Goal: Communication & Community: Answer question/provide support

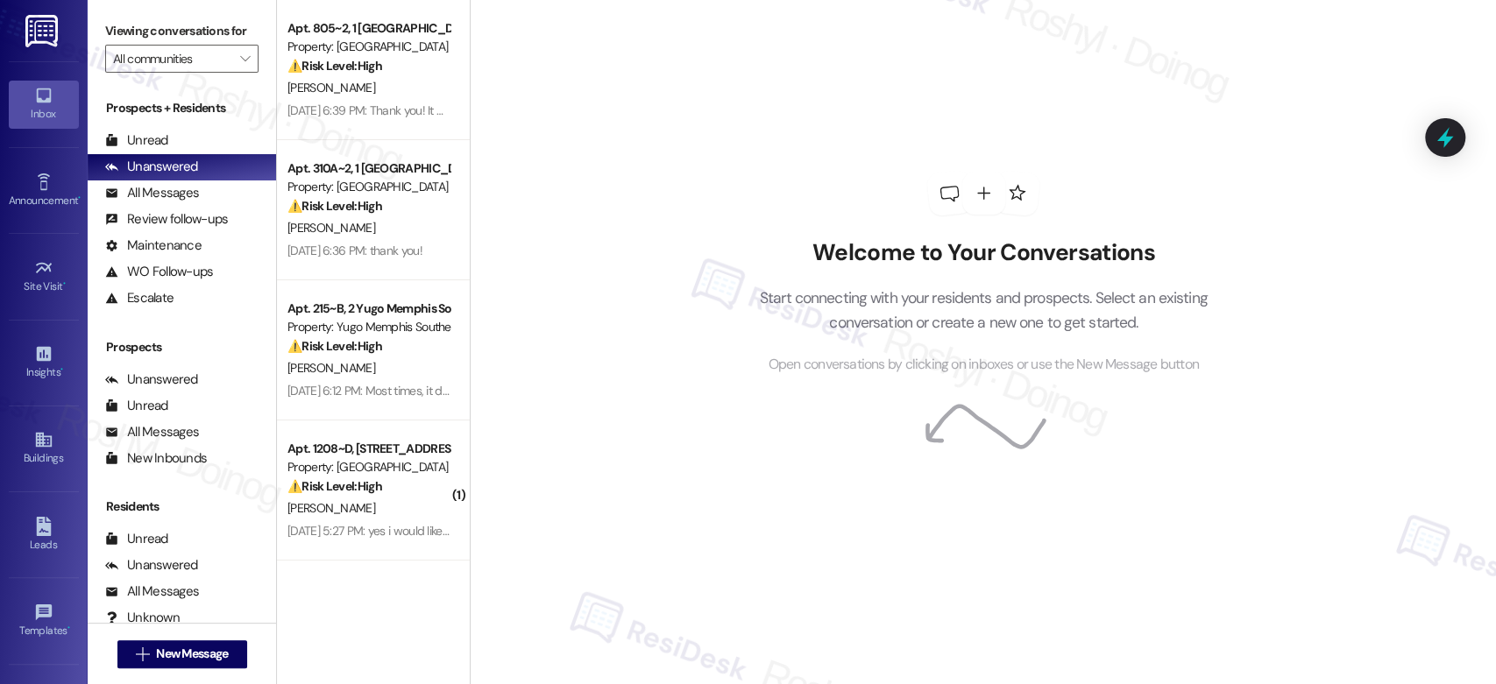
click at [764, 289] on p "Start connecting with your residents and prospects. Select an existing conversa…" at bounding box center [983, 311] width 501 height 50
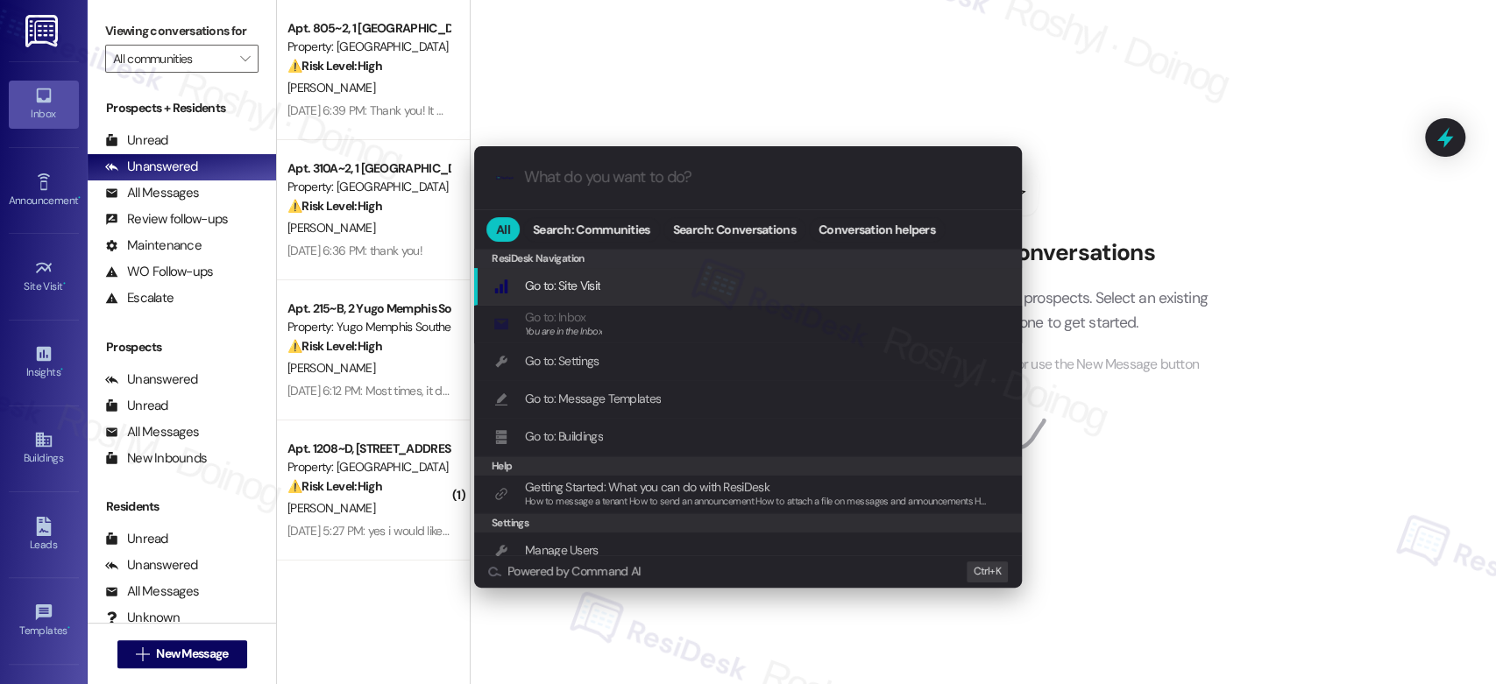
type input "s"
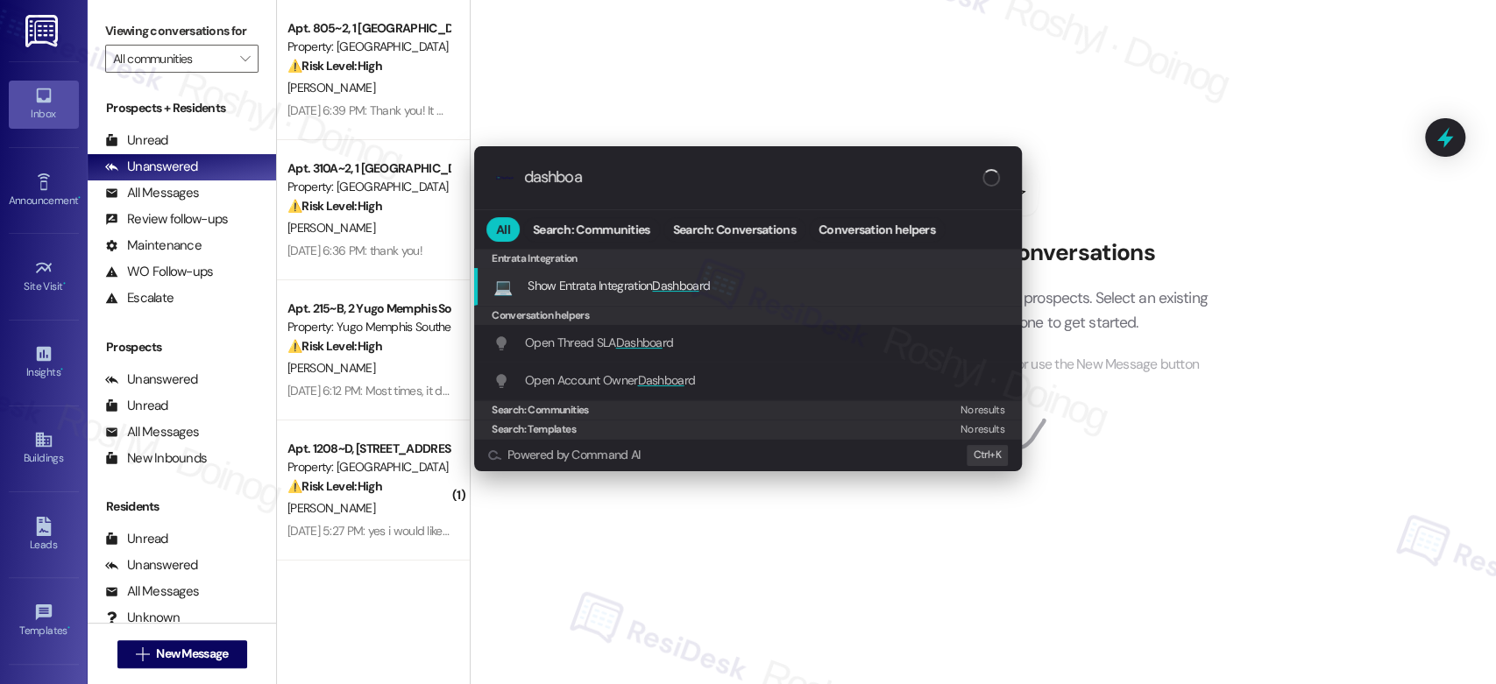
type input "dashboa"
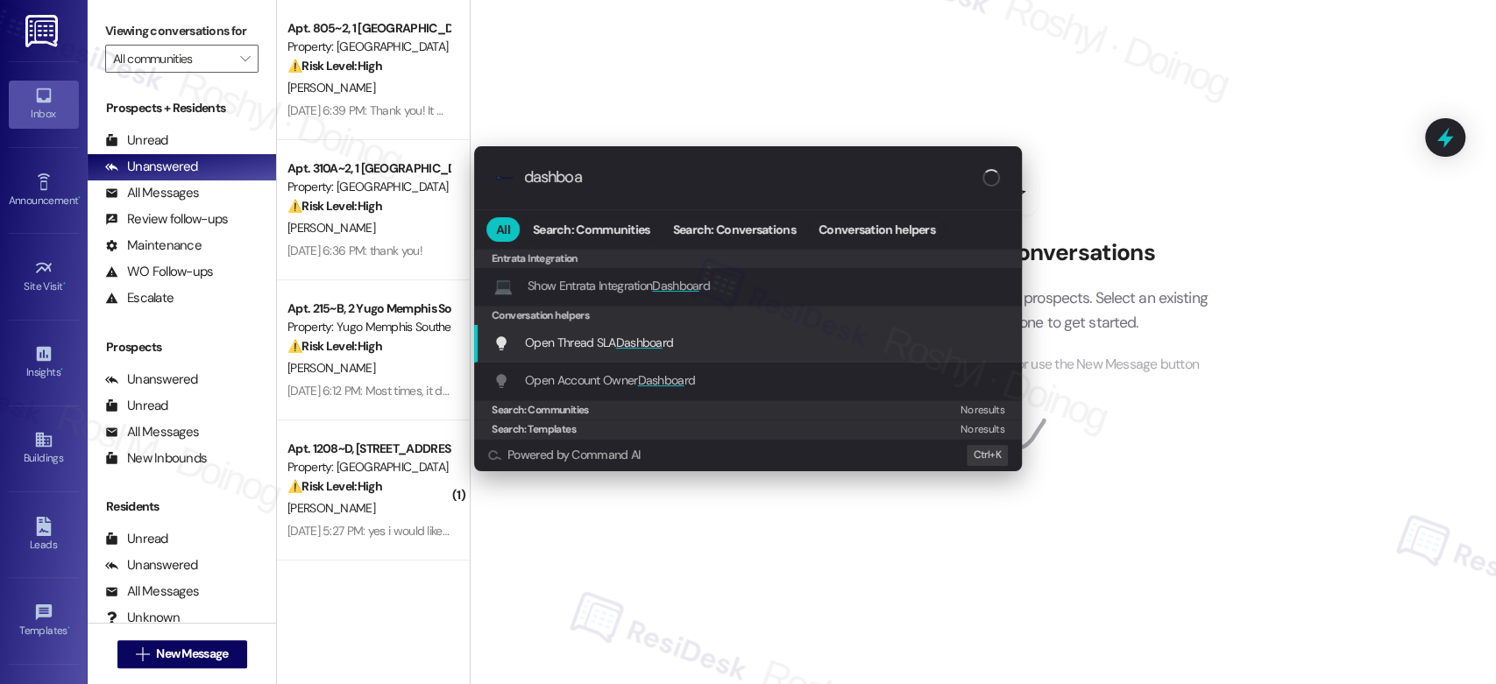
drag, startPoint x: 682, startPoint y: 288, endPoint x: 691, endPoint y: 336, distance: 48.1
click at [691, 336] on div "Entrata Integration 💻 Show Entrata Integration Dashboa rd Add shortcut Conversa…" at bounding box center [748, 344] width 548 height 190
click at [691, 338] on div "Open Thread SLA Dashboa rd Add shortcut" at bounding box center [749, 342] width 513 height 19
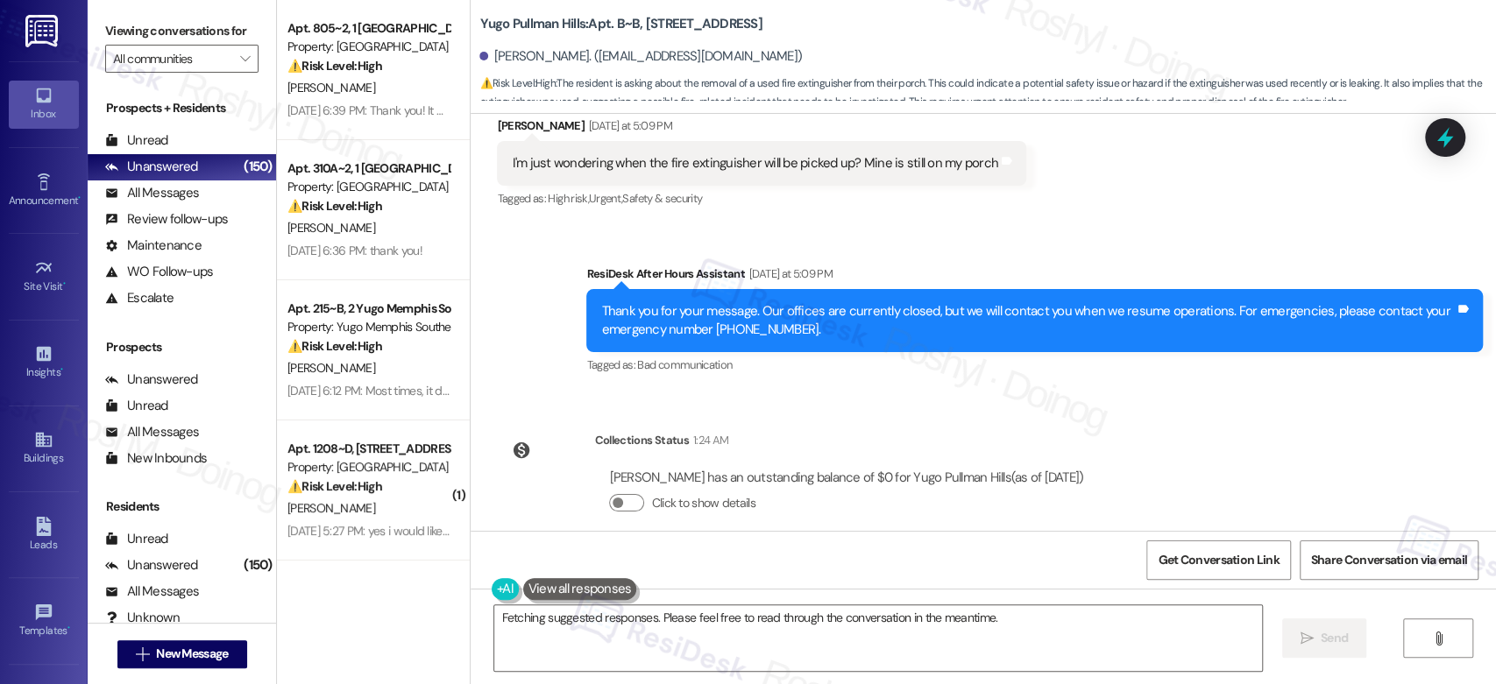
scroll to position [14221, 0]
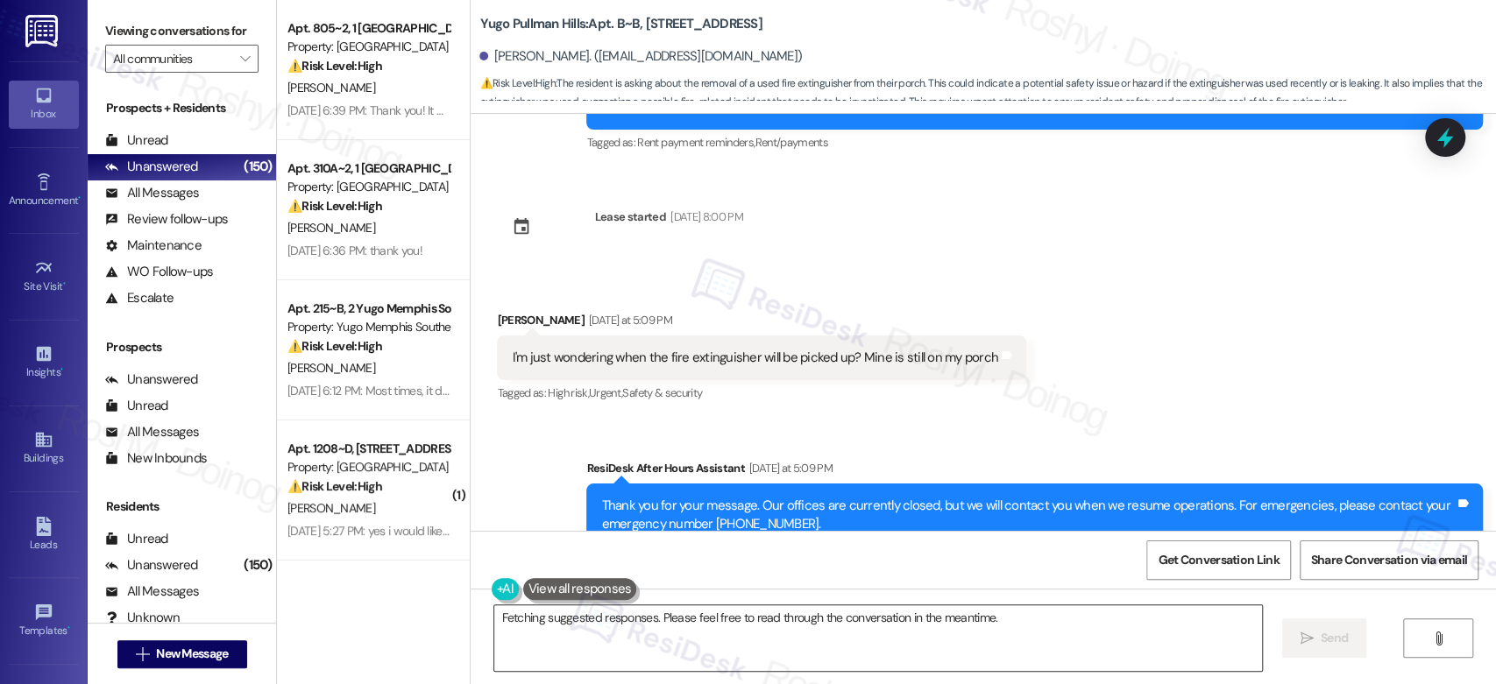
click at [613, 630] on textarea "Hi {{first_name}}! Thanks for the heads up. I'll reach out to the team to find …" at bounding box center [877, 639] width 767 height 66
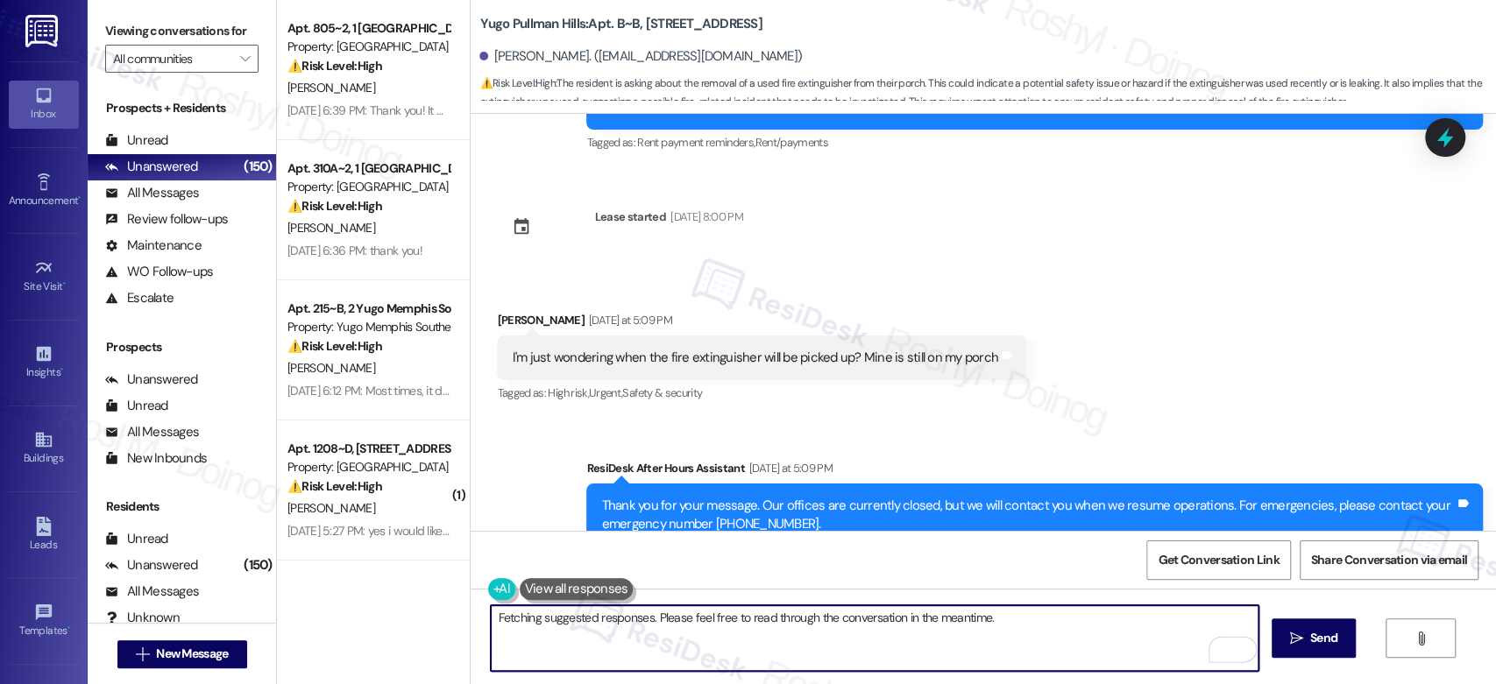
click at [494, 619] on textarea "Hi {{first_name}}! Thanks for the heads up. I'll reach out to the team to find …" at bounding box center [874, 639] width 767 height 66
click at [492, 620] on textarea "Hi {{first_name}}! Thanks for the heads up. I'll reach out to the team to find …" at bounding box center [874, 639] width 767 height 66
drag, startPoint x: 589, startPoint y: 678, endPoint x: 557, endPoint y: 621, distance: 65.1
click at [557, 621] on textarea "Good morning{{first_name}}! Thanks for the heads up. I'll reach out to the team…" at bounding box center [874, 639] width 767 height 66
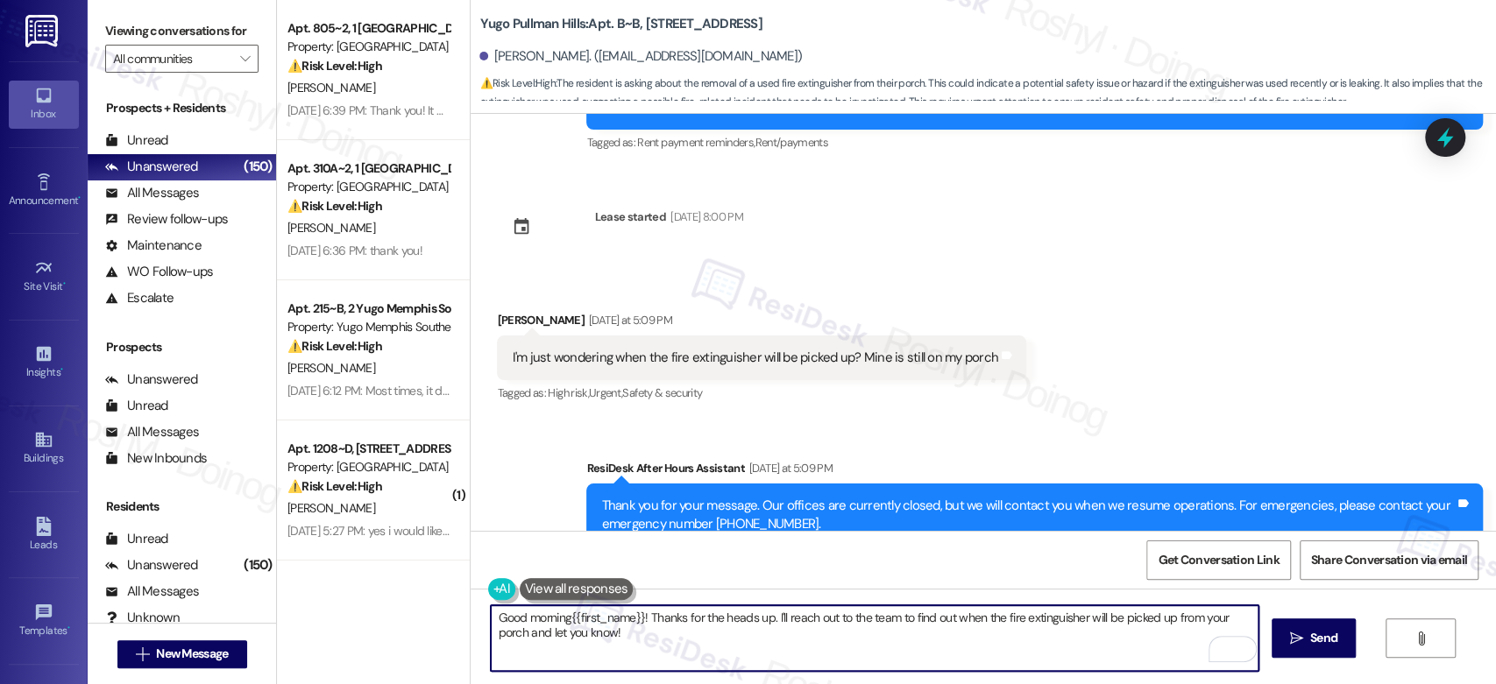
click at [557, 621] on textarea "Good morning{{first_name}}! Thanks for the heads up. I'll reach out to the team…" at bounding box center [874, 639] width 767 height 66
click at [645, 647] on textarea "Good morning {{first_name}}! Thanks for the heads up. I'll reach out to the tea…" at bounding box center [874, 639] width 767 height 66
click at [666, 632] on textarea "Good morning {{first_name}}! Thanks for the heads up. I'll reach out to the tea…" at bounding box center [874, 639] width 767 height 66
click at [673, 645] on textarea "Good morning {{first_name}}! Thanks for the heads up. I'll reach out to the tea…" at bounding box center [874, 639] width 767 height 66
click at [771, 620] on textarea "Good morning {{first_name}}! Thanks for the heads up. I'll reach out to the tea…" at bounding box center [874, 639] width 767 height 66
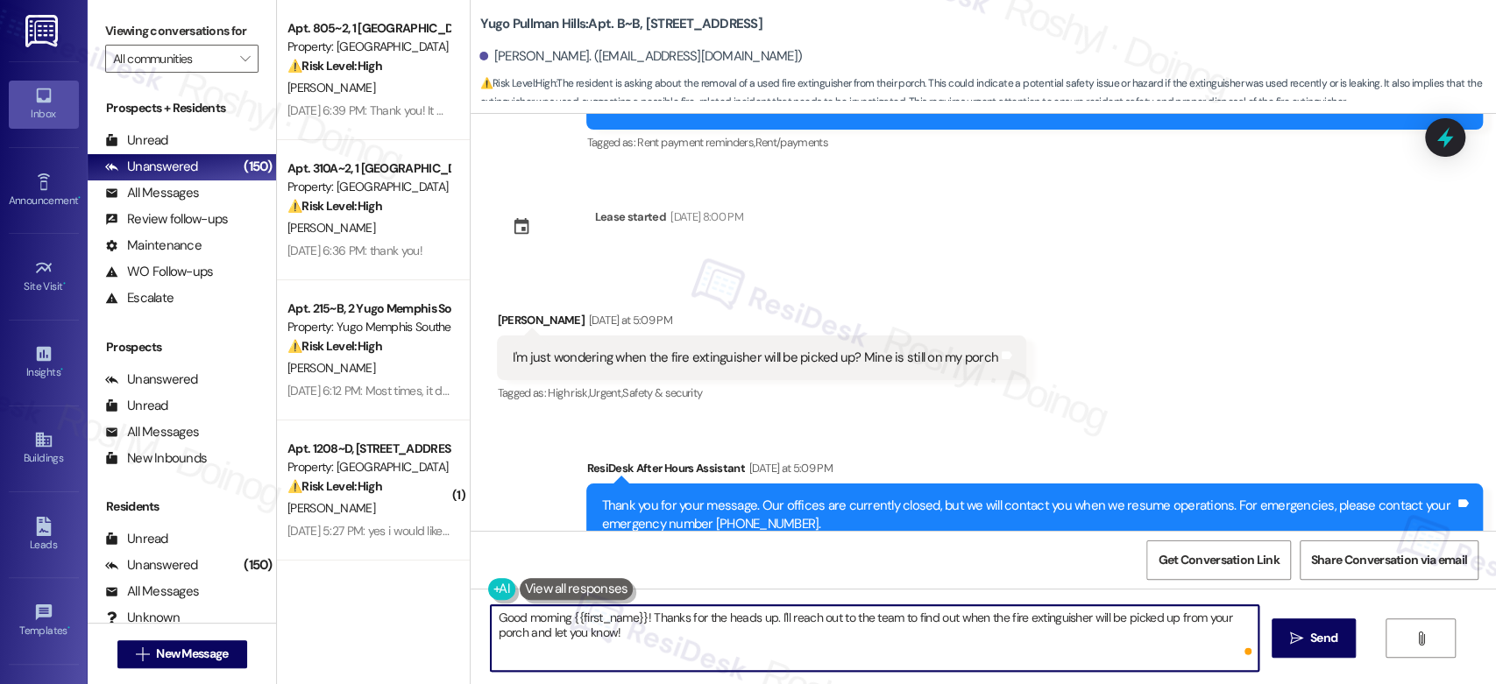
click at [1109, 643] on textarea "Good morning {{first_name}}! Thanks for the heads up. I'll reach out to the tea…" at bounding box center [874, 639] width 767 height 66
drag, startPoint x: 890, startPoint y: 641, endPoint x: 771, endPoint y: 616, distance: 121.9
click at [771, 616] on textarea "Good morning {{first_name}}! Thanks for the heads up. I'll reach out to the tea…" at bounding box center [874, 639] width 767 height 66
drag, startPoint x: 522, startPoint y: 28, endPoint x: 996, endPoint y: 614, distance: 753.4
click at [996, 614] on textarea "Good morning {{first_name}}! Thanks for the heads up. Just to confirm, is it st…" at bounding box center [874, 639] width 767 height 66
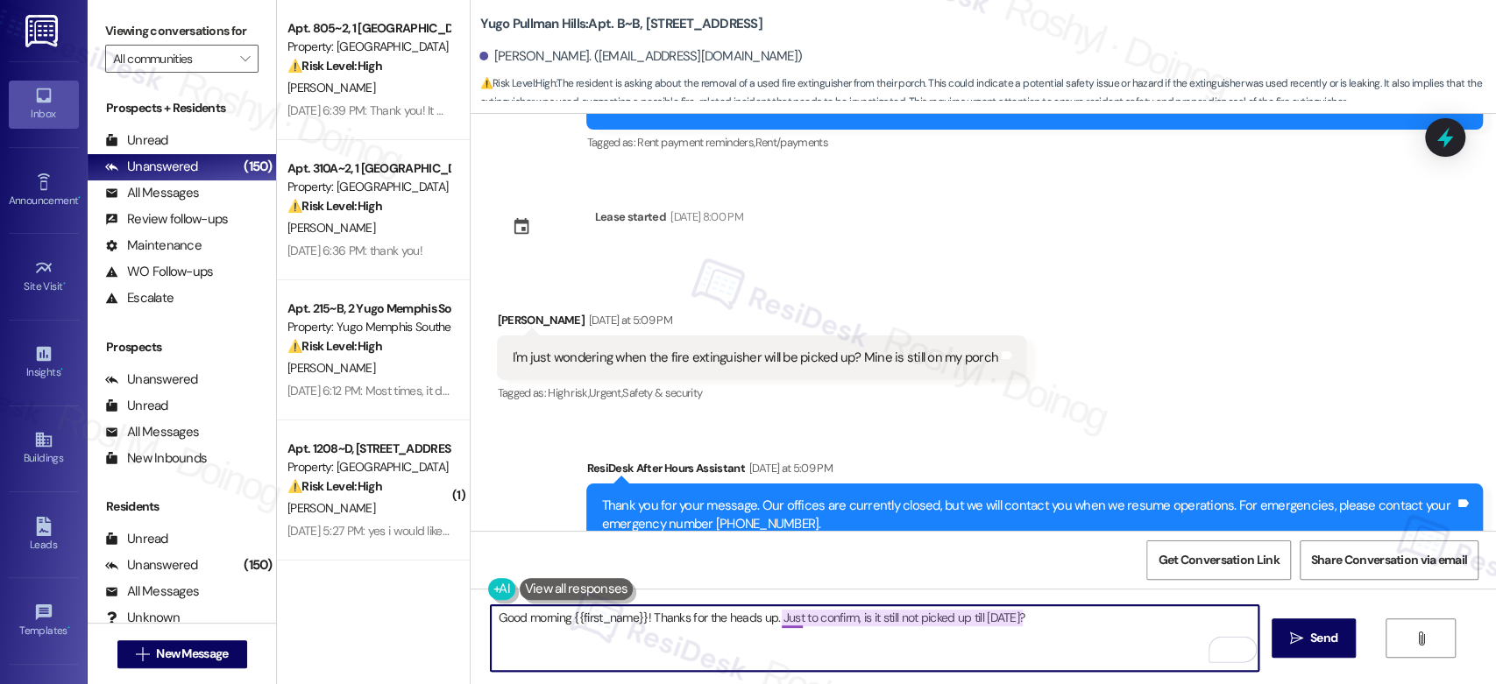
click at [776, 615] on textarea "Good morning {{first_name}}! Thanks for the heads up. Just to confirm, is it st…" at bounding box center [874, 639] width 767 height 66
click at [1022, 624] on textarea "Good morning {{first_name}}! Thanks for the heads up. To confirm, is it still n…" at bounding box center [874, 639] width 767 height 66
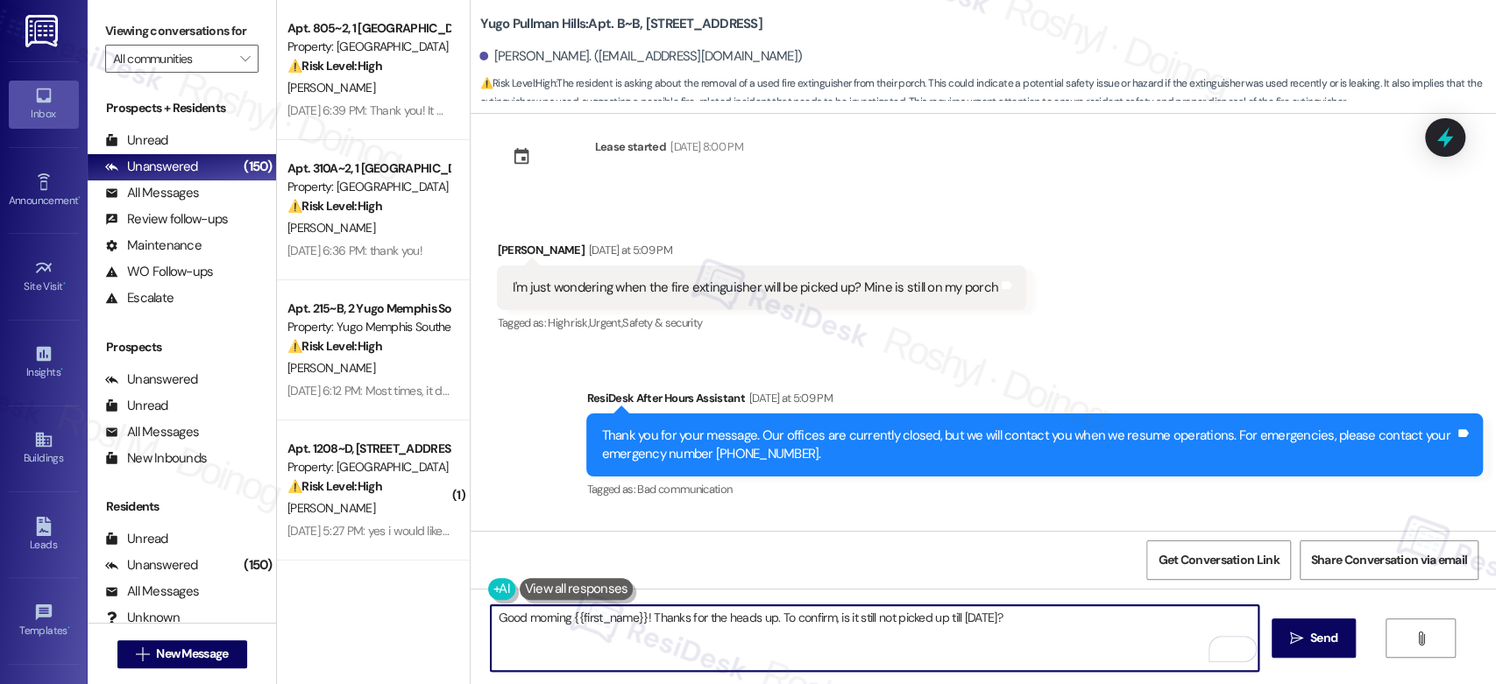
scroll to position [14415, 0]
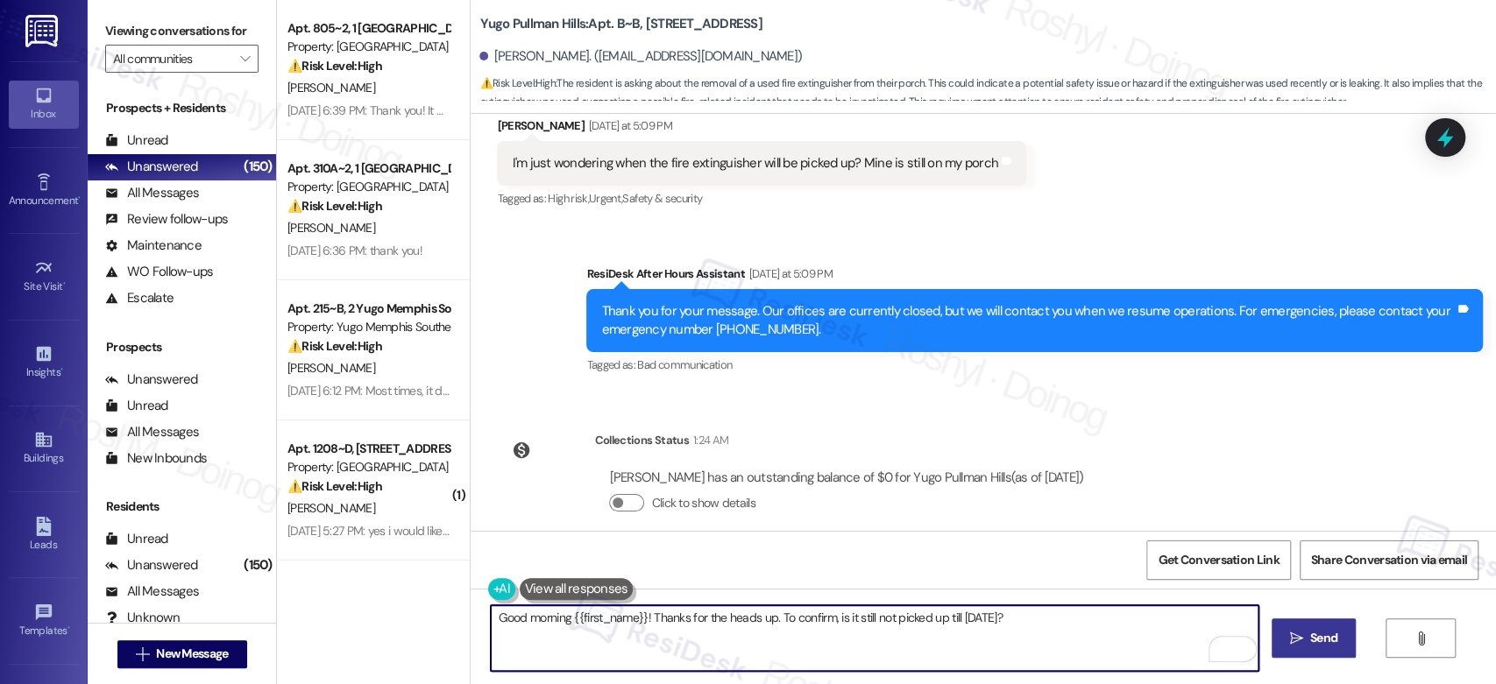
type textarea "Good morning {{first_name}}! Thanks for the heads up. To confirm, is it still n…"
click at [1293, 627] on button " Send" at bounding box center [1314, 638] width 85 height 39
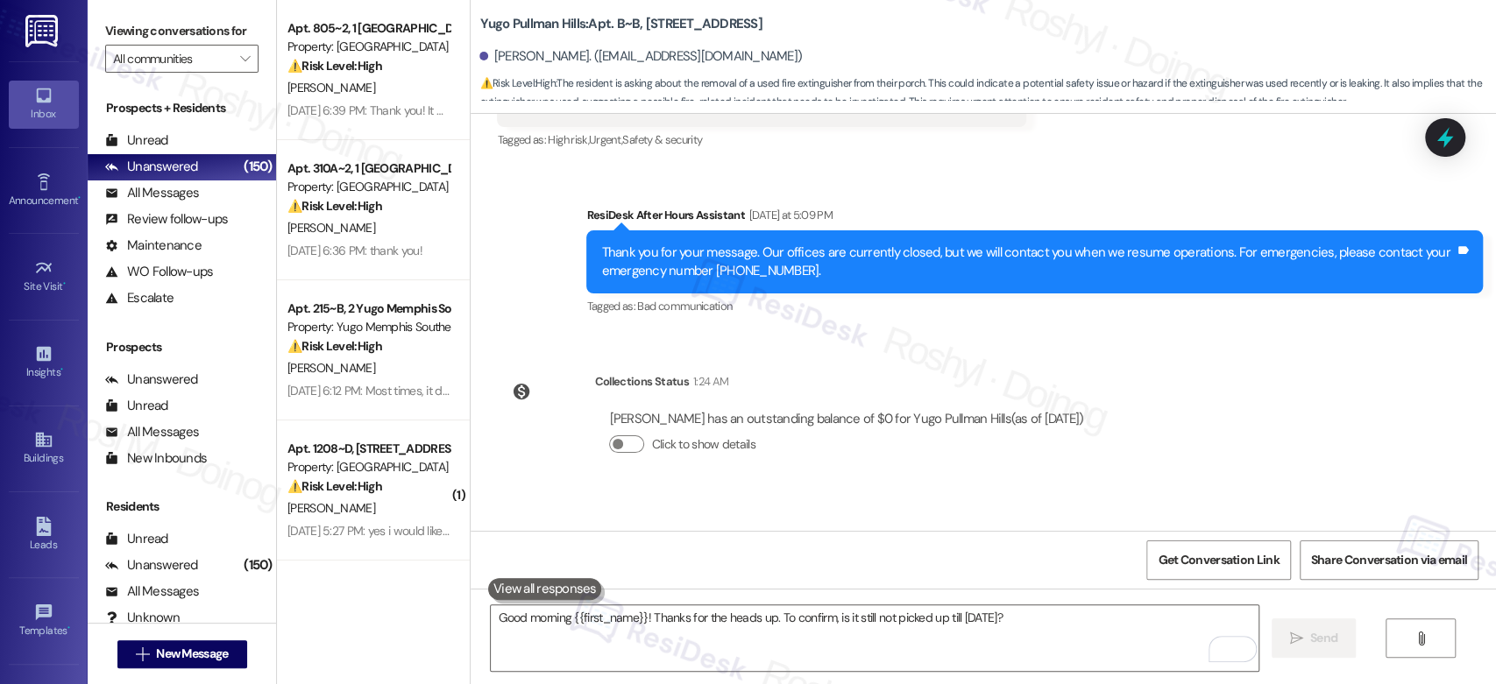
scroll to position [14537, 0]
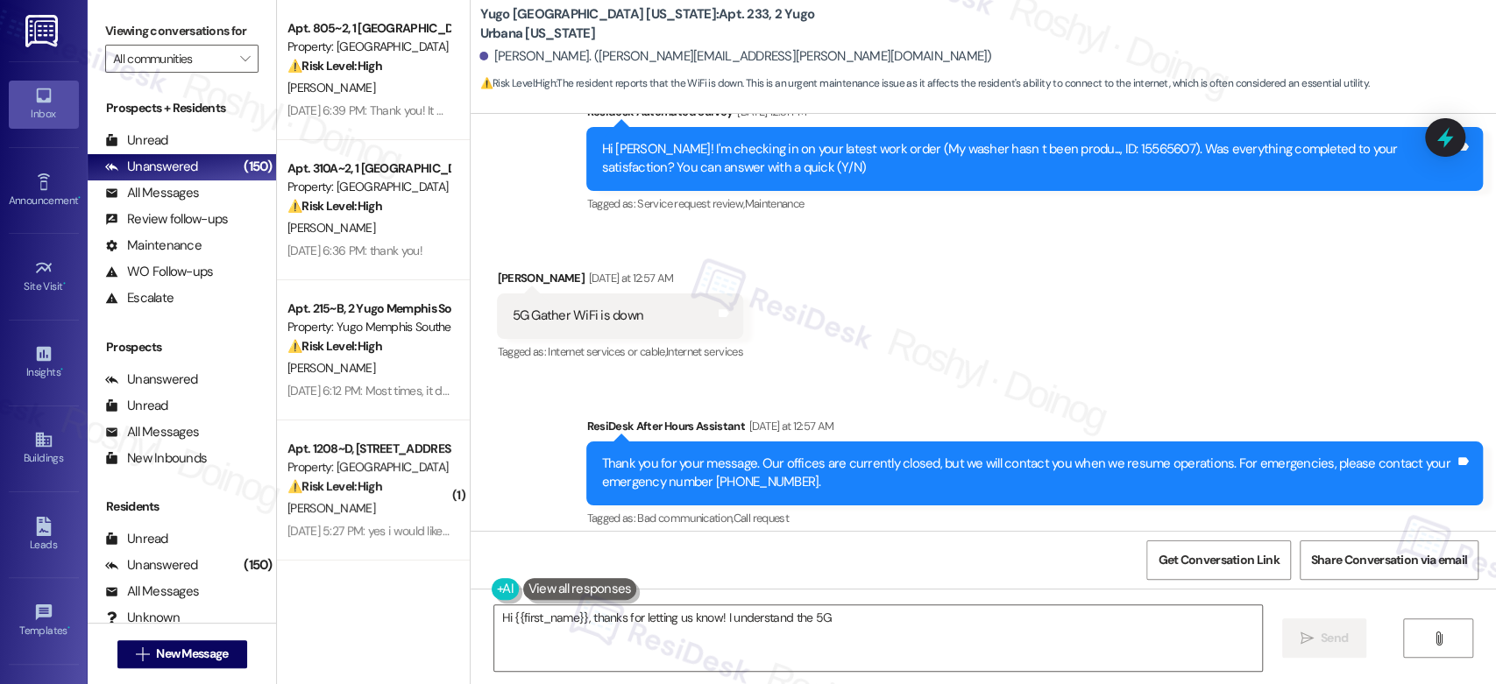
scroll to position [2582, 0]
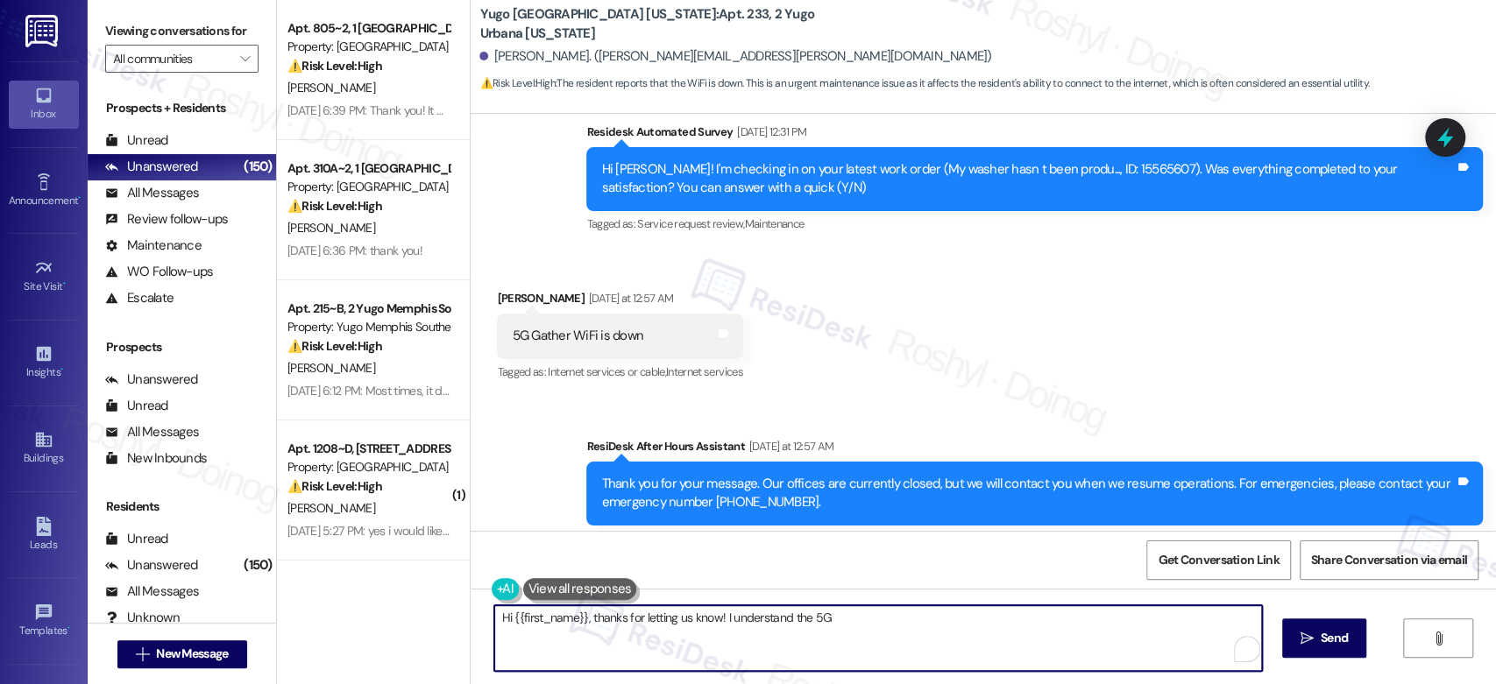
drag, startPoint x: 684, startPoint y: 650, endPoint x: 554, endPoint y: 629, distance: 132.3
click at [554, 629] on textarea "Hi {{first_name}}, thanks for letting us know! I understand the 5G Gather WiFi …" at bounding box center [877, 639] width 767 height 66
click at [494, 625] on textarea "Hi {{first_name}}, thanks for letting us know! I understand the 5G Gather WiFi …" at bounding box center [877, 639] width 767 height 66
click at [493, 625] on textarea "Hi {{first_name}}, thanks for letting us know! I understand the 5G Gather WiFi …" at bounding box center [874, 639] width 767 height 66
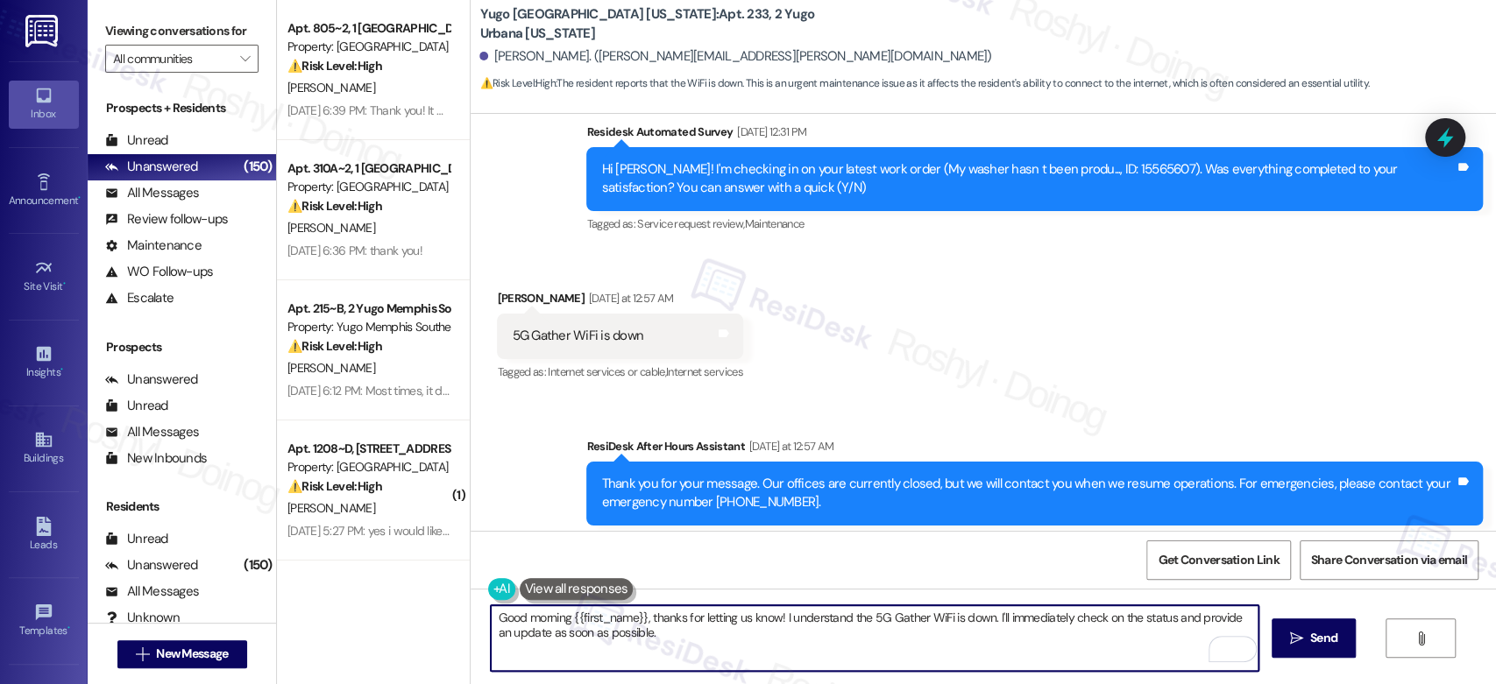
click at [789, 624] on textarea "Good morning {{first_name}}, thanks for letting us know! I understand the 5G Ga…" at bounding box center [874, 639] width 767 height 66
click at [640, 620] on textarea "Good morning {{first_name}}, thanks for letting us know! I the 5G Gather WiFi i…" at bounding box center [874, 639] width 767 height 66
drag, startPoint x: 964, startPoint y: 624, endPoint x: 1073, endPoint y: 628, distance: 108.8
click at [1073, 628] on textarea "Good morning {{first_name}}, sorry for the delayed response and thanks for lett…" at bounding box center [874, 639] width 767 height 66
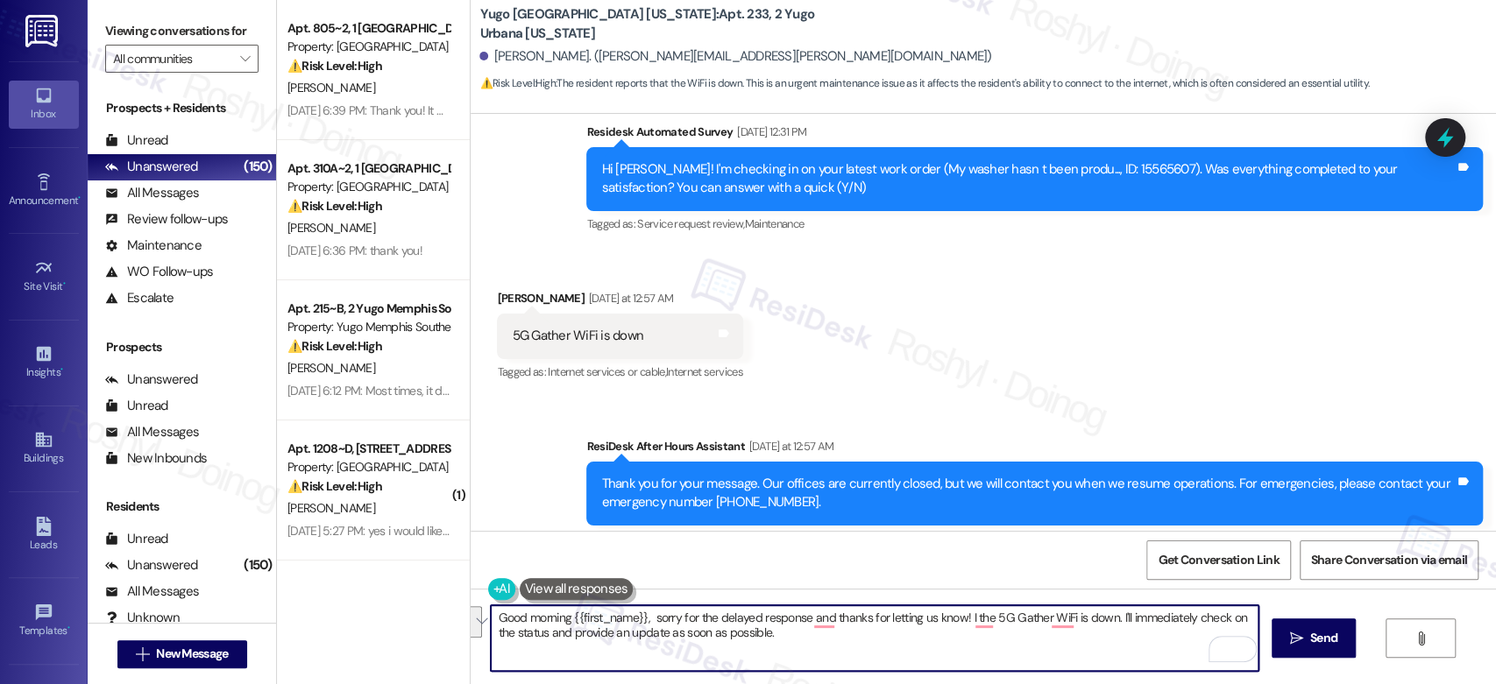
click at [1089, 620] on textarea "Good morning {{first_name}}, sorry for the delayed response and thanks for lett…" at bounding box center [874, 639] width 767 height 66
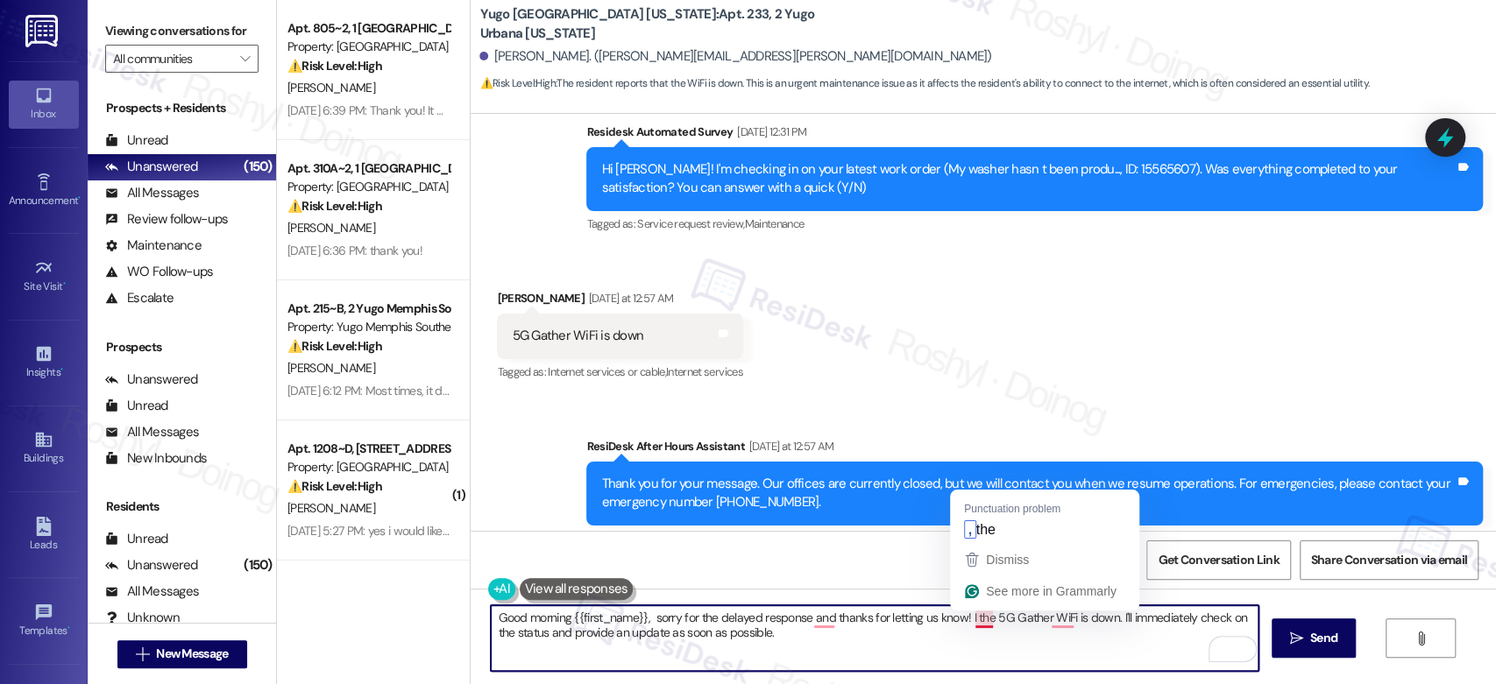
click at [961, 621] on textarea "Good morning {{first_name}}, sorry for the delayed response and thanks for lett…" at bounding box center [874, 639] width 767 height 66
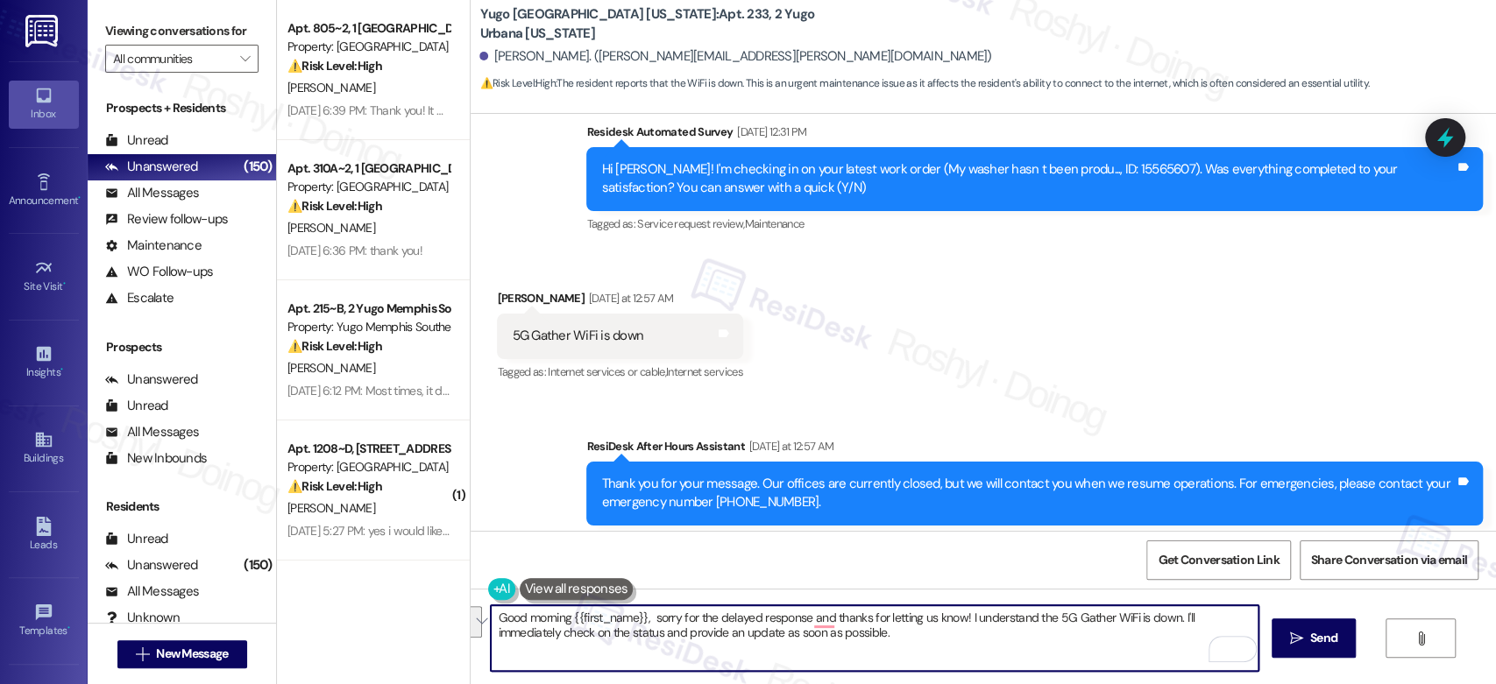
drag, startPoint x: 1170, startPoint y: 619, endPoint x: 1189, endPoint y: 637, distance: 26.7
click at [1189, 637] on textarea "Good morning {{first_name}}, sorry for the delayed response and thanks for lett…" at bounding box center [874, 639] width 767 height 66
drag, startPoint x: 653, startPoint y: 633, endPoint x: 463, endPoint y: 609, distance: 191.6
click at [471, 609] on div "Good morning {{first_name}}, sorry for the delayed response and thanks for lett…" at bounding box center [983, 654] width 1025 height 131
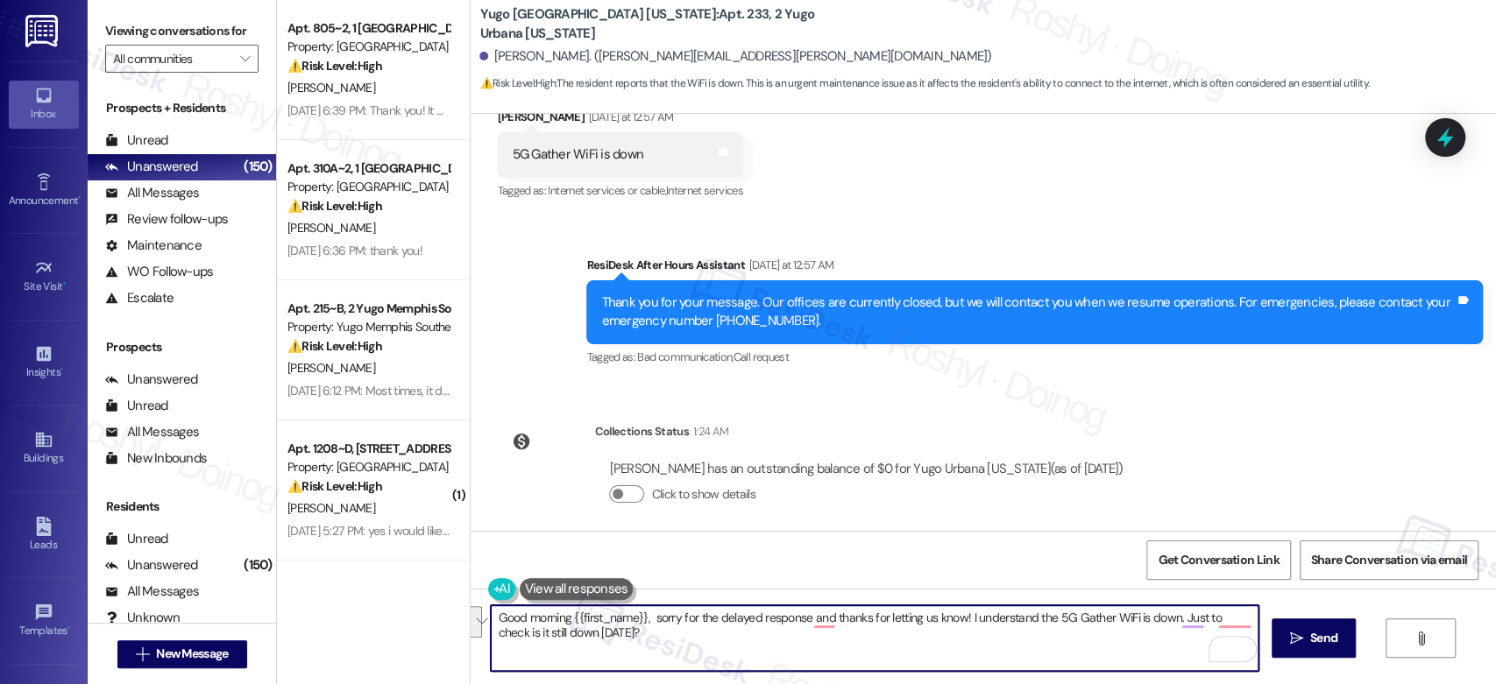
scroll to position [2776, 0]
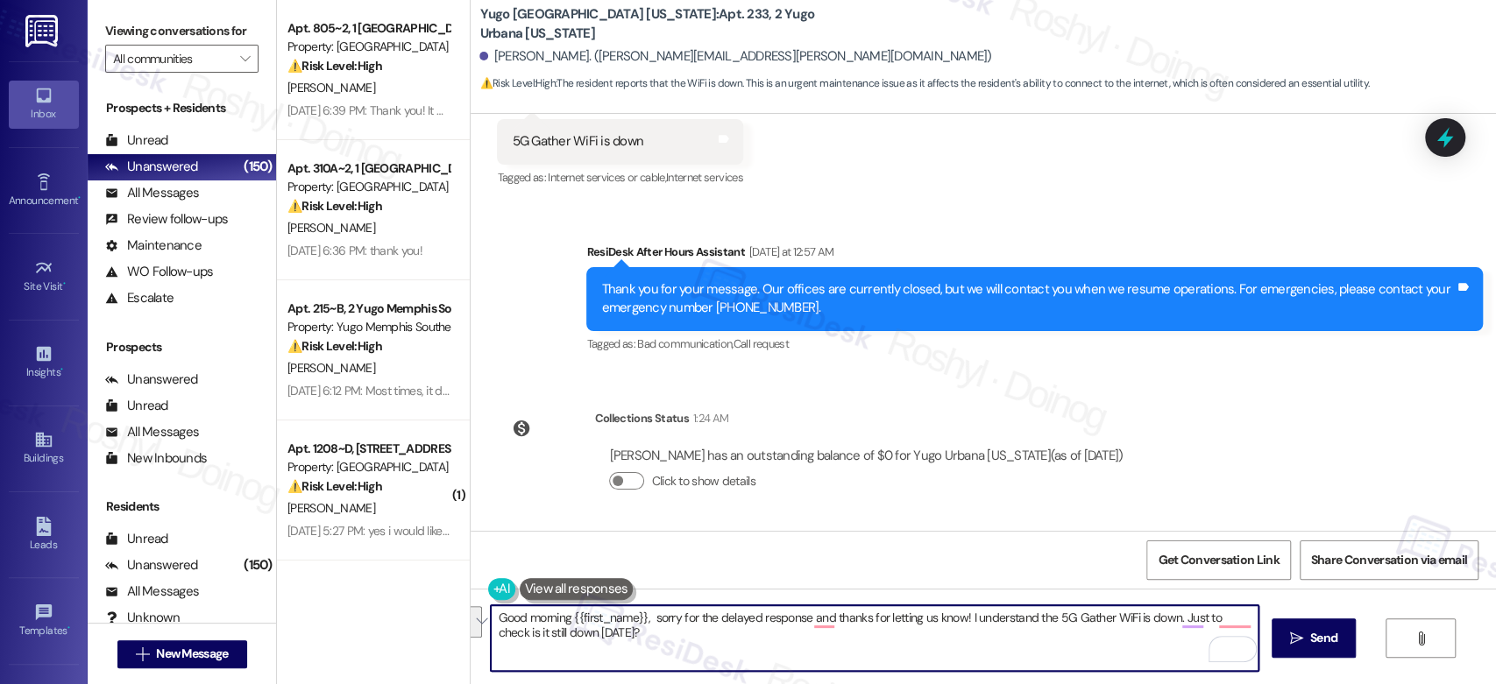
paste textarea "sorry for the delayed response, and thanks for letting us know! I understand th…"
click at [1179, 620] on textarea "Good morning {{first_name}}, sorry for the delayed response, and thanks for let…" at bounding box center [874, 639] width 767 height 66
click at [691, 627] on textarea "Good morning {{first_name}}, sorry for the delayed response, and thanks for let…" at bounding box center [874, 639] width 767 height 66
click at [663, 615] on textarea "Good morning {{first_name}}, sorry for the delayed response, and thanks for let…" at bounding box center [874, 639] width 767 height 66
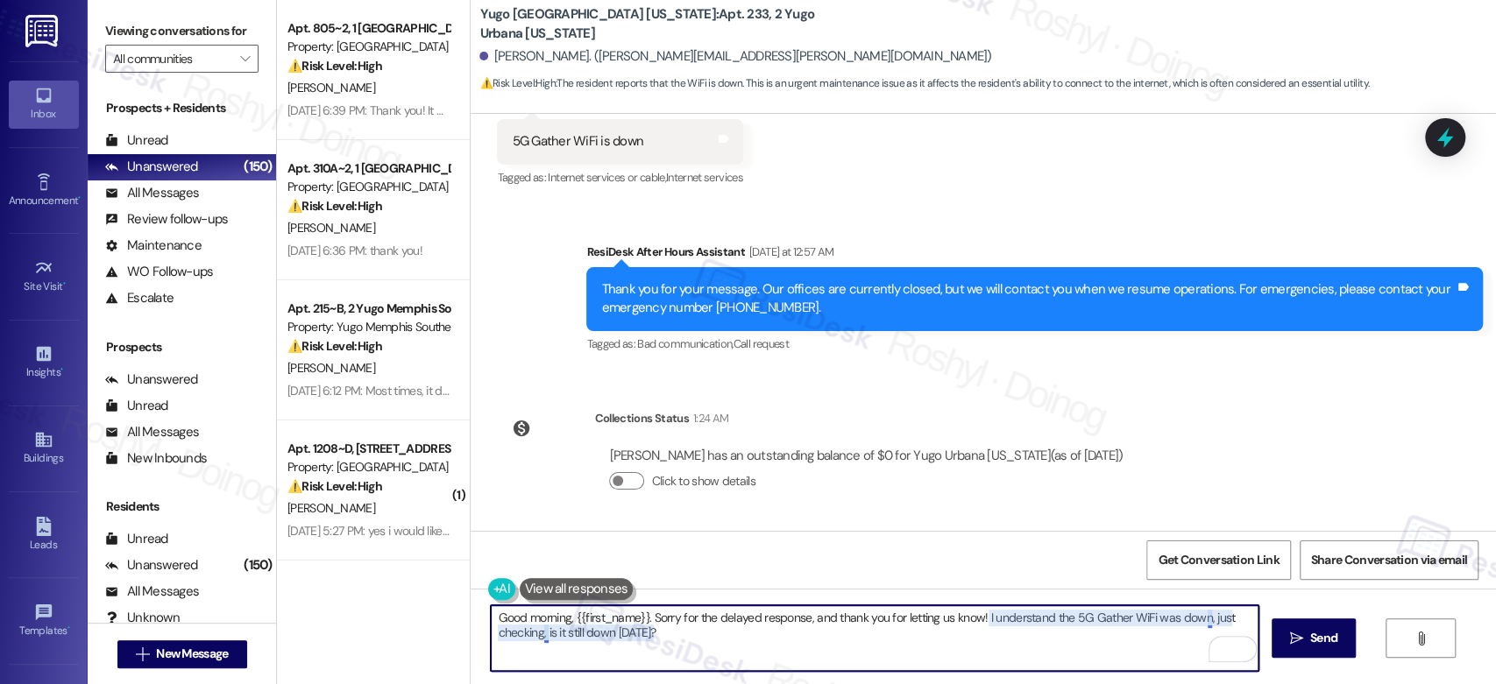
click at [1200, 619] on textarea "Good morning, {{first_name}}. Sorry for the delayed response, and thank you for…" at bounding box center [874, 639] width 767 height 66
type textarea "Good morning, {{first_name}}. Sorry for the delayed response, and thank you for…"
click at [632, 636] on textarea "Good morning, {{first_name}}. Sorry for the delayed response, and thank you for…" at bounding box center [874, 639] width 767 height 66
click at [731, 631] on textarea "Good morning, {{first_name}}. Sorry for the delayed response, and thank you for…" at bounding box center [874, 639] width 767 height 66
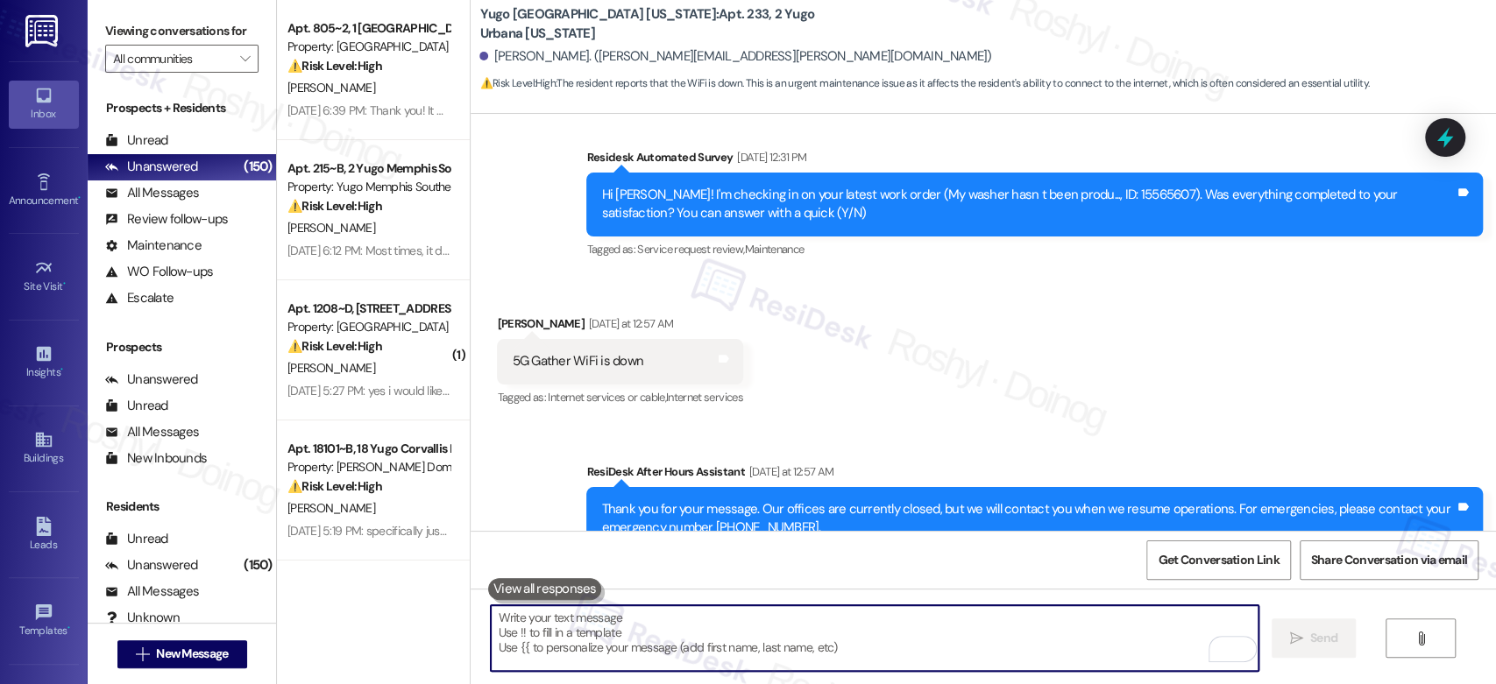
scroll to position [2917, 0]
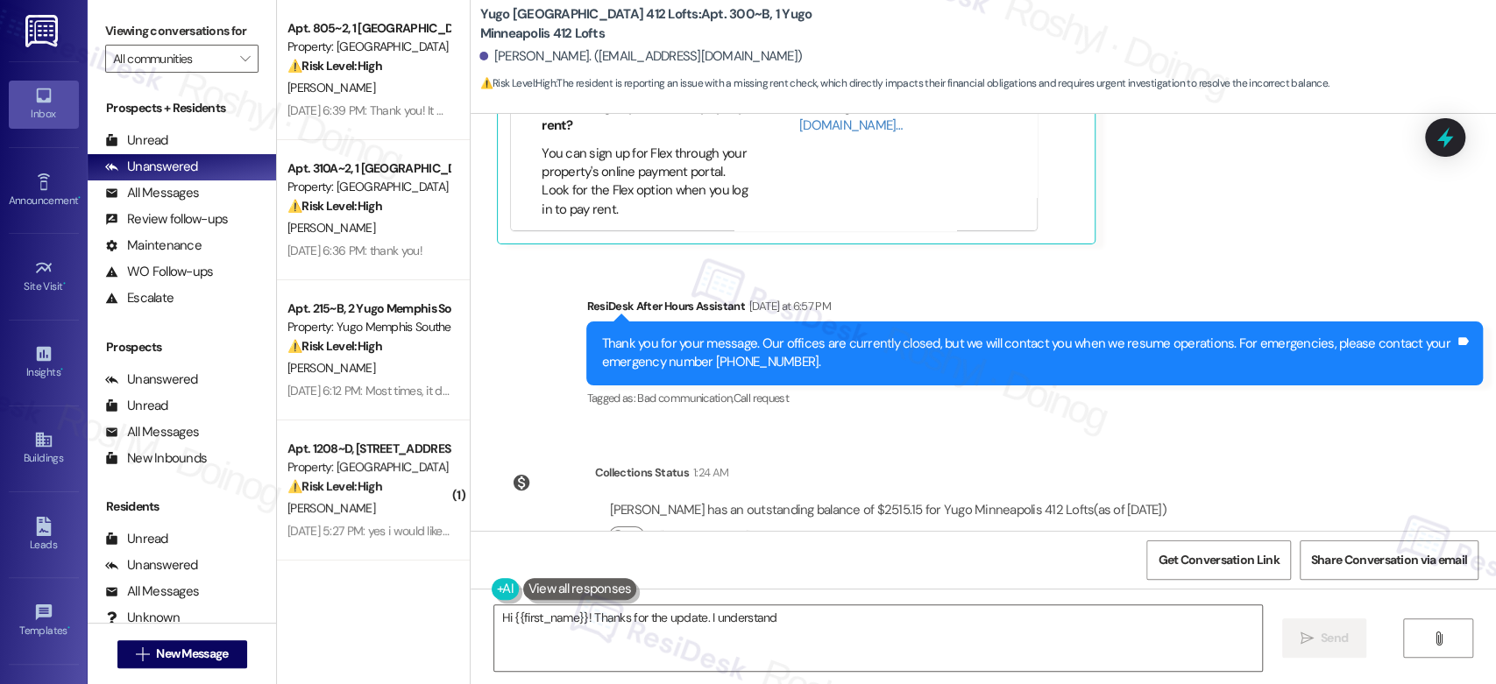
scroll to position [4864, 0]
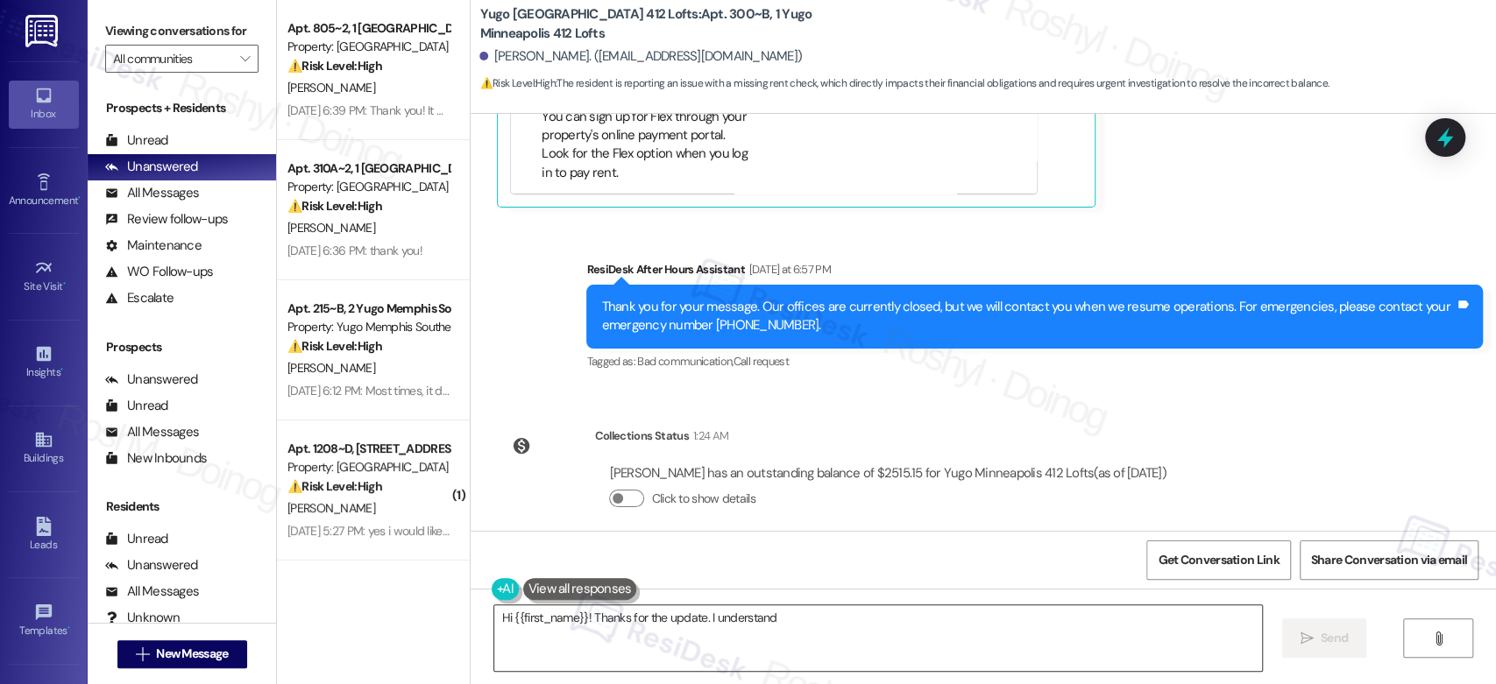
click at [1112, 624] on textarea "Hi {{first_name}}! Thanks for the update. I understand you're still working wit…" at bounding box center [877, 639] width 767 height 66
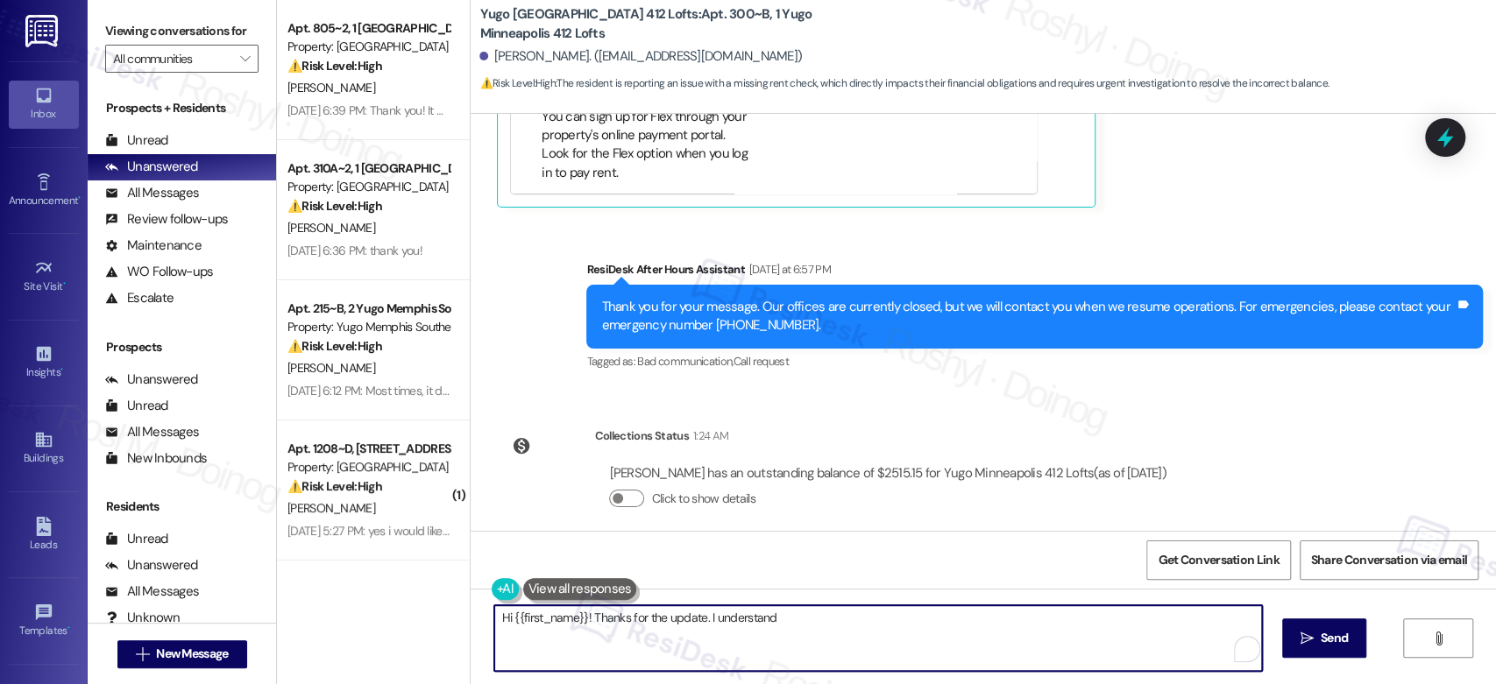
click at [1108, 622] on textarea "Hi {{first_name}}! Thanks for the update. I understand you're still working wit…" at bounding box center [877, 639] width 767 height 66
click at [1109, 621] on textarea "Hi {{first_name}}! Thanks for the update. I understand you're still working wit…" at bounding box center [874, 639] width 767 height 66
drag, startPoint x: 1104, startPoint y: 617, endPoint x: 1213, endPoint y: 622, distance: 108.8
click at [1213, 622] on textarea "Hi {{first_name}}! Thanks for the update. I understand you're still working wit…" at bounding box center [874, 639] width 767 height 66
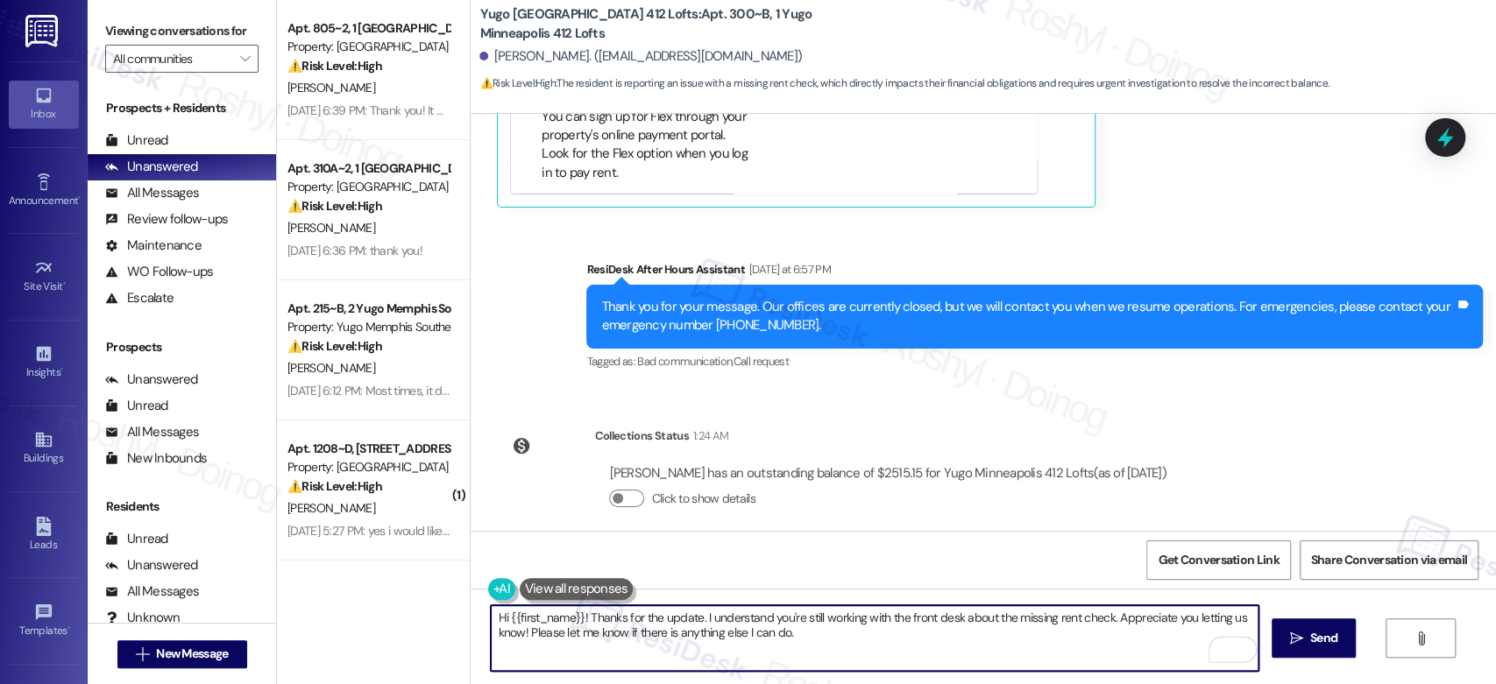
click at [1218, 616] on textarea "Hi {{first_name}}! Thanks for the update. I understand you're still working wit…" at bounding box center [874, 639] width 767 height 66
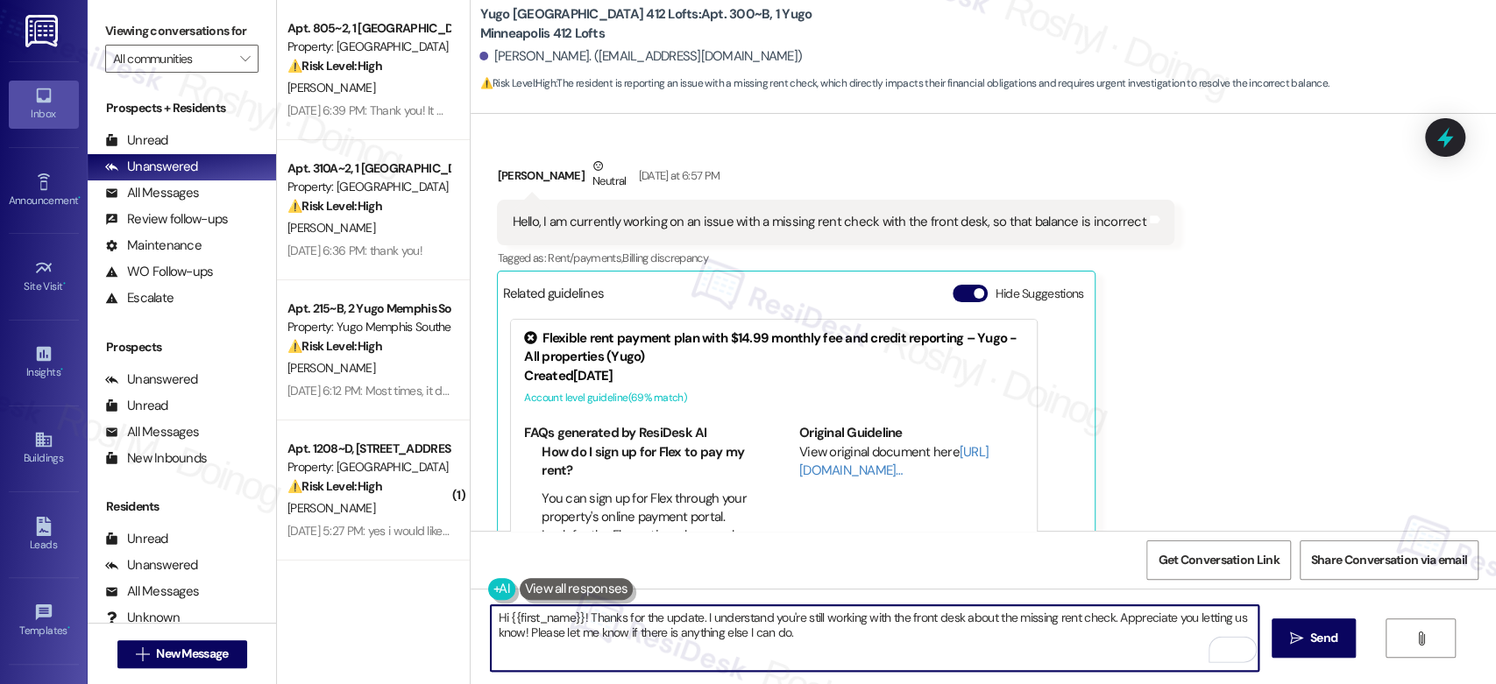
scroll to position [4474, 0]
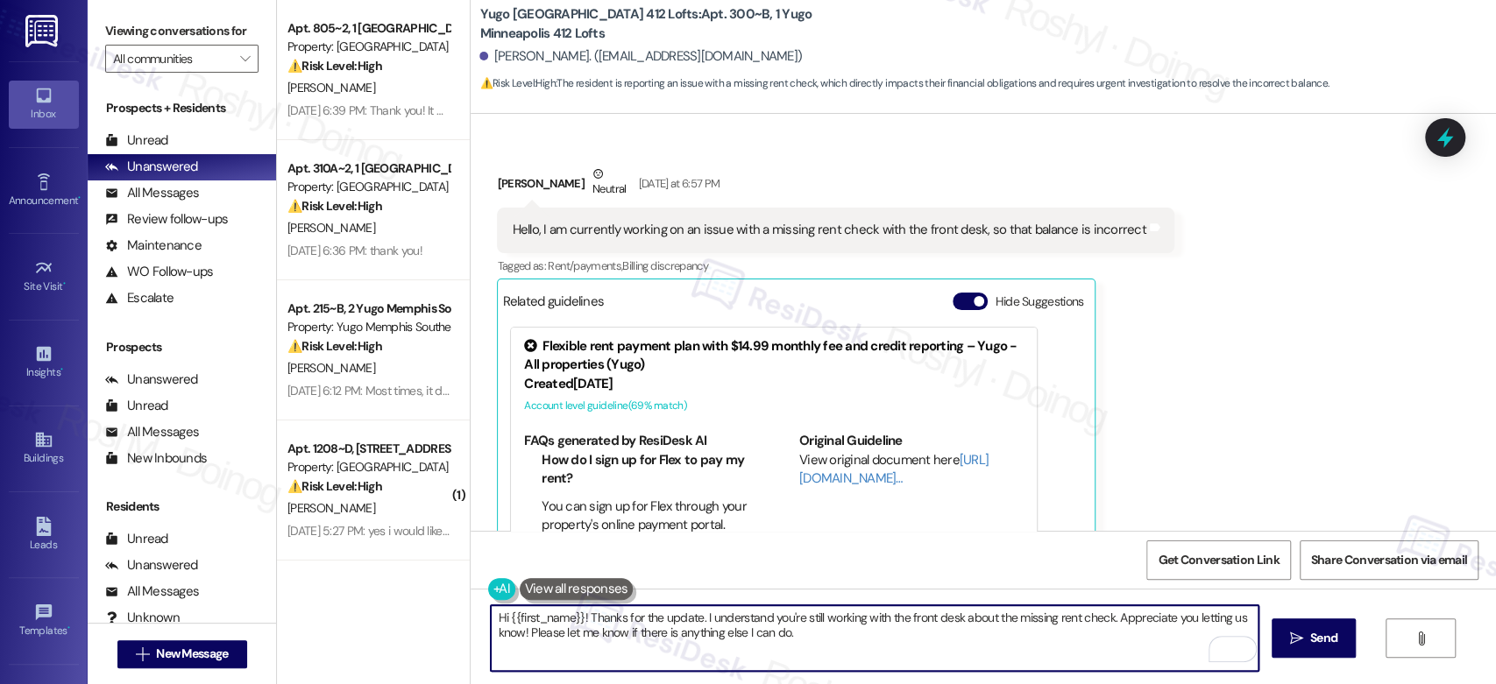
click at [491, 619] on textarea "Hi {{first_name}}! Thanks for the update. I understand you're still working wit…" at bounding box center [874, 639] width 767 height 66
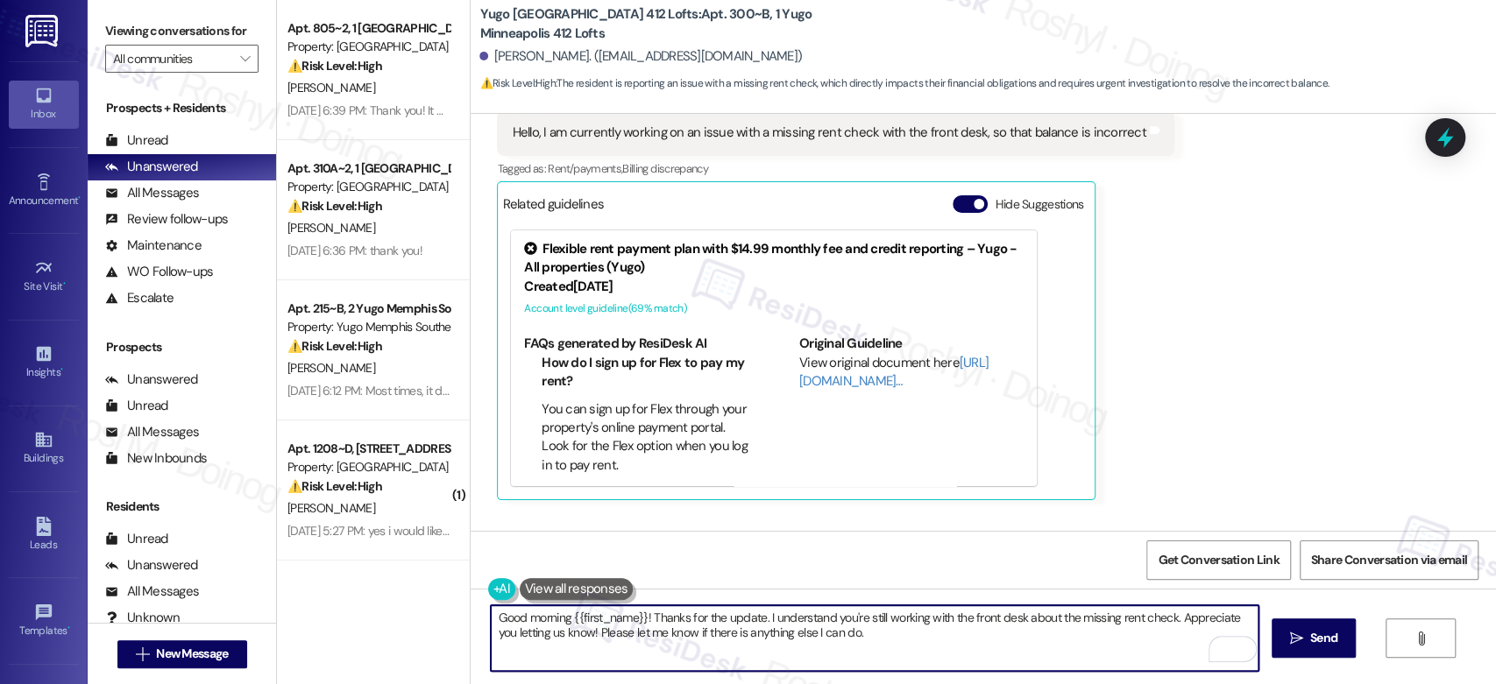
scroll to position [4279, 0]
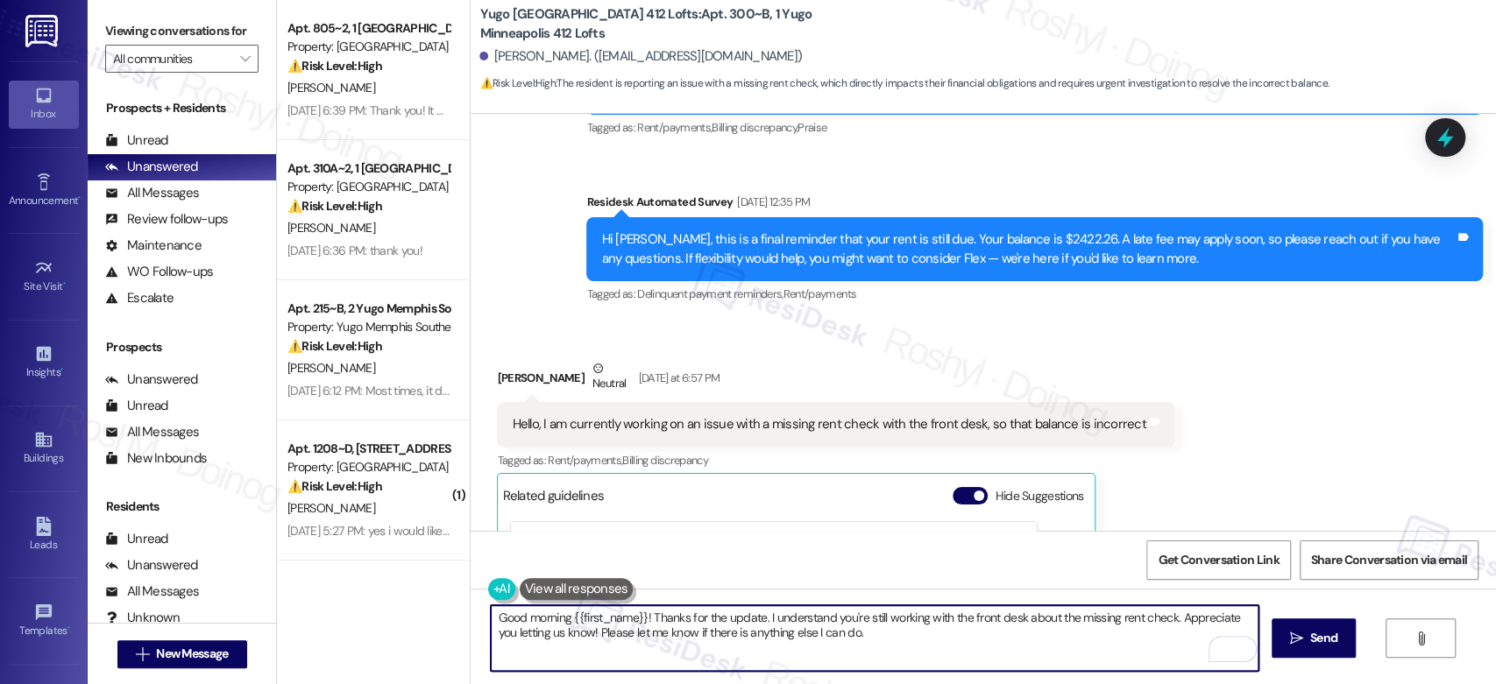
click at [839, 632] on textarea "Good morning {{first_name}}! Thanks for the update. I understand you're still w…" at bounding box center [874, 639] width 767 height 66
type textarea "Good morning {{first_name}}! Thanks for the update. I understand you're still w…"
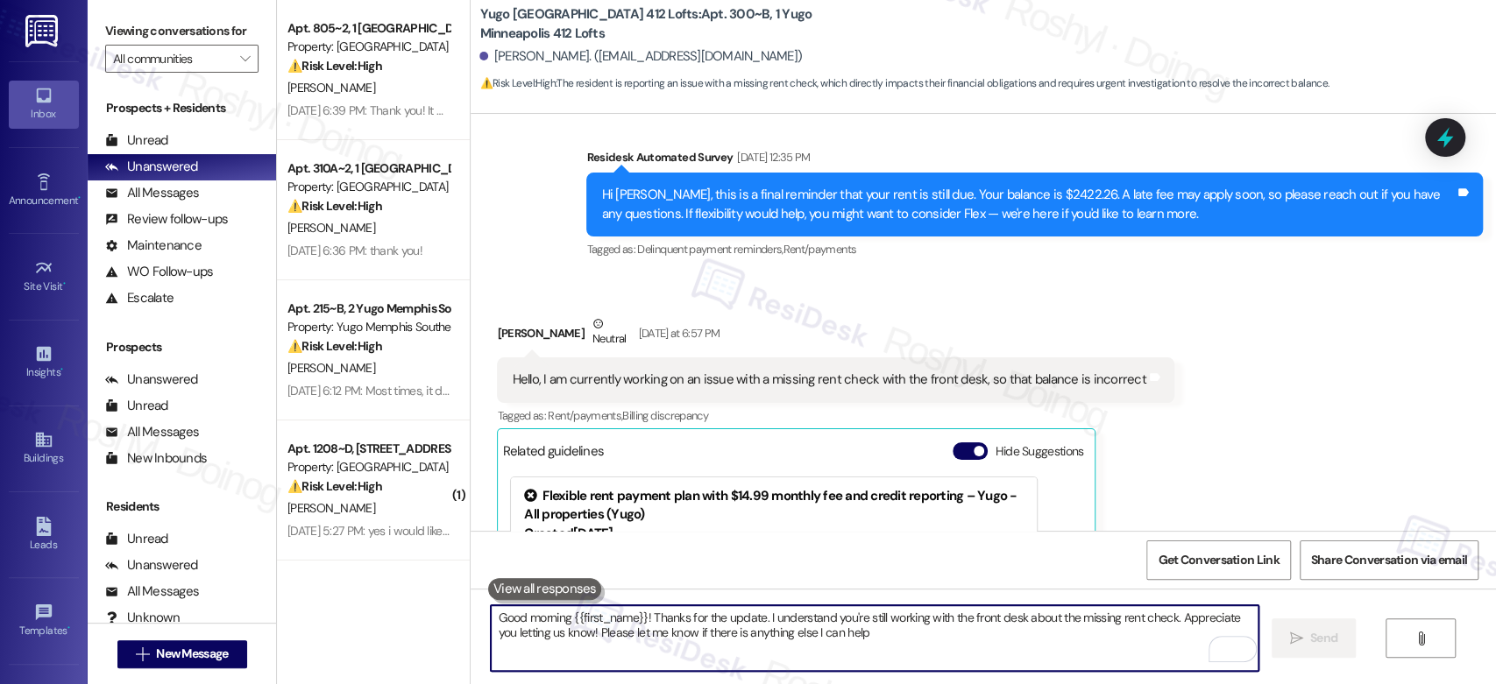
scroll to position [4323, 0]
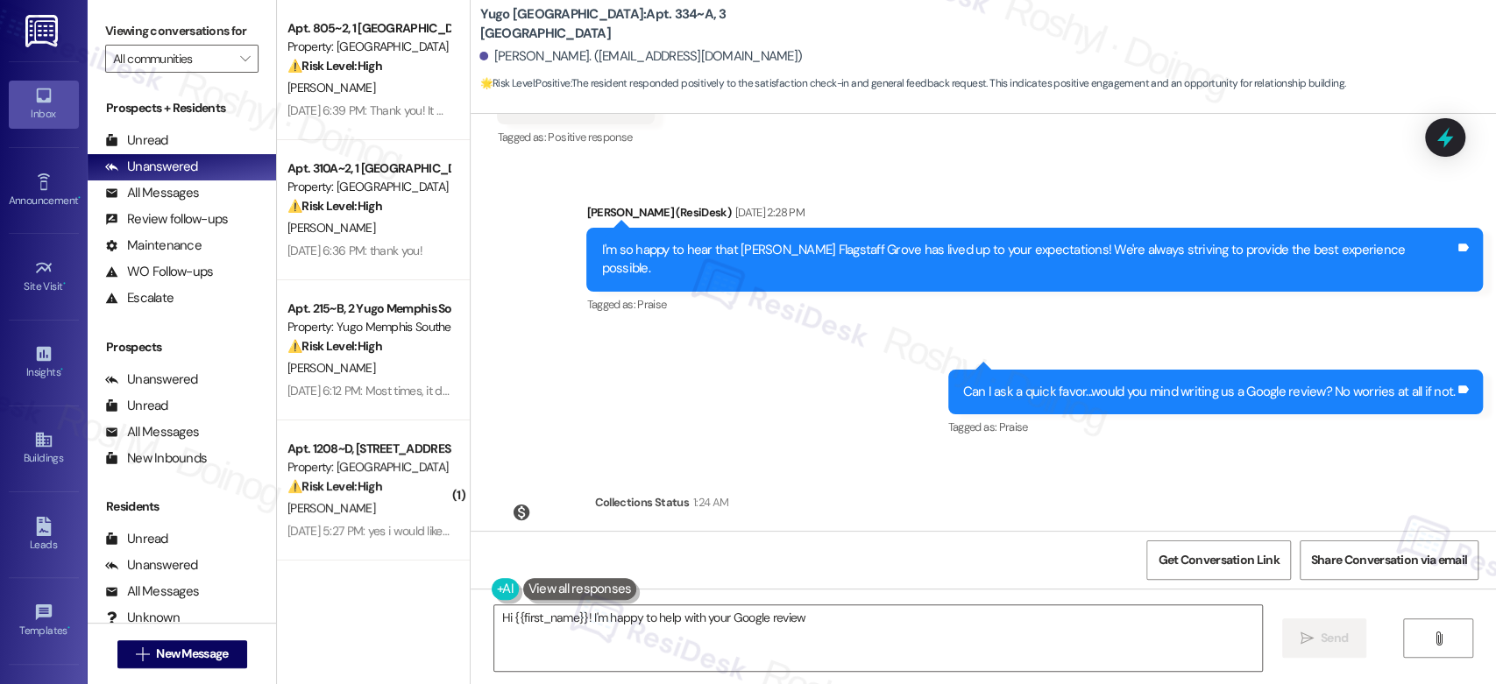
scroll to position [1704, 0]
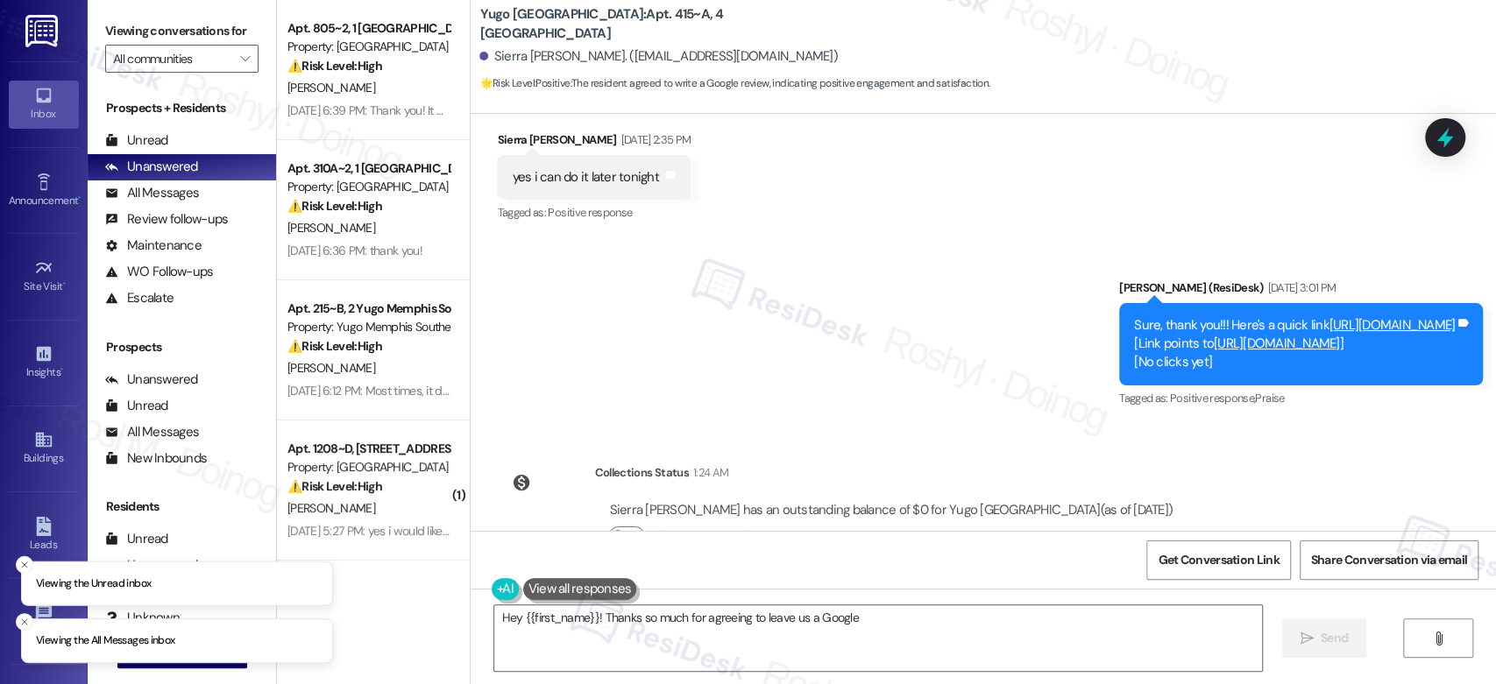
scroll to position [2018, 0]
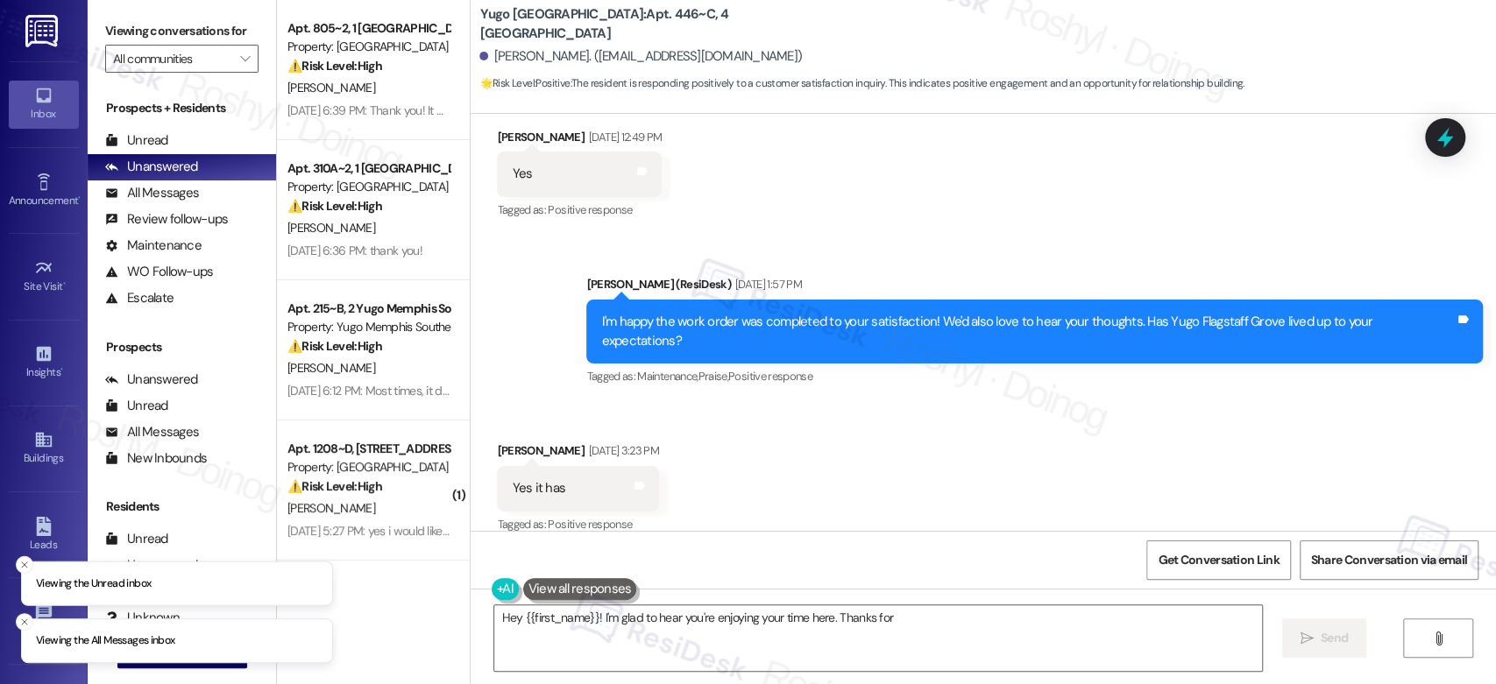
scroll to position [617, 0]
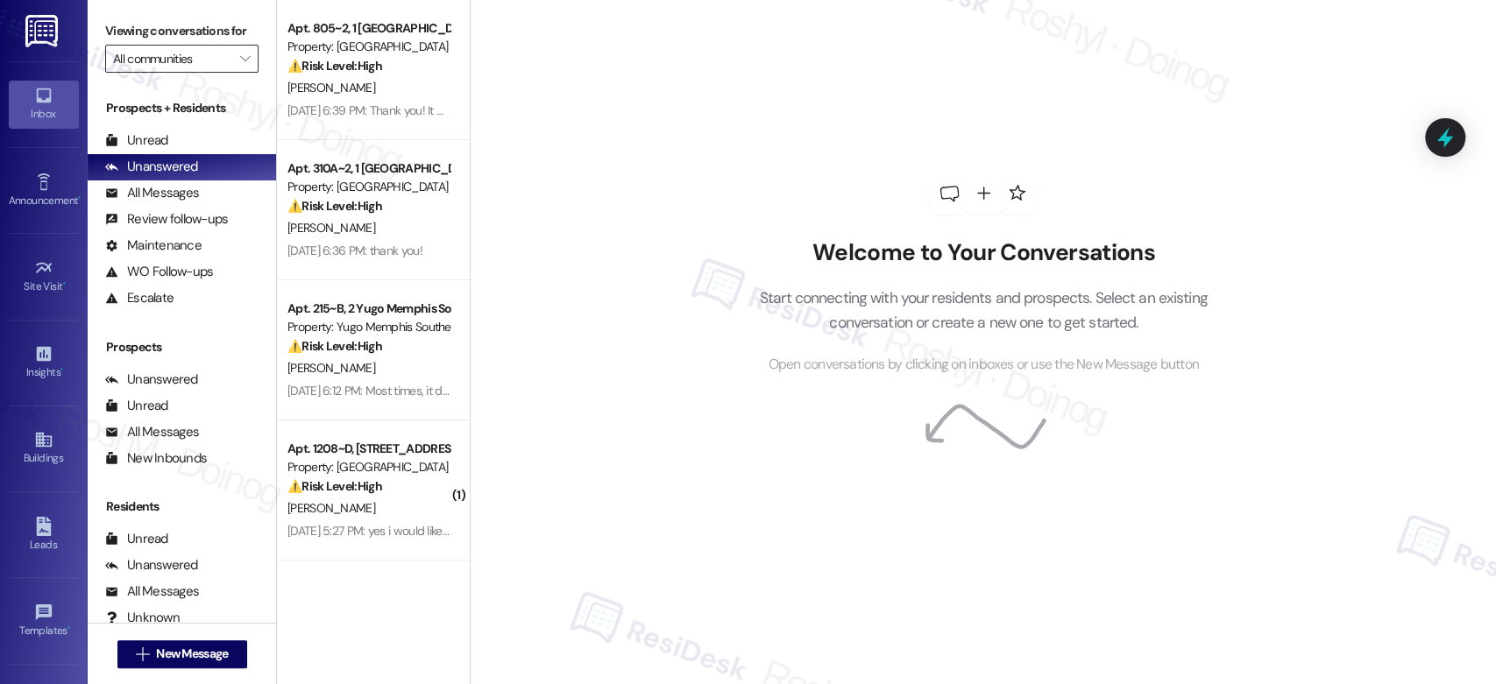
click at [217, 59] on input "All communities" at bounding box center [171, 59] width 117 height 28
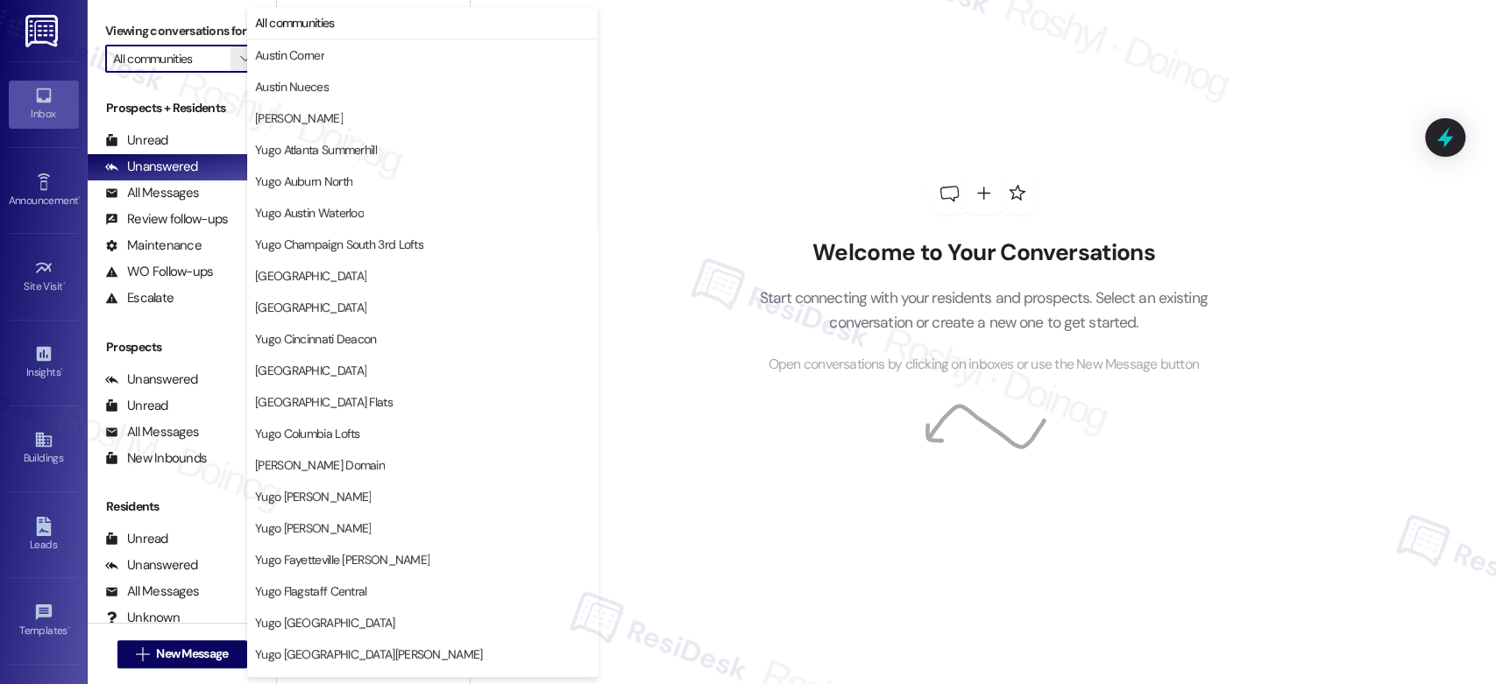
click at [48, 94] on icon at bounding box center [43, 95] width 19 height 19
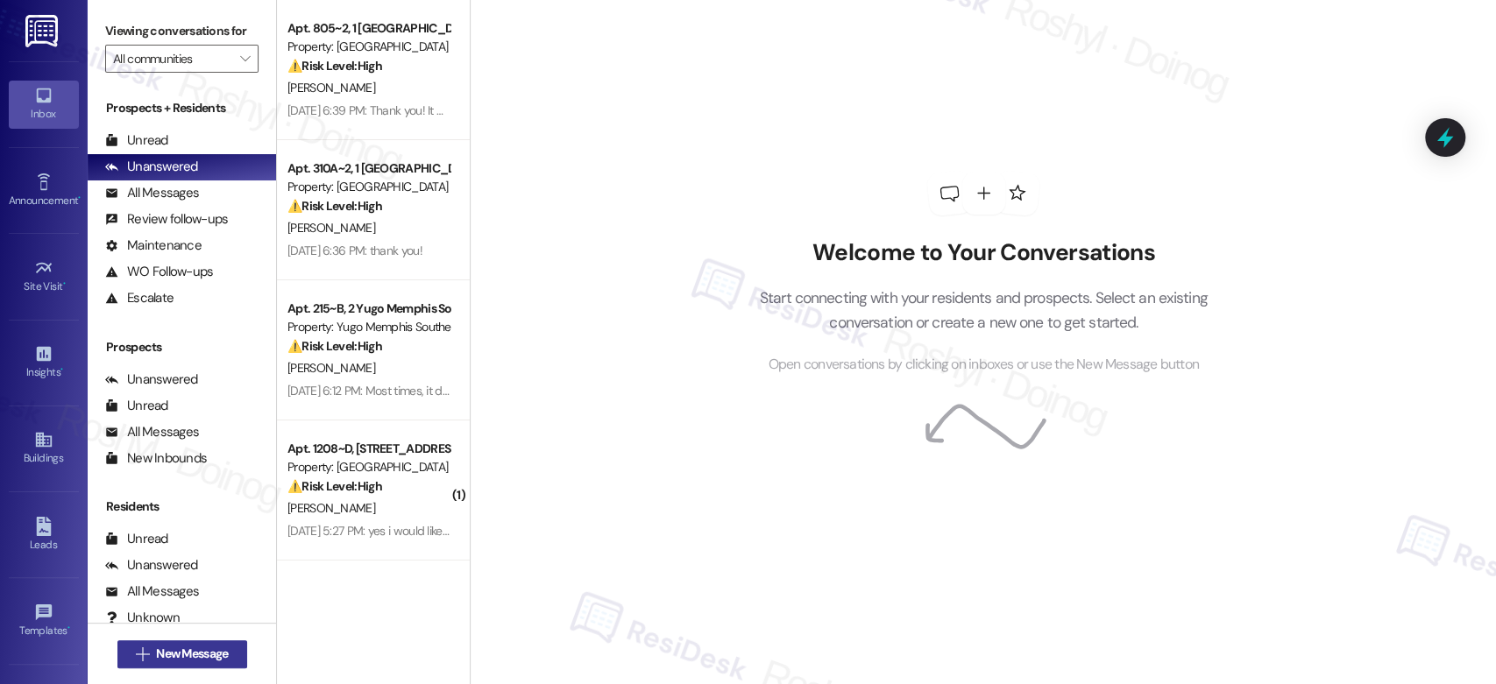
click at [156, 650] on span "New Message" at bounding box center [192, 654] width 72 height 18
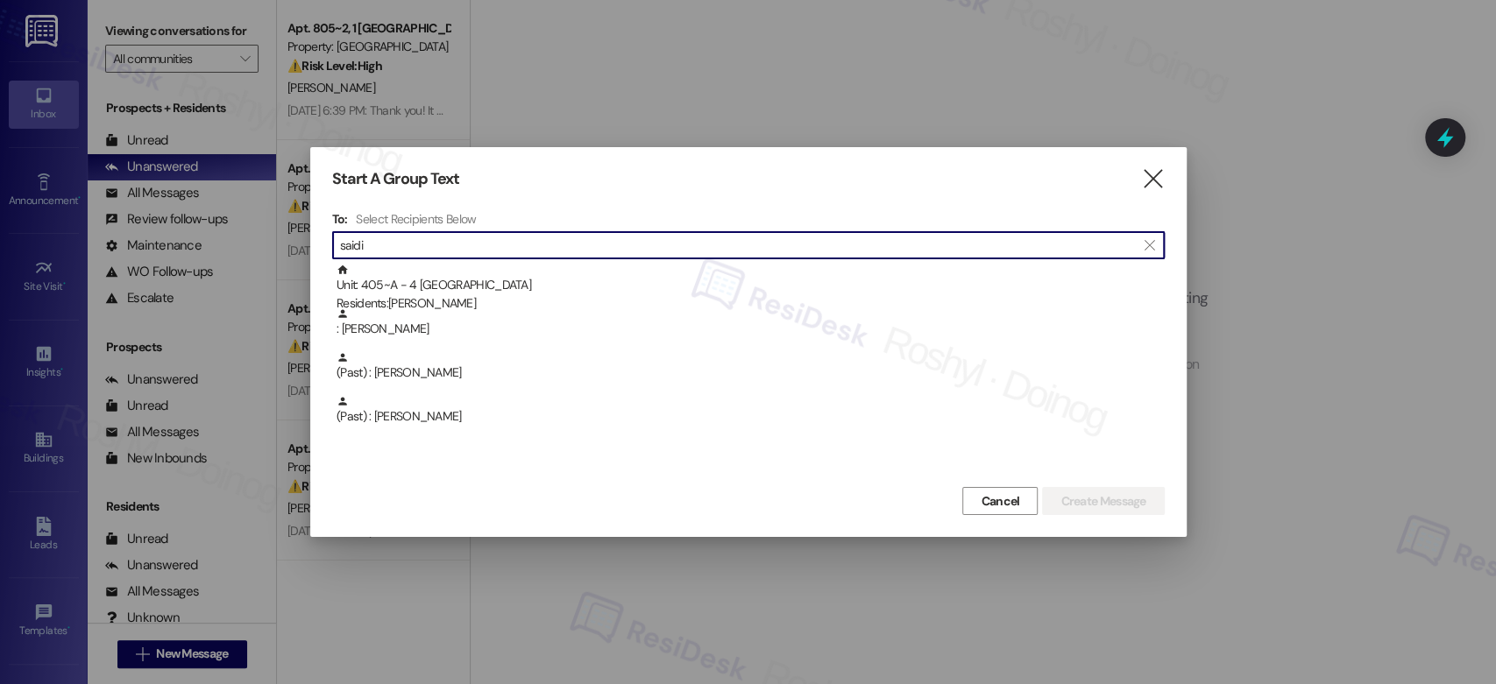
type input "saidi"
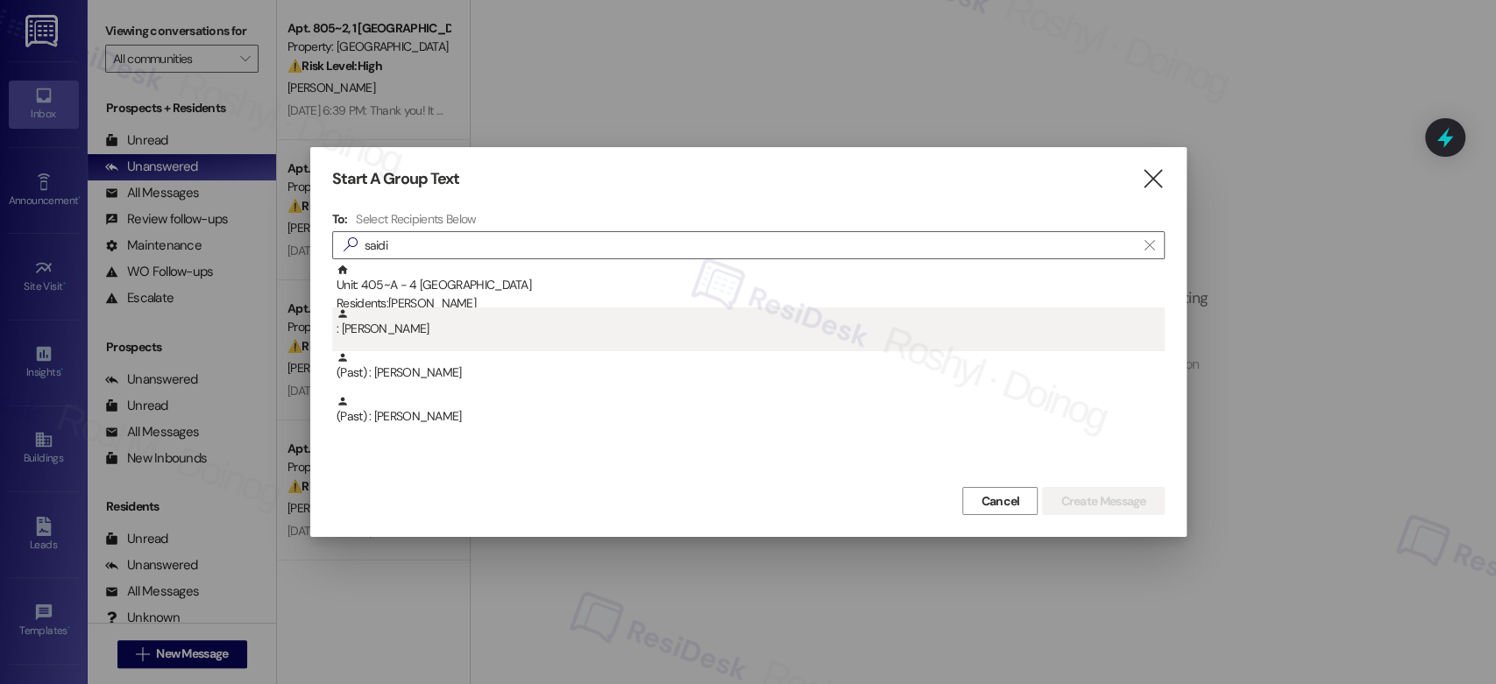
click at [398, 326] on div ": Saidi Adegbite" at bounding box center [751, 323] width 828 height 31
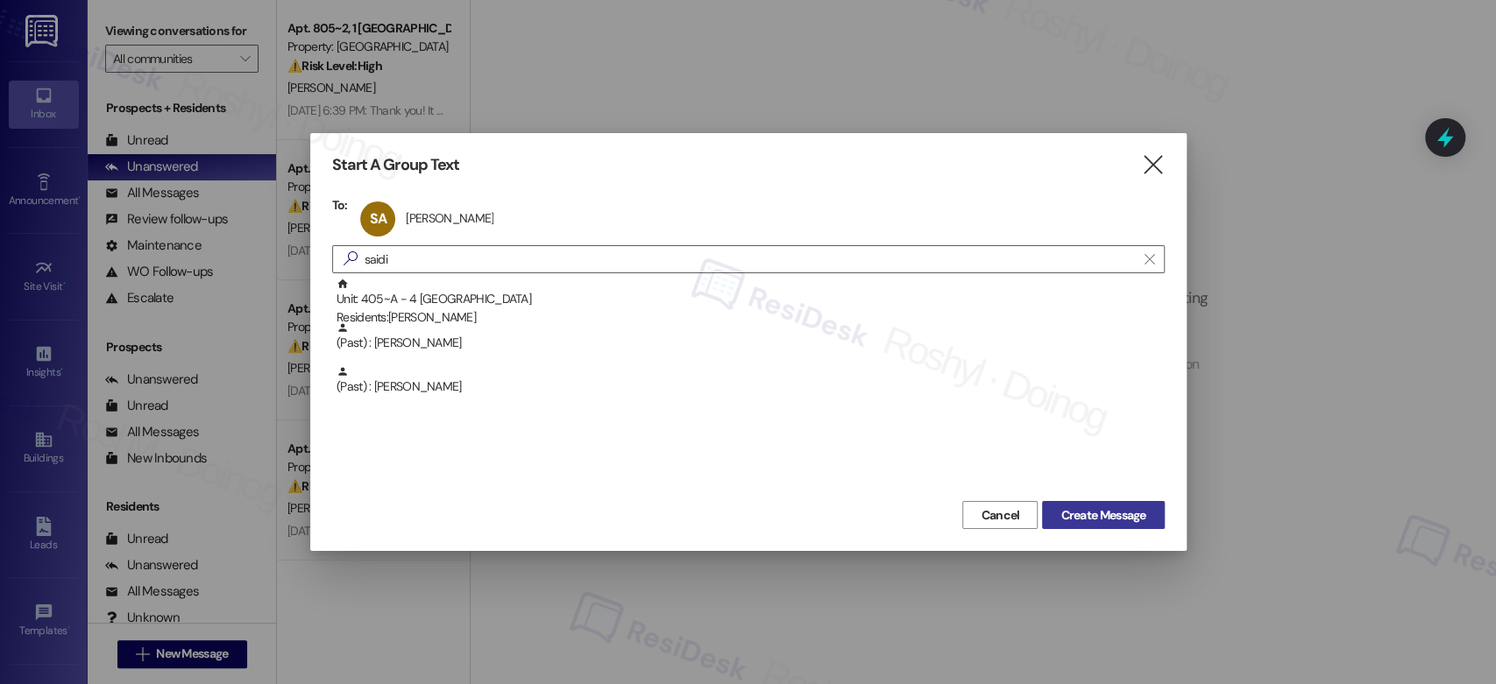
click at [1129, 505] on button "Create Message" at bounding box center [1103, 515] width 122 height 28
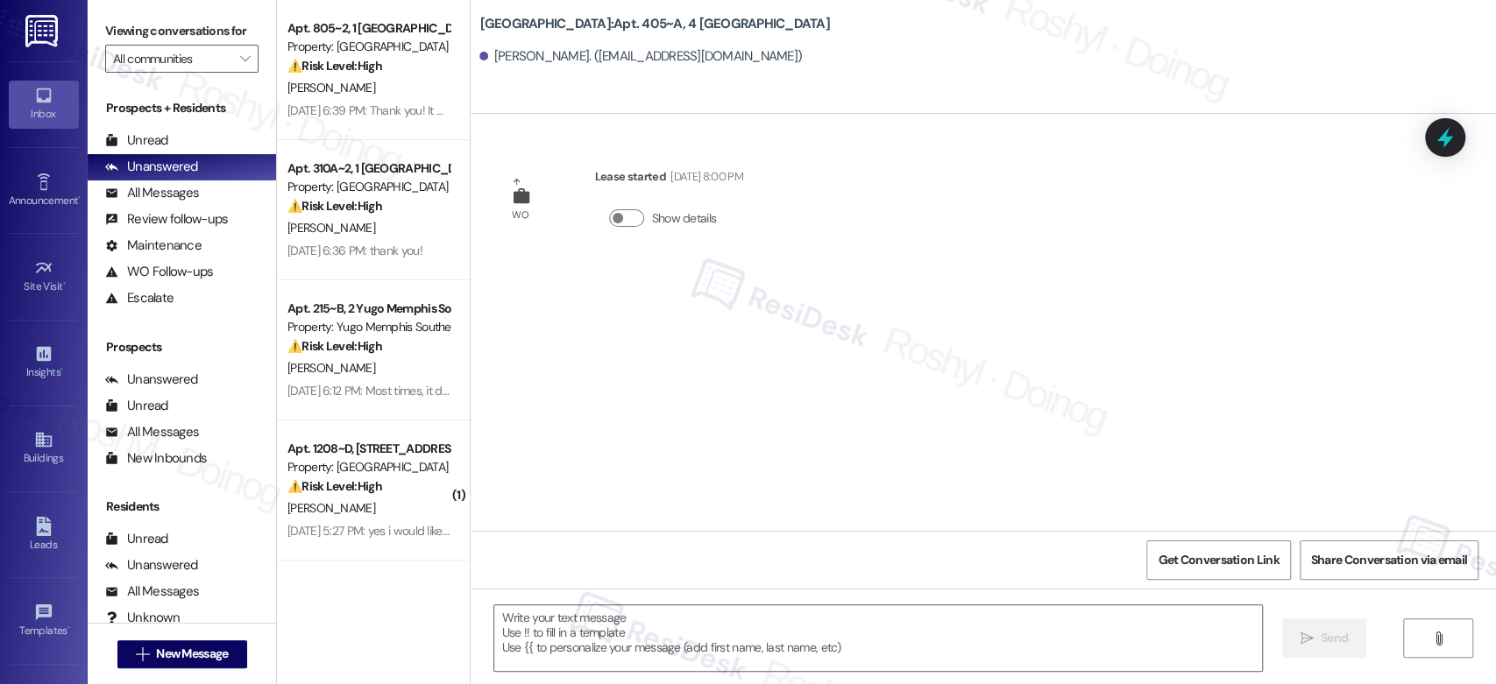
type textarea "Fetching suggested responses. Please feel free to read through the conversation…"
click at [168, 653] on span "New Message" at bounding box center [192, 654] width 72 height 18
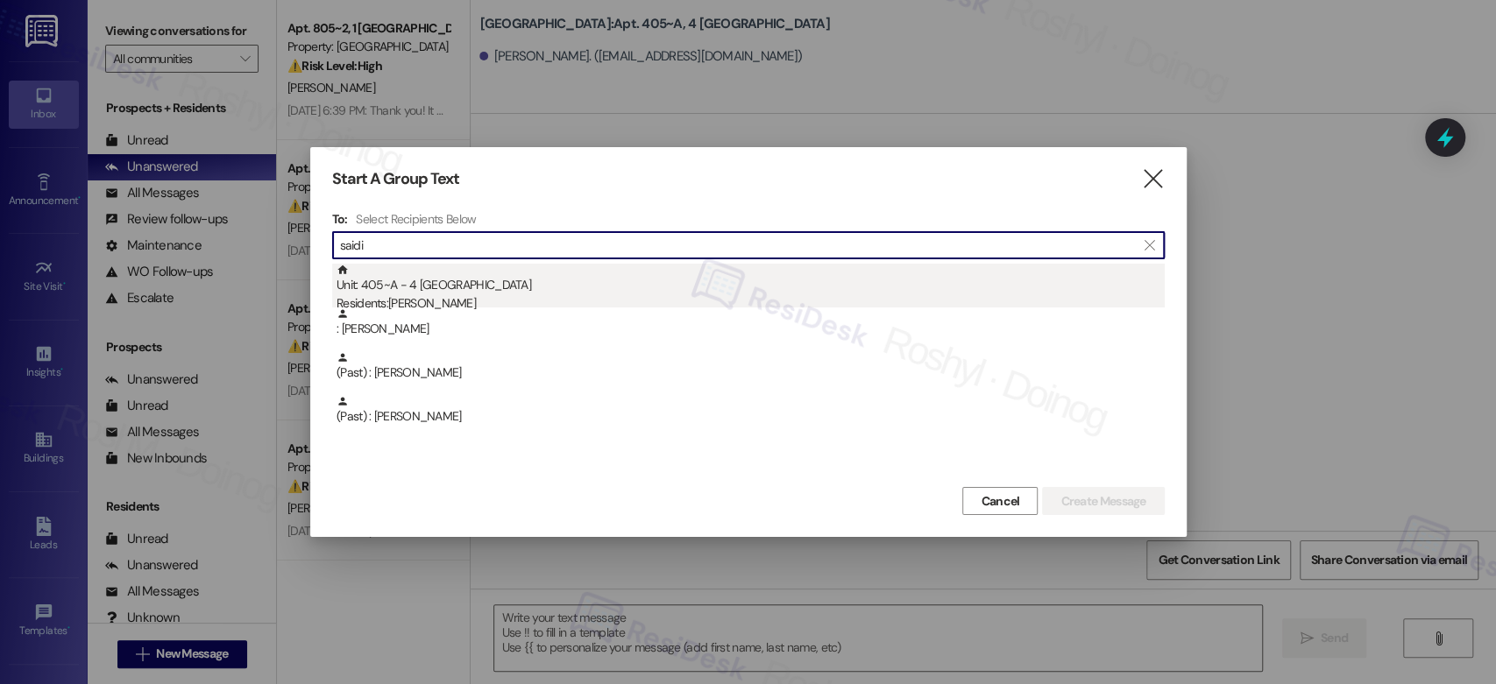
type input "saidi"
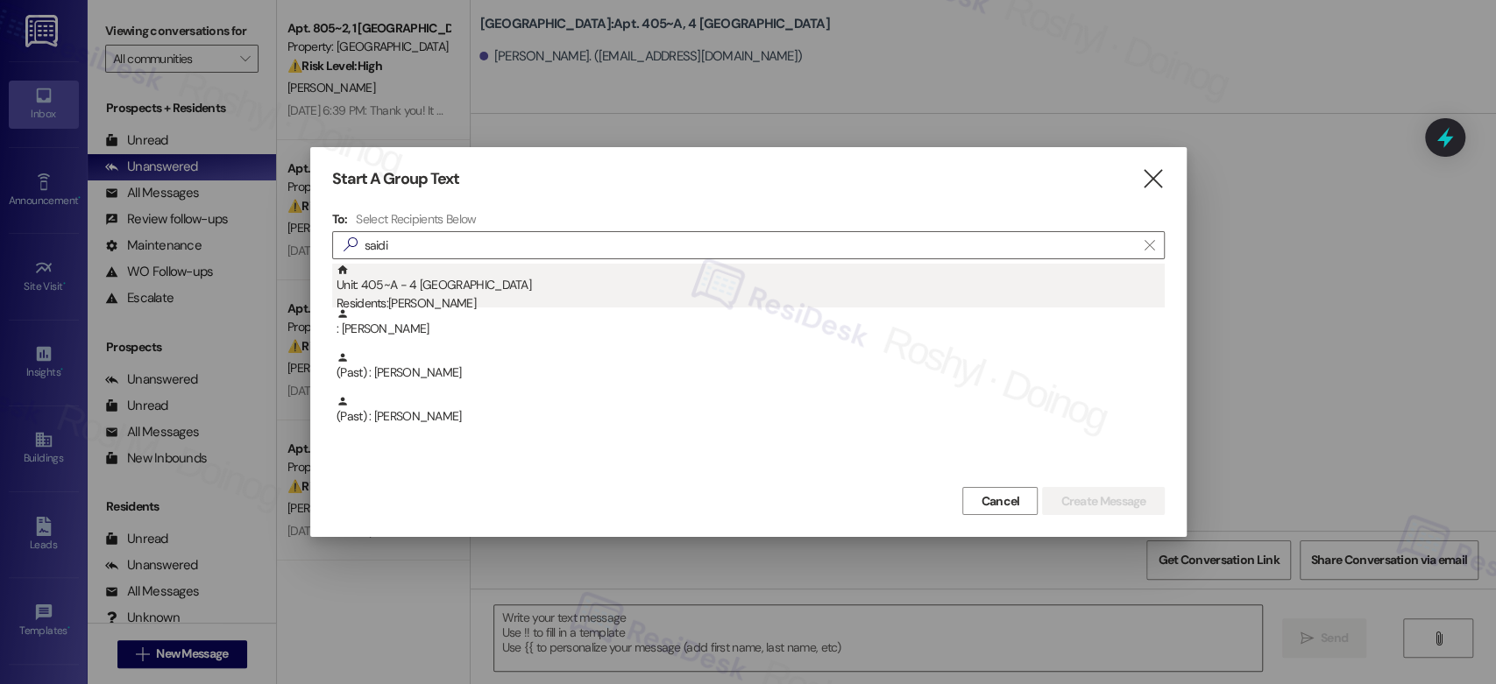
click at [478, 292] on div "Unit: 405~A - 4 Yugo Starkville Campus Common Residents: Saidi Adegbite" at bounding box center [751, 289] width 828 height 50
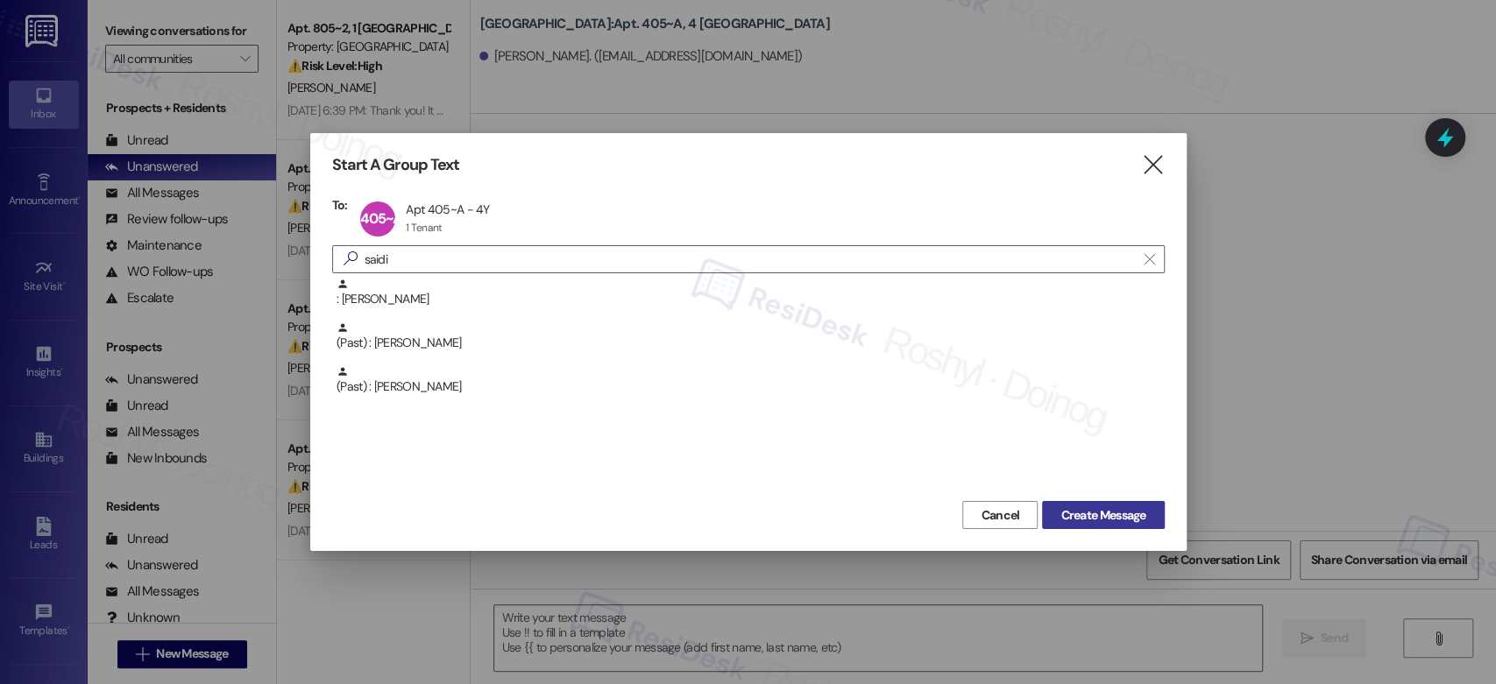
click at [1084, 522] on span "Create Message" at bounding box center [1102, 516] width 85 height 18
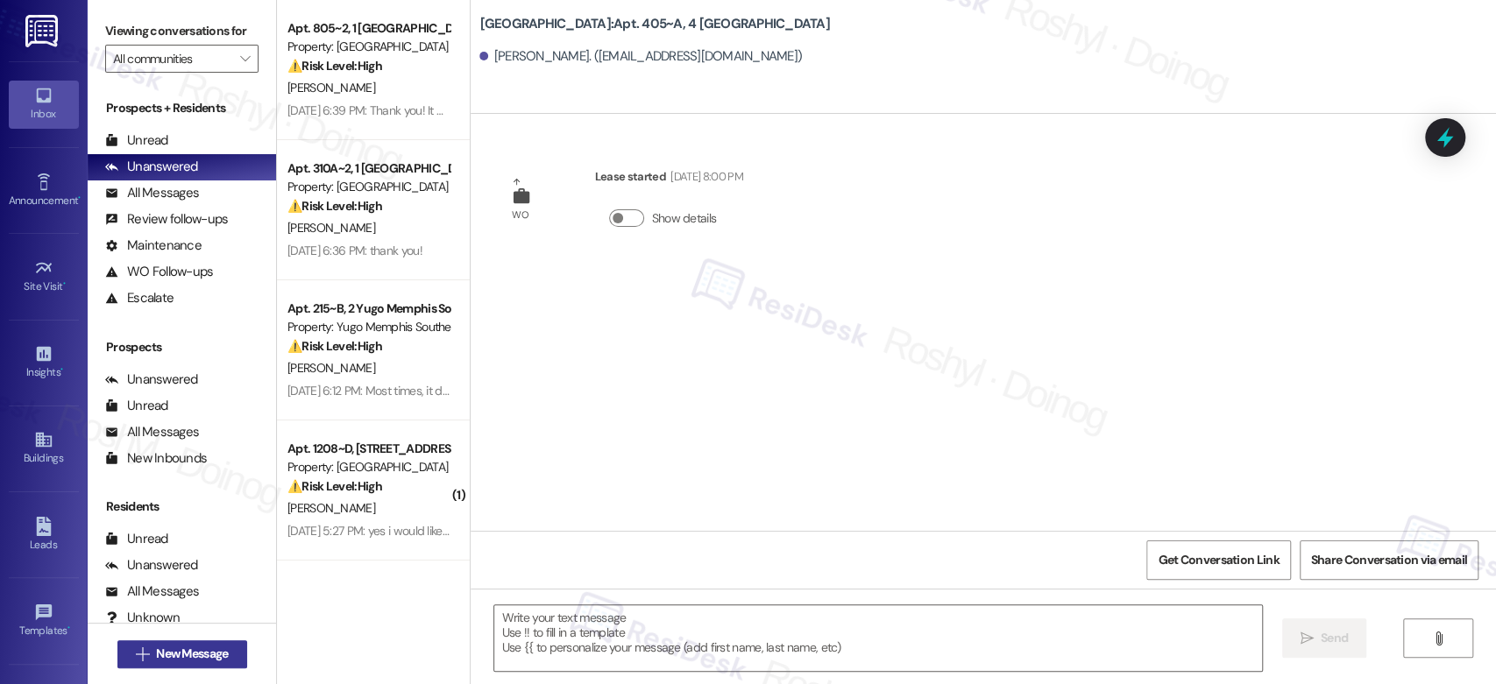
click at [177, 650] on span "New Message" at bounding box center [192, 654] width 72 height 18
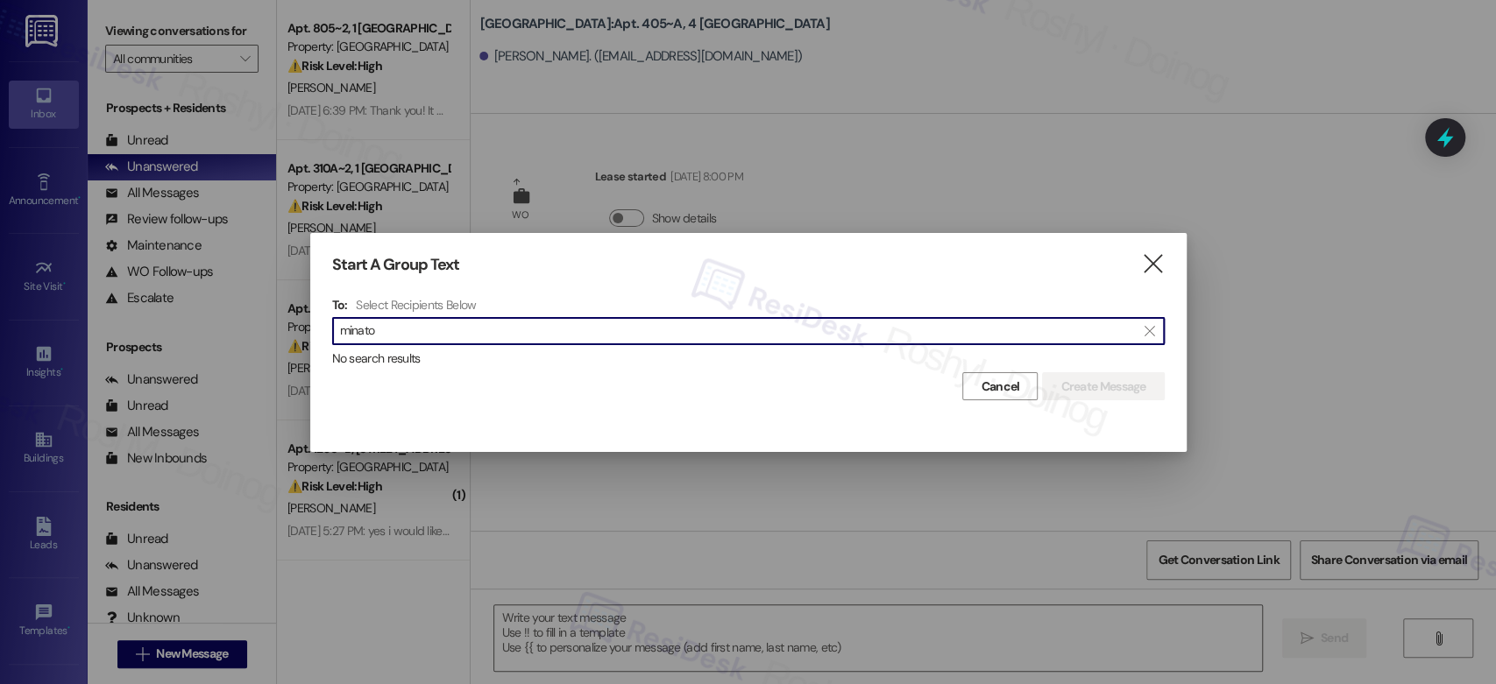
drag, startPoint x: 386, startPoint y: 336, endPoint x: 126, endPoint y: 337, distance: 259.4
click at [126, 337] on div "Start A Group Text  To: Select Recipients Below  minato  No search results C…" at bounding box center [748, 342] width 1496 height 684
drag, startPoint x: 429, startPoint y: 329, endPoint x: 268, endPoint y: 345, distance: 161.2
click at [268, 345] on div "Start A Group Text  To: Select Recipients Below  bangnis  No search results …" at bounding box center [748, 342] width 1496 height 684
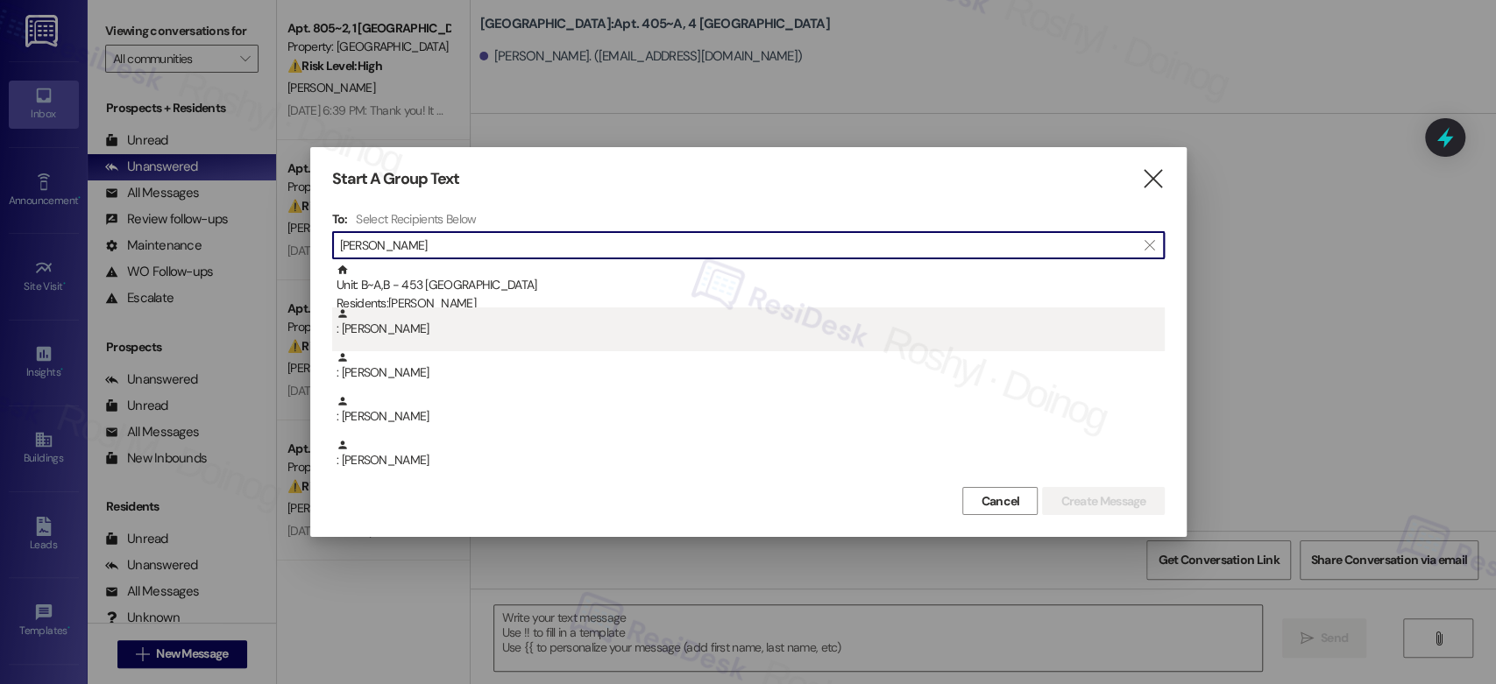
type input "sammy"
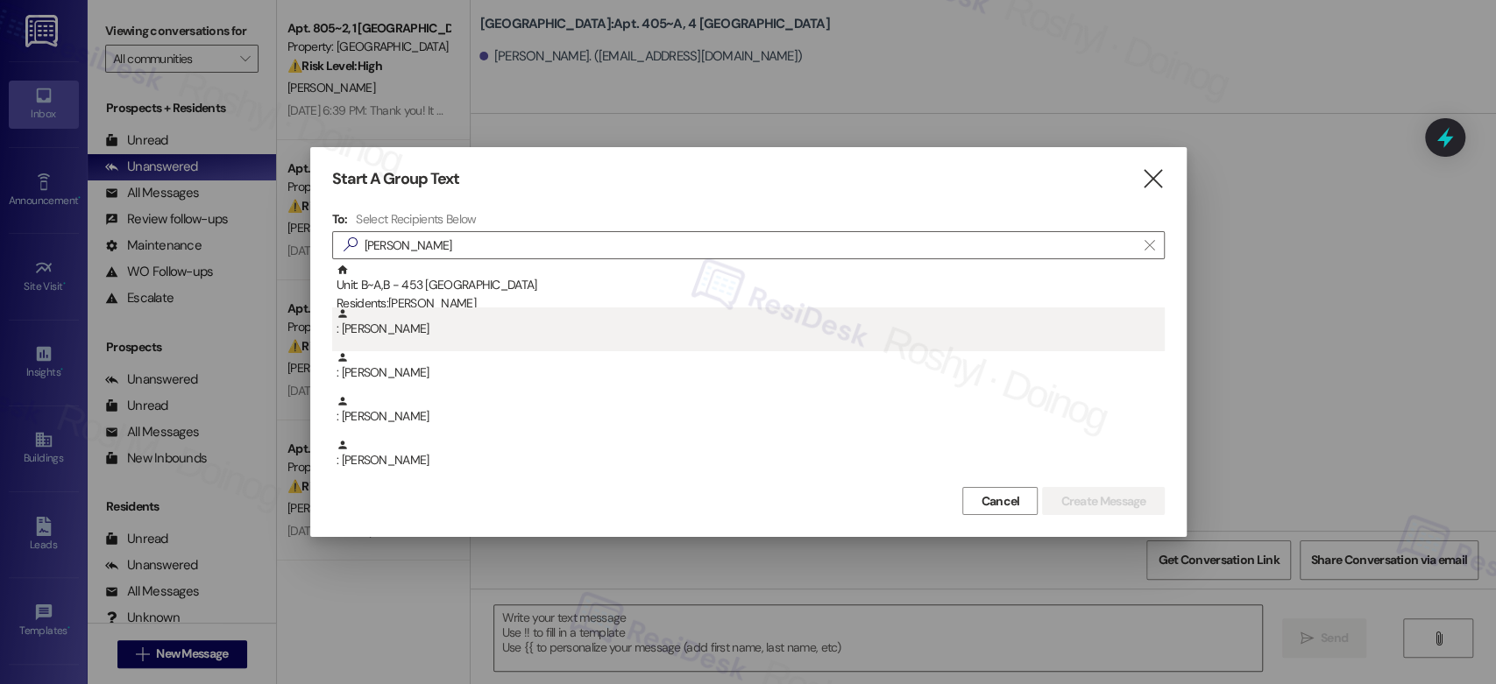
click at [484, 332] on div ": Declan Sammy" at bounding box center [751, 323] width 828 height 31
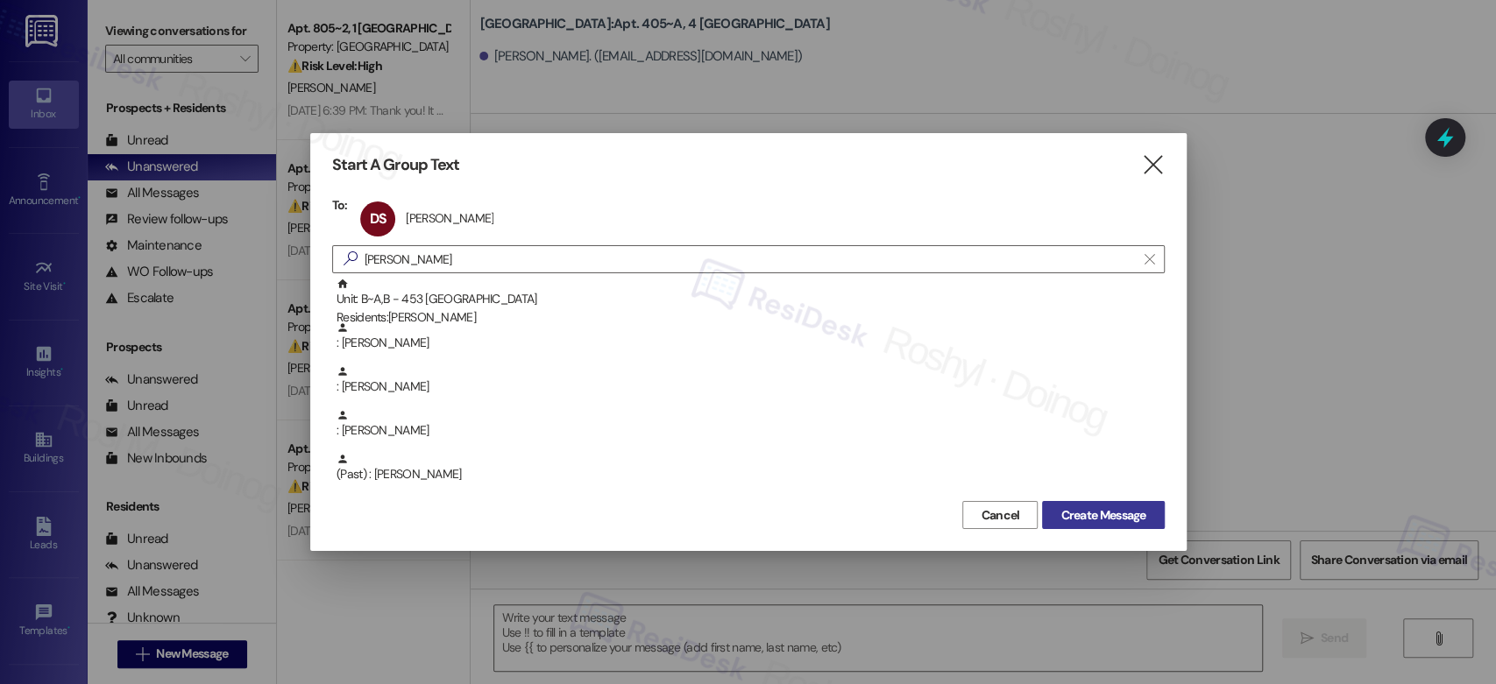
click at [1082, 515] on span "Create Message" at bounding box center [1102, 516] width 85 height 18
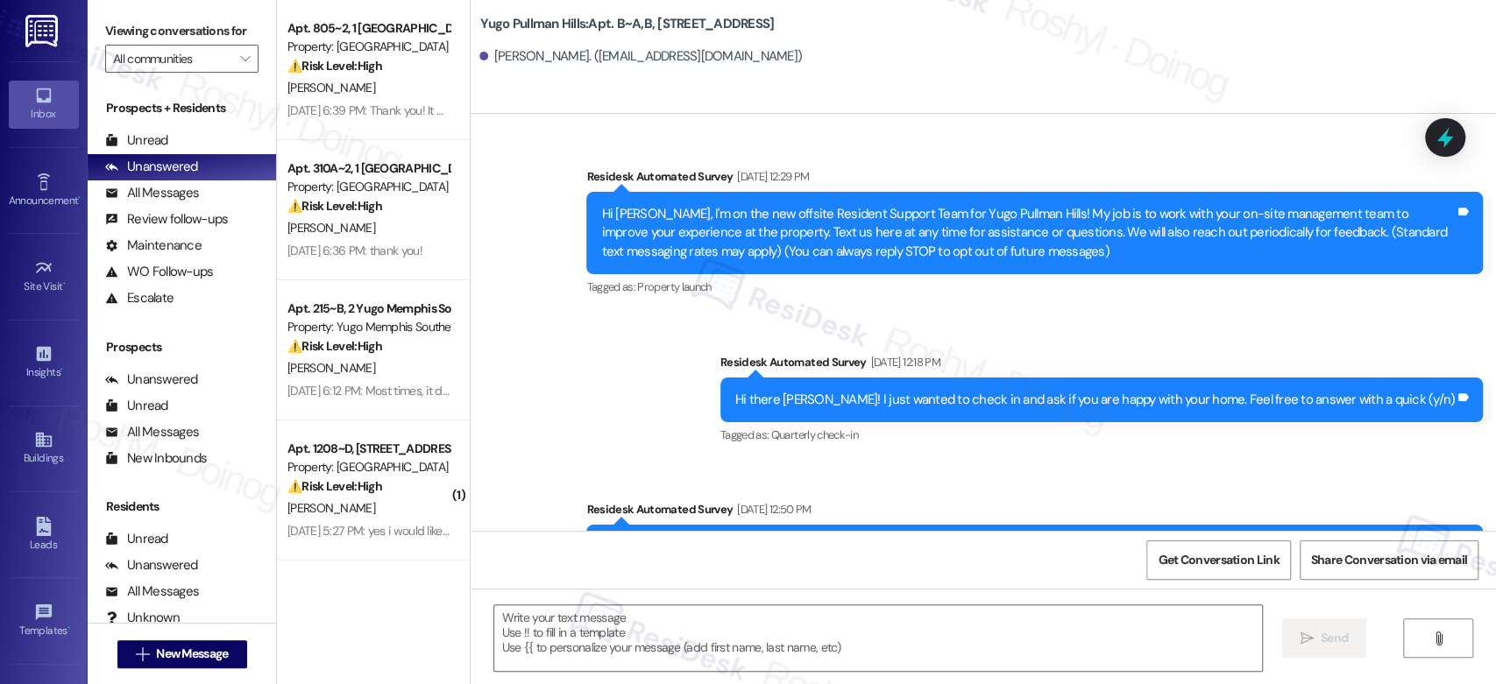
type textarea "Fetching suggested responses. Please feel free to read through the conversation…"
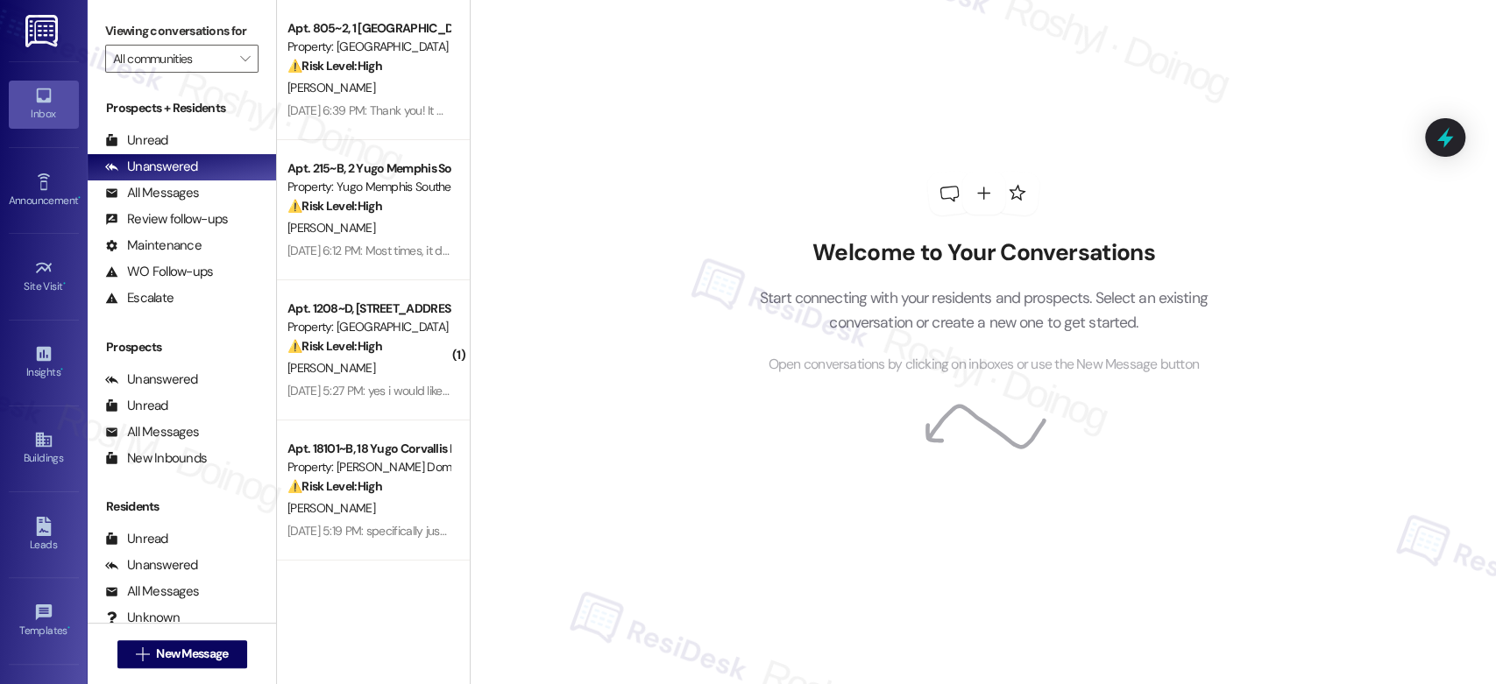
click at [230, 40] on label "Viewing conversations for" at bounding box center [181, 31] width 153 height 27
click at [229, 44] on label "Viewing conversations for" at bounding box center [181, 31] width 153 height 27
click at [237, 53] on span "" at bounding box center [245, 59] width 17 height 28
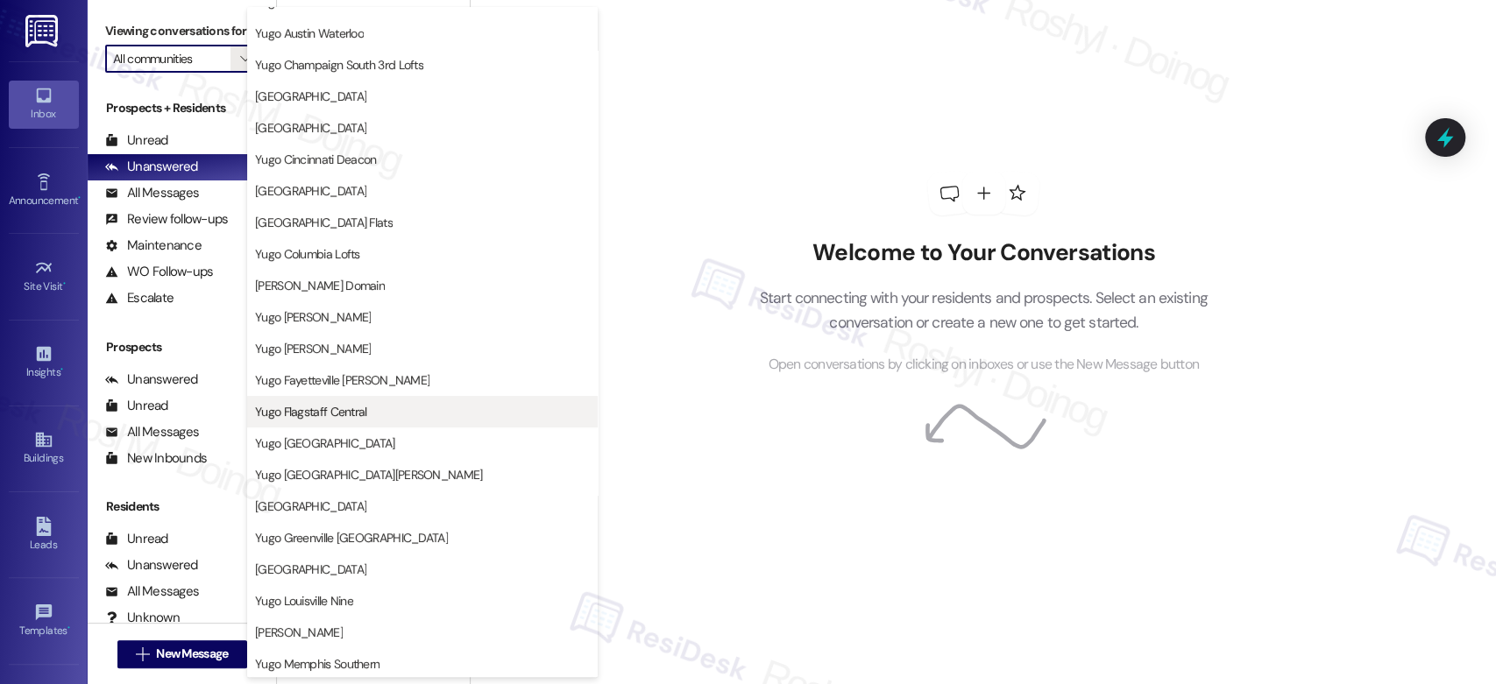
scroll to position [292, 0]
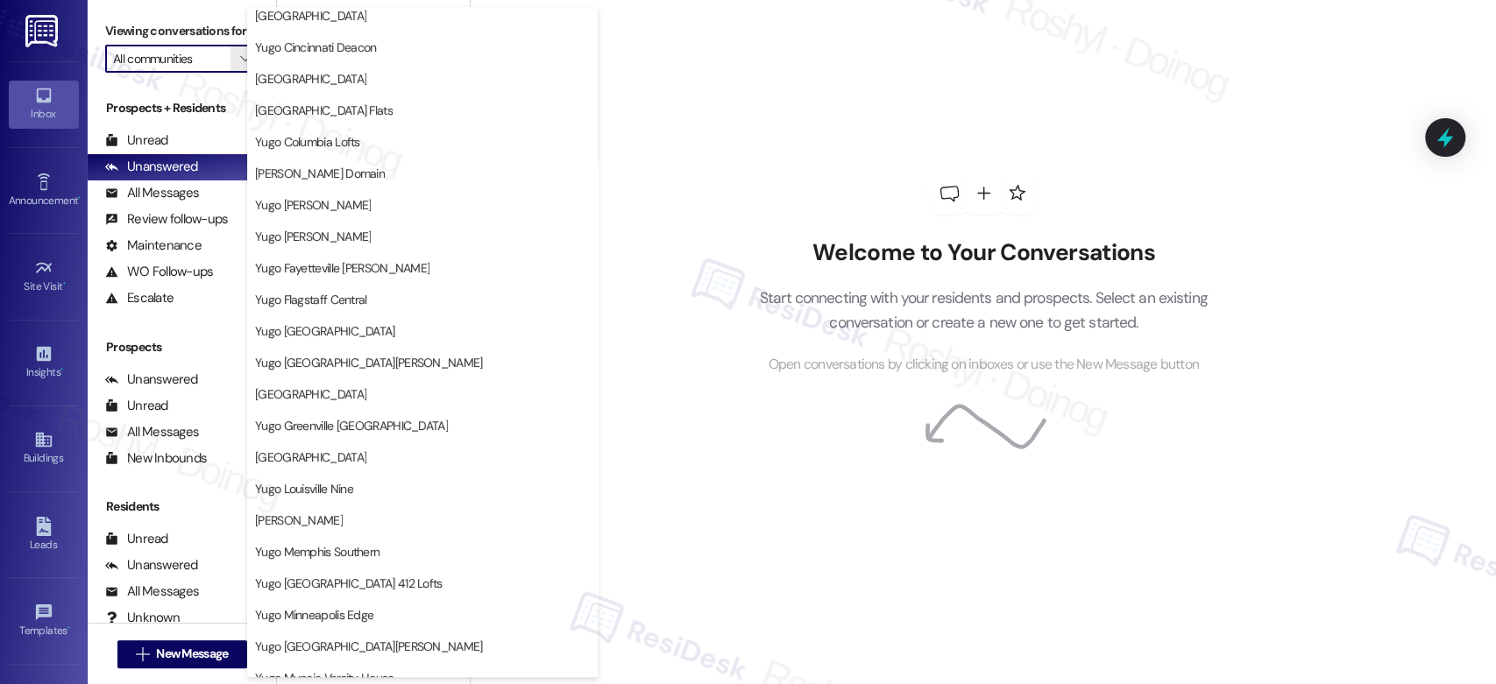
click at [1024, 107] on div "Welcome to Your Conversations Start connecting with your residents and prospect…" at bounding box center [983, 274] width 526 height 548
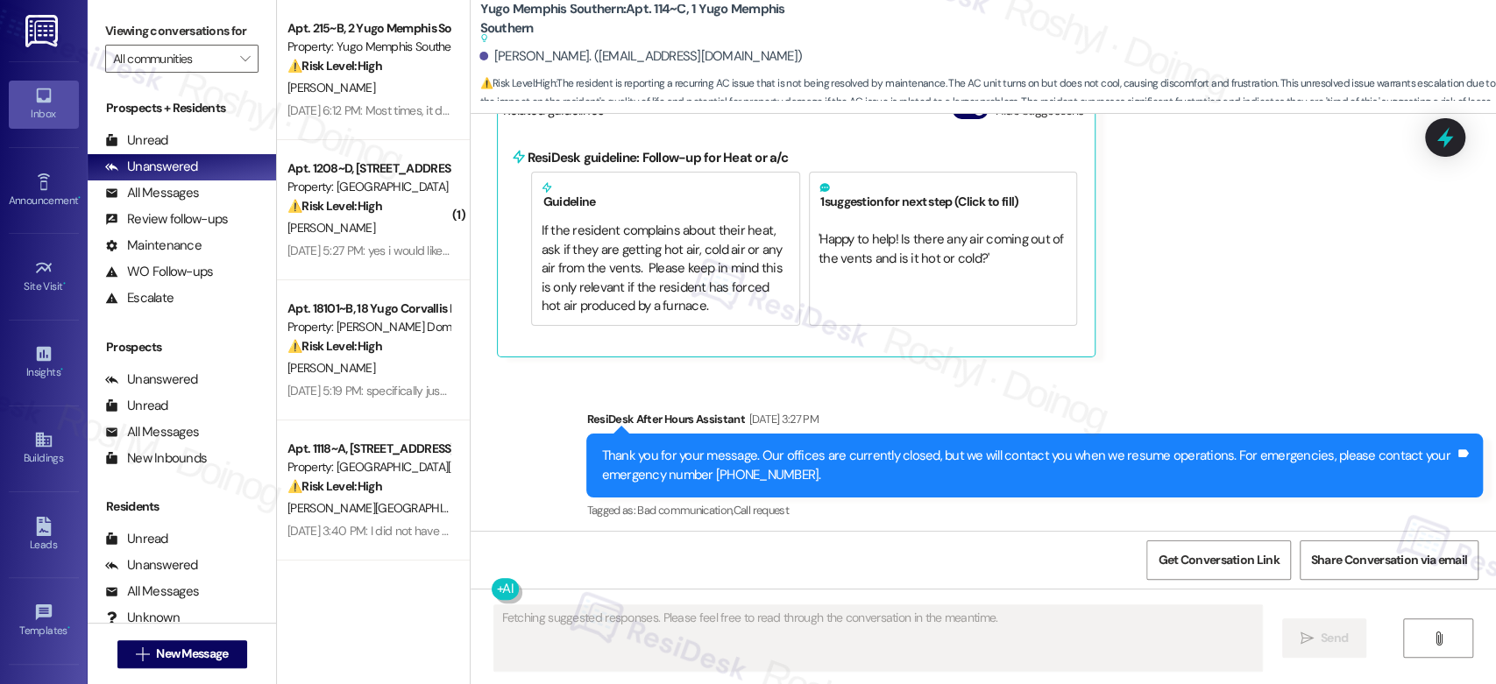
scroll to position [1704, 0]
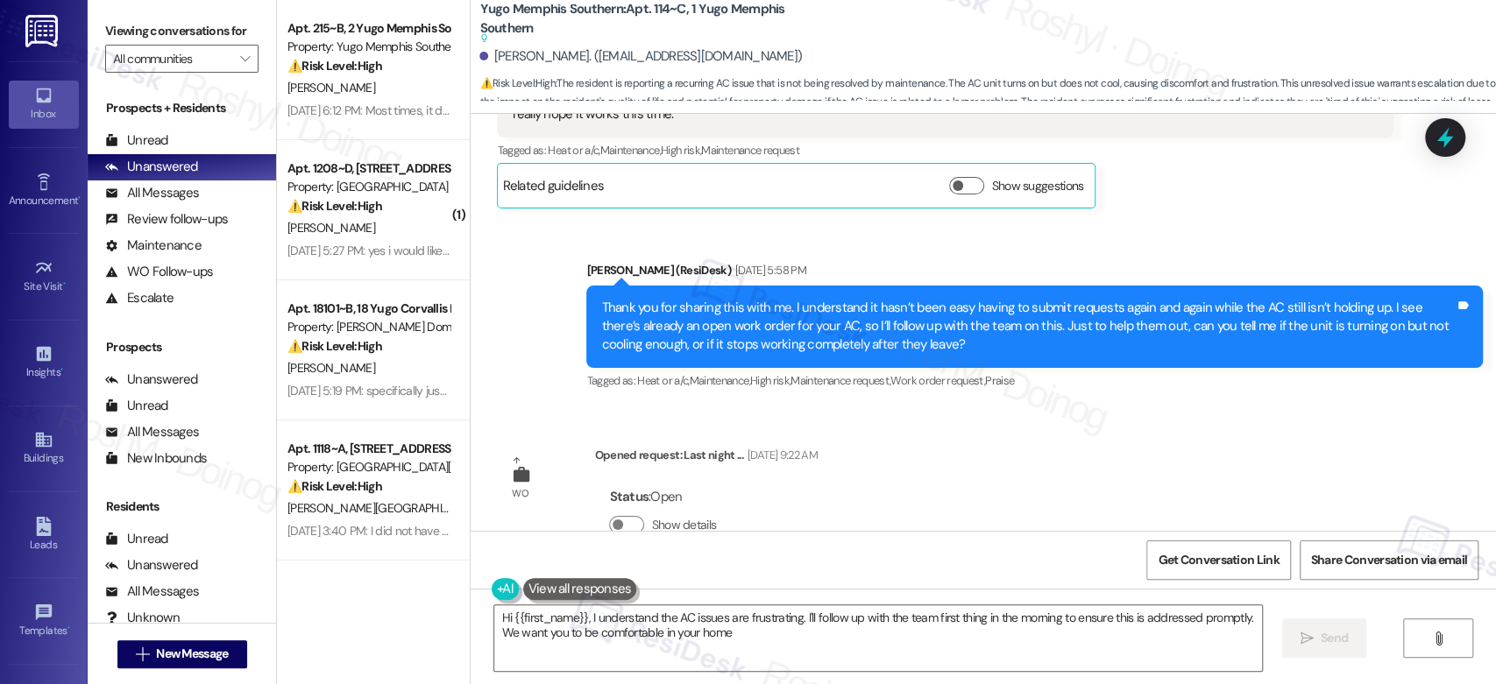
type textarea "Hi {{first_name}}, I understand the AC issues are frustrating. I'll follow up w…"
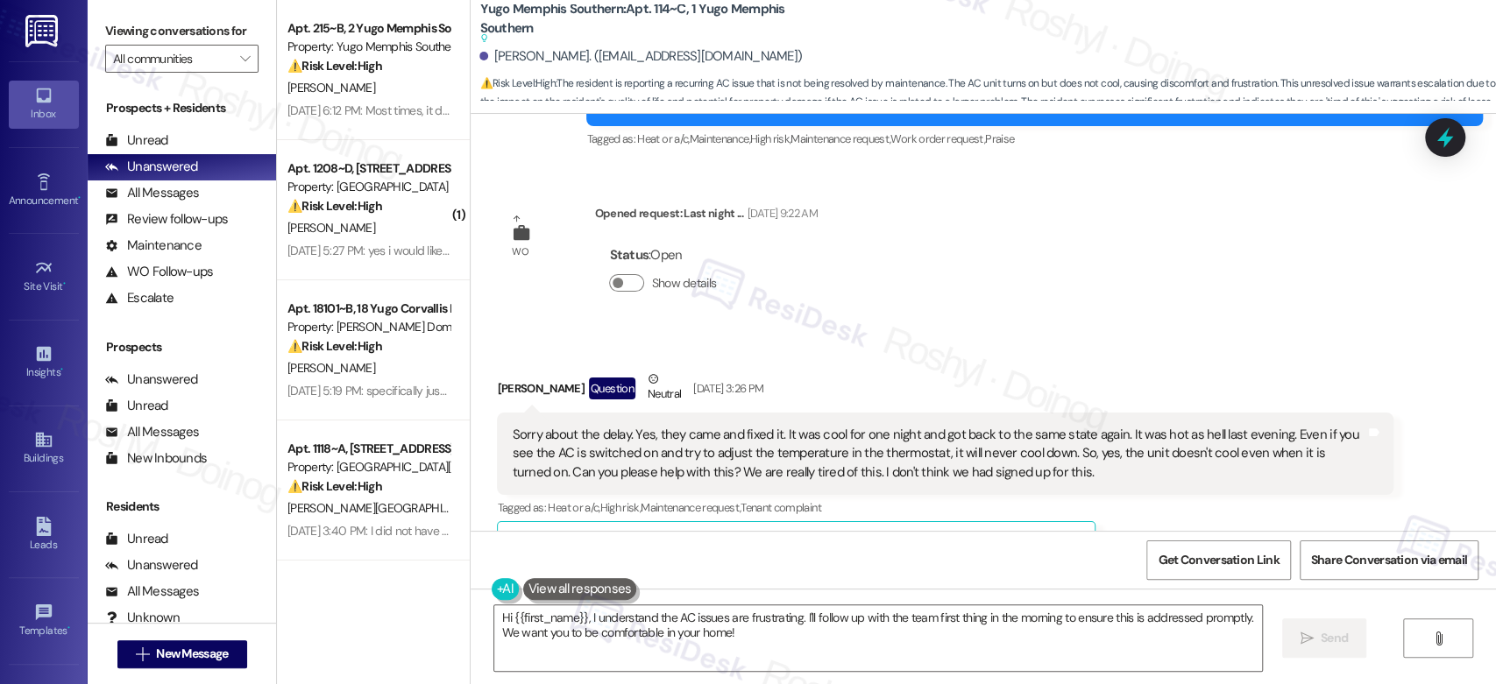
scroll to position [1216, 0]
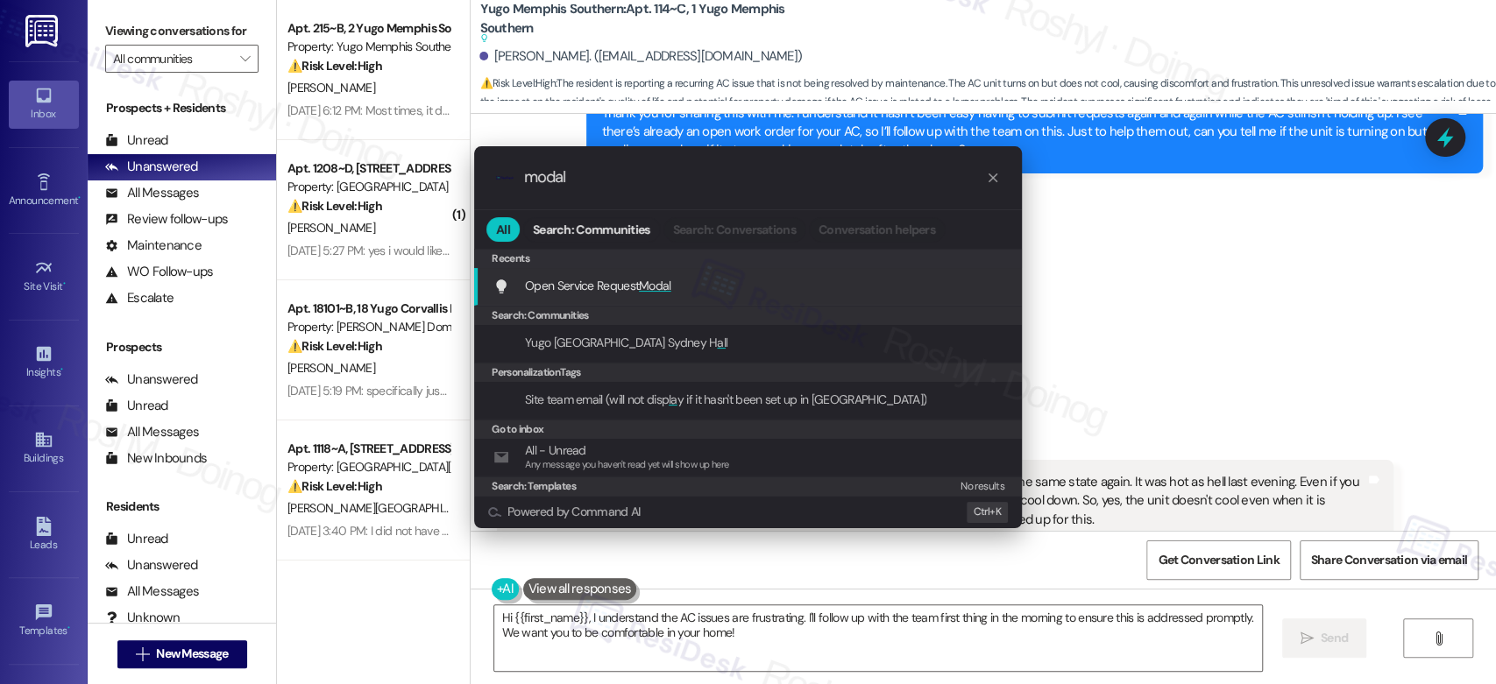
type input "modal"
click at [764, 285] on div "Open Service Request Modal Add shortcut" at bounding box center [749, 285] width 513 height 19
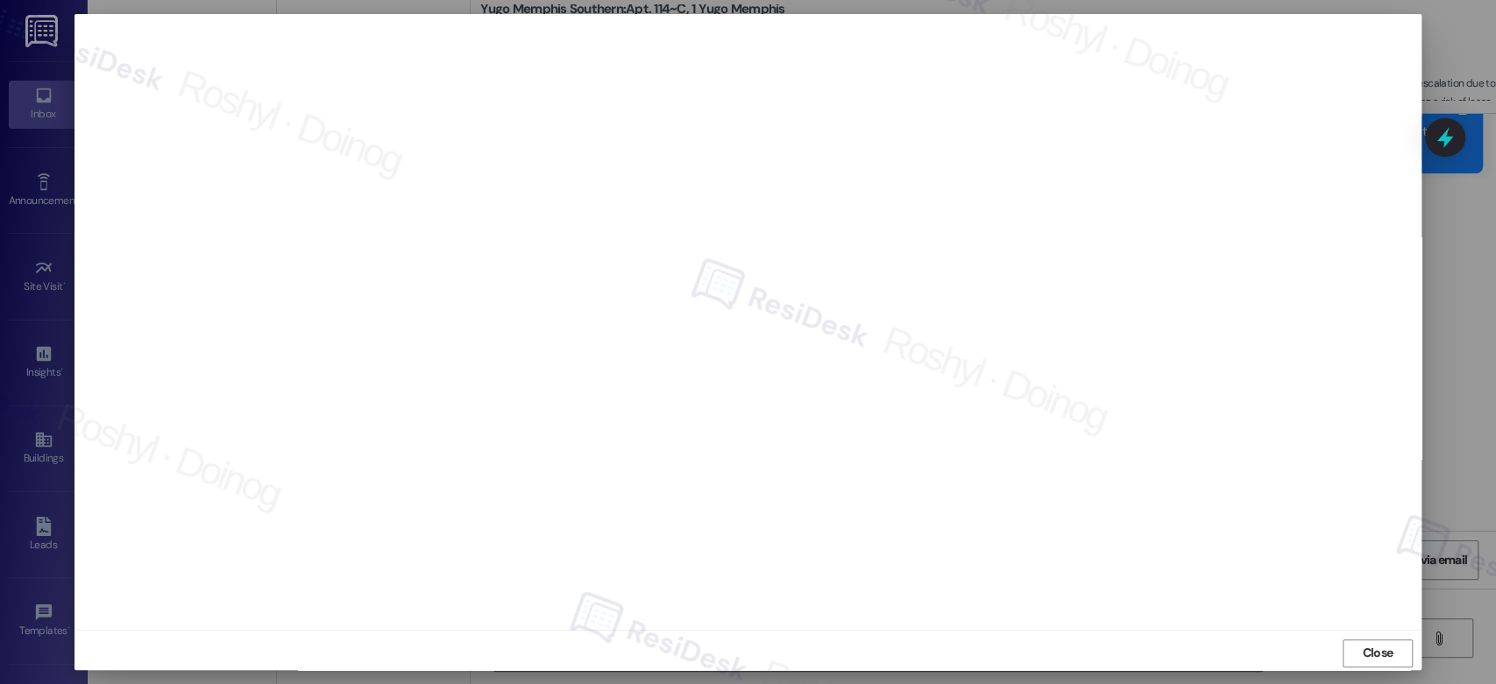
click at [1343, 640] on button "Close" at bounding box center [1378, 654] width 70 height 28
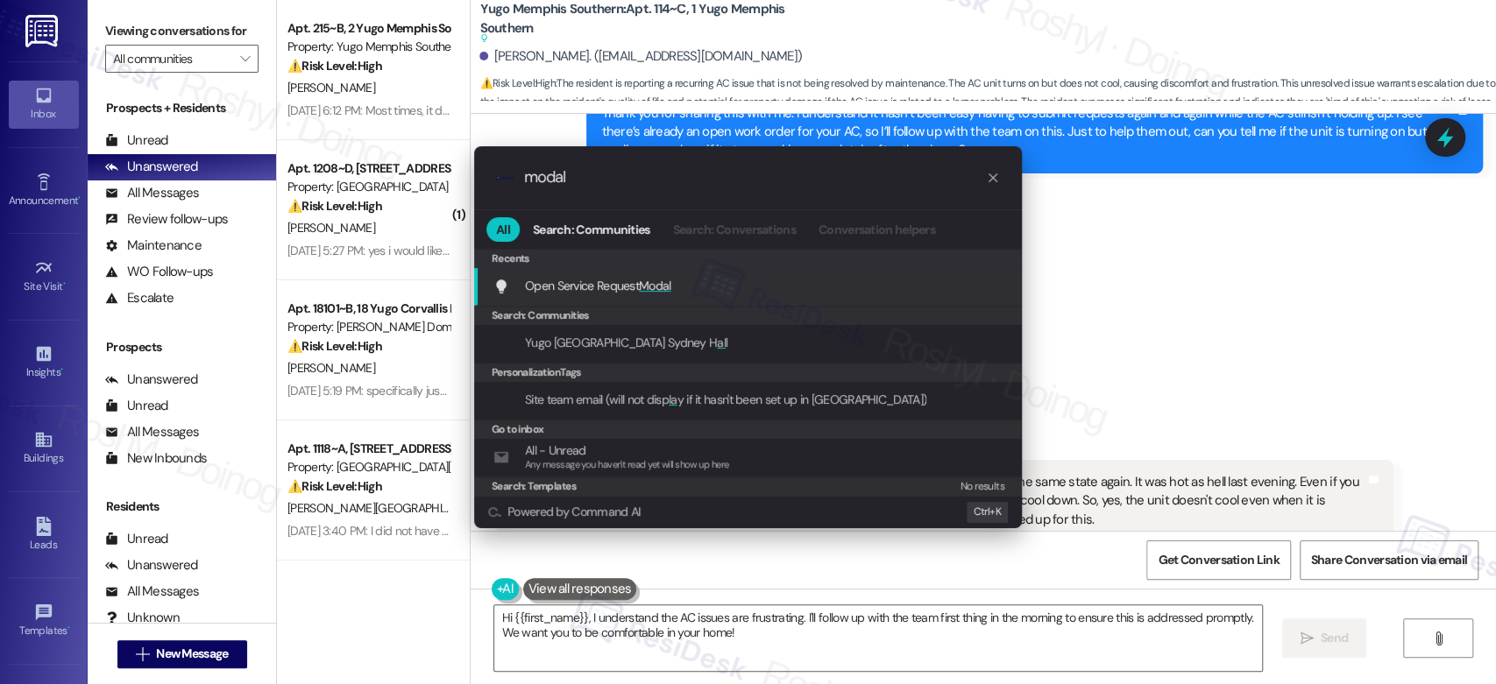
type input "modal"
click at [778, 297] on div "Open Service Request Modal Add shortcut" at bounding box center [748, 287] width 548 height 38
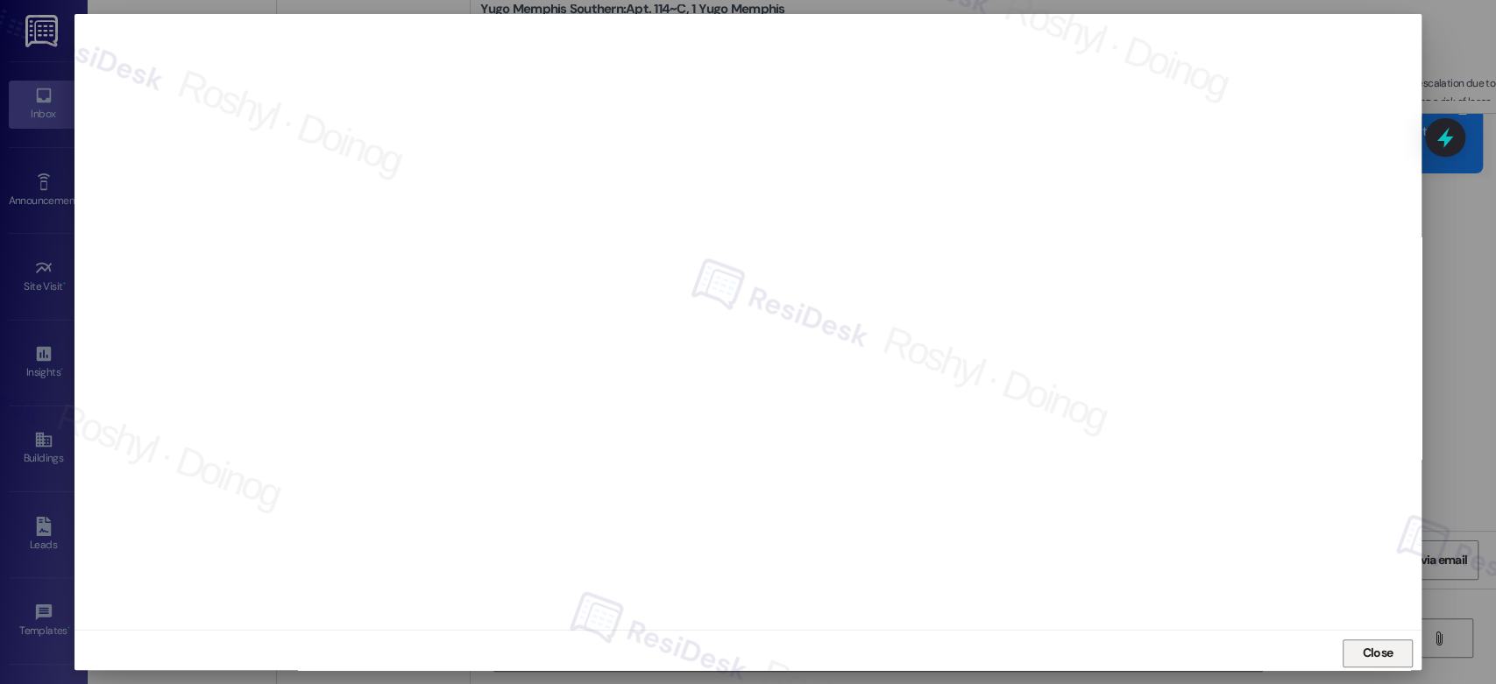
click at [1369, 644] on span "Close" at bounding box center [1377, 653] width 31 height 18
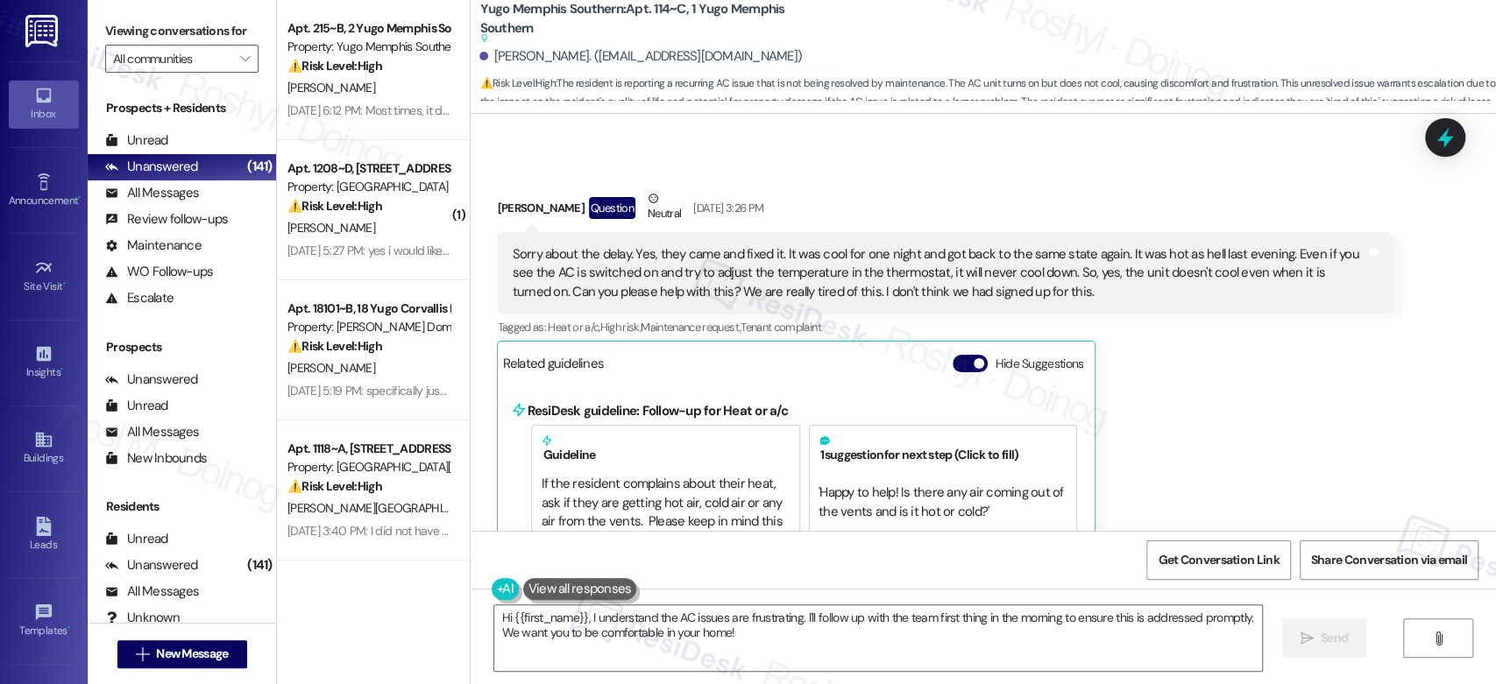
scroll to position [1411, 0]
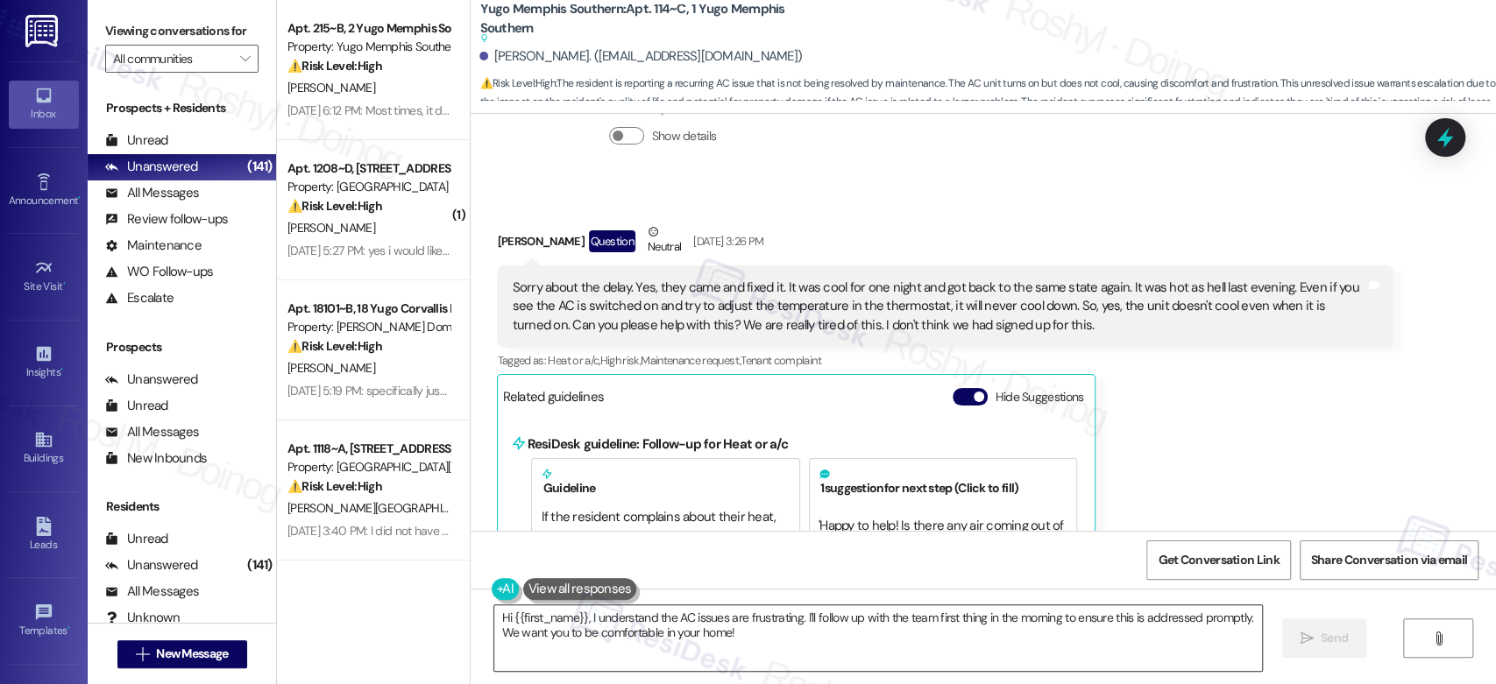
click at [494, 615] on textarea "Hi {{first_name}}, I understand the AC issues are frustrating. I'll follow up w…" at bounding box center [877, 639] width 767 height 66
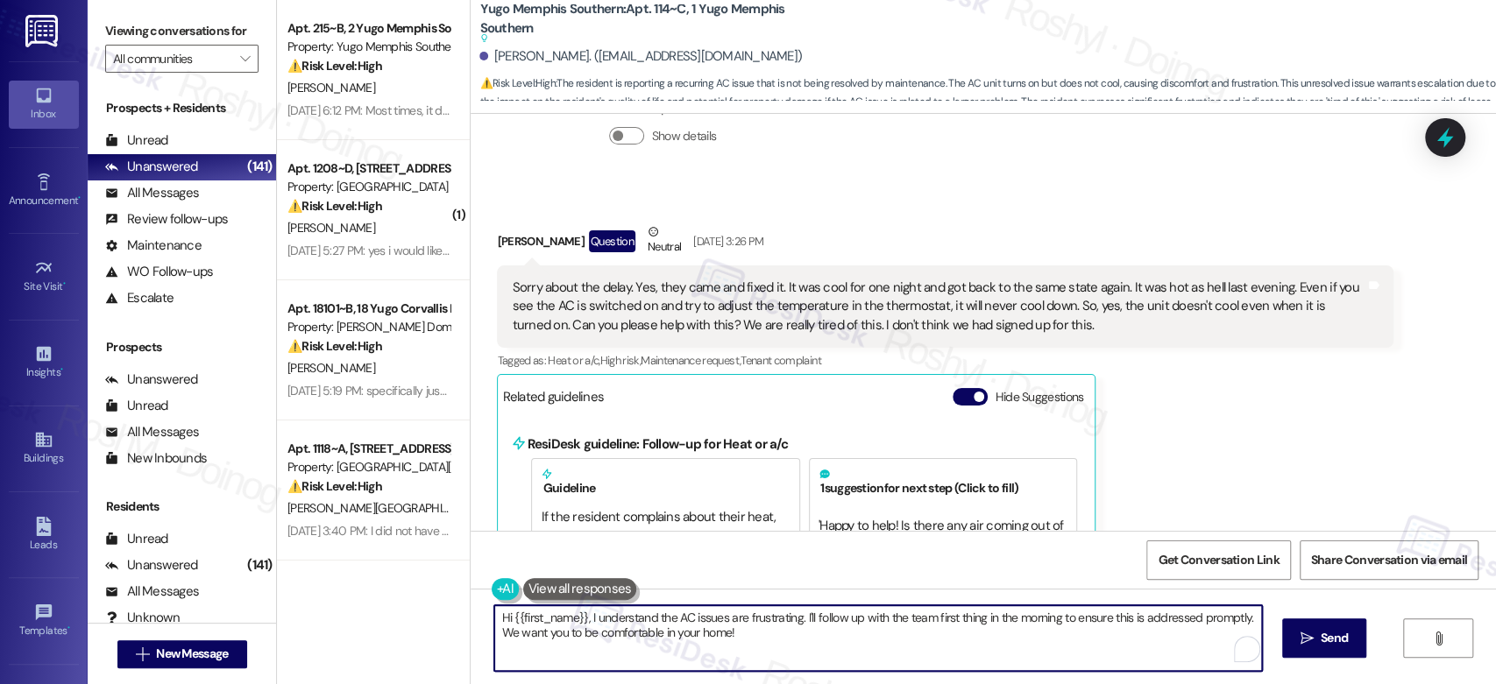
click at [494, 615] on textarea "Hi {{first_name}}, I understand the AC issues are frustrating. I'll follow up w…" at bounding box center [877, 639] width 767 height 66
click at [641, 618] on textarea "Good morning {{first_name}}, I understand the AC issues are frustrating. I'll f…" at bounding box center [874, 639] width 767 height 66
click at [995, 625] on textarea "Good morning {{first_name}}, sorry for the delayed response, and I understand t…" at bounding box center [874, 639] width 767 height 66
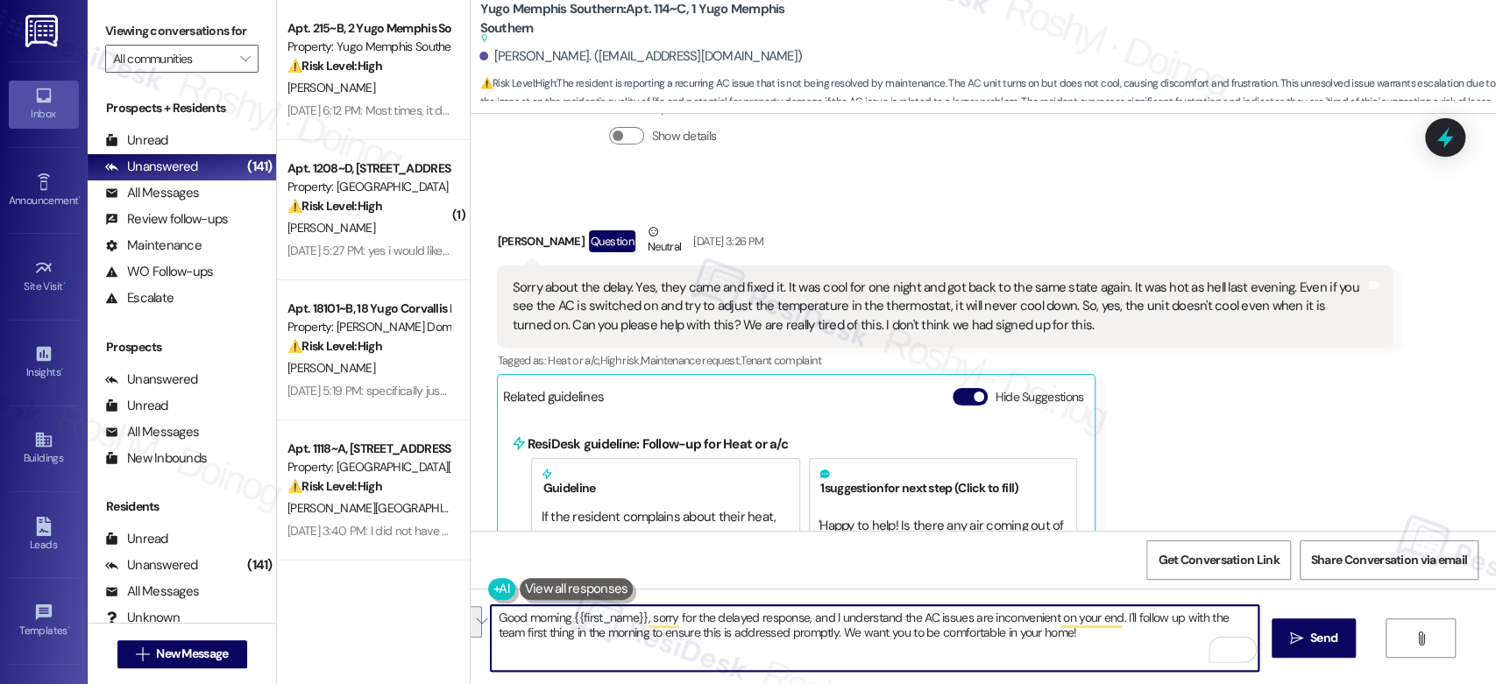
drag, startPoint x: 1113, startPoint y: 619, endPoint x: 1163, endPoint y: 645, distance: 56.4
click at [1163, 645] on textarea "Good morning {{first_name}}, sorry for the delayed response, and I understand t…" at bounding box center [874, 639] width 767 height 66
click at [848, 615] on textarea "Good morning {{first_name}}, sorry for the delayed response, and I understand t…" at bounding box center [874, 639] width 767 height 66
click at [1010, 648] on textarea "Good morning {{first_name}}, sorry for the delayed response, and I understand t…" at bounding box center [874, 639] width 767 height 66
click at [664, 664] on textarea "Good morning {{first_name}}, sorry for the delayed response, and I understand t…" at bounding box center [874, 639] width 767 height 66
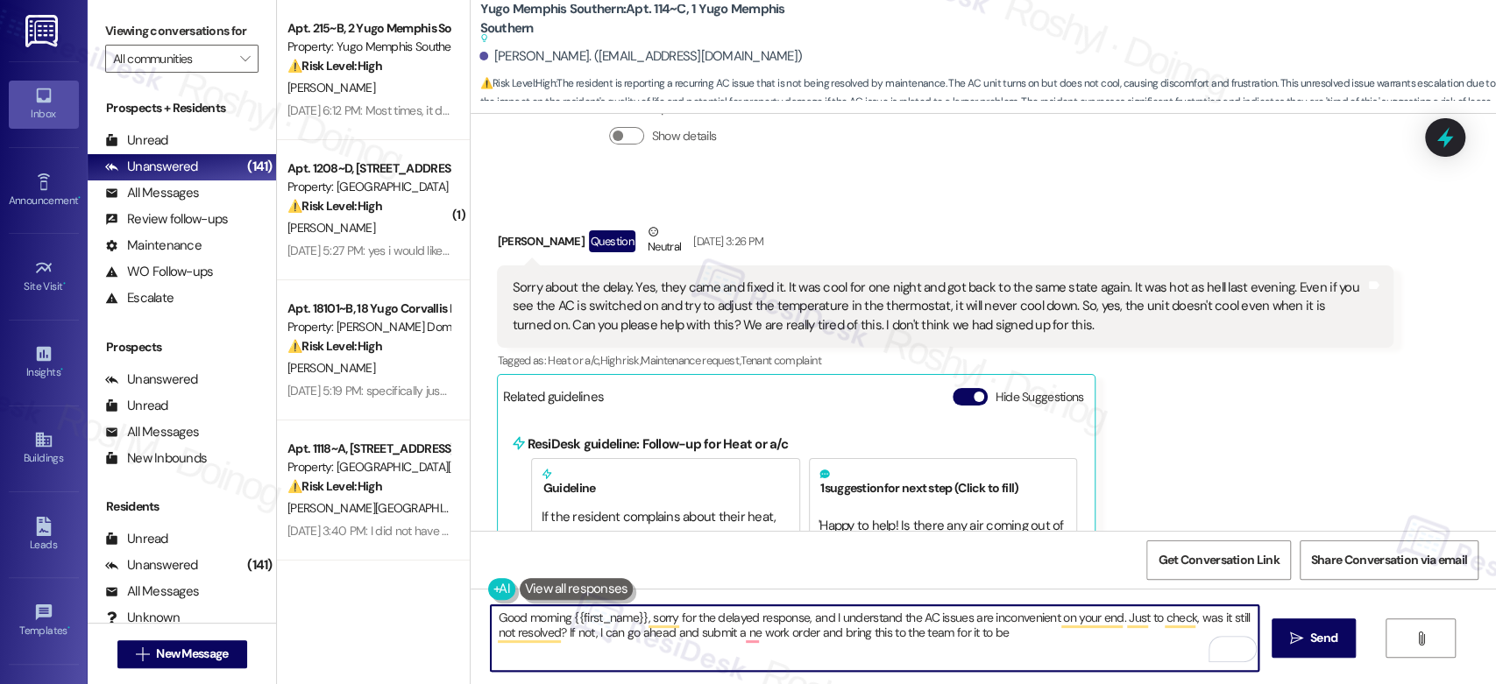
click at [741, 639] on textarea "Good morning {{first_name}}, sorry for the delayed response, and I understand t…" at bounding box center [874, 639] width 767 height 66
click at [1010, 641] on textarea "Good morning {{first_name}}, sorry for the delayed response, and I understand t…" at bounding box center [874, 639] width 767 height 66
type textarea "Good morning {{first_name}}, sorry for the delayed response, and I understand t…"
drag, startPoint x: 1071, startPoint y: 633, endPoint x: 443, endPoint y: 569, distance: 631.6
click at [443, 569] on div "Apt. 215~B, 2 Yugo Memphis Southern Property: Yugo Memphis Southern ⚠️ Risk Lev…" at bounding box center [886, 342] width 1219 height 684
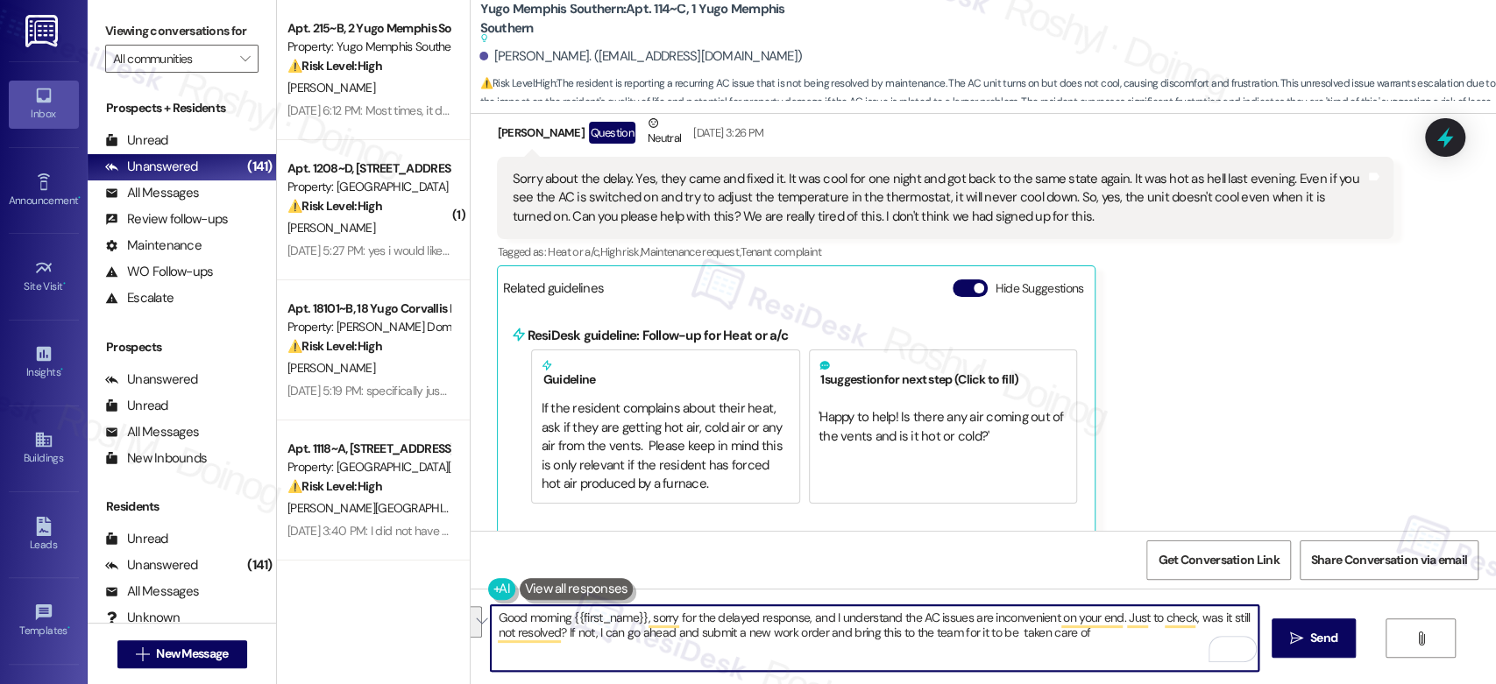
scroll to position [1704, 0]
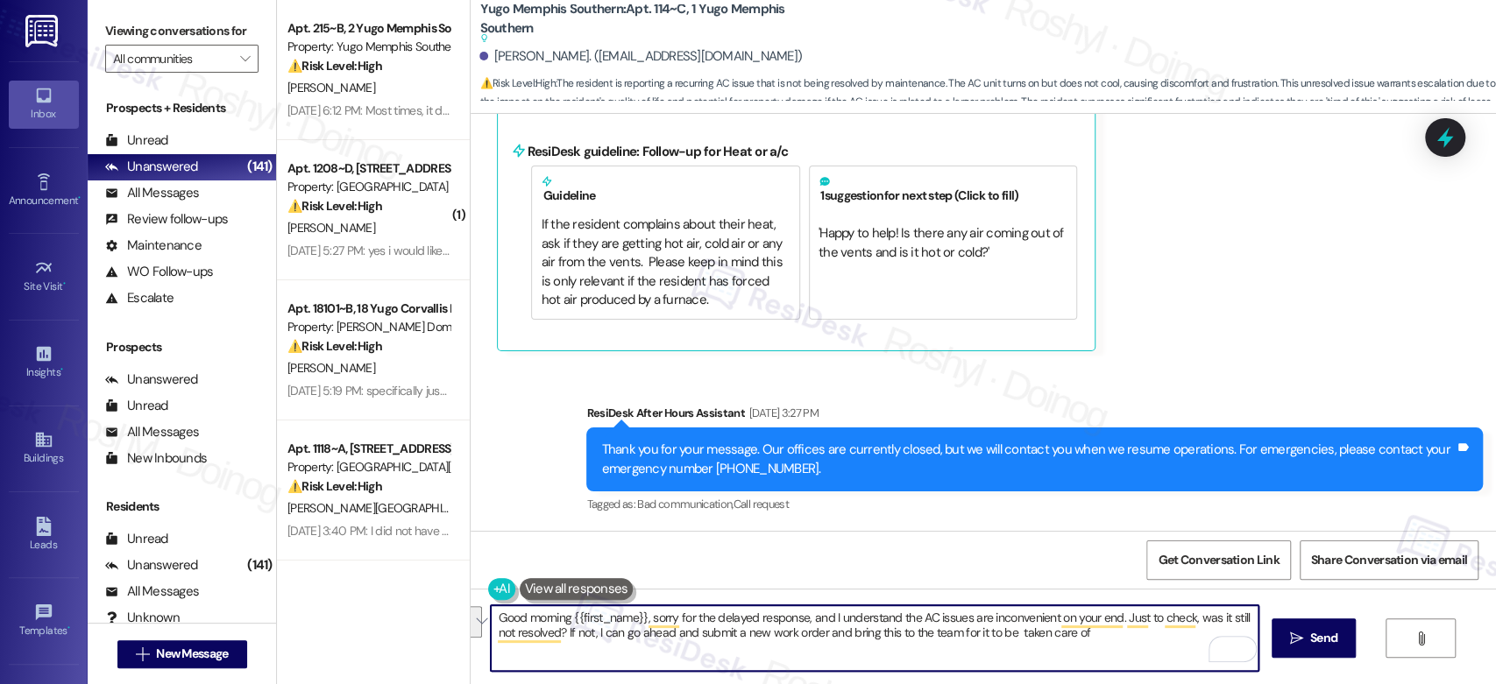
paste textarea "—I understand the AC issues have been inconvenient. Just wanted to check if it’…"
click at [804, 618] on textarea "Good morning {{first_name}}, sorry for the delayed response—I understand the AC…" at bounding box center [874, 639] width 767 height 66
click at [801, 616] on textarea "Good morning {{first_name}}, sorry for the delayed response—I understand the AC…" at bounding box center [874, 639] width 767 height 66
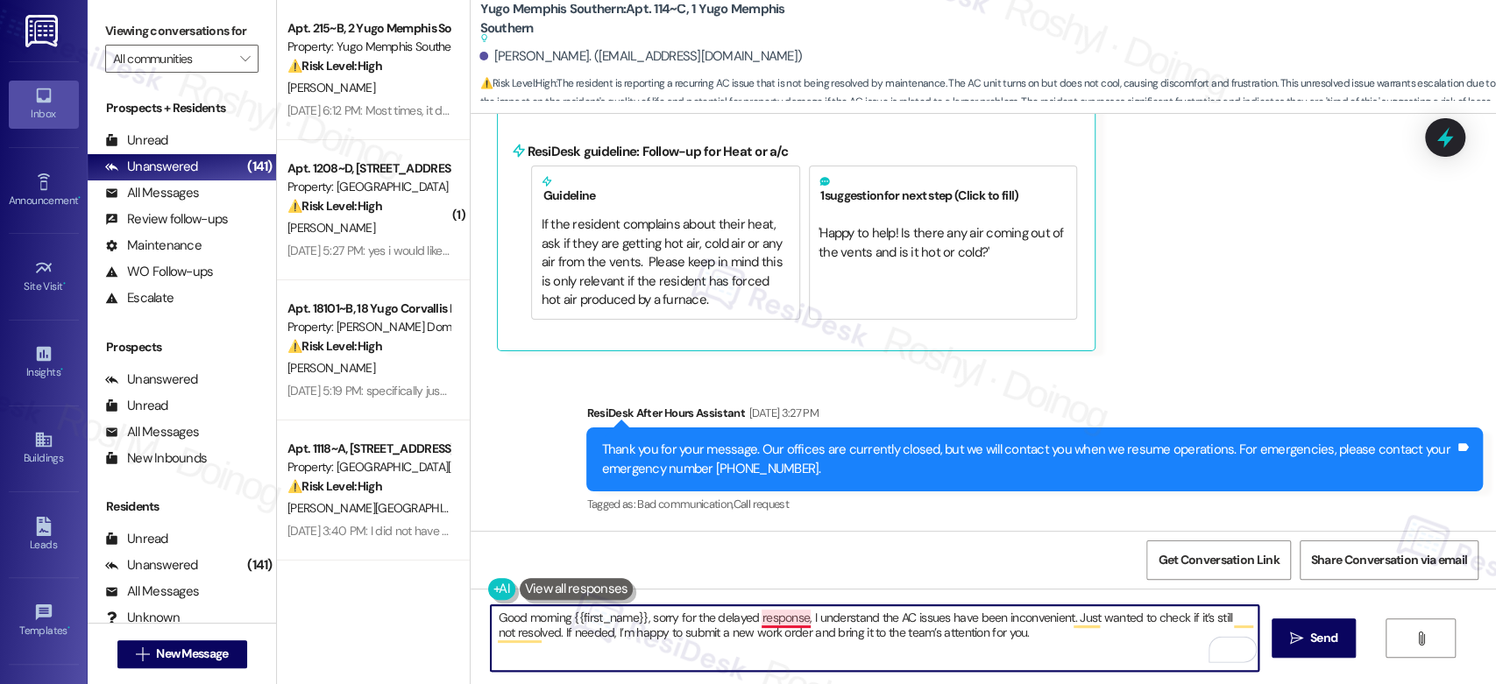
click at [787, 615] on textarea "Good morning {{first_name}}, sorry for the delayed response, I understand the A…" at bounding box center [874, 639] width 767 height 66
type textarea "Good morning {{first_name}}, sorry for the delayed response. I understand the A…"
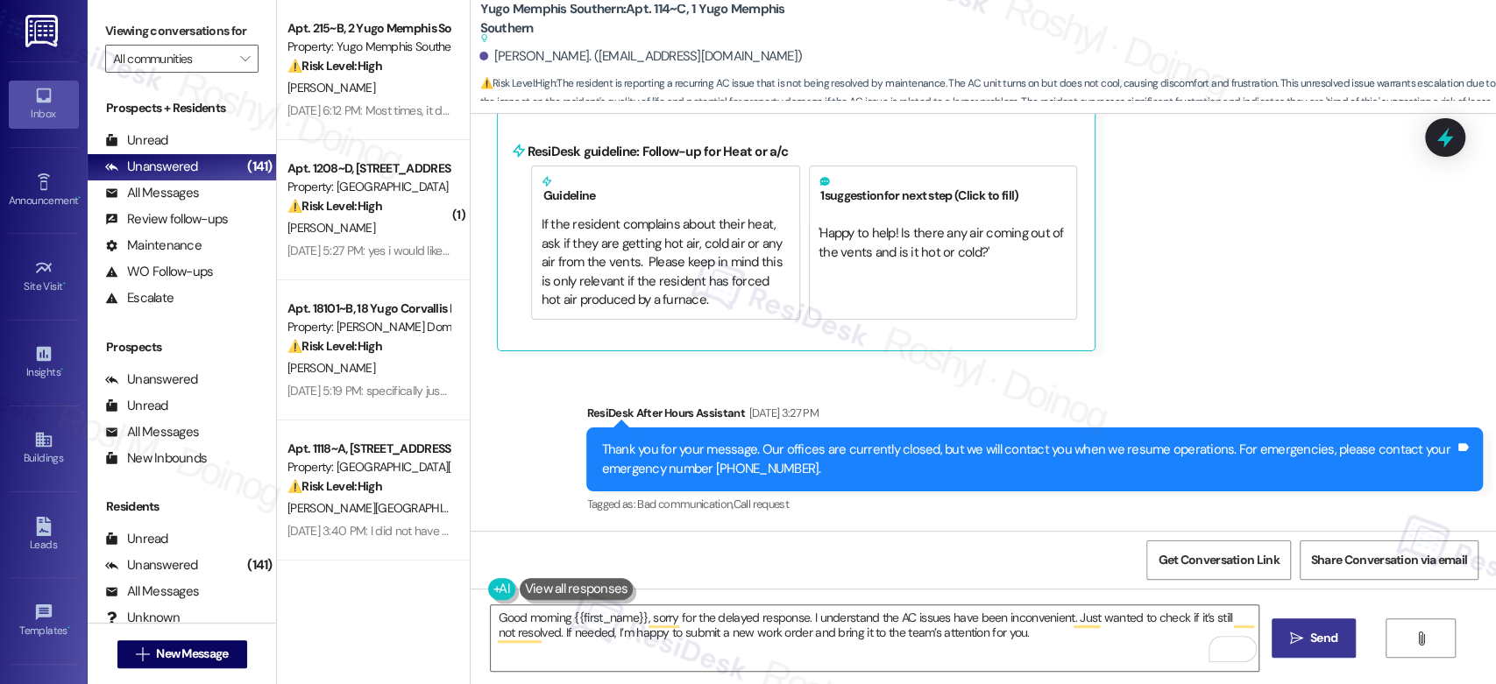
click at [1326, 632] on span "Send" at bounding box center [1323, 638] width 27 height 18
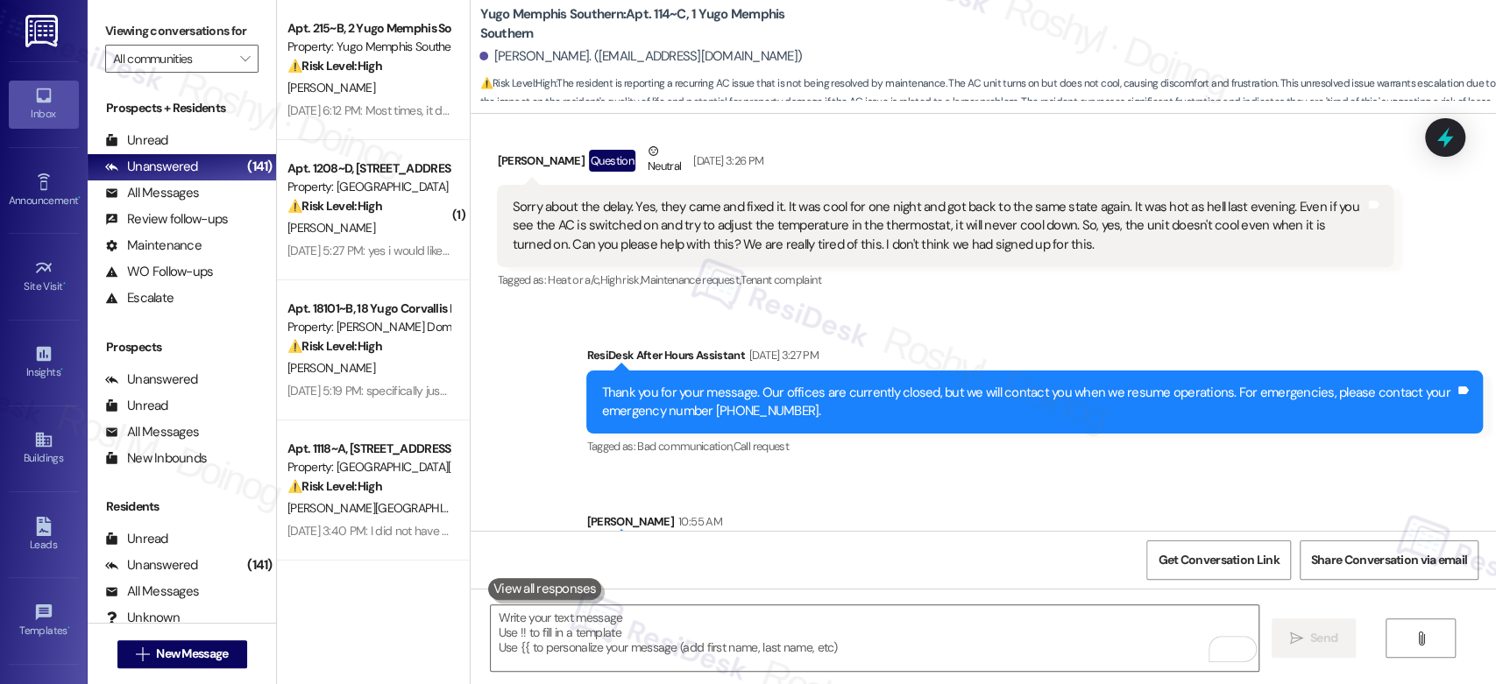
scroll to position [1575, 0]
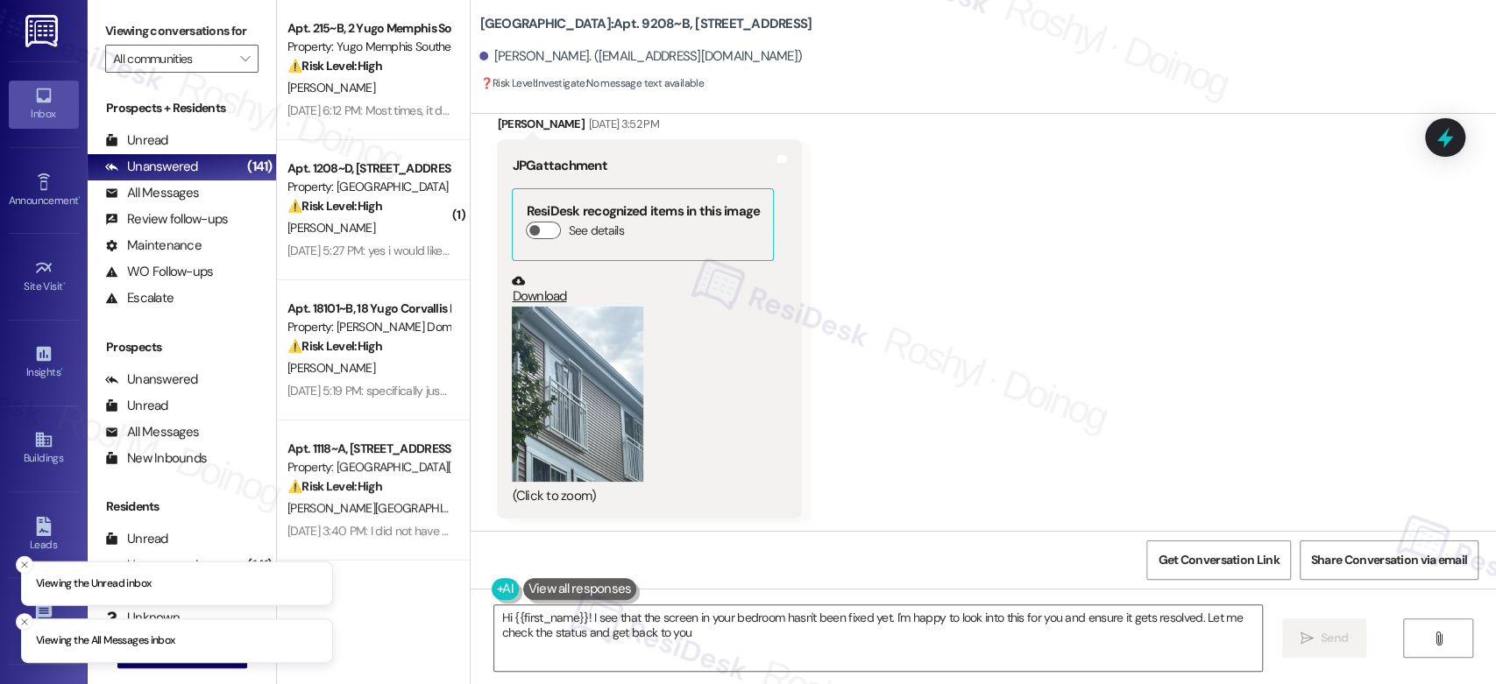
type textarea "Hi {{first_name}}! I see that the screen in your bedroom hasn't been fixed yet.…"
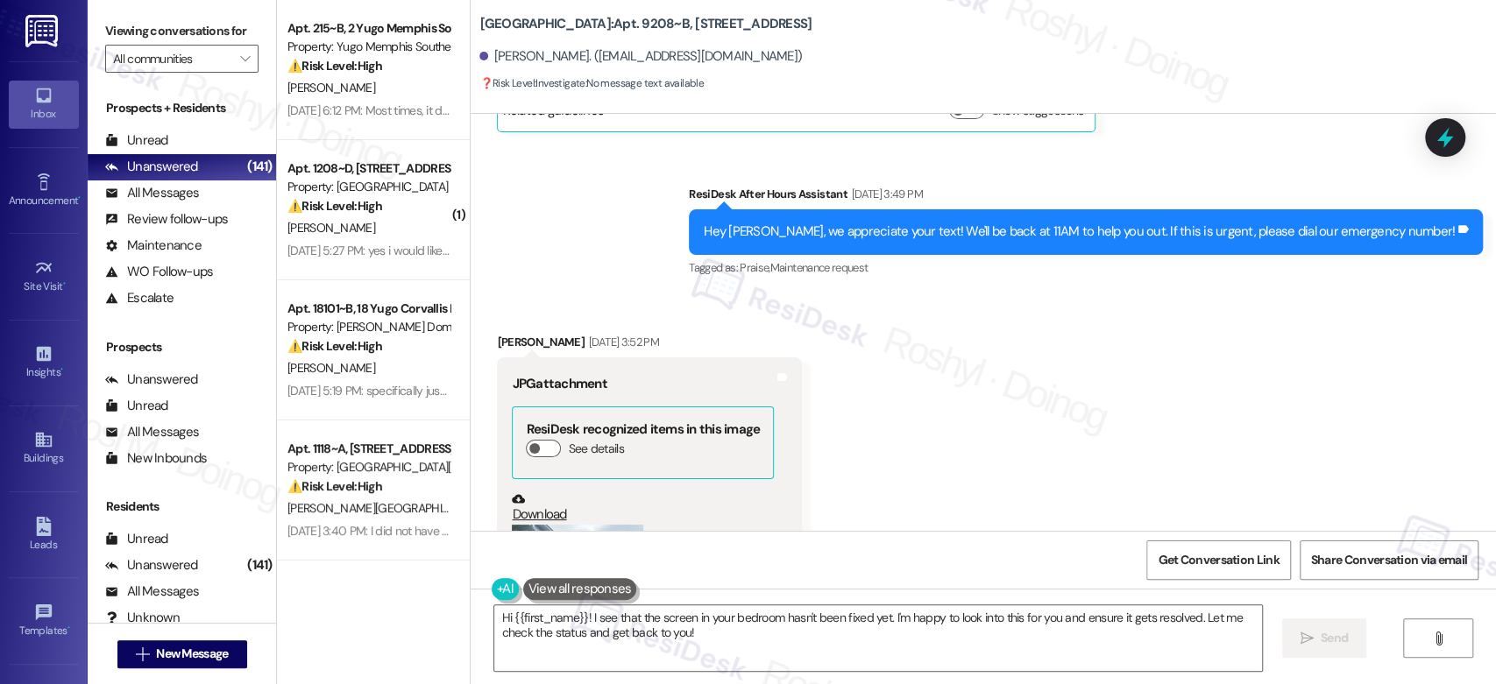
scroll to position [5476, 0]
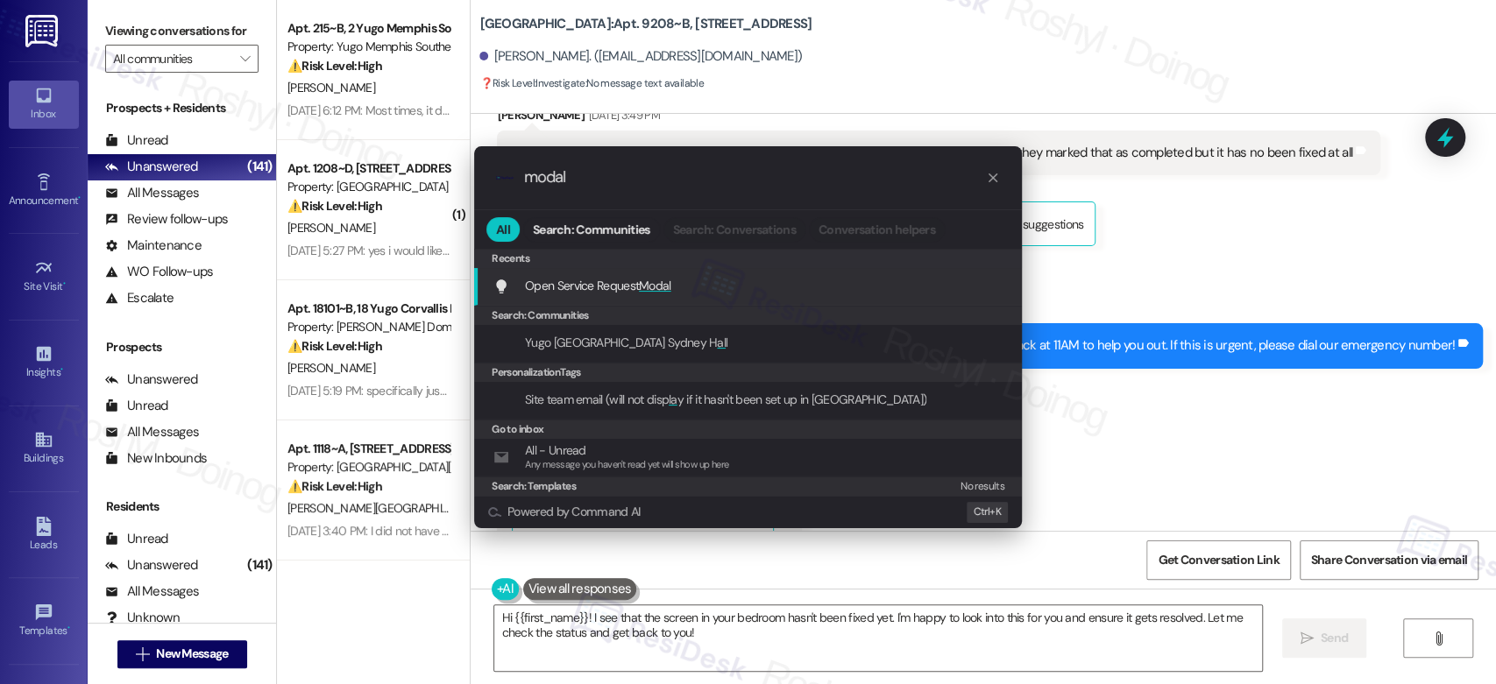
type input "modal"
click at [698, 290] on div "Open Service Request Modal Add shortcut" at bounding box center [749, 285] width 513 height 19
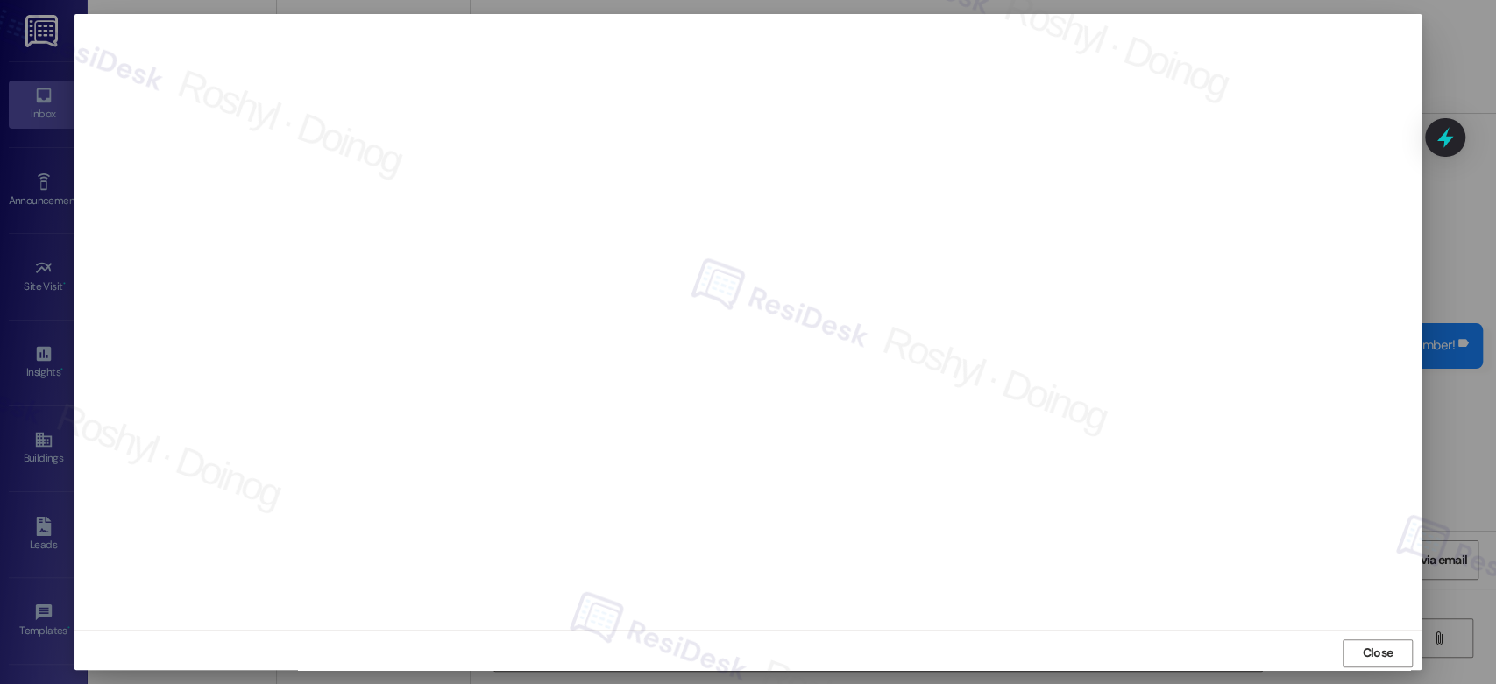
click at [1343, 640] on button "Close" at bounding box center [1378, 654] width 70 height 28
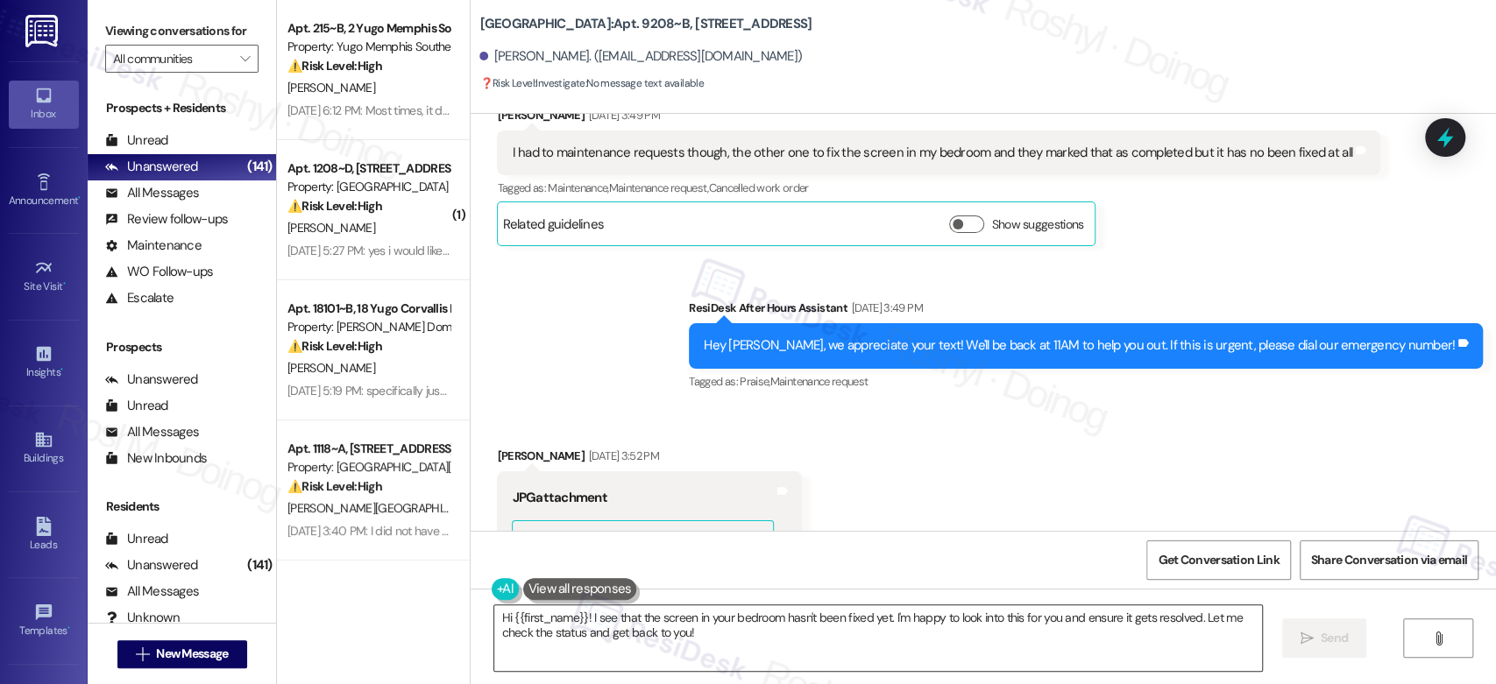
click at [790, 652] on textarea "Hi {{first_name}}! I see that the screen in your bedroom hasn't been fixed yet.…" at bounding box center [877, 639] width 767 height 66
click at [841, 454] on div "Received via SMS Molly Hart Sep 13, 2025 at 3:52 PM JPG attachment ResiDesk rec…" at bounding box center [983, 636] width 1025 height 457
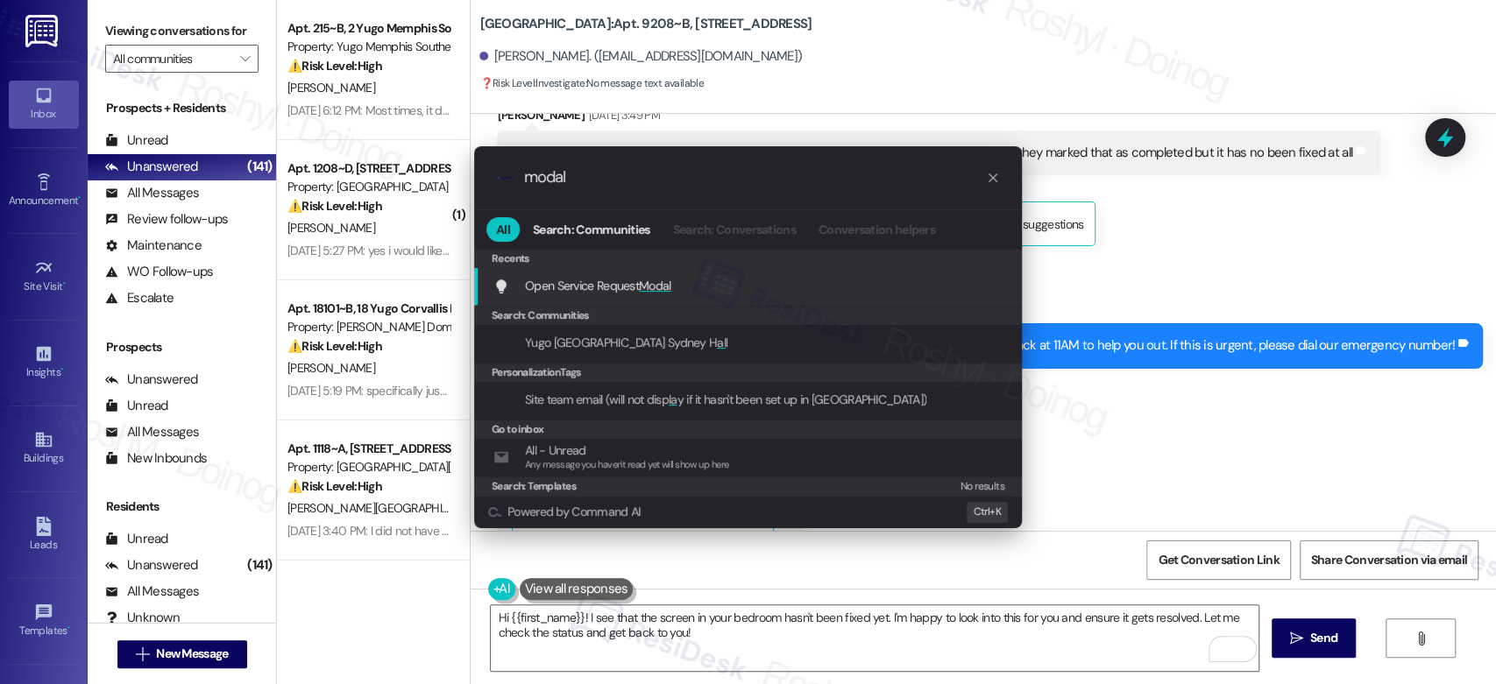
click at [789, 289] on div "Open Service Request Modal Add shortcut" at bounding box center [749, 285] width 513 height 19
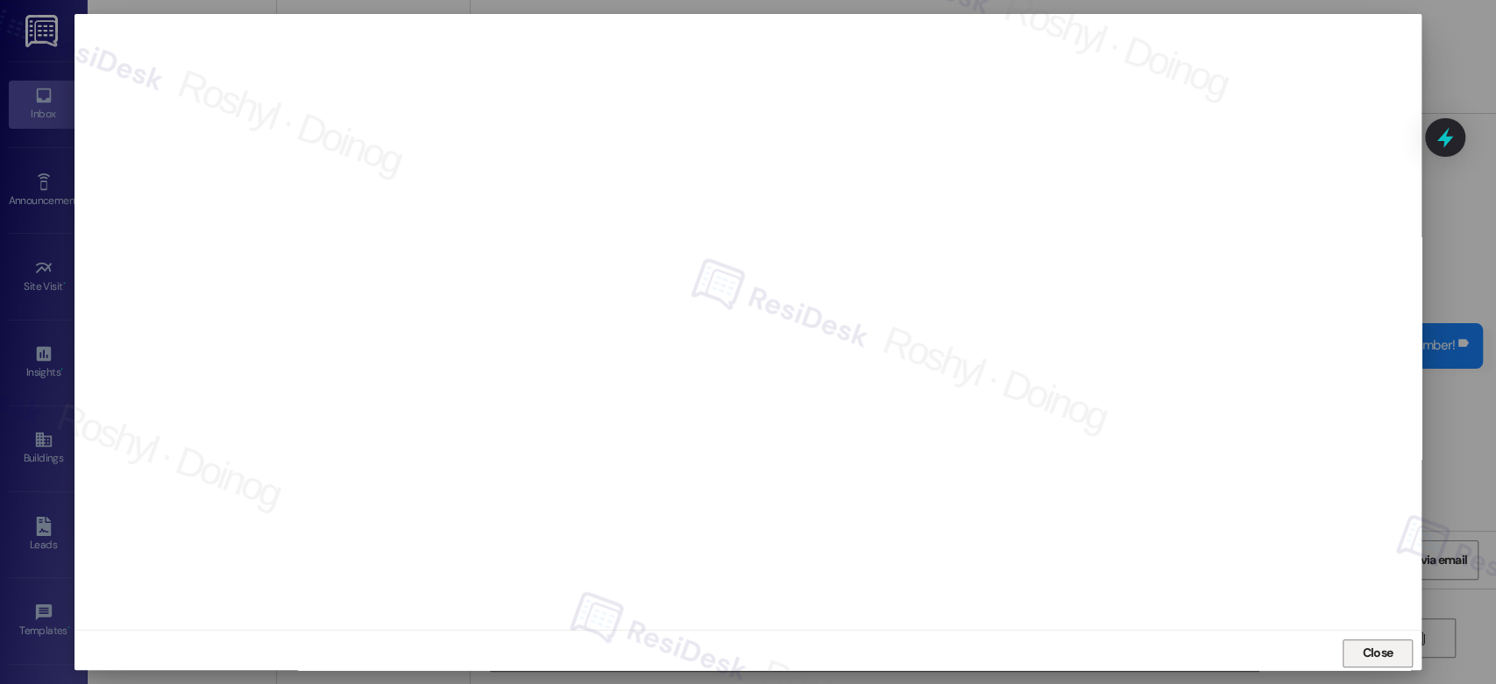
click at [1364, 655] on span "Close" at bounding box center [1377, 653] width 31 height 18
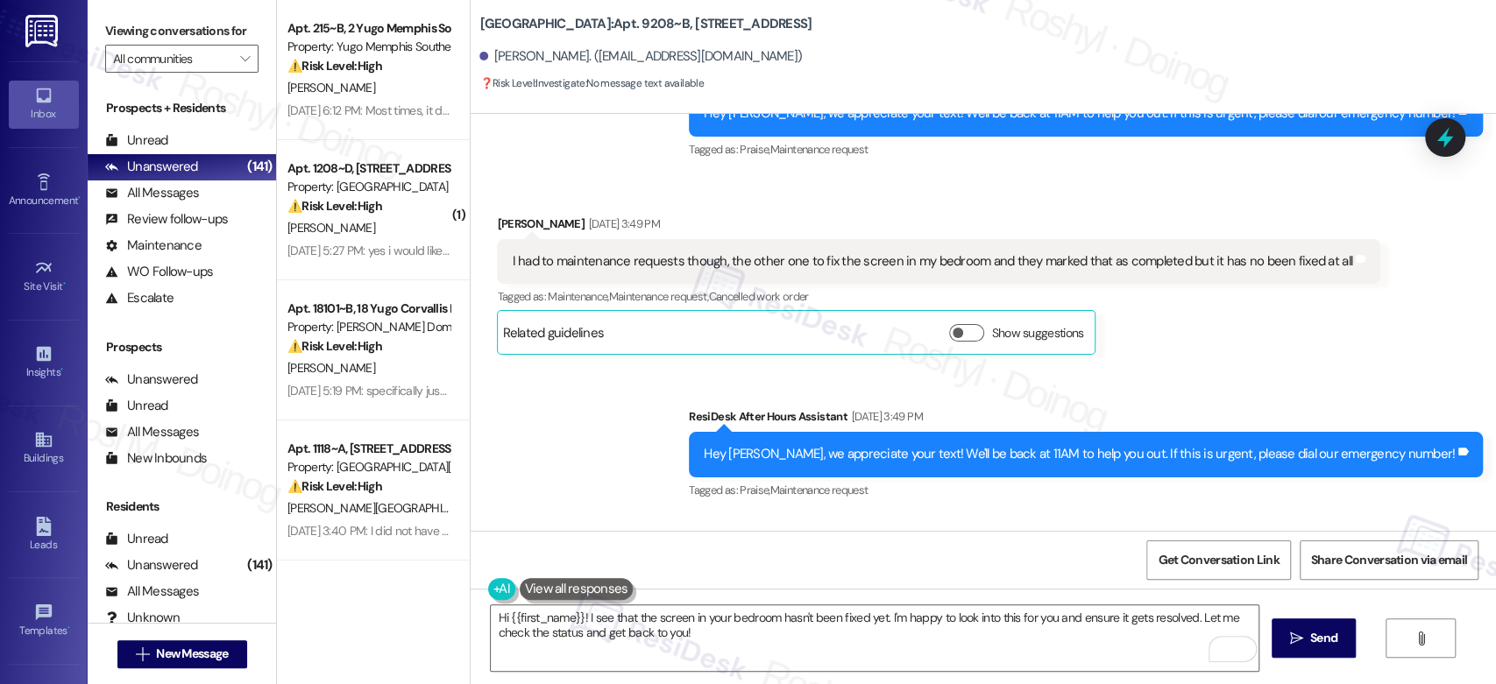
scroll to position [5282, 0]
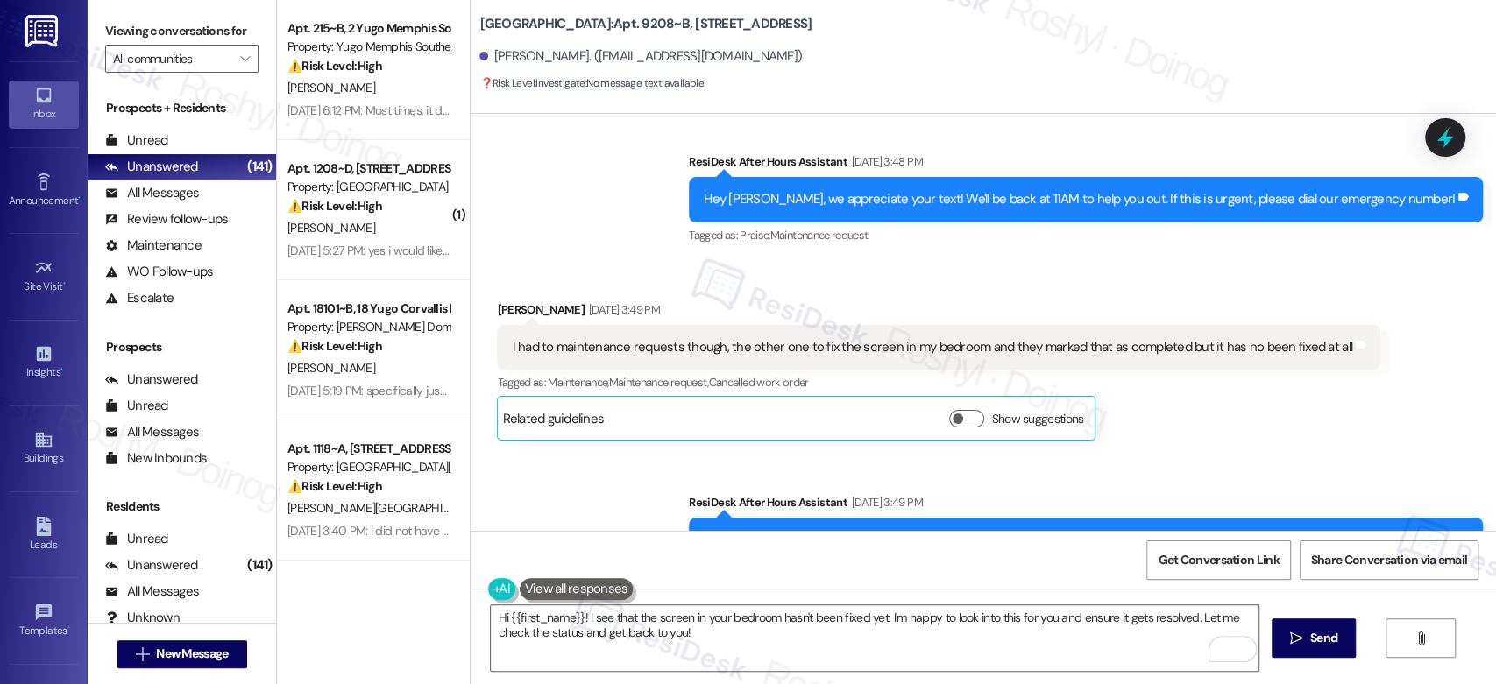
click at [732, 454] on div "Sent via SMS ResiDesk After Hours Assistant Sep 13, 2025 at 3:49 PM Hey Molly, …" at bounding box center [983, 528] width 1025 height 148
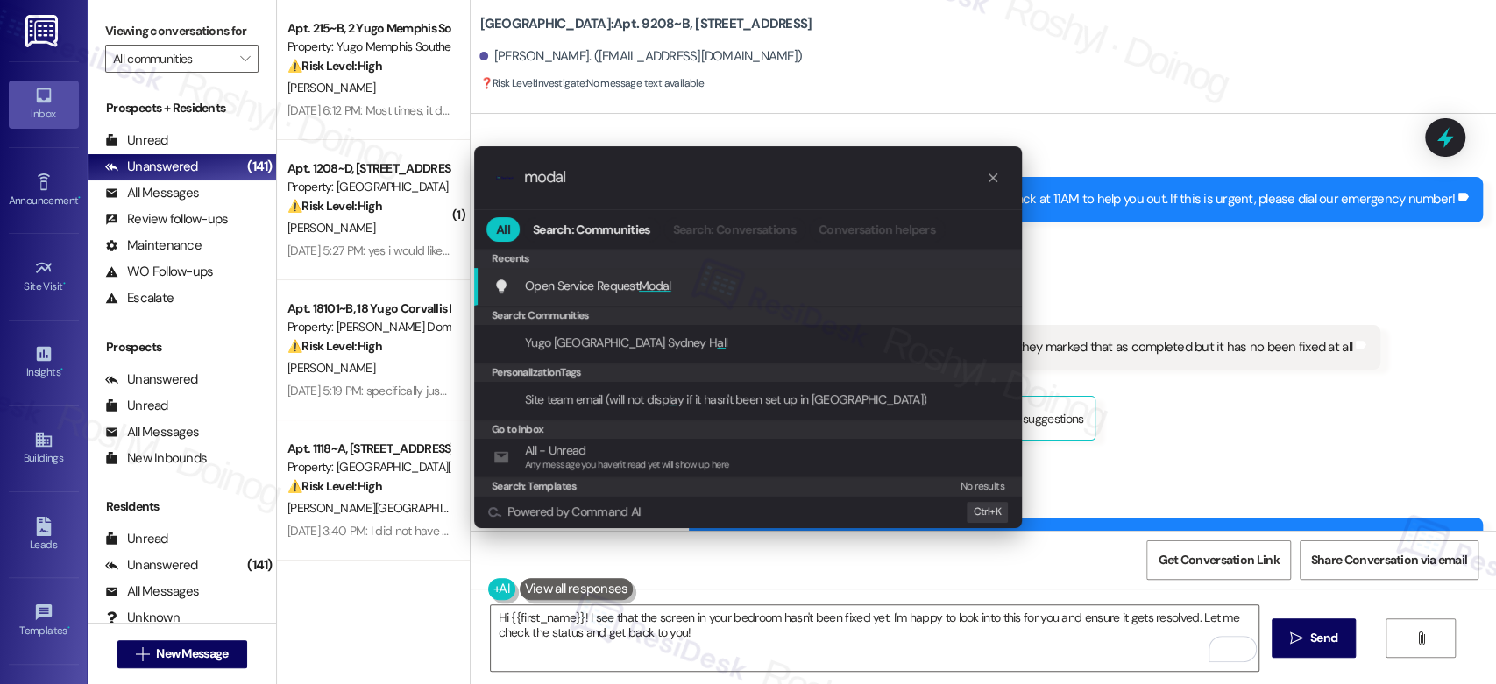
type input "modal"
click at [680, 290] on div "Open Service Request Modal Add shortcut" at bounding box center [749, 285] width 513 height 19
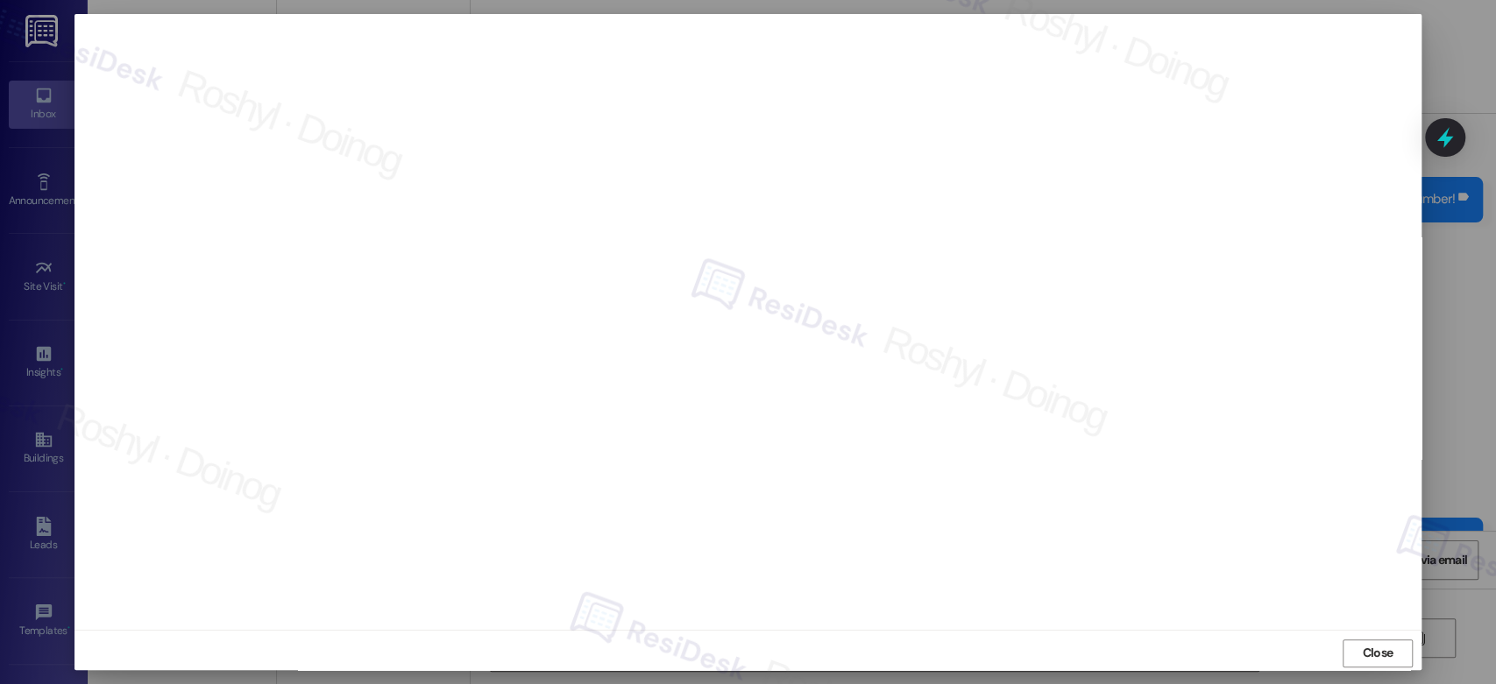
click at [1343, 640] on button "Close" at bounding box center [1378, 654] width 70 height 28
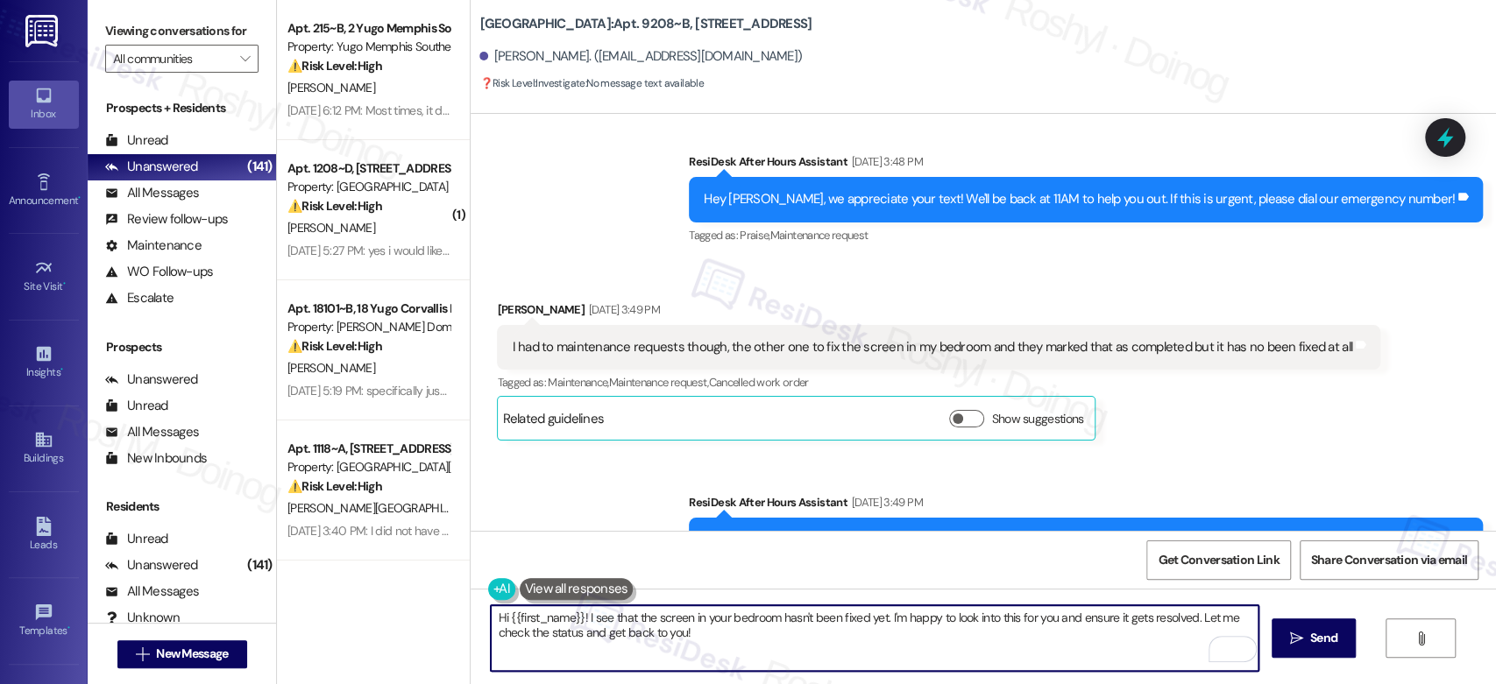
click at [761, 623] on textarea "Hi {{first_name}}! I see that the screen in your bedroom hasn't been fixed yet.…" at bounding box center [874, 639] width 767 height 66
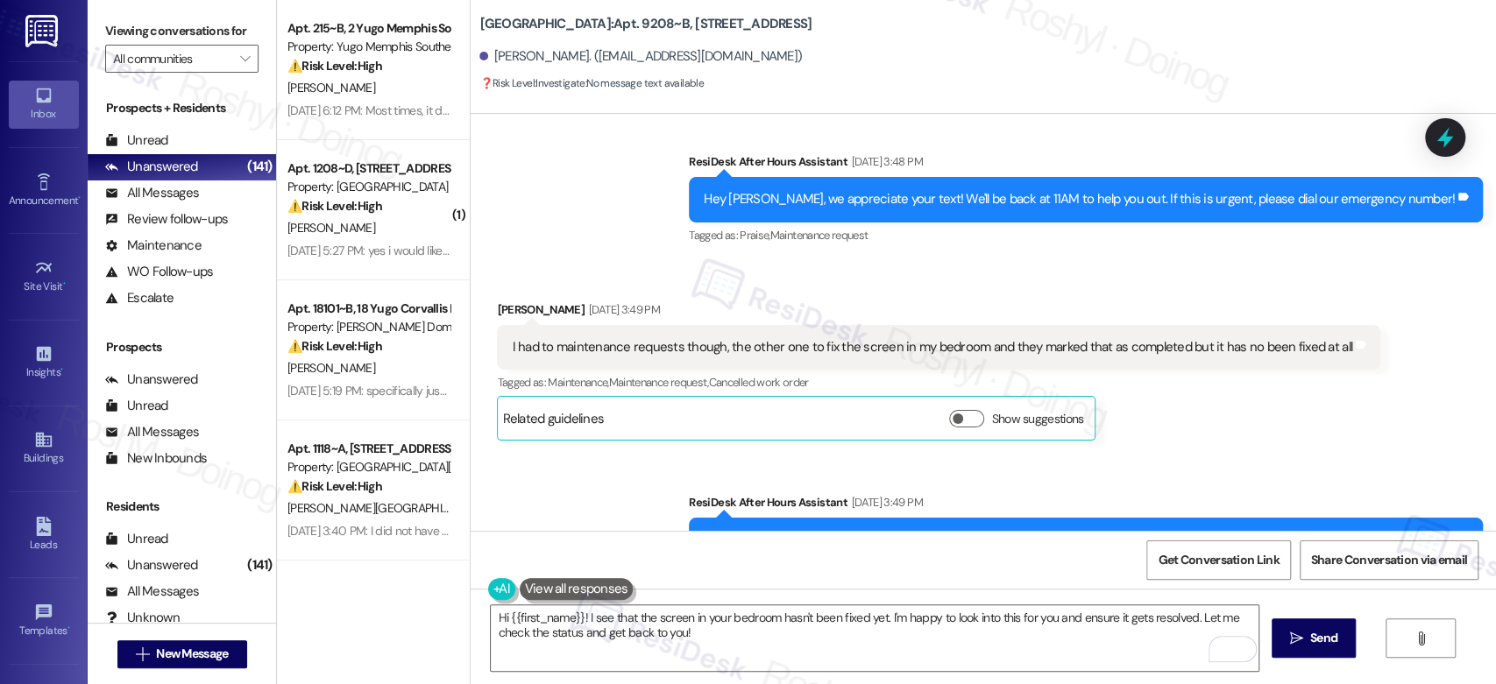
click at [646, 485] on div "Sent via SMS ResiDesk After Hours Assistant Sep 13, 2025 at 3:49 PM Hey Molly, …" at bounding box center [983, 528] width 1025 height 148
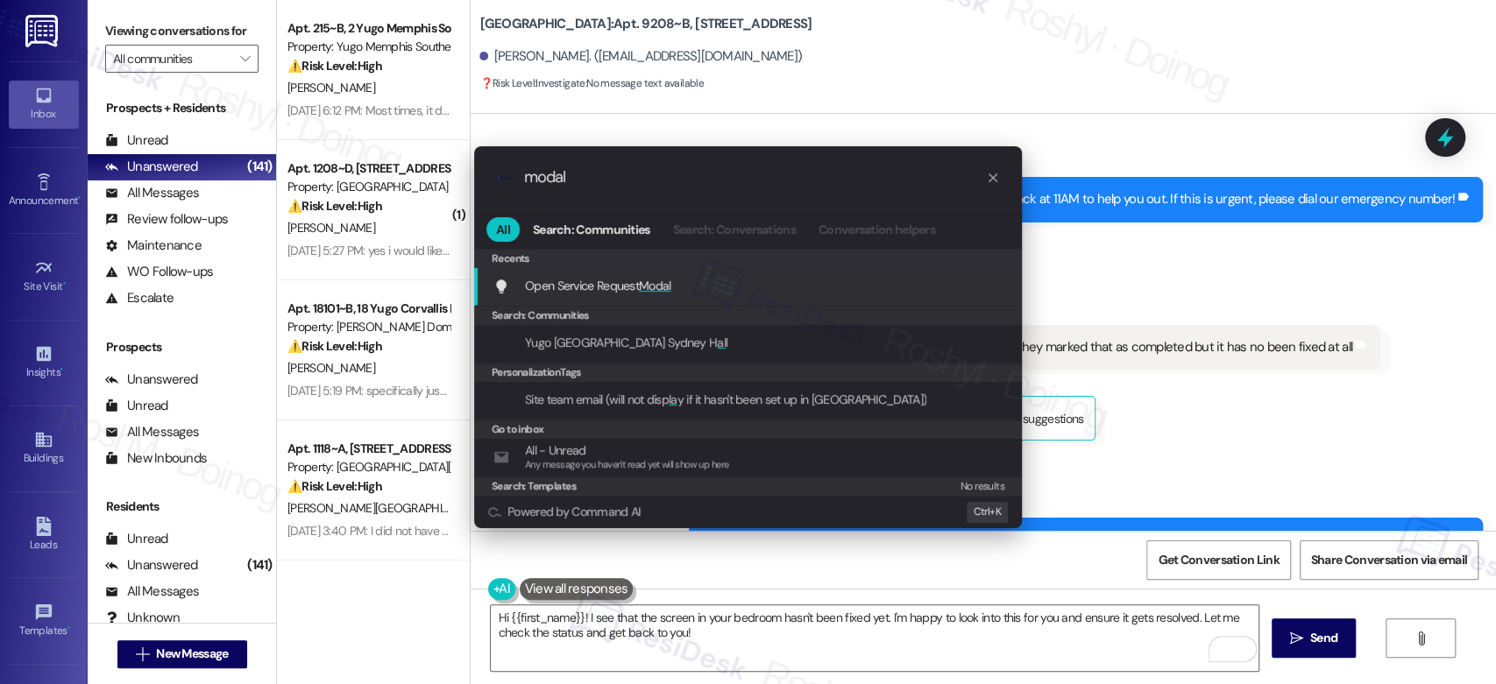
click at [666, 291] on span "Modal" at bounding box center [655, 286] width 32 height 16
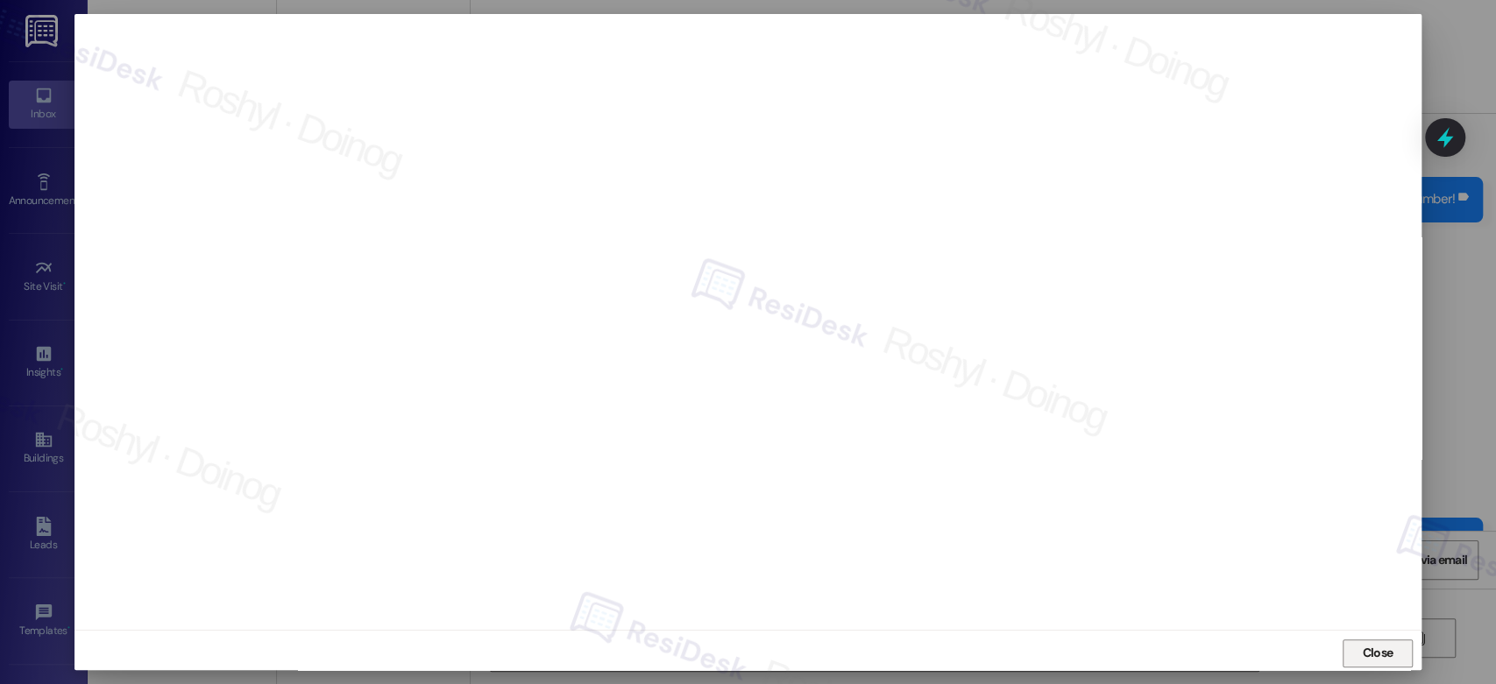
click at [1381, 649] on span "Close" at bounding box center [1377, 653] width 31 height 18
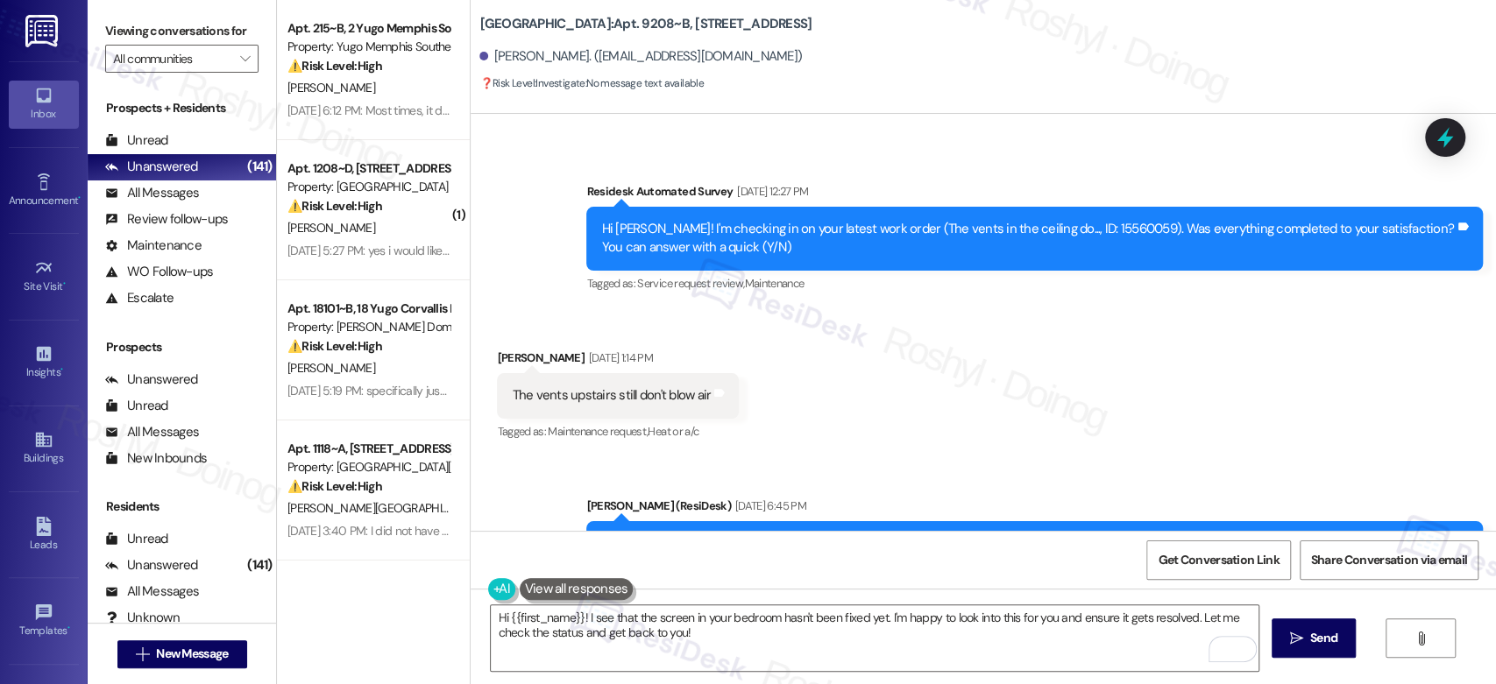
scroll to position [4600, 0]
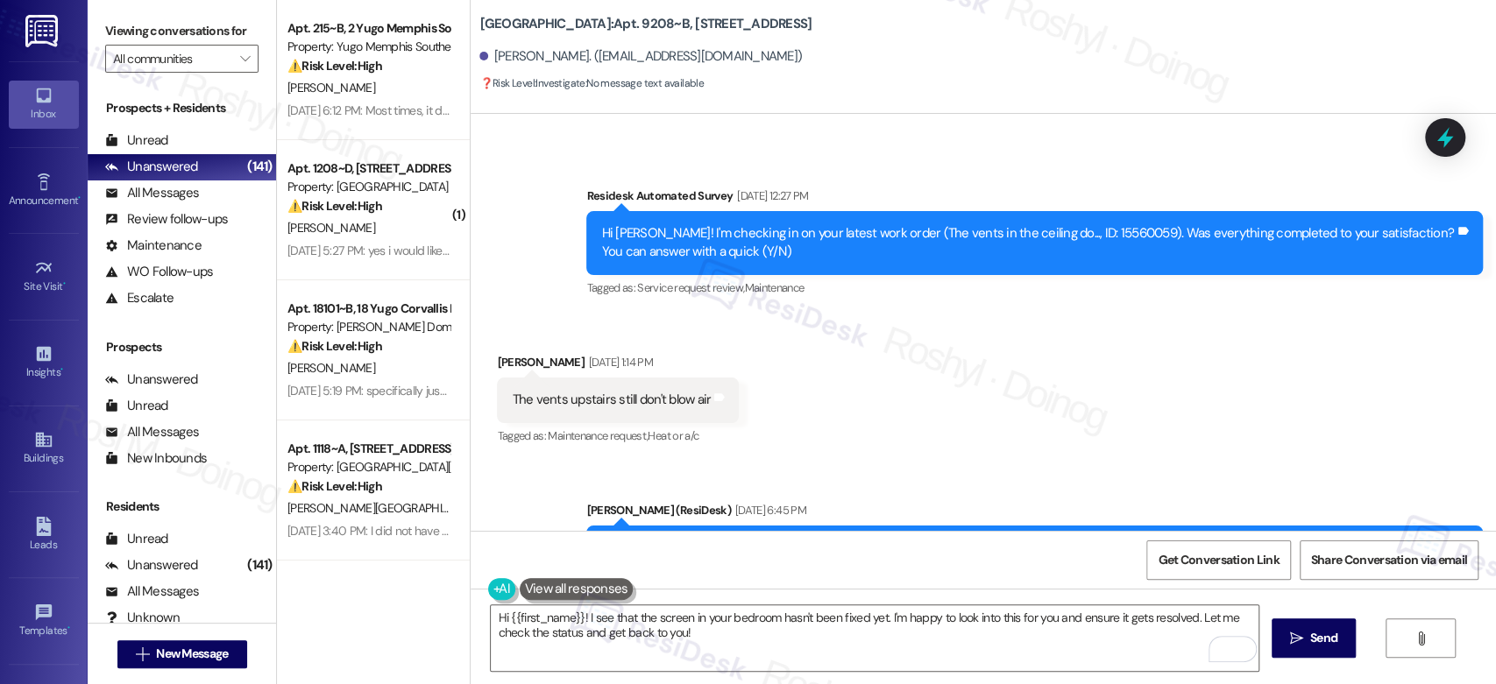
click at [1037, 224] on div "Hi Molly! I'm checking in on your latest work order (The vents in the ceiling d…" at bounding box center [1028, 243] width 854 height 38
copy div "15560059"
click at [912, 321] on div "Received via SMS Molly Hart Sep 12, 2025 at 1:14 PM The vents upstairs still do…" at bounding box center [983, 388] width 1025 height 148
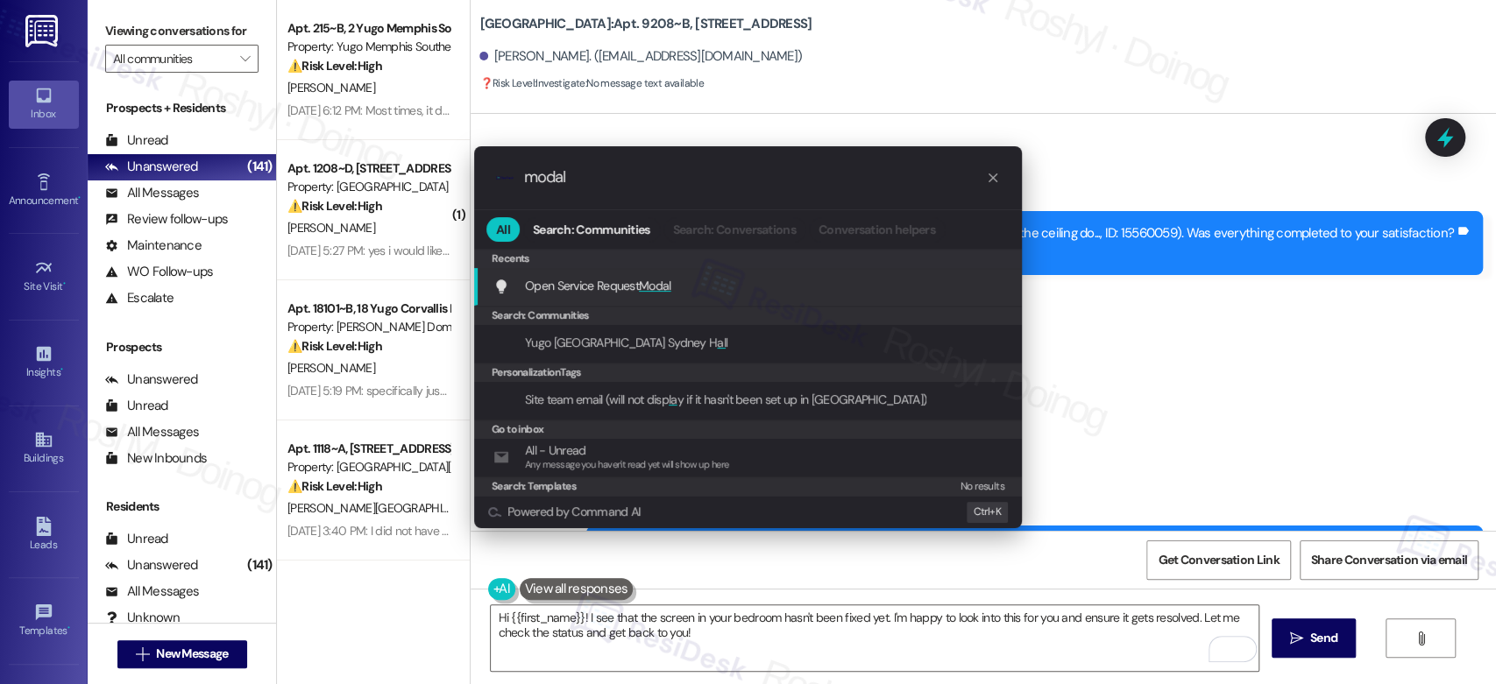
type input "modal"
click at [638, 286] on span "Open Service Request Modal" at bounding box center [598, 286] width 146 height 16
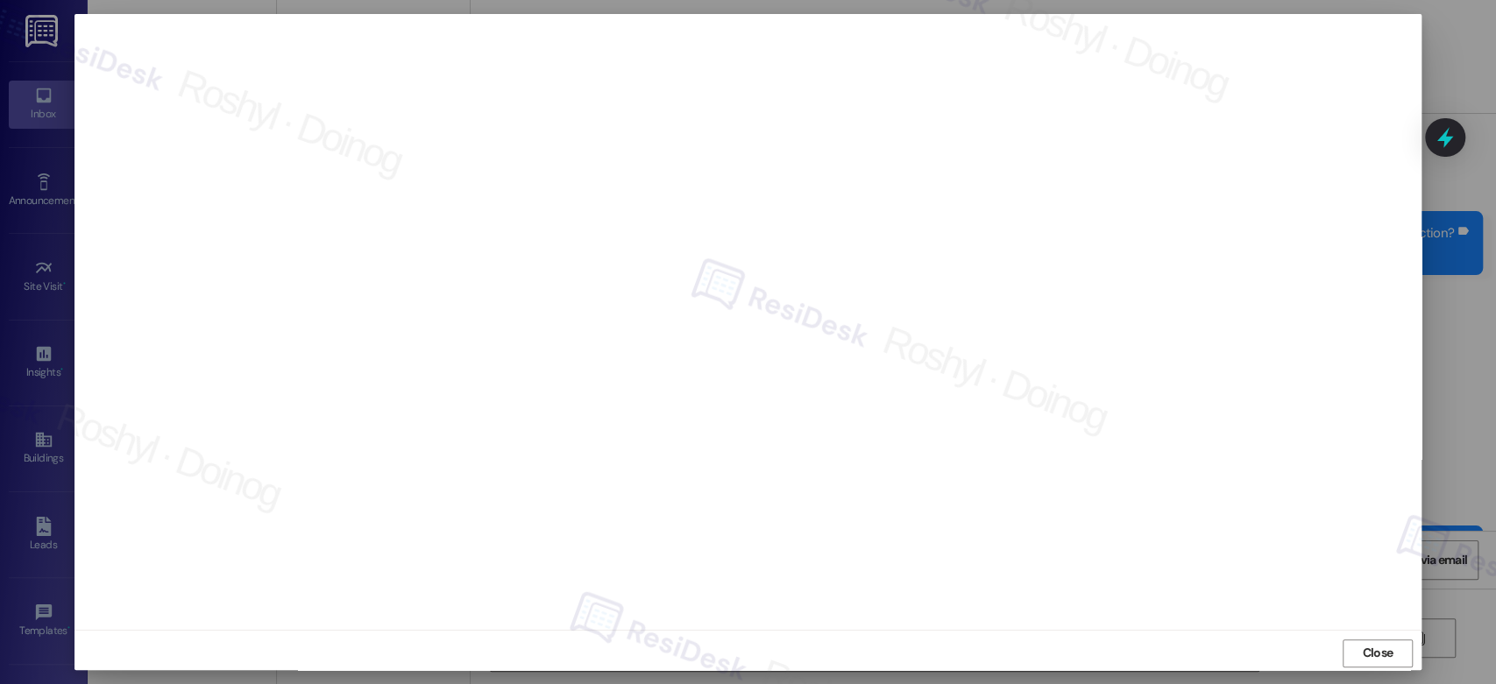
click at [1343, 640] on button "Close" at bounding box center [1378, 654] width 70 height 28
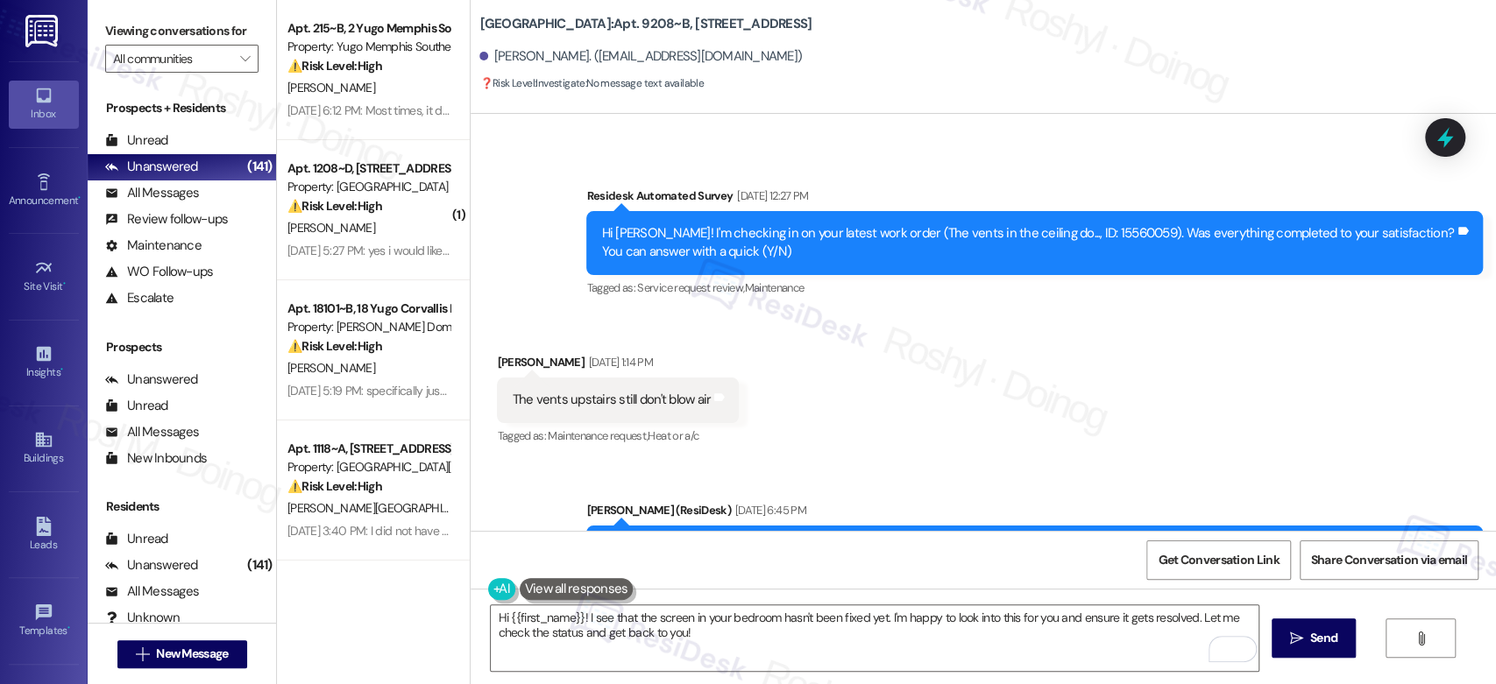
scroll to position [4795, 0]
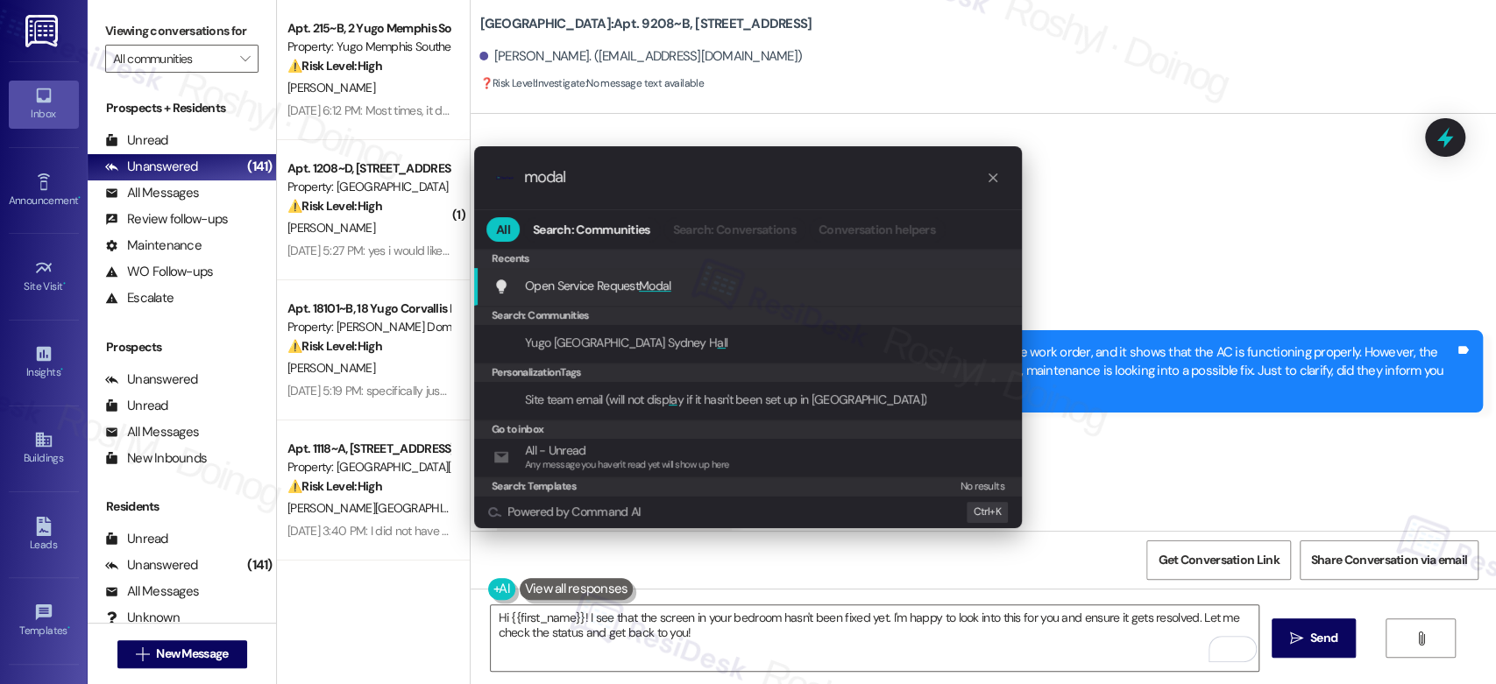
type input "modal"
click at [700, 272] on div "Open Service Request Modal Add shortcut" at bounding box center [748, 287] width 548 height 38
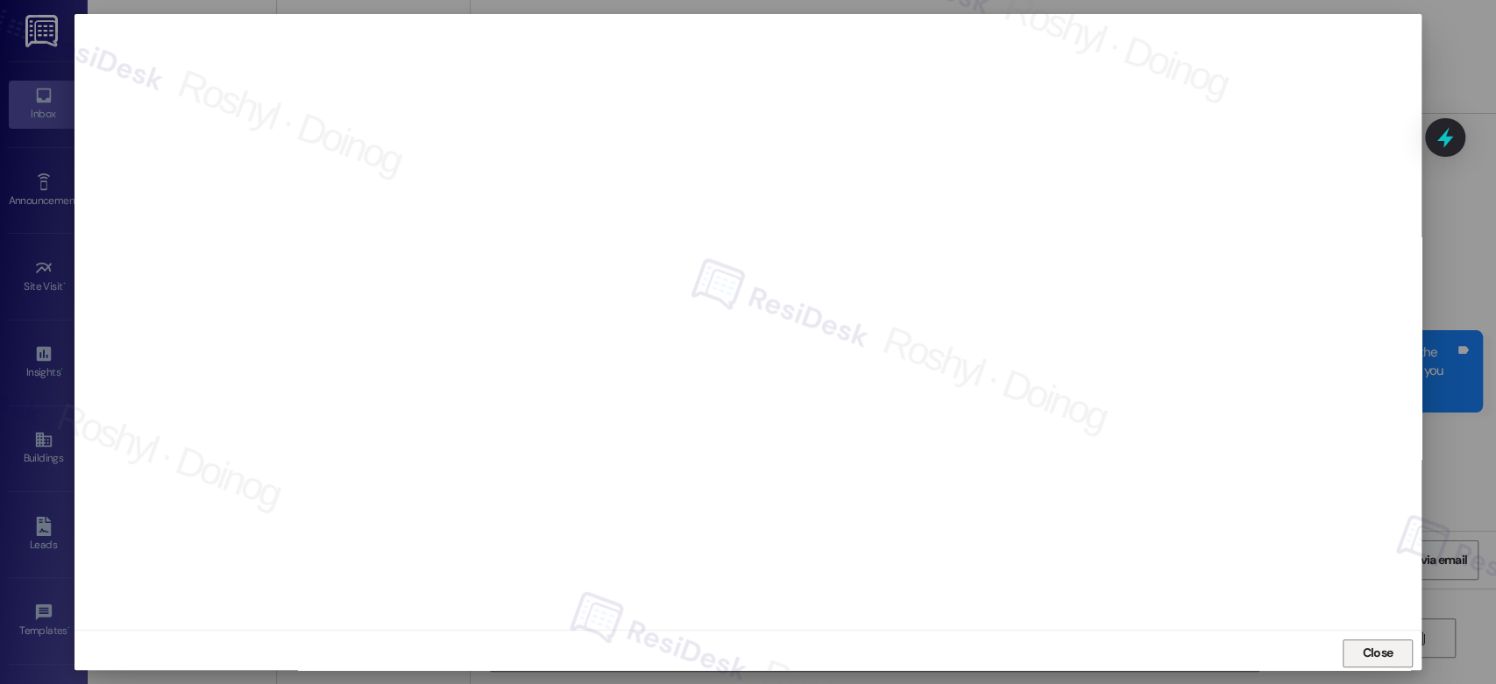
click at [1367, 659] on span "Close" at bounding box center [1377, 653] width 31 height 18
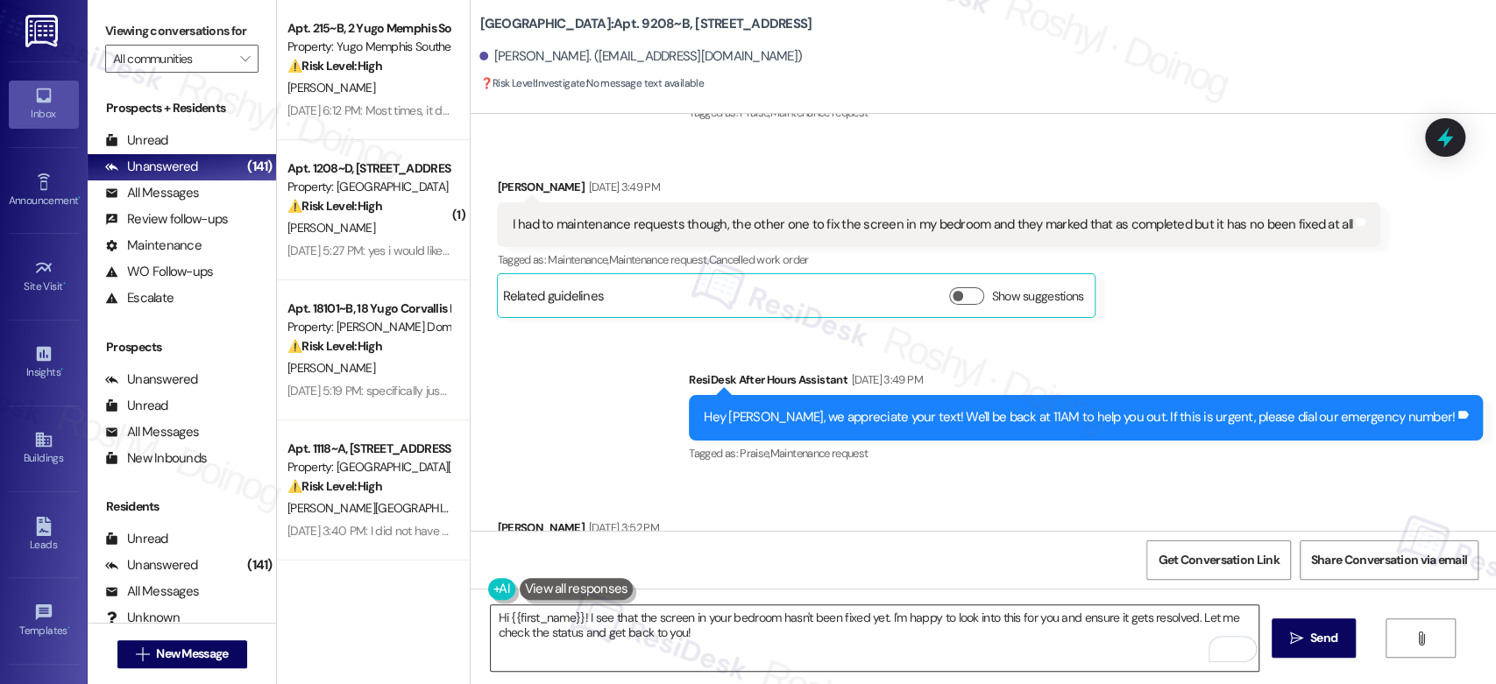
scroll to position [5574, 0]
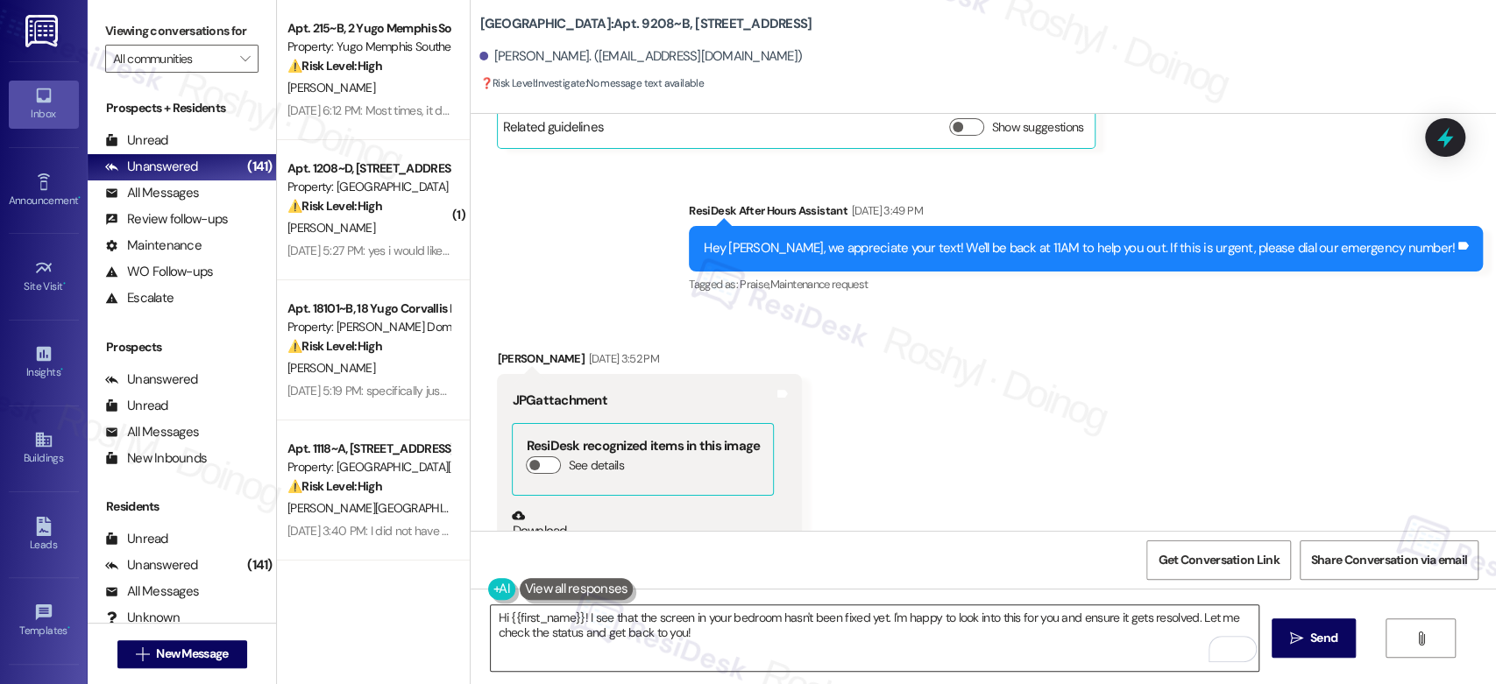
click at [491, 617] on textarea "Hi {{first_name}}! I see that the screen in your bedroom hasn't been fixed yet.…" at bounding box center [874, 639] width 767 height 66
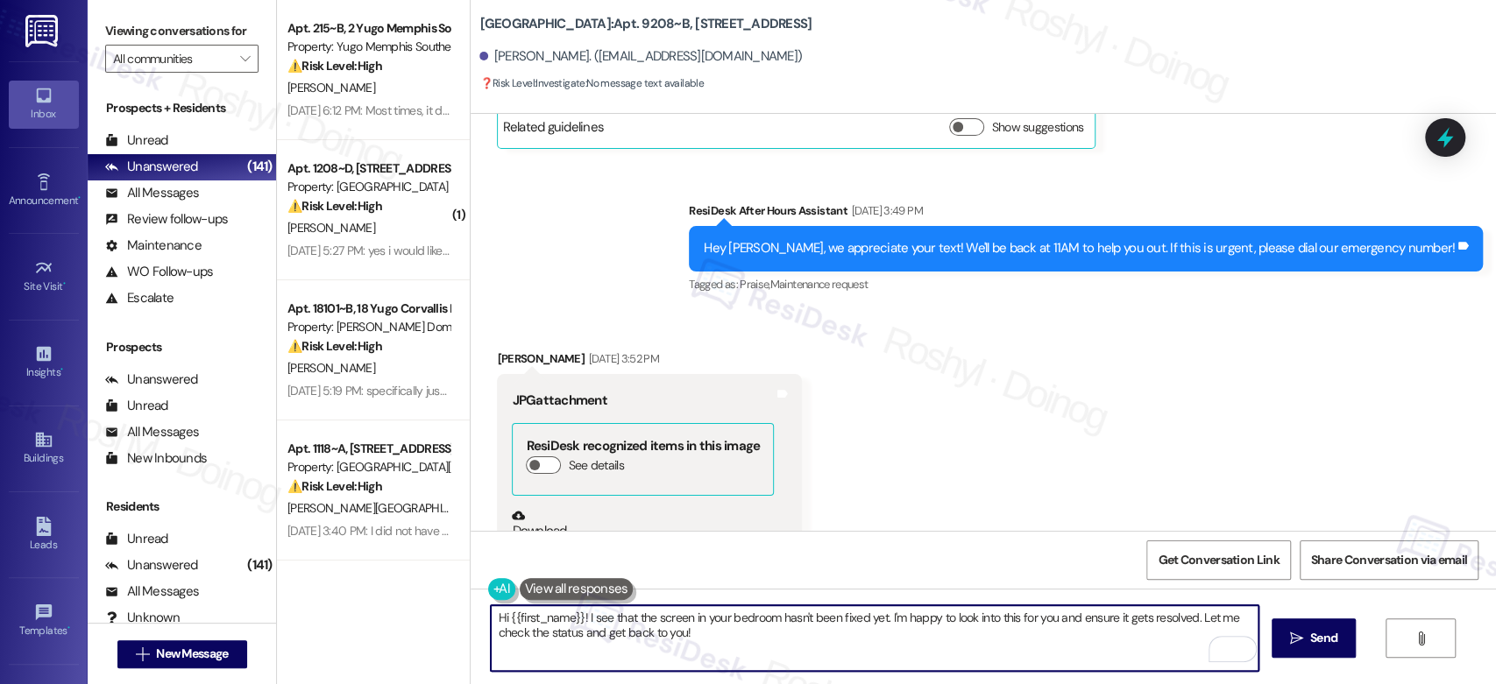
click at [491, 617] on textarea "Hi {{first_name}}! I see that the screen in your bedroom hasn't been fixed yet.…" at bounding box center [874, 639] width 767 height 66
click at [643, 618] on textarea "Good morning {{first_name}}! I see that the screen in your bedroom hasn't been …" at bounding box center [874, 639] width 767 height 66
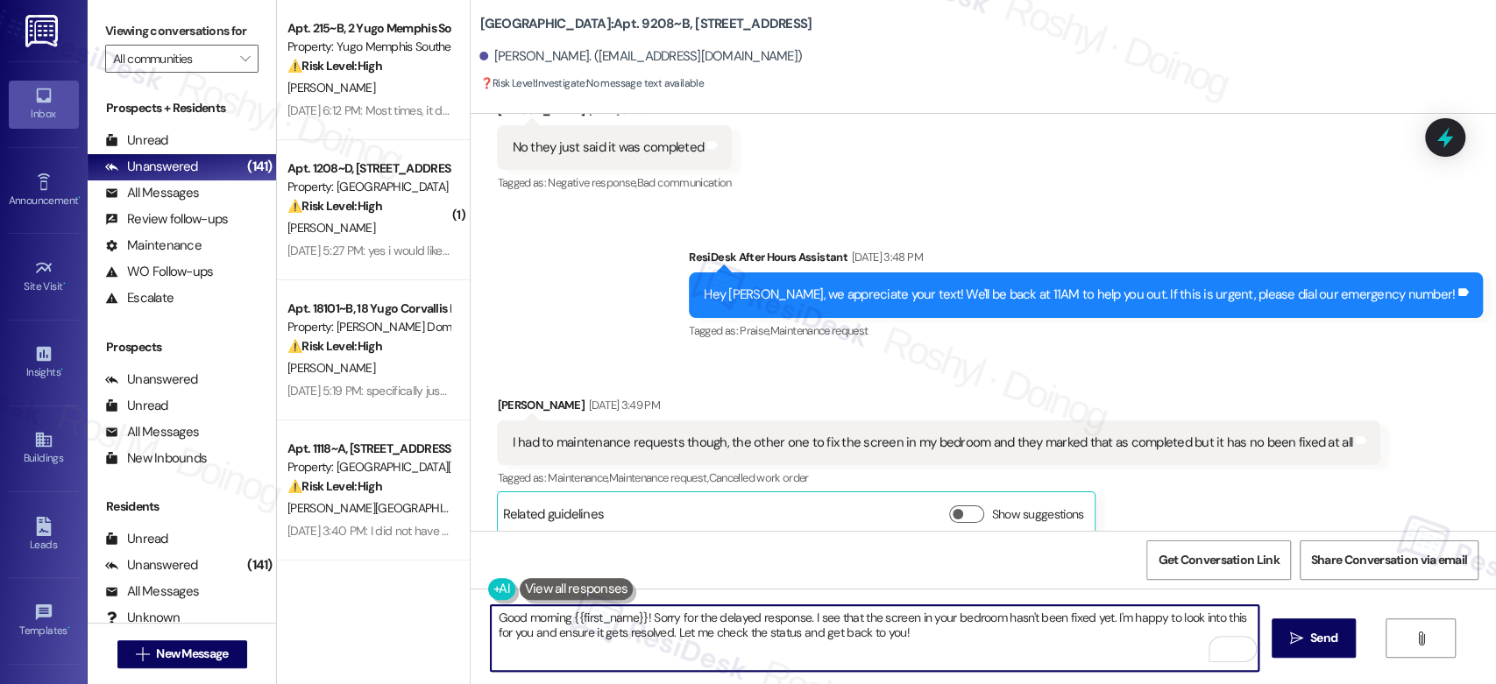
scroll to position [5185, 0]
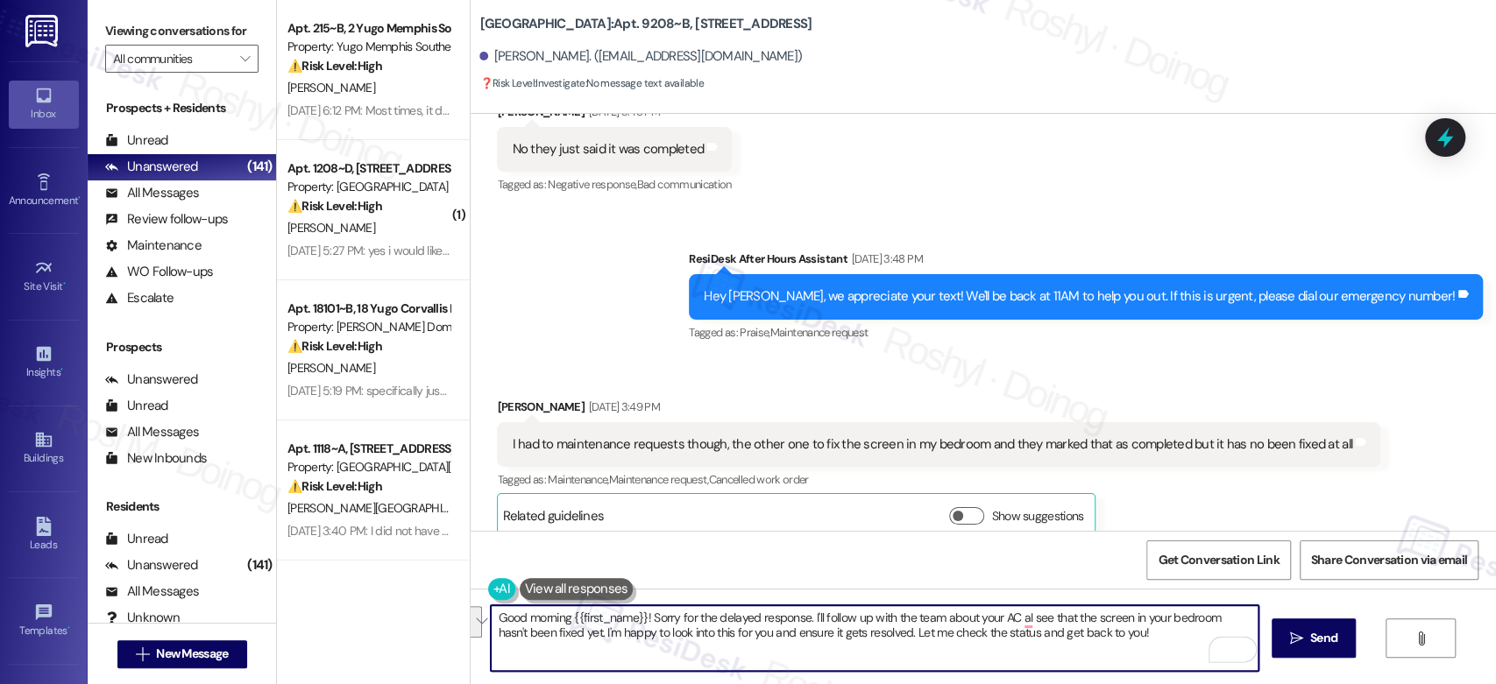
drag, startPoint x: 1112, startPoint y: 635, endPoint x: 803, endPoint y: 620, distance: 309.8
click at [803, 620] on textarea "Good morning {{first_name}}! Sorry for the delayed response. I'll follow up wit…" at bounding box center [874, 639] width 767 height 66
click at [1045, 623] on textarea "Good morning {{first_name}}! Sorry for the delayed response. I'll follow up wit…" at bounding box center [874, 639] width 767 height 66
drag, startPoint x: 1010, startPoint y: 615, endPoint x: 805, endPoint y: 606, distance: 204.4
click at [805, 606] on textarea "Good morning {{first_name}}! Sorry for the delayed response. I'll follow up wit…" at bounding box center [874, 639] width 767 height 66
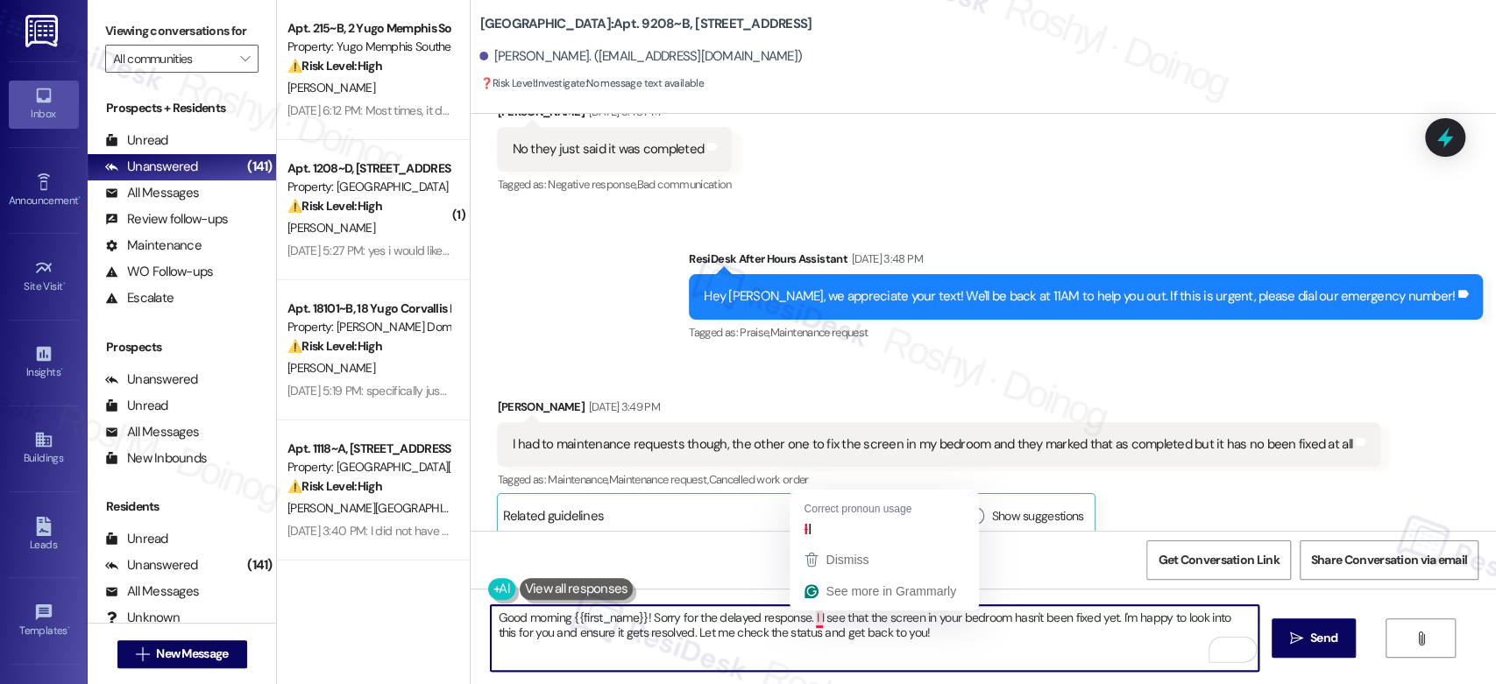
click at [807, 622] on textarea "Good morning {{first_name}}! Sorry for the delayed response. I I see that the s…" at bounding box center [874, 639] width 767 height 66
drag, startPoint x: 522, startPoint y: 638, endPoint x: 905, endPoint y: 643, distance: 383.0
click at [905, 643] on textarea "Good morning {{first_name}}! Sorry for the delayed response. I see that the scr…" at bounding box center [874, 639] width 767 height 66
type textarea "Good morning {{first_name}}! Sorry for the delayed response. I see that the scr…"
drag, startPoint x: 919, startPoint y: 643, endPoint x: 469, endPoint y: 606, distance: 451.9
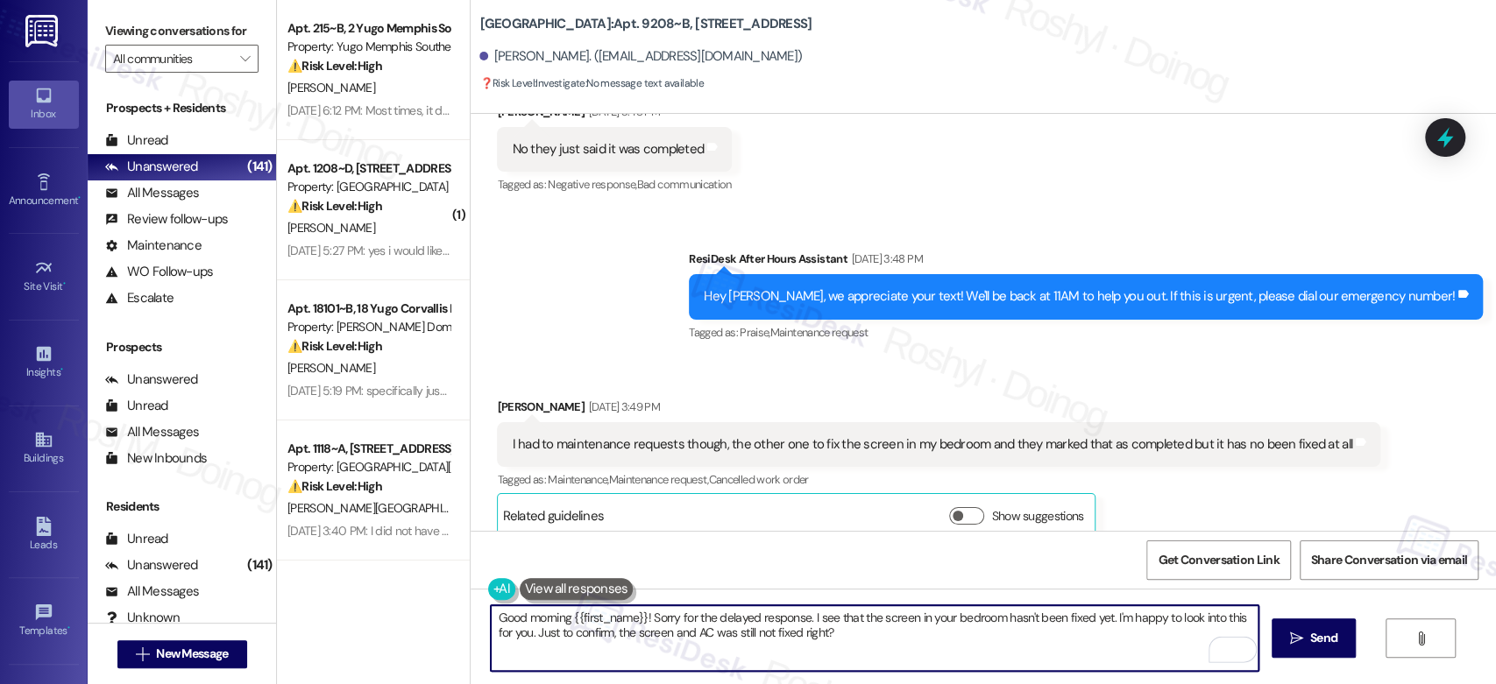
click at [471, 606] on div "Good morning {{first_name}}! Sorry for the delayed response. I see that the scr…" at bounding box center [983, 654] width 1025 height 131
paste textarea "’t been fixed yet, and I’m happy to look into this for you. Just to confirm—are…"
click at [629, 634] on textarea "Good morning {{first_name}}! Sorry for the delayed response. I see that the scr…" at bounding box center [874, 639] width 767 height 66
click at [625, 634] on textarea "Good morning {{first_name}}! Sorry for the delayed response. I see that the scr…" at bounding box center [874, 639] width 767 height 66
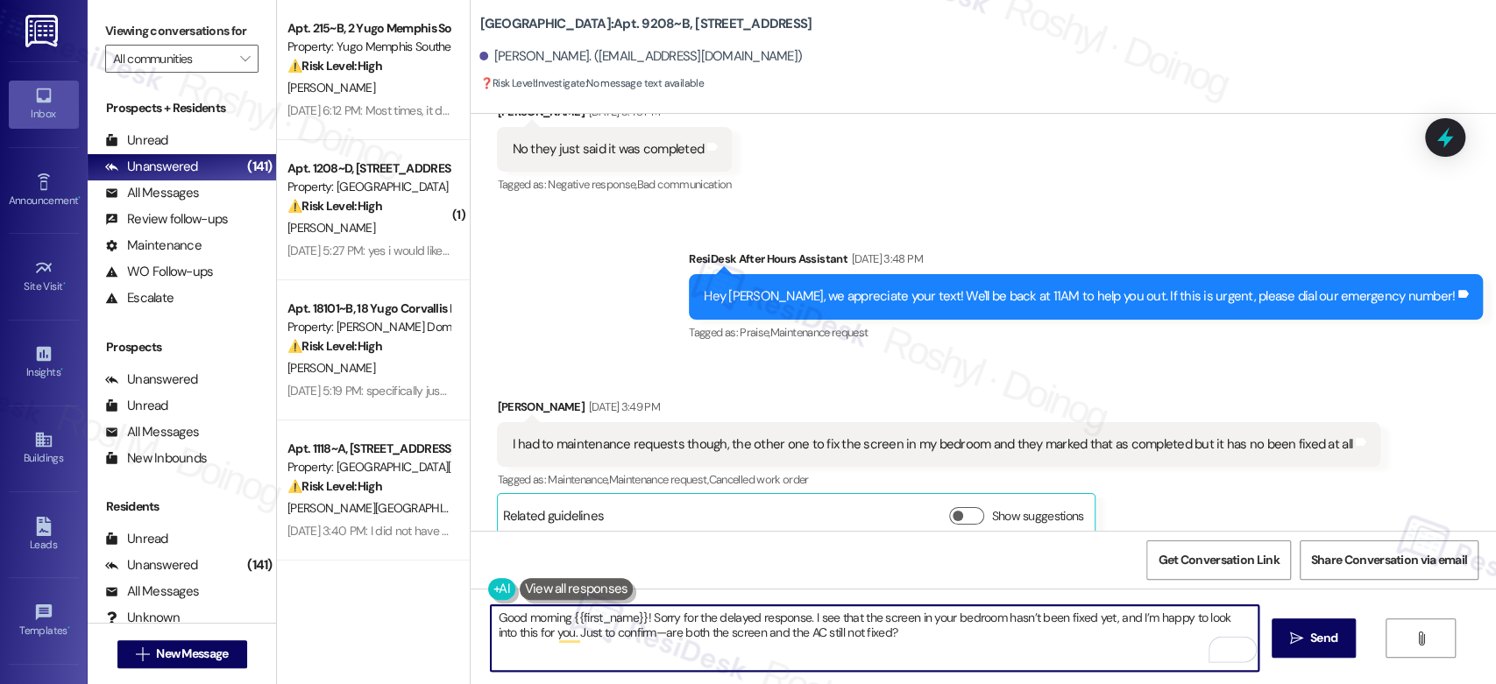
click at [625, 634] on textarea "Good morning {{first_name}}! Sorry for the delayed response. I see that the scr…" at bounding box center [874, 639] width 767 height 66
click at [580, 632] on textarea "Good morning {{first_name}}! Sorry for the delayed response. I see that the scr…" at bounding box center [874, 639] width 767 height 66
click at [807, 652] on textarea "Good morning {{first_name}}! Sorry for the delayed response. I see that the scr…" at bounding box center [874, 639] width 767 height 66
click at [886, 647] on textarea "Good morning {{first_name}}! Sorry for the delayed response. I see that the scr…" at bounding box center [874, 639] width 767 height 66
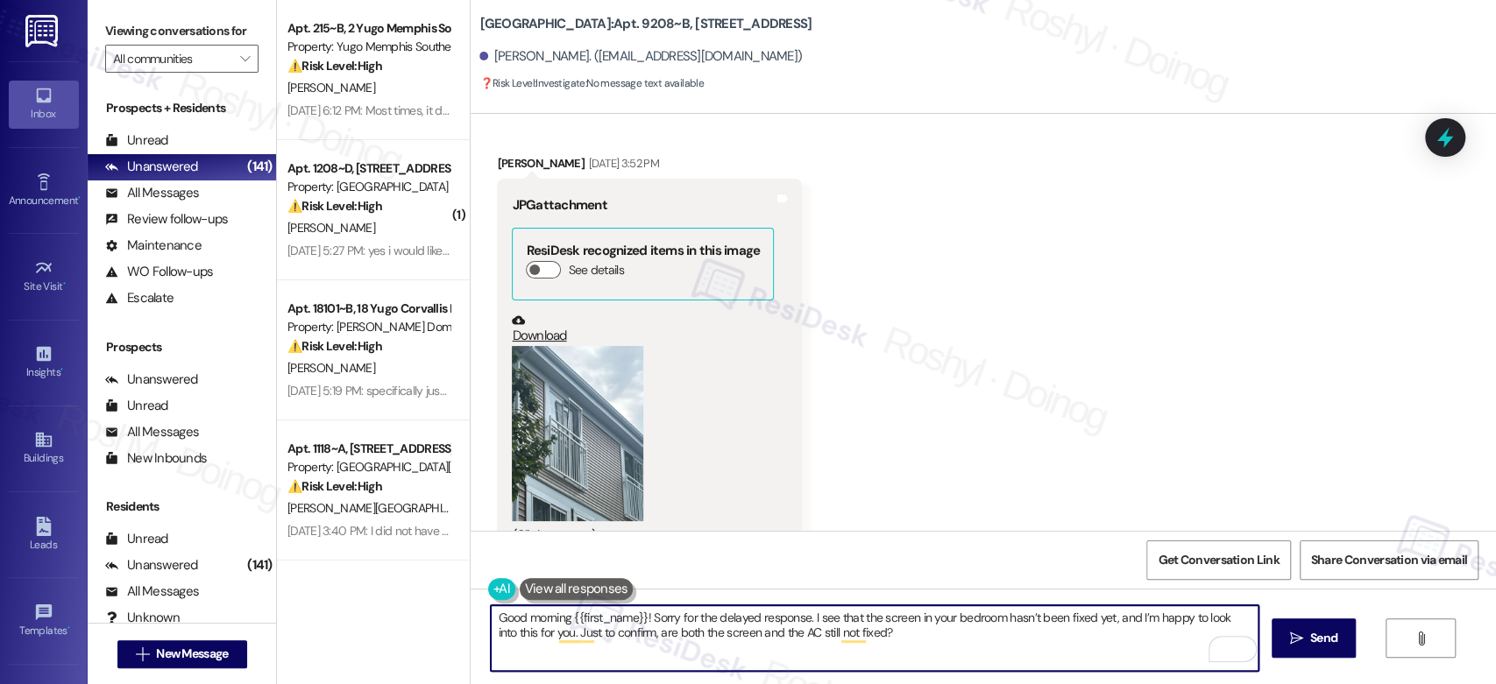
scroll to position [6061, 0]
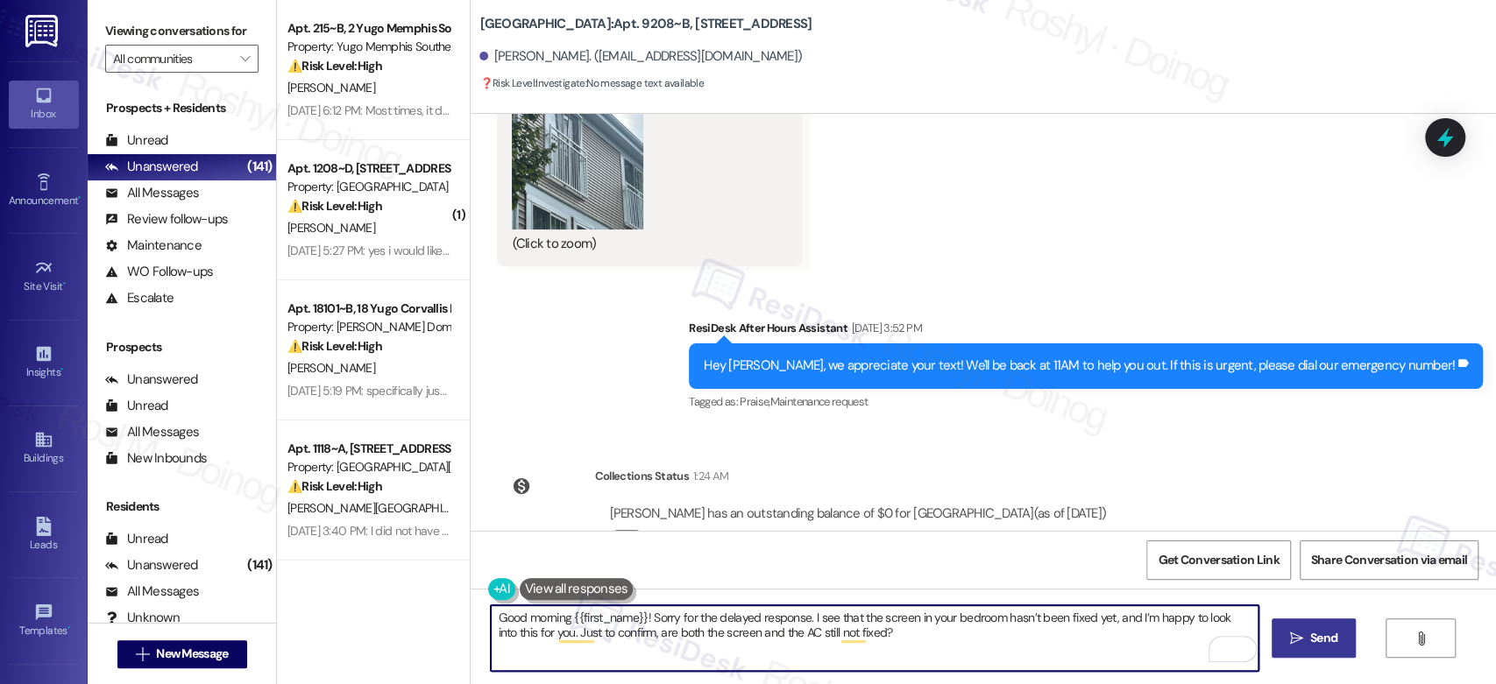
type textarea "Good morning {{first_name}}! Sorry for the delayed response. I see that the scr…"
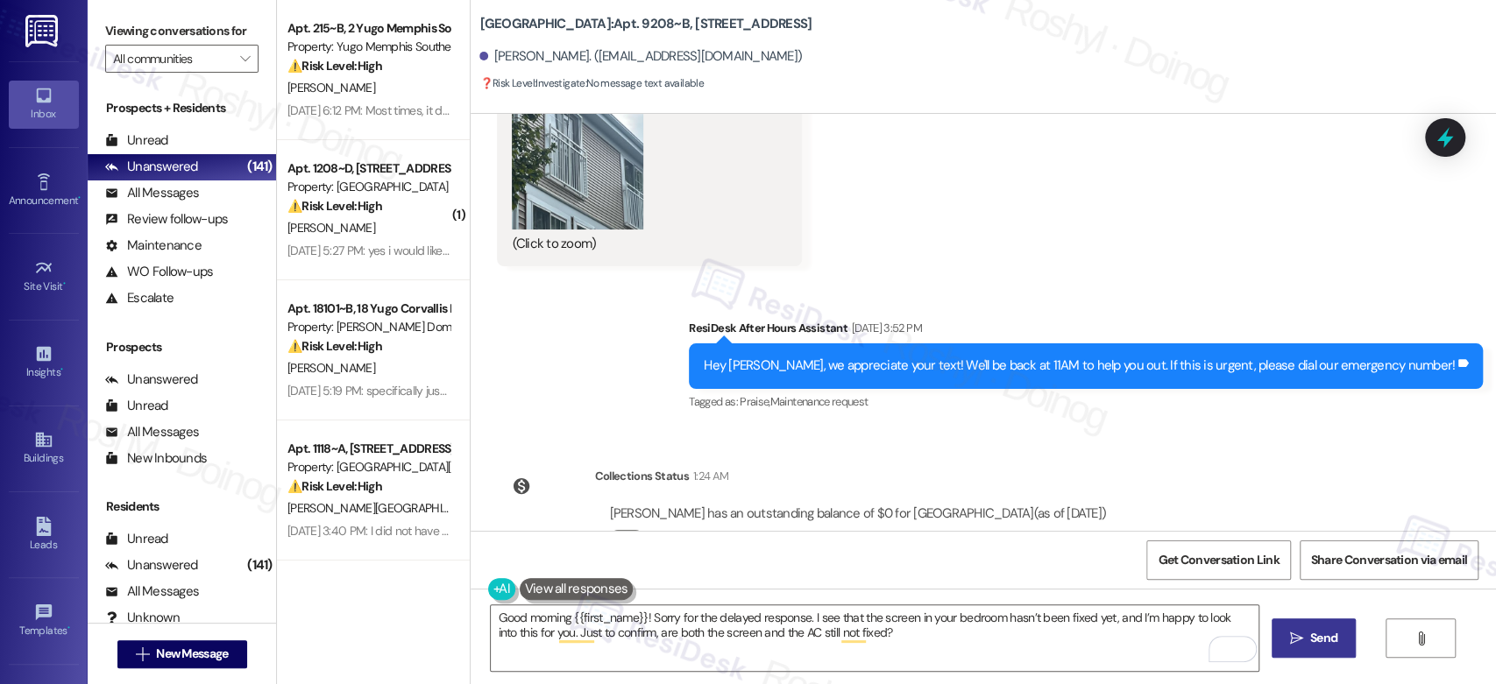
click at [1330, 636] on span "Send" at bounding box center [1323, 638] width 27 height 18
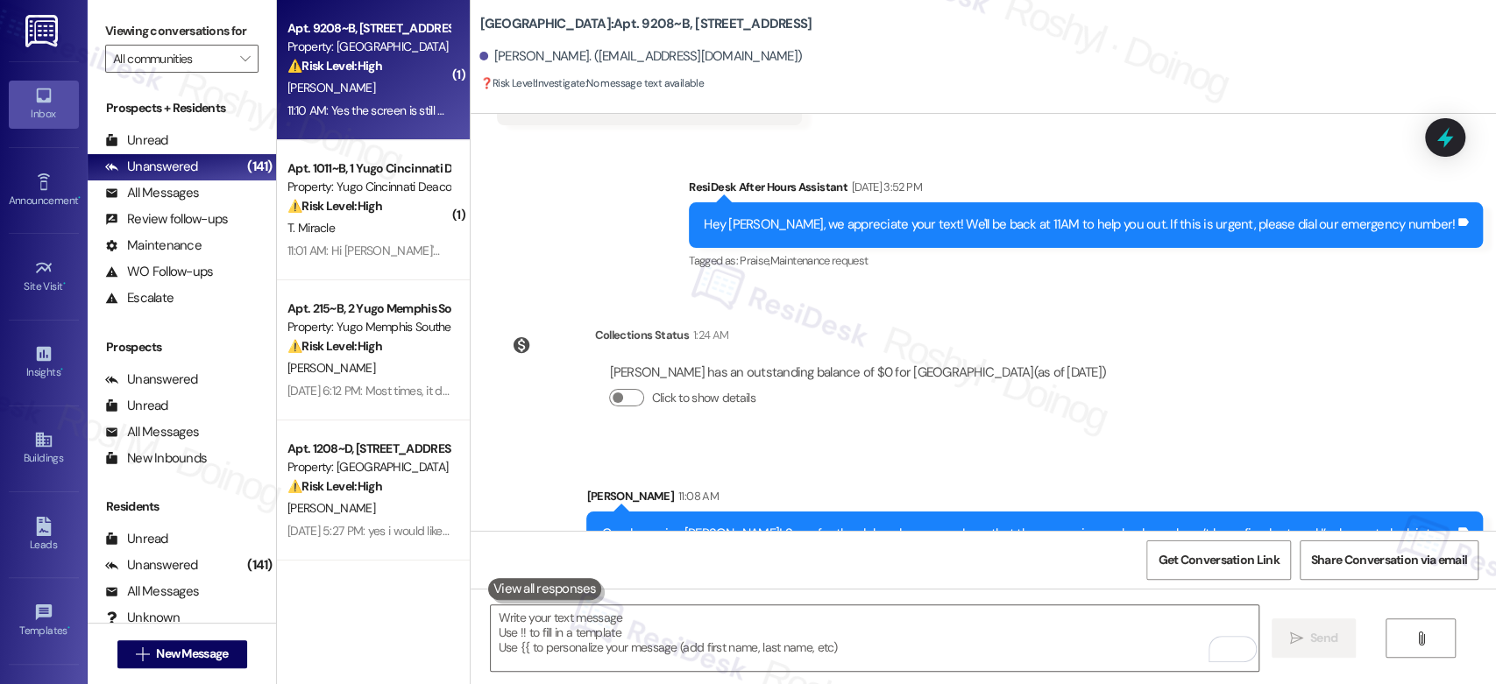
scroll to position [6323, 0]
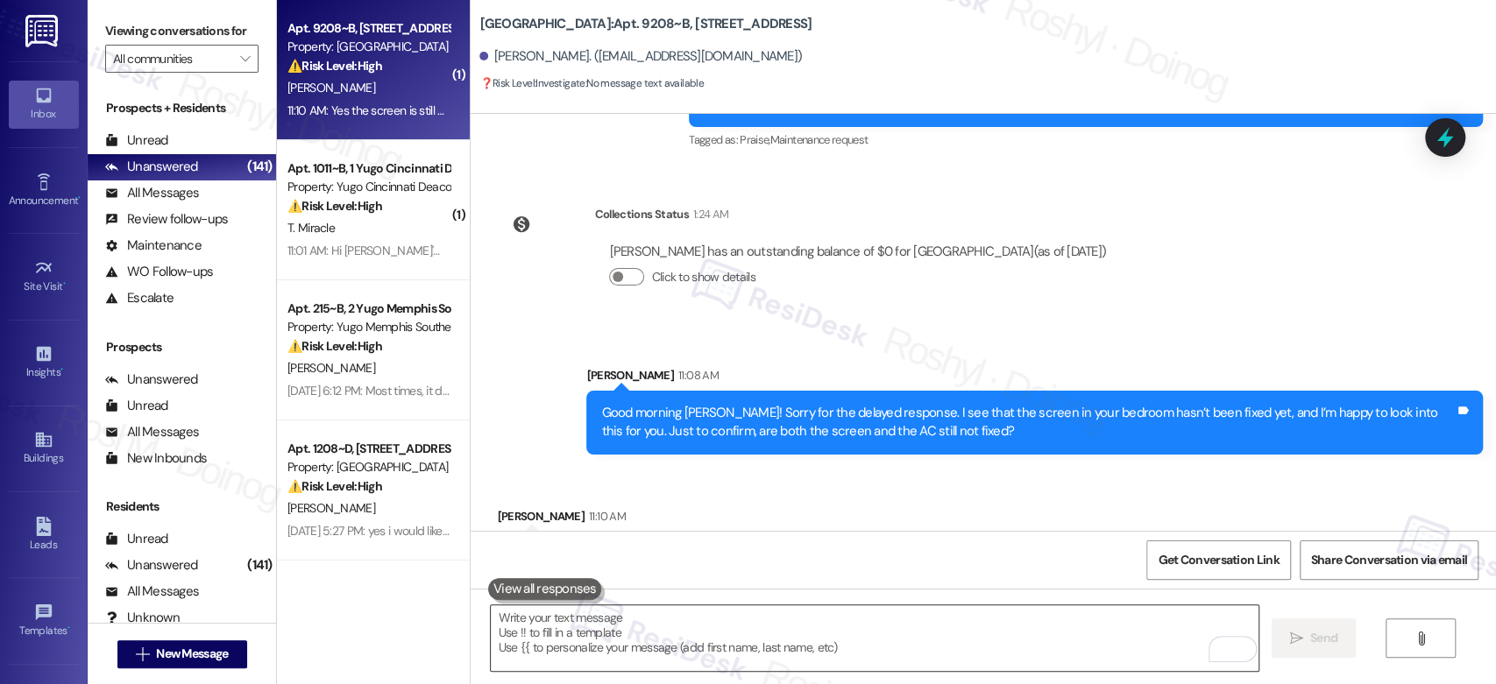
click at [637, 638] on textarea "To enrich screen reader interactions, please activate Accessibility in Grammarl…" at bounding box center [874, 639] width 767 height 66
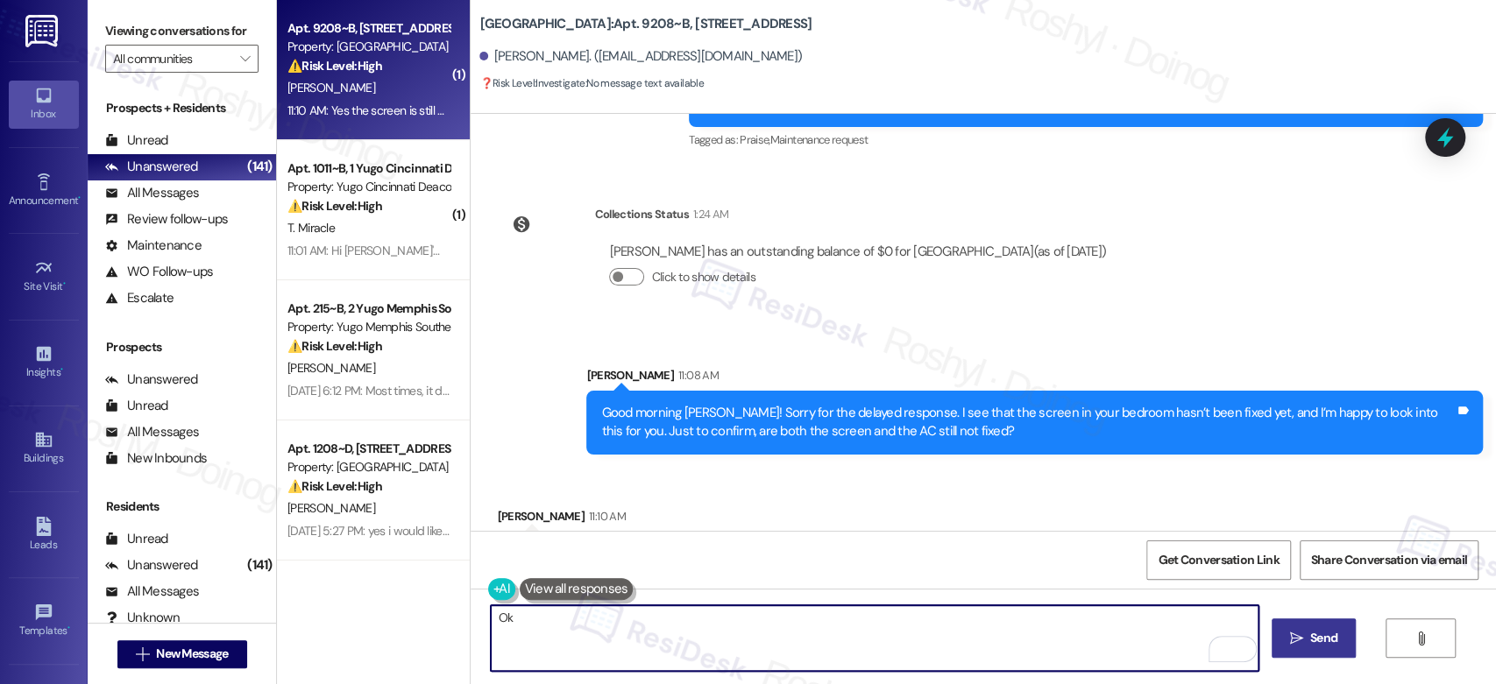
type textarea "O"
click at [986, 633] on textarea "Thank you for confirming! I'll follow up with the team and let you know once I …" at bounding box center [874, 639] width 767 height 66
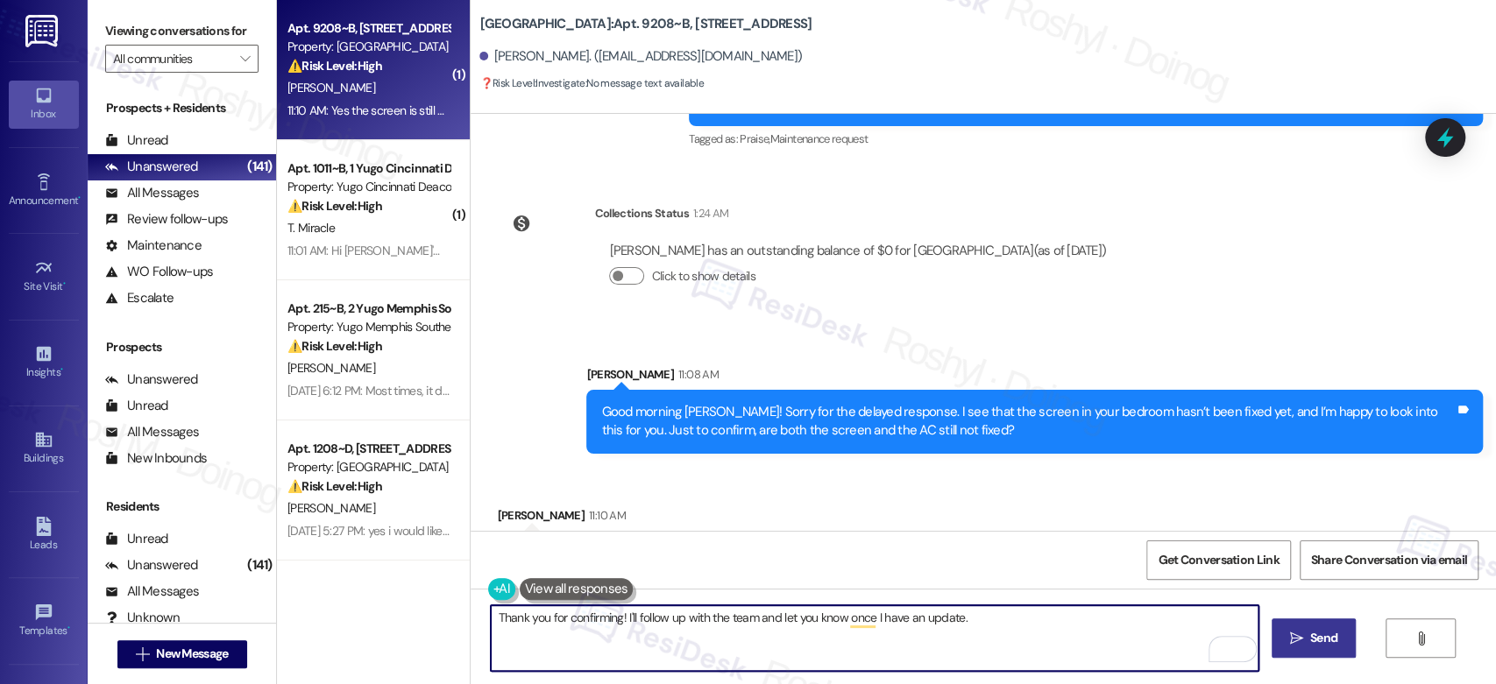
paste textarea "In the meantime, if there's anything else I can assist you with, let me know."
click at [855, 626] on textarea "Thank you for confirming! I'll follow up with the team and let you know once I …" at bounding box center [874, 639] width 767 height 66
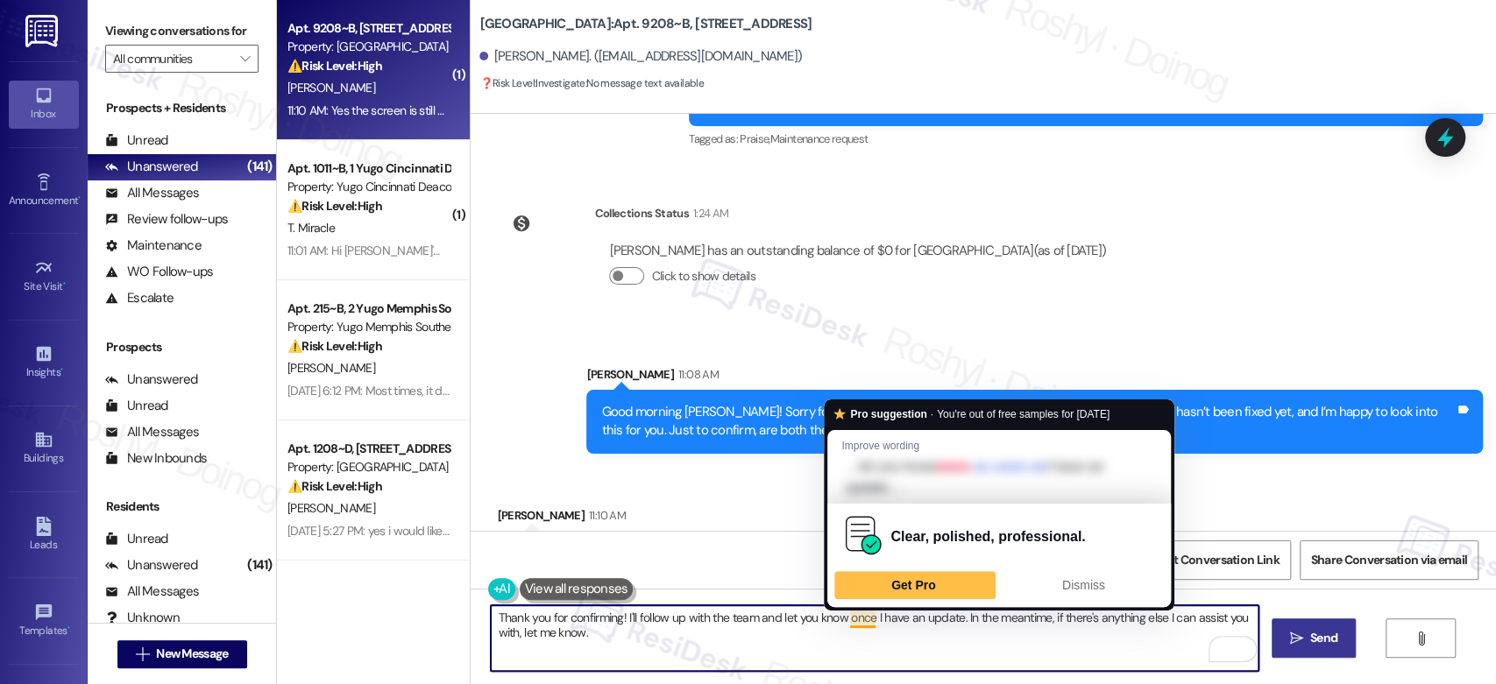
click at [936, 643] on textarea "Thank you for confirming! I'll follow up with the team and let you know once I …" at bounding box center [874, 639] width 767 height 66
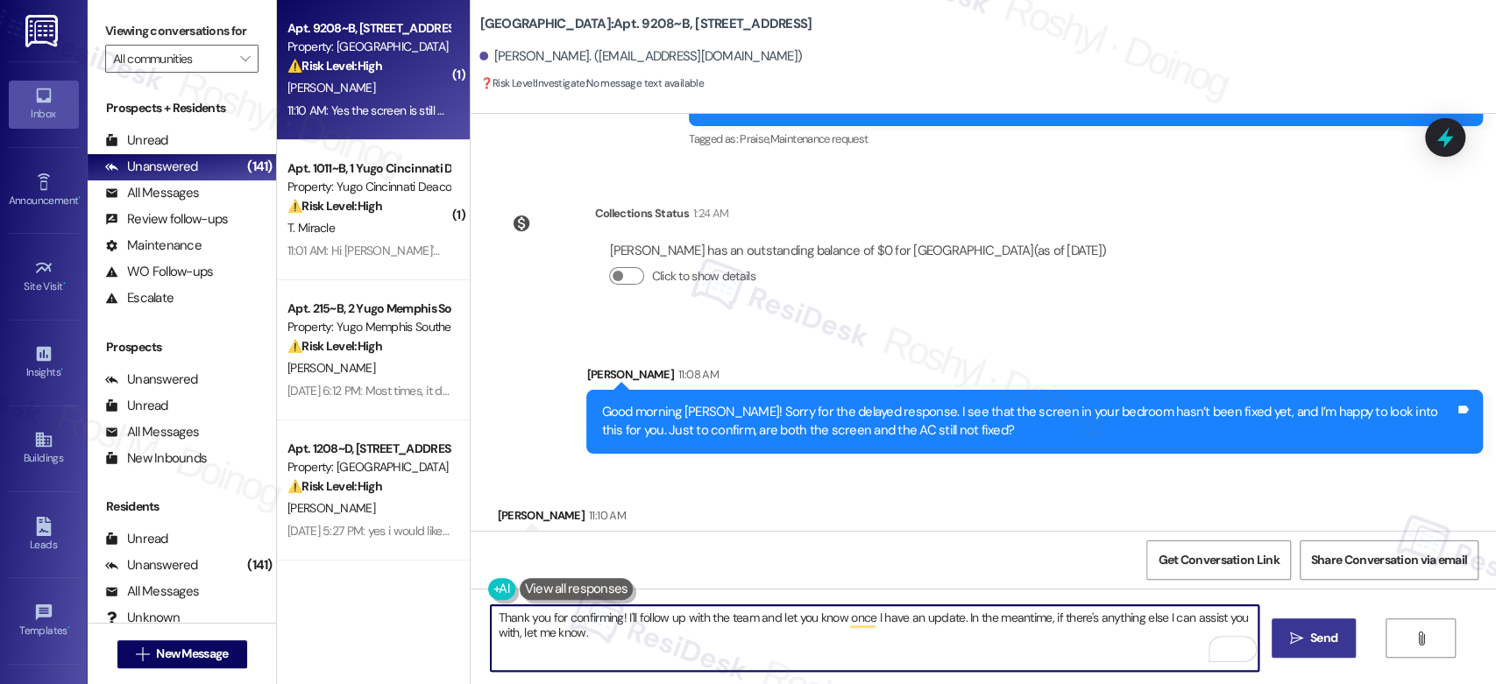
type textarea "Thank you for confirming! I'll follow up with the team and let you know once I …"
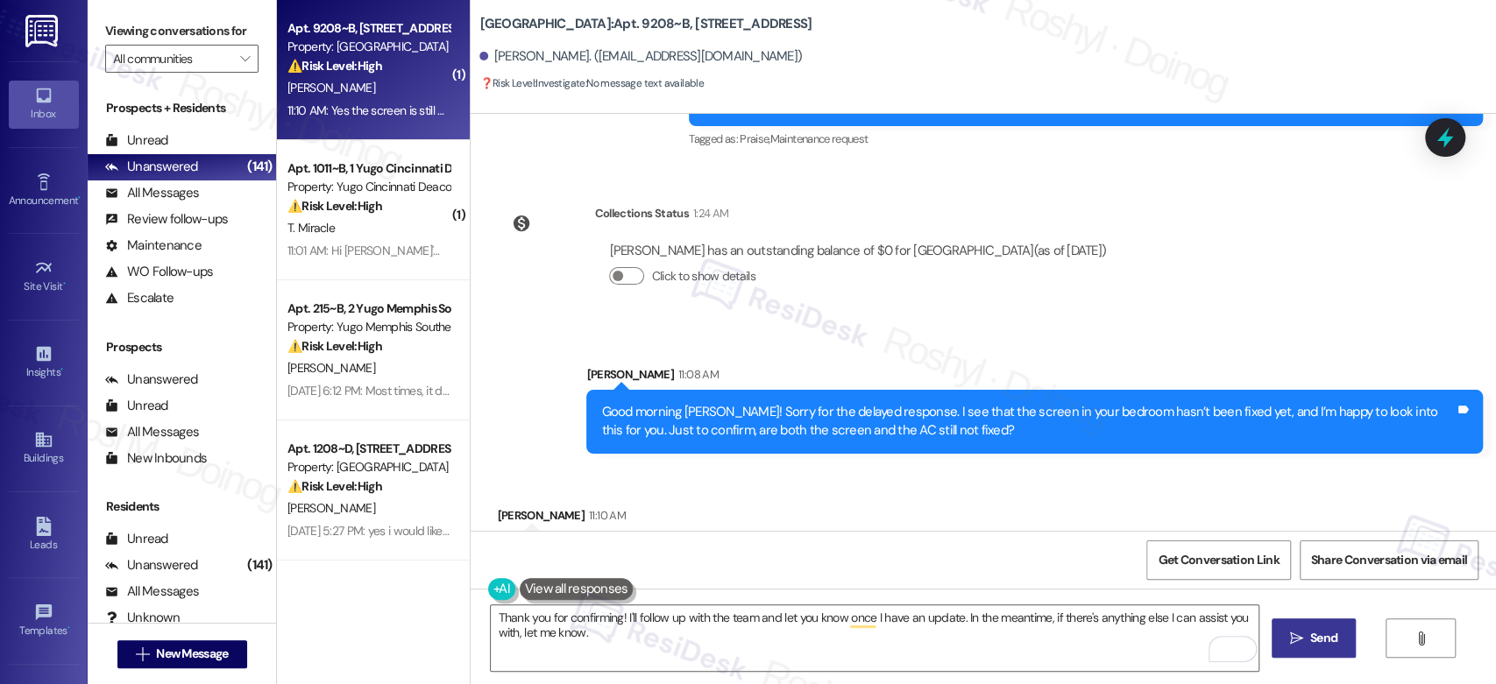
click at [1312, 653] on button " Send" at bounding box center [1314, 638] width 85 height 39
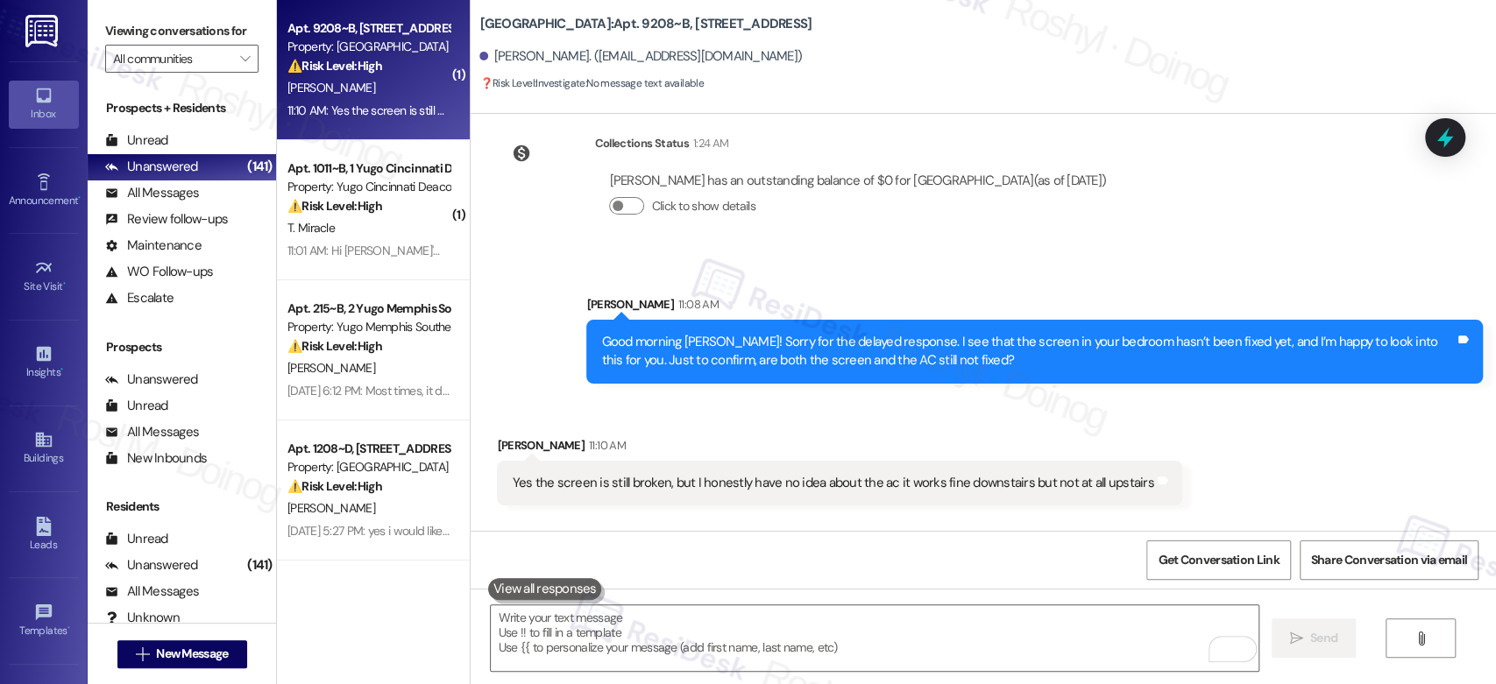
scroll to position [6464, 0]
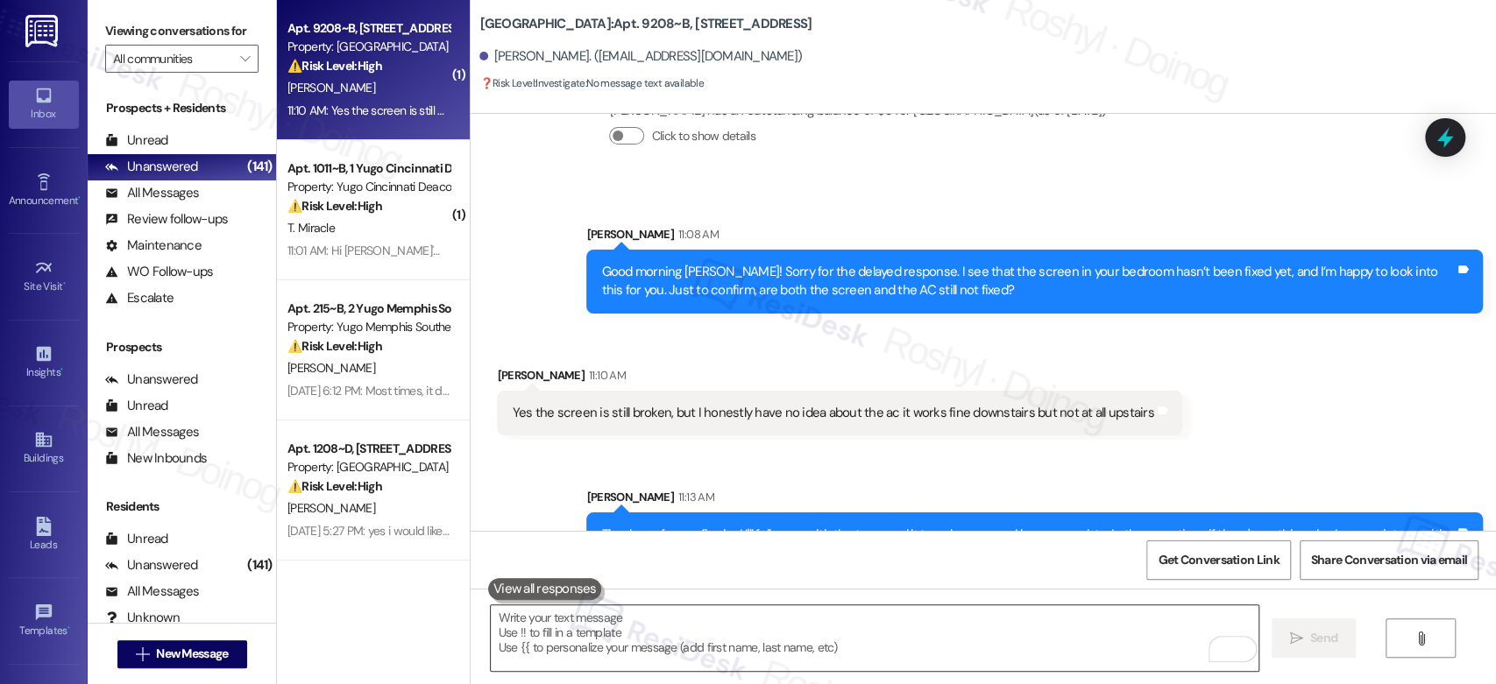
click at [624, 641] on textarea "To enrich screen reader interactions, please activate Accessibility in Grammarl…" at bounding box center [874, 639] width 767 height 66
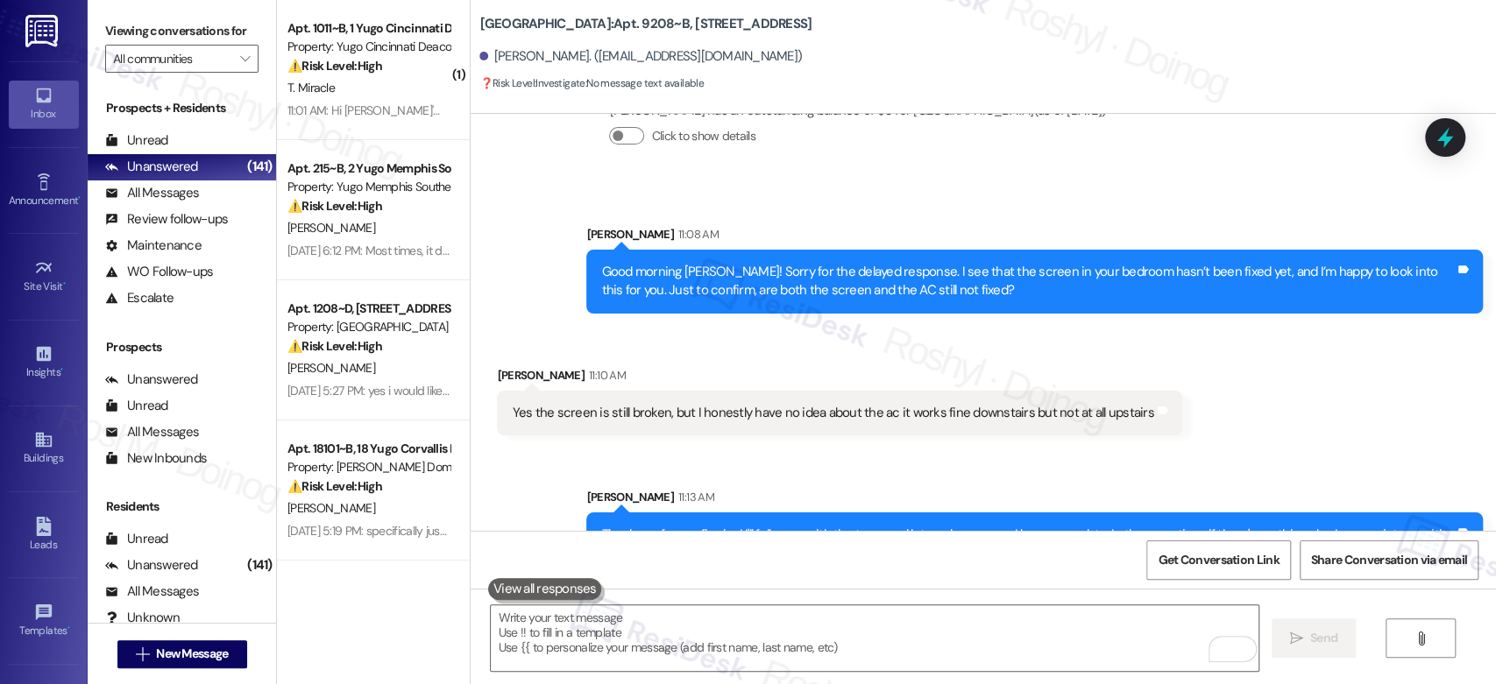
click at [916, 449] on div "Sent via SMS Sarah 11:13 AM Thank you for confirming! I'll follow up with the t…" at bounding box center [983, 519] width 1025 height 141
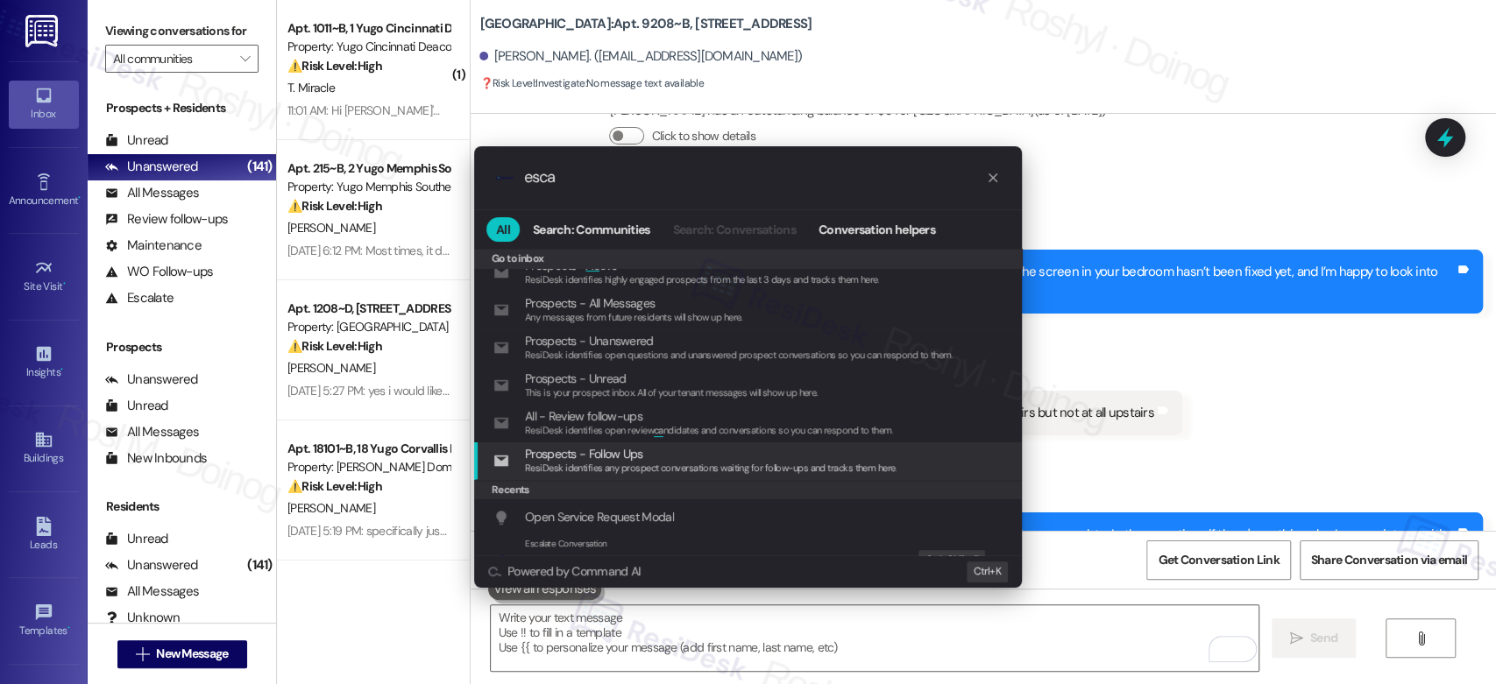
scroll to position [292, 0]
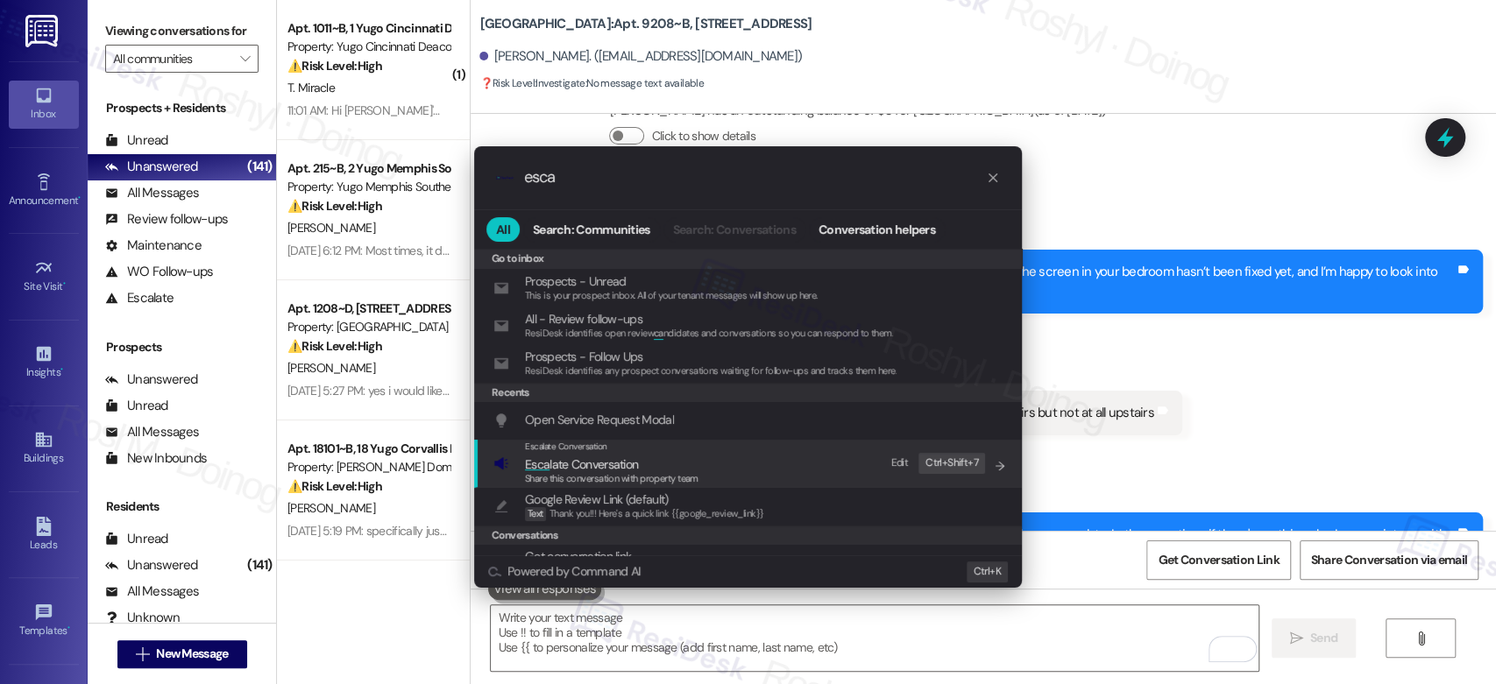
type input "esca"
click at [617, 464] on span "Esca late Conversation" at bounding box center [581, 465] width 113 height 16
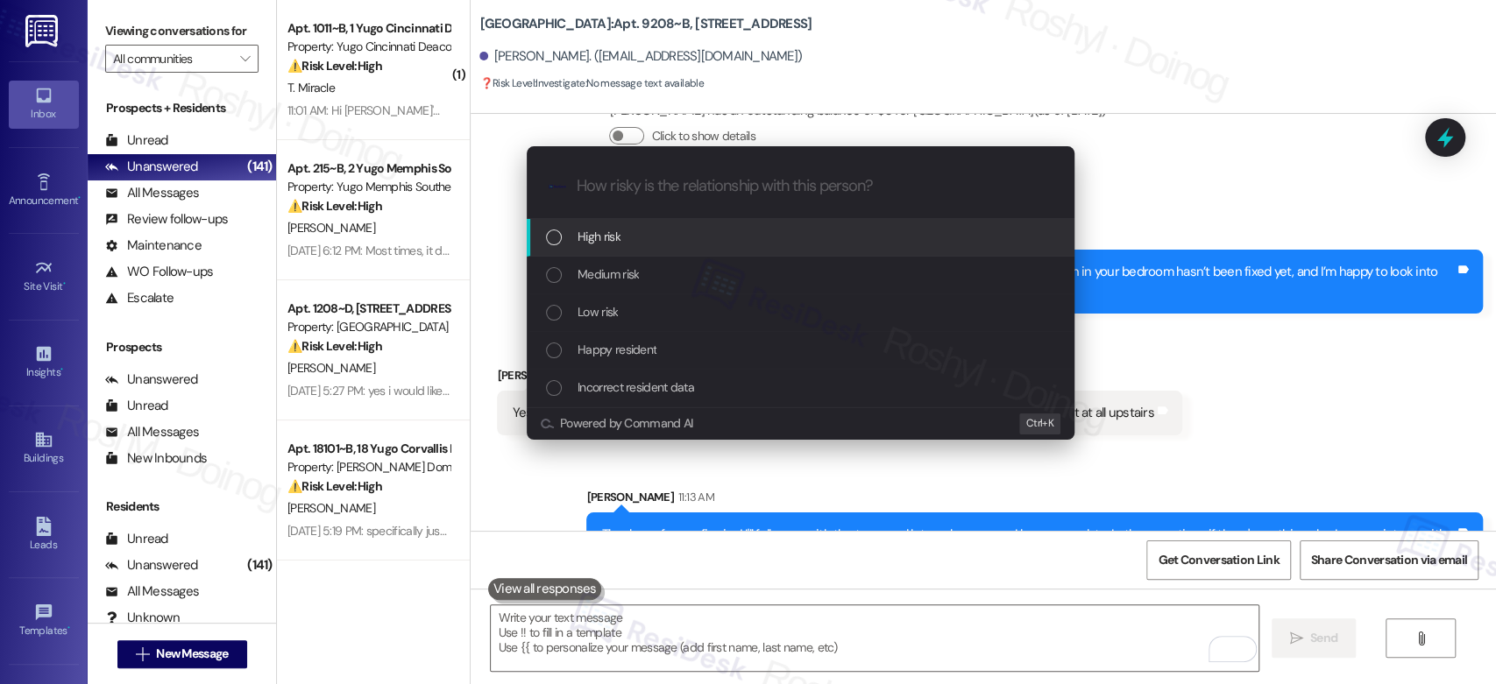
scroll to position [0, 0]
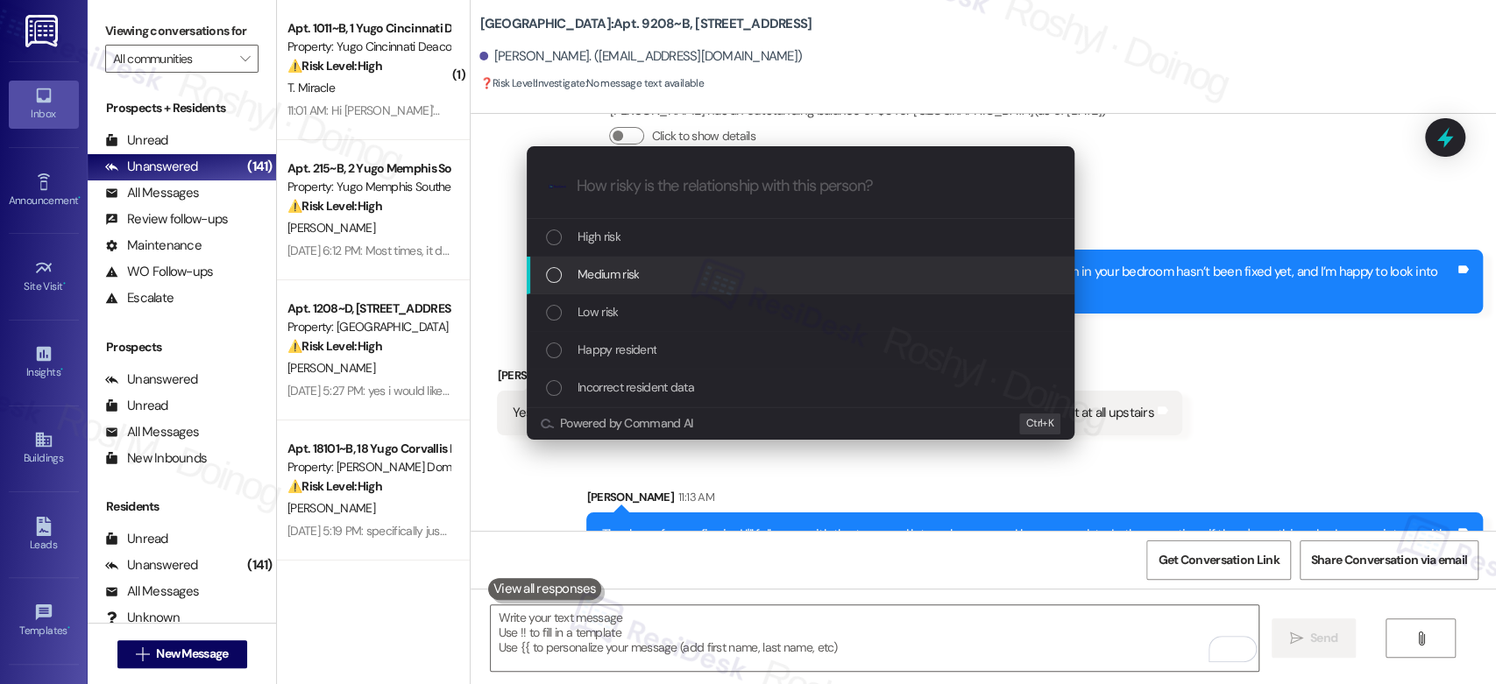
click at [620, 260] on div "Medium risk" at bounding box center [801, 276] width 548 height 38
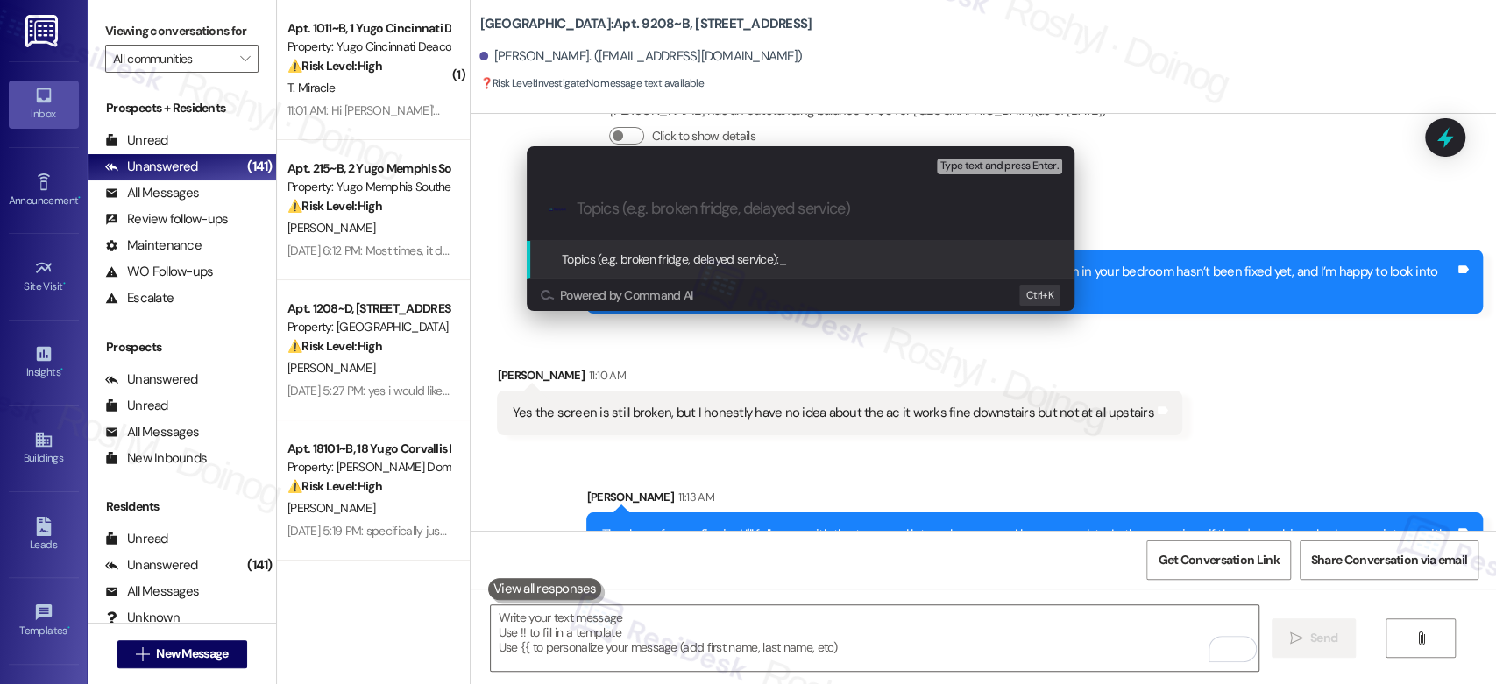
drag, startPoint x: 634, startPoint y: 192, endPoint x: 603, endPoint y: 211, distance: 37.0
click at [603, 211] on input "Topics (e.g. broken fridge, delayed service)" at bounding box center [815, 209] width 476 height 18
paste input "Follow up on Work Order AC 15560059 and Brooken Screen 15566717"
click at [890, 213] on input "Follow up on Work Order AC 15560059 and Brooken Screen 15566717" at bounding box center [808, 209] width 462 height 18
type input "Follow up on Work Order AC 15560059 and Broken Screen 15566717"
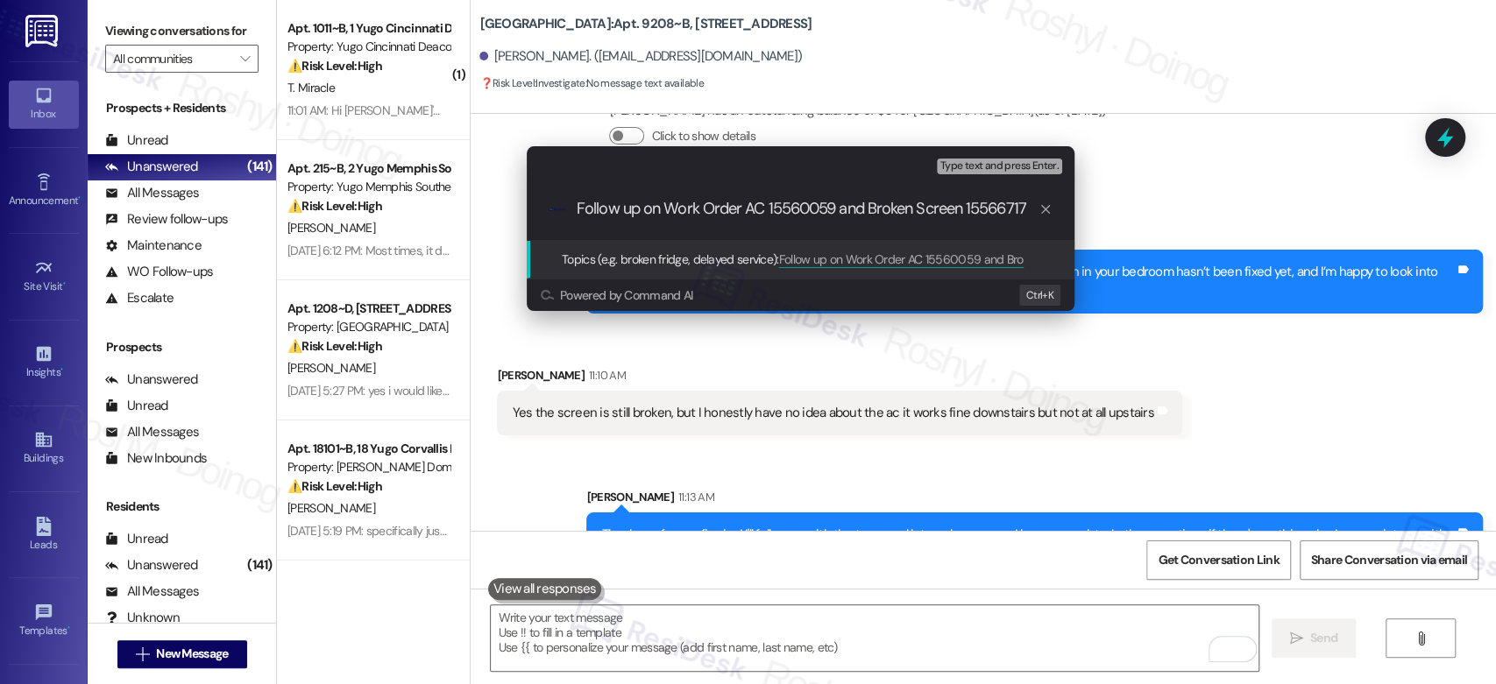
click at [978, 167] on span "Type text and press Enter." at bounding box center [999, 166] width 118 height 12
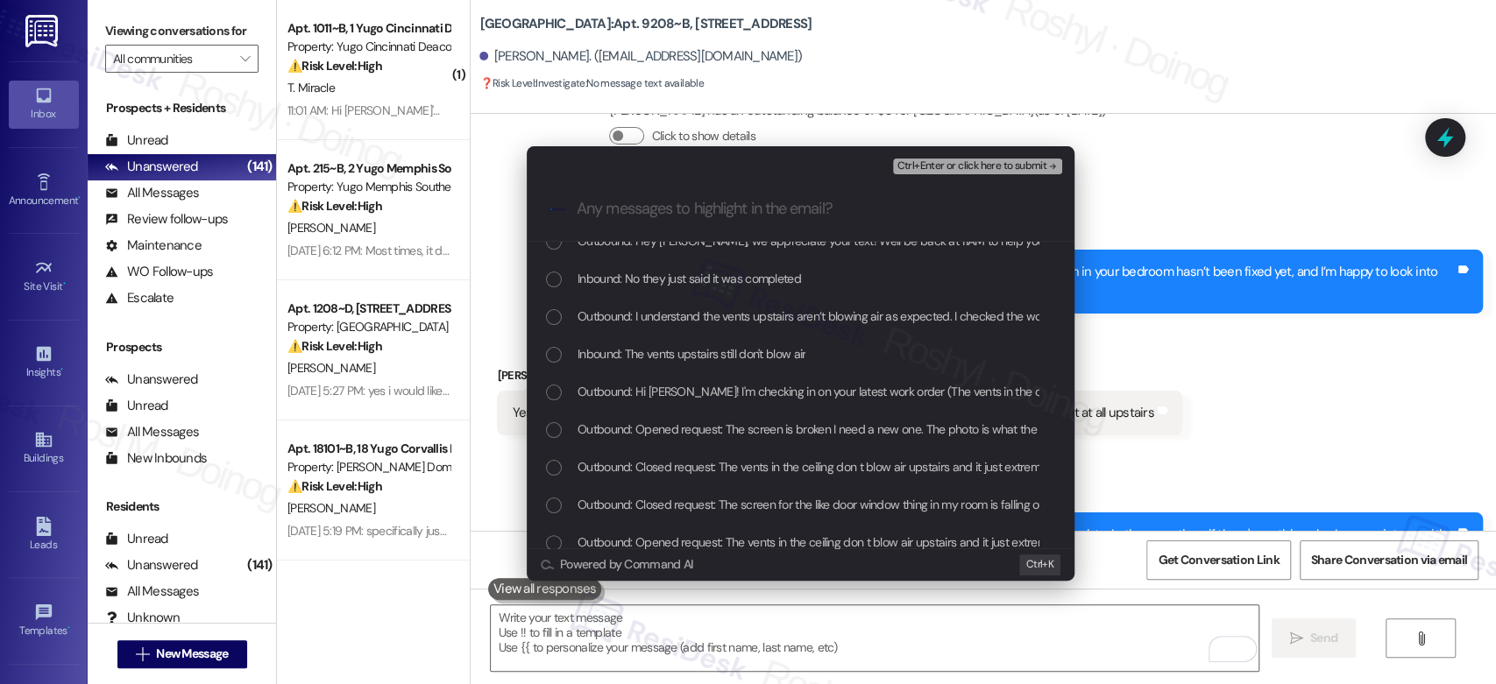
scroll to position [292, 0]
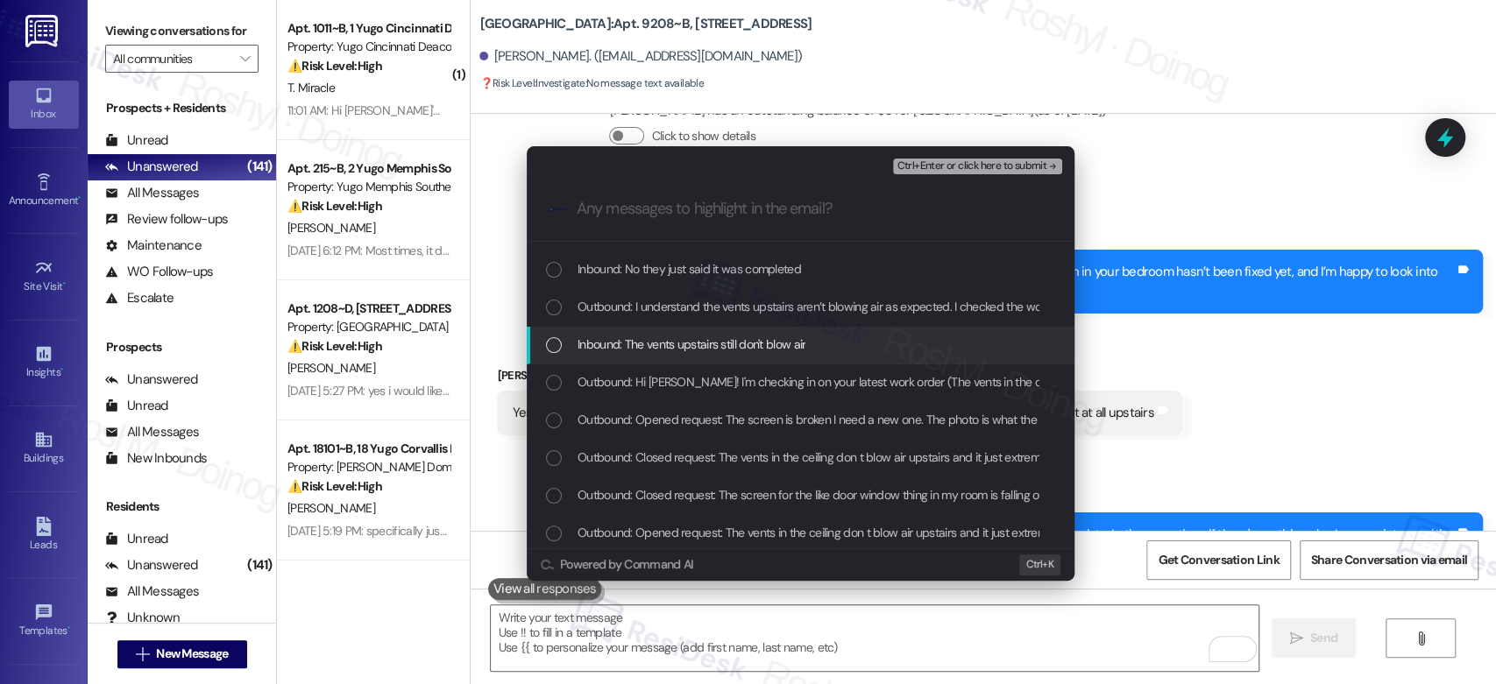
click at [755, 345] on span "Inbound: The vents upstairs still don't blow air" at bounding box center [692, 344] width 228 height 19
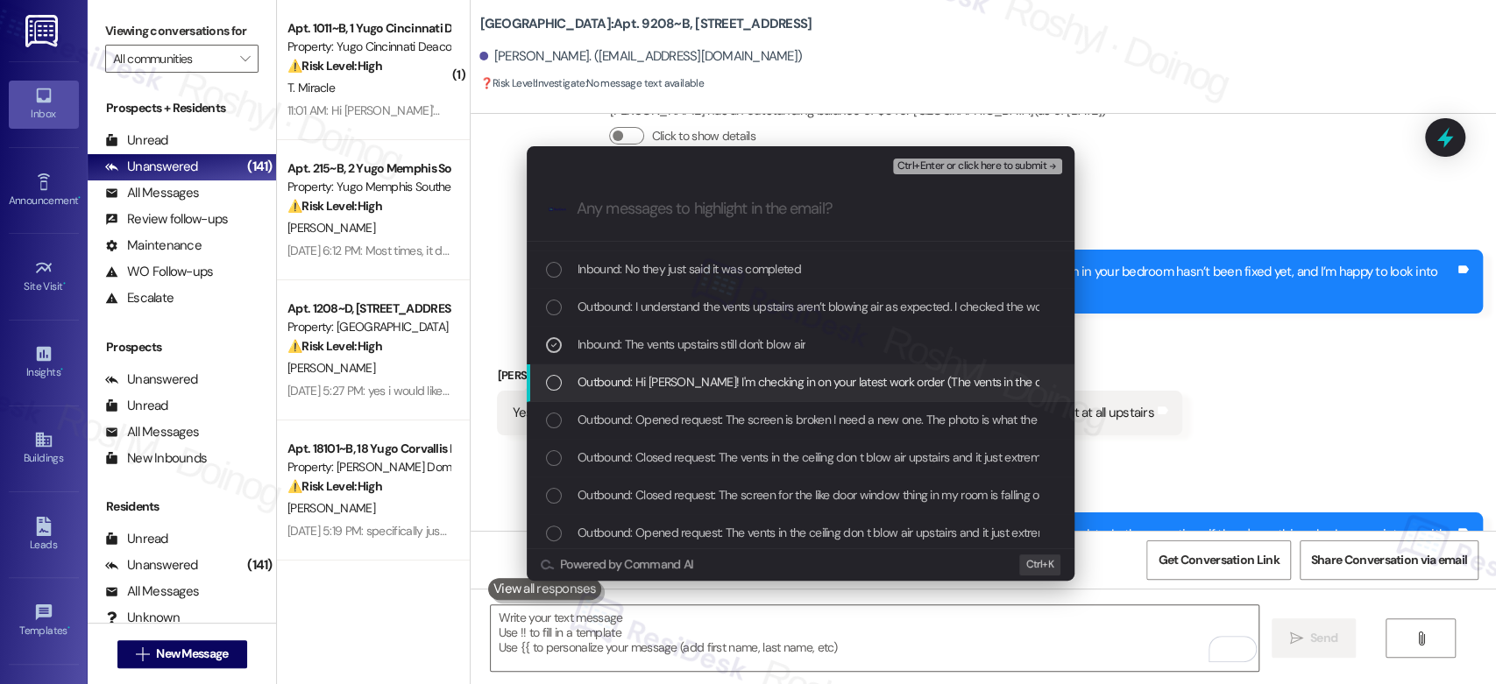
scroll to position [195, 0]
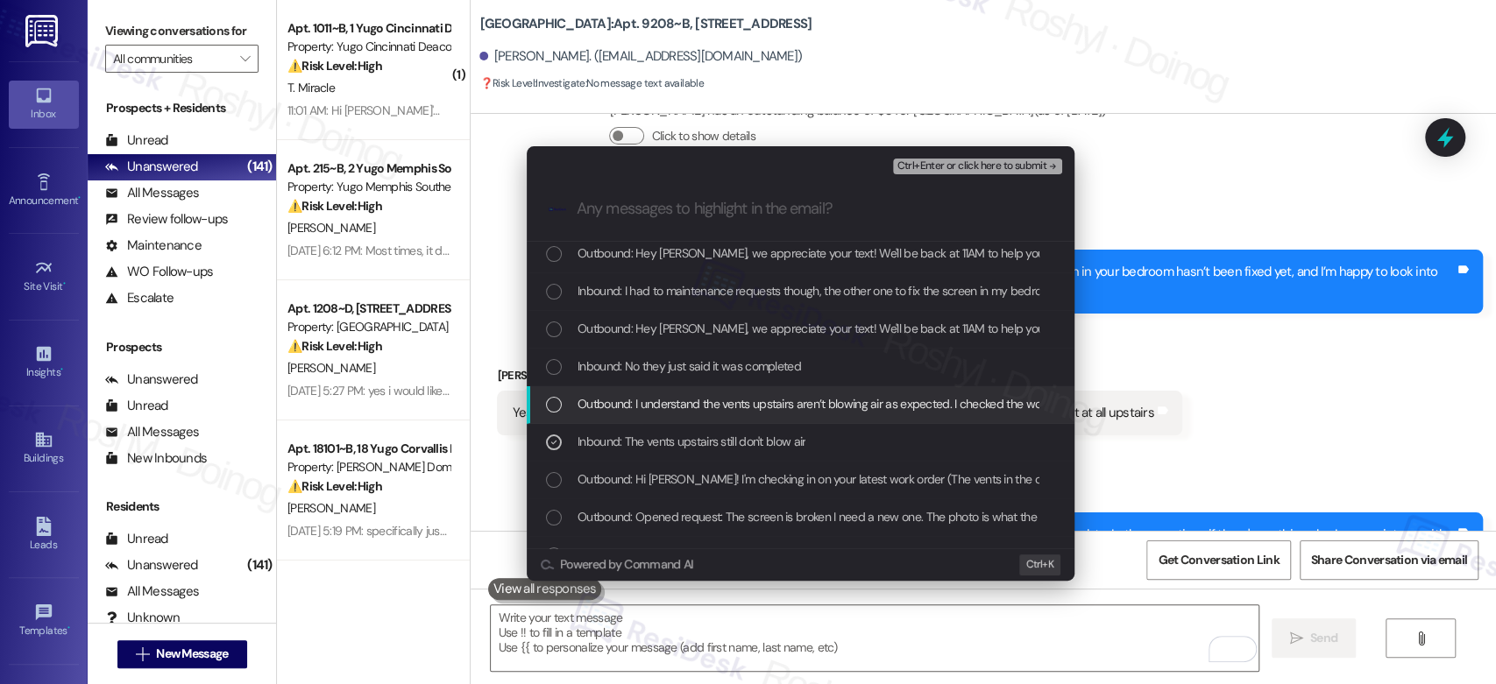
click at [856, 405] on span "Outbound: I understand the vents upstairs aren’t blowing air as expected. I che…" at bounding box center [1436, 403] width 1716 height 19
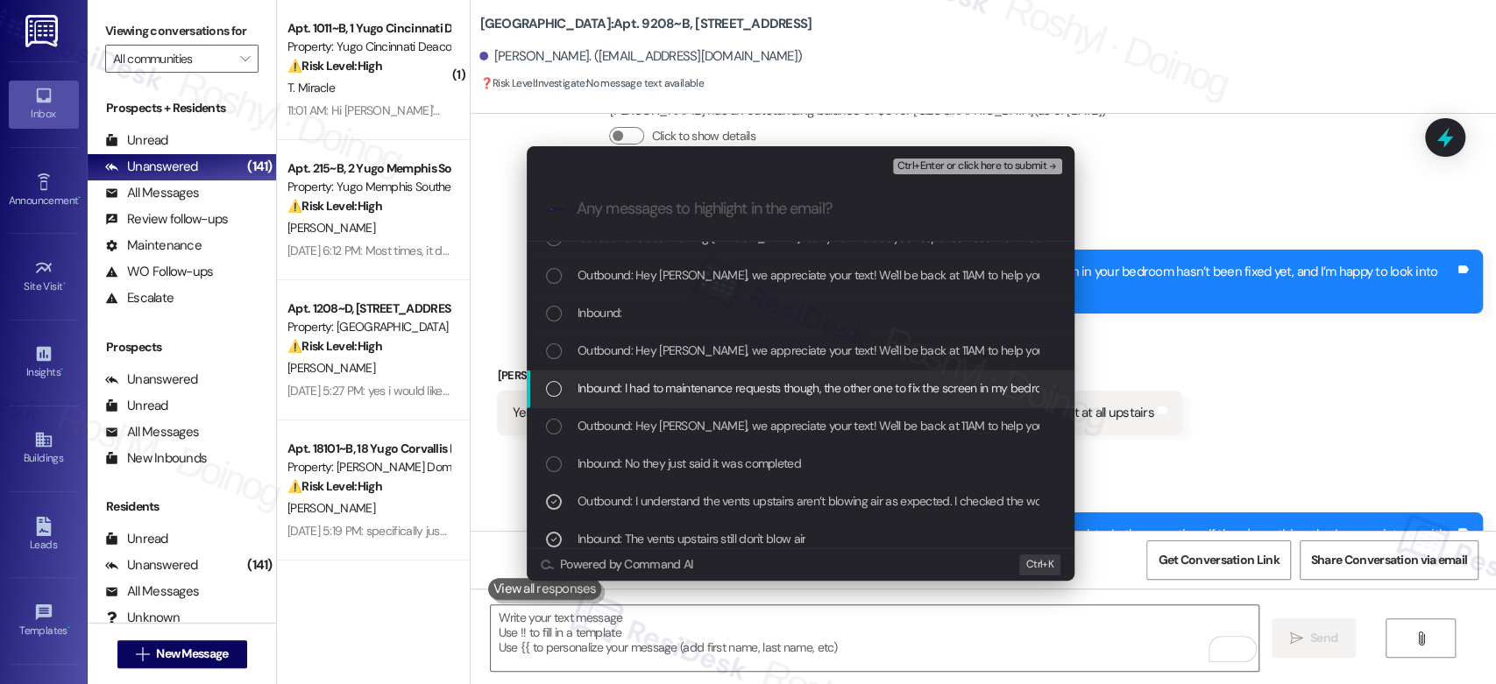
click at [744, 393] on span "Inbound: I had to maintenance requests though, the other one to fix the screen …" at bounding box center [986, 388] width 816 height 19
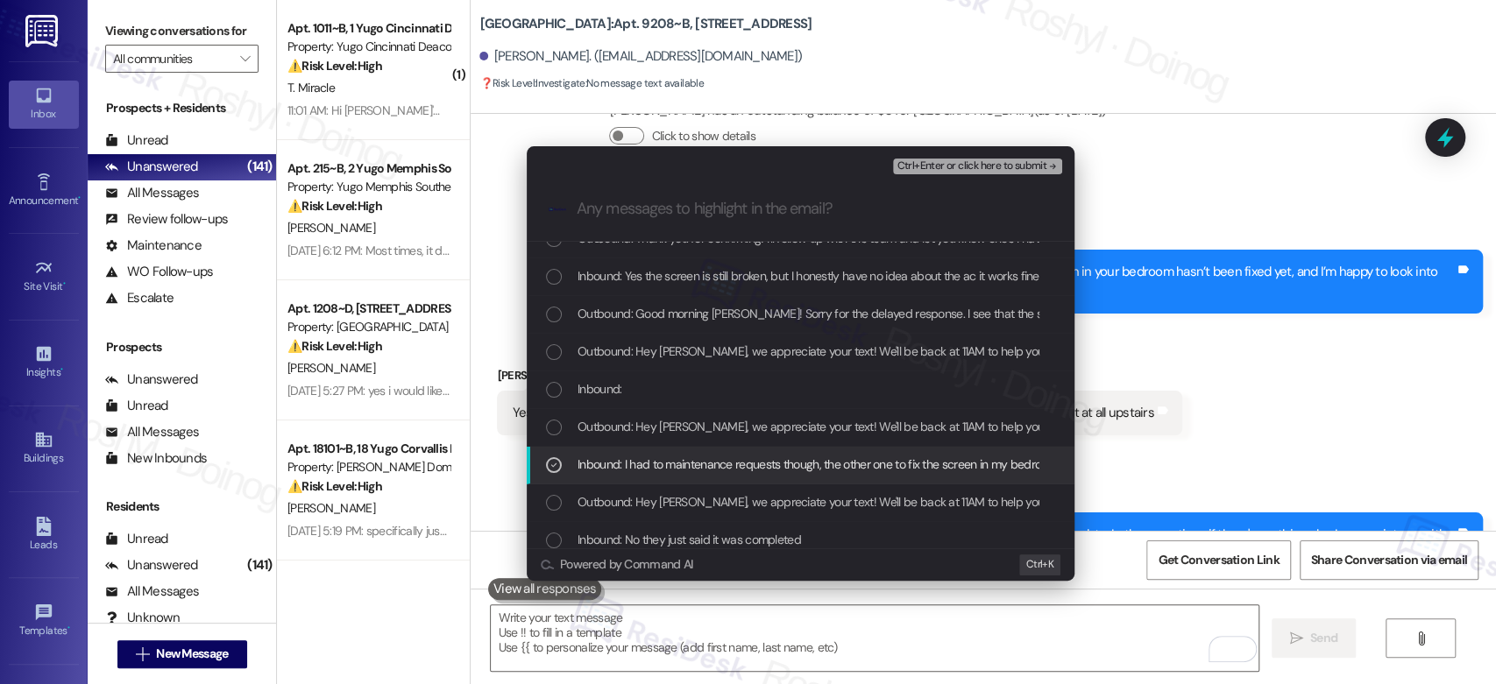
scroll to position [0, 0]
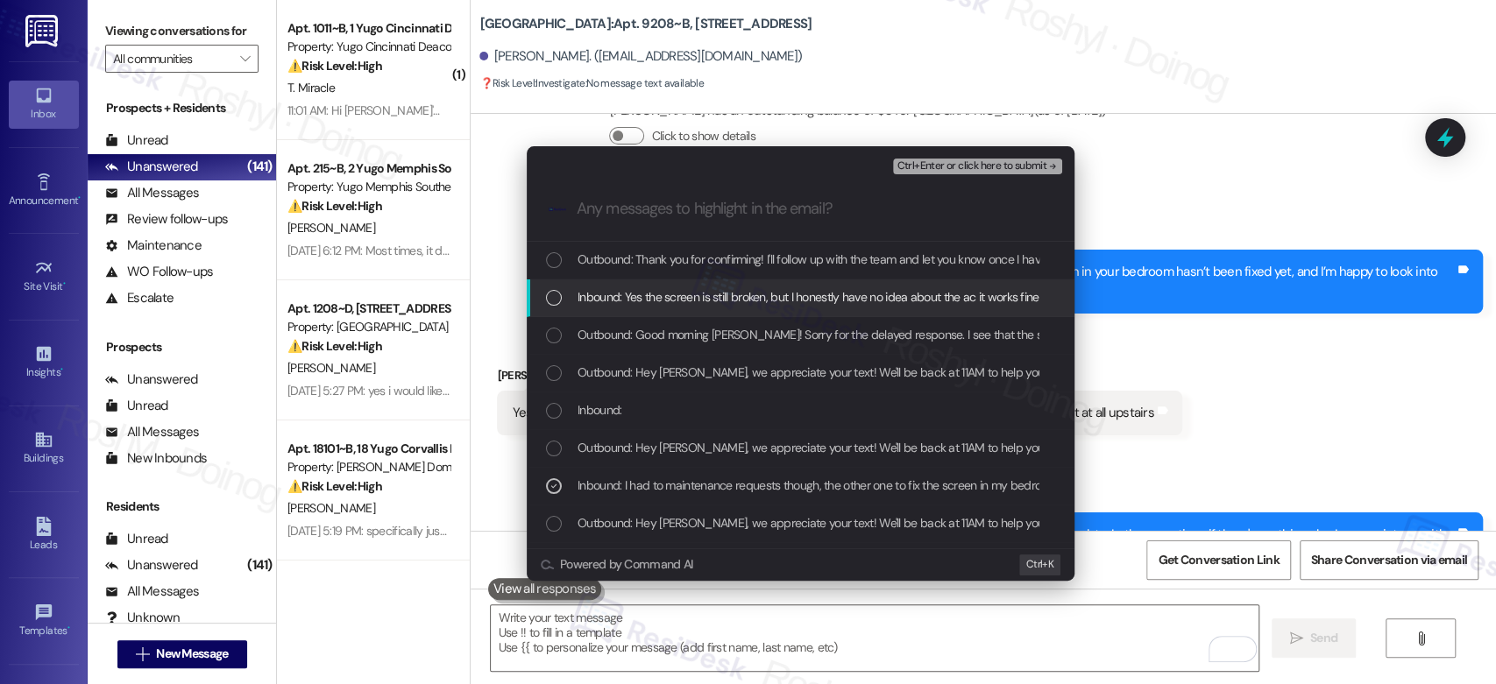
click at [826, 302] on span "Inbound: Yes the screen is still broken, but I honestly have no idea about the …" at bounding box center [893, 296] width 630 height 19
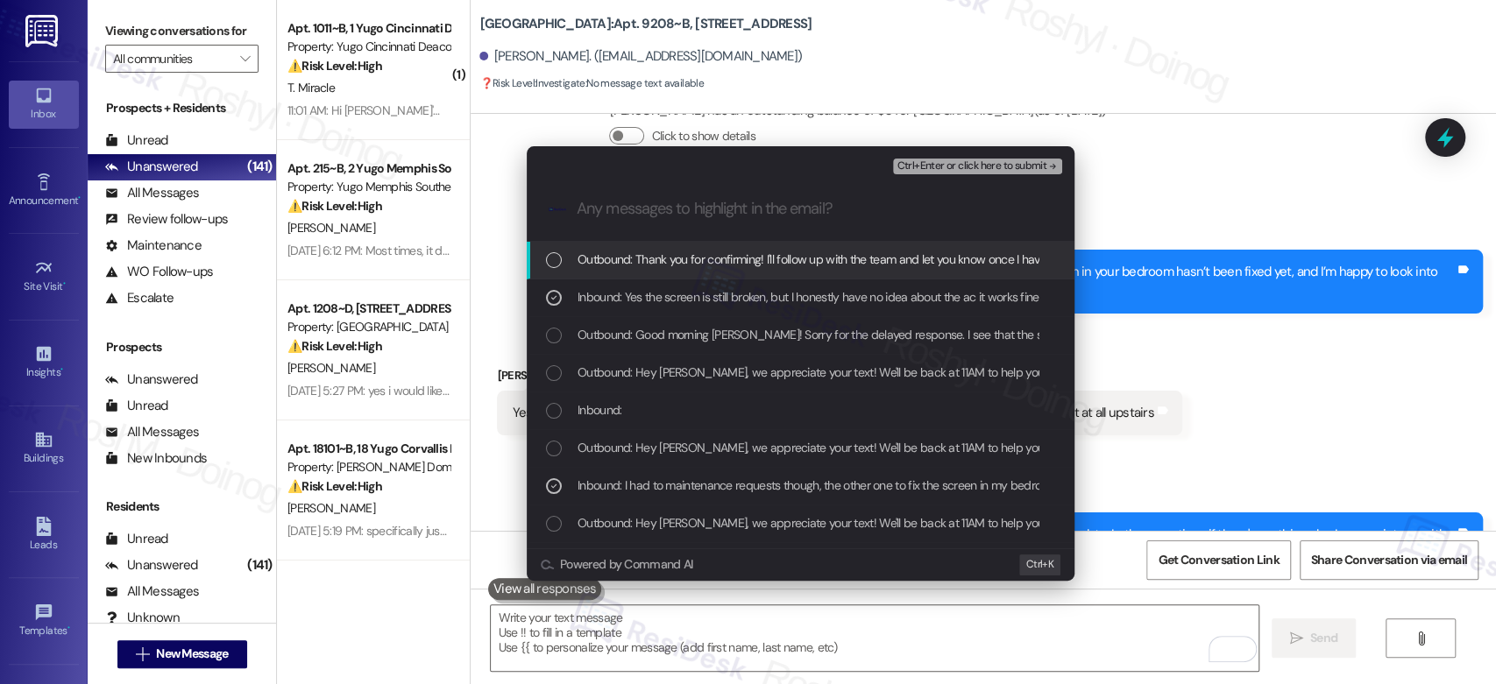
click at [990, 174] on button "Ctrl+Enter or click here to submit" at bounding box center [977, 167] width 169 height 16
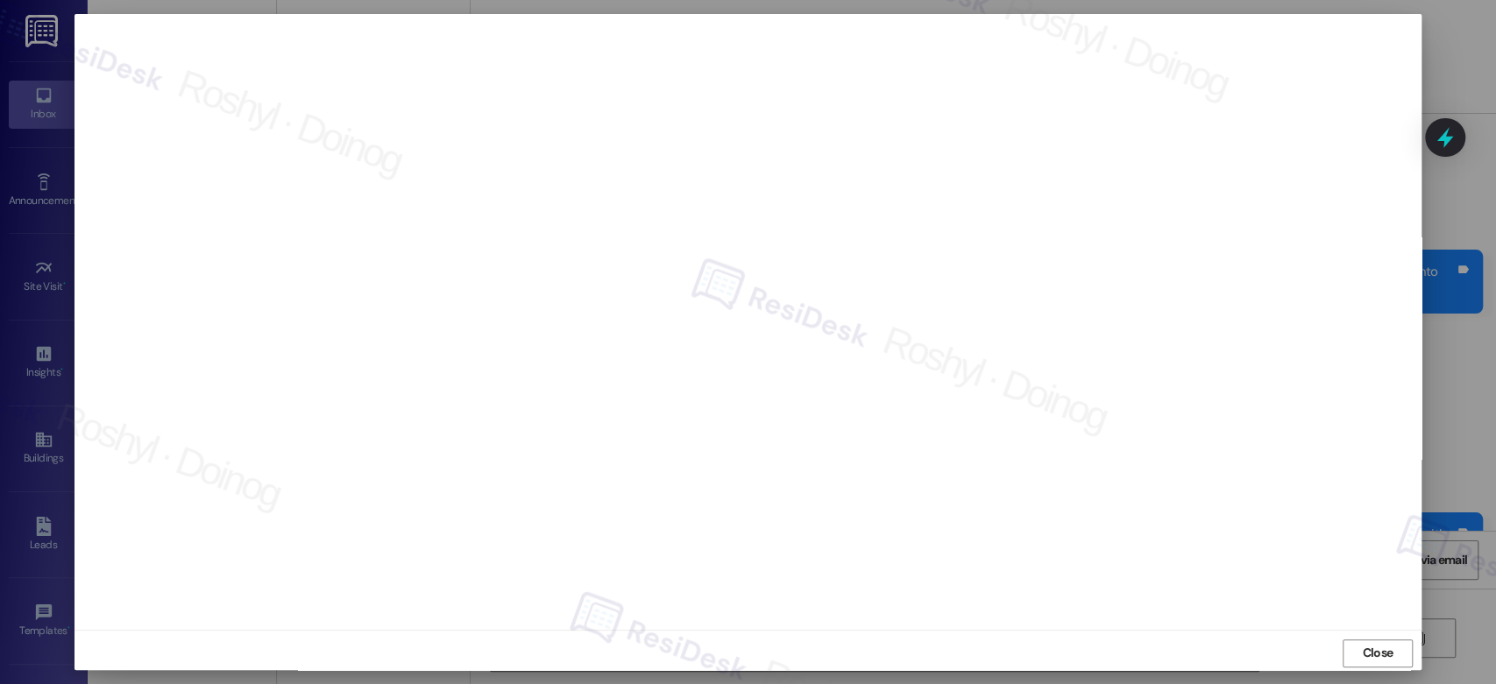
click at [1343, 640] on button "Close" at bounding box center [1378, 654] width 70 height 28
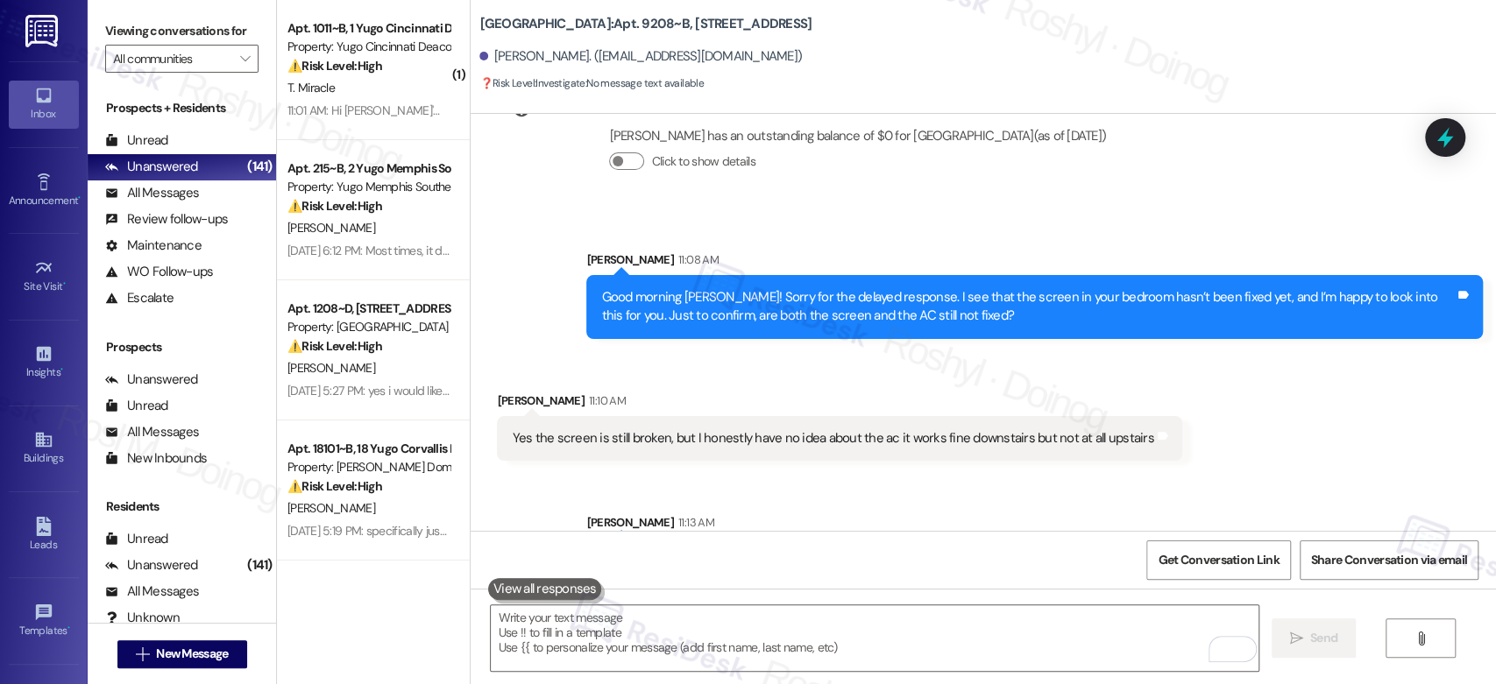
scroll to position [6464, 0]
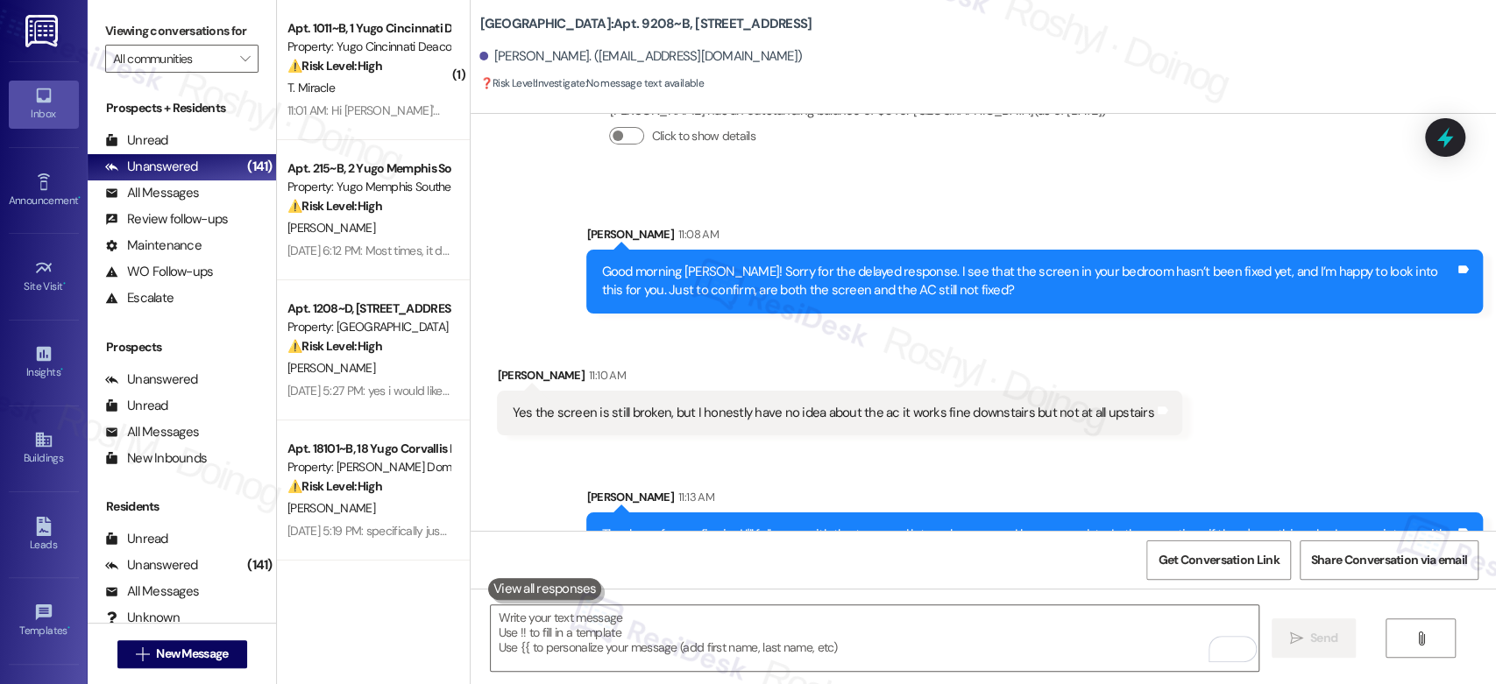
click at [972, 449] on div "Sent via SMS Sarah 11:13 AM Thank you for confirming! I'll follow up with the t…" at bounding box center [983, 519] width 1025 height 141
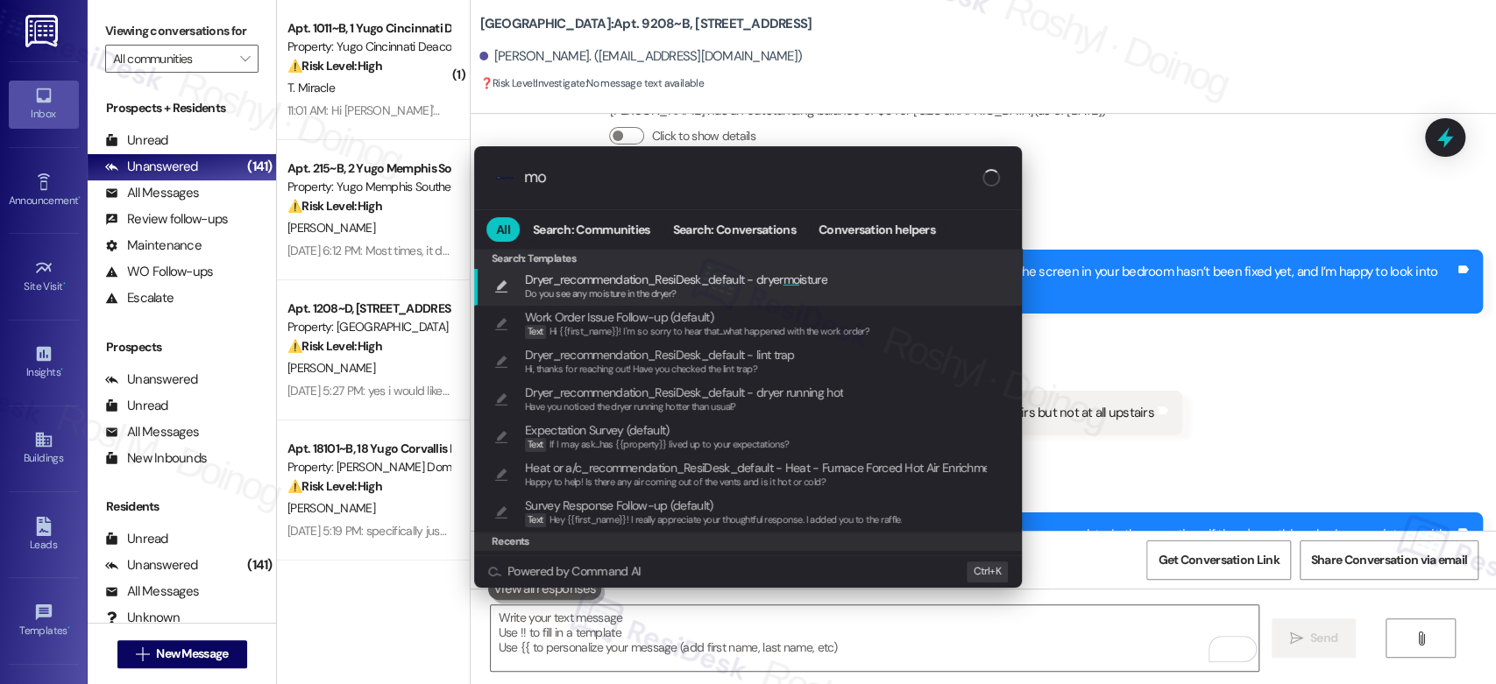
type input "m"
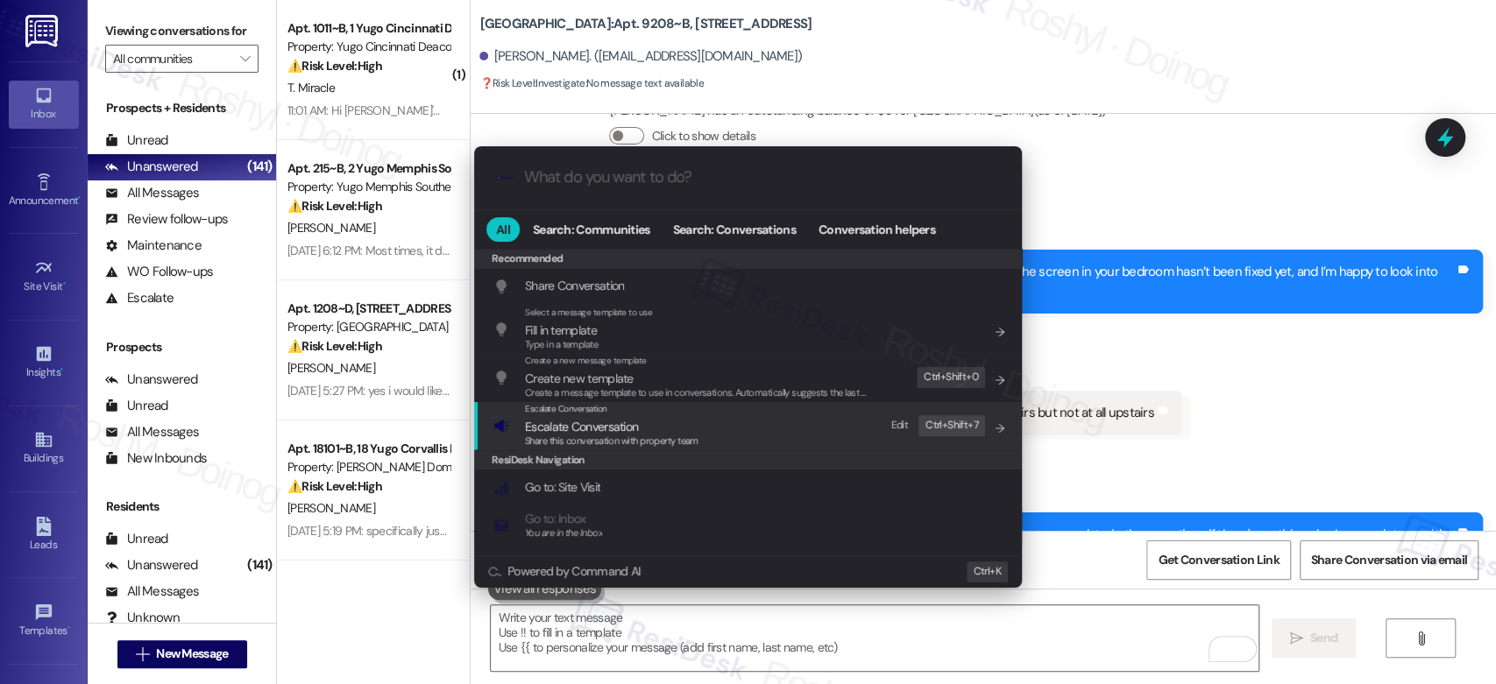
click at [627, 421] on span "Escalate Conversation" at bounding box center [581, 427] width 113 height 16
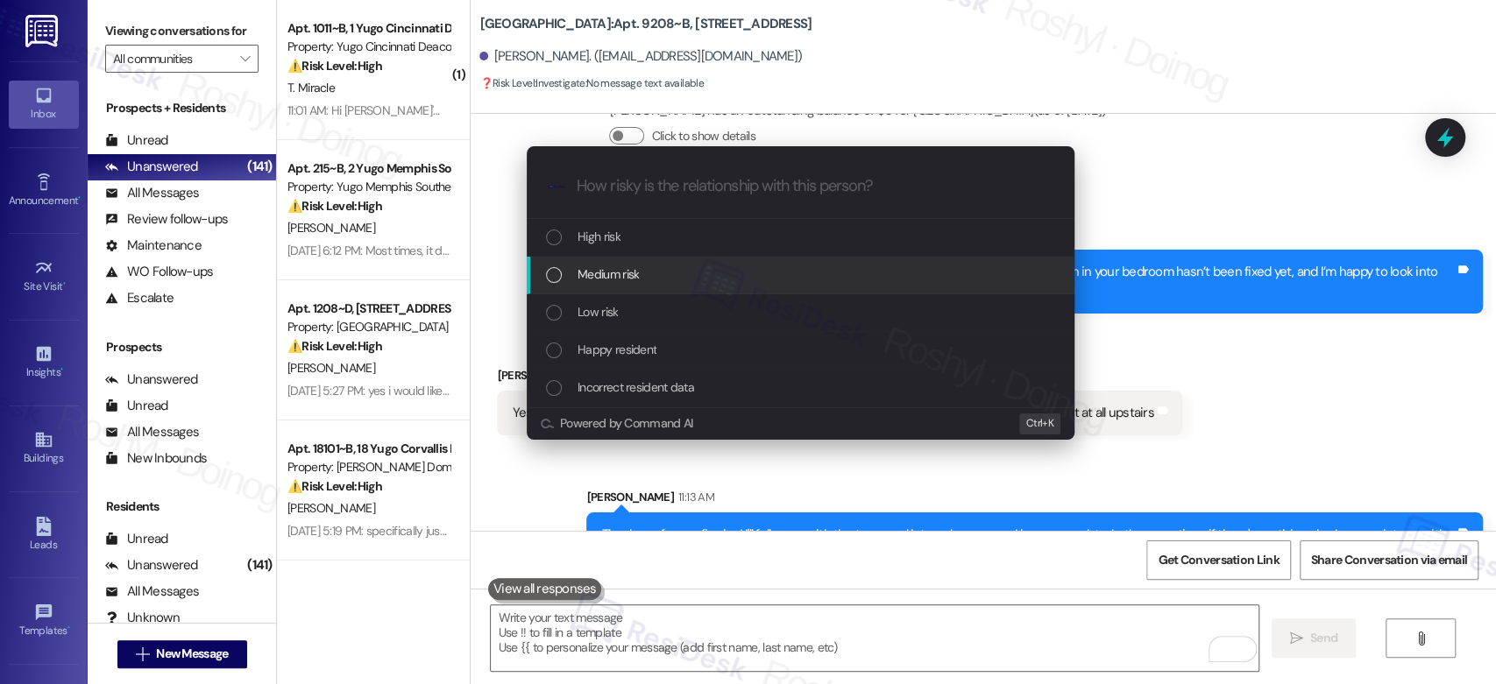
click at [680, 266] on div "Medium risk" at bounding box center [802, 274] width 513 height 19
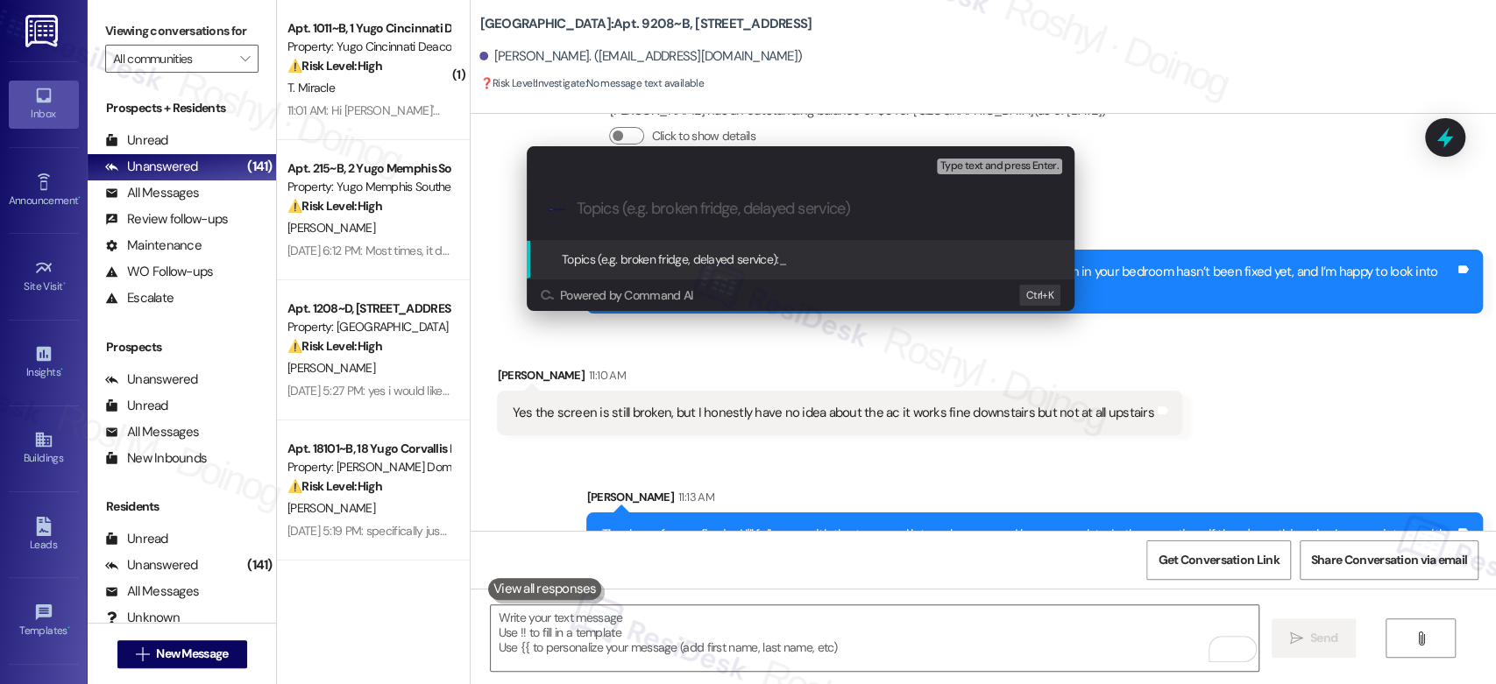
paste input "Follow up on Work Order AC 15560059 and Brooken Screen 15566717"
click at [895, 203] on input "Follow up on Work Order AC 15560059 and Brooken Screen 15566717" at bounding box center [808, 209] width 462 height 18
type input "Follow up on Work Order AC 15560059 and Broken Screen 15566717"
click at [1026, 172] on span "Type text and press Enter." at bounding box center [999, 166] width 118 height 12
click at [1027, 164] on span "Type text and press Enter." at bounding box center [999, 166] width 118 height 12
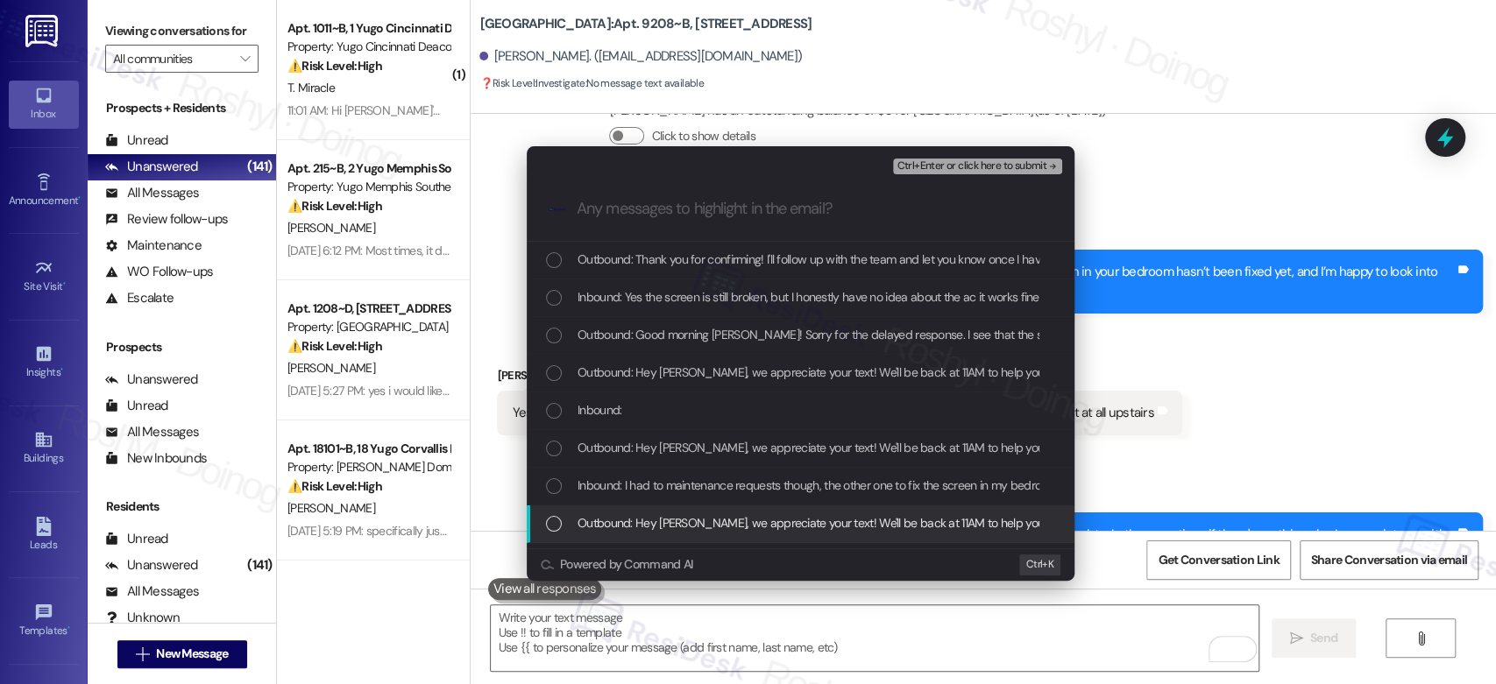
scroll to position [195, 0]
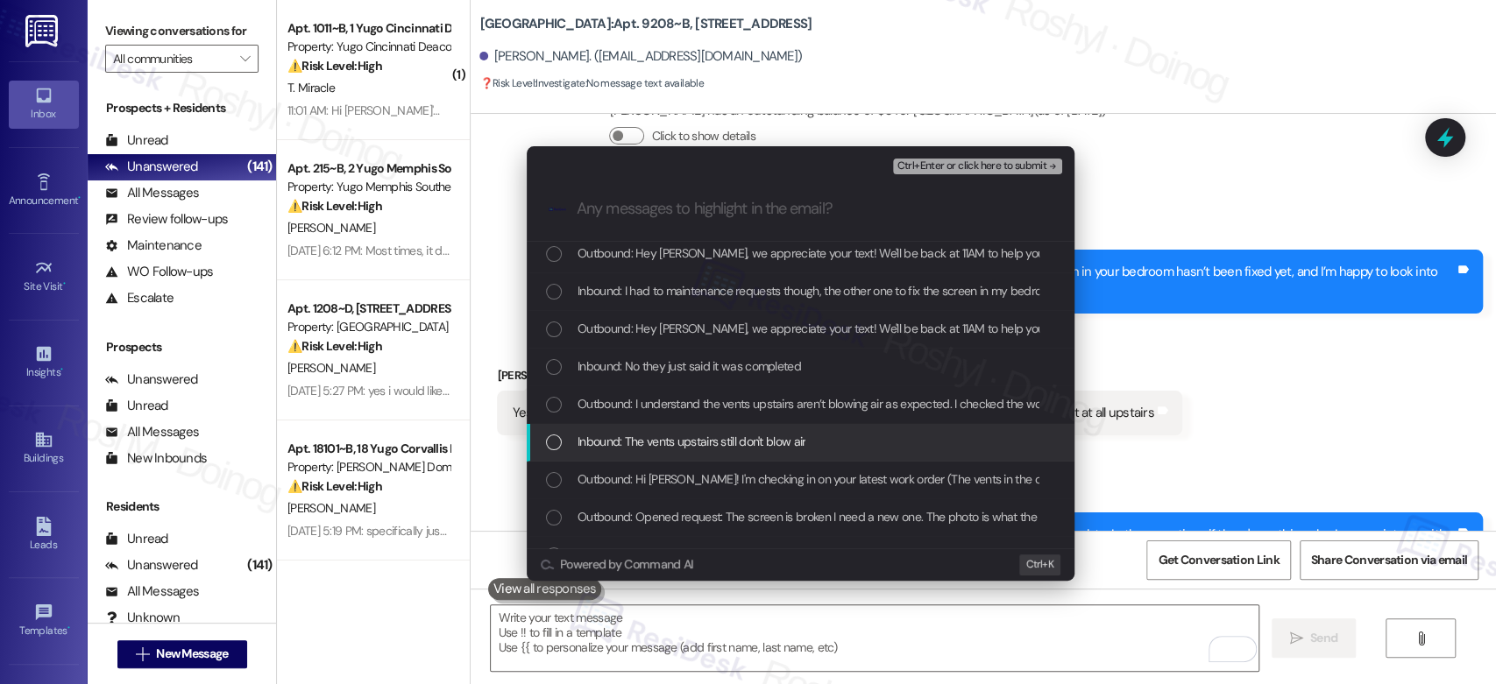
click at [786, 432] on span "Inbound: The vents upstairs still don't blow air" at bounding box center [692, 441] width 228 height 19
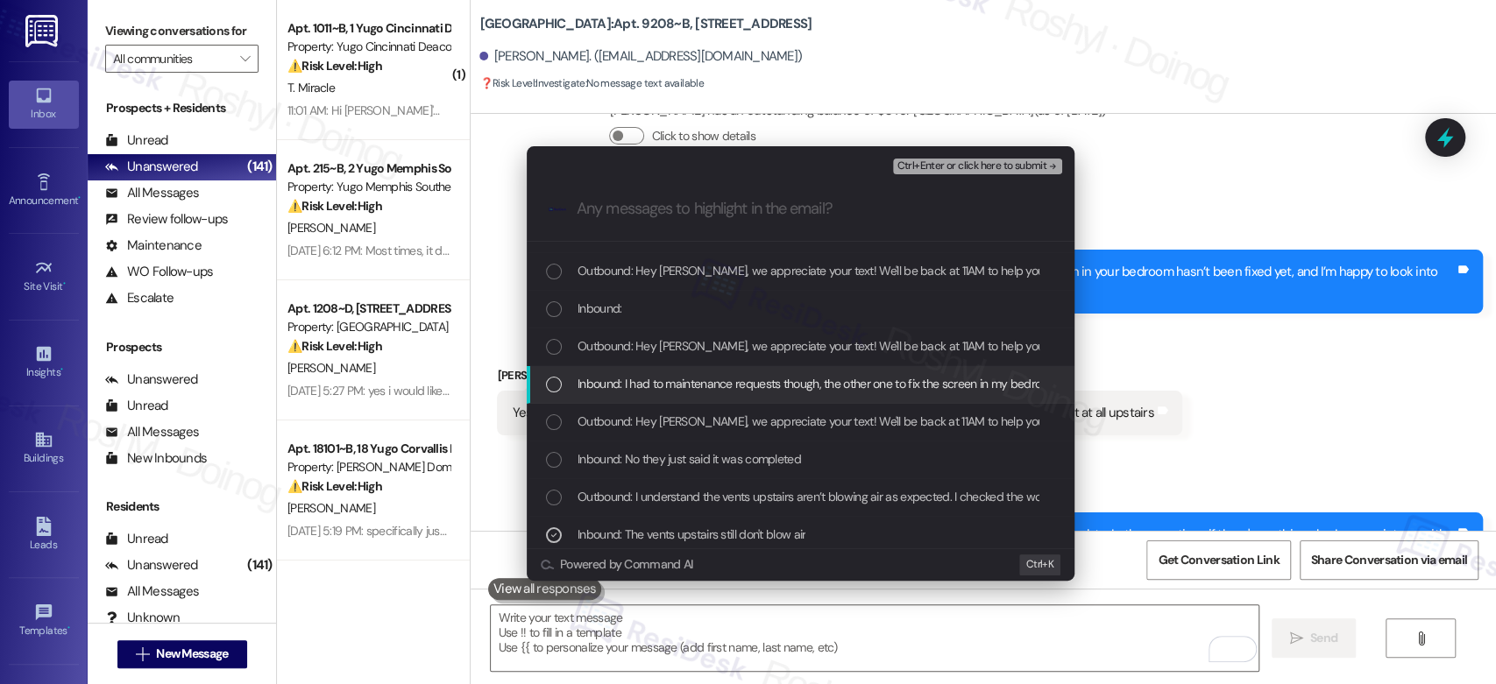
scroll to position [97, 0]
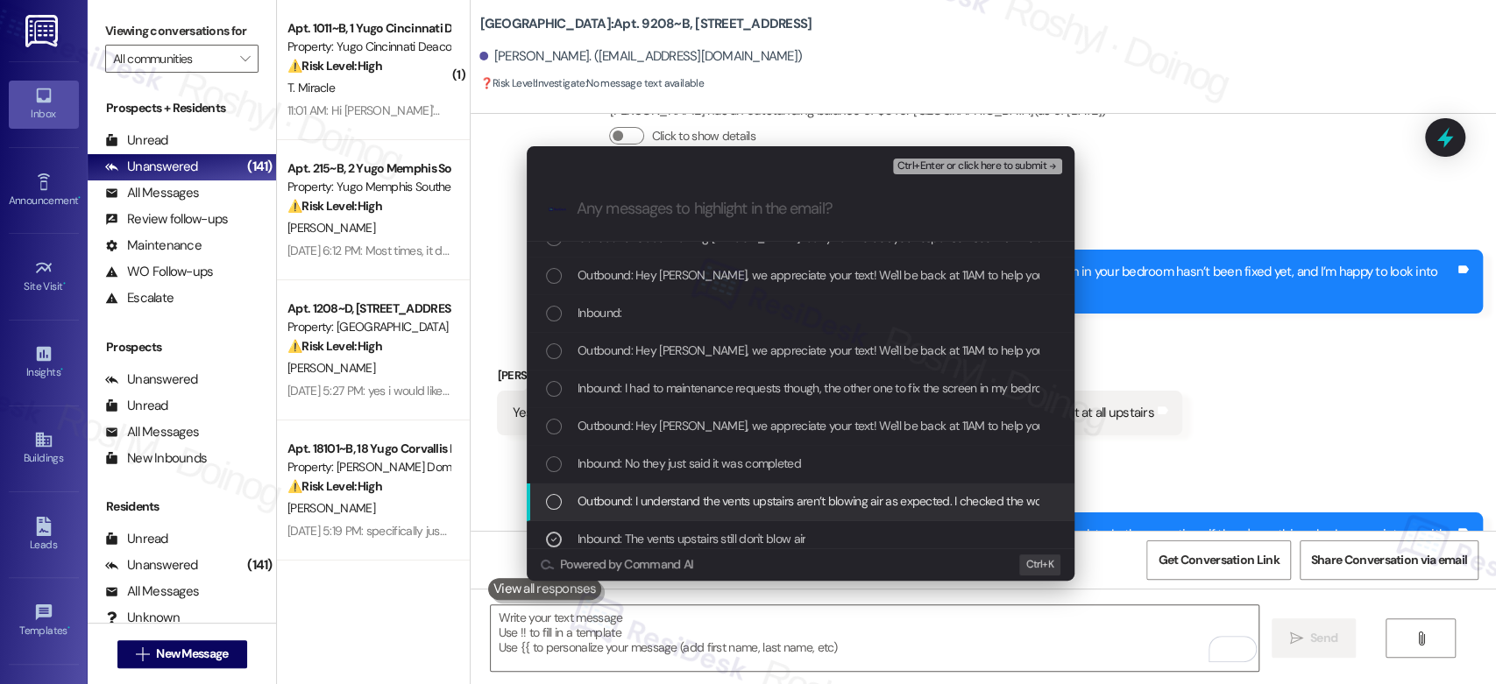
click at [759, 489] on div "Outbound: I understand the vents upstairs aren’t blowing air as expected. I che…" at bounding box center [801, 503] width 548 height 38
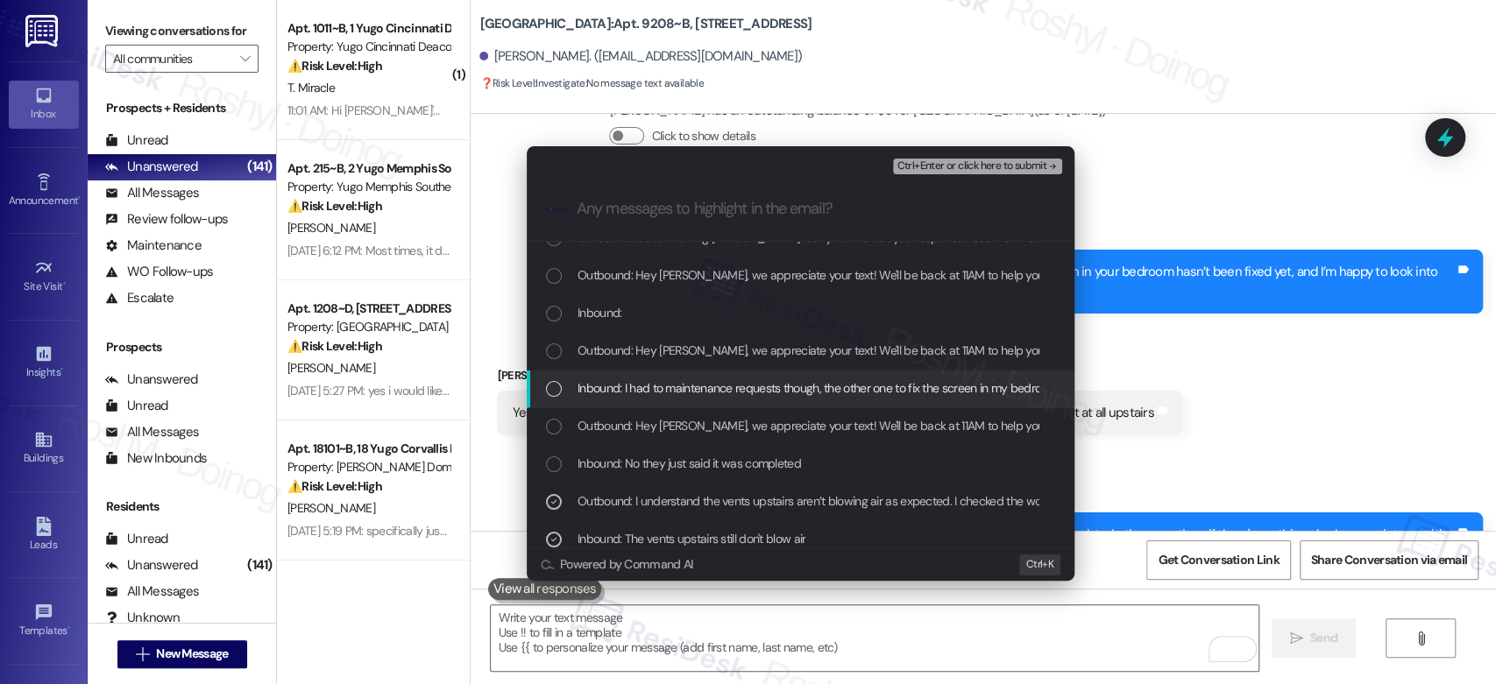
click at [748, 398] on span "Inbound: I had to maintenance requests though, the other one to fix the screen …" at bounding box center [986, 388] width 816 height 19
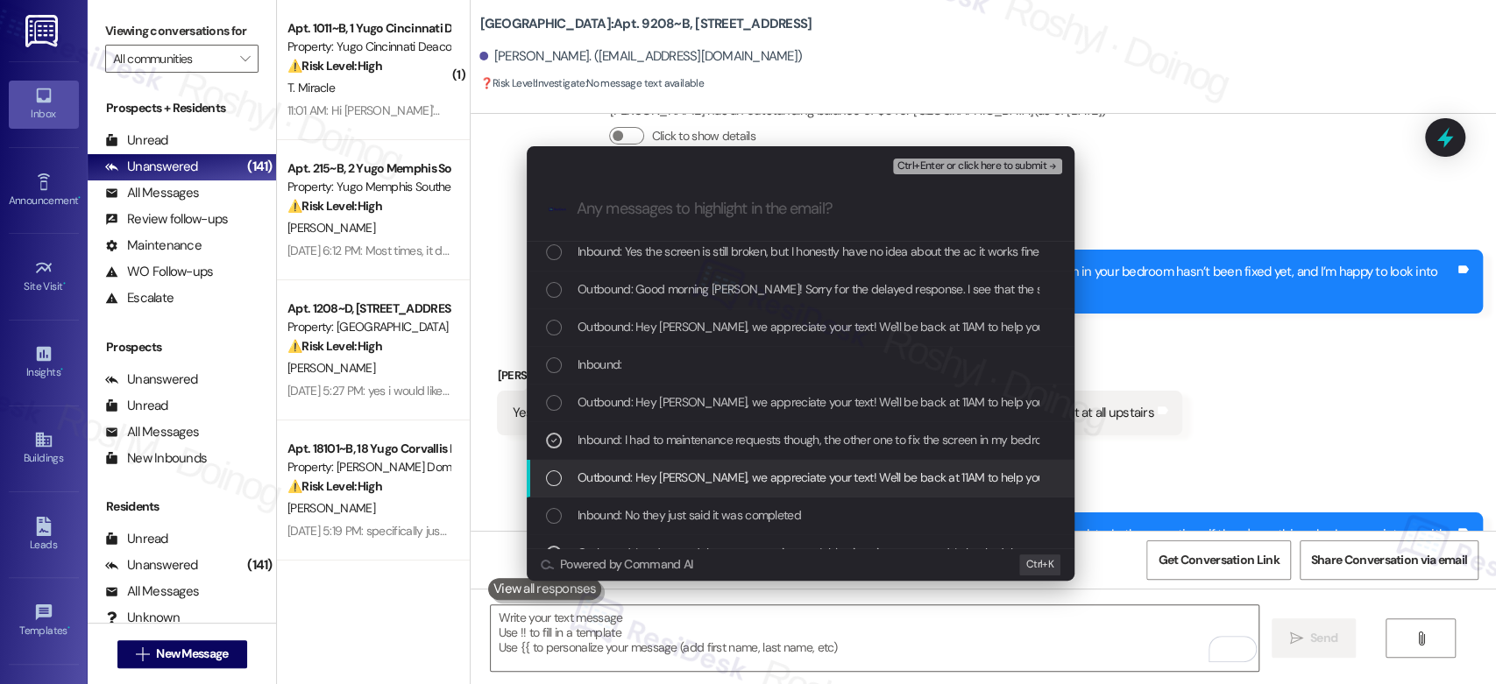
scroll to position [0, 0]
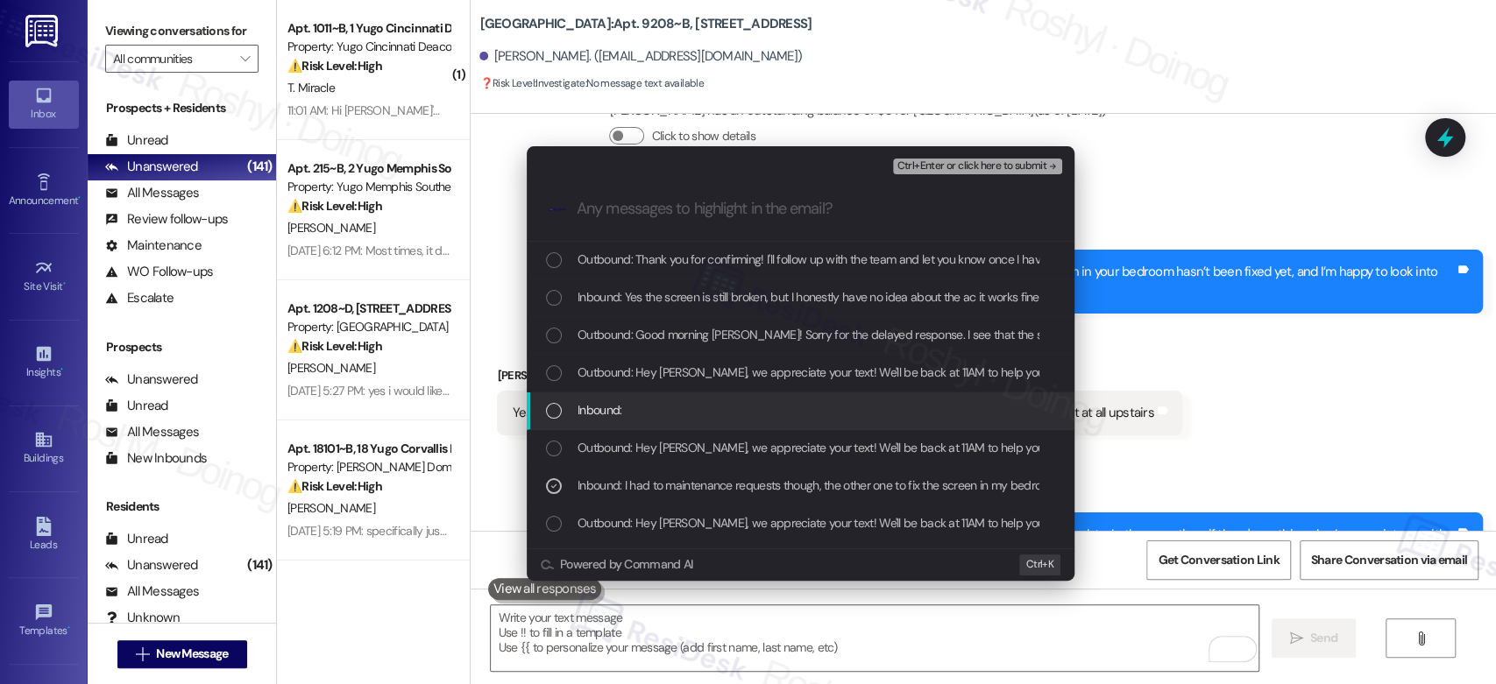
click at [732, 421] on div "Inbound:" at bounding box center [801, 412] width 548 height 38
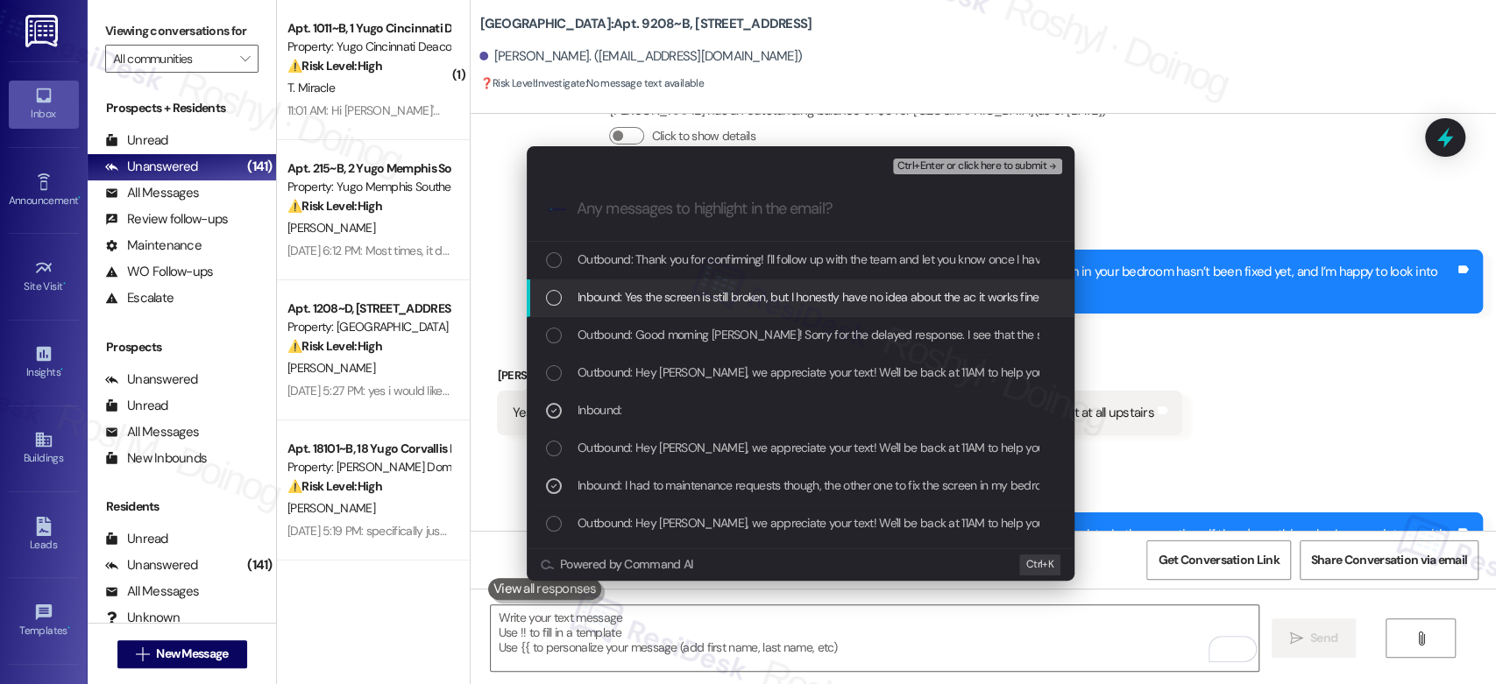
click at [881, 293] on span "Inbound: Yes the screen is still broken, but I honestly have no idea about the …" at bounding box center [893, 296] width 630 height 19
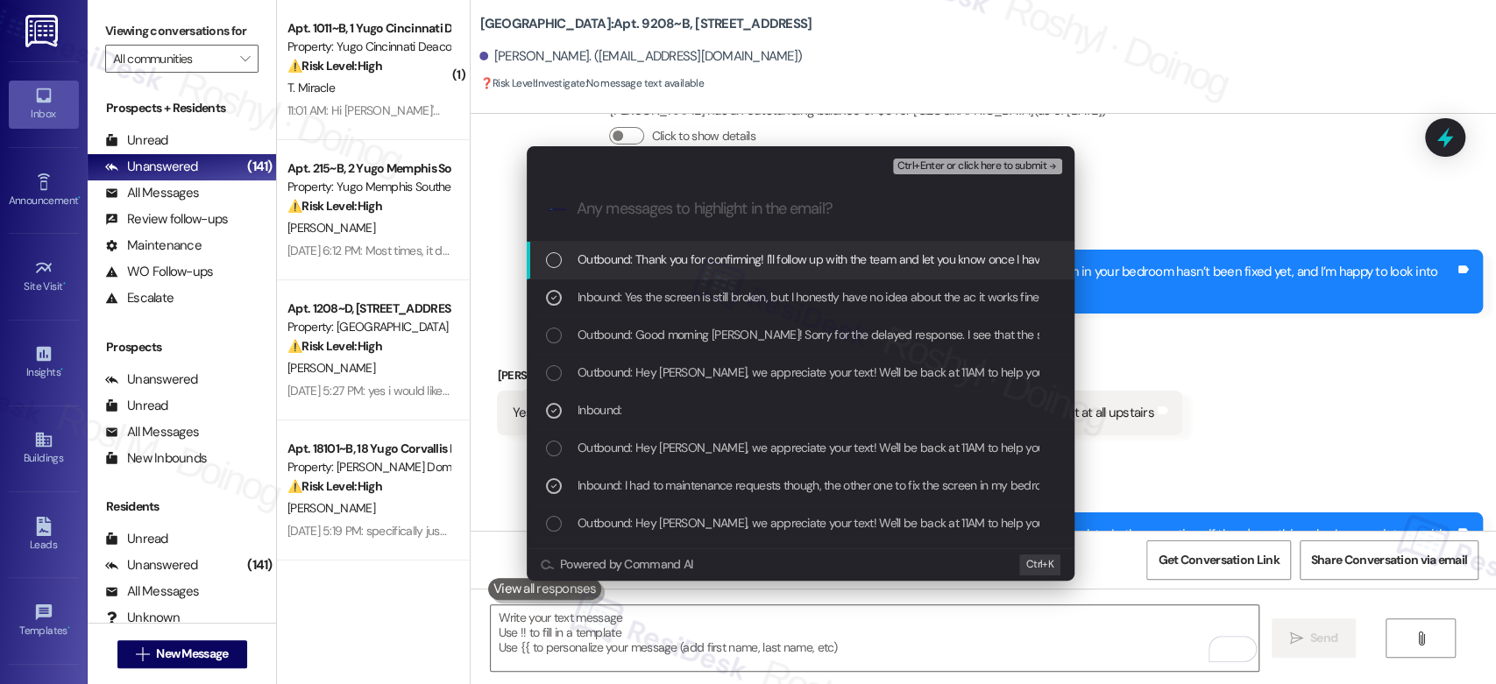
click at [971, 163] on span "Ctrl+Enter or click here to submit" at bounding box center [972, 166] width 150 height 12
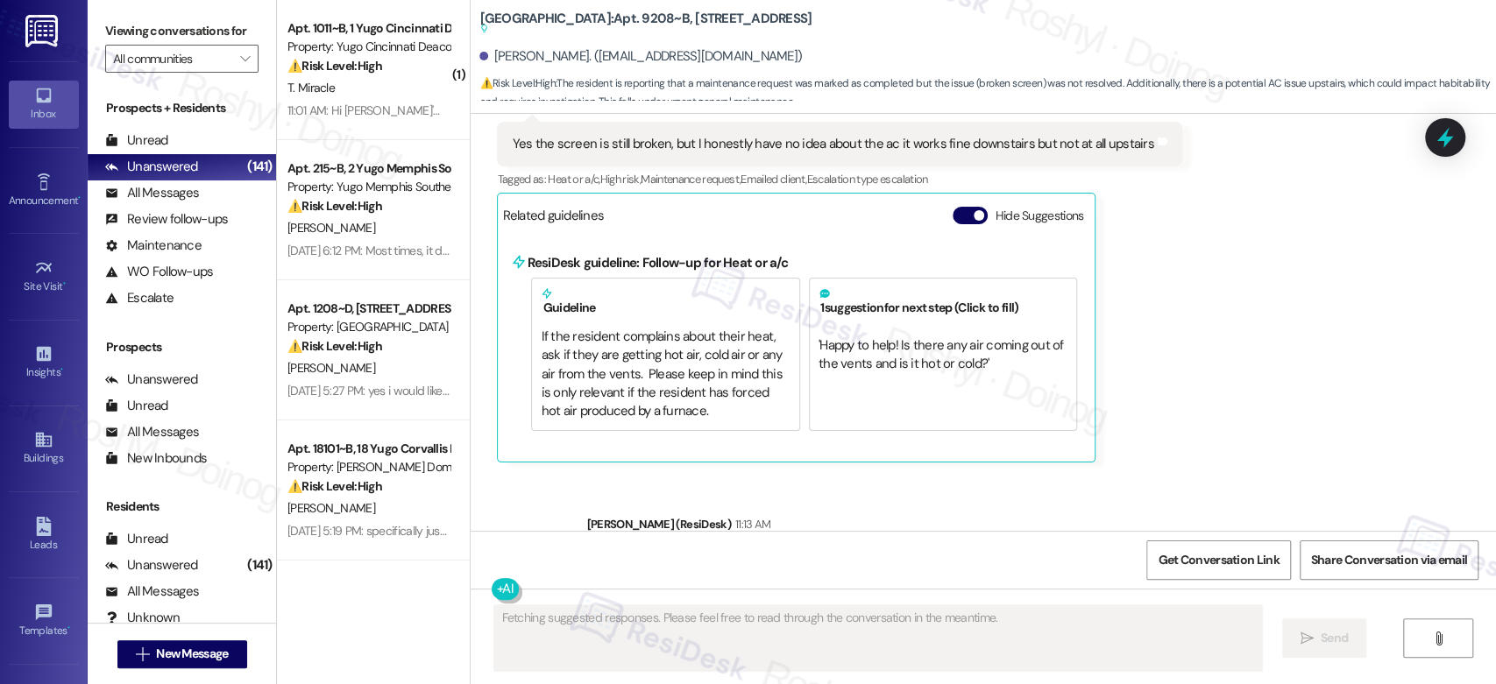
scroll to position [6812, 0]
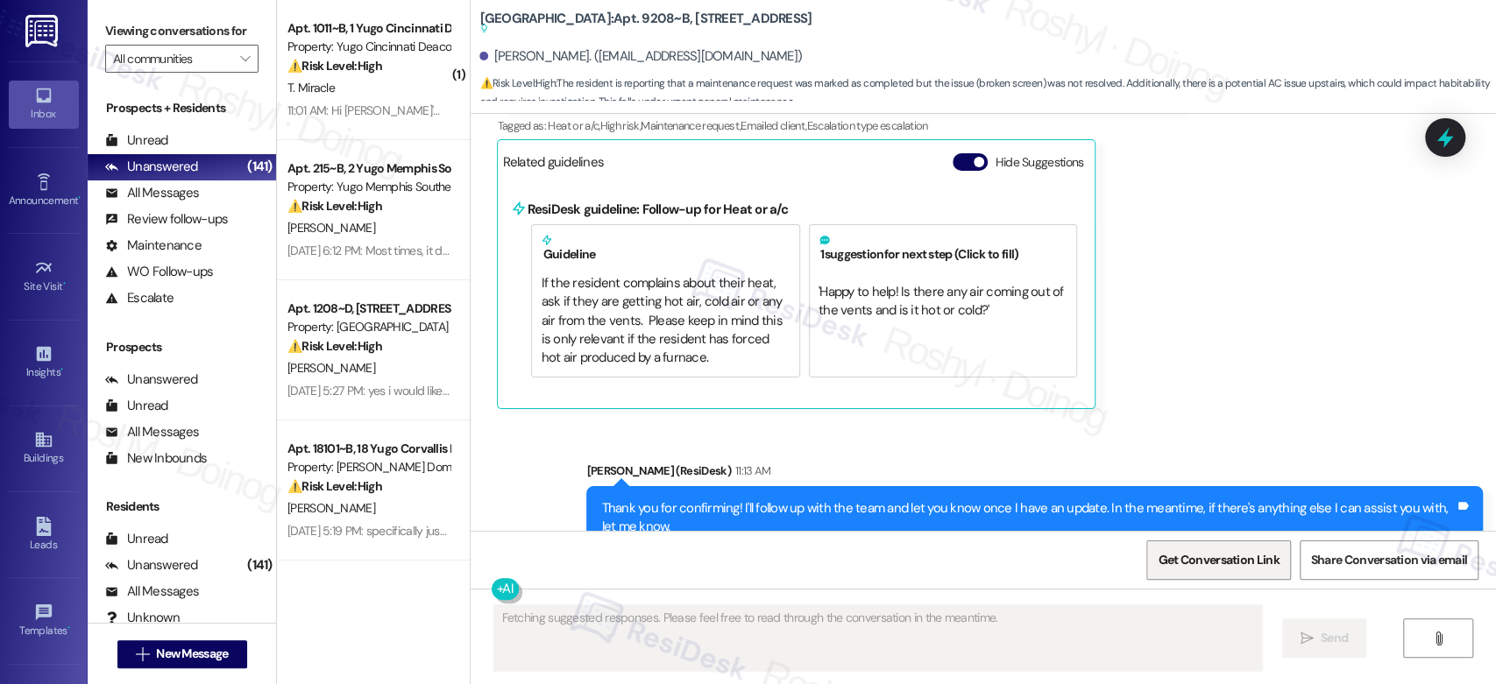
click at [1250, 557] on span "Get Conversation Link" at bounding box center [1218, 560] width 121 height 18
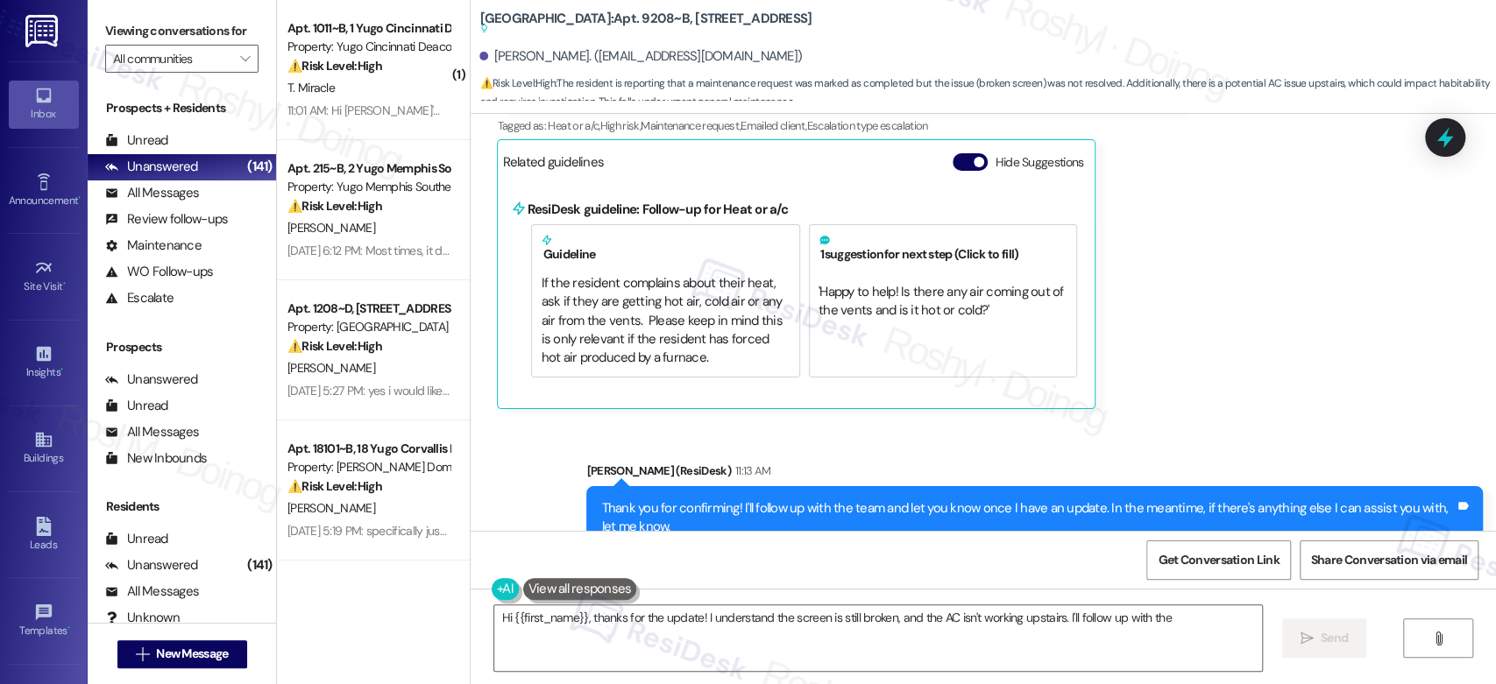
type textarea "Hi {{first_name}}, thanks for the update! I understand the screen is still brok…"
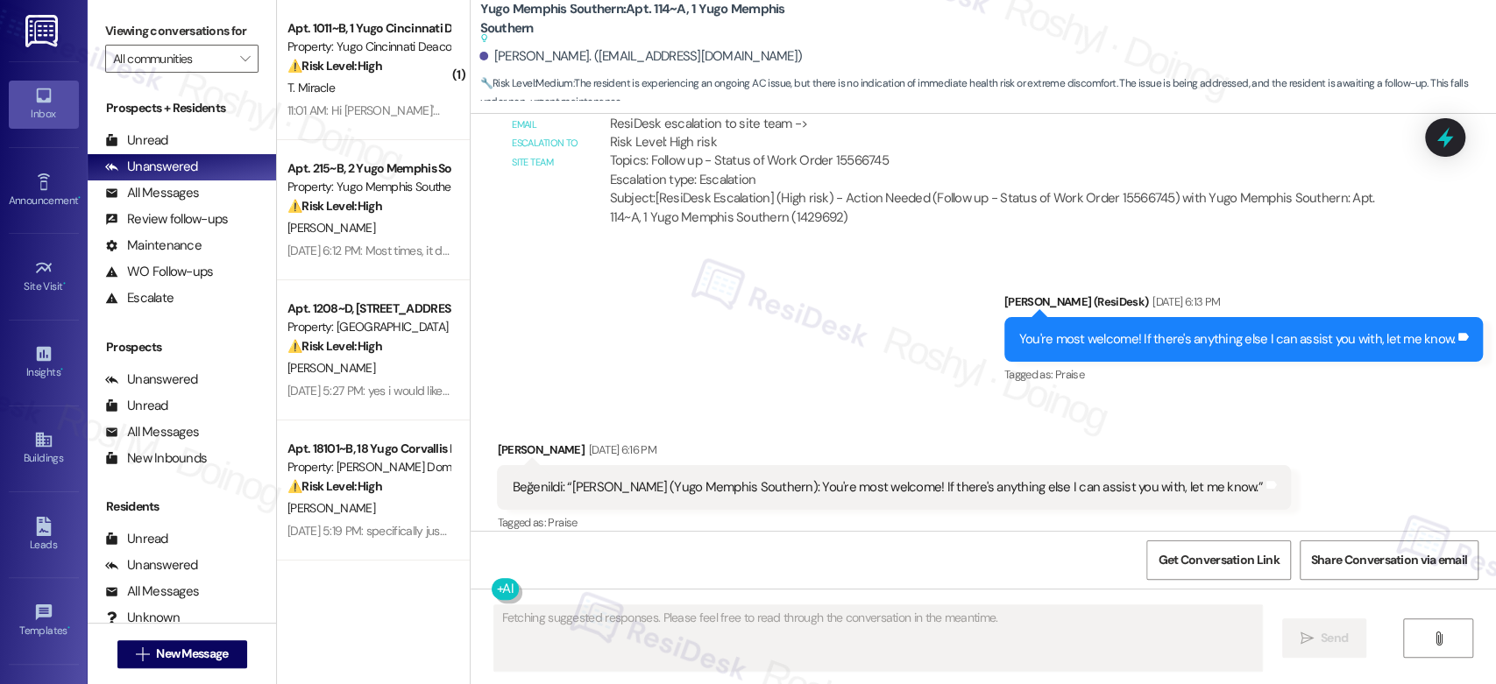
scroll to position [8752, 0]
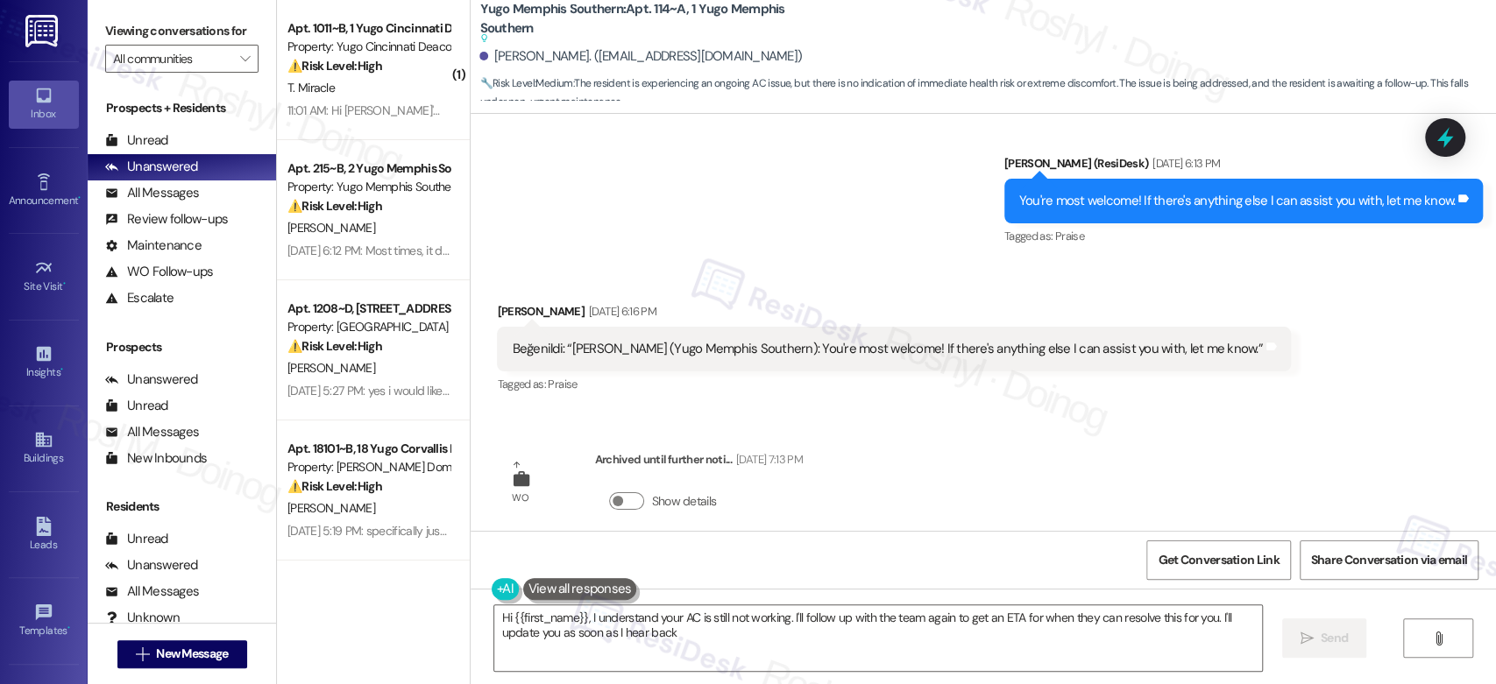
type textarea "Hi {{first_name}}, I understand your AC is still not working. I'll follow up wi…"
click at [800, 202] on div "Sent via SMS [PERSON_NAME] (ResiDesk) [DATE] 6:13 PM You're most welcome! If th…" at bounding box center [983, 189] width 1025 height 148
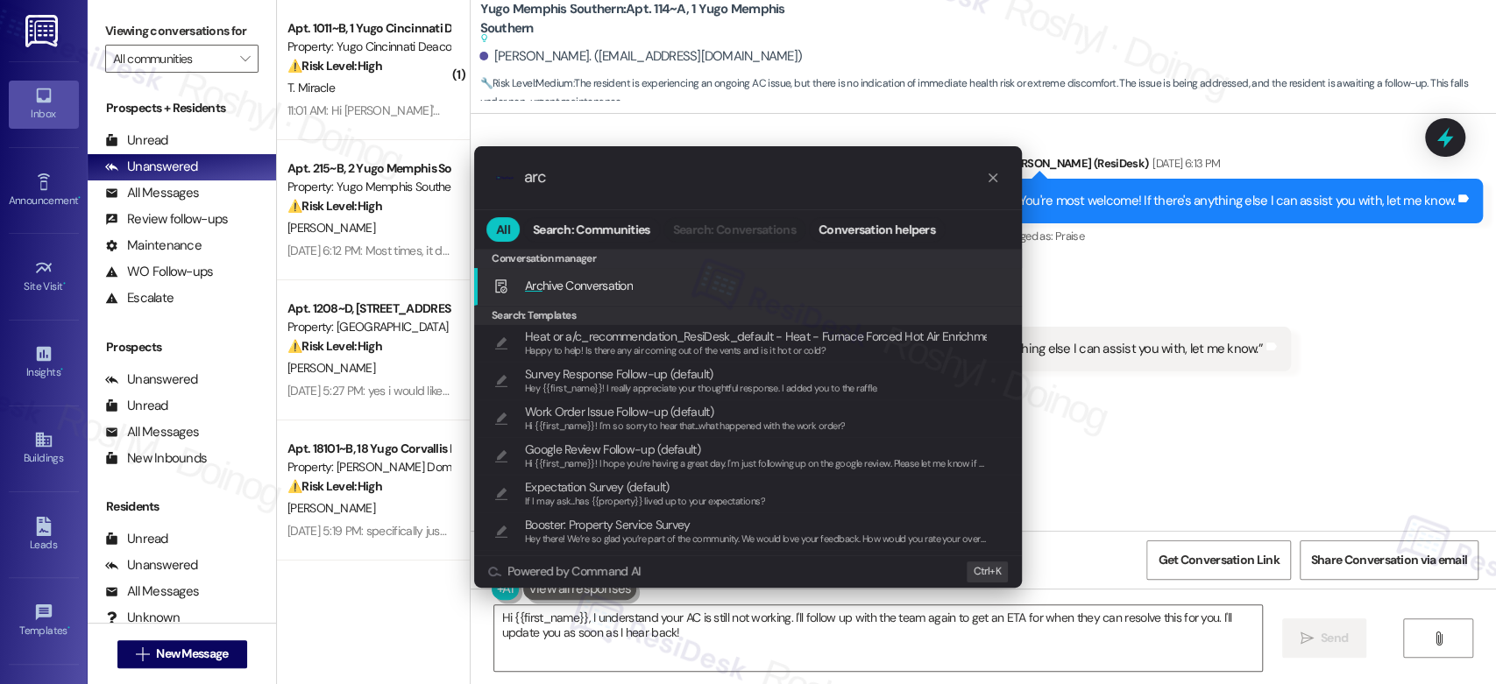
type input "arc"
click at [661, 288] on div "Arc hive Conversation Add shortcut" at bounding box center [749, 285] width 513 height 19
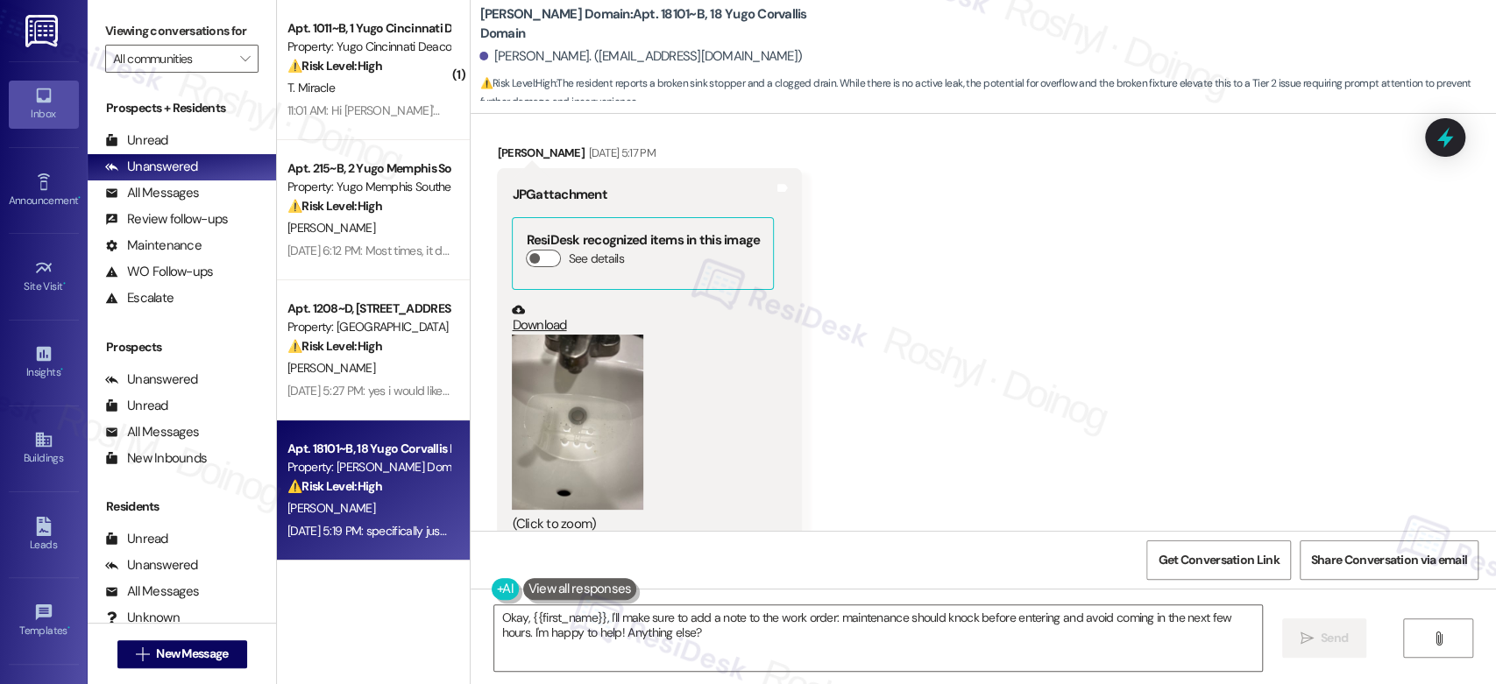
scroll to position [8755, 0]
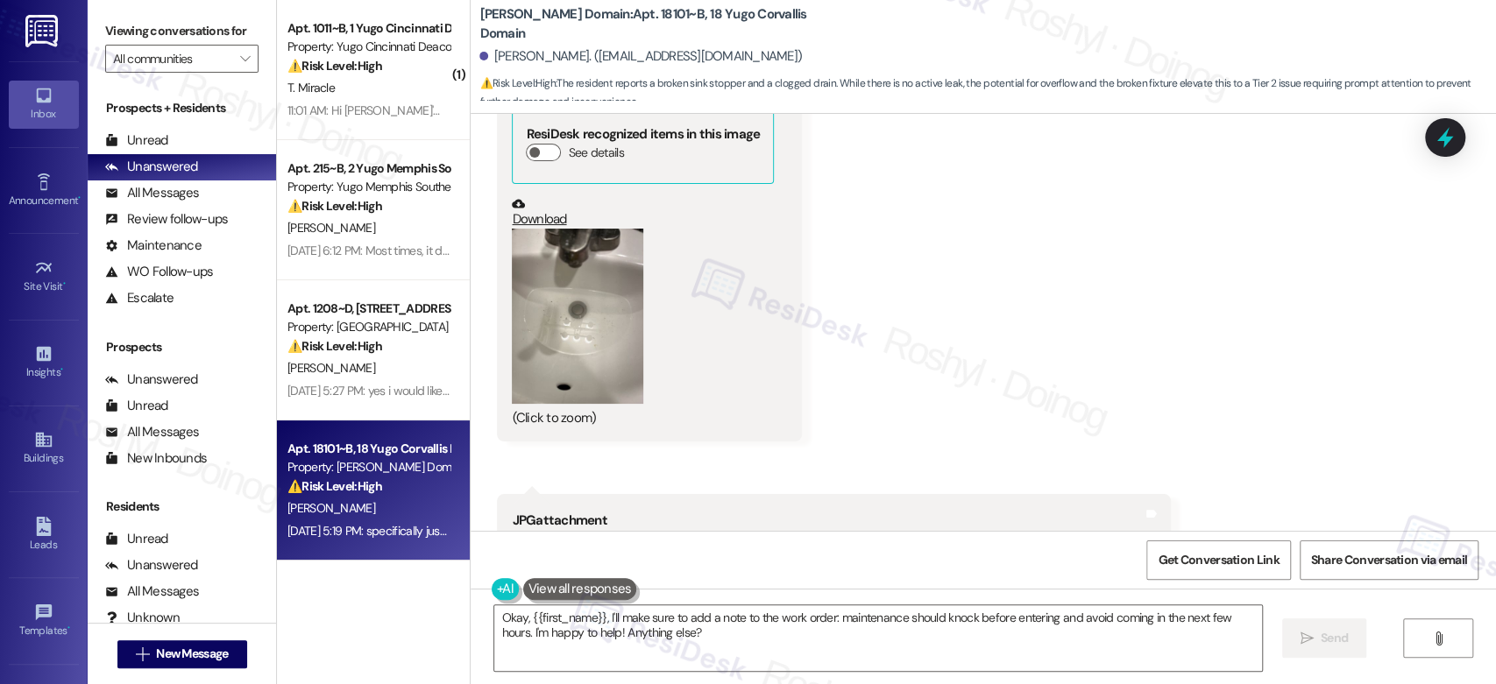
click at [529, 326] on button "Zoom image" at bounding box center [577, 316] width 131 height 175
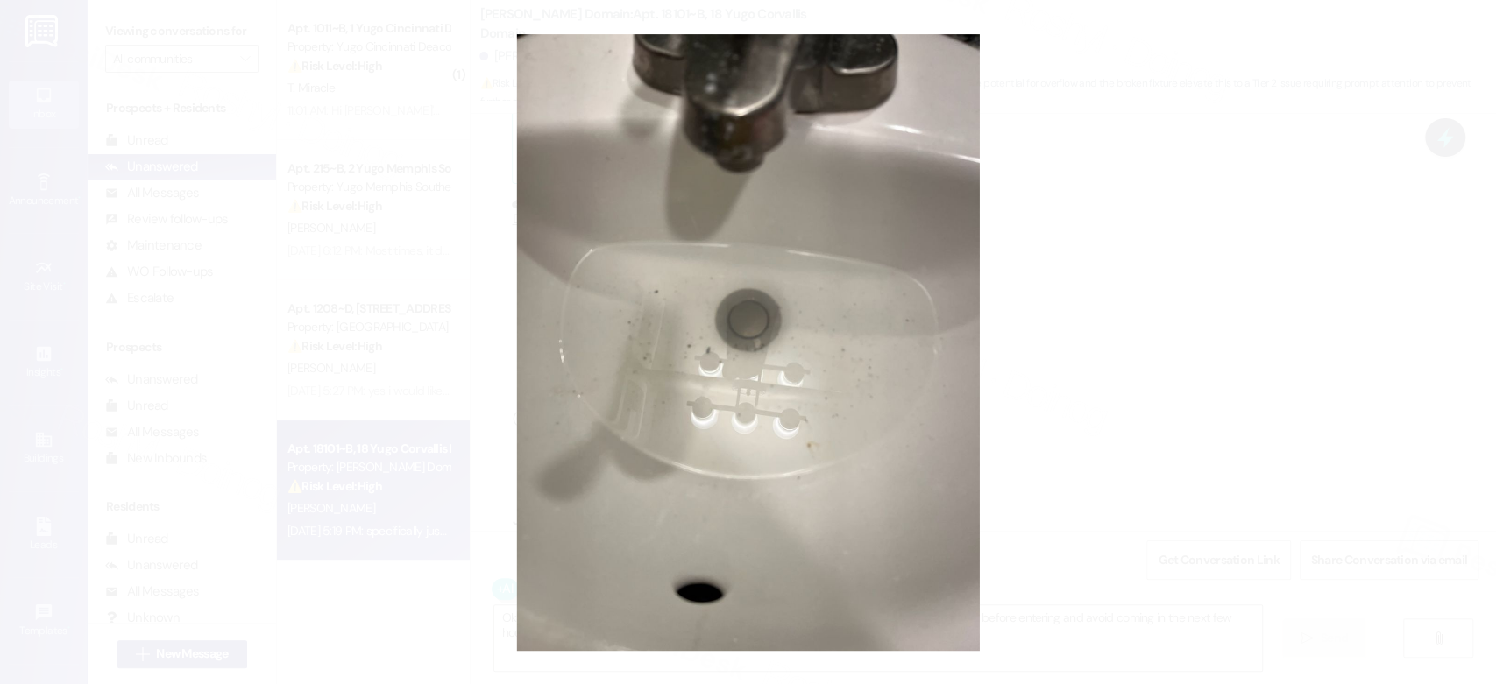
click at [1209, 317] on button "Unzoom image" at bounding box center [748, 342] width 1496 height 684
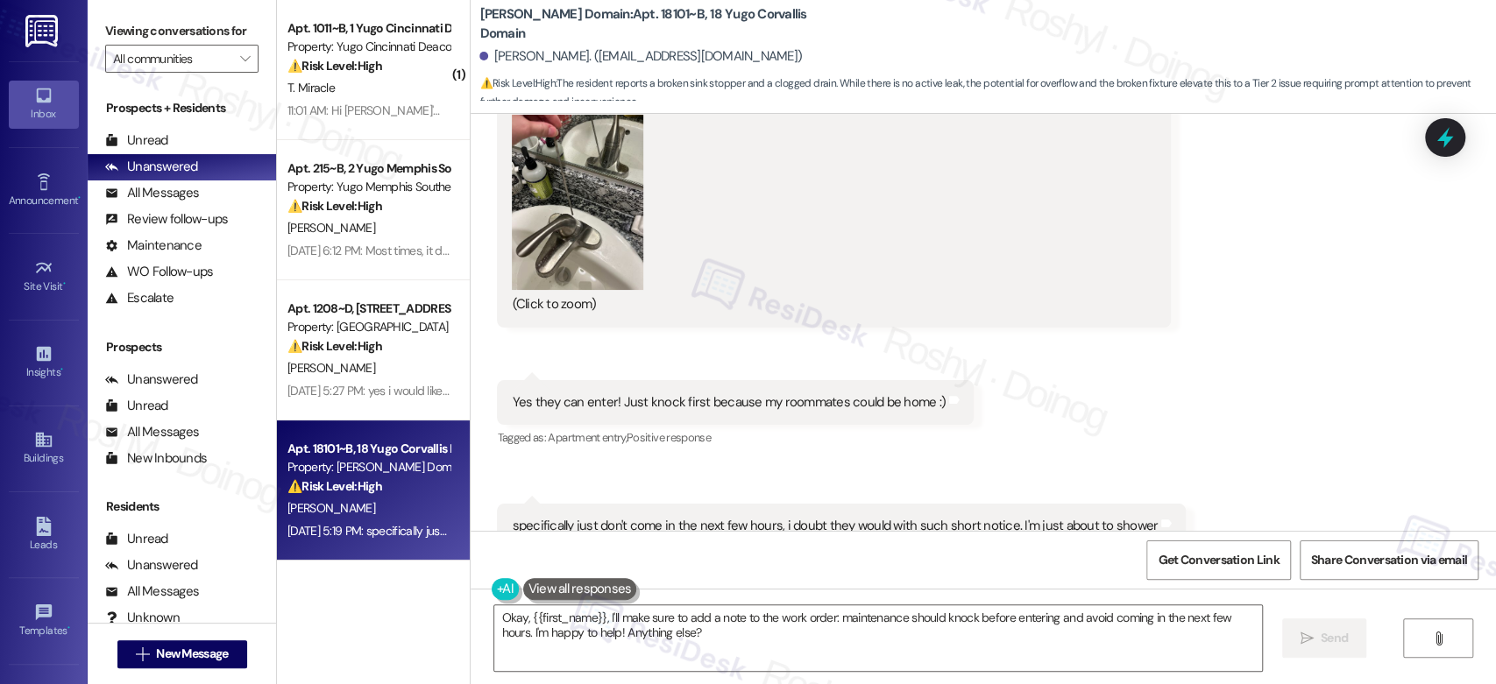
scroll to position [9338, 0]
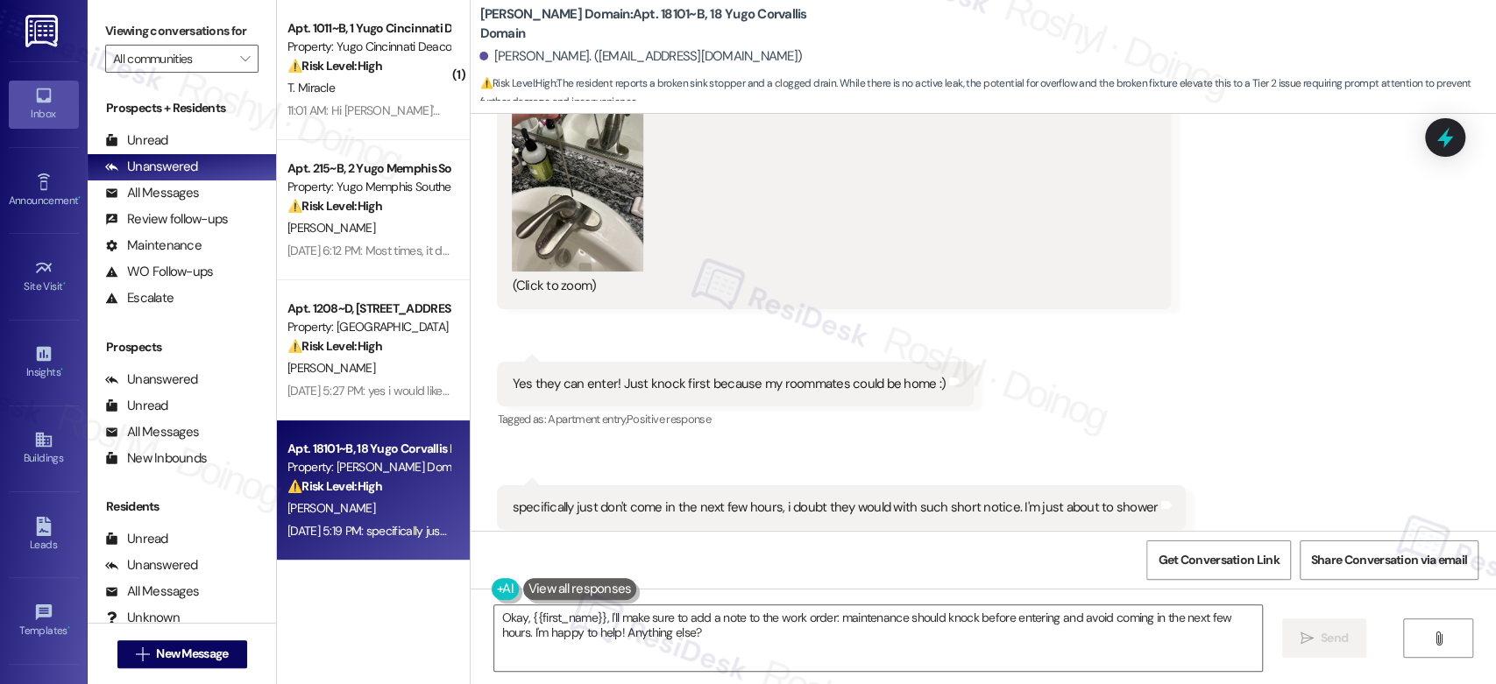
click at [573, 186] on button "Zoom image" at bounding box center [577, 183] width 131 height 175
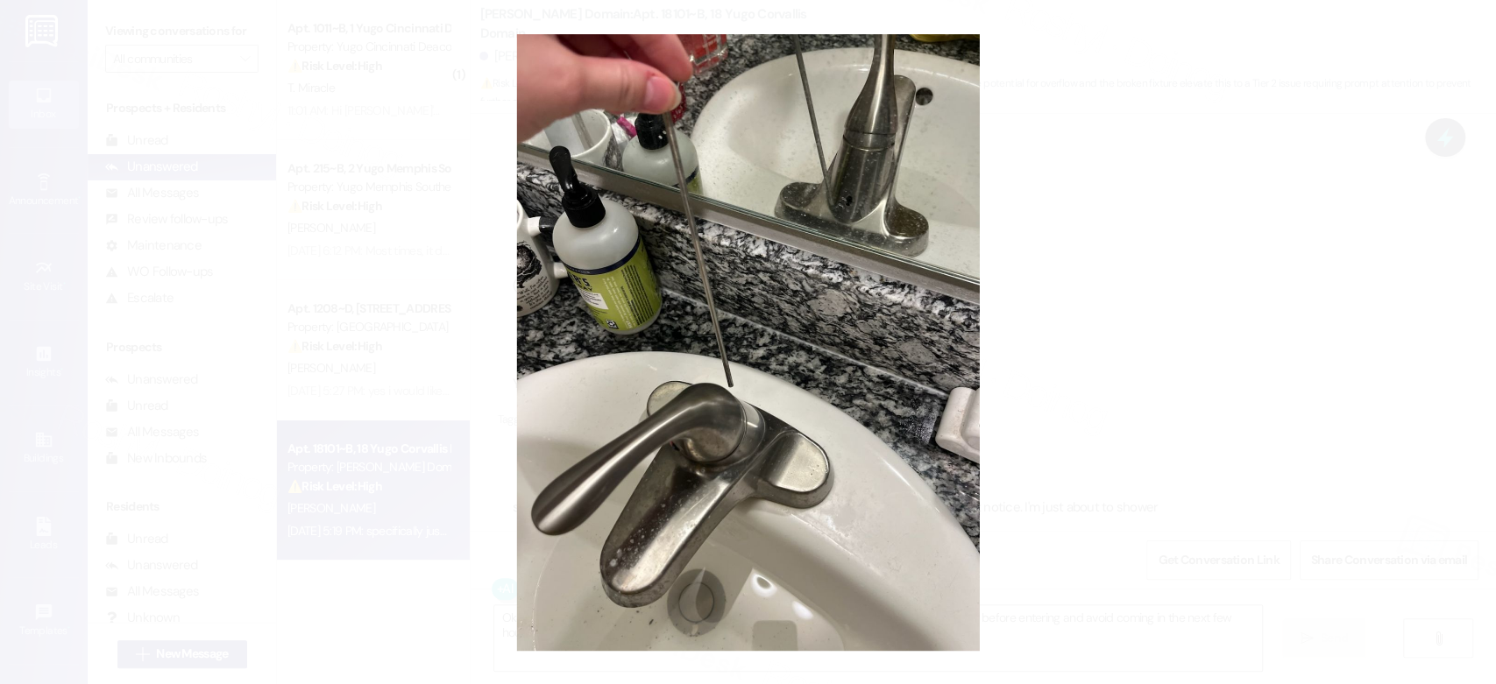
click at [1258, 220] on button "Unzoom image" at bounding box center [748, 342] width 1496 height 684
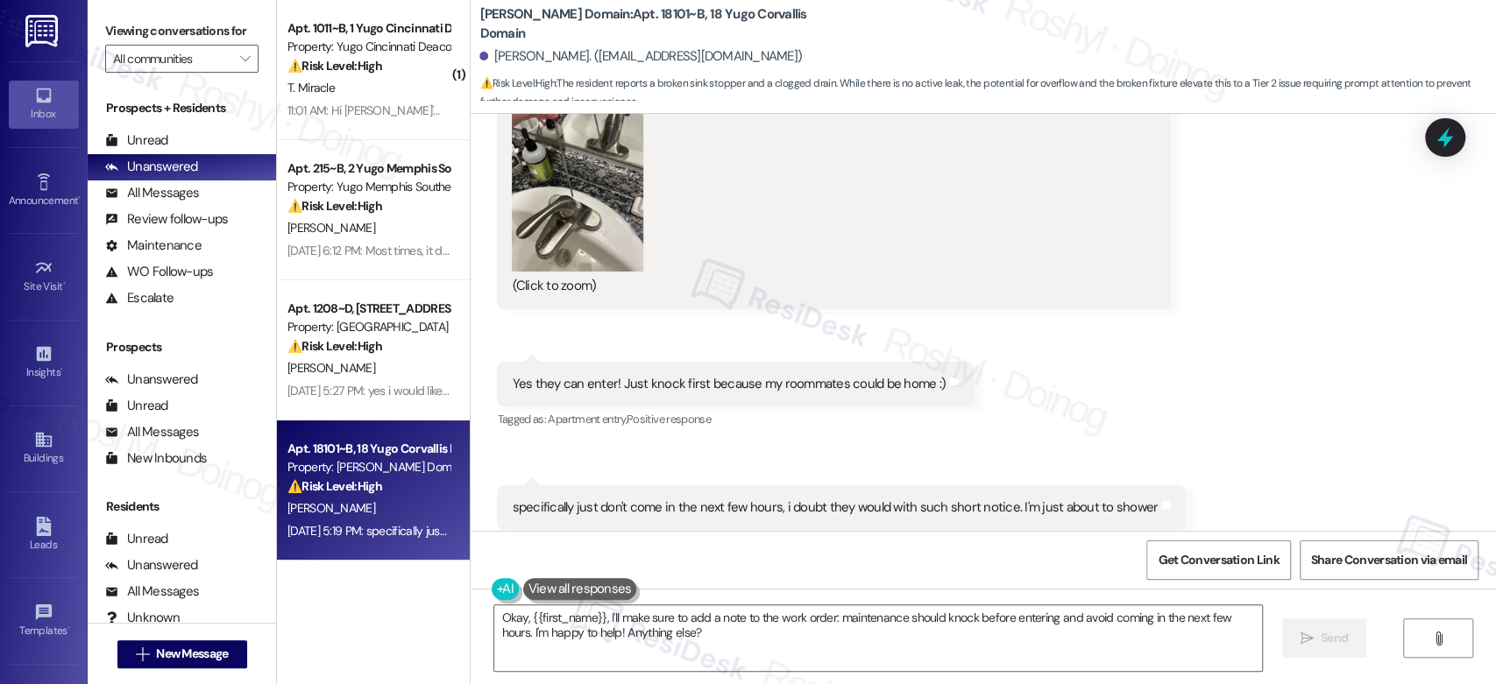
scroll to position [9534, 0]
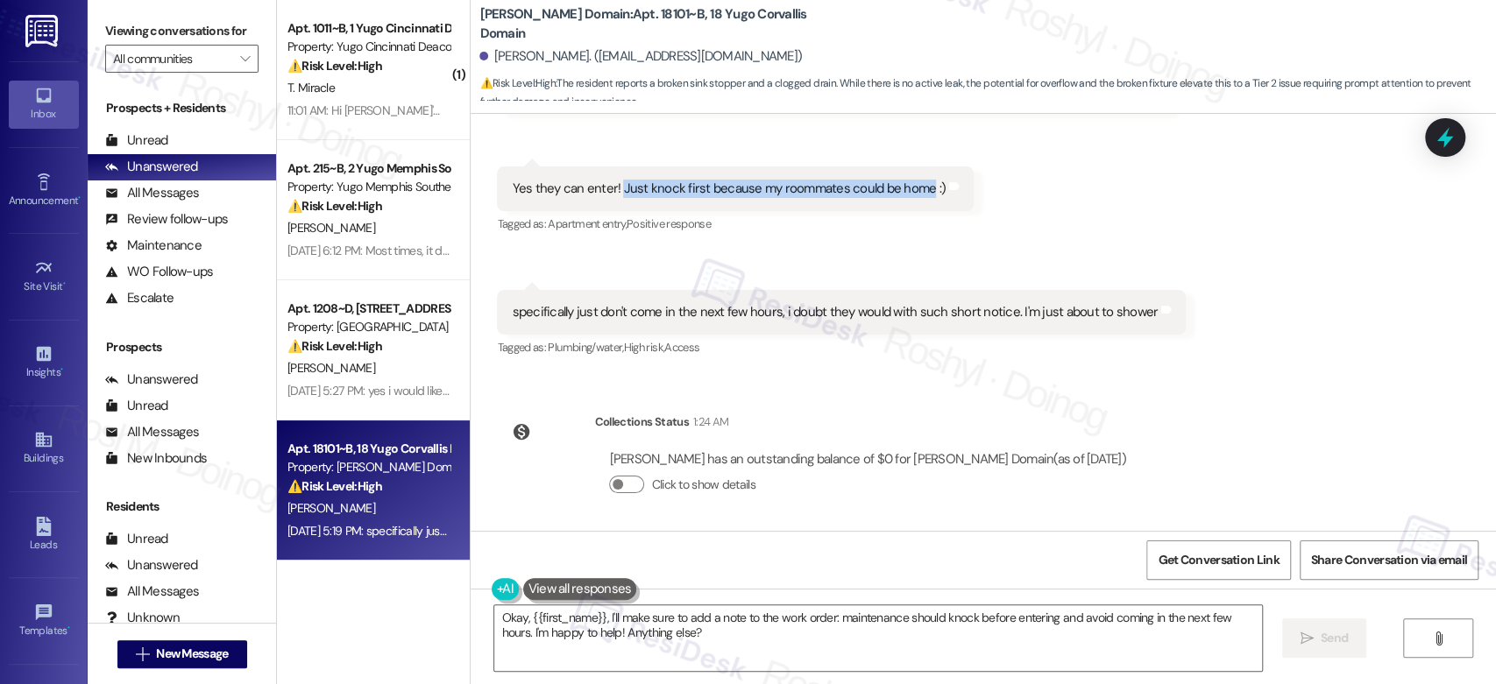
copy div "Just knock first because my roommates could be home"
drag, startPoint x: 609, startPoint y: 179, endPoint x: 912, endPoint y: 184, distance: 303.3
click at [912, 184] on div "Yes they can enter! Just knock first because my roommates could be home :)" at bounding box center [729, 189] width 434 height 18
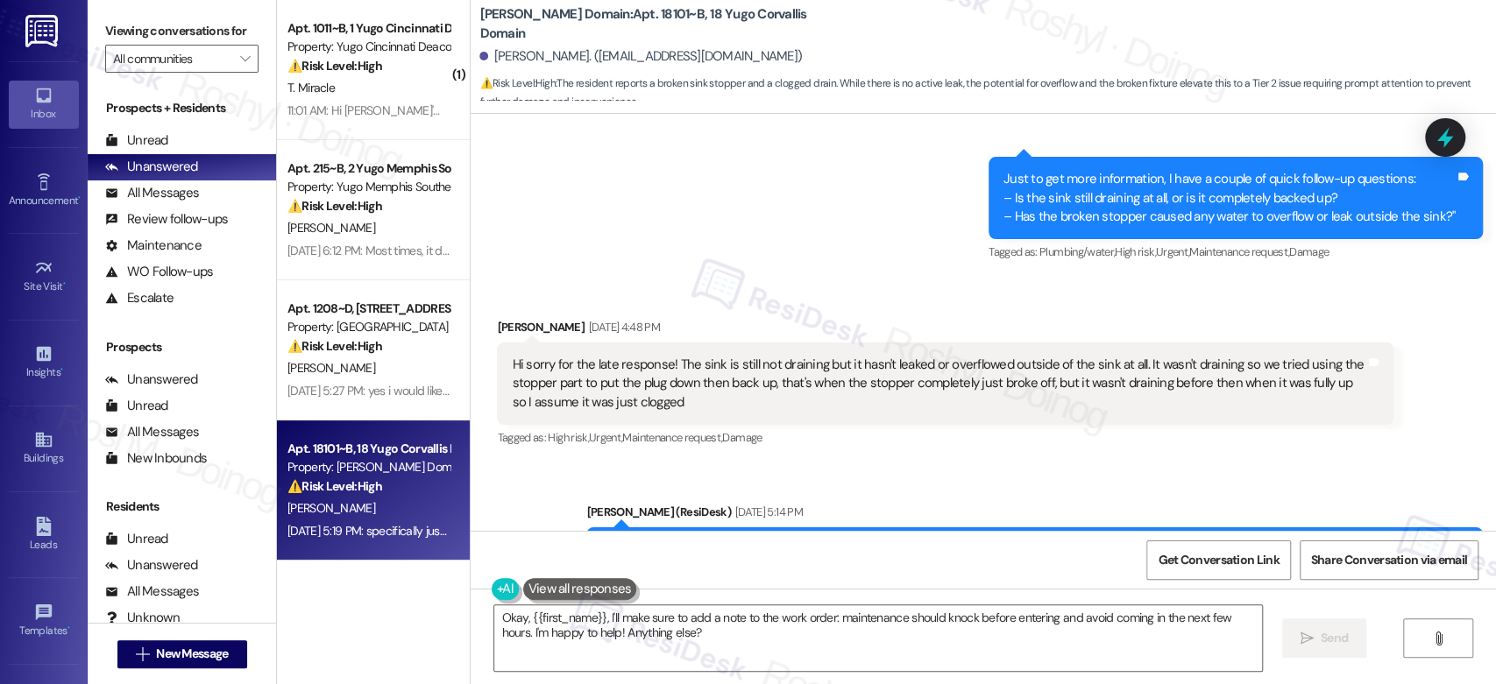
scroll to position [8073, 0]
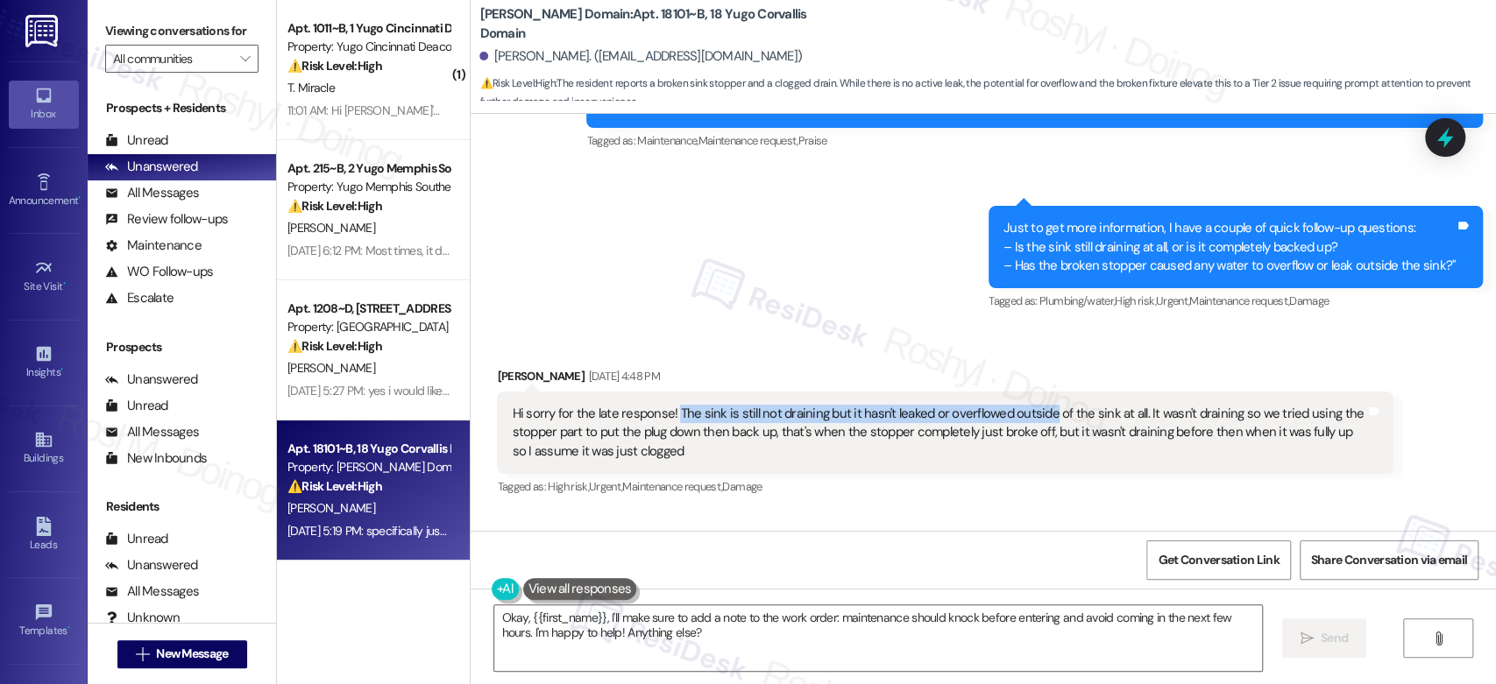
drag, startPoint x: 663, startPoint y: 410, endPoint x: 1029, endPoint y: 415, distance: 366.3
click at [1029, 415] on div "Hi sorry for the late response! The sink is still not draining but it hasn't le…" at bounding box center [939, 433] width 854 height 56
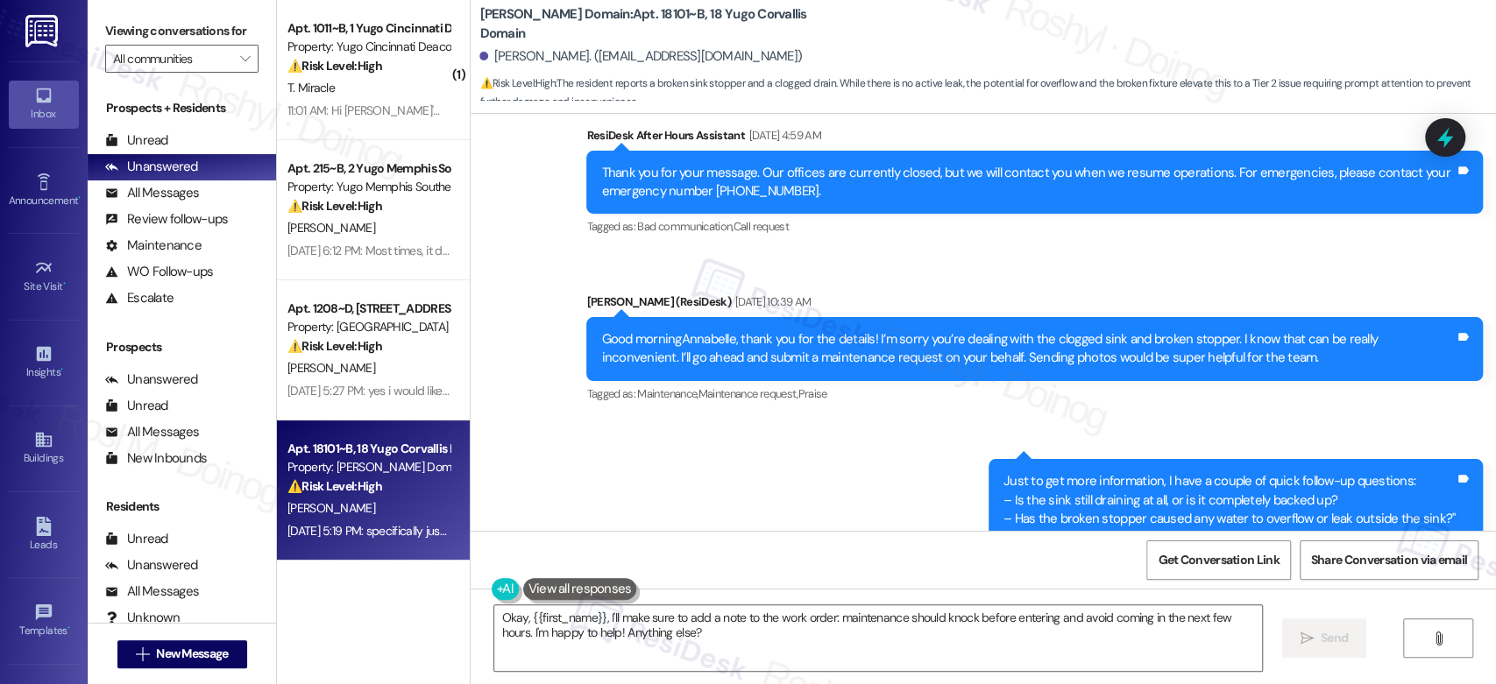
scroll to position [7781, 0]
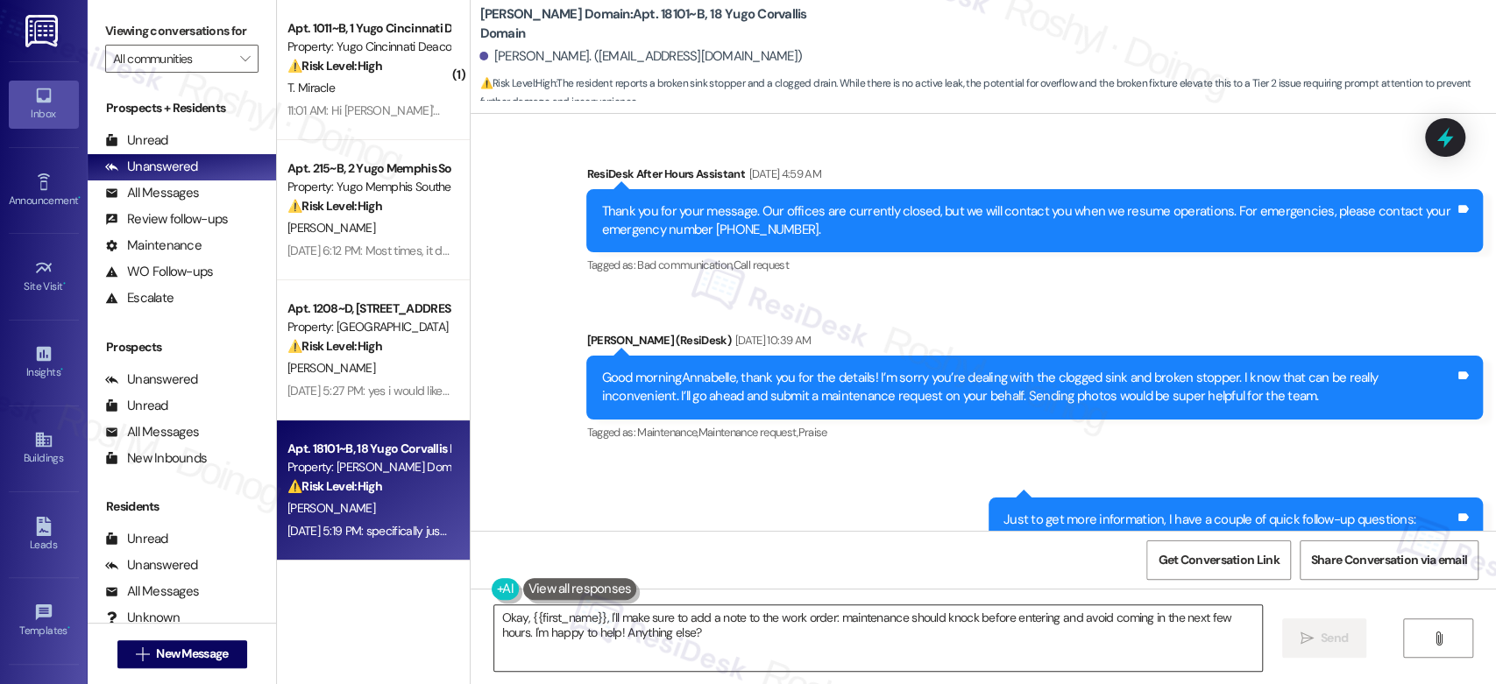
click at [754, 631] on textarea "Okay, {{first_name}}, I'll make sure to add a note to the work order: maintenan…" at bounding box center [877, 639] width 767 height 66
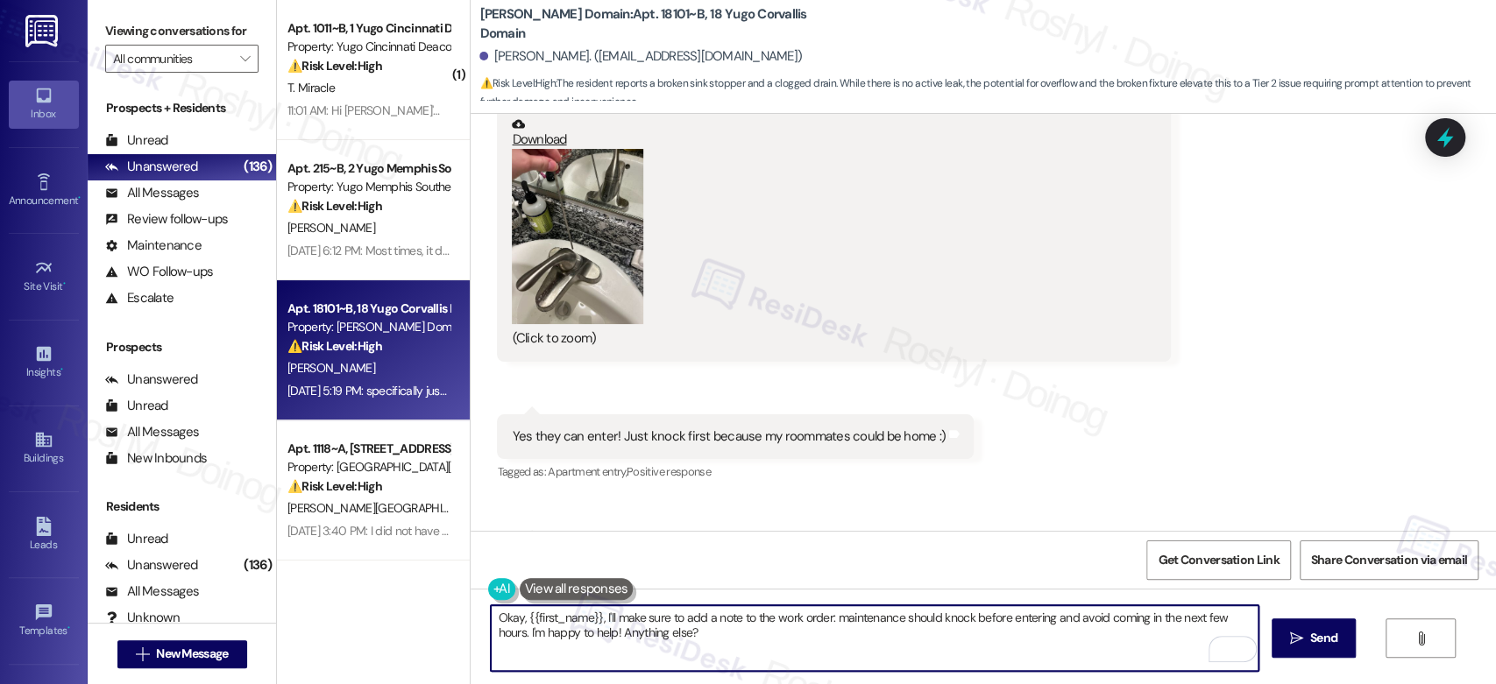
scroll to position [9047, 0]
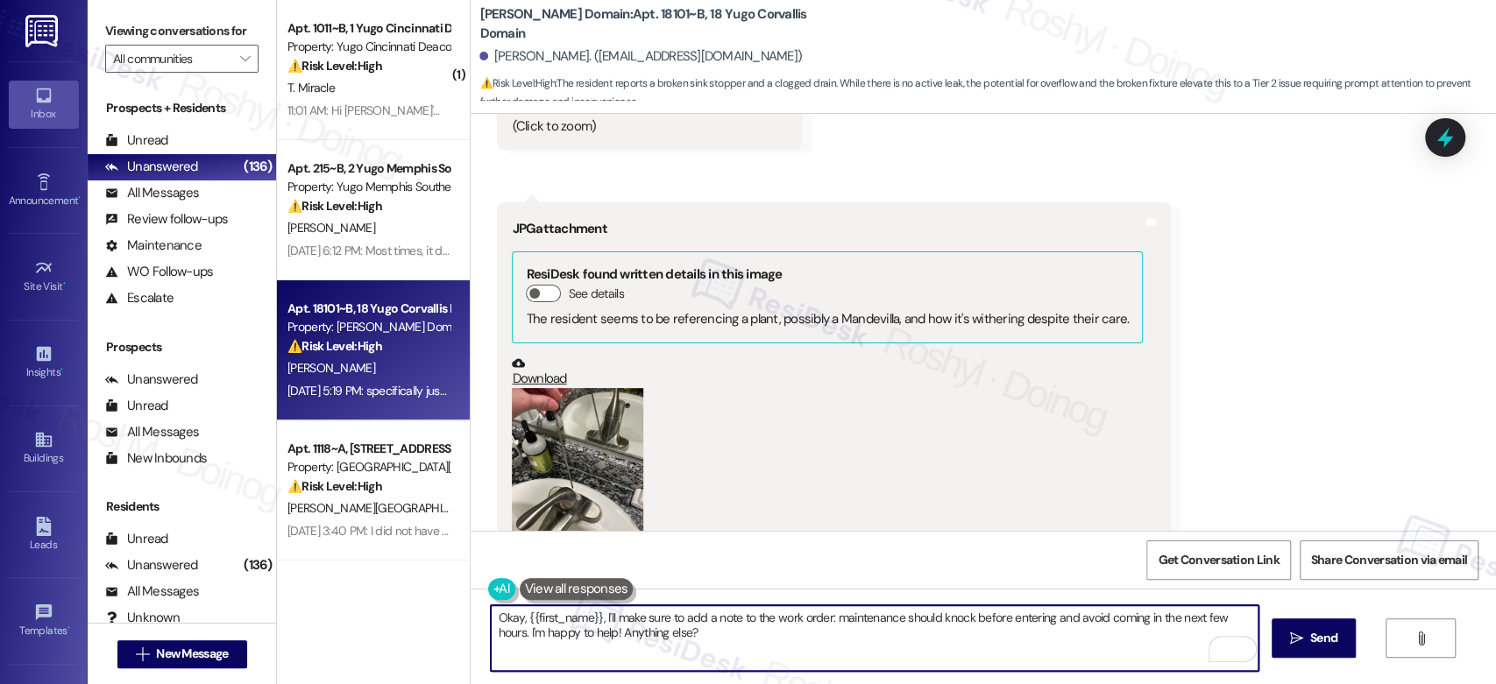
click at [500, 614] on textarea "Okay, {{first_name}}, I'll make sure to add a note to the work order: maintenan…" at bounding box center [874, 639] width 767 height 66
click at [511, 622] on textarea "Okay, {{first_name}}, I'll make sure to add a note to the work order: maintenan…" at bounding box center [874, 639] width 767 height 66
drag, startPoint x: 515, startPoint y: 620, endPoint x: 441, endPoint y: 608, distance: 75.4
click at [441, 608] on div "( 1 ) Apt. 1011~B, 1 Yugo Cincinnati Deacon Property: Yugo Cincinnati Deacon ⚠️…" at bounding box center [886, 342] width 1219 height 684
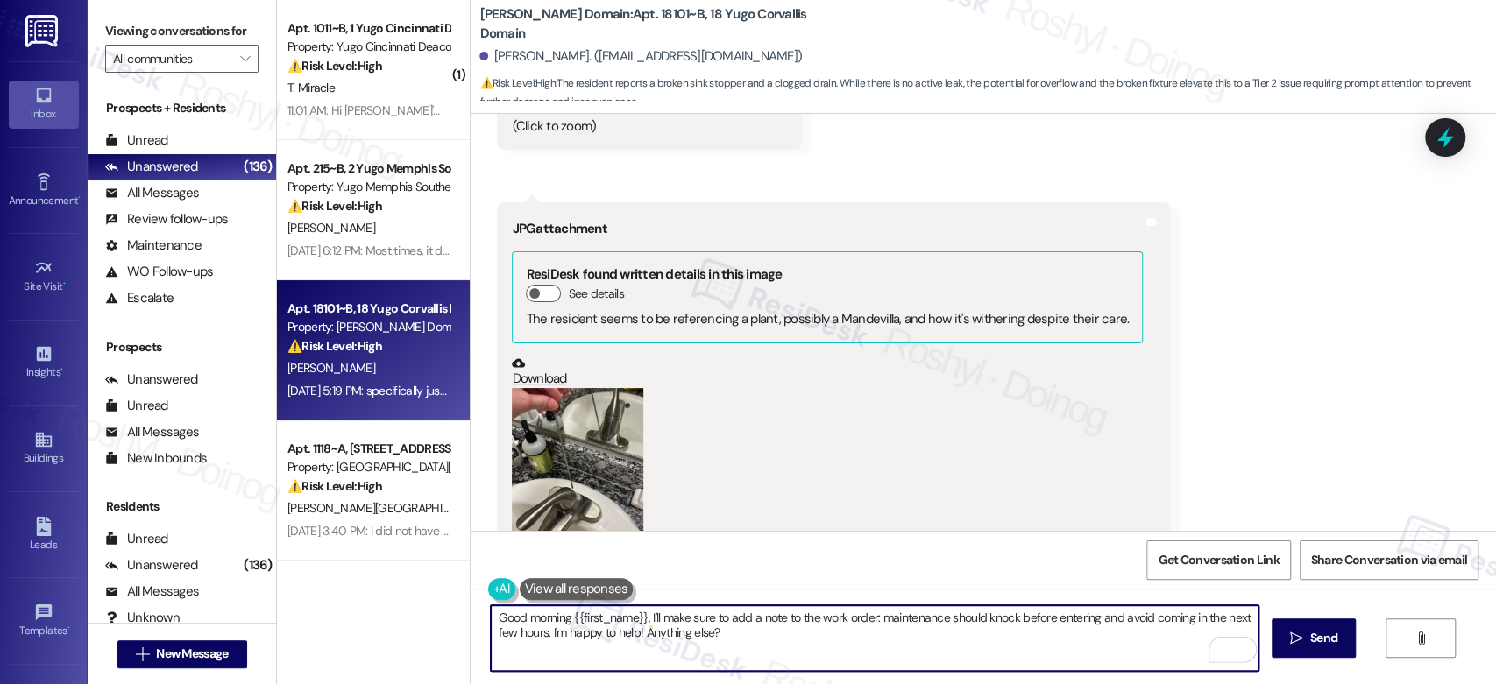
click at [639, 627] on textarea "Good morning {{first_name}}, I'll make sure to add a note to the work order: ma…" at bounding box center [874, 639] width 767 height 66
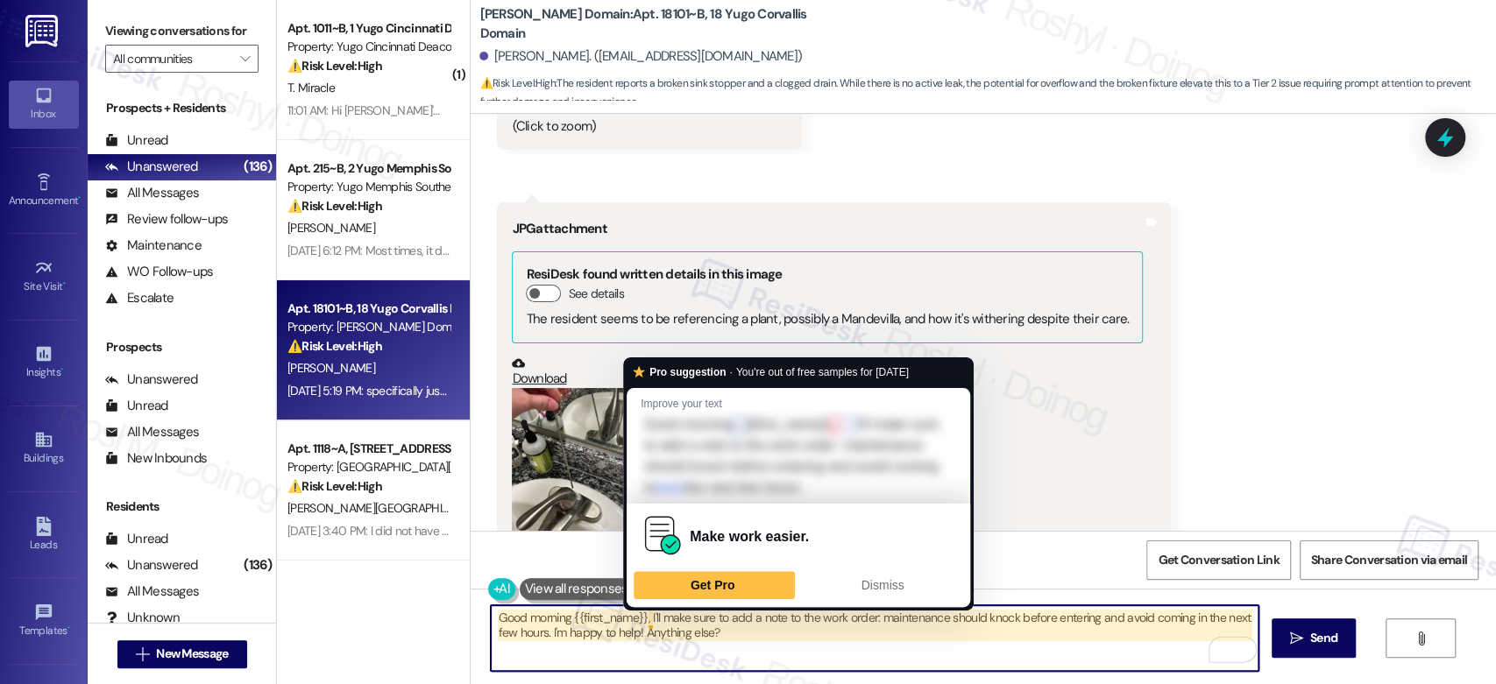
click at [640, 618] on textarea "Good morning {{first_name}}, I'll make sure to add a note to the work order: ma…" at bounding box center [874, 639] width 767 height 66
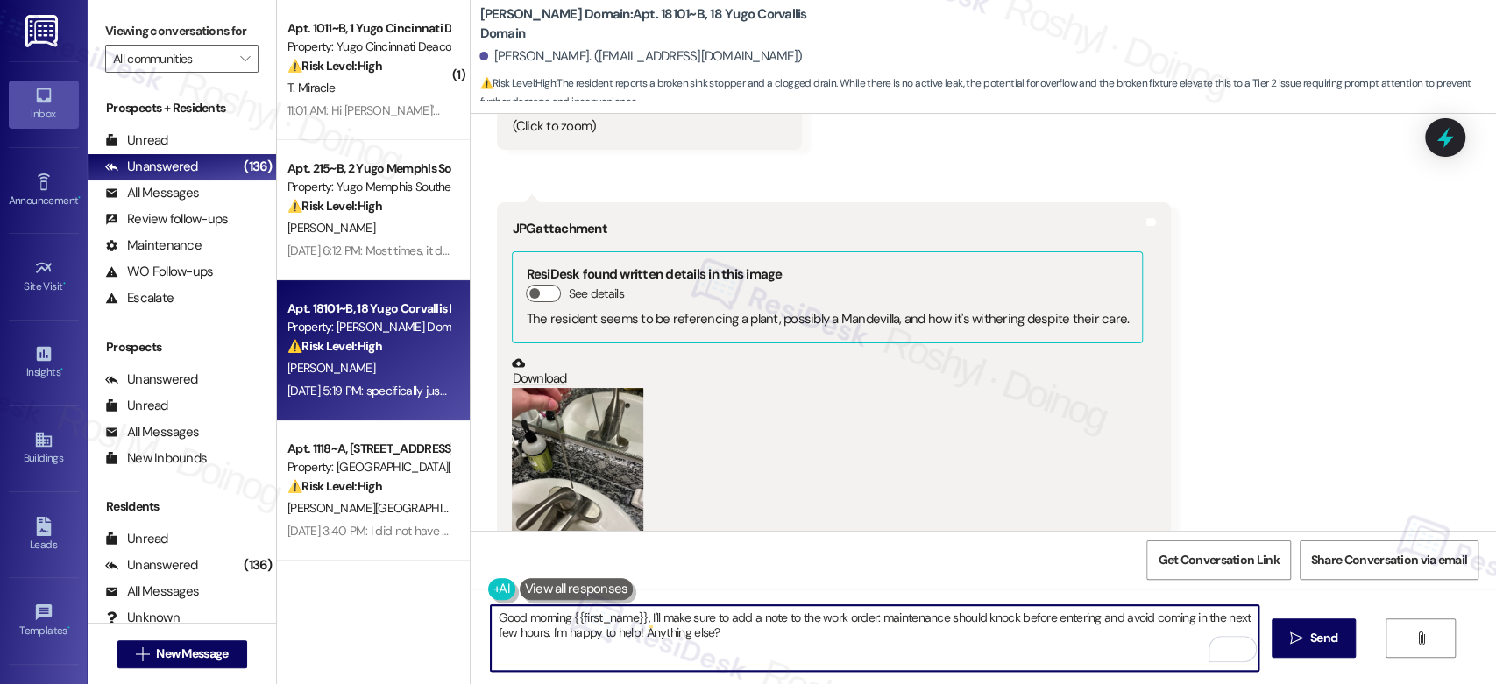
click at [719, 637] on textarea "Good morning {{first_name}}, I'll make sure to add a note to the work order: ma…" at bounding box center [874, 639] width 767 height 66
drag, startPoint x: 871, startPoint y: 620, endPoint x: 536, endPoint y: 634, distance: 335.0
click at [536, 634] on textarea "Good morning {{first_name}}, I'll make sure to add a note to the work order: ma…" at bounding box center [874, 639] width 767 height 66
click at [642, 622] on textarea "Good morning {{first_name}}, I'll make sure to add a note to the work order. I'…" at bounding box center [874, 639] width 767 height 66
click at [1071, 623] on textarea "Good morning {{first_name}}, I'll make sure to add a note to the work order. I'…" at bounding box center [874, 639] width 767 height 66
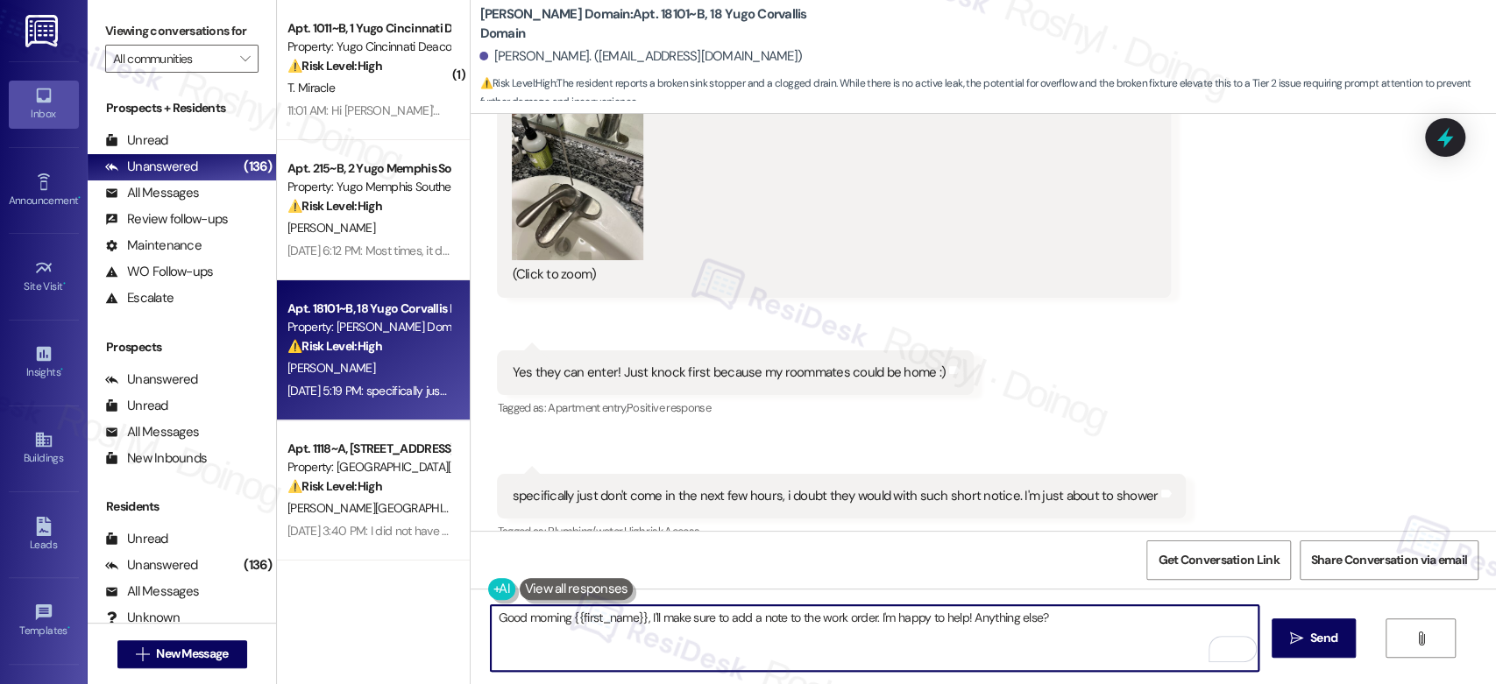
scroll to position [9437, 0]
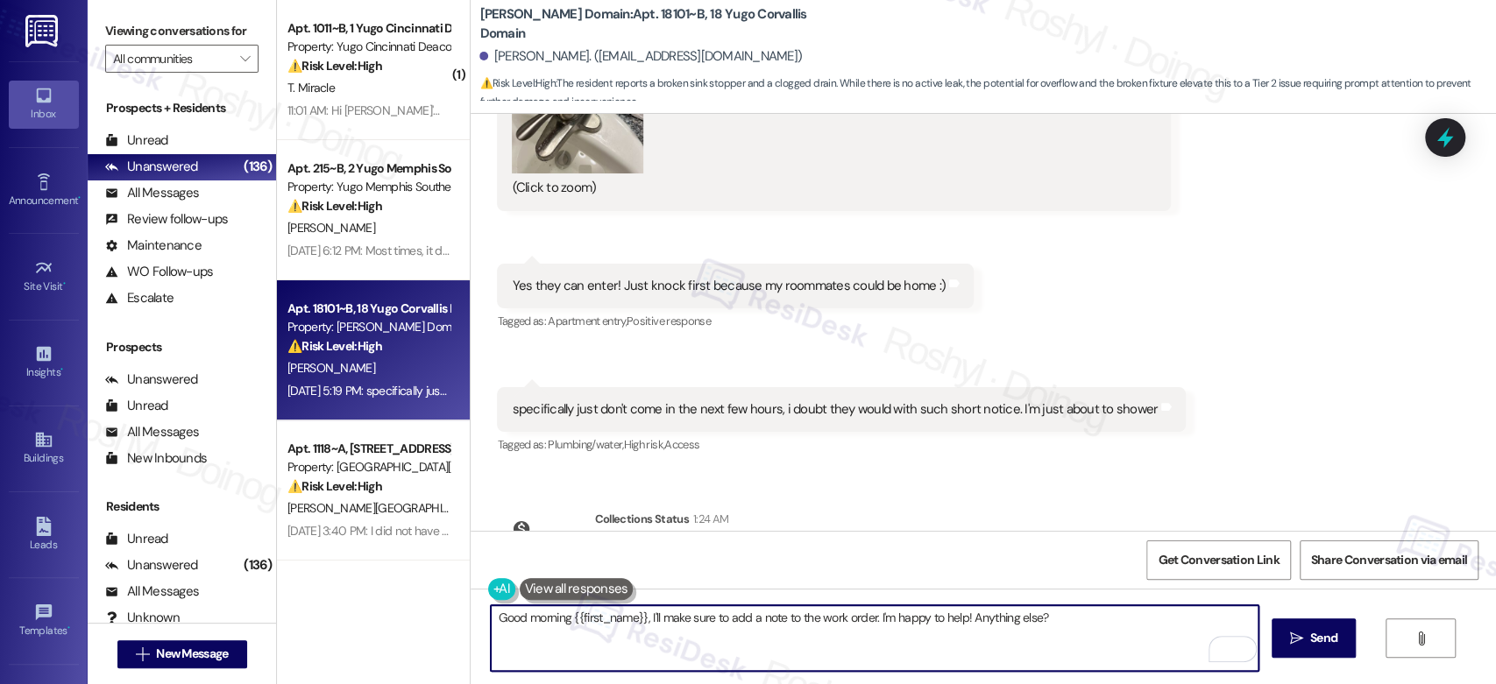
click at [639, 621] on textarea "Good morning {{first_name}}, I'll make sure to add a note to the work order. I'…" at bounding box center [874, 639] width 767 height 66
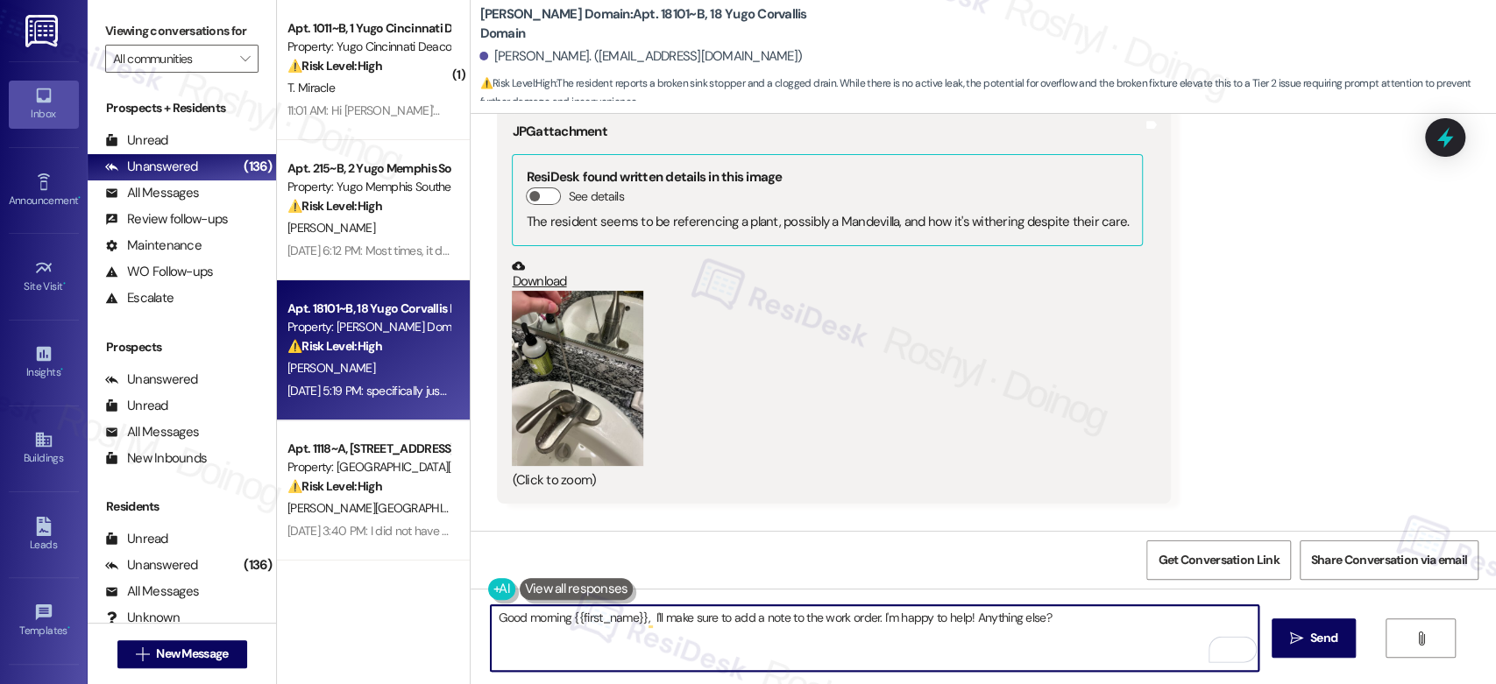
scroll to position [9241, 0]
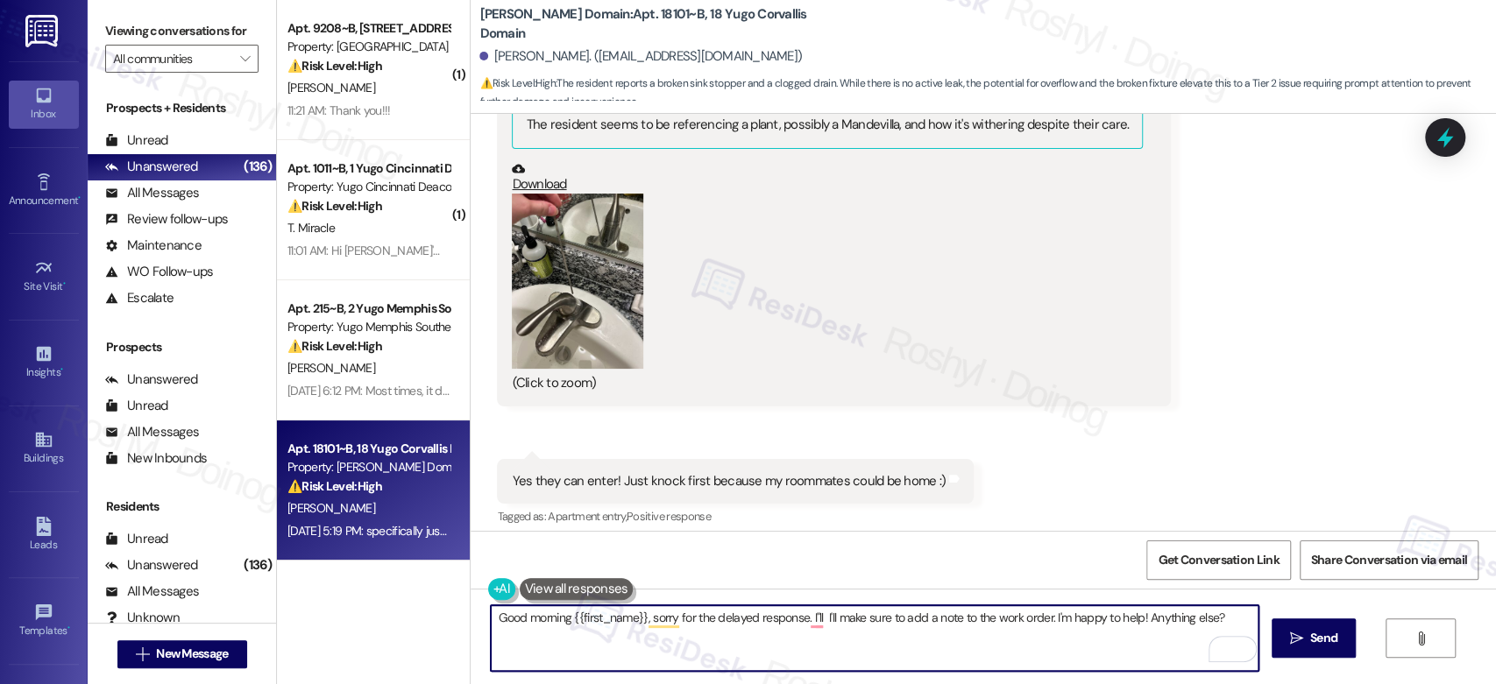
click at [809, 614] on textarea "Good morning {{first_name}}, sorry for the delayed response. I''ll I'll make su…" at bounding box center [874, 639] width 767 height 66
drag, startPoint x: 1035, startPoint y: 621, endPoint x: 1116, endPoint y: 623, distance: 80.6
click at [1116, 623] on textarea "Good morning {{first_name}}, sorry for the delayed response. I'll proceed to cr…" at bounding box center [874, 639] width 767 height 66
click at [652, 621] on textarea "Good morning {{first_name}}, sorry for the delayed response. I'll proceed to cr…" at bounding box center [874, 639] width 767 height 66
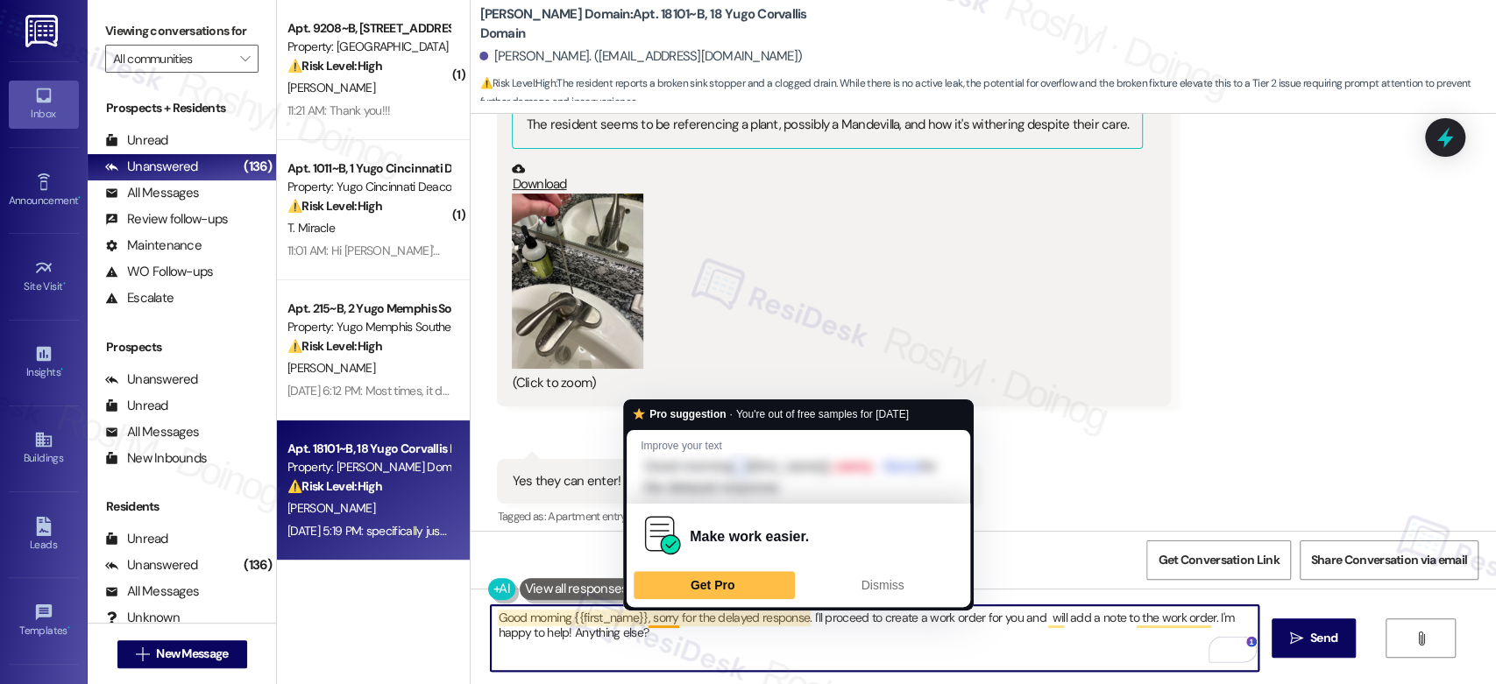
click at [684, 664] on textarea "Good morning {{first_name}}, sorry for the delayed response. I'll proceed to cr…" at bounding box center [874, 639] width 767 height 66
click at [690, 634] on textarea "Good morning {{first_name}}, sorry for the delayed response. I'll proceed to cr…" at bounding box center [874, 639] width 767 height 66
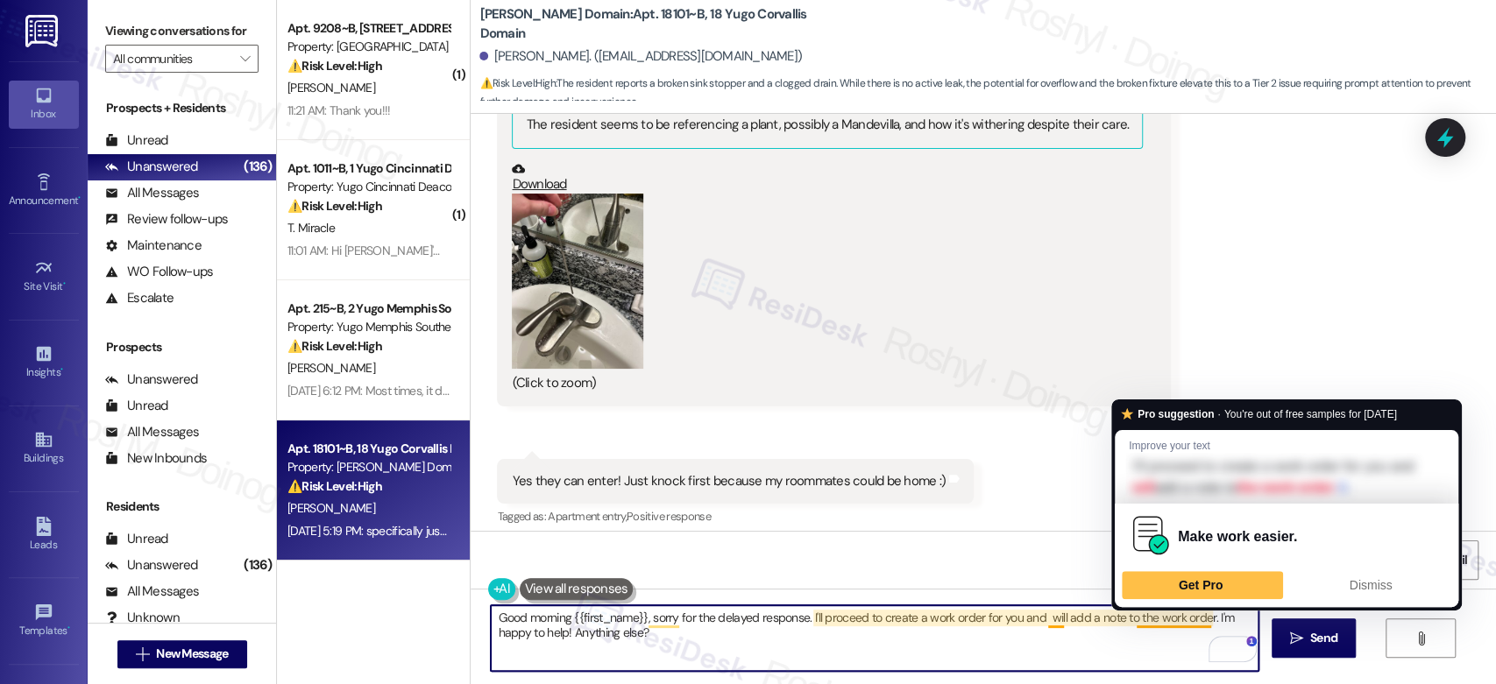
click at [1053, 614] on textarea "Good morning {{first_name}}, sorry for the delayed response. I'll proceed to cr…" at bounding box center [874, 639] width 767 height 66
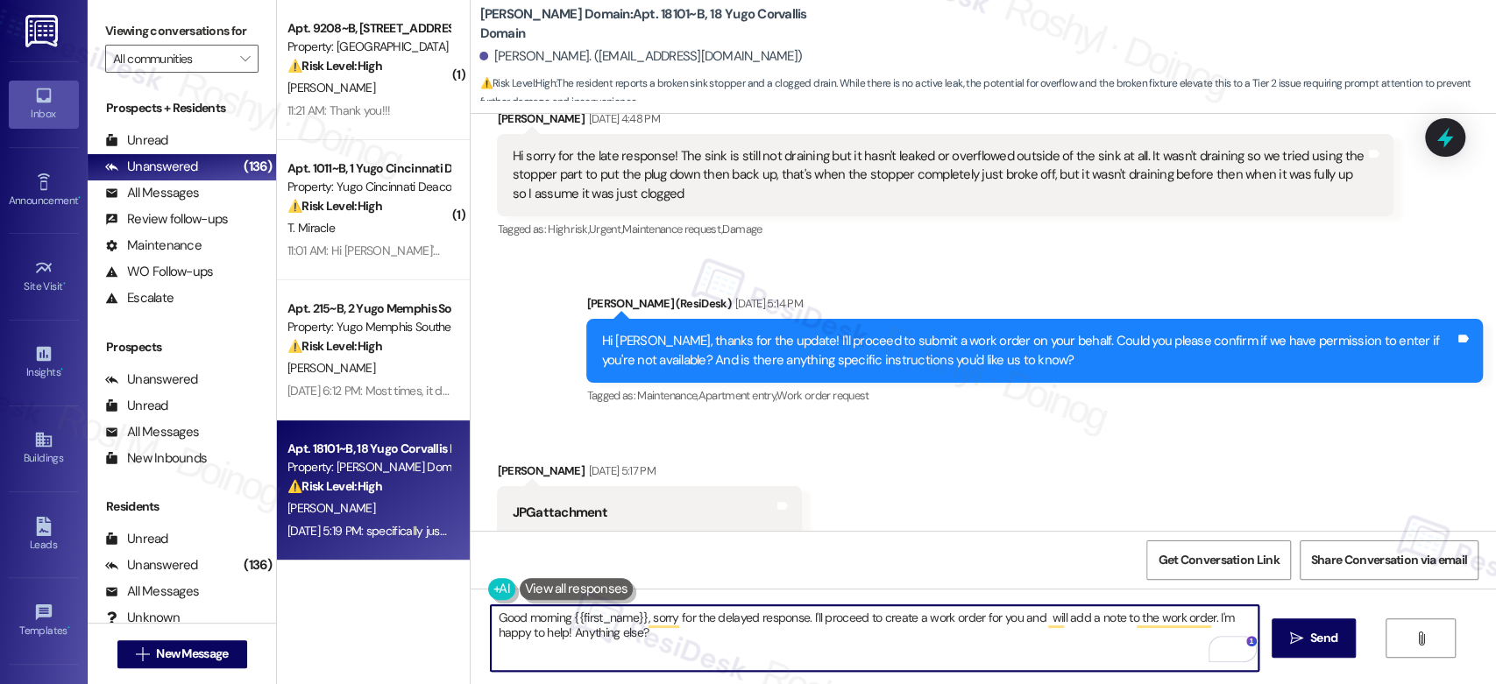
scroll to position [8365, 0]
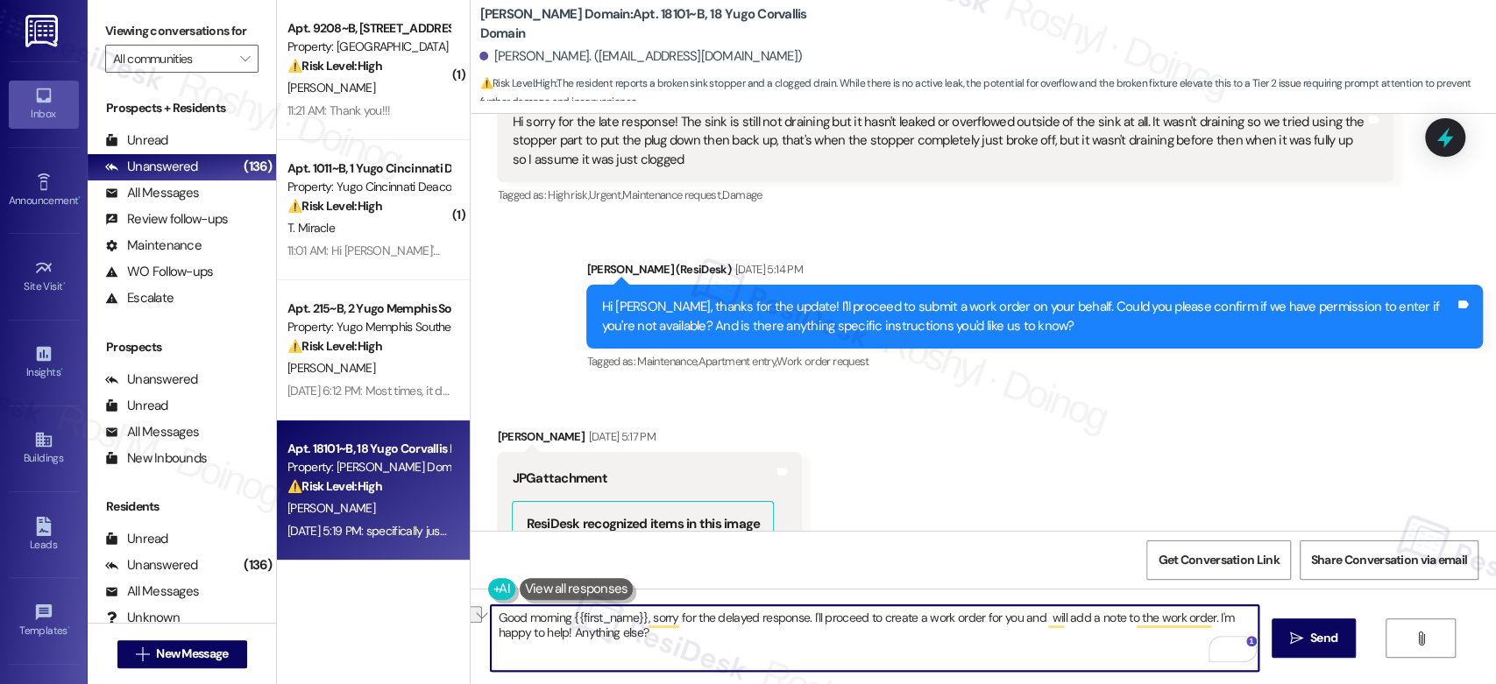
drag, startPoint x: 1129, startPoint y: 619, endPoint x: 1201, endPoint y: 617, distance: 72.8
click at [1201, 617] on textarea "Good morning {{first_name}}, sorry for the delayed response. I'll proceed to cr…" at bounding box center [874, 639] width 767 height 66
drag, startPoint x: 569, startPoint y: 634, endPoint x: 489, endPoint y: 634, distance: 79.8
click at [491, 634] on textarea "Good morning {{first_name}}, sorry for the delayed response. I'll proceed to cr…" at bounding box center [874, 639] width 767 height 66
type textarea "Good morning {{first_name}}, sorry for the delayed response. I'll proceed to cr…"
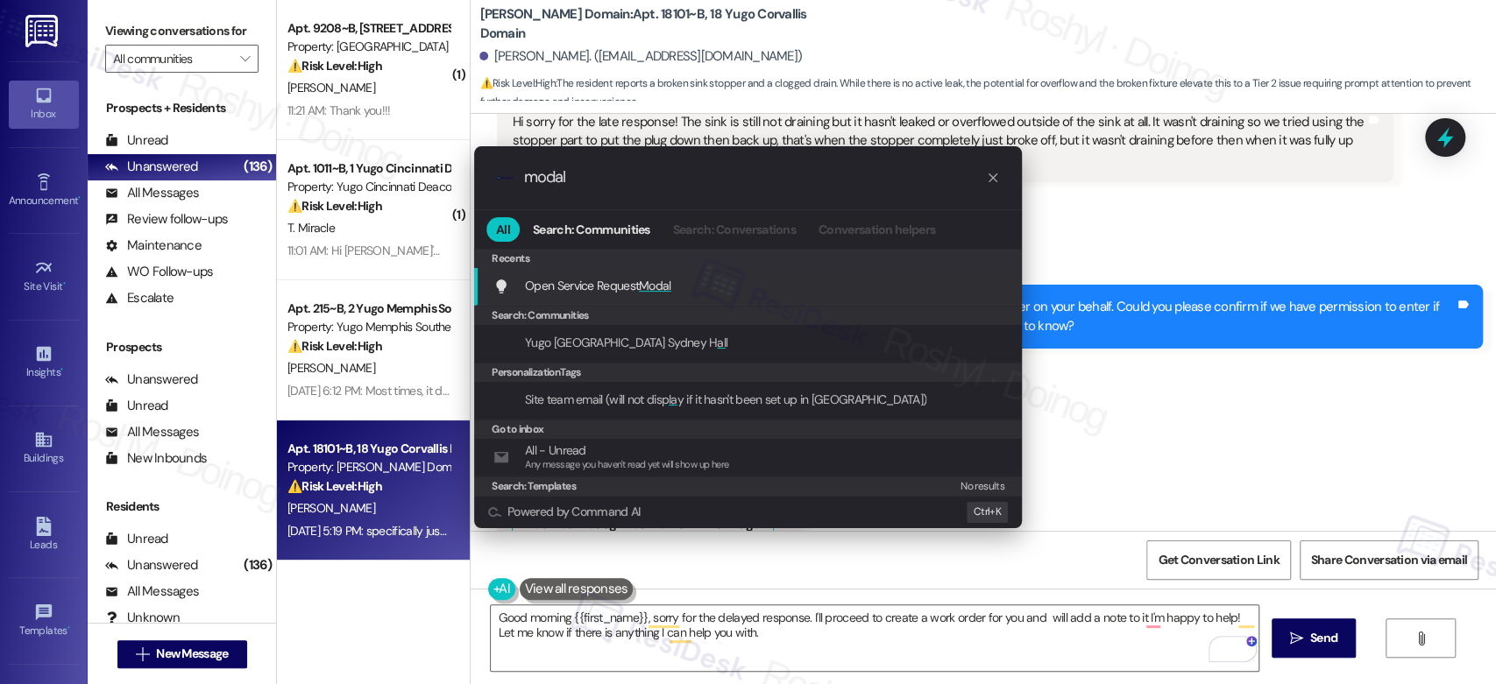
type input "modal"
click at [627, 294] on span "Open Service Request Modal" at bounding box center [598, 285] width 146 height 19
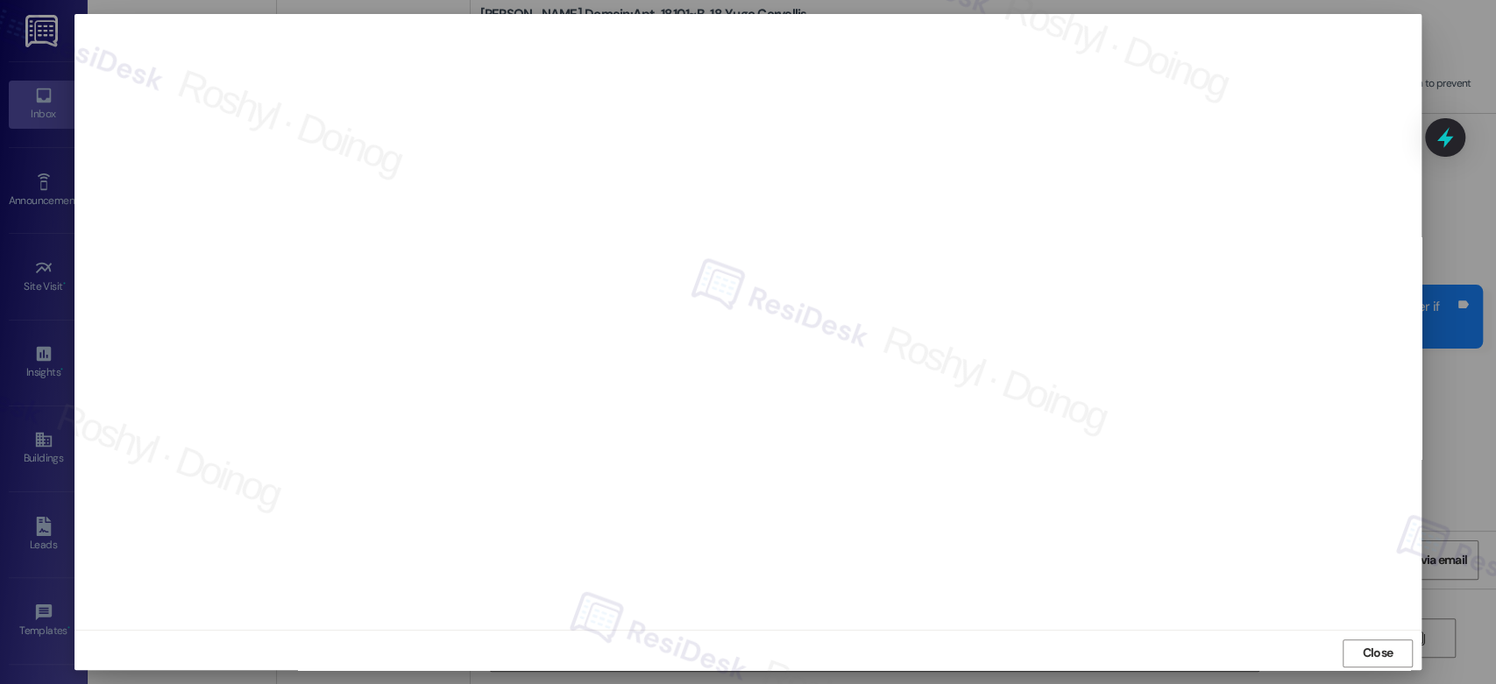
click at [1343, 640] on button "Close" at bounding box center [1378, 654] width 70 height 28
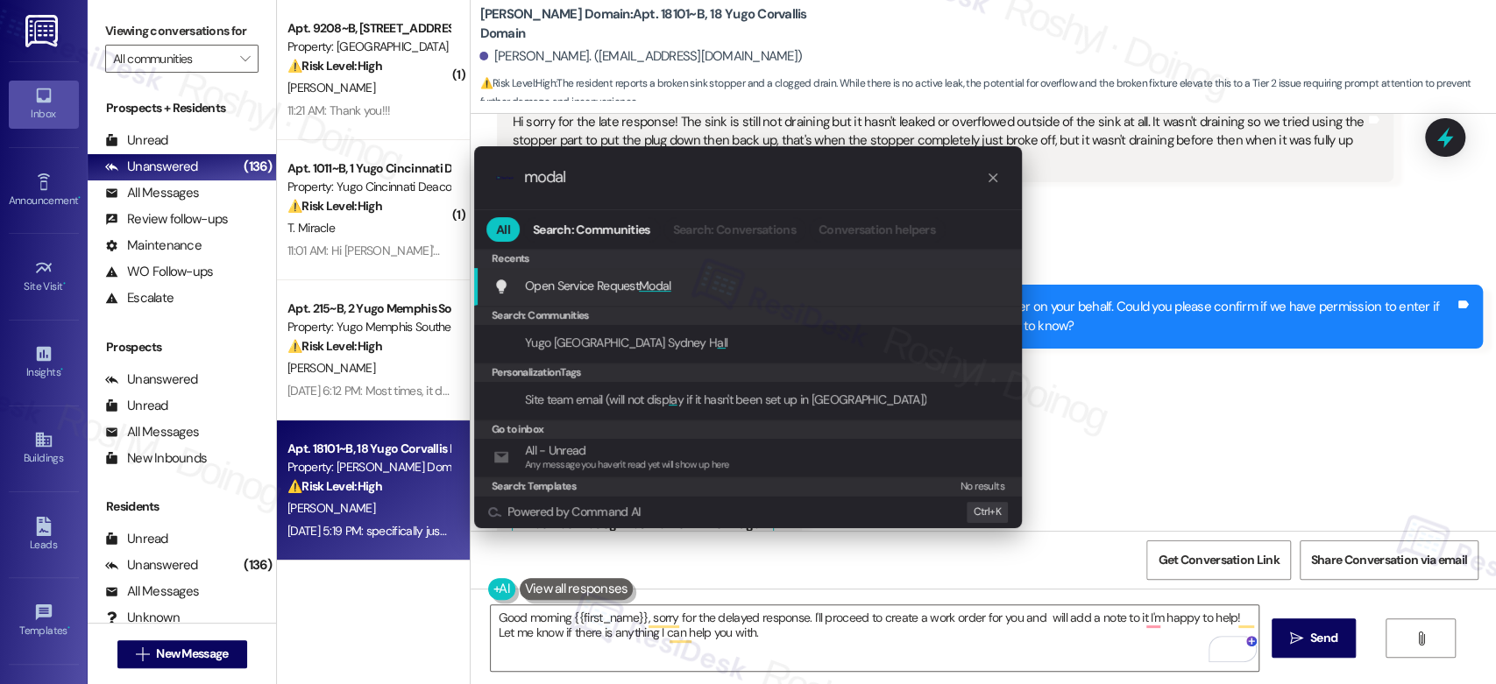
type input "modal"
click at [776, 290] on div "Open Service Request Modal Add shortcut" at bounding box center [749, 285] width 513 height 19
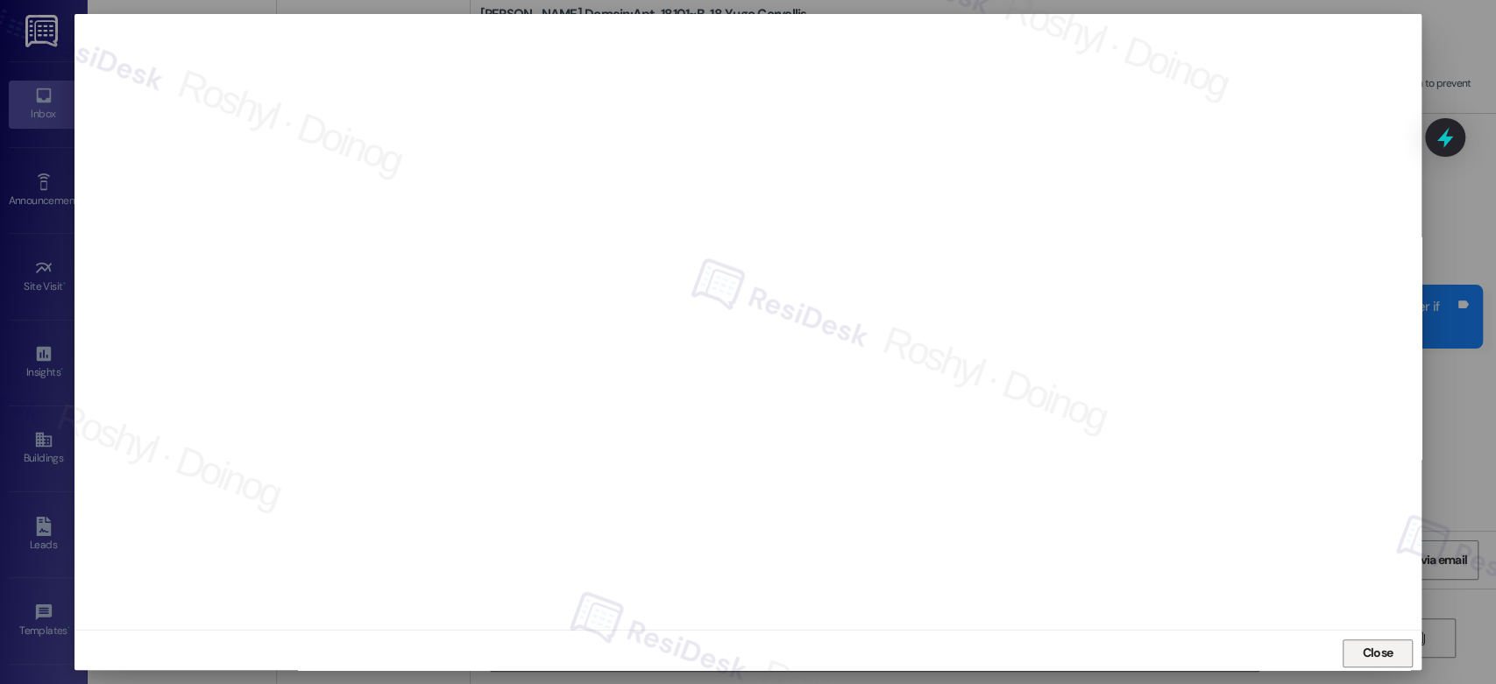
click at [1383, 641] on span "Close" at bounding box center [1377, 654] width 38 height 26
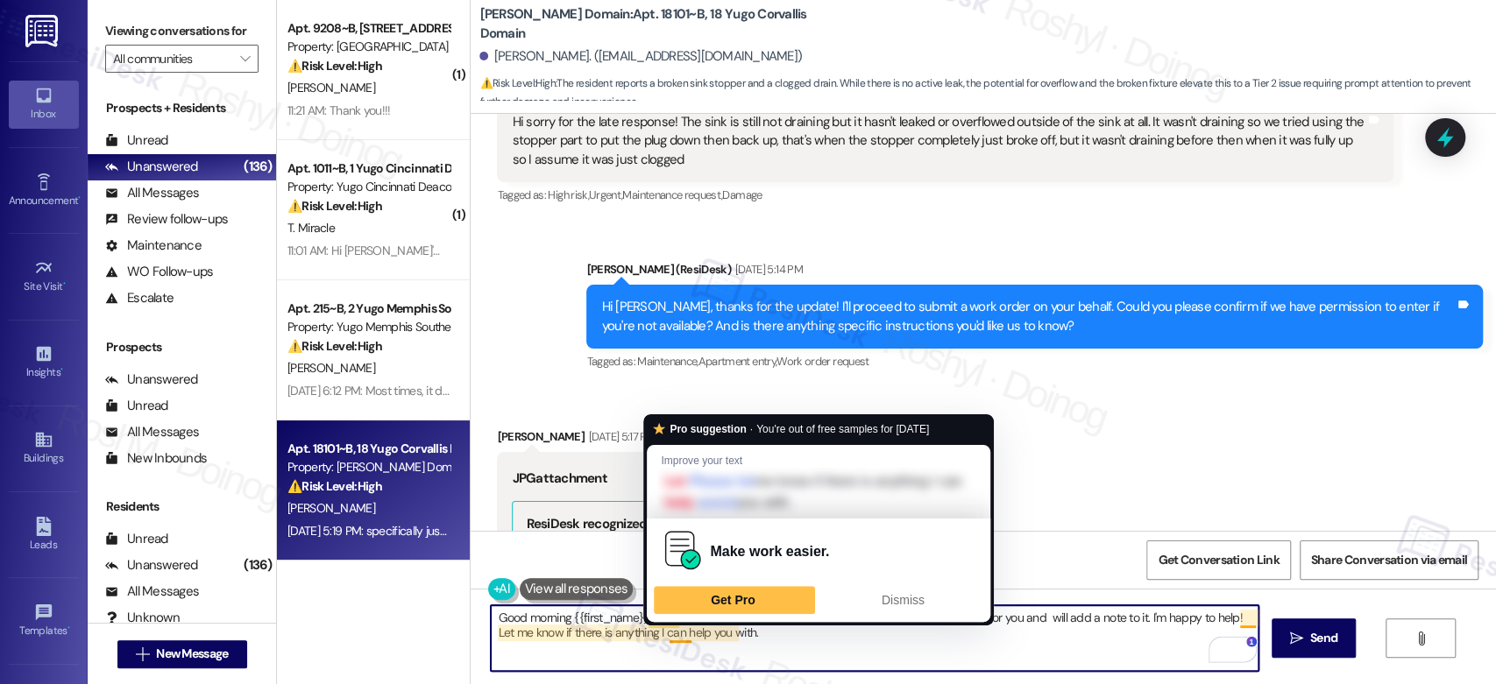
click at [741, 636] on textarea "Good morning {{first_name}}, sorry for the delayed response. I'll proceed to cr…" at bounding box center [874, 639] width 767 height 66
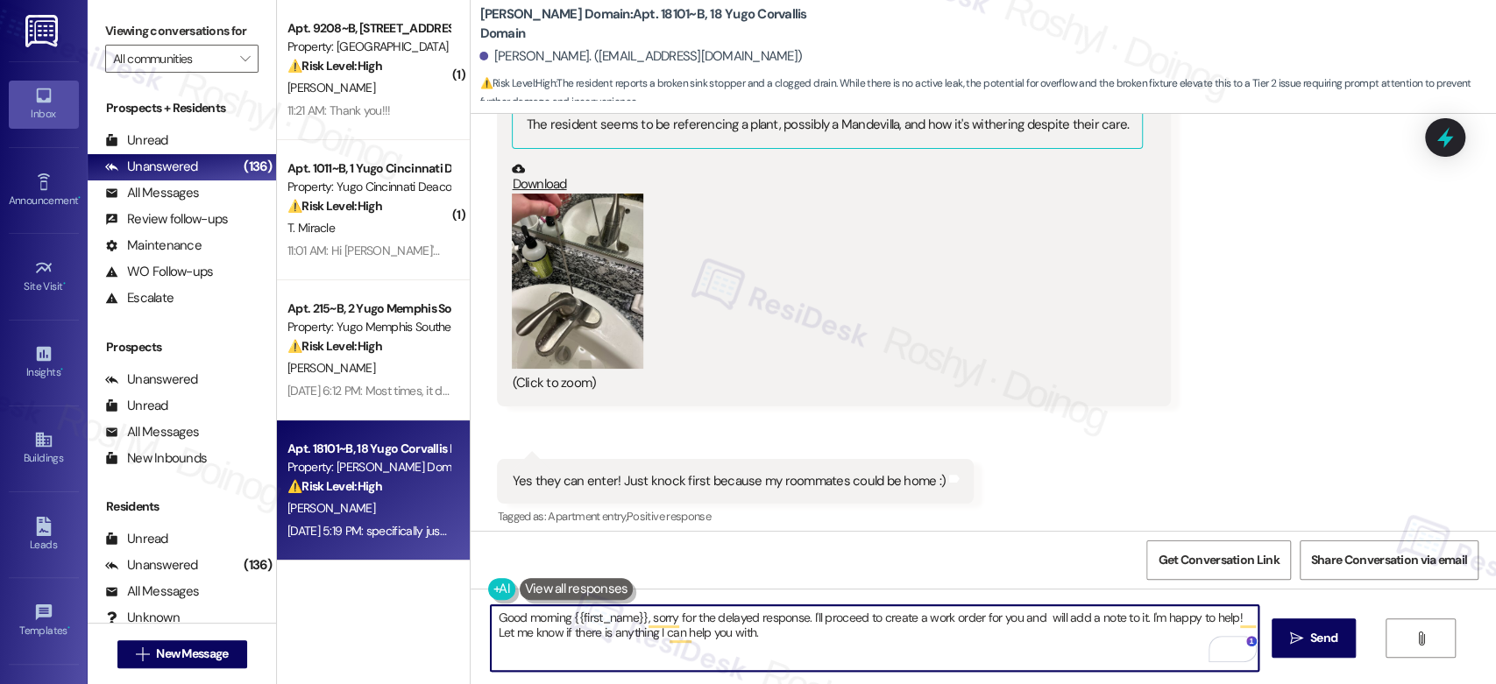
scroll to position [9534, 0]
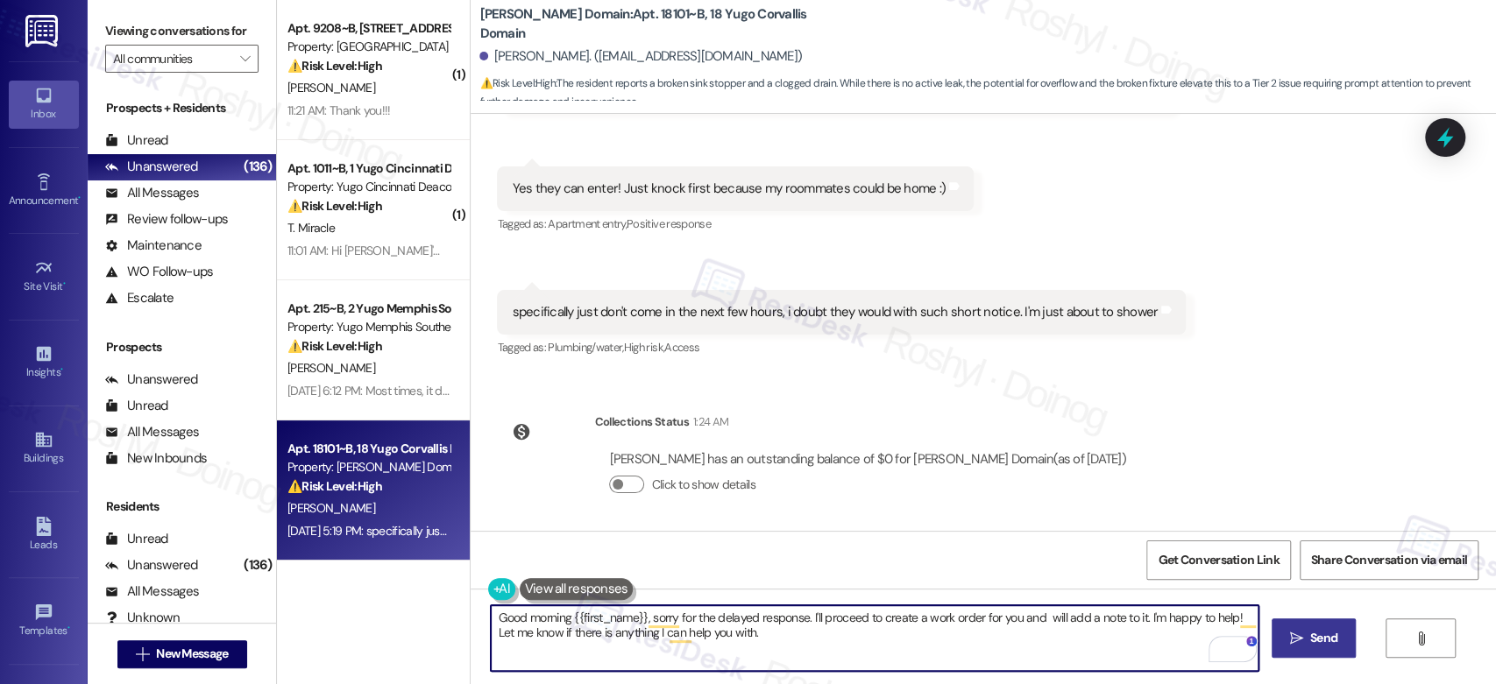
type textarea "Good morning {{first_name}}, sorry for the delayed response. I'll proceed to cr…"
click at [1310, 644] on span "Send" at bounding box center [1323, 638] width 27 height 18
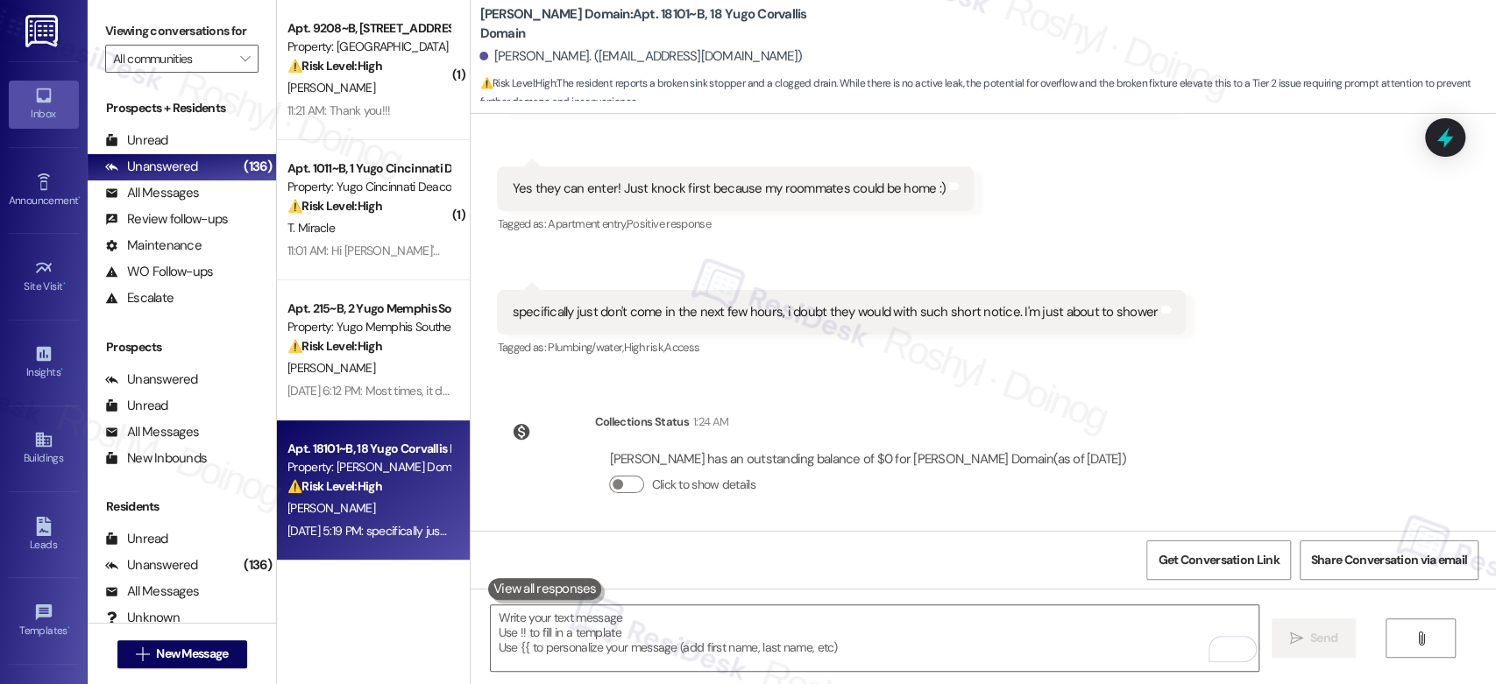
scroll to position [9372, 0]
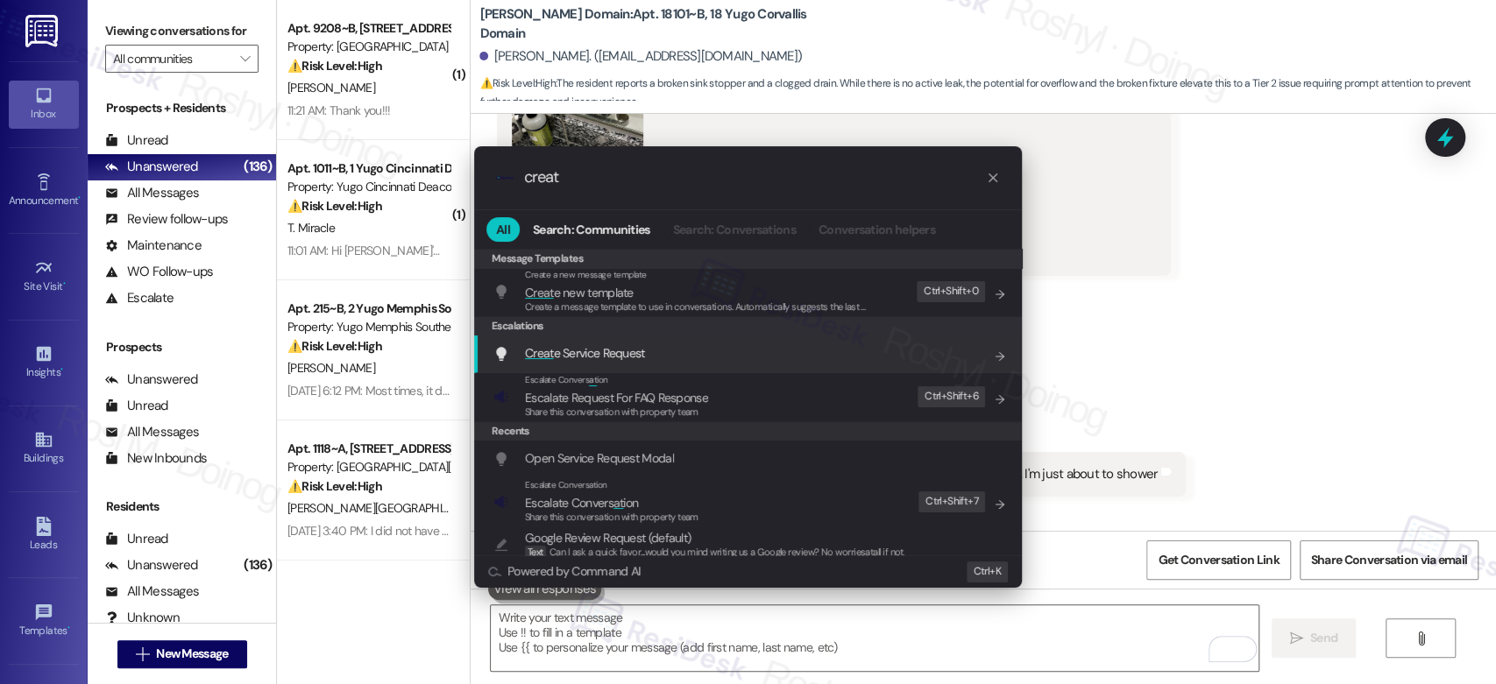
type input "creat"
click at [641, 345] on span "Creat e Service Request" at bounding box center [585, 353] width 120 height 16
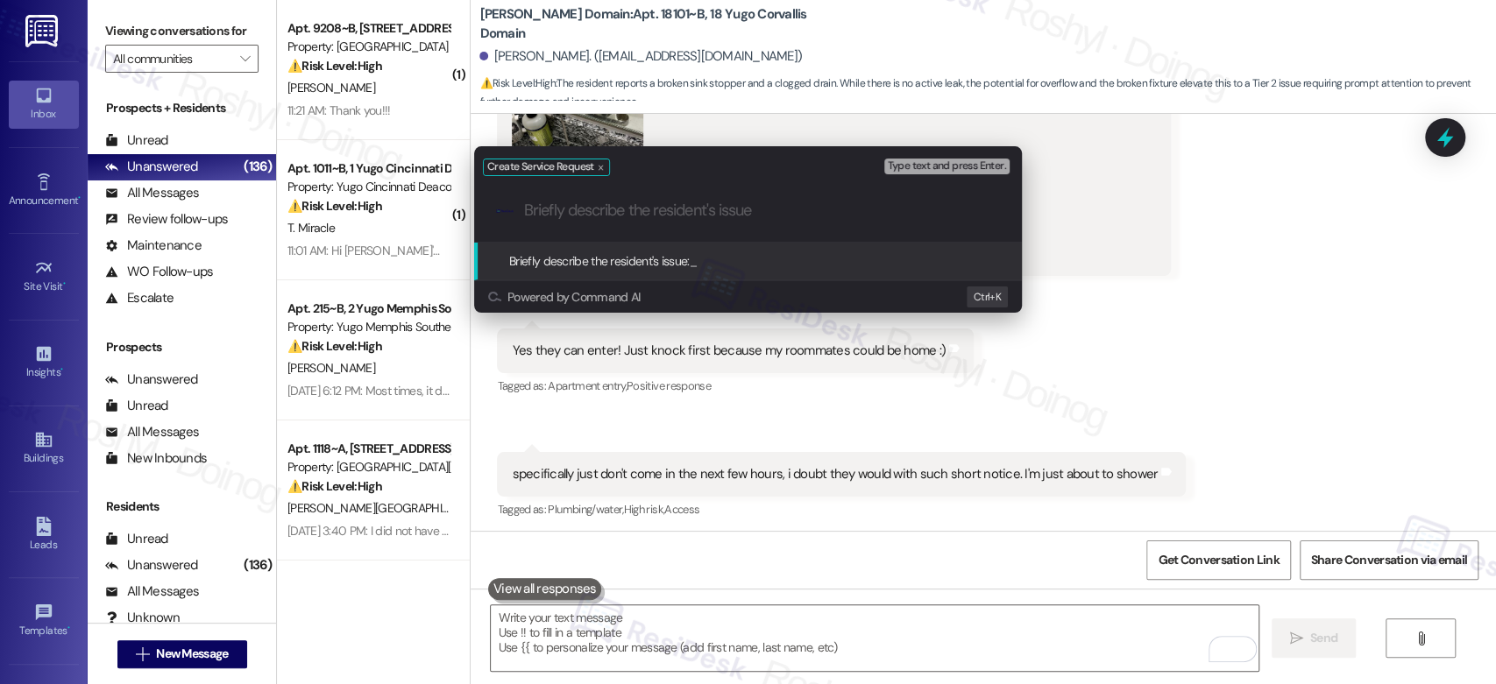
click at [1093, 342] on div "Create Service Request Type text and press Enter. .cls-1{fill:#0a055f;}.cls-2{f…" at bounding box center [748, 342] width 1496 height 684
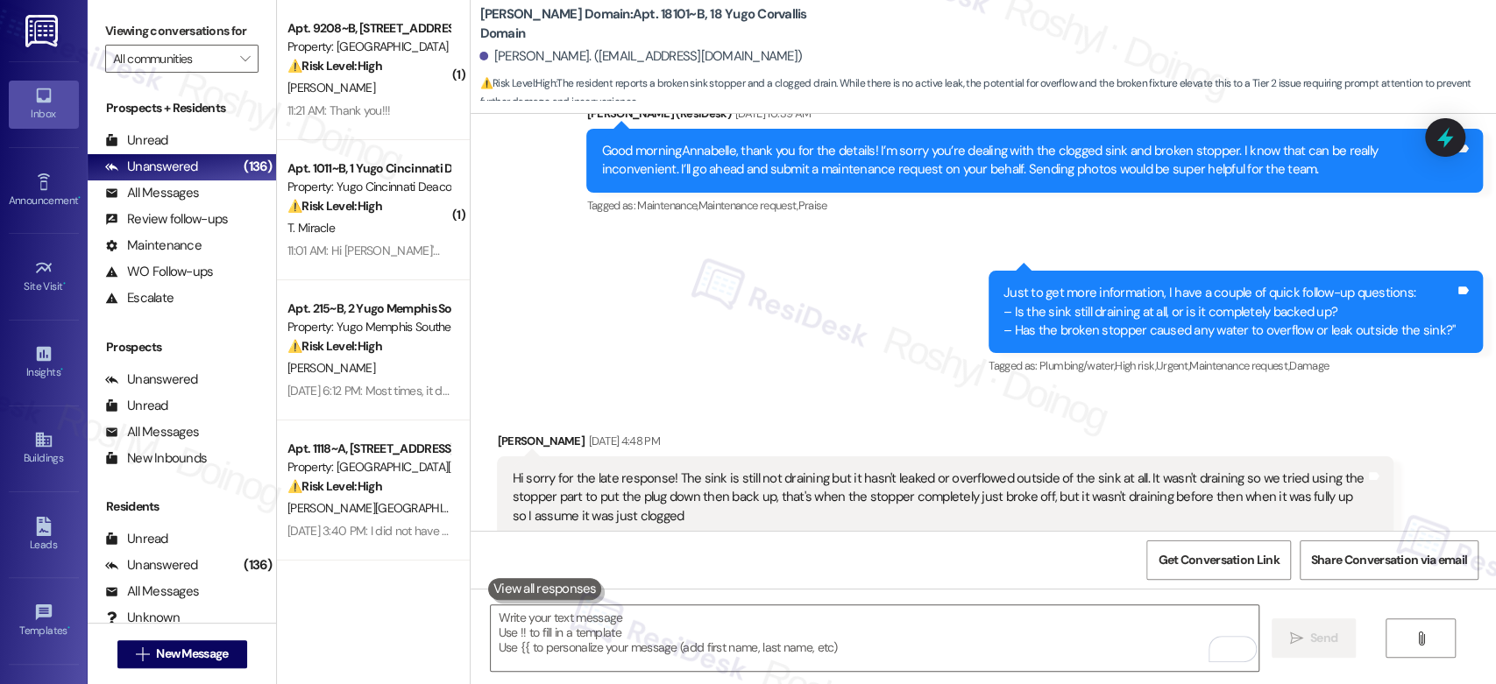
scroll to position [7911, 0]
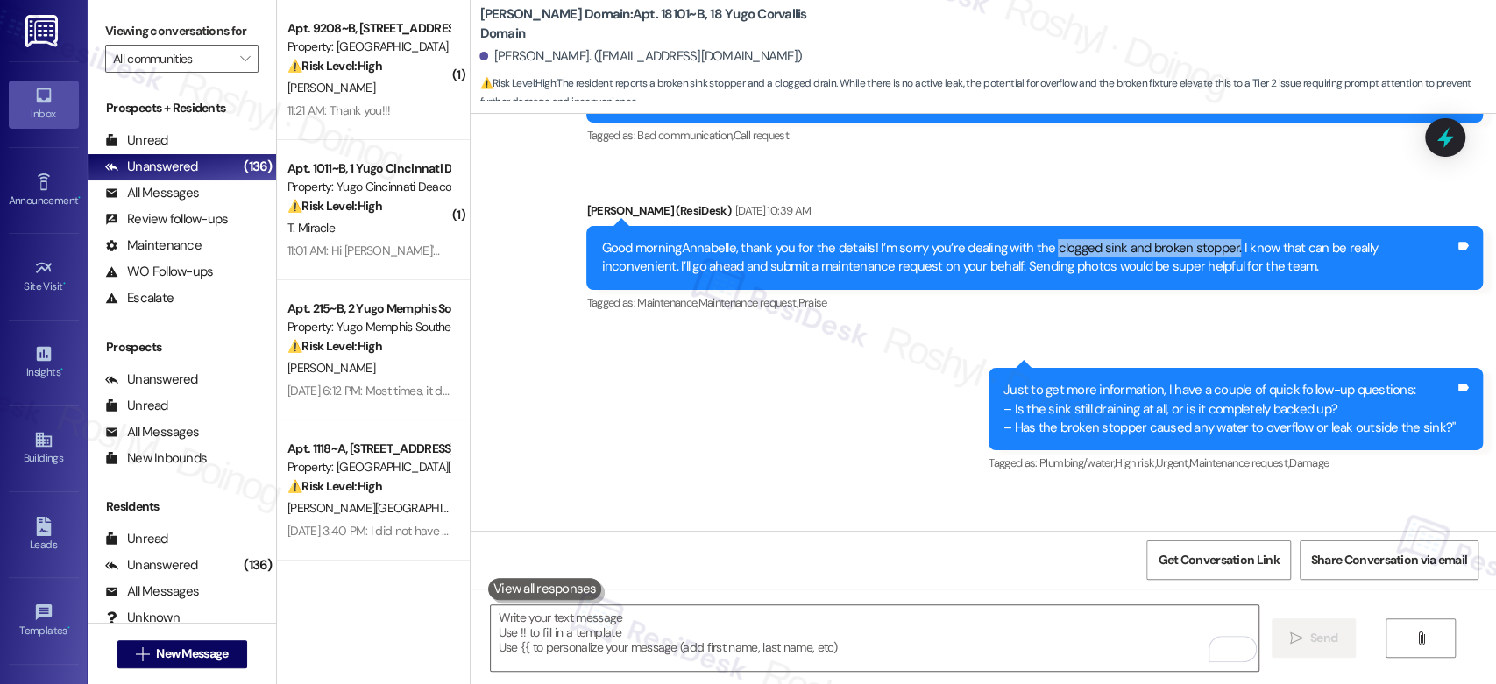
copy div "clogged sink and broken stopper."
drag, startPoint x: 1039, startPoint y: 251, endPoint x: 1220, endPoint y: 244, distance: 180.7
click at [1220, 244] on div "Good morningAnnabelle, thank you for the details! I’m sorry you’re dealing with…" at bounding box center [1028, 258] width 854 height 38
click at [911, 387] on div "Sent via SMS ResiDesk After Hours Assistant Sep 12, 2025 at 4:59 AM Thank you f…" at bounding box center [983, 243] width 1025 height 494
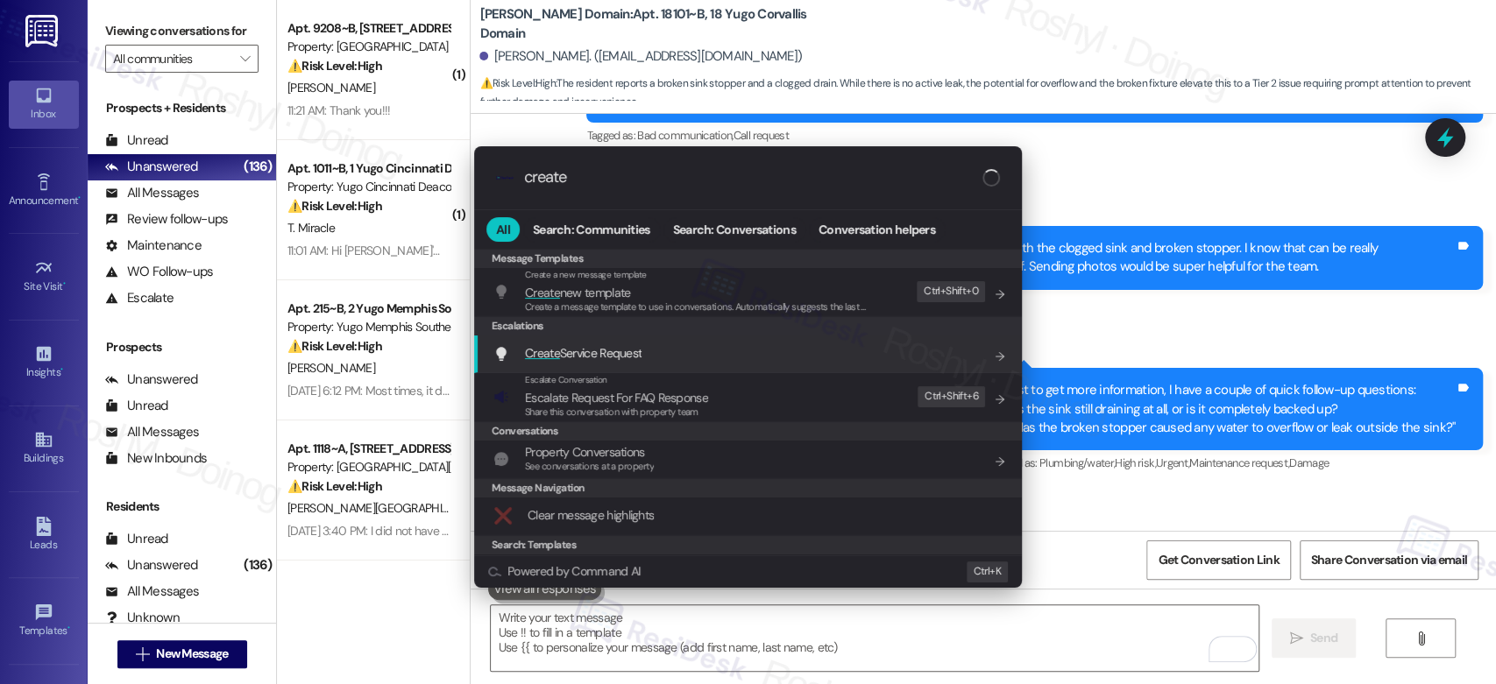
type input "create"
click at [665, 358] on div "Create Service Request Add shortcut" at bounding box center [749, 353] width 513 height 19
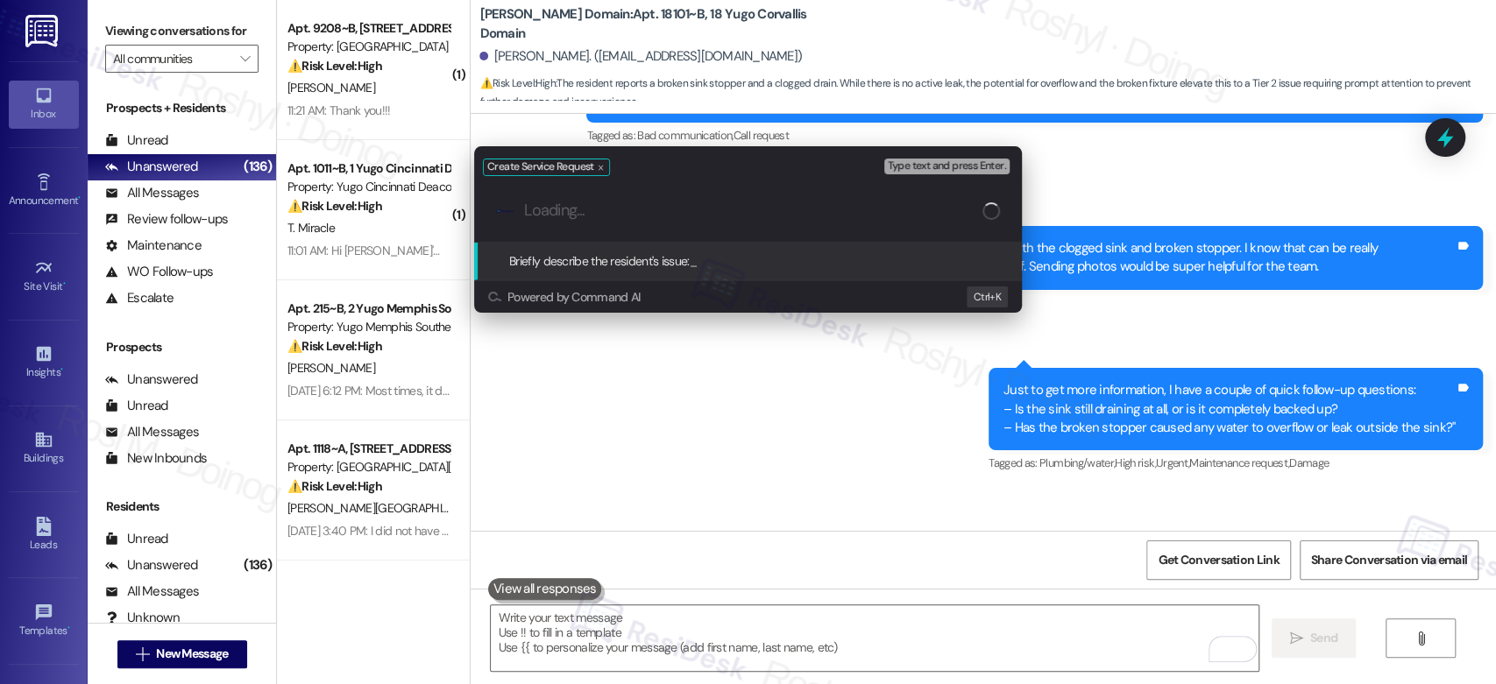
paste input "clogged sink and broken stopper."
click at [531, 202] on input "clogged sink and broken stopper." at bounding box center [753, 211] width 458 height 18
click at [768, 226] on div ".cls-1{fill:#0a055f;}.cls-2{fill:#0cc4c4;} resideskLogoBlueOrange Clogged sink …" at bounding box center [748, 211] width 548 height 62
click at [766, 216] on input "Clogged sink and broken stopper." at bounding box center [753, 211] width 458 height 18
click at [953, 165] on span "Type text and press Enter." at bounding box center [947, 166] width 118 height 12
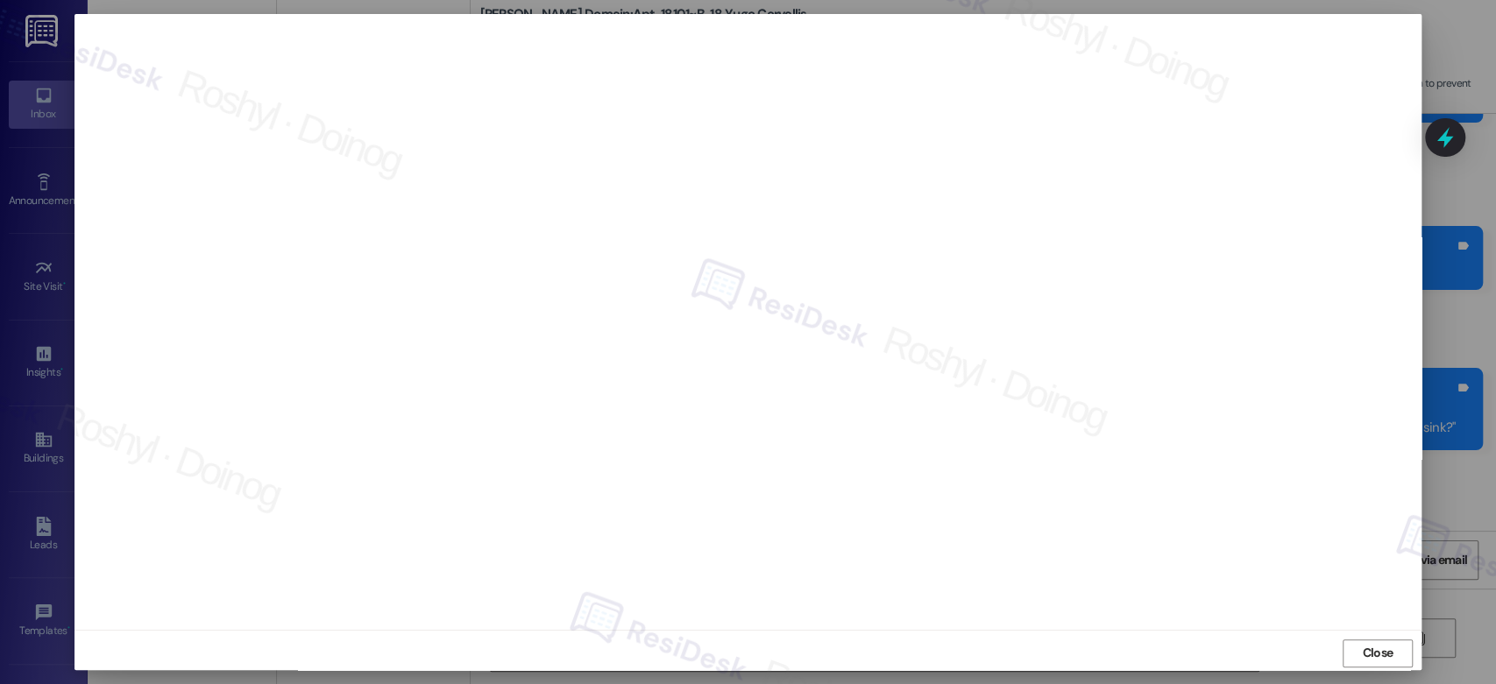
scroll to position [6, 0]
click at [1376, 642] on span "Close" at bounding box center [1377, 647] width 31 height 18
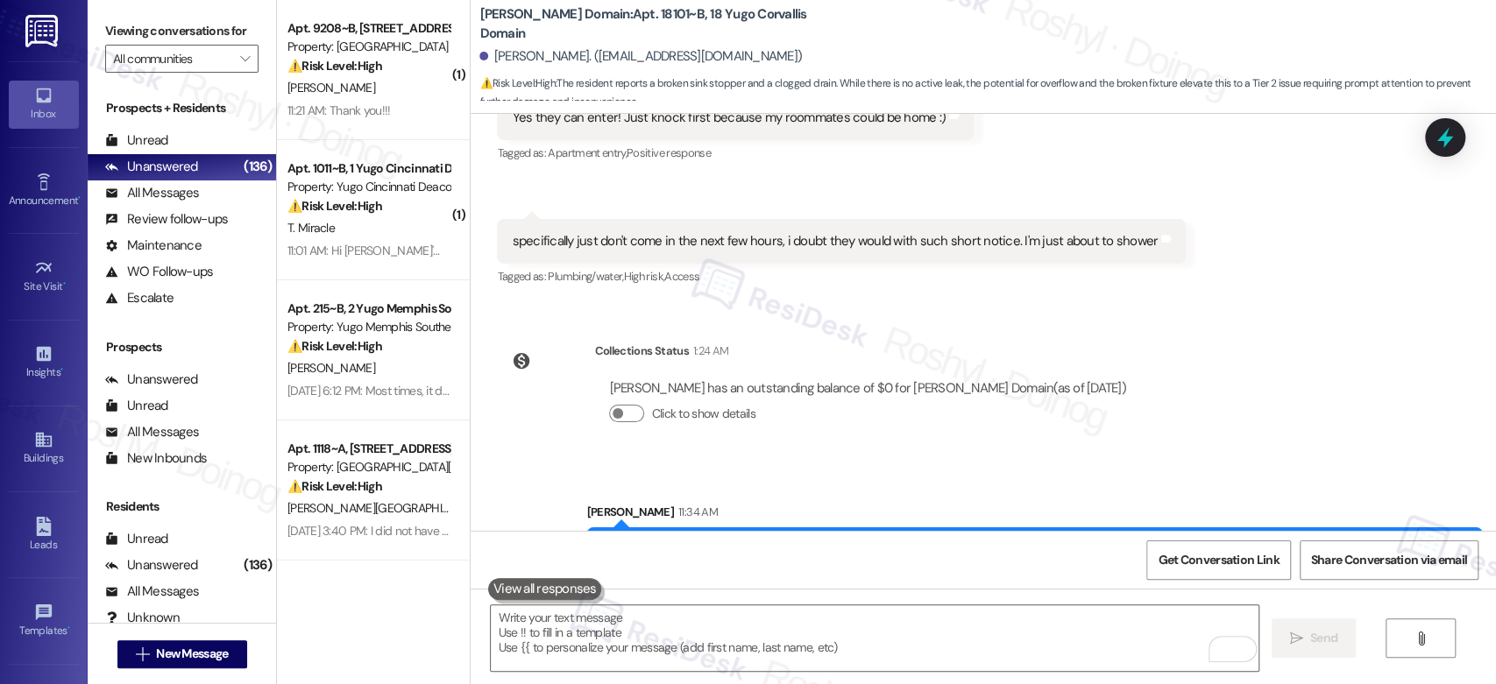
scroll to position [9675, 0]
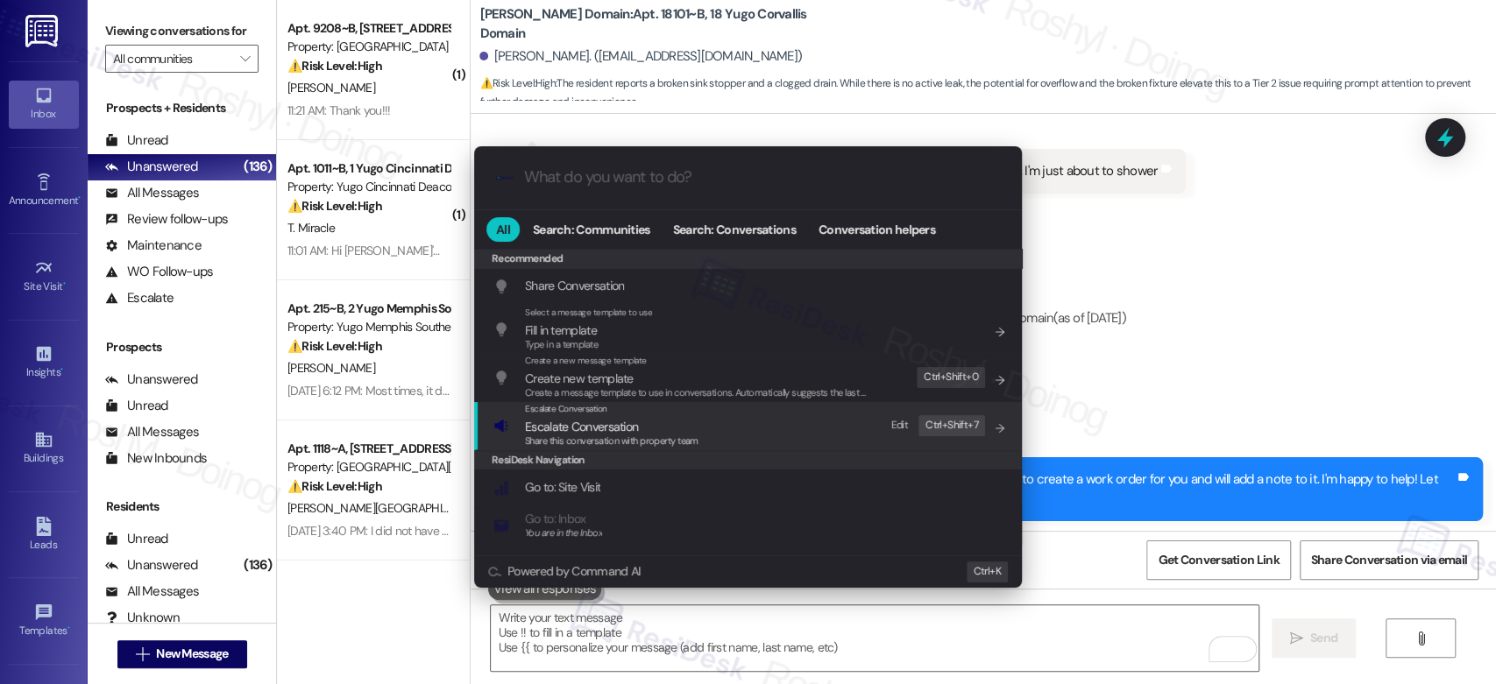
click at [610, 435] on span "Share this conversation with property team" at bounding box center [612, 441] width 174 height 12
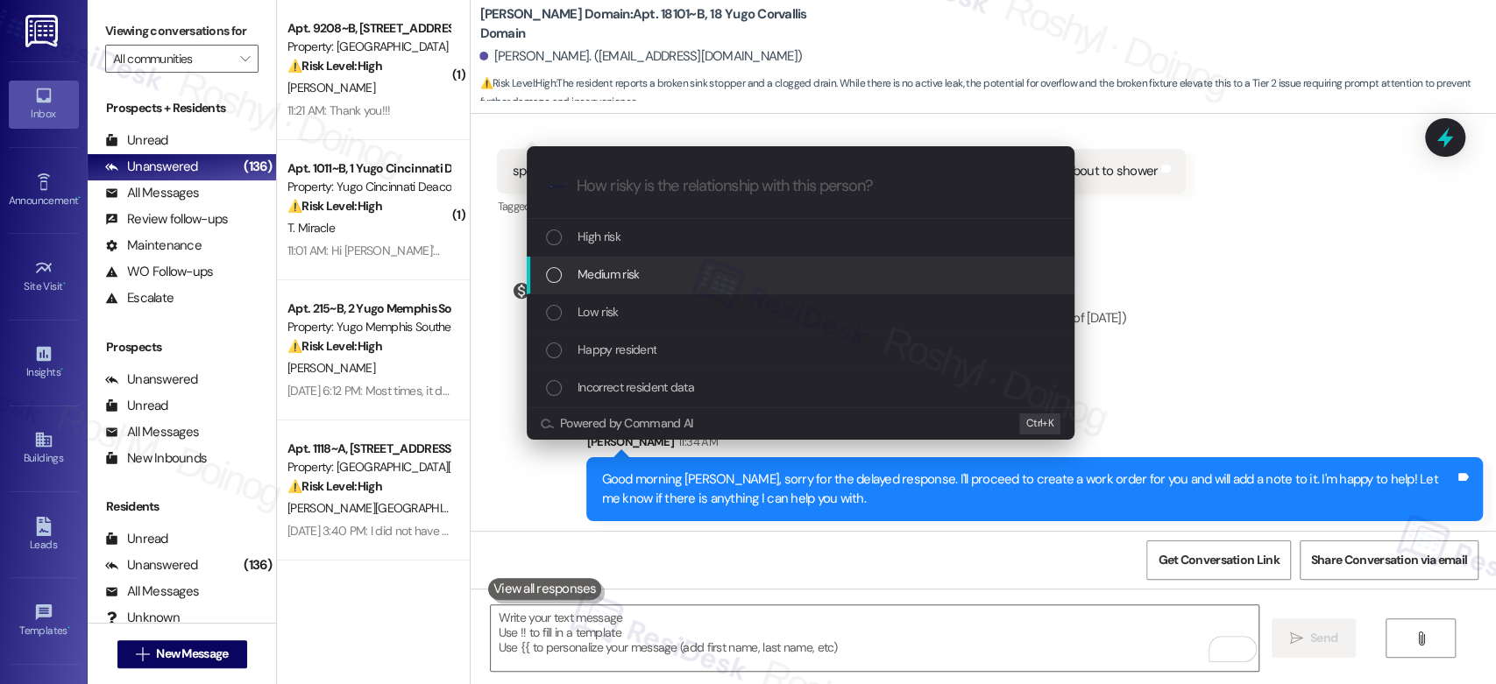
click at [653, 286] on div "Medium risk" at bounding box center [801, 276] width 548 height 38
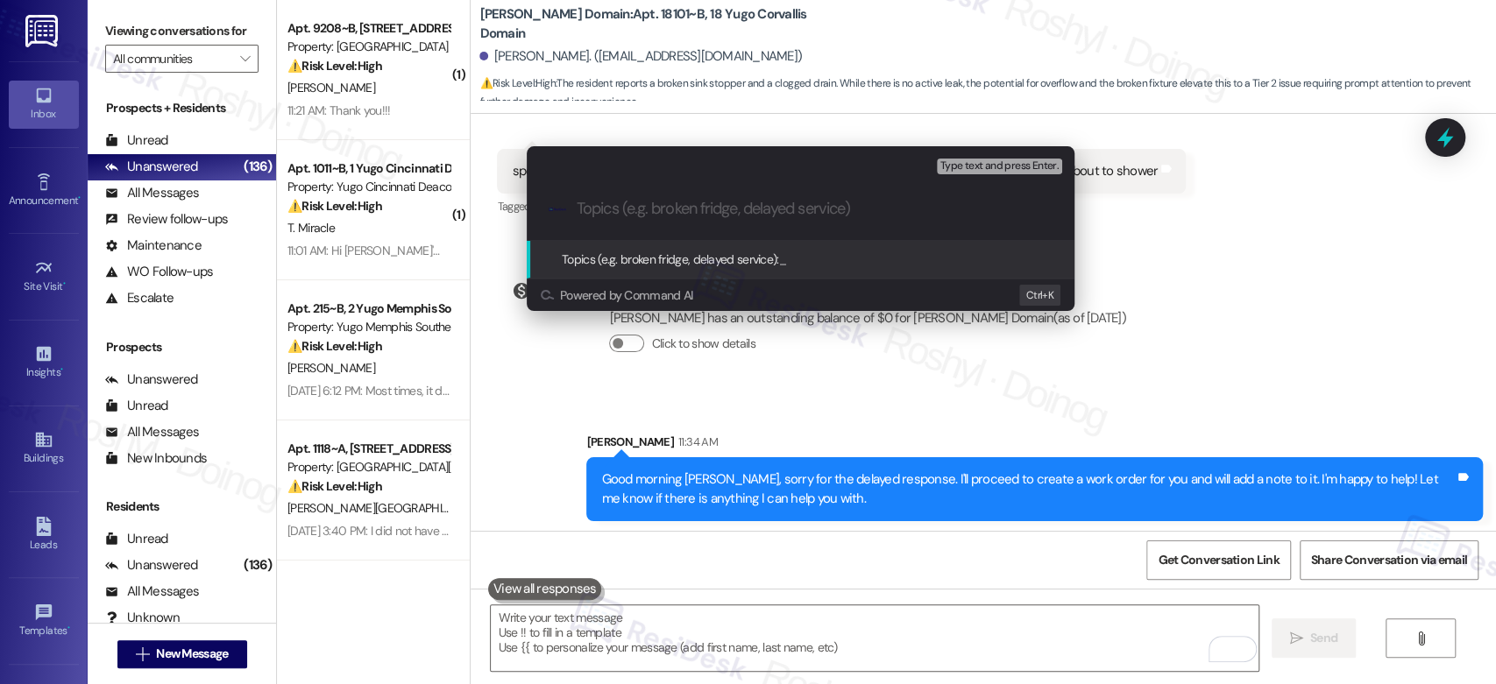
paste input "15567535"
paste input "Work Order (number) filed by ResiDesk - issue"
drag, startPoint x: 644, startPoint y: 207, endPoint x: 391, endPoint y: 198, distance: 253.4
click at [391, 198] on div "Escalate Conversation Medium risk Topics (e.g. broken fridge, delayed service) …" at bounding box center [748, 342] width 1496 height 684
drag, startPoint x: 659, startPoint y: 208, endPoint x: 721, endPoint y: 197, distance: 63.1
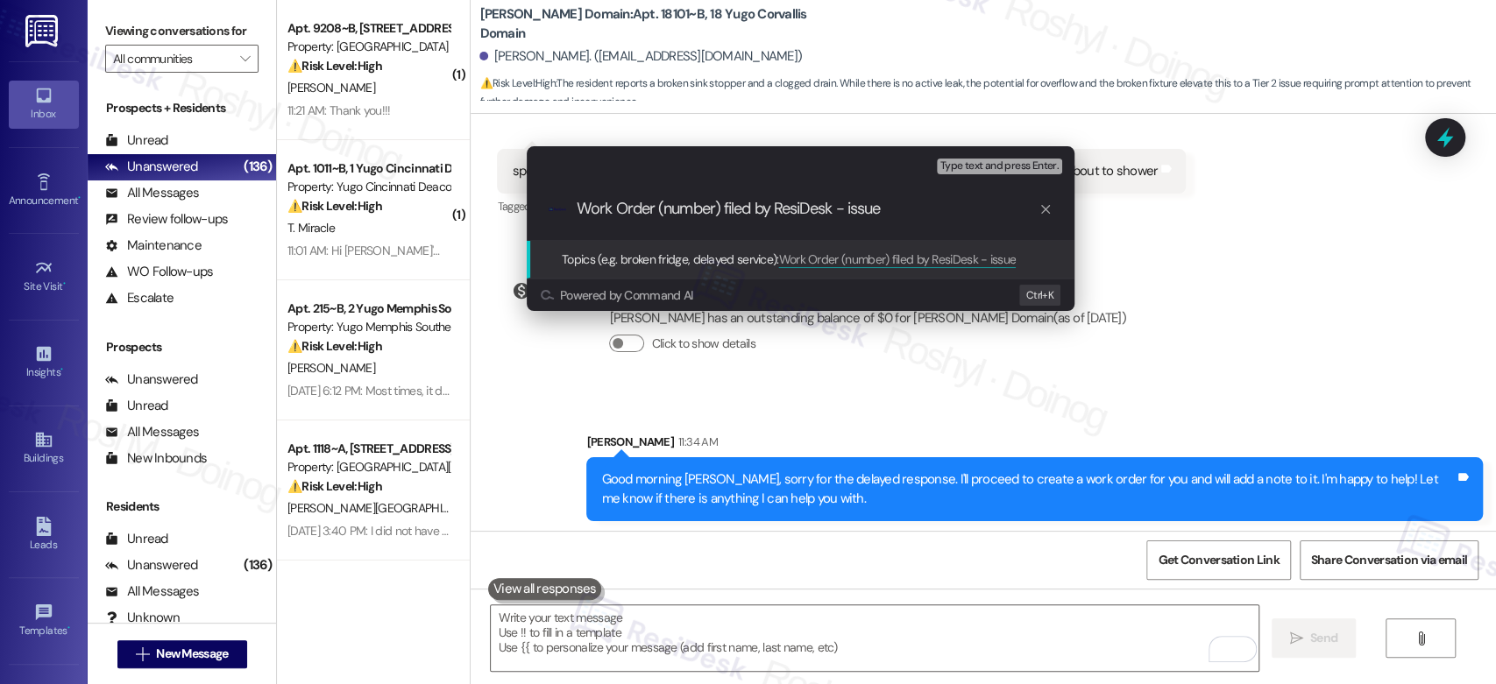
click at [721, 197] on div ".cls-1{fill:#0a055f;}.cls-2{fill:#0cc4c4;} resideskLogoBlueOrange Work Order (n…" at bounding box center [801, 209] width 548 height 62
paste input "15567535"
drag, startPoint x: 921, startPoint y: 204, endPoint x: 851, endPoint y: 210, distance: 70.4
click at [851, 210] on input "Work Order 15567535 filed by ResiDesk - issue" at bounding box center [808, 209] width 462 height 18
paste input "Bathroom clogged sink and broken stopper"
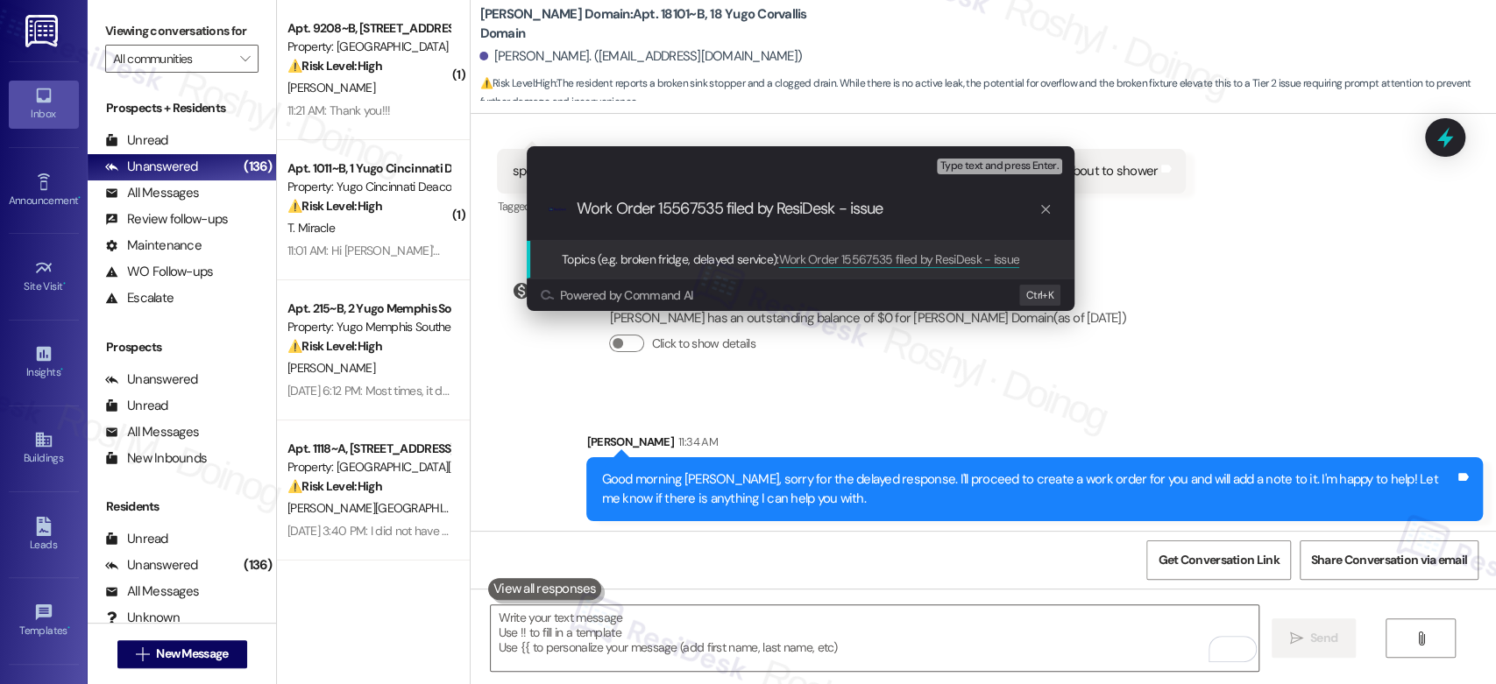
type input "Work Order 15567535 filed by ResiDesk - Bathroom clogged sink and broken stopper"
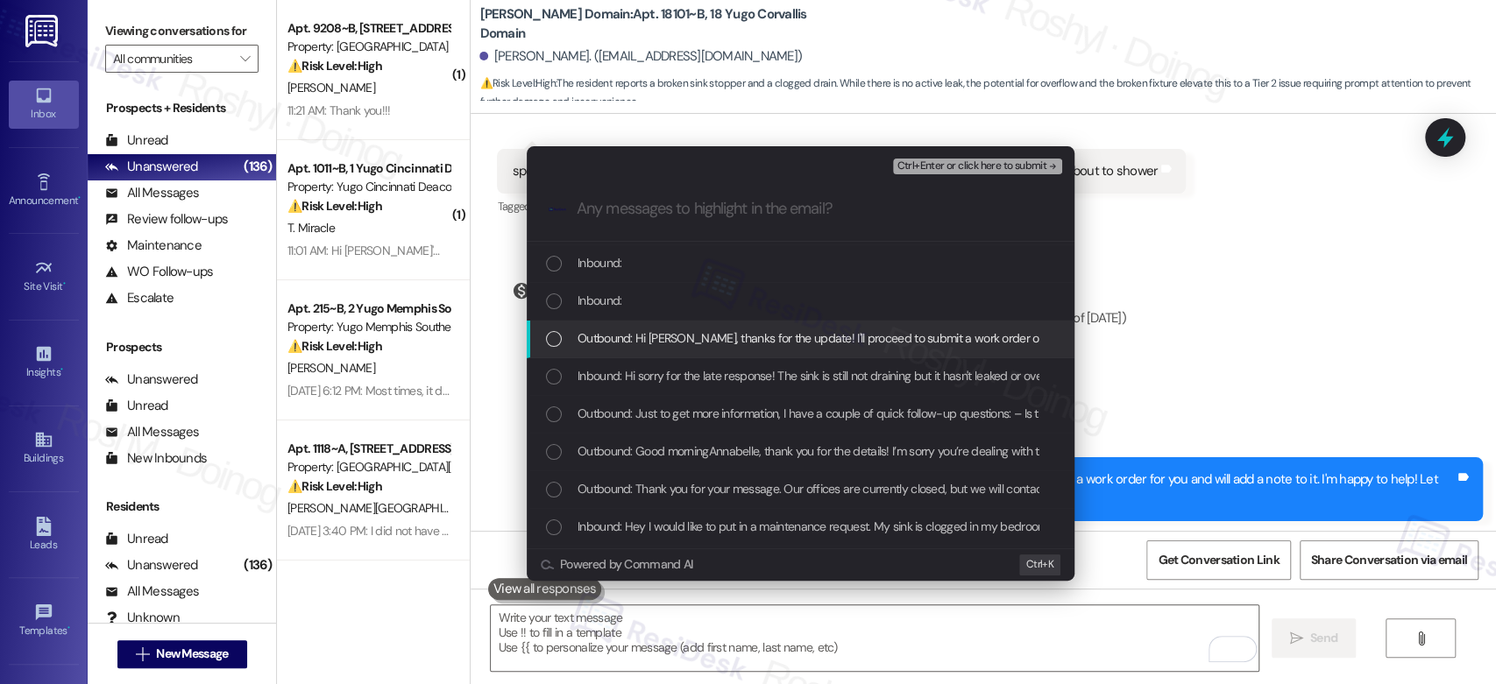
scroll to position [195, 0]
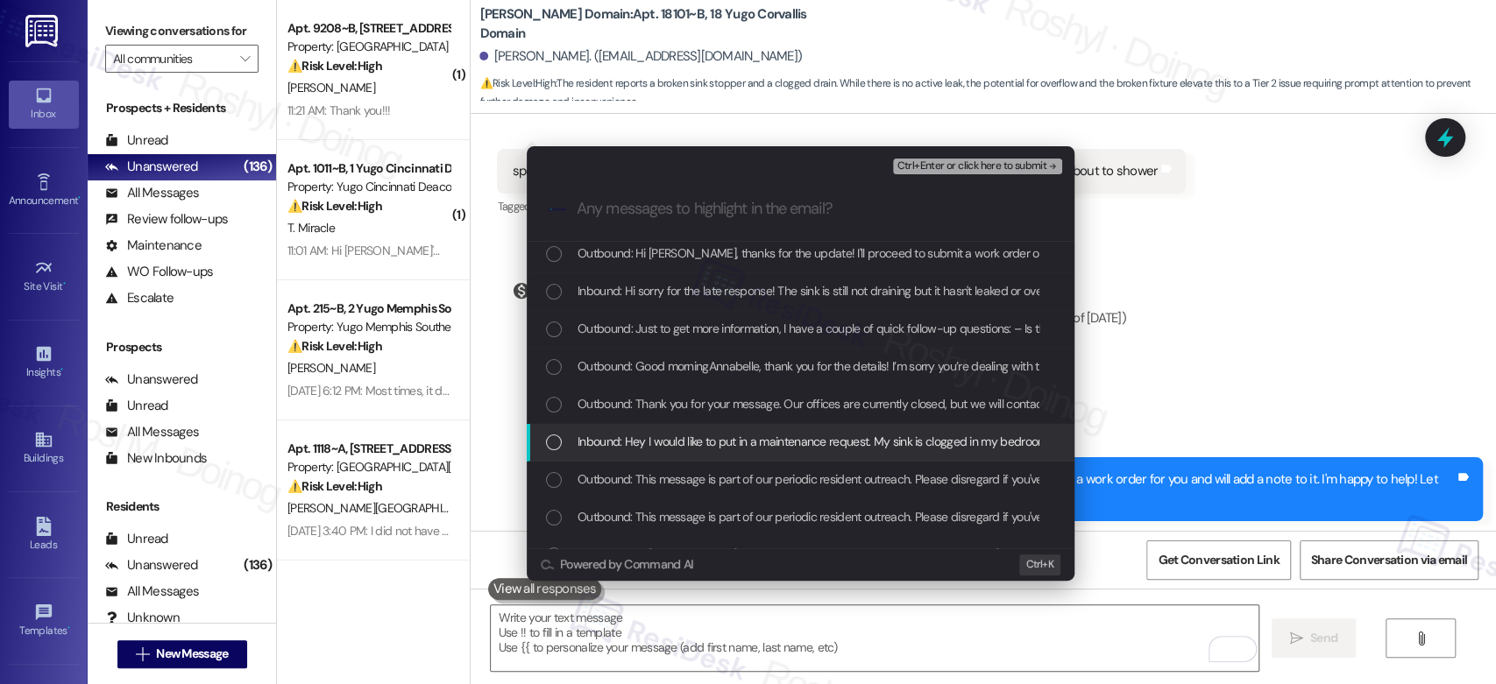
click at [760, 449] on span "Inbound: Hey I would like to put in a maintenance request. My sink is clogged i…" at bounding box center [1058, 441] width 960 height 19
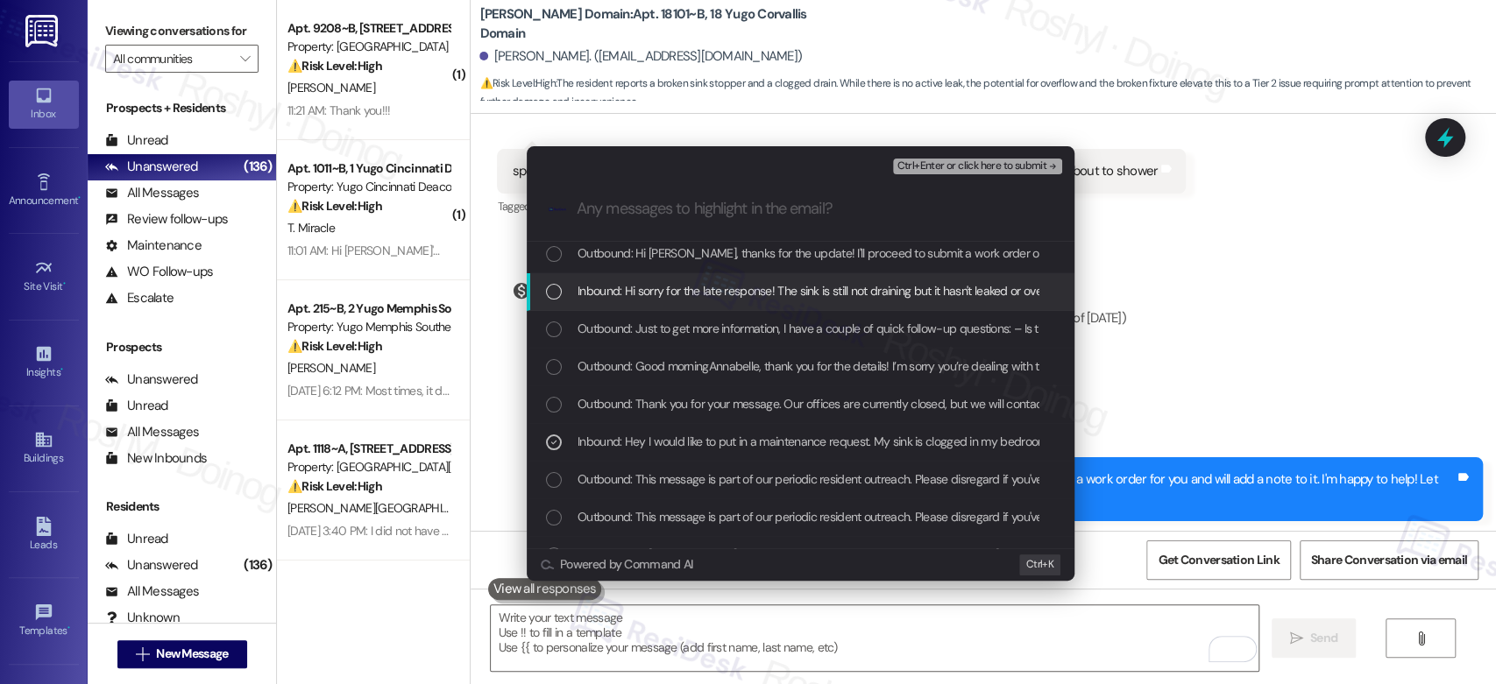
click at [755, 299] on span "Inbound: Hi sorry for the late response! The sink is still not draining but it …" at bounding box center [1458, 290] width 1760 height 19
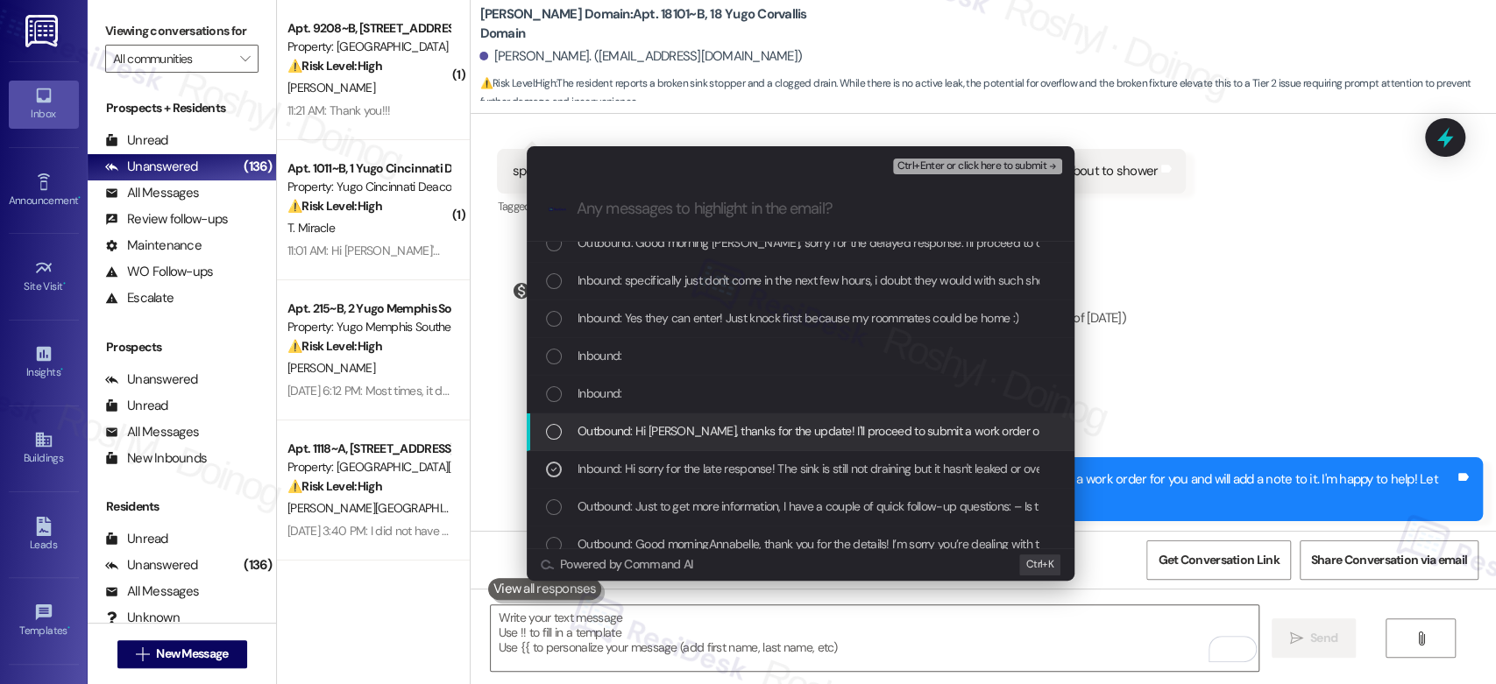
scroll to position [0, 0]
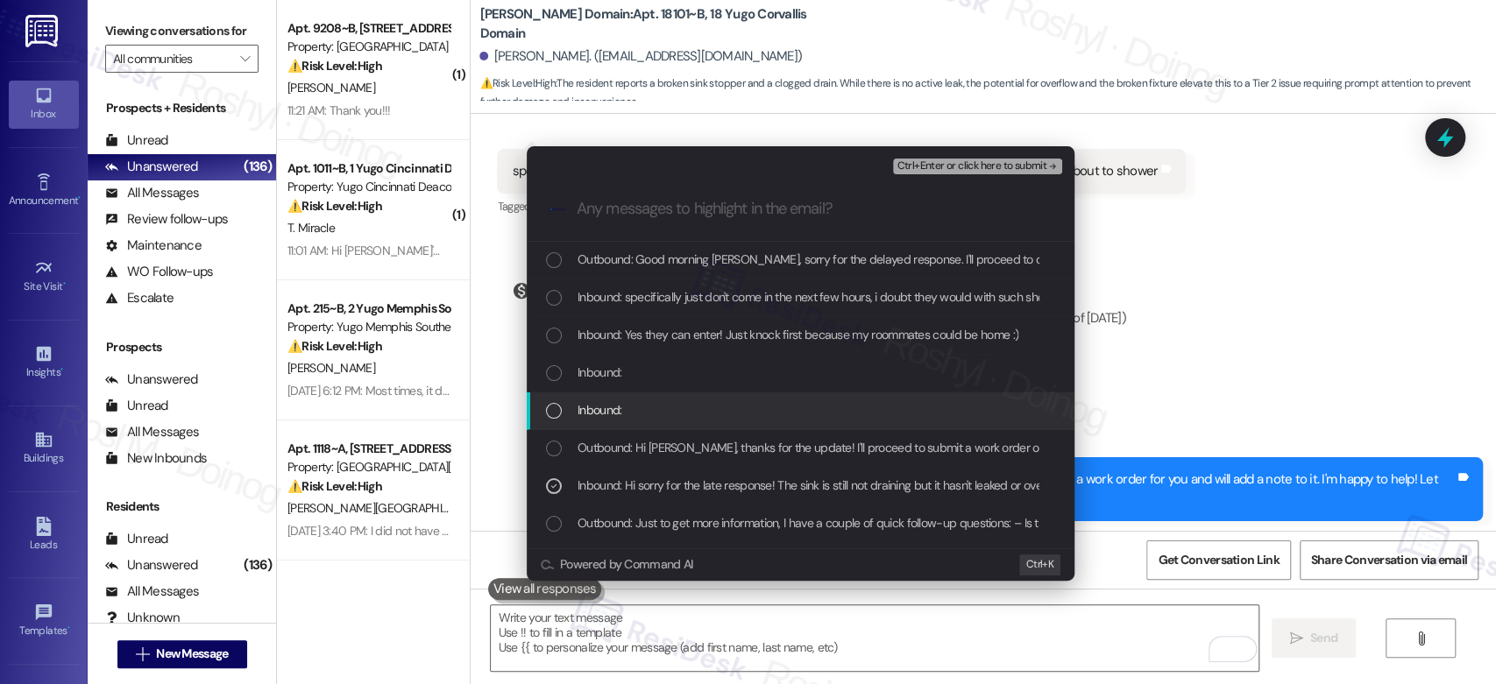
click at [748, 412] on div "Inbound:" at bounding box center [802, 409] width 513 height 19
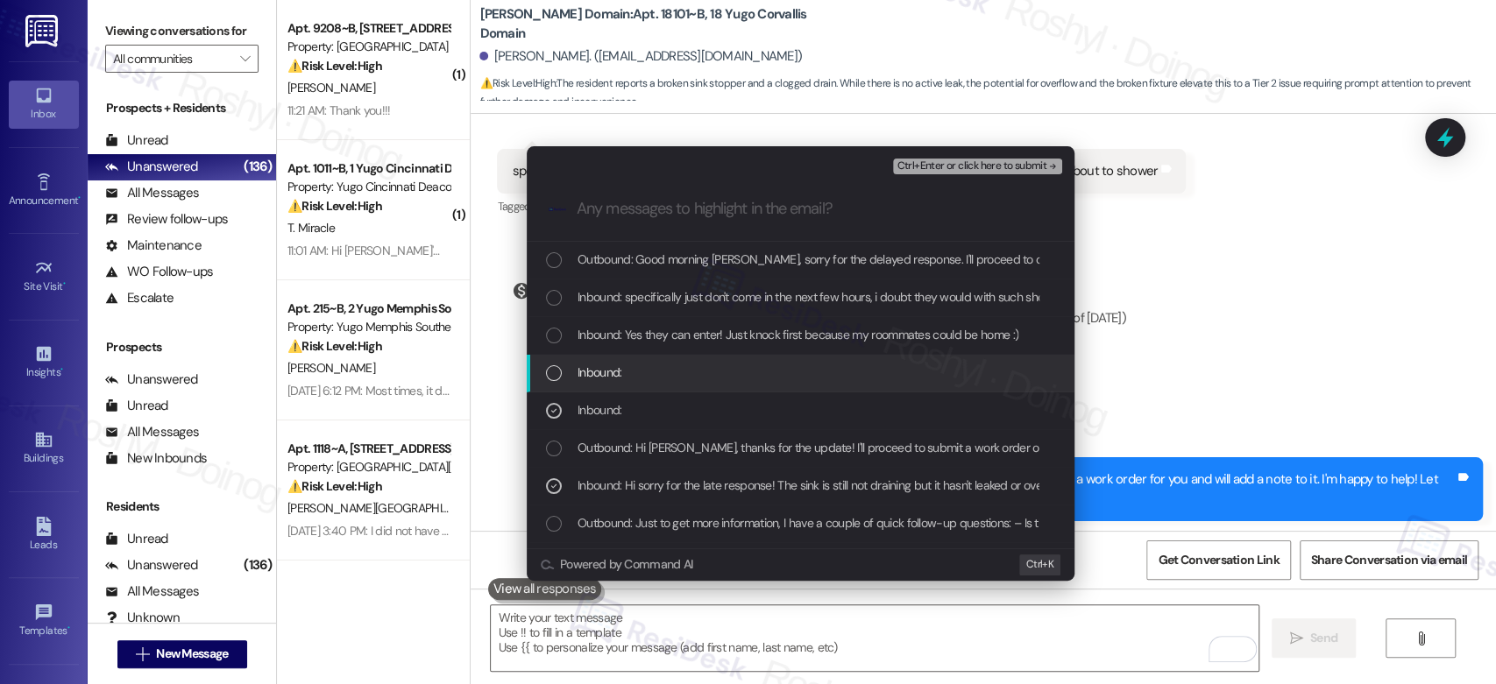
click at [743, 379] on div "Inbound:" at bounding box center [802, 372] width 513 height 19
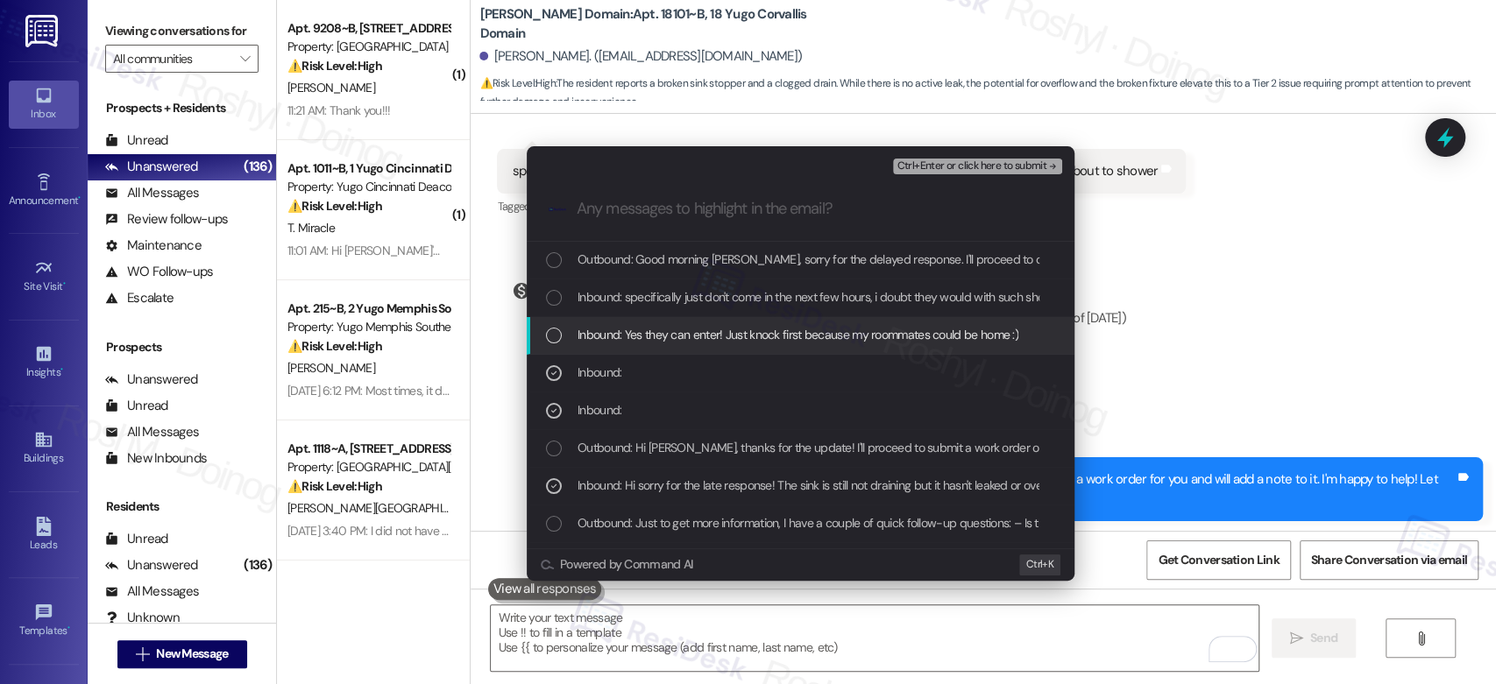
click at [772, 346] on div "Inbound: Yes they can enter! Just knock first because my roommates could be hom…" at bounding box center [801, 336] width 548 height 38
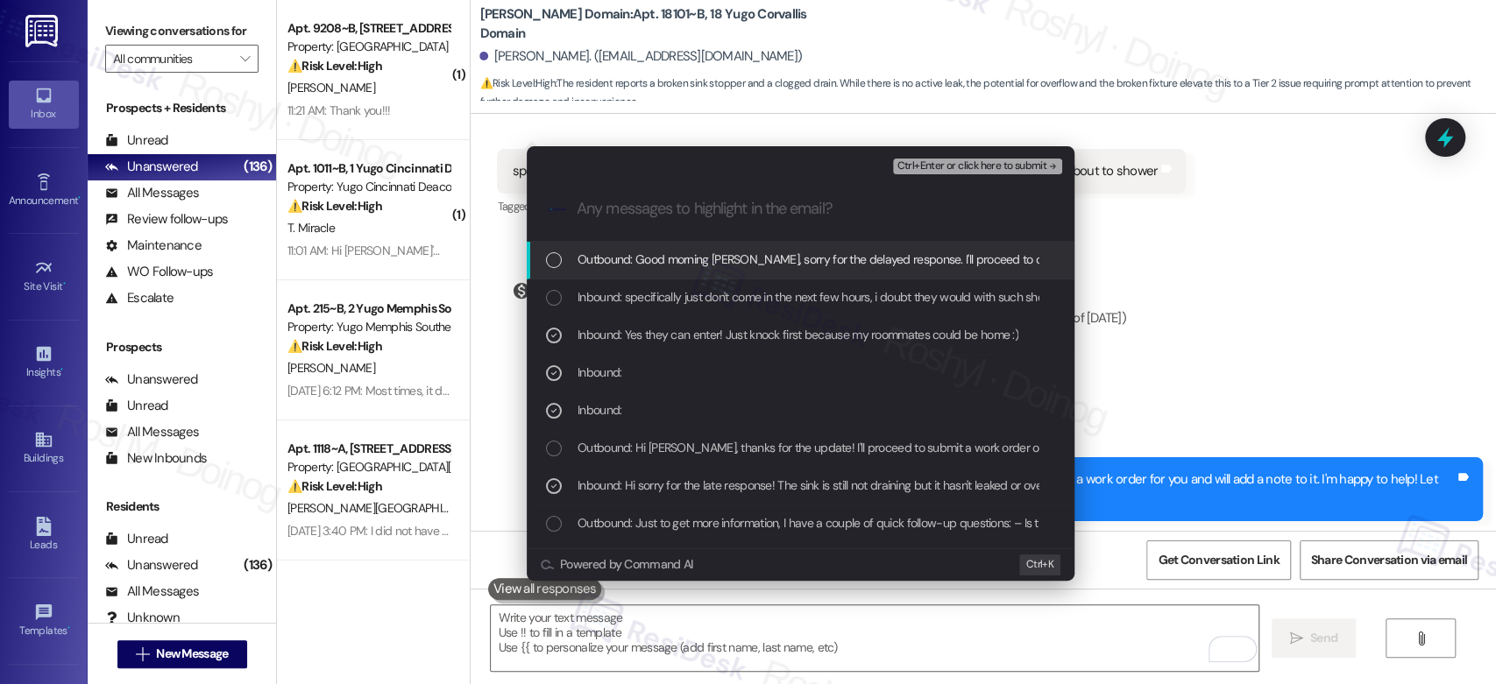
click at [1006, 165] on span "Ctrl+Enter or click here to submit" at bounding box center [972, 166] width 150 height 12
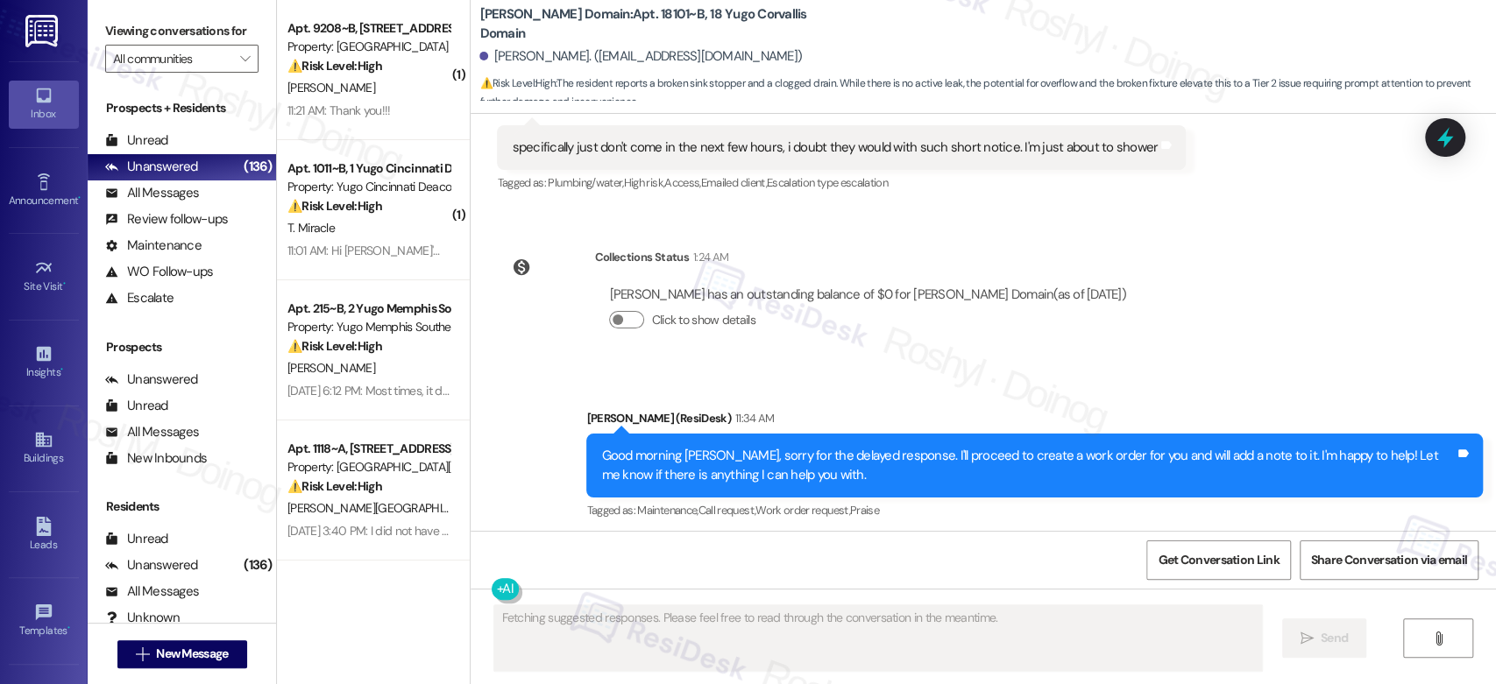
scroll to position [9700, 0]
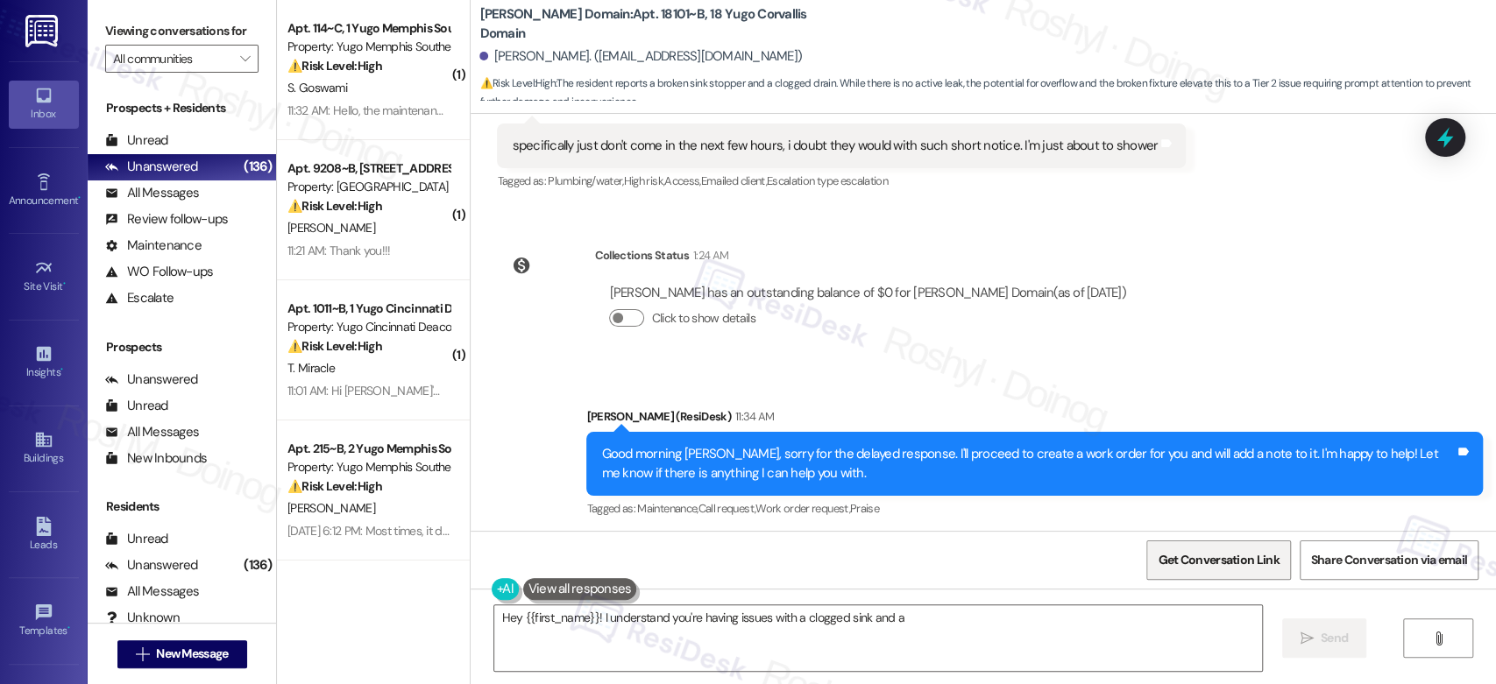
click at [1189, 566] on span "Get Conversation Link" at bounding box center [1218, 560] width 121 height 18
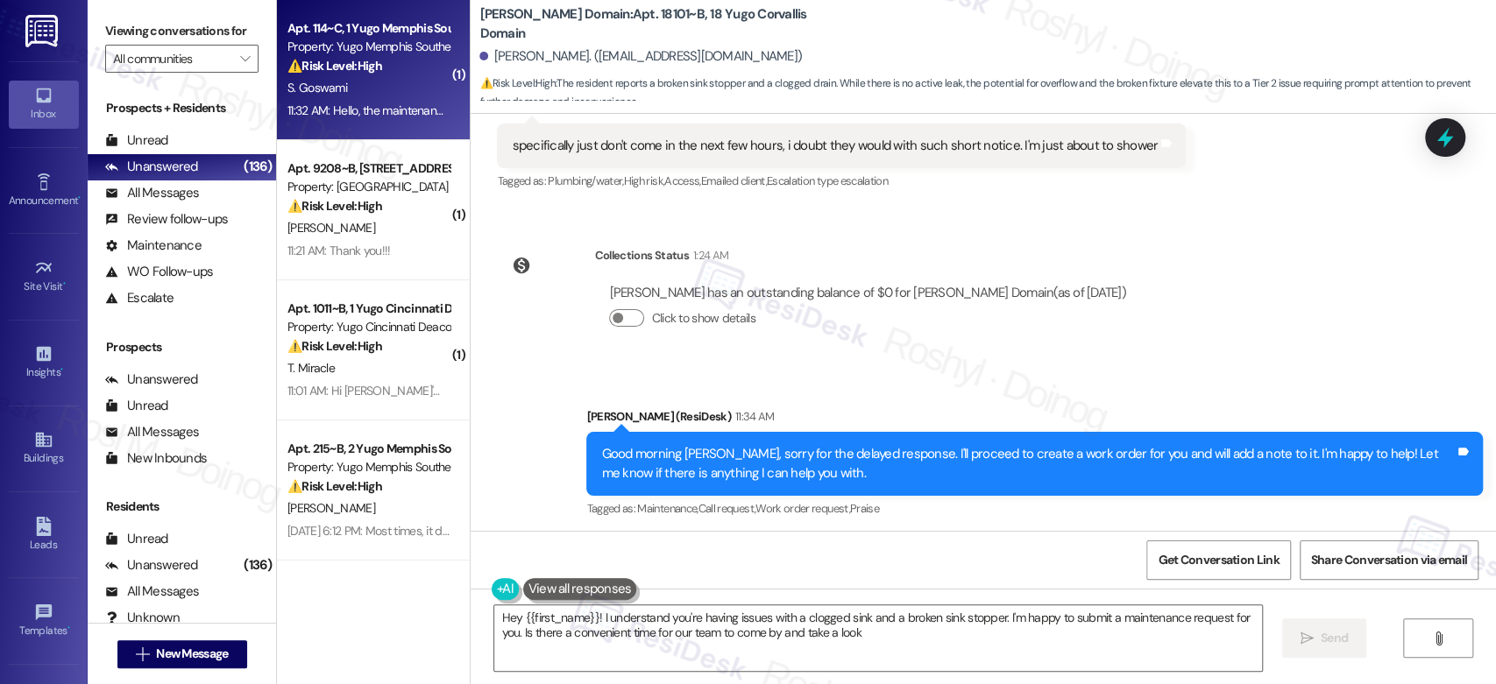
type textarea "Hey {{first_name}}! I understand you're having issues with a clogged sink and a…"
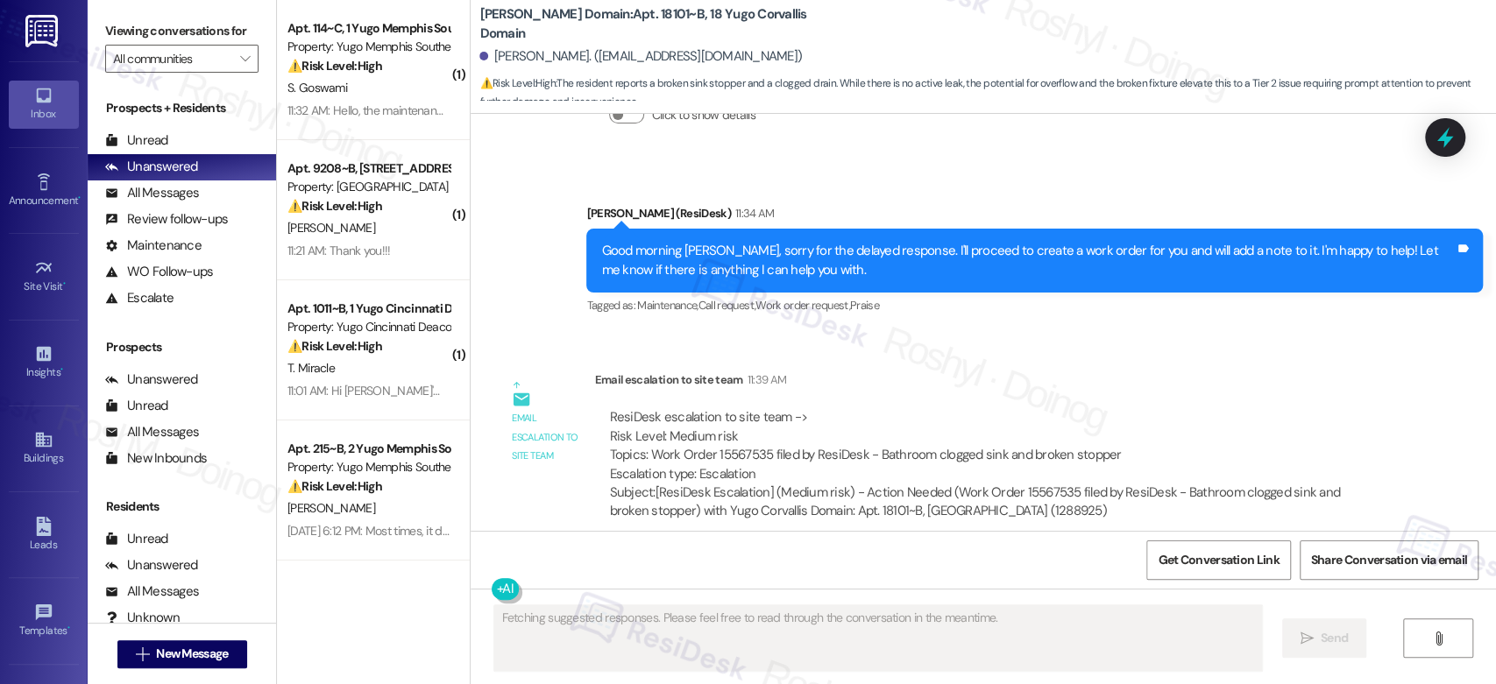
scroll to position [9917, 0]
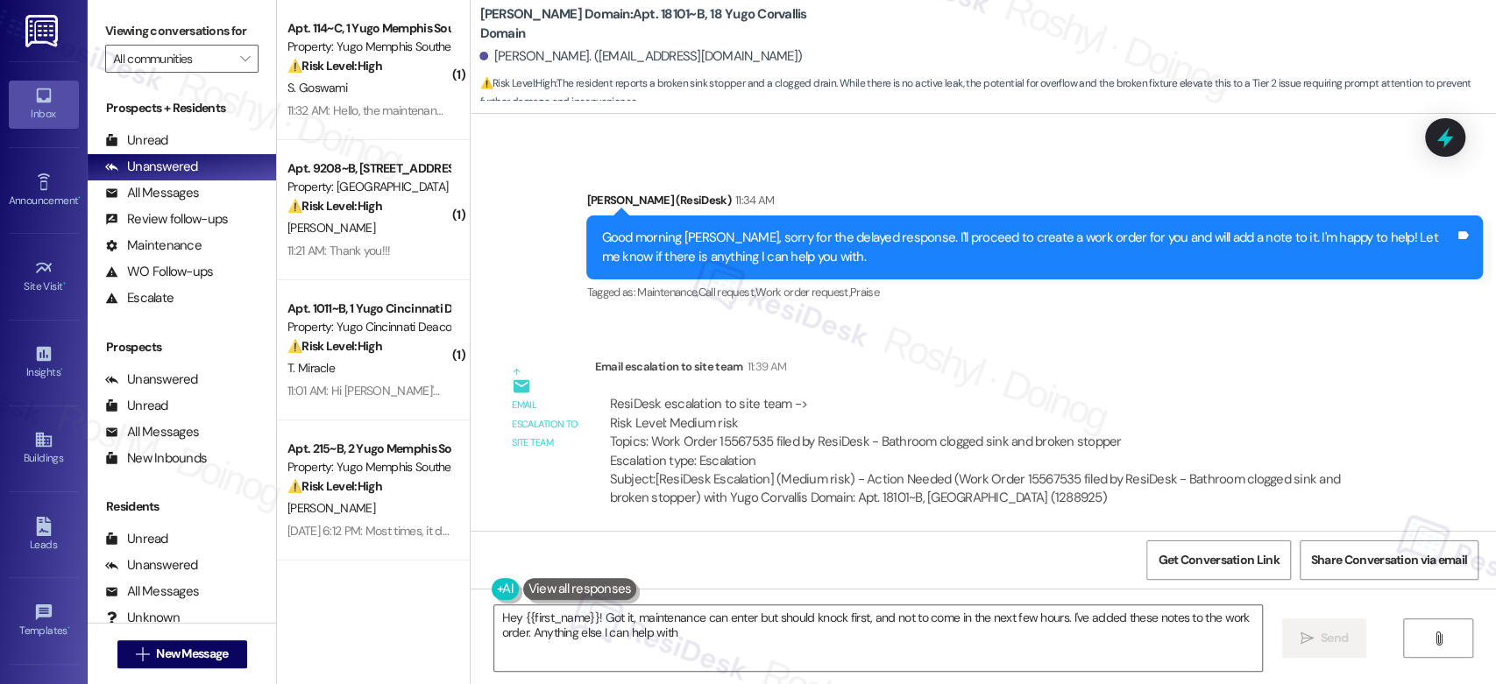
type textarea "Hey {{first_name}}! Got it, maintenance can enter but should knock first, and n…"
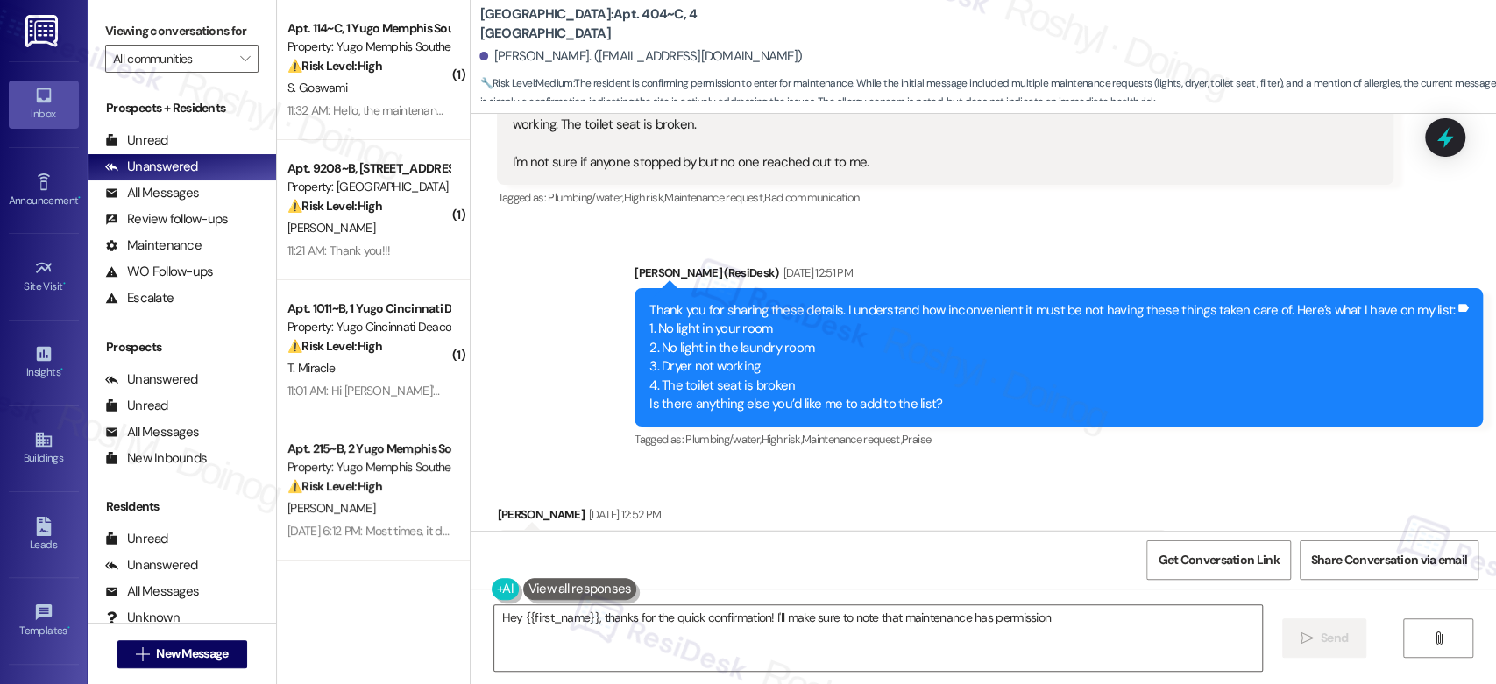
scroll to position [5843, 0]
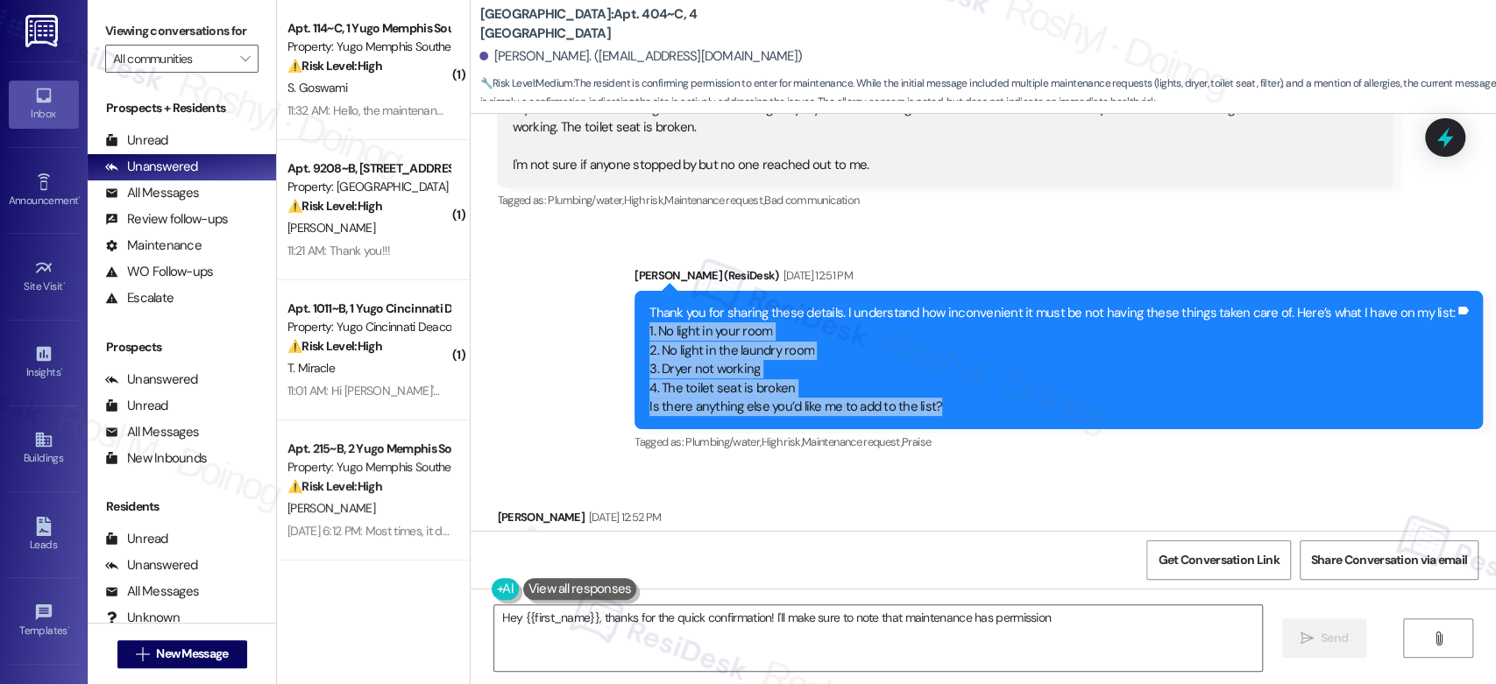
copy div "1. No light in your room 2. No light in the laundry room 3. Dryer not working 4…"
drag, startPoint x: 977, startPoint y: 374, endPoint x: 657, endPoint y: 290, distance: 330.7
click at [657, 291] on div "Thank you for sharing these details. I understand how inconvenient it must be n…" at bounding box center [1058, 360] width 848 height 139
click at [842, 351] on div "Thank you for sharing these details. I understand how inconvenient it must be n…" at bounding box center [1051, 360] width 805 height 113
drag, startPoint x: 842, startPoint y: 351, endPoint x: 620, endPoint y: 301, distance: 227.5
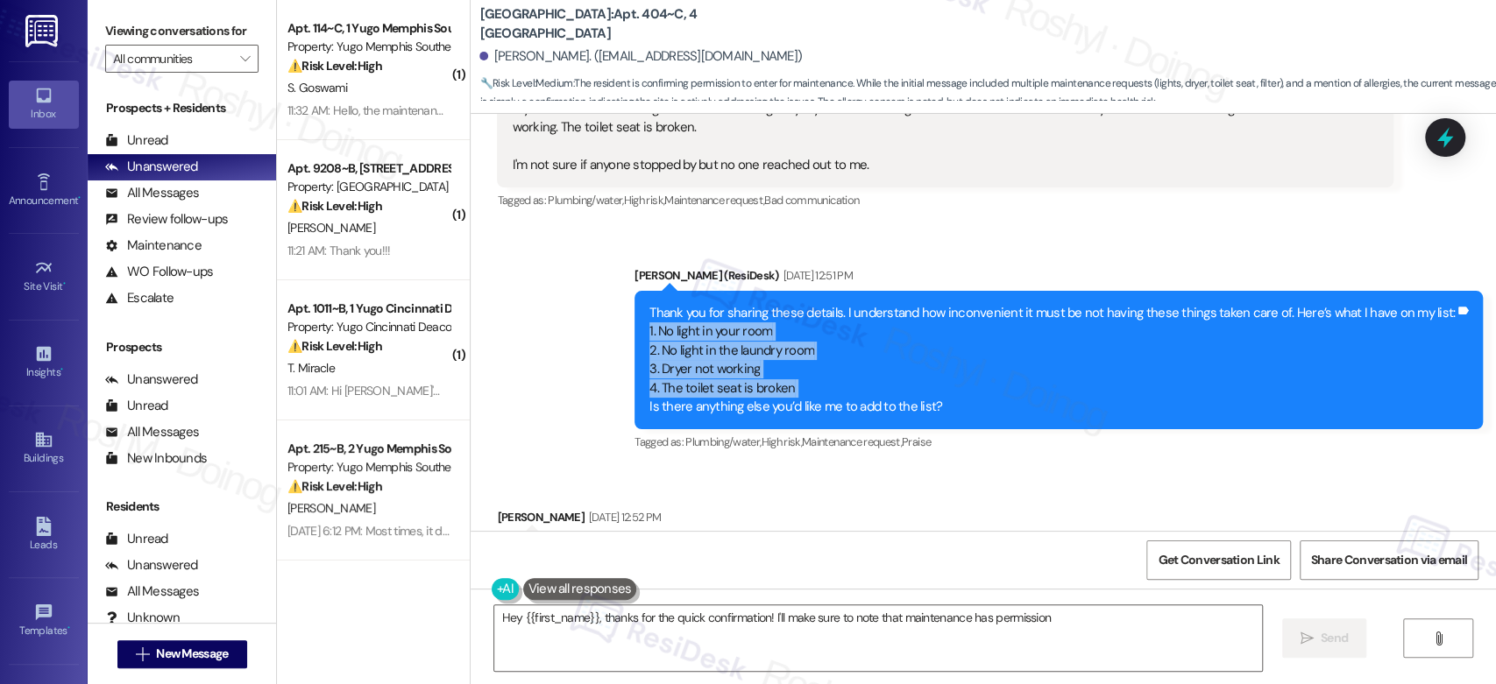
click at [620, 301] on div "Sent via SMS [PERSON_NAME] (ResiDesk) [DATE] 12:51 PM Thank you for sharing the…" at bounding box center [983, 348] width 1025 height 242
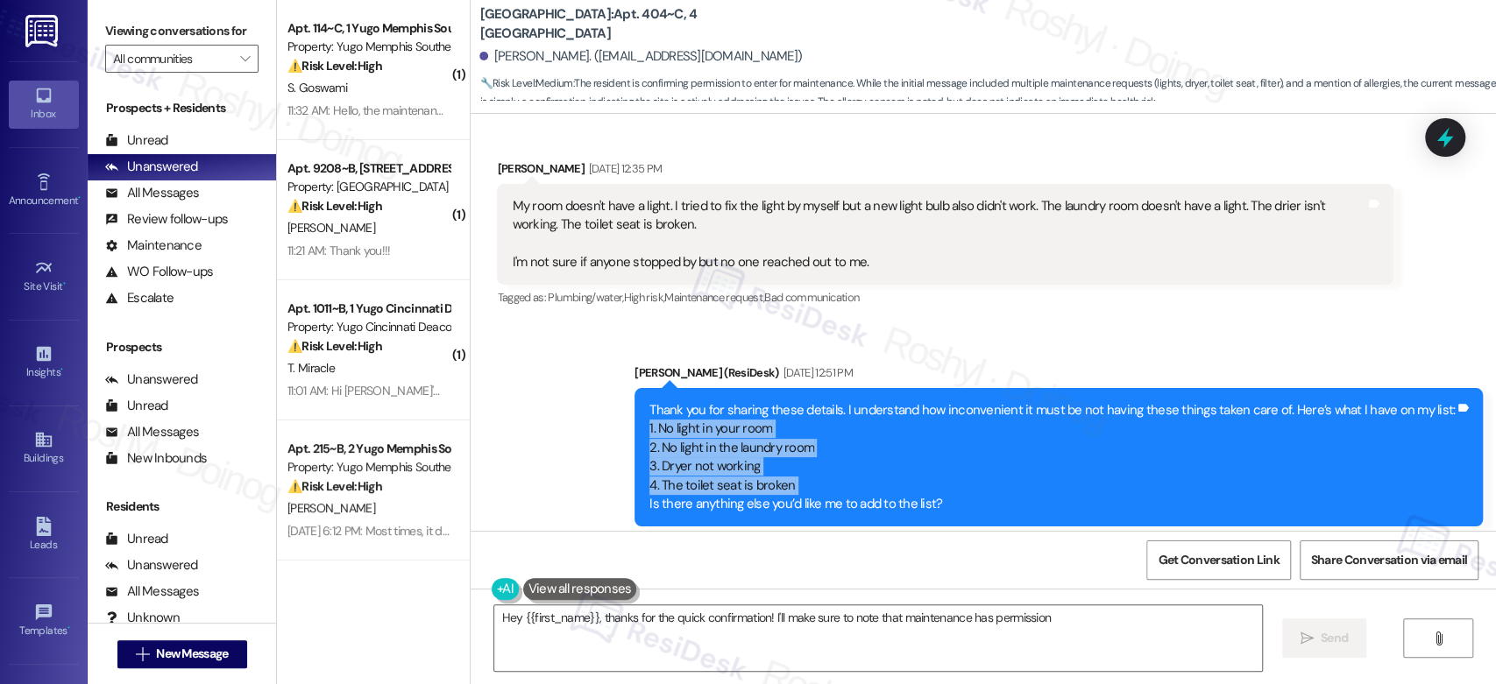
scroll to position [6134, 0]
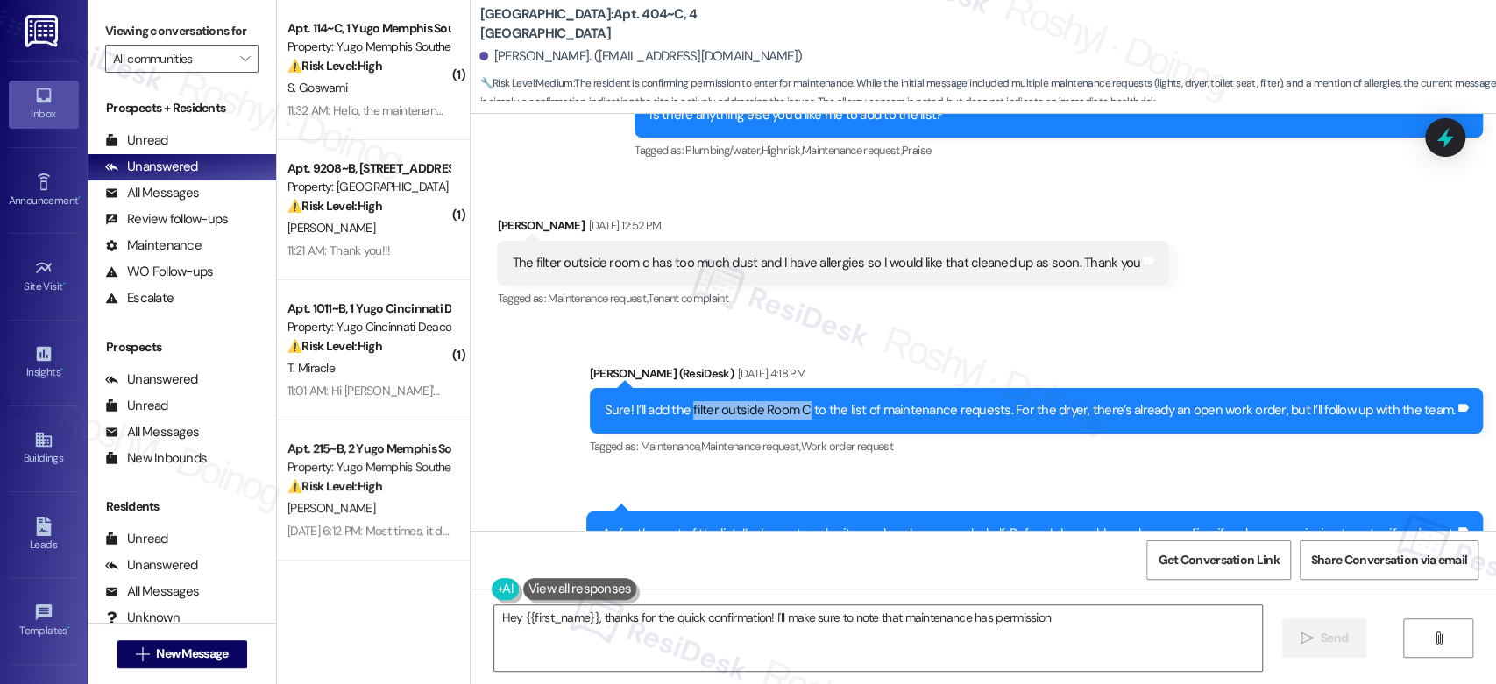
copy div "filter outside Room C"
drag, startPoint x: 705, startPoint y: 372, endPoint x: 818, endPoint y: 377, distance: 112.3
click at [818, 401] on div "Sure! I’ll add the filter outside Room C to the list of maintenance requests. F…" at bounding box center [1030, 410] width 851 height 18
click at [1404, 272] on div "Received via SMS [PERSON_NAME] [DATE] 12:52 PM The filter outside room c has to…" at bounding box center [983, 251] width 1025 height 148
click at [992, 241] on div "The filter outside room c has too much dust and I have allergies so I would lik…" at bounding box center [832, 263] width 671 height 45
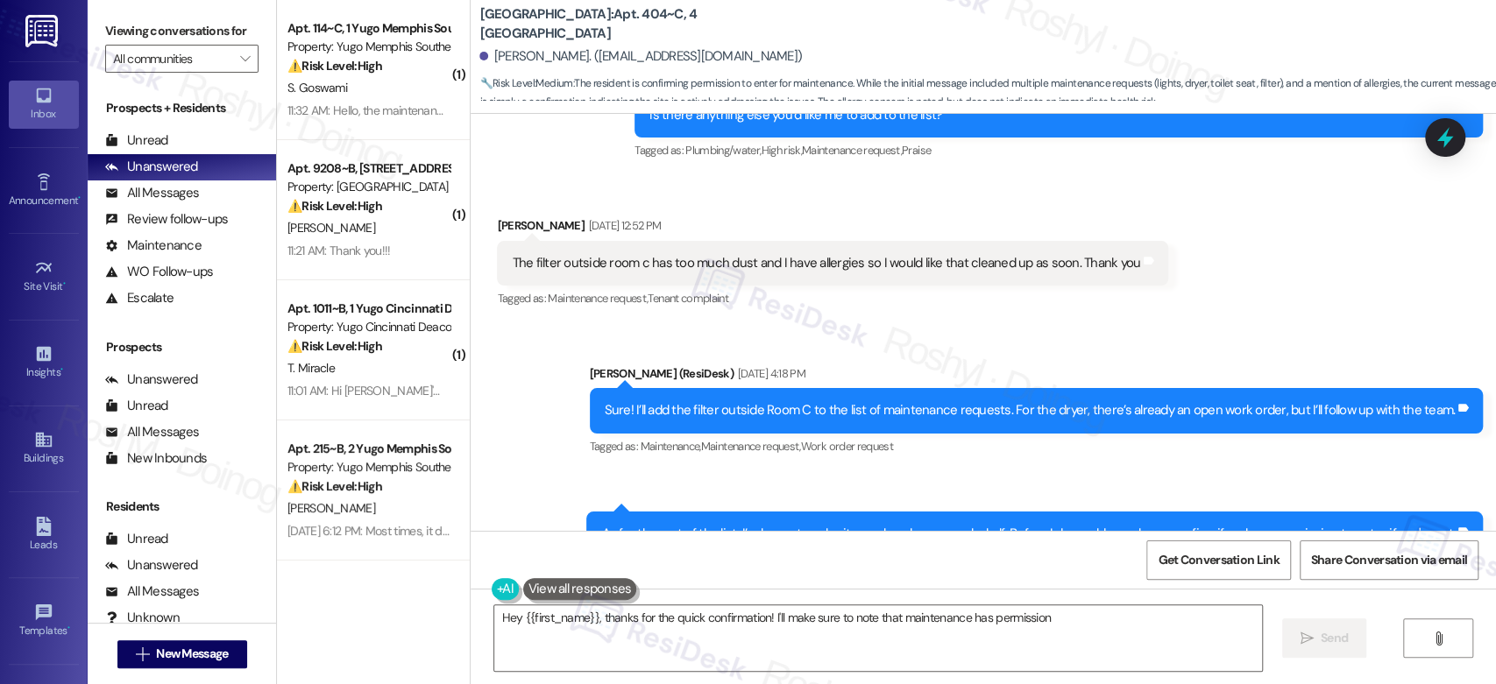
click at [961, 280] on div "Received via SMS [PERSON_NAME] [DATE] 12:52 PM The filter outside room c has to…" at bounding box center [833, 264] width 698 height 122
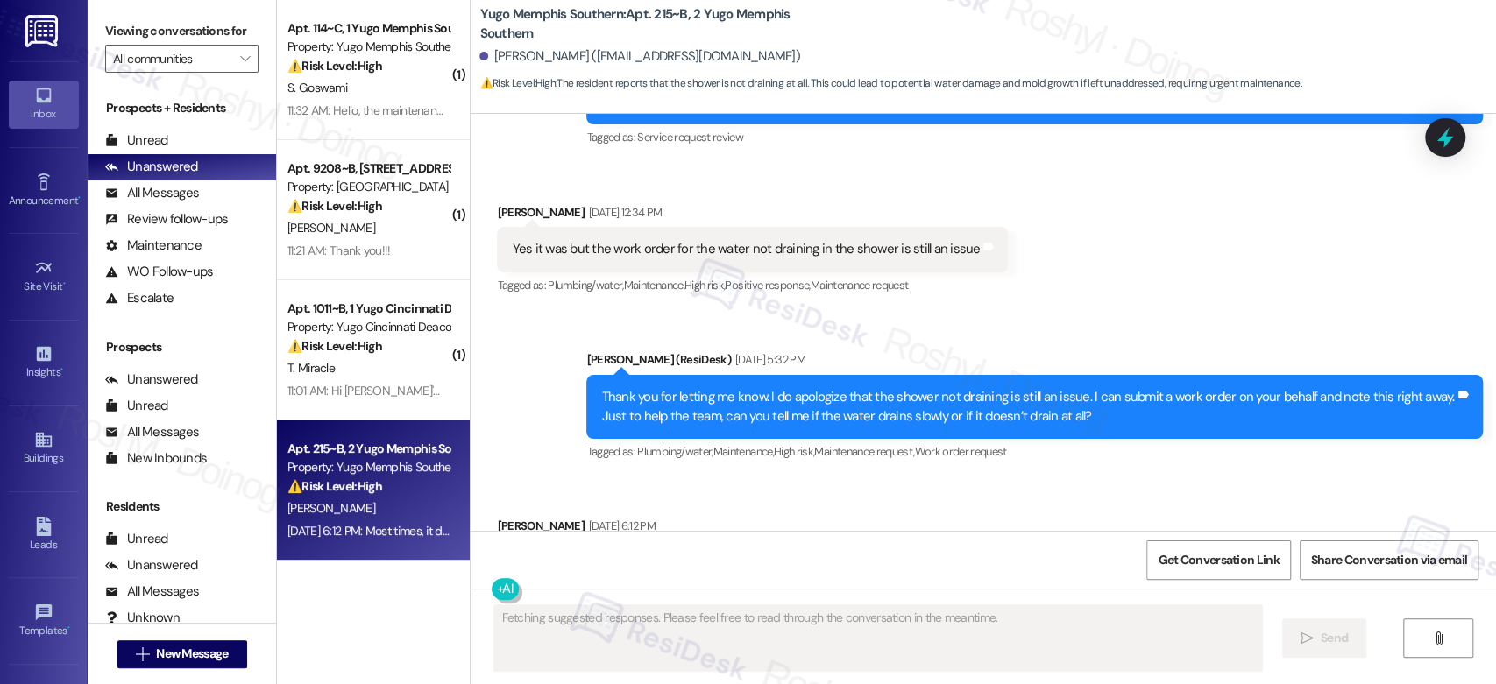
scroll to position [364, 0]
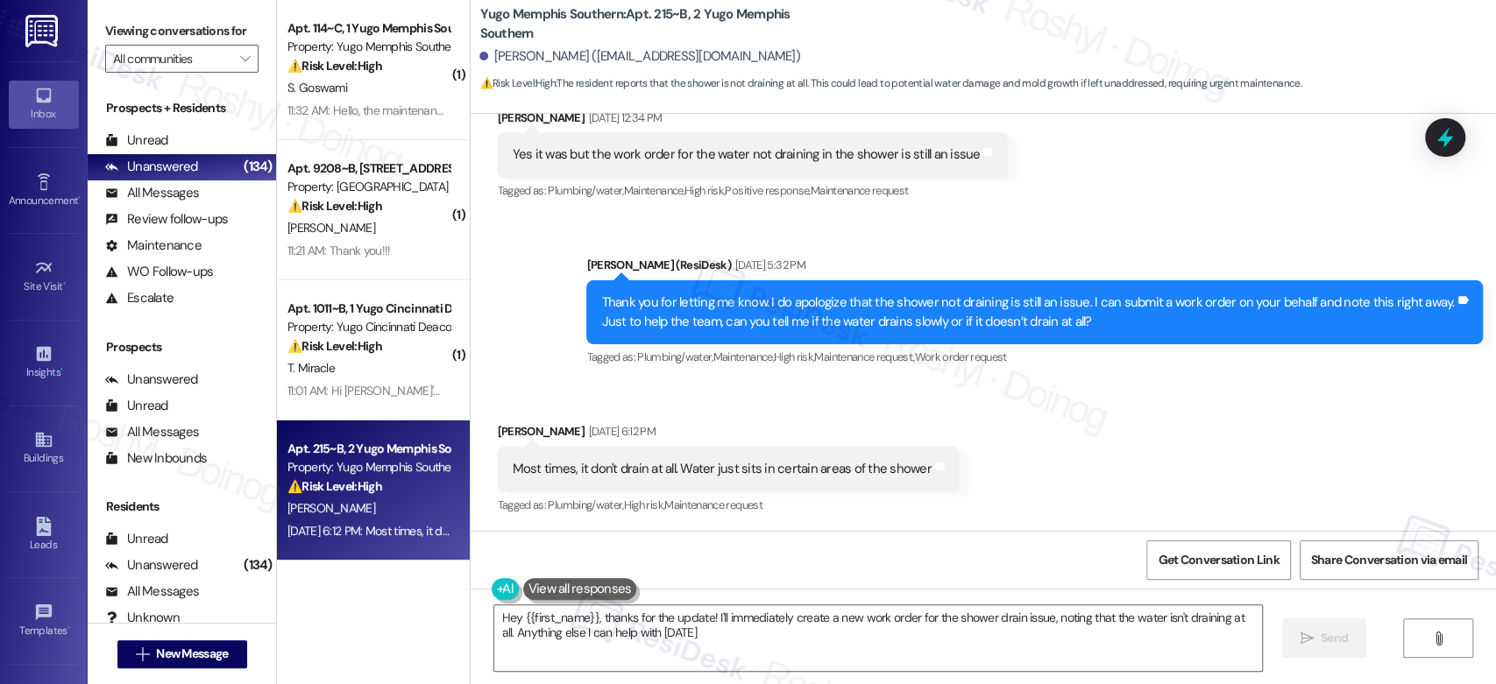
type textarea "Hey {{first_name}}, thanks for the update! I'll immediately create a new work o…"
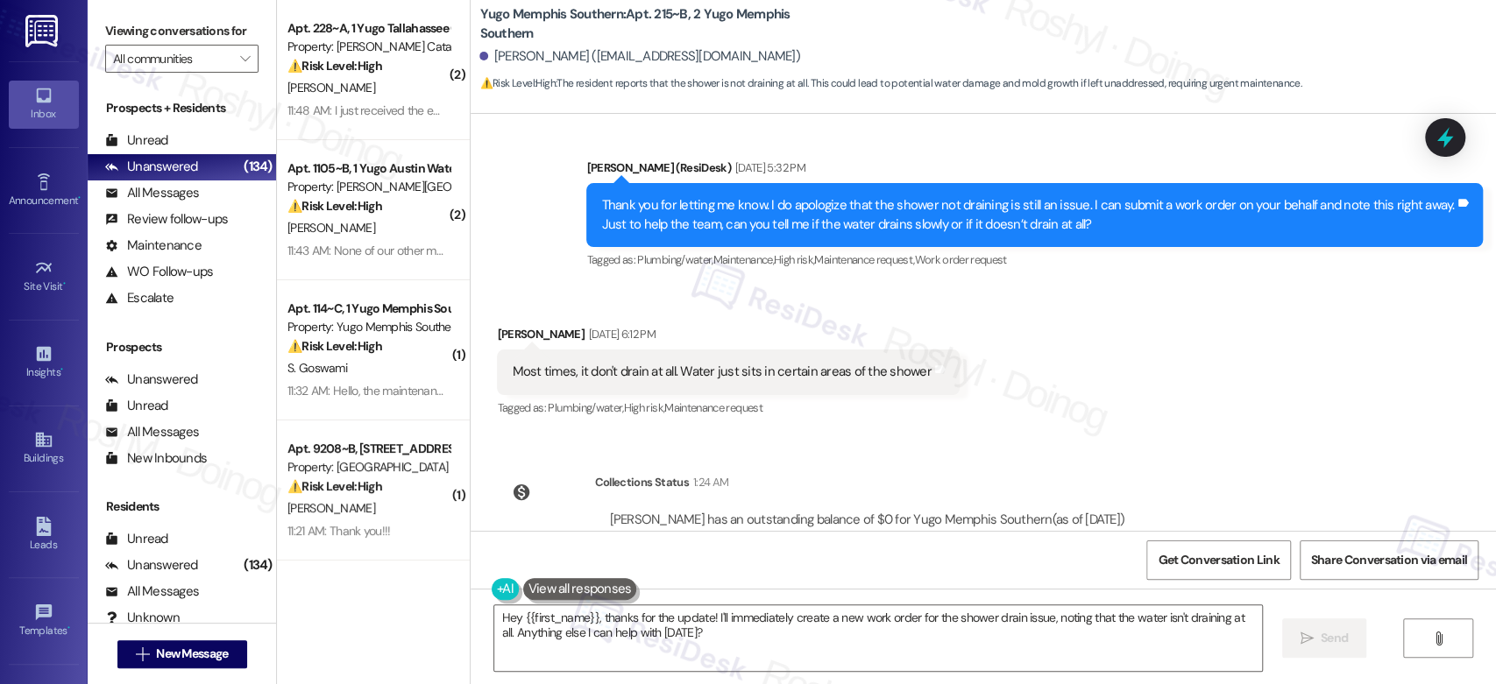
scroll to position [526, 0]
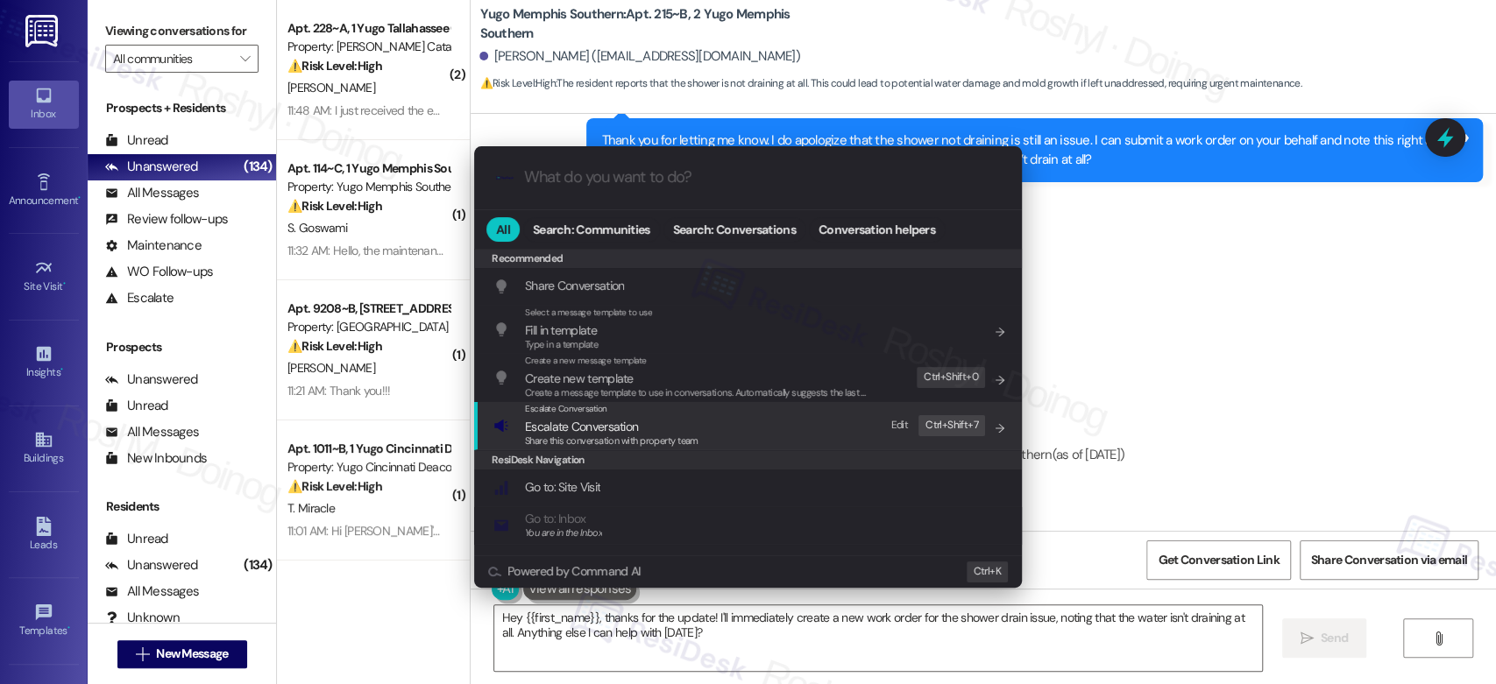
click at [624, 419] on span "Escalate Conversation" at bounding box center [581, 427] width 113 height 16
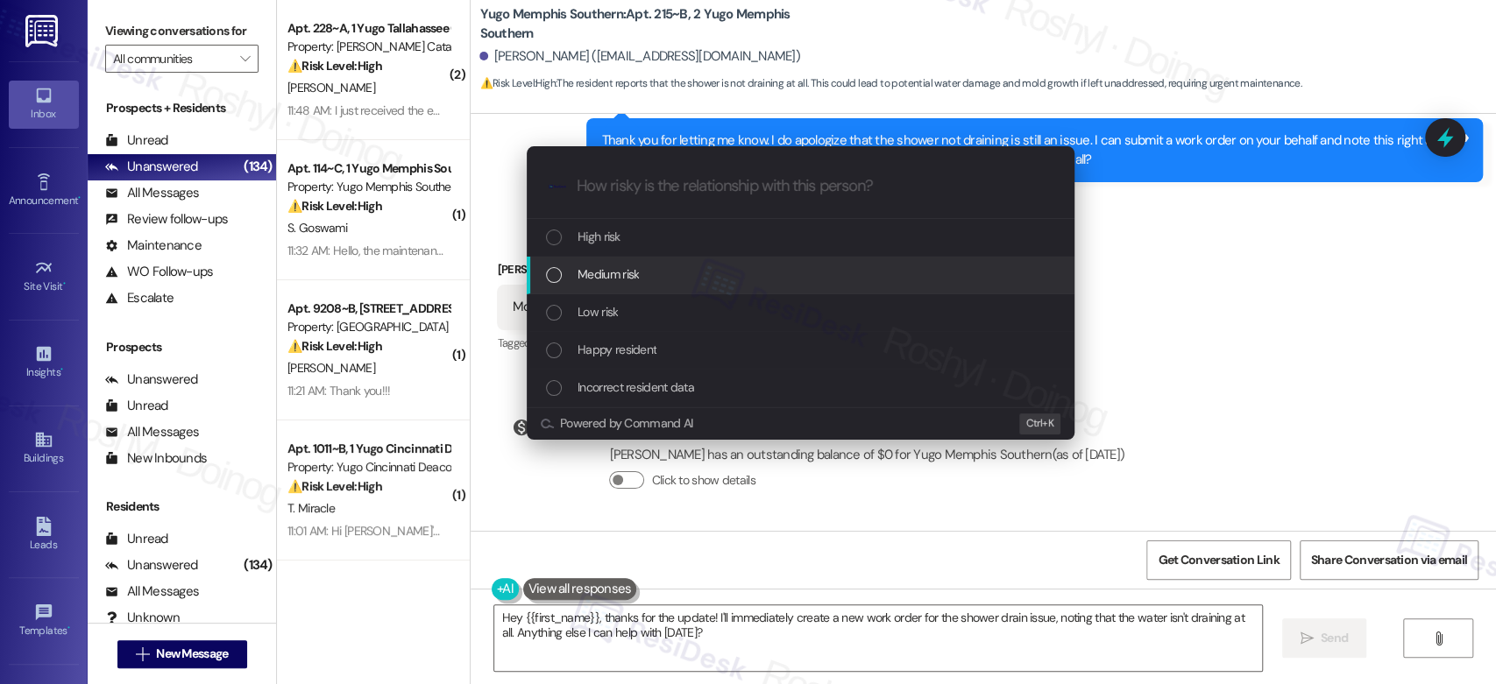
click at [647, 279] on div "Medium risk" at bounding box center [802, 274] width 513 height 19
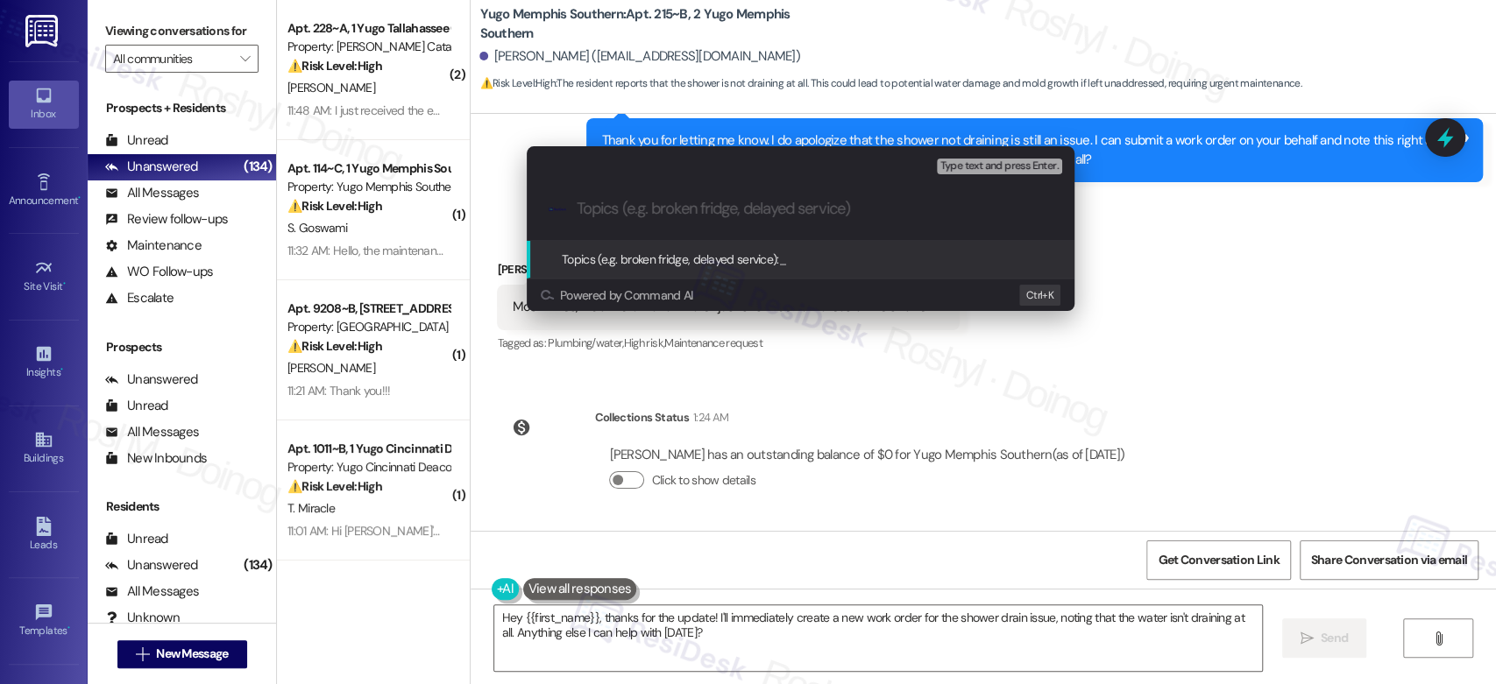
paste input "No lights in Room C and in the Laundry Room"
type input "No lights in Room C and in the Laundry Room"
click at [1258, 321] on div "Escalate Conversation Medium risk Topics (e.g. broken fridge, delayed service) …" at bounding box center [748, 342] width 1496 height 684
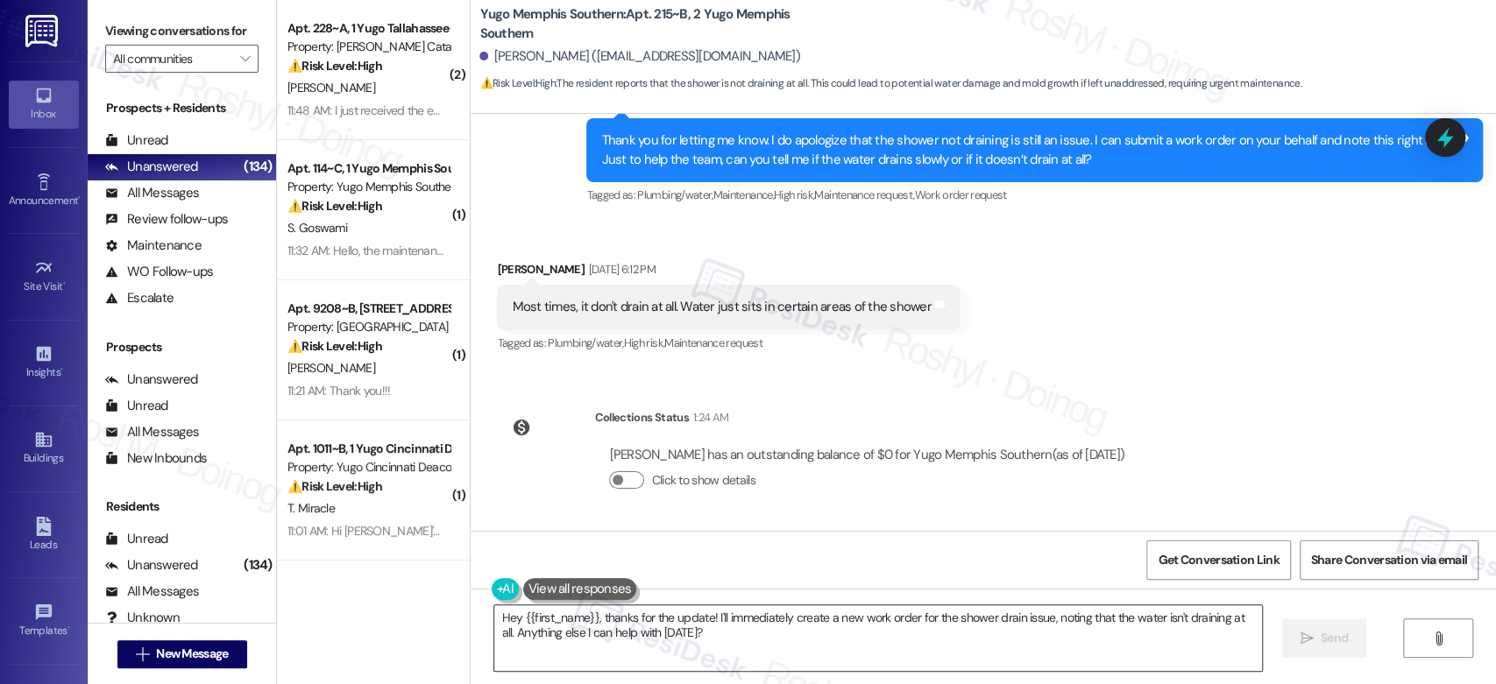
click at [708, 620] on textarea "Hey {{first_name}}, thanks for the update! I'll immediately create a new work o…" at bounding box center [877, 639] width 767 height 66
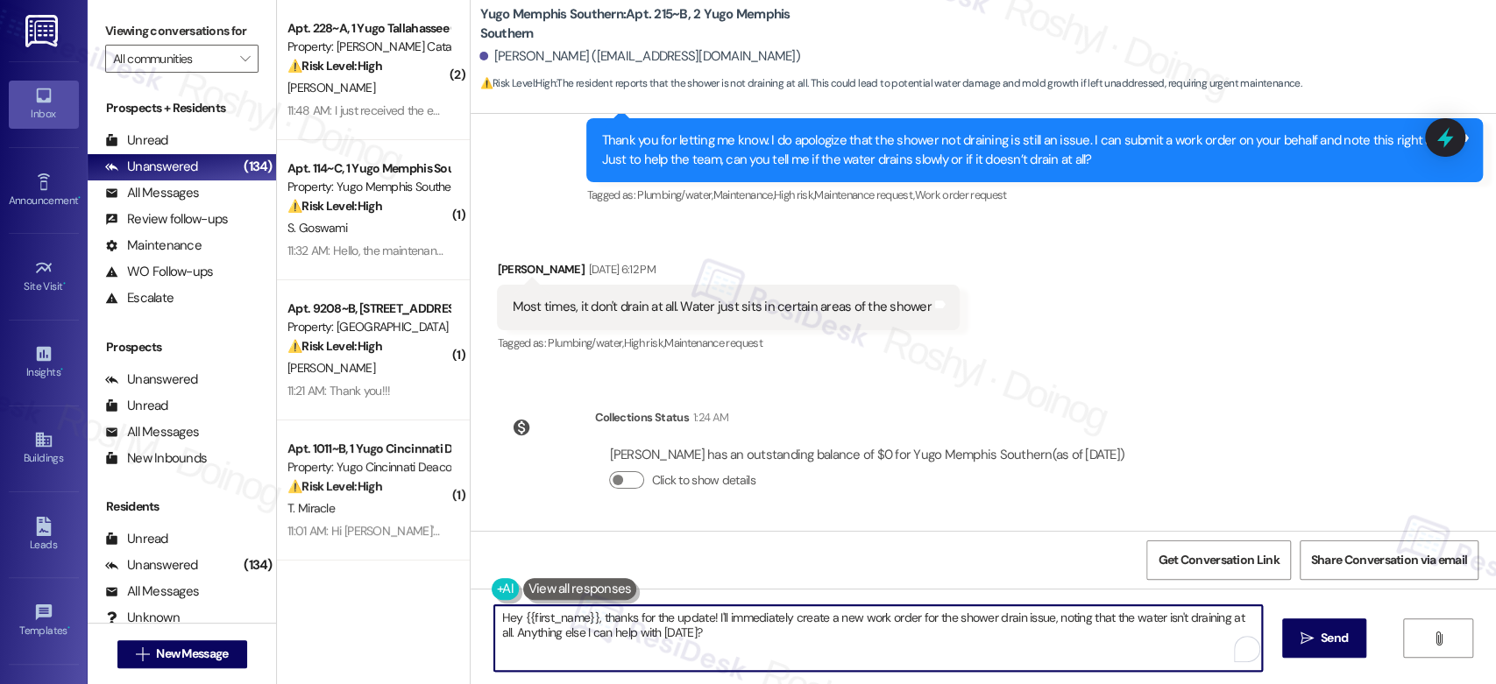
drag, startPoint x: 704, startPoint y: 617, endPoint x: 786, endPoint y: 649, distance: 88.2
click at [785, 649] on textarea "Hey {{first_name}}, thanks for the update! I'll immediately create a new work o…" at bounding box center [877, 639] width 767 height 66
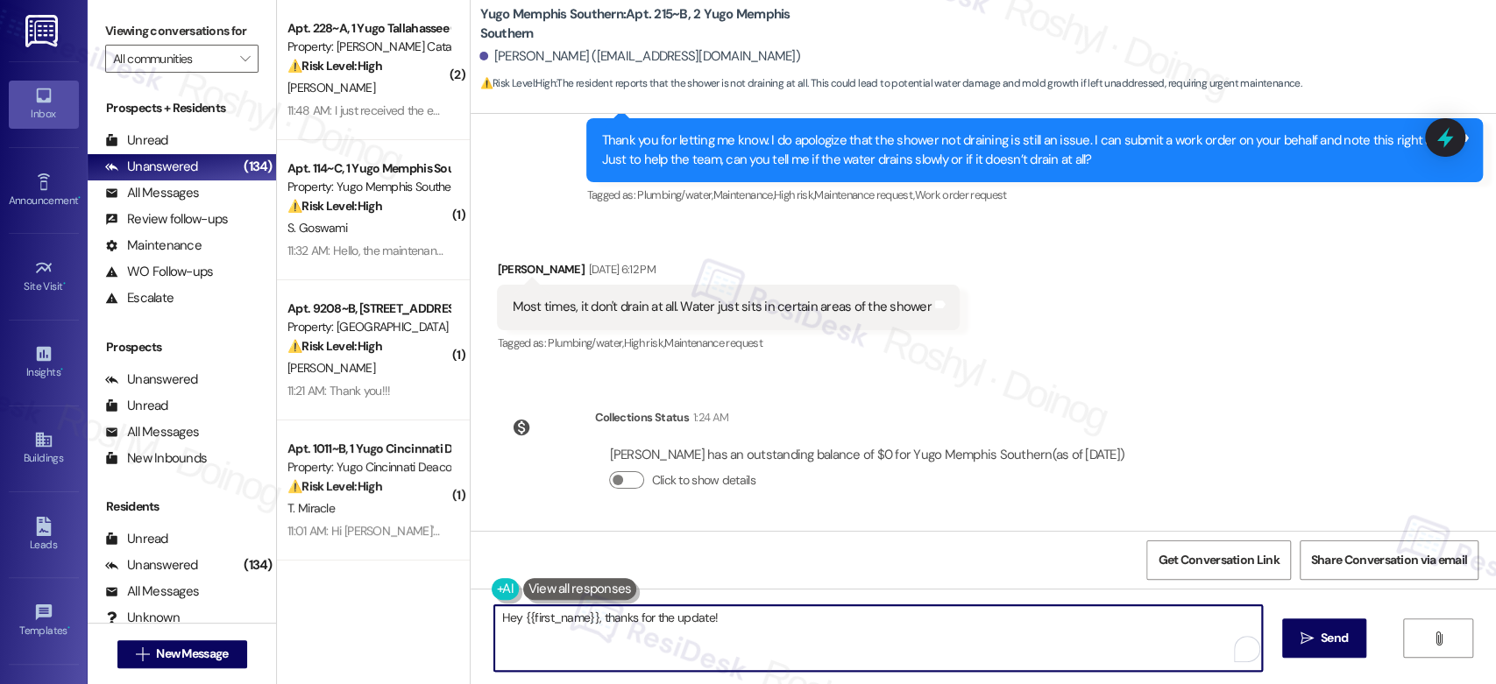
paste textarea "I’ve submitted your request, and our maintenance team will be reaching out soon…"
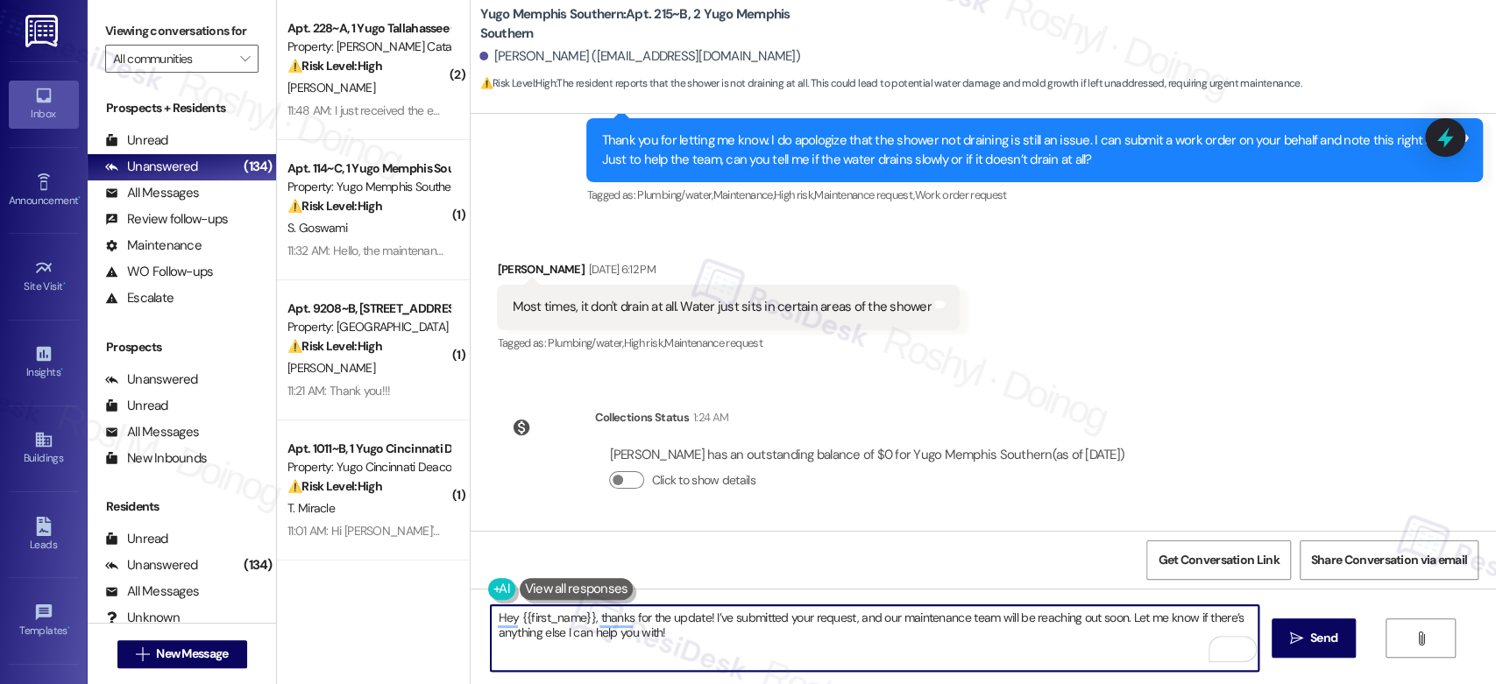
click at [1116, 620] on textarea "Hey {{first_name}}, thanks for the update! I’ve submitted your request, and our…" at bounding box center [874, 639] width 767 height 66
drag, startPoint x: 1081, startPoint y: 635, endPoint x: 443, endPoint y: 620, distance: 637.3
click at [443, 620] on div "( 2 ) Apt. 228~A, 1 Yugo Tallahassee Catalyst Property: Yugo Tallahassee Cataly…" at bounding box center [886, 342] width 1219 height 684
type textarea "Hey {{first_name}}, thanks for the update! I’ve submitted your request, and our…"
drag, startPoint x: 1063, startPoint y: 637, endPoint x: 337, endPoint y: 602, distance: 727.3
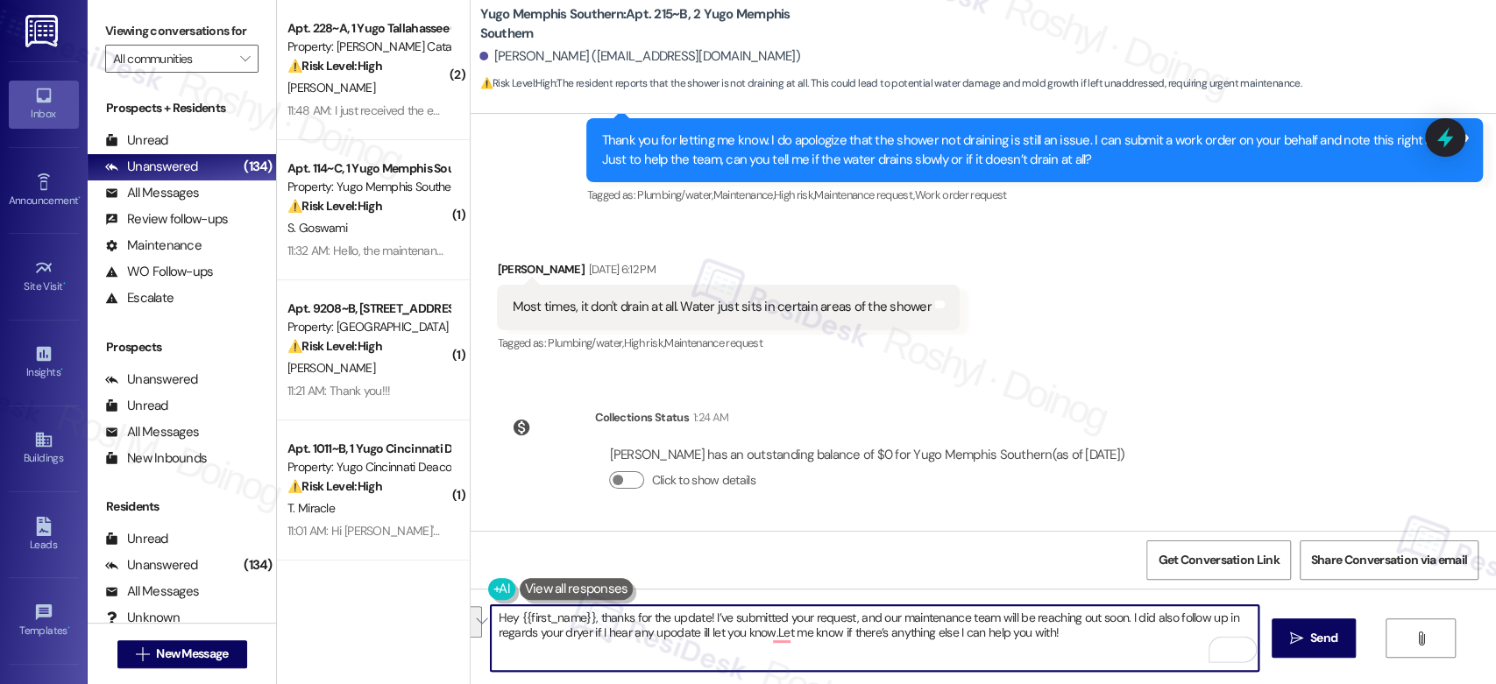
click at [337, 602] on div "( 2 ) Apt. 228~A, 1 Yugo Tallahassee Catalyst Property: Yugo Tallahassee Cataly…" at bounding box center [886, 342] width 1219 height 684
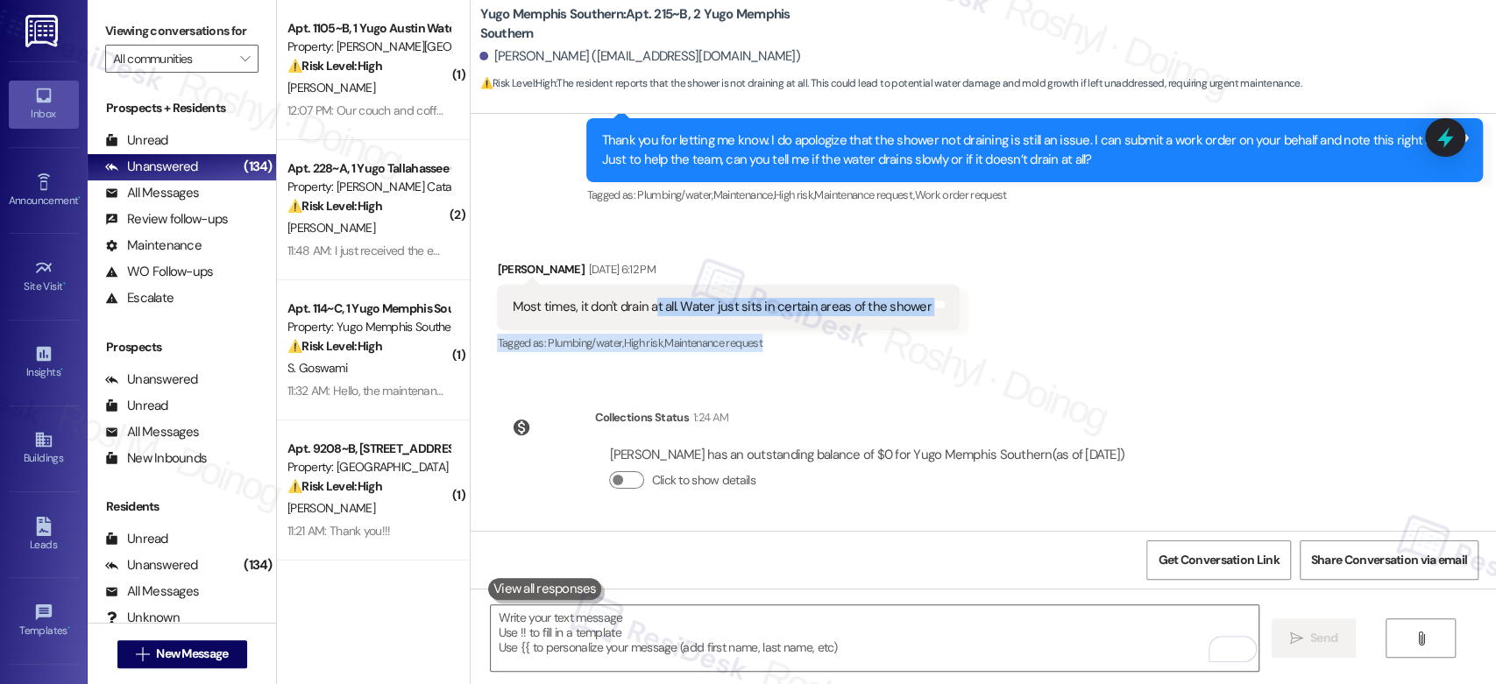
drag, startPoint x: 641, startPoint y: 291, endPoint x: 1052, endPoint y: 331, distance: 413.0
click at [1052, 331] on div "Received via SMS [PERSON_NAME] [DATE] 6:12 PM Most times, it don't drain at all…" at bounding box center [983, 295] width 1025 height 148
click at [1044, 343] on div "Received via SMS [PERSON_NAME] [DATE] 6:12 PM Most times, it don't drain at all…" at bounding box center [983, 295] width 1025 height 148
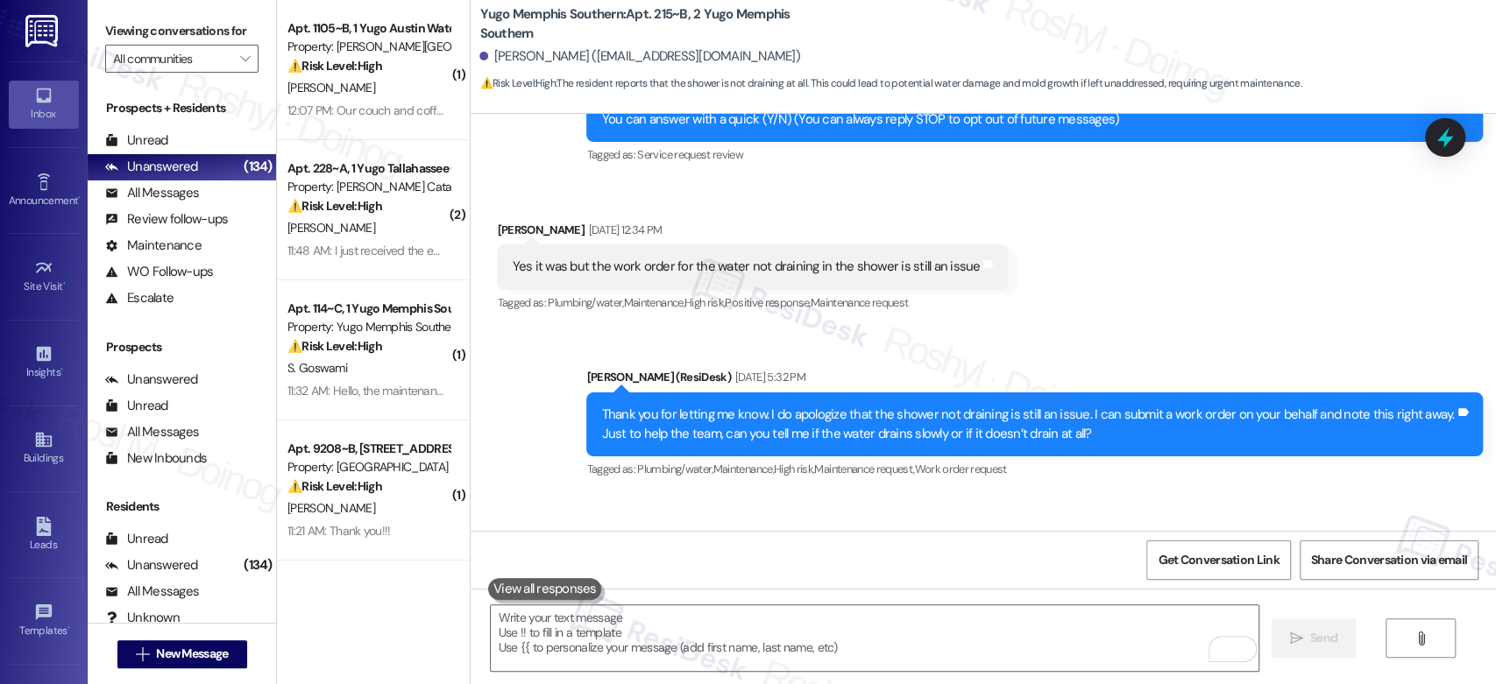
scroll to position [233, 0]
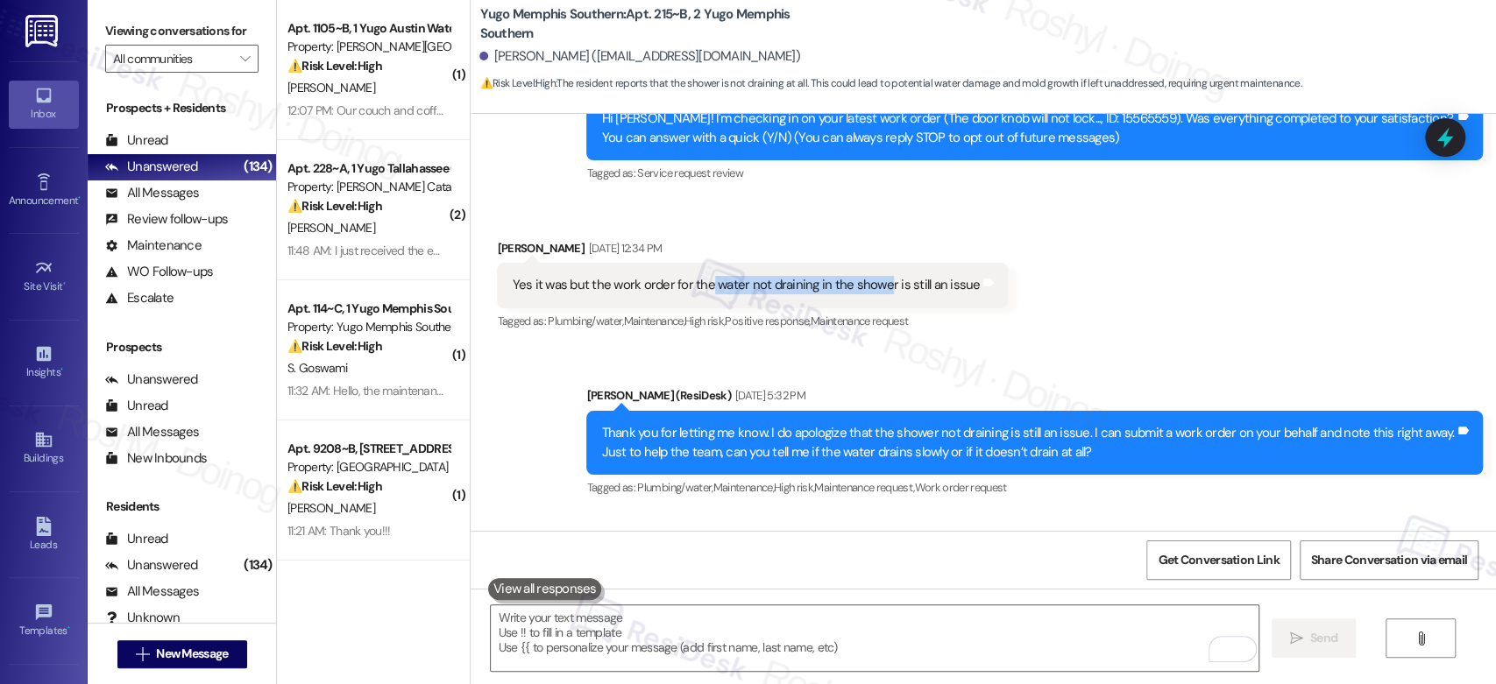
copy div "water not draining in the showe"
copy div "water not draining in the shower"
drag, startPoint x: 695, startPoint y: 286, endPoint x: 875, endPoint y: 287, distance: 179.7
click at [875, 287] on div "Yes it was but the work order for the water not draining in the shower is still…" at bounding box center [746, 285] width 468 height 18
click at [959, 315] on div "Tagged as: Plumbing/water , Click to highlight conversations about Plumbing/wat…" at bounding box center [752, 320] width 511 height 25
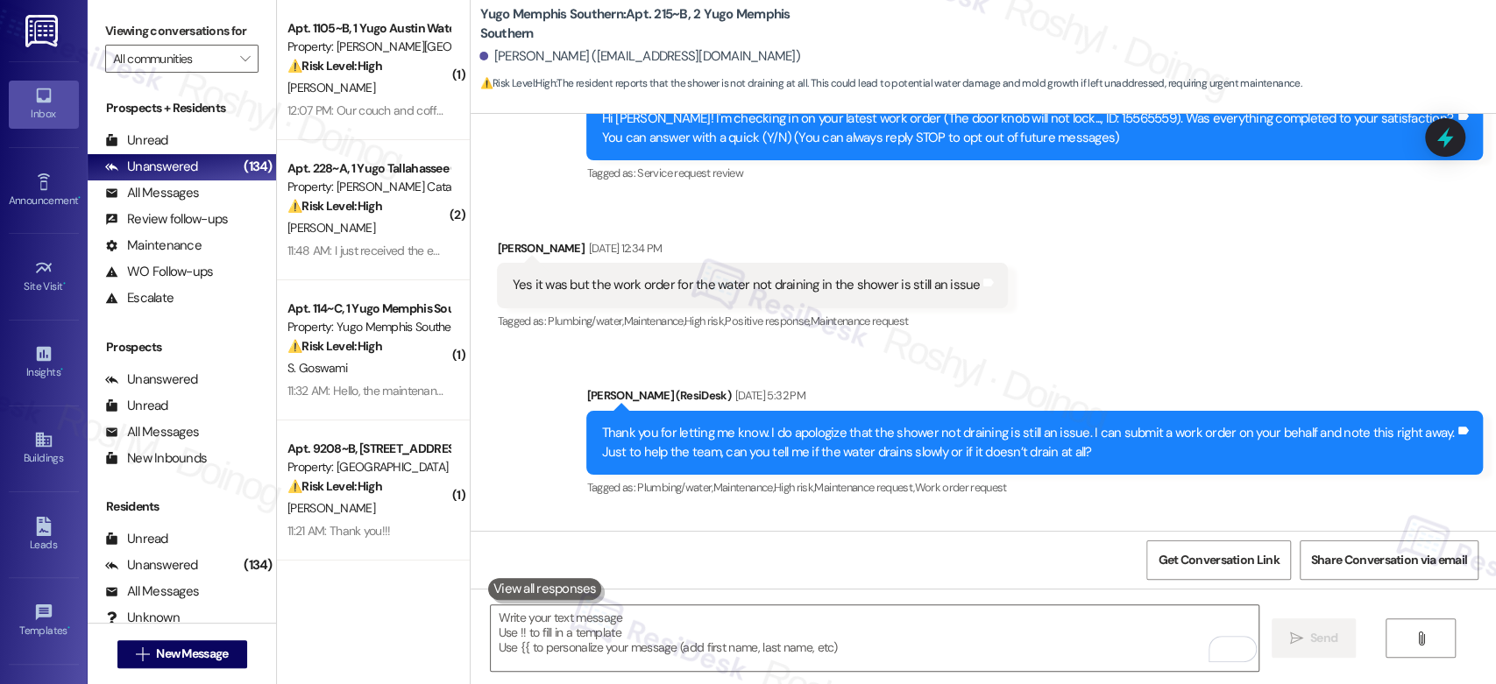
click at [1027, 327] on div "Received via SMS [PERSON_NAME] [DATE] 12:34 PM Yes it was but the work order fo…" at bounding box center [983, 274] width 1025 height 148
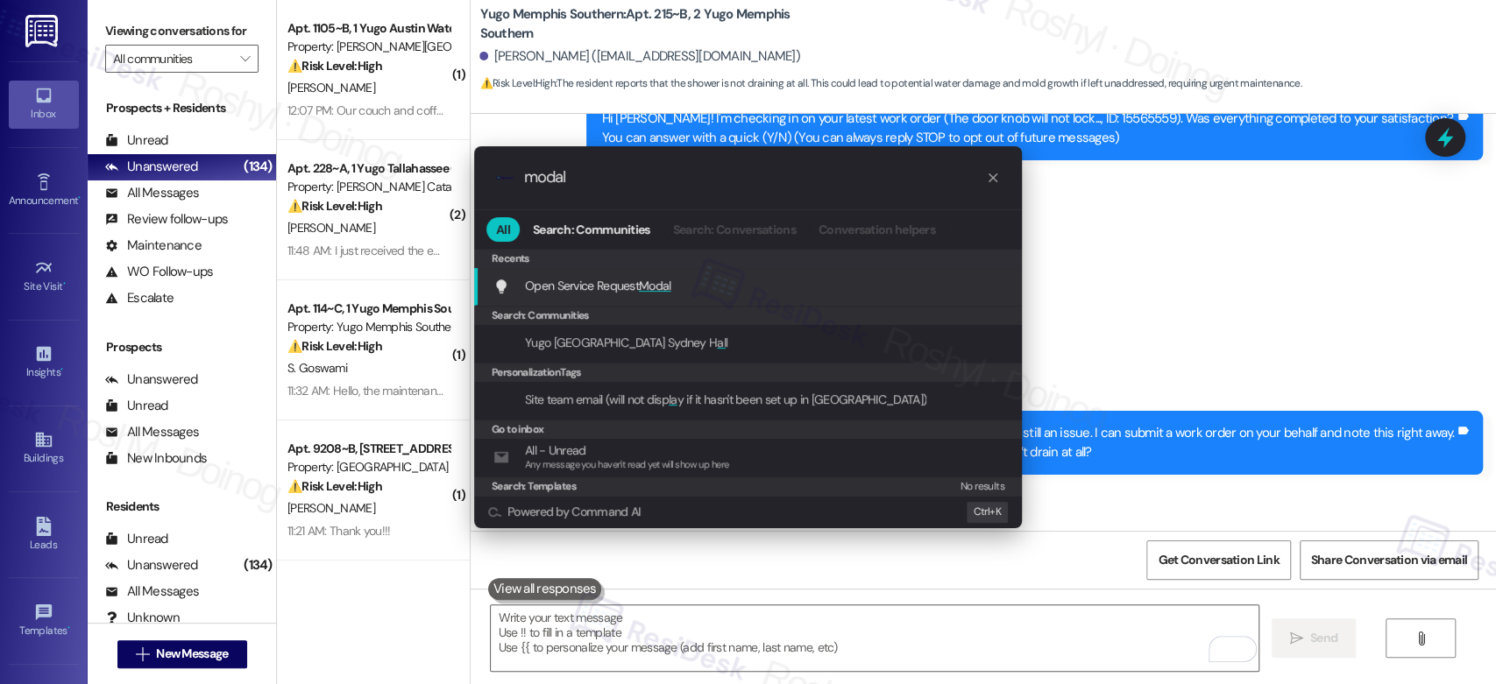
click at [833, 276] on div "Open Service Request Modal Add shortcut" at bounding box center [749, 285] width 513 height 19
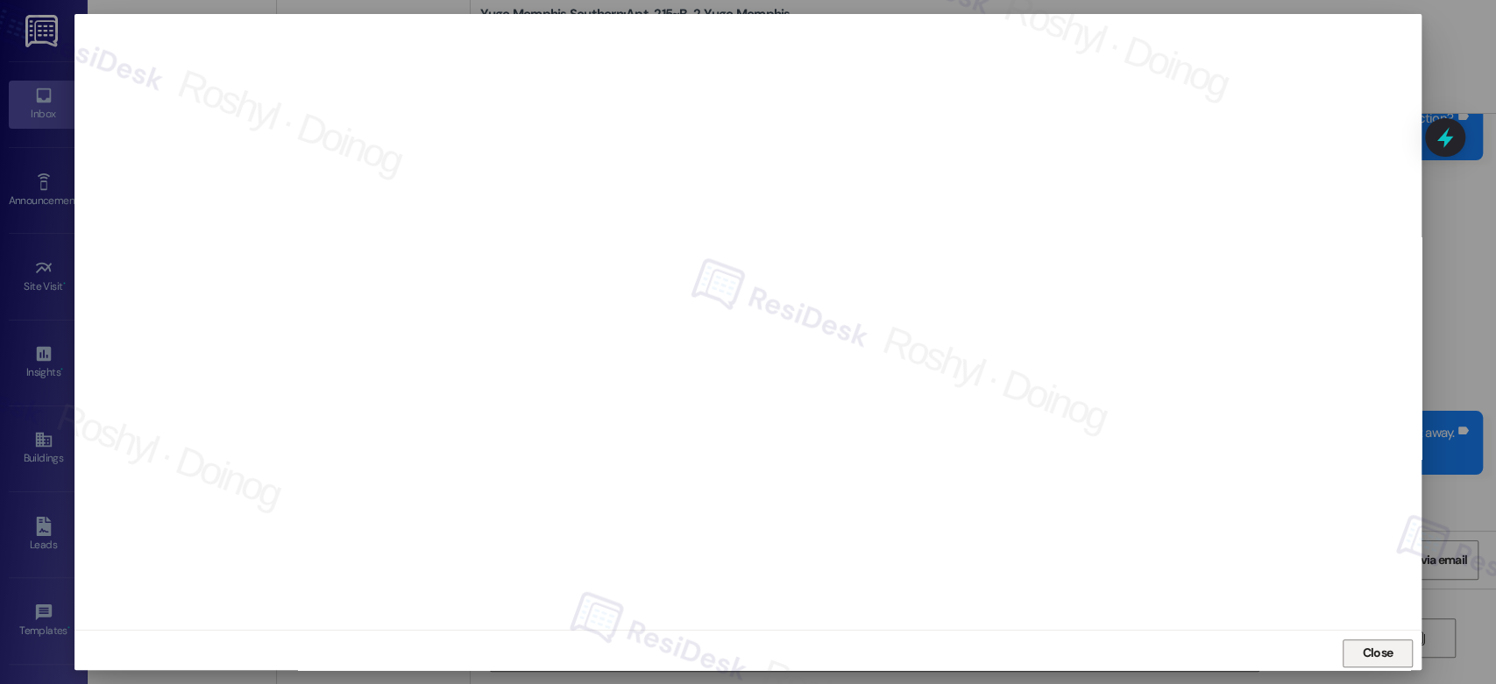
click at [1374, 656] on span "Close" at bounding box center [1377, 653] width 31 height 18
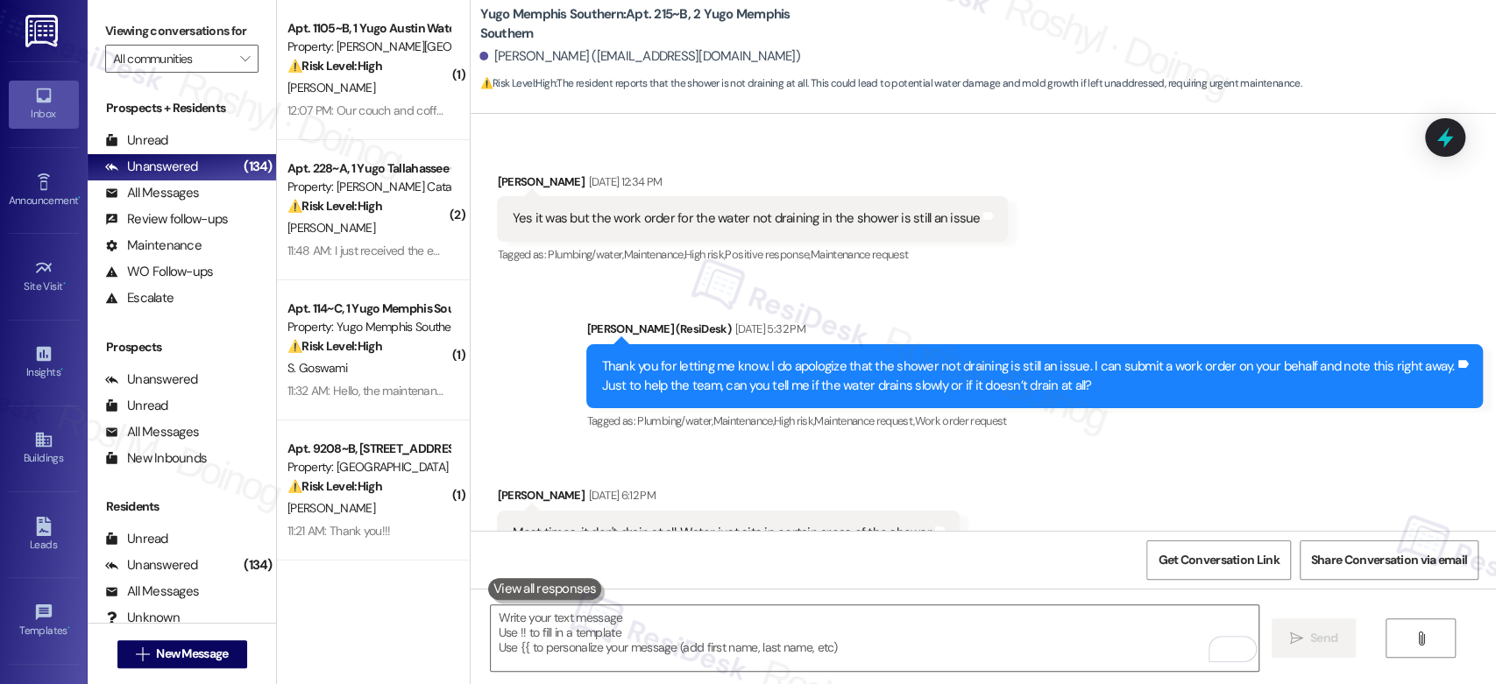
scroll to position [330, 0]
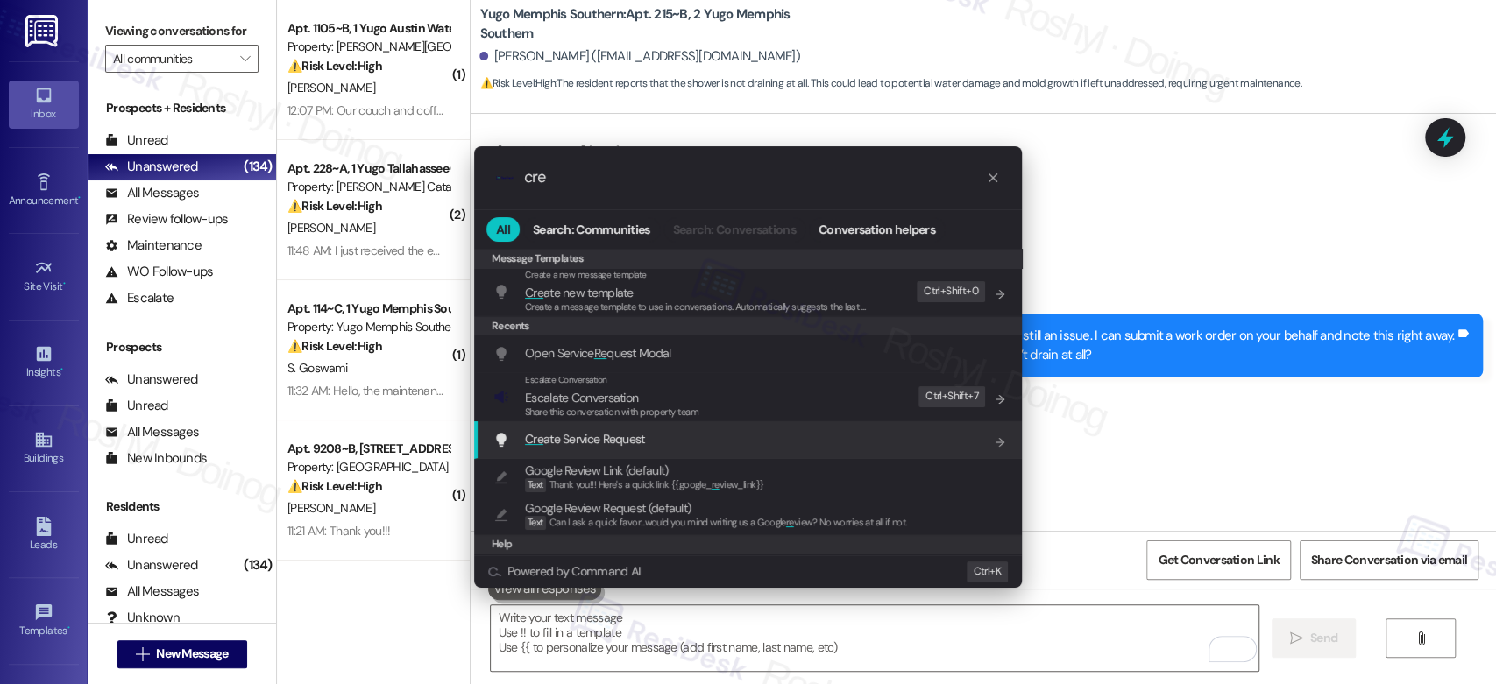
type input "cre"
click at [617, 431] on span "Cre ate Service Request" at bounding box center [585, 439] width 120 height 16
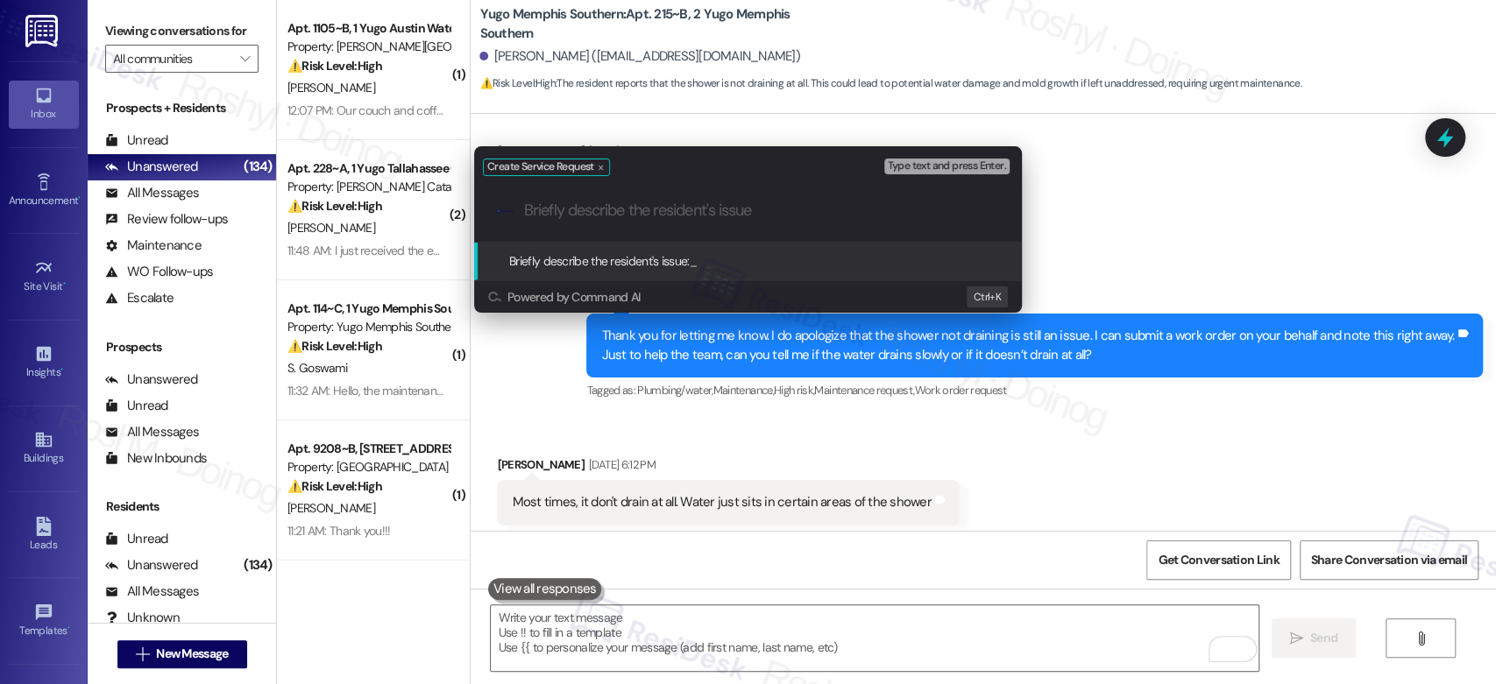
paste input "water not draining in the shower"
type input "water not draining in the shower"
click at [955, 162] on span "Type text and press Enter." at bounding box center [947, 166] width 118 height 12
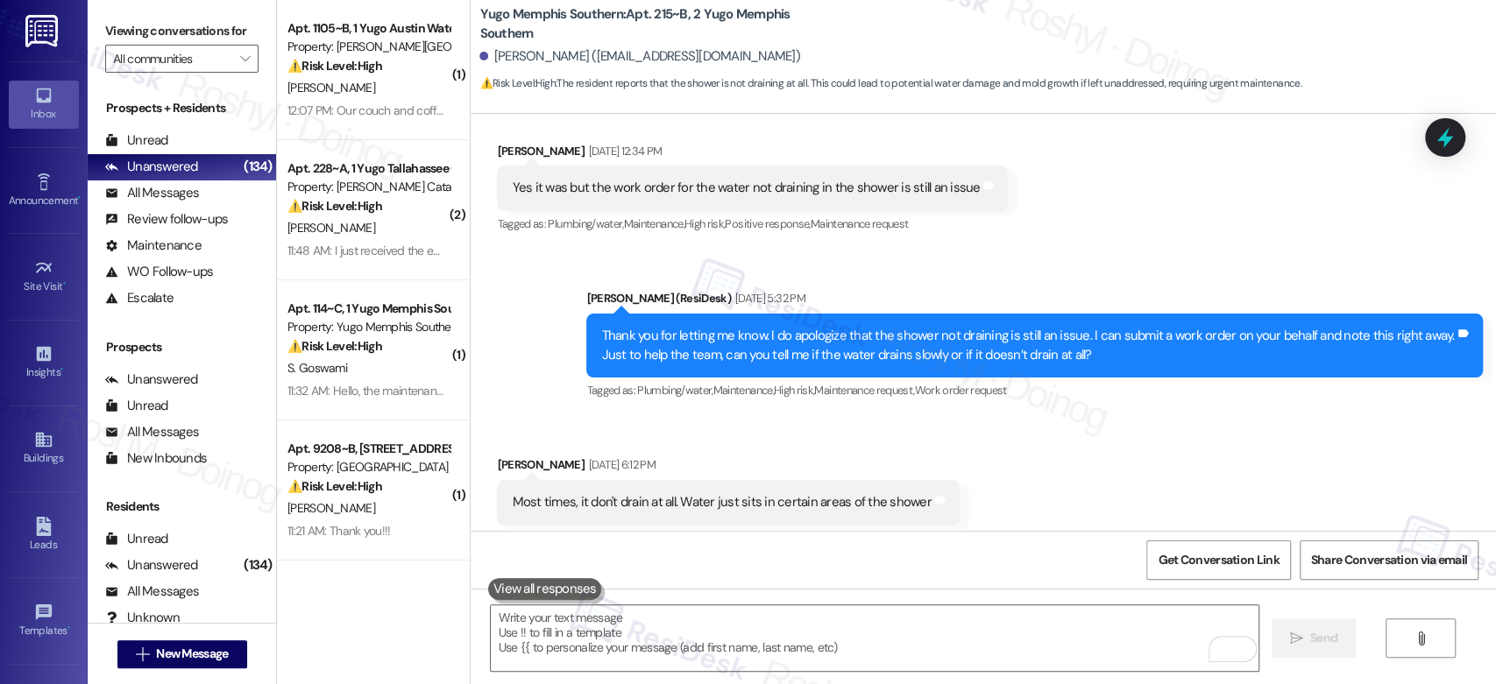
scroll to position [526, 0]
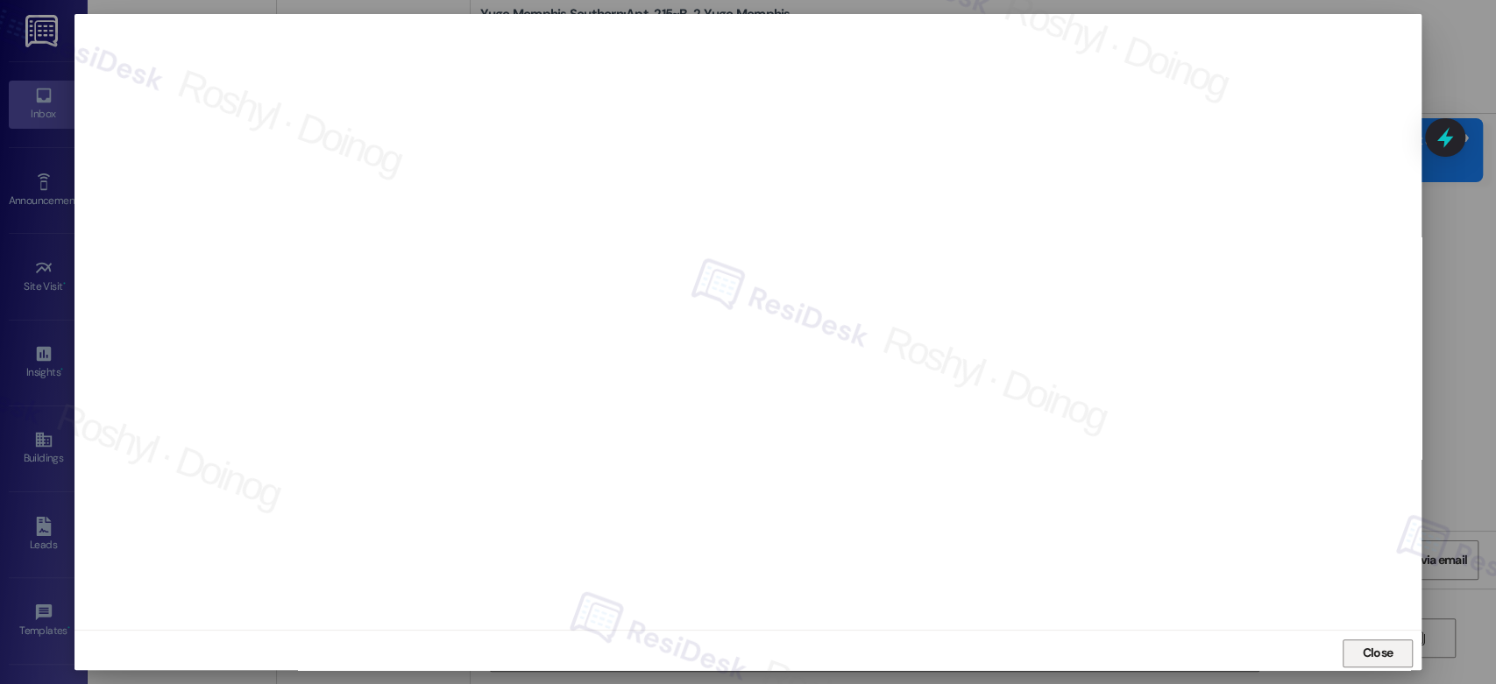
click at [1375, 657] on span "Close" at bounding box center [1377, 653] width 31 height 18
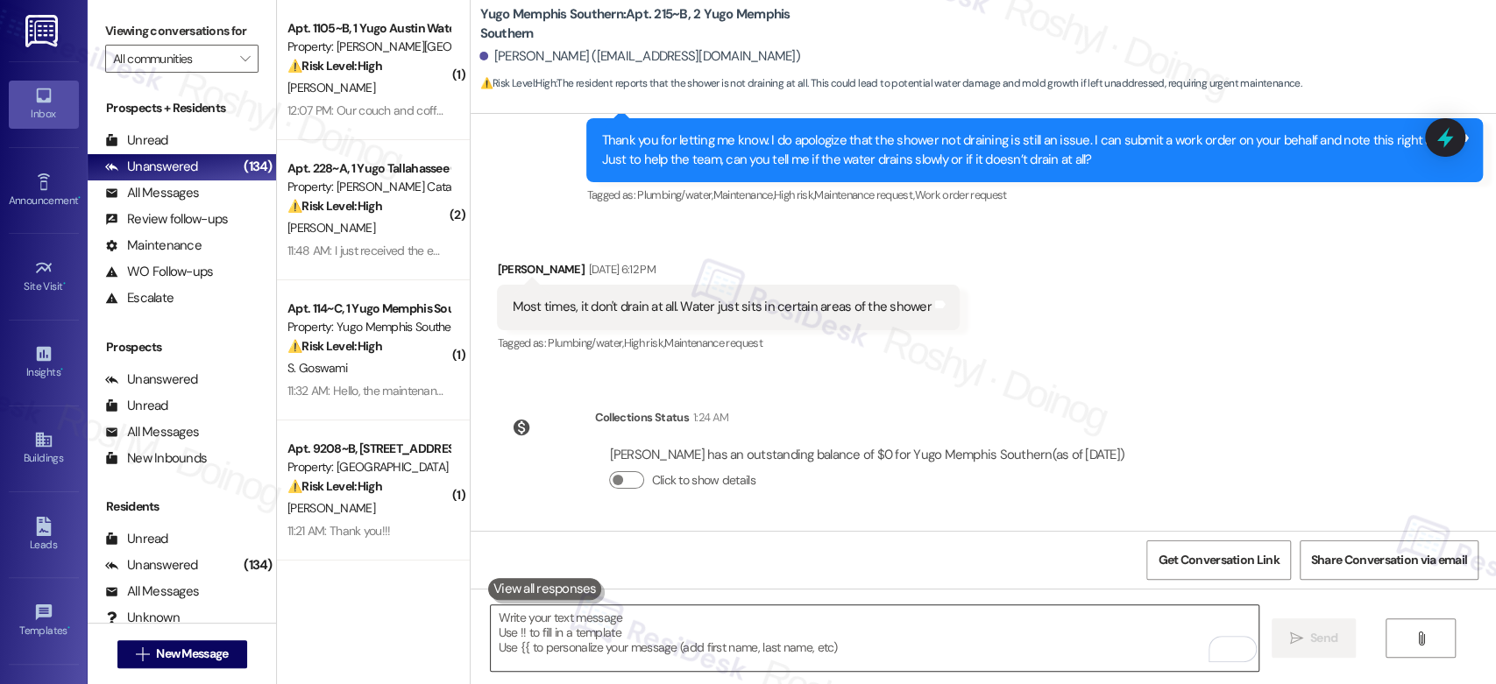
click at [622, 620] on textarea "To enrich screen reader interactions, please activate Accessibility in Grammarl…" at bounding box center [874, 639] width 767 height 66
click at [553, 580] on button at bounding box center [545, 589] width 114 height 22
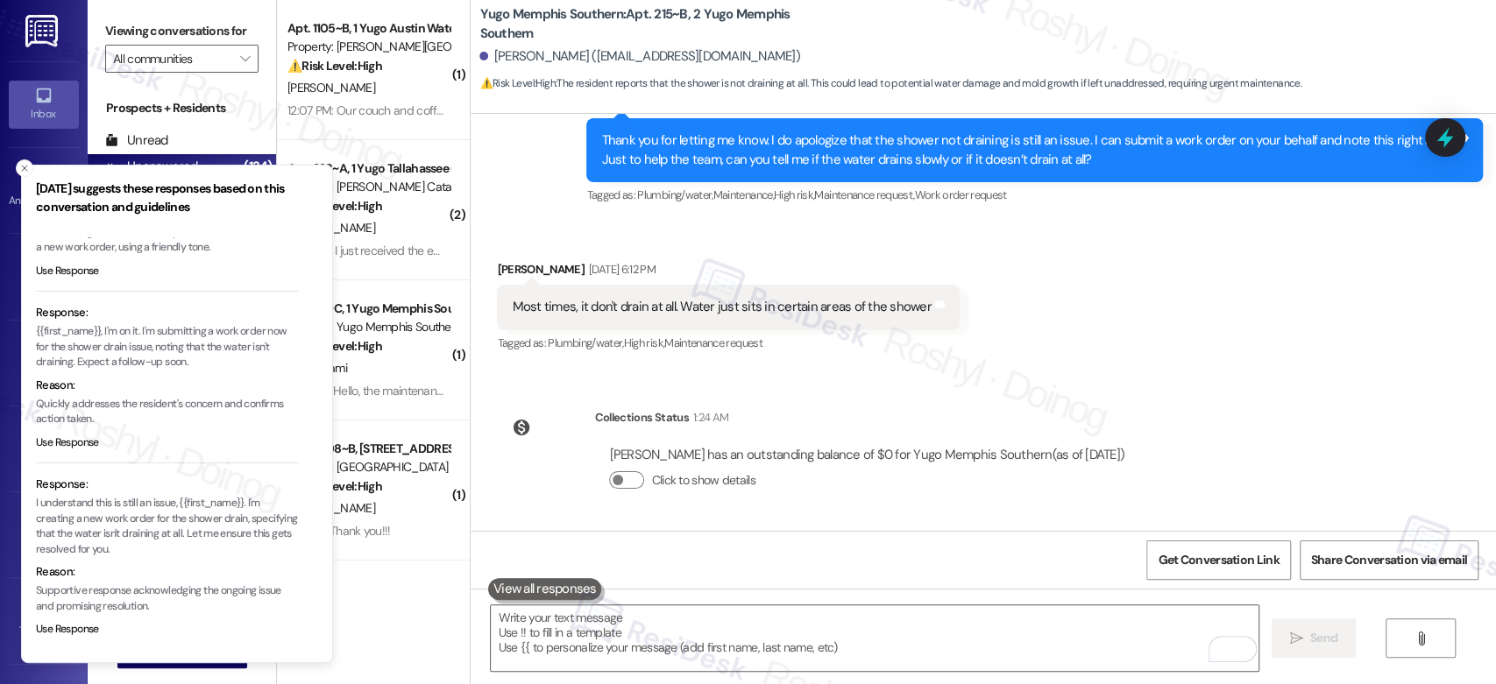
scroll to position [143, 0]
copy p "first_name}}, I'm on it. I'm submitting a work order now for the shower drain i…"
copy p "{{first_name}}, I'm on it. I'm submitting a work order now for the shower drain…"
drag, startPoint x: 74, startPoint y: 363, endPoint x: 35, endPoint y: 333, distance: 48.7
click at [36, 333] on p "{{first_name}}, I'm on it. I'm submitting a work order now for the shower drain…" at bounding box center [167, 346] width 263 height 46
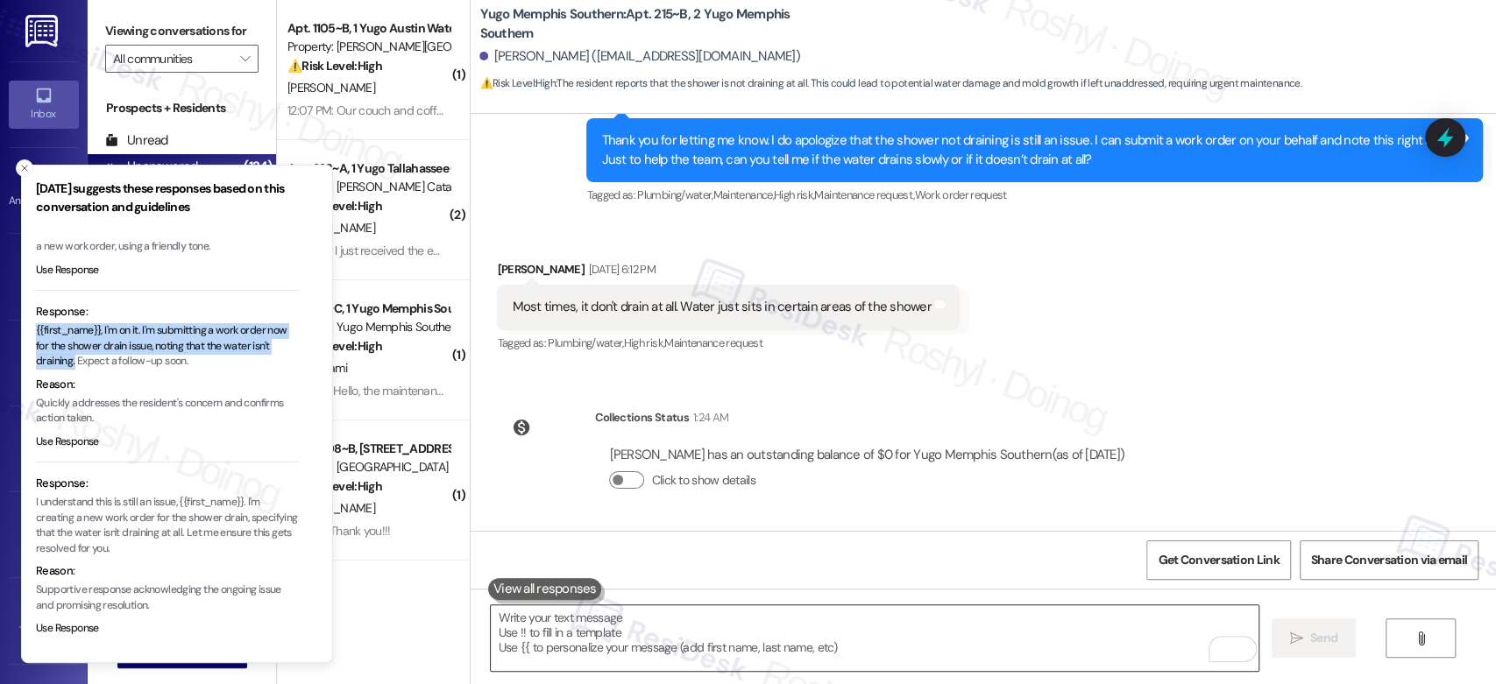
click at [599, 643] on textarea "To enrich screen reader interactions, please activate Accessibility in Grammarl…" at bounding box center [874, 639] width 767 height 66
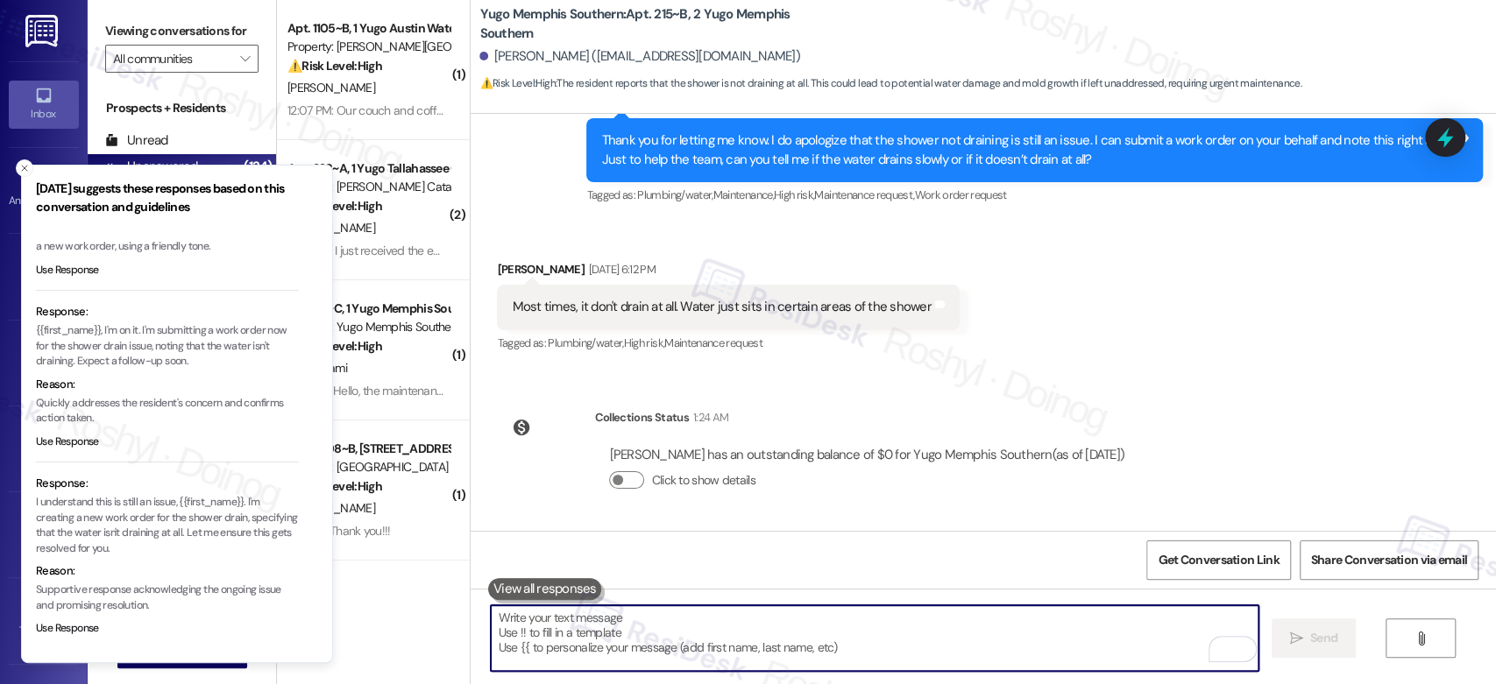
click at [502, 623] on textarea "To enrich screen reader interactions, please activate Accessibility in Grammarl…" at bounding box center [874, 639] width 767 height 66
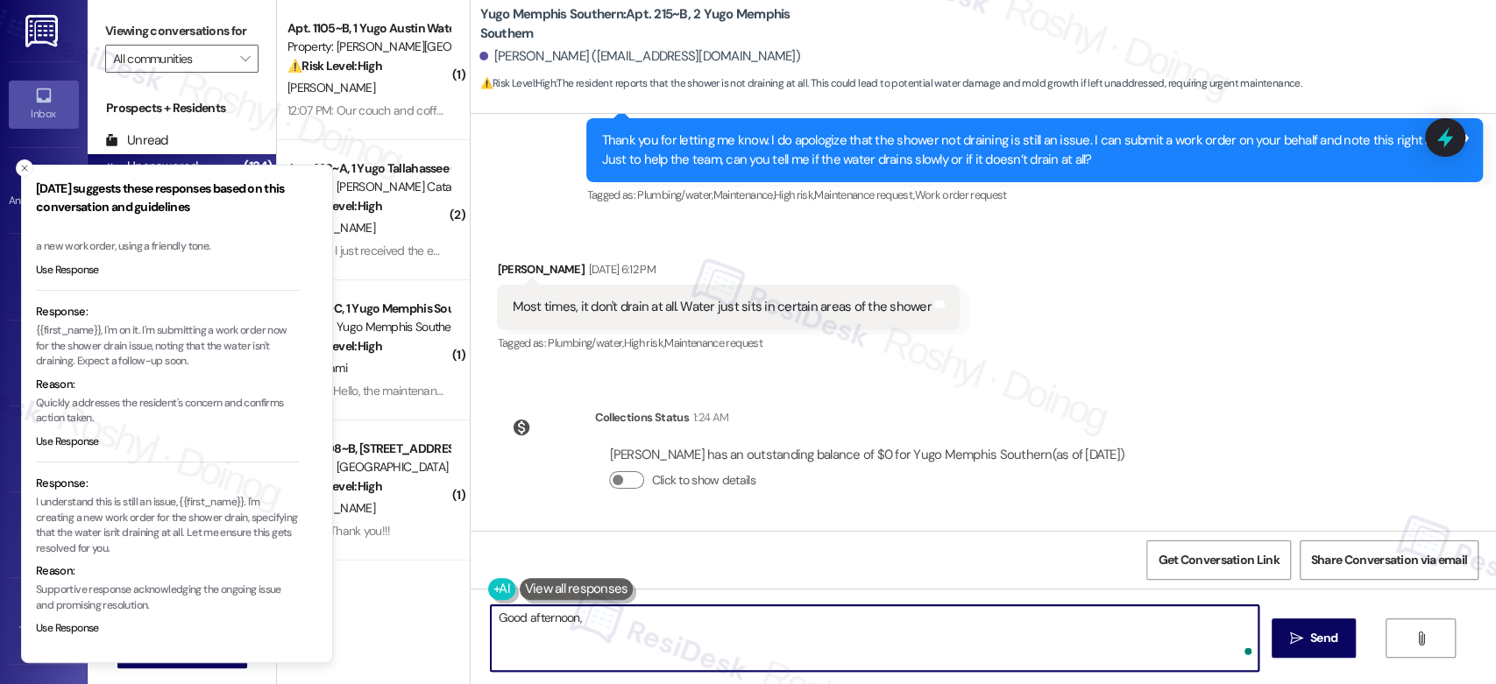
paste textarea "{{first_name}}, I'm on it. I'm submitting a work order now for the shower drain…"
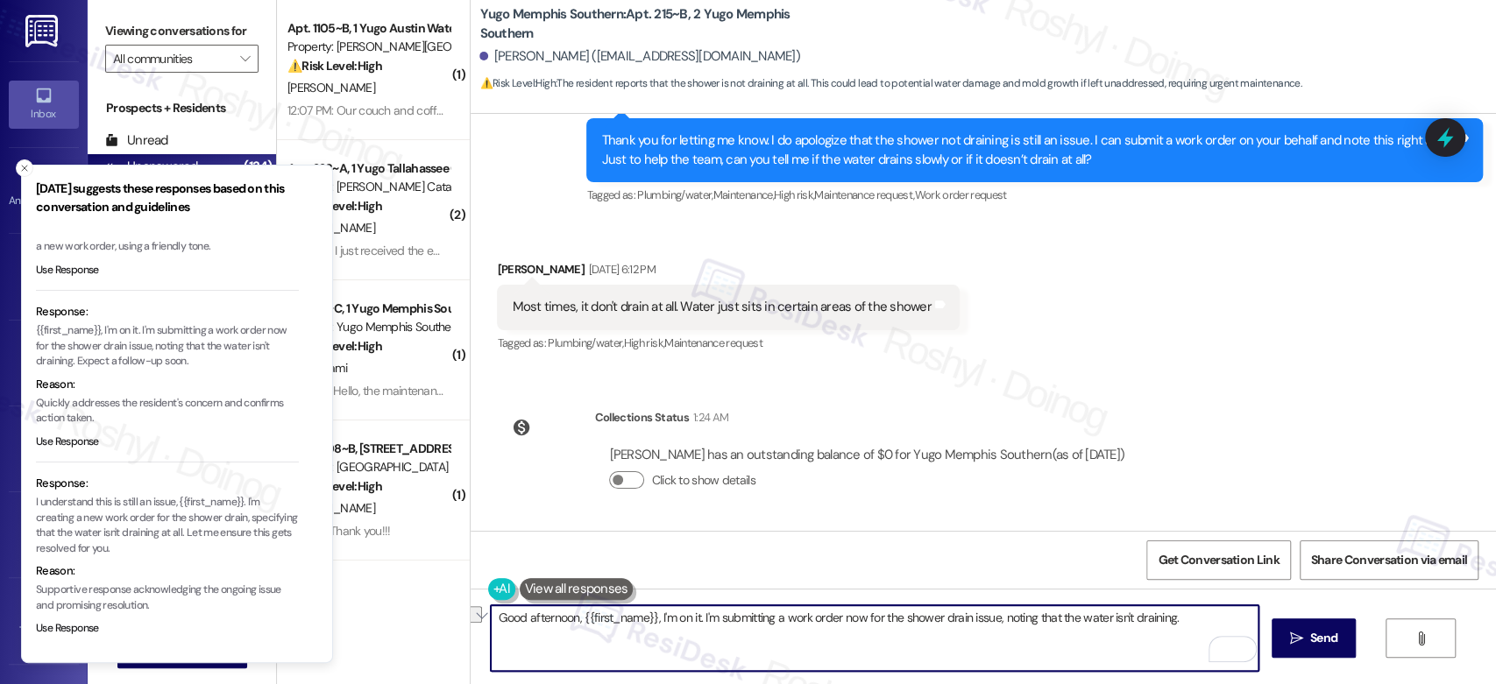
drag, startPoint x: 994, startPoint y: 619, endPoint x: 1213, endPoint y: 615, distance: 219.1
click at [1213, 615] on textarea "Good afternoon, {{first_name}}, I'm on it. I'm submitting a work order now for …" at bounding box center [874, 639] width 767 height 66
paste textarea "Could you please confirm if we have permission to enter if you're not available…"
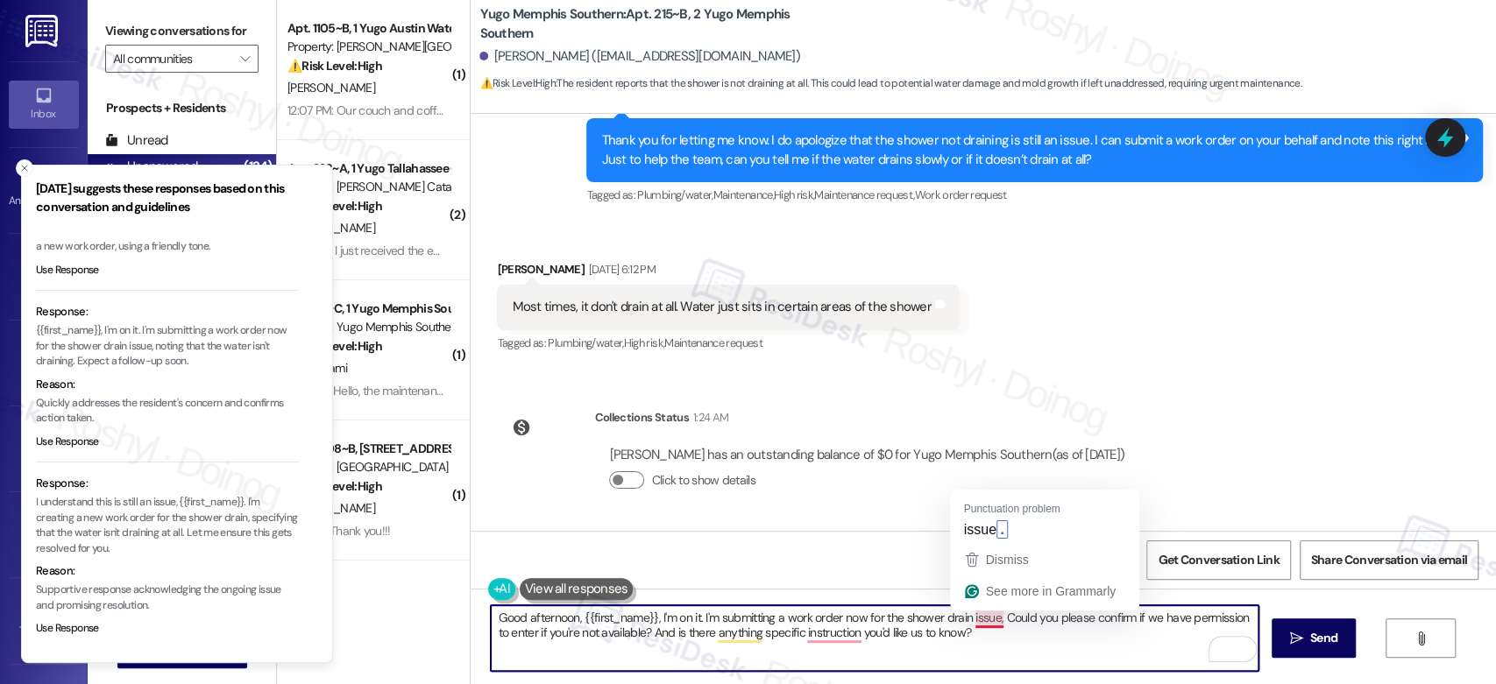
click at [989, 624] on textarea "Good afternoon, {{first_name}}, I'm on it. I'm submitting a work order now for …" at bounding box center [874, 639] width 767 height 66
click at [804, 631] on textarea "Good afternoon, {{first_name}}, I'm on it. I'm submitting a work order now for …" at bounding box center [874, 639] width 767 height 66
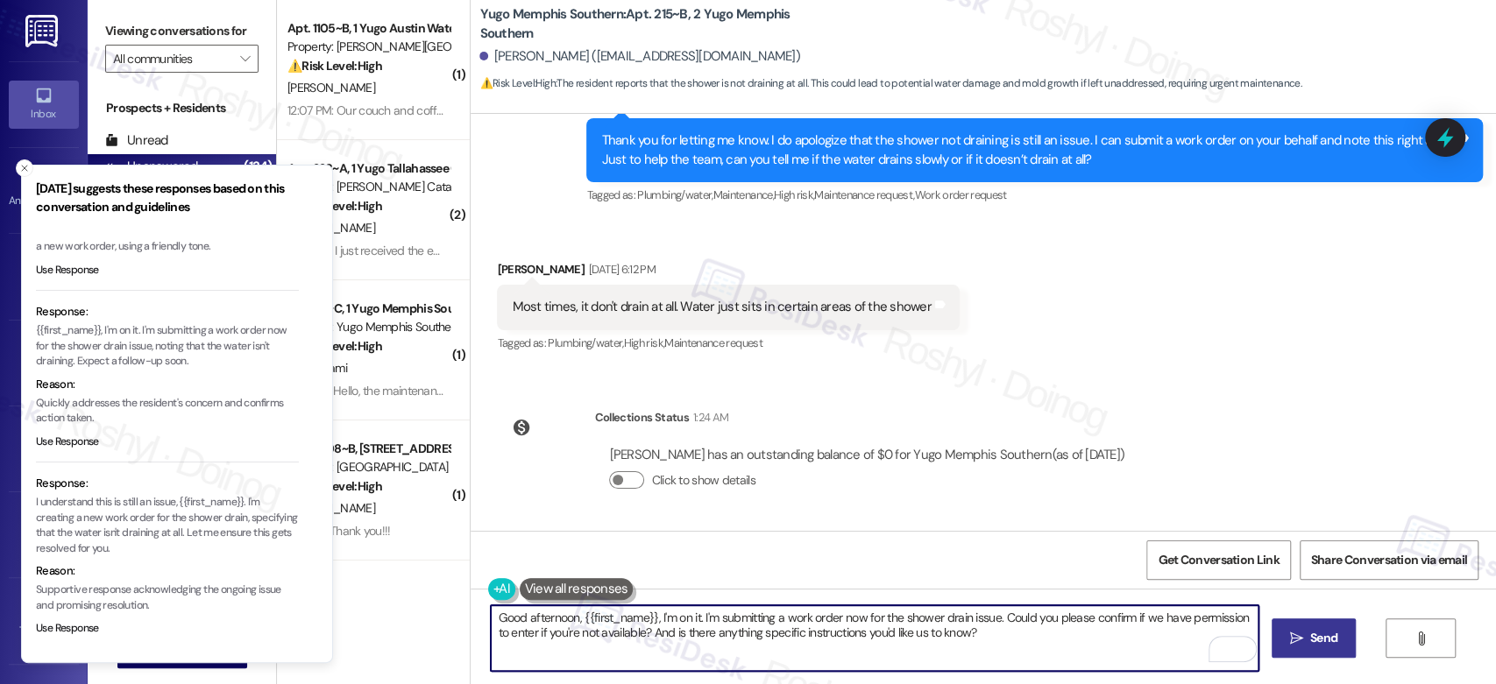
type textarea "Good afternoon, {{first_name}}, I'm on it. I'm submitting a work order now for …"
click at [1279, 641] on button " Send" at bounding box center [1314, 638] width 85 height 39
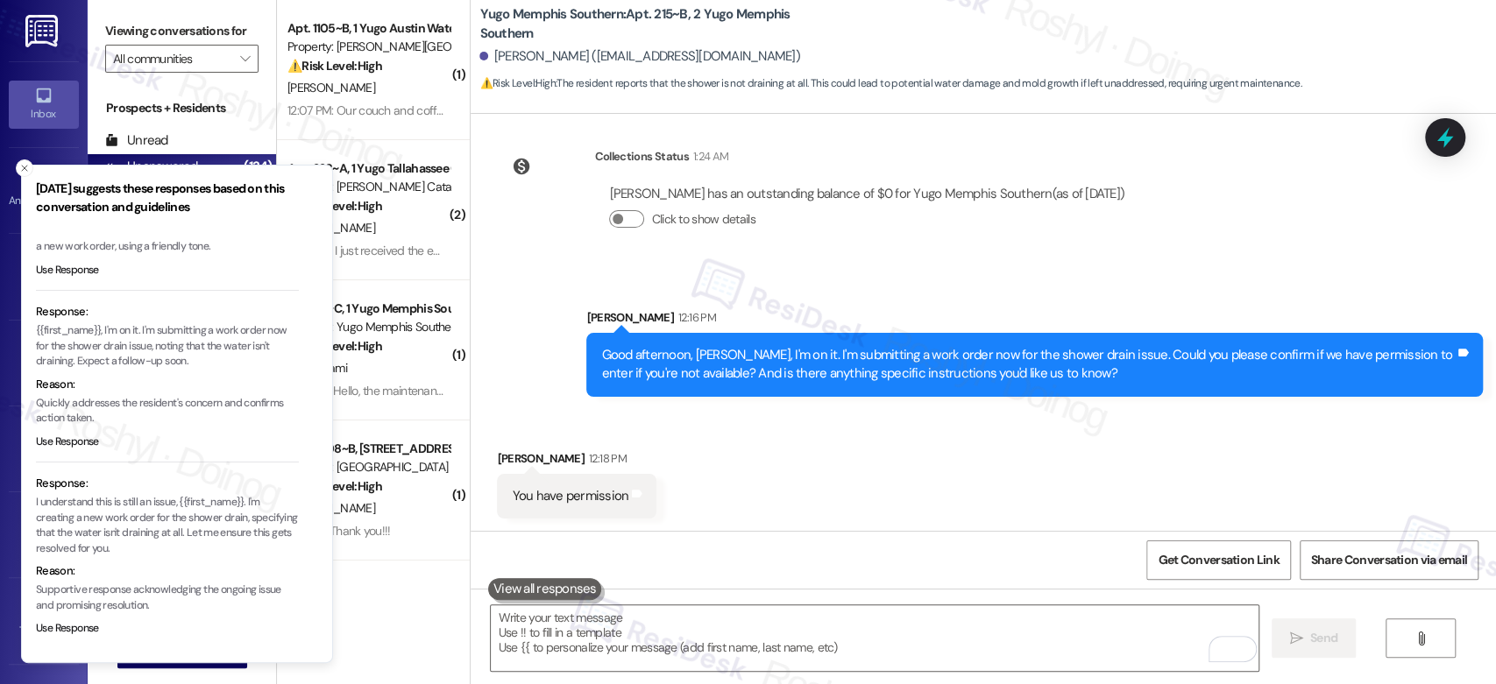
scroll to position [788, 0]
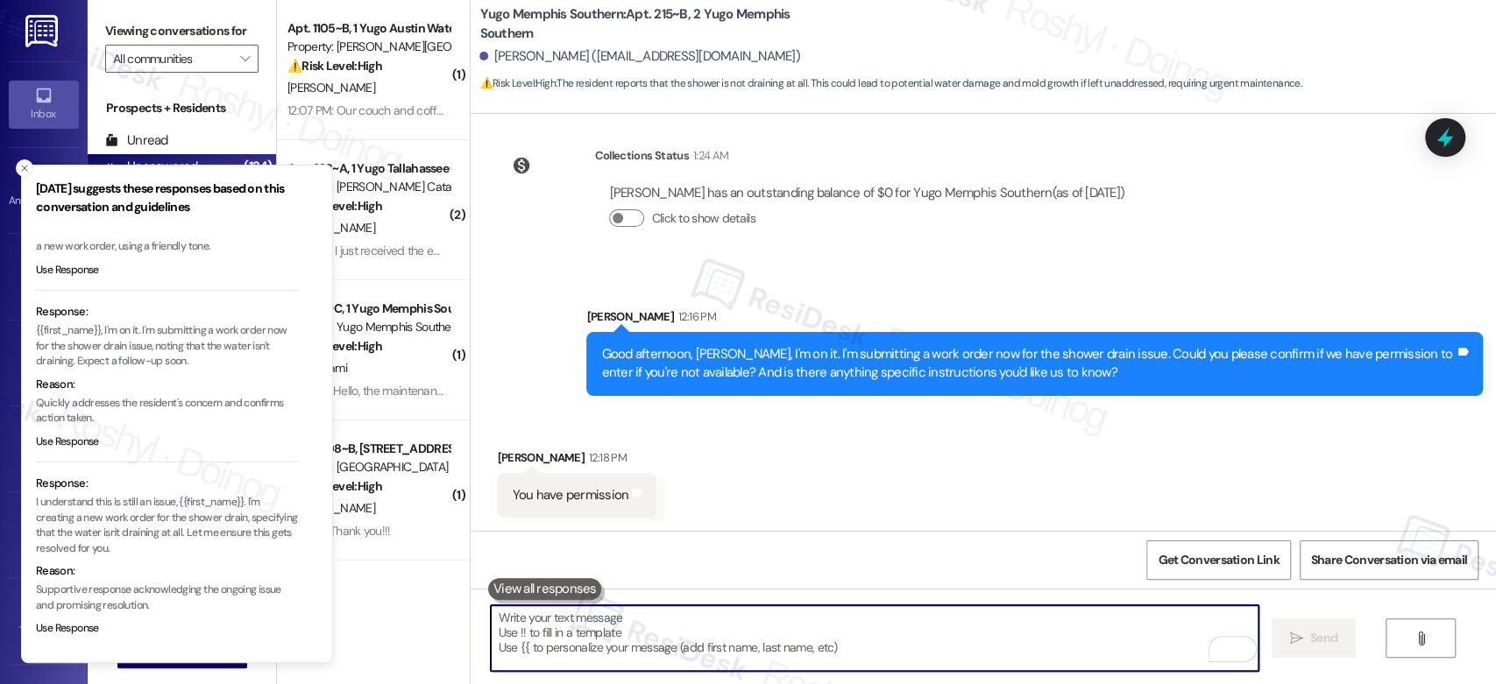
click at [637, 655] on textarea "To enrich screen reader interactions, please activate Accessibility in Grammarl…" at bounding box center [874, 639] width 767 height 66
click at [759, 512] on div "Received via SMS [PERSON_NAME] 12:18 PM You have permission Tags and notes" at bounding box center [983, 470] width 1025 height 122
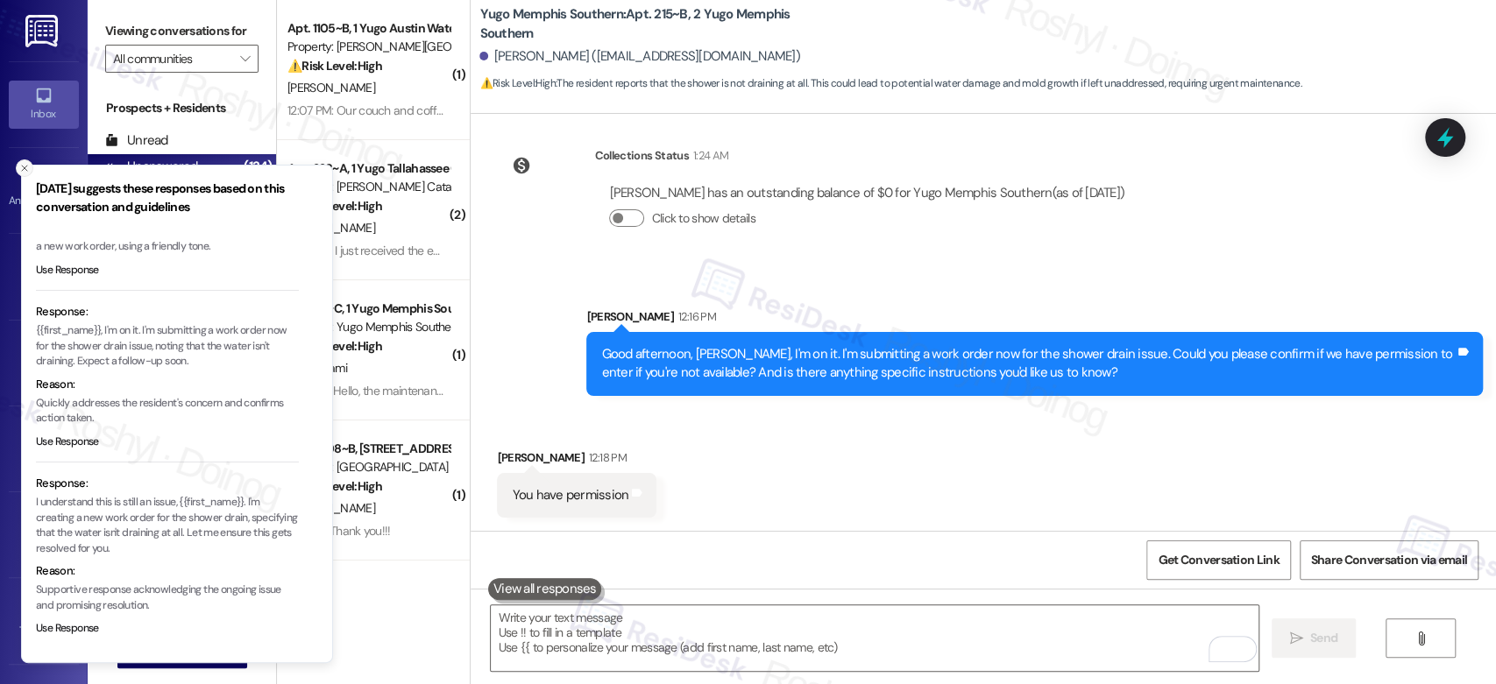
click at [18, 163] on button "Close toast" at bounding box center [25, 168] width 18 height 18
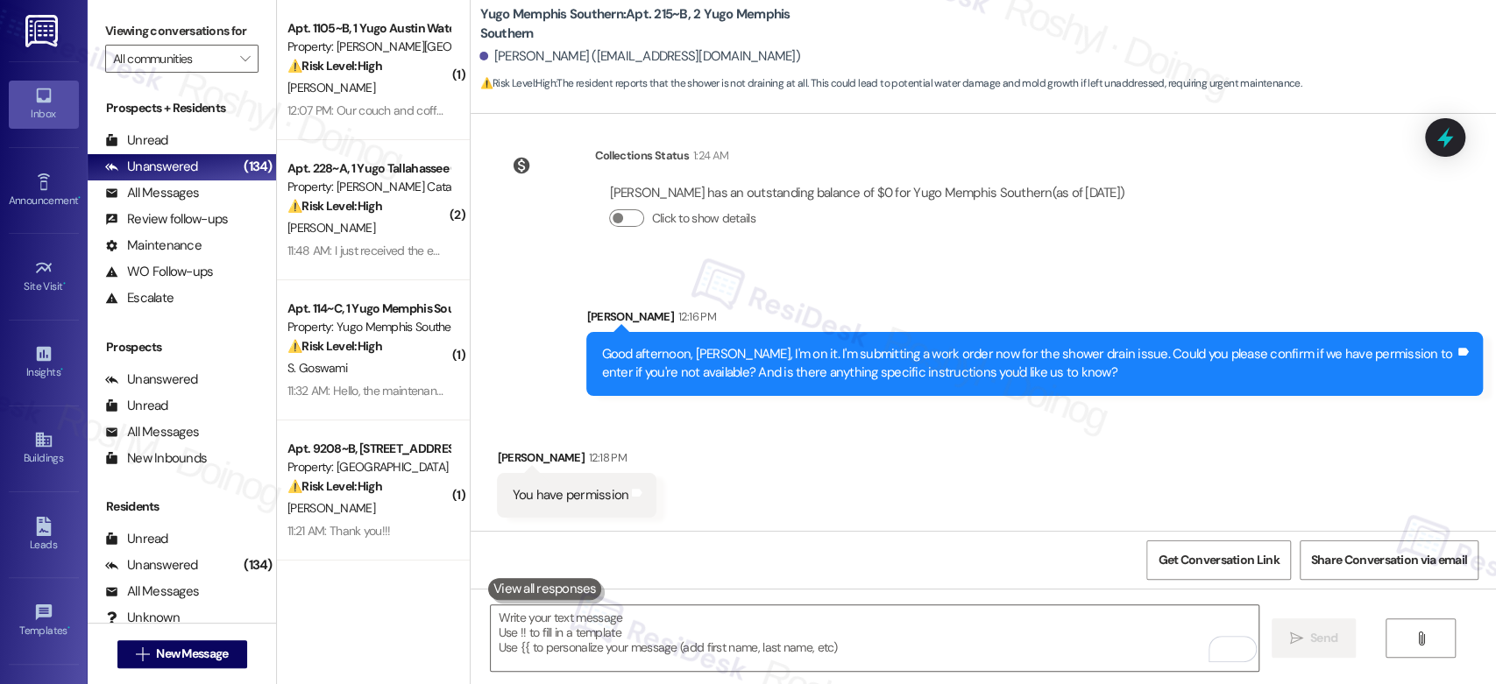
drag, startPoint x: 822, startPoint y: 447, endPoint x: 958, endPoint y: 546, distance: 168.1
click at [823, 448] on div "Received via SMS [PERSON_NAME] 12:18 PM You have permission Tags and notes" at bounding box center [983, 470] width 1025 height 122
click at [764, 659] on textarea "To enrich screen reader interactions, please activate Accessibility in Grammarl…" at bounding box center [874, 639] width 767 height 66
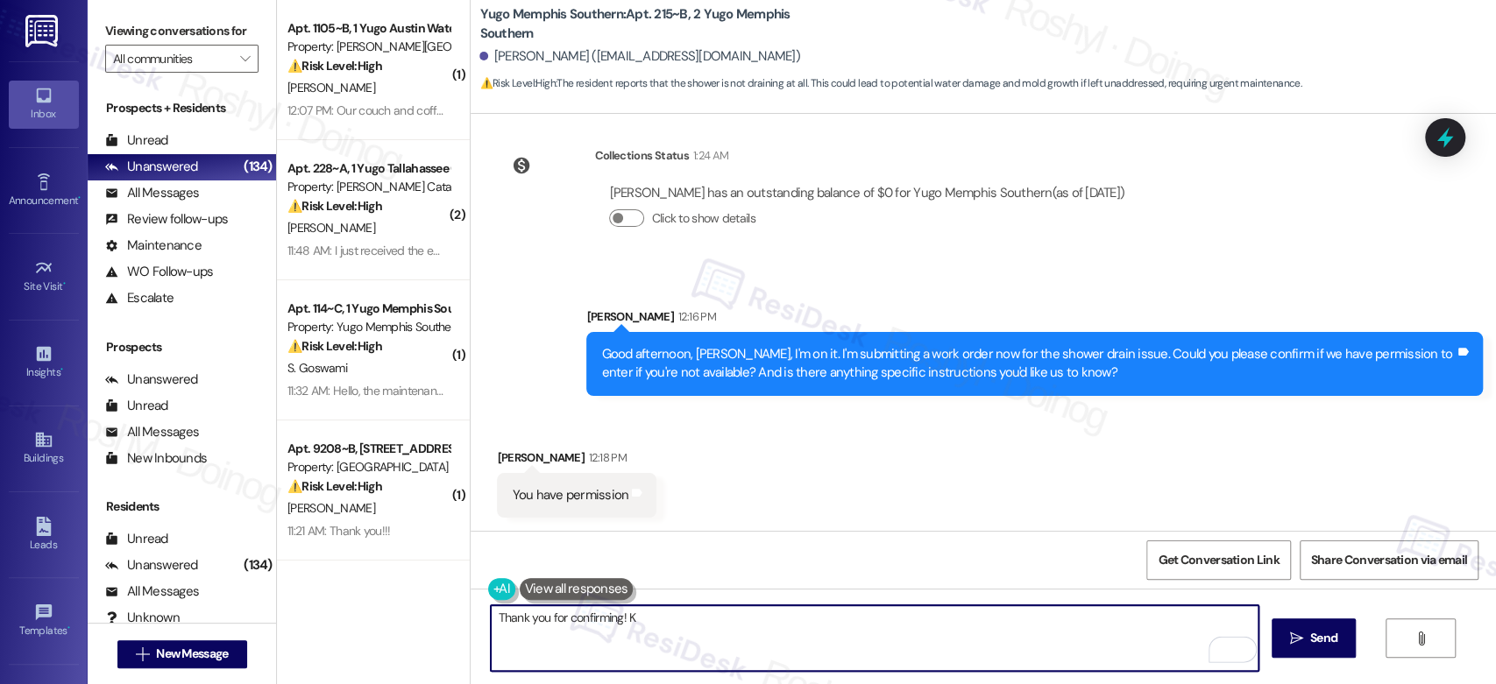
type textarea "Thank you for confirming! K"
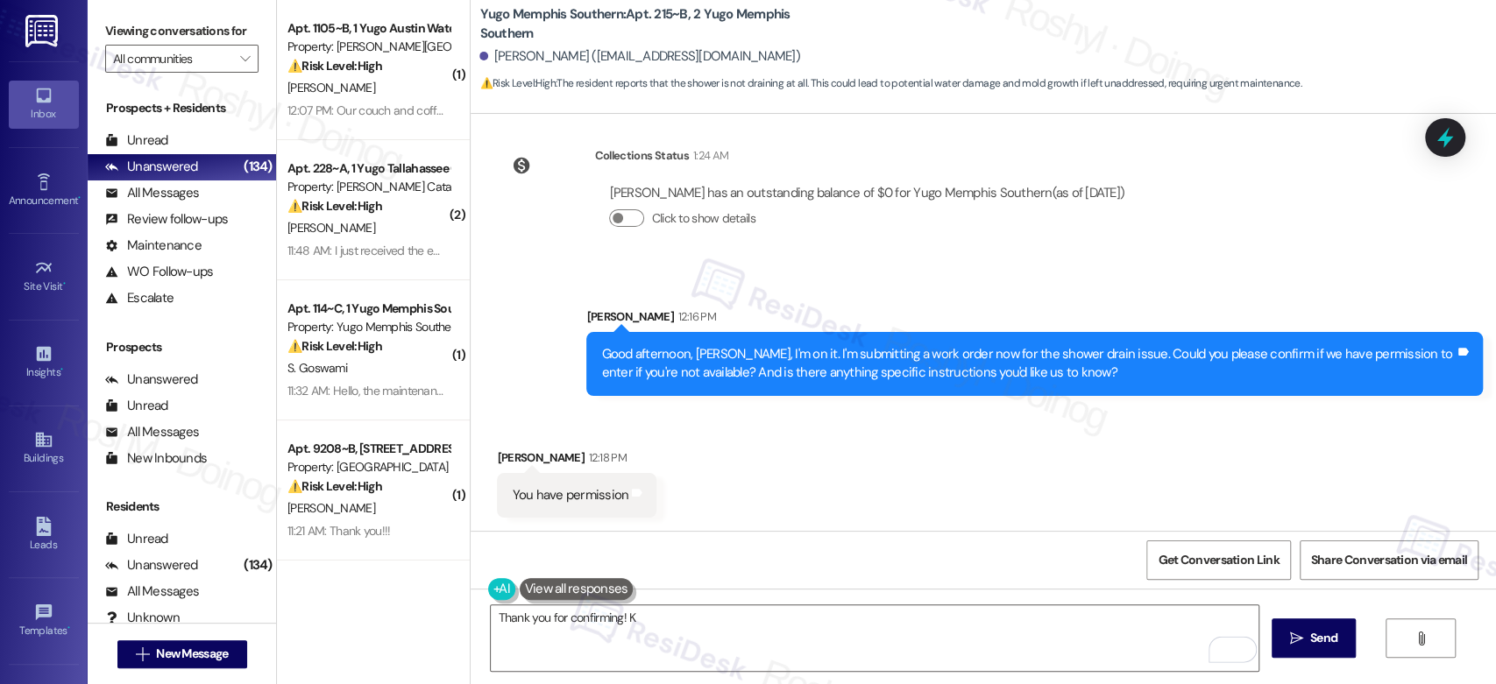
click at [710, 477] on div "Received via SMS [PERSON_NAME] 12:18 PM You have permission Tags and notes" at bounding box center [983, 470] width 1025 height 122
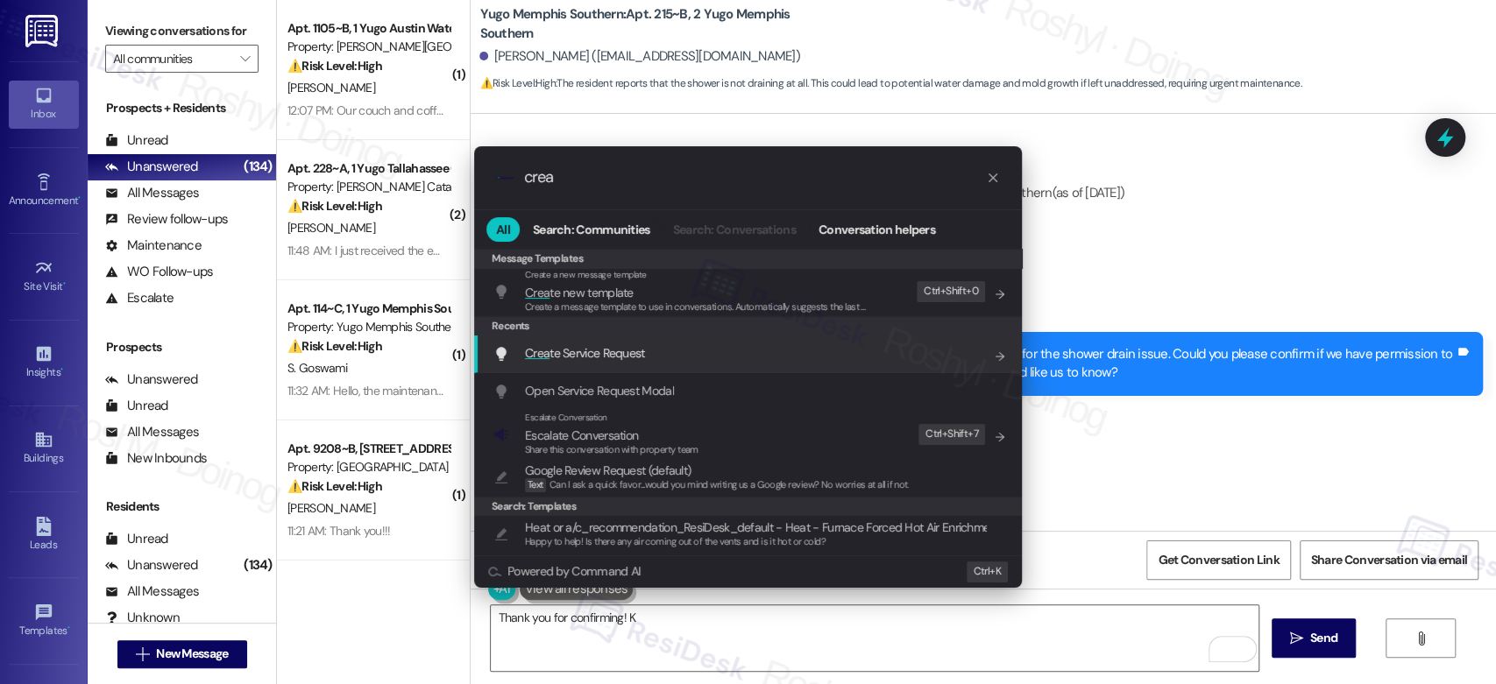
type input "crea"
click at [691, 359] on div "Crea te Service Request Add shortcut" at bounding box center [749, 353] width 513 height 19
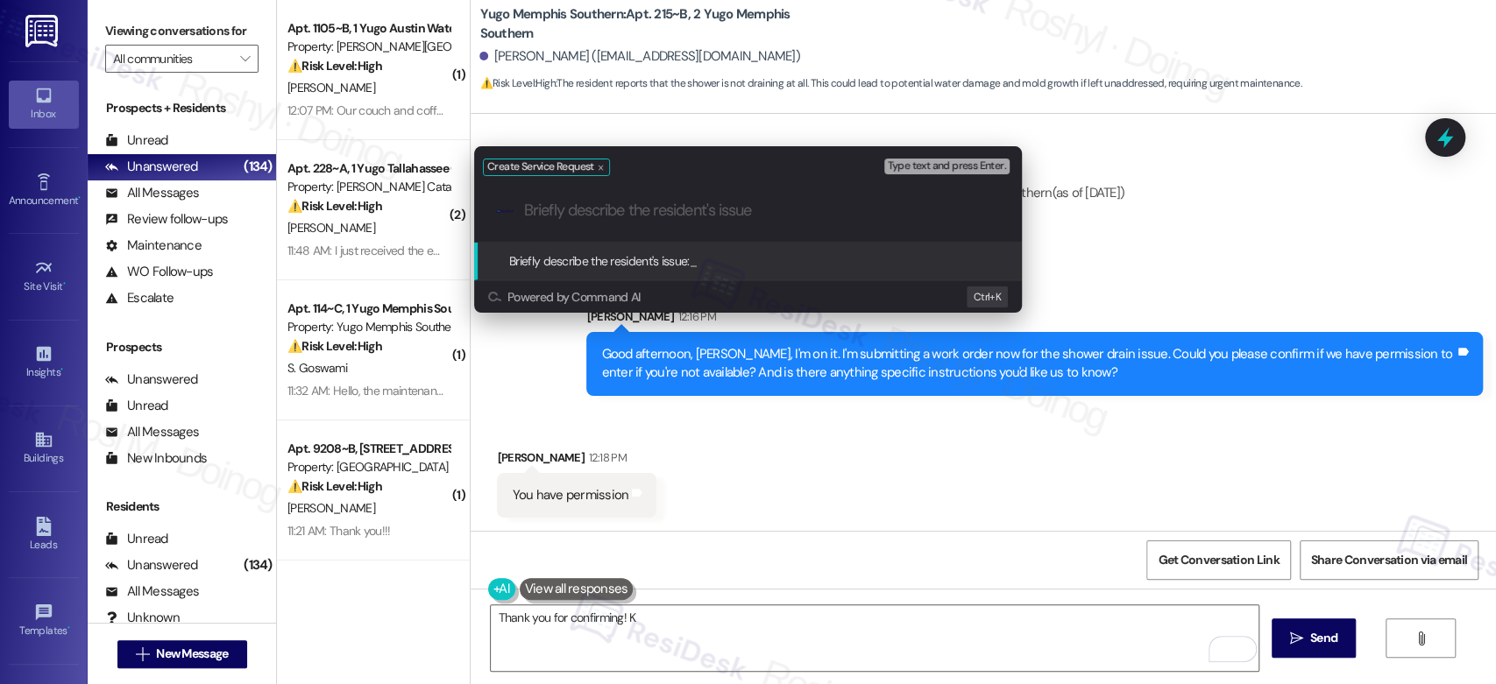
paste input "water not draining in the shower"
type input "water not draining in the shower"
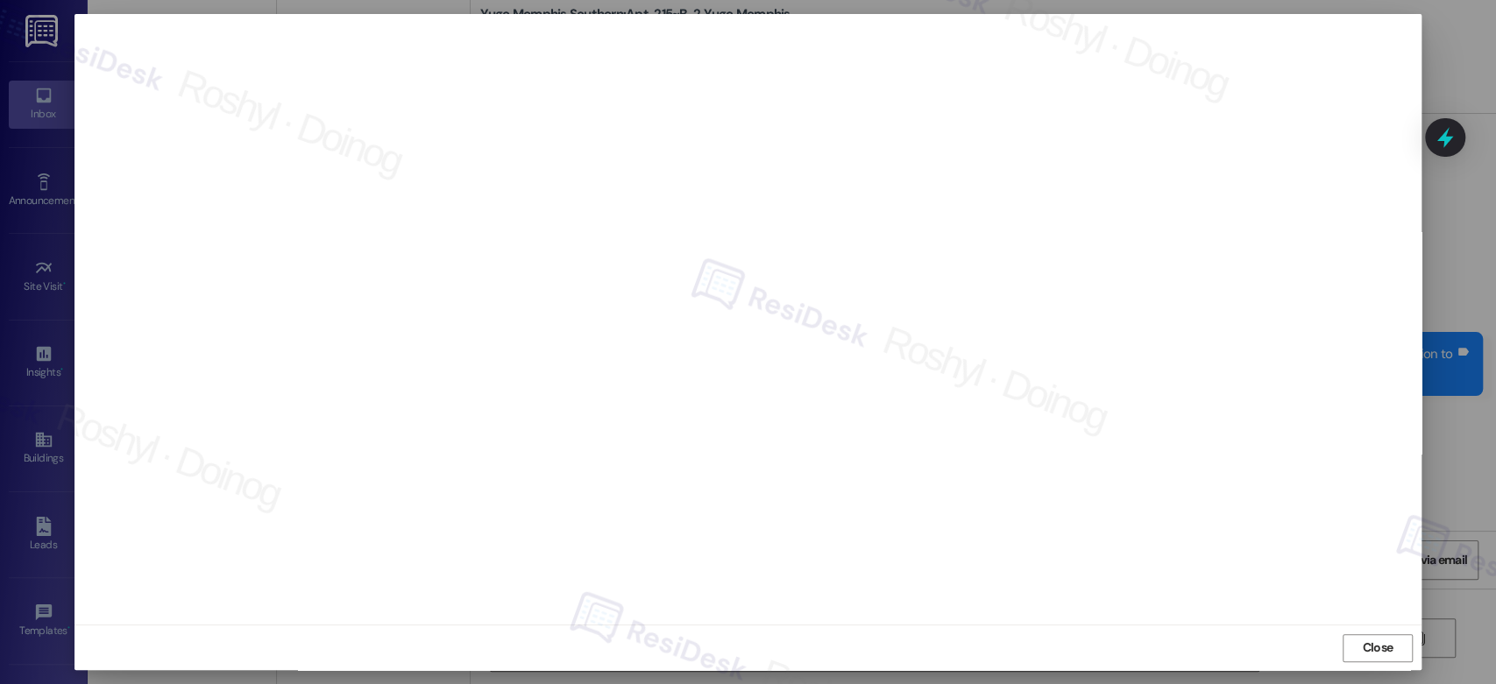
scroll to position [6, 0]
click at [1371, 656] on span "Close" at bounding box center [1377, 647] width 31 height 18
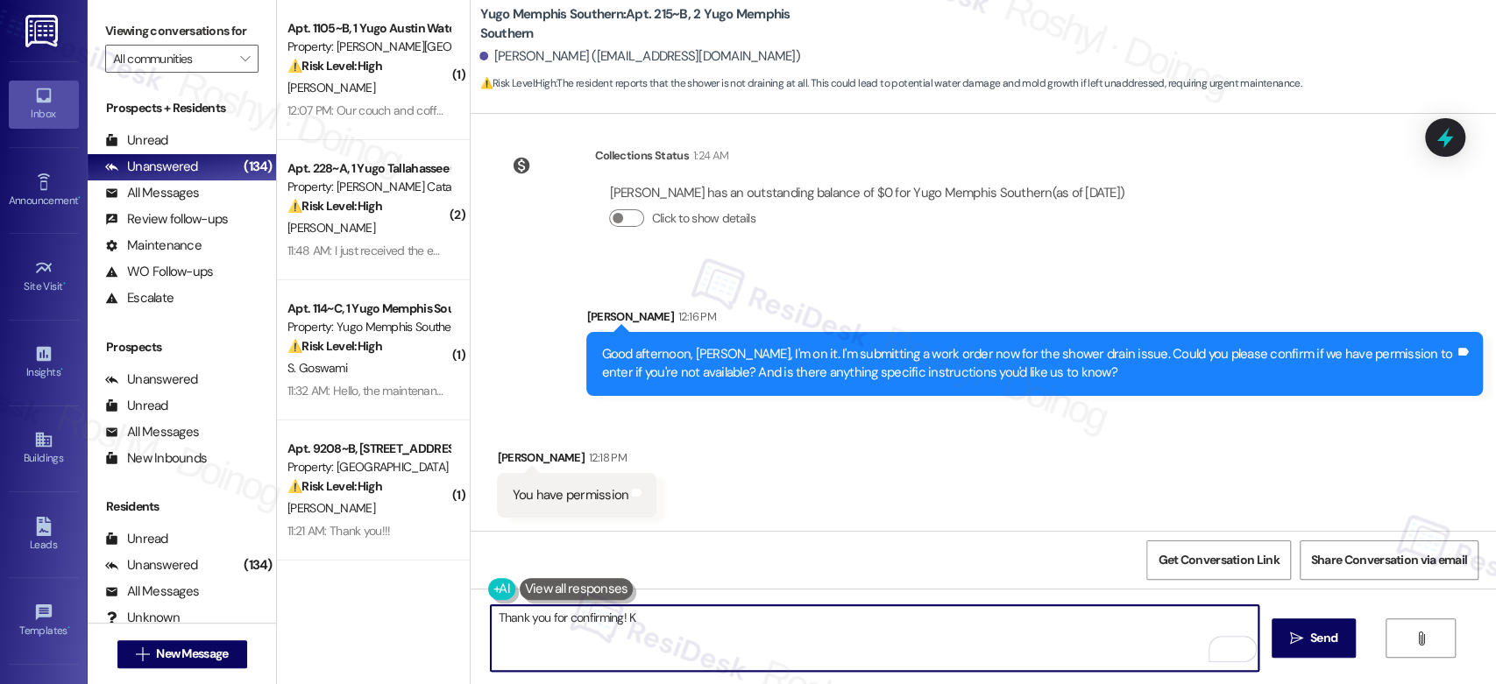
drag, startPoint x: 641, startPoint y: 620, endPoint x: 617, endPoint y: 621, distance: 23.7
click at [617, 621] on textarea "Thank you for confirming! K" at bounding box center [874, 639] width 767 height 66
paste textarea "Thank you, {{first_name}}! I’ve submitted your request, and our maintenance tea…"
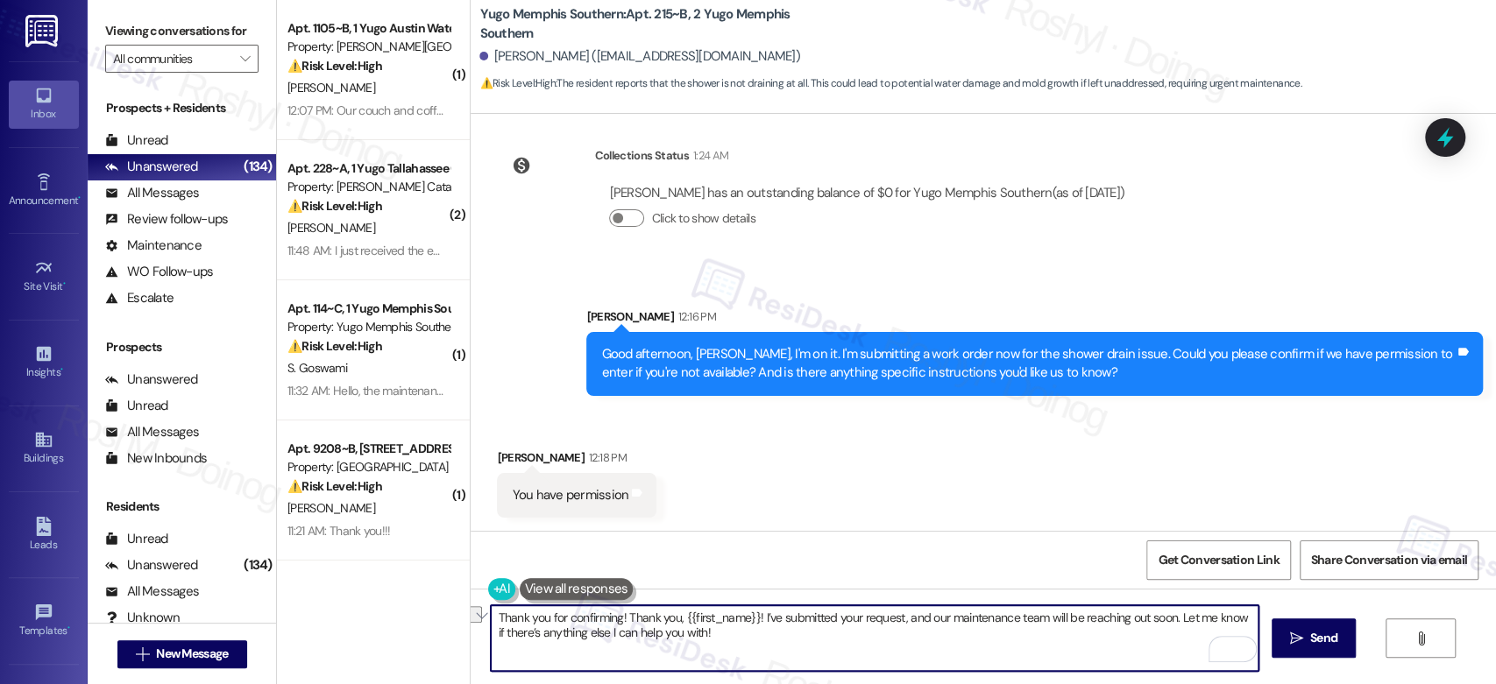
drag, startPoint x: 750, startPoint y: 617, endPoint x: 620, endPoint y: 617, distance: 130.6
click at [620, 617] on textarea "Thank you for confirming! Thank you, {{first_name}}! I’ve submitted your reques…" at bounding box center [874, 639] width 767 height 66
drag, startPoint x: 762, startPoint y: 614, endPoint x: 807, endPoint y: 614, distance: 45.6
click at [807, 614] on textarea "Thank you for confirming! I’ve submitted your request, and our maintenance team…" at bounding box center [874, 639] width 767 height 66
click at [783, 620] on textarea "Thank you for confirming! I’ve submitted your request, and our maintenance team…" at bounding box center [874, 639] width 767 height 66
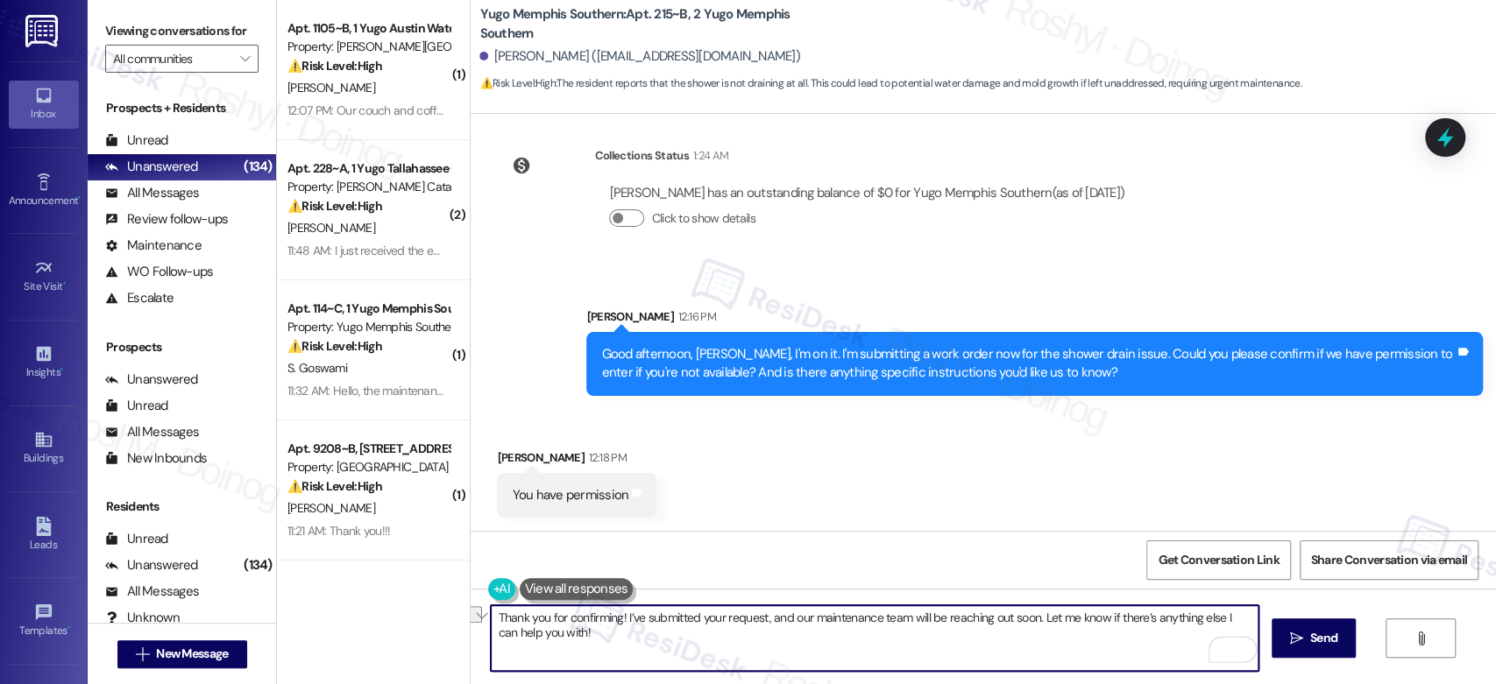
drag, startPoint x: 783, startPoint y: 620, endPoint x: 1031, endPoint y: 620, distance: 248.0
click at [1031, 620] on textarea "Thank you for confirming! I’ve submitted your request, and our maintenance team…" at bounding box center [874, 639] width 767 height 66
click at [756, 620] on textarea "Thank you for confirming! I’ve submitted your request, and will inform our team…" at bounding box center [874, 639] width 767 height 66
paste textarea "15567557"
click at [789, 618] on textarea "Thank you for confirming! I’ve submitted your request #15567557, and will infor…" at bounding box center [874, 639] width 767 height 66
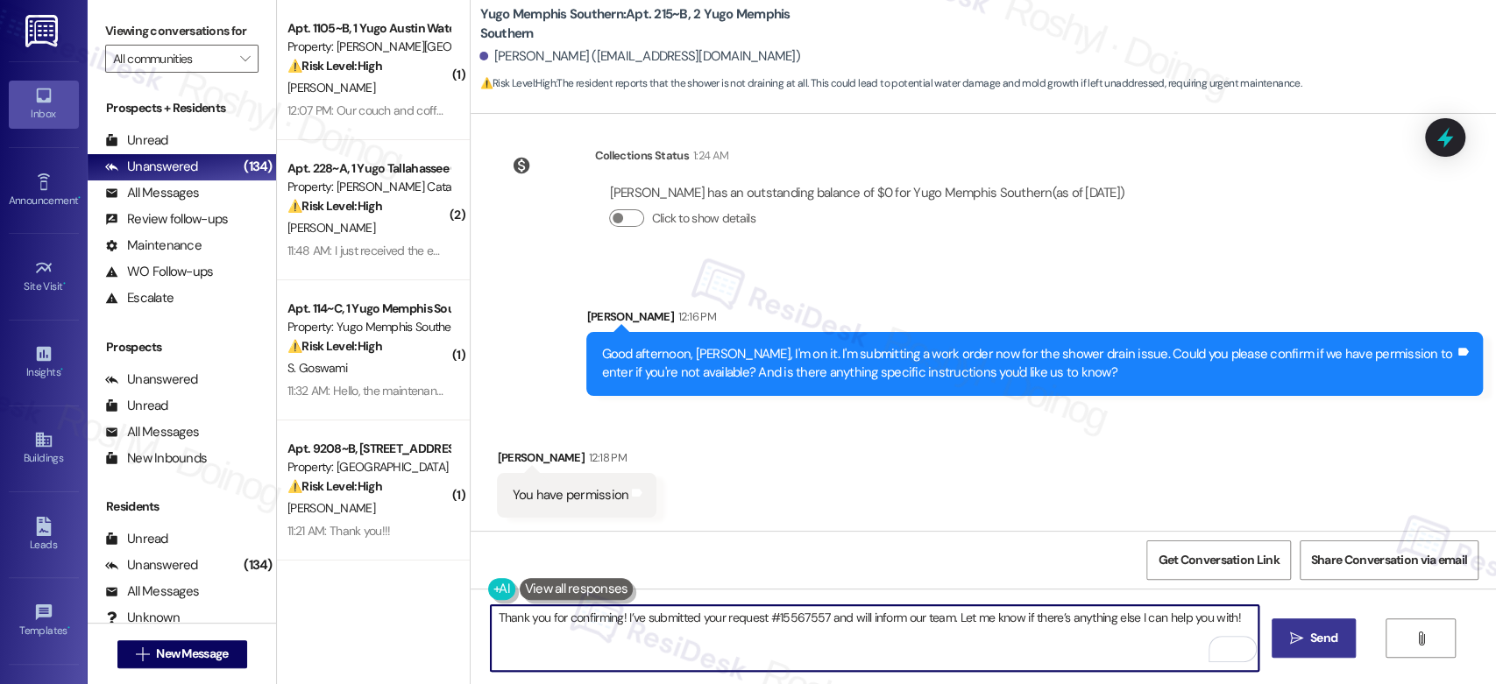
type textarea "Thank you for confirming! I’ve submitted your request #15567557 and will inform…"
click at [1314, 643] on span "Send" at bounding box center [1323, 638] width 27 height 18
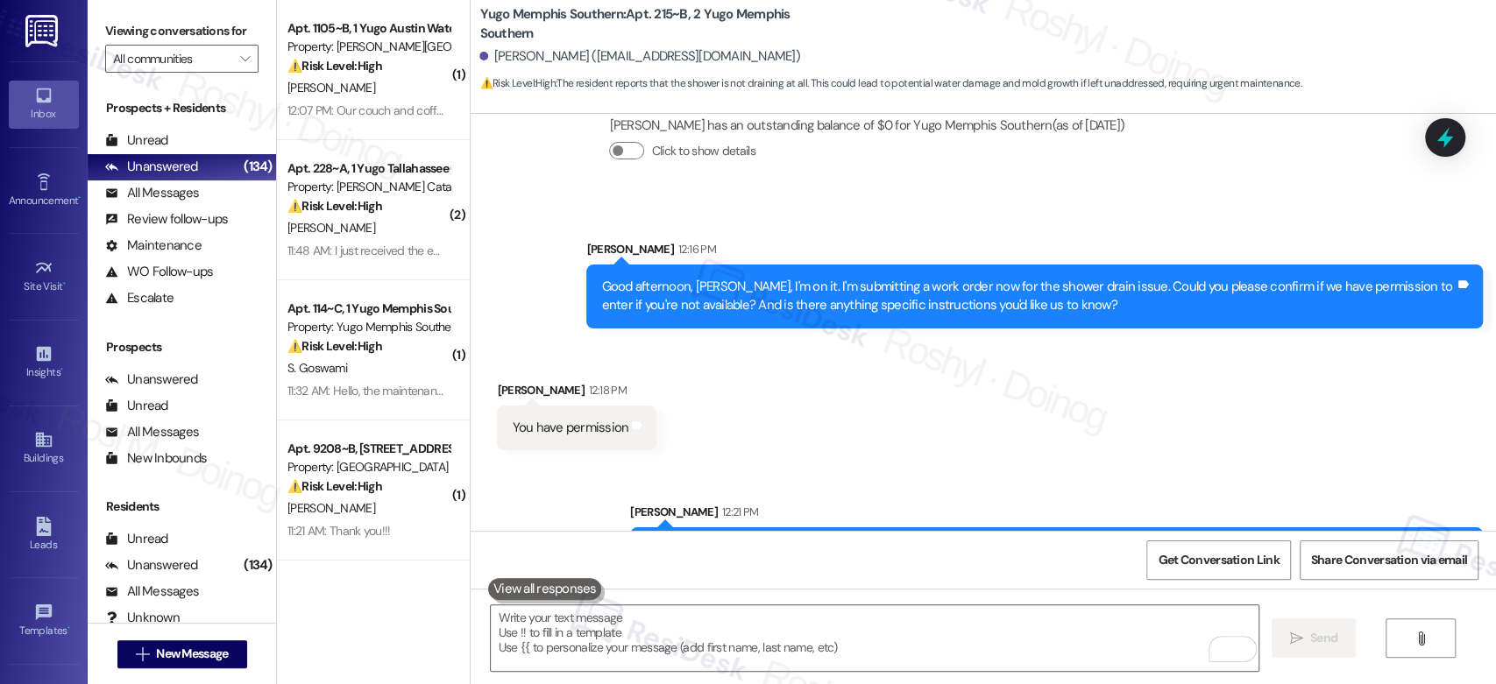
scroll to position [911, 0]
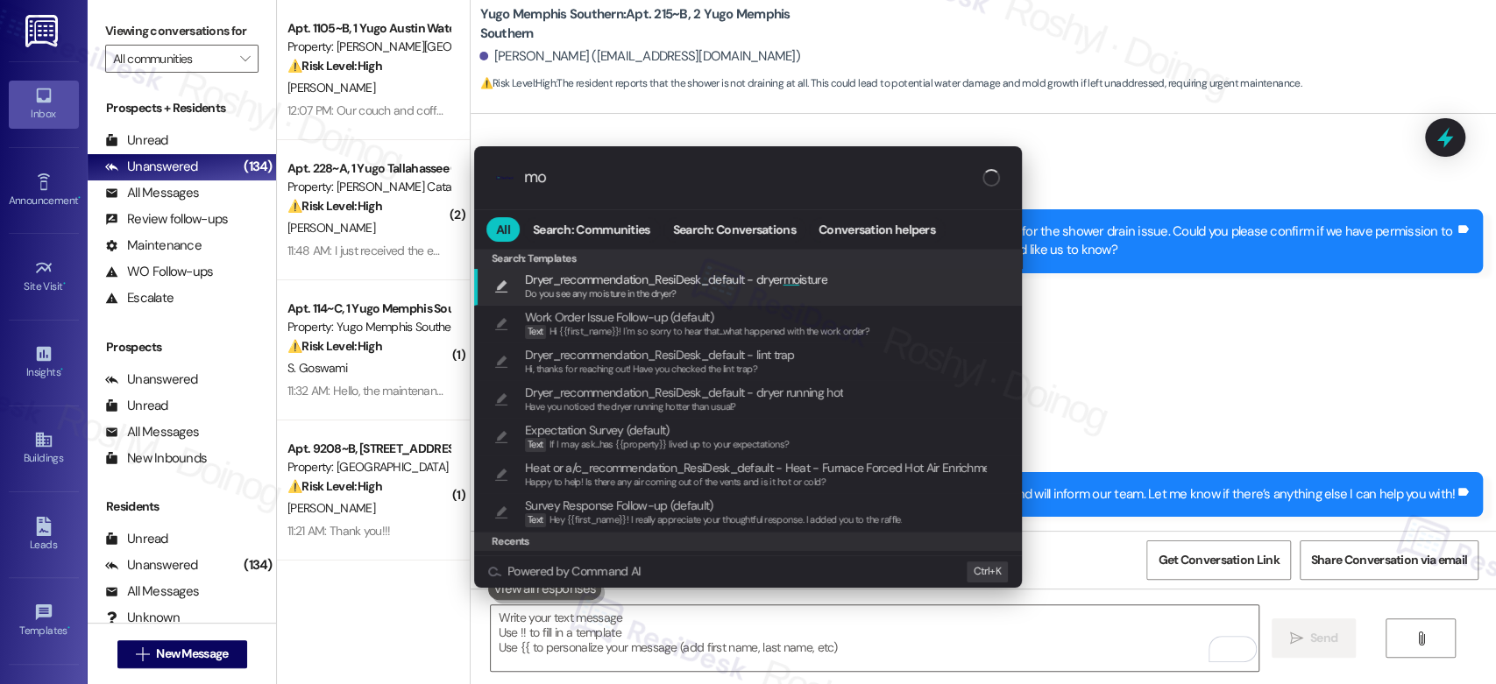
type input "m"
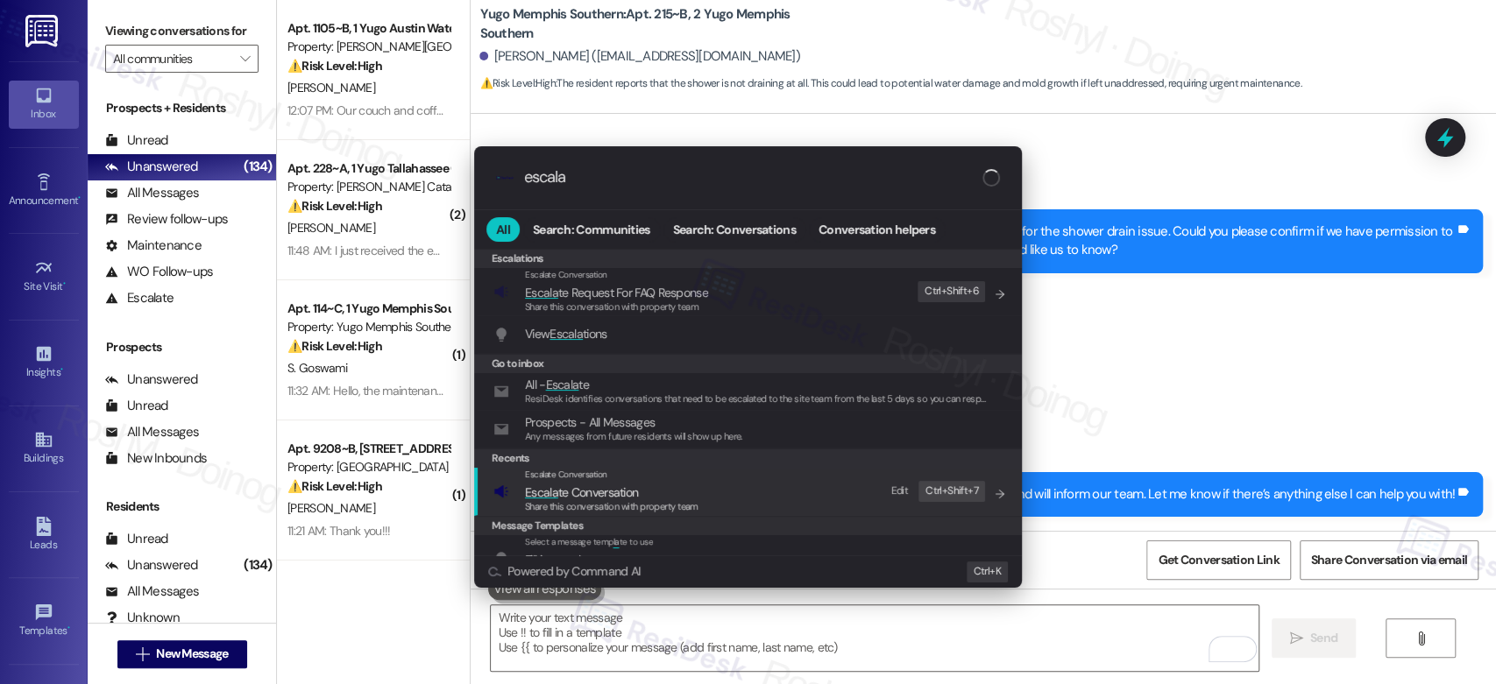
type input "escala"
click at [635, 496] on span "Escala te Conversation" at bounding box center [581, 493] width 113 height 16
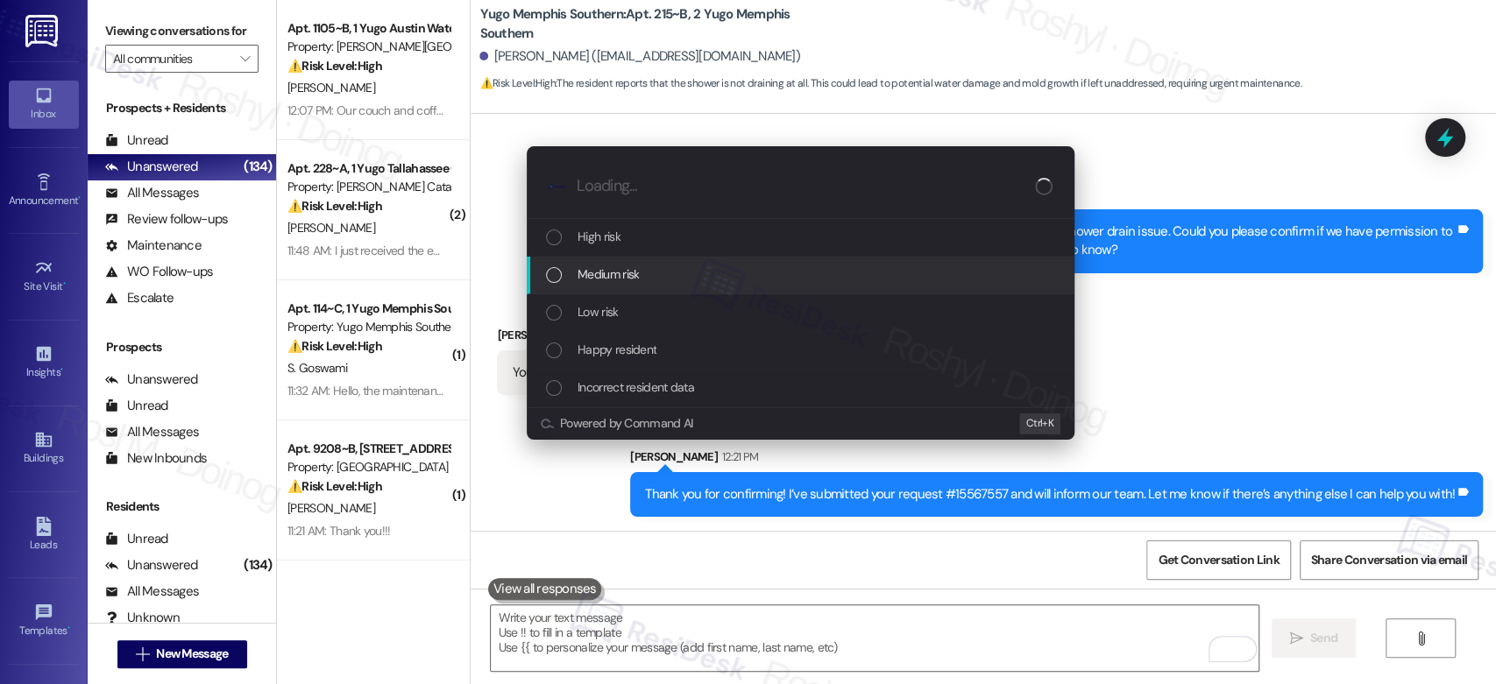
click at [680, 276] on div "Medium risk" at bounding box center [802, 274] width 513 height 19
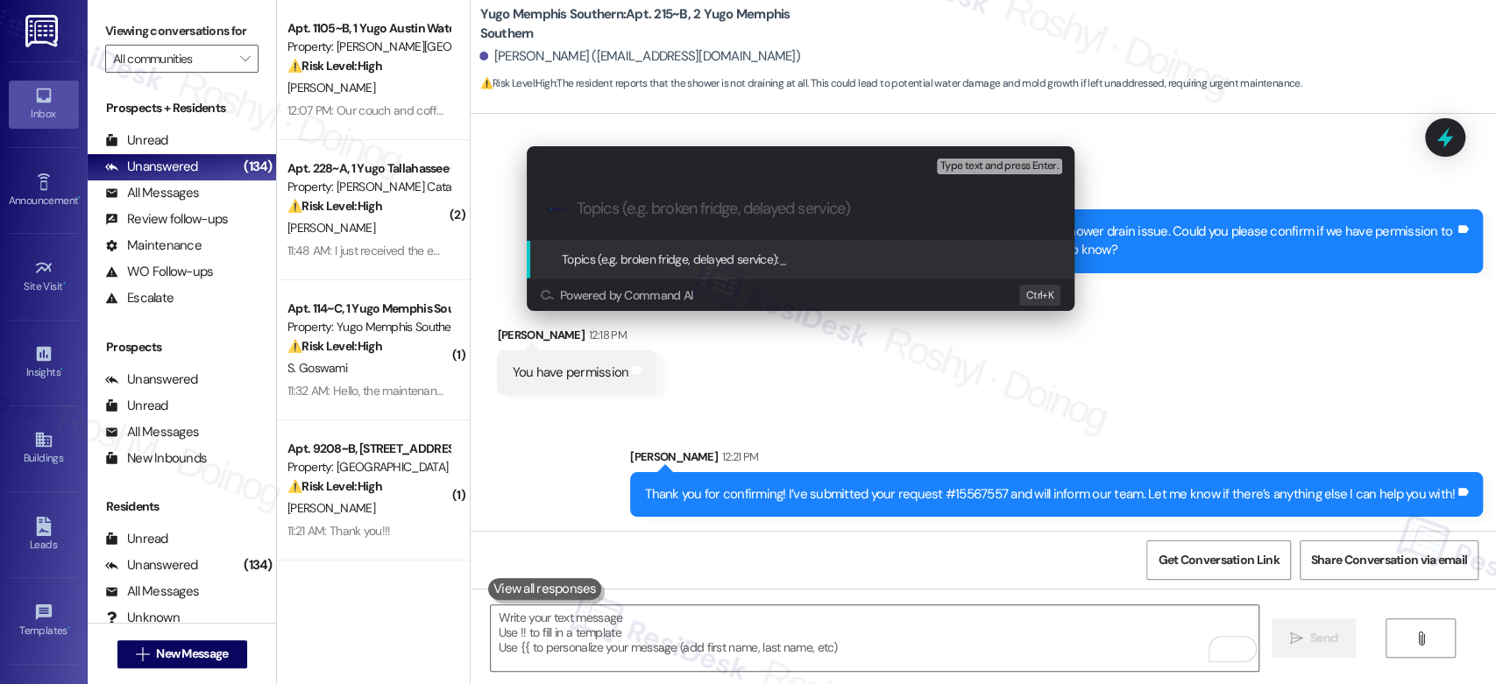
paste input "Work Order (number) filed by ResiDesk - issue"
drag, startPoint x: 656, startPoint y: 209, endPoint x: 723, endPoint y: 210, distance: 66.6
click at [723, 210] on input "Work Order (number) filed by ResiDesk - issue" at bounding box center [808, 209] width 462 height 18
paste input "15567557"
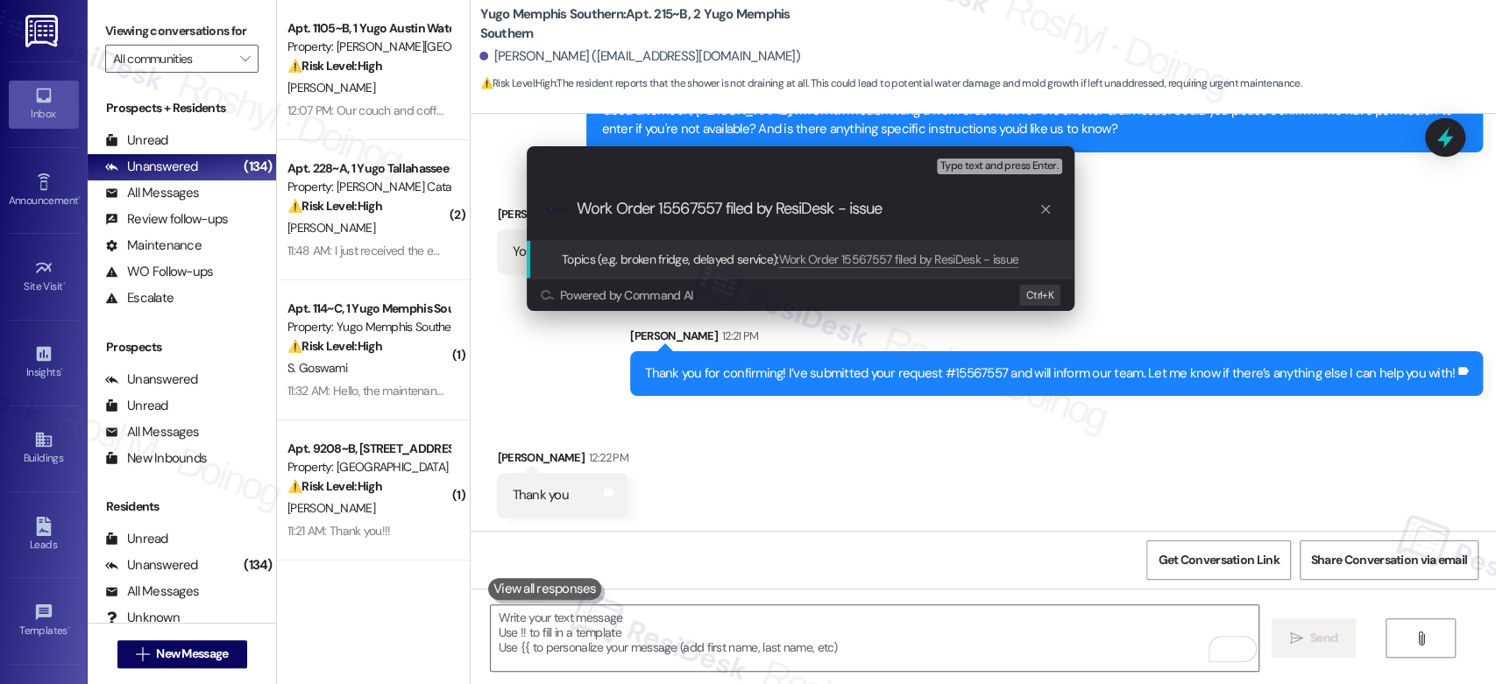
click at [868, 212] on input "Work Order 15567557 filed by ResiDesk - issue" at bounding box center [808, 209] width 462 height 18
paste input "water not draining in the shower"
type input "Work Order 15567557 filed by ResiDesk - water not draining in the shower"
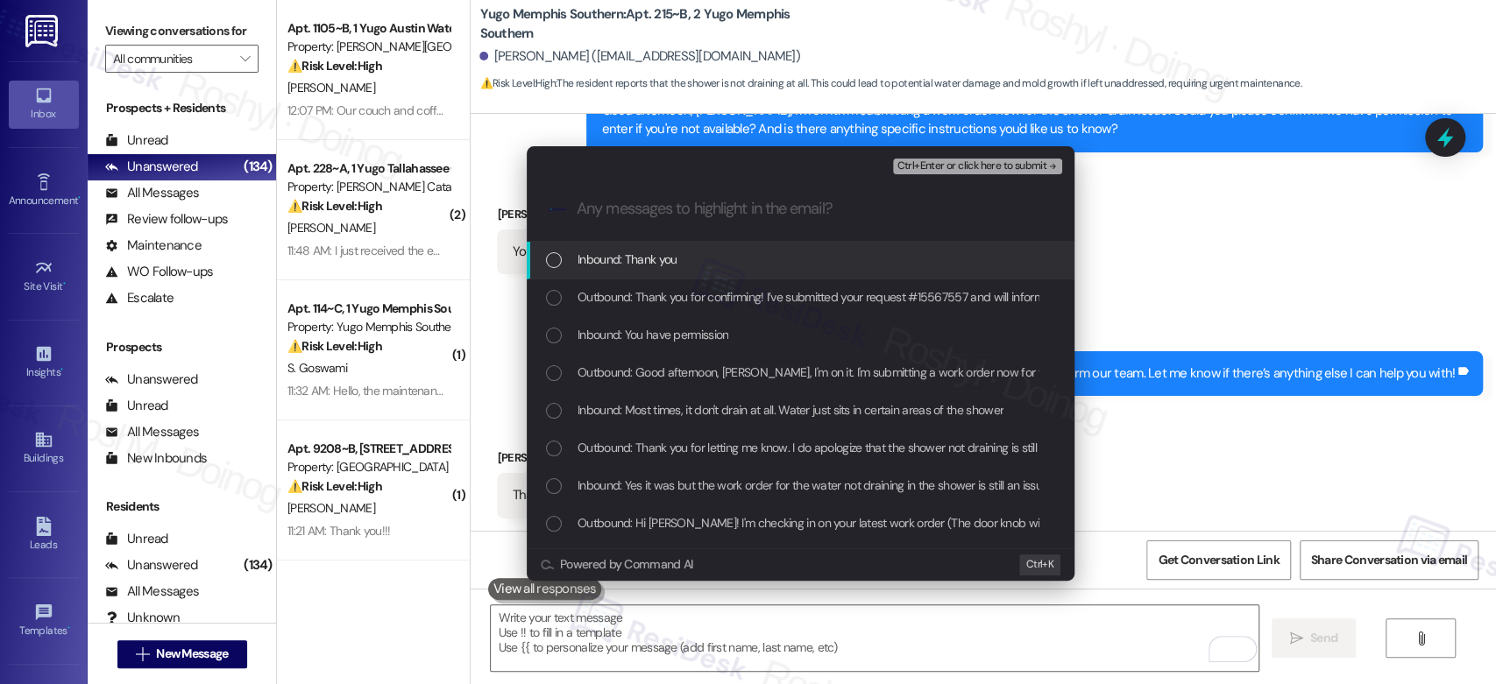
scroll to position [0, 0]
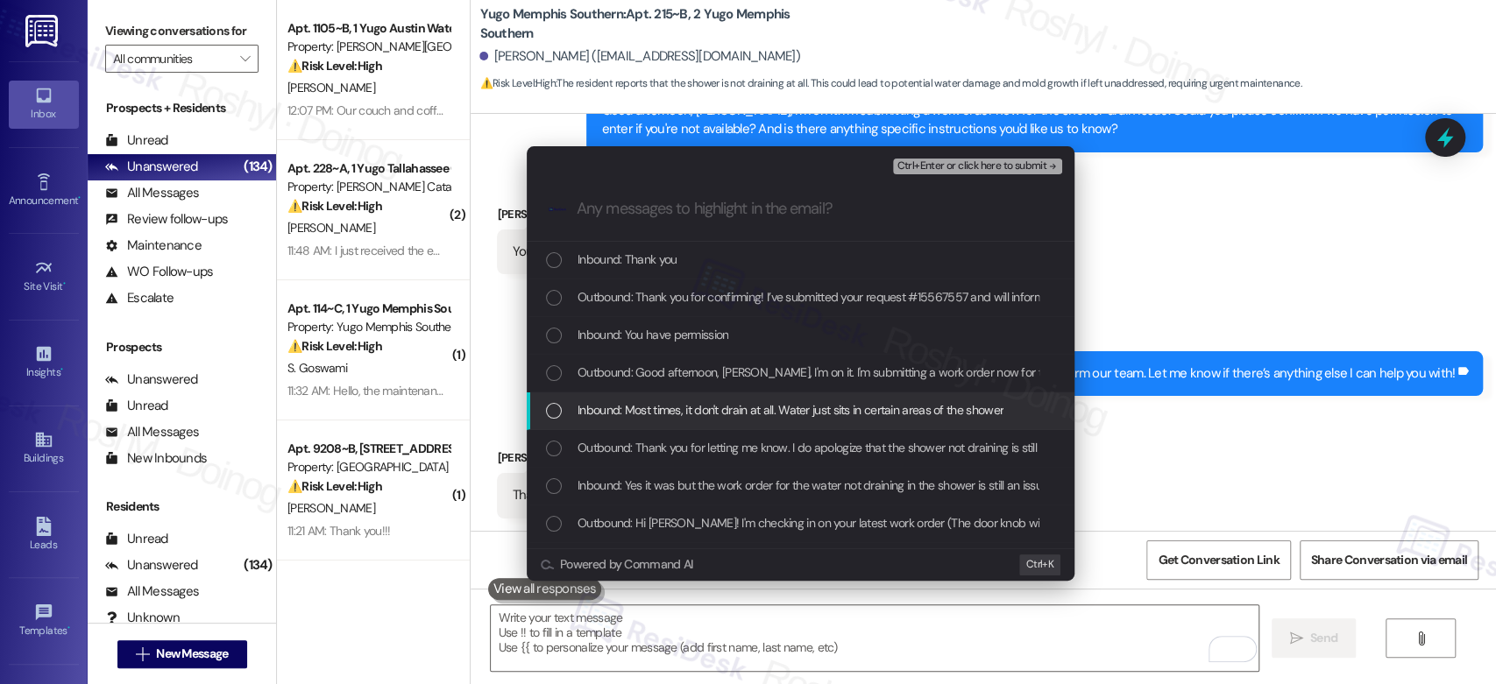
click at [763, 413] on span "Inbound: Most times, it don't drain at all. Water just sits in certain areas of…" at bounding box center [791, 409] width 426 height 19
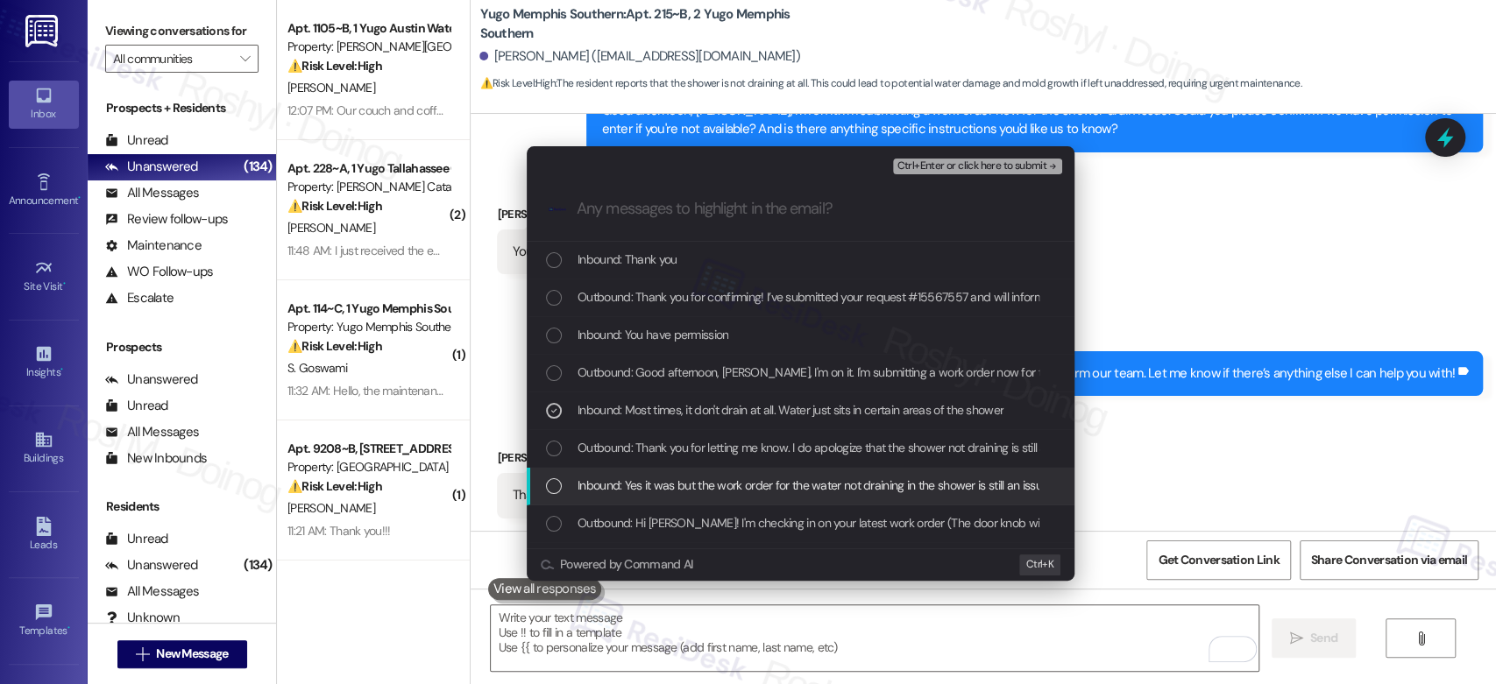
click at [796, 486] on span "Inbound: Yes it was but the work order for the water not draining in the shower…" at bounding box center [813, 485] width 471 height 19
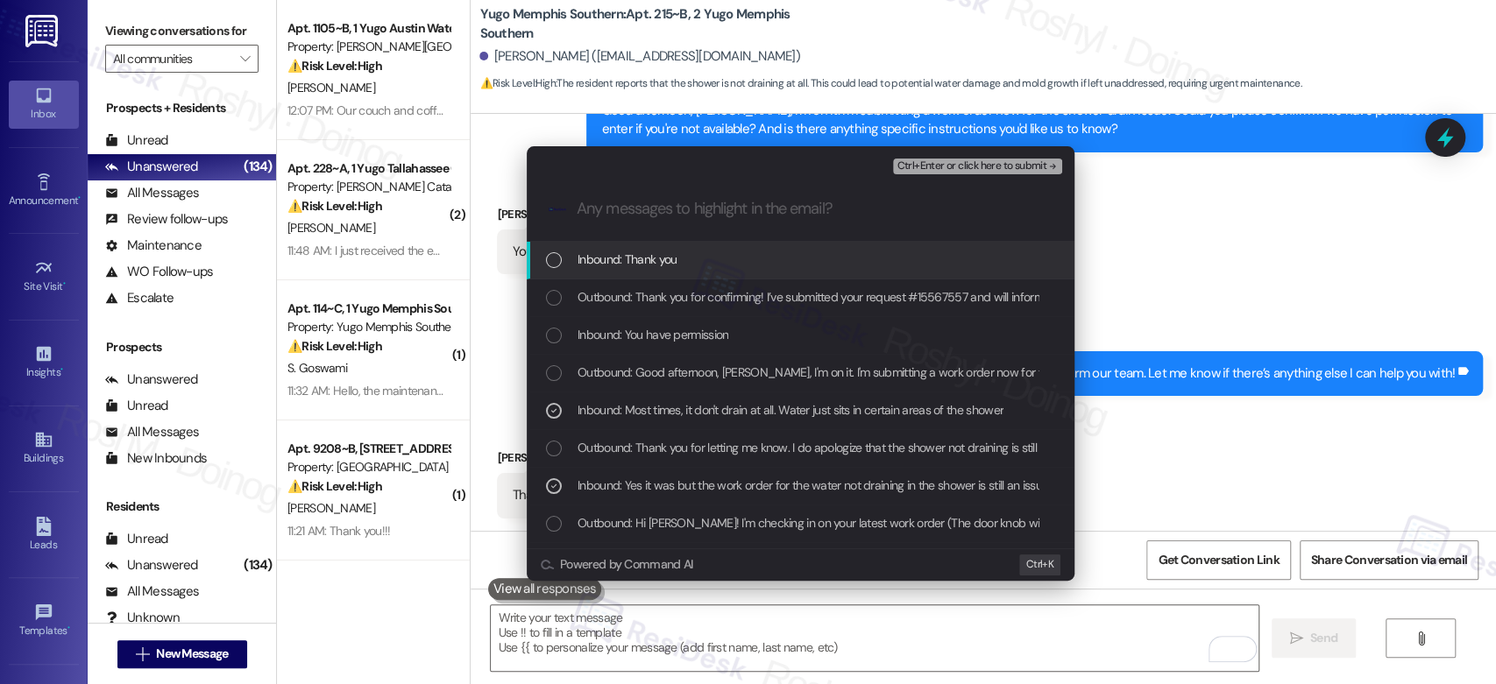
click at [977, 173] on span "Ctrl+Enter or click here to submit" at bounding box center [972, 166] width 150 height 12
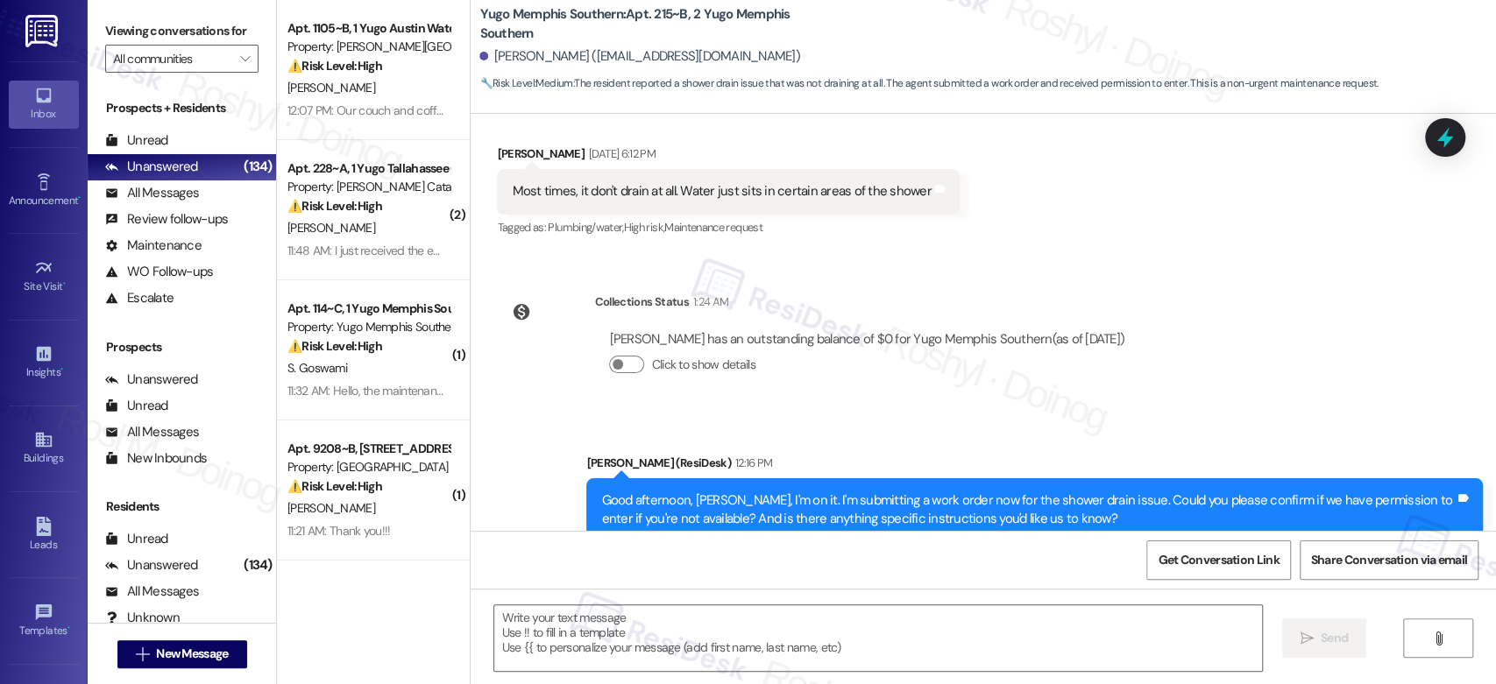
type textarea "Fetching suggested responses. Please feel free to read through the conversation…"
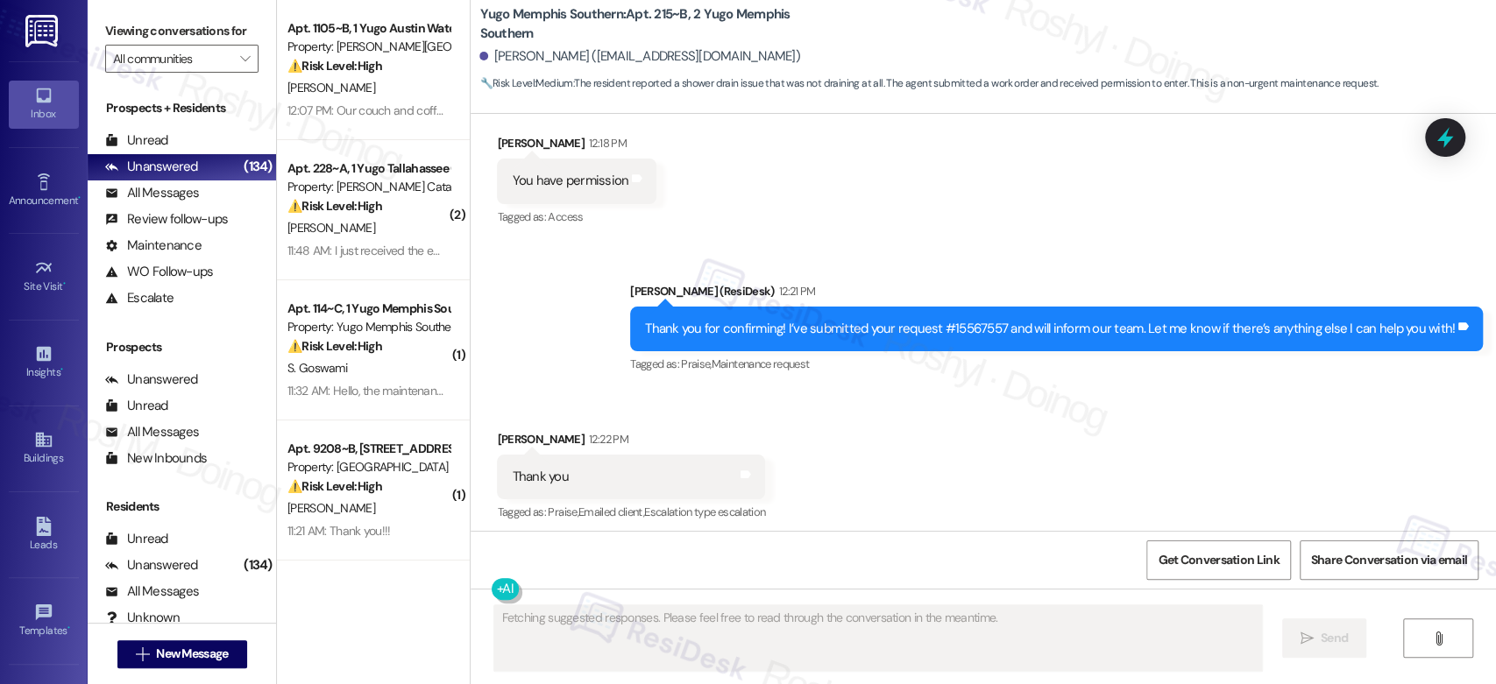
scroll to position [1135, 0]
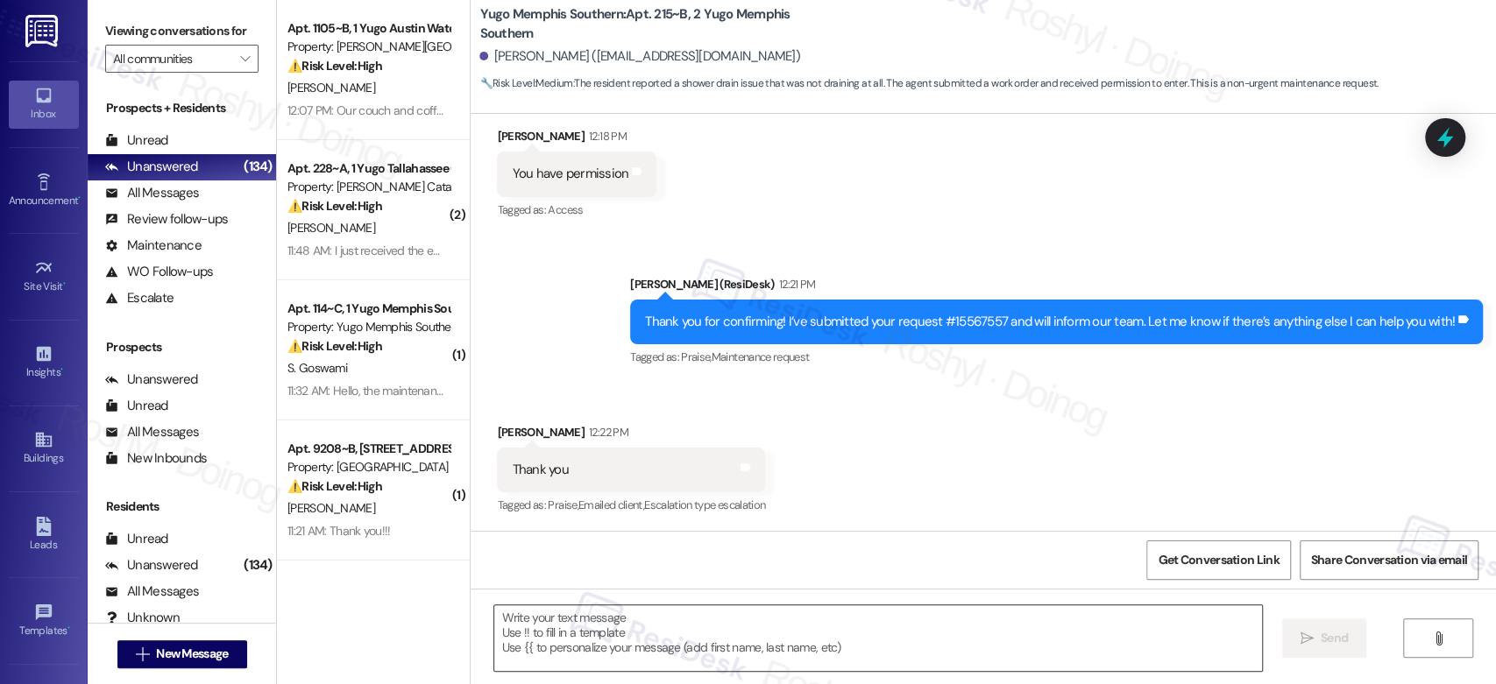
click at [625, 627] on textarea at bounding box center [877, 639] width 767 height 66
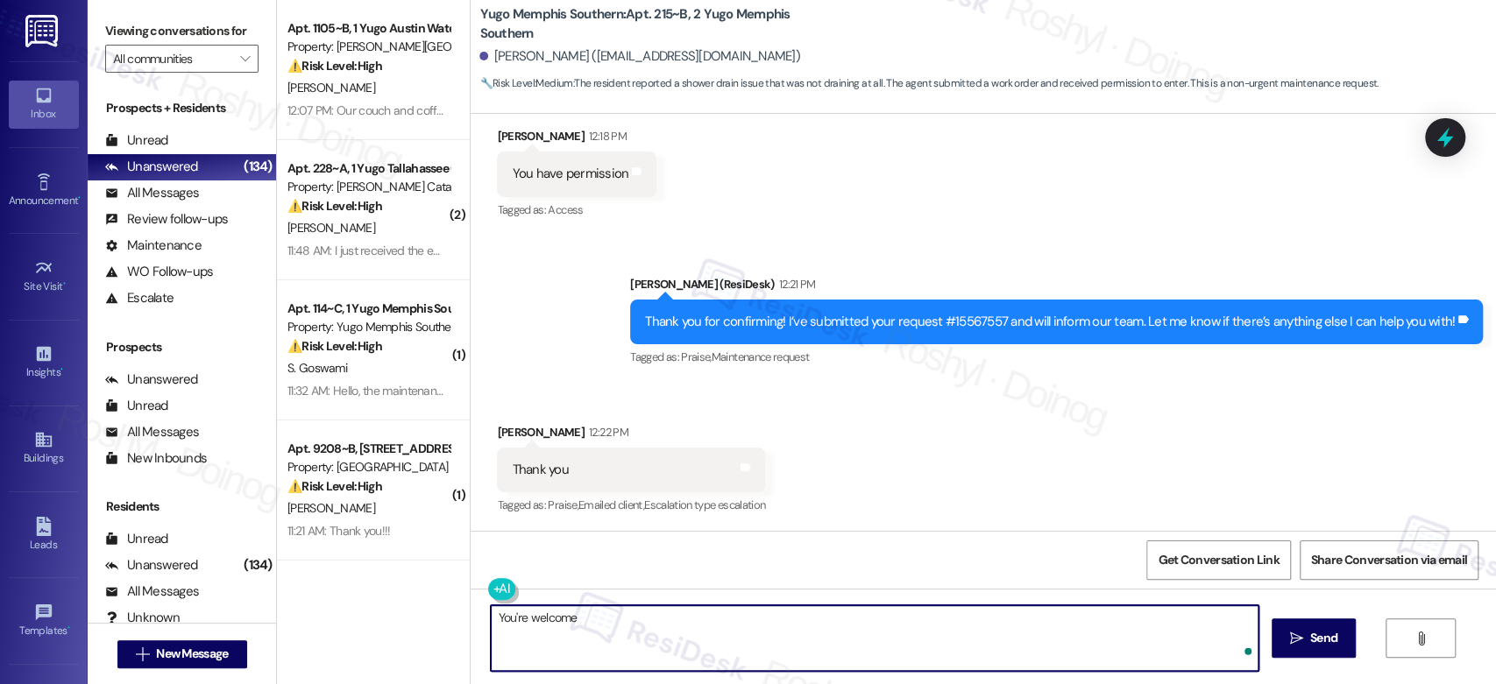
type textarea "You're welcome!"
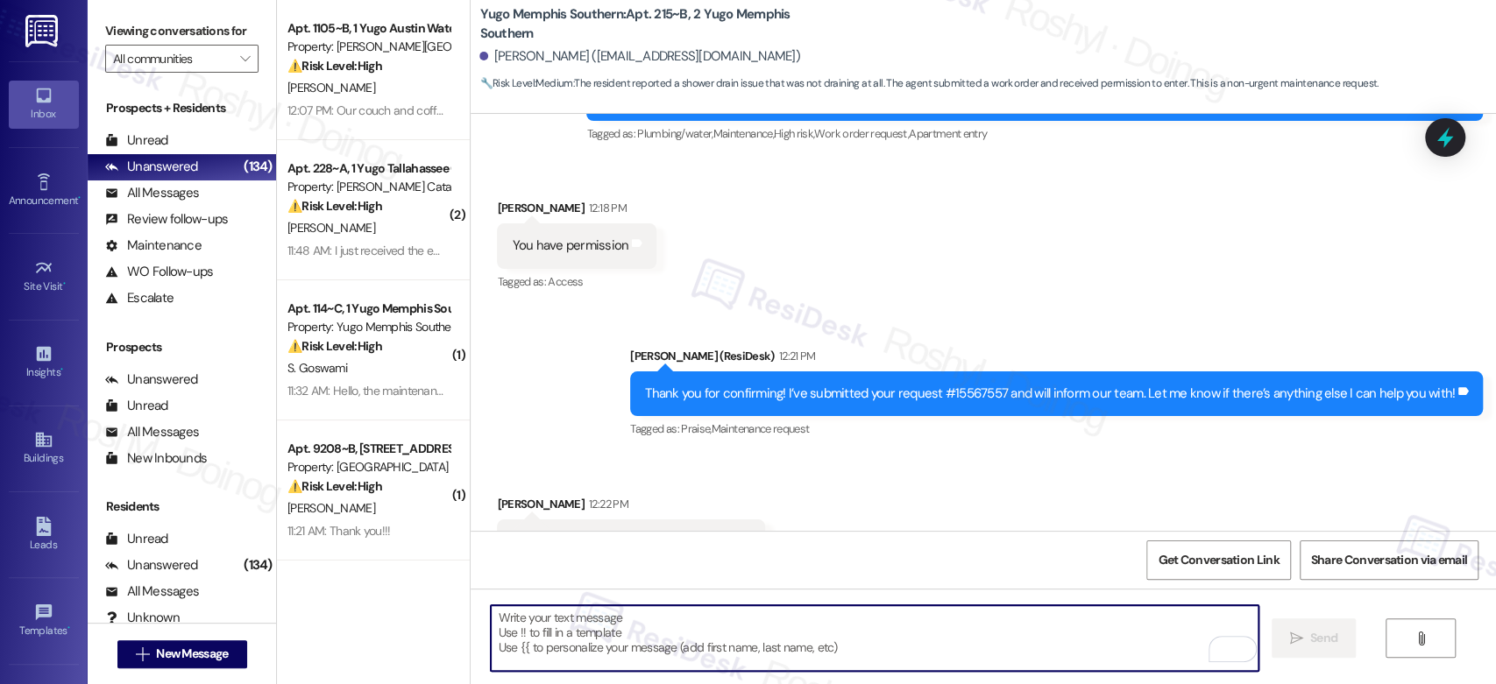
scroll to position [1258, 0]
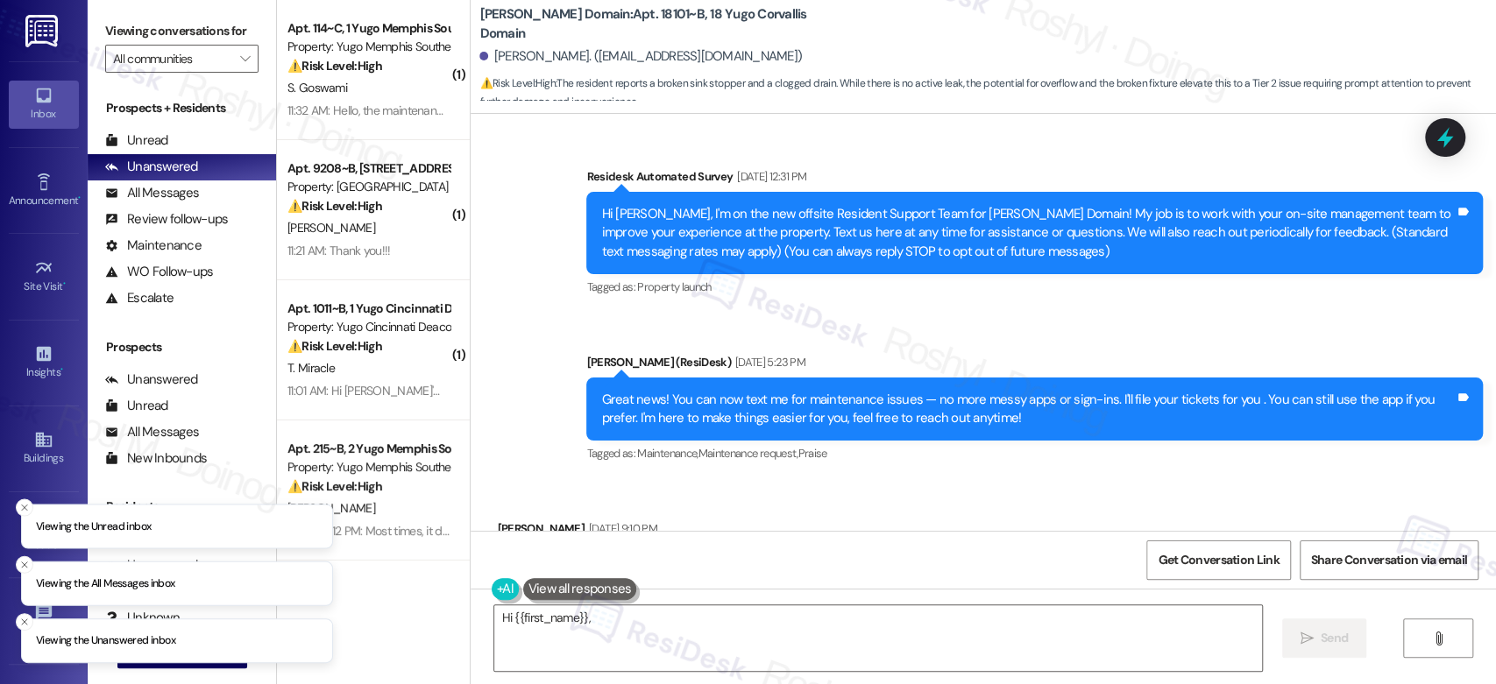
scroll to position [9917, 0]
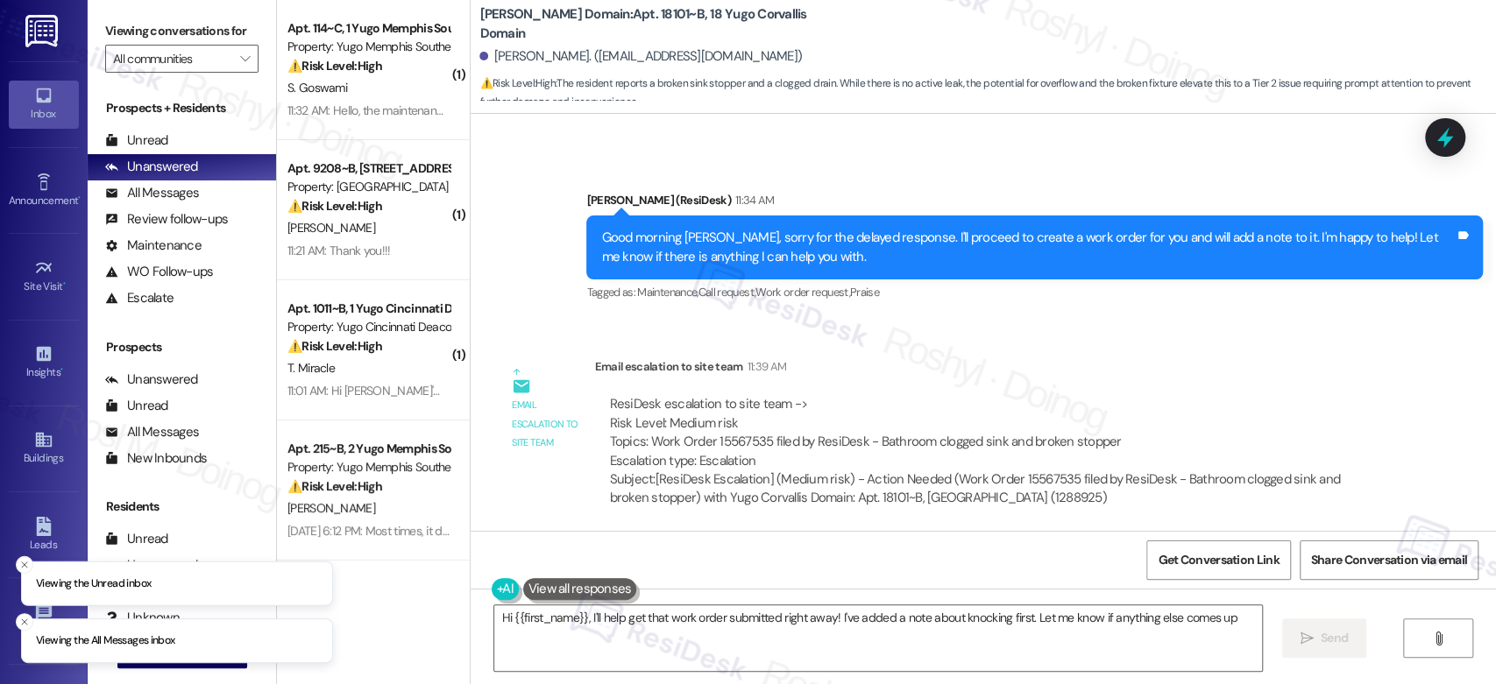
type textarea "Hi {{first_name}}, I'll help get that work order submitted right away! I've add…"
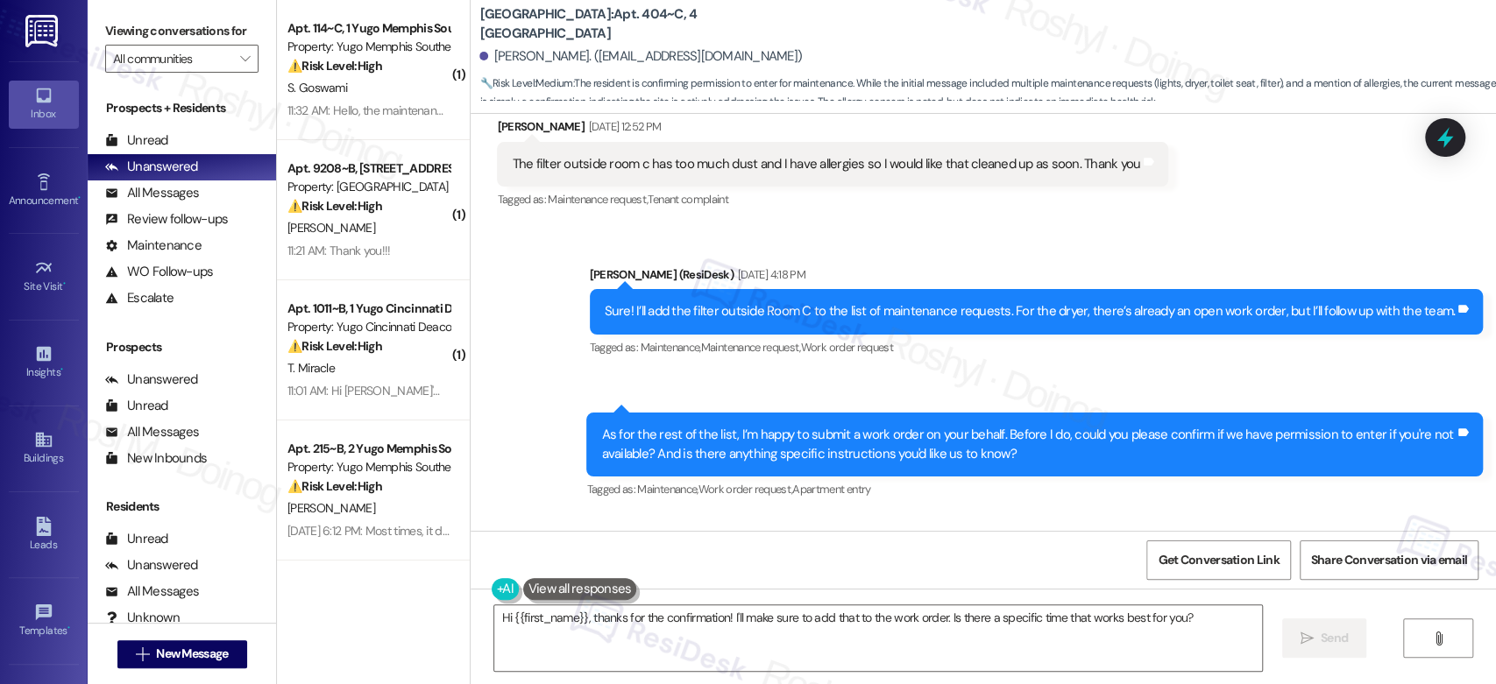
scroll to position [6330, 0]
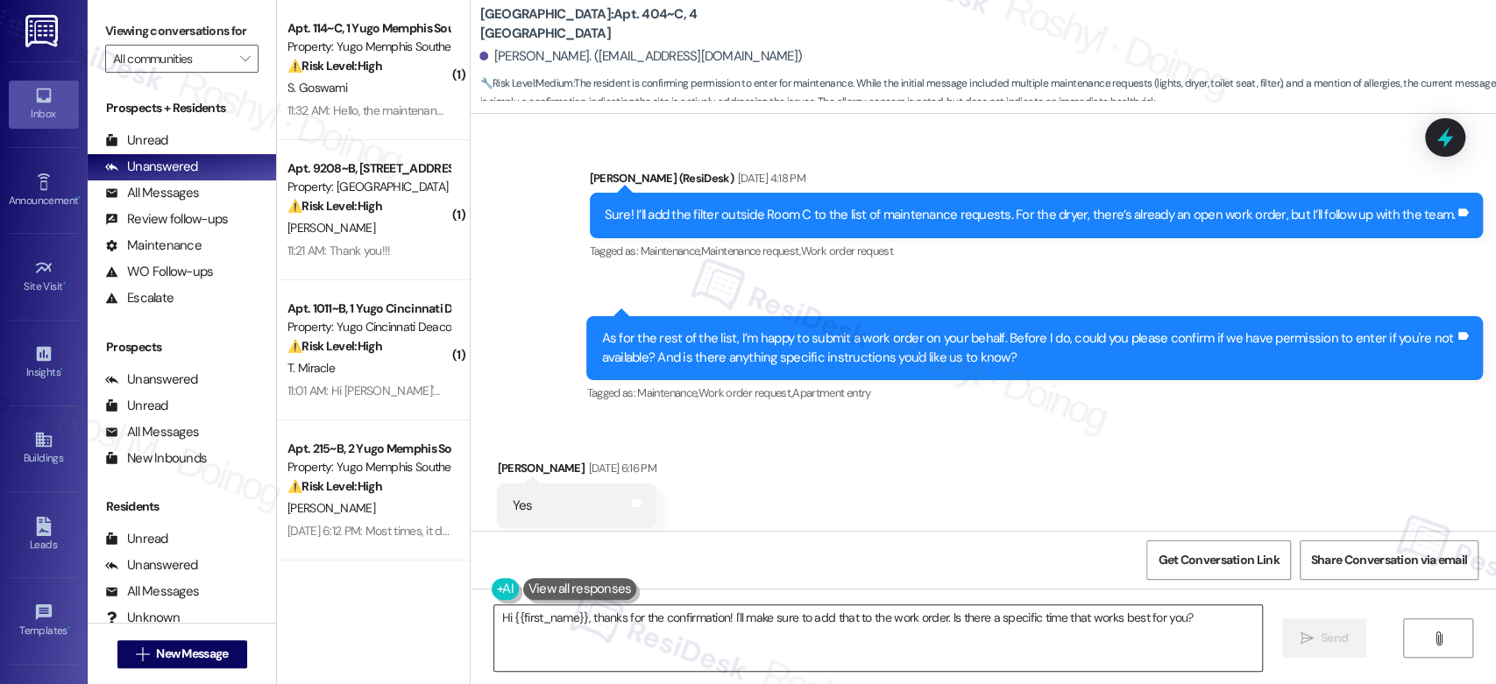
click at [494, 629] on textarea "Hi {{first_name}}, thanks for the confirmation! I'll make sure to add that to t…" at bounding box center [877, 639] width 767 height 66
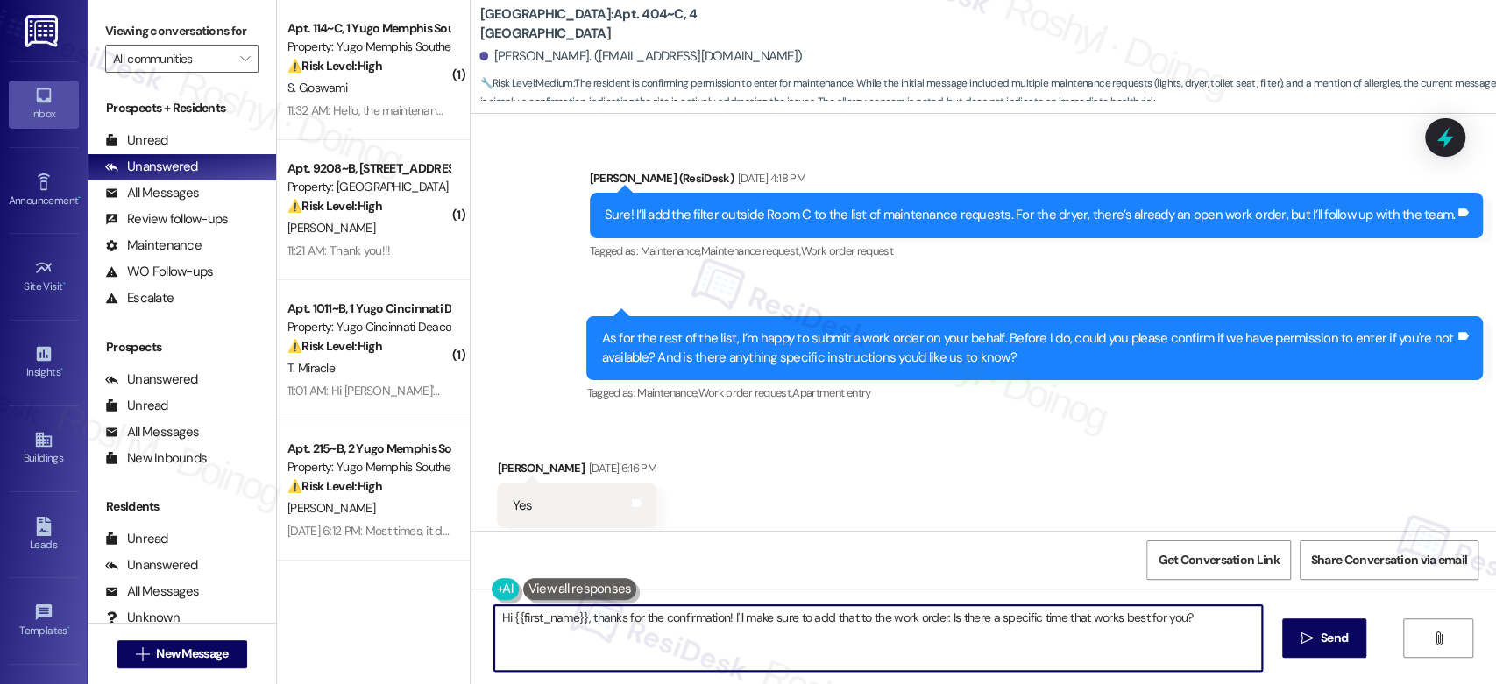
click at [494, 623] on textarea "Hi {{first_name}}, thanks for the confirmation! I'll make sure to add that to t…" at bounding box center [877, 639] width 767 height 66
type textarea "Good morning{{first_name}}, thanks for the confirmation! I'll make sure to add …"
click at [737, 426] on div "Received via SMS [PERSON_NAME] [DATE] 6:16 PM Yes Tags and notes Tagged as: Pos…" at bounding box center [983, 494] width 1025 height 148
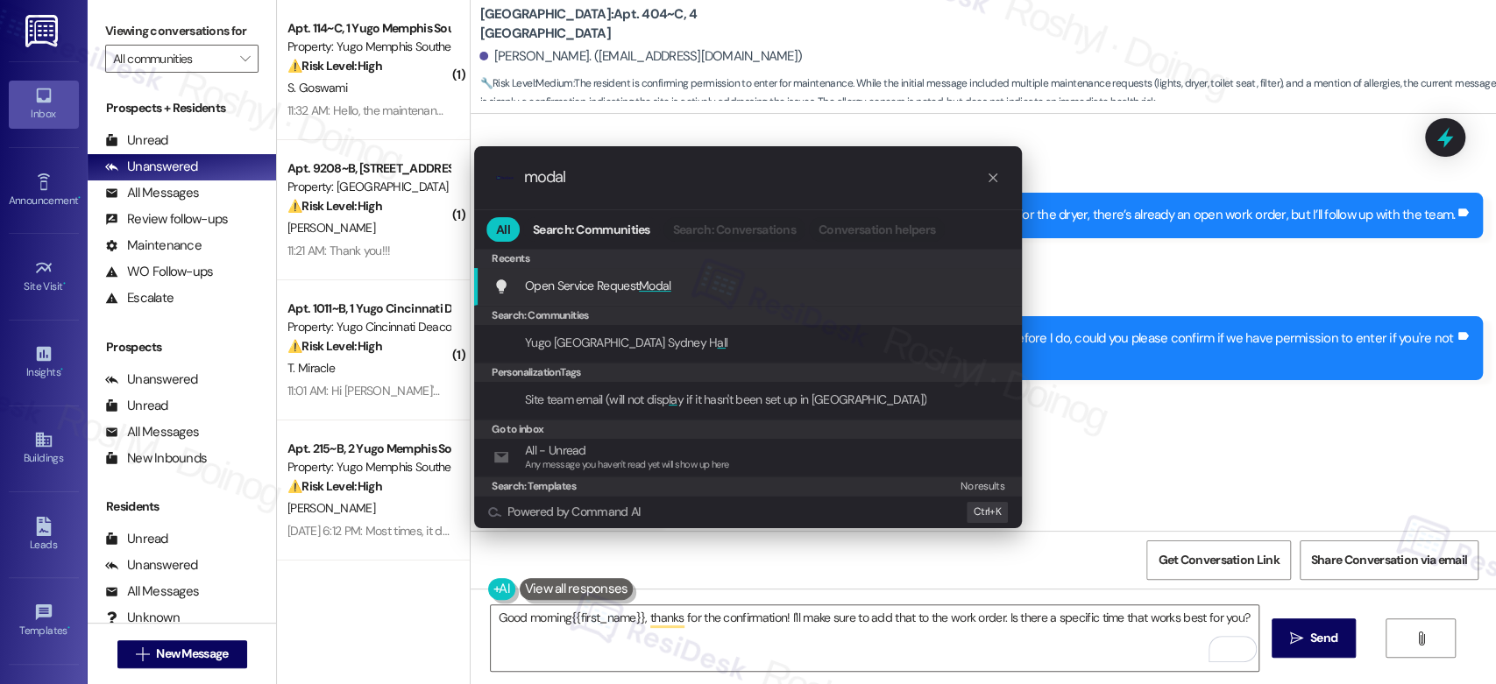
type input "modal"
click at [684, 292] on div "Open Service Request Modal Add shortcut" at bounding box center [749, 285] width 513 height 19
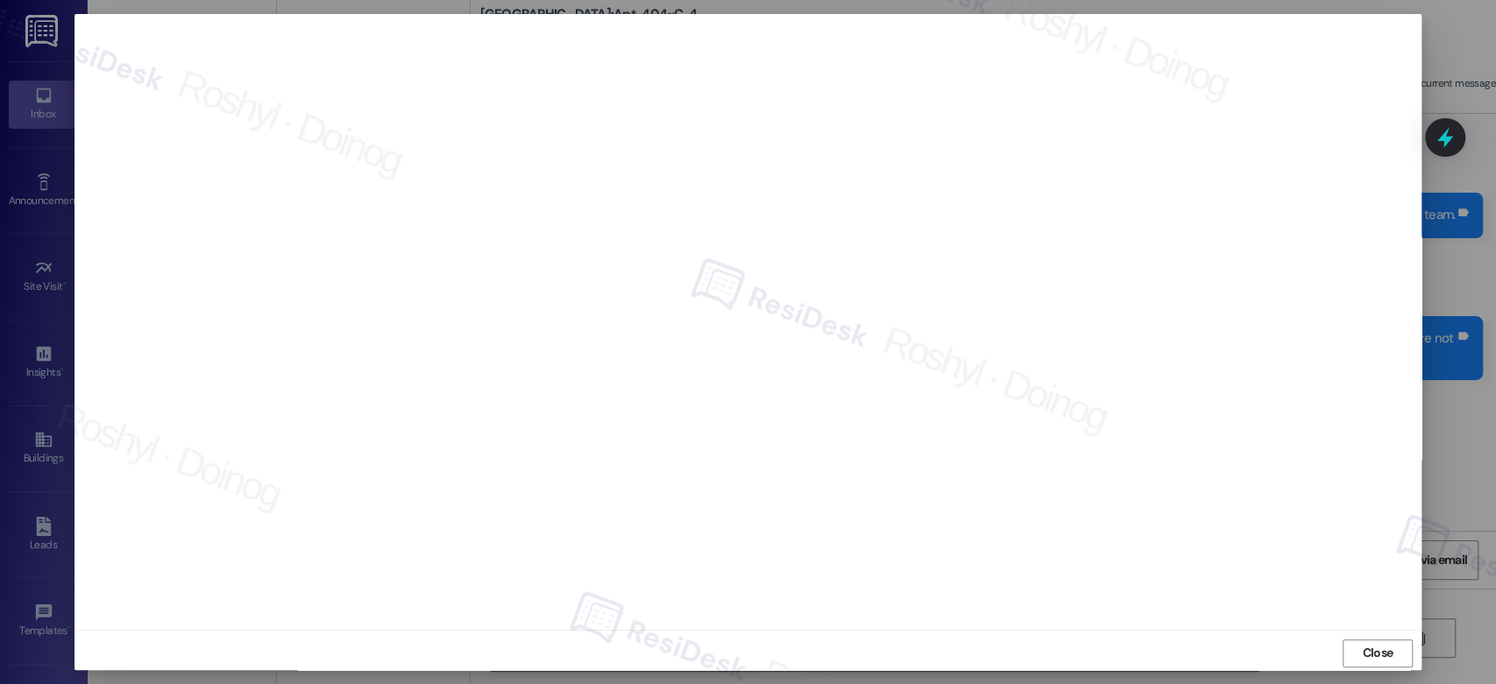
click at [1343, 640] on button "Close" at bounding box center [1378, 654] width 70 height 28
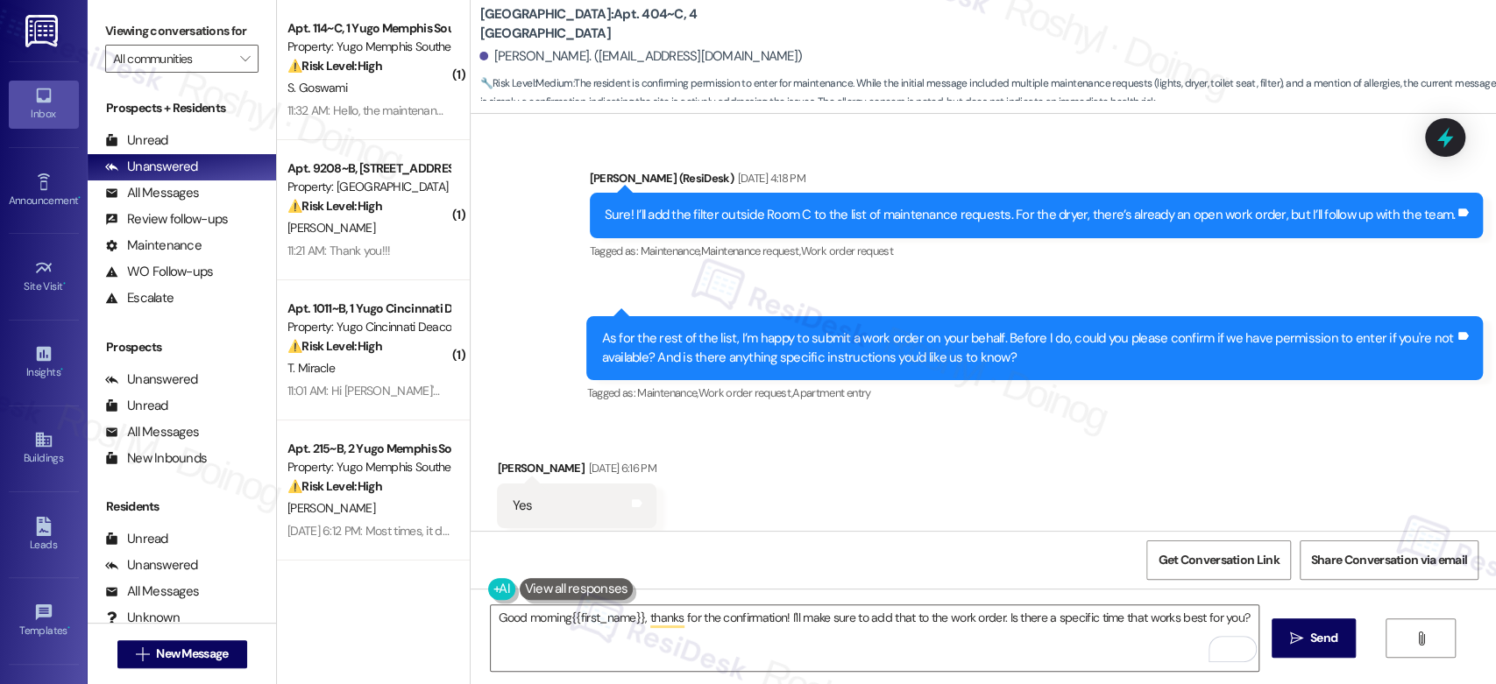
click at [859, 420] on div "Received via SMS Monish Ramu Sep 12, 2025 at 6:16 PM Yes Tags and notes Tagged …" at bounding box center [983, 494] width 1025 height 148
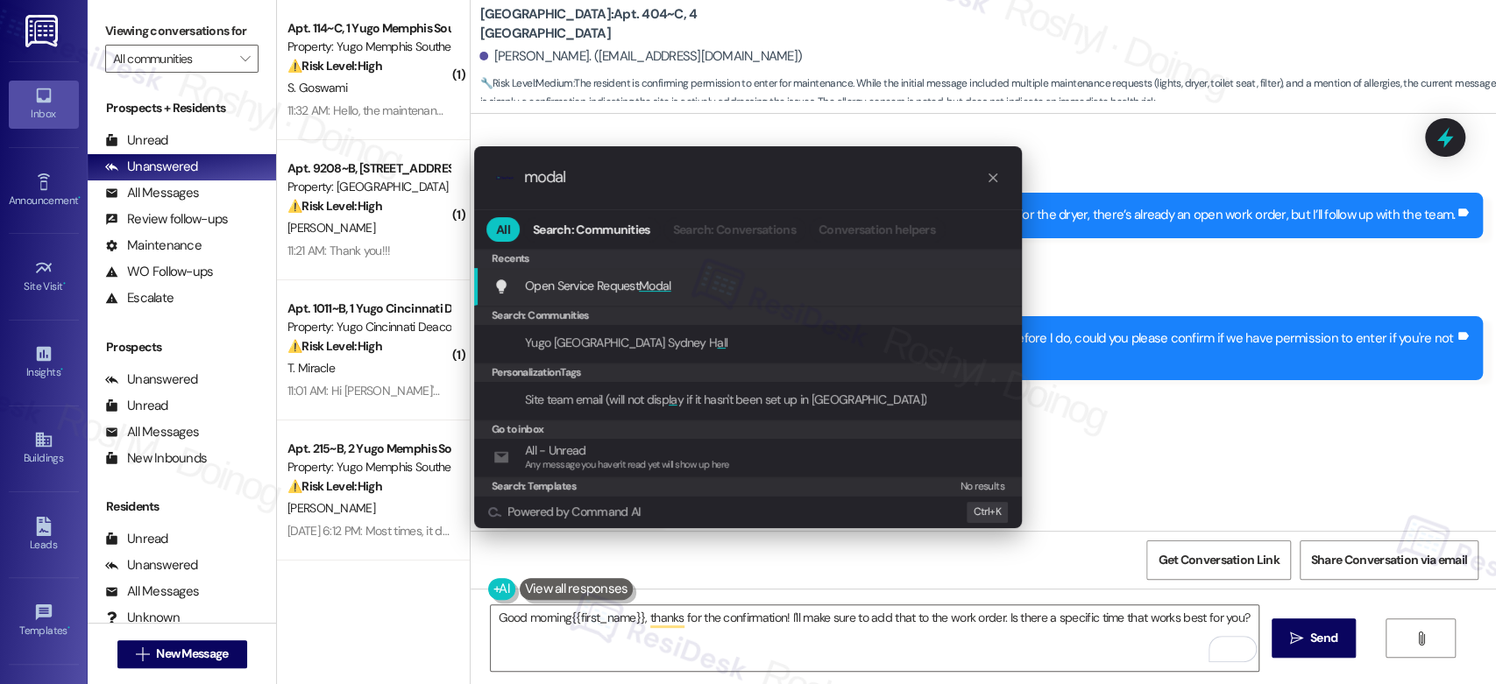
click at [761, 286] on div "Open Service Request Modal Add shortcut" at bounding box center [749, 285] width 513 height 19
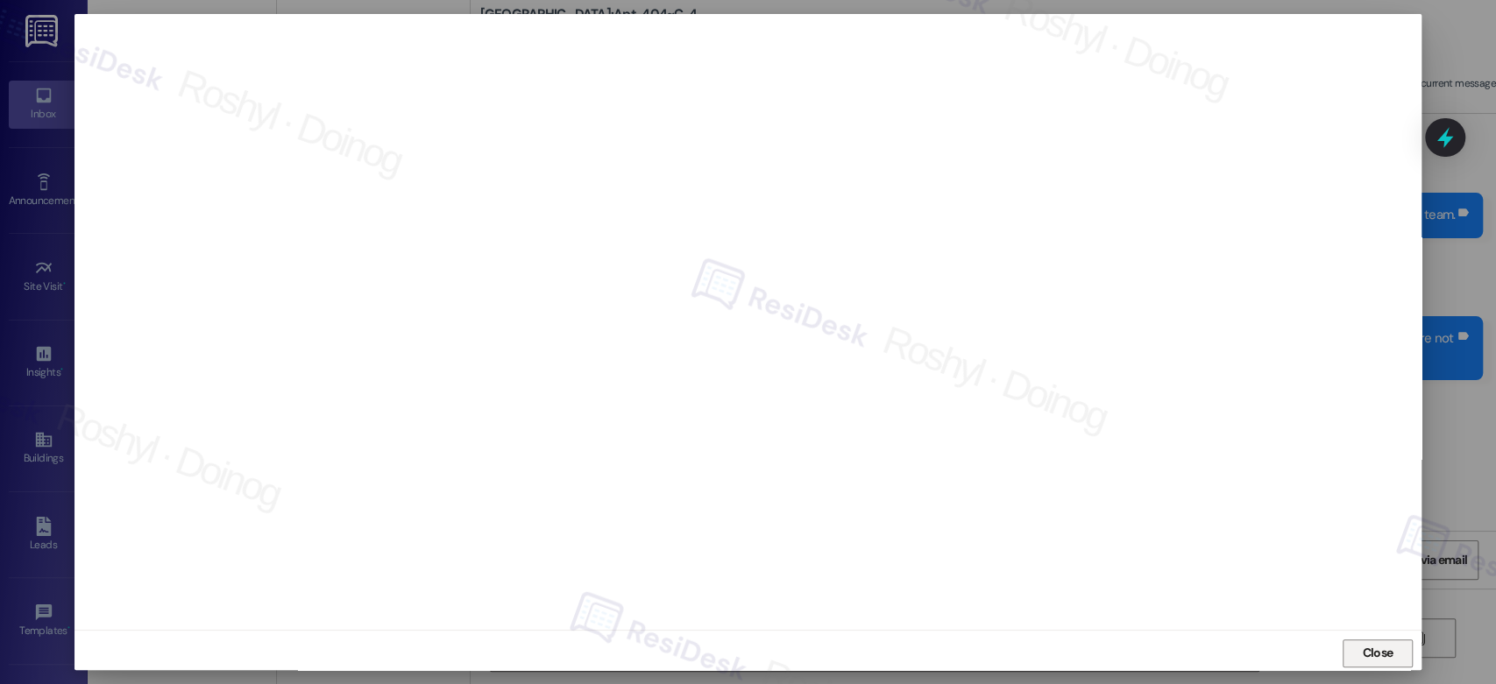
click at [1365, 659] on span "Close" at bounding box center [1377, 653] width 31 height 18
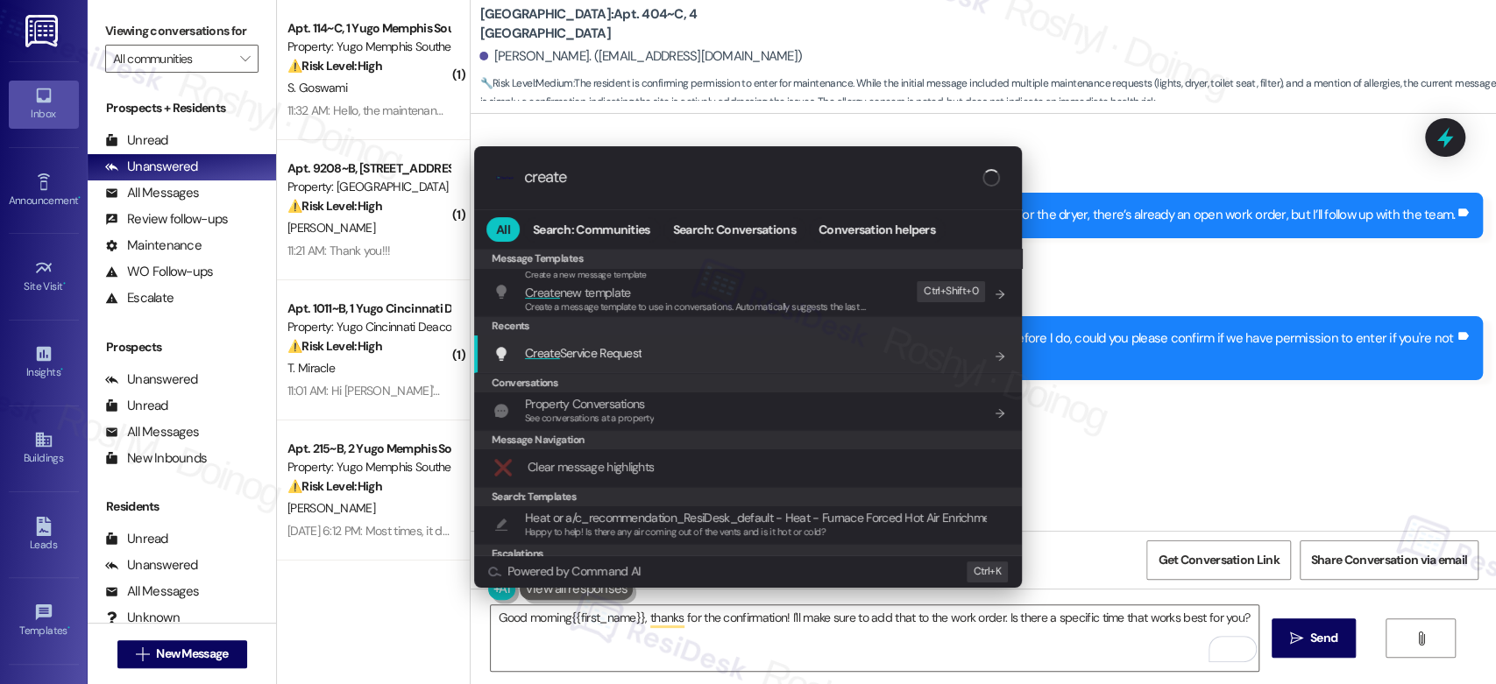
type input "create"
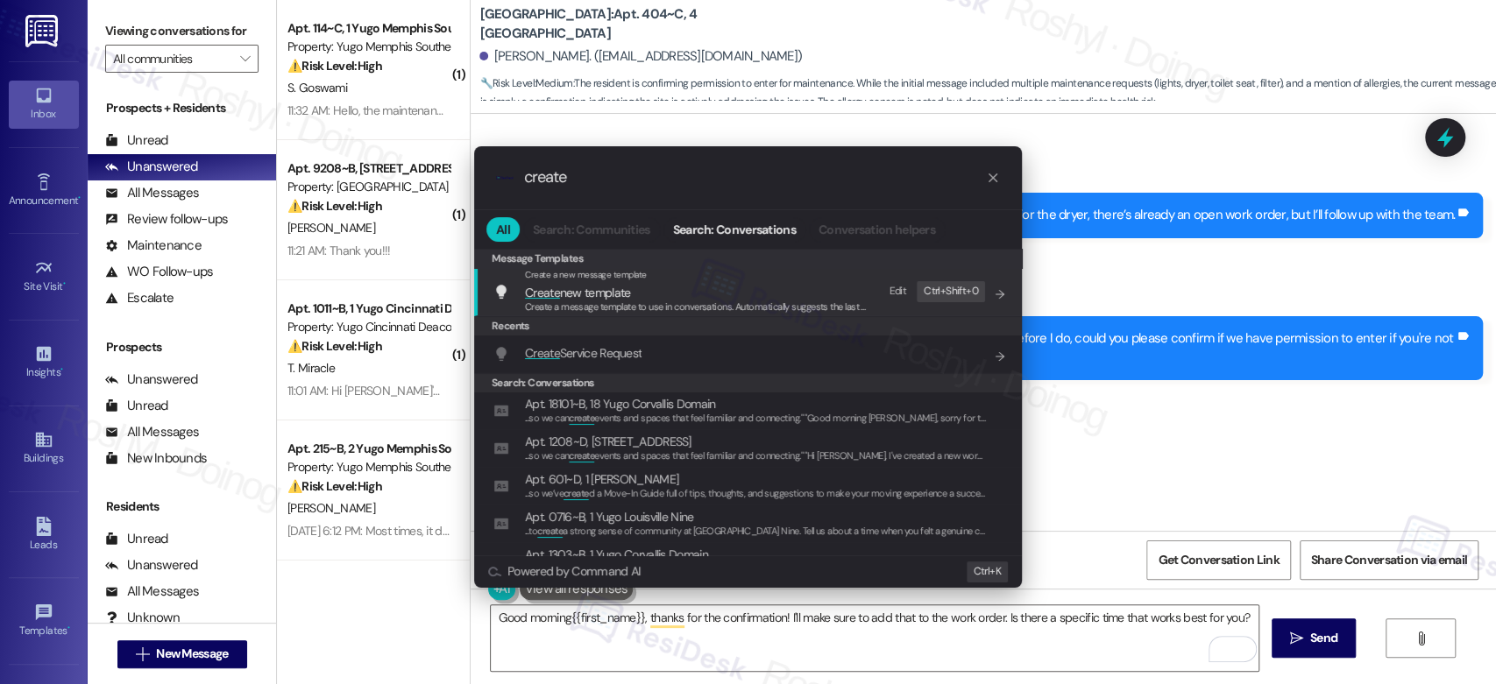
click at [634, 359] on span "Create Service Request" at bounding box center [583, 353] width 117 height 16
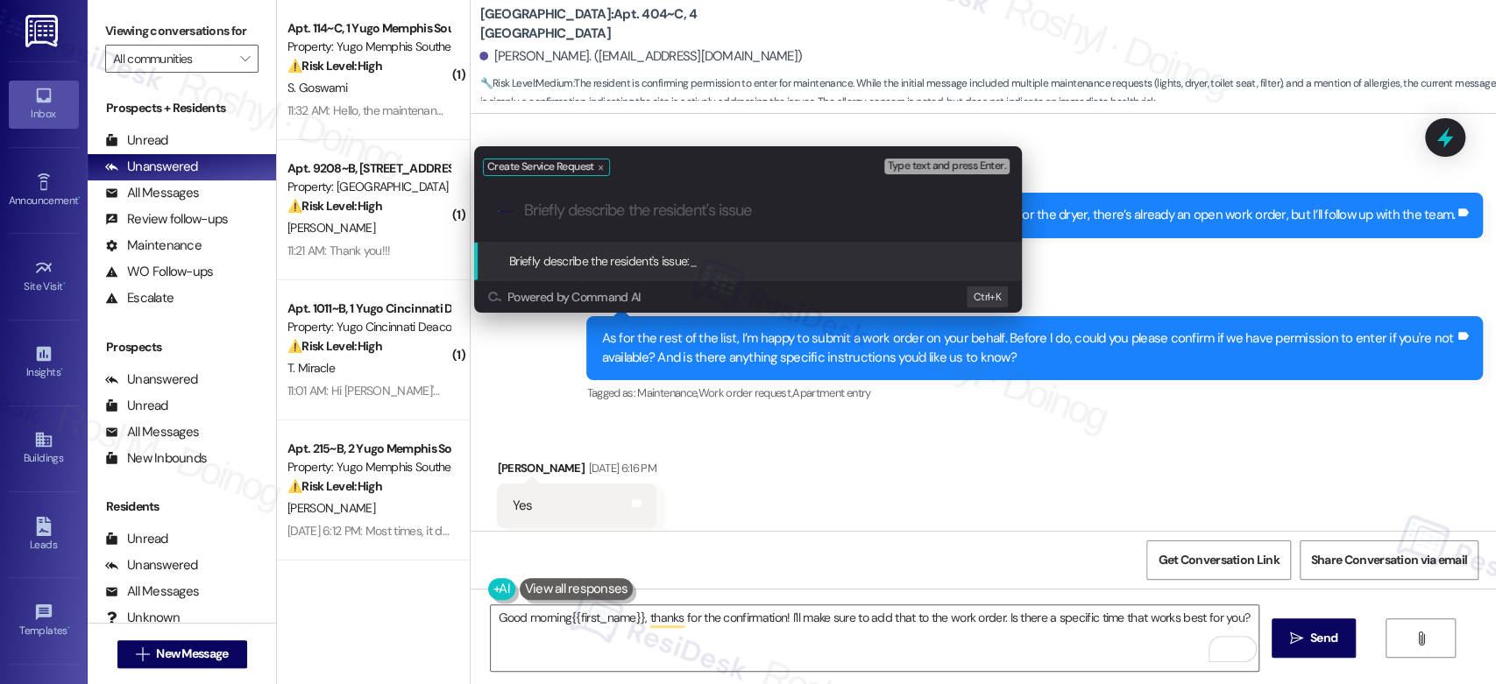
paste input "No light in your room 2. No light in the laundry room"
drag, startPoint x: 673, startPoint y: 209, endPoint x: 596, endPoint y: 209, distance: 77.1
click at [596, 209] on input "No light in your room 2. No light in the laundry room" at bounding box center [755, 211] width 462 height 18
drag, startPoint x: 734, startPoint y: 210, endPoint x: 682, endPoint y: 207, distance: 51.8
click at [682, 207] on input "No light in yroom C and No light in the laundry room" at bounding box center [755, 211] width 462 height 18
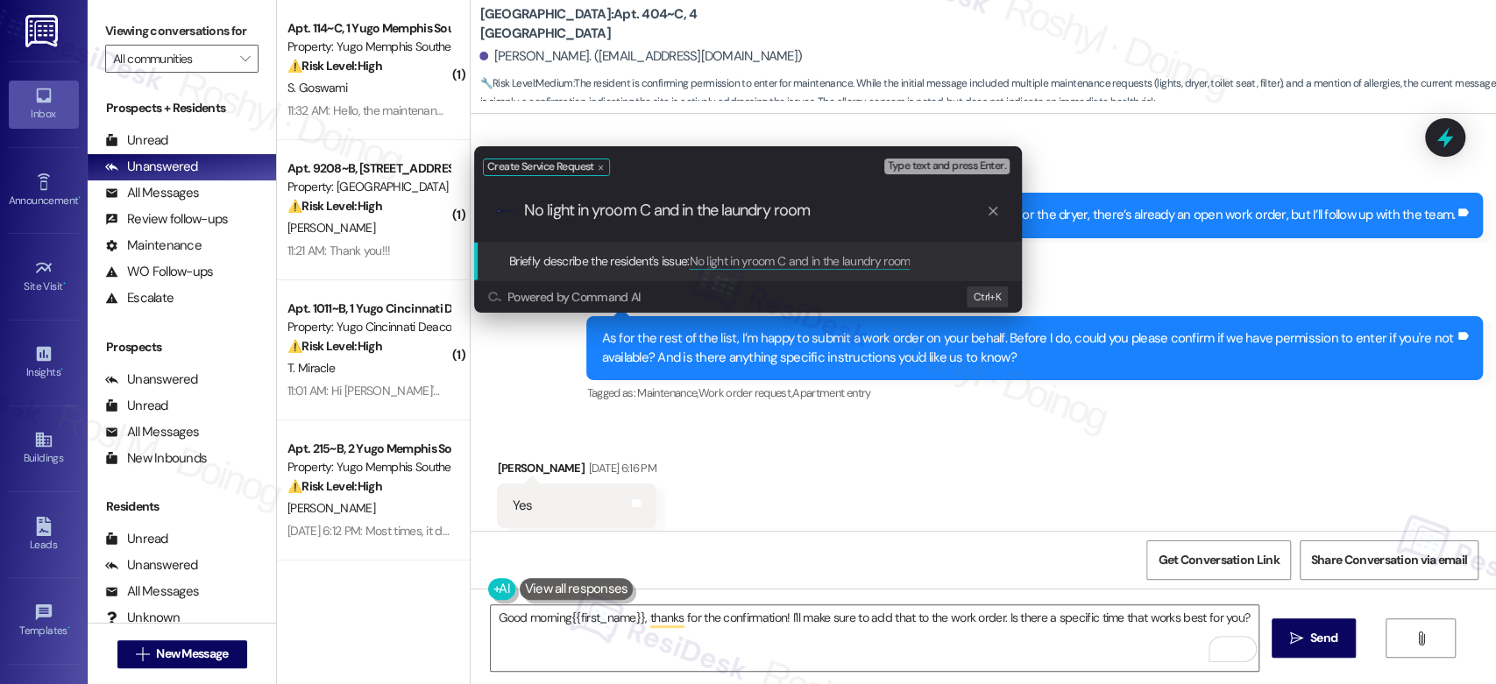
click at [605, 209] on input "No light in yroom C and in the laundry room" at bounding box center [755, 211] width 462 height 18
click at [600, 209] on input "No light in yroom C and in the laundry room" at bounding box center [755, 211] width 462 height 18
click at [573, 211] on input "No light in room C and in the laundry room" at bounding box center [755, 211] width 462 height 18
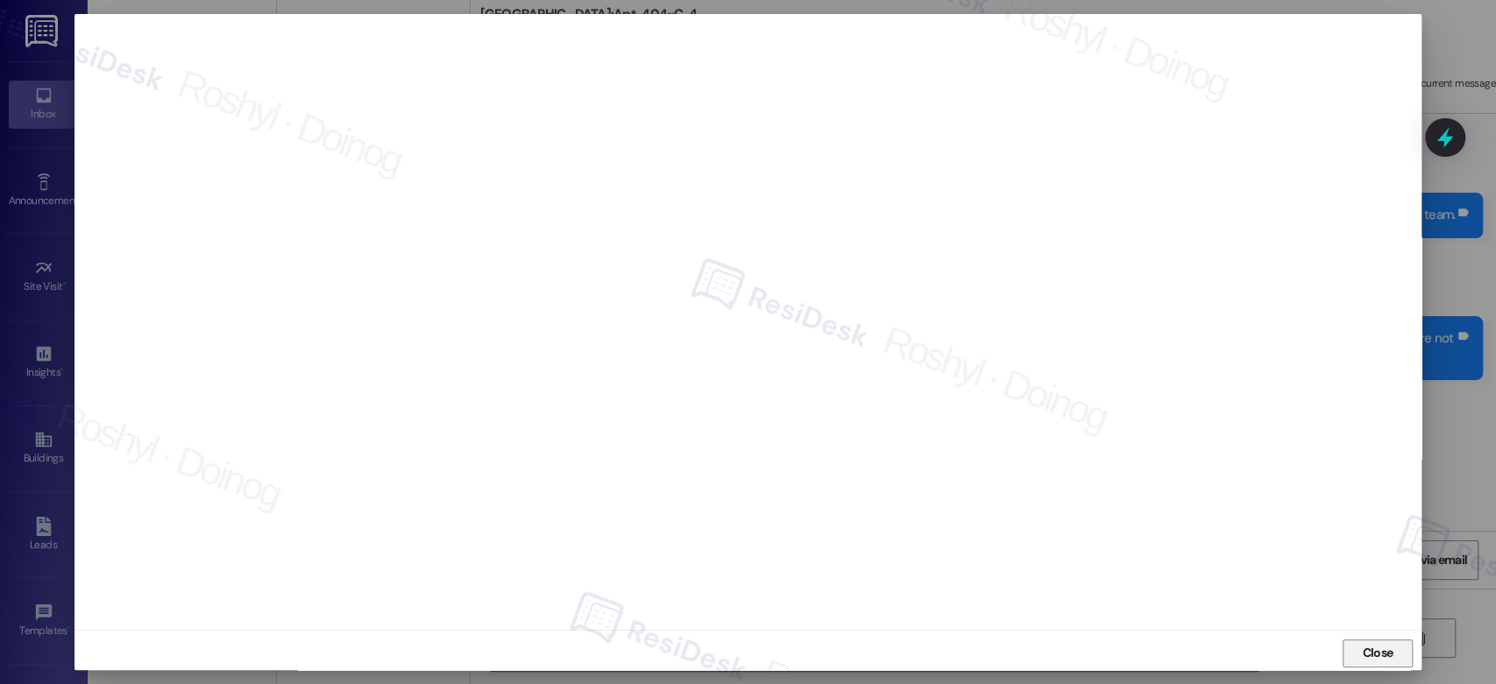
click at [1385, 657] on span "Close" at bounding box center [1377, 653] width 31 height 18
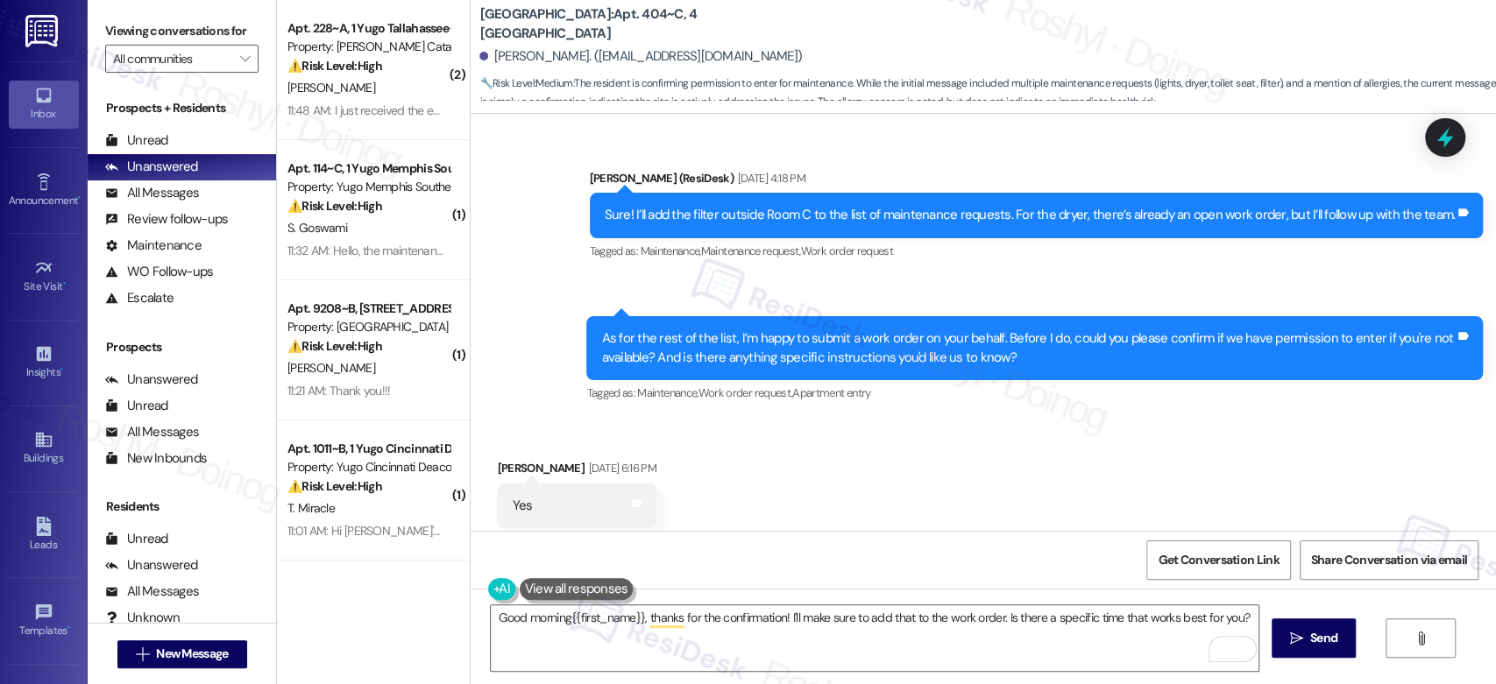
click at [756, 438] on div "Received via SMS Monish Ramu Sep 12, 2025 at 6:16 PM Yes Tags and notes Tagged …" at bounding box center [983, 494] width 1025 height 148
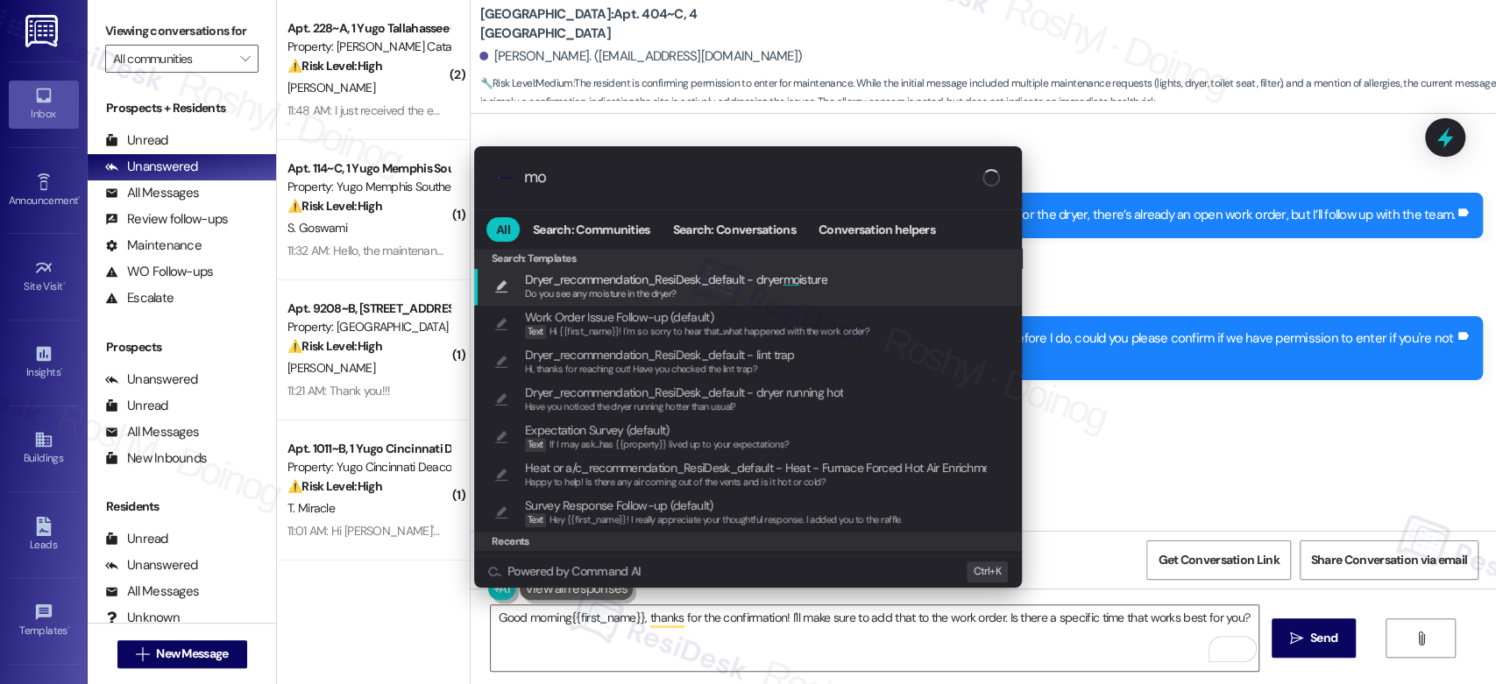
type input "m"
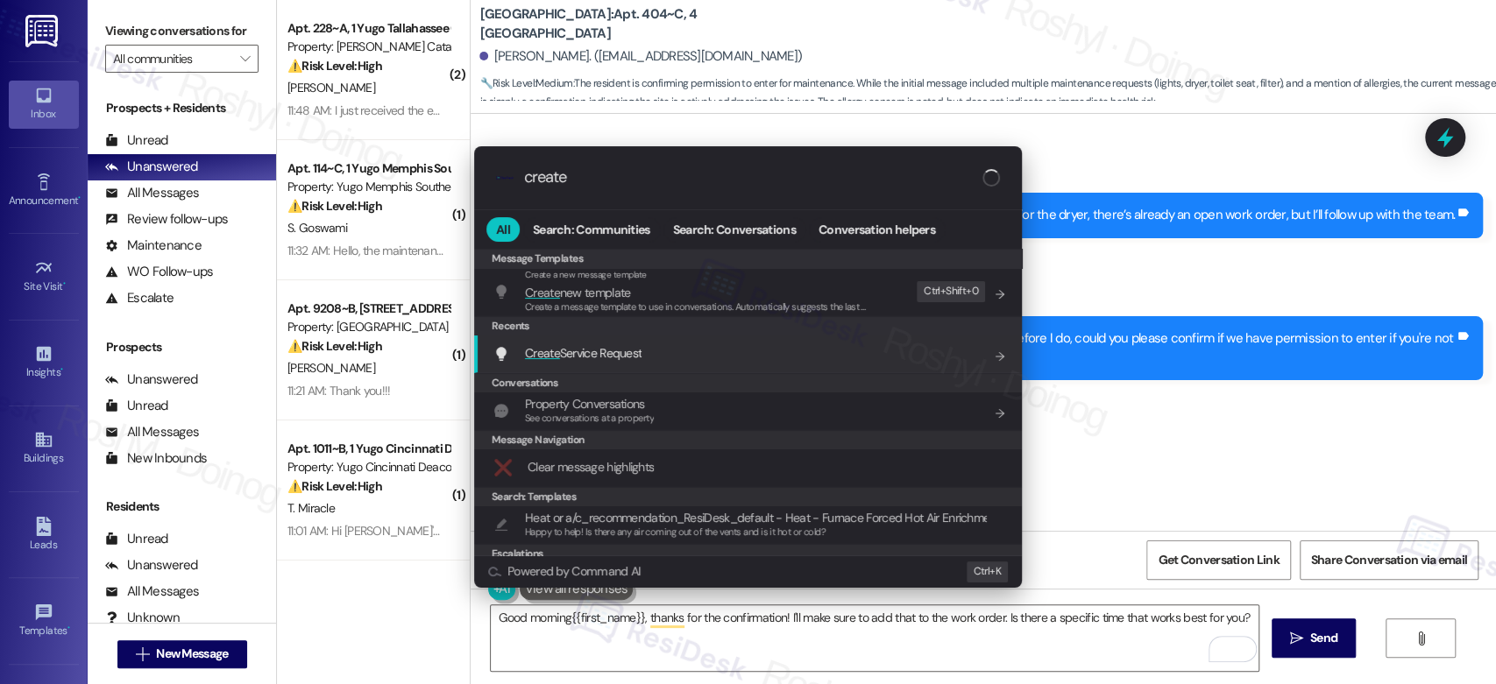
type input "create"
click at [662, 355] on div "Create Service Request Add shortcut" at bounding box center [749, 353] width 513 height 19
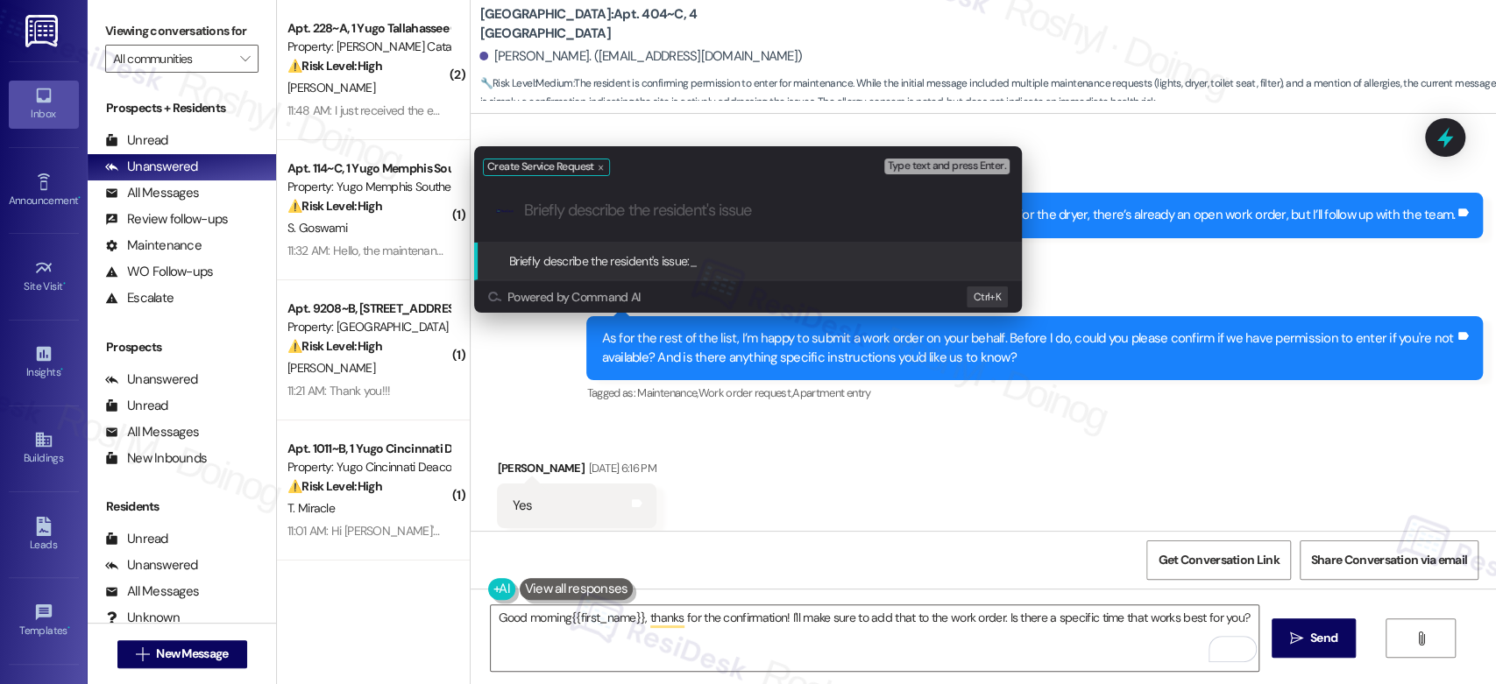
paste input "The toilet seat is broken"
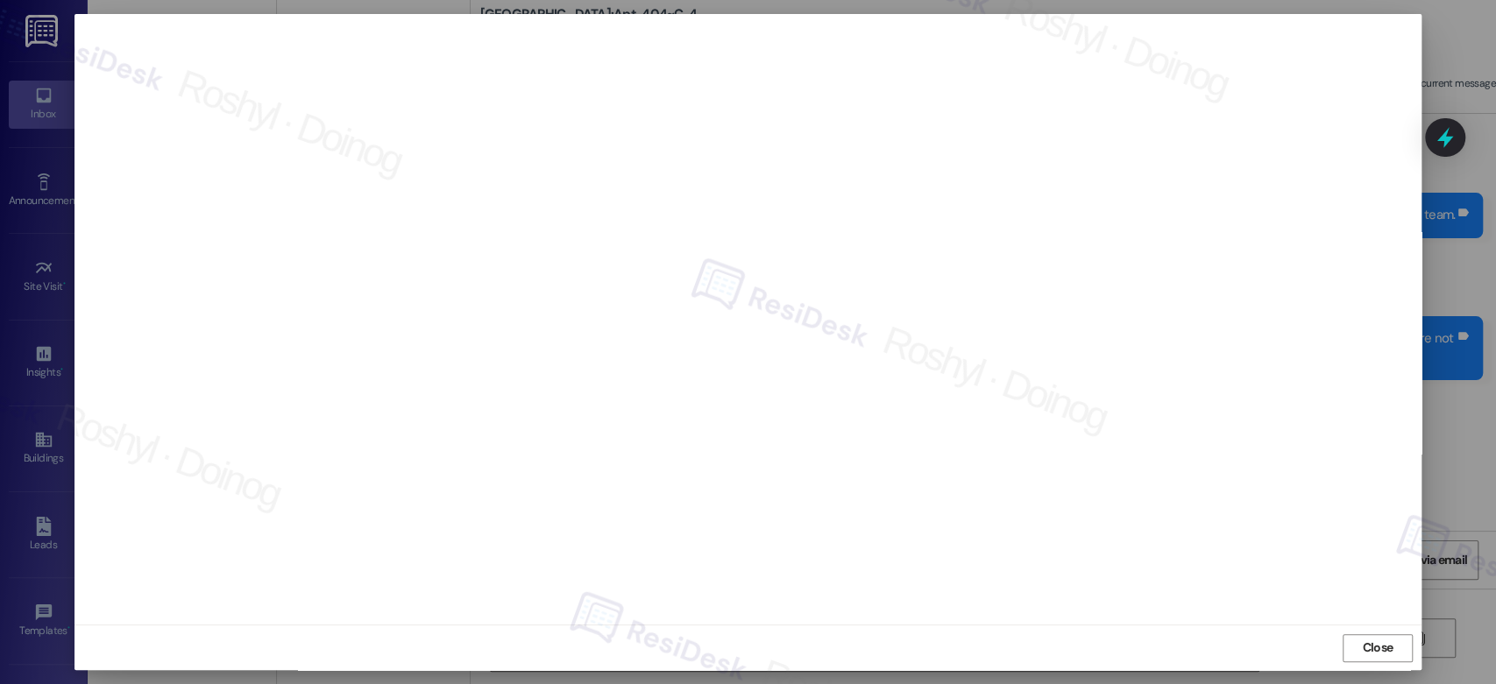
scroll to position [6, 0]
click at [1386, 642] on span "Close" at bounding box center [1377, 647] width 31 height 18
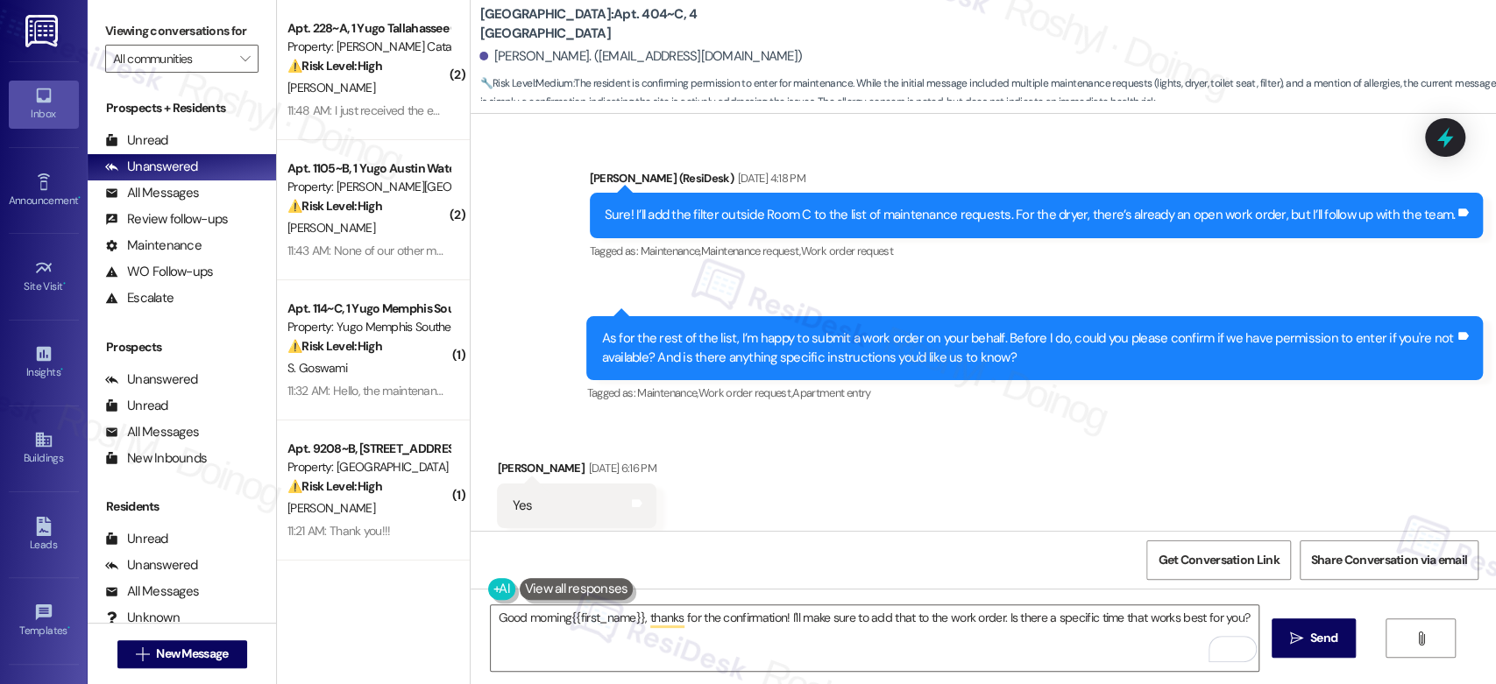
click at [857, 471] on div "Received via SMS Monish Ramu Sep 12, 2025 at 6:16 PM Yes Tags and notes Tagged …" at bounding box center [983, 494] width 1025 height 148
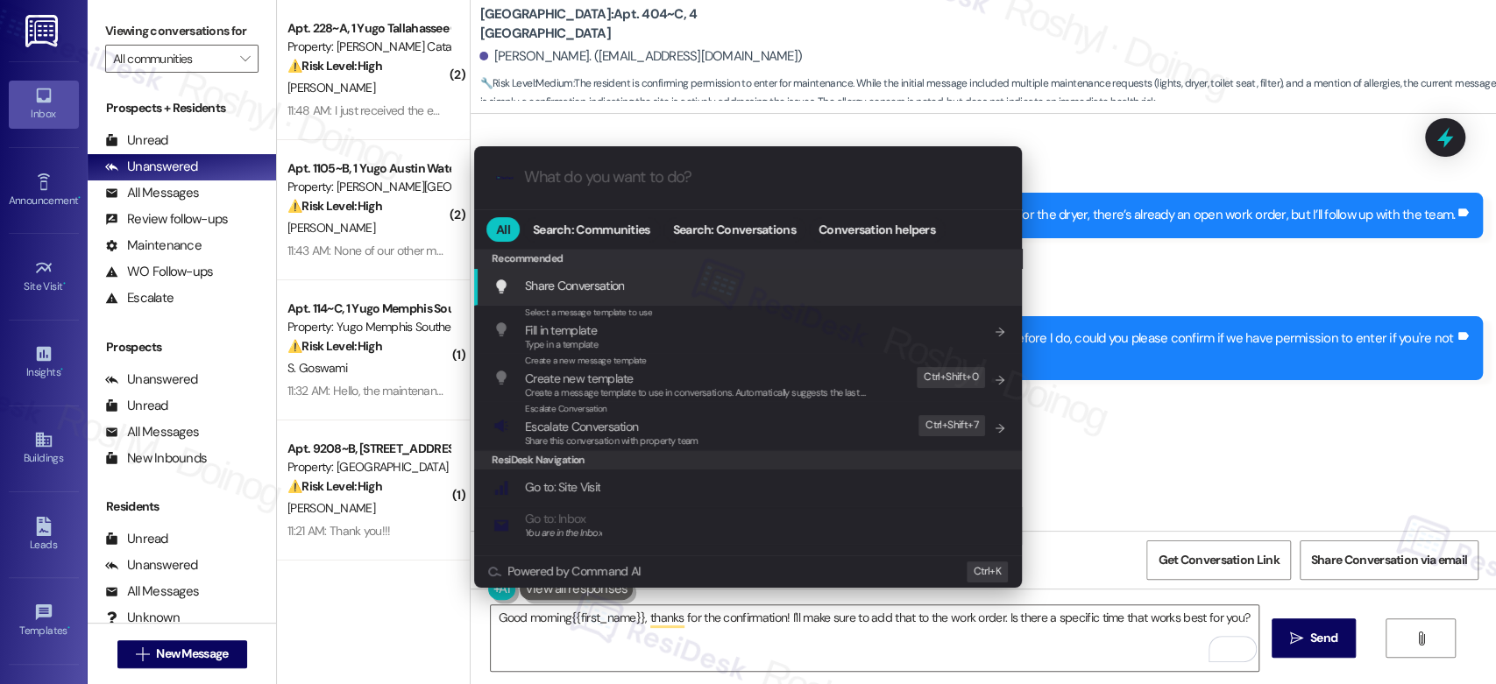
type input "m"
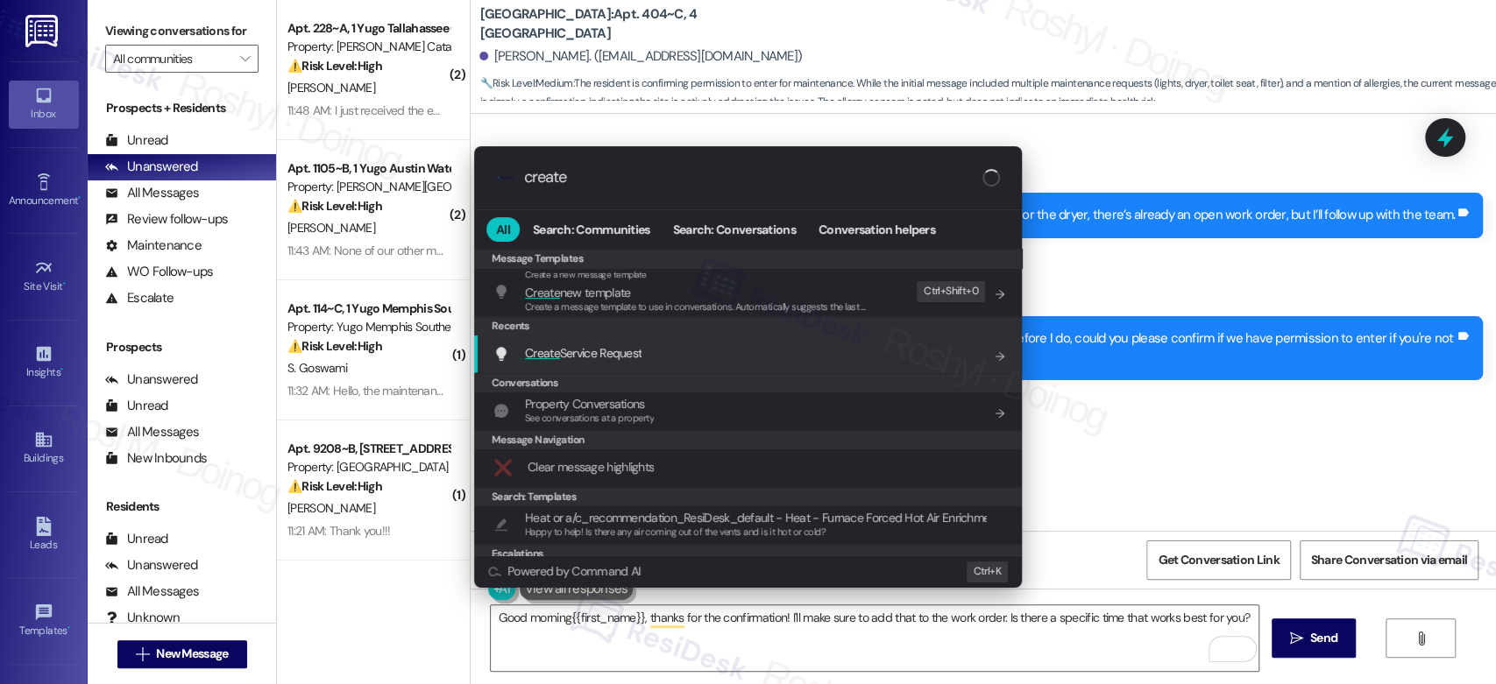
type input "create"
click at [641, 361] on span "Create Service Request" at bounding box center [583, 353] width 117 height 16
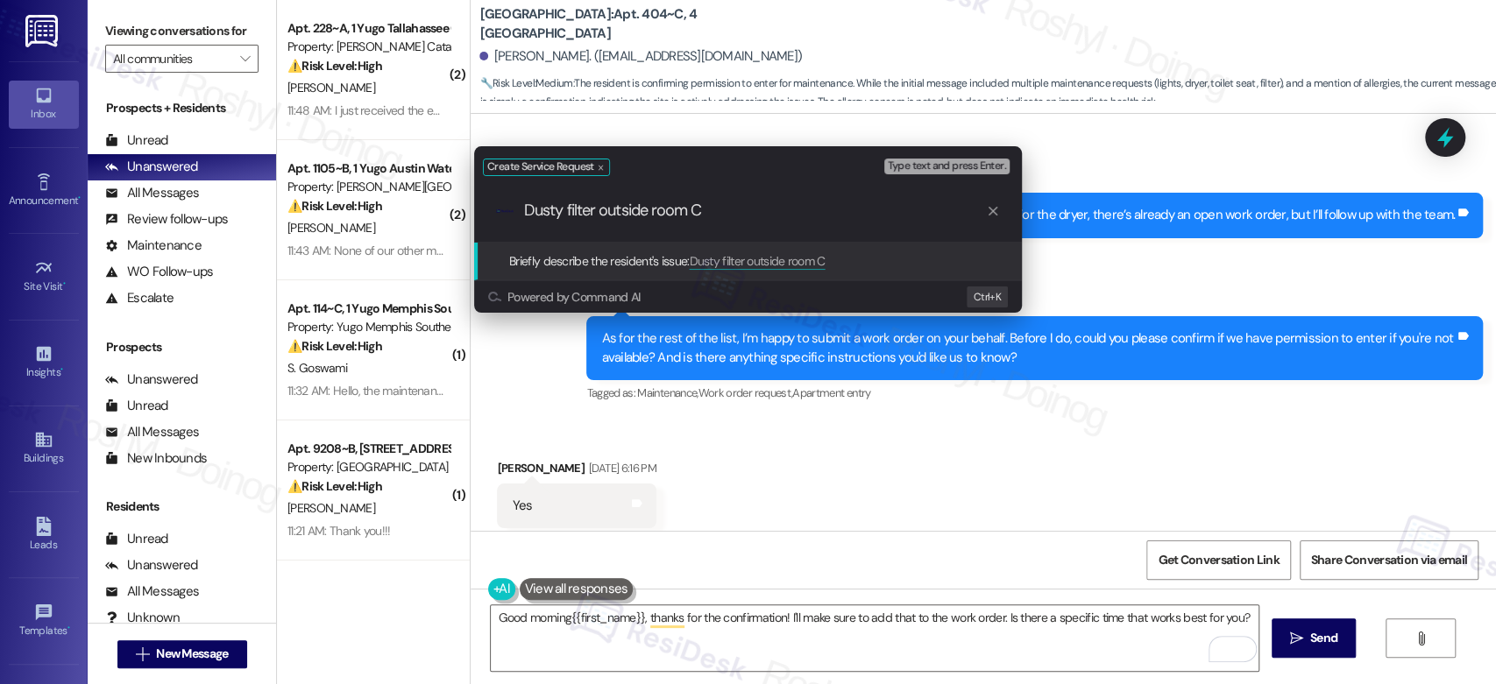
drag, startPoint x: 746, startPoint y: 212, endPoint x: 366, endPoint y: 198, distance: 379.7
click at [366, 198] on div "Create Service Request Type text and press Enter. .cls-1{fill:#0a055f;}.cls-2{f…" at bounding box center [748, 342] width 1496 height 684
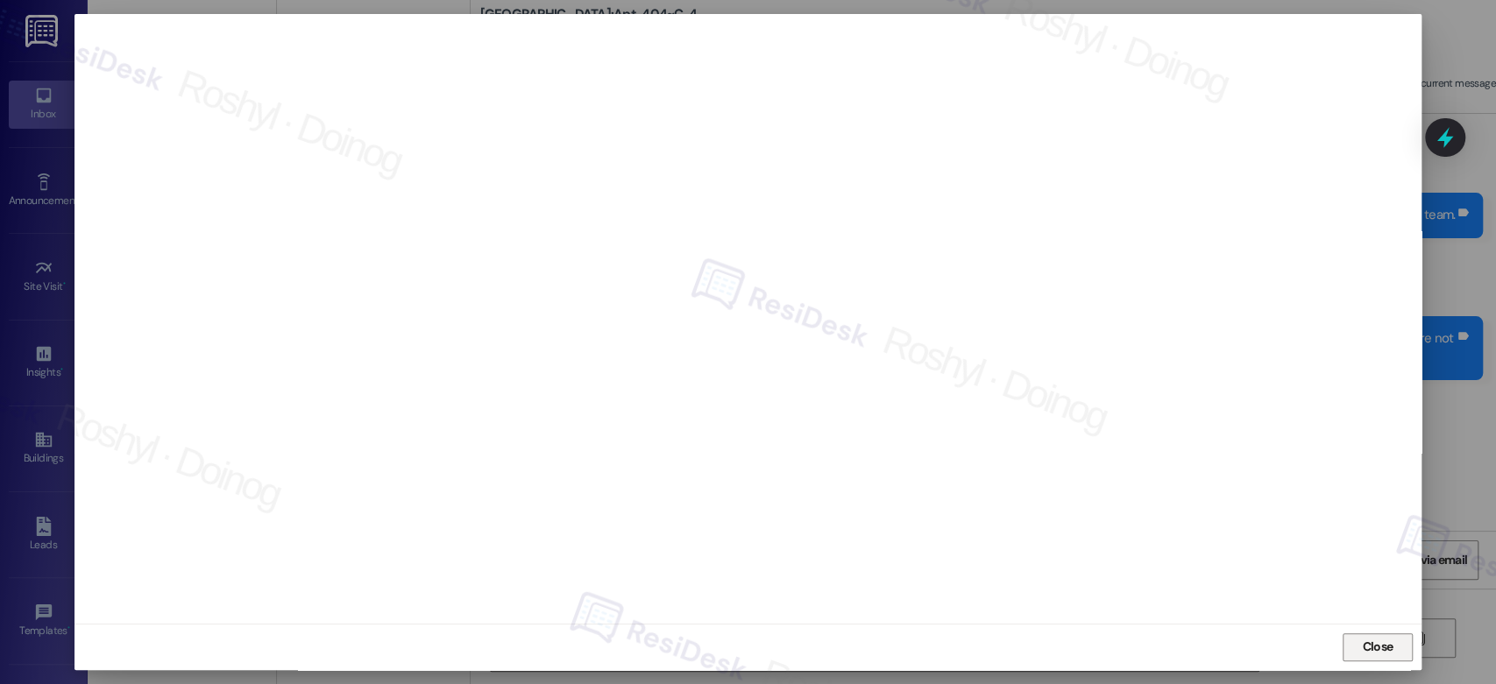
click at [1384, 653] on span "Close" at bounding box center [1377, 647] width 31 height 18
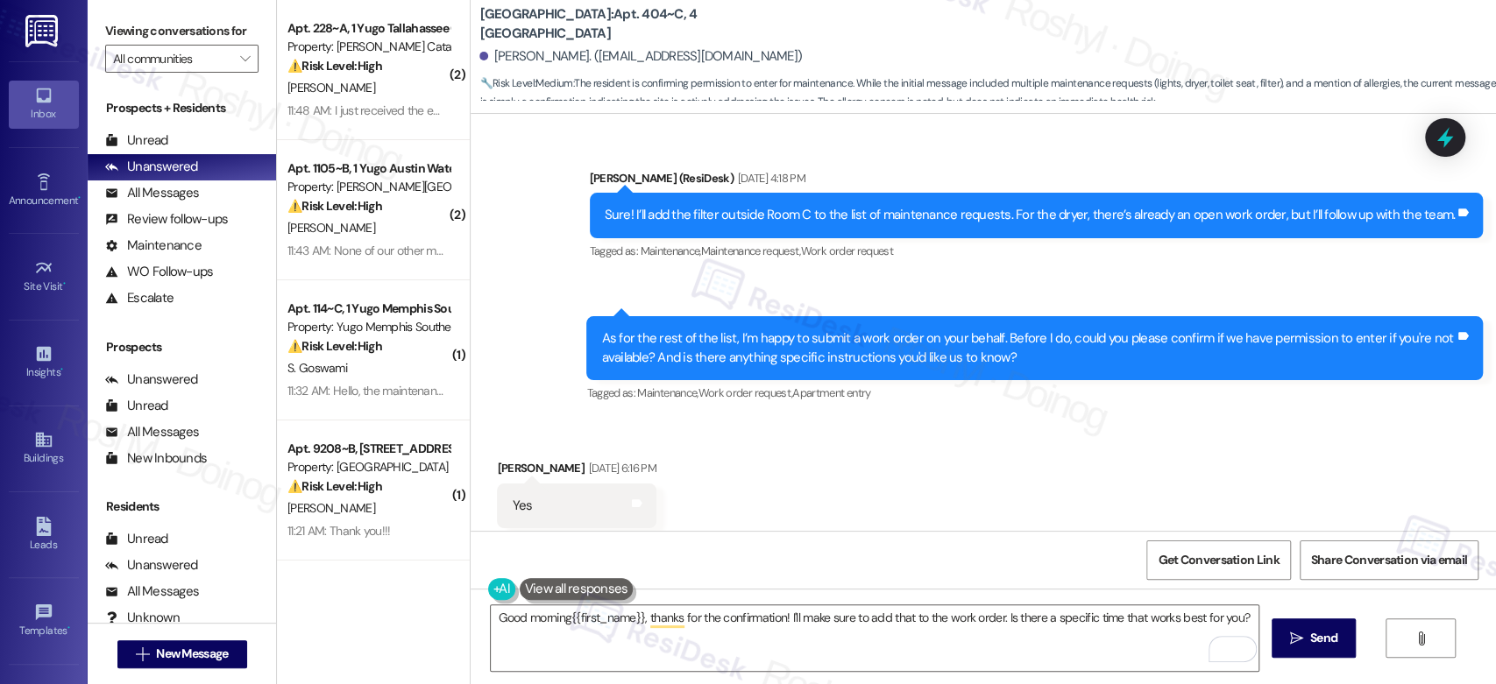
click at [816, 426] on div "Received via SMS Monish Ramu Sep 12, 2025 at 6:16 PM Yes Tags and notes Tagged …" at bounding box center [983, 494] width 1025 height 148
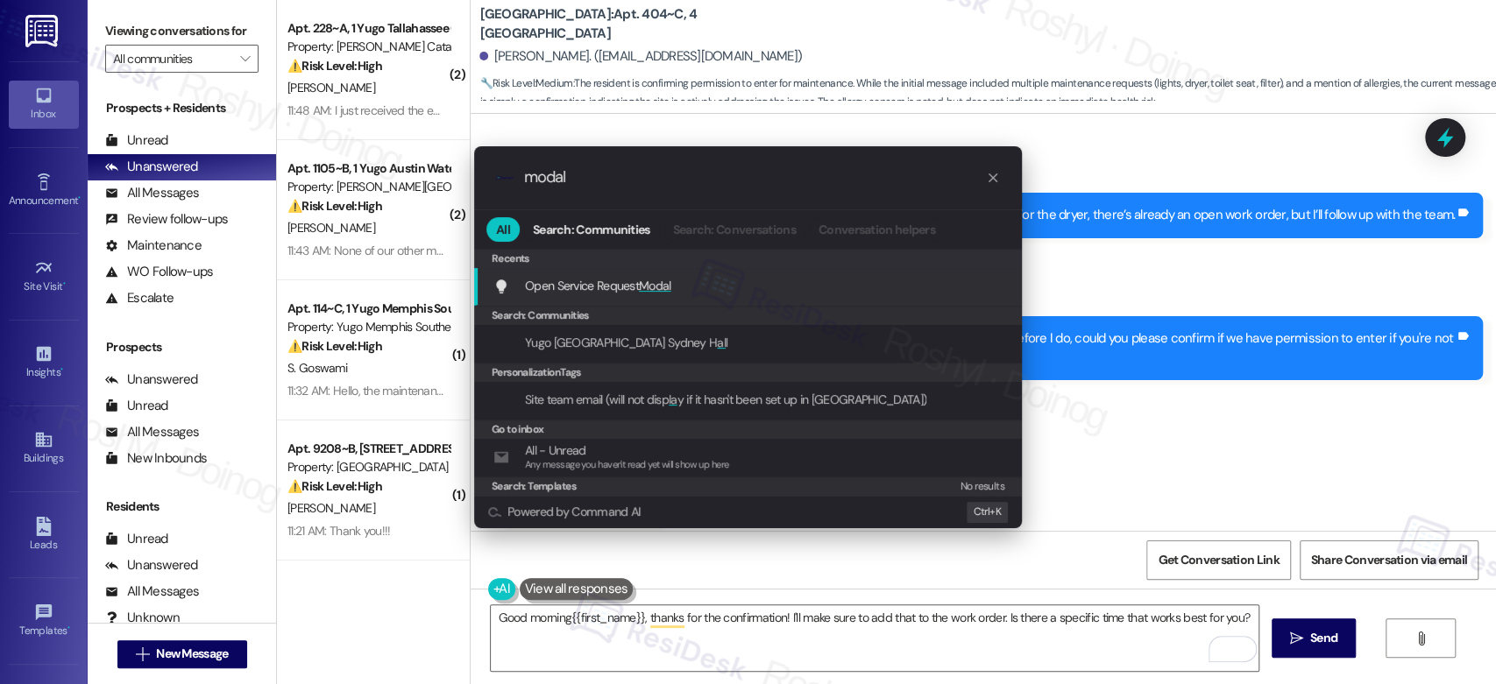
click at [579, 278] on span "Open Service Request Modal" at bounding box center [598, 286] width 146 height 16
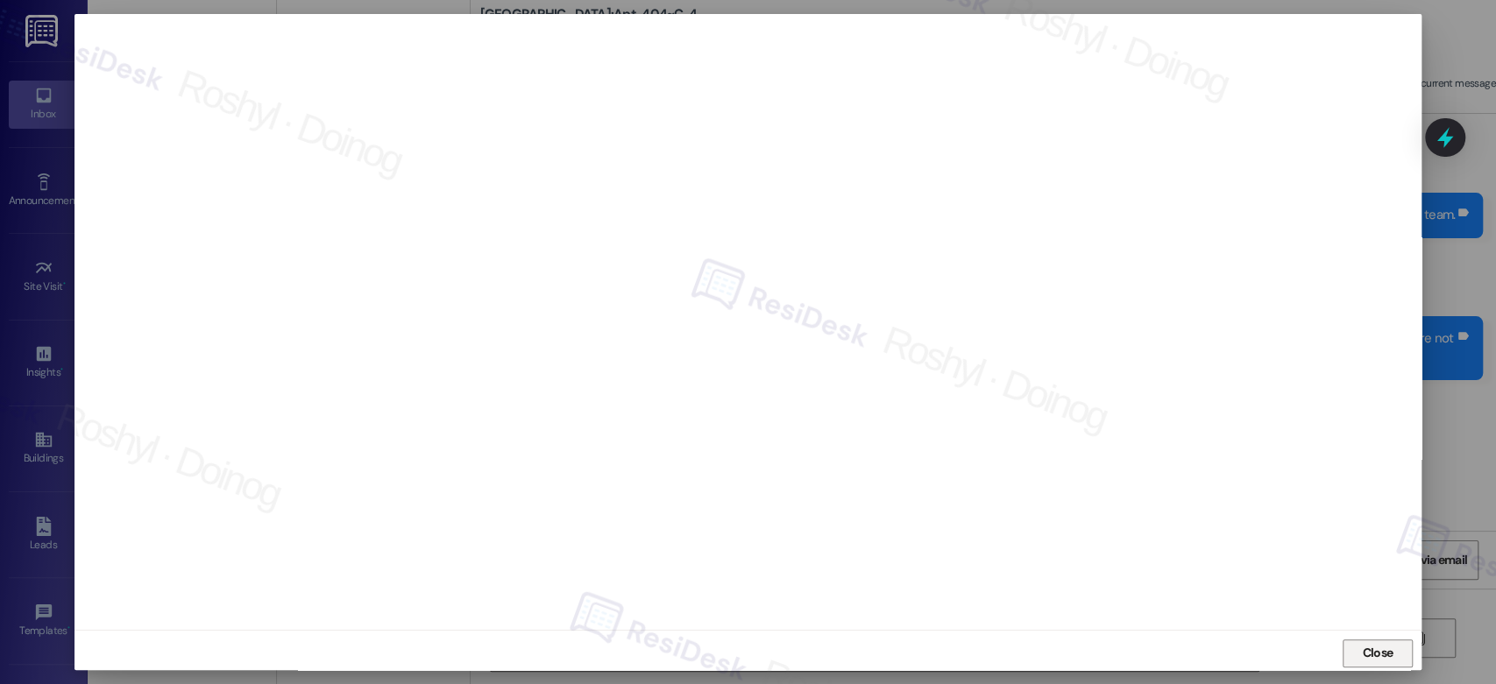
click at [1375, 649] on span "Close" at bounding box center [1377, 653] width 31 height 18
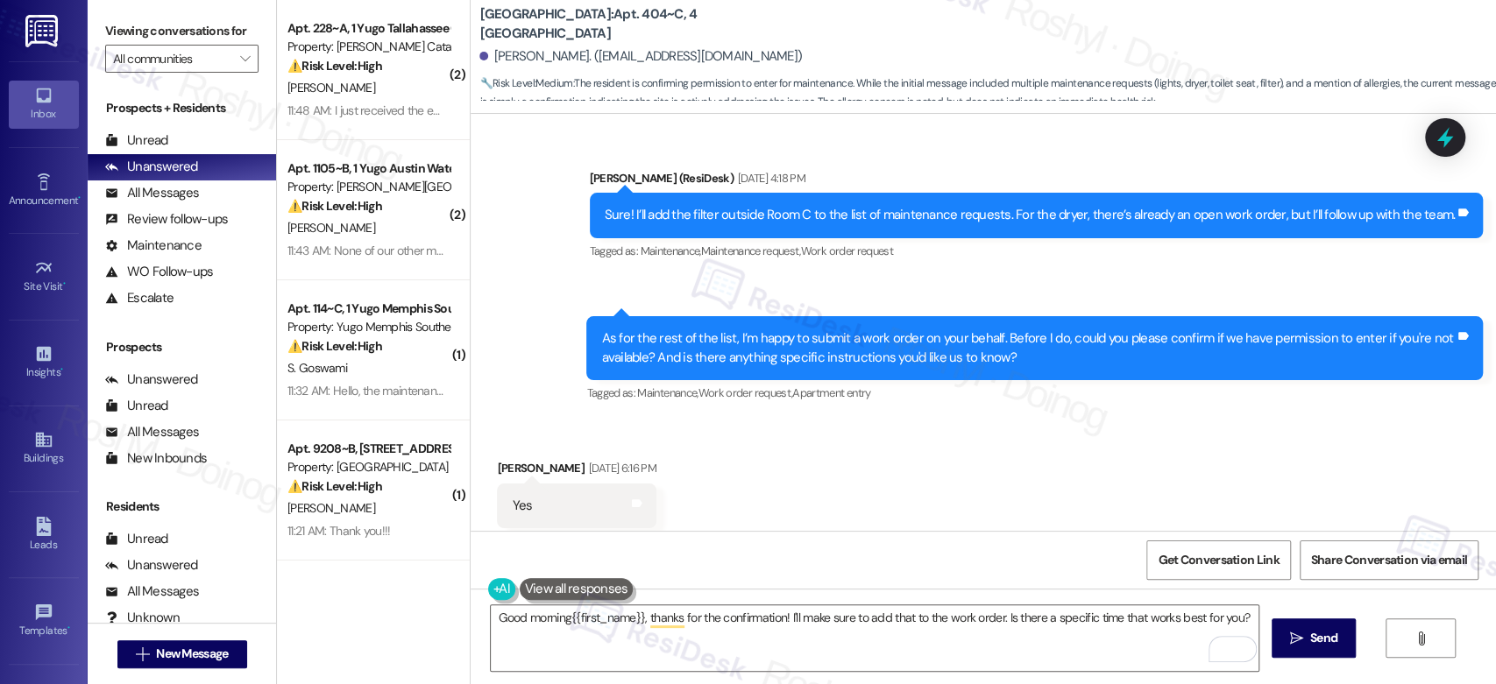
click at [841, 420] on div "Received via SMS Monish Ramu Sep 12, 2025 at 6:16 PM Yes Tags and notes Tagged …" at bounding box center [983, 494] width 1025 height 148
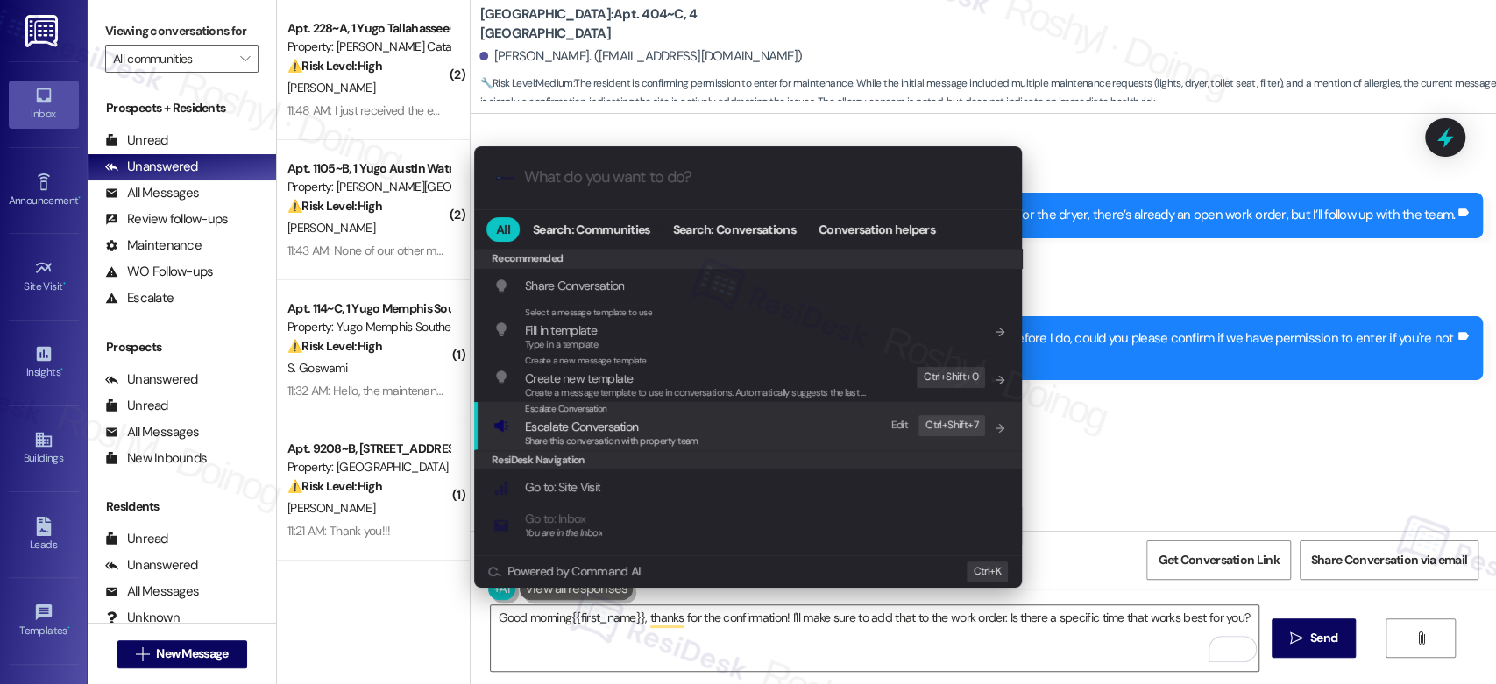
click at [805, 424] on div "Escalate Conversation Escalate Conversation Share this conversation with proper…" at bounding box center [749, 425] width 513 height 47
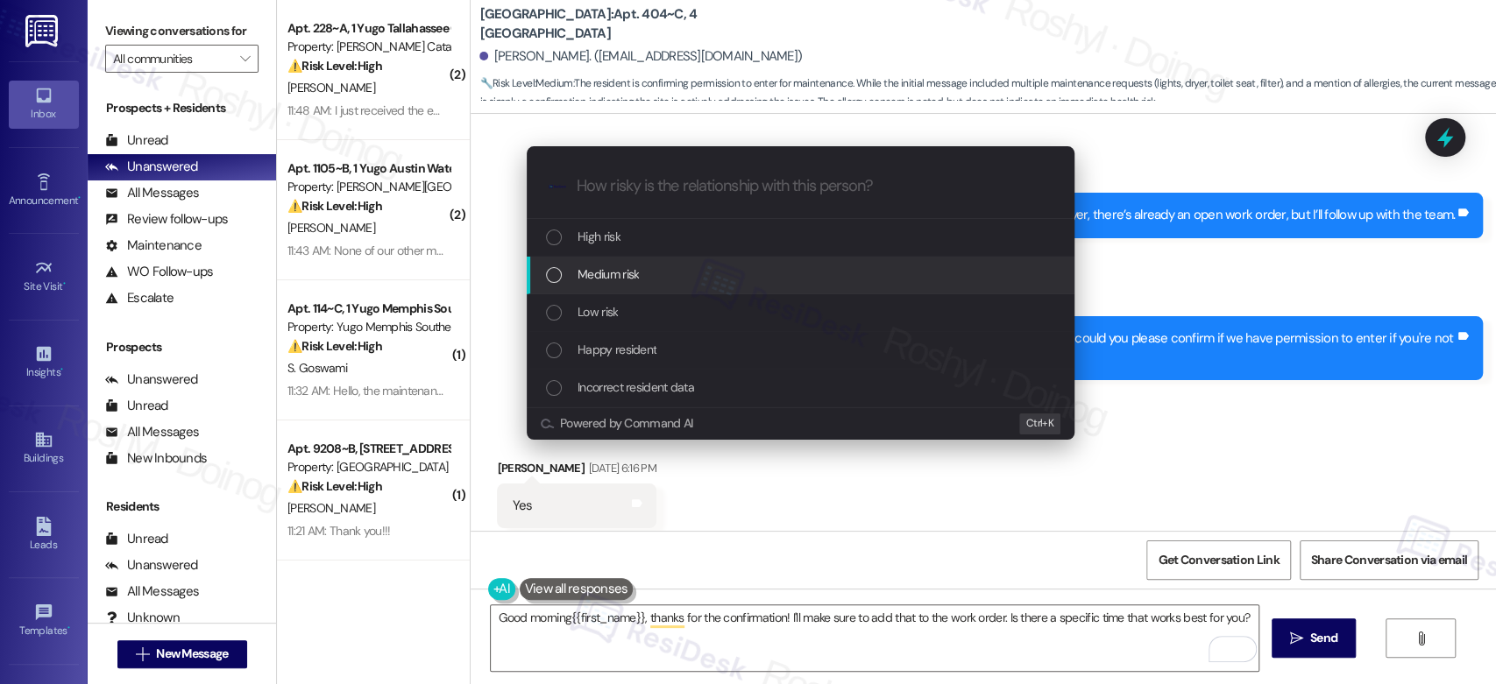
click at [629, 276] on span "Medium risk" at bounding box center [608, 274] width 61 height 19
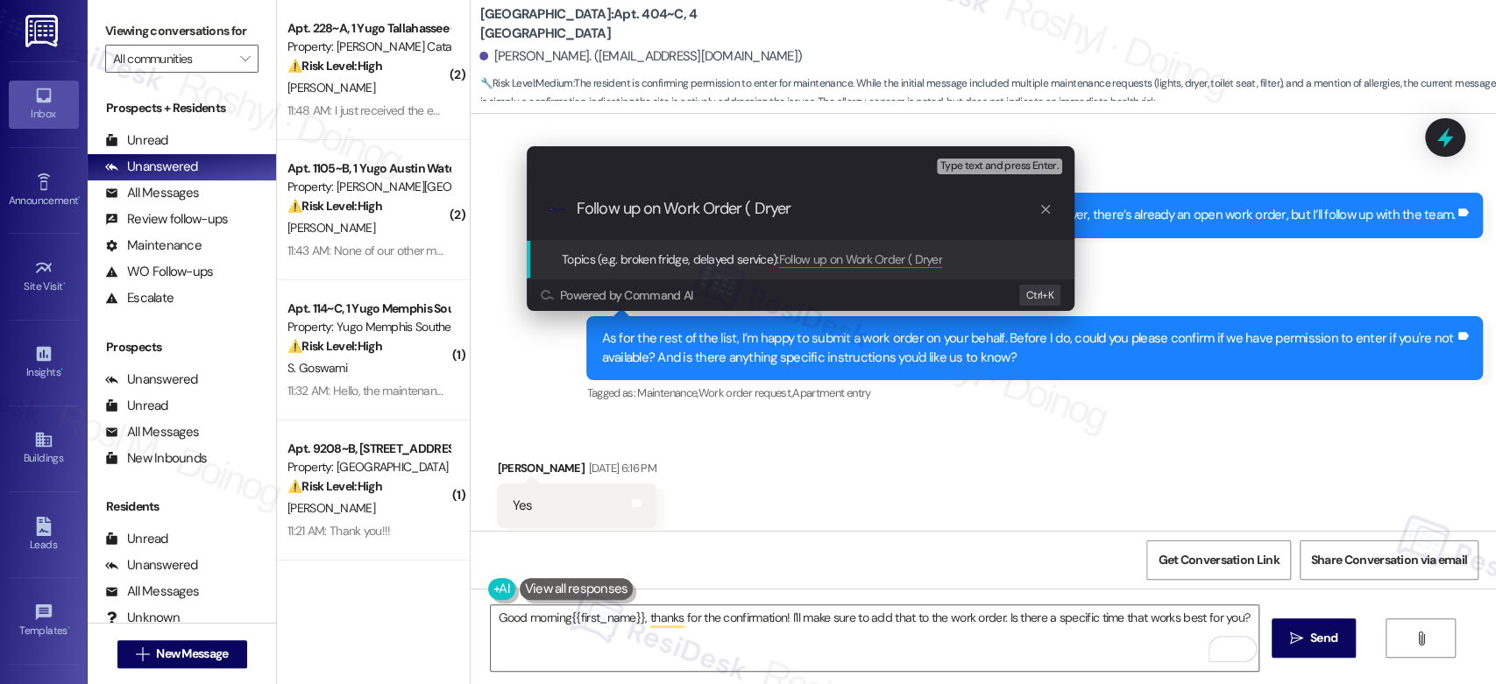
paste input "15564085"
type input "Follow up on Work Order ( Dryer 15564085)"
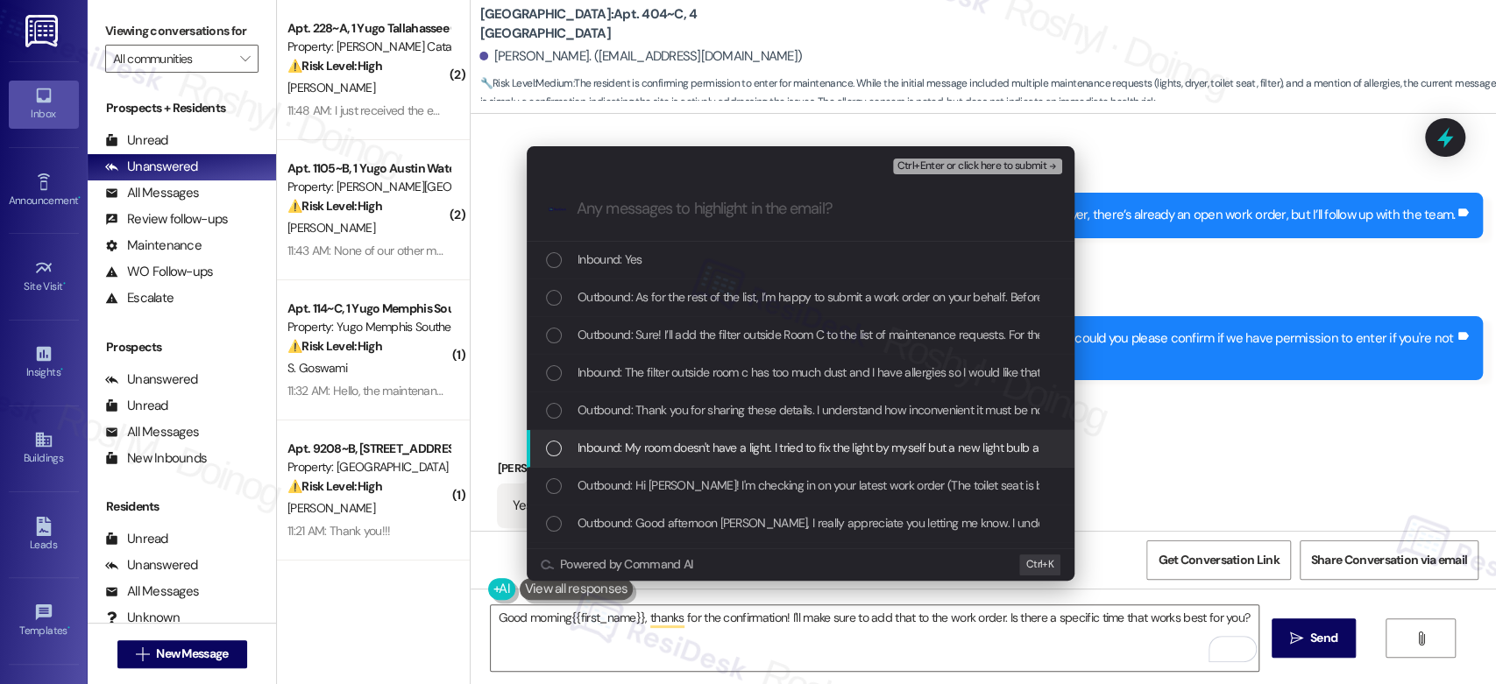
click at [946, 451] on span "Inbound: My room doesn't have a light. I tried to fix the light by myself but a…" at bounding box center [1226, 447] width 1296 height 19
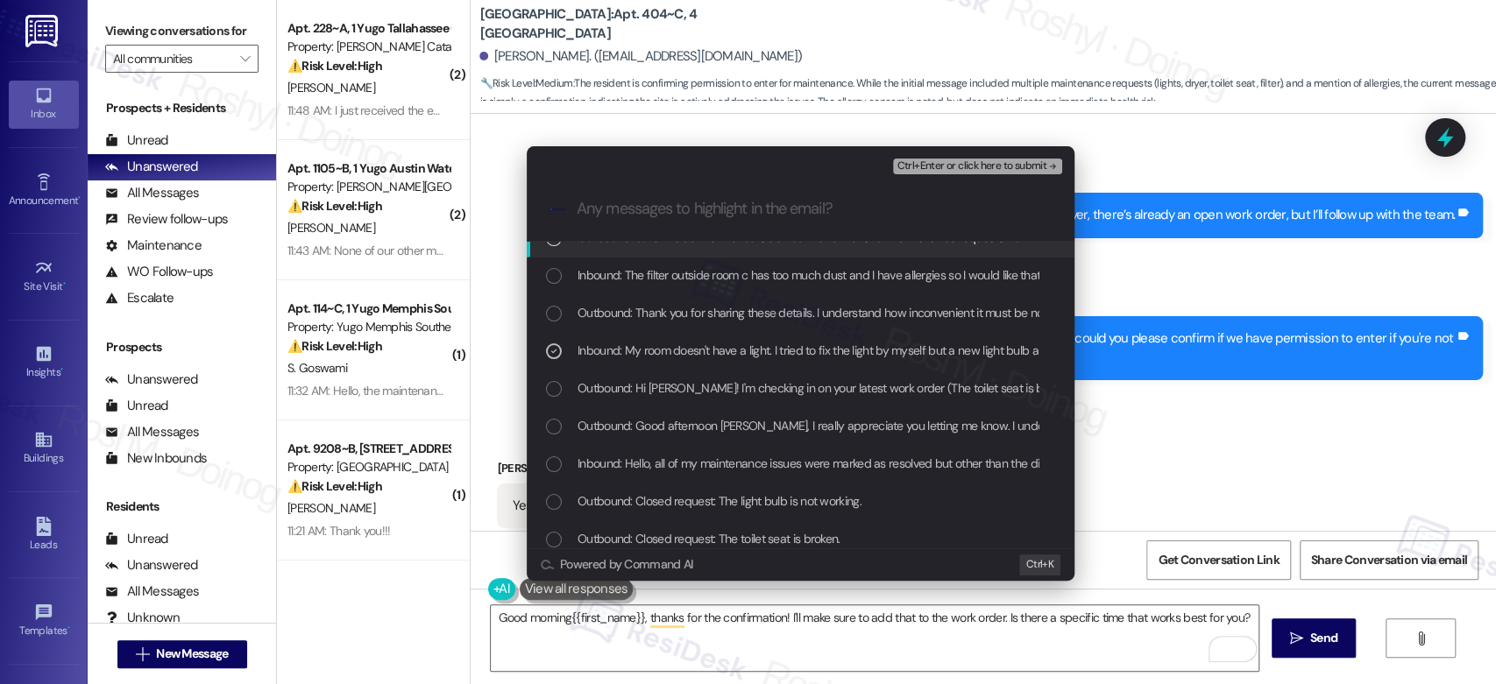
click at [986, 163] on span "Ctrl+Enter or click here to submit" at bounding box center [972, 166] width 150 height 12
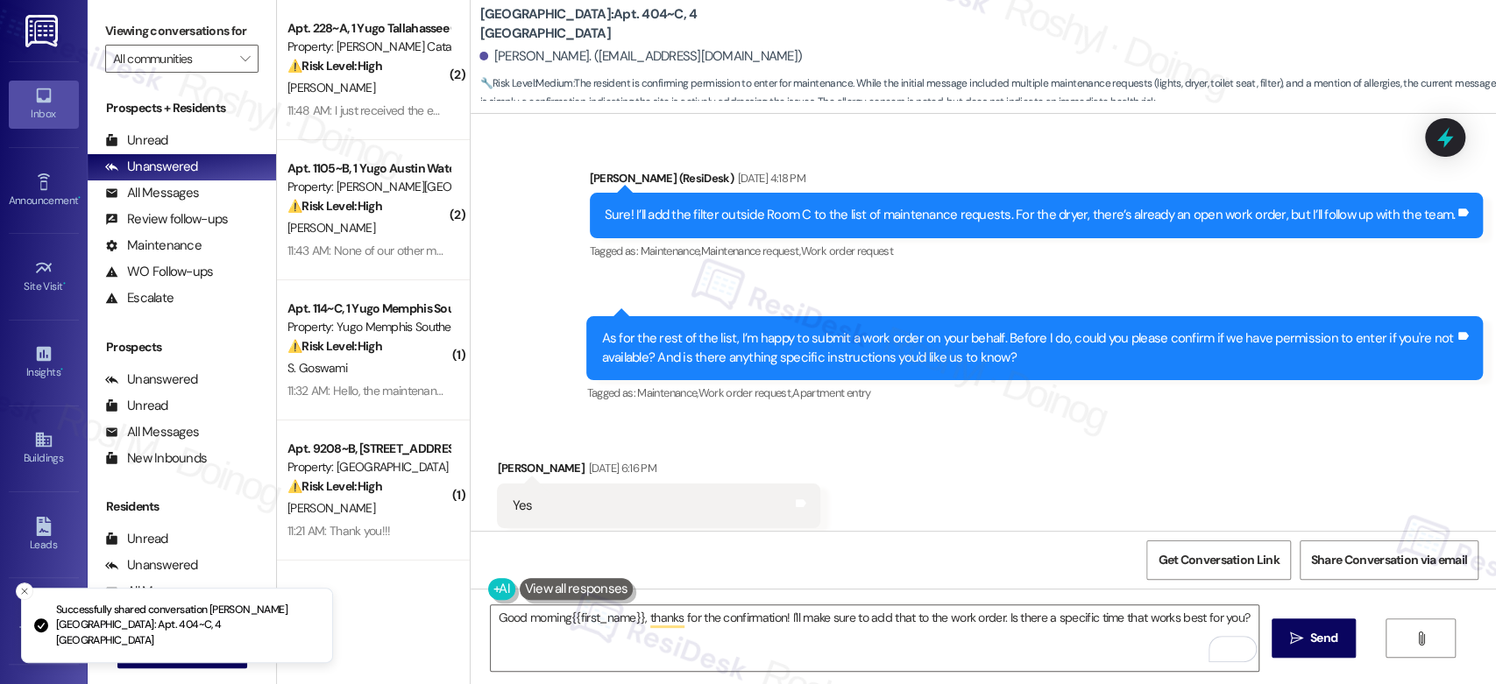
scroll to position [6329, 0]
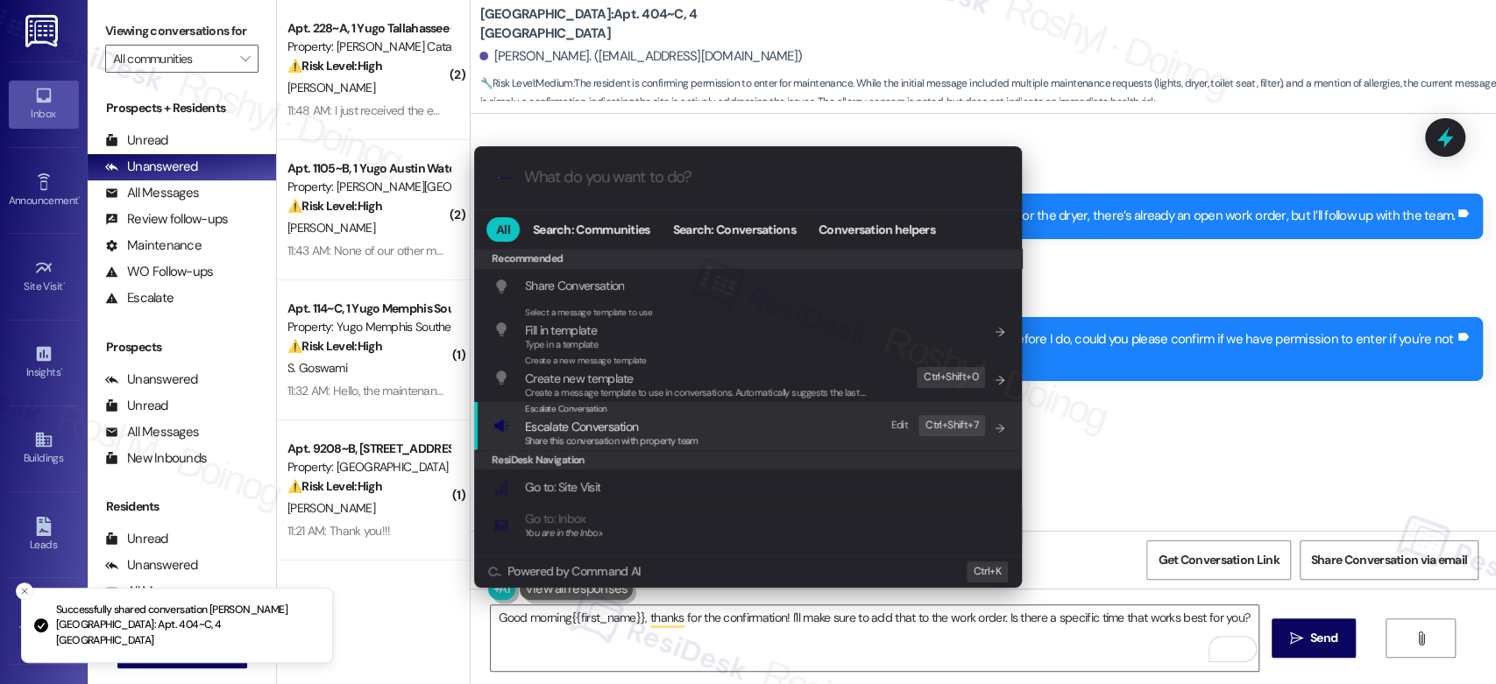
click at [768, 422] on div "Escalate Conversation Escalate Conversation Share this conversation with proper…" at bounding box center [749, 425] width 513 height 47
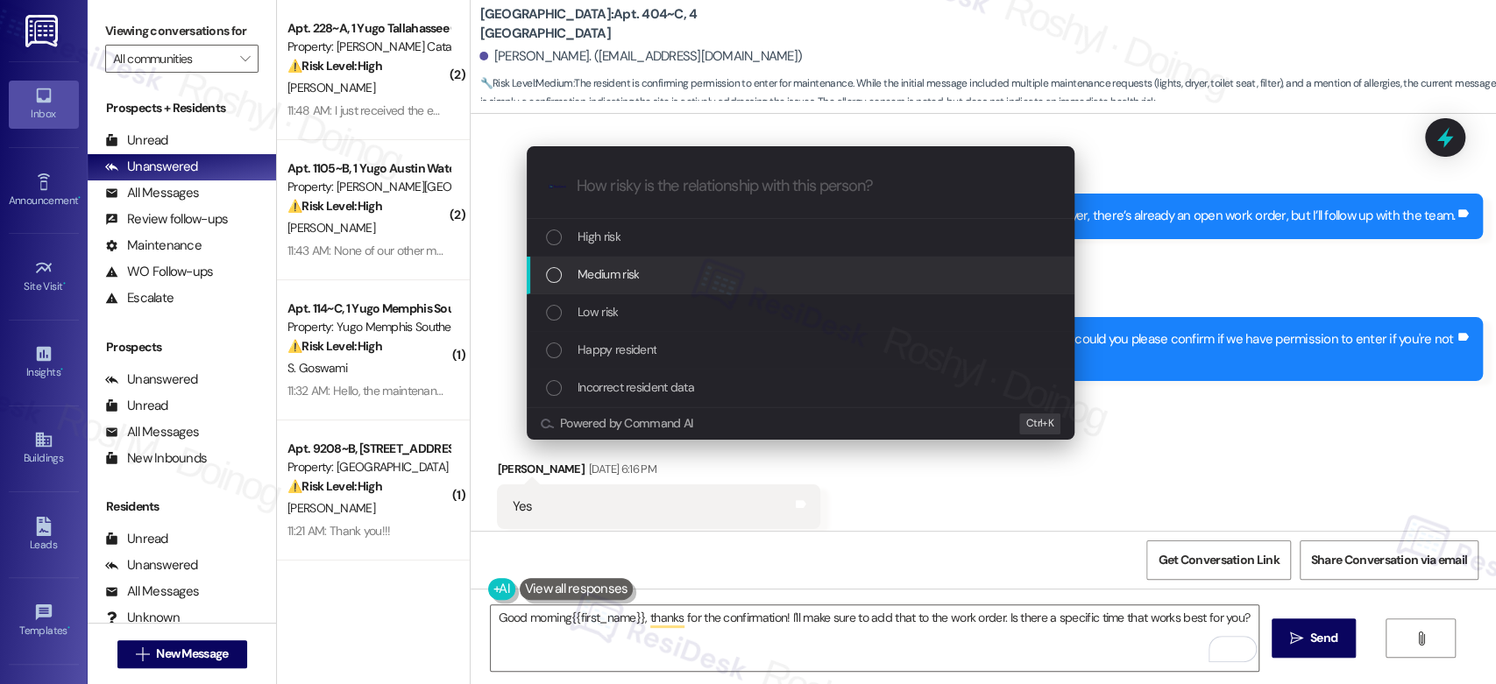
click at [670, 266] on div "Medium risk" at bounding box center [802, 274] width 513 height 19
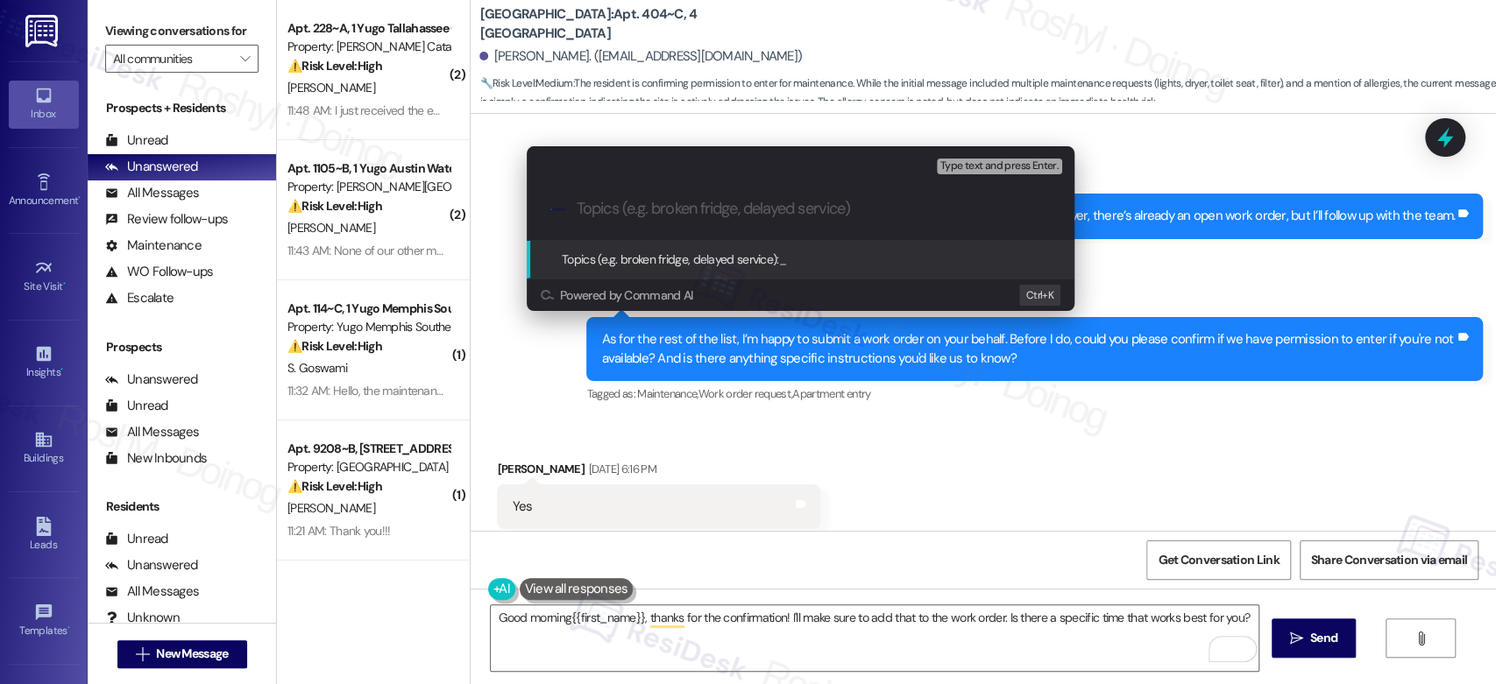
paste input "Work Order (number) filed by ResiDesk - issue"
click at [853, 209] on input "Work Order (number) filed by ResiDesk - issue" at bounding box center [808, 209] width 462 height 18
paste input "No lights in Room C and in the Laundry Room 15567537"
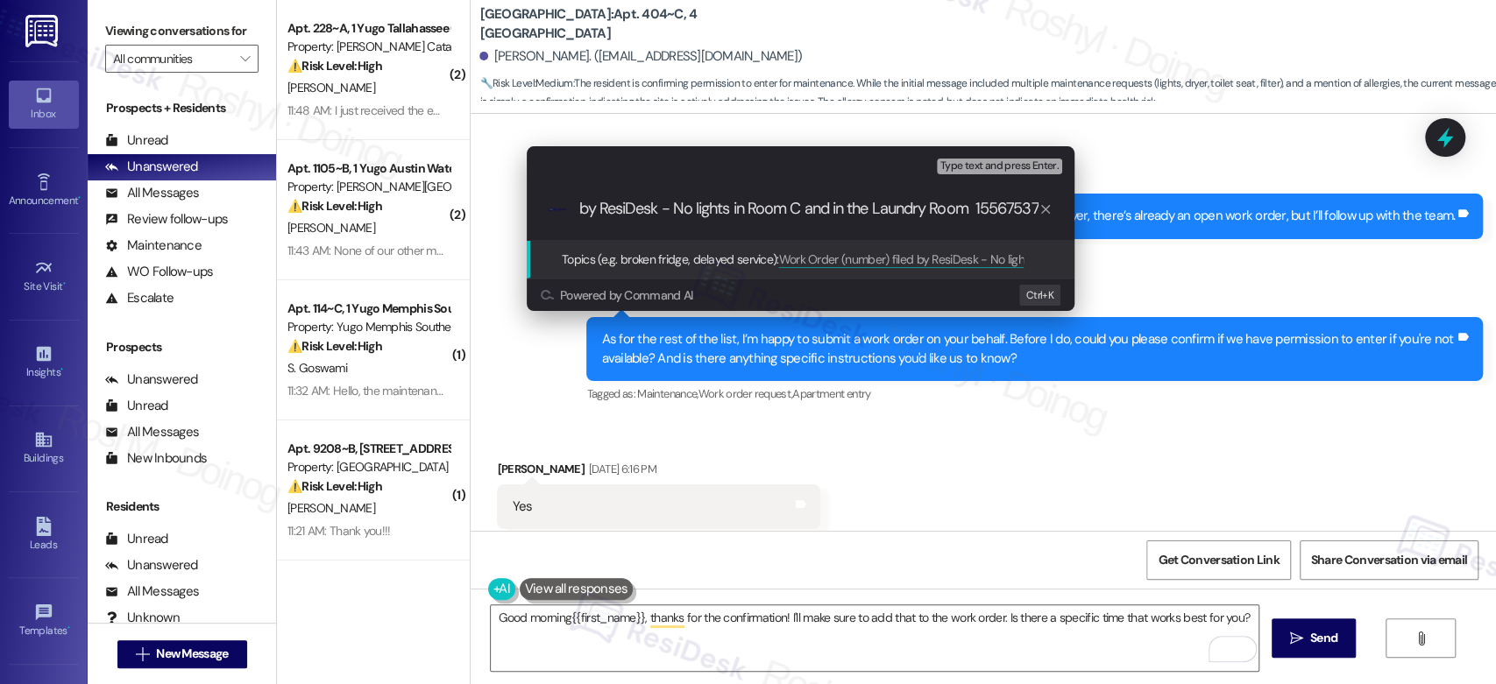
click at [978, 210] on input "Work Order (number) filed by ResiDesk - No lights in Room C and in the Laundry …" at bounding box center [808, 209] width 462 height 18
click at [582, 209] on input "Work Order (number) filed by ResiDesk - No lights in Room C and in the Laundry …" at bounding box center [808, 209] width 462 height 18
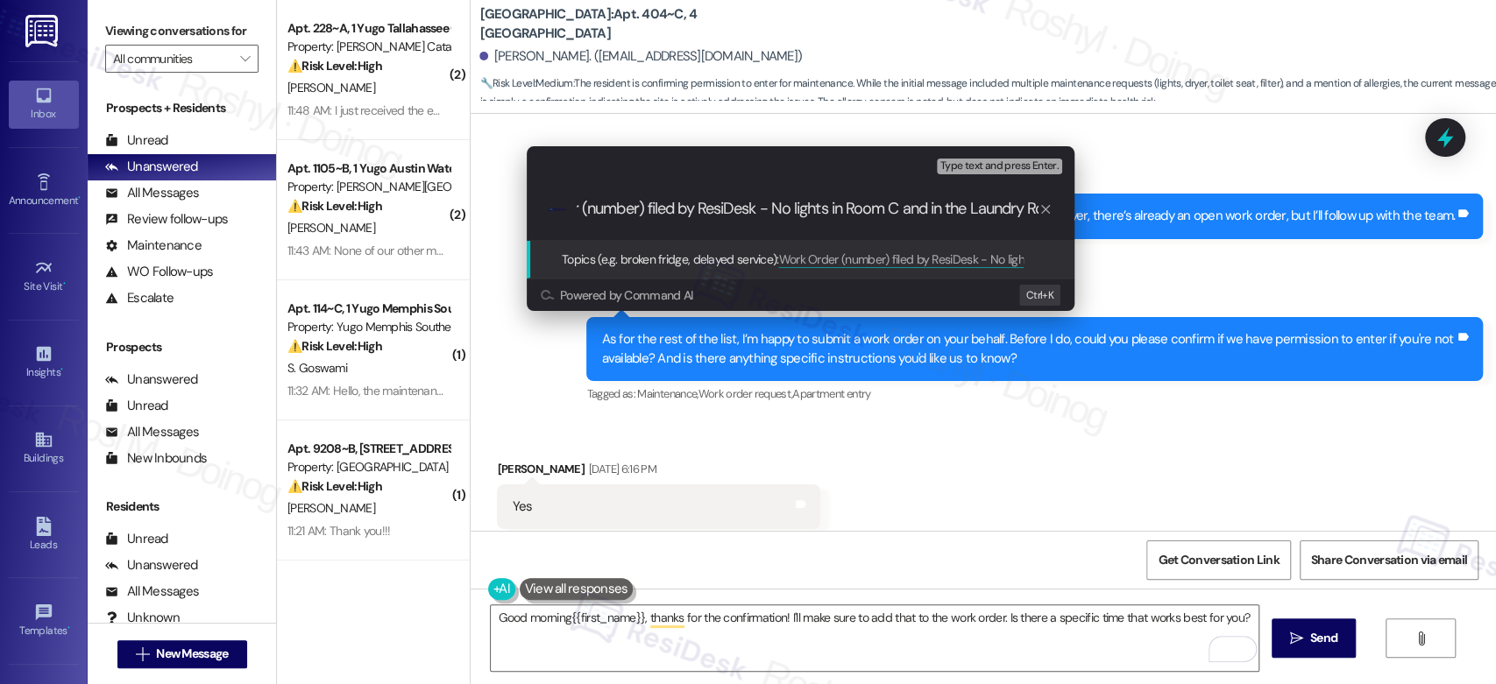
scroll to position [0, 71]
drag, startPoint x: 582, startPoint y: 212, endPoint x: 649, endPoint y: 215, distance: 66.7
click at [649, 215] on input "Work Order (number) filed by ResiDesk - No lights in Room C and in the Laundry …" at bounding box center [808, 209] width 462 height 18
paste input "number"
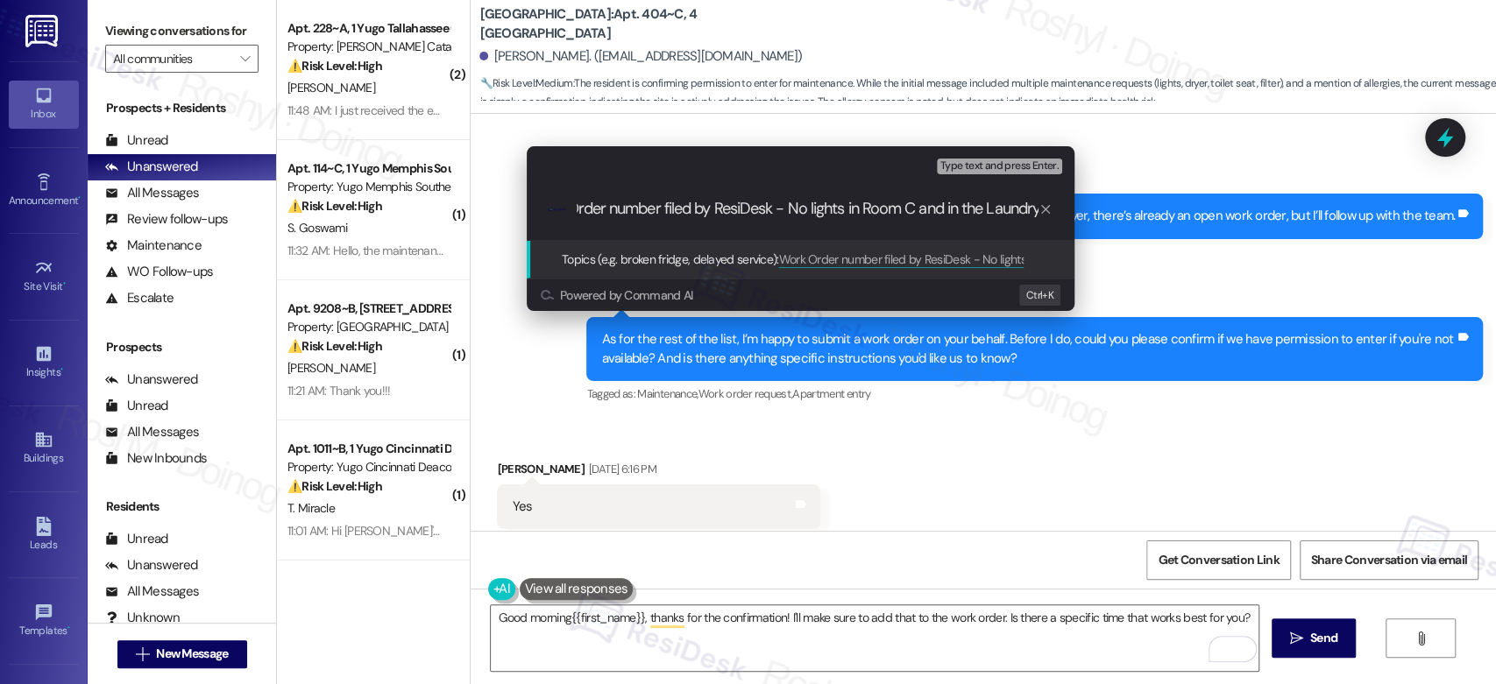
scroll to position [0, 0]
click at [684, 209] on input "Work Order number filed by ResiDesk - No lights in Room C and in the Laundry Ro…" at bounding box center [808, 209] width 462 height 18
paste input "15567537"
type input "Work Order 15567537 filed by ResiDesk - No lights in Room C and in the Laundry …"
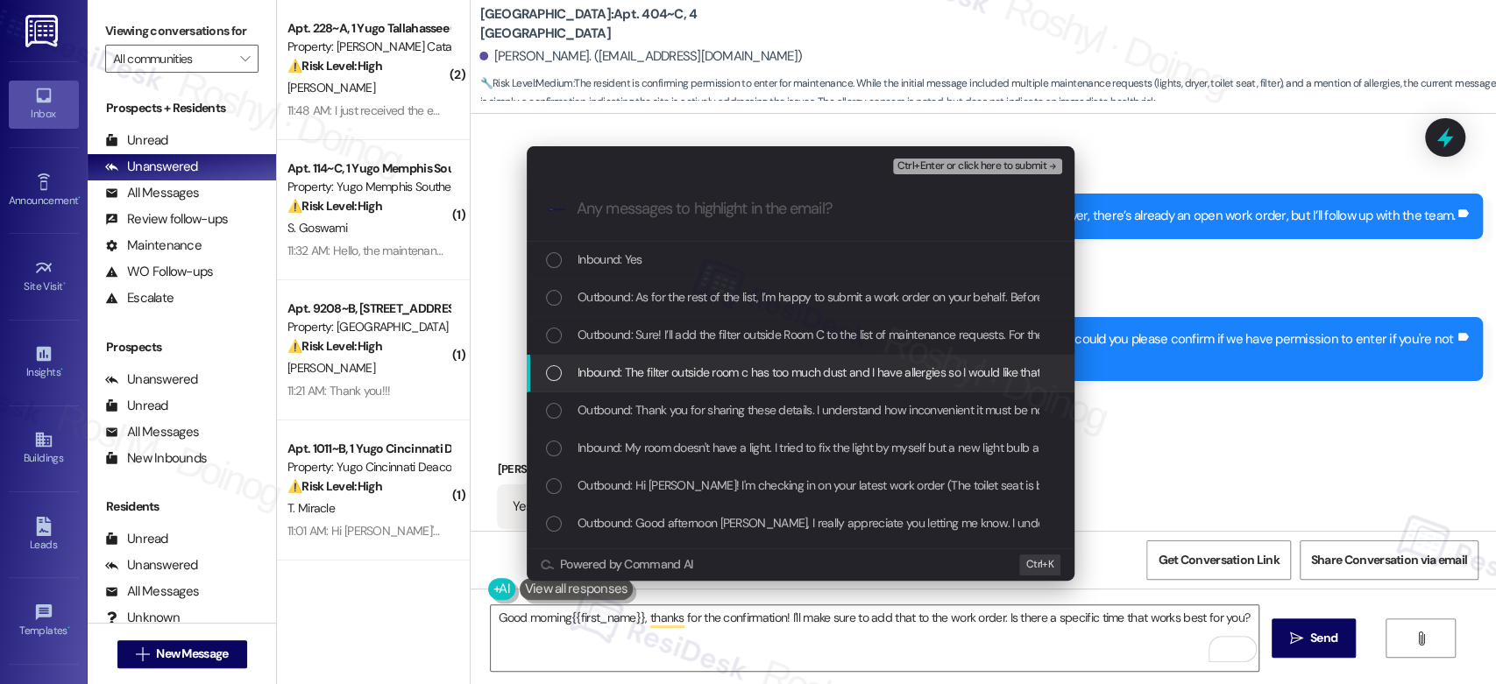
click at [800, 375] on span "Inbound: The filter outside room c has too much dust and I have allergies so I …" at bounding box center [889, 372] width 623 height 19
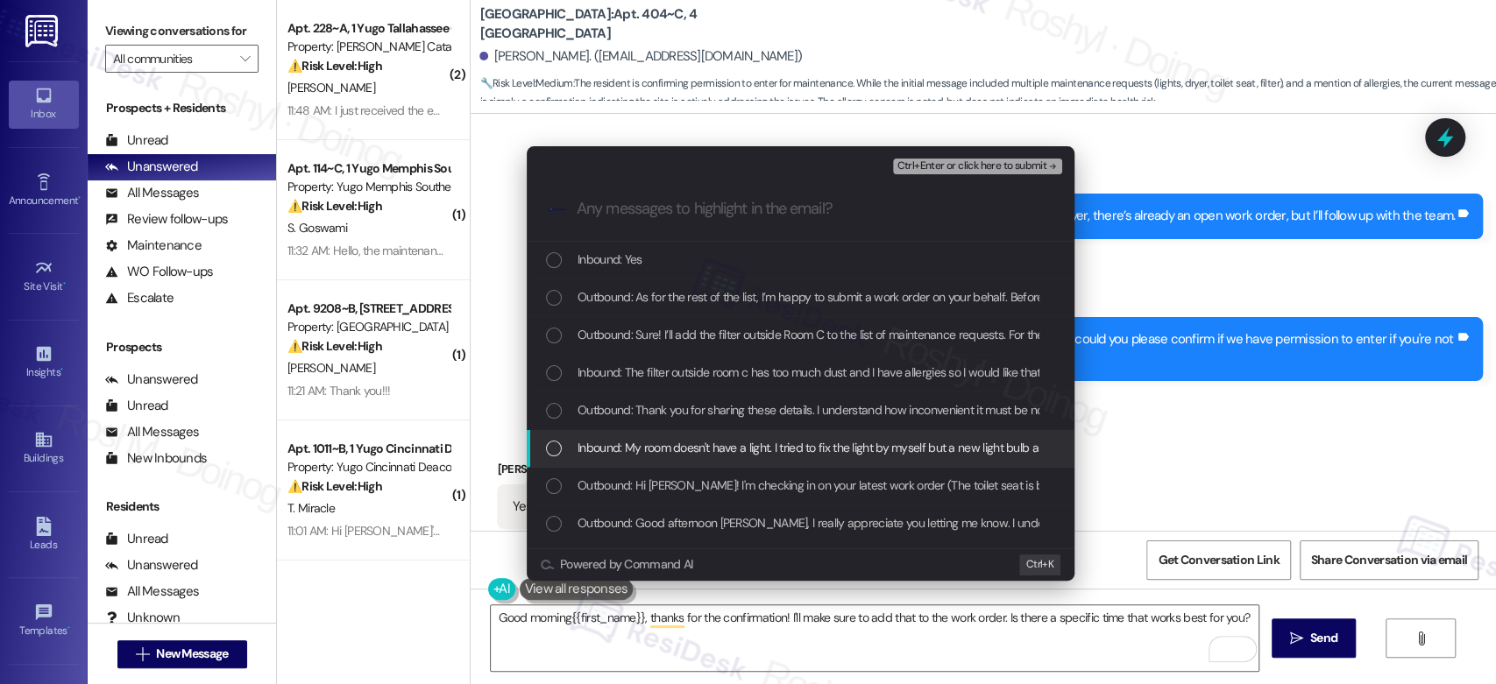
click at [743, 451] on span "Inbound: My room doesn't have a light. I tried to fix the light by myself but a…" at bounding box center [1226, 447] width 1296 height 19
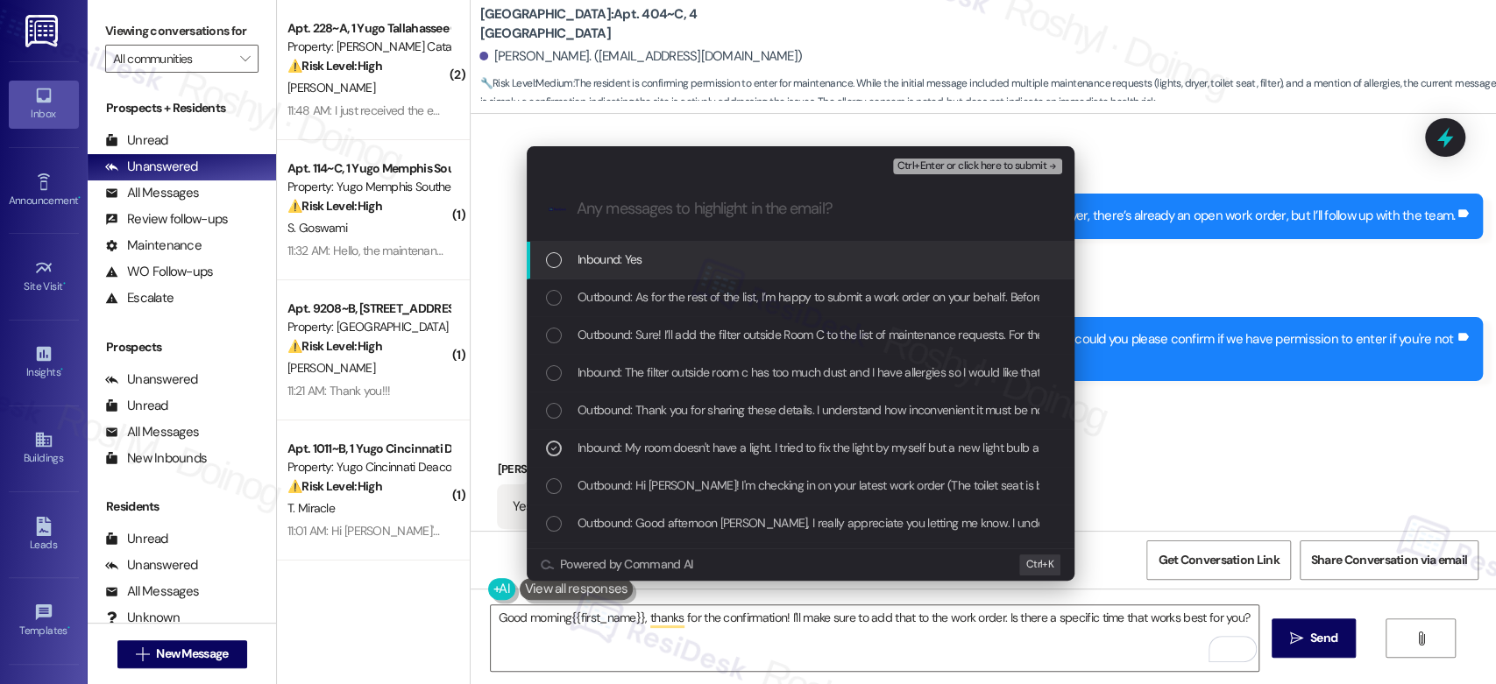
click at [988, 168] on span "Ctrl+Enter or click here to submit" at bounding box center [972, 166] width 150 height 12
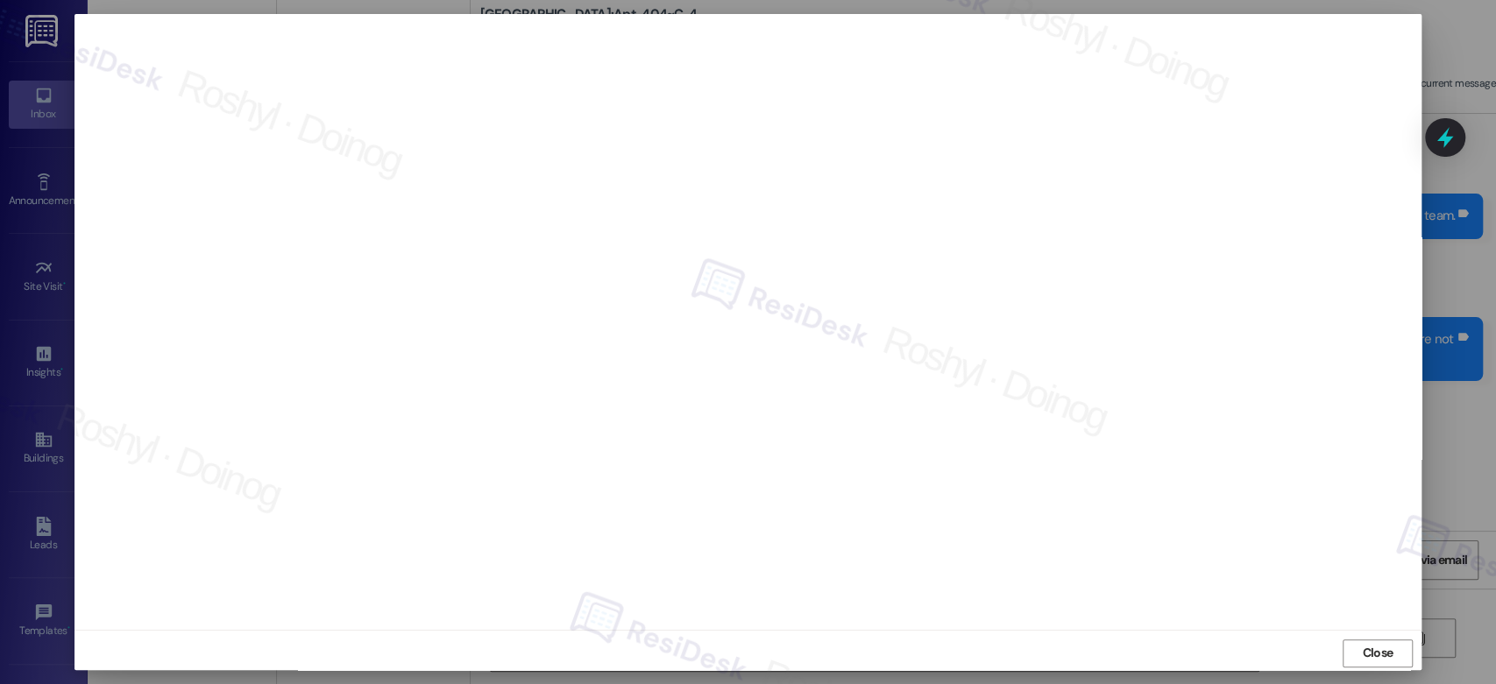
click at [1343, 640] on button "Close" at bounding box center [1378, 654] width 70 height 28
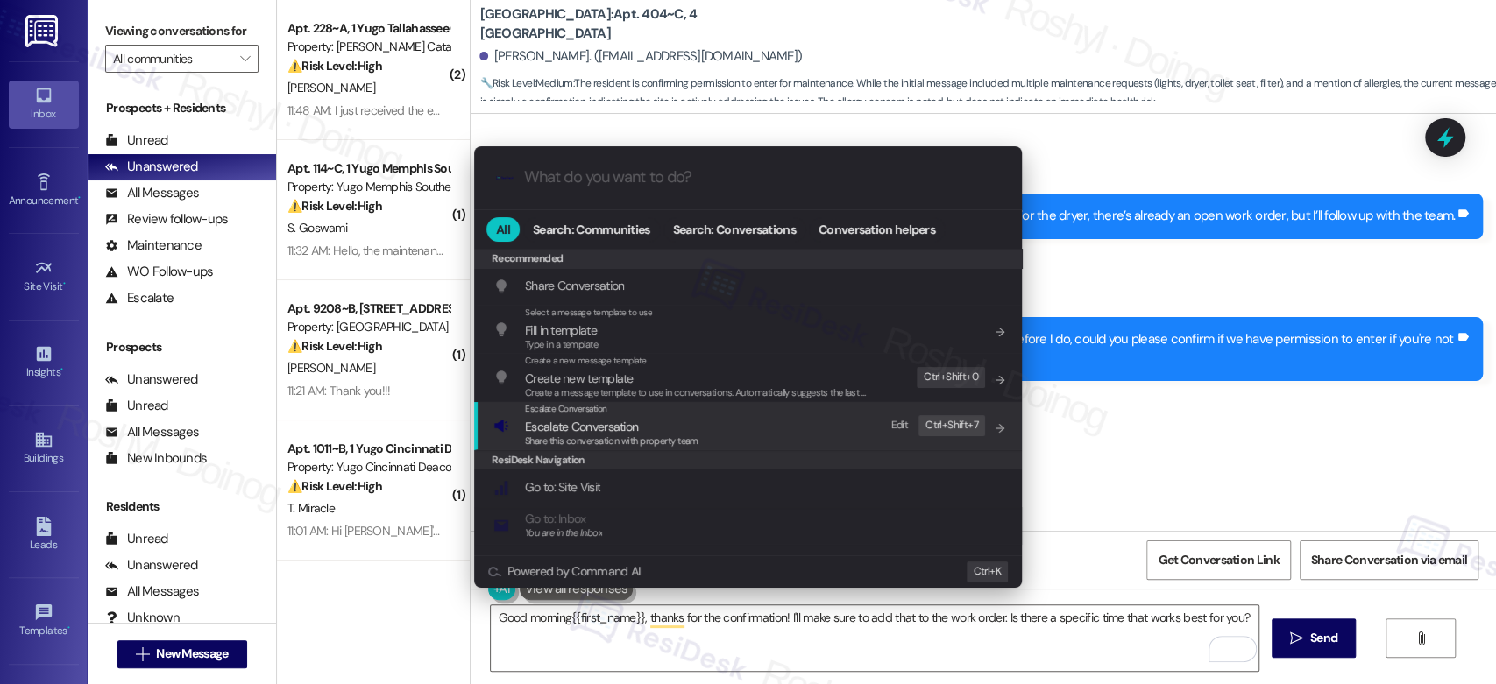
click at [790, 429] on div "Escalate Conversation Escalate Conversation Share this conversation with proper…" at bounding box center [749, 425] width 513 height 47
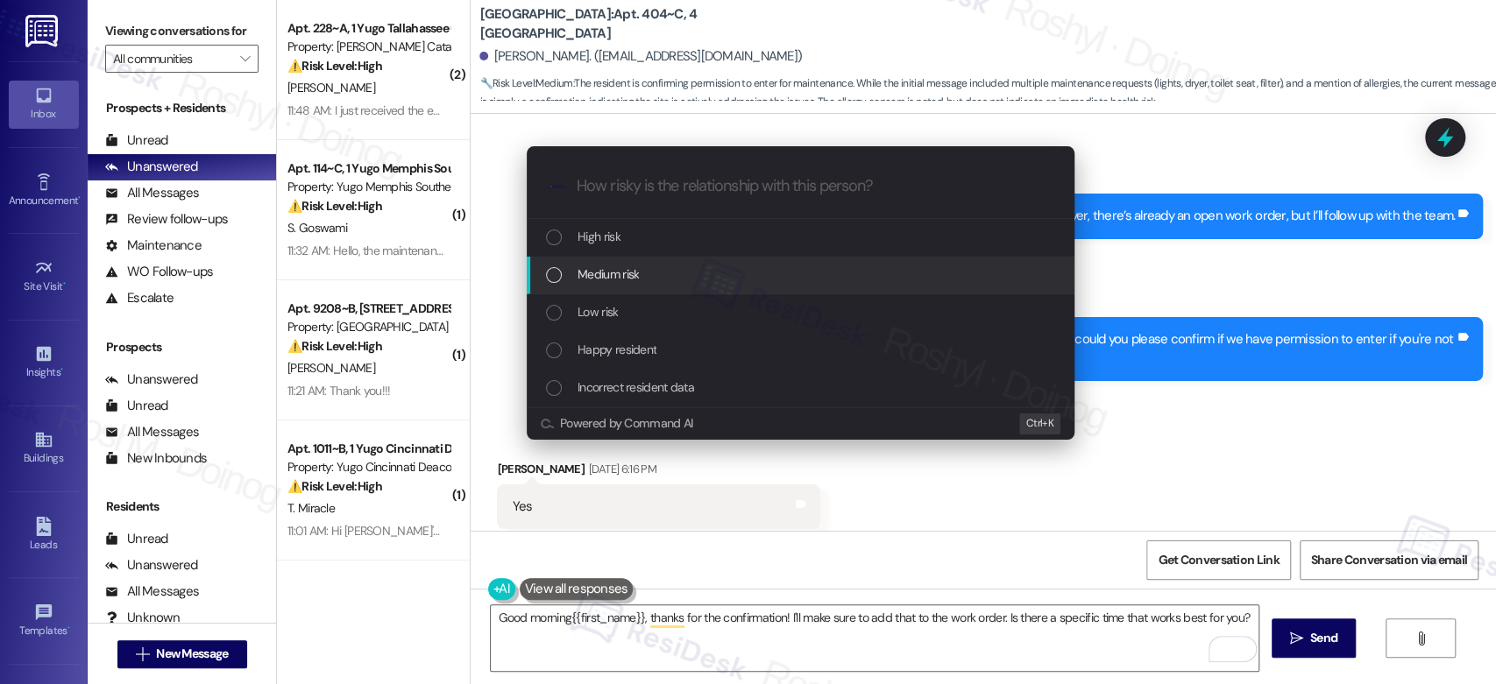
click at [698, 263] on div "Medium risk" at bounding box center [801, 276] width 548 height 38
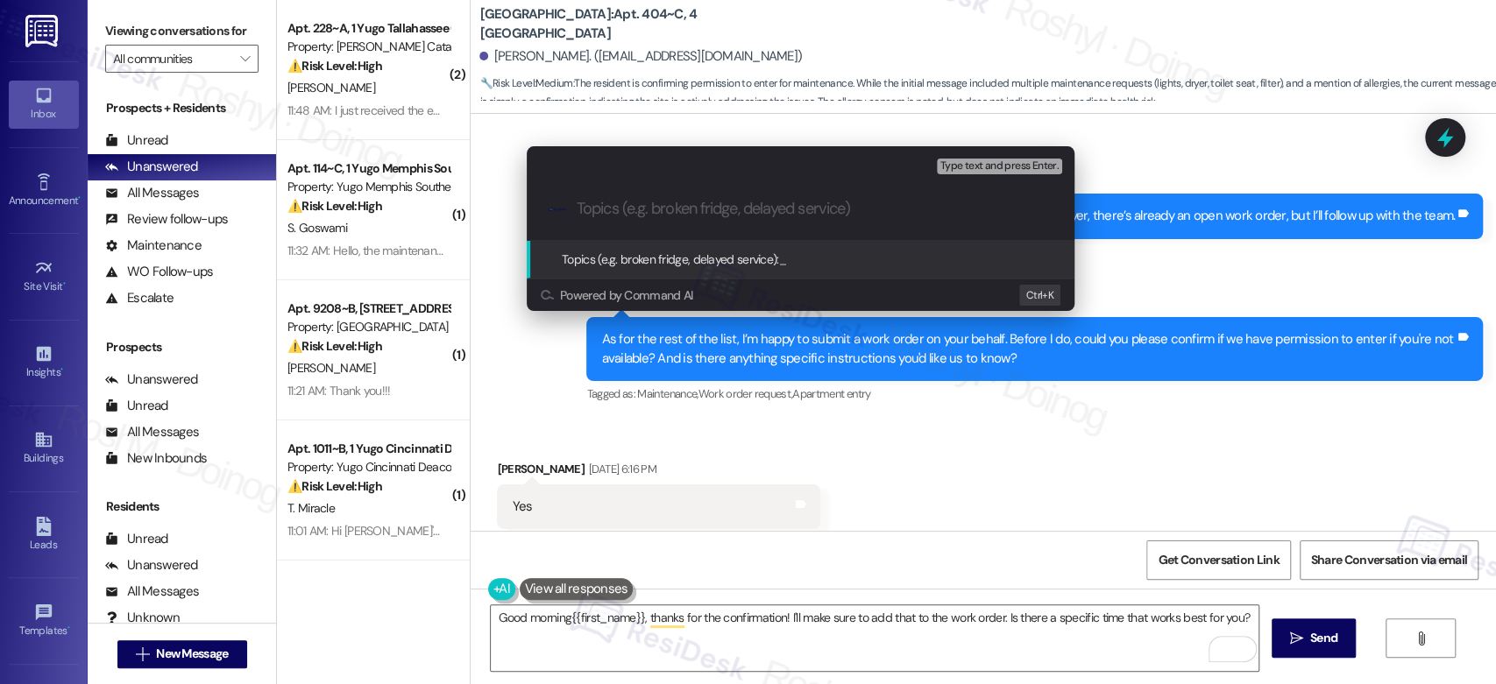
paste input "15567537"
click at [750, 221] on div ".cls-1{fill:#0a055f;}.cls-2{fill:#0cc4c4;} resideskLogoBlueOrange 15567537" at bounding box center [801, 209] width 548 height 62
click at [569, 209] on div ".cls-1{fill:#0a055f;}.cls-2{fill:#0cc4c4;} resideskLogoBlueOrange 15567537" at bounding box center [801, 209] width 548 height 62
click at [577, 209] on input "15567537" at bounding box center [808, 209] width 462 height 18
click at [728, 204] on input "15567537" at bounding box center [808, 209] width 462 height 18
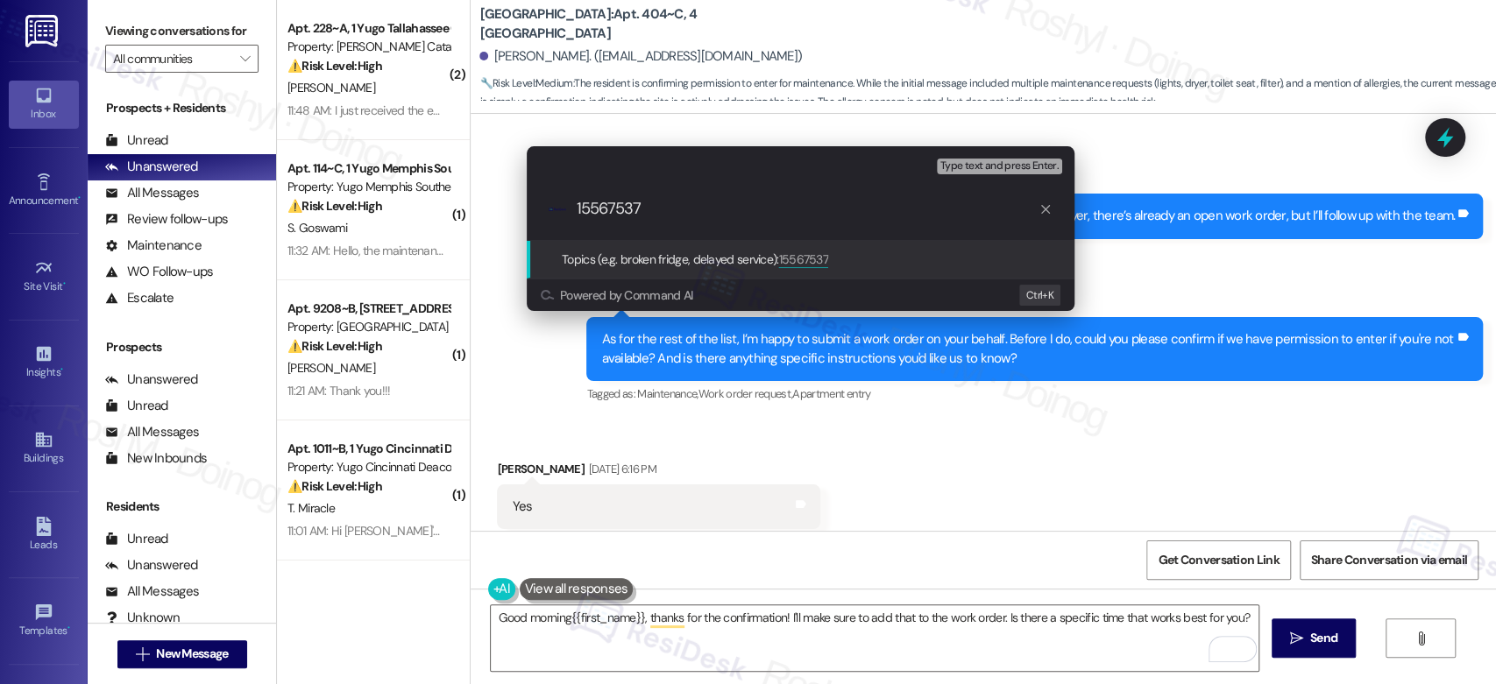
paste input "Work Order (number) filed by ResiDesk - issue"
click at [596, 209] on input "15567537 Work Order (number) filed by ResiDesk - issue" at bounding box center [808, 209] width 462 height 18
drag, startPoint x: 656, startPoint y: 211, endPoint x: 718, endPoint y: 211, distance: 62.2
click at [718, 211] on input "Work Order (number) filed by ResiDesk - issue" at bounding box center [808, 209] width 462 height 18
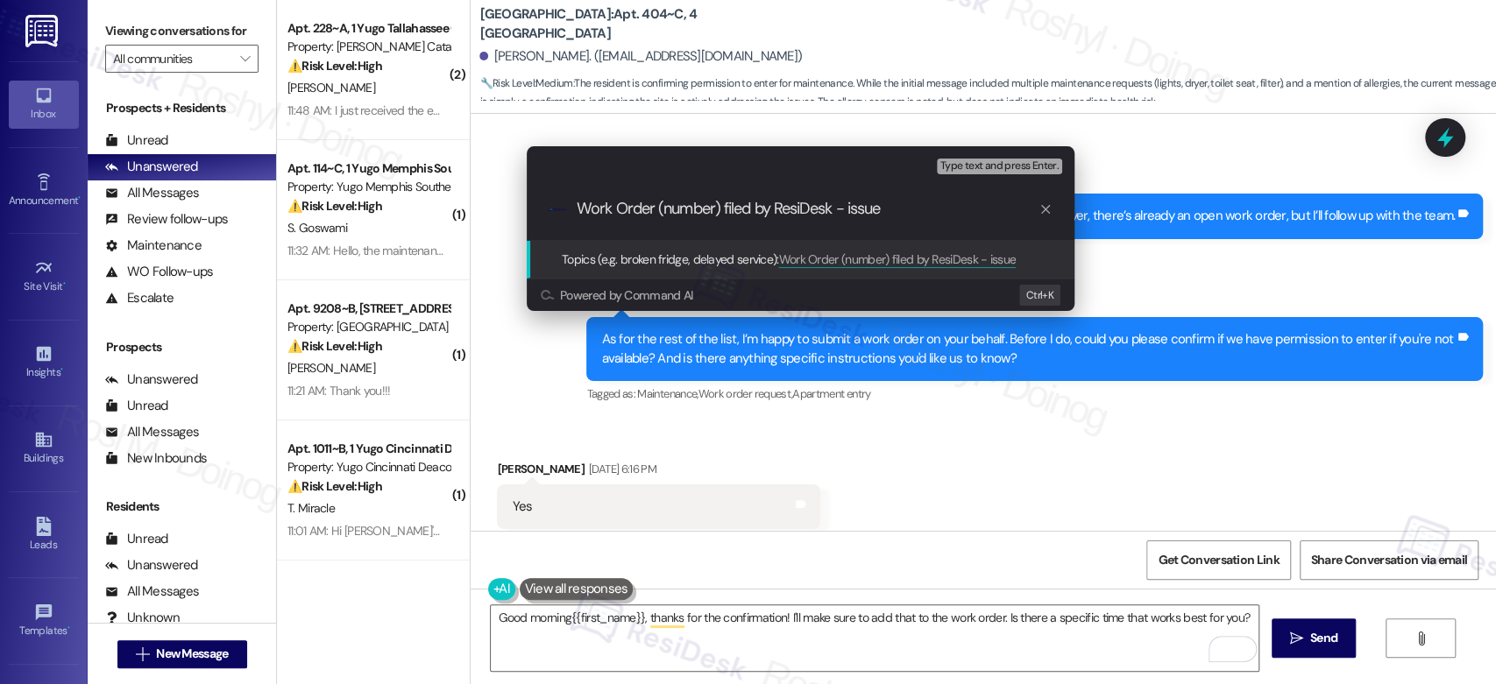
paste input "15567537"
click at [855, 216] on input "Work Order 15567537 filed by ResiDesk - issue" at bounding box center [808, 209] width 462 height 18
paste input "No lights in Room C and in the Laundry Room"
type input "Work Order 15567537 filed by ResiDesk - No lights in Room C and in the Laundry …"
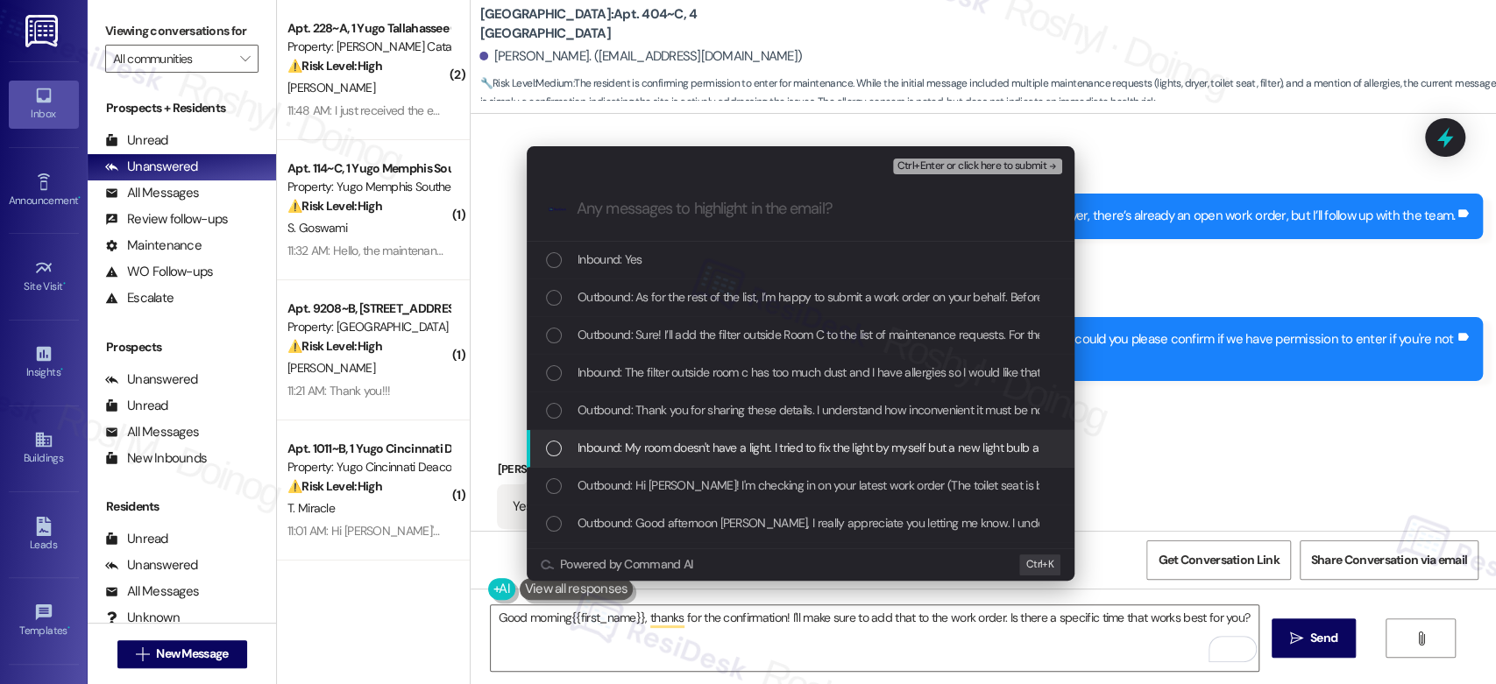
click at [743, 452] on span "Inbound: My room doesn't have a light. I tried to fix the light by myself but a…" at bounding box center [1226, 447] width 1296 height 19
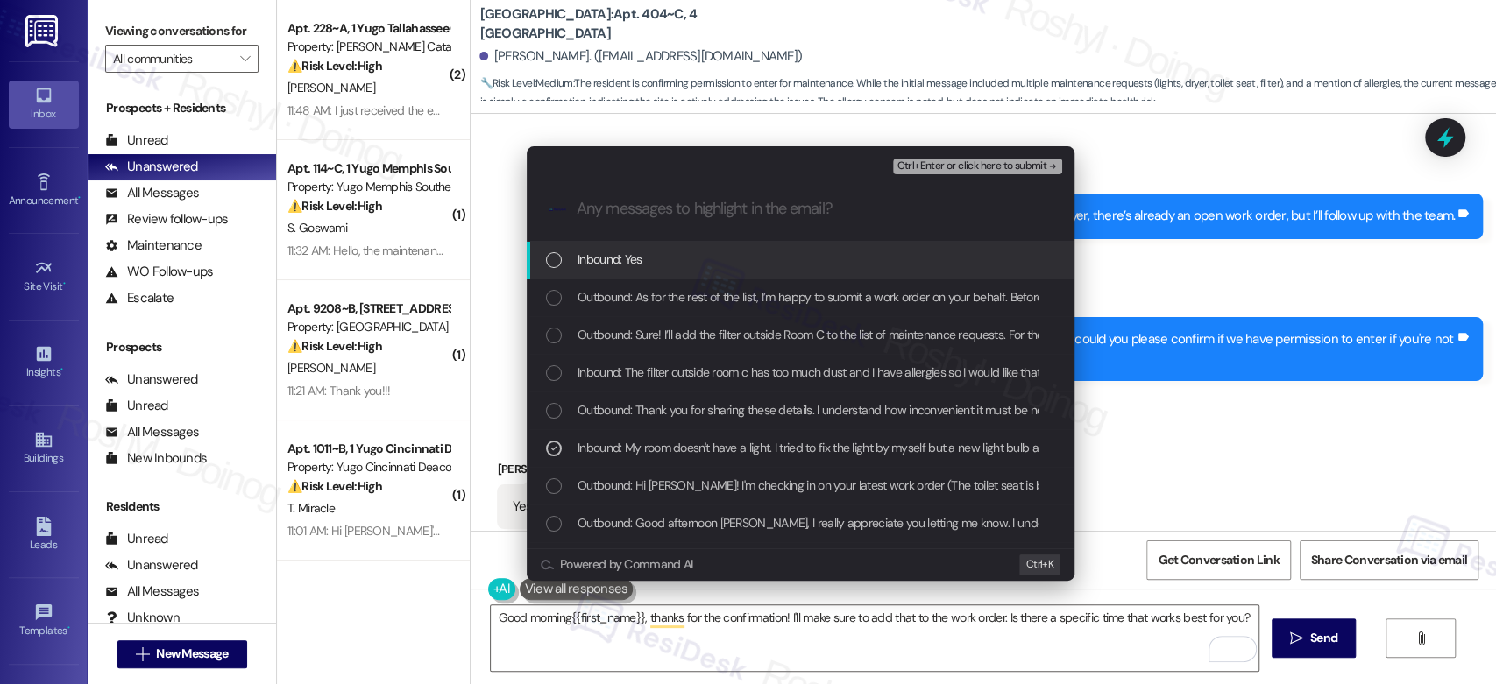
click at [1025, 166] on span "Ctrl+Enter or click here to submit" at bounding box center [972, 166] width 150 height 12
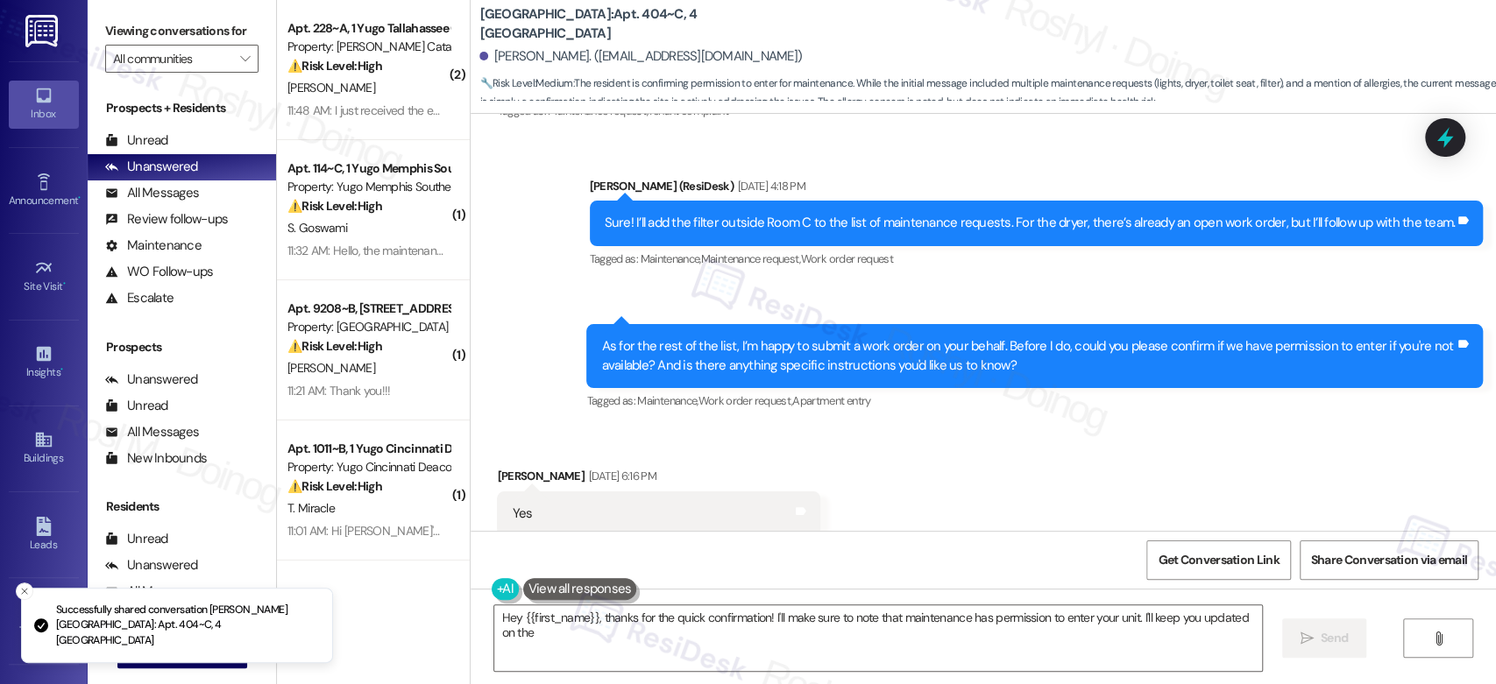
scroll to position [6329, 0]
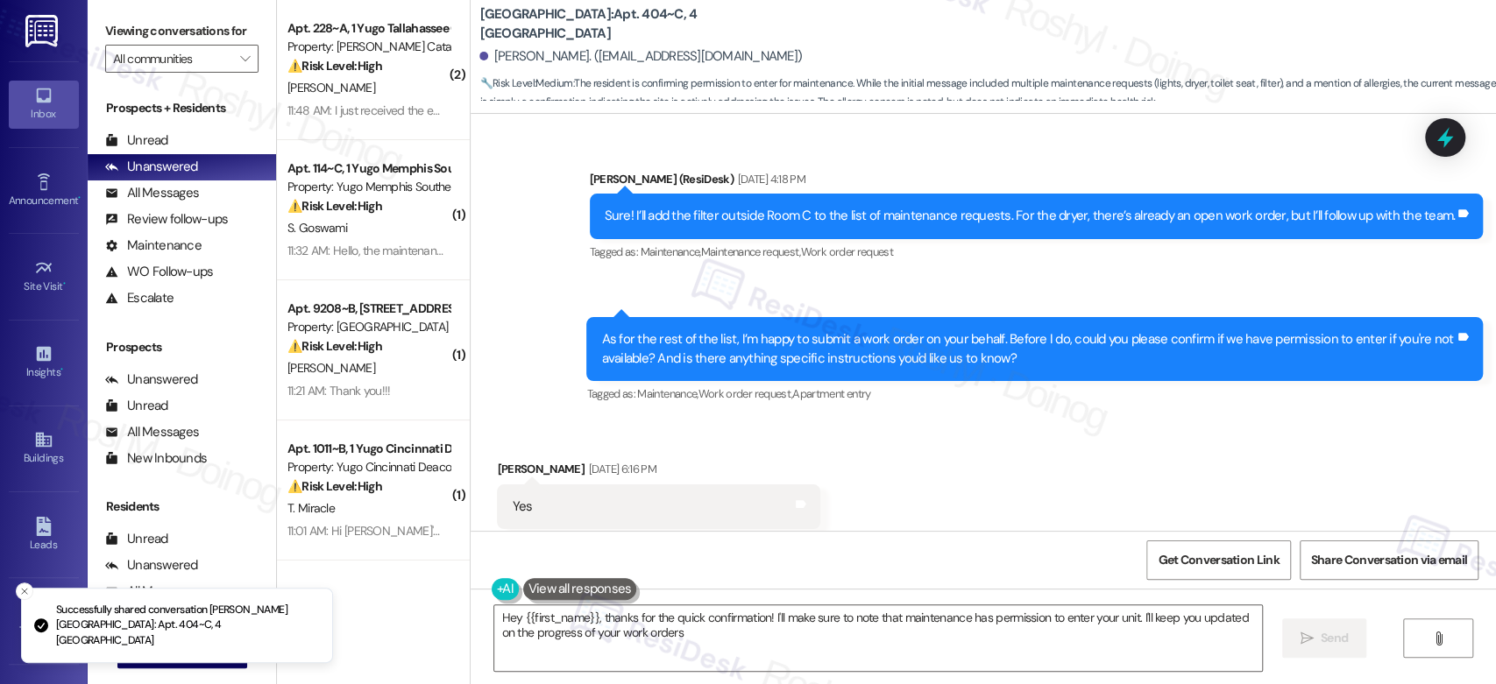
type textarea "Hey {{first_name}}, thanks for the quick confirmation! I'll make sure to note t…"
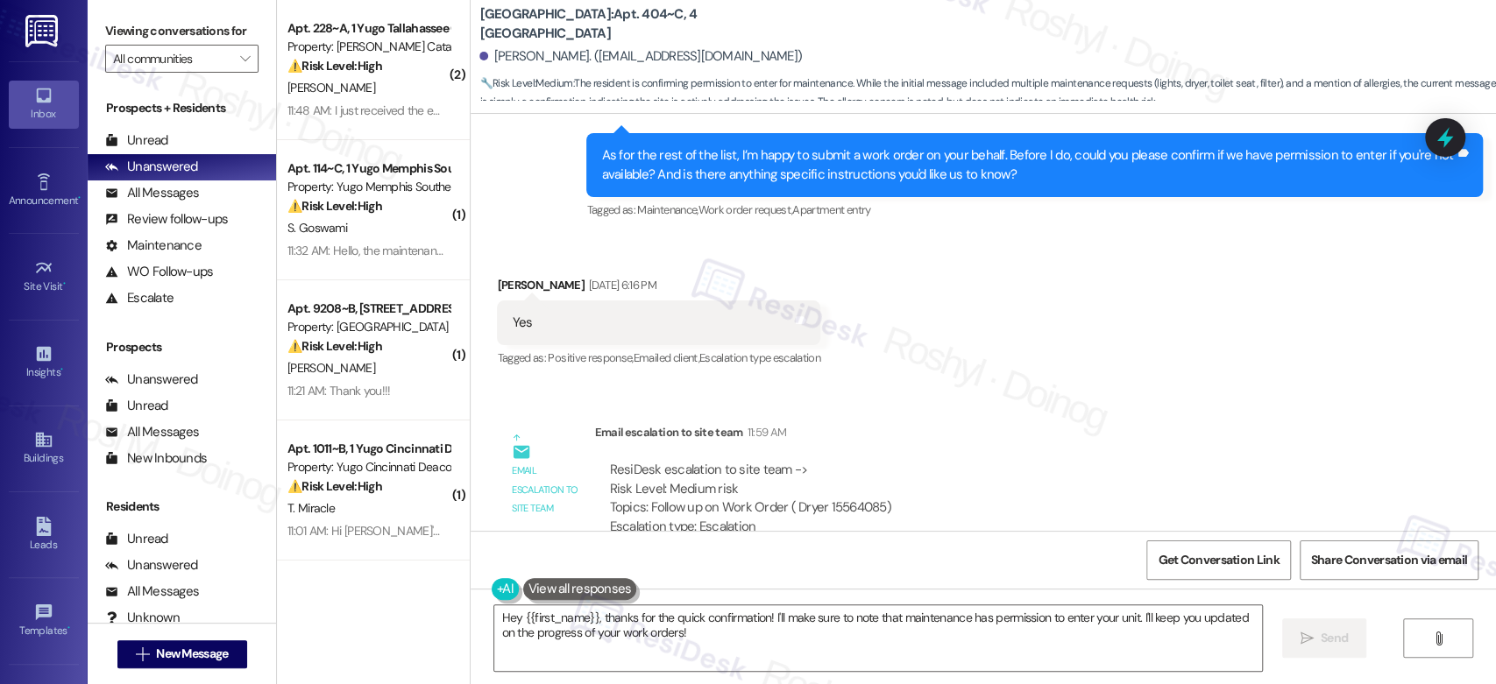
scroll to position [6546, 0]
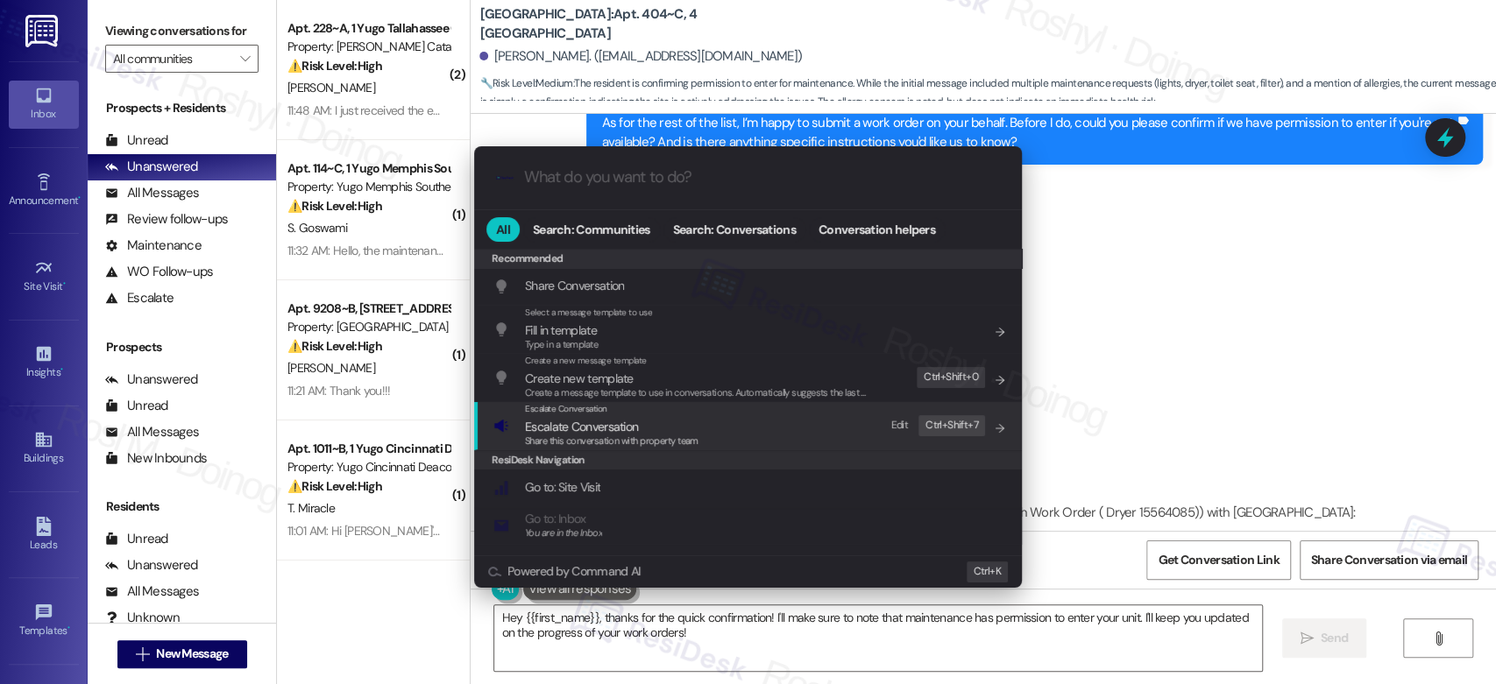
click at [685, 424] on span "Escalate Conversation" at bounding box center [612, 426] width 174 height 19
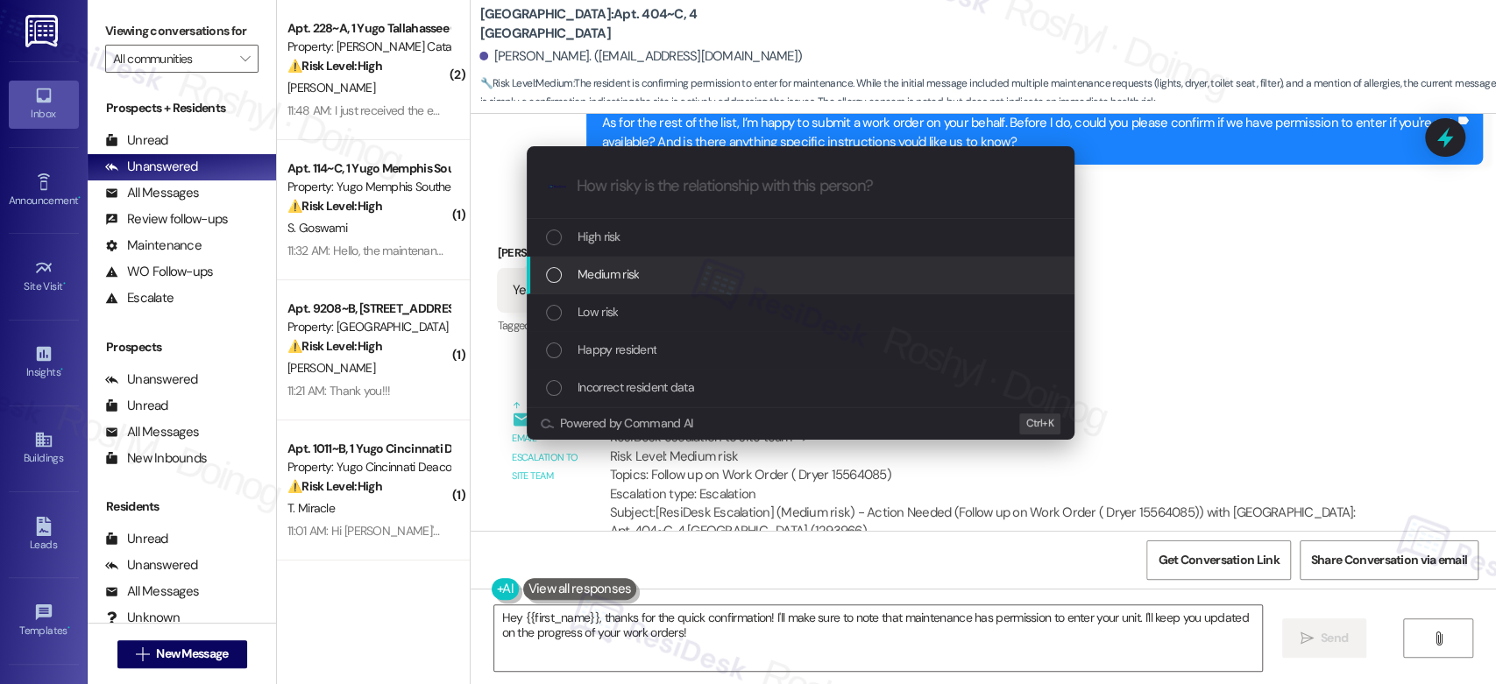
click at [626, 284] on span "Medium risk" at bounding box center [608, 274] width 61 height 19
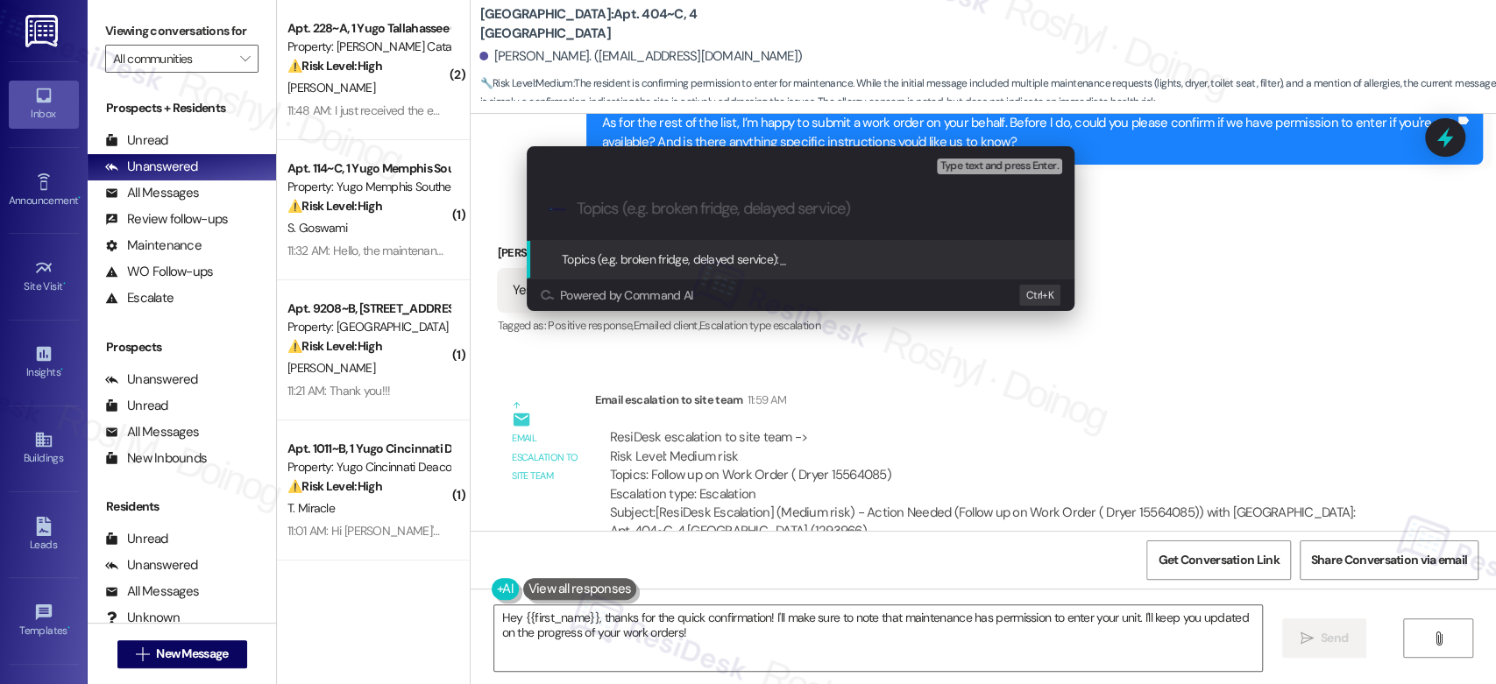
paste input "Work Order (number) filed by ResiDesk - issue"
drag, startPoint x: 895, startPoint y: 211, endPoint x: 847, endPoint y: 209, distance: 48.3
click at [847, 209] on input "Work Order (number) filed by ResiDesk - issue" at bounding box center [808, 209] width 462 height 18
paste input "The toilet seat is broken 15567543"
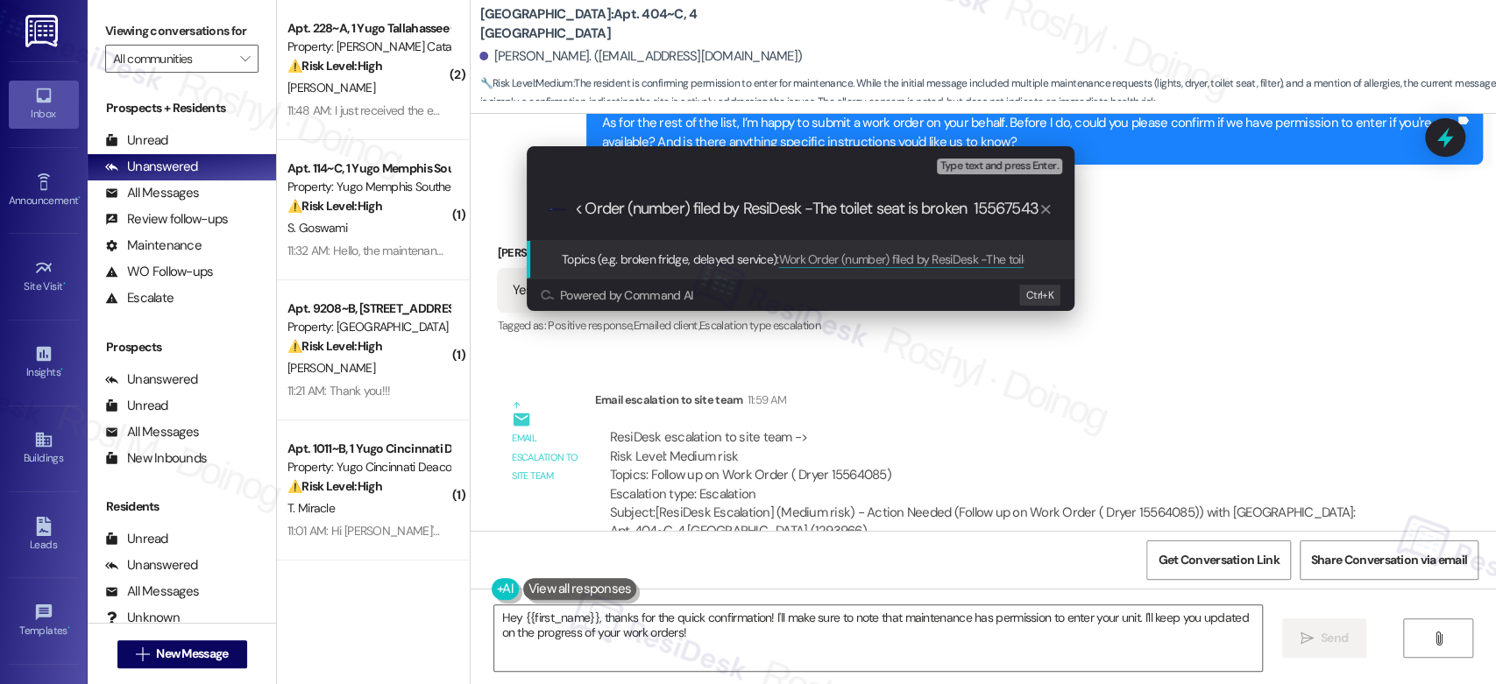
click at [983, 213] on input "Work Order (number) filed by ResiDesk -The toilet seat is broken 15567543" at bounding box center [808, 209] width 462 height 18
click at [848, 209] on input "Work Order (number) filed by ResiDesk -The toilet seat is broken" at bounding box center [808, 209] width 462 height 18
click at [847, 209] on input "Work Order (number) filed by ResiDesk -The toilet seat is broken" at bounding box center [808, 209] width 462 height 18
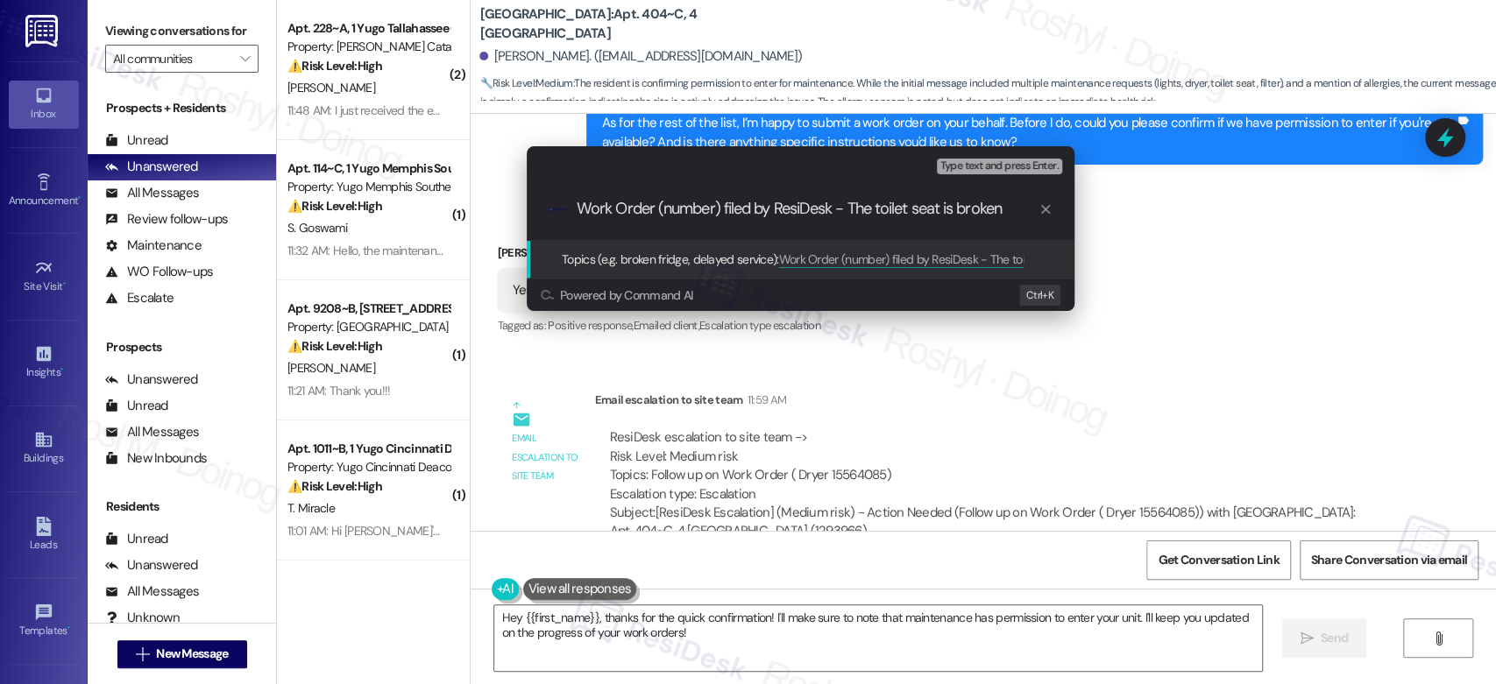
drag, startPoint x: 659, startPoint y: 209, endPoint x: 719, endPoint y: 212, distance: 59.7
click at [719, 212] on input "Work Order (number) filed by ResiDesk - The toilet seat is broken" at bounding box center [808, 209] width 462 height 18
paste input "15567543"
type input "Work Order 15567543 filed by ResiDesk - The toilet seat is broken"
click at [1026, 166] on span "Type text and press Enter." at bounding box center [999, 166] width 118 height 12
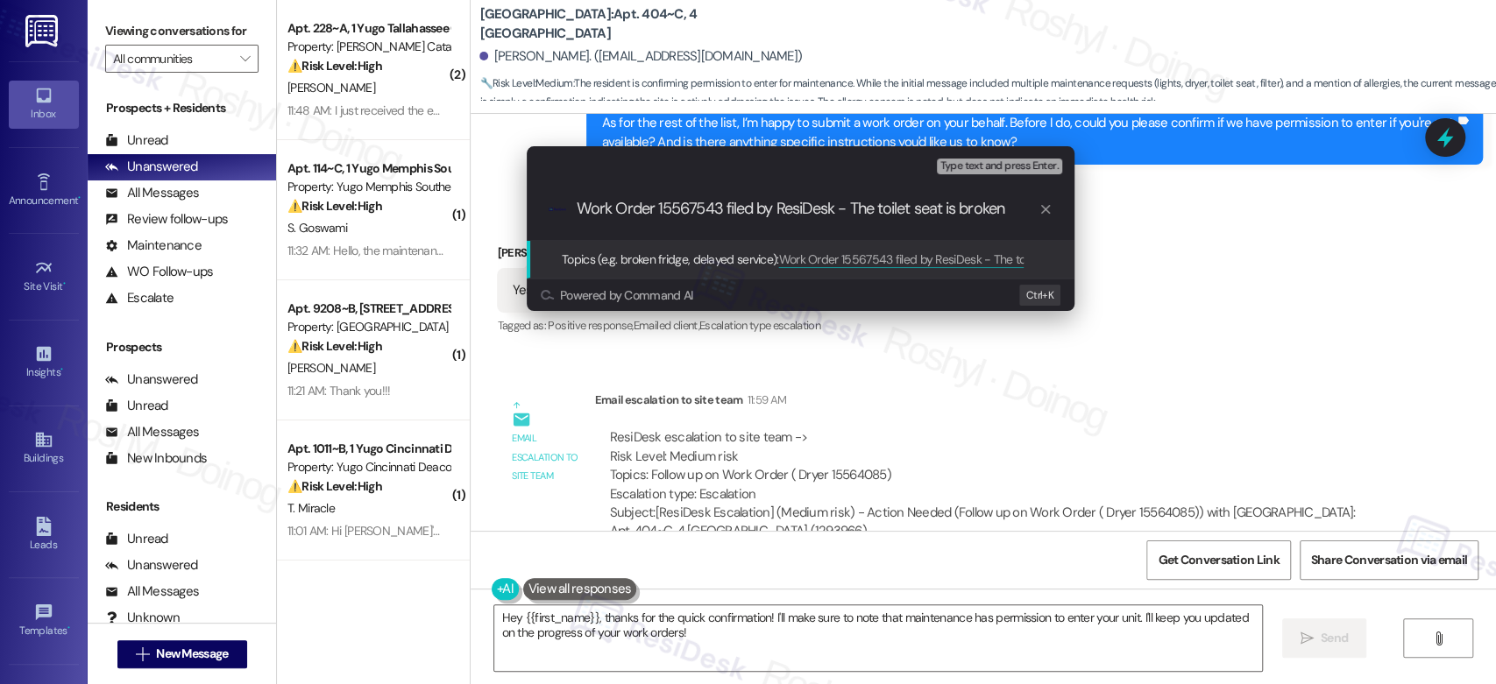
click at [1035, 167] on span "Type text and press Enter." at bounding box center [999, 166] width 118 height 12
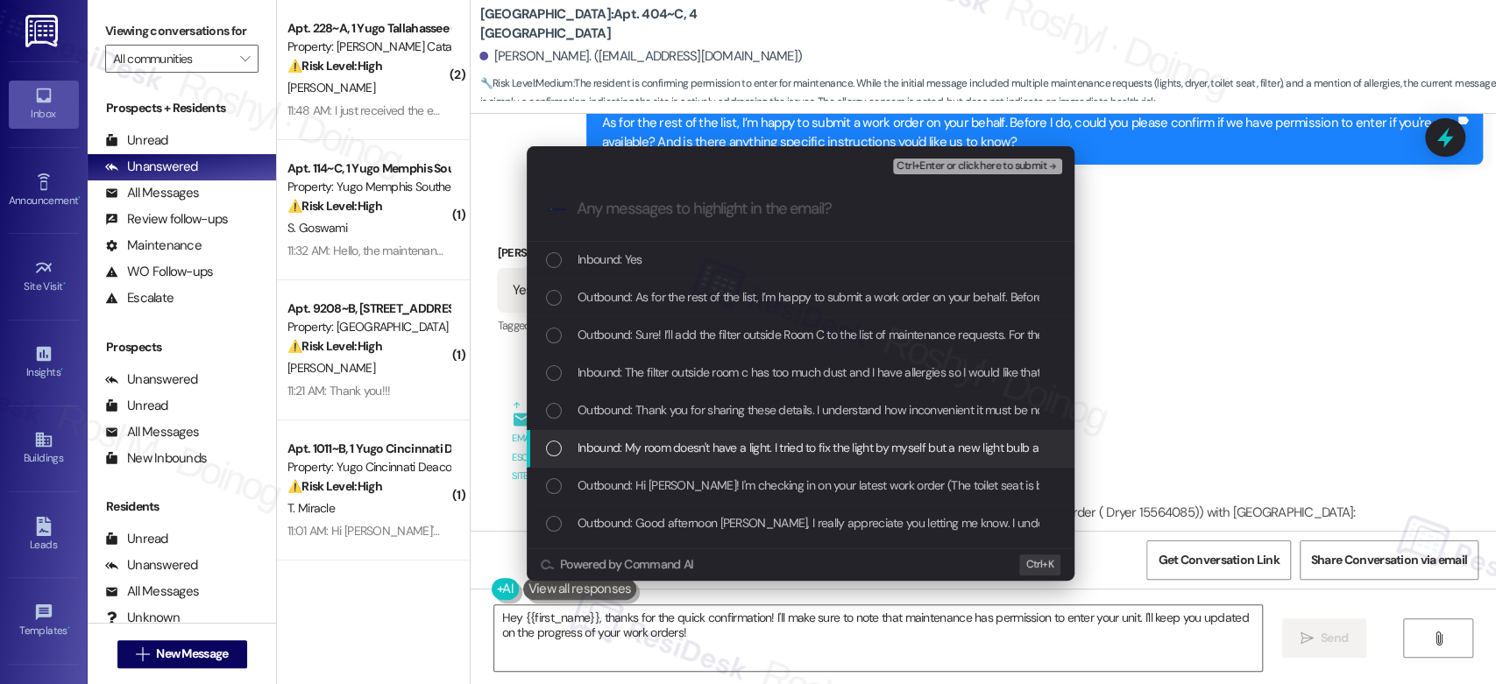
click at [888, 449] on span "Inbound: My room doesn't have a light. I tried to fix the light by myself but a…" at bounding box center [1226, 447] width 1296 height 19
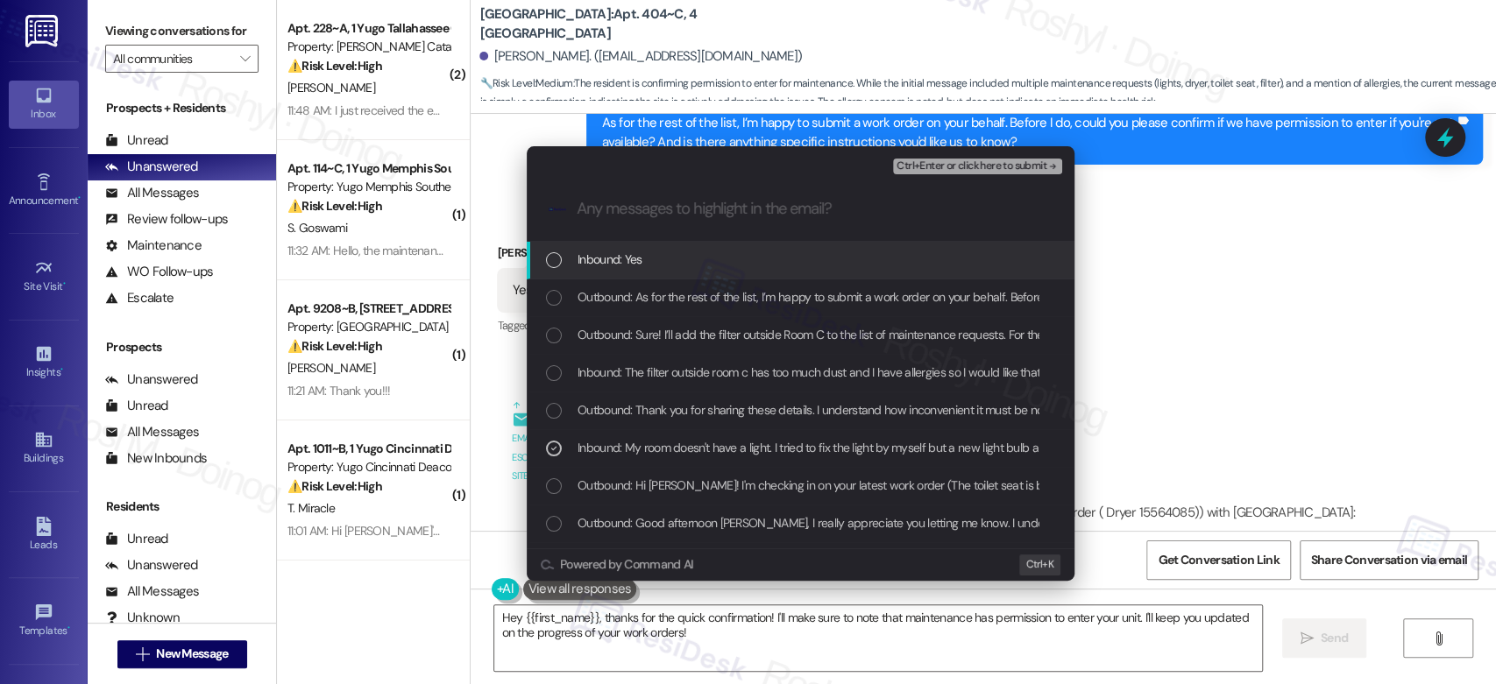
click at [1042, 170] on span "Ctrl+Enter or click here to submit" at bounding box center [972, 166] width 150 height 12
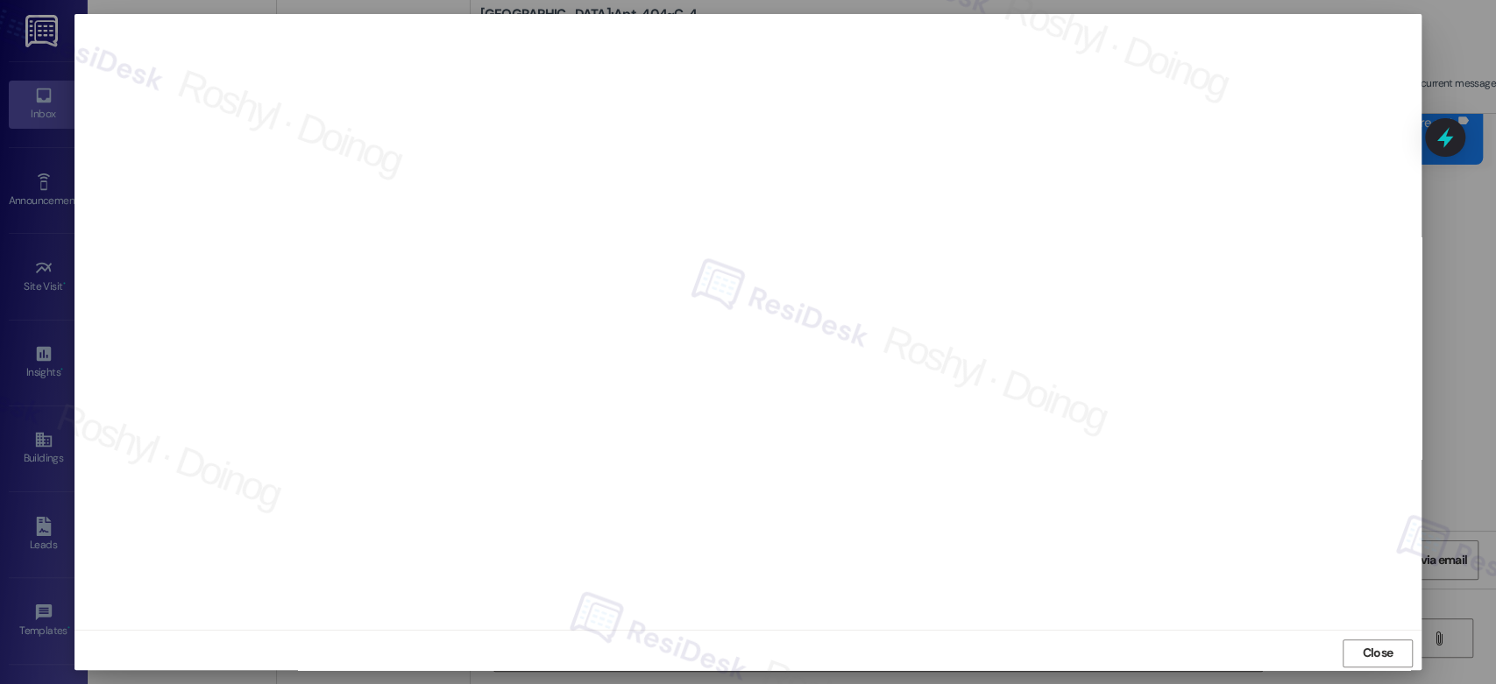
click at [1002, 636] on div "Close" at bounding box center [747, 653] width 1346 height 46
click at [1446, 287] on div at bounding box center [748, 342] width 1496 height 684
click at [1463, 202] on div at bounding box center [748, 342] width 1496 height 684
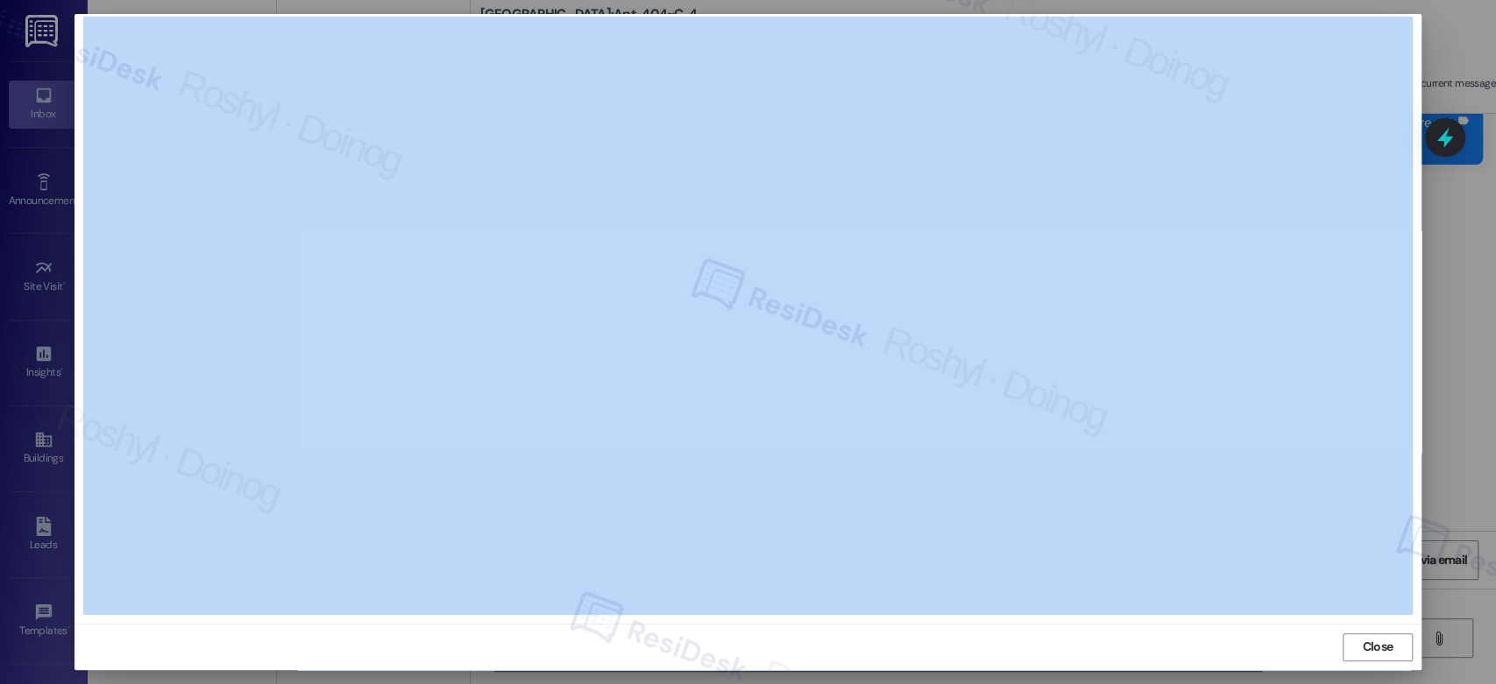
click at [1463, 202] on div at bounding box center [748, 342] width 1496 height 684
click at [1461, 202] on div at bounding box center [748, 342] width 1496 height 684
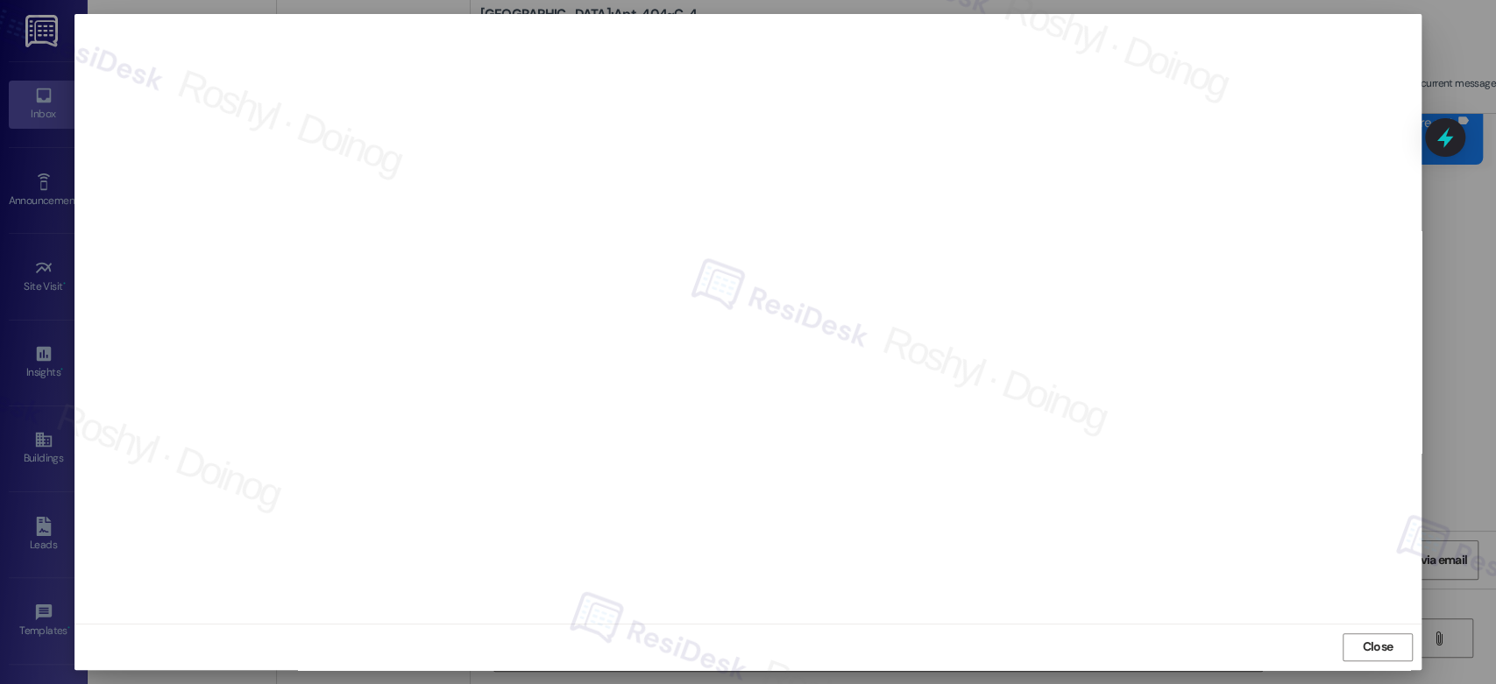
click at [1451, 426] on div at bounding box center [748, 342] width 1496 height 684
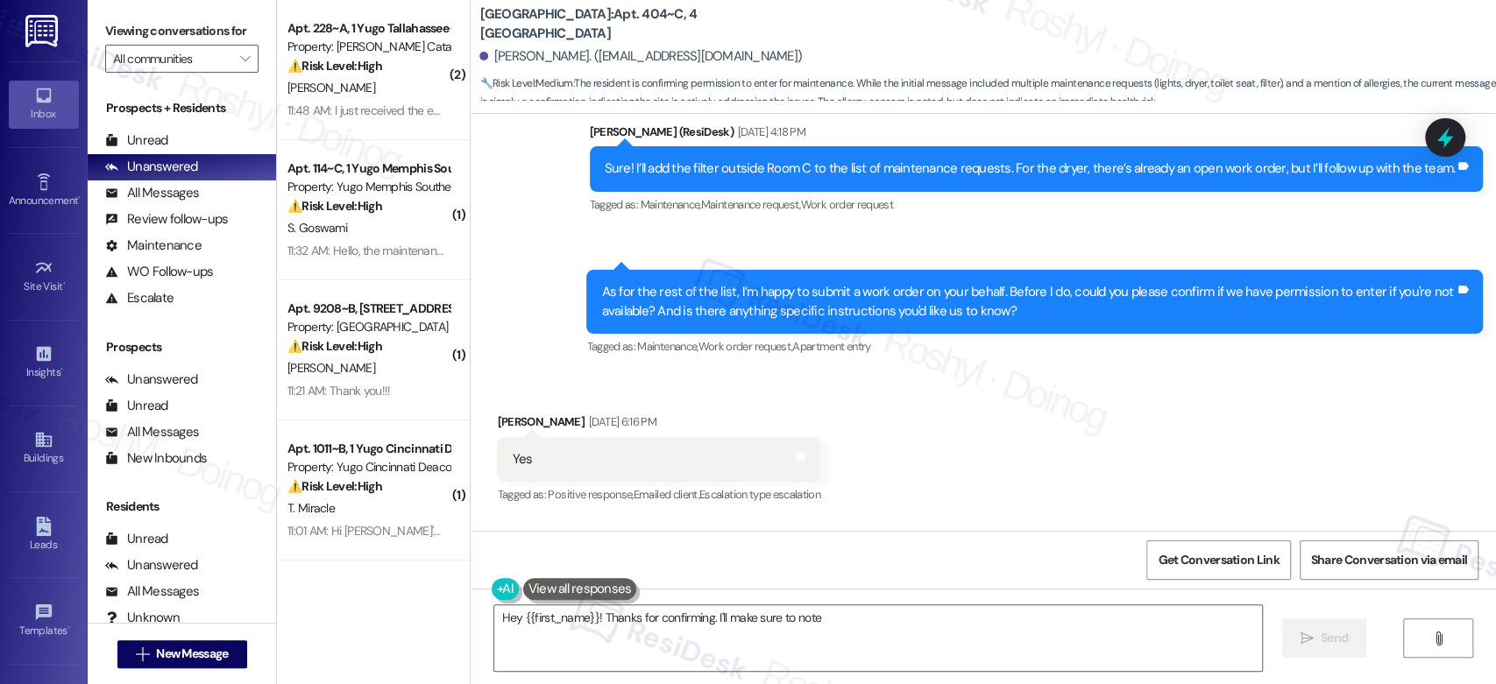
scroll to position [6373, 0]
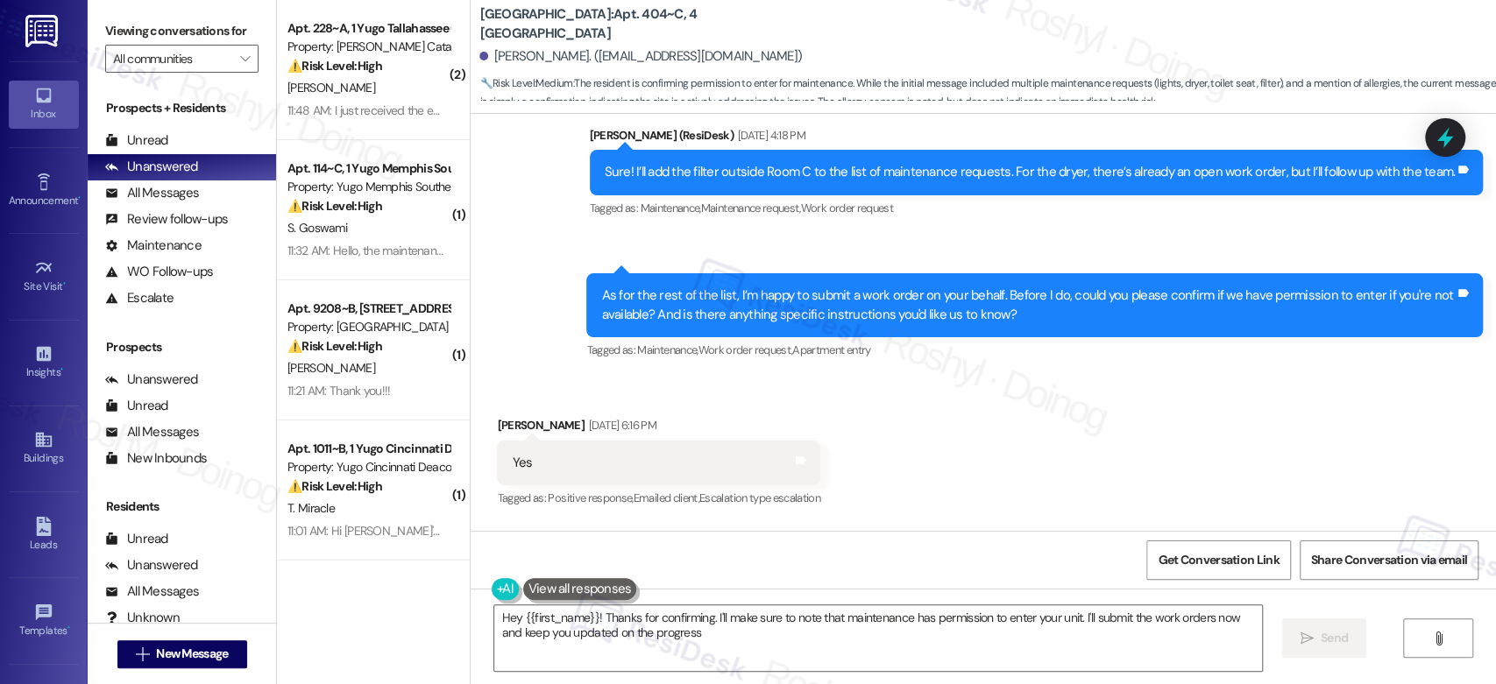
type textarea "Hey {{first_name}}! Thanks for confirming. I'll make sure to note that maintena…"
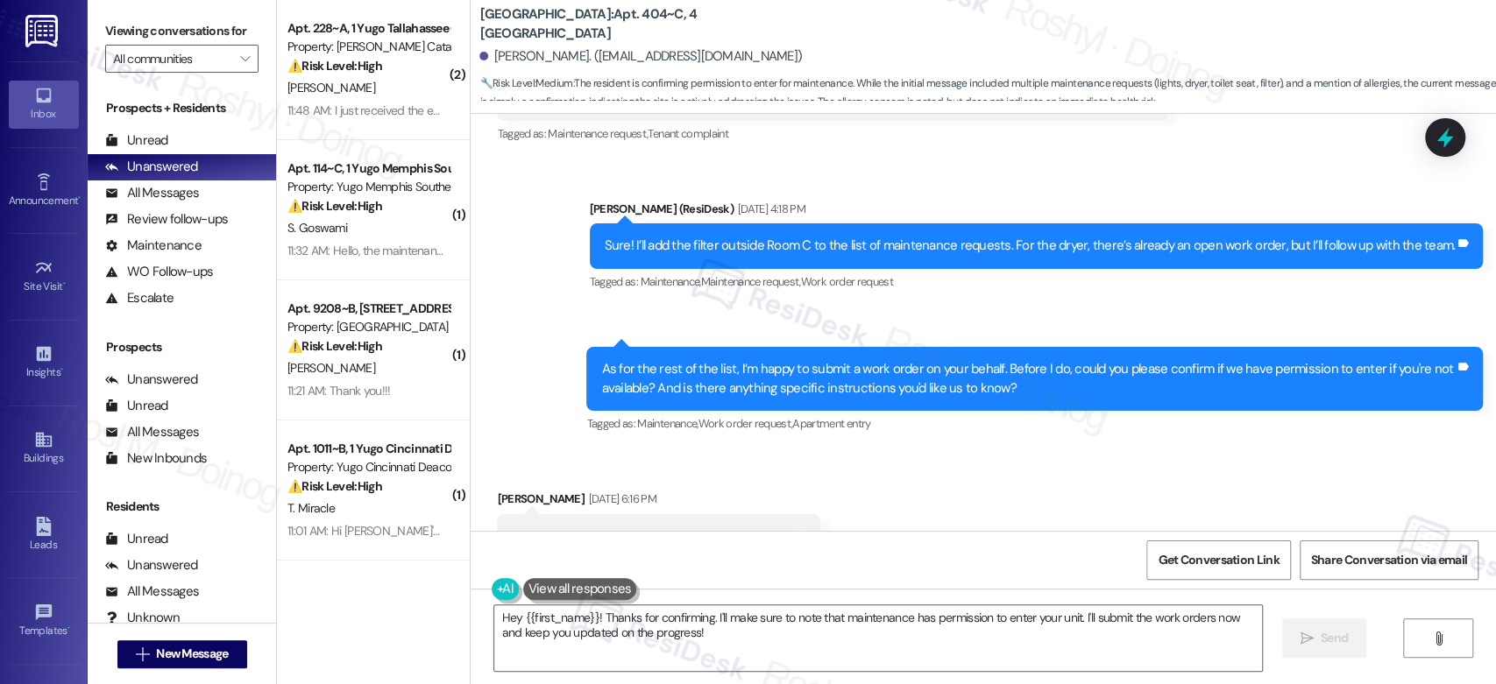
scroll to position [6275, 0]
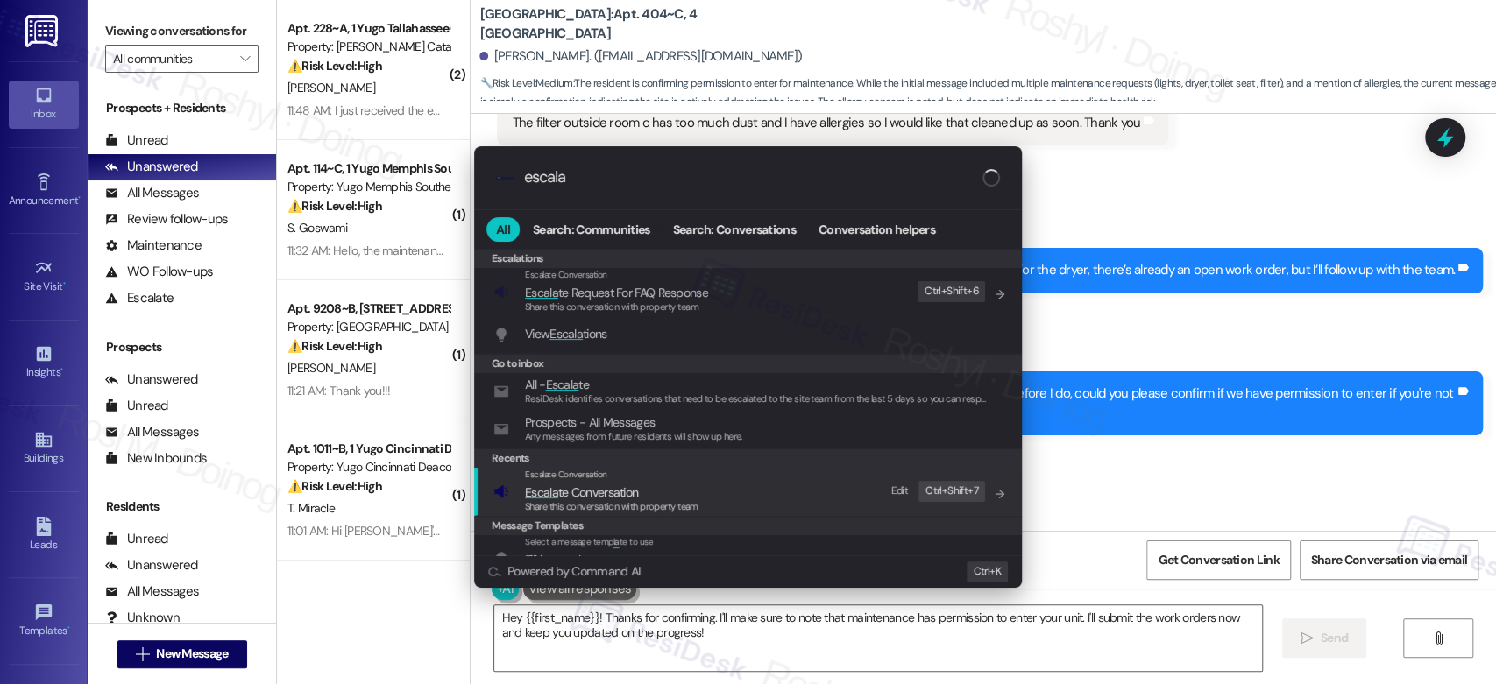
type input "escala"
click at [610, 485] on span "Escala te Conversation" at bounding box center [581, 493] width 113 height 16
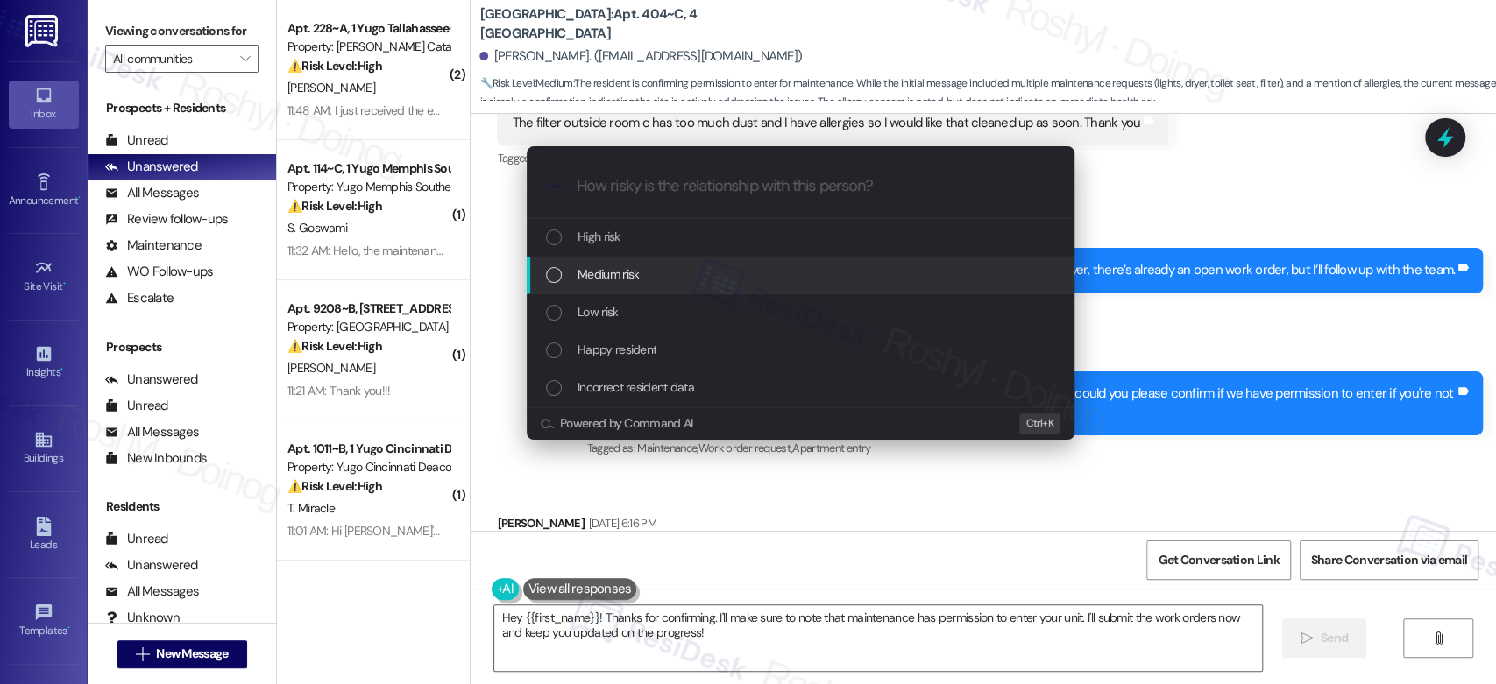
click at [644, 286] on div "Medium risk" at bounding box center [801, 276] width 548 height 38
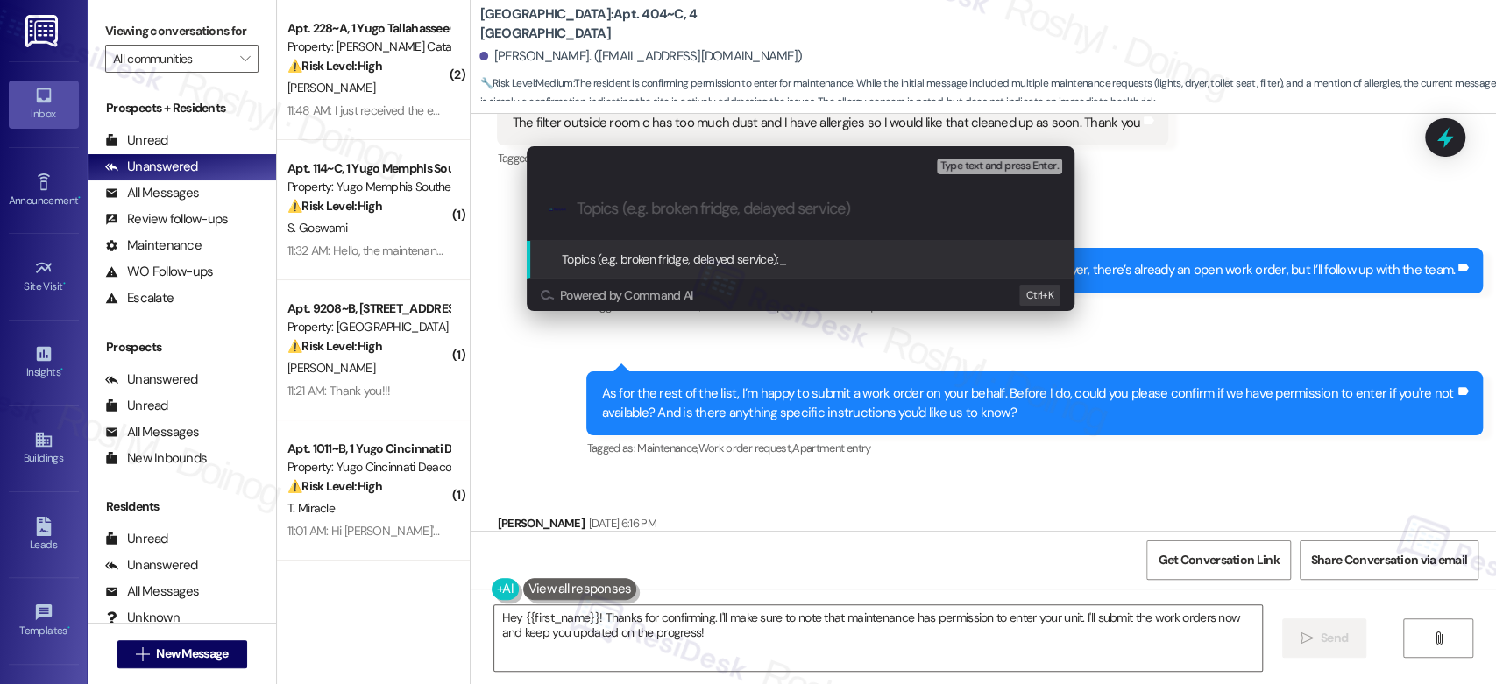
paste input "Work Order (number) filed by ResiDesk - issue"
click at [854, 215] on input "Work Order (number) filed by ResiDesk - issue" at bounding box center [808, 209] width 462 height 18
paste input "Dusty filter outside room C 15567544"
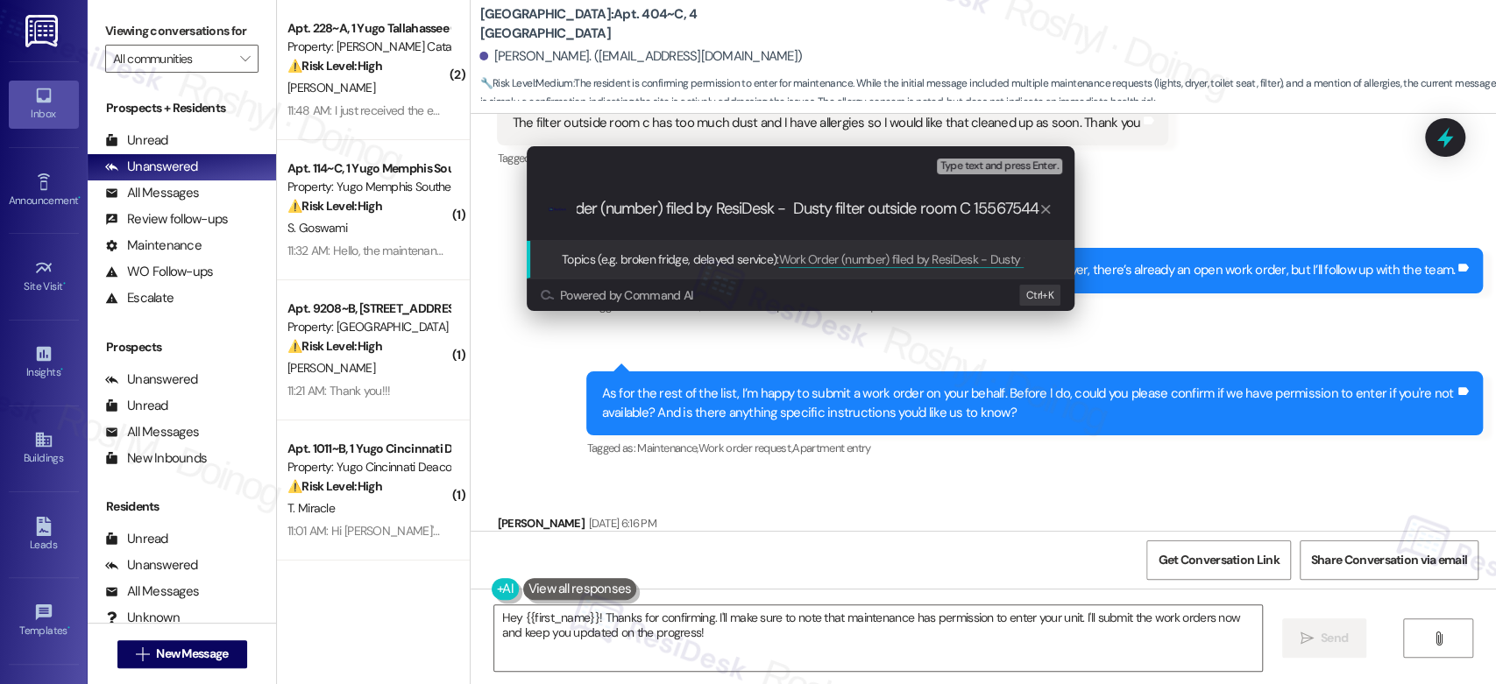
click at [985, 214] on input "Work Order (number) filed by ResiDesk - Dusty filter outside room C 15567544" at bounding box center [808, 209] width 462 height 18
drag, startPoint x: 655, startPoint y: 208, endPoint x: 720, endPoint y: 211, distance: 65.8
click at [720, 211] on input "Work Order (number) filed by ResiDesk - Dusty filter outside room C" at bounding box center [808, 209] width 462 height 18
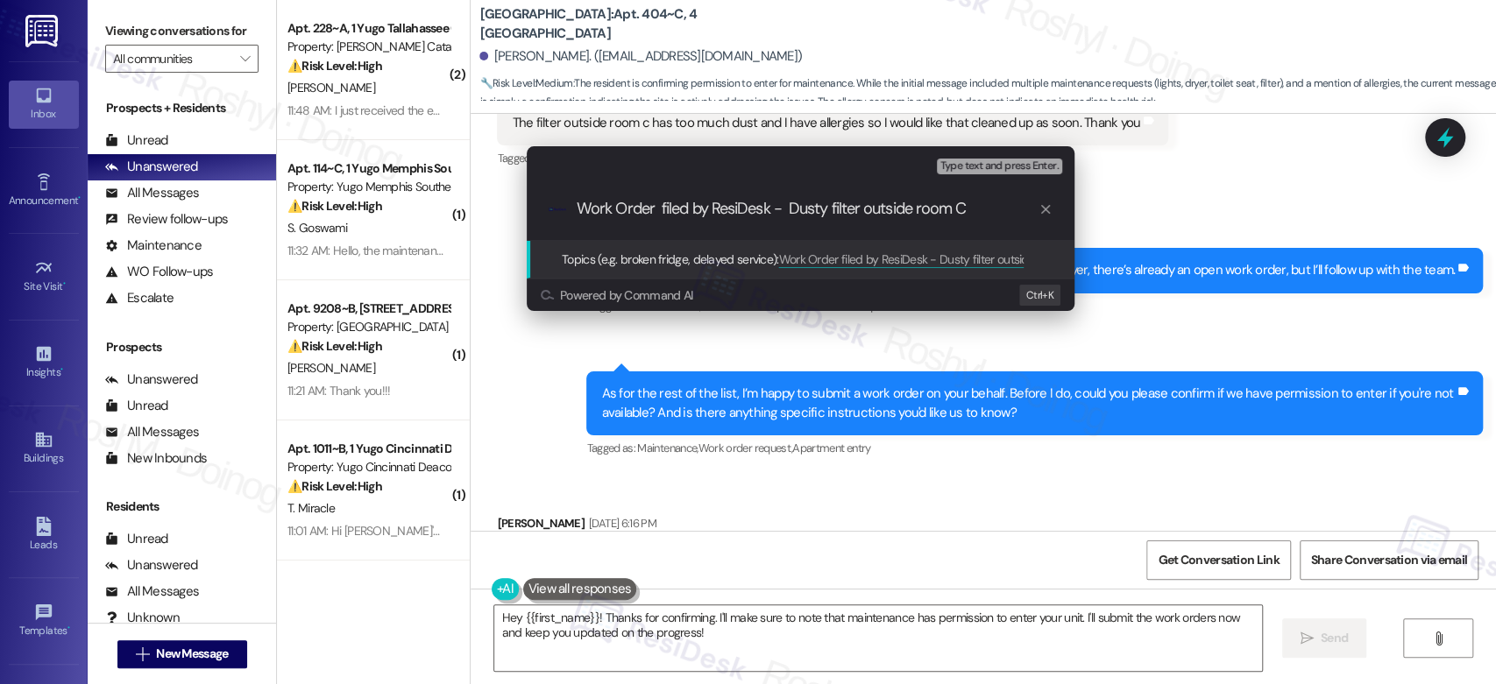
paste input "15567544"
type input "Work Order 15567544 filed by ResiDesk - Dusty filter outside room C"
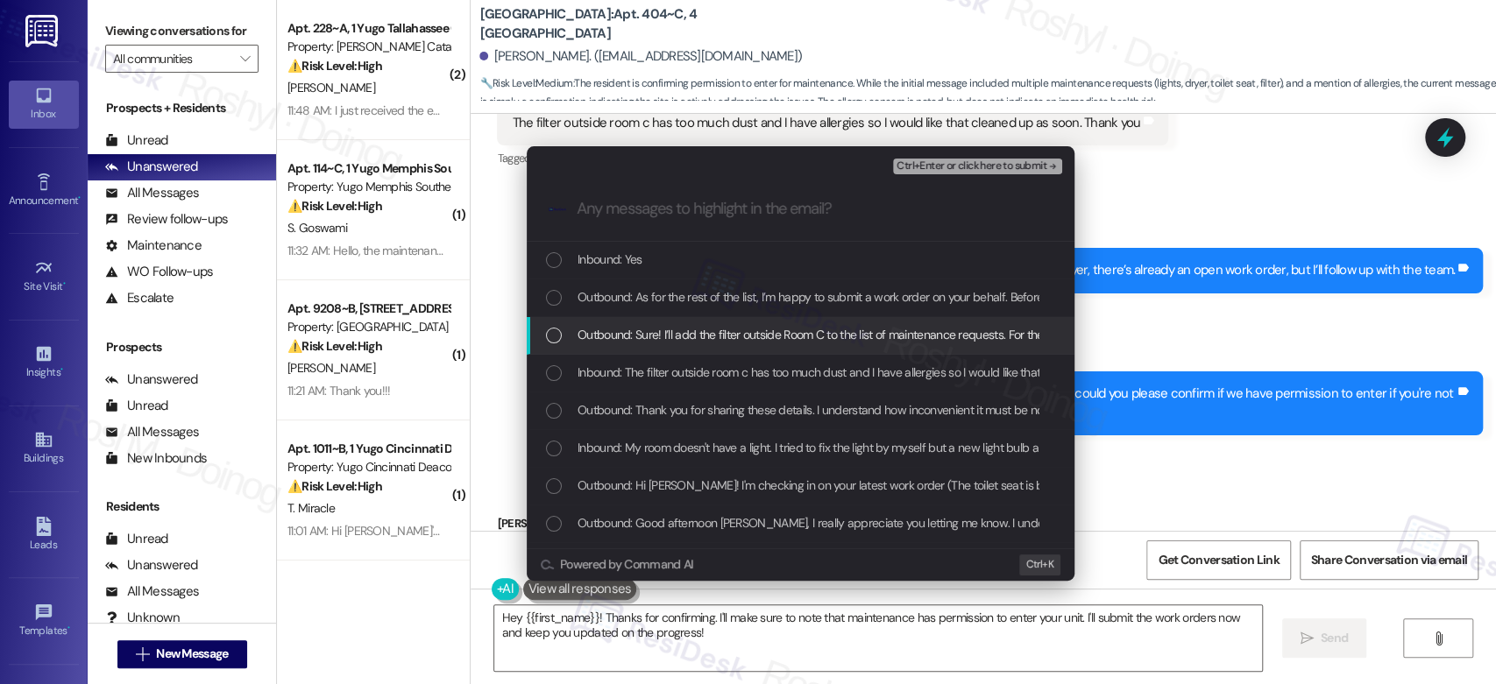
click at [766, 328] on span "Outbound: Sure! I’ll add the filter outside Room C to the list of maintenance r…" at bounding box center [996, 334] width 836 height 19
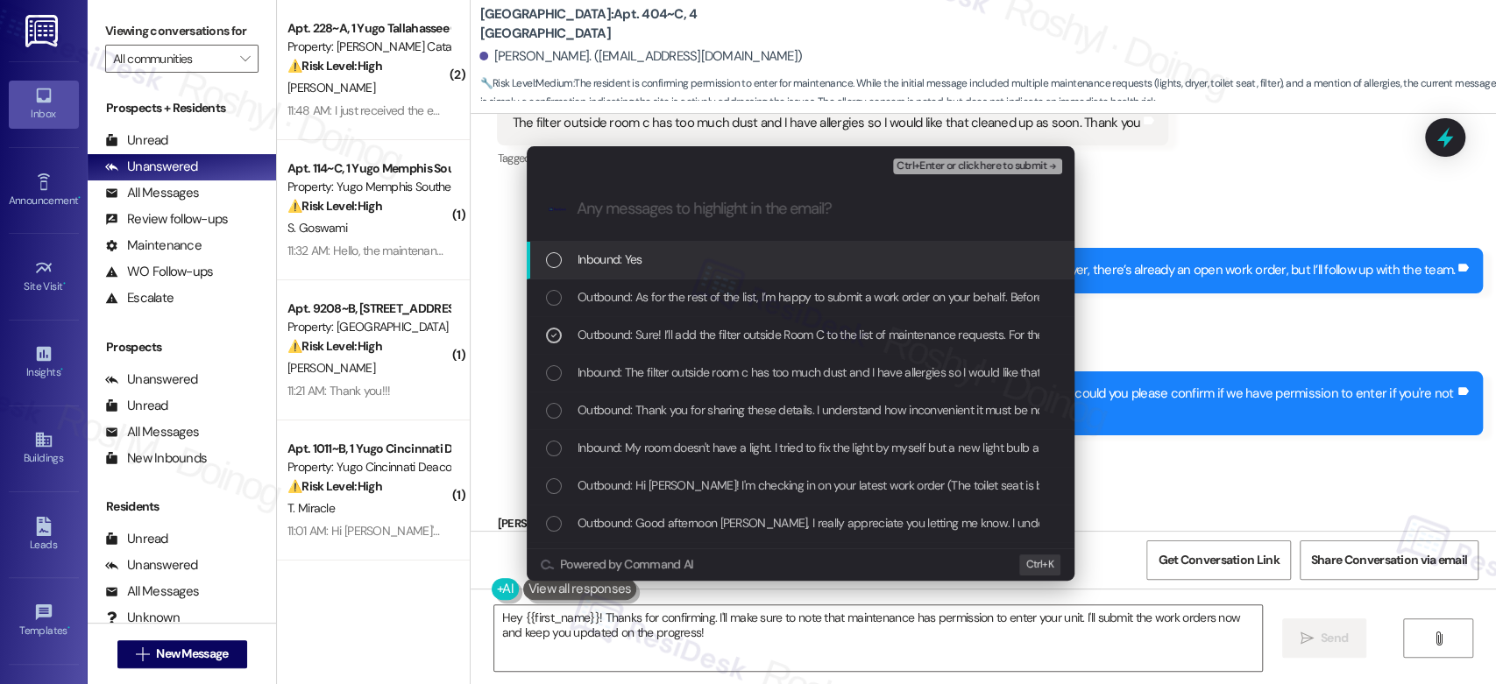
click at [1024, 164] on span "Ctrl+Enter or click here to submit" at bounding box center [972, 166] width 150 height 12
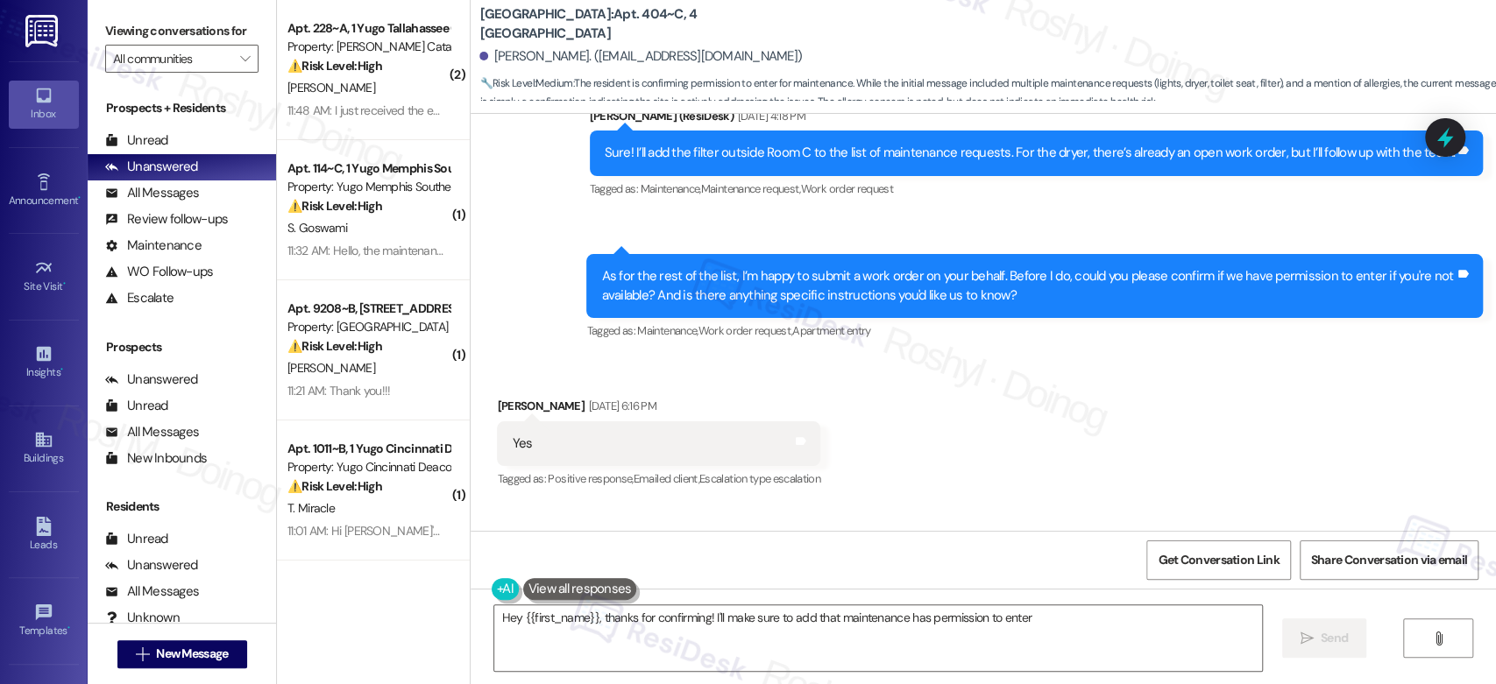
scroll to position [6394, 0]
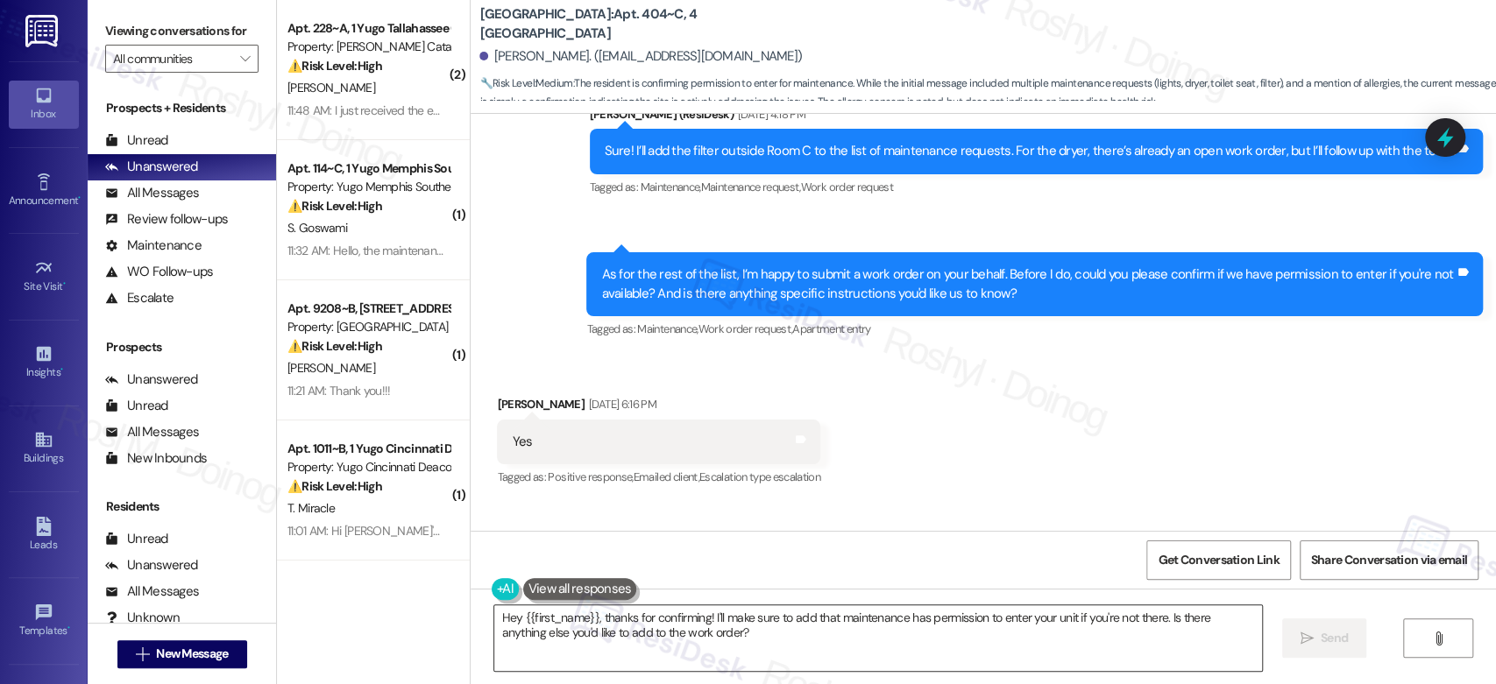
click at [505, 619] on textarea "Hey {{first_name}}, thanks for confirming! I'll make sure to add that maintenan…" at bounding box center [877, 639] width 767 height 66
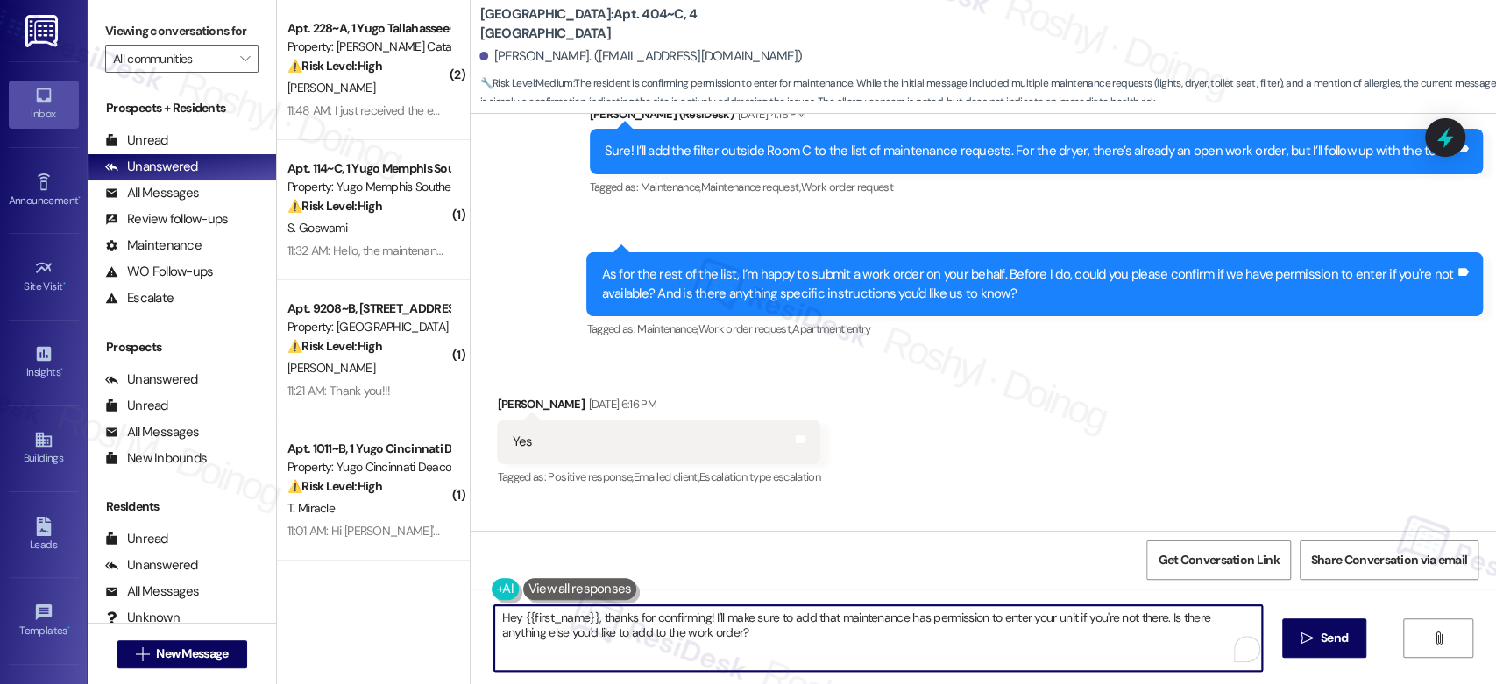
click at [505, 619] on textarea "Hey {{first_name}}, thanks for confirming! I'll make sure to add that maintenan…" at bounding box center [877, 639] width 767 height 66
drag, startPoint x: 754, startPoint y: 620, endPoint x: 1073, endPoint y: 616, distance: 319.0
click at [1073, 616] on textarea "Good morning {{first_name}}, thanks for confirming! I'll make sure to add that …" at bounding box center [874, 639] width 767 height 66
drag, startPoint x: 1080, startPoint y: 645, endPoint x: 753, endPoint y: 617, distance: 328.1
click at [753, 617] on textarea "Good morning {{first_name}}, thanks for confirming! I'll make sure to add that …" at bounding box center [874, 639] width 767 height 66
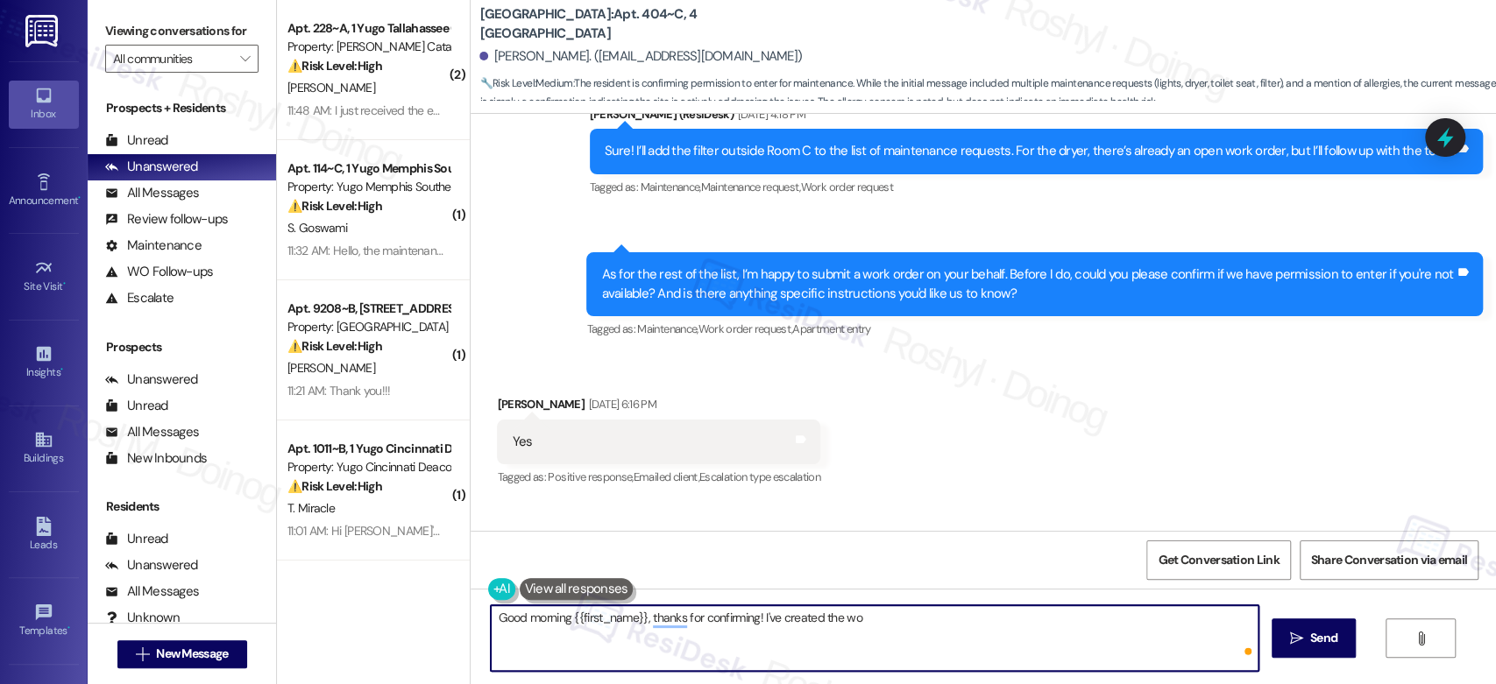
type textarea "Good morning {{first_name}}, thanks for confirming! I've created the wor"
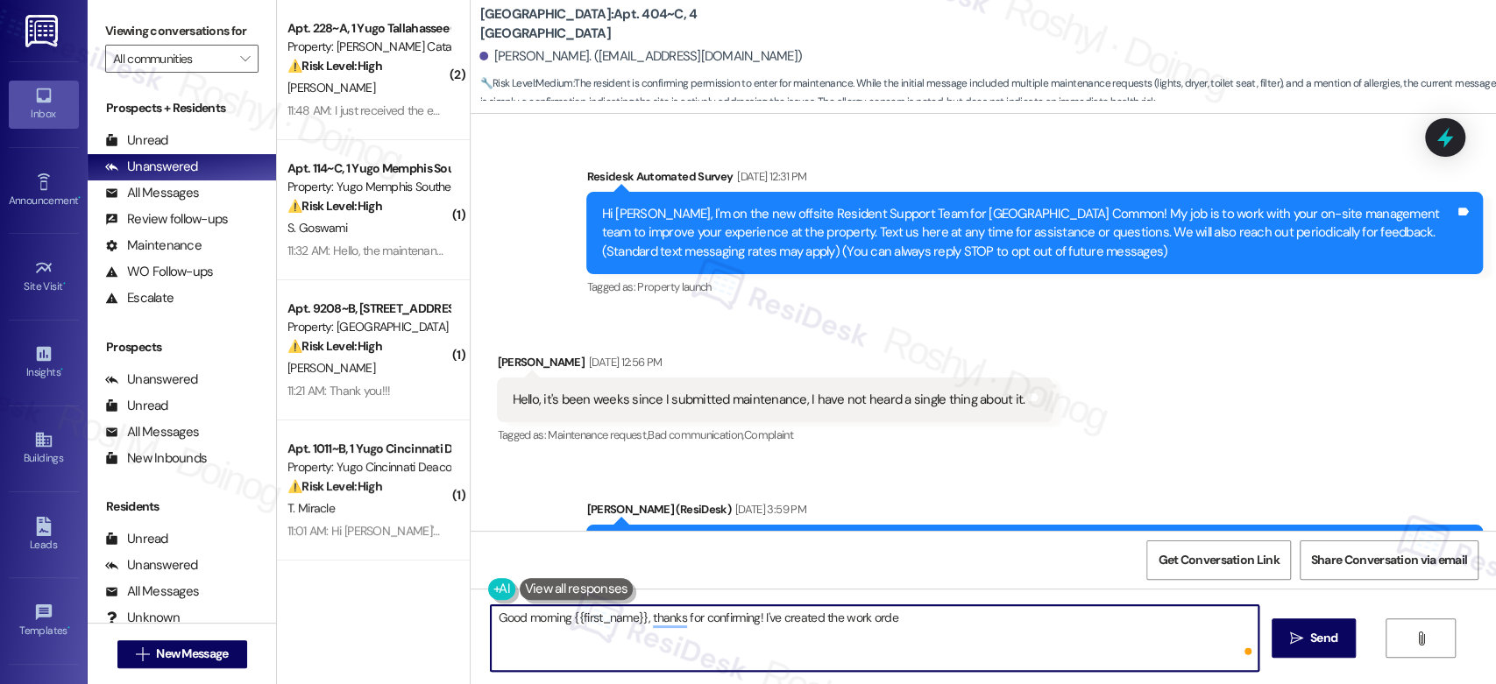
scroll to position [6394, 0]
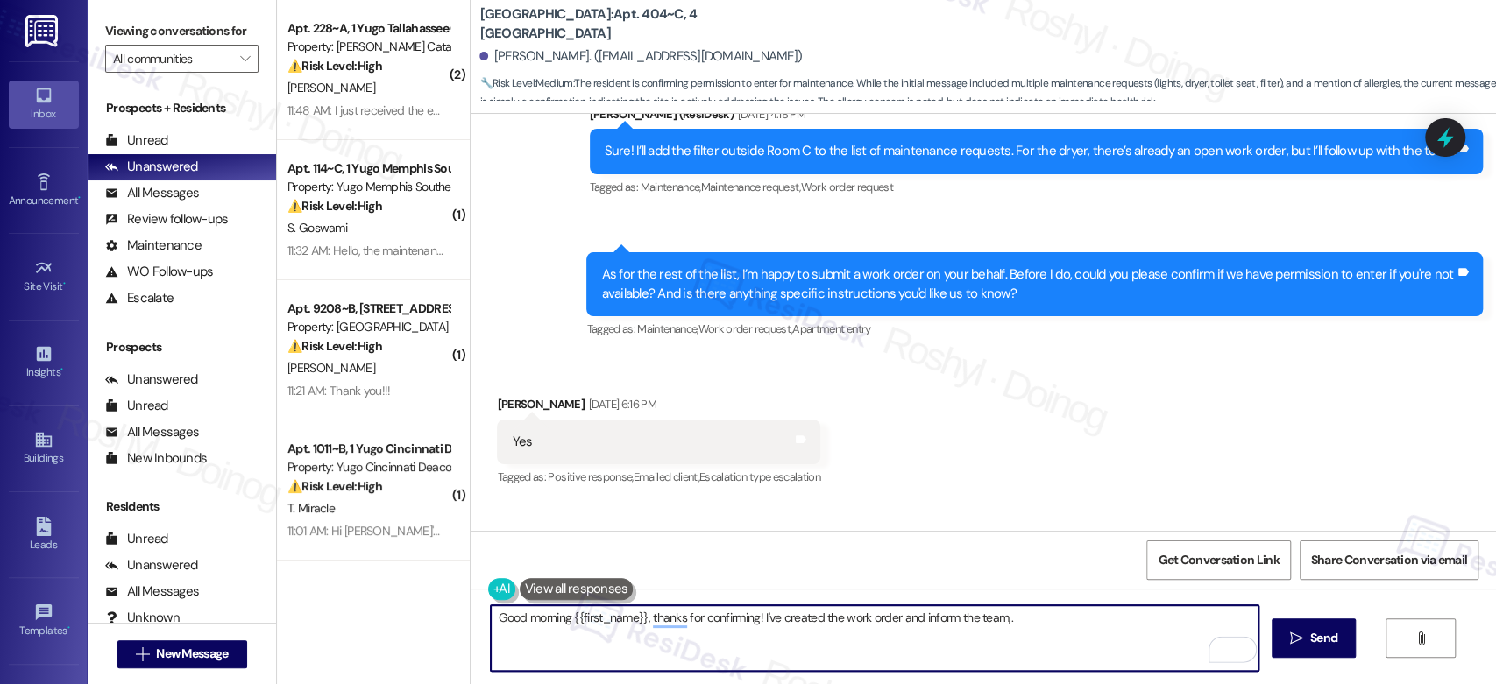
type textarea "Good morning {{first_name}}, thanks for confirming! I've created the work order…"
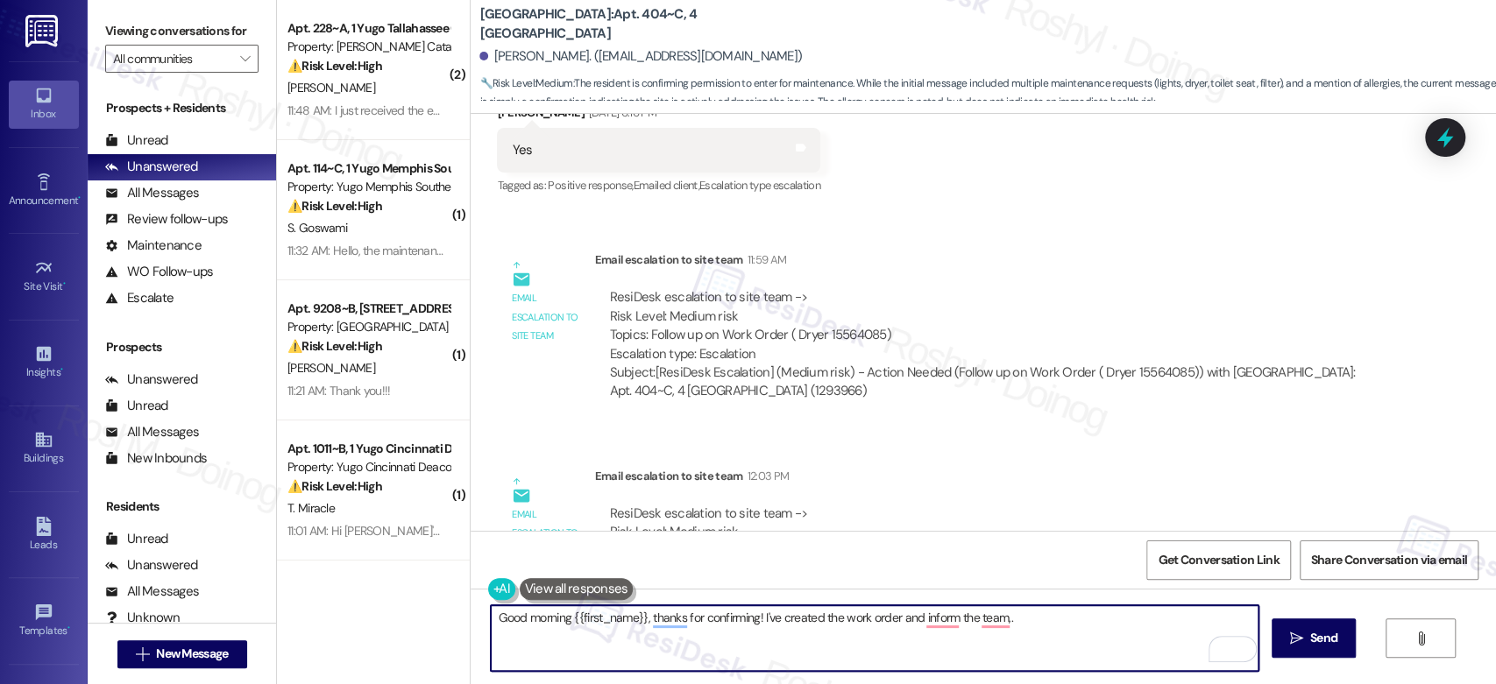
drag, startPoint x: 1028, startPoint y: 617, endPoint x: 982, endPoint y: 335, distance: 286.0
click at [856, 624] on textarea "Good morning {{first_name}}, thanks for confirming! I've created the work order…" at bounding box center [874, 639] width 767 height 66
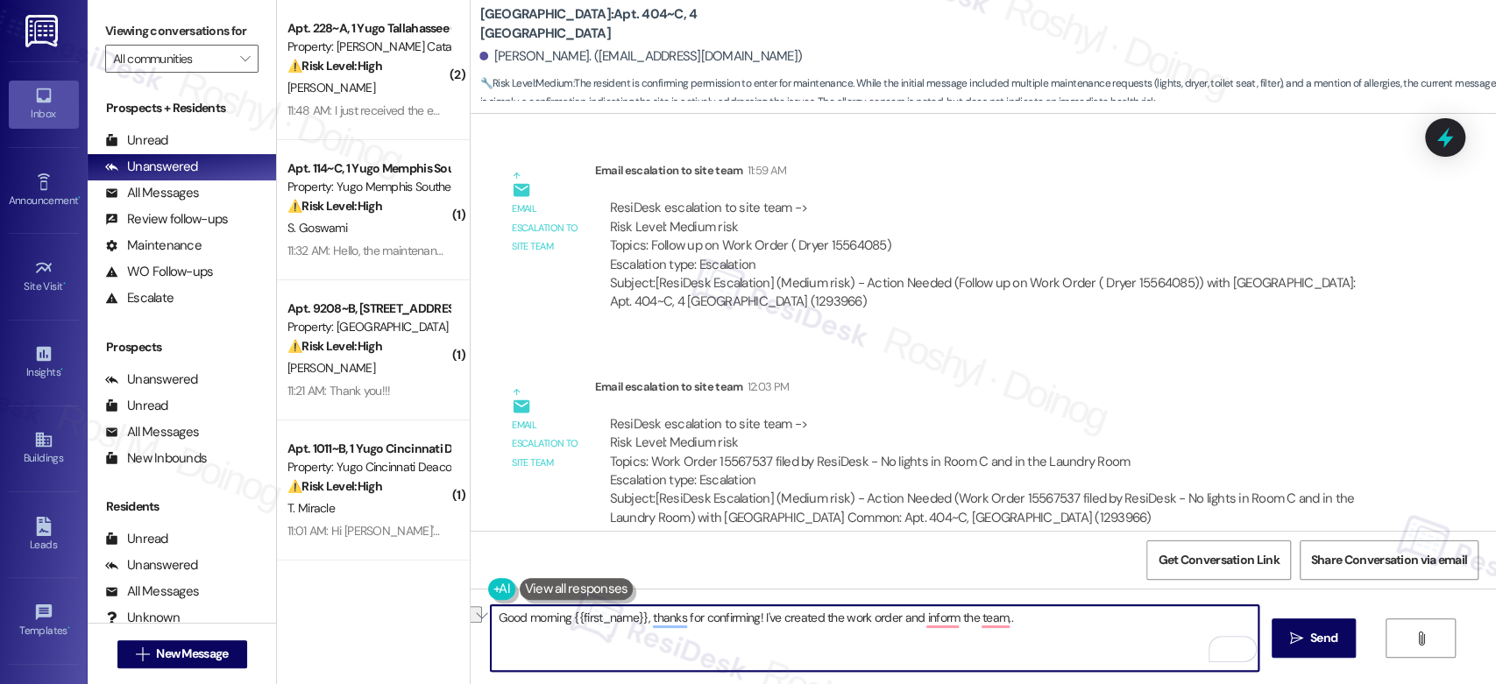
scroll to position [6978, 0]
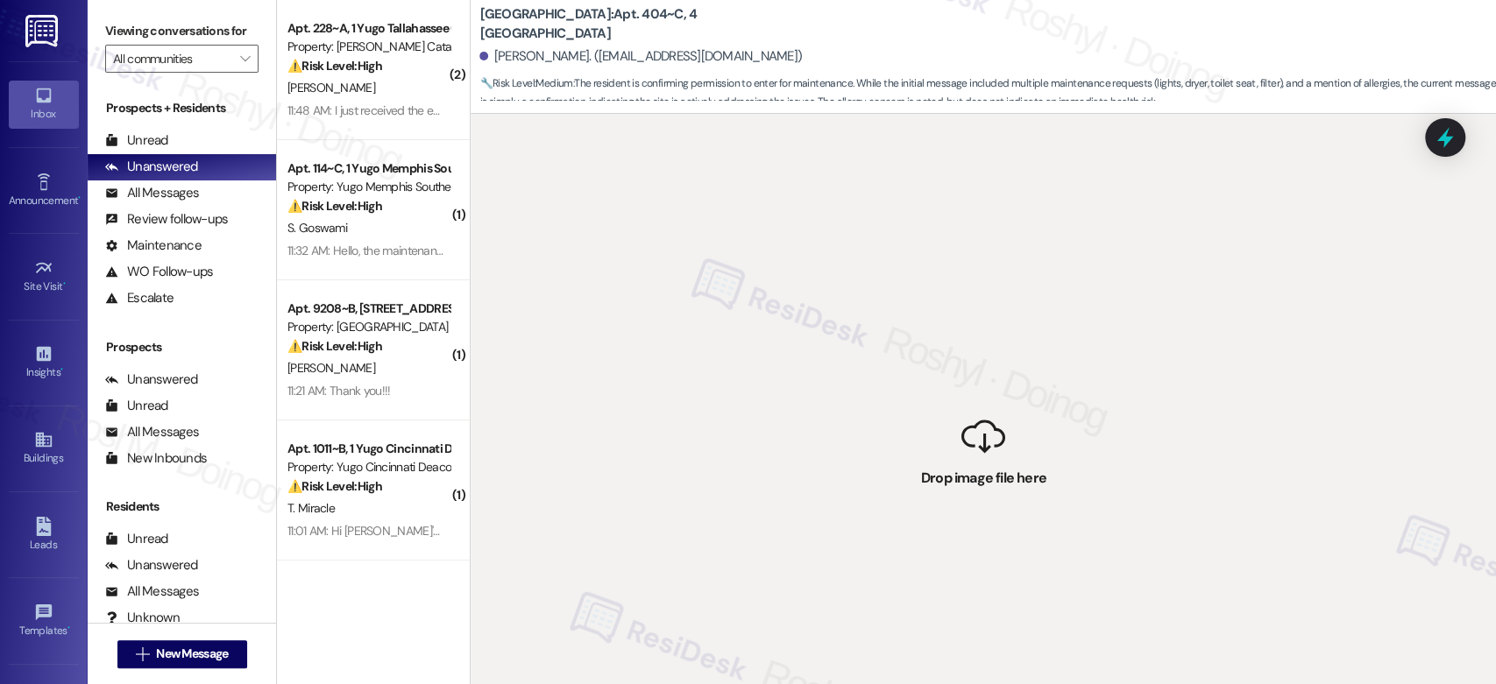
click at [401, 597] on div "( 2 ) Apt. 228~A, 1 Yugo Tallahassee Catalyst Property: Yugo Tallahassee Cataly…" at bounding box center [373, 342] width 193 height 684
click at [1148, 26] on div "Yugo Starkville Campus Common: Apt. 404~C, 4 Yugo Starkville Campus Common Moni…" at bounding box center [987, 52] width 1017 height 96
click at [1147, 26] on div "Yugo Starkville Campus Common: Apt. 404~C, 4 Yugo Starkville Campus Common Moni…" at bounding box center [987, 52] width 1017 height 96
click at [348, 622] on div "( 2 ) Apt. 228~A, 1 Yugo Tallahassee Catalyst Property: Yugo Tallahassee Cataly…" at bounding box center [373, 342] width 193 height 684
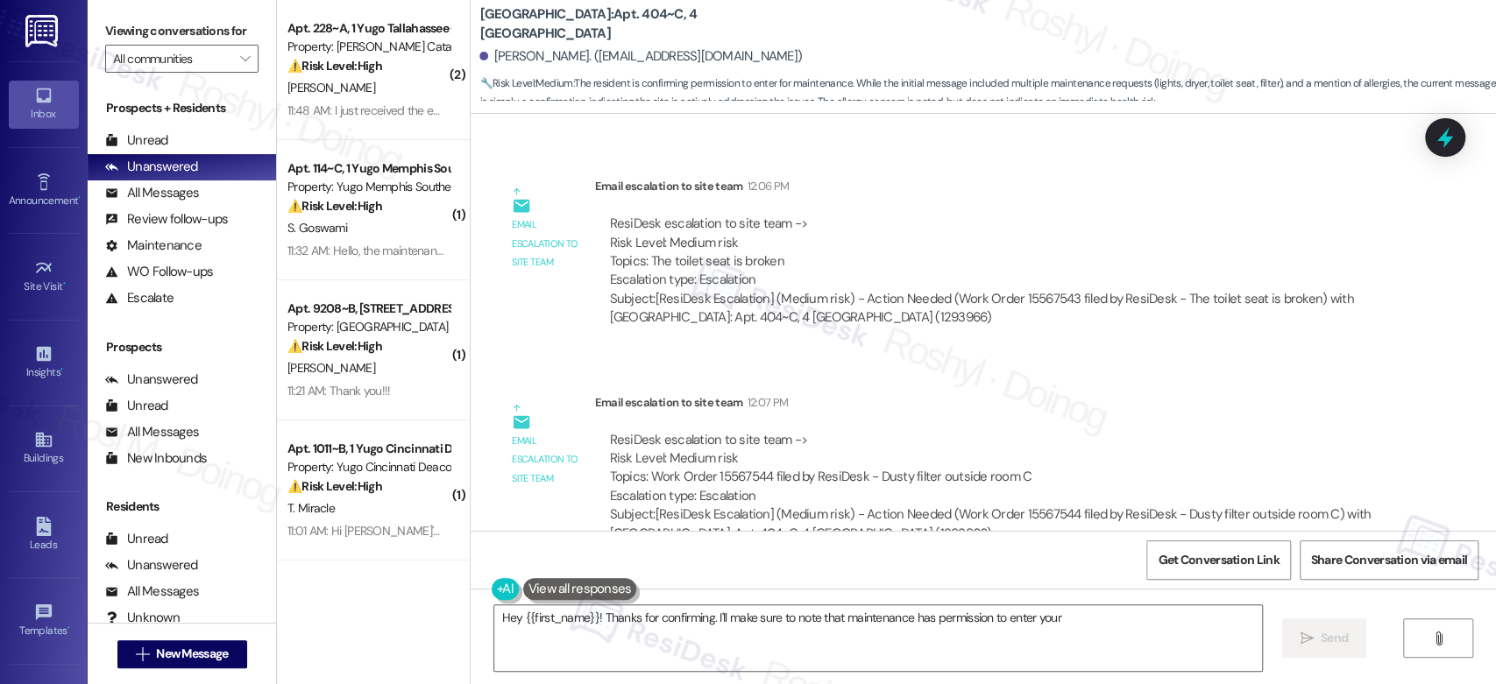
scroll to position [7193, 0]
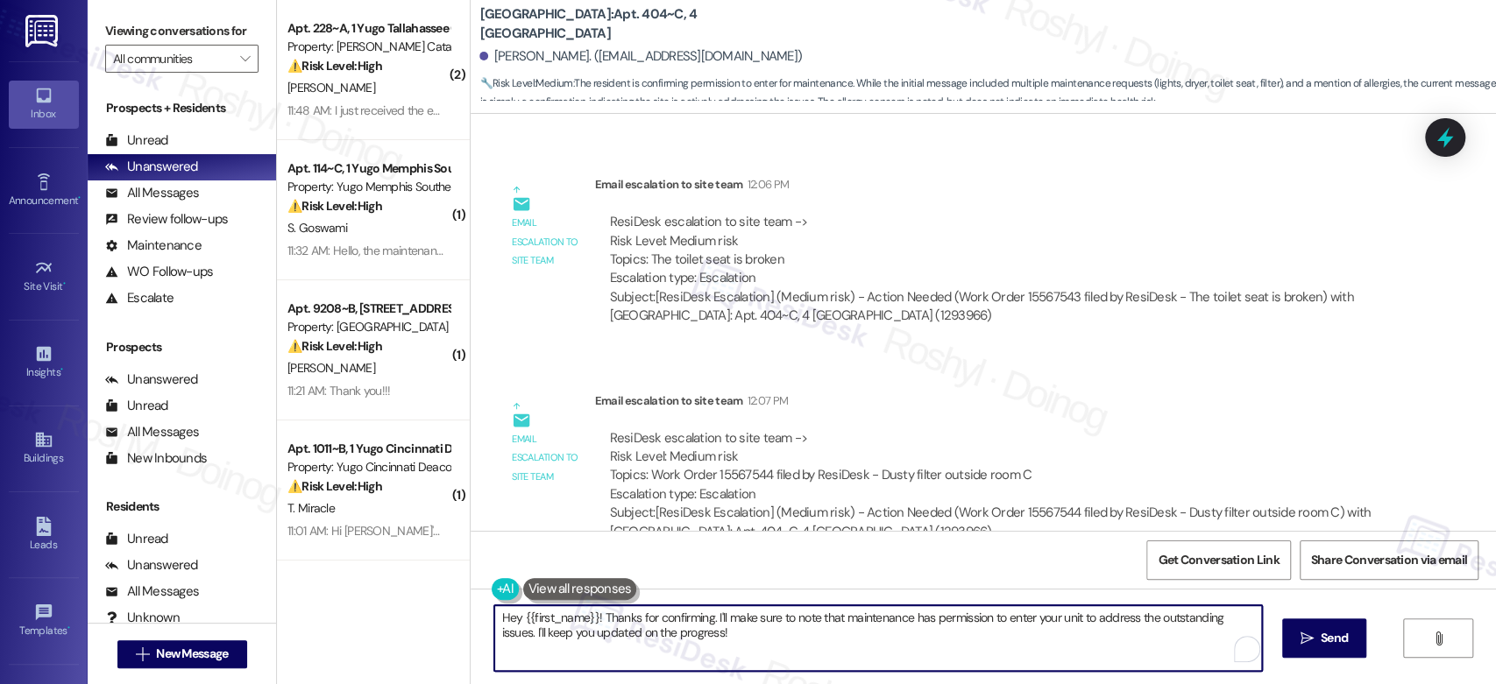
drag, startPoint x: 727, startPoint y: 638, endPoint x: 471, endPoint y: 615, distance: 257.8
click at [471, 615] on div "Hey {{first_name}}! Thanks for confirming. I'll make sure to note that maintena…" at bounding box center [983, 654] width 1025 height 131
paste textarea "{{first_name}}, thanks for the update! I’ve submitted your request, and the mai…"
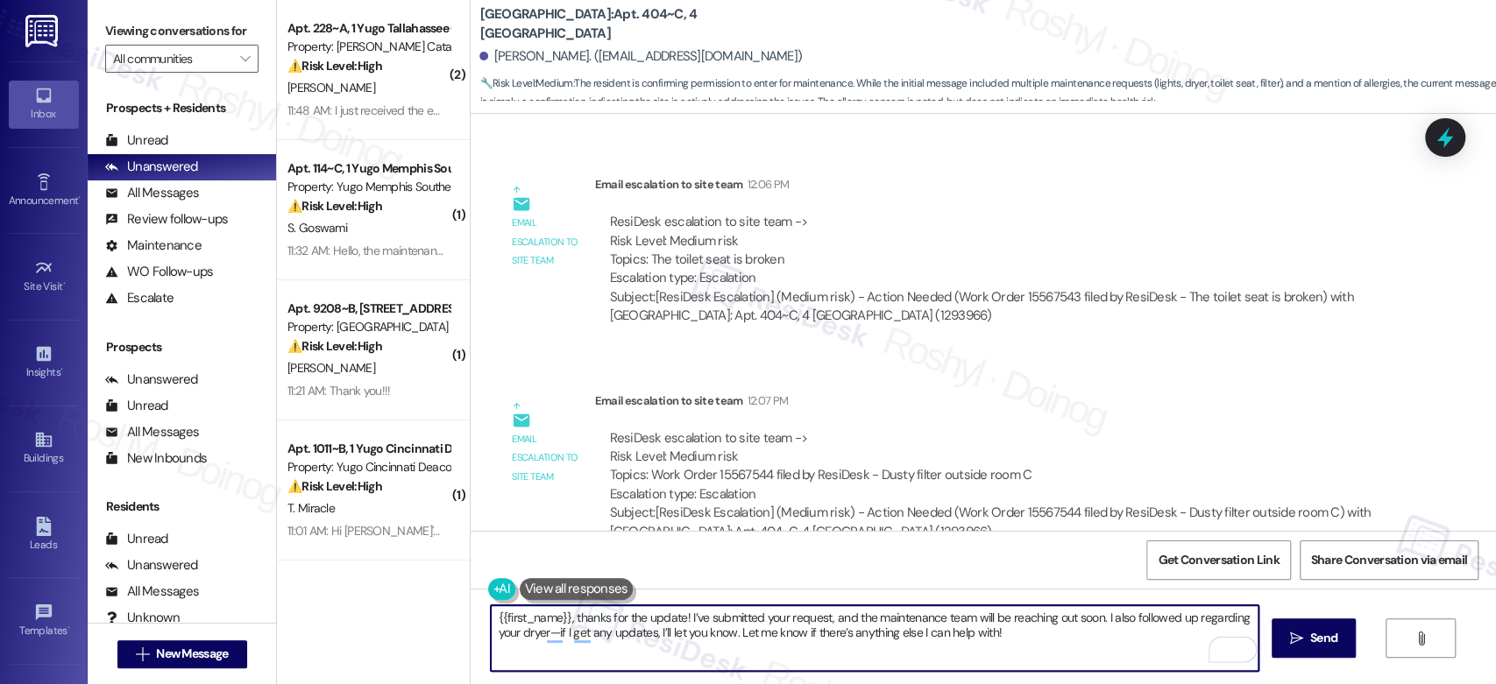
click at [491, 616] on textarea "{{first_name}}, thanks for the update! I’ve submitted your request, and the mai…" at bounding box center [874, 639] width 767 height 66
click at [736, 618] on textarea "Good morning {{first_name}}, thanks for the update! I’ve submitted your request…" at bounding box center [874, 639] width 767 height 66
type textarea "Good morning {{first_name}}, thanks for the confirming! I’ve submitted your req…"
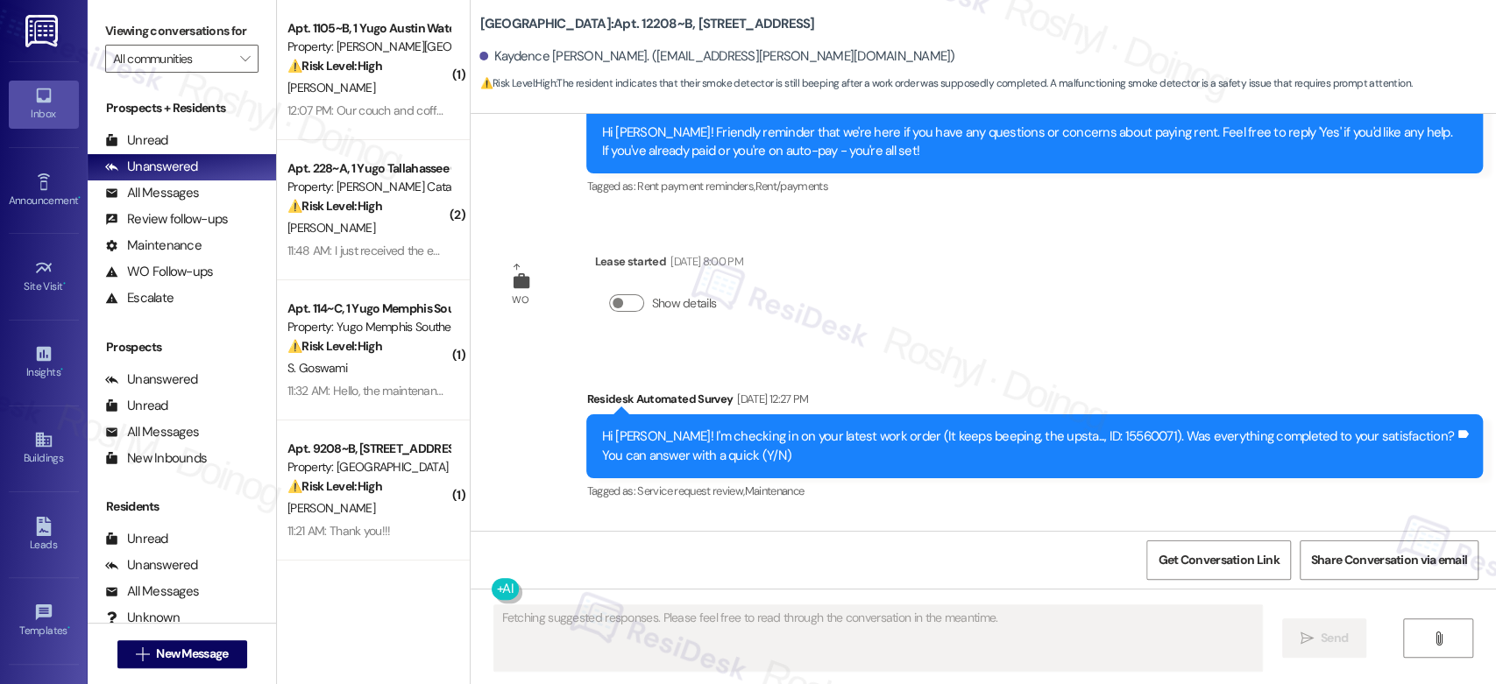
scroll to position [2633, 0]
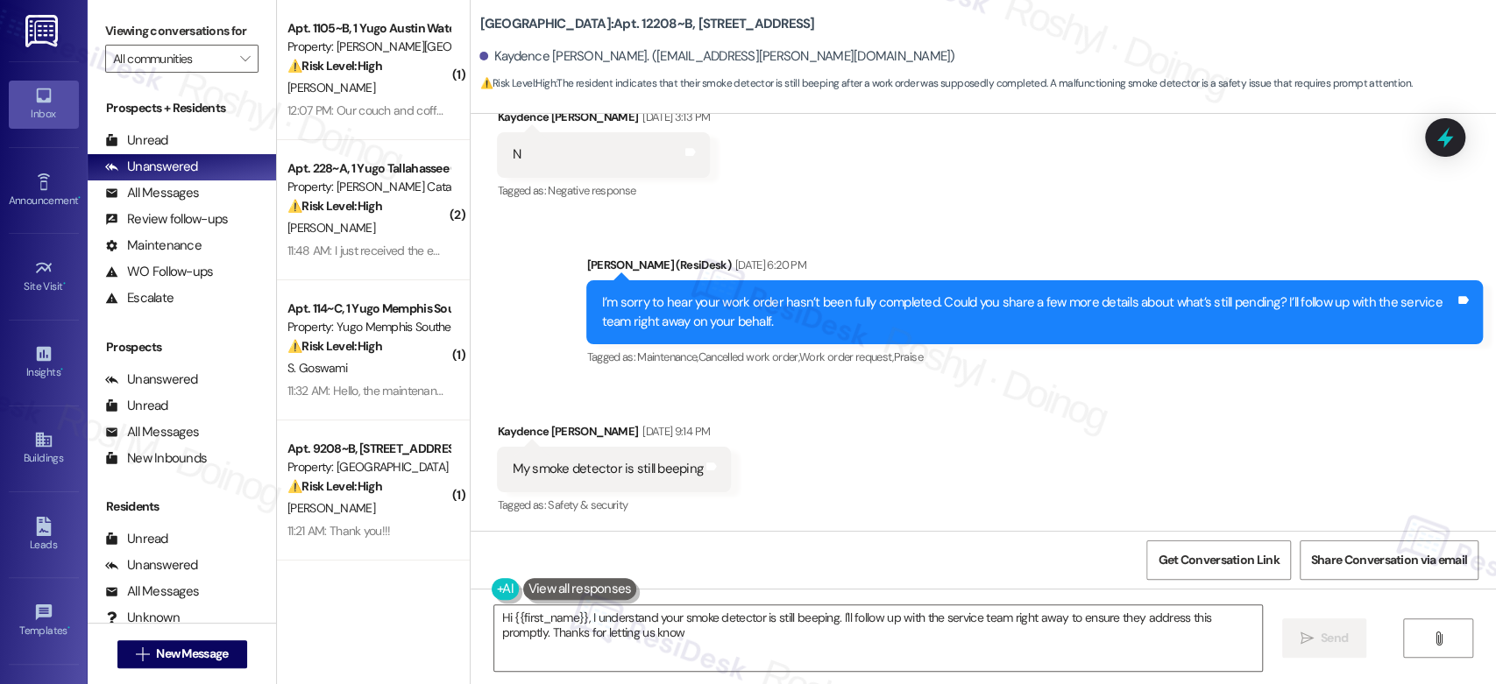
type textarea "Hi {{first_name}}, I understand your smoke detector is still beeping. I'll foll…"
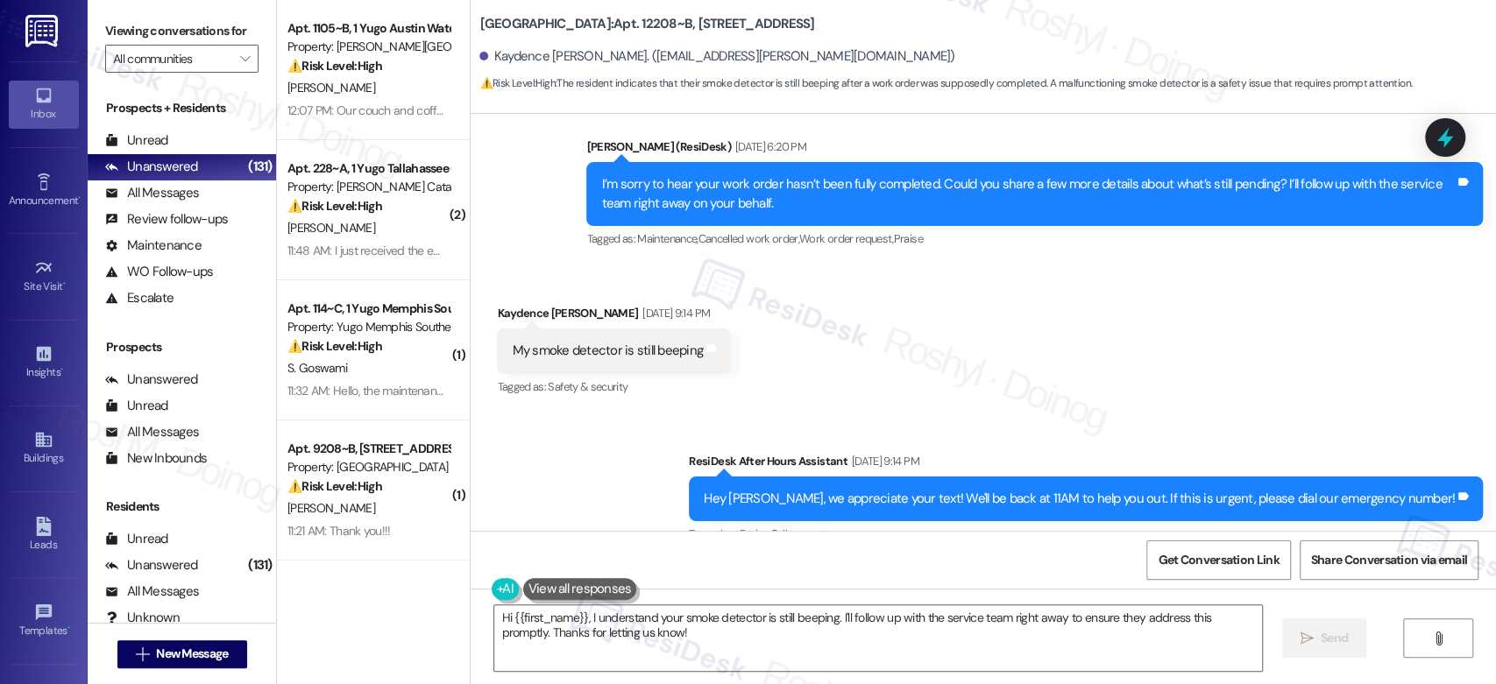
scroll to position [2748, 0]
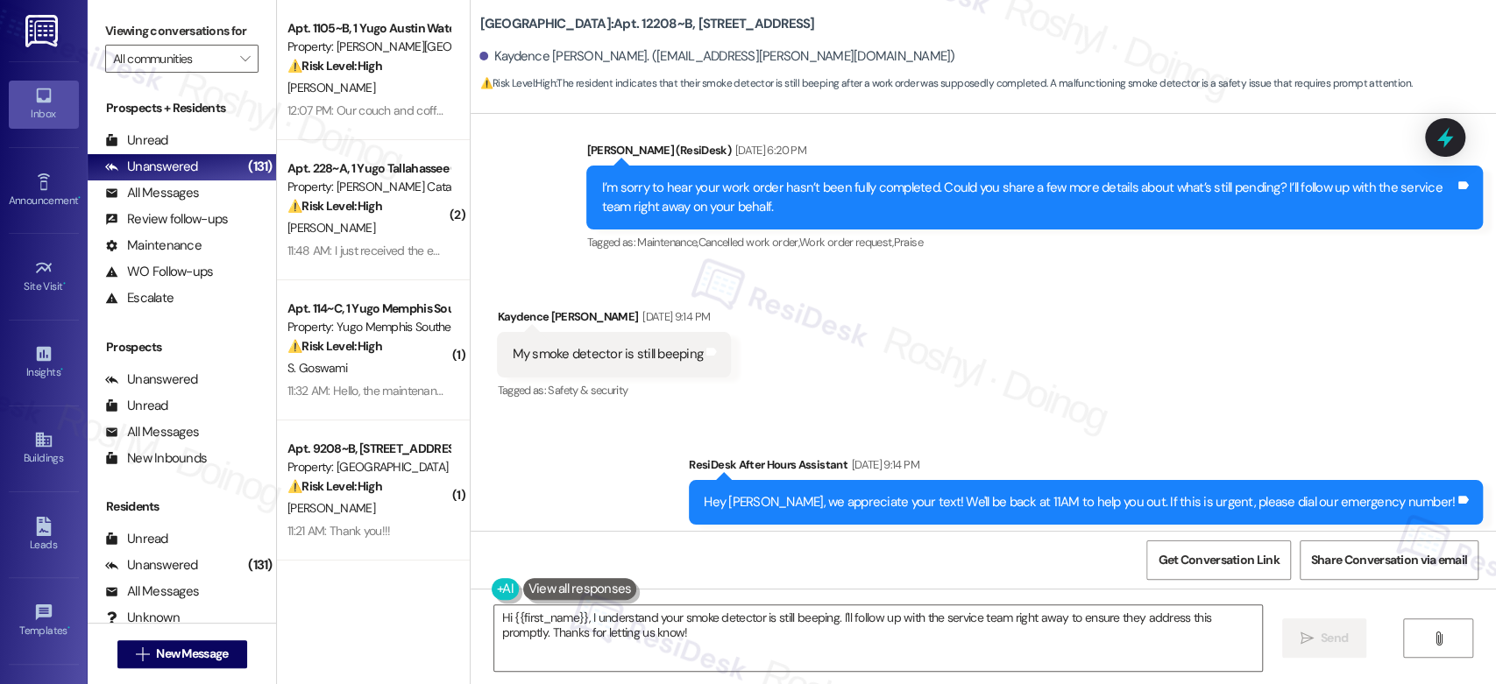
click at [857, 365] on div "Received via SMS [PERSON_NAME] [DATE] 9:14 PM My smoke detector is still beepin…" at bounding box center [983, 342] width 1025 height 148
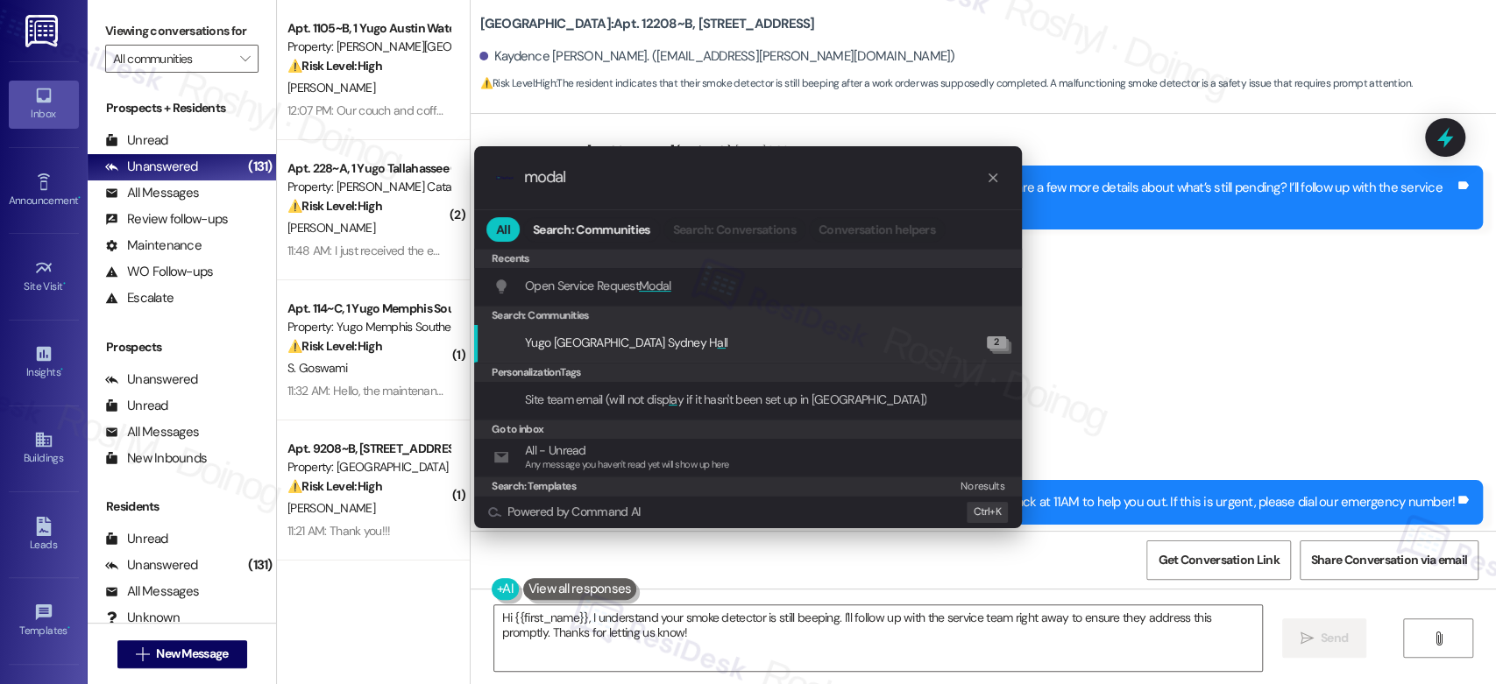
type input "modal"
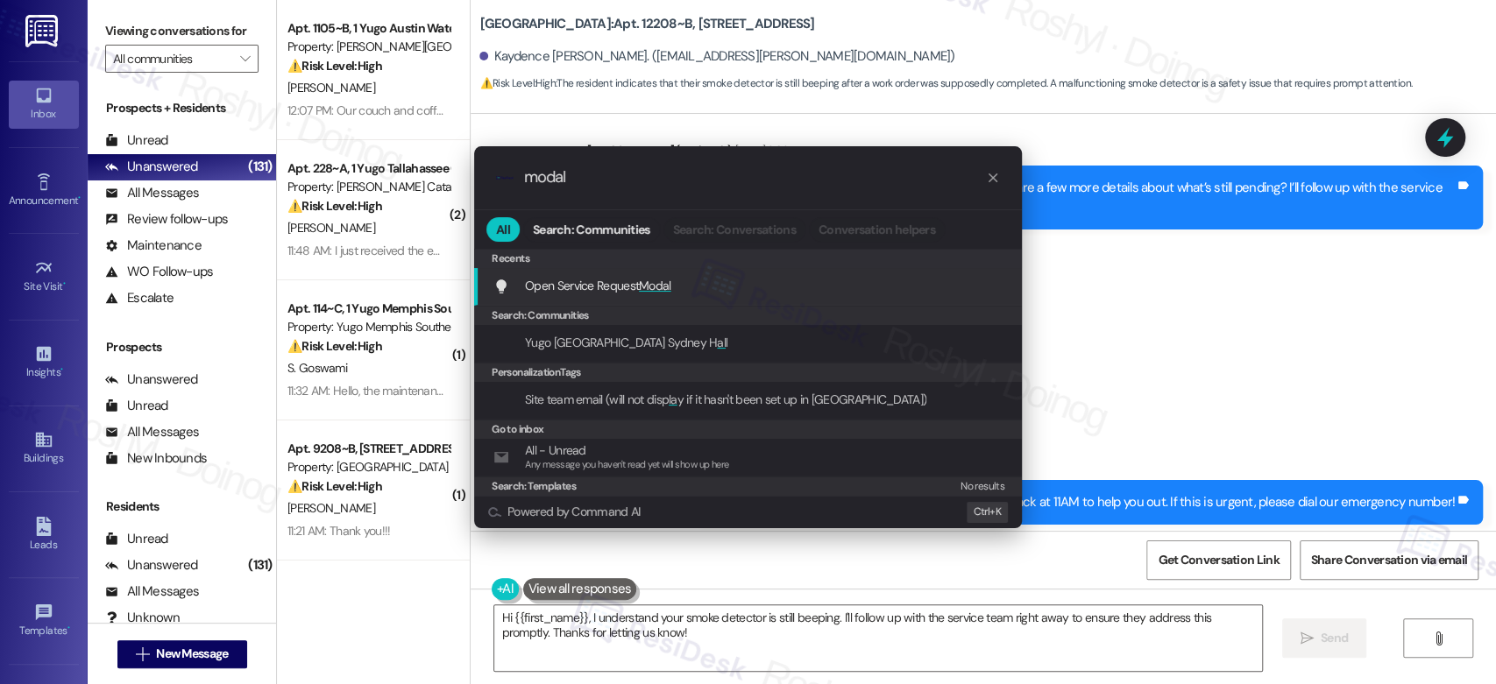
click at [748, 298] on div "Open Service Request Modal Add shortcut" at bounding box center [748, 287] width 548 height 38
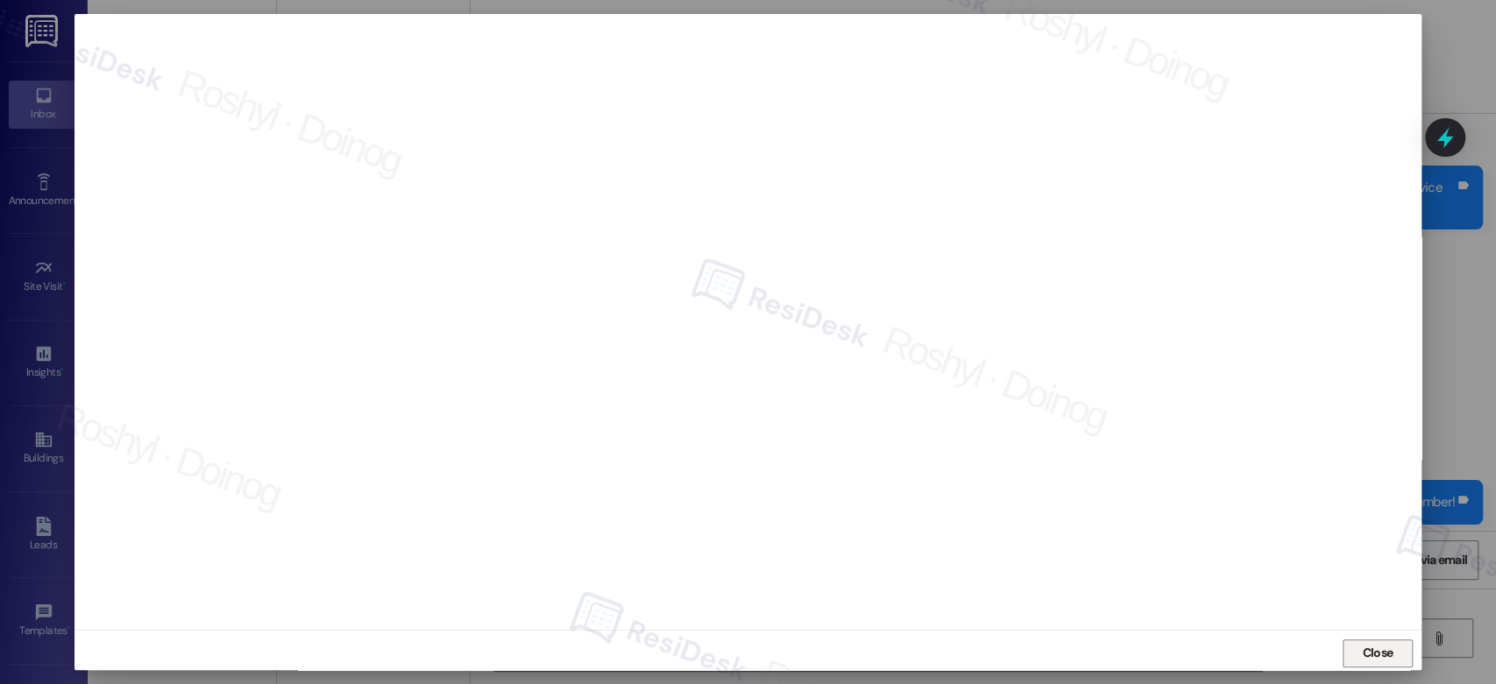
click at [1393, 644] on button "Close" at bounding box center [1378, 654] width 70 height 28
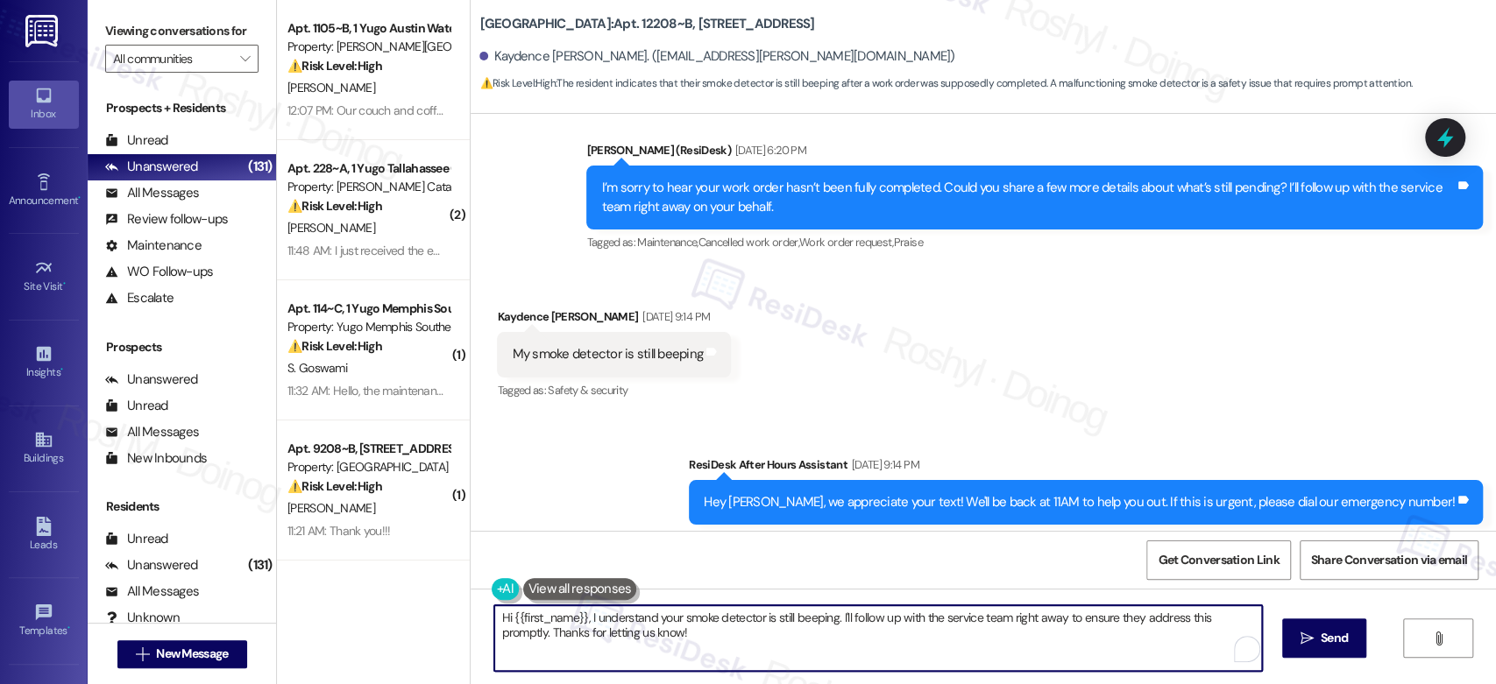
drag, startPoint x: 831, startPoint y: 622, endPoint x: 911, endPoint y: 636, distance: 81.0
click at [911, 636] on textarea "Hi {{first_name}}, I understand your smoke detector is still beeping. I'll foll…" at bounding box center [877, 639] width 767 height 66
click at [775, 640] on textarea "Hi {{first_name}}, I understand your smoke detector is still beeping. I'll foll…" at bounding box center [874, 639] width 767 height 66
click at [836, 618] on textarea "Hi {{first_name}}, I understand your smoke detector is still beeping. I'll foll…" at bounding box center [874, 639] width 767 height 66
drag, startPoint x: 830, startPoint y: 615, endPoint x: 908, endPoint y: 637, distance: 81.0
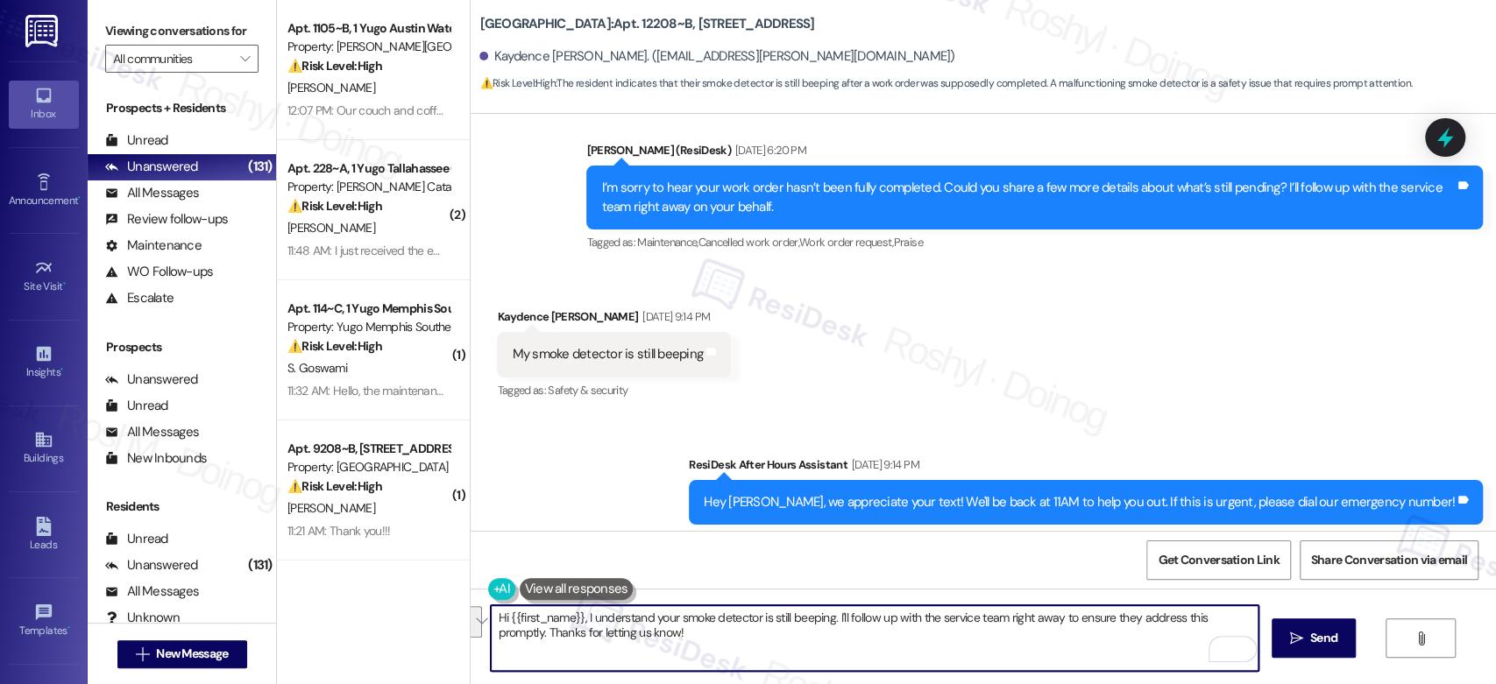
click at [908, 637] on textarea "Hi {{first_name}}, I understand your smoke detector is still beeping. I'll foll…" at bounding box center [874, 639] width 767 height 66
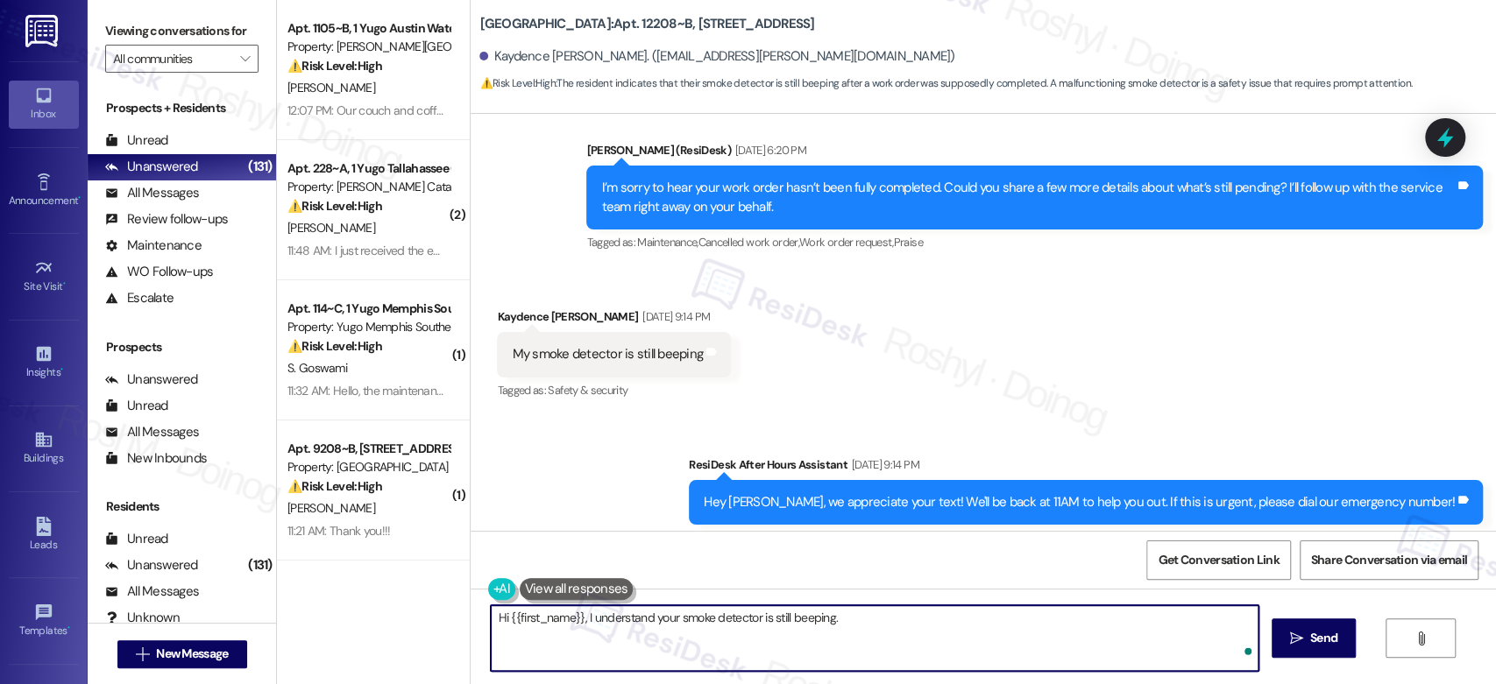
paste textarea "I can submit a work order in behalf of you , Could you please confirm if we hav…"
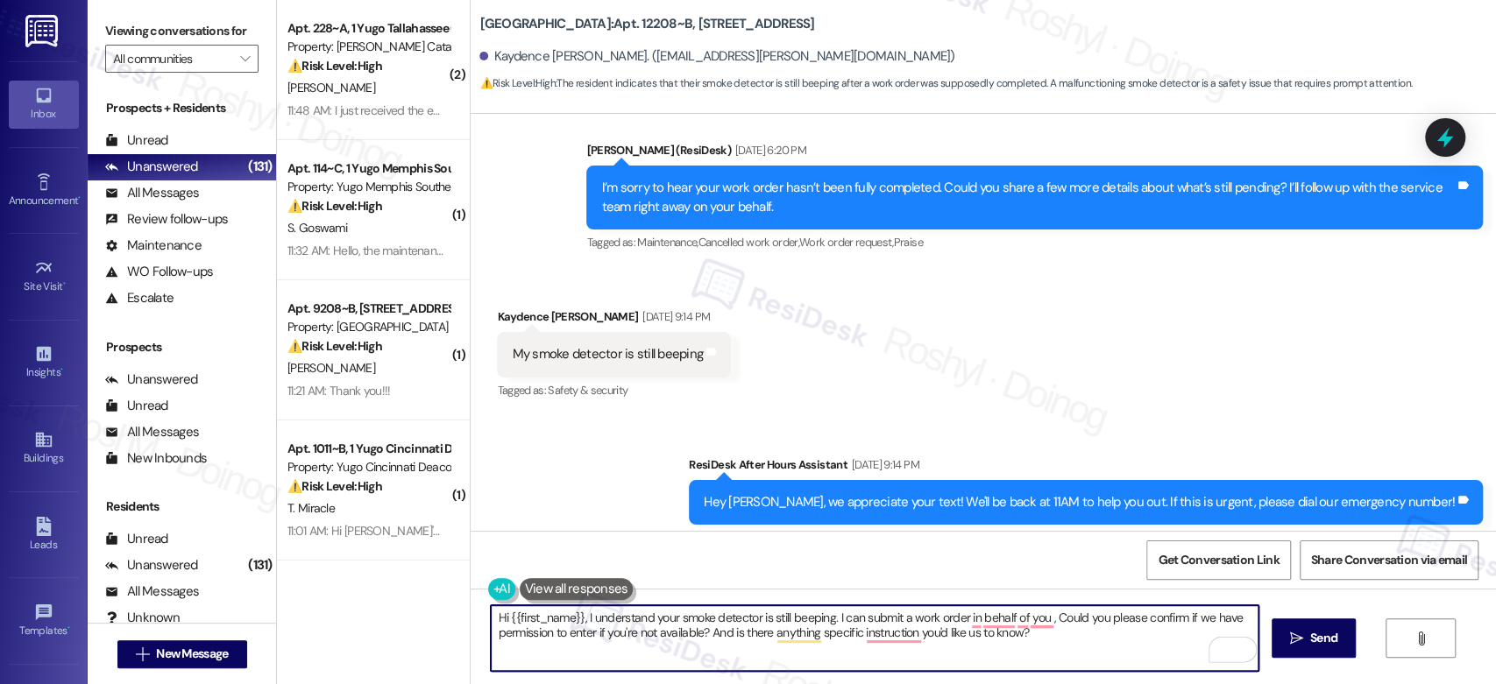
click at [968, 605] on div "Hi {{first_name}}, I understand your smoke detector is still beeping. I can sub…" at bounding box center [874, 638] width 769 height 67
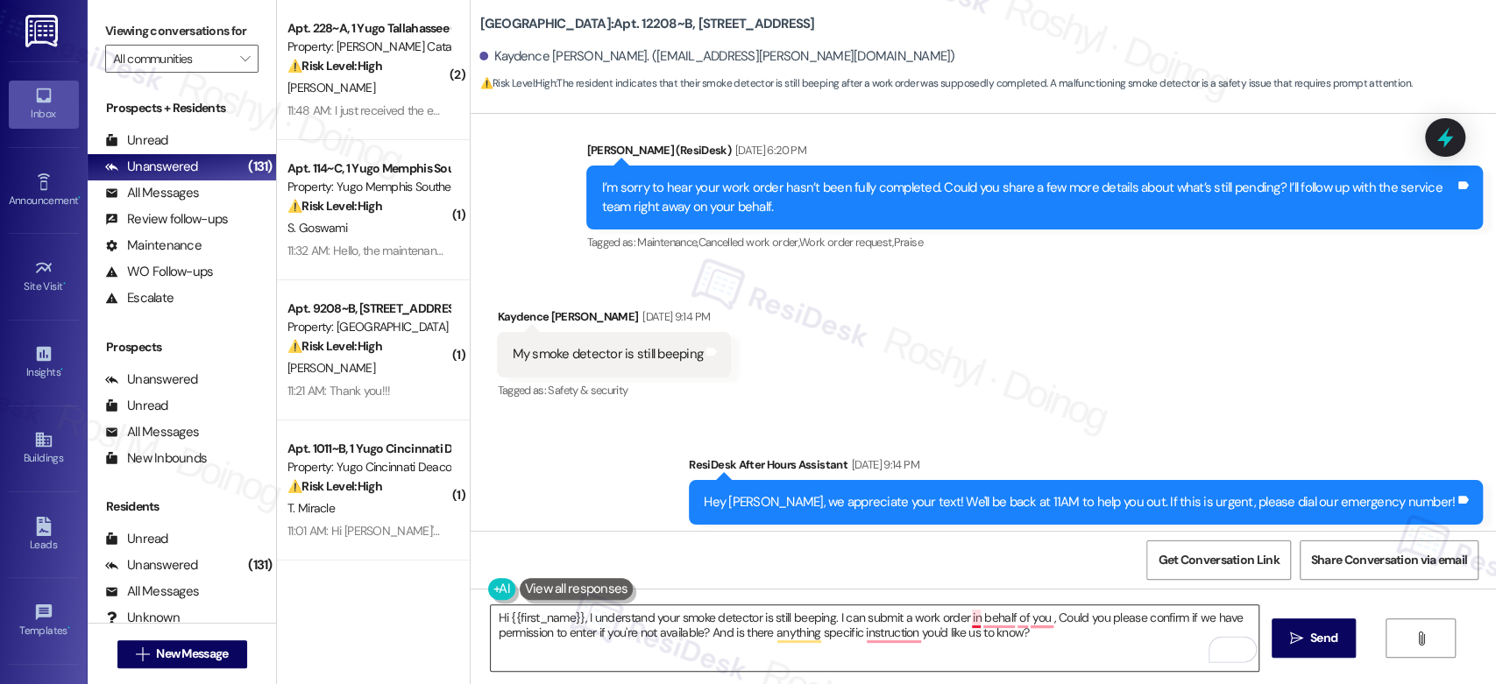
click at [965, 619] on textarea "Hi {{first_name}}, I understand your smoke detector is still beeping. I can sub…" at bounding box center [874, 639] width 767 height 66
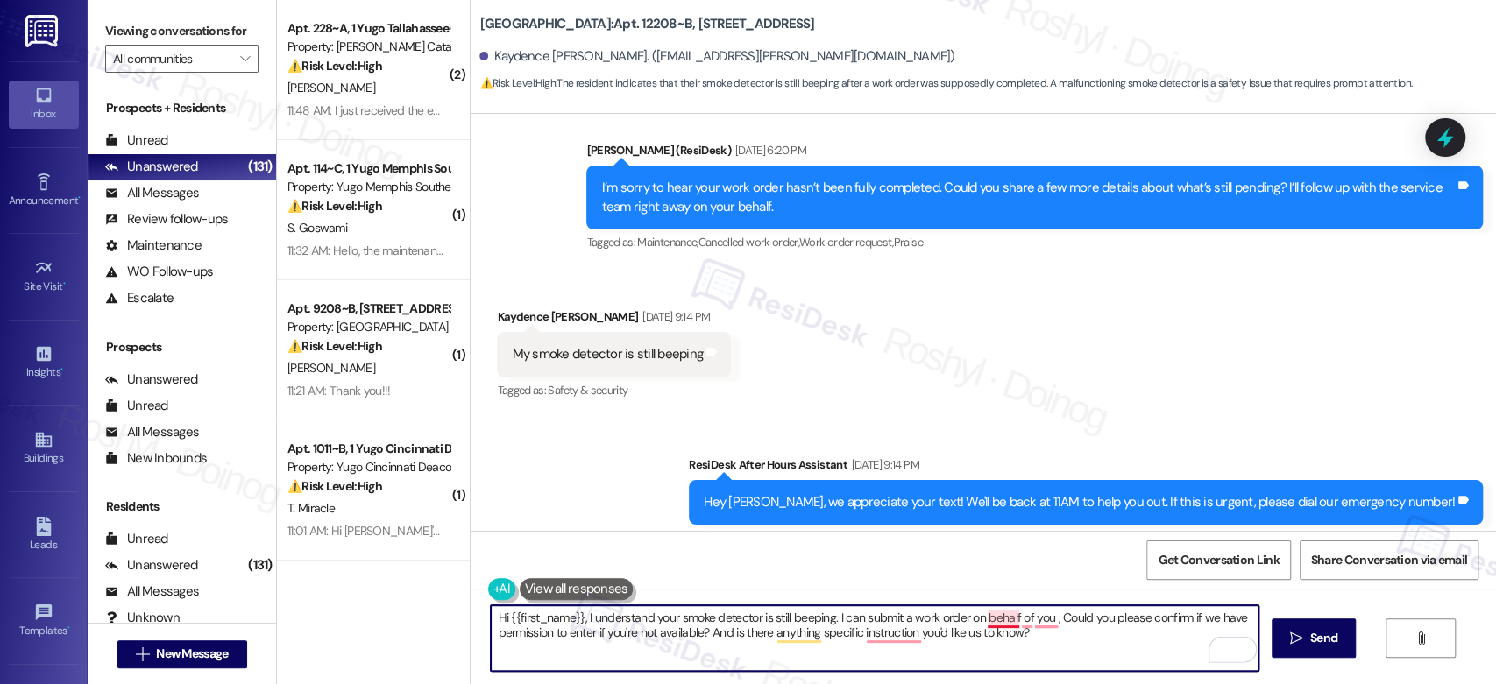
click at [1001, 614] on textarea "Hi {{first_name}}, I understand your smoke detector is still beeping. I can sub…" at bounding box center [874, 639] width 767 height 66
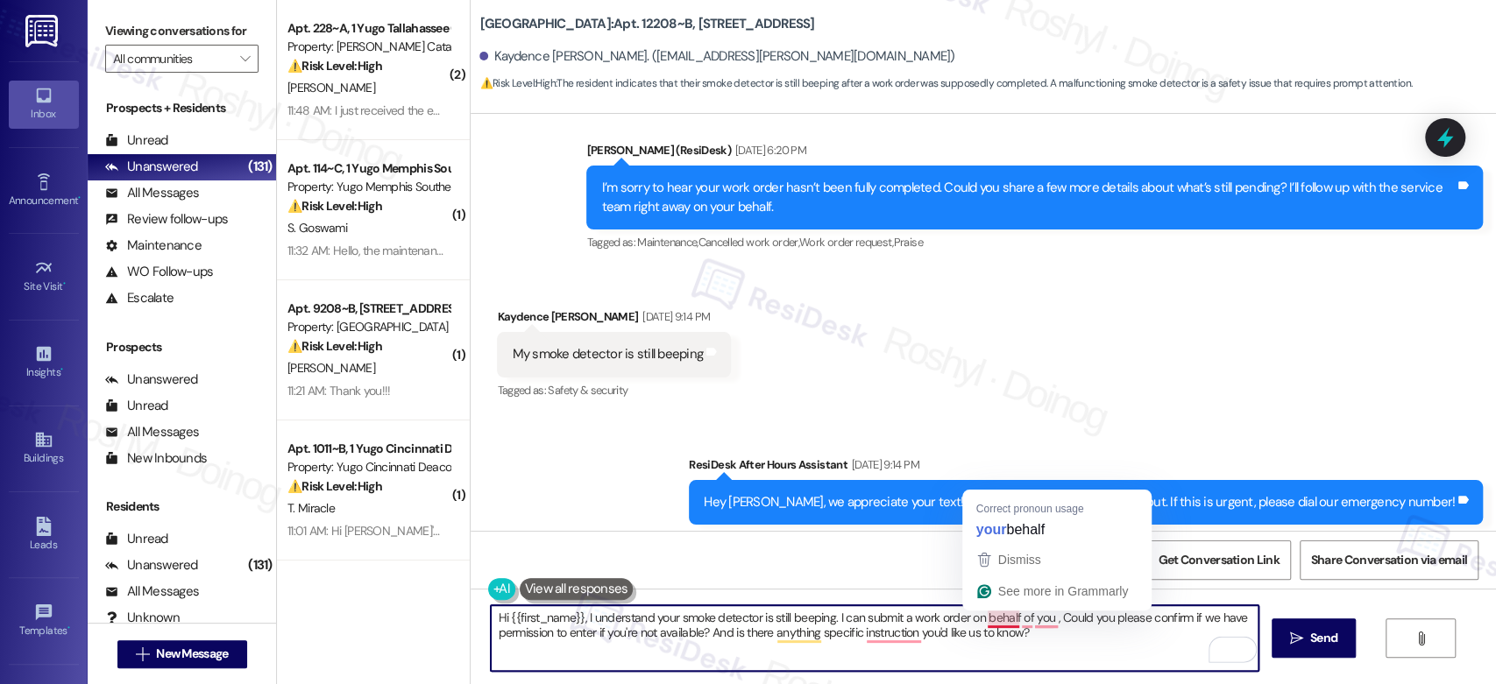
click at [993, 615] on textarea "Hi {{first_name}}, I understand your smoke detector is still beeping. I can sub…" at bounding box center [874, 639] width 767 height 66
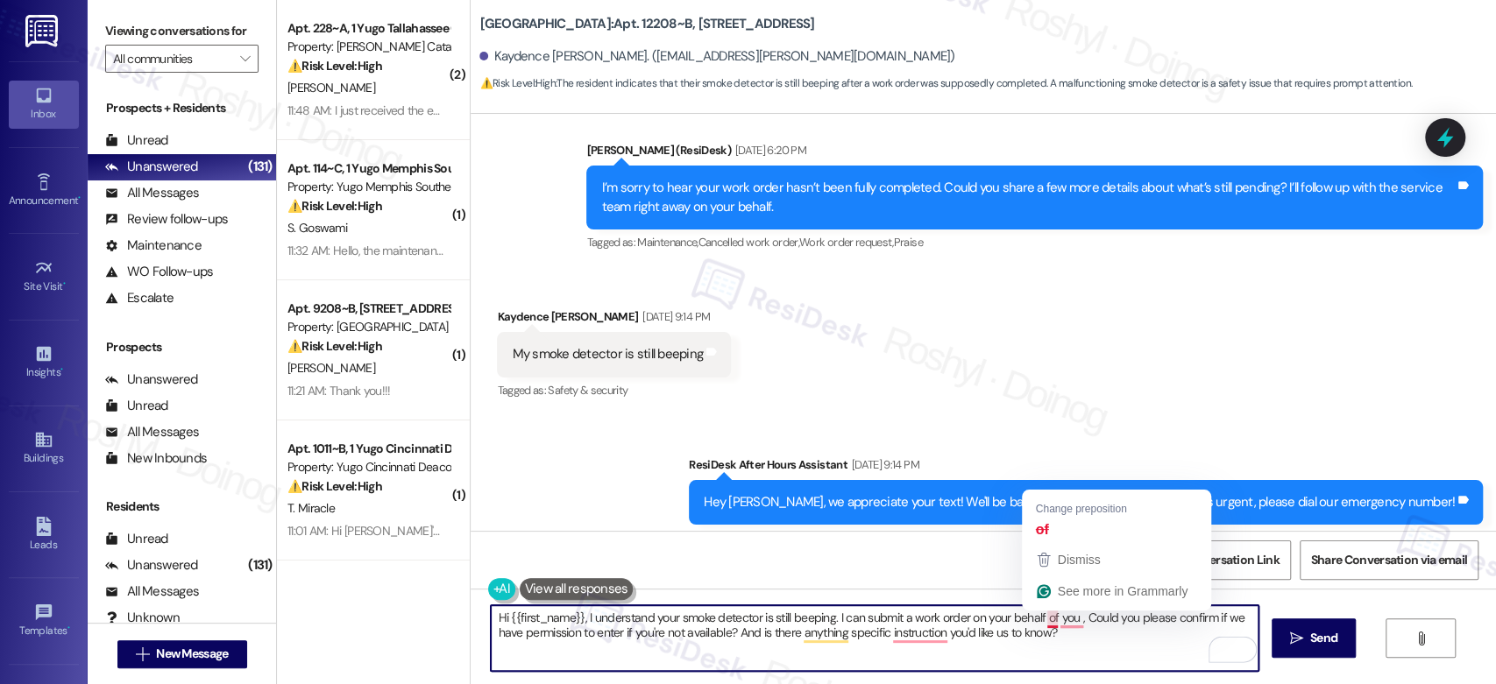
click at [1042, 620] on textarea "Hi {{first_name}}, I understand your smoke detector is still beeping. I can sub…" at bounding box center [874, 639] width 767 height 66
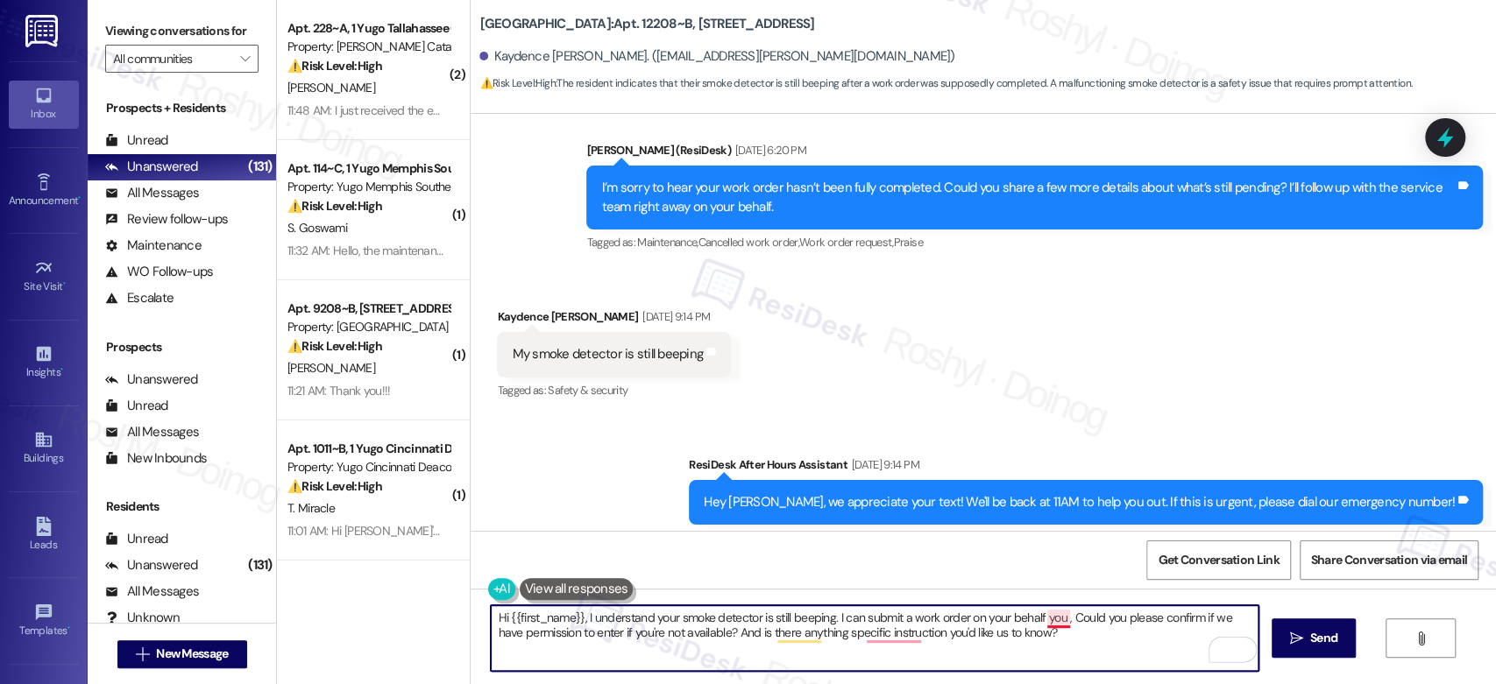
click at [1046, 618] on textarea "Hi {{first_name}}, I understand your smoke detector is still beeping. I can sub…" at bounding box center [874, 639] width 767 height 66
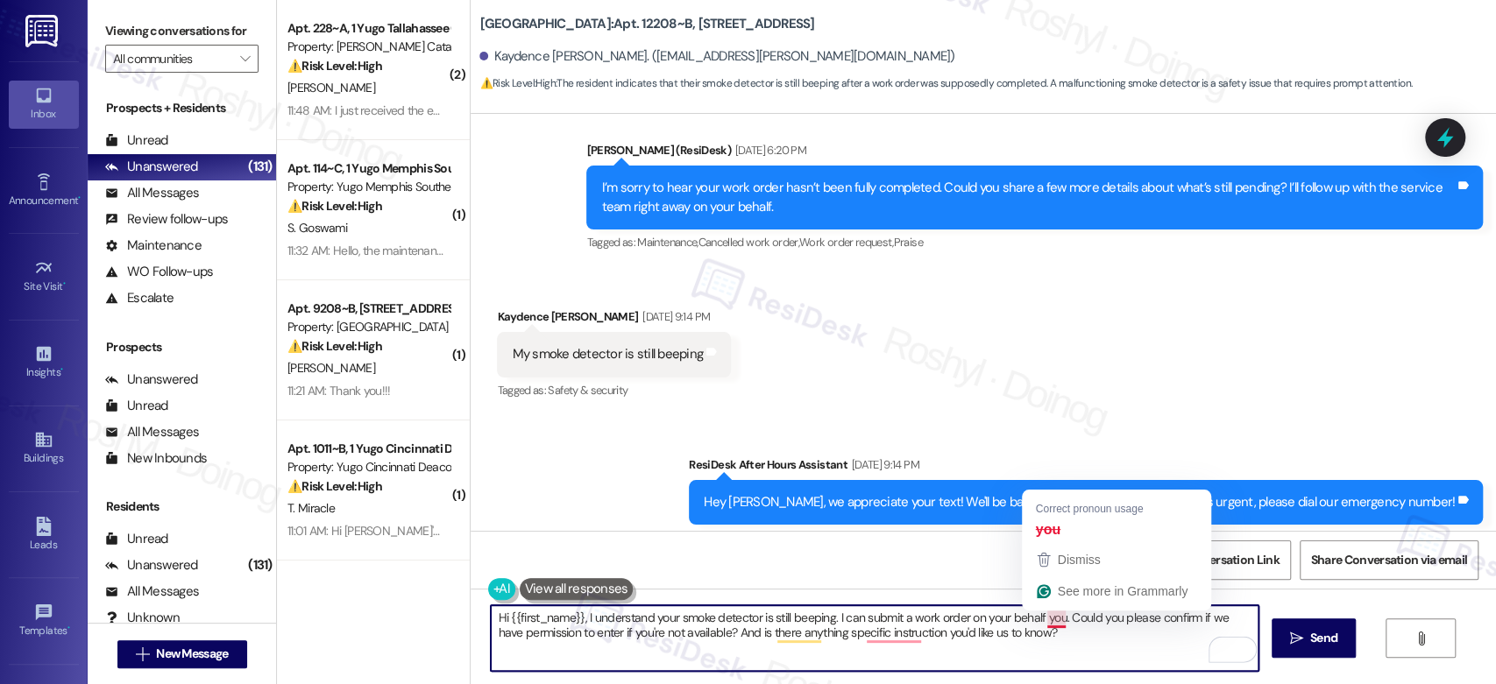
click at [1045, 622] on textarea "Hi {{first_name}}, I understand your smoke detector is still beeping. I can sub…" at bounding box center [874, 639] width 767 height 66
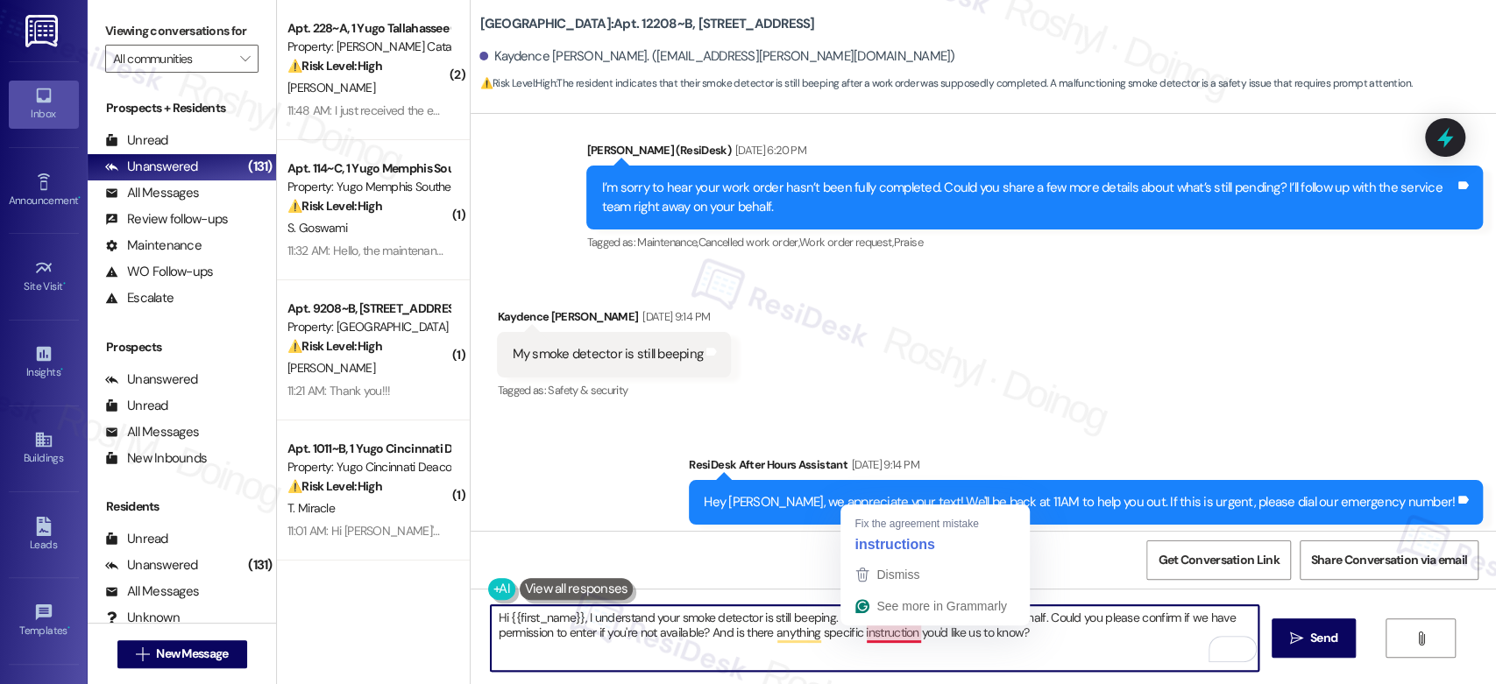
click at [882, 634] on textarea "Hi {{first_name}}, I understand your smoke detector is still beeping. I can sub…" at bounding box center [874, 639] width 767 height 66
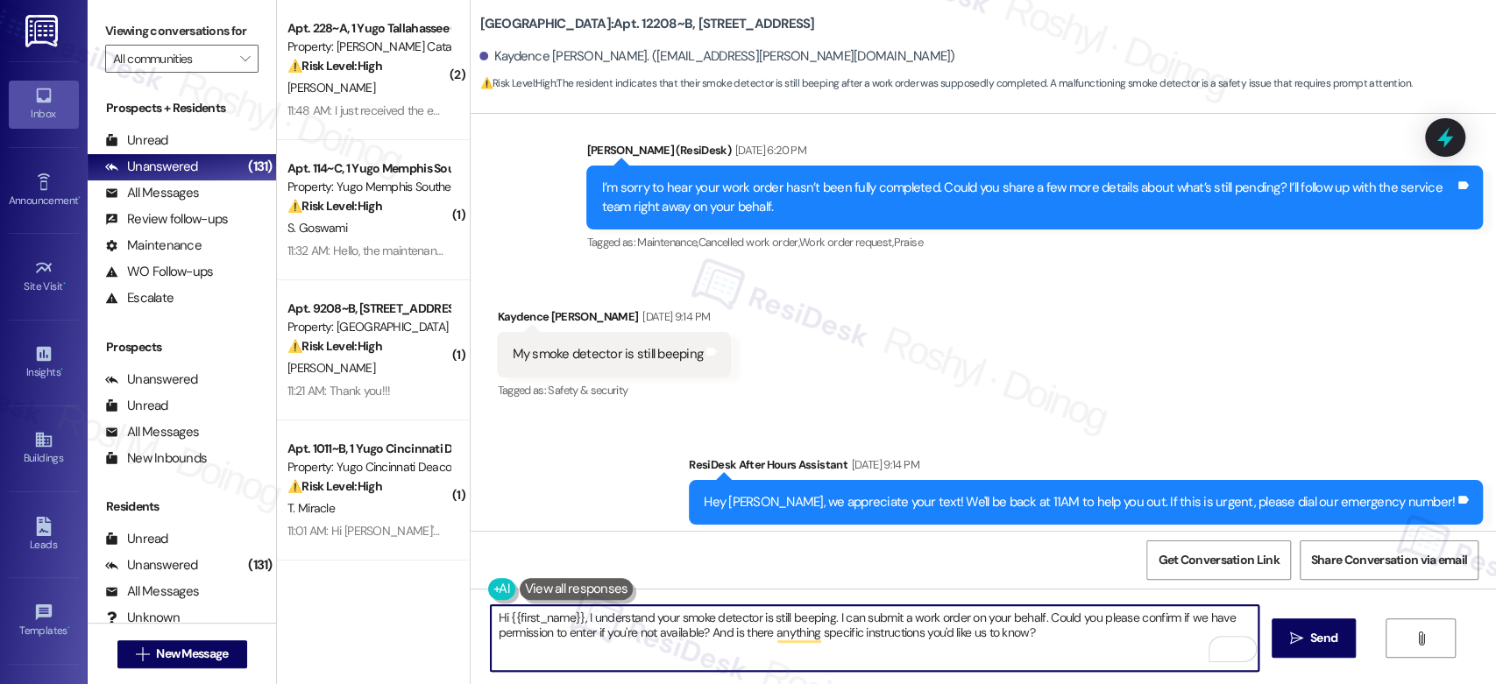
click at [1063, 629] on textarea "Hi {{first_name}}, I understand your smoke detector is still beeping. I can sub…" at bounding box center [874, 639] width 767 height 66
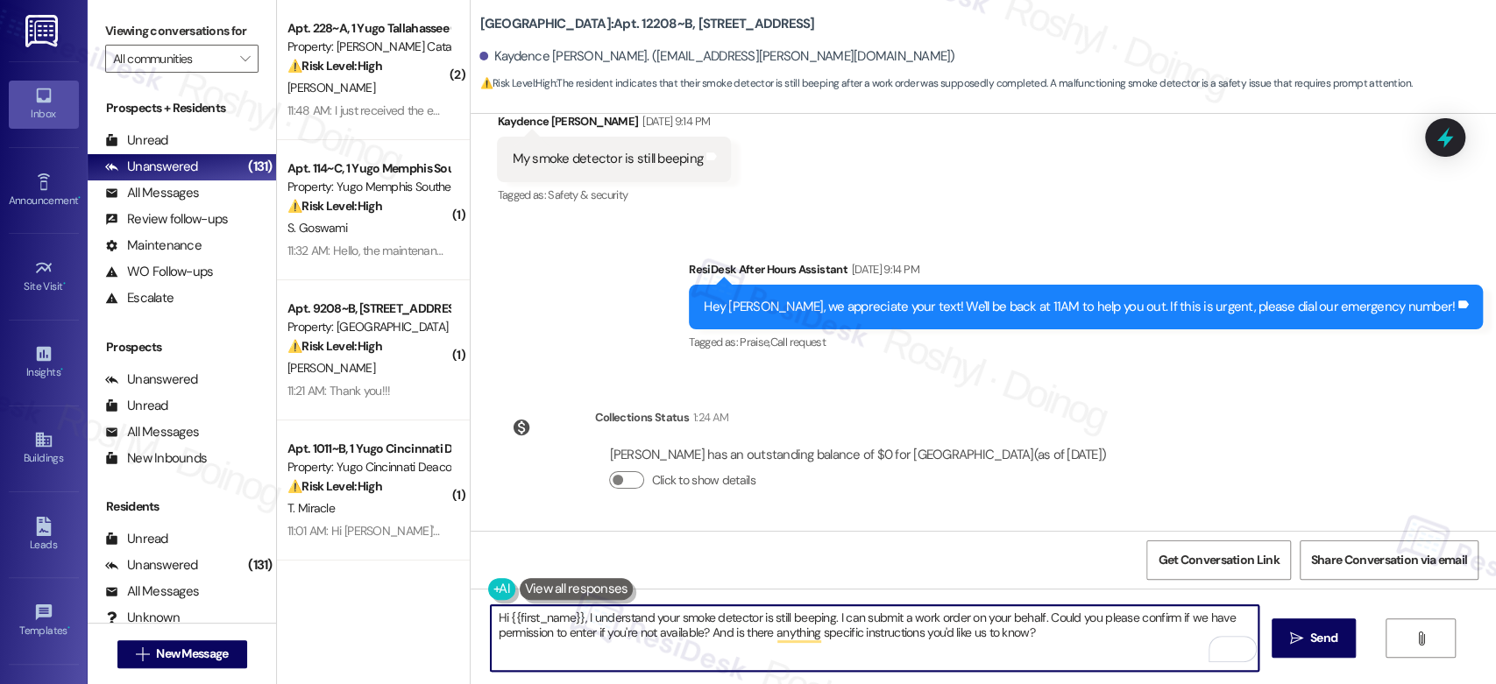
click at [491, 613] on textarea "Hi {{first_name}}, I understand your smoke detector is still beeping. I can sub…" at bounding box center [874, 639] width 767 height 66
drag, startPoint x: 1107, startPoint y: 636, endPoint x: 1095, endPoint y: 614, distance: 24.7
click at [1095, 614] on textarea "Good morning {first_name}}, I understand your smoke detector is still beeping. …" at bounding box center [874, 639] width 767 height 66
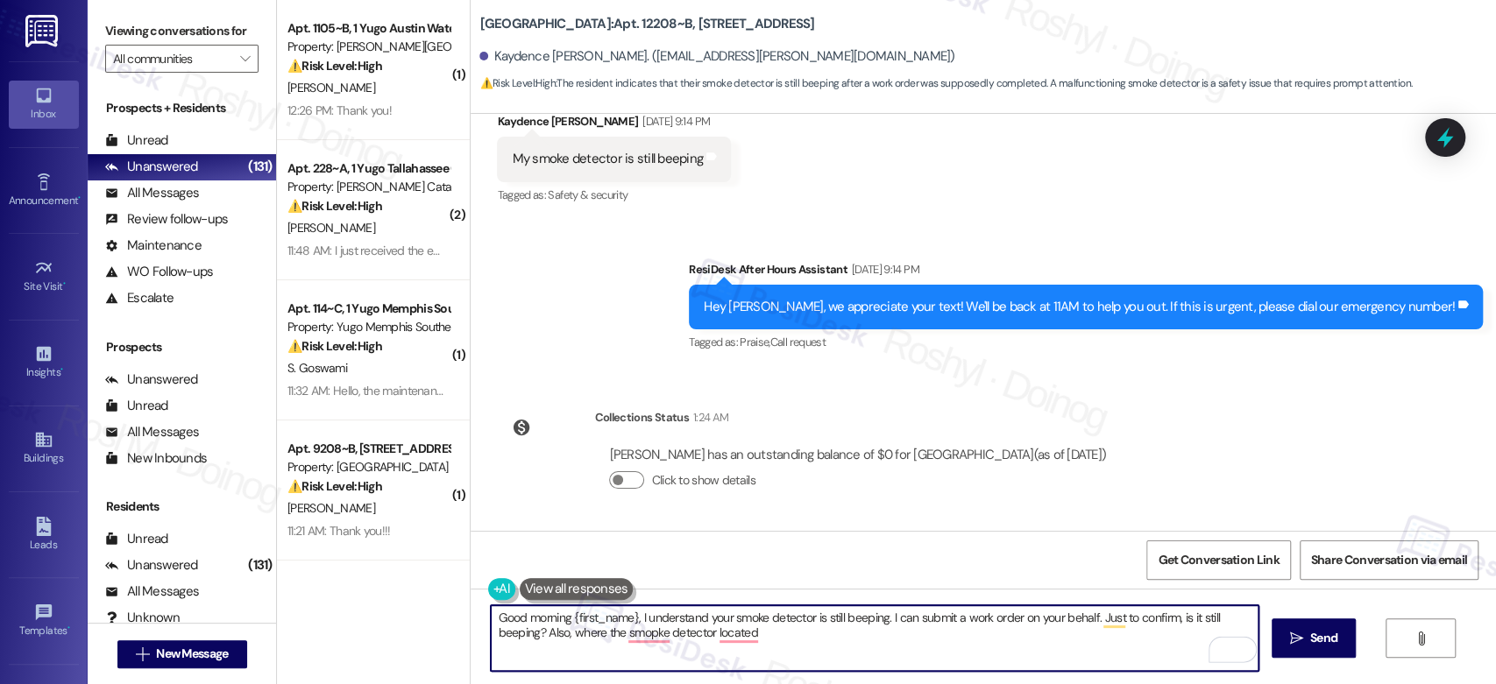
click at [649, 650] on textarea "Good morning {first_name}, I understand your smoke detector is still beeping. I…" at bounding box center [874, 639] width 767 height 66
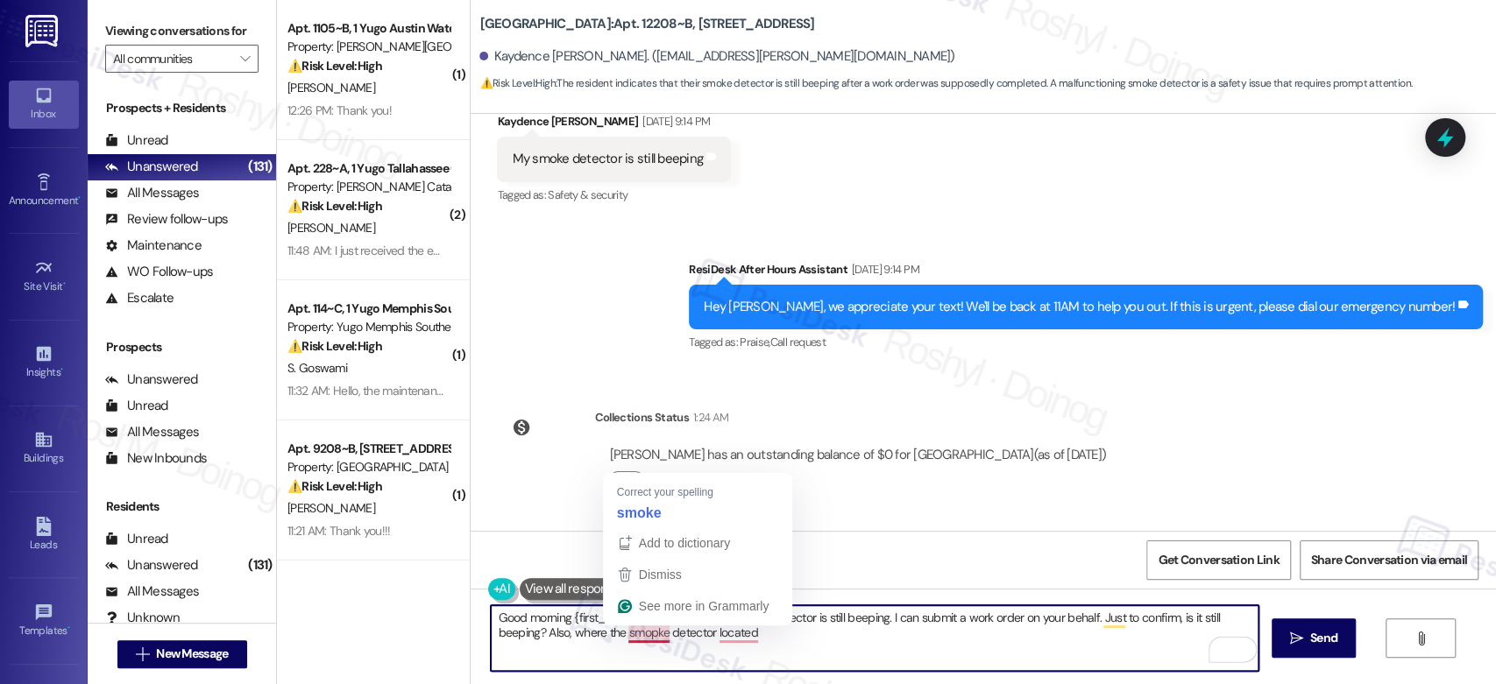
click at [551, 615] on textarea "Good morning {first_name}, I understand your smoke detector is still beeping. I…" at bounding box center [874, 639] width 767 height 66
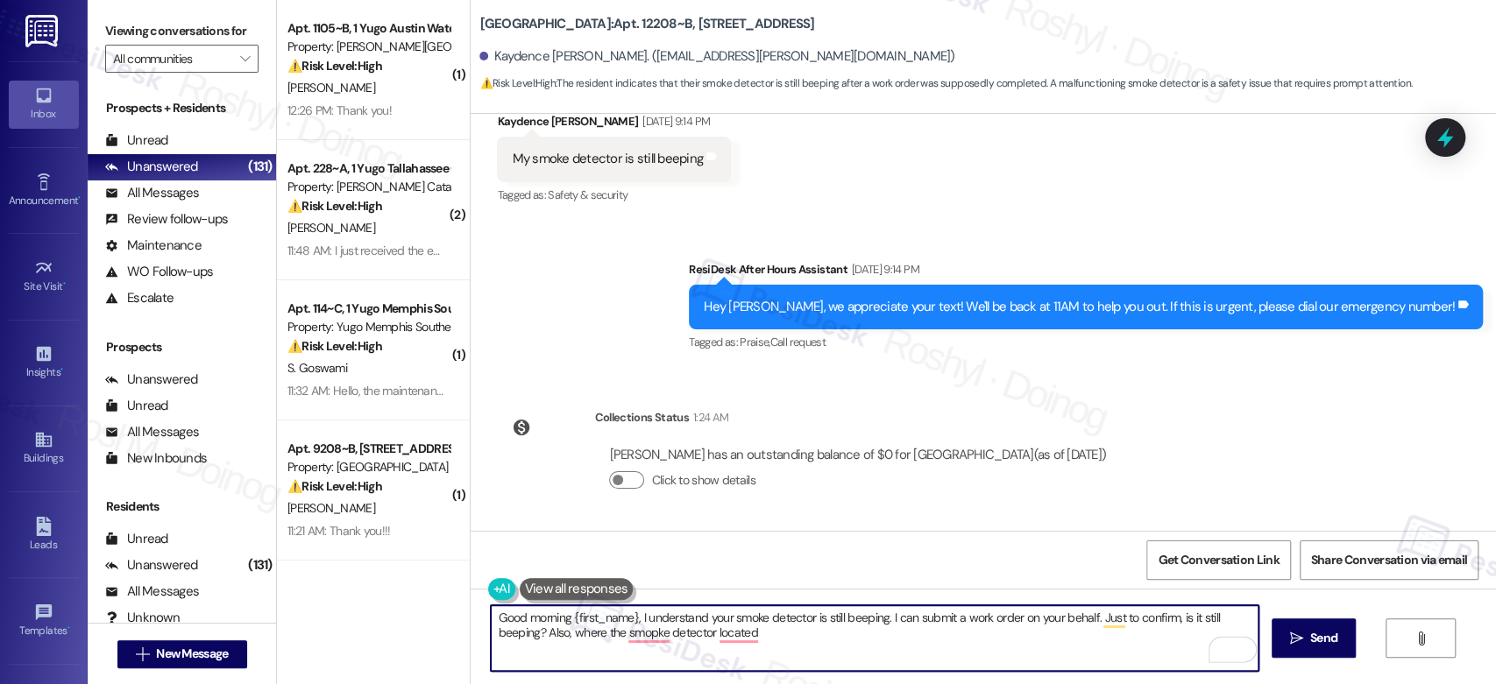
click at [572, 617] on textarea "Good morning {first_name}, I understand your smoke detector is still beeping. I…" at bounding box center [874, 639] width 767 height 66
drag, startPoint x: 633, startPoint y: 620, endPoint x: 563, endPoint y: 622, distance: 69.3
click at [563, 622] on textarea "Good morning {first_name}, I understand your smoke detector is still beeping. I…" at bounding box center [874, 639] width 767 height 66
click at [628, 614] on textarea "Good morning [PERSON_NAME], understand your smoke detector is still beeping. I …" at bounding box center [874, 639] width 767 height 66
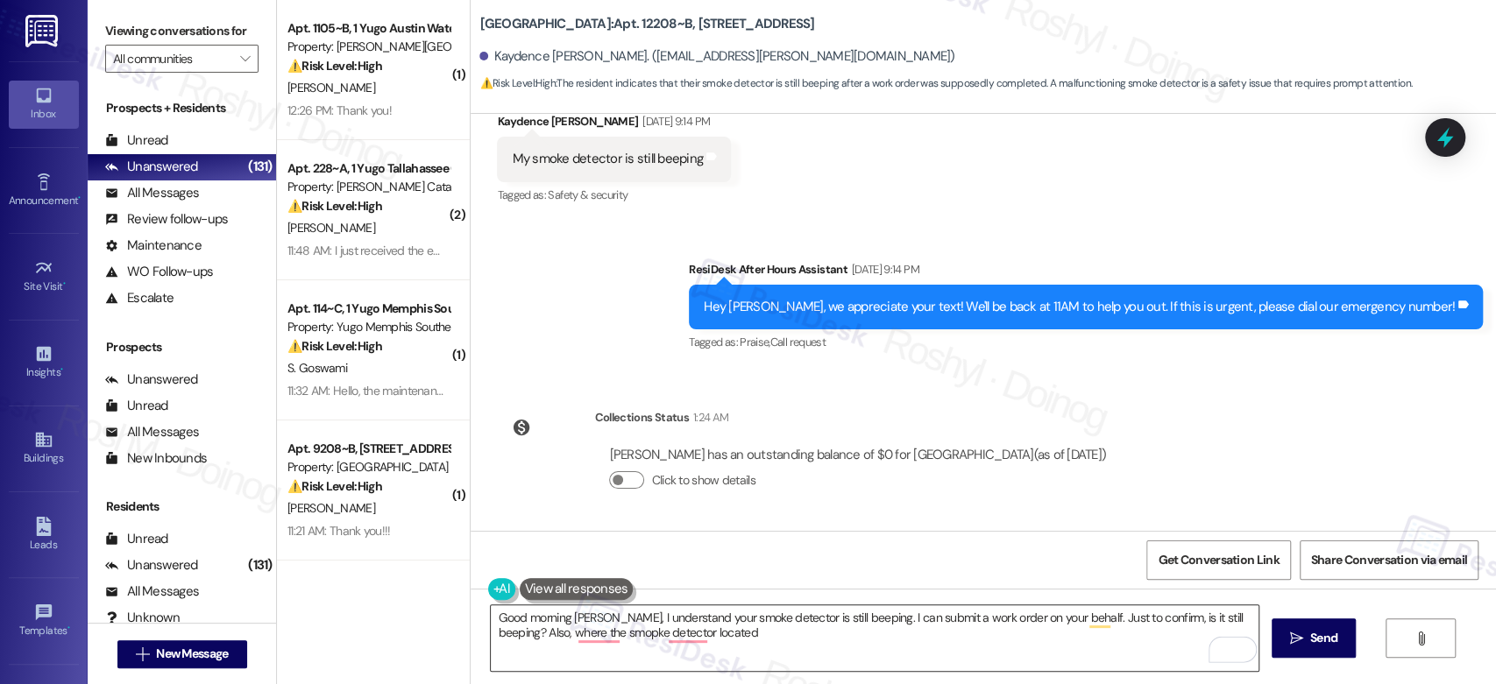
click at [584, 638] on textarea "Good morning [PERSON_NAME], I understand your smoke detector is still beeping. …" at bounding box center [874, 639] width 767 height 66
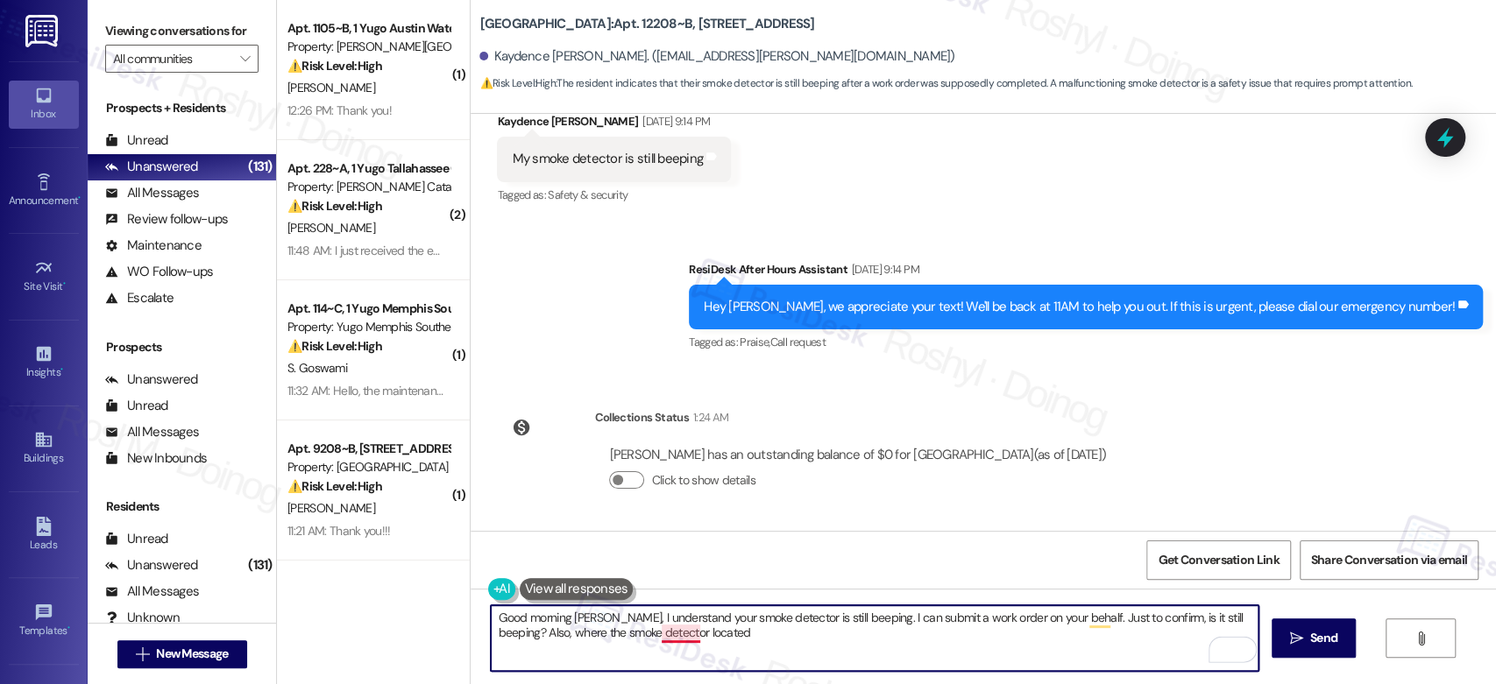
click at [672, 632] on textarea "Good morning [PERSON_NAME], I understand your smoke detector is still beeping. …" at bounding box center [874, 639] width 767 height 66
click at [562, 639] on textarea "Good morning [PERSON_NAME], I understand your smoke detector is still beeping. …" at bounding box center [874, 639] width 767 height 66
click at [664, 636] on textarea "Good morning [PERSON_NAME], I understand your smoke detector is still beeping. …" at bounding box center [874, 639] width 767 height 66
click at [723, 634] on textarea "Good morning [PERSON_NAME], I understand your smoke detector is still beeping. …" at bounding box center [874, 639] width 767 height 66
type textarea "Good morning [PERSON_NAME], I understand your smoke detector is still beeping. …"
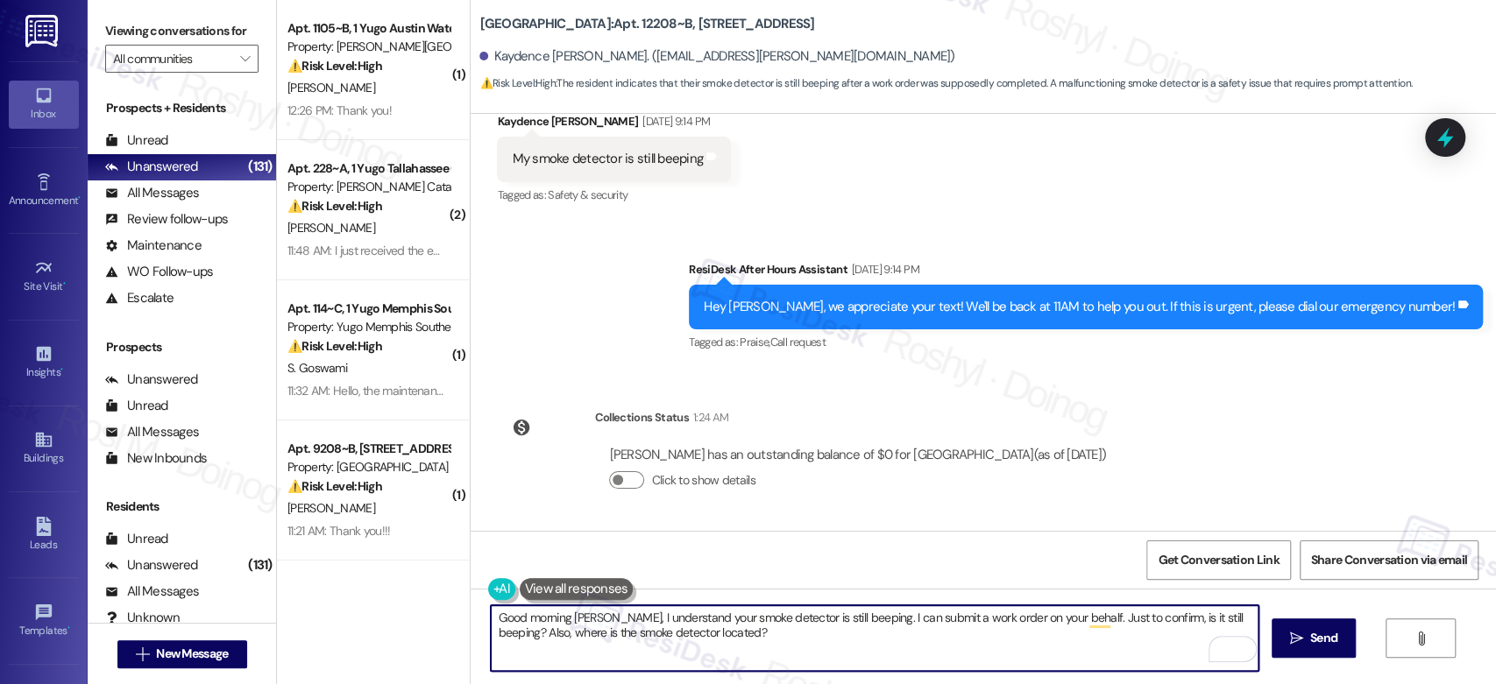
click at [925, 634] on textarea "Good morning [PERSON_NAME], I understand your smoke detector is still beeping. …" at bounding box center [874, 639] width 767 height 66
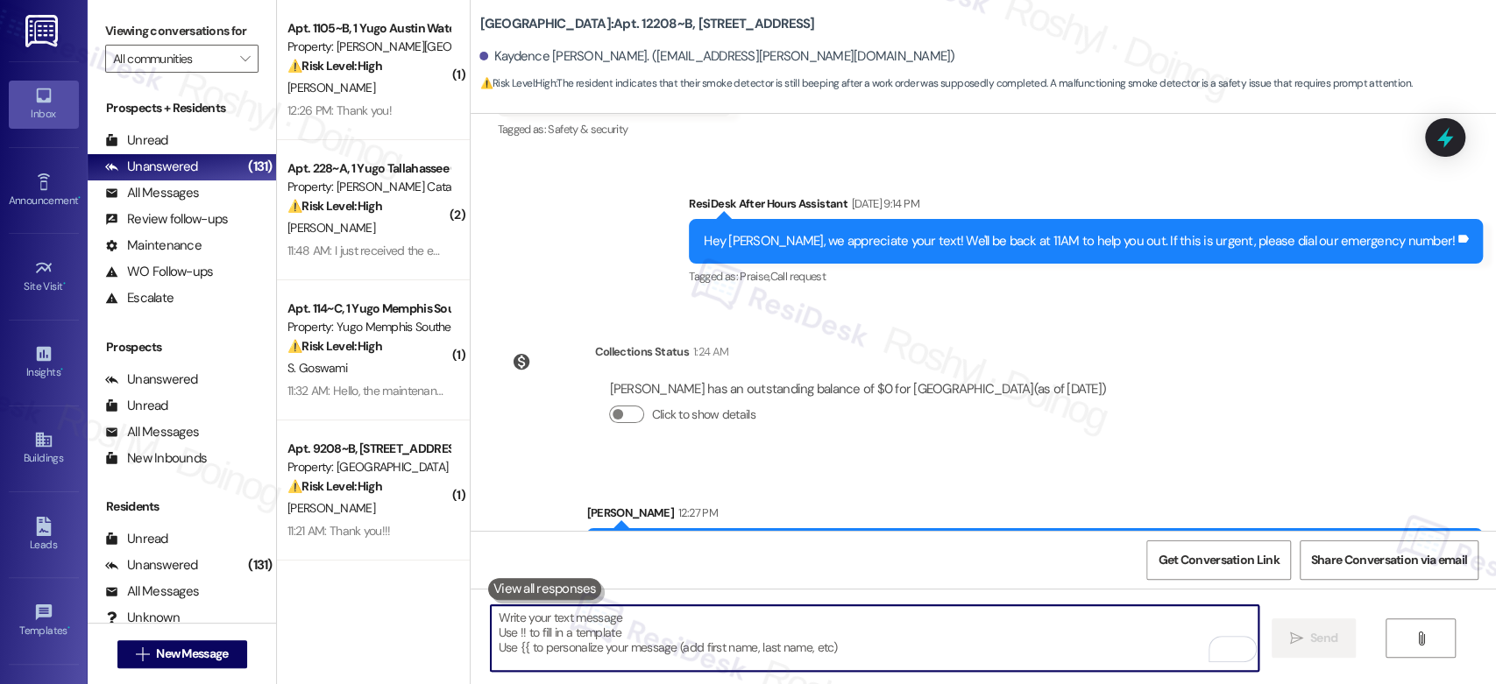
scroll to position [3085, 0]
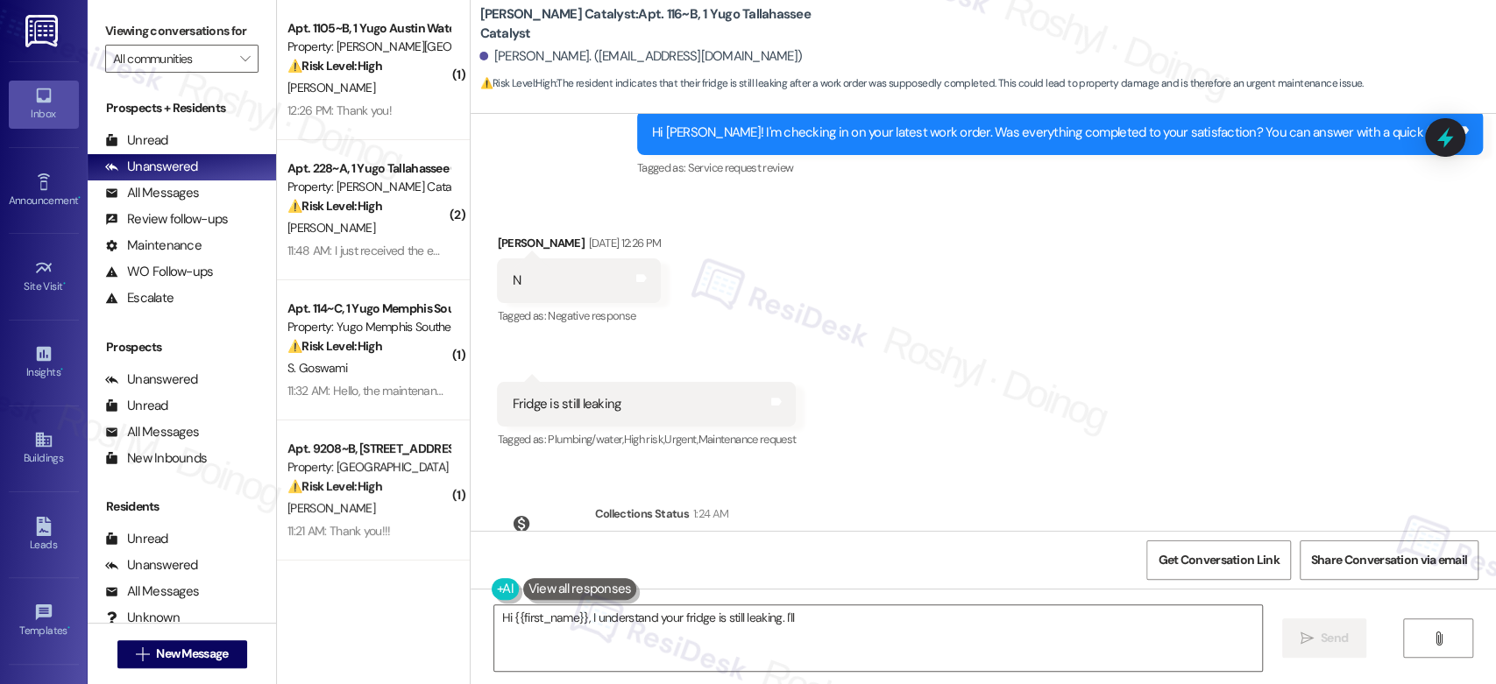
scroll to position [571, 0]
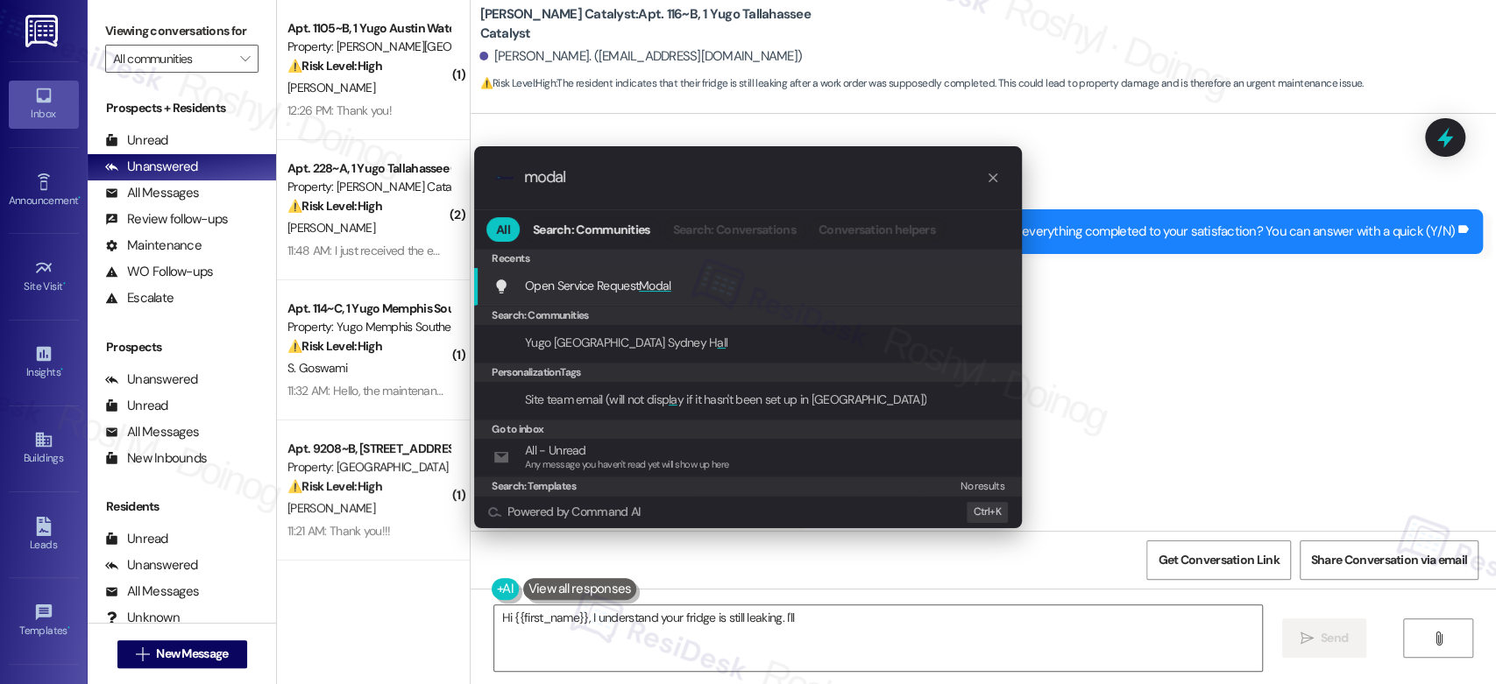
type input "modal"
click at [838, 298] on div "Open Service Request Modal Add shortcut" at bounding box center [748, 287] width 548 height 38
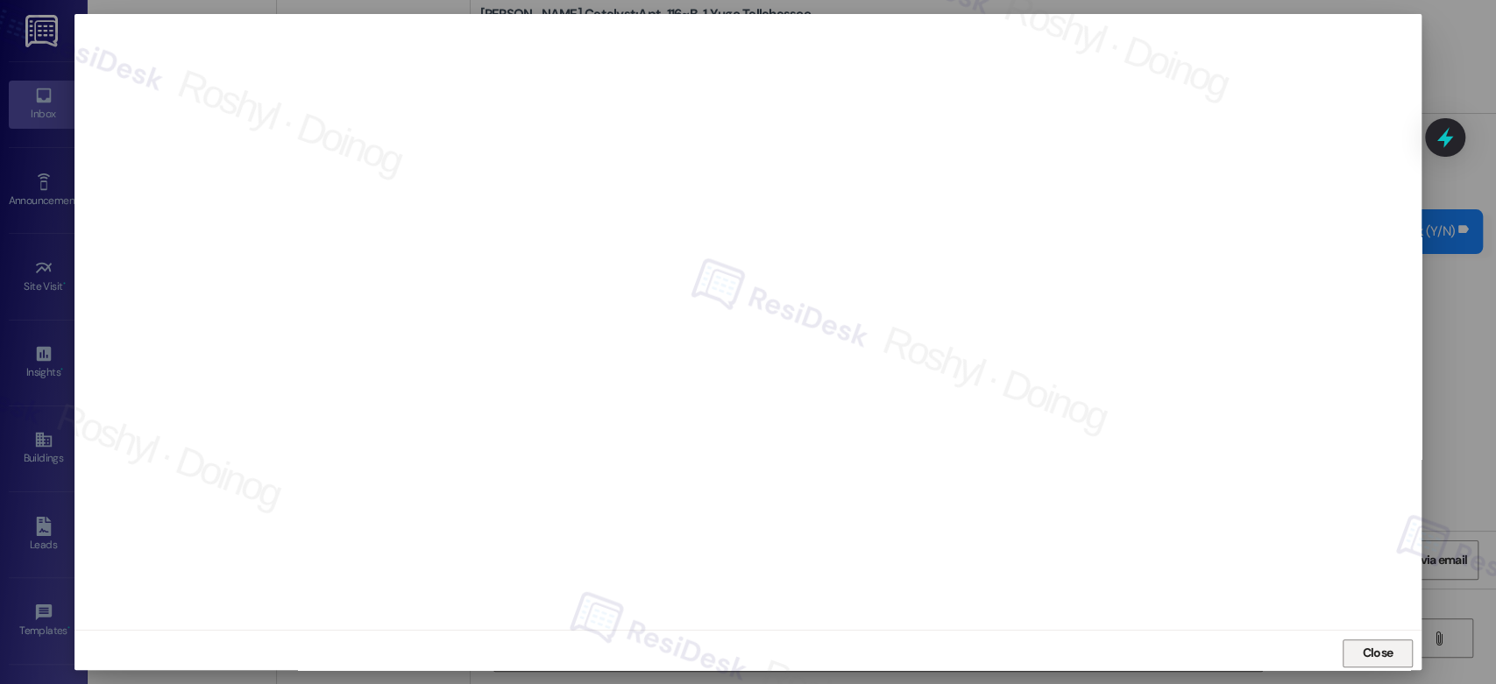
click at [1388, 646] on span "Close" at bounding box center [1377, 653] width 31 height 18
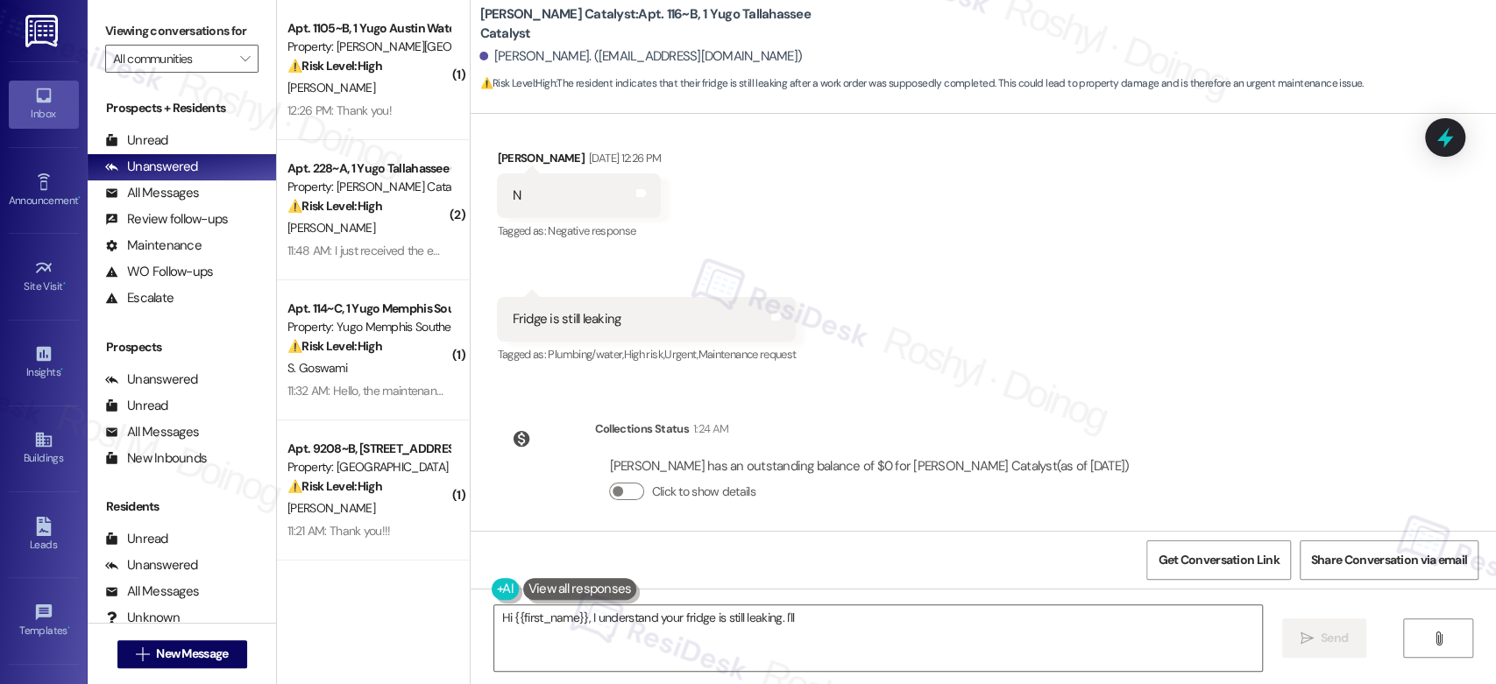
scroll to position [766, 0]
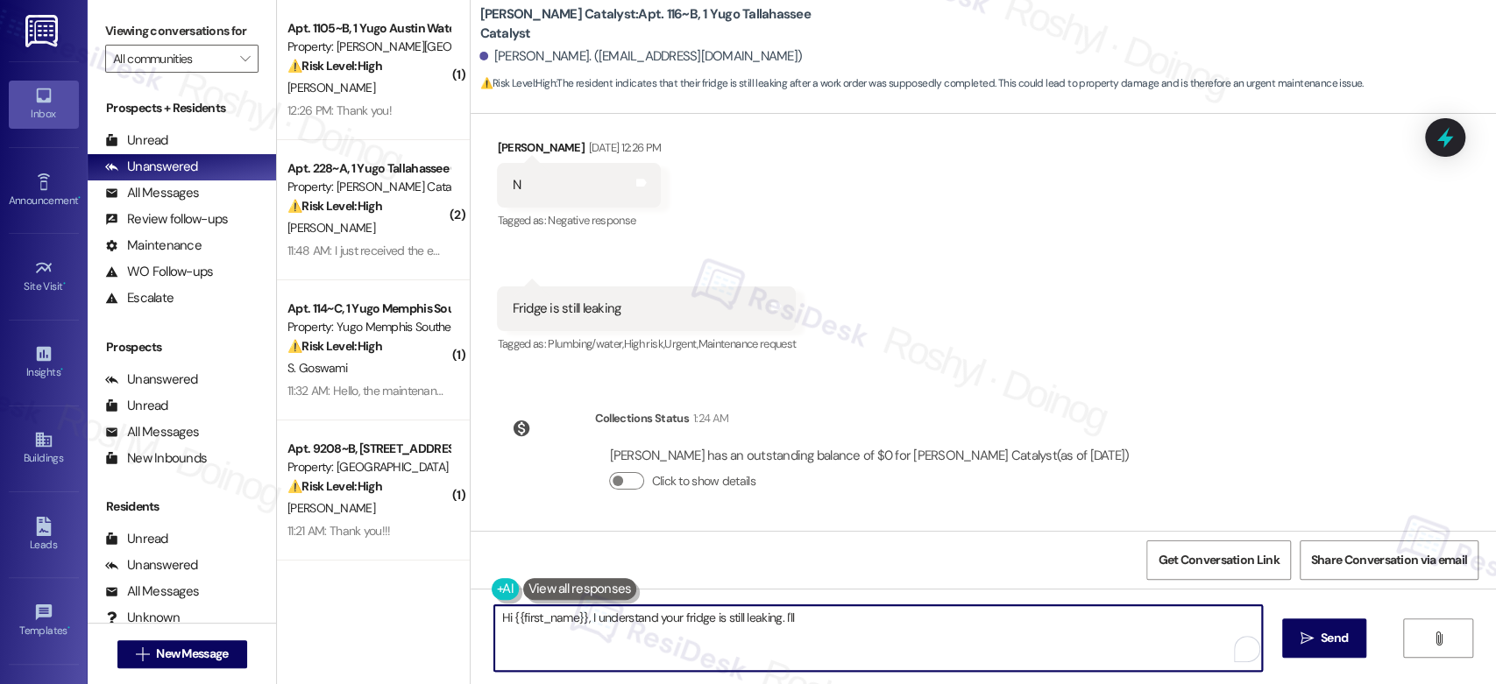
drag, startPoint x: 775, startPoint y: 620, endPoint x: 836, endPoint y: 637, distance: 63.8
click at [836, 637] on textarea "Hi {{first_name}}, I understand your fridge is still leaking. I'll immediately …" at bounding box center [877, 639] width 767 height 66
paste textarea "Ice machine l"
click at [776, 609] on textarea "Hi {{first_name}}, I understand your fridge is still leaking. Just to clarify, …" at bounding box center [874, 639] width 767 height 66
click at [494, 622] on textarea "Hi {{first_name}}, I understand your fridge is still leaking. Just to clarify, …" at bounding box center [874, 639] width 767 height 66
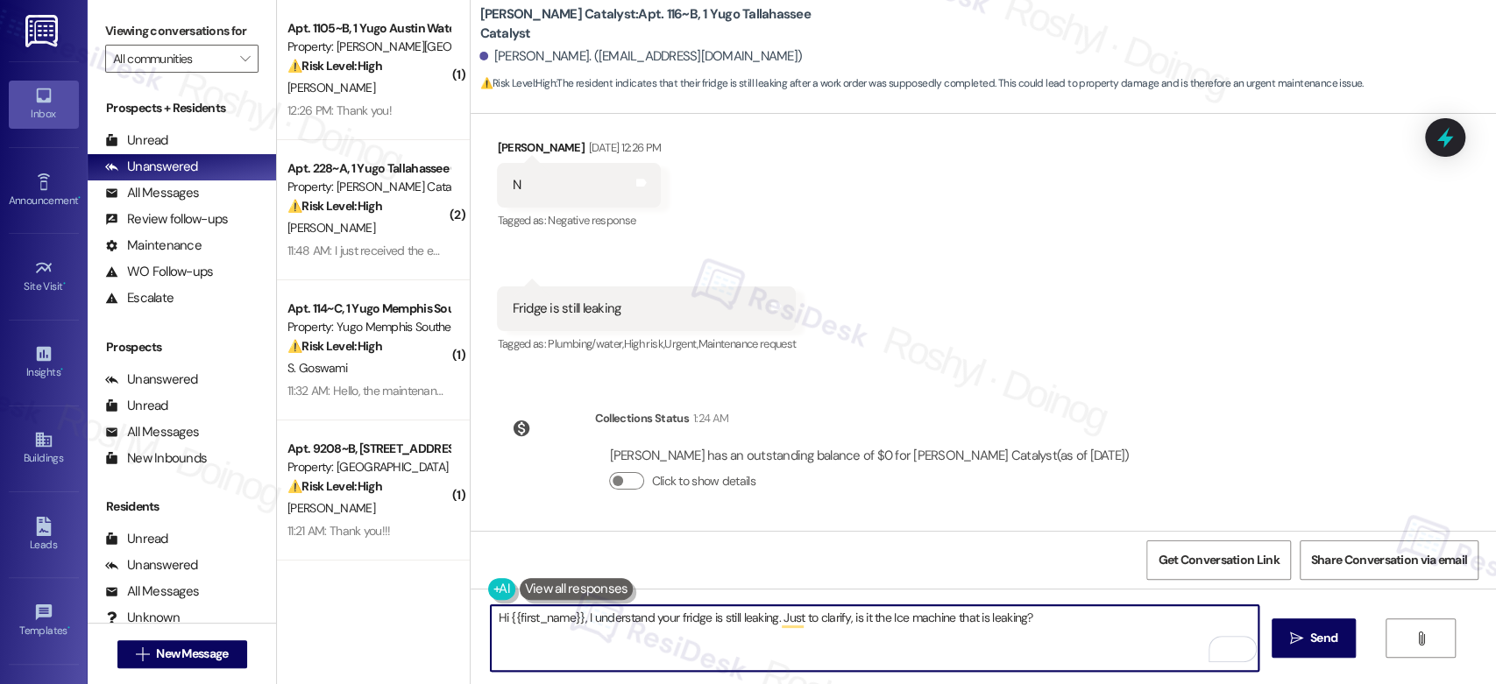
click at [494, 622] on textarea "Hi {{first_name}}, I understand your fridge is still leaking. Just to clarify, …" at bounding box center [874, 639] width 767 height 66
click at [649, 619] on textarea "Good afternoon {{first_name}}, I understand your fridge is still leaking. Just …" at bounding box center [874, 639] width 767 height 66
click at [783, 622] on textarea "Good afternoon {{first_name}}, sorry for the delayed response, I understand you…" at bounding box center [874, 639] width 767 height 66
click at [1048, 613] on textarea "Good afternoon {{first_name}}, sorry for the delayed response. I understand you…" at bounding box center [874, 639] width 767 height 66
type textarea "Good afternoon {{first_name}}, sorry for the delayed response. I understand you…"
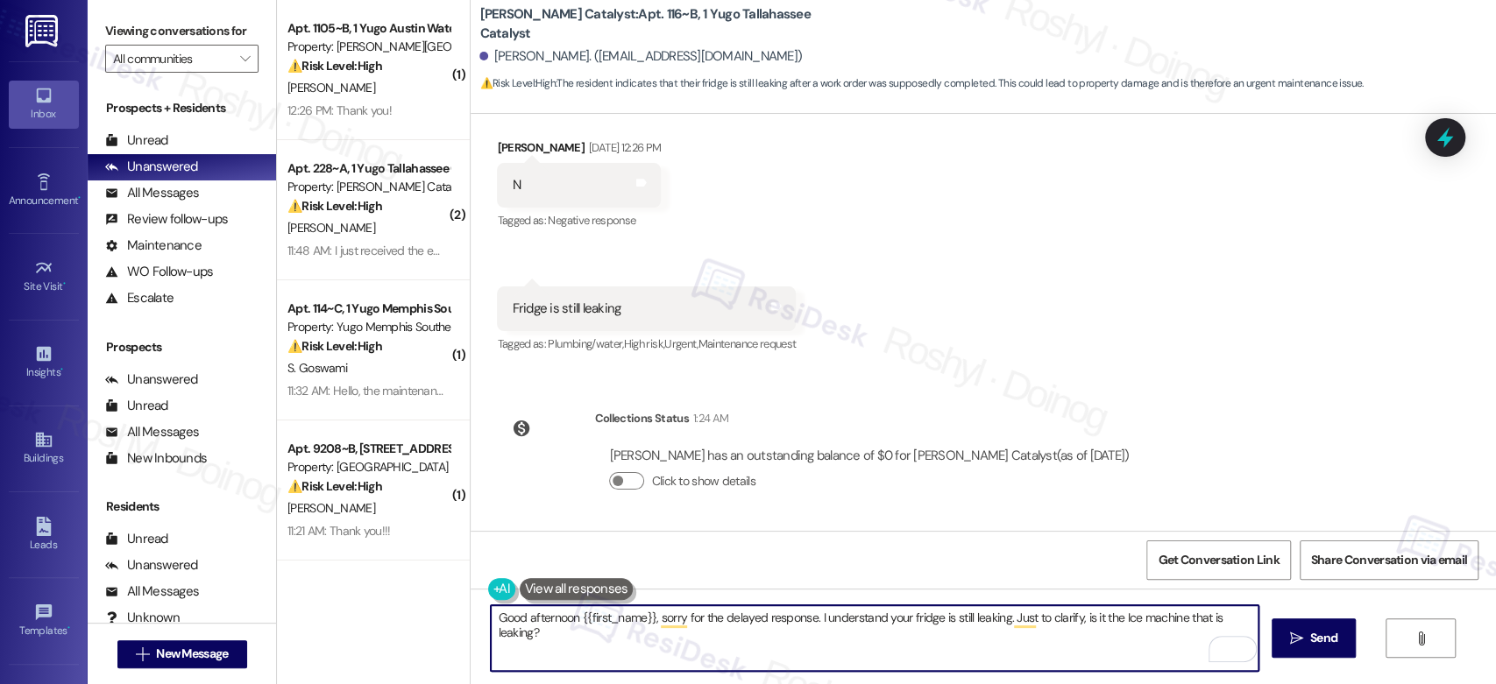
click at [786, 649] on textarea "Good afternoon {{first_name}}, sorry for the delayed response. I understand you…" at bounding box center [874, 639] width 767 height 66
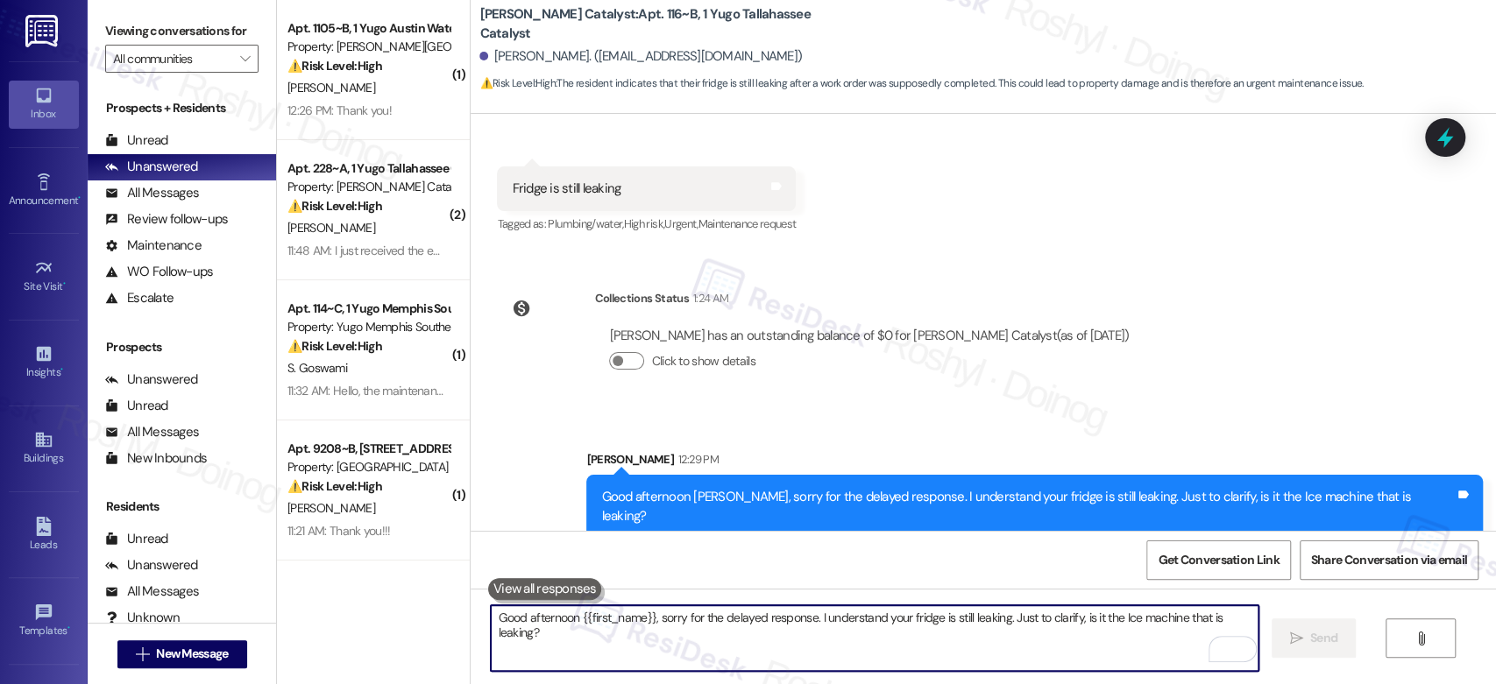
scroll to position [889, 0]
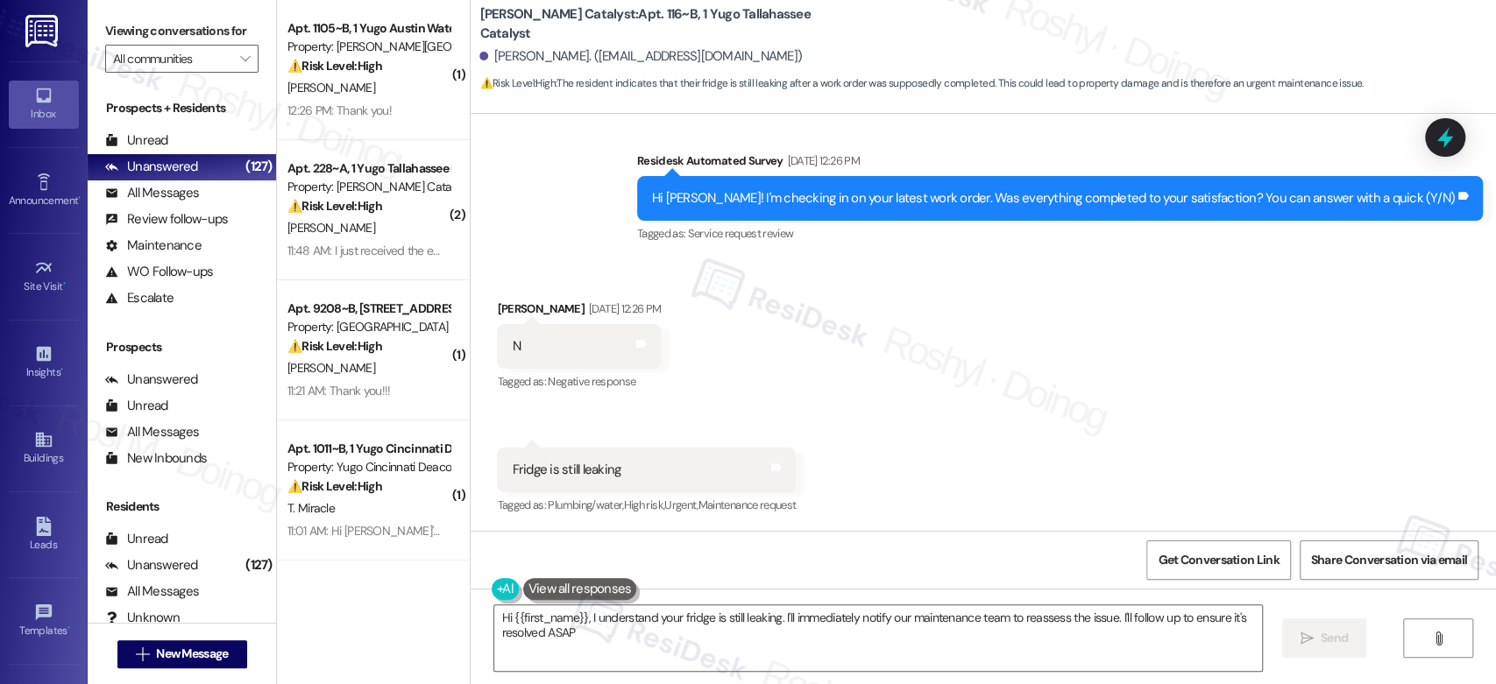
type textarea "Hi {{first_name}}, I understand your fridge is still leaking. I'll immediately …"
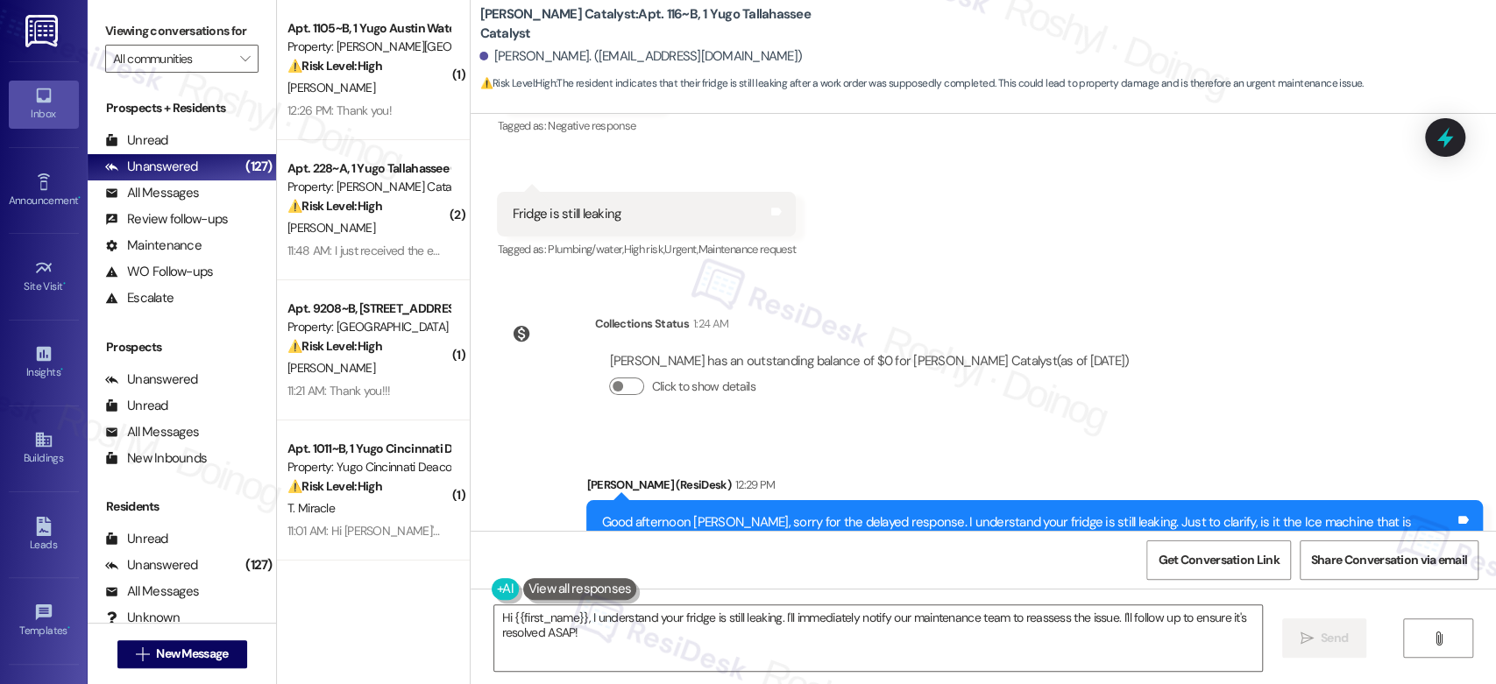
scroll to position [914, 0]
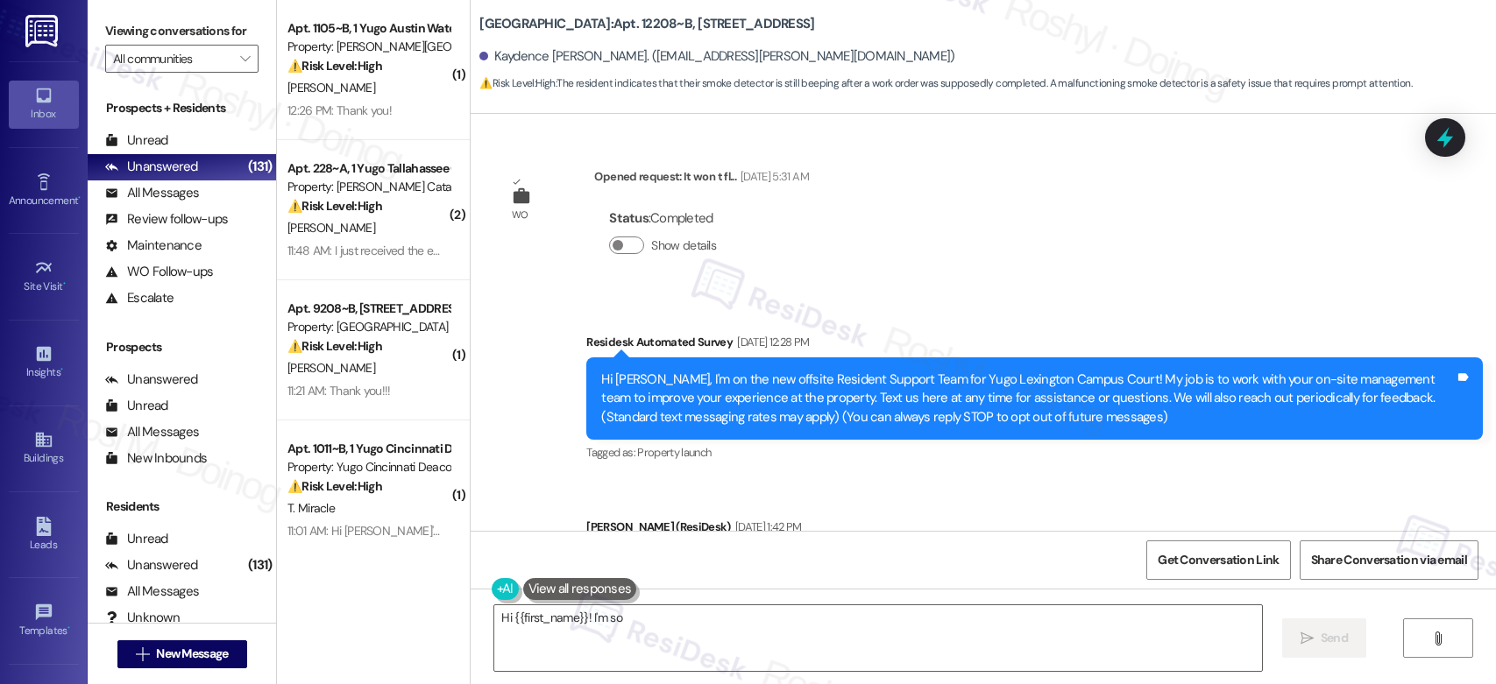
type textarea "Hi {{first_name}}! I'm so sorry"
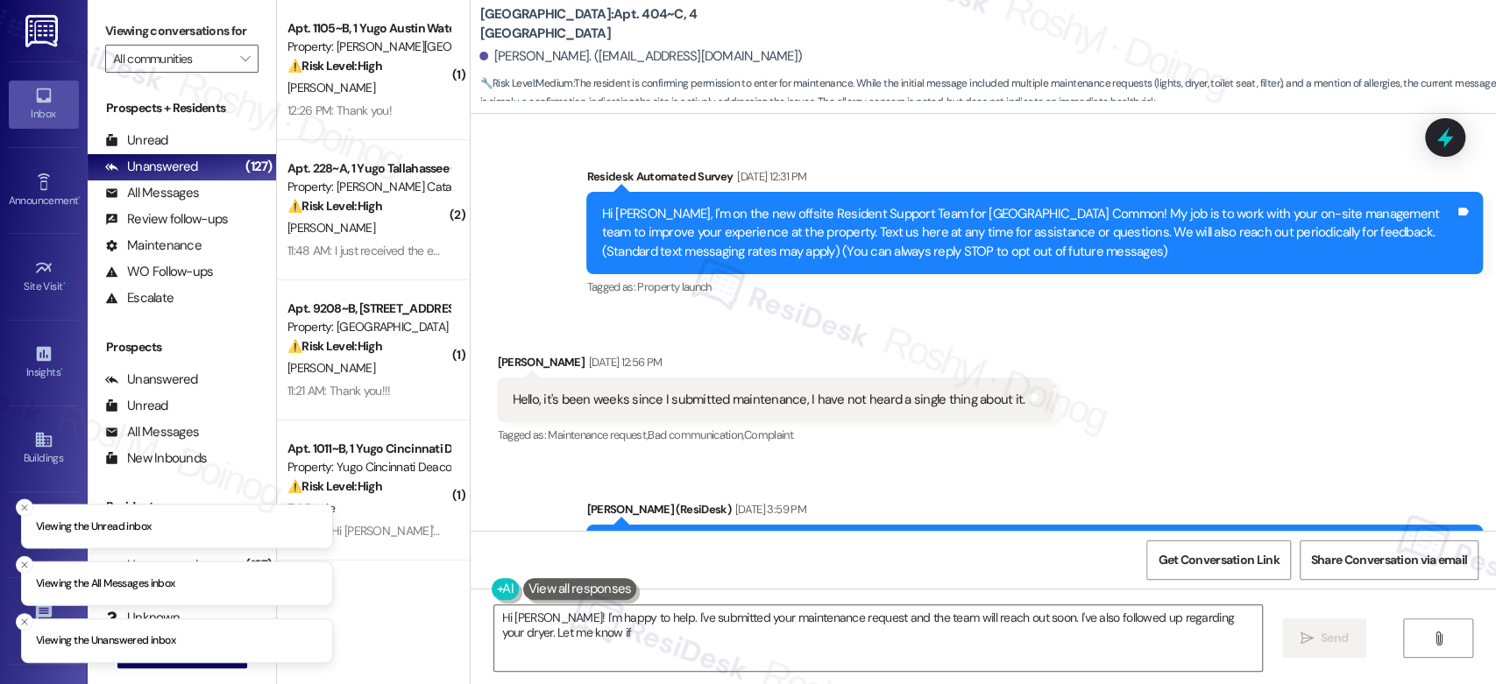
type textarea "Hi [PERSON_NAME]! I'm happy to help. I've submitted your maintenance request an…"
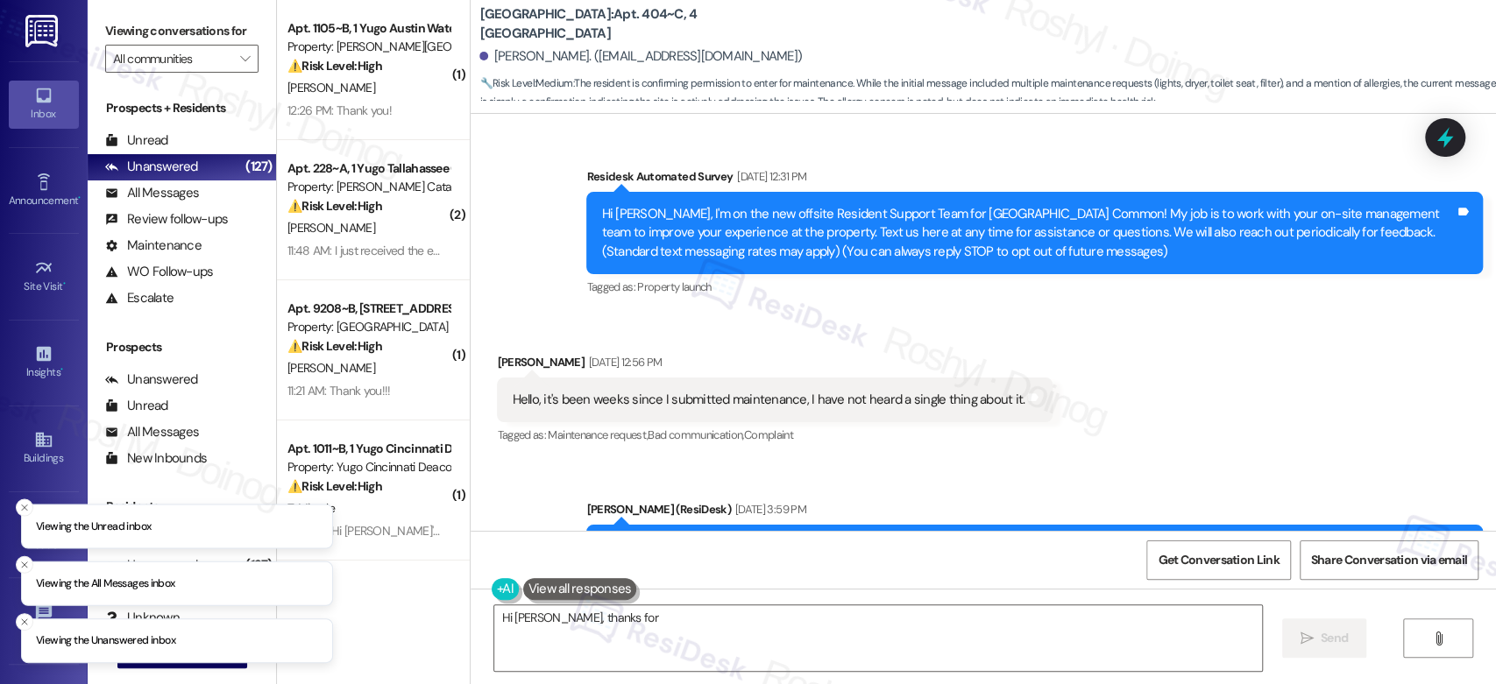
type textarea "Hi [PERSON_NAME], thanks for letting"
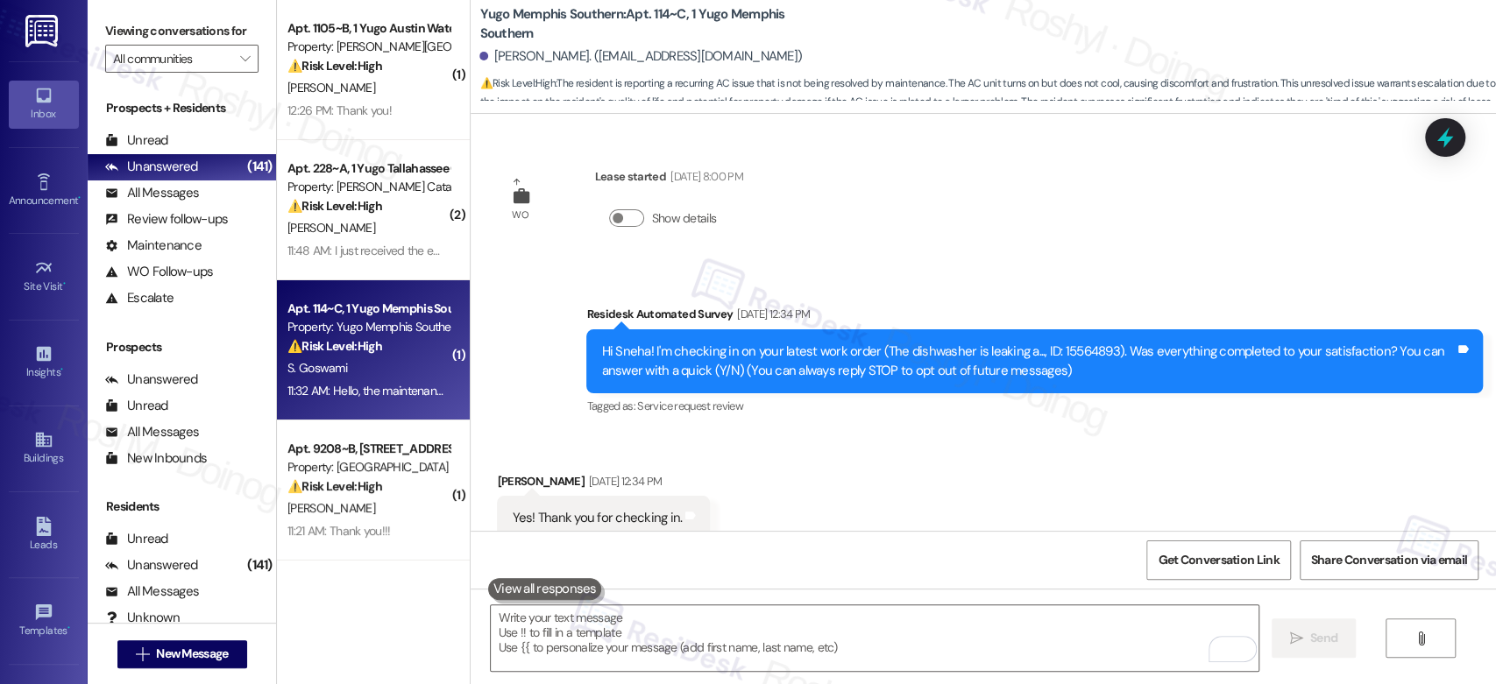
scroll to position [1716, 0]
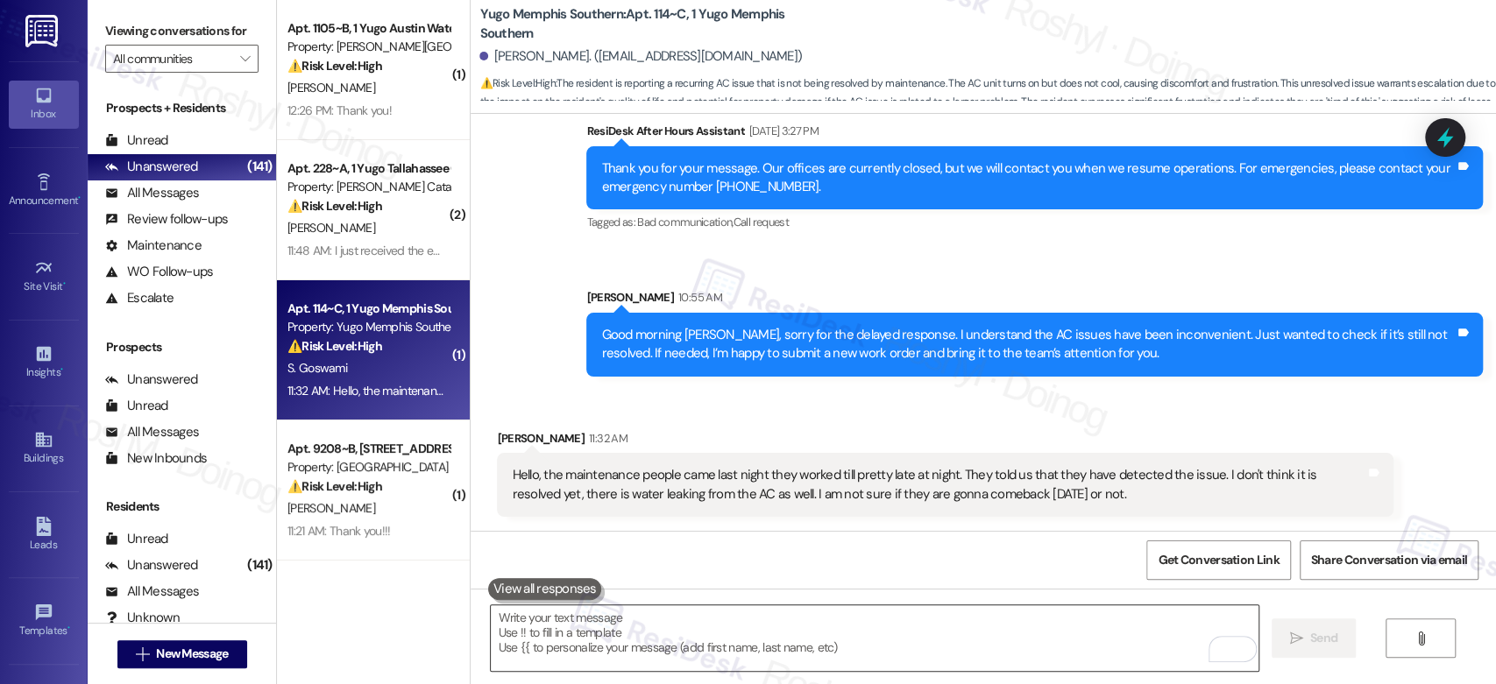
click at [765, 651] on textarea "To enrich screen reader interactions, please activate Accessibility in Grammarl…" at bounding box center [874, 639] width 767 height 66
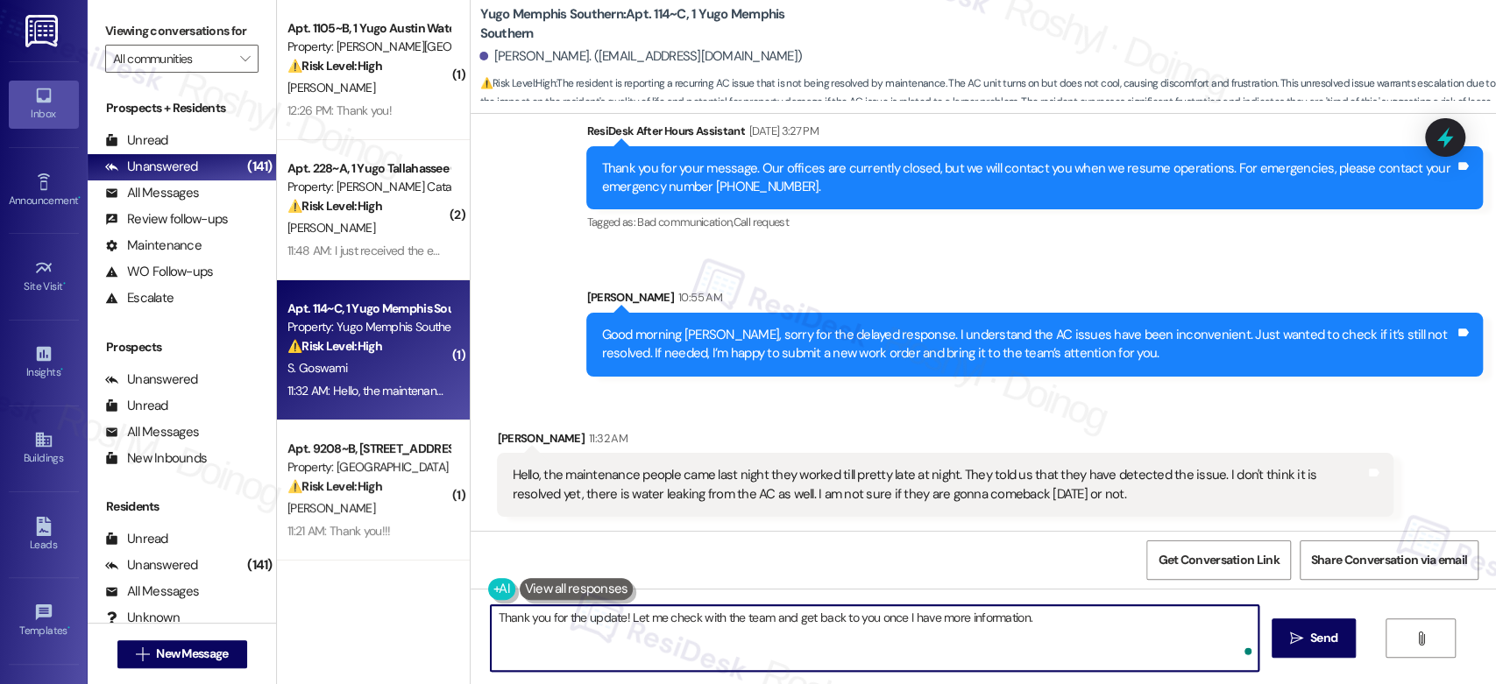
type textarea "Thank you for the update! Let me check with the team and get back to you once I…"
click at [1060, 627] on textarea "Thank you for the update! Let me check with the team and get back to you once I…" at bounding box center [874, 639] width 767 height 66
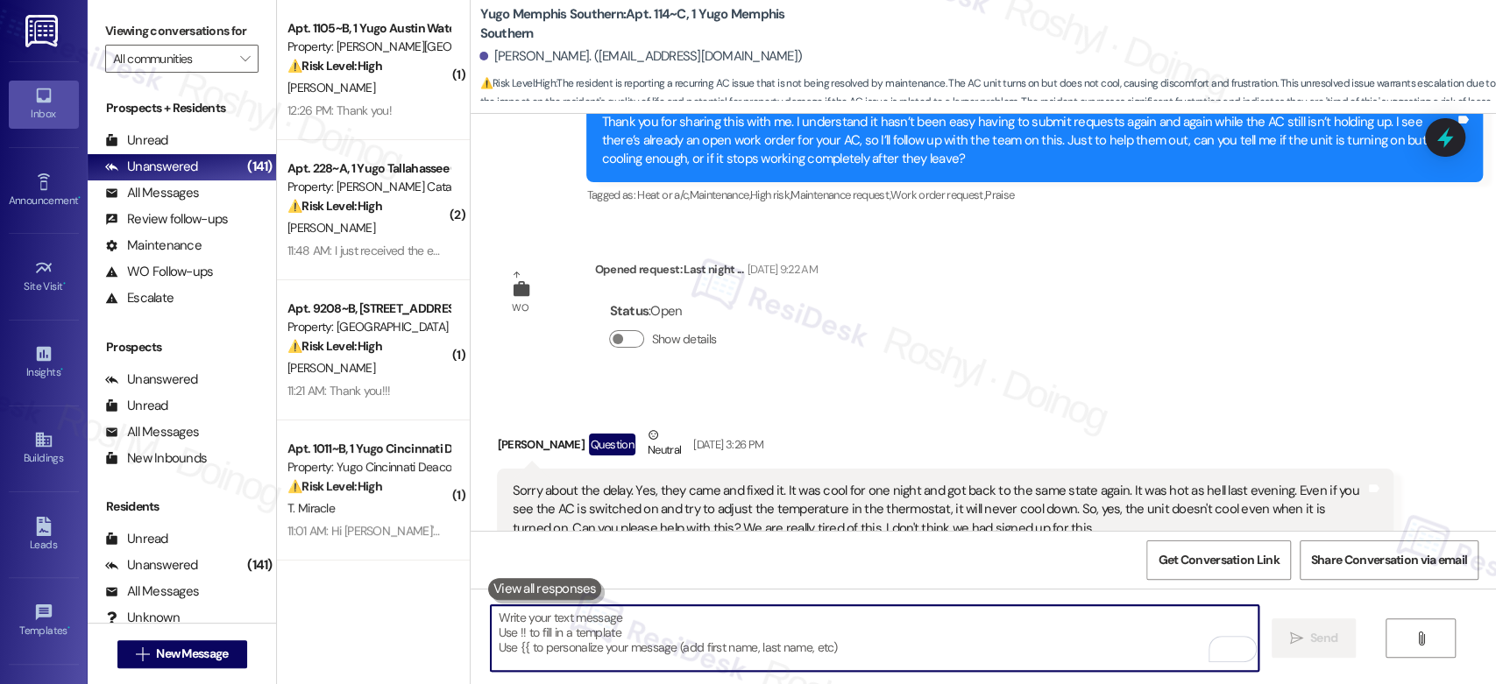
scroll to position [1351, 0]
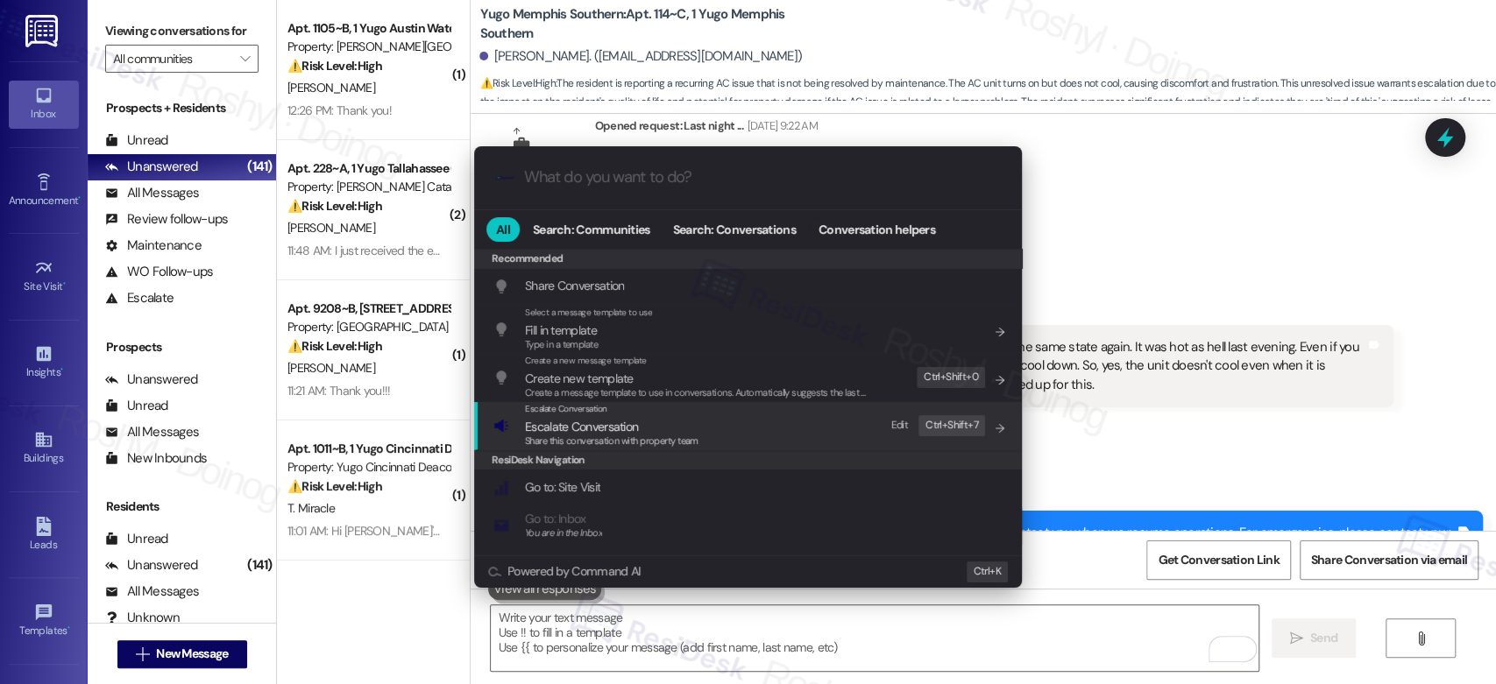
click at [624, 414] on div "Escalate Conversation" at bounding box center [612, 409] width 174 height 14
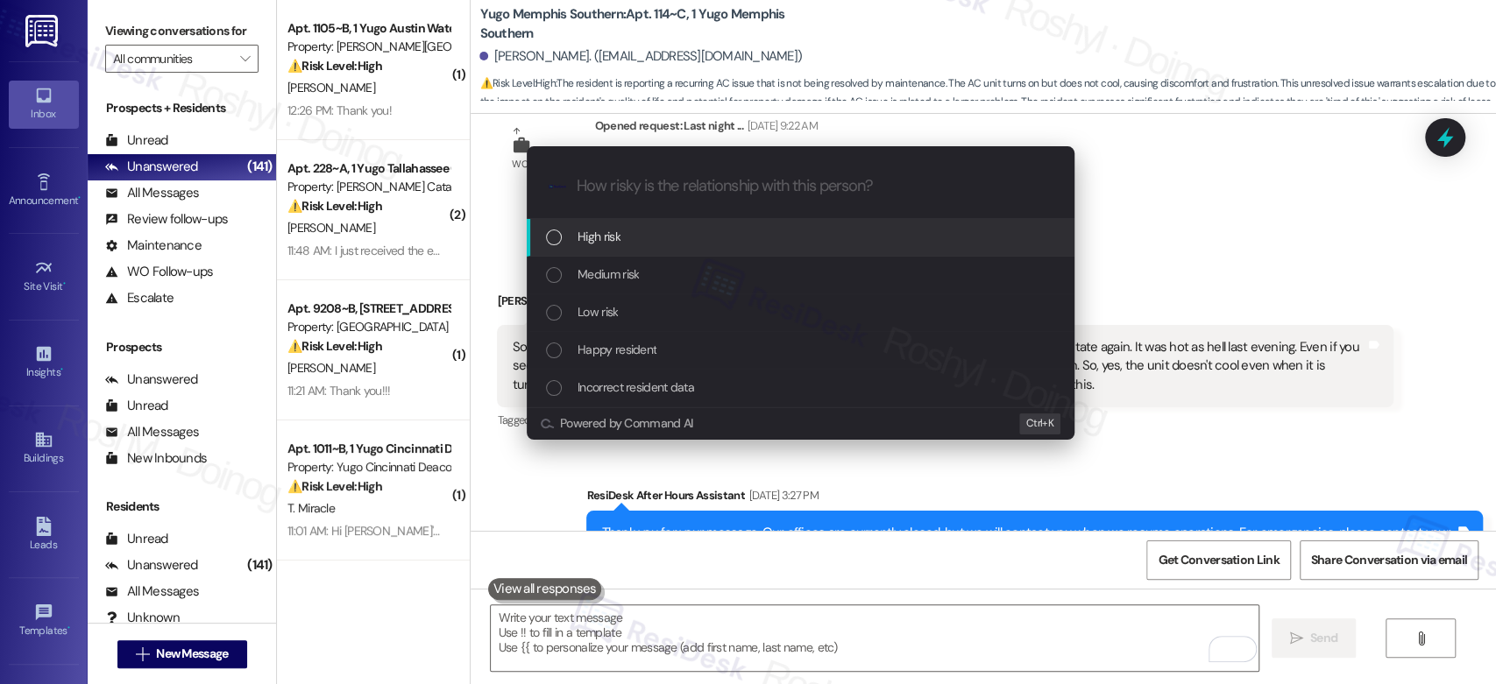
click at [623, 240] on div "High risk" at bounding box center [802, 236] width 513 height 19
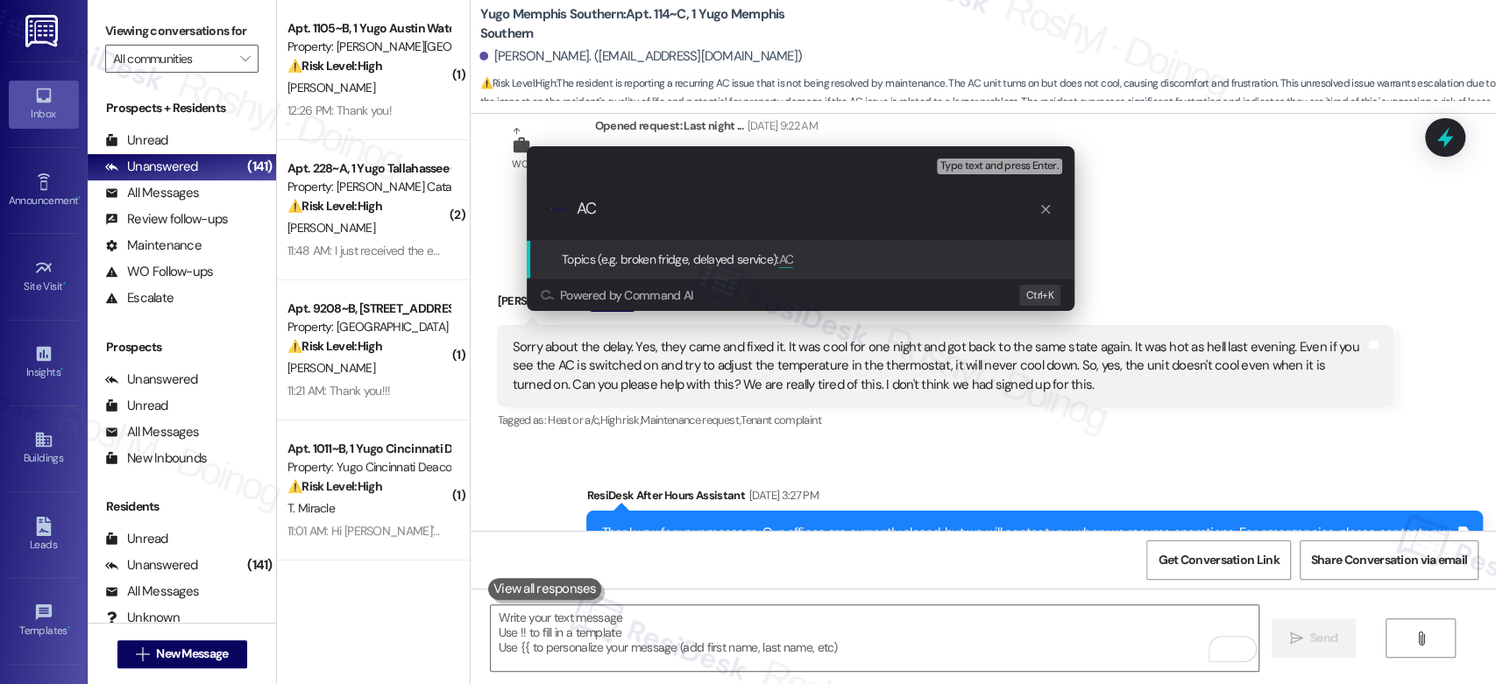
type input "A"
type input "f"
type input "Follow up - AC issues"
click at [999, 171] on span "Type text and press Enter." at bounding box center [999, 166] width 118 height 12
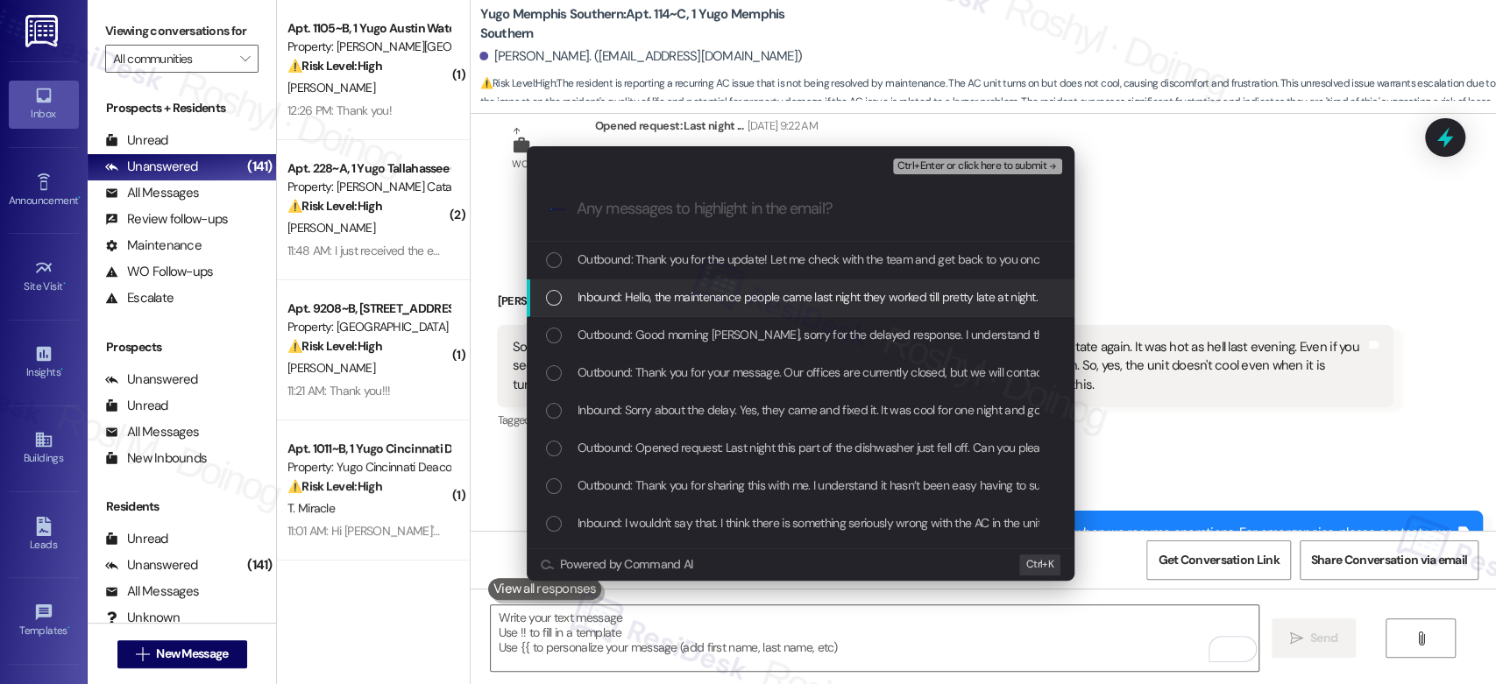
click at [876, 305] on span "Inbound: Hello, the maintenance people came last night they worked till pretty …" at bounding box center [1251, 296] width 1347 height 19
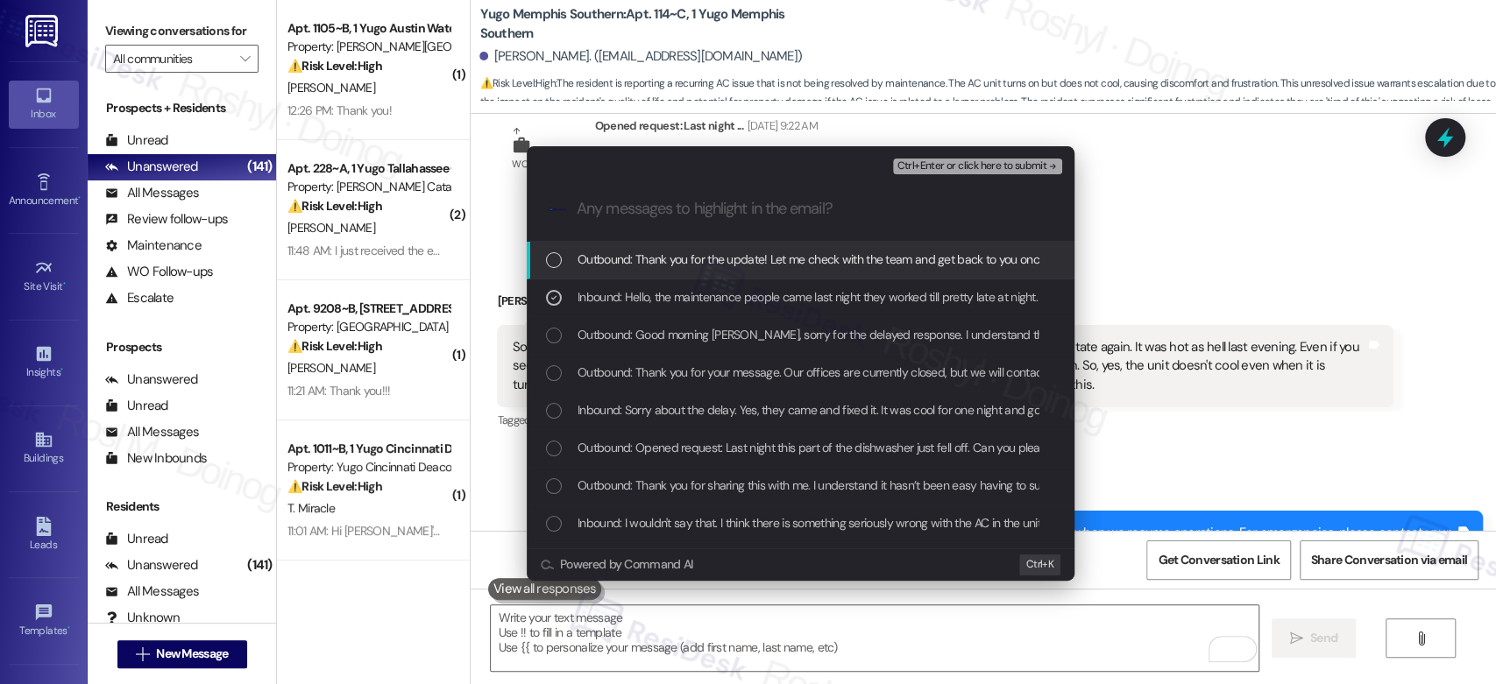
click at [1012, 161] on span "Ctrl+Enter or click here to submit" at bounding box center [972, 166] width 150 height 12
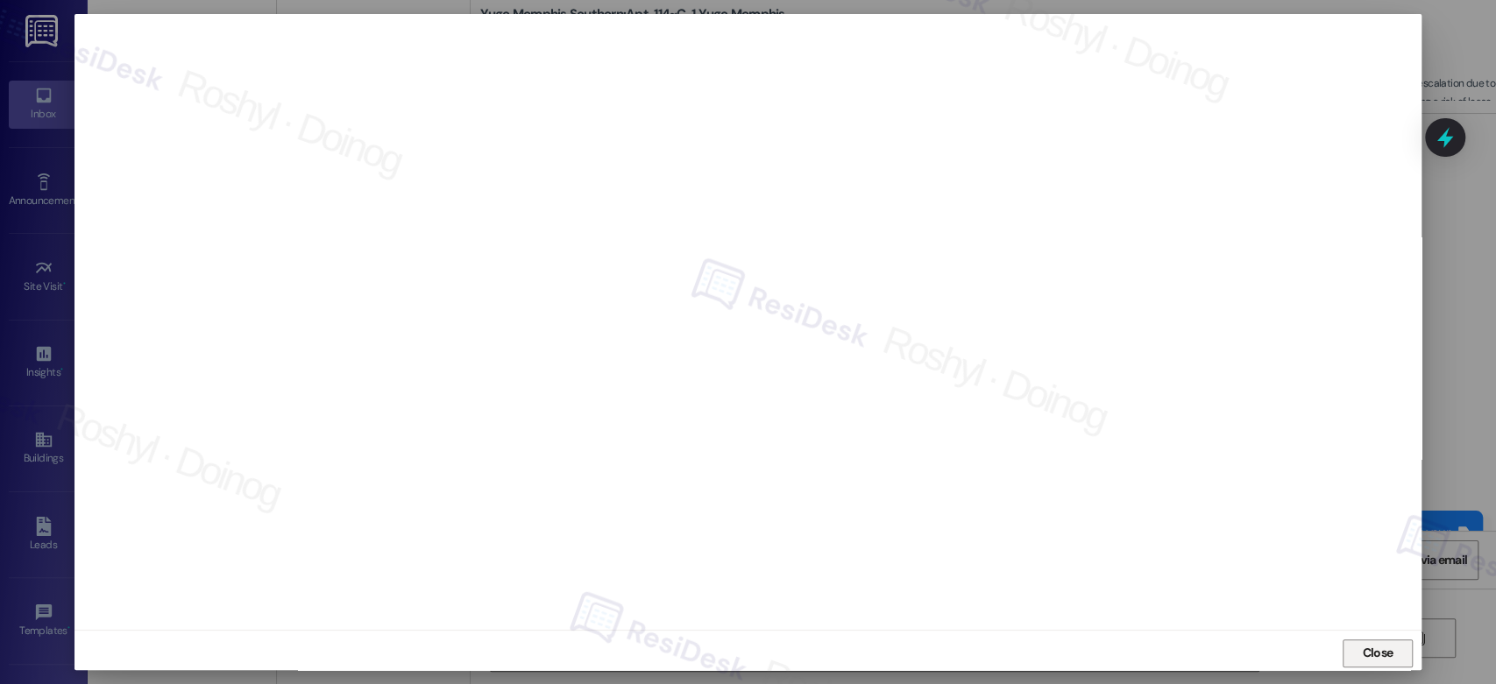
click at [1375, 657] on span "Close" at bounding box center [1377, 653] width 31 height 18
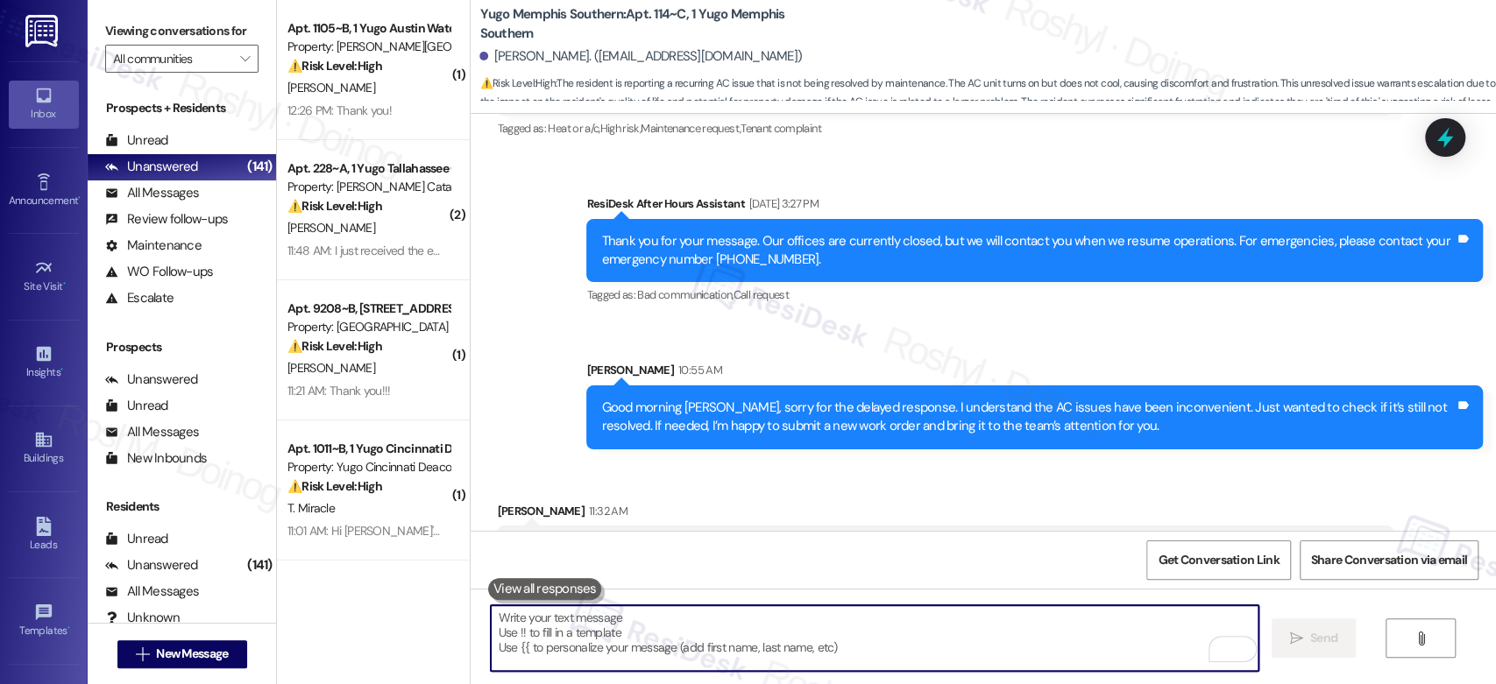
scroll to position [1838, 0]
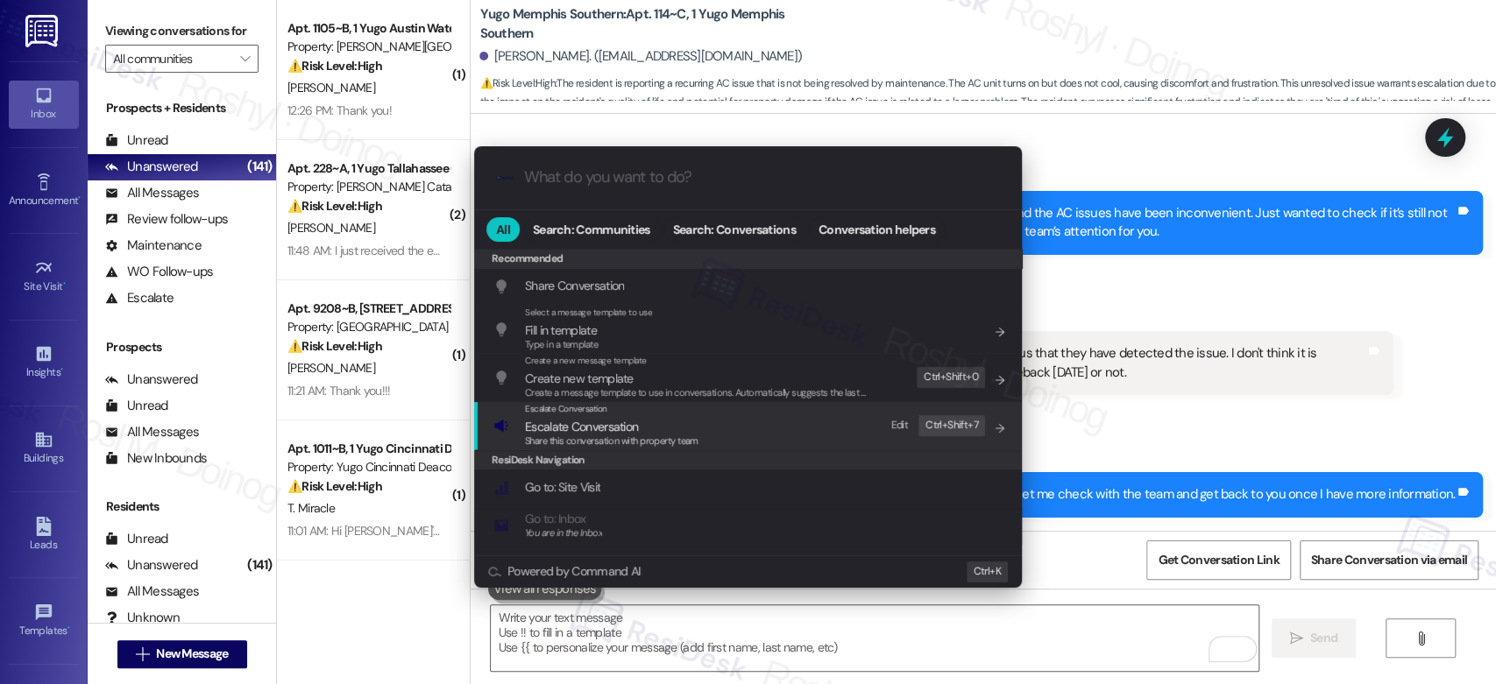
click at [693, 427] on span "Escalate Conversation" at bounding box center [612, 426] width 174 height 19
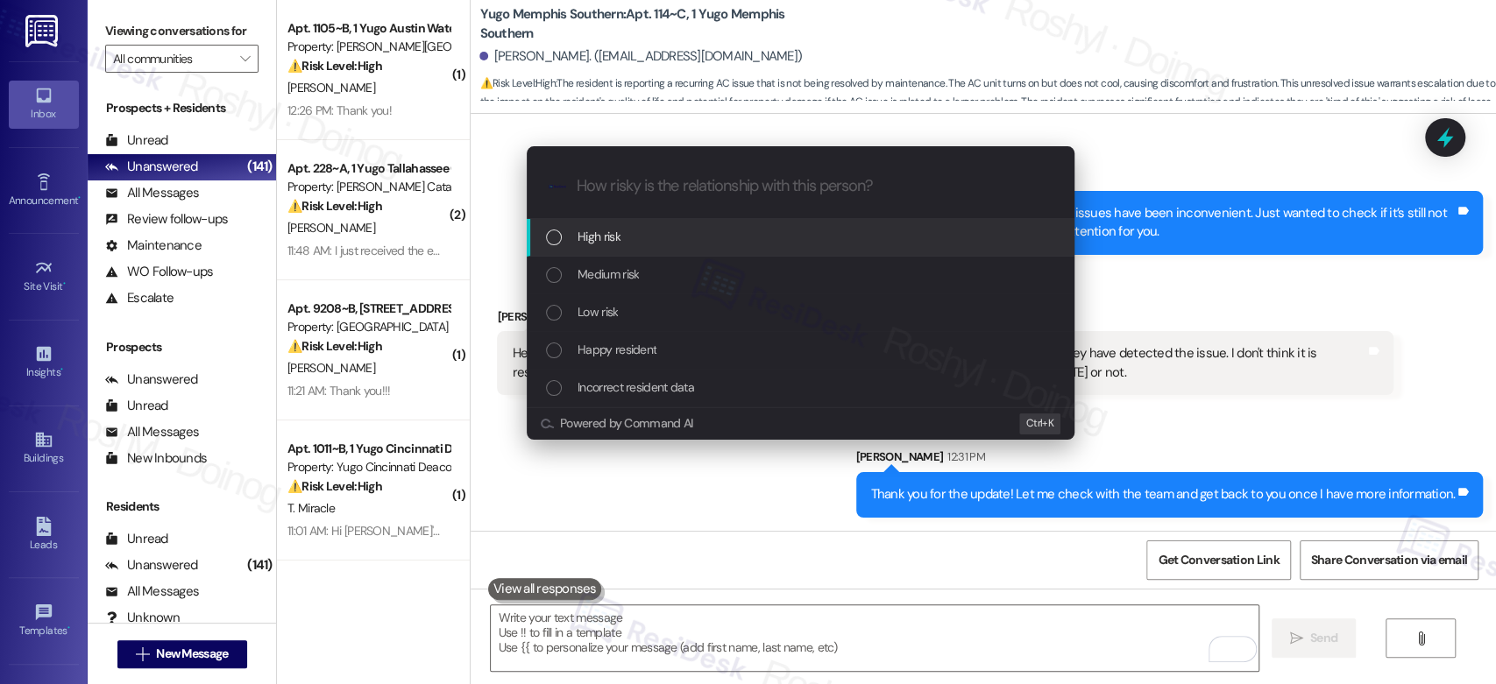
click at [647, 236] on div "High risk" at bounding box center [802, 236] width 513 height 19
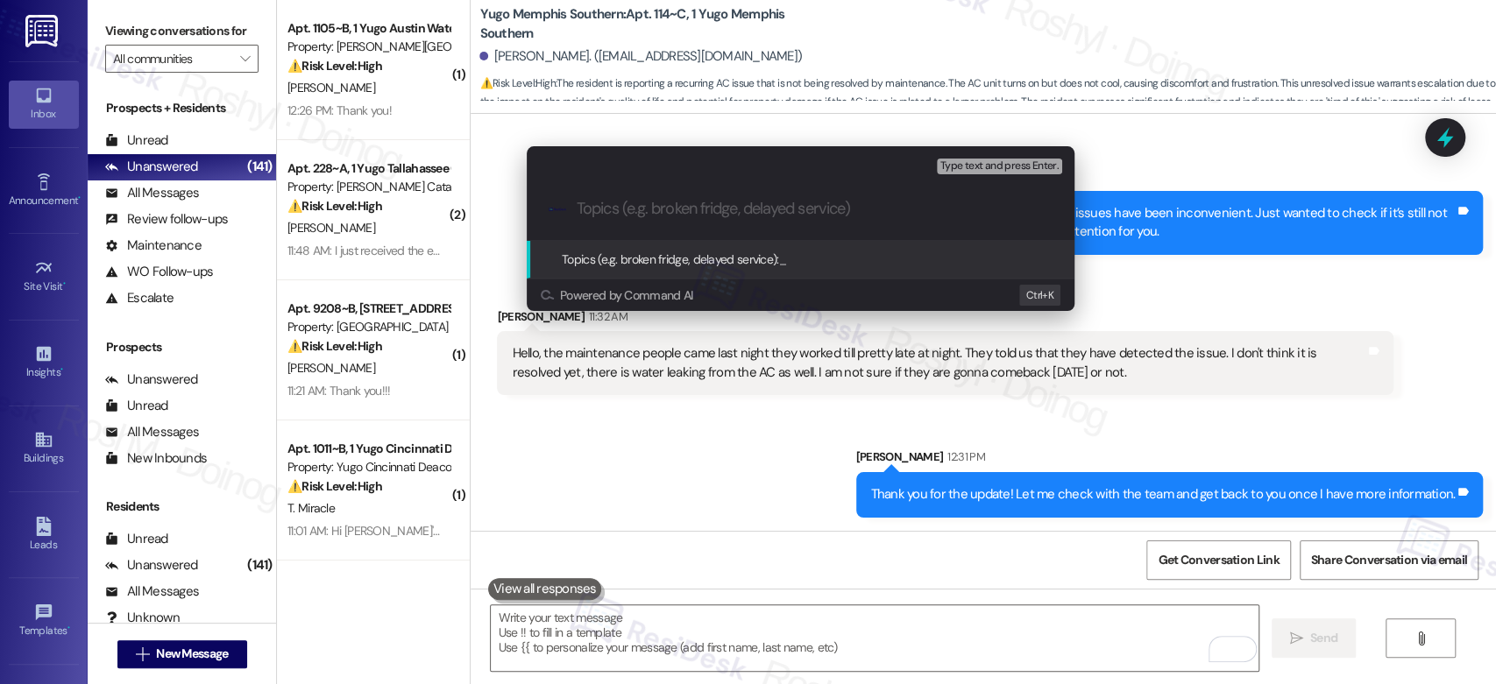
paste input "Ice machine l"
drag, startPoint x: 669, startPoint y: 212, endPoint x: 399, endPoint y: 210, distance: 269.9
click at [399, 210] on div "Escalate Conversation High risk Topics (e.g. broken fridge, delayed service) An…" at bounding box center [748, 342] width 1496 height 684
type input "Follow up - AC Issue"
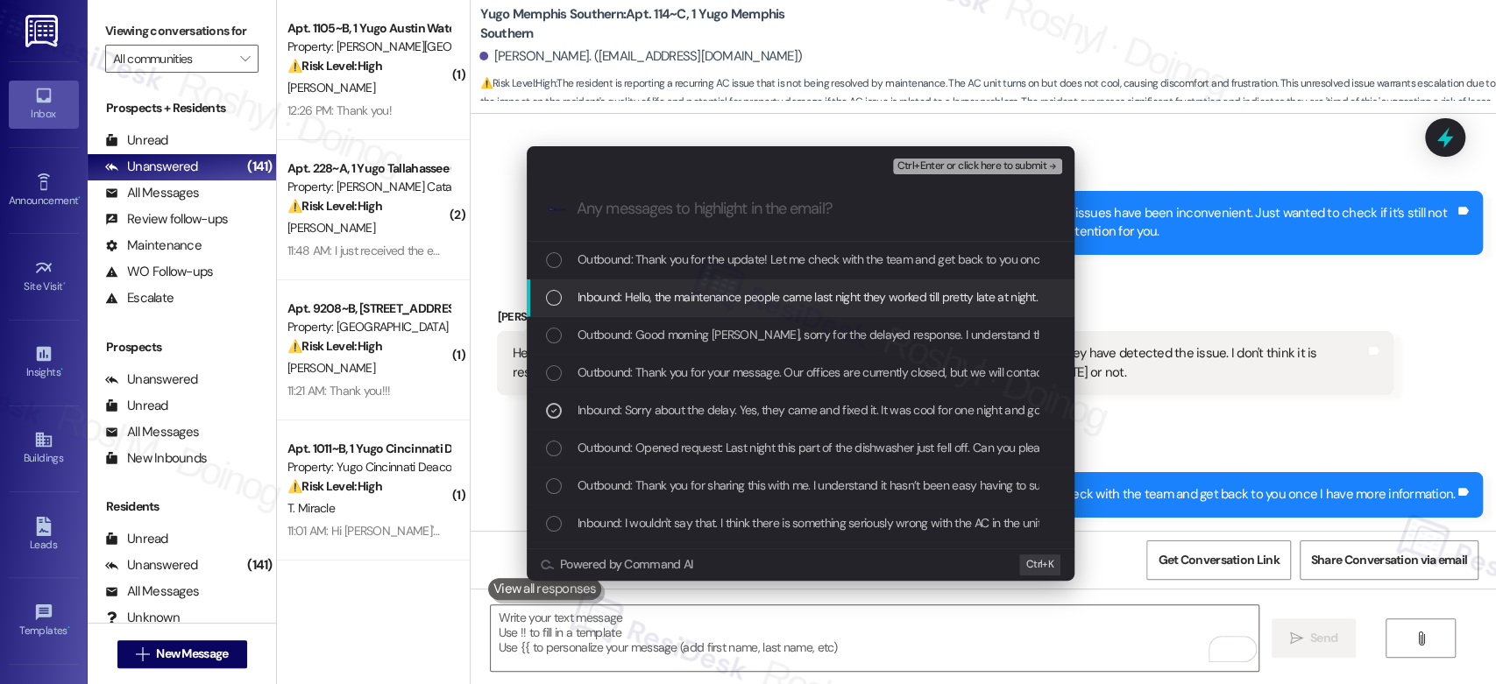
click at [776, 299] on span "Inbound: Hello, the maintenance people came last night they worked till pretty …" at bounding box center [1251, 296] width 1347 height 19
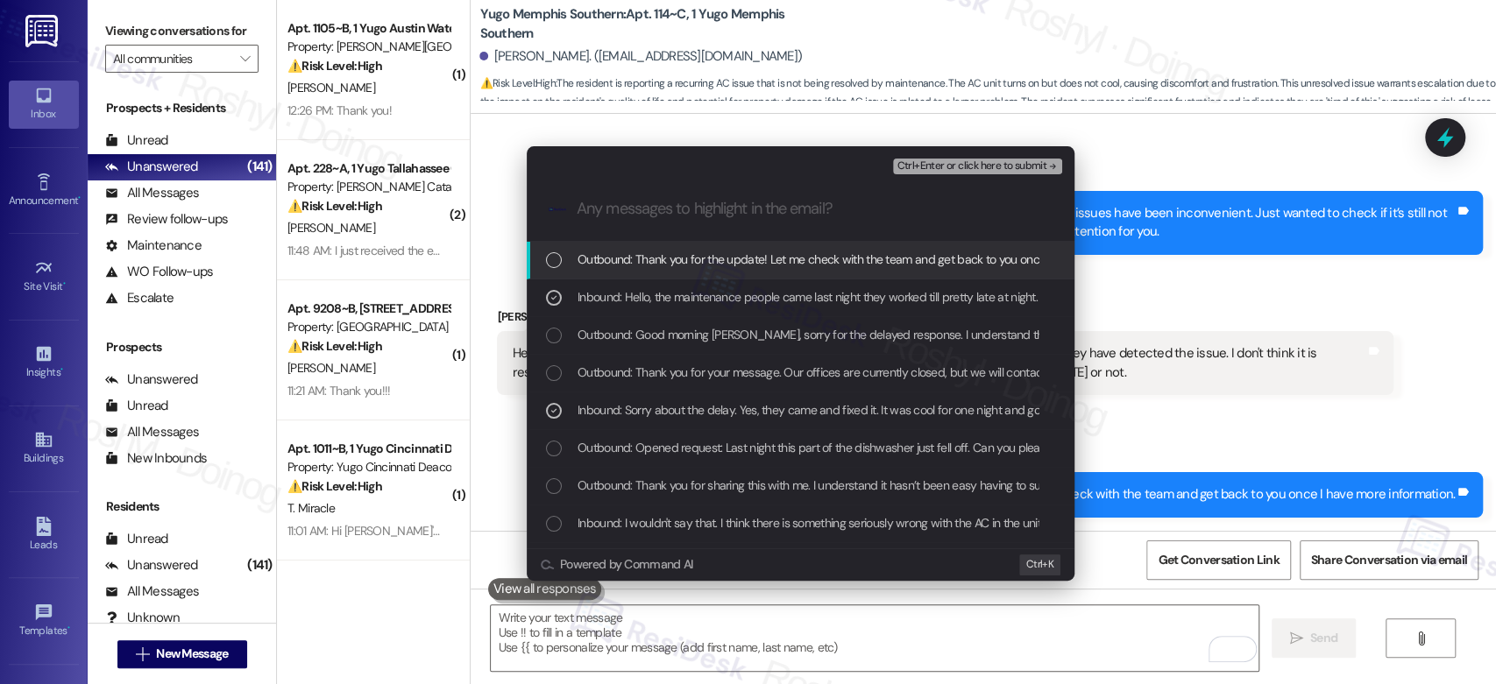
click at [1006, 163] on span "Ctrl+Enter or click here to submit" at bounding box center [972, 166] width 150 height 12
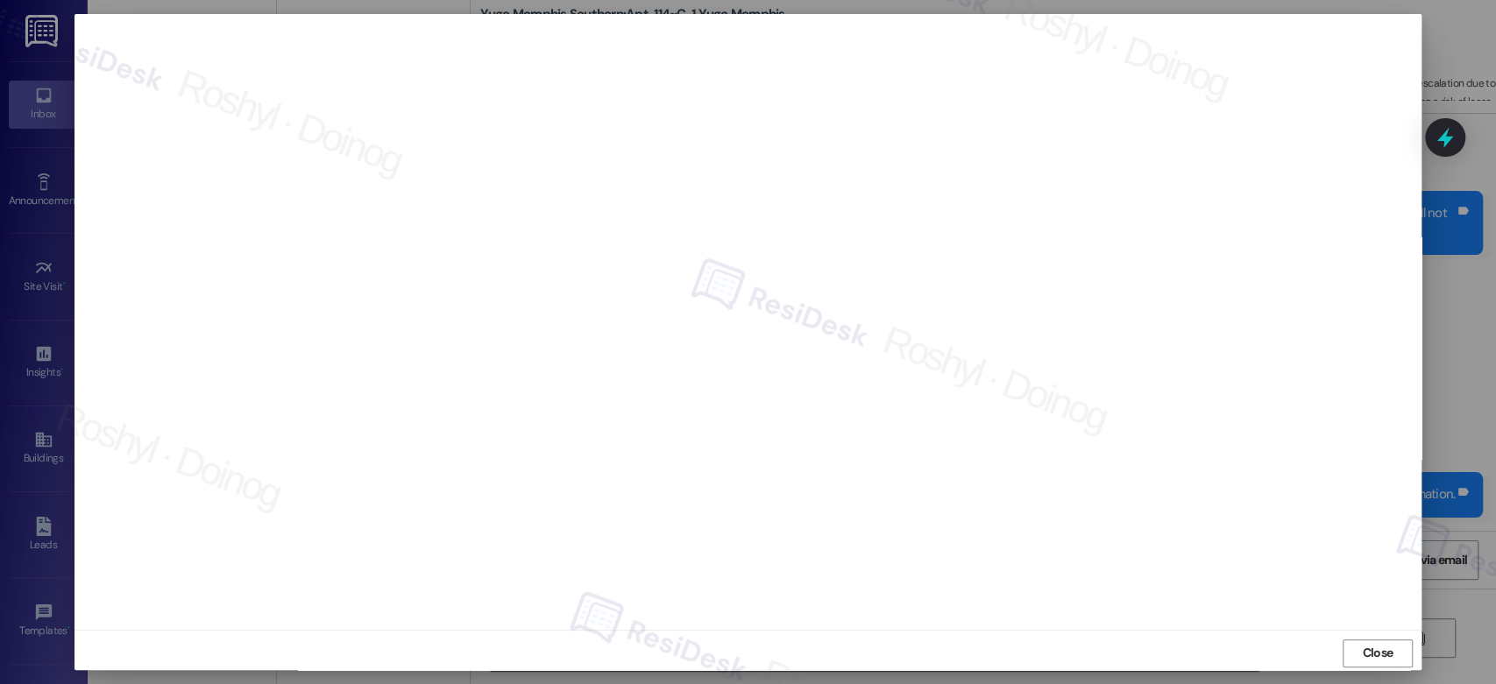
click at [1343, 640] on button "Close" at bounding box center [1378, 654] width 70 height 28
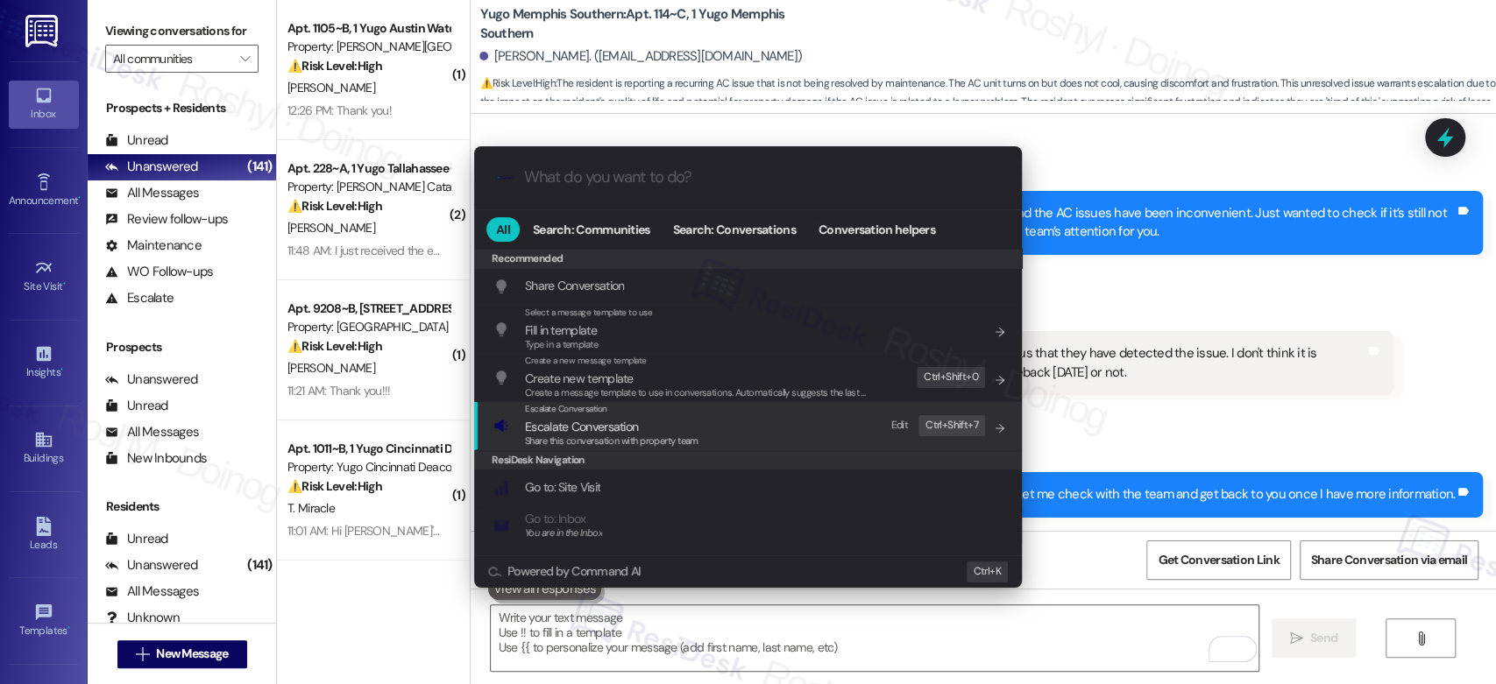
click at [785, 423] on div "Escalate Conversation Escalate Conversation Share this conversation with proper…" at bounding box center [749, 425] width 513 height 47
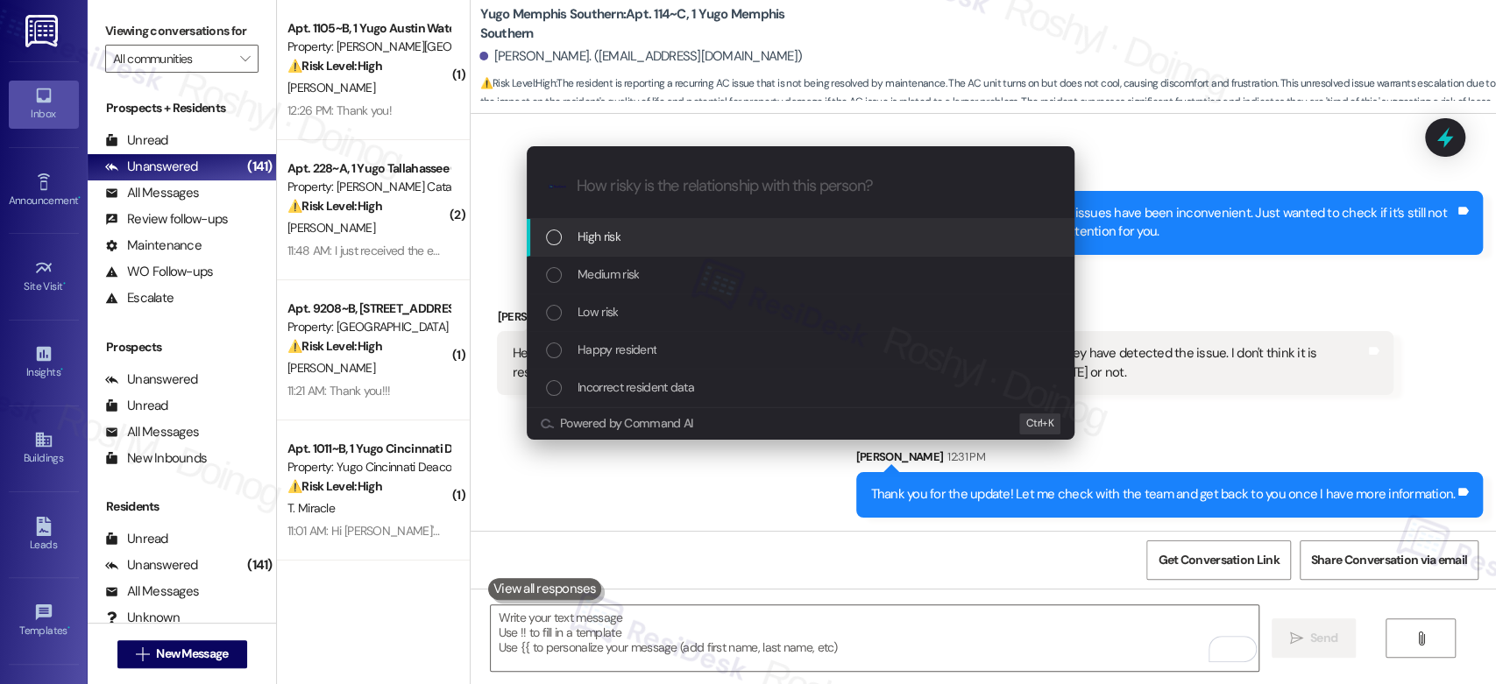
click at [659, 244] on div "High risk" at bounding box center [802, 236] width 513 height 19
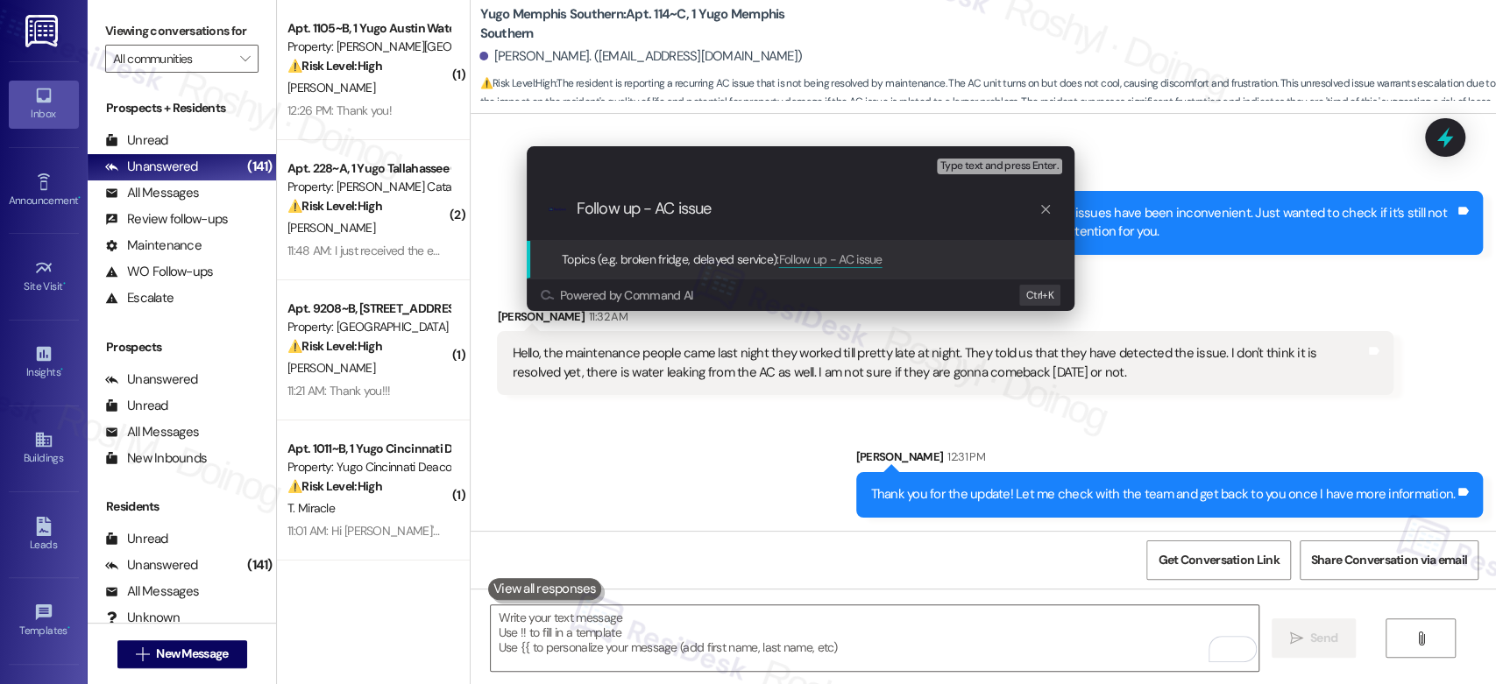
type input "Follow up - AC issue"
click at [975, 159] on button "Type text and press Enter." at bounding box center [999, 167] width 125 height 16
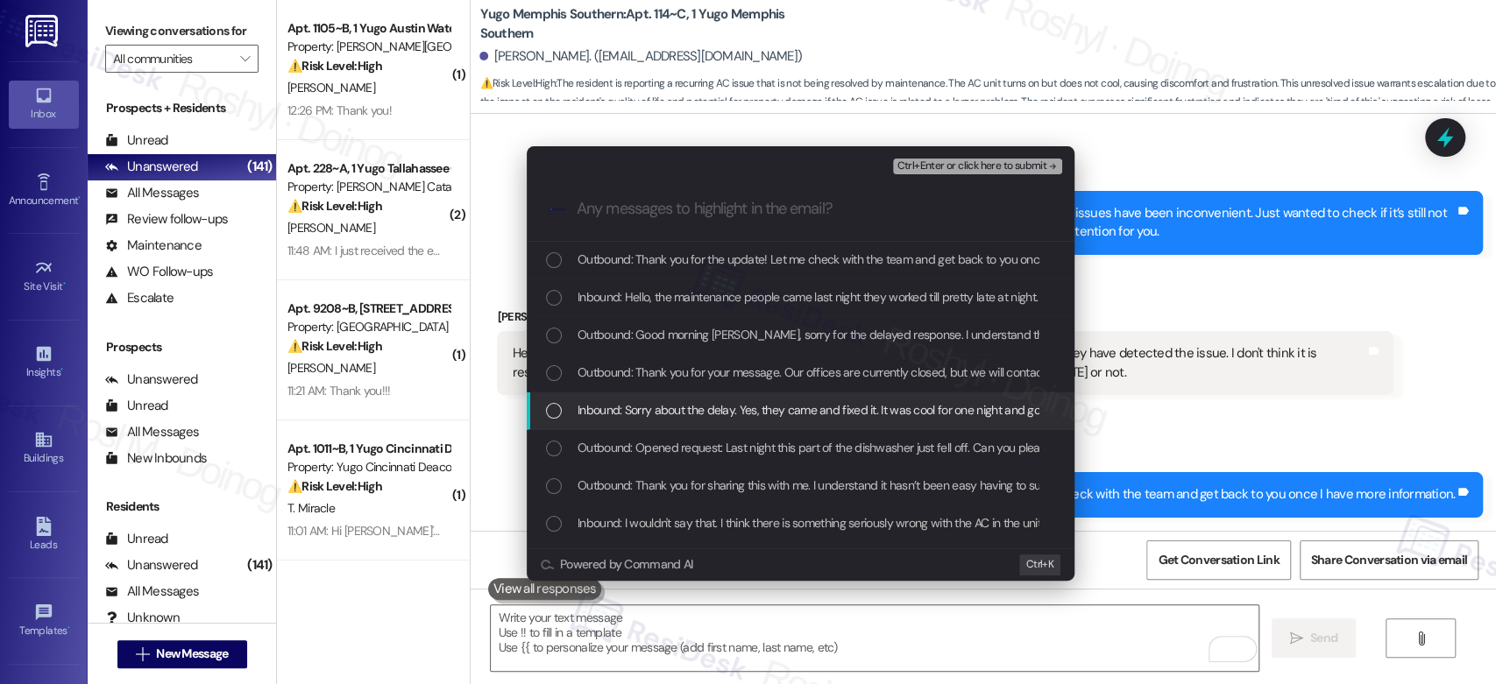
click at [897, 393] on div "Inbound: Sorry about the delay. Yes, they came and fixed it. It was cool for on…" at bounding box center [801, 412] width 548 height 38
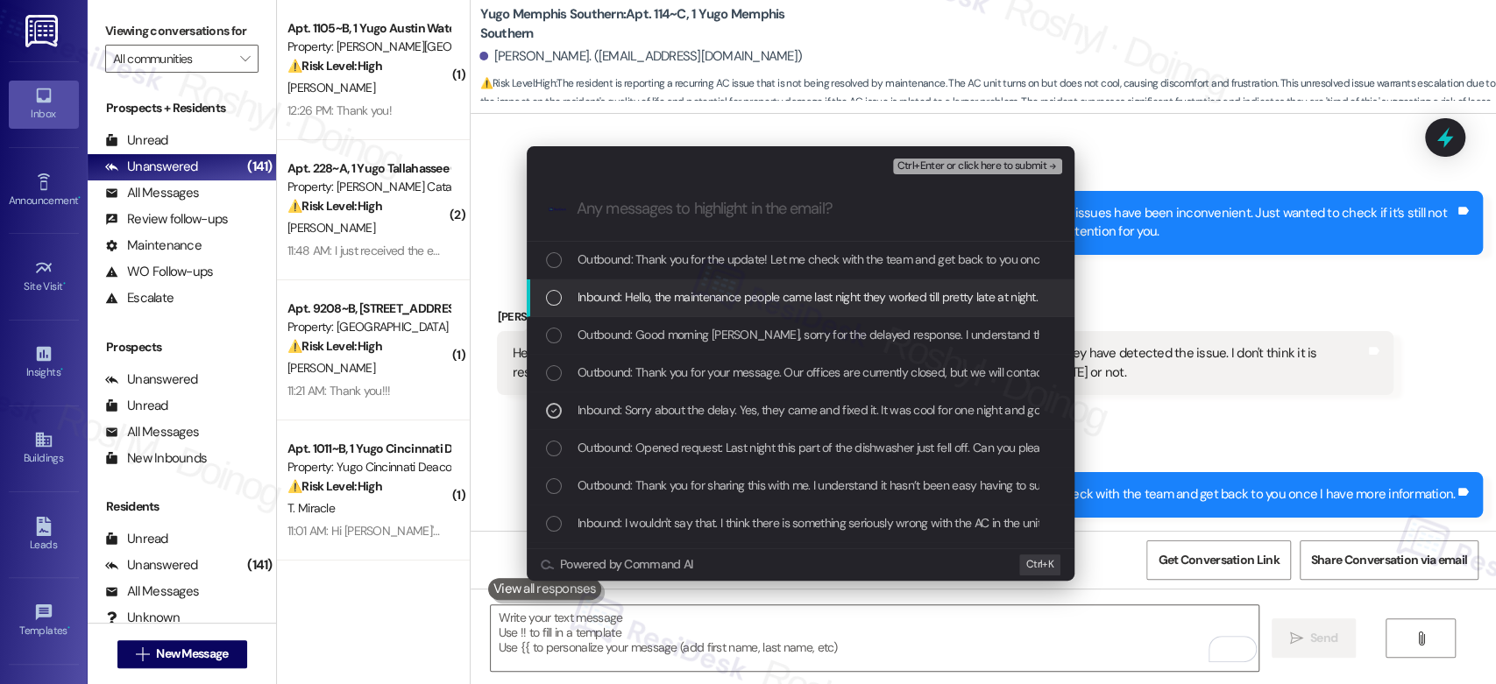
click at [798, 284] on div "Inbound: Hello, the maintenance people came last night they worked till pretty …" at bounding box center [801, 299] width 548 height 38
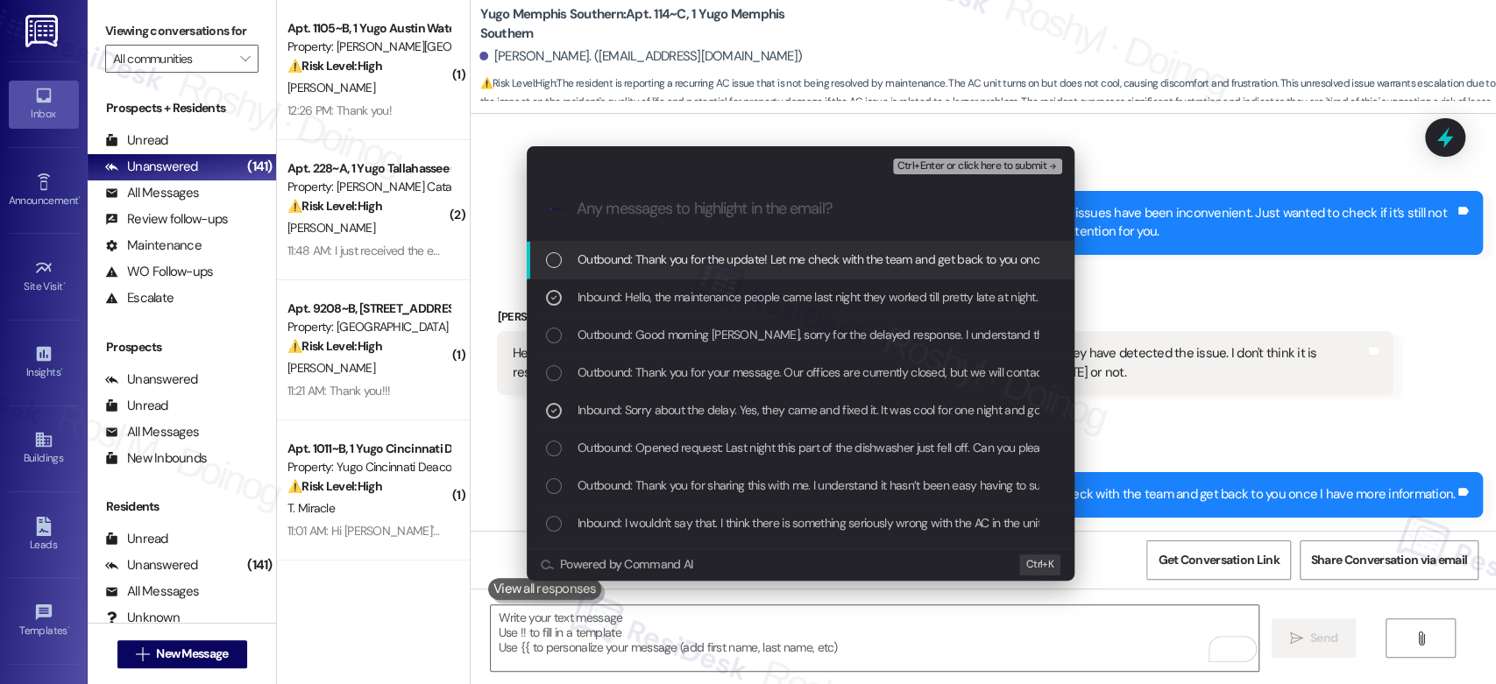
click at [960, 170] on span "Ctrl+Enter or click here to submit" at bounding box center [972, 166] width 150 height 12
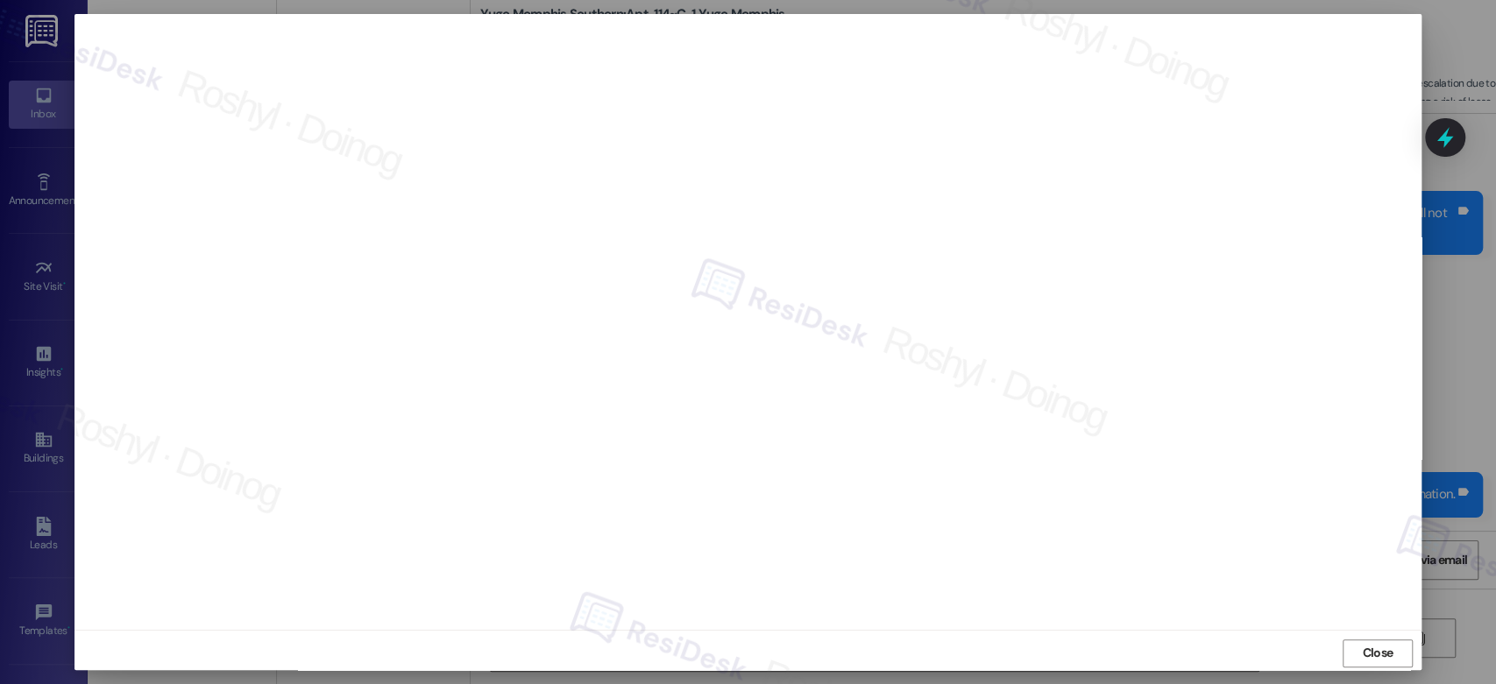
click at [814, 629] on div at bounding box center [747, 322] width 1346 height 616
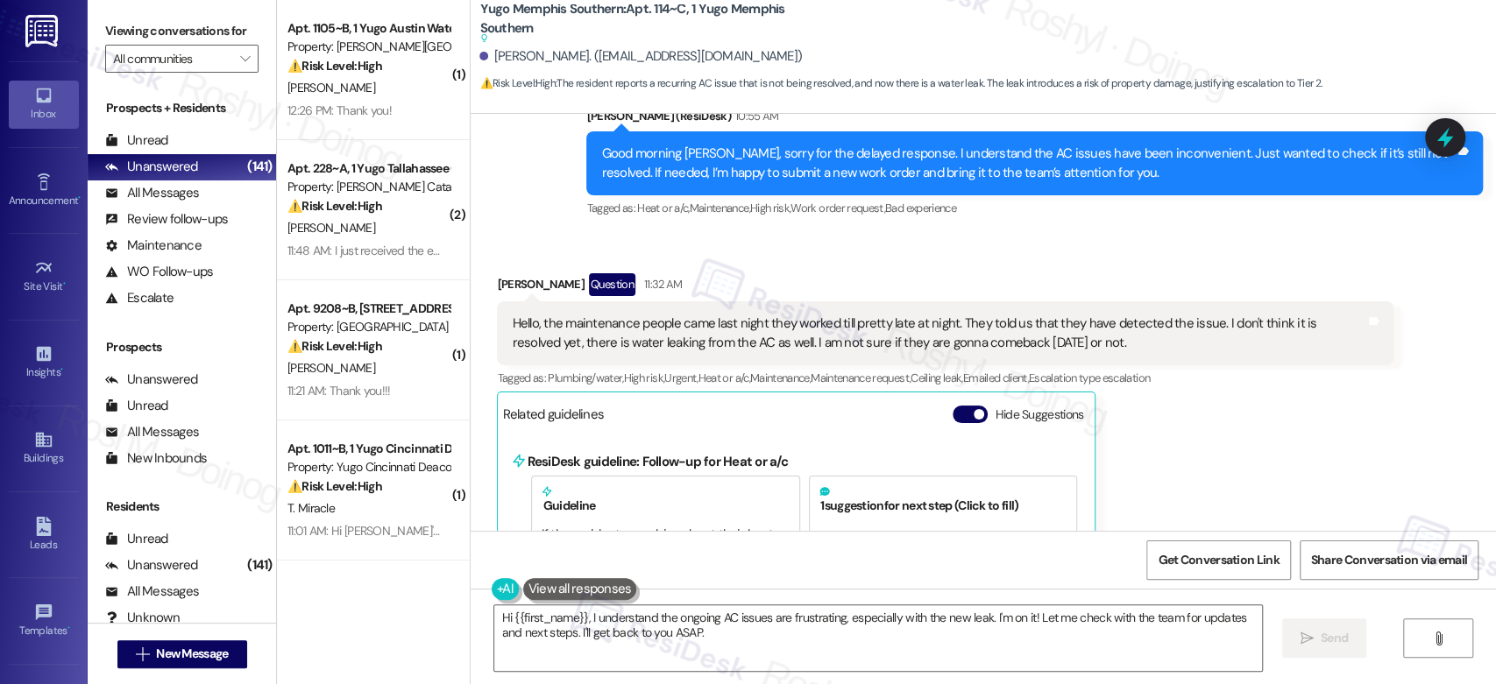
scroll to position [1941, 0]
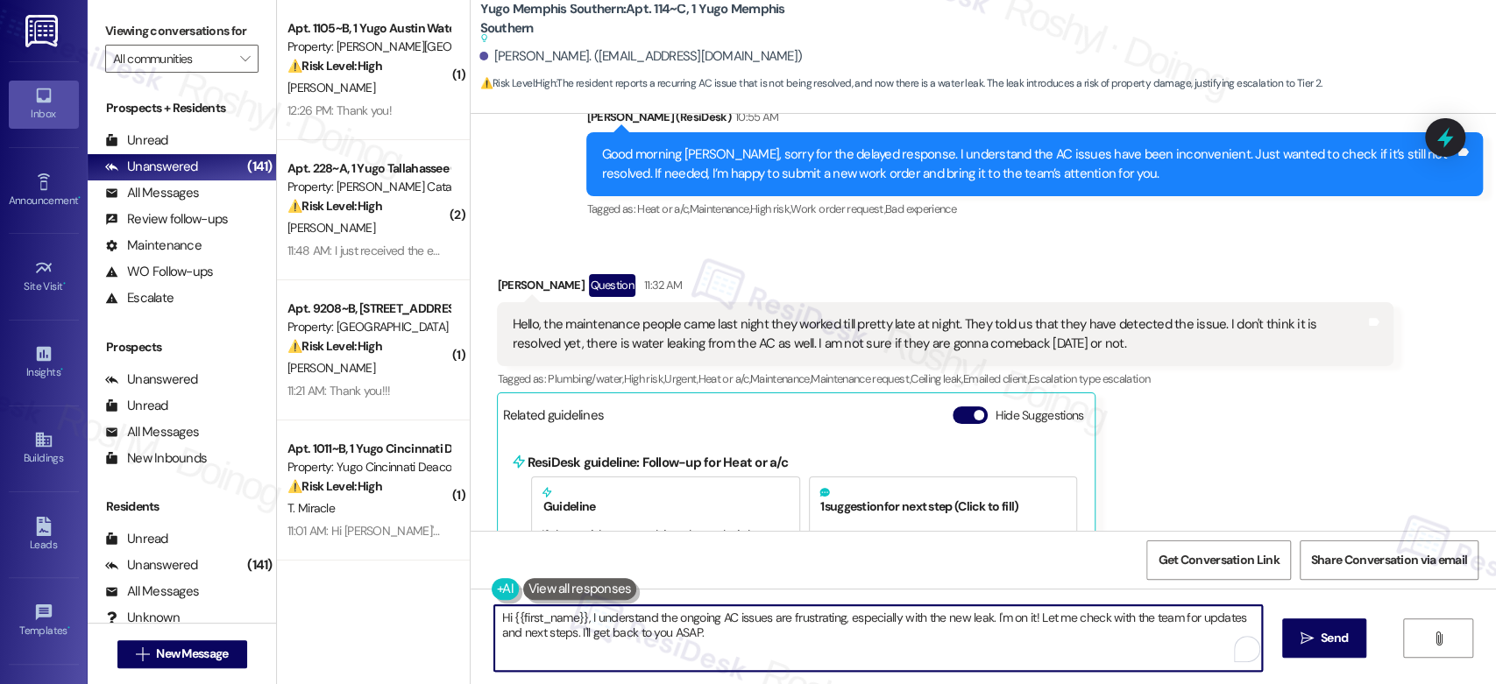
drag, startPoint x: 708, startPoint y: 638, endPoint x: 405, endPoint y: 591, distance: 306.9
click at [405, 591] on div "( 1 ) Apt. 1105~B, 1 Yugo Austin Waterloo Property: Yugo Austin Waterloo ⚠️ Ris…" at bounding box center [886, 342] width 1219 height 684
paste textarea "In the meantime, if there's anything else I can assist you with, let me know."
type textarea "In the meantime, if there's anything else I can assist you with, let me know."
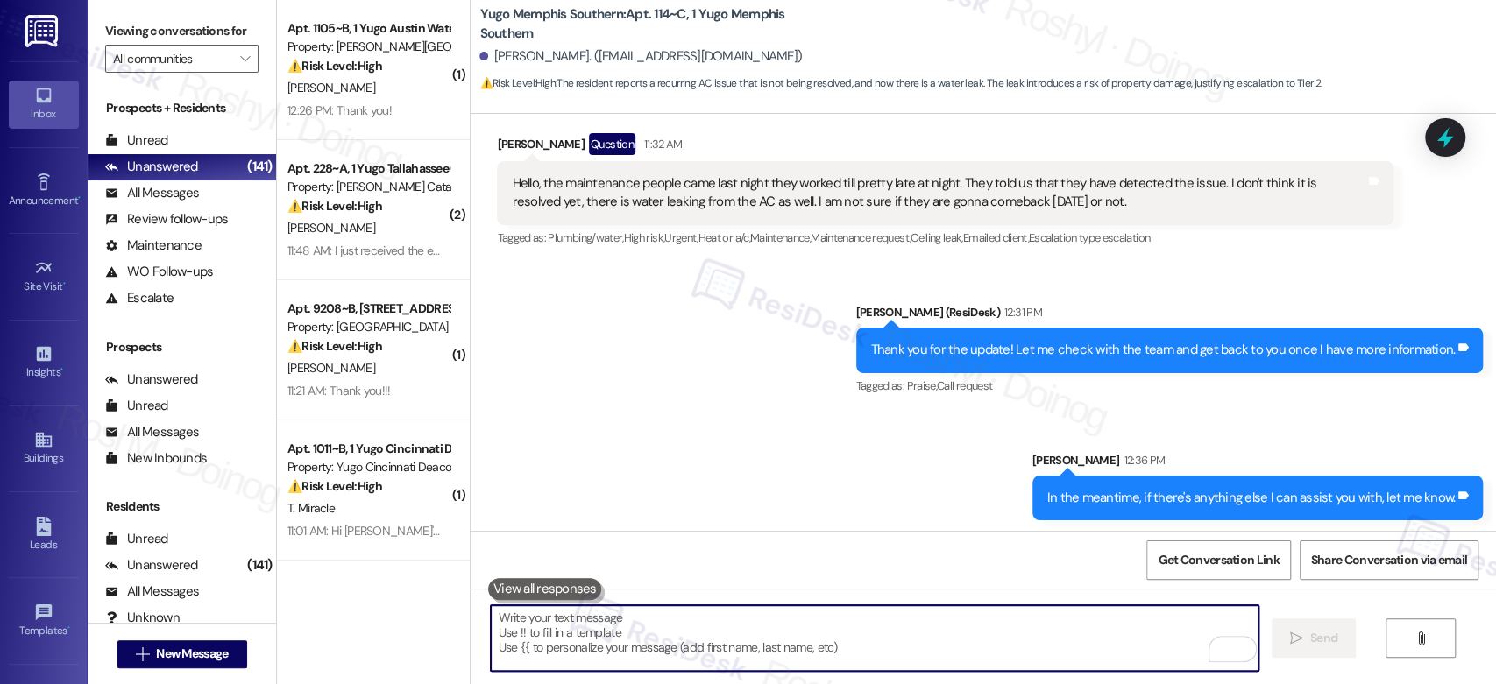
scroll to position [2040, 0]
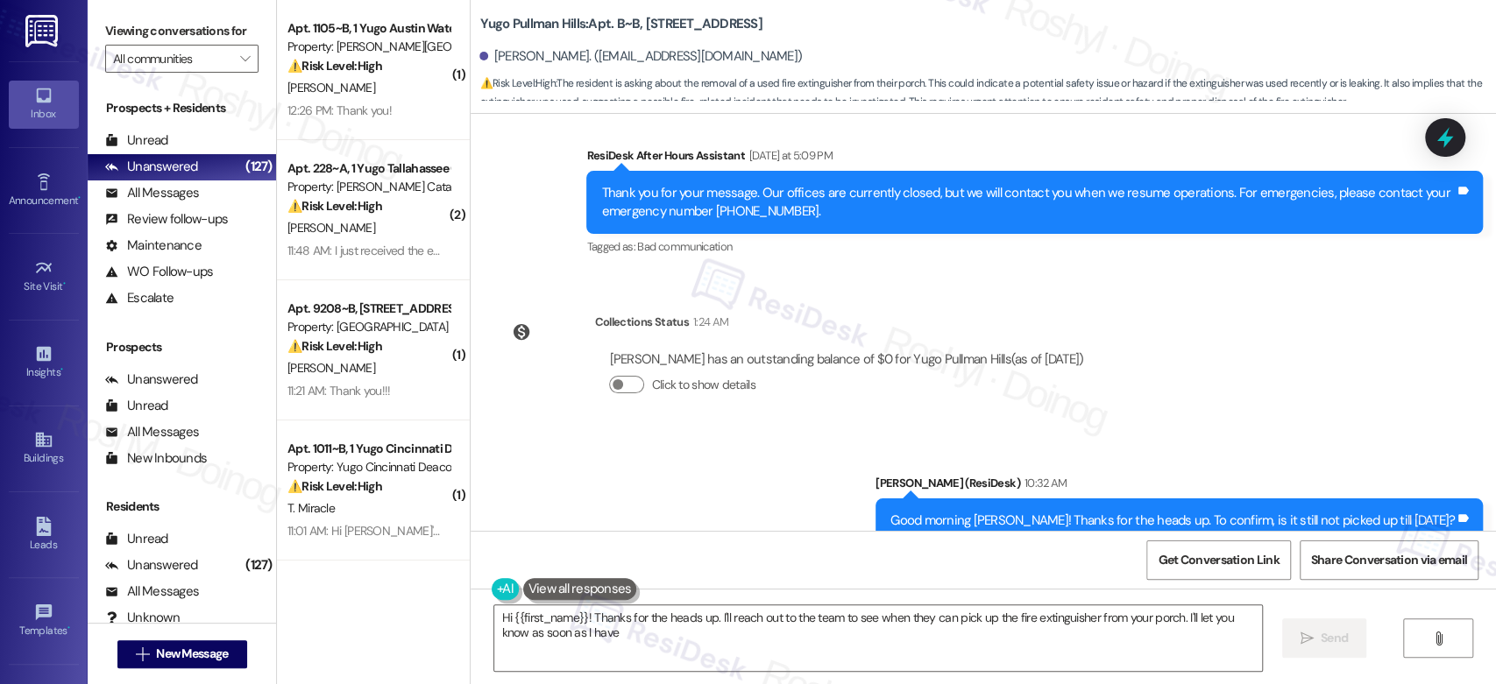
scroll to position [14563, 0]
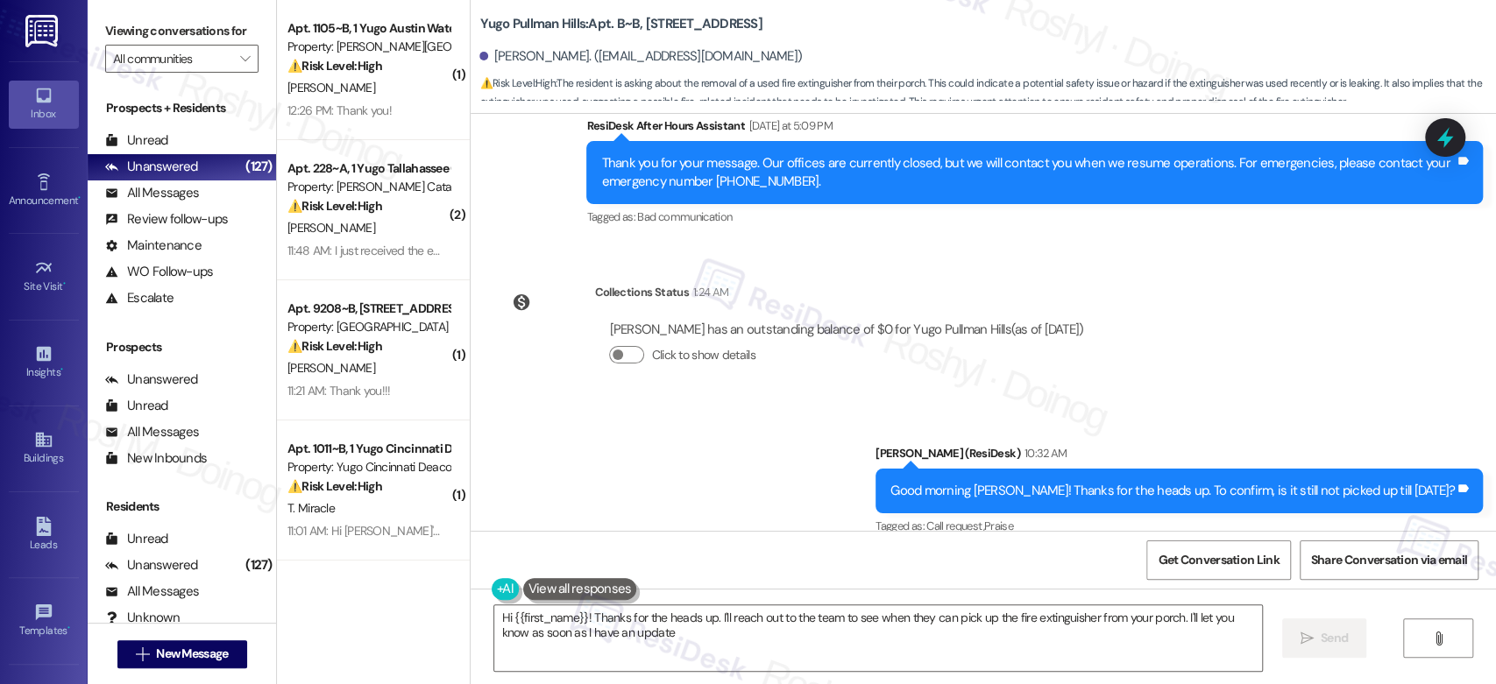
type textarea "Hi {{first_name}}! Thanks for the heads up. I'll reach out to the team to see w…"
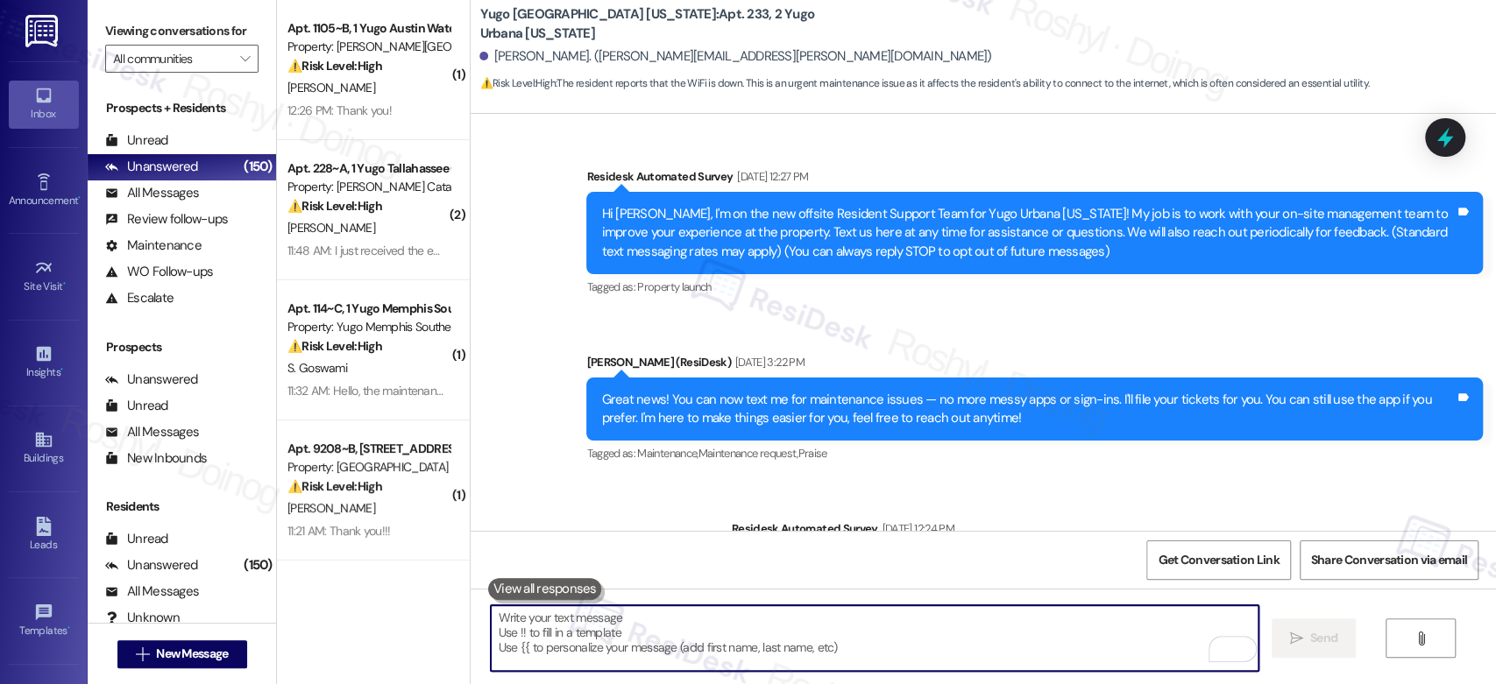
scroll to position [2917, 0]
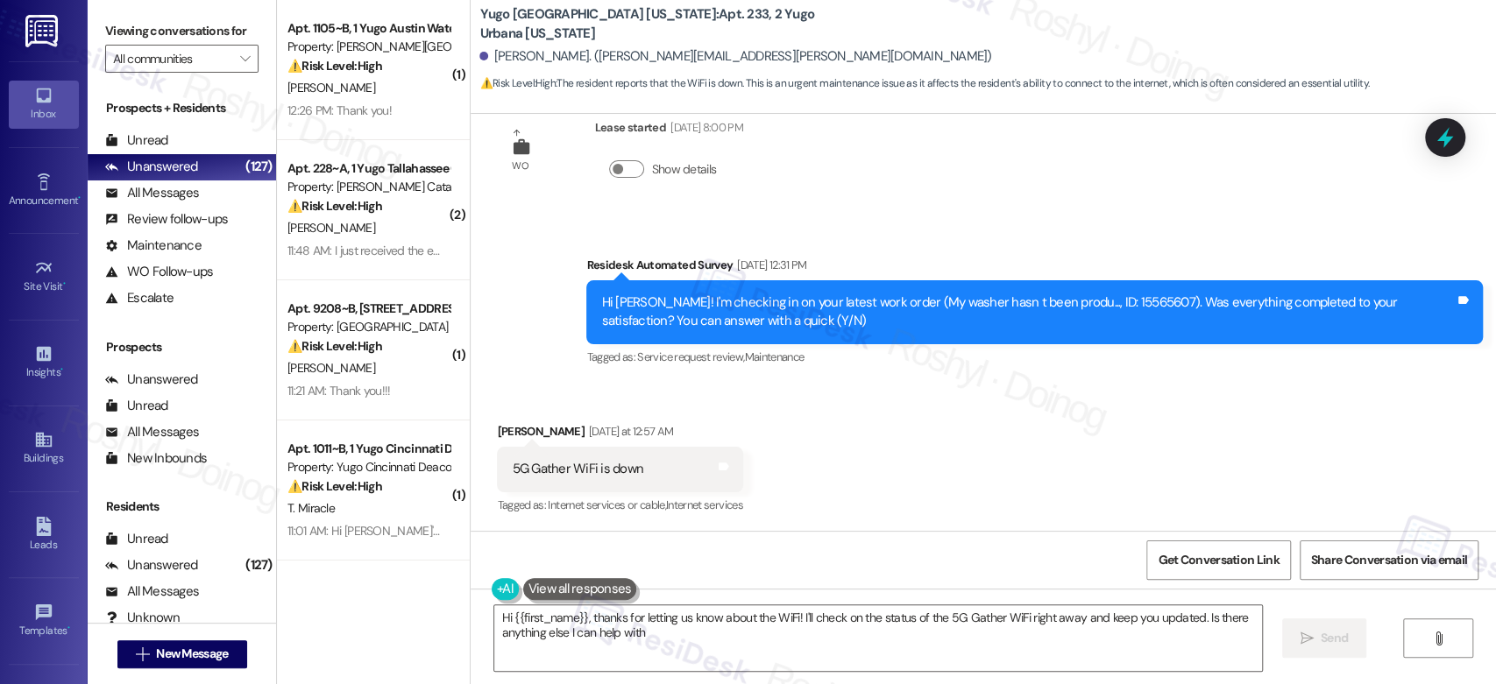
type textarea "Hi {{first_name}}, thanks for letting us know about the WiFi! I'll check on the…"
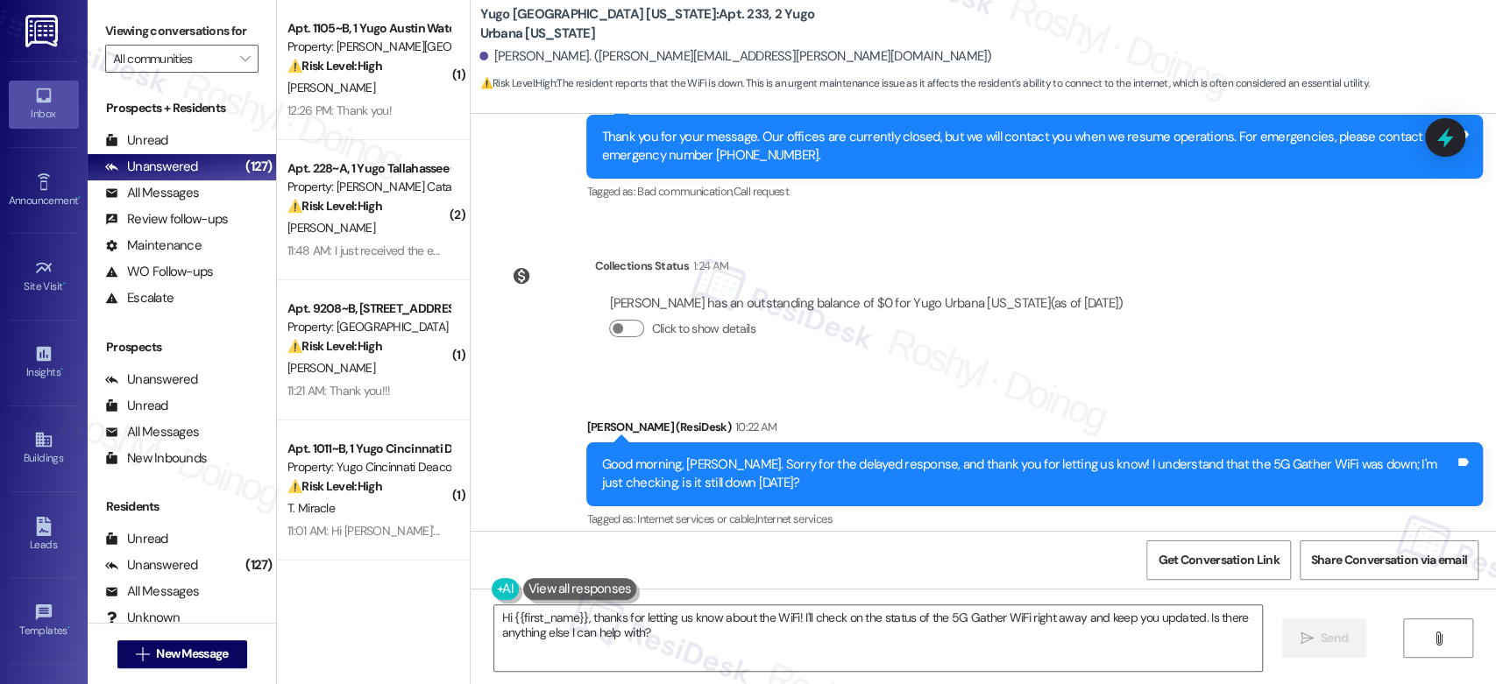
scroll to position [2944, 0]
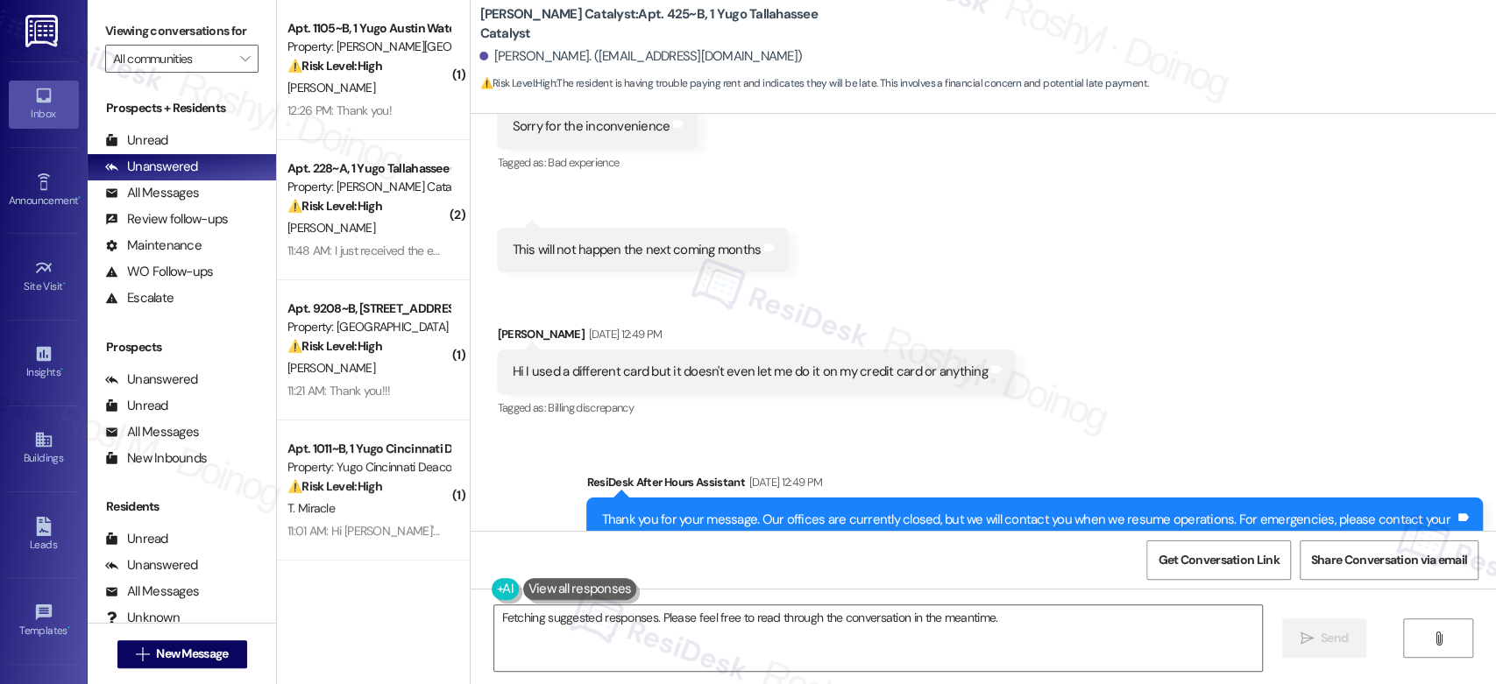
scroll to position [3098, 0]
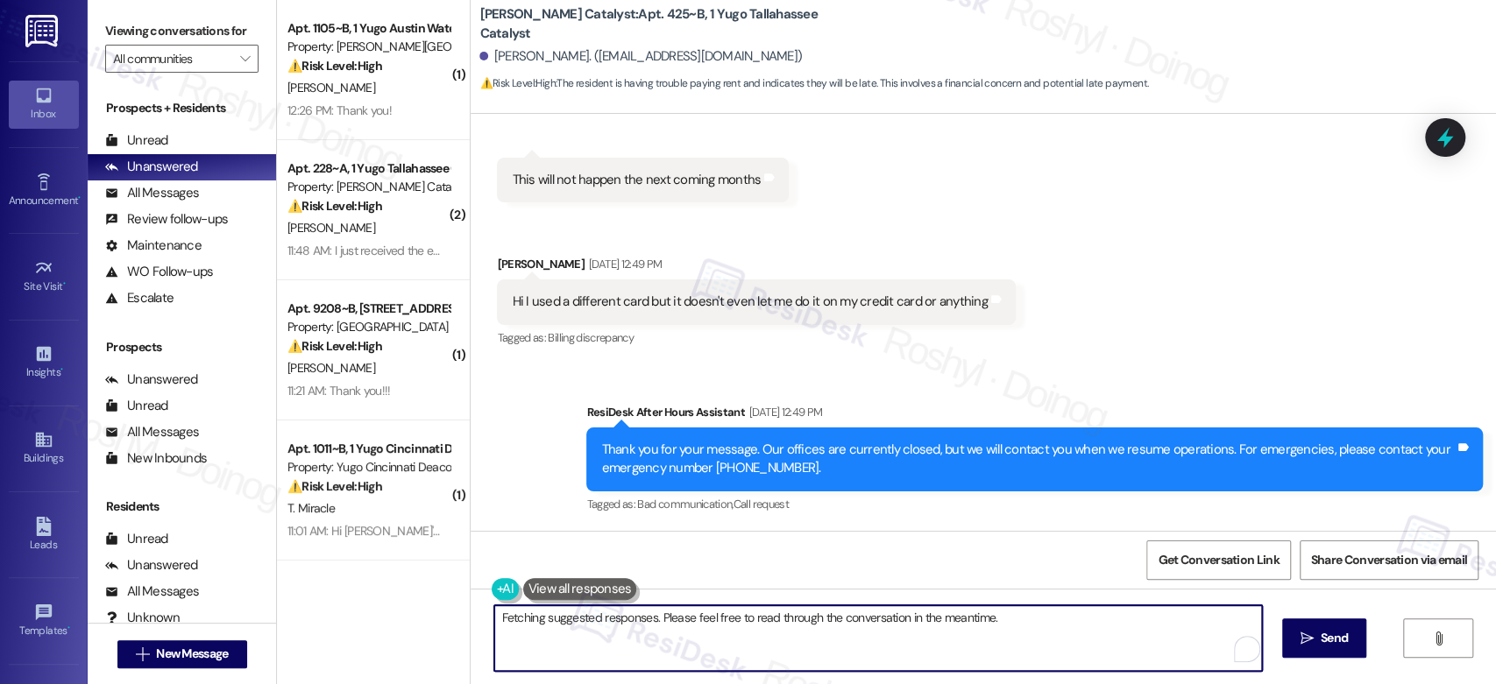
click at [771, 630] on textarea "Hi {{first_name}}, I understand you're having trouble with credit card payments…" at bounding box center [877, 639] width 767 height 66
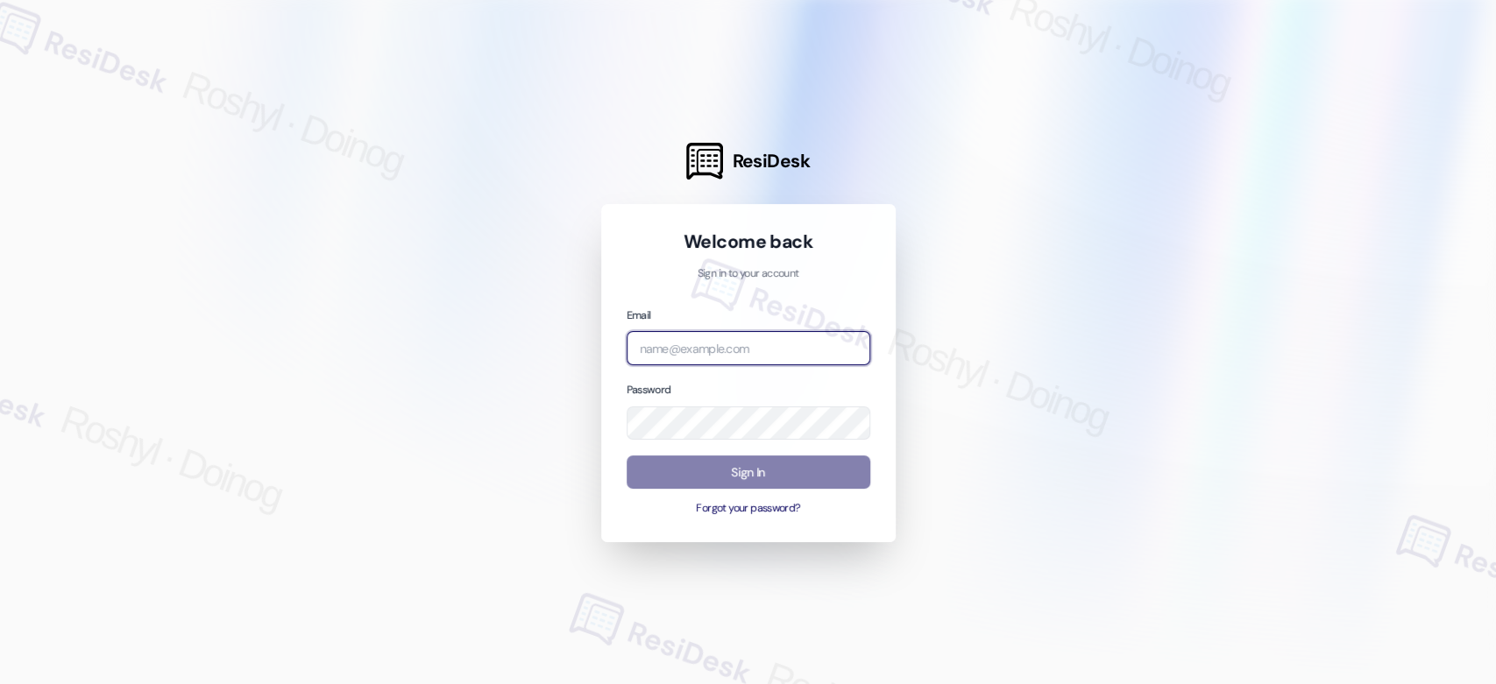
click at [764, 355] on input "email" at bounding box center [749, 348] width 244 height 34
click at [0, 684] on com-1password-button at bounding box center [0, 684] width 0 height 0
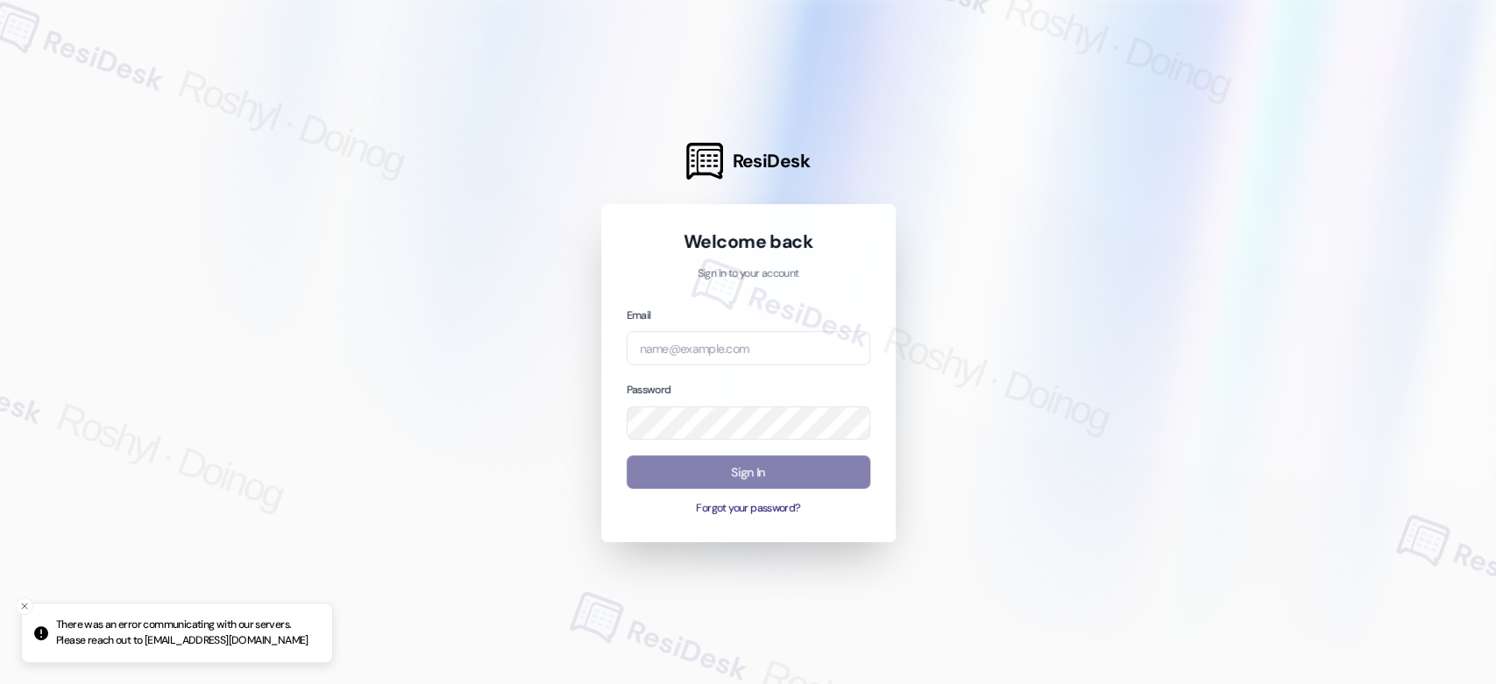
click at [689, 367] on div "Email Password Sign In Forgot your password?" at bounding box center [749, 411] width 244 height 211
click at [704, 342] on input "email" at bounding box center [749, 348] width 244 height 34
click at [0, 684] on com-1password-button at bounding box center [0, 684] width 0 height 0
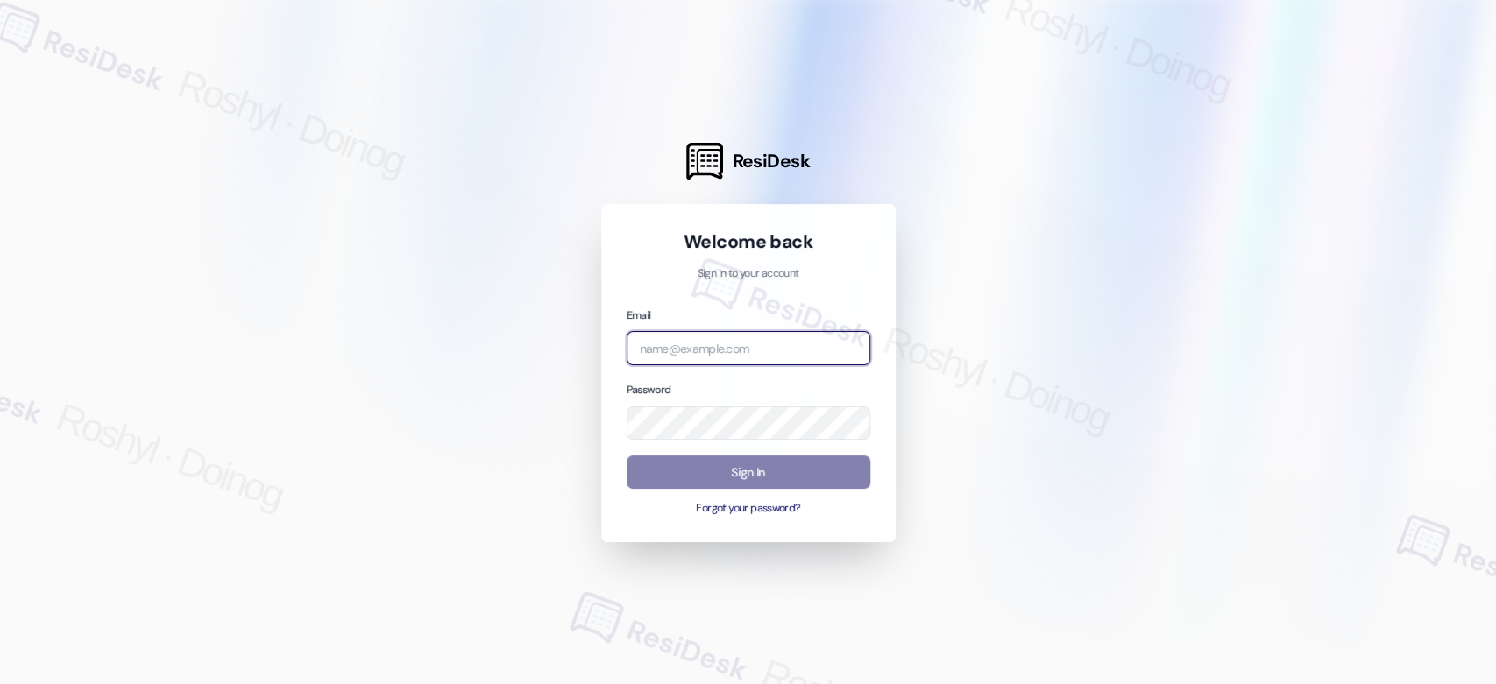
click at [746, 343] on input "email" at bounding box center [749, 348] width 244 height 34
click at [0, 684] on com-1password-button at bounding box center [0, 684] width 0 height 0
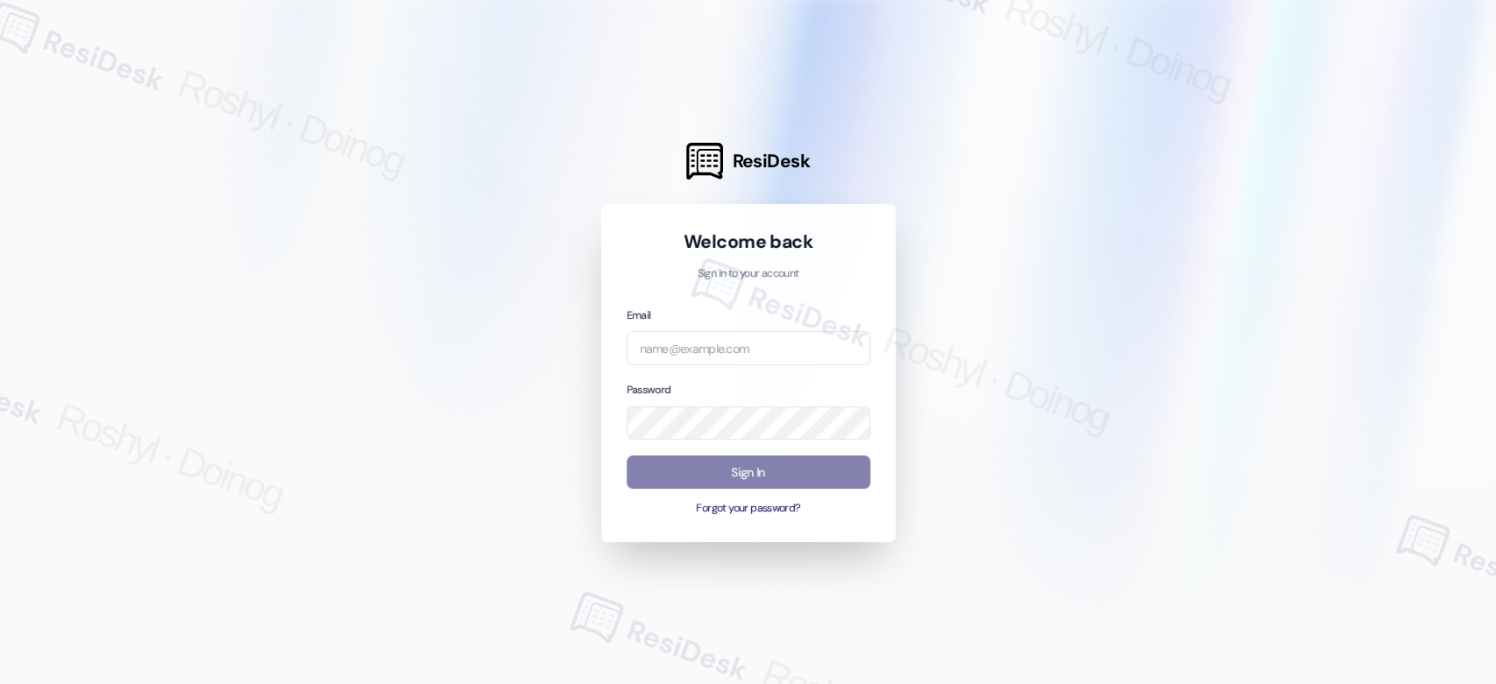
type input "[EMAIL_ADDRESS][DOMAIN_NAME]"
click at [778, 471] on button "Sign In" at bounding box center [749, 473] width 244 height 34
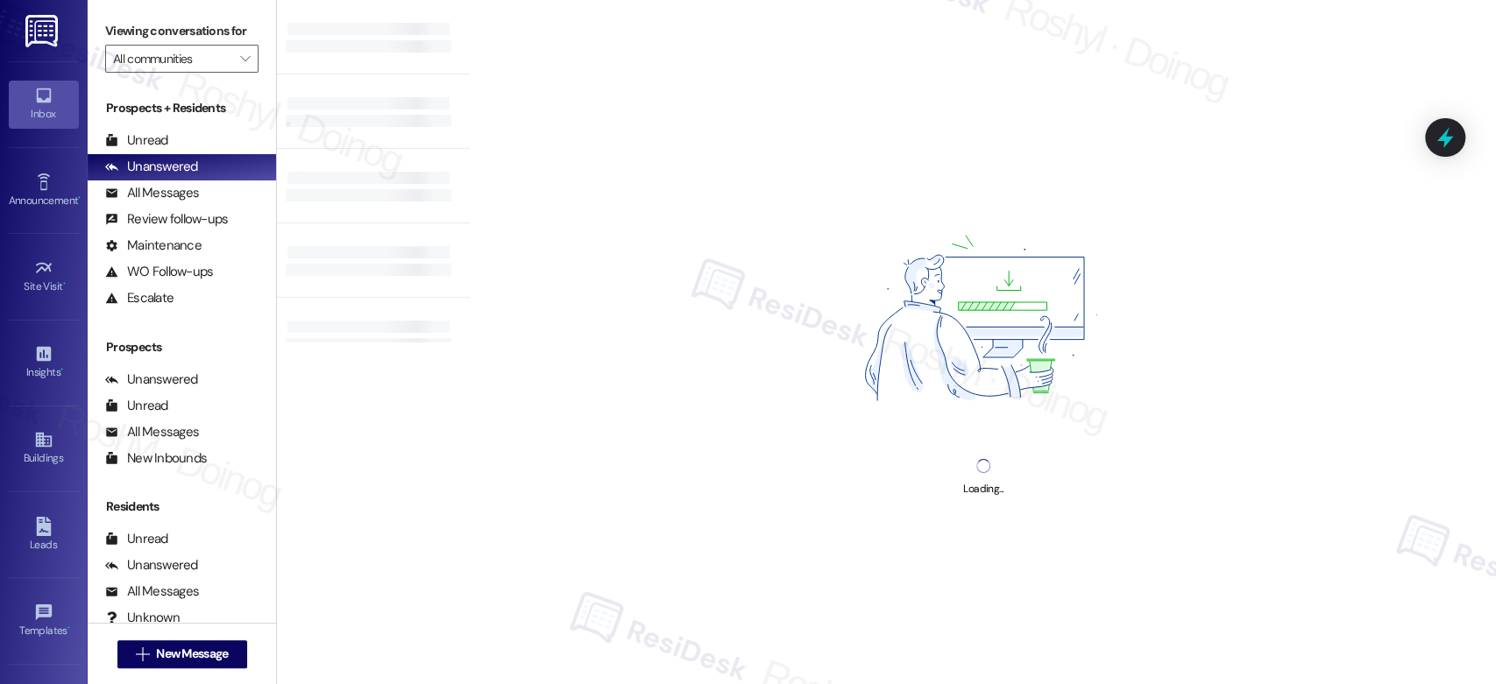
click at [613, 209] on div "Loading..." at bounding box center [983, 342] width 1026 height 684
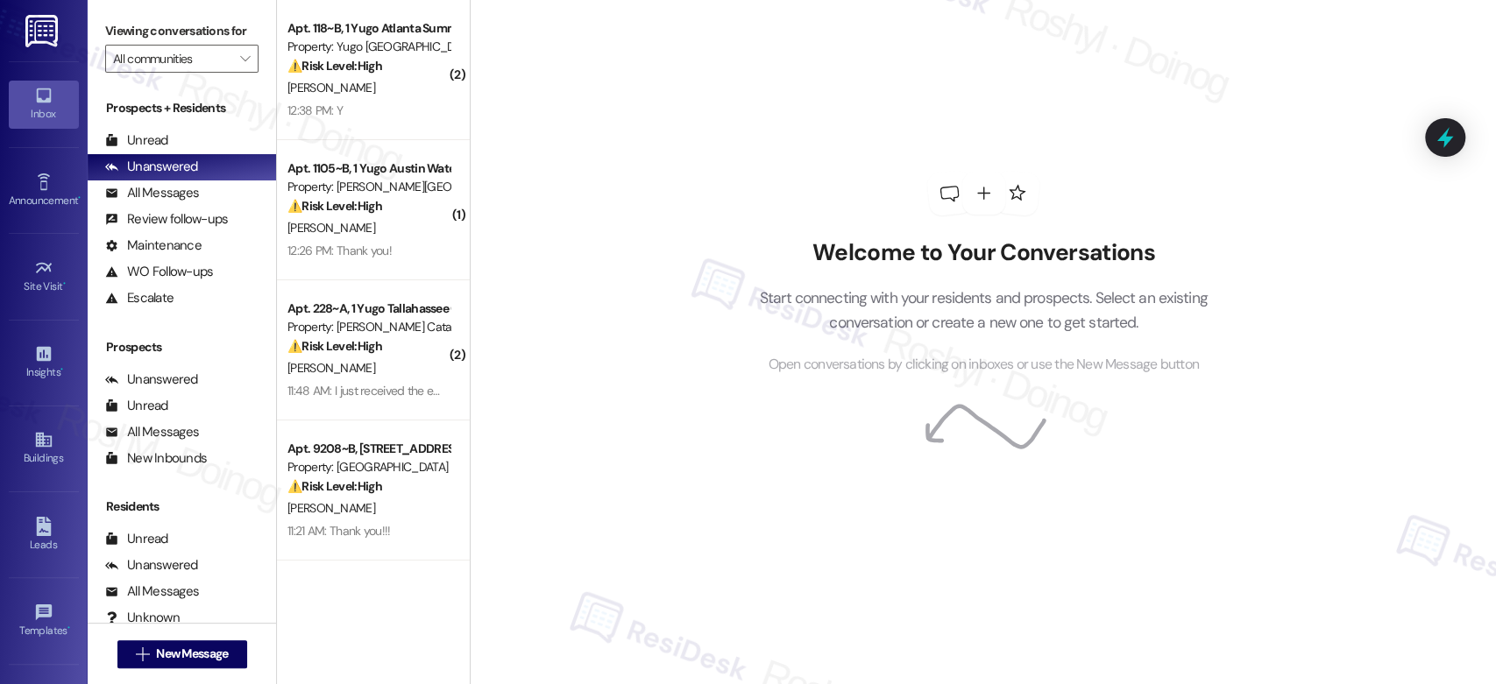
click at [624, 290] on div "Welcome to Your Conversations Start connecting with your residents and prospect…" at bounding box center [983, 342] width 1026 height 684
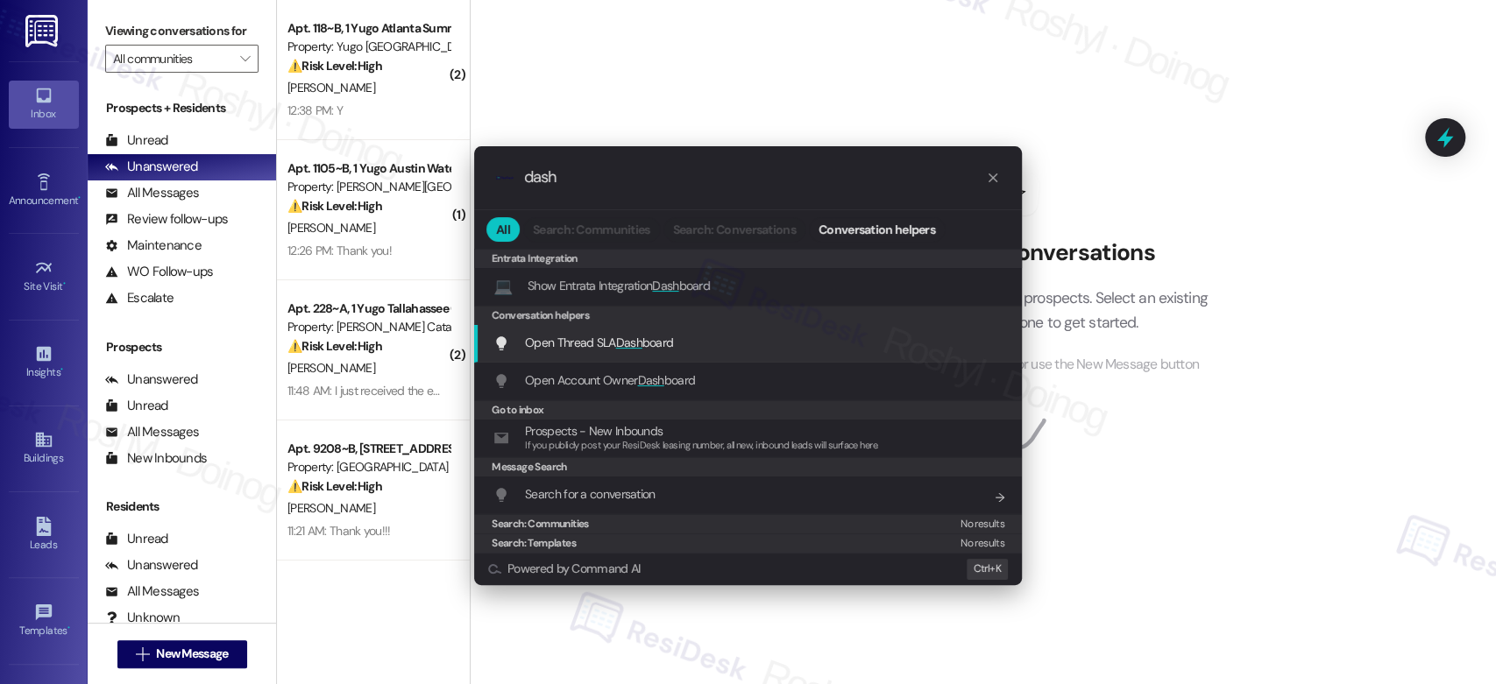
type input "dash"
click at [645, 346] on span "Open Thread SLA Dash board" at bounding box center [599, 343] width 148 height 16
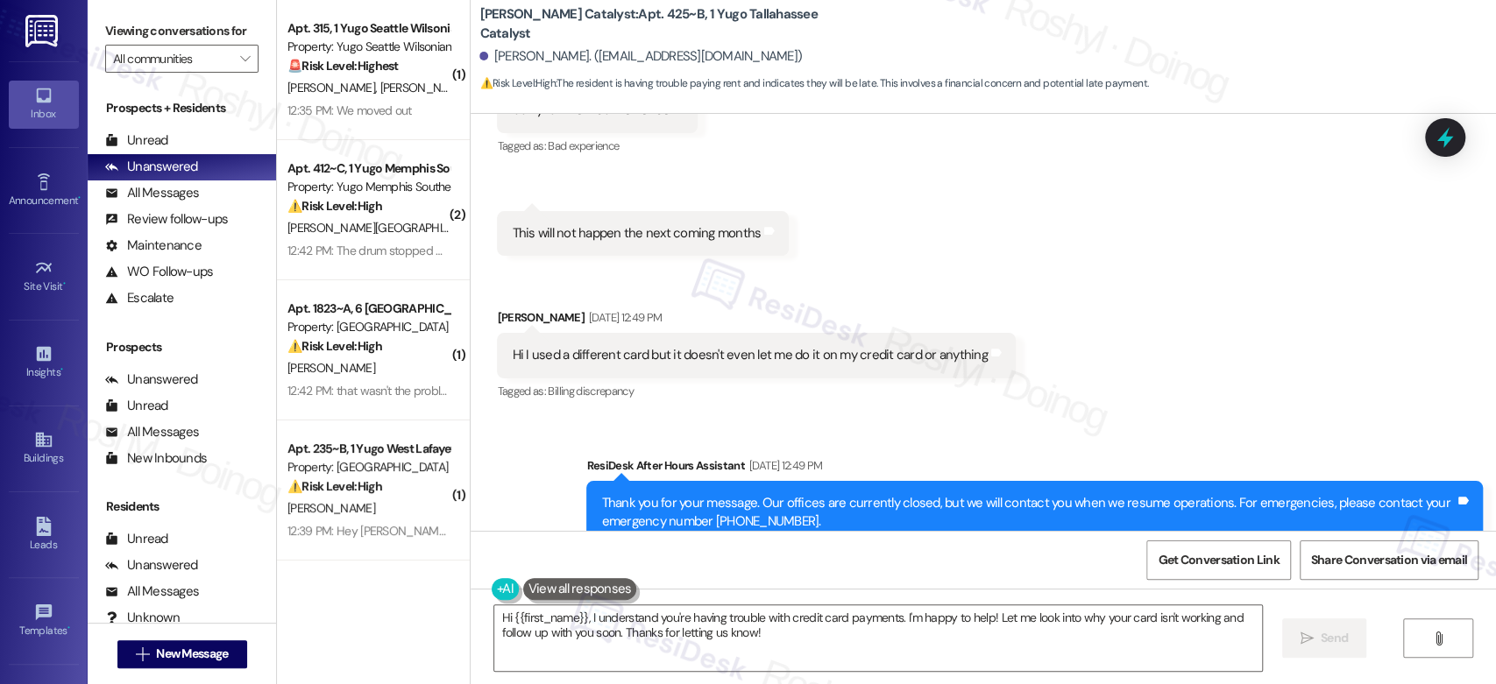
scroll to position [3001, 0]
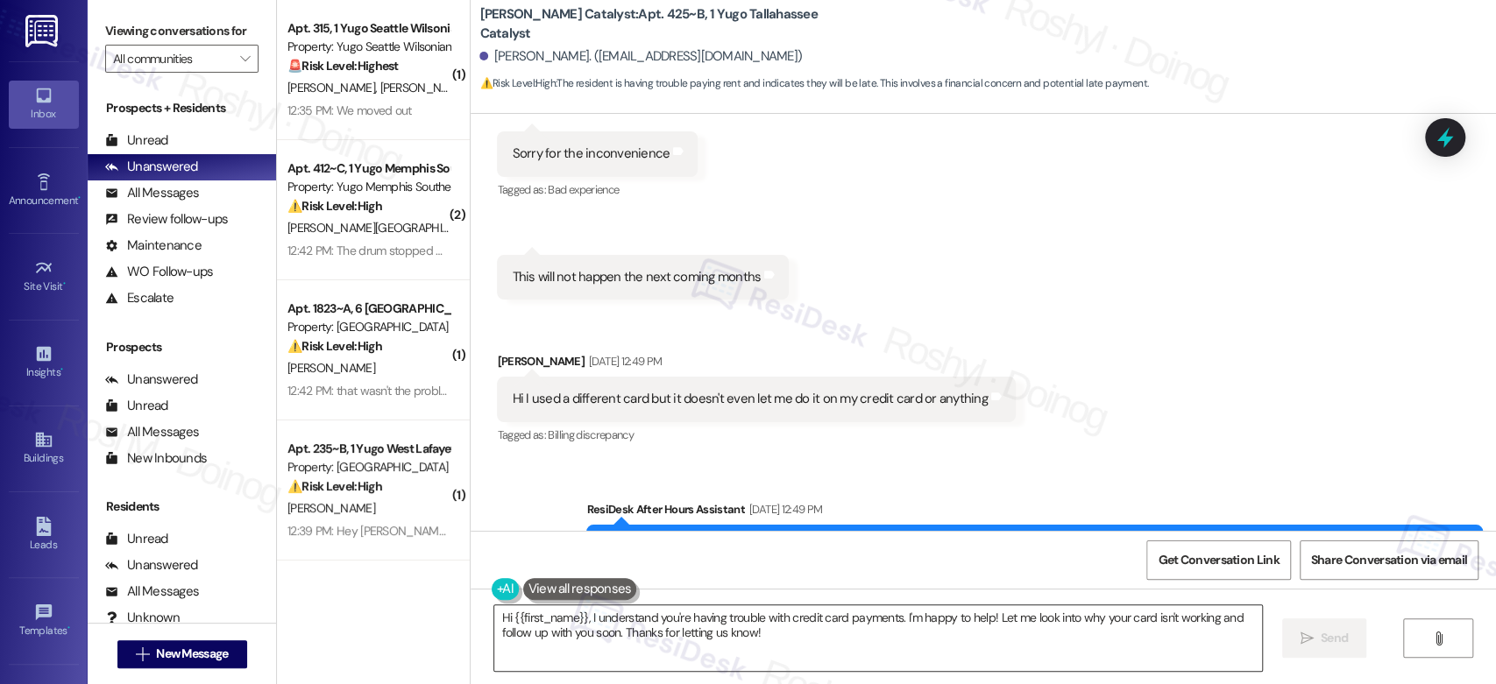
click at [494, 613] on textarea "Hi {{first_name}}, I understand you're having trouble with credit card payments…" at bounding box center [877, 639] width 767 height 66
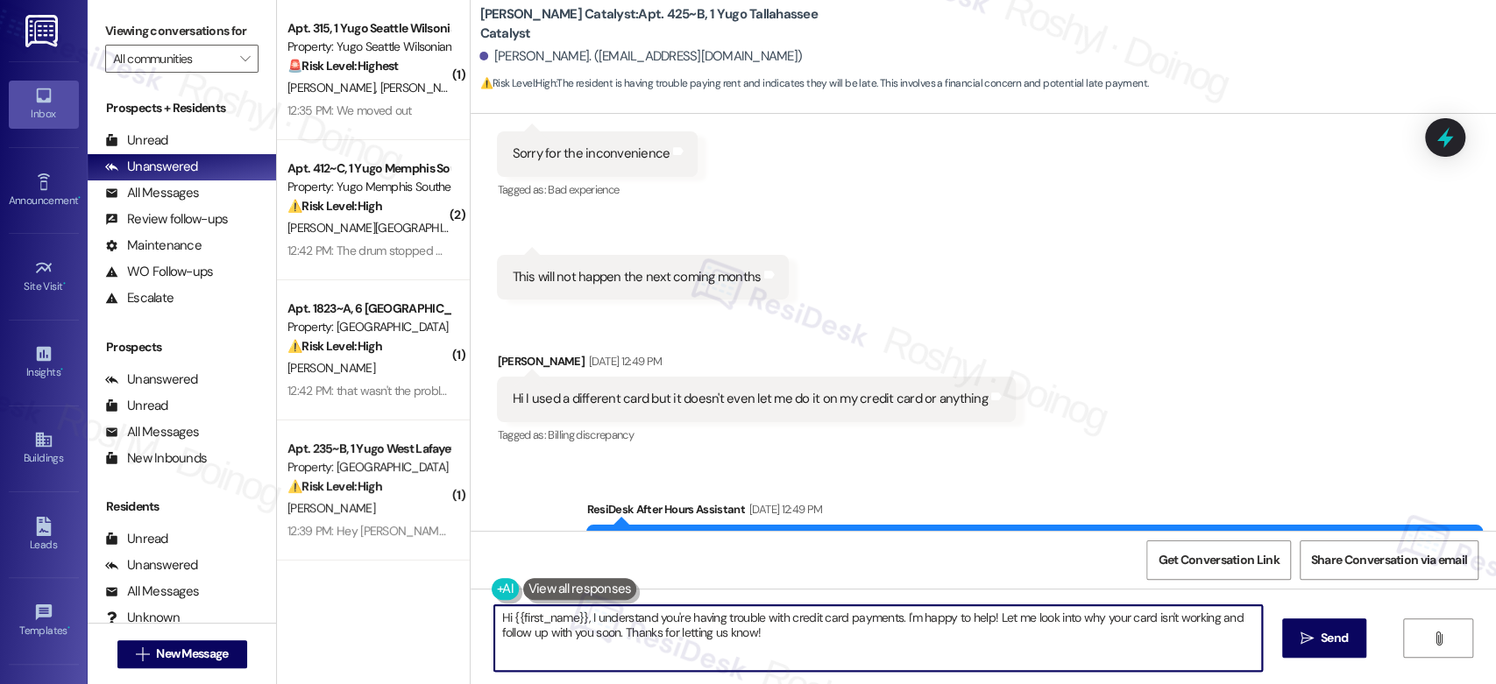
click at [494, 613] on textarea "Hi {{first_name}}, I understand you're having trouble with credit card payments…" at bounding box center [877, 639] width 767 height 66
drag, startPoint x: 648, startPoint y: 622, endPoint x: 716, endPoint y: 613, distance: 68.9
click at [716, 613] on textarea "Good afternoon {{first_name}}, I understand you're having trouble with credit c…" at bounding box center [874, 639] width 767 height 66
drag, startPoint x: 1055, startPoint y: 626, endPoint x: 1114, endPoint y: 632, distance: 59.0
click at [1114, 632] on textarea "Good afternoon {{first_name}}, sorry to hear you're having trouble with credit …" at bounding box center [874, 639] width 767 height 66
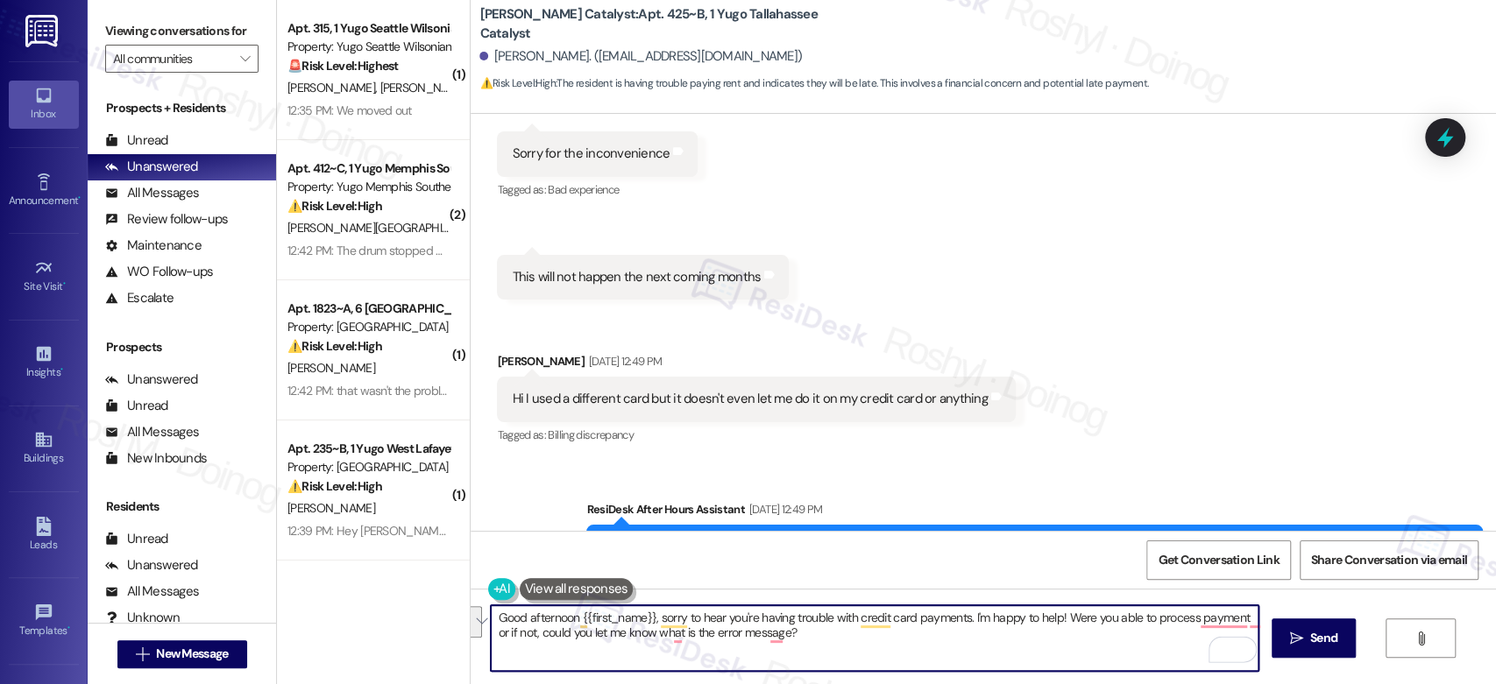
drag, startPoint x: 1029, startPoint y: 636, endPoint x: 429, endPoint y: 610, distance: 600.0
click at [429, 610] on div "( 1 ) Apt. 315, 1 Yugo Seattle Wilsonian Property: Yugo Seattle Wilsonian 🚨 Ris…" at bounding box center [886, 342] width 1219 height 684
drag, startPoint x: 790, startPoint y: 626, endPoint x: 453, endPoint y: 591, distance: 338.3
click at [446, 599] on div "( 1 ) Apt. 315, 1 Yugo Seattle Wilsonian Property: Yugo Seattle Wilsonian 🚨 Ris…" at bounding box center [886, 342] width 1219 height 684
drag, startPoint x: 802, startPoint y: 637, endPoint x: 383, endPoint y: 609, distance: 419.8
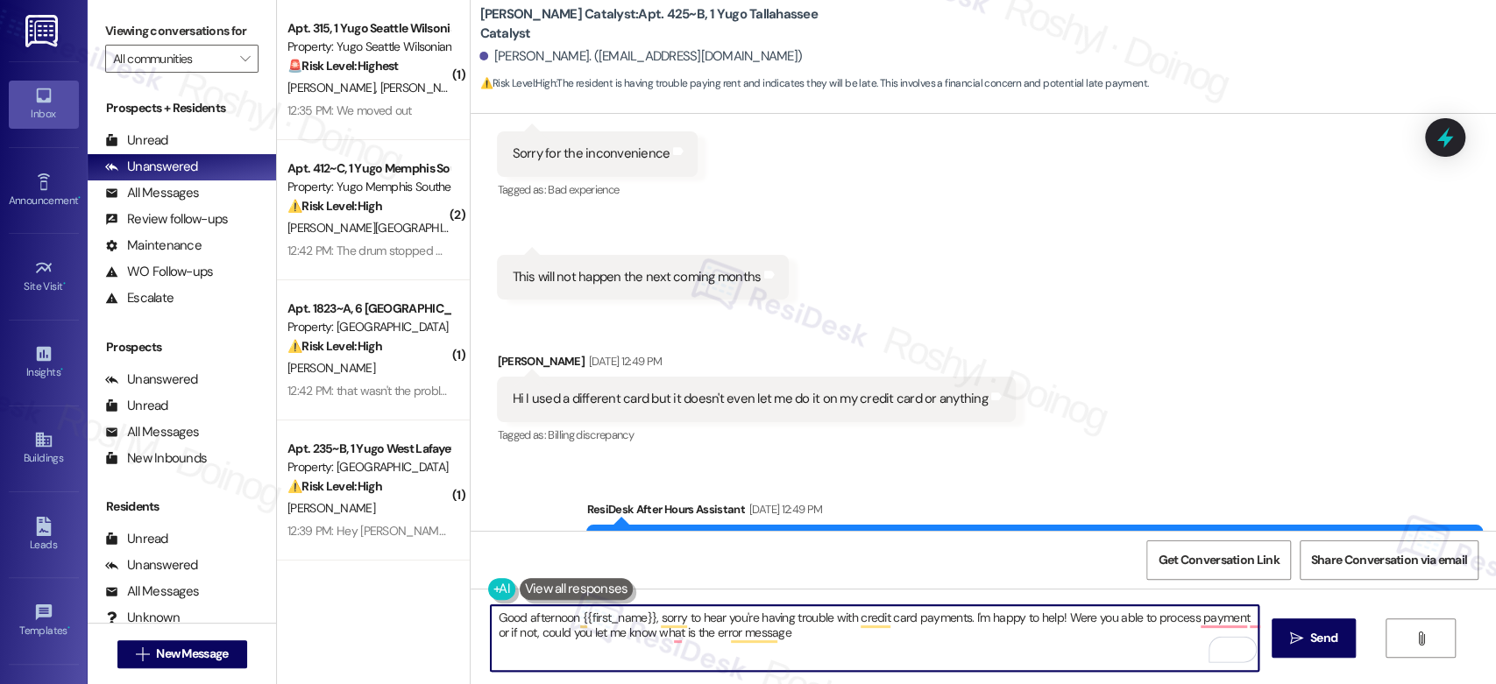
click at [383, 609] on div "( 1 ) Apt. 315, 1 Yugo Seattle Wilsonian Property: Yugo Seattle Wilsonian 🚨 Ris…" at bounding box center [886, 342] width 1219 height 684
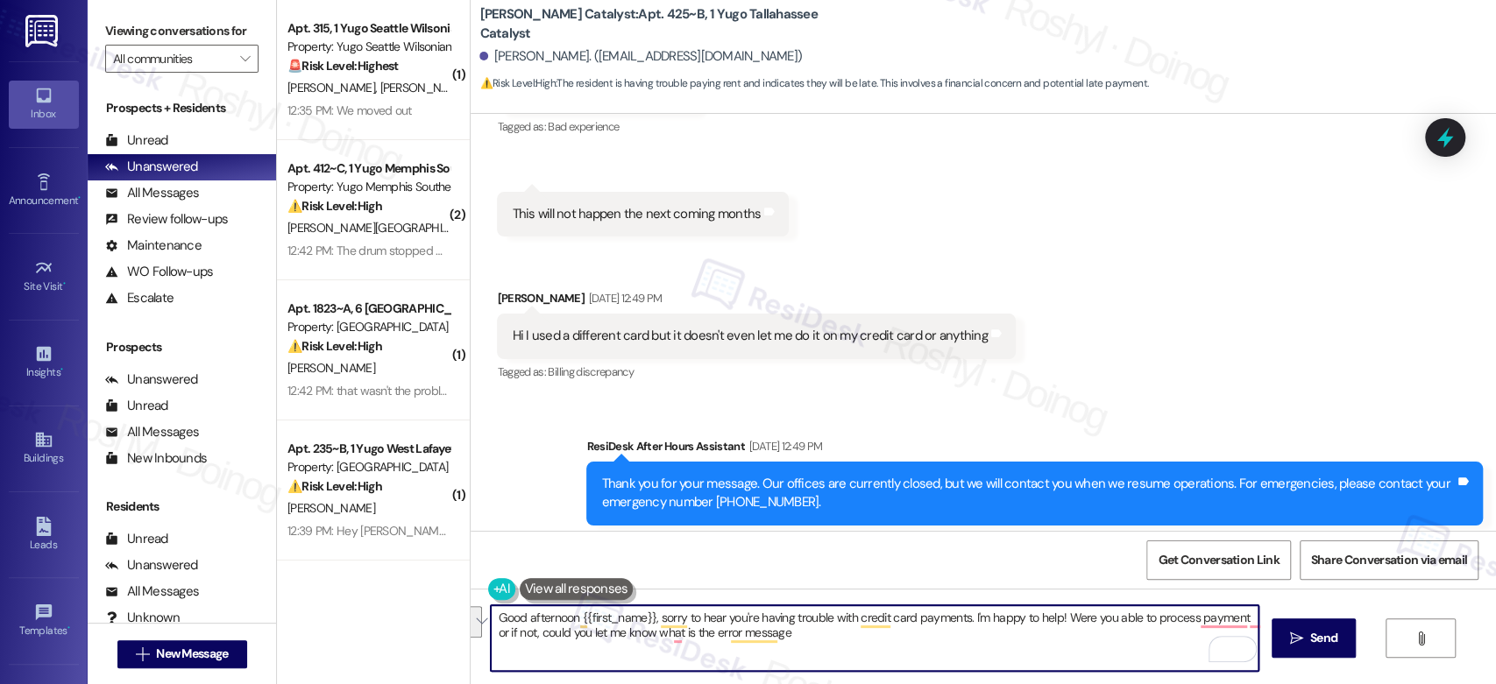
scroll to position [3098, 0]
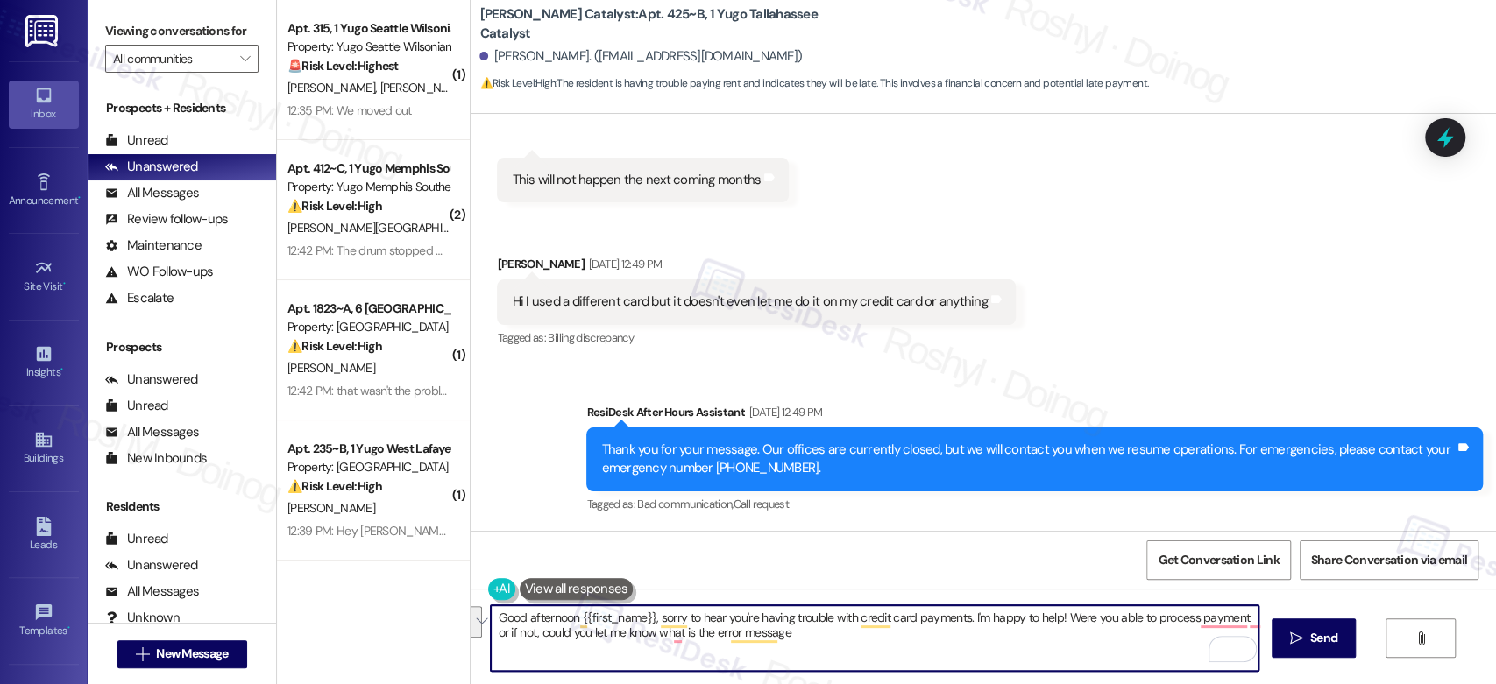
paste textarea "for the delayed response—and thank you for your patience. I understand you're h…"
click at [808, 621] on textarea "Good afternoon {{first_name}}, sorry for the delayed response—and thank you for…" at bounding box center [874, 639] width 767 height 66
type textarea "Good afternoon {{first_name}}, sorry for the delayed response, and thank you fo…"
click at [924, 647] on textarea "Good afternoon {{first_name}}, sorry for the delayed response, and thank you fo…" at bounding box center [874, 639] width 767 height 66
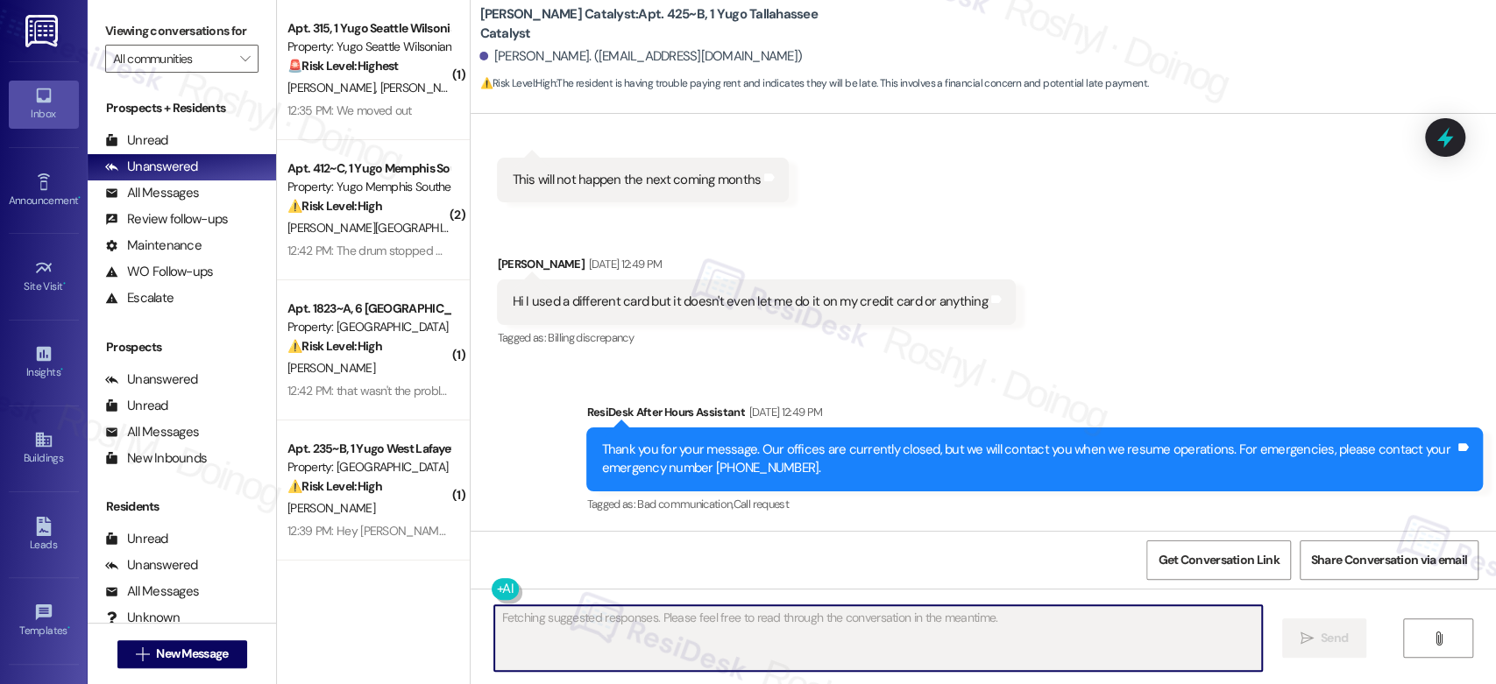
scroll to position [2931, 0]
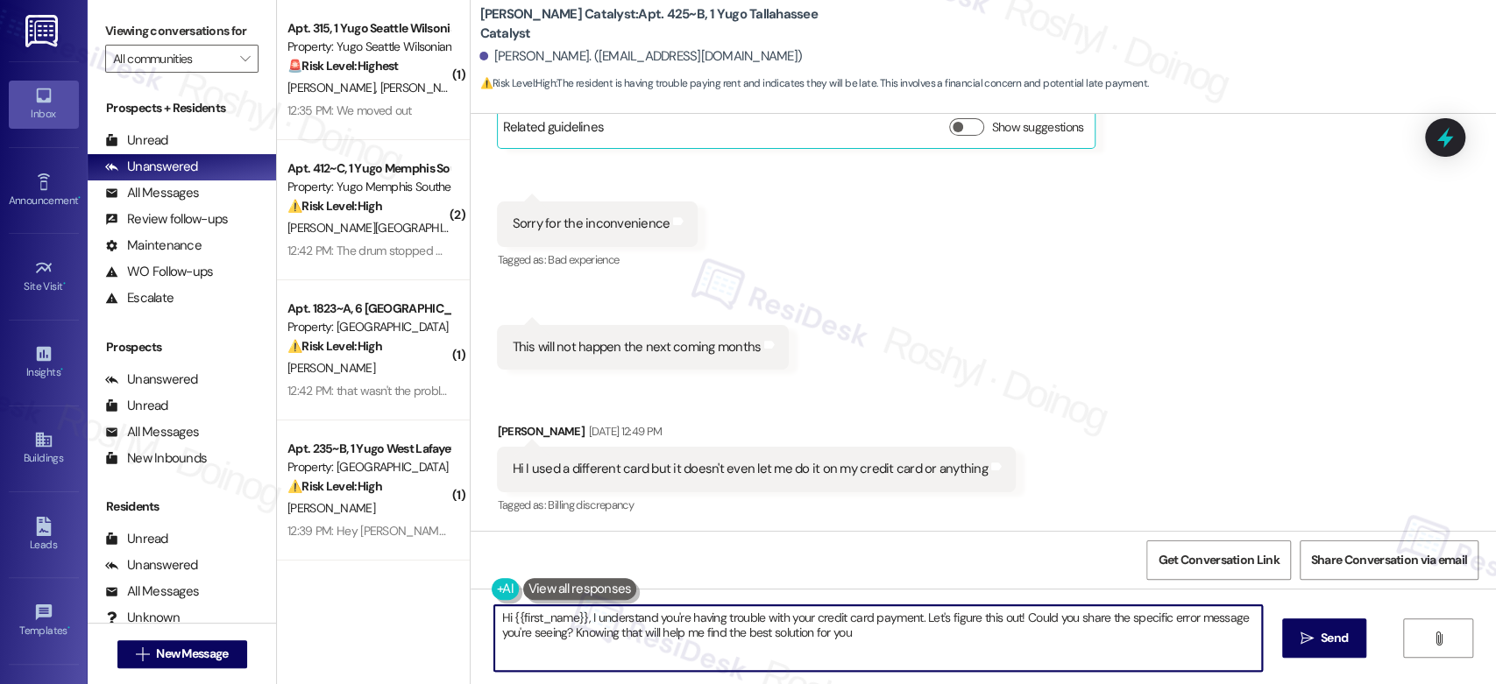
type textarea "Hi {{first_name}}, I understand you're having trouble with your credit card pay…"
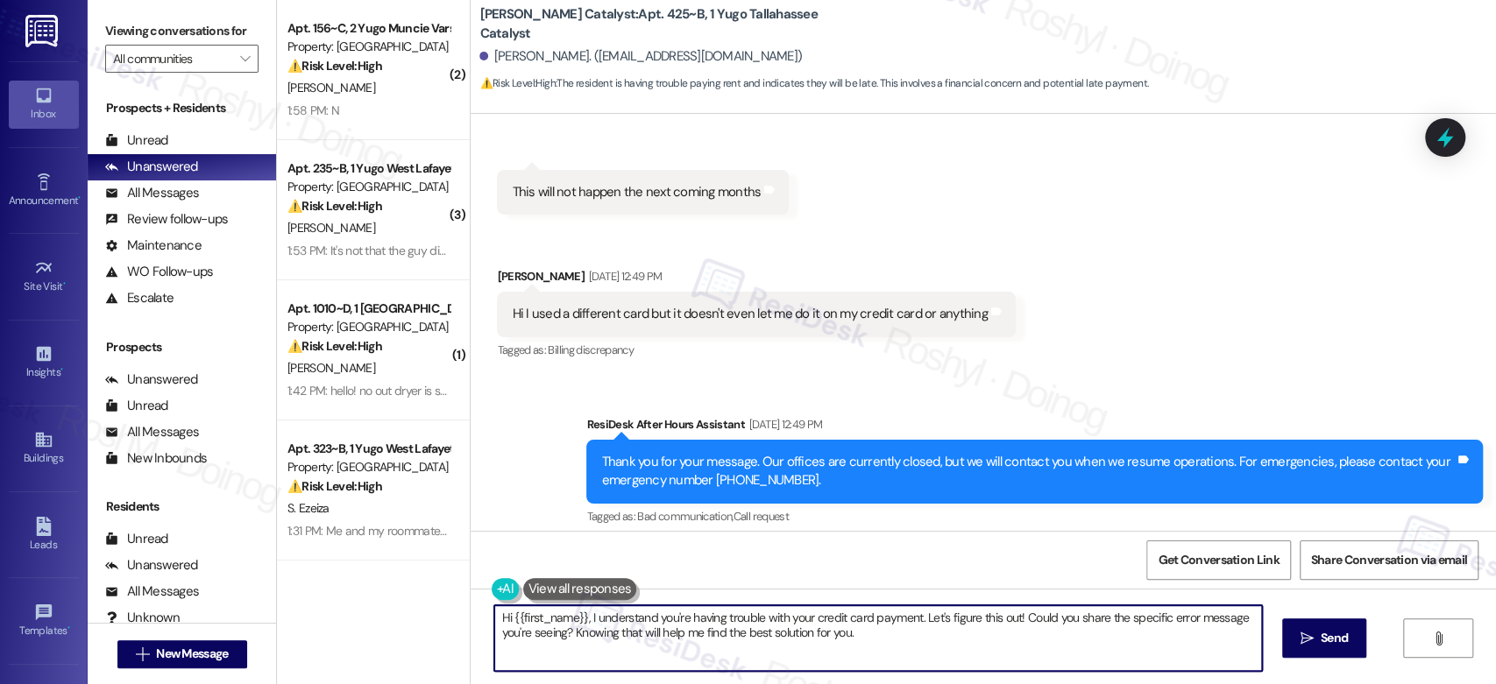
scroll to position [3141, 0]
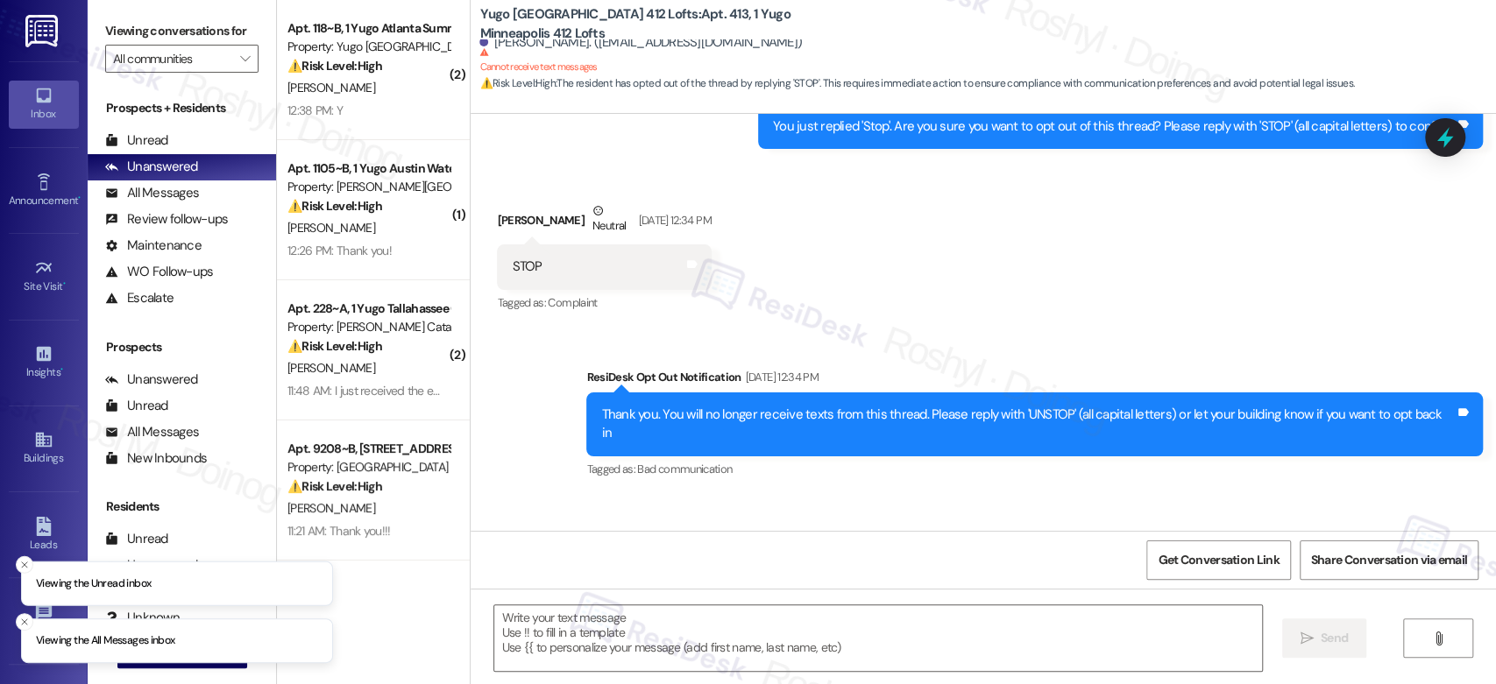
scroll to position [2366, 0]
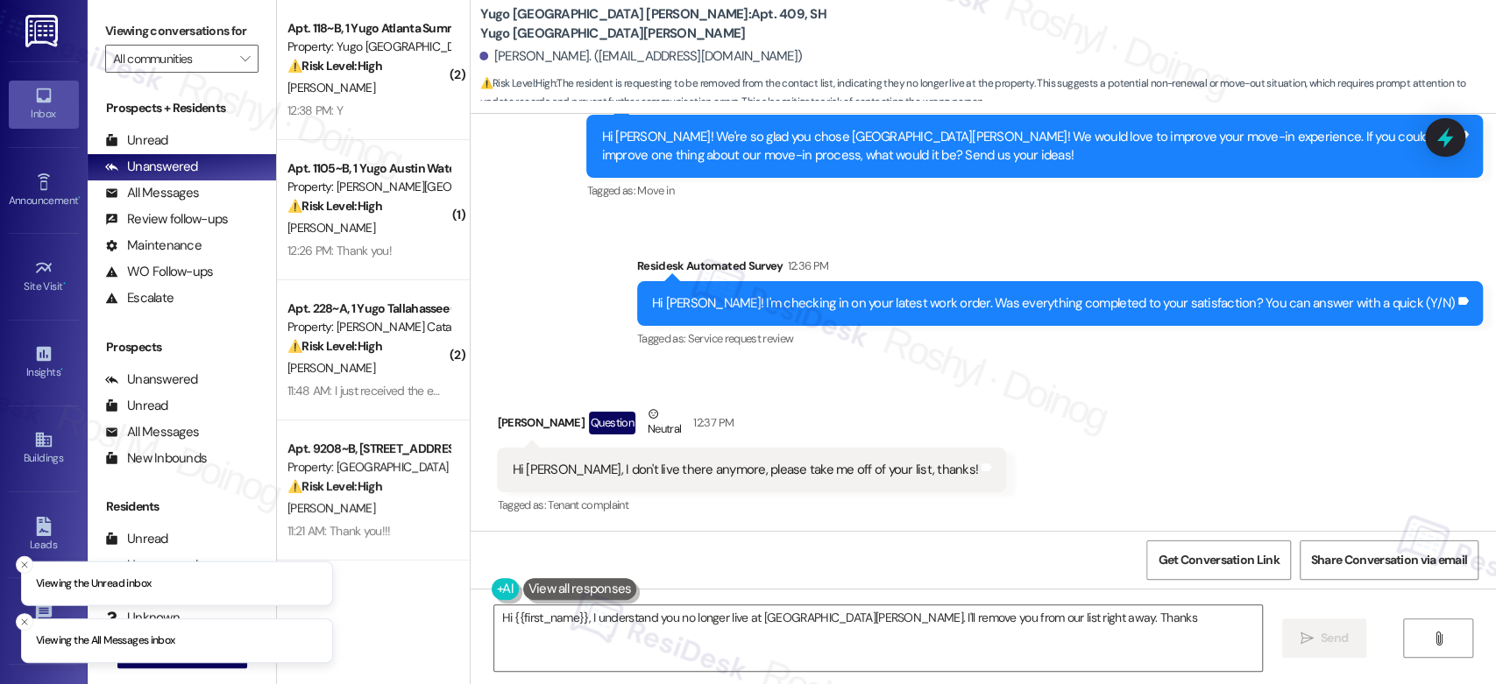
scroll to position [2080, 0]
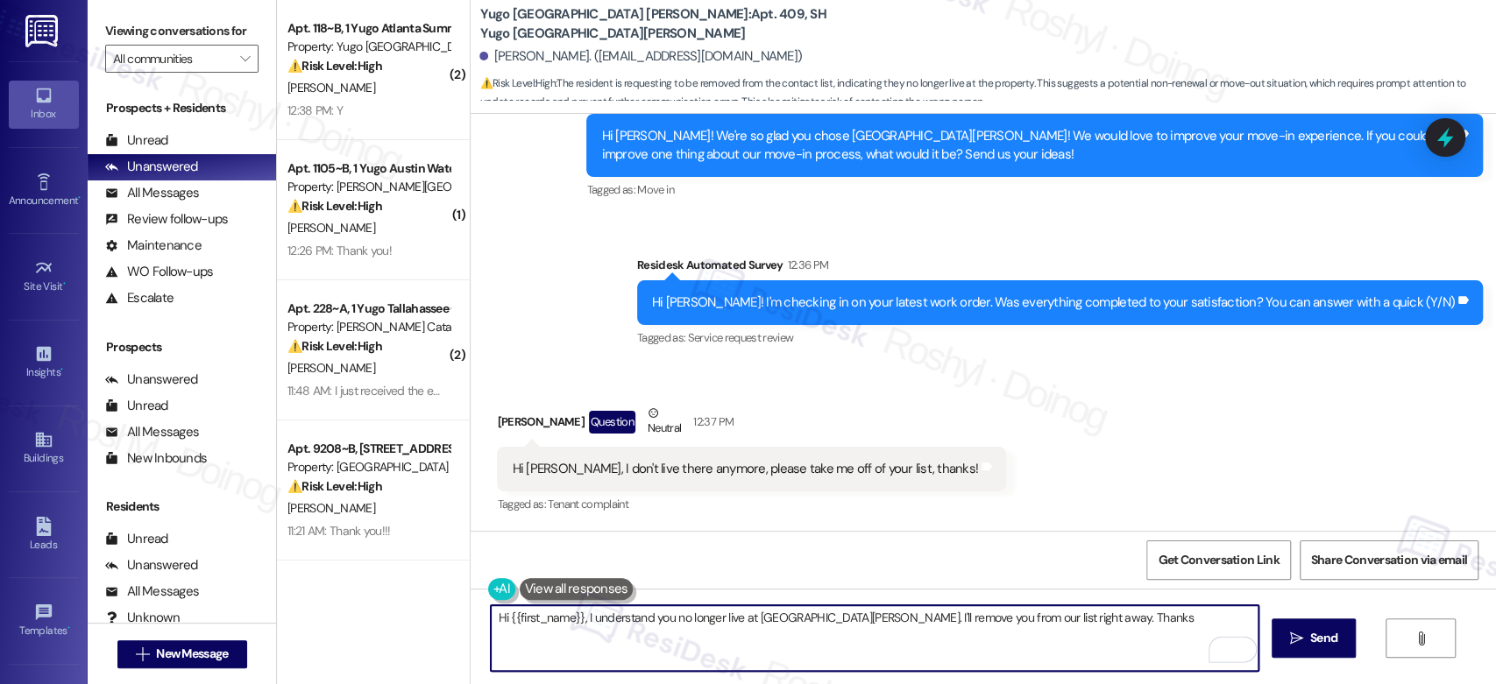
drag, startPoint x: 1099, startPoint y: 620, endPoint x: 576, endPoint y: 615, distance: 523.2
click at [576, 615] on textarea "Hi {{first_name}}, I understand you no longer live at [GEOGRAPHIC_DATA][PERSON_…" at bounding box center [874, 639] width 767 height 66
click at [608, 622] on textarea "Hi {{first_name}}, will do. Thanks for letting us know!" at bounding box center [874, 639] width 767 height 66
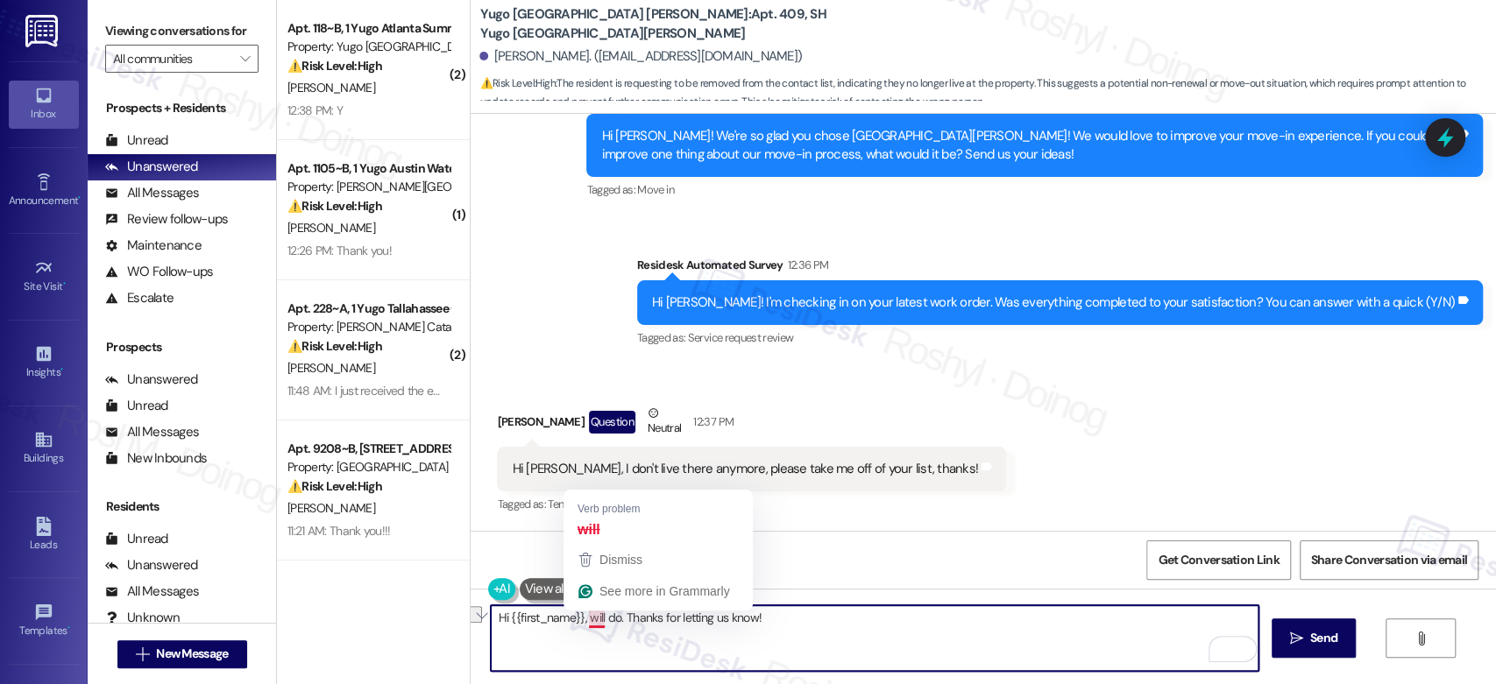
drag, startPoint x: 610, startPoint y: 622, endPoint x: 581, endPoint y: 622, distance: 28.9
click at [581, 622] on textarea "Hi {{first_name}}, will do. Thanks for letting us know!" at bounding box center [874, 639] width 767 height 66
click at [715, 629] on textarea "Hi {{first_name}}. Thanks for letting us know!" at bounding box center [874, 639] width 767 height 66
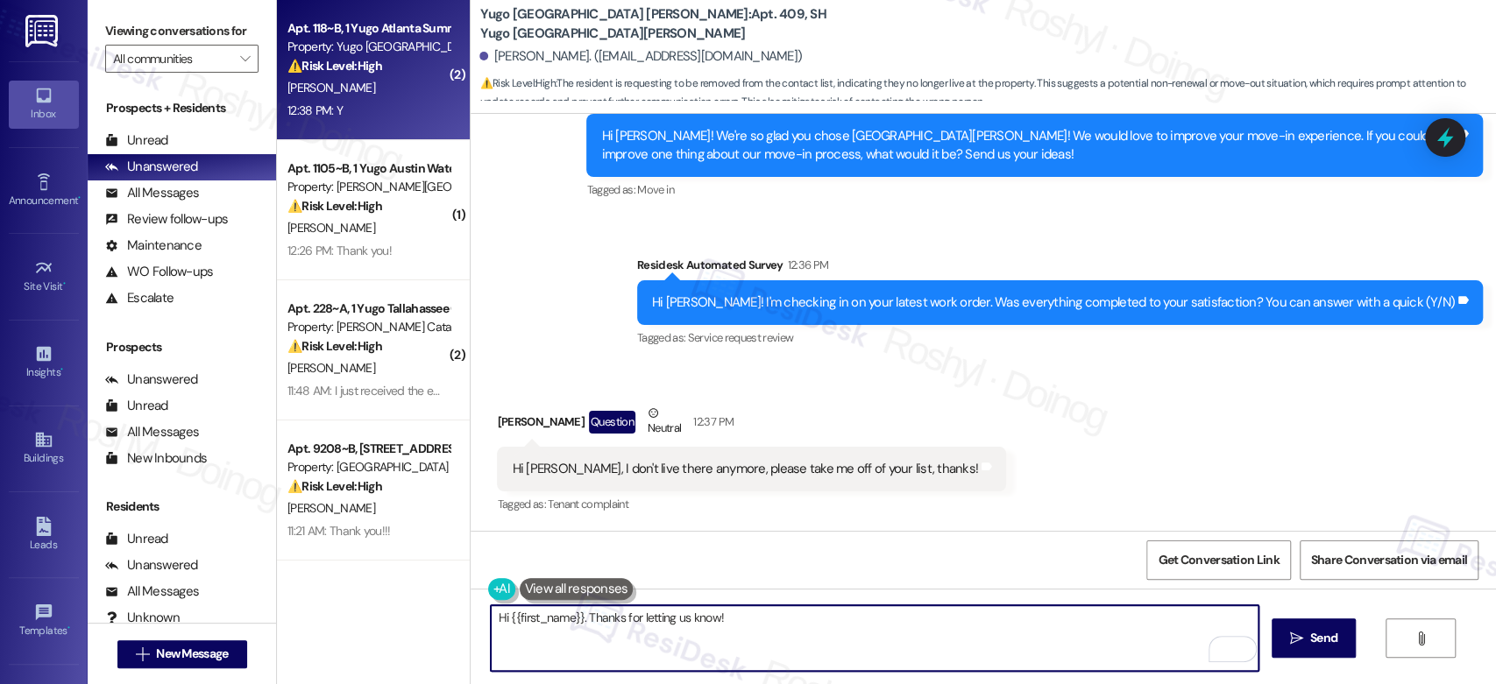
type textarea "Hi {{first_name}}. Thanks for letting us know!"
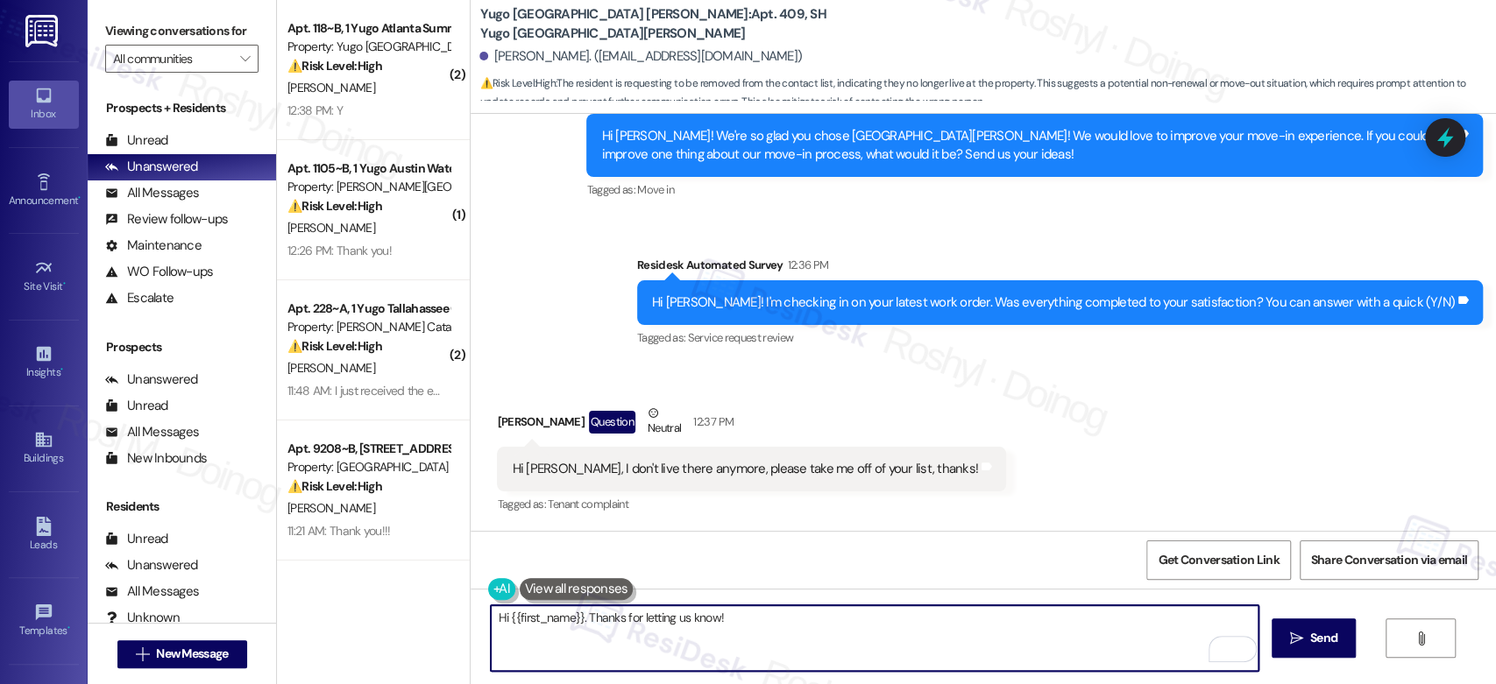
drag, startPoint x: 498, startPoint y: 619, endPoint x: 452, endPoint y: 617, distance: 45.6
click at [452, 617] on div "( 2 ) Apt. 118~B, 1 Yugo Atlanta Summerhill Property: Yugo Atlanta Summerhill ⚠…" at bounding box center [886, 342] width 1219 height 684
click at [1321, 642] on span "Send" at bounding box center [1323, 638] width 27 height 18
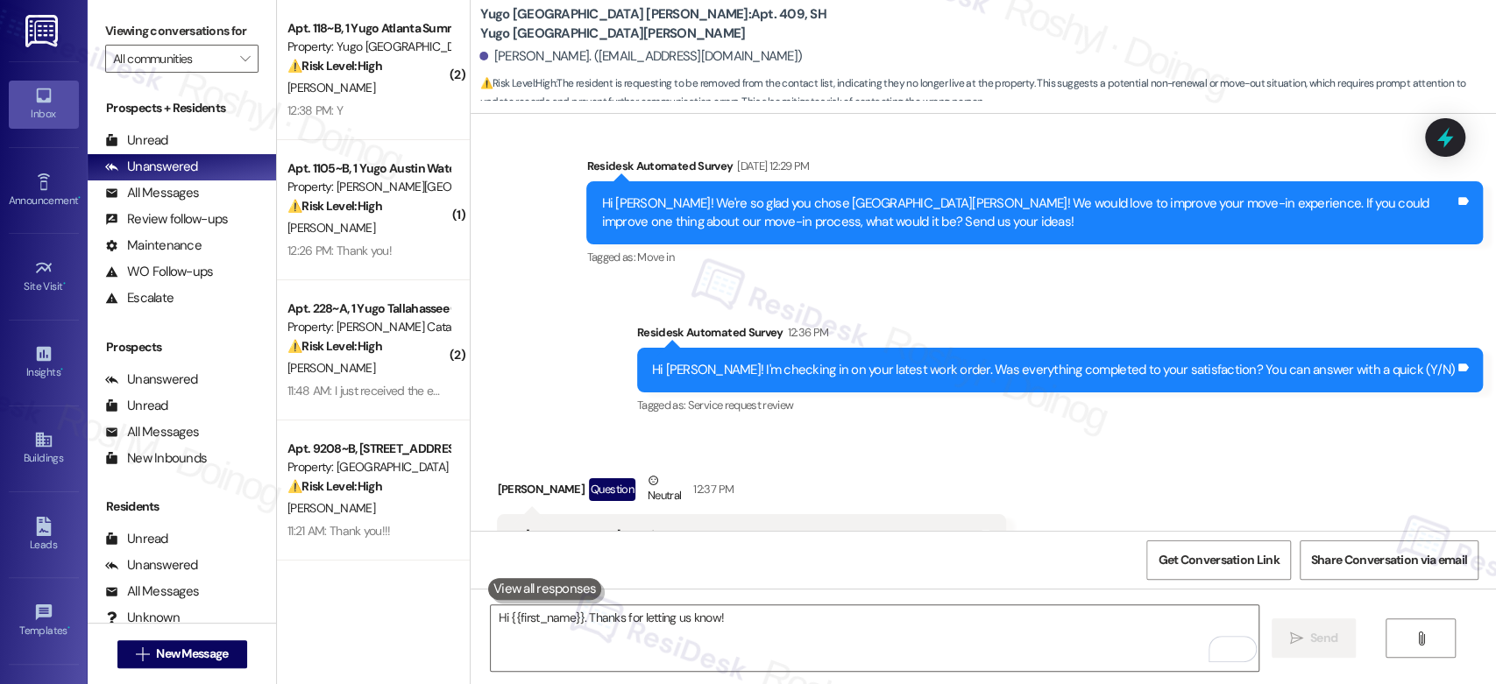
scroll to position [2201, 0]
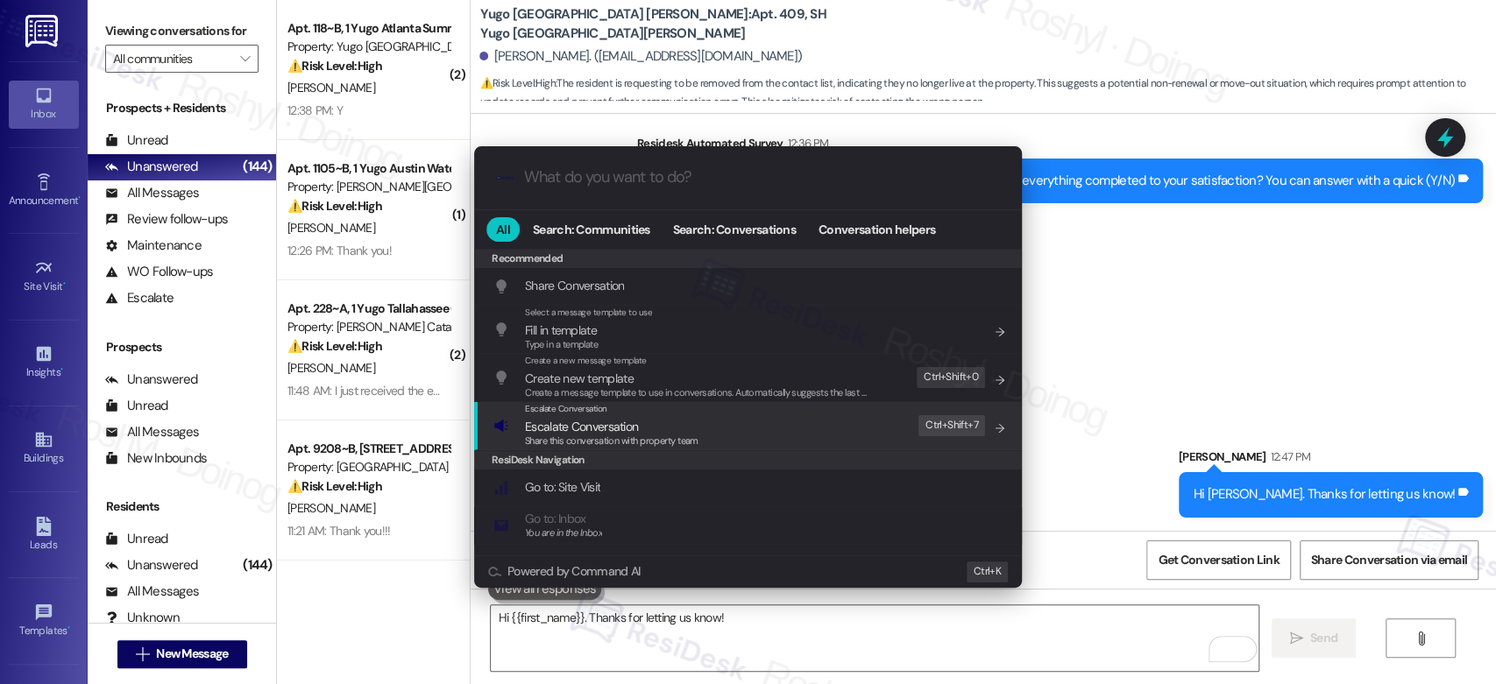
click at [854, 426] on div "Escalate Conversation Escalate Conversation Share this conversation with proper…" at bounding box center [749, 425] width 513 height 47
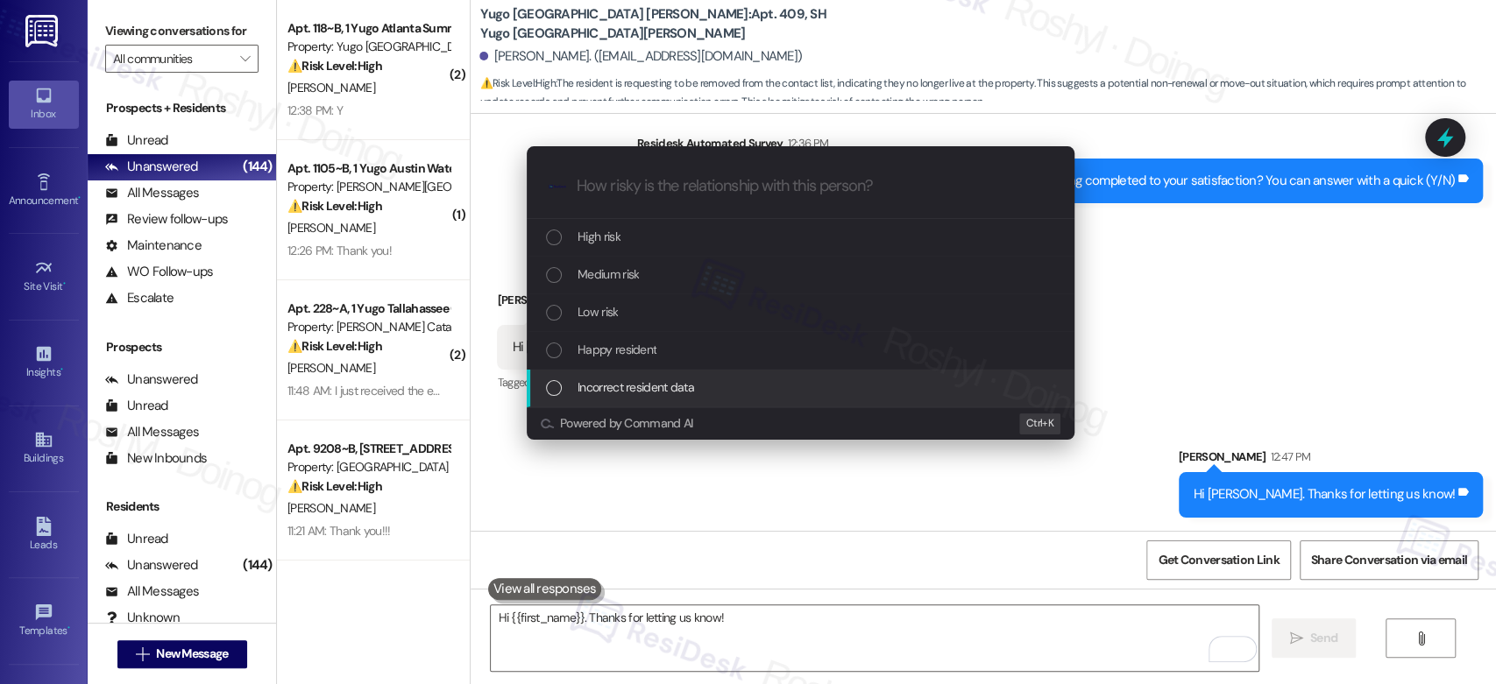
click at [638, 380] on span "Incorrect resident data" at bounding box center [636, 387] width 117 height 19
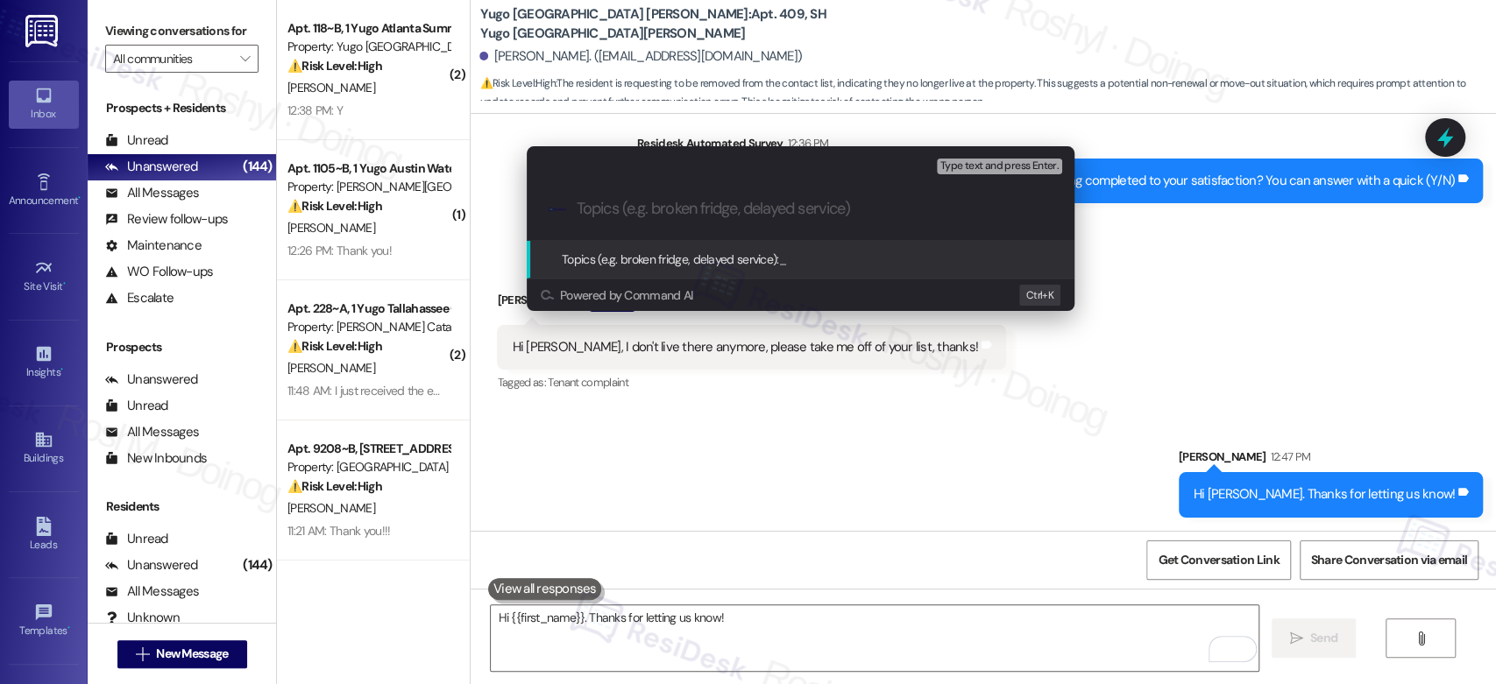
paste input "No longer a resident"
type input "No longer a resident"
click at [1016, 164] on span "Type text and press Enter." at bounding box center [999, 166] width 118 height 12
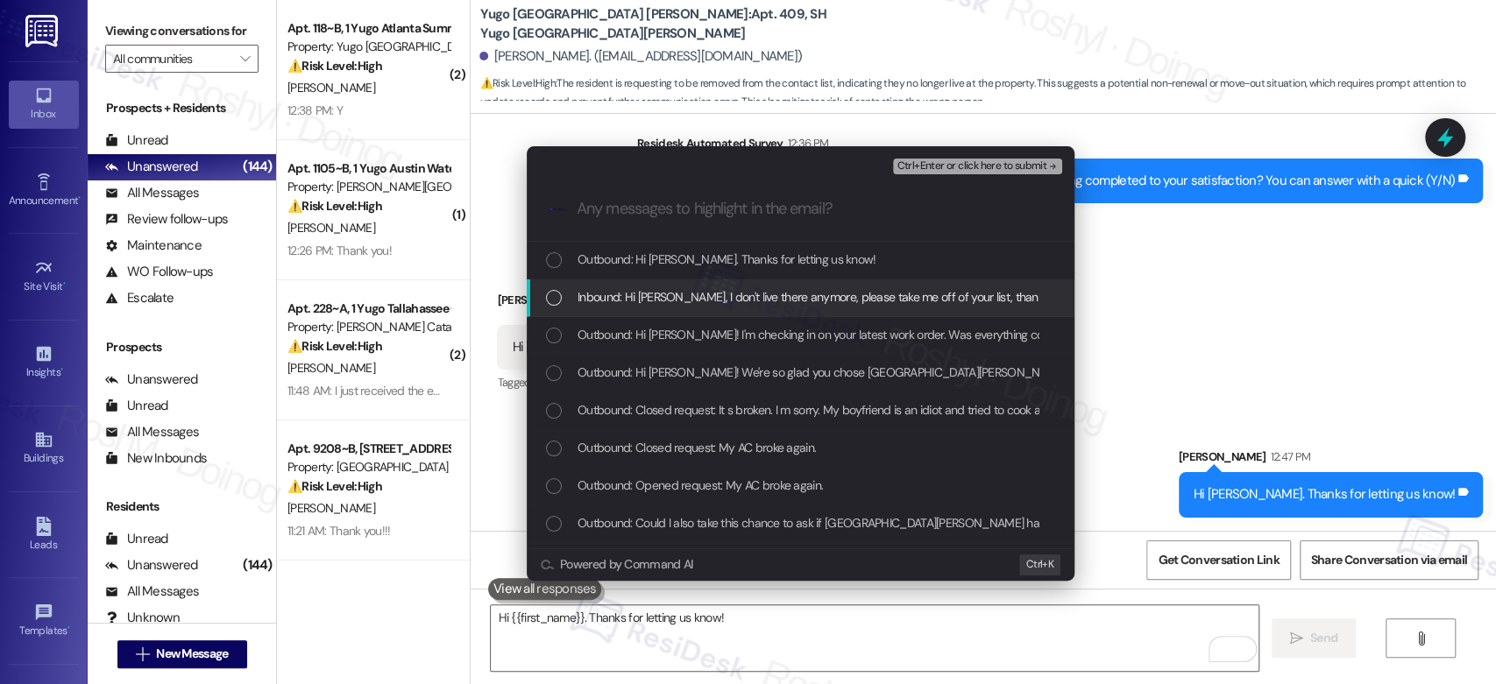
click at [863, 306] on span "Inbound: Hi [PERSON_NAME], I don't live there anymore, please take me off of yo…" at bounding box center [815, 296] width 475 height 19
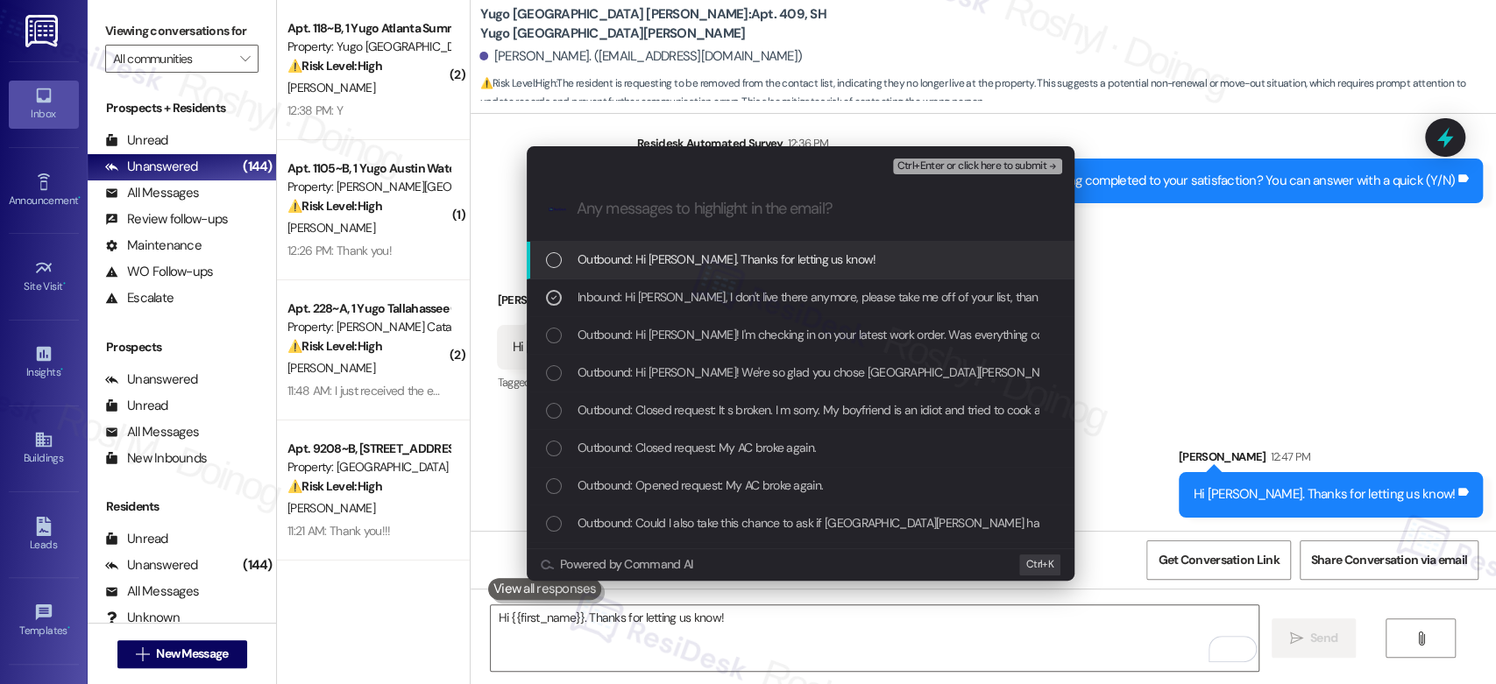
click at [1010, 162] on span "Ctrl+Enter or click here to submit" at bounding box center [972, 166] width 150 height 12
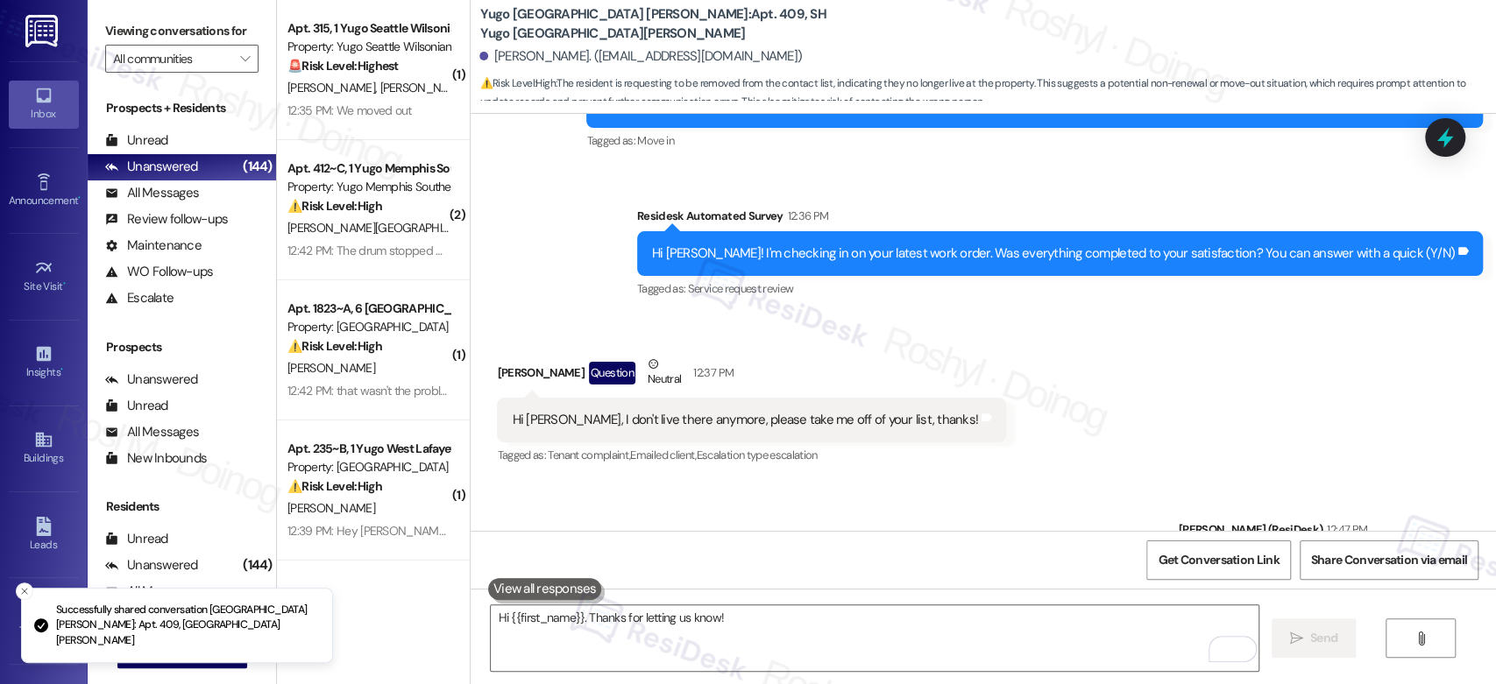
scroll to position [2079, 0]
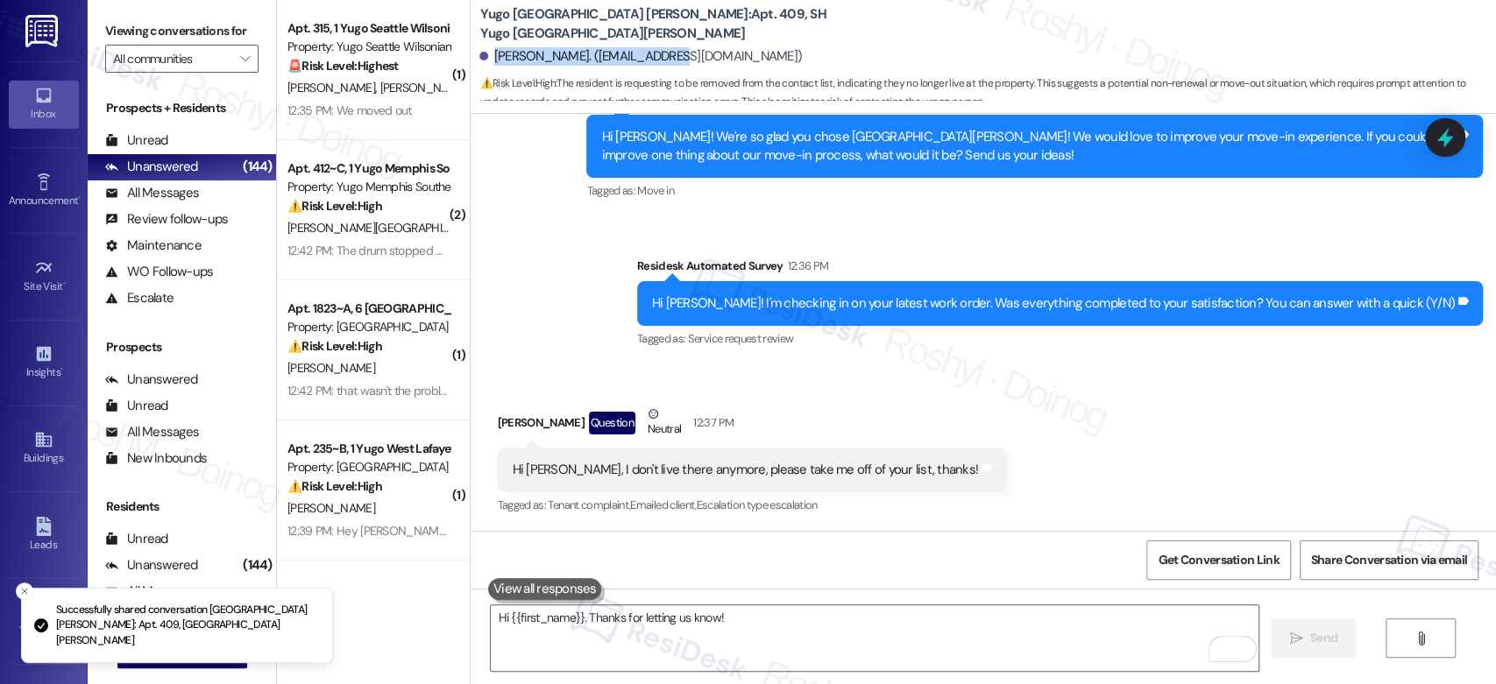
drag, startPoint x: 481, startPoint y: 56, endPoint x: 670, endPoint y: 54, distance: 189.3
click at [670, 54] on div "[PERSON_NAME]. ([EMAIL_ADDRESS][DOMAIN_NAME])" at bounding box center [987, 56] width 1017 height 35
copy div "[PERSON_NAME]. ([EMAIL_ADDRESS][DOMAIN_NAME])"
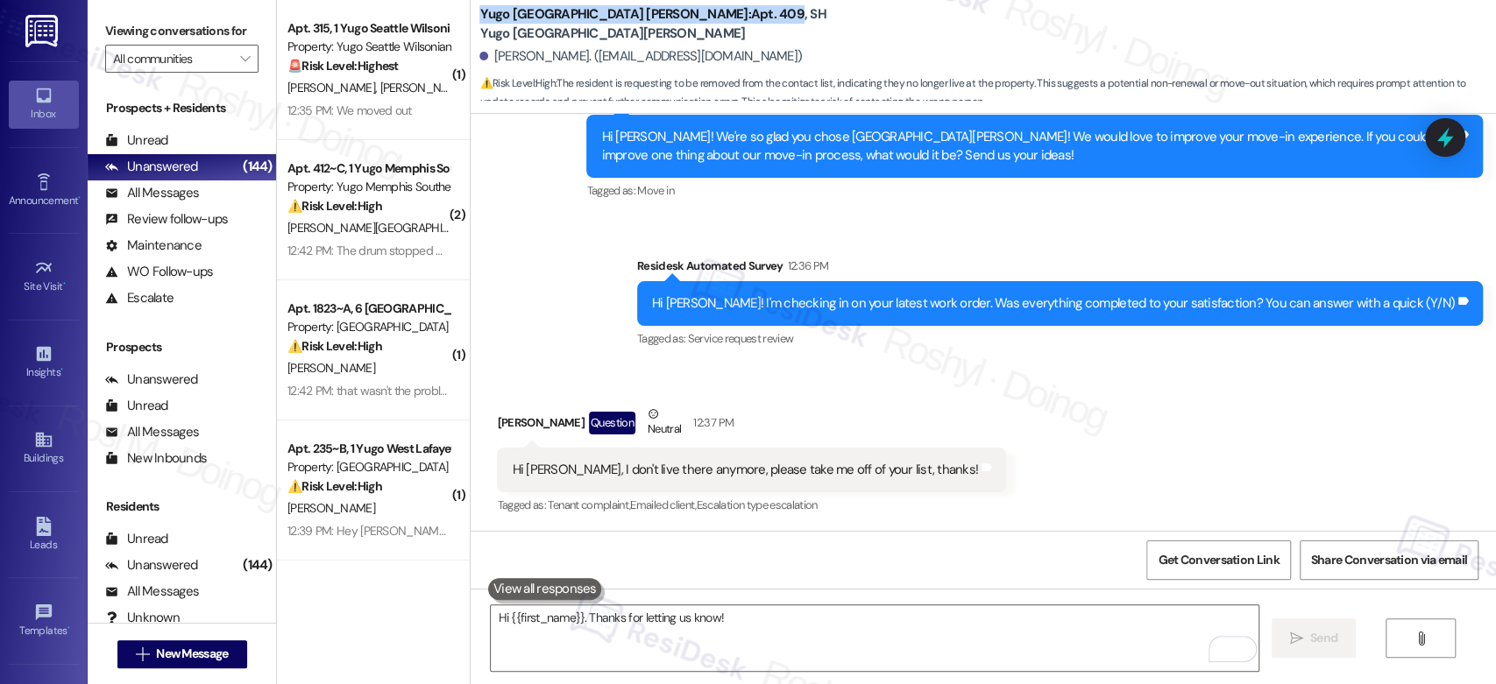
drag, startPoint x: 470, startPoint y: 18, endPoint x: 693, endPoint y: 14, distance: 223.5
click at [693, 14] on b "Yugo [GEOGRAPHIC_DATA] [PERSON_NAME]: Apt. 409, SH Yugo [GEOGRAPHIC_DATA] [PERS…" at bounding box center [654, 24] width 351 height 38
copy b "Yugo [GEOGRAPHIC_DATA][PERSON_NAME]: Apt. 409"
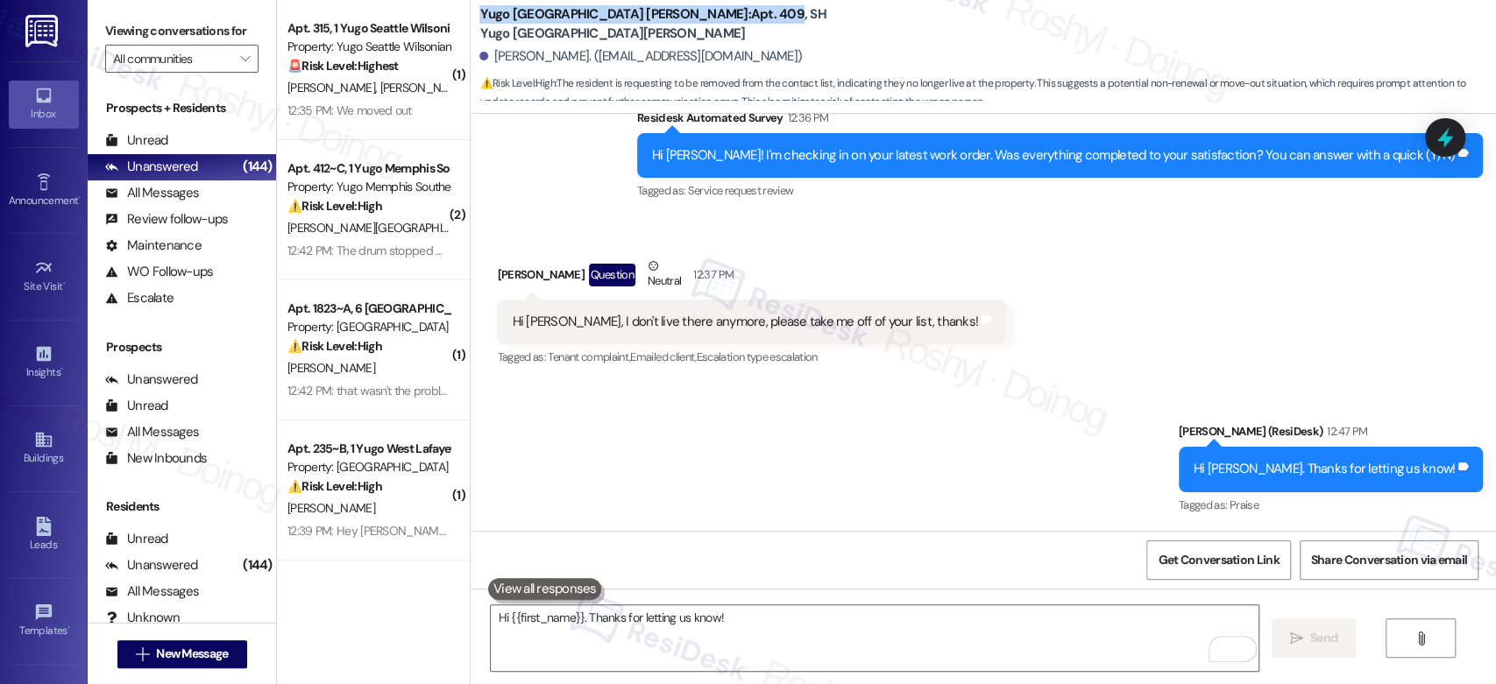
scroll to position [2228, 0]
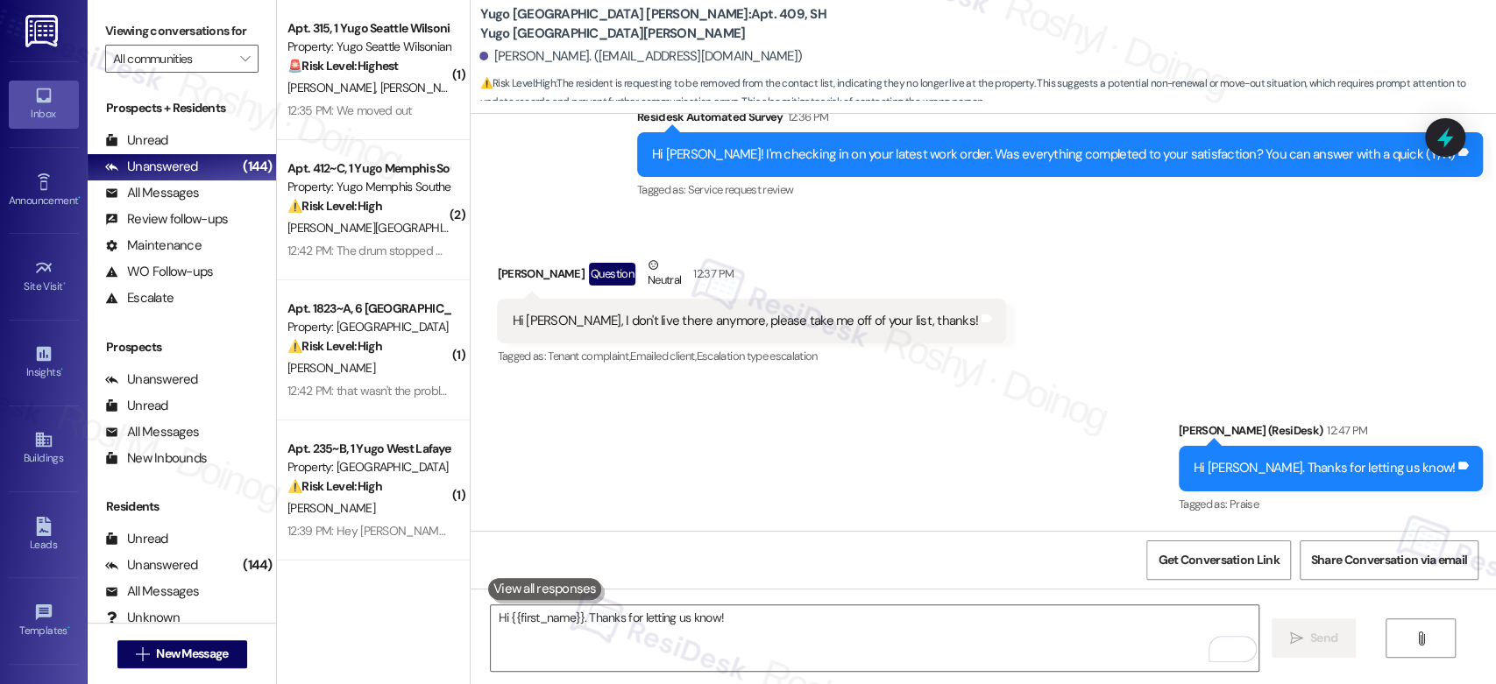
click at [1176, 391] on div "Sent via SMS [PERSON_NAME] (ResiDesk) 12:47 PM Hi [PERSON_NAME]. Thanks for let…" at bounding box center [983, 456] width 1025 height 148
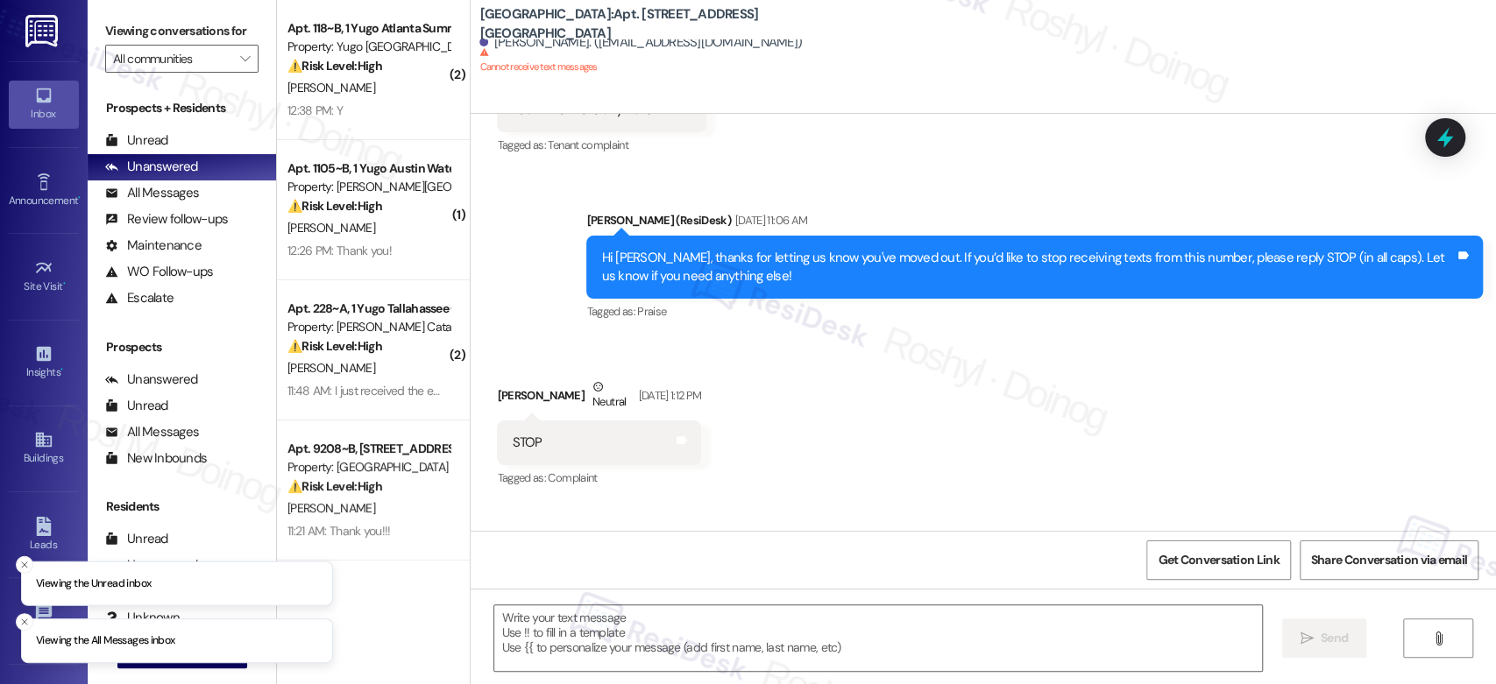
scroll to position [2462, 0]
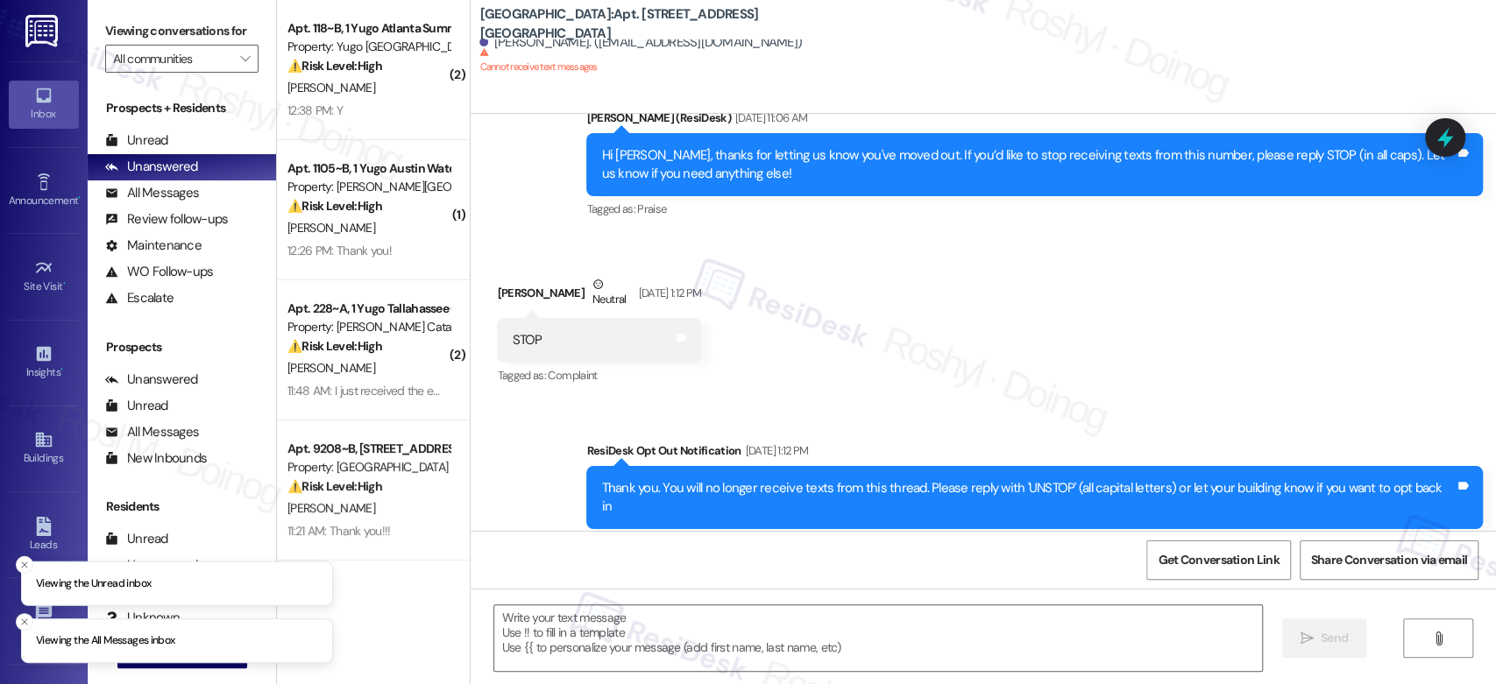
click at [1095, 328] on div "Received via SMS [PERSON_NAME] [DATE] 1:12 PM STOP Tags and notes Tagged as: Co…" at bounding box center [983, 319] width 1025 height 167
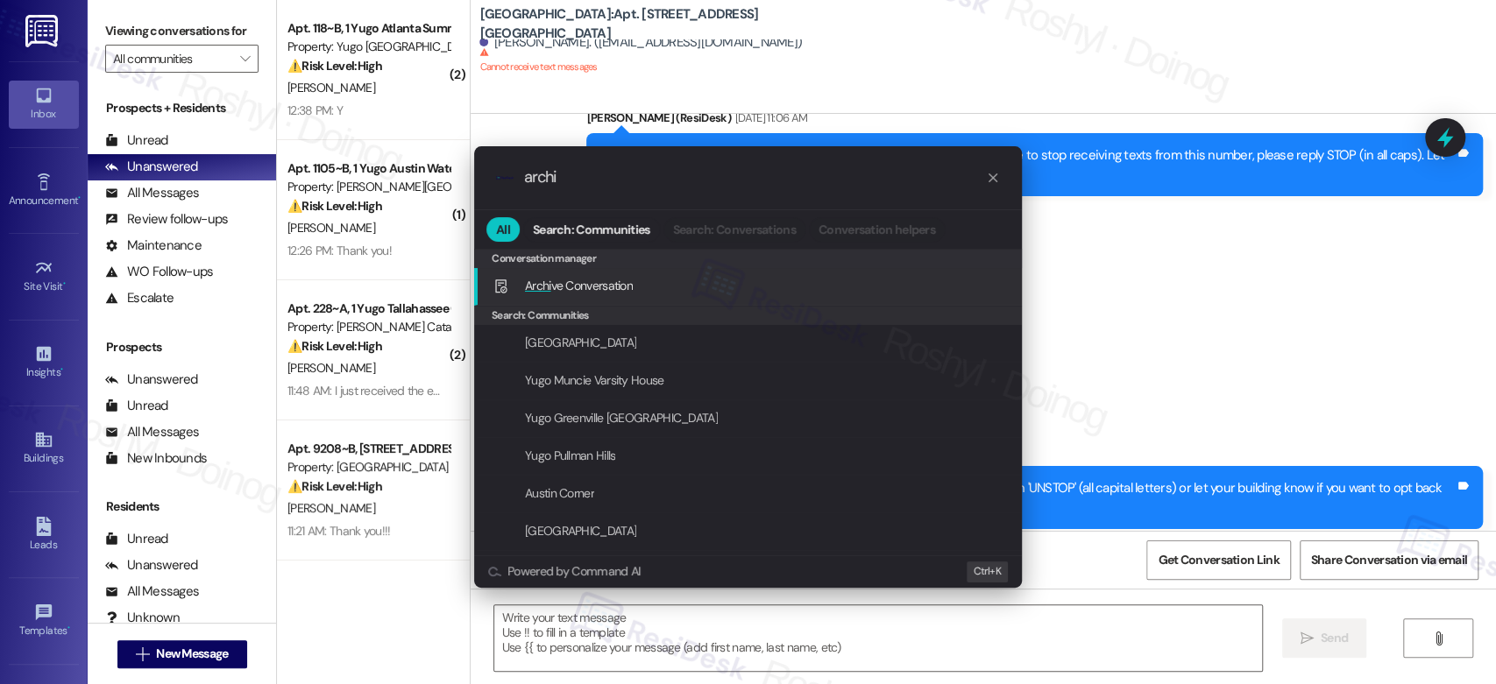
type input "archi"
click at [911, 288] on div "Archi ve Conversation Add shortcut" at bounding box center [749, 285] width 513 height 19
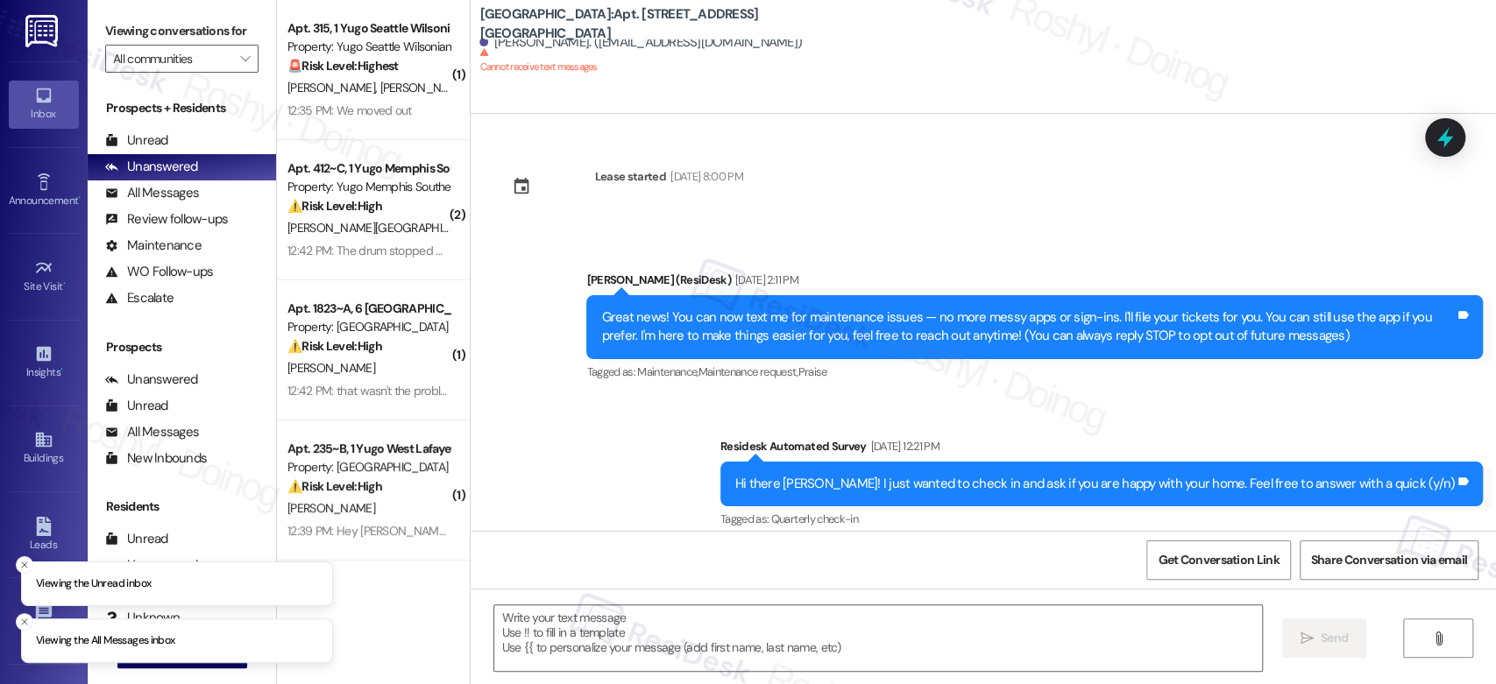
scroll to position [2591, 0]
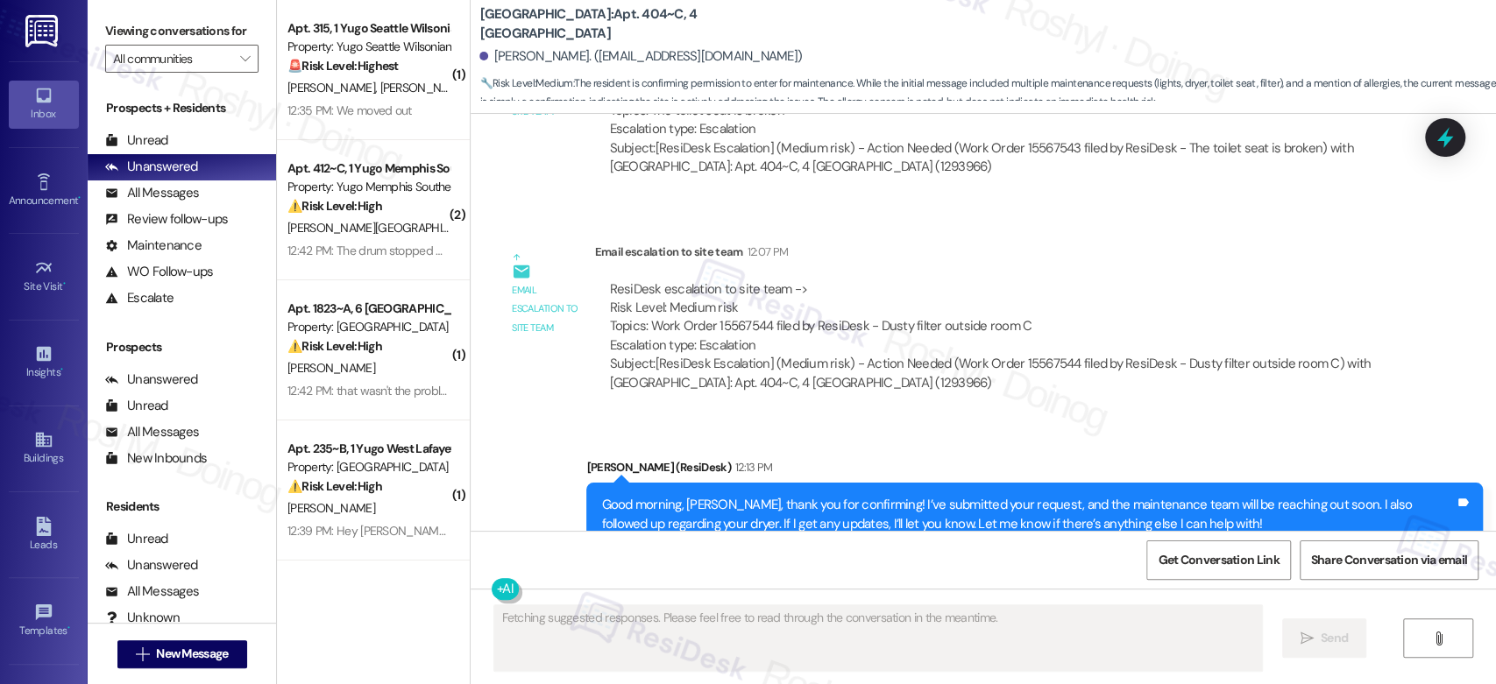
scroll to position [7361, 0]
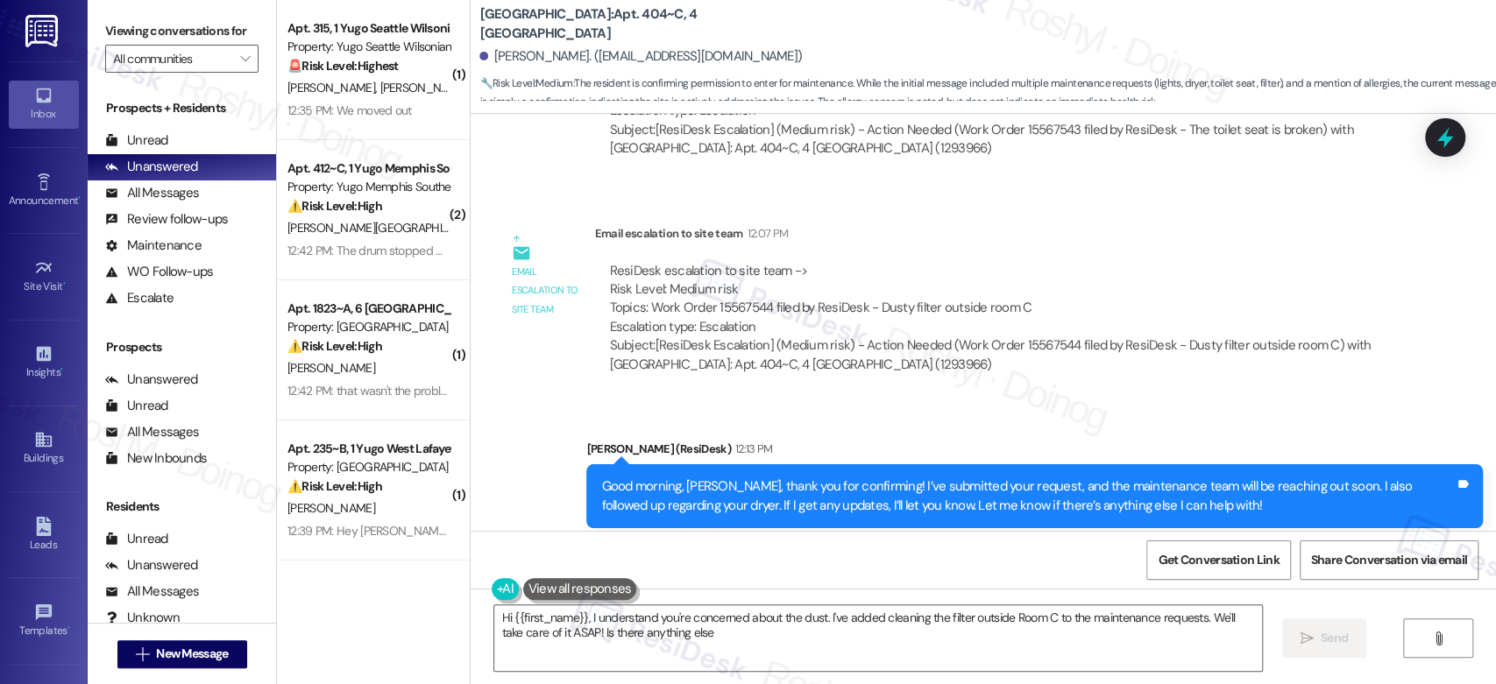
type textarea "Hi {{first_name}}, I understand you're concerned about the dust. I've added cle…"
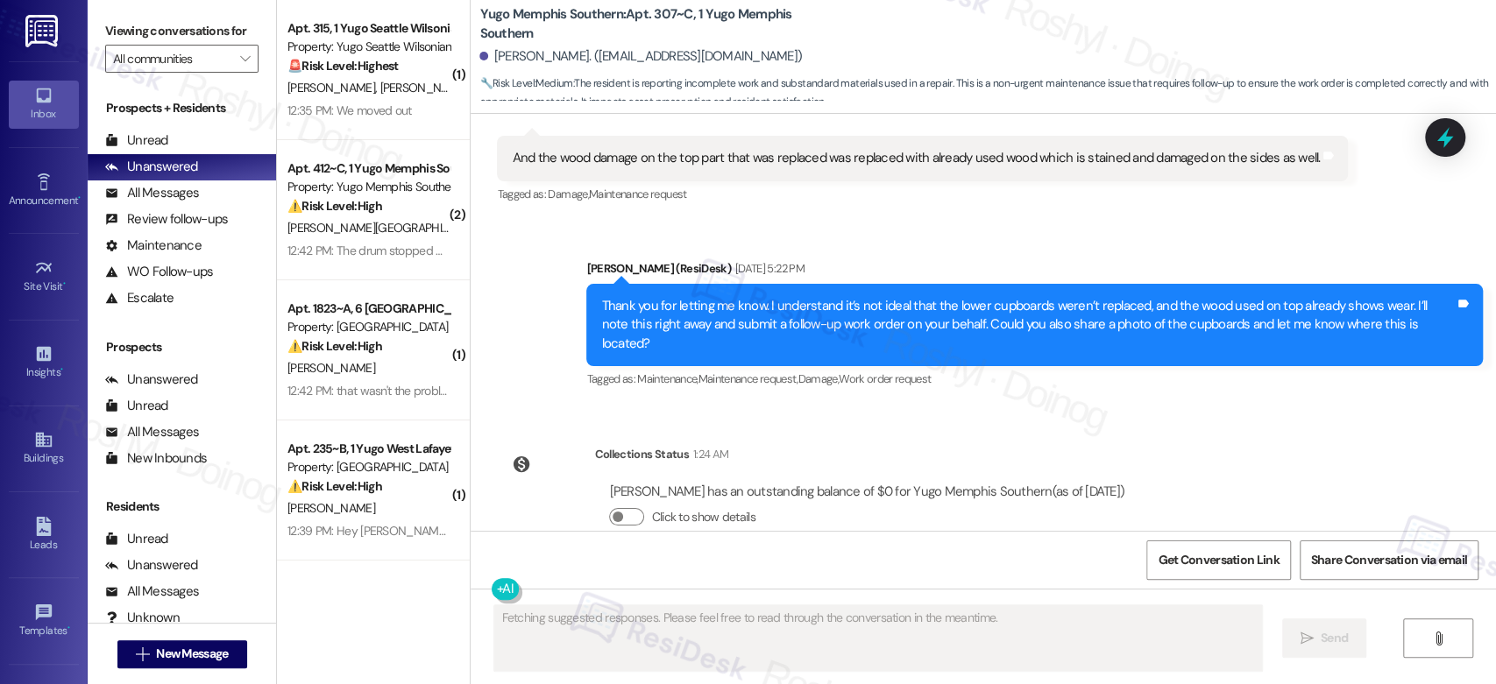
scroll to position [834, 0]
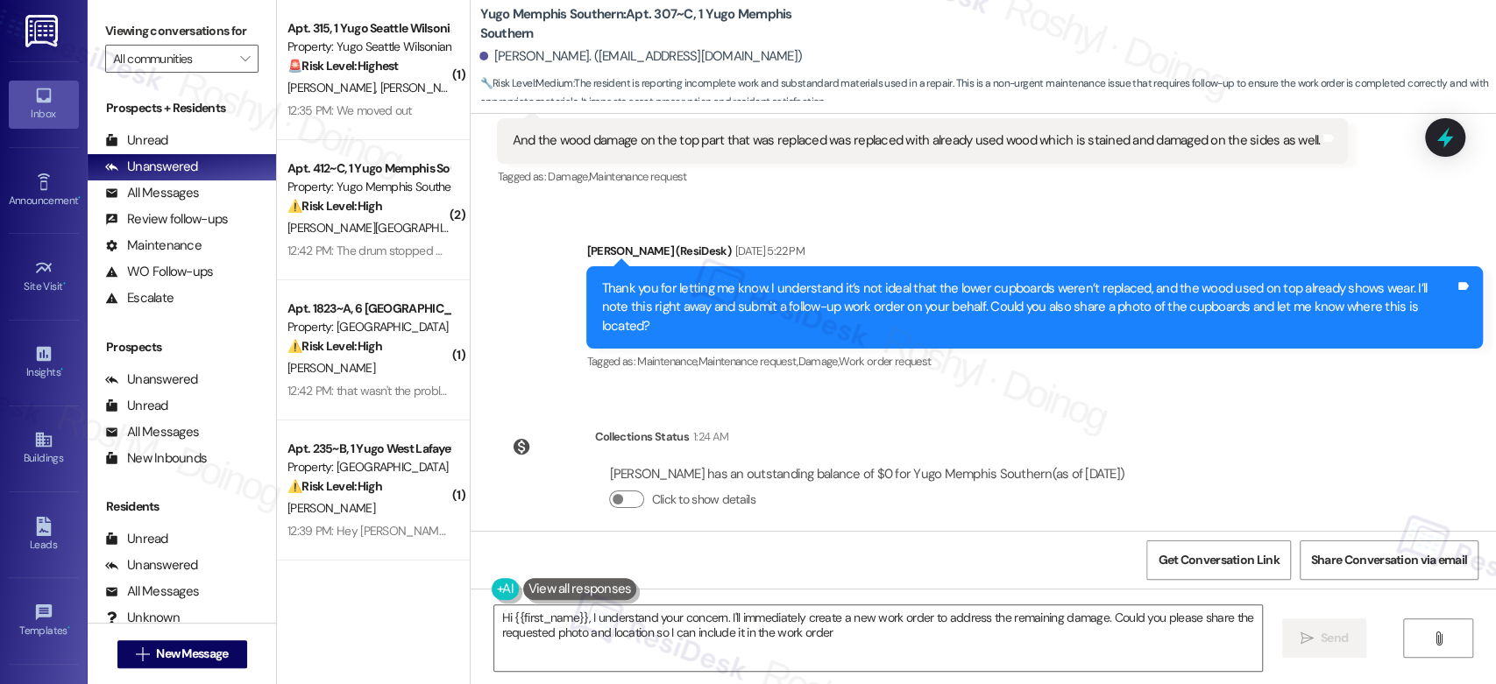
type textarea "Hi {{first_name}}, I understand your concern. I'll immediately create a new wor…"
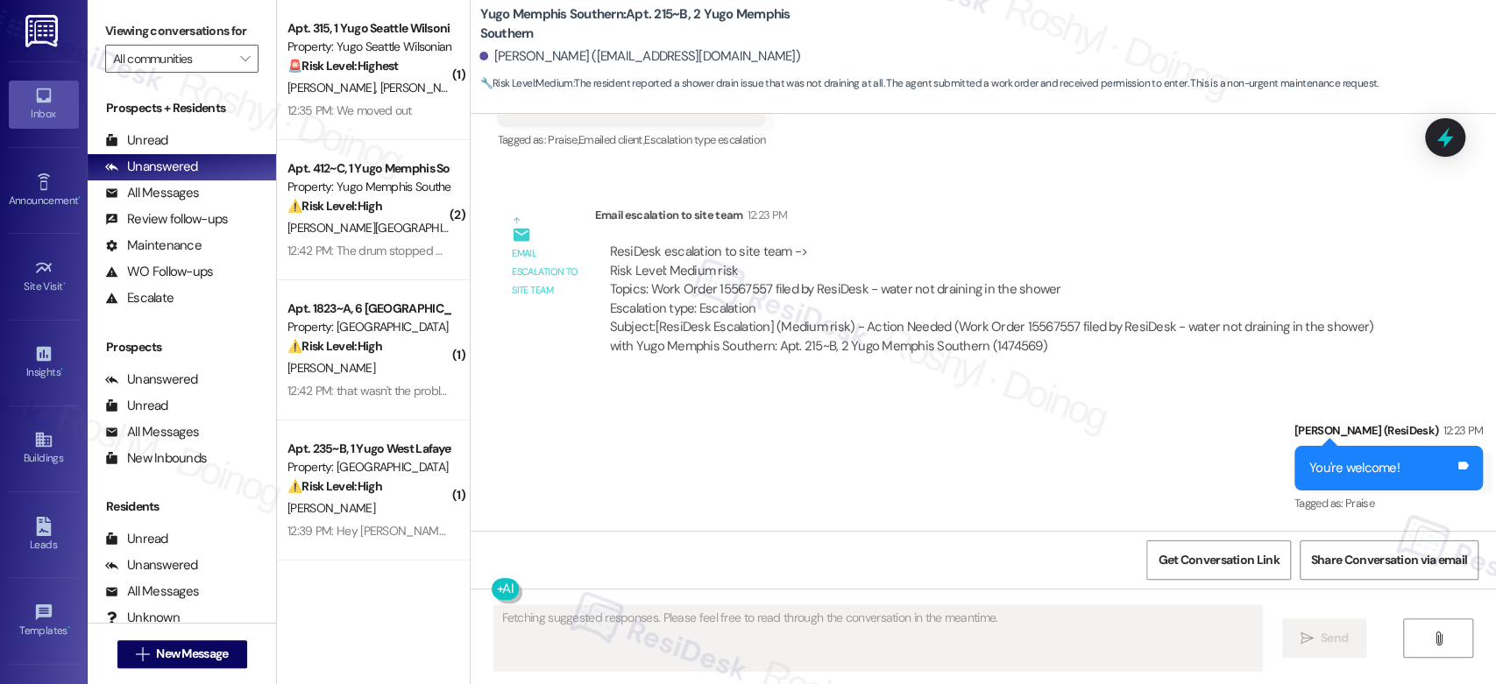
scroll to position [1305, 0]
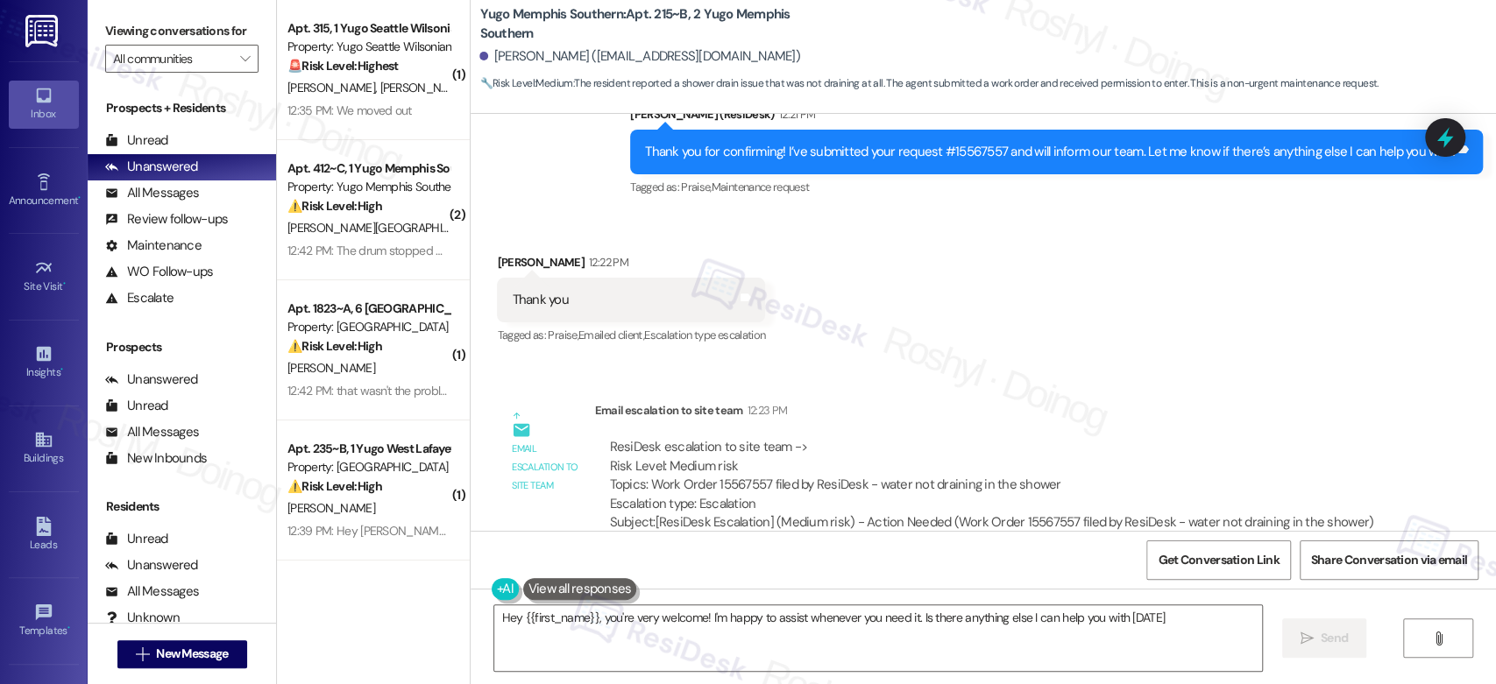
type textarea "Hey {{first_name}}, you're very welcome! I'm happy to assist whenever you need …"
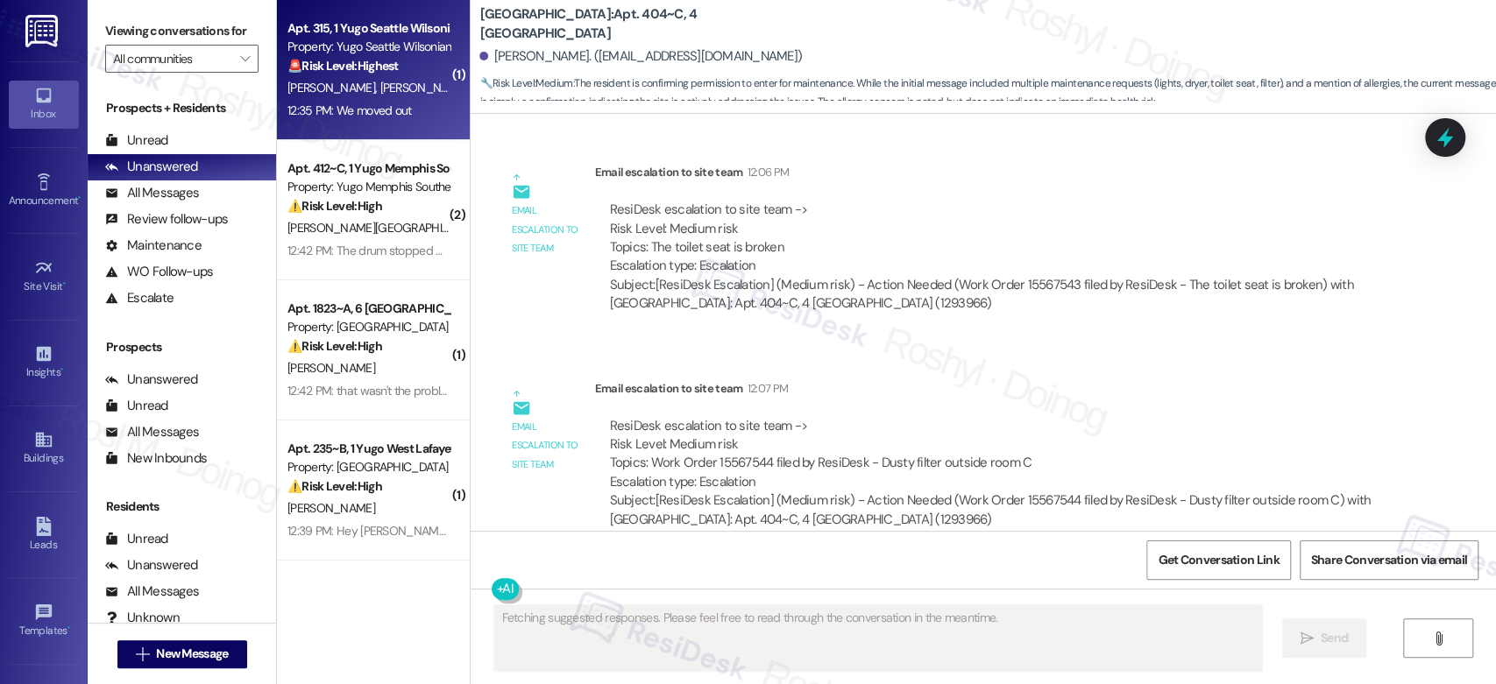
scroll to position [7361, 0]
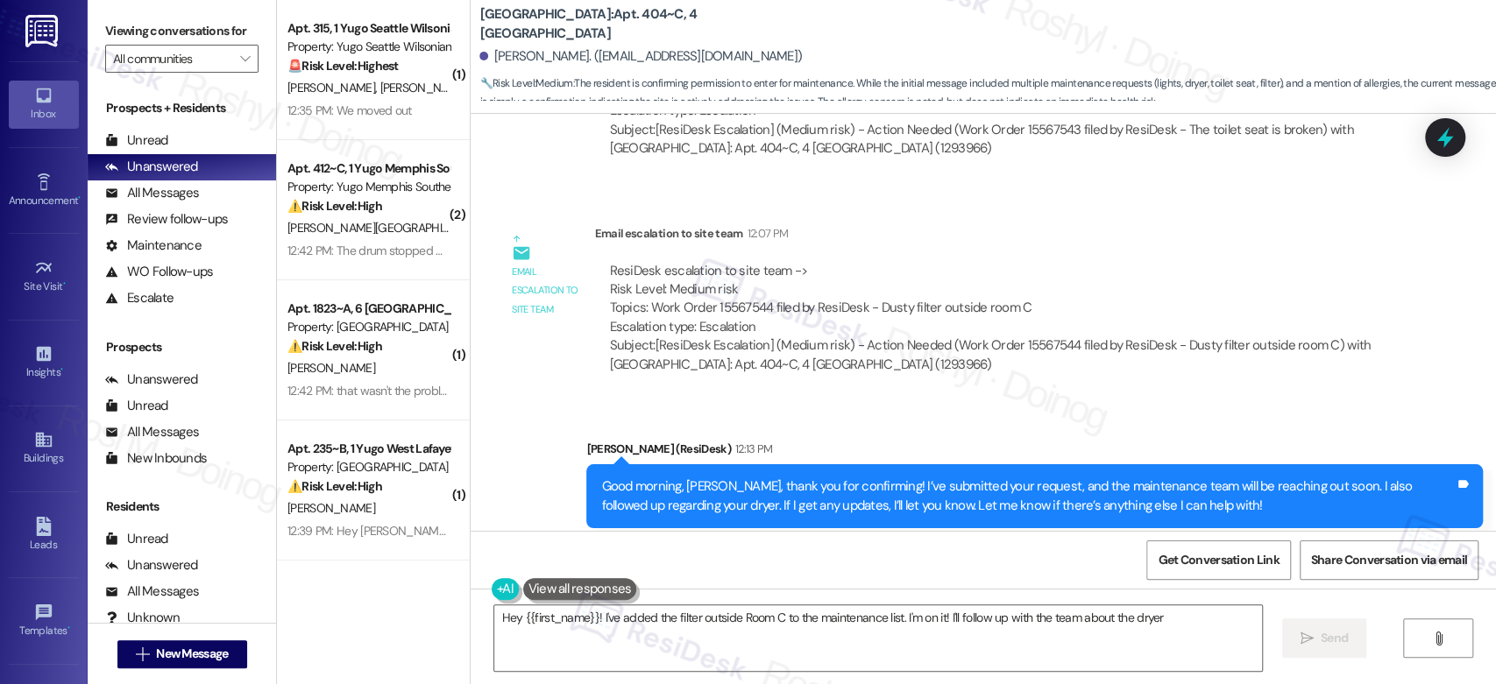
type textarea "Hey {{first_name}}! I've added the filter outside Room C to the maintenance lis…"
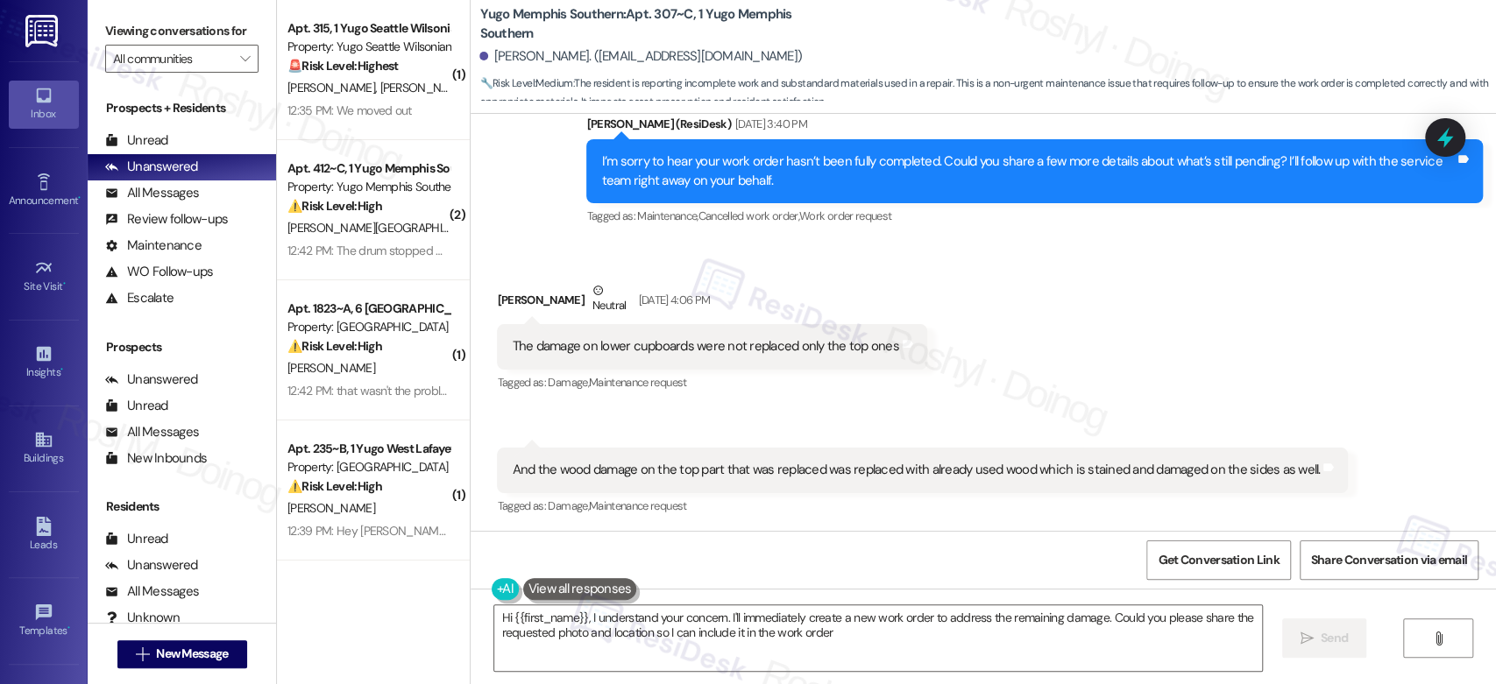
type textarea "Hi {{first_name}}, I understand your concern. I'll immediately create a new wor…"
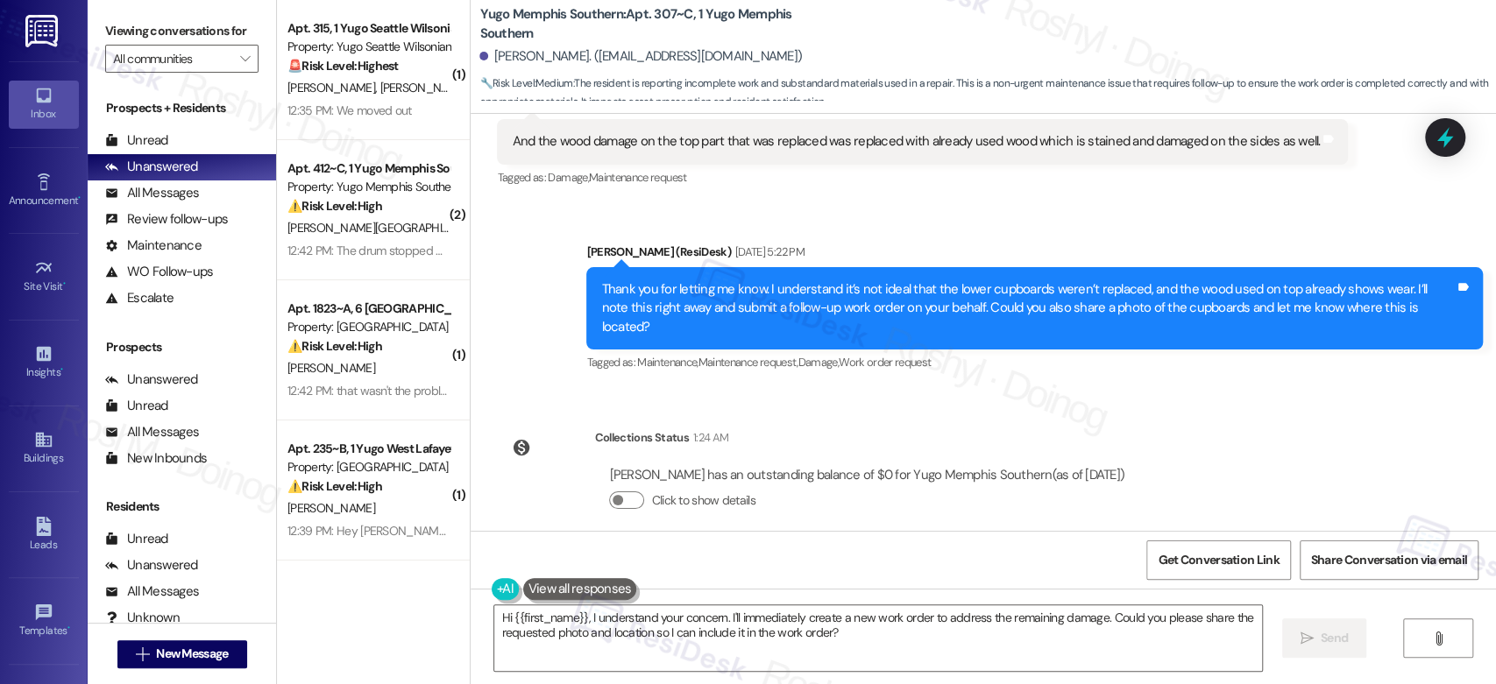
scroll to position [834, 0]
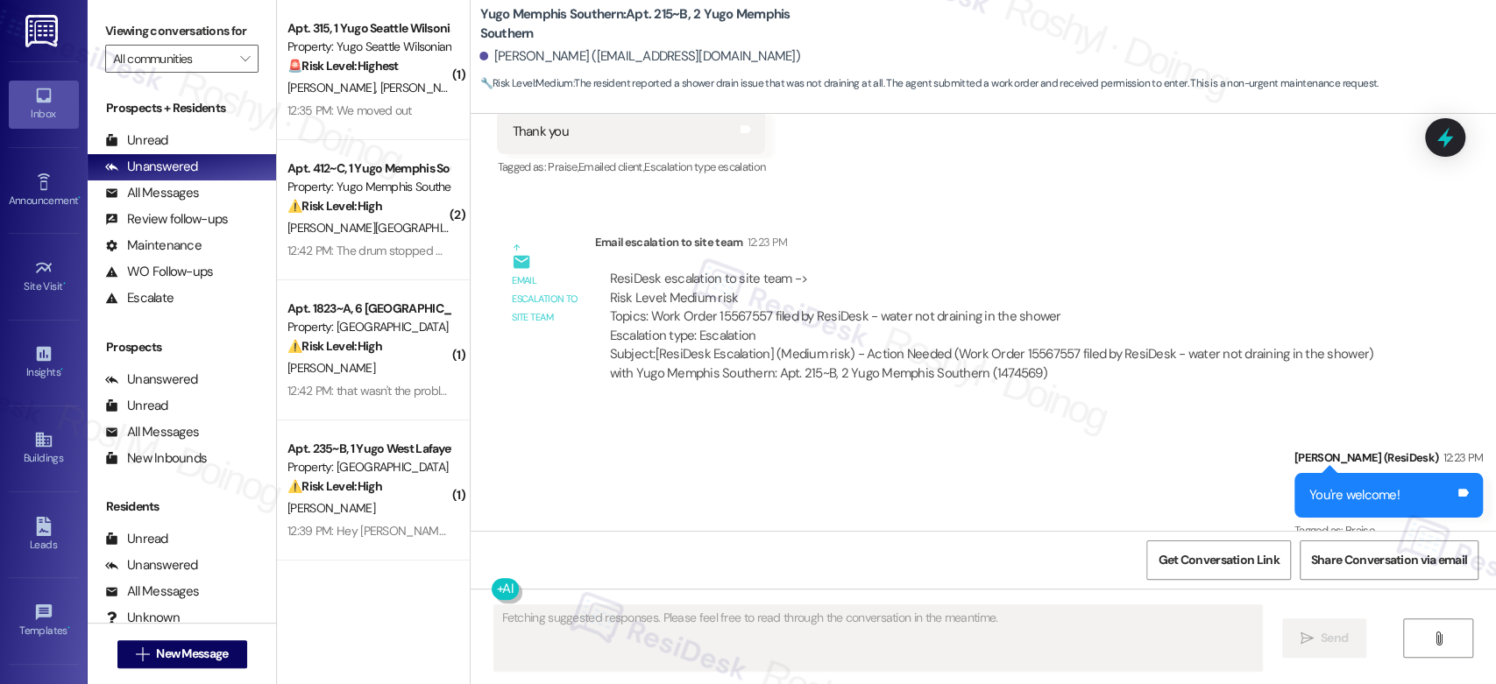
scroll to position [1500, 0]
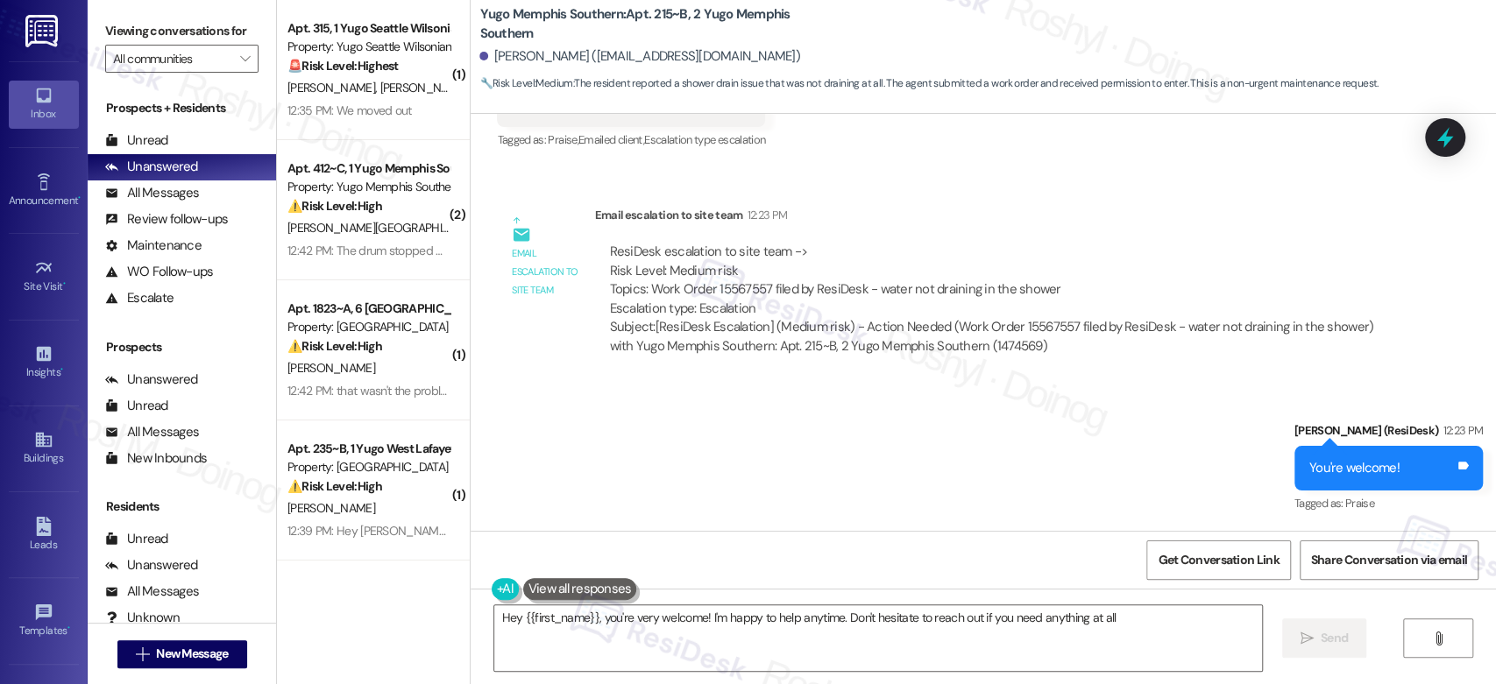
type textarea "Hey {{first_name}}, you're very welcome! I'm happy to help anytime. Don't hesit…"
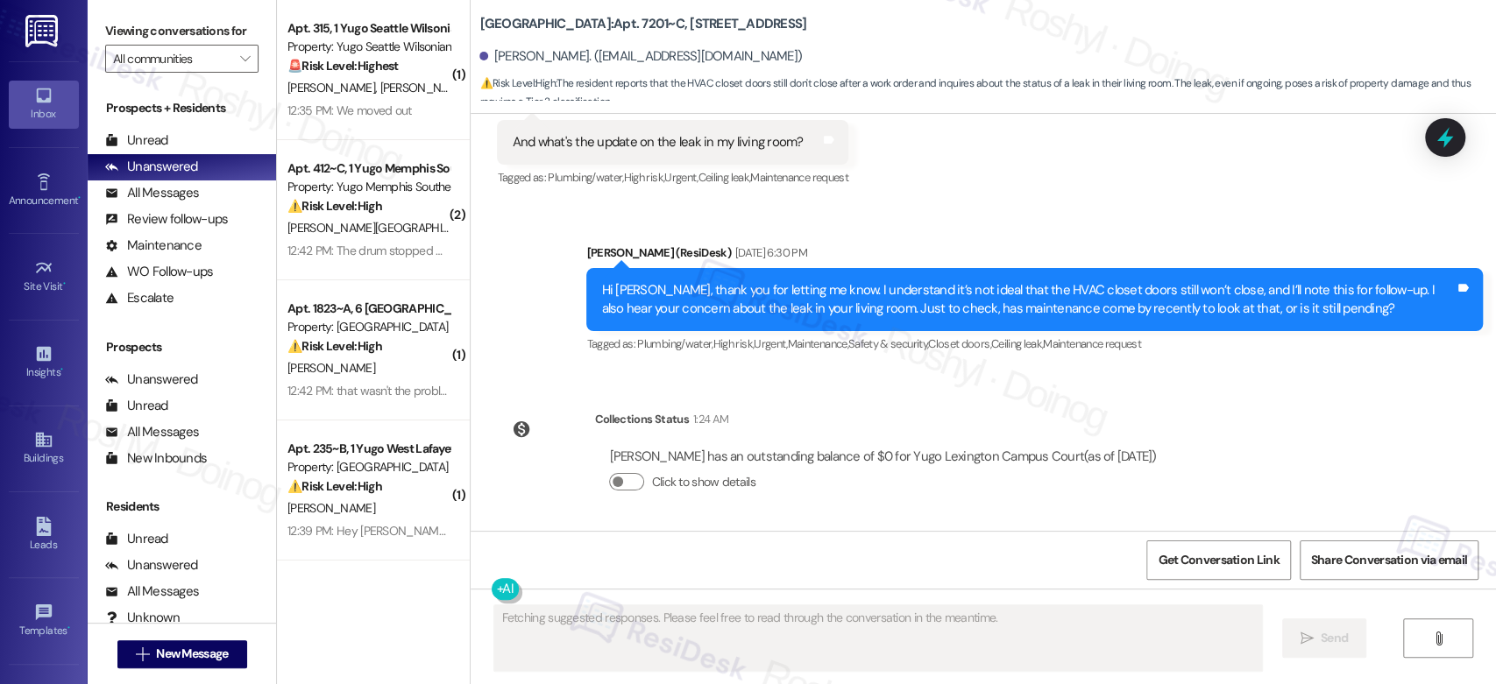
scroll to position [1449, 0]
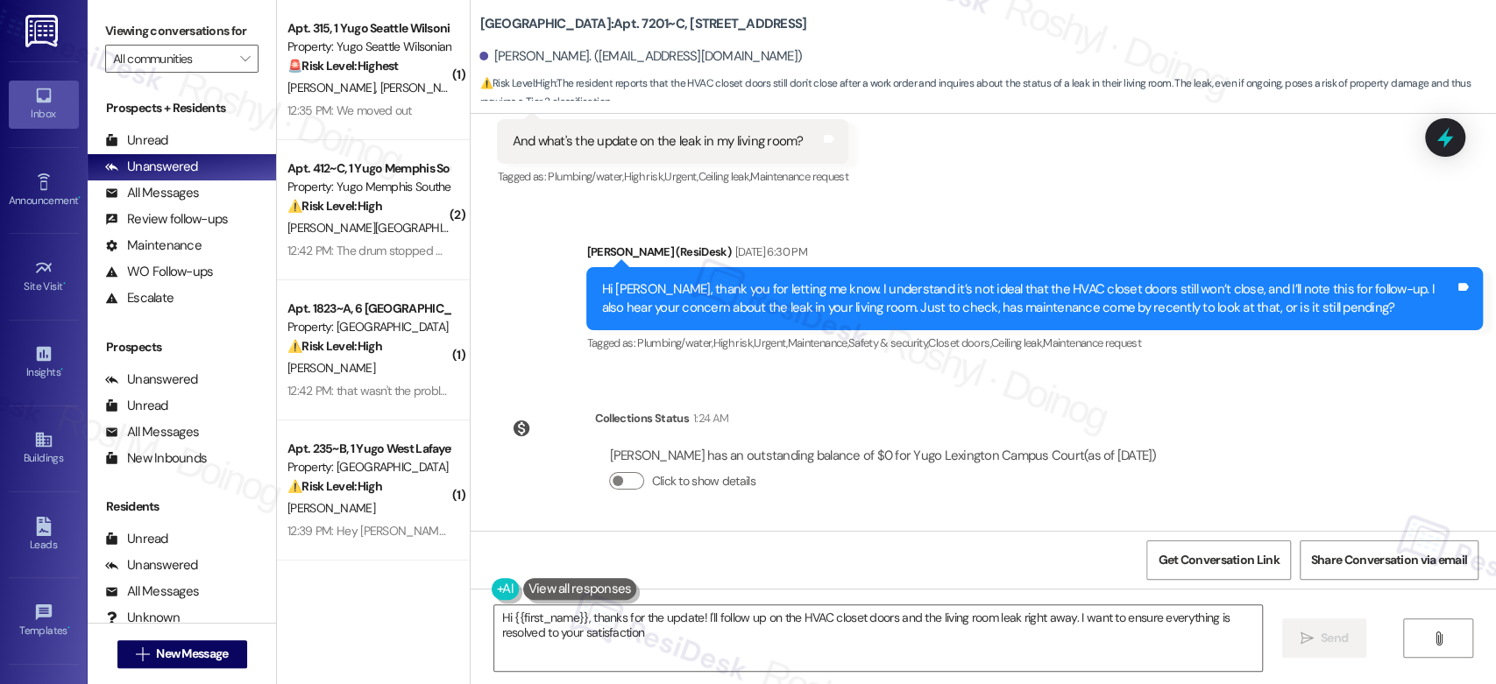
type textarea "Hi {{first_name}}, thanks for the update! I'll follow up on the HVAC closet doo…"
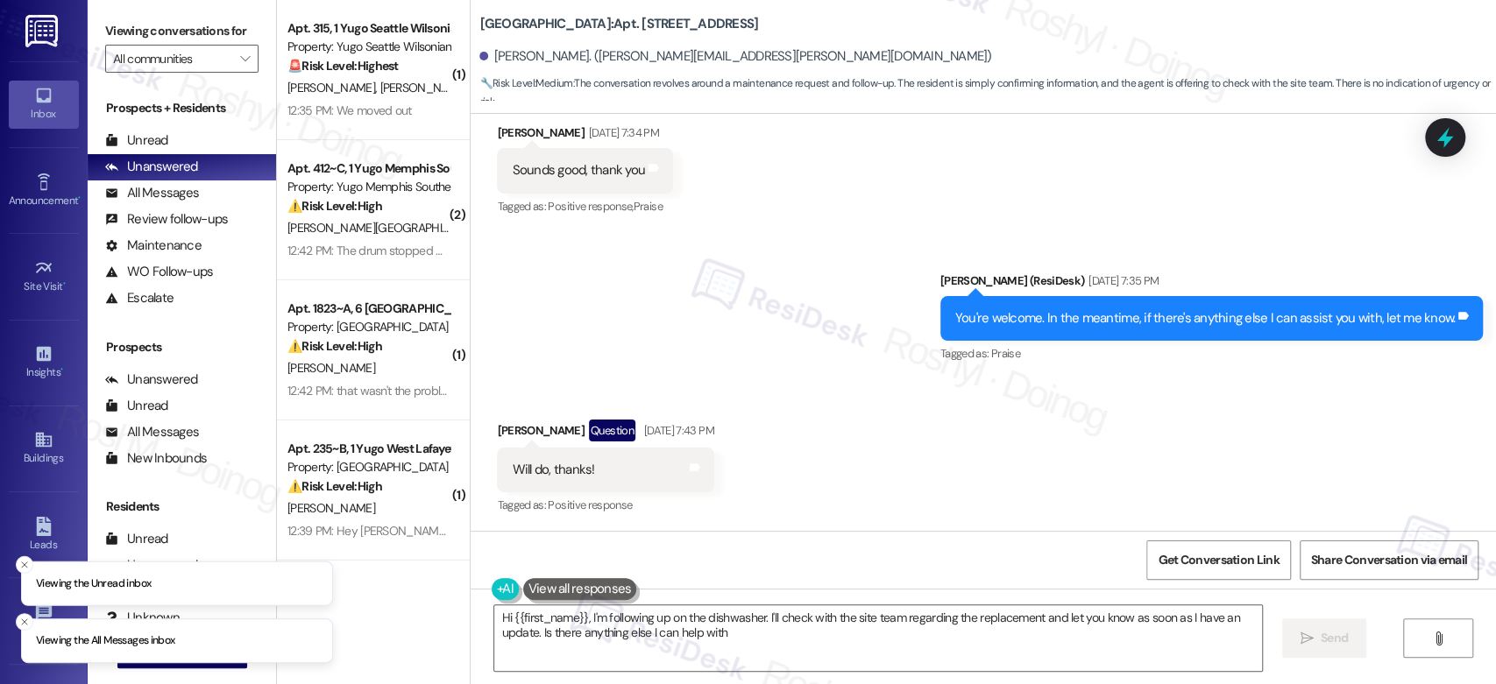
type textarea "Hi {{first_name}}, I'm following up on the dishwasher. I'll check with the site…"
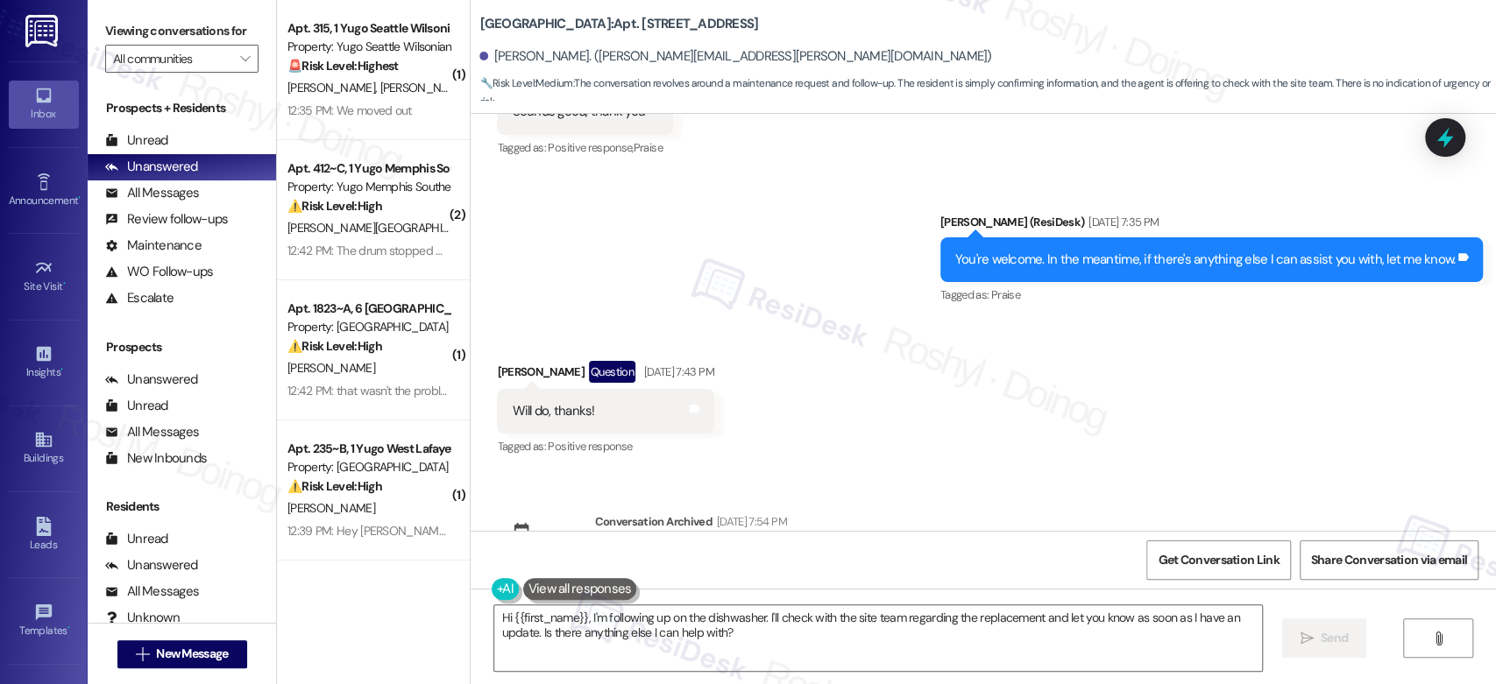
scroll to position [2373, 0]
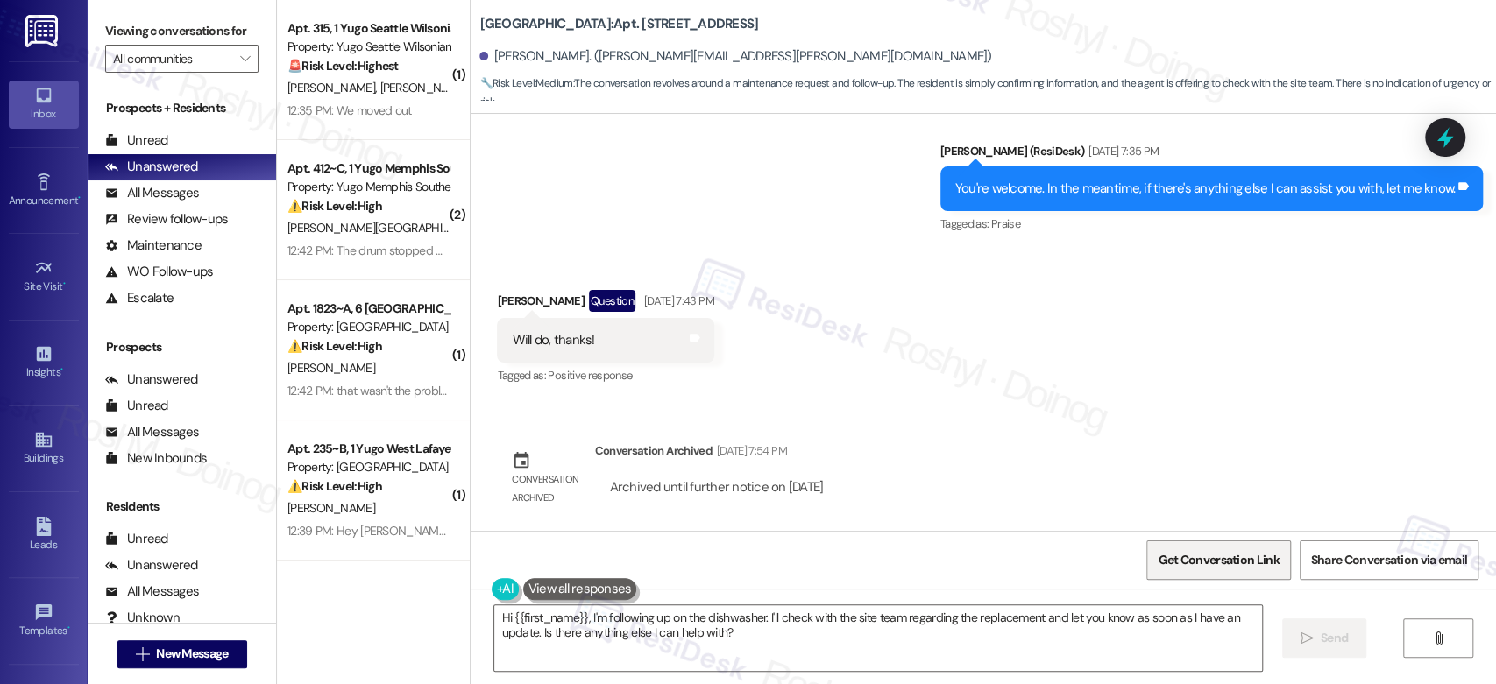
click at [1187, 555] on span "Get Conversation Link" at bounding box center [1218, 560] width 121 height 18
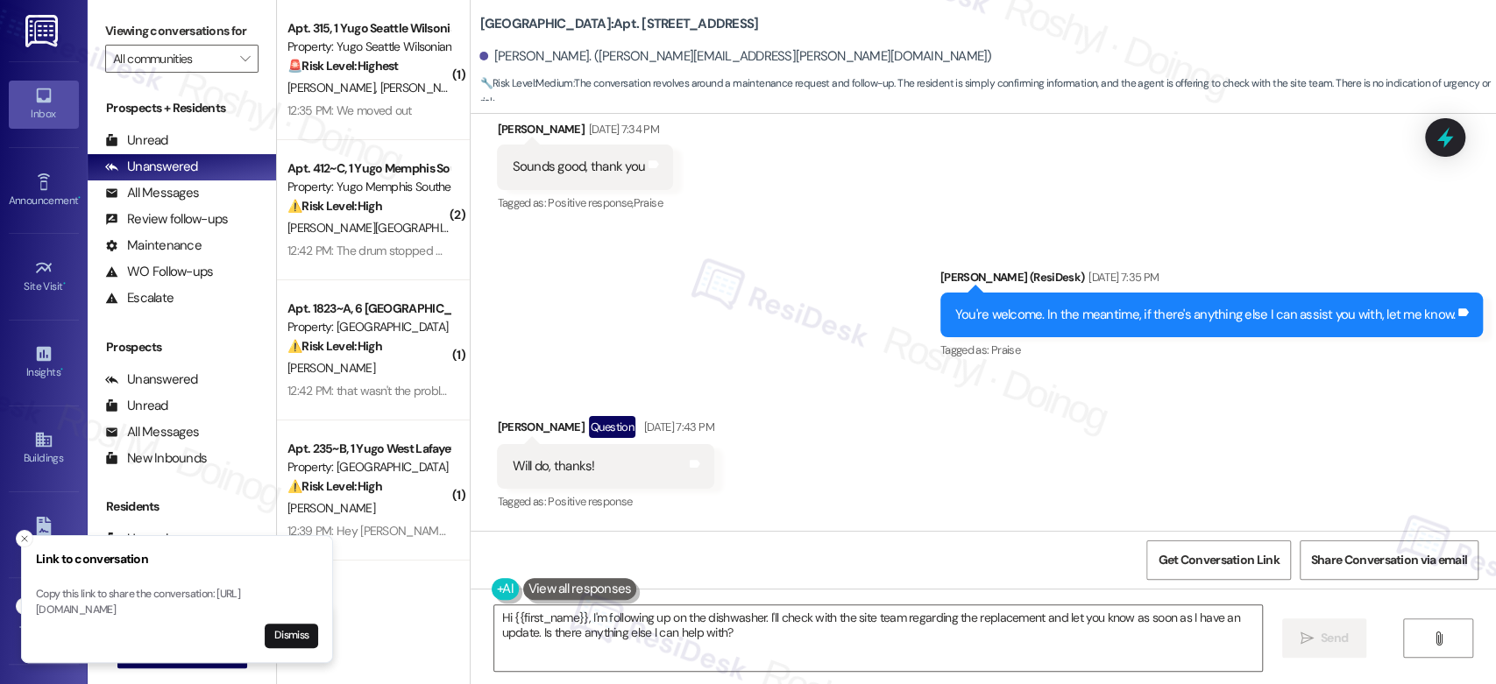
scroll to position [2081, 0]
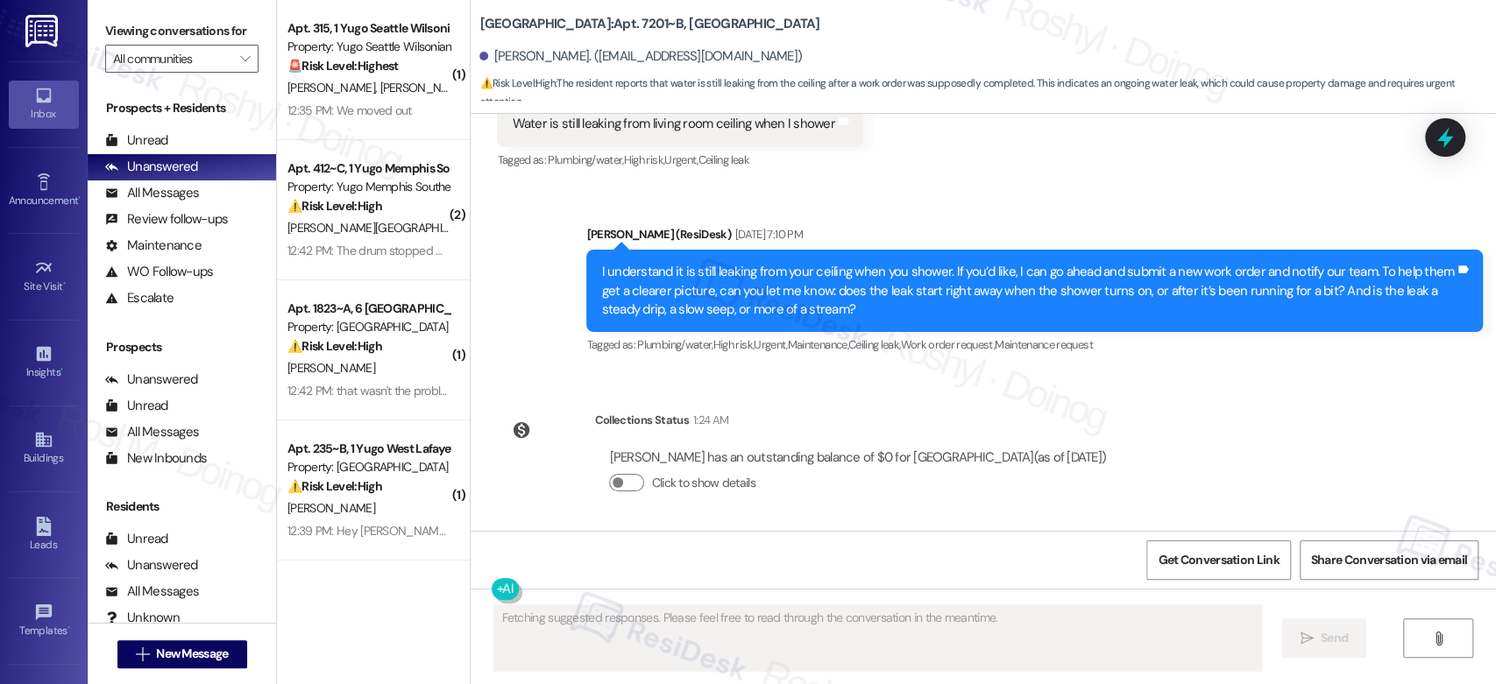
scroll to position [1043, 0]
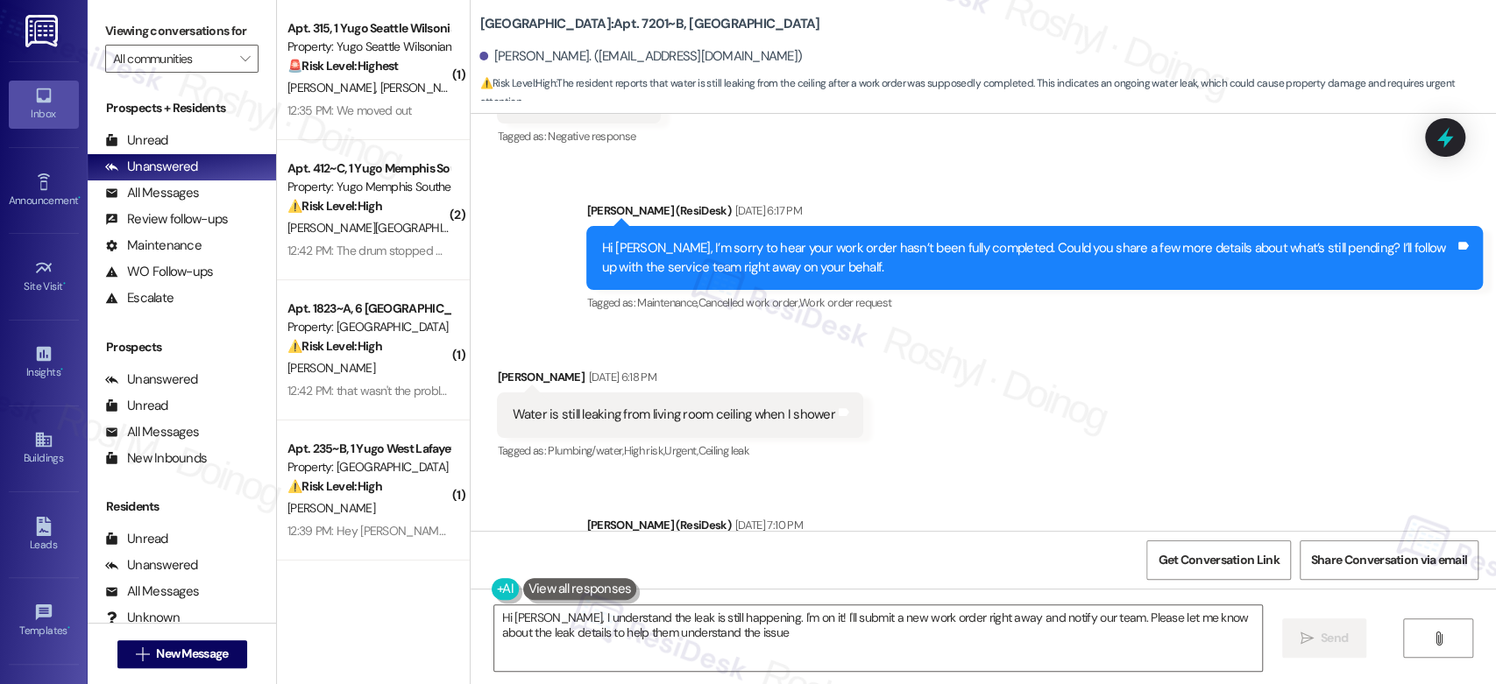
type textarea "Hi Chance, I understand the leak is still happening. I'm on it! I'll submit a n…"
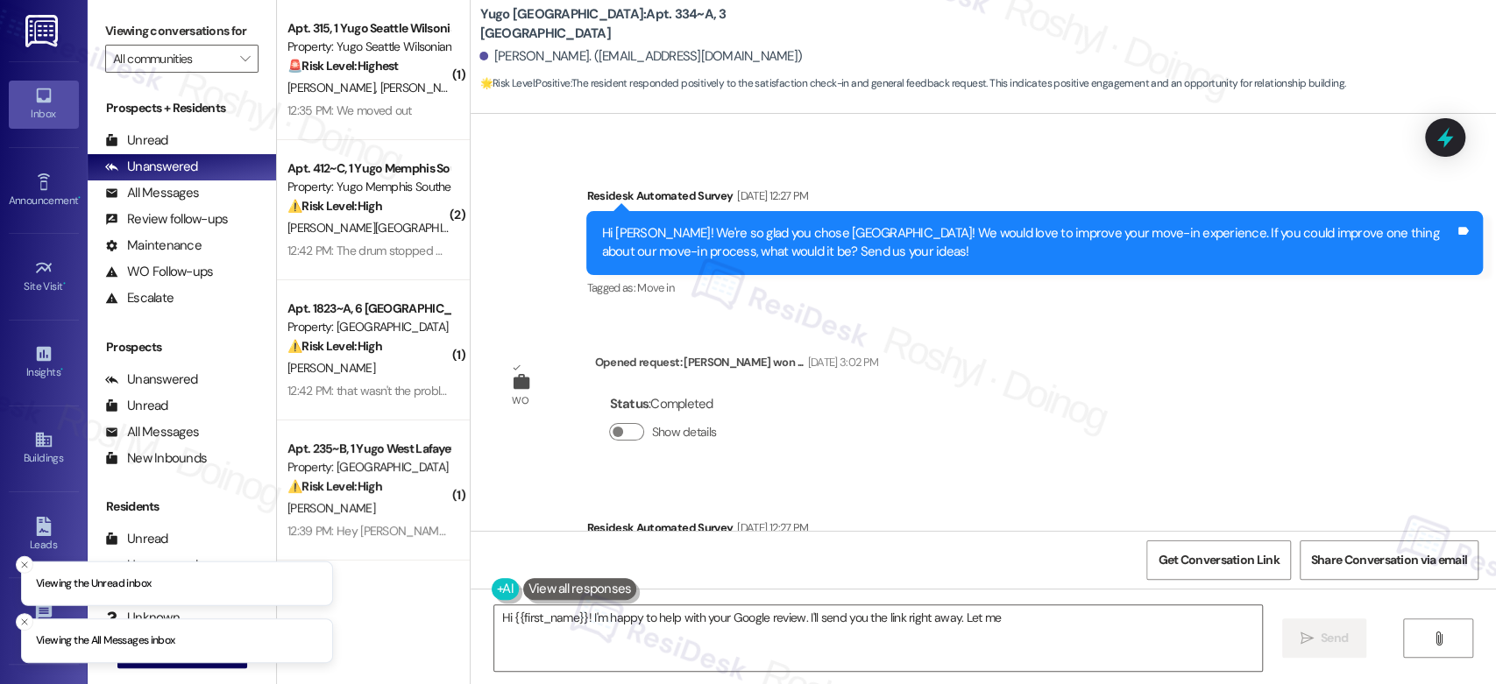
scroll to position [1270, 0]
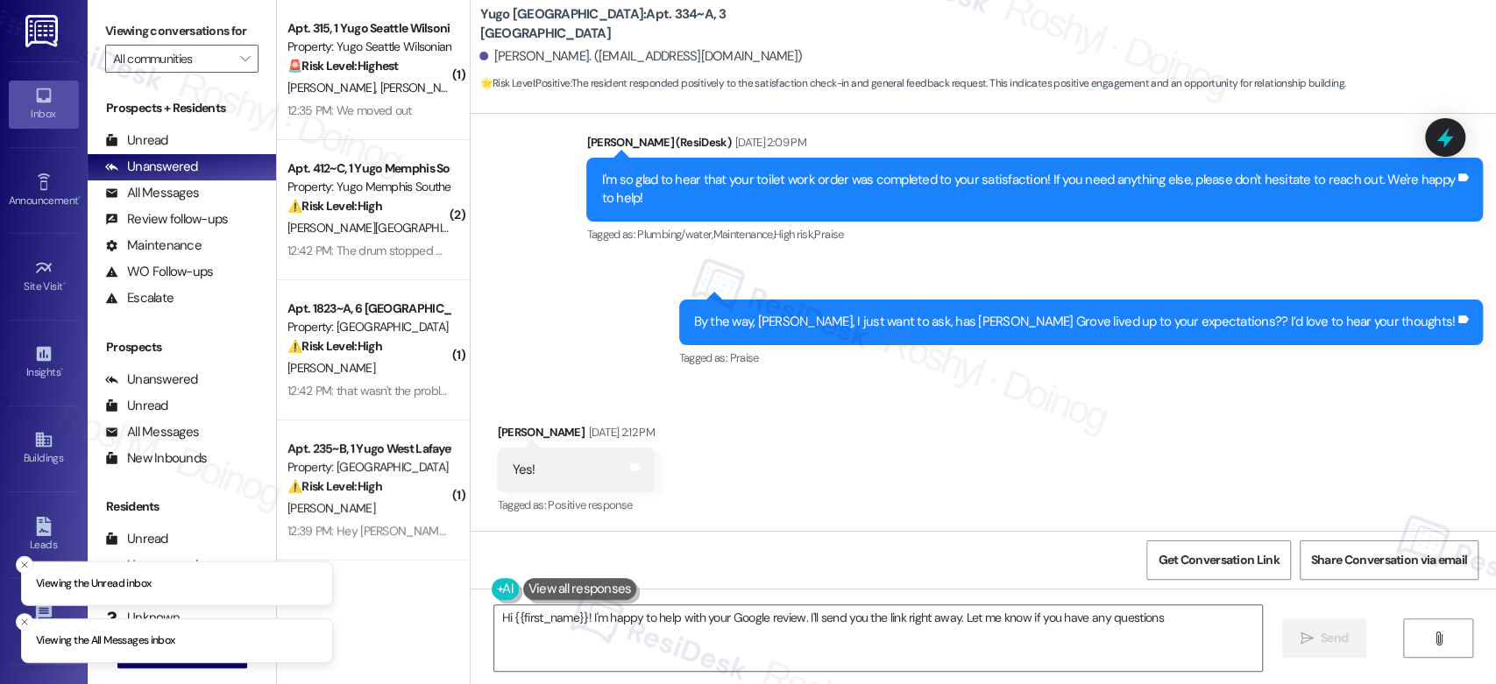
type textarea "Hi {{first_name}}! I'm happy to help with your Google review. I'll send you the…"
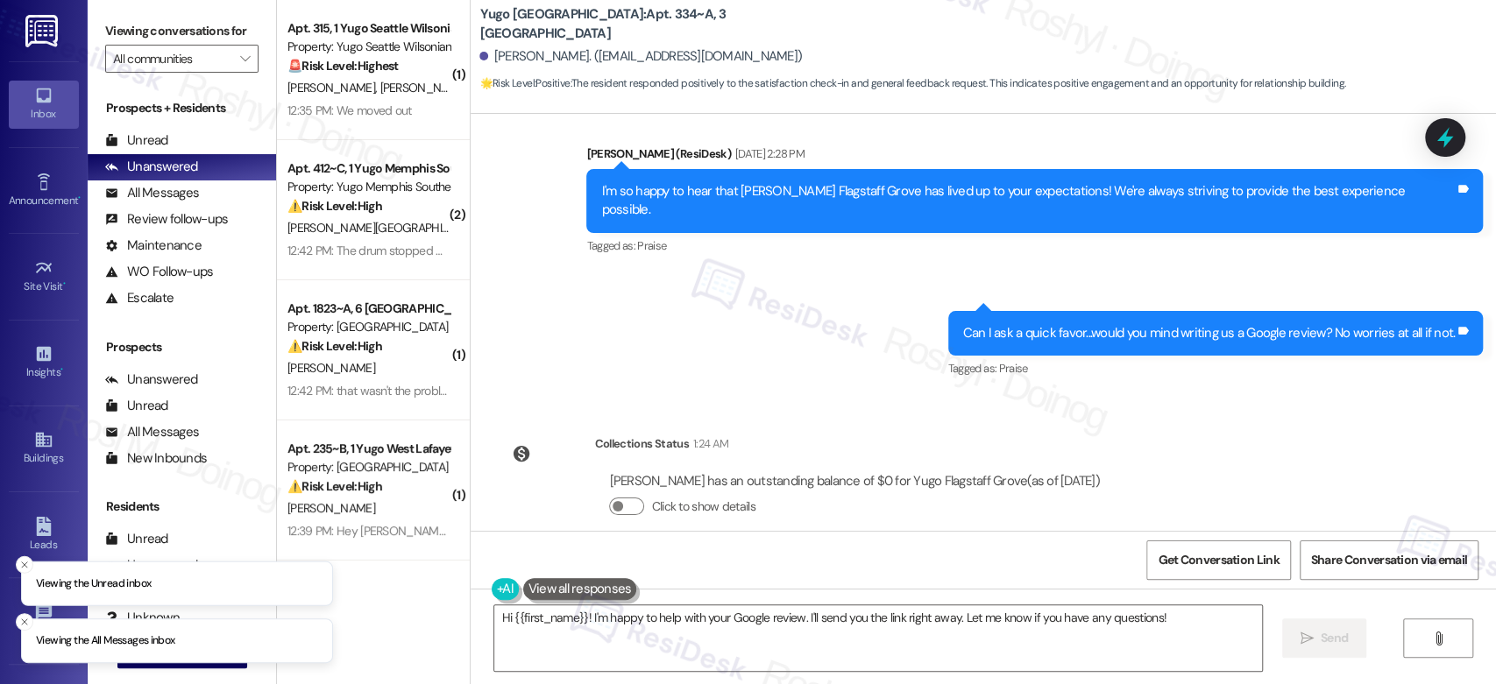
scroll to position [1704, 0]
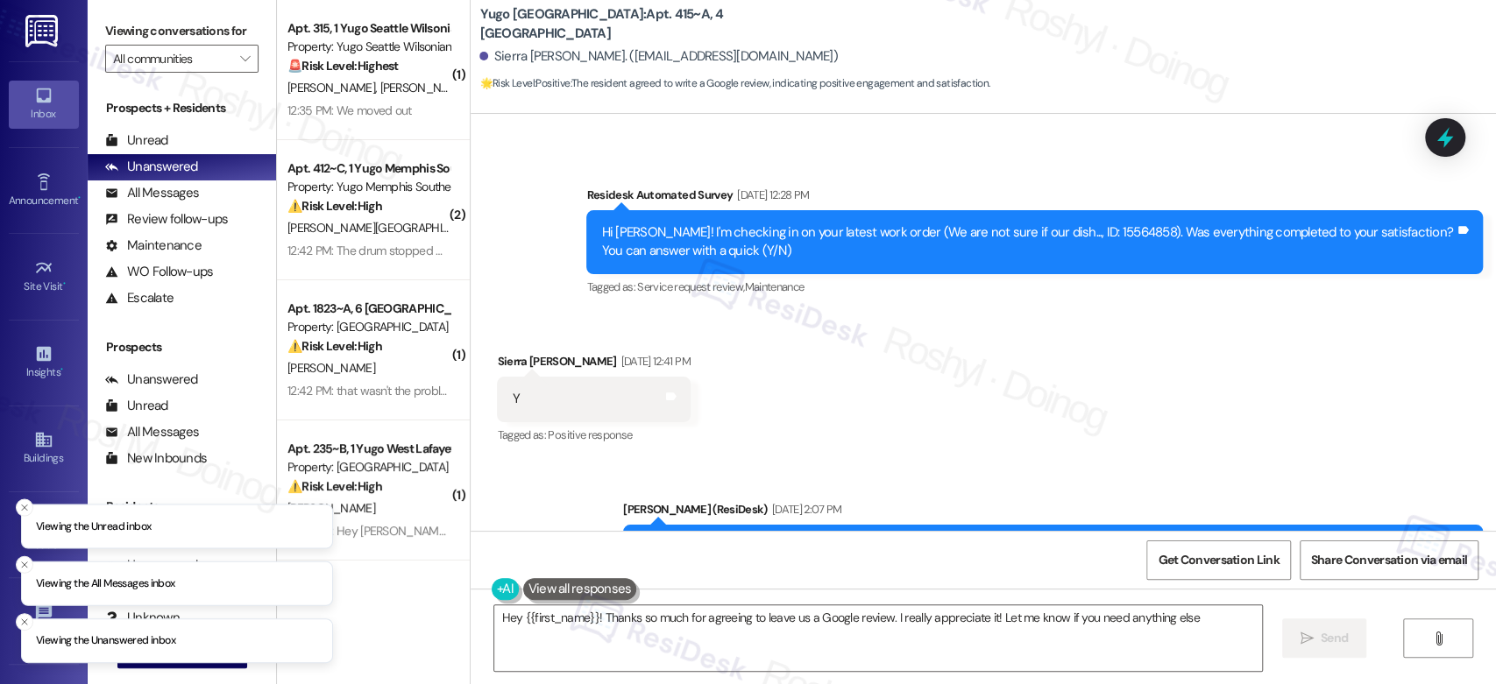
type textarea "Hey {{first_name}}! Thanks so much for agreeing to leave us a Google review. I …"
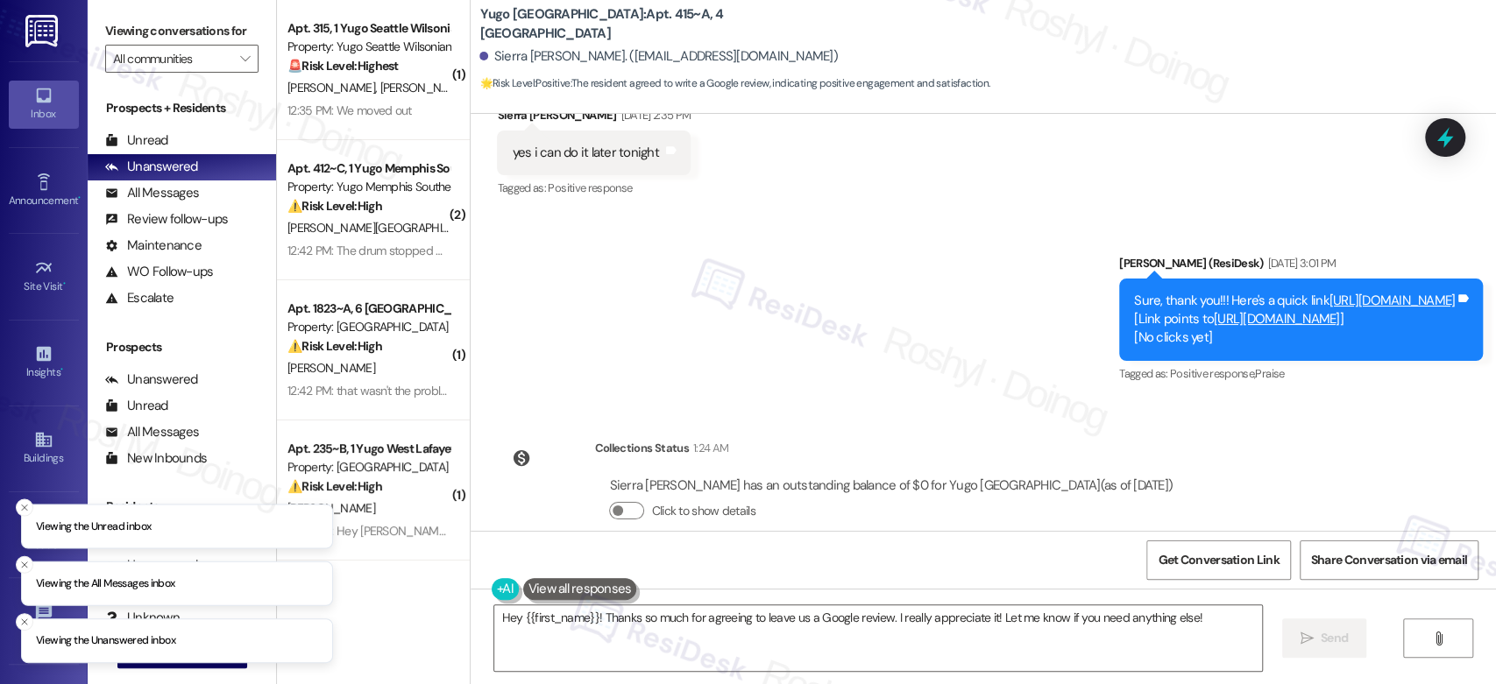
scroll to position [2018, 0]
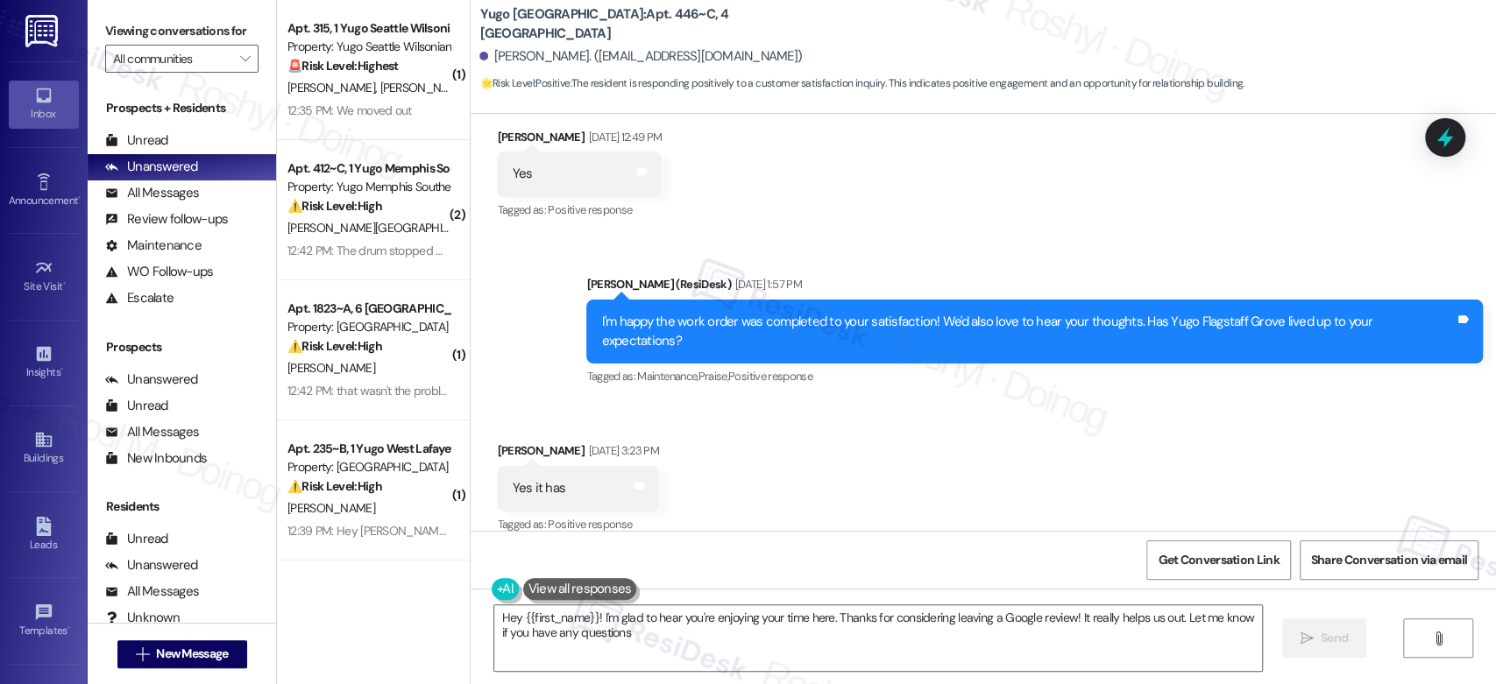
type textarea "Hey {{first_name}}! I'm glad to hear you're enjoying your time here. Thanks for…"
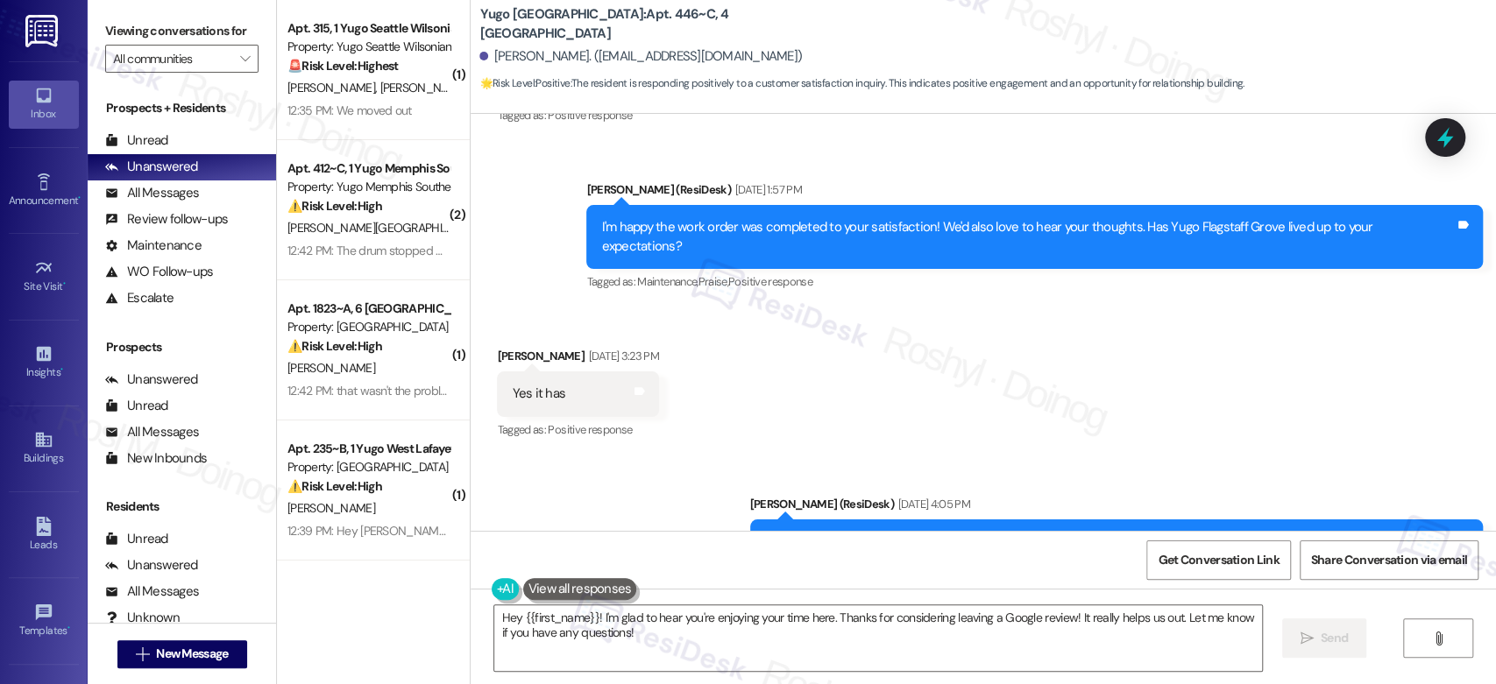
scroll to position [617, 0]
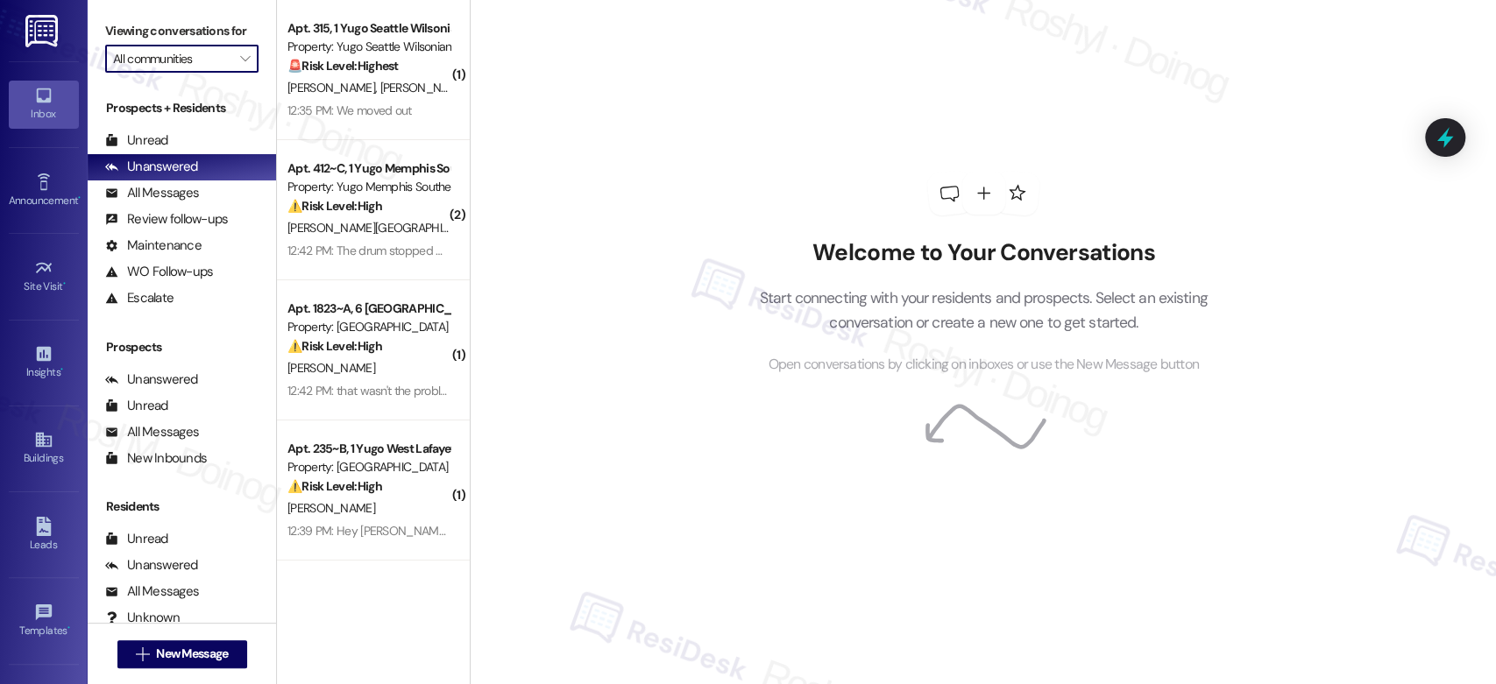
click at [201, 45] on input "All communities" at bounding box center [171, 59] width 117 height 28
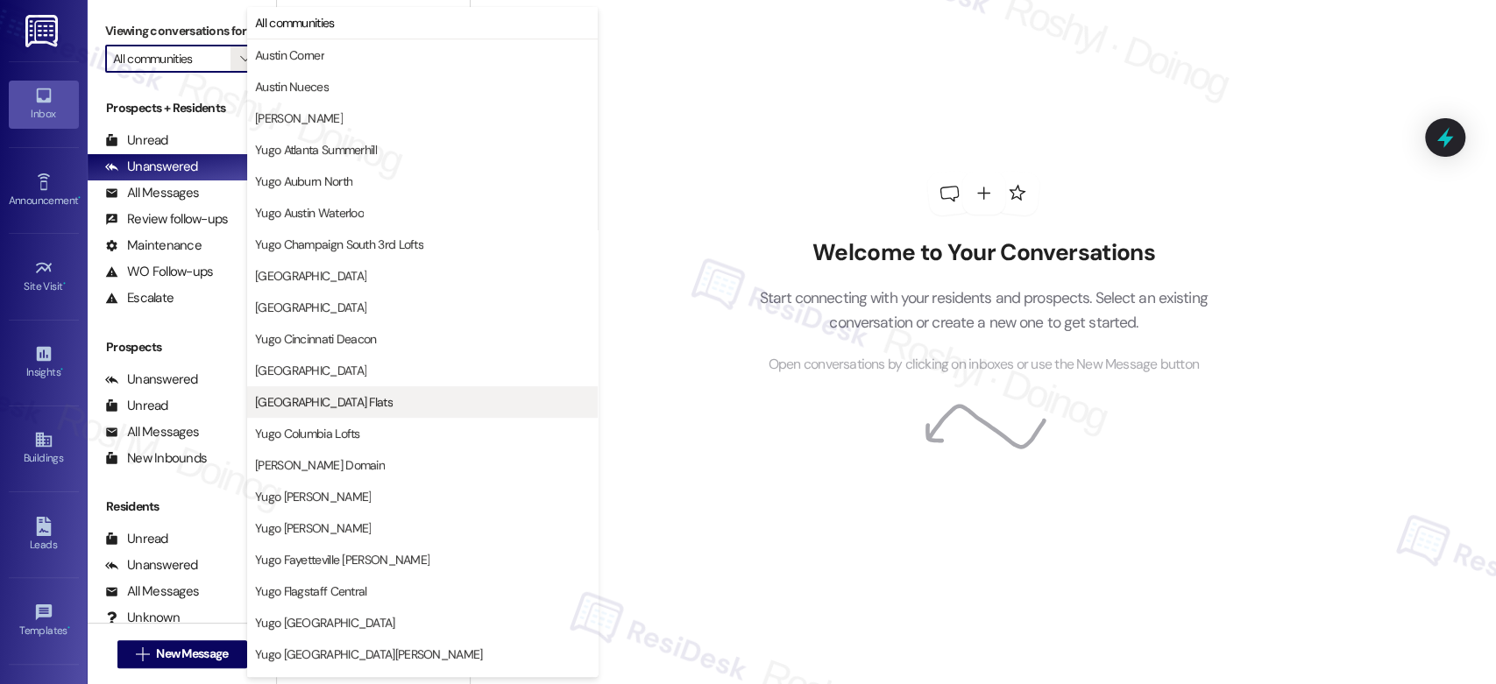
click at [386, 403] on span "[GEOGRAPHIC_DATA] Flats" at bounding box center [324, 402] width 138 height 18
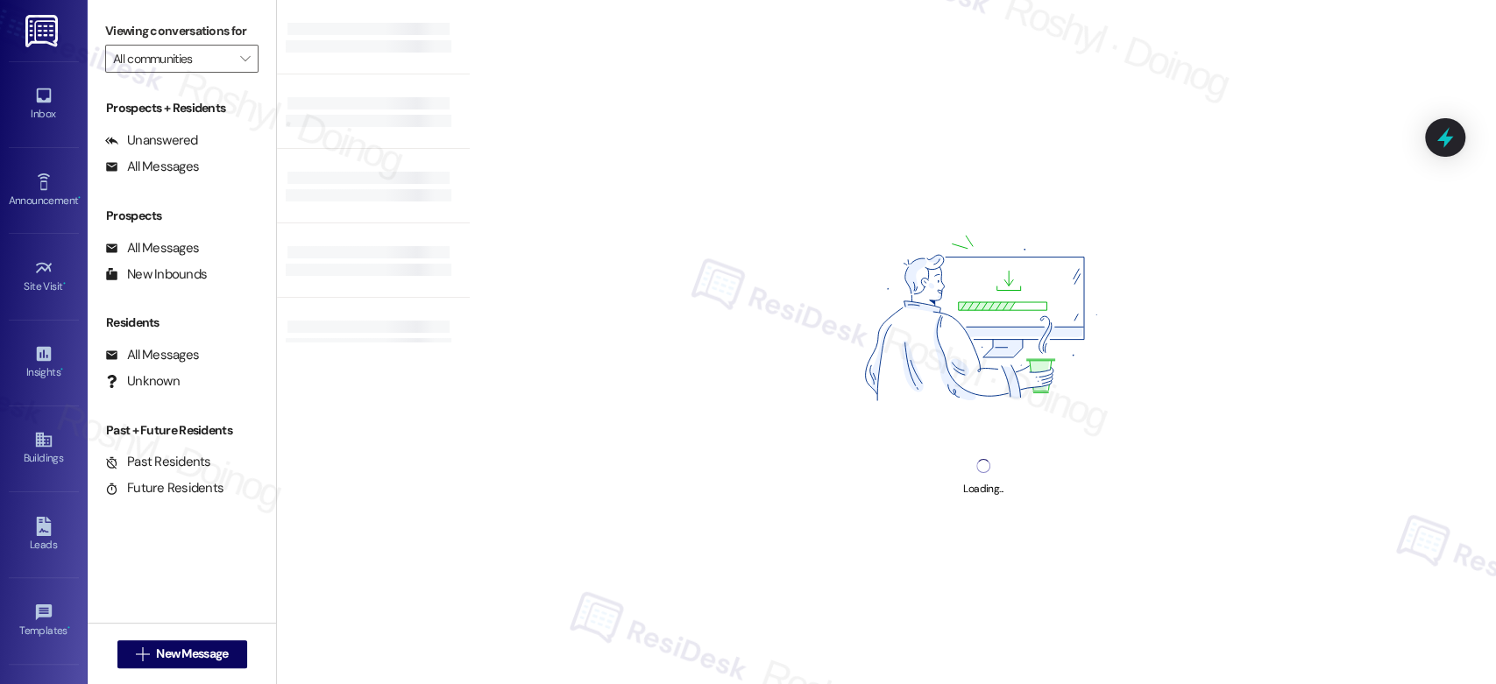
type input "[GEOGRAPHIC_DATA] Flats"
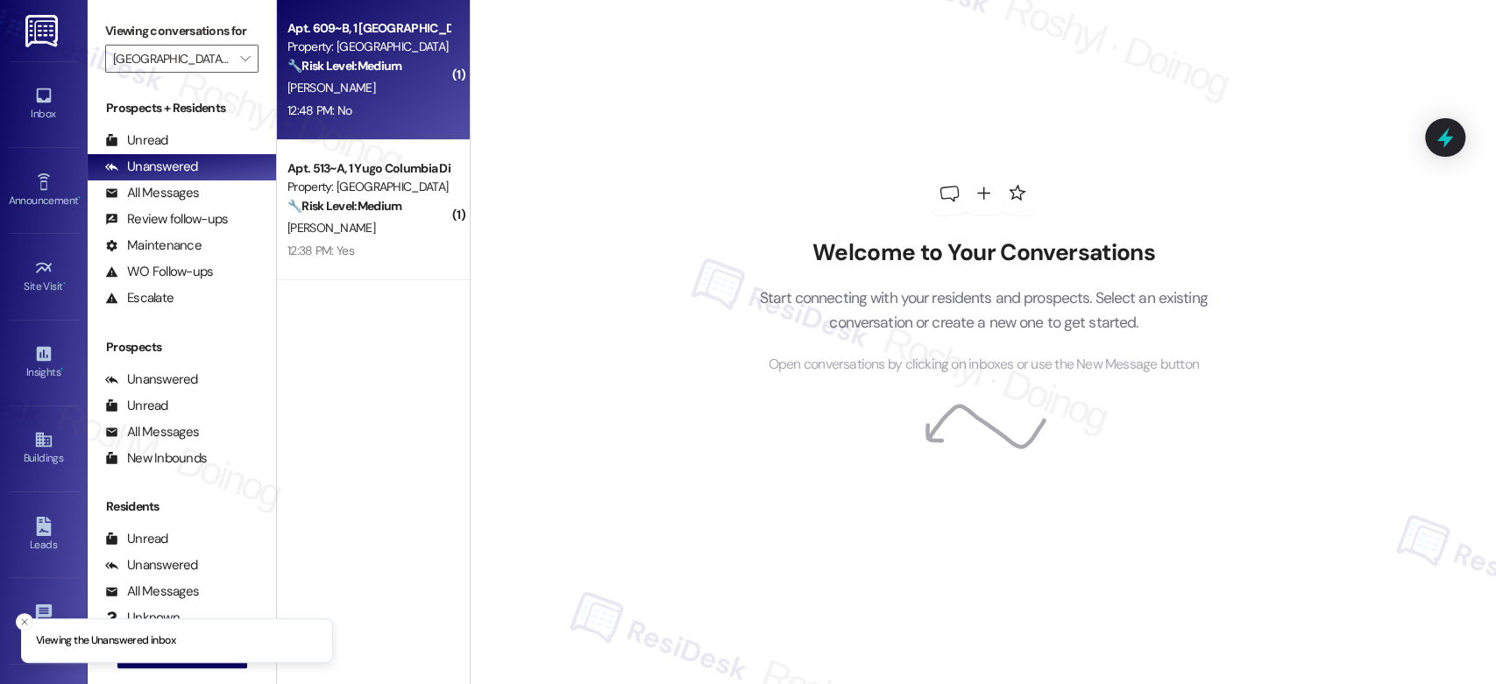
click at [364, 103] on div "12:48 PM: No 12:48 PM: No" at bounding box center [369, 111] width 166 height 22
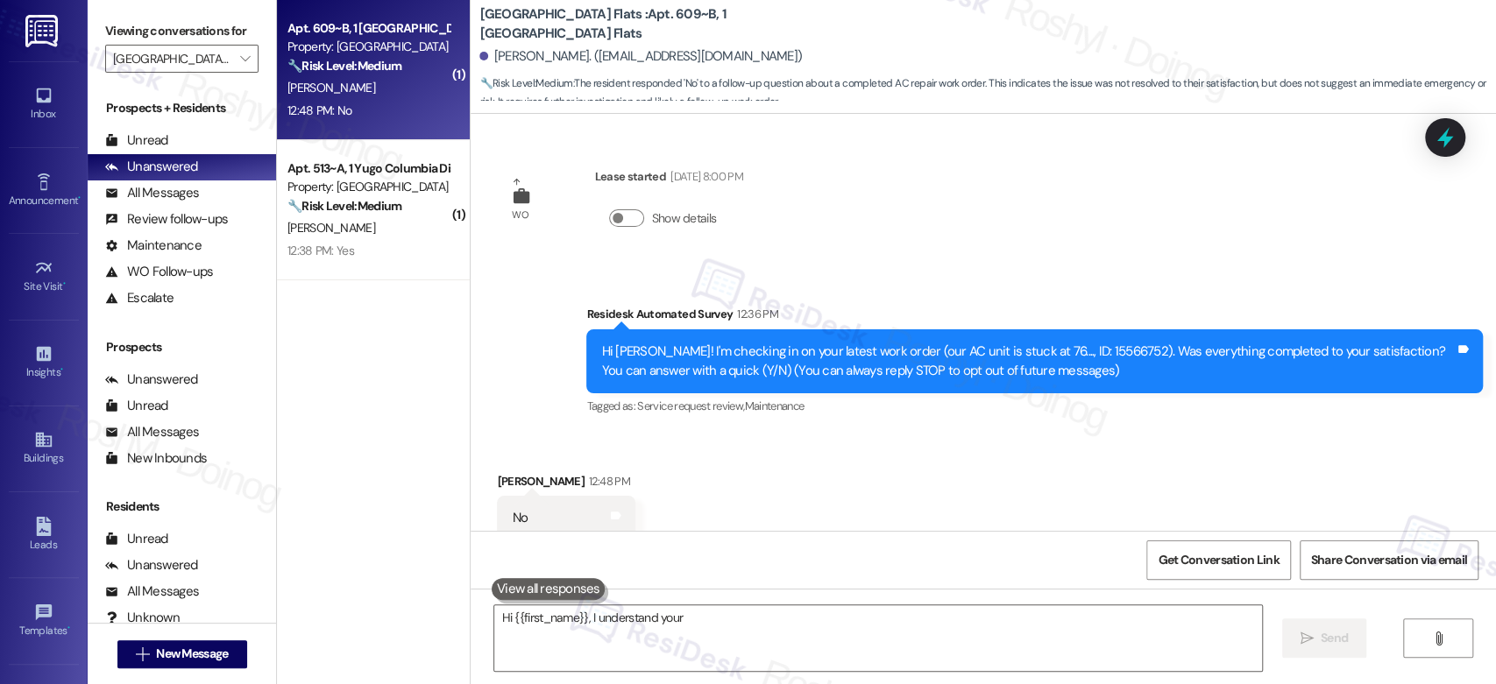
scroll to position [49, 0]
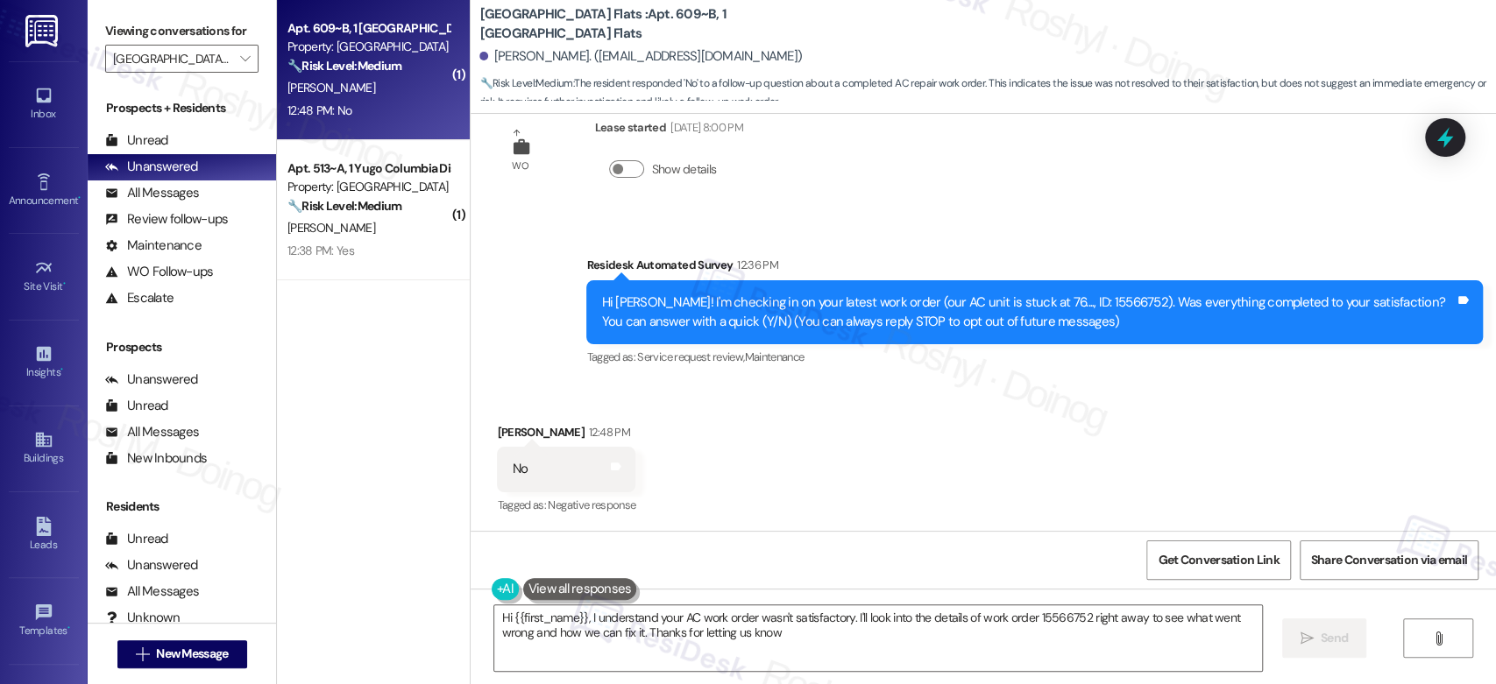
type textarea "Hi {{first_name}}, I understand your AC work order wasn't satisfactory. I'll lo…"
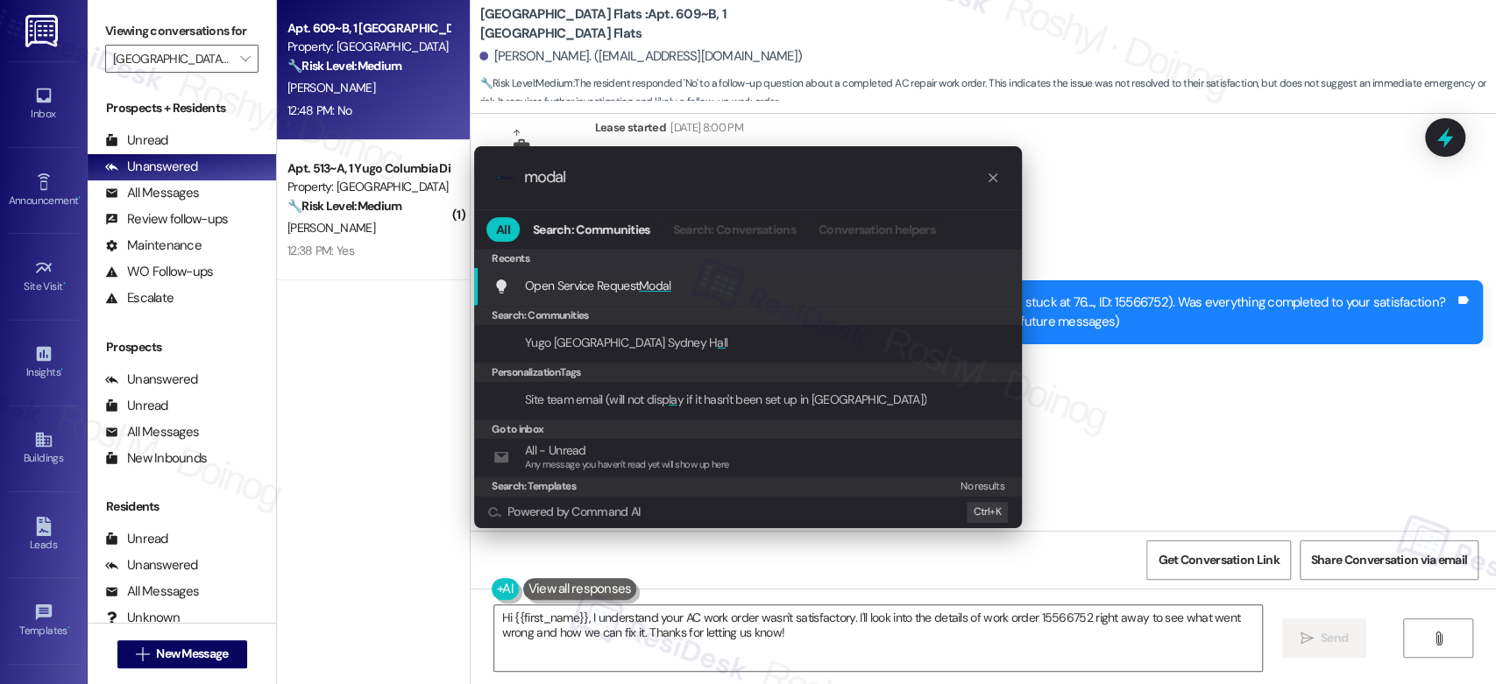
click at [668, 273] on div "Open Service Request Modal Add shortcut" at bounding box center [748, 287] width 548 height 38
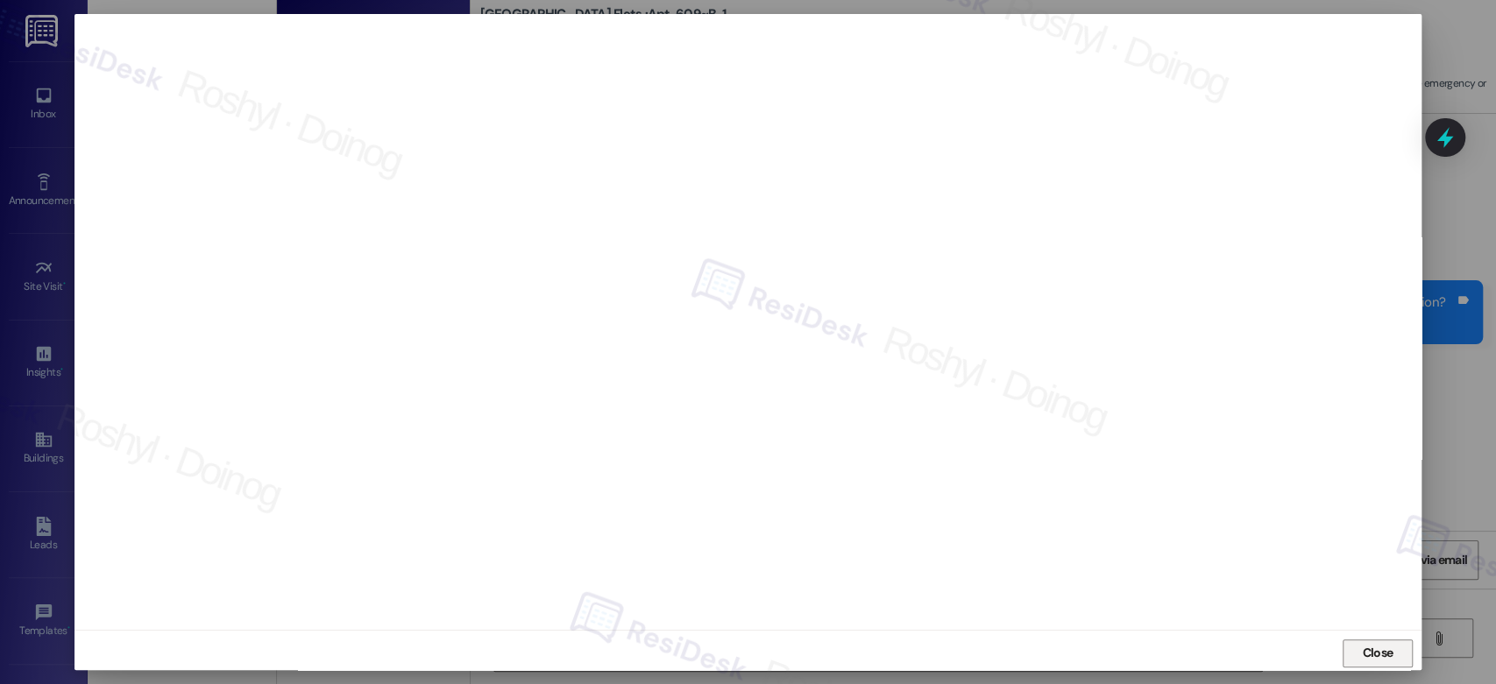
click at [1379, 652] on span "Close" at bounding box center [1377, 653] width 31 height 18
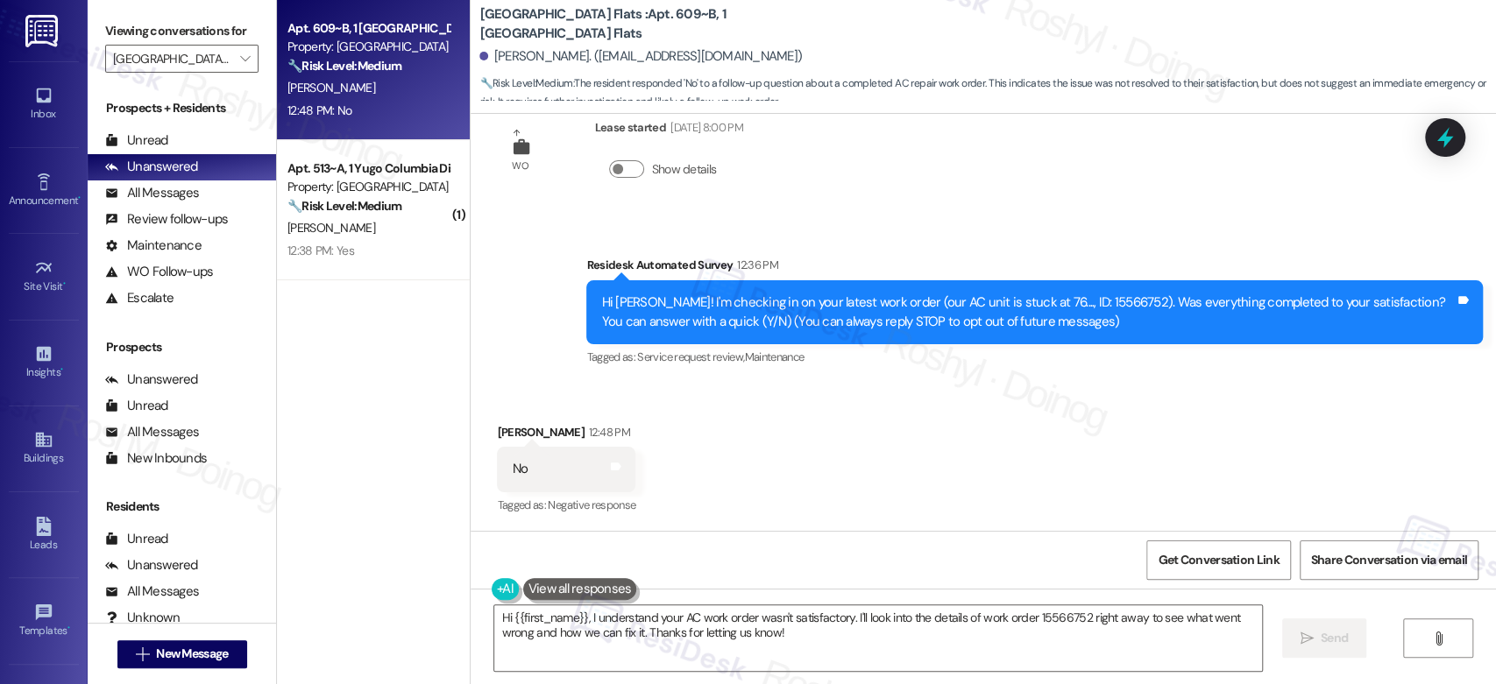
click at [1045, 419] on div "Received via SMS [PERSON_NAME] 12:48 PM No Tags and notes Tagged as: Negative r…" at bounding box center [983, 458] width 1025 height 148
click at [715, 374] on div "Survey, sent via SMS Residesk Automated Survey 12:36 PM Hi [PERSON_NAME]! I'm c…" at bounding box center [1034, 313] width 923 height 140
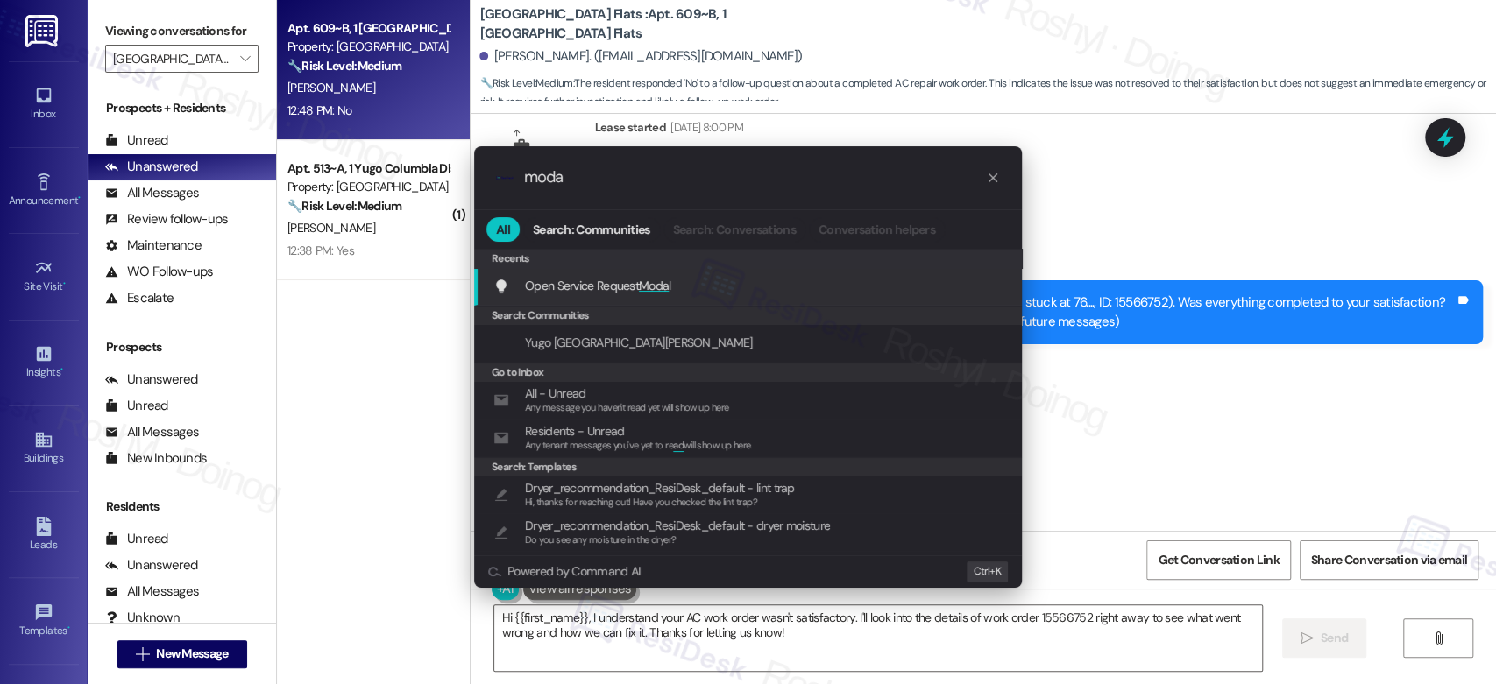
type input "moda"
click at [601, 297] on div "Open Service Request Moda l Add shortcut" at bounding box center [748, 287] width 548 height 38
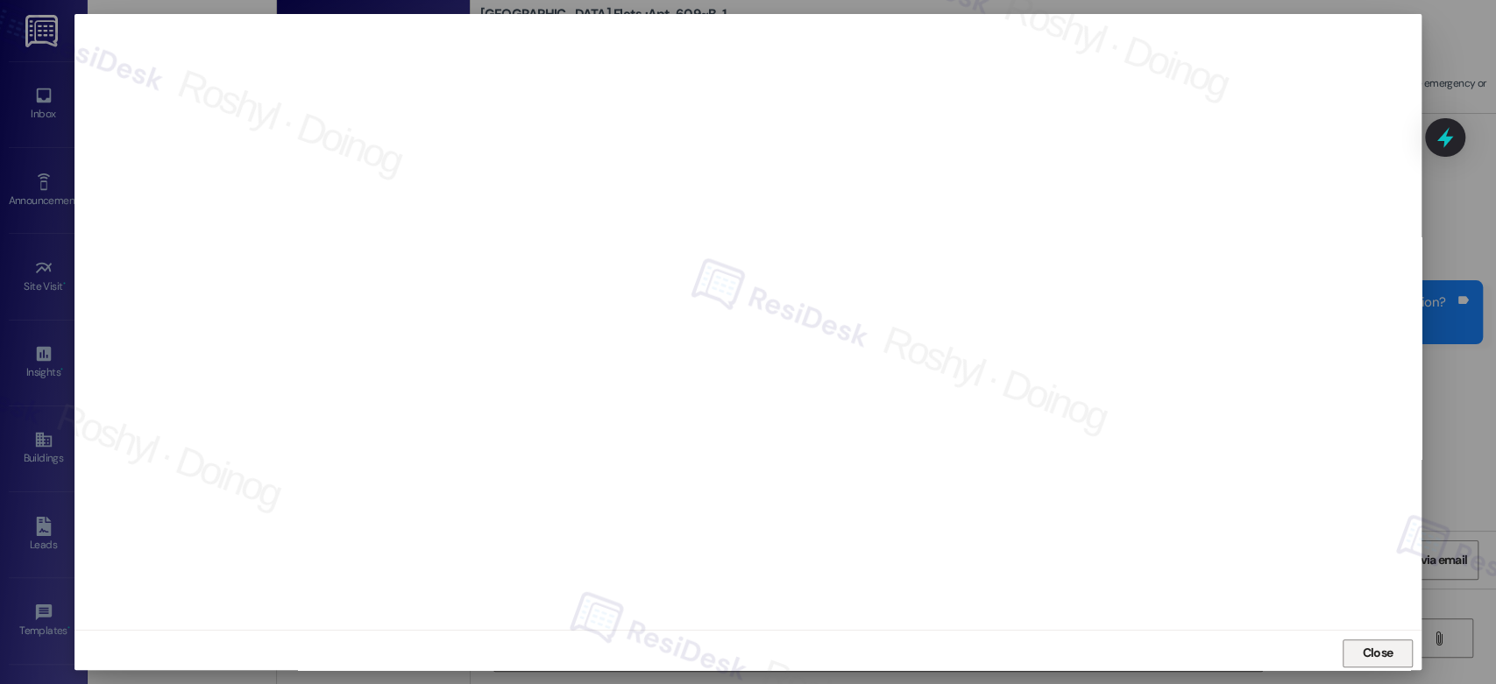
click at [1362, 656] on span "Close" at bounding box center [1377, 653] width 31 height 18
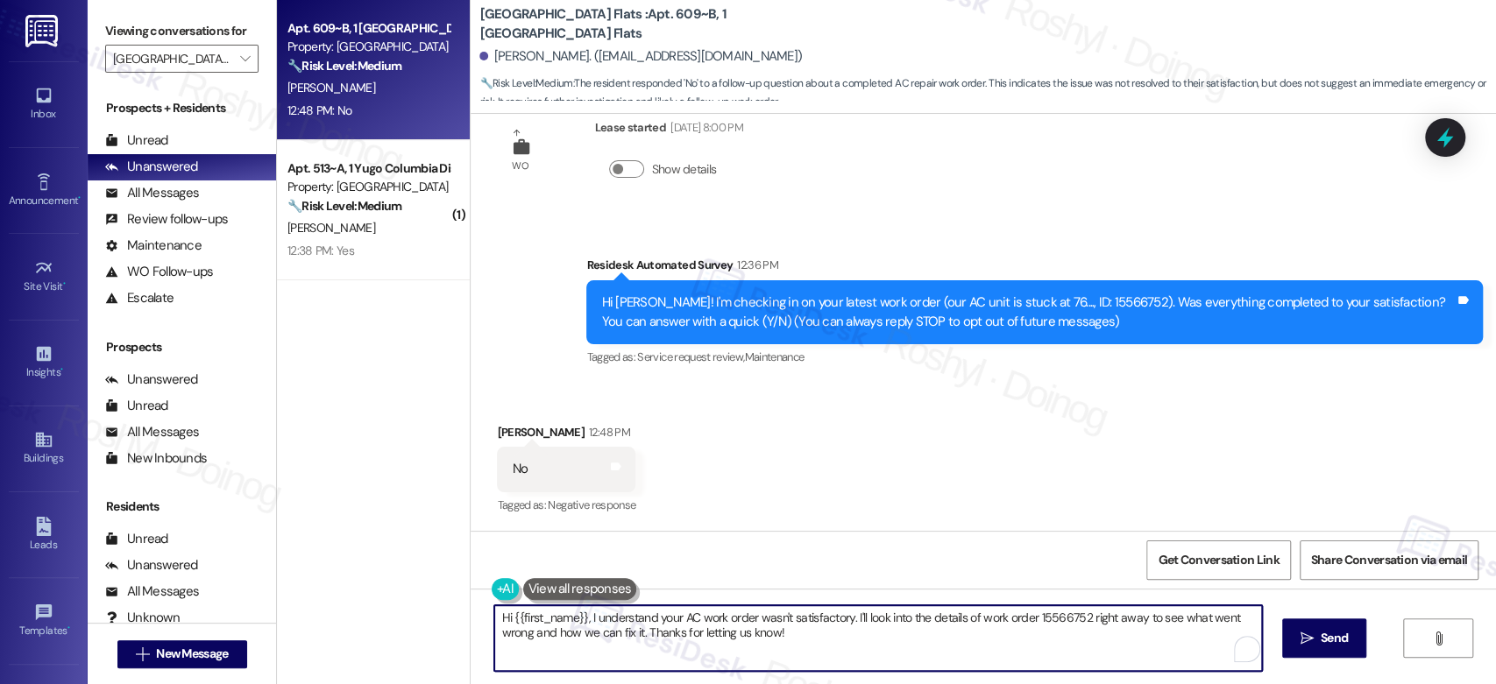
drag, startPoint x: 847, startPoint y: 615, endPoint x: 904, endPoint y: 633, distance: 60.4
click at [904, 633] on textarea "Hi {{first_name}}, I understand your AC work order wasn't satisfactory. I'll lo…" at bounding box center [877, 639] width 767 height 66
click at [814, 623] on textarea "Hi {{first_name}}, I understand your AC work order wasn't satisfactory. I'll lo…" at bounding box center [874, 639] width 767 height 66
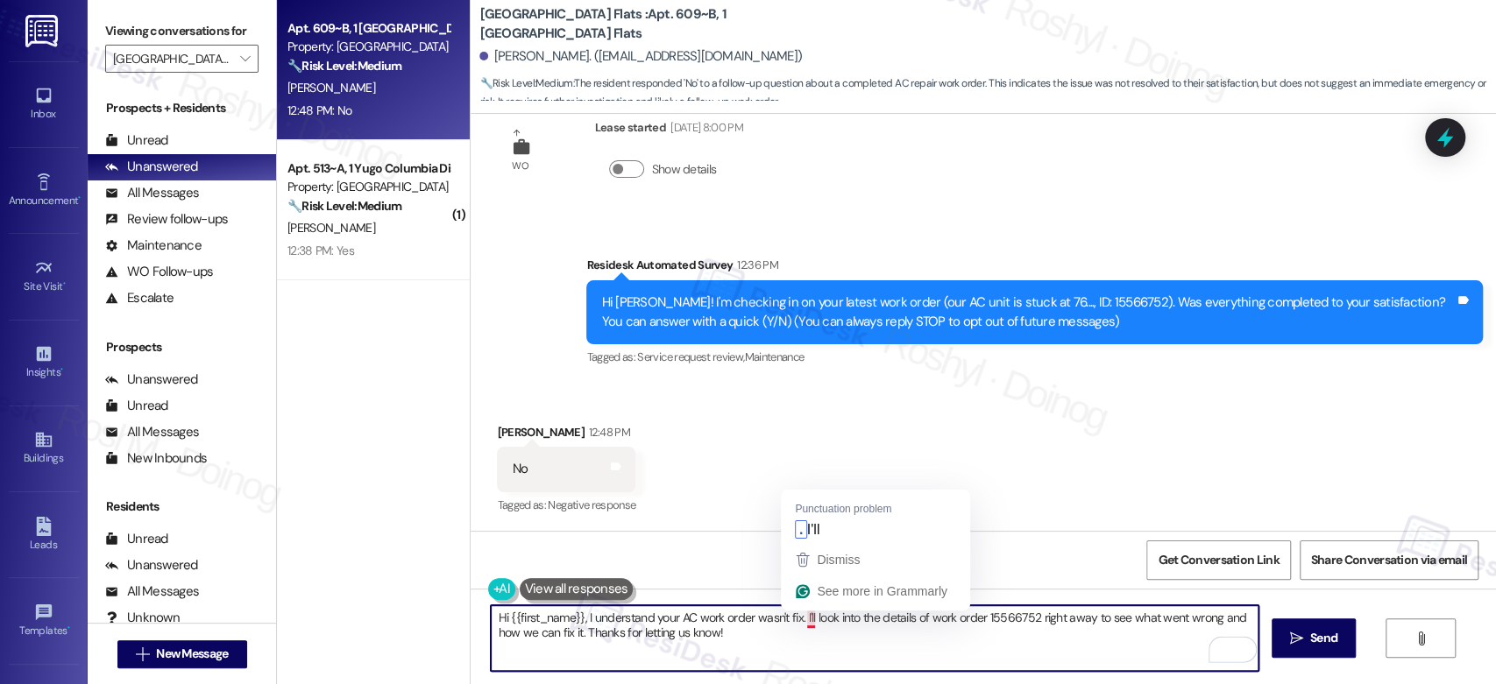
click at [797, 613] on textarea "Hi {{first_name}}, I understand your AC work order wasn't fix. I'll look into t…" at bounding box center [874, 639] width 767 height 66
drag, startPoint x: 795, startPoint y: 613, endPoint x: 853, endPoint y: 638, distance: 63.2
click at [853, 638] on textarea "Hi {{first_name}}, I understand your AC work order wasn't fix. I'll look into t…" at bounding box center [874, 639] width 767 height 66
type textarea "Hi {{first_name}}, I understand your AC work order wasn't fix. I saw a word ord…"
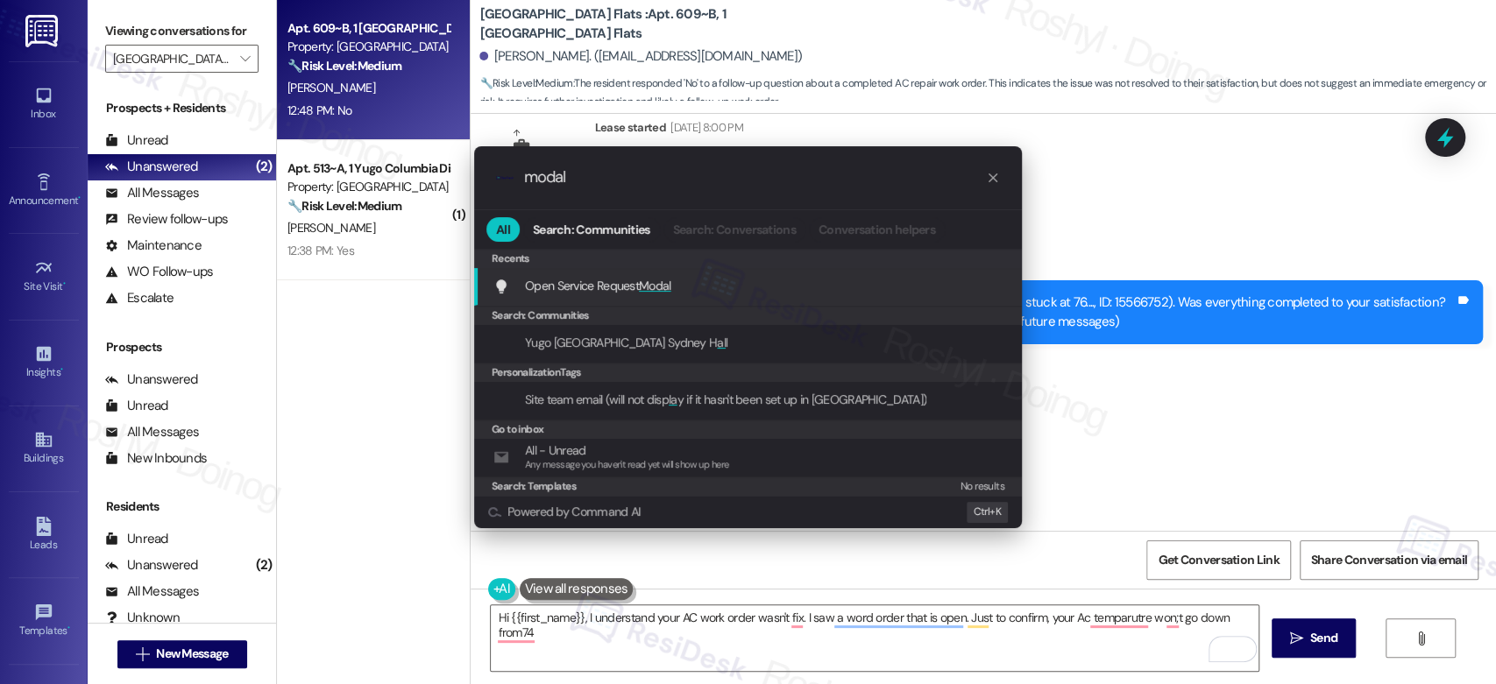
type input "modal"
click at [748, 291] on div "Open Service Request Modal Add shortcut" at bounding box center [749, 285] width 513 height 19
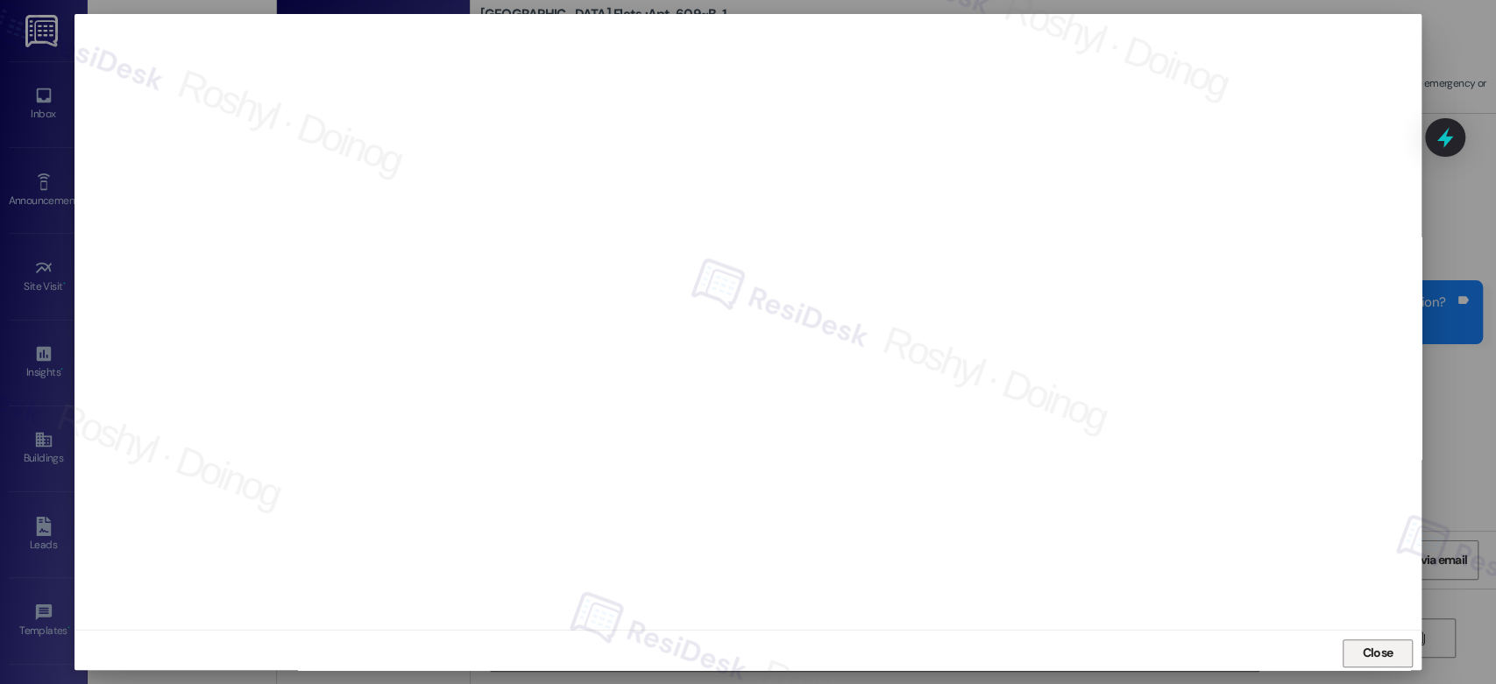
click at [1364, 650] on span "Close" at bounding box center [1377, 653] width 31 height 18
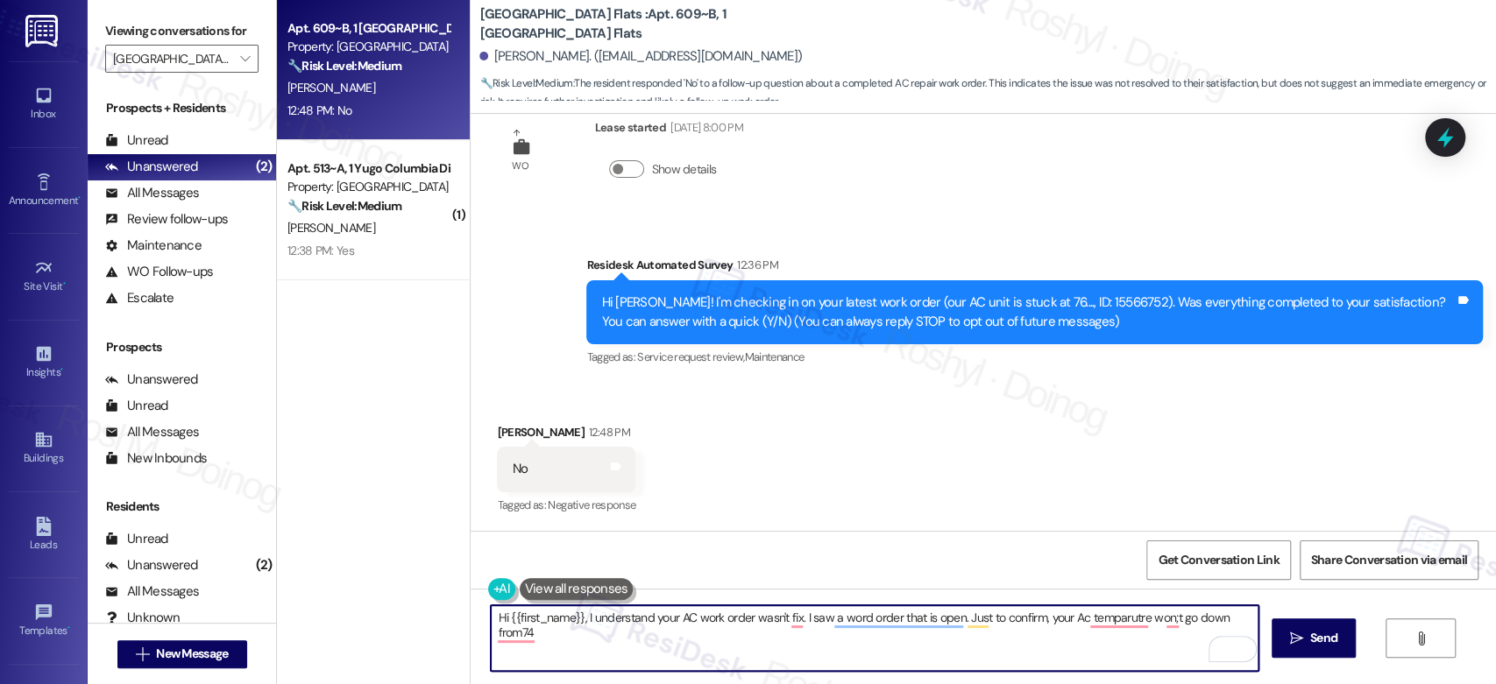
click at [1186, 622] on textarea "Hi {{first_name}}, I understand your AC work order wasn't fix. I saw a word ord…" at bounding box center [874, 639] width 767 height 66
click at [864, 620] on textarea "Hi {{first_name}}, I understand your AC work order wasn't fix. I saw a word ord…" at bounding box center [874, 639] width 767 height 66
click at [698, 662] on textarea "Hi {{first_name}}, I understand your AC work order wasn't fix. I saw a word ord…" at bounding box center [874, 639] width 767 height 66
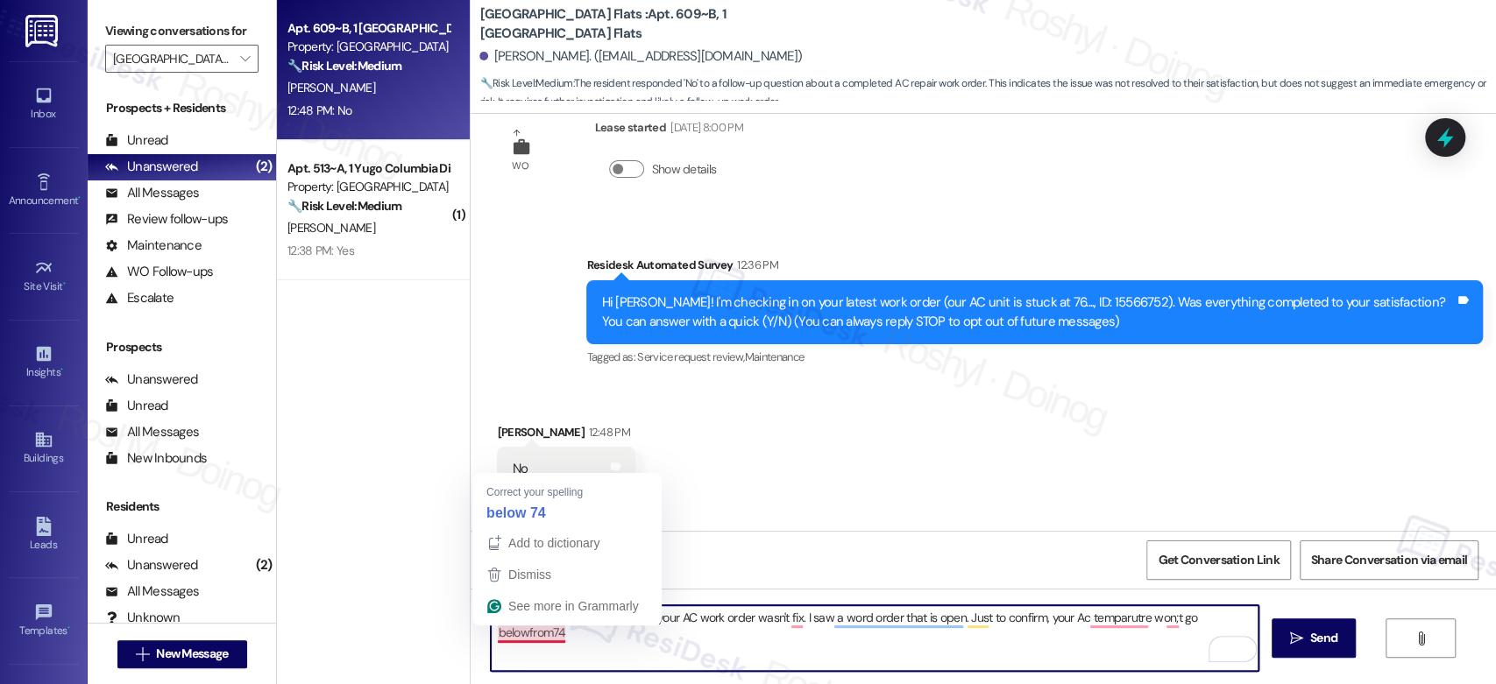
click at [517, 636] on textarea "Hi {{first_name}}, I understand your AC work order wasn't fix. I saw a word ord…" at bounding box center [874, 639] width 767 height 66
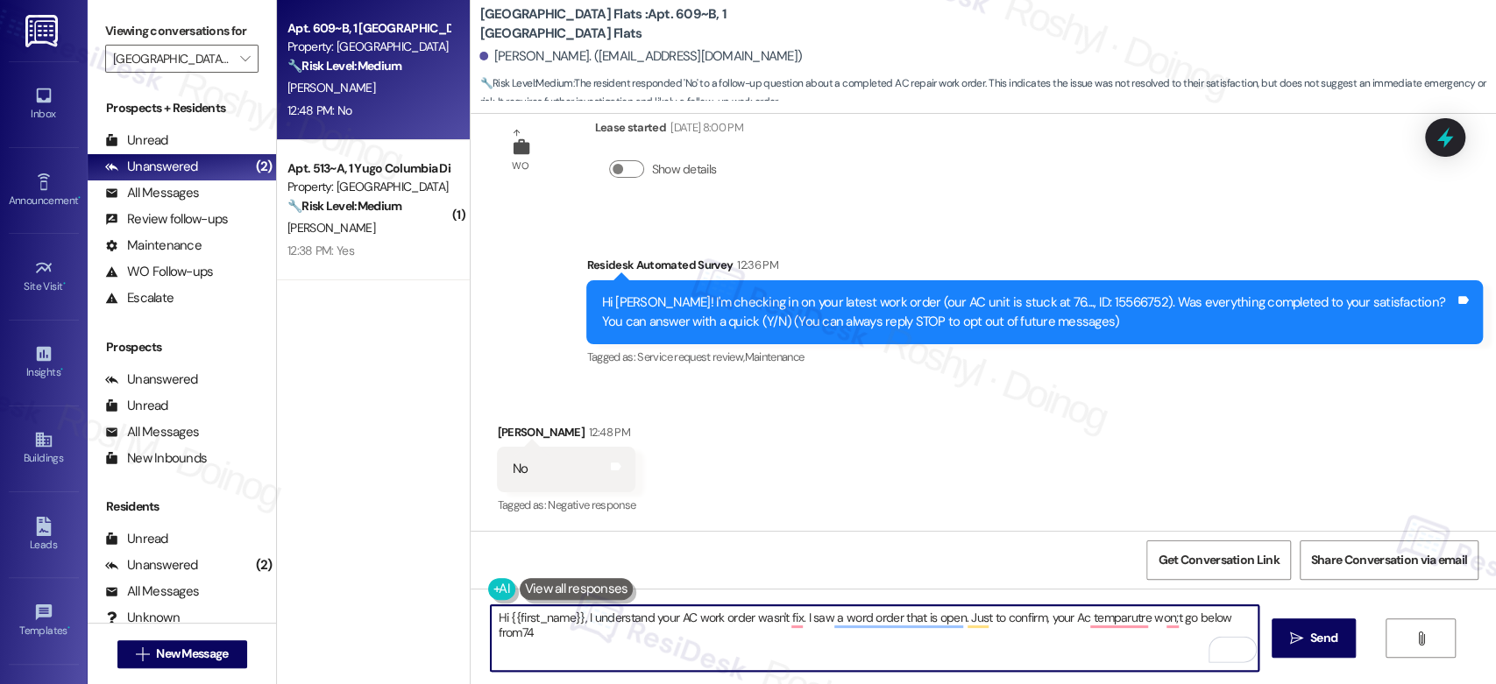
click at [510, 629] on textarea "Hi {{first_name}}, I understand your AC work order wasn't fix. I saw a word ord…" at bounding box center [874, 639] width 767 height 66
click at [1091, 619] on textarea "Hi {{first_name}}, I understand your AC work order wasn't fix. I saw a word ord…" at bounding box center [874, 639] width 767 height 66
click at [891, 610] on textarea "Hi {{first_name}}, I understand your AC work order wasn't fix. I saw a word ord…" at bounding box center [874, 639] width 767 height 66
click at [783, 620] on textarea "Hi {{first_name}}, I understand your AC work order wasn't fix. I saw a word ord…" at bounding box center [874, 639] width 767 height 66
click at [982, 651] on textarea "Hi {{first_name}}, I understand your AC work order wasn't fixed. I saw a word o…" at bounding box center [874, 639] width 767 height 66
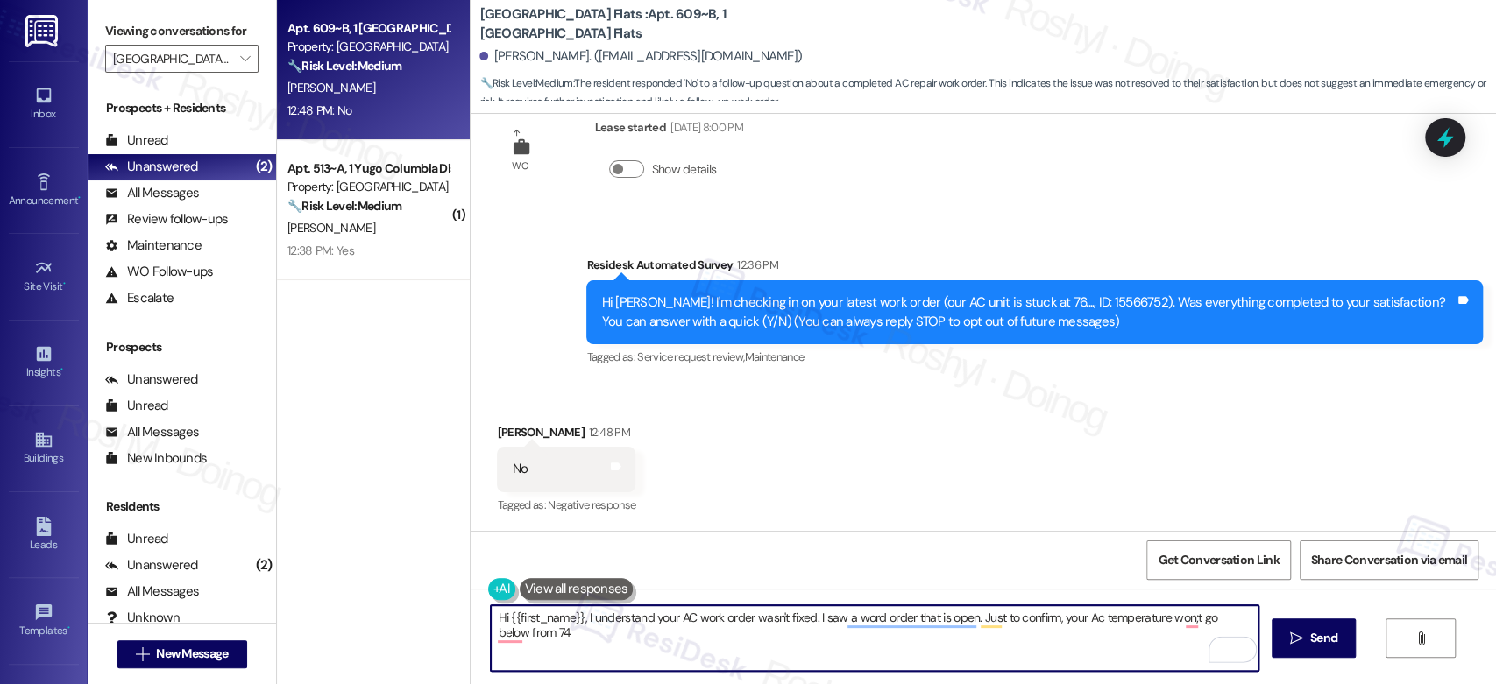
click at [477, 614] on div "Hi {{first_name}}, I understand your AC work order wasn't fixed. I saw a word o…" at bounding box center [983, 654] width 1025 height 131
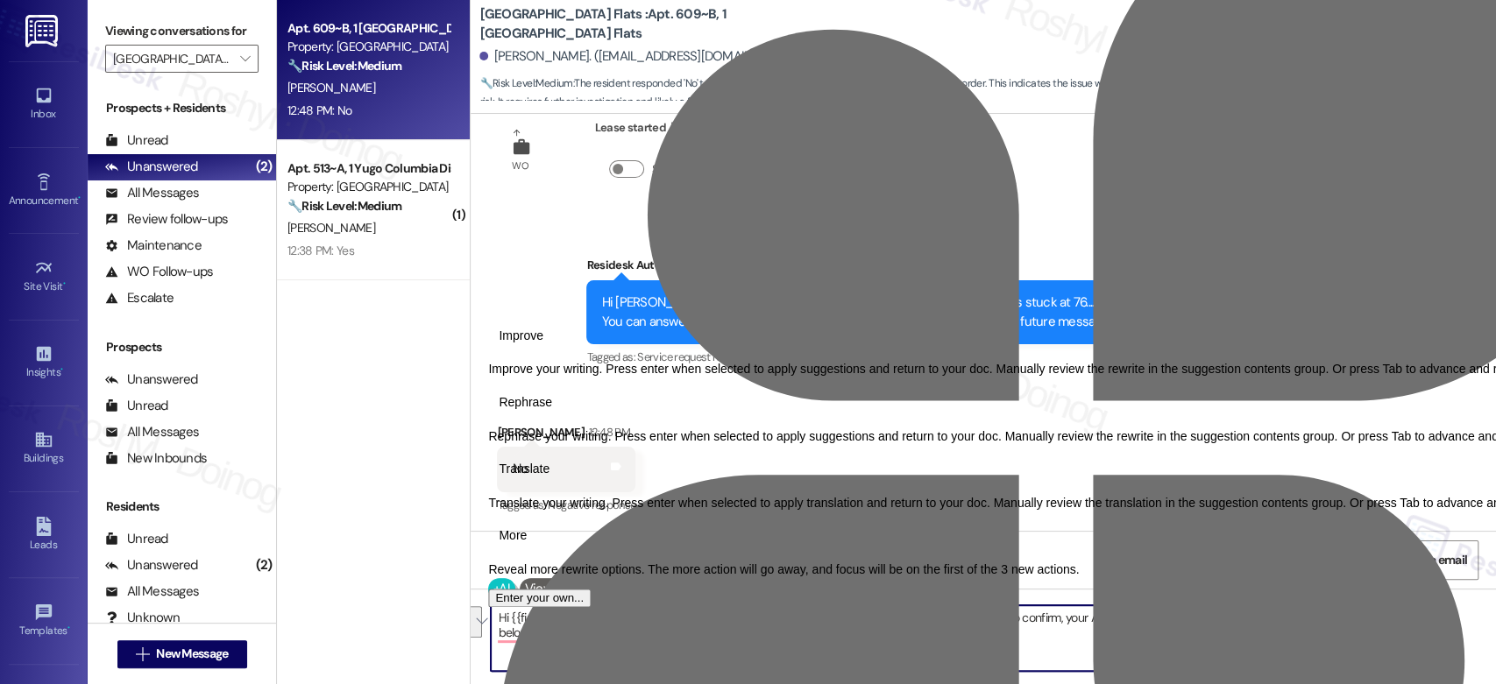
type textarea "Hi {{first_name}}, I understand your AC work order wasn't fixed. I saw a word o…"
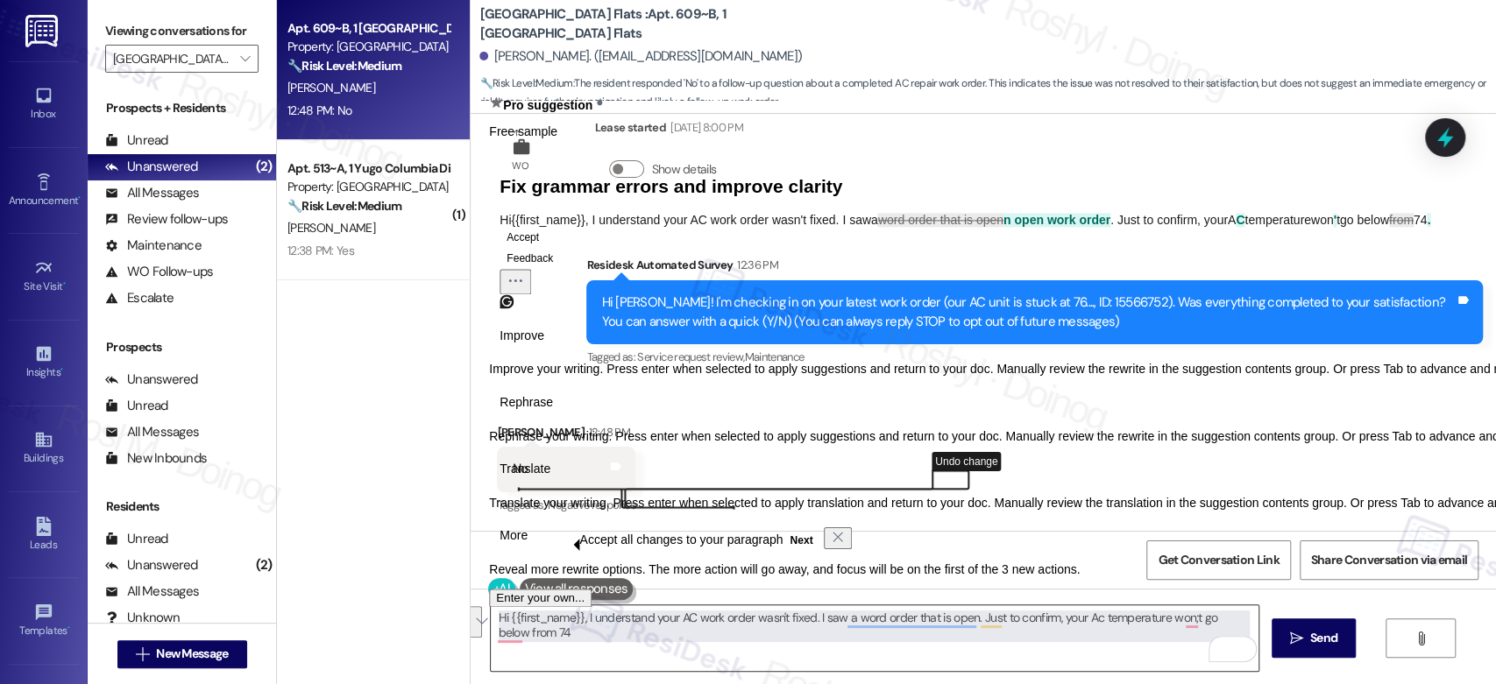
click at [589, 655] on textarea "Hi {{first_name}}, I understand your AC work order wasn't fixed. I saw a word o…" at bounding box center [874, 639] width 767 height 66
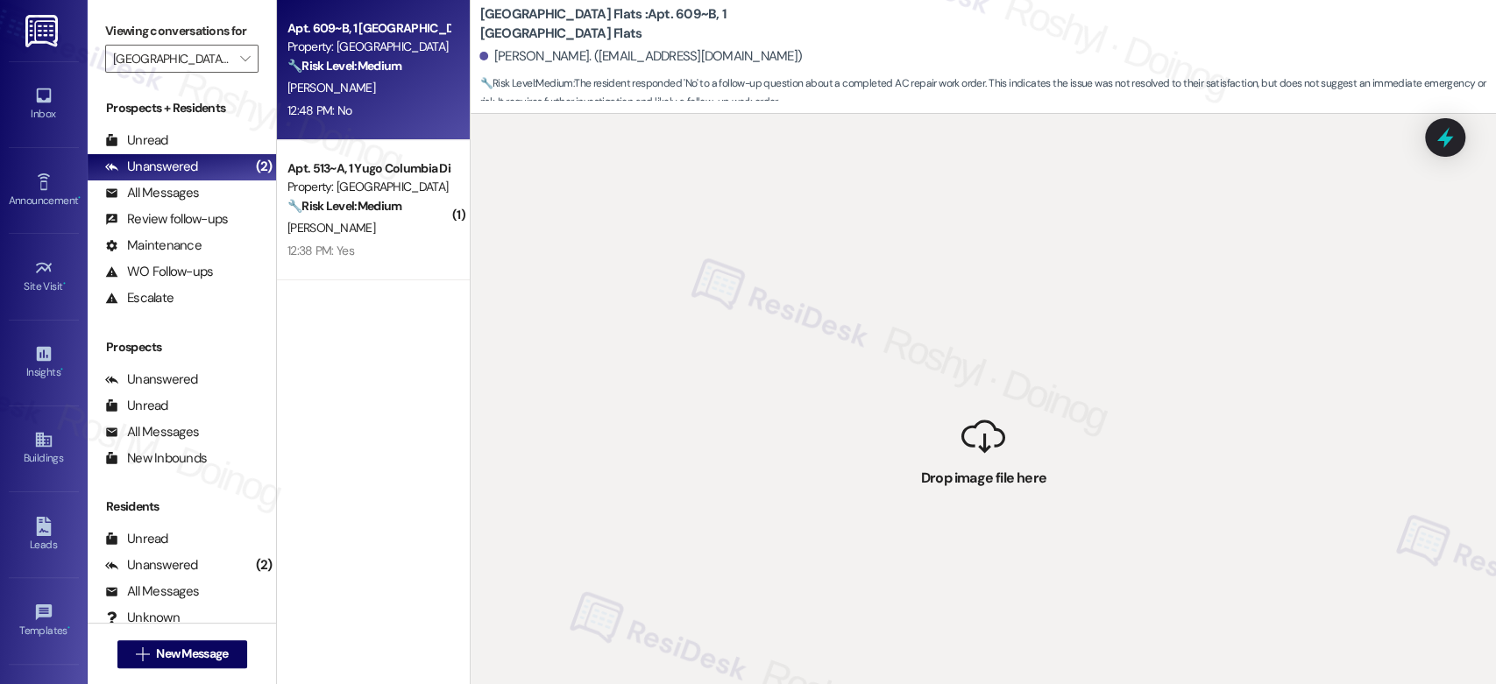
click at [357, 53] on div "Property: Yugo Columbia District Flats" at bounding box center [368, 47] width 162 height 18
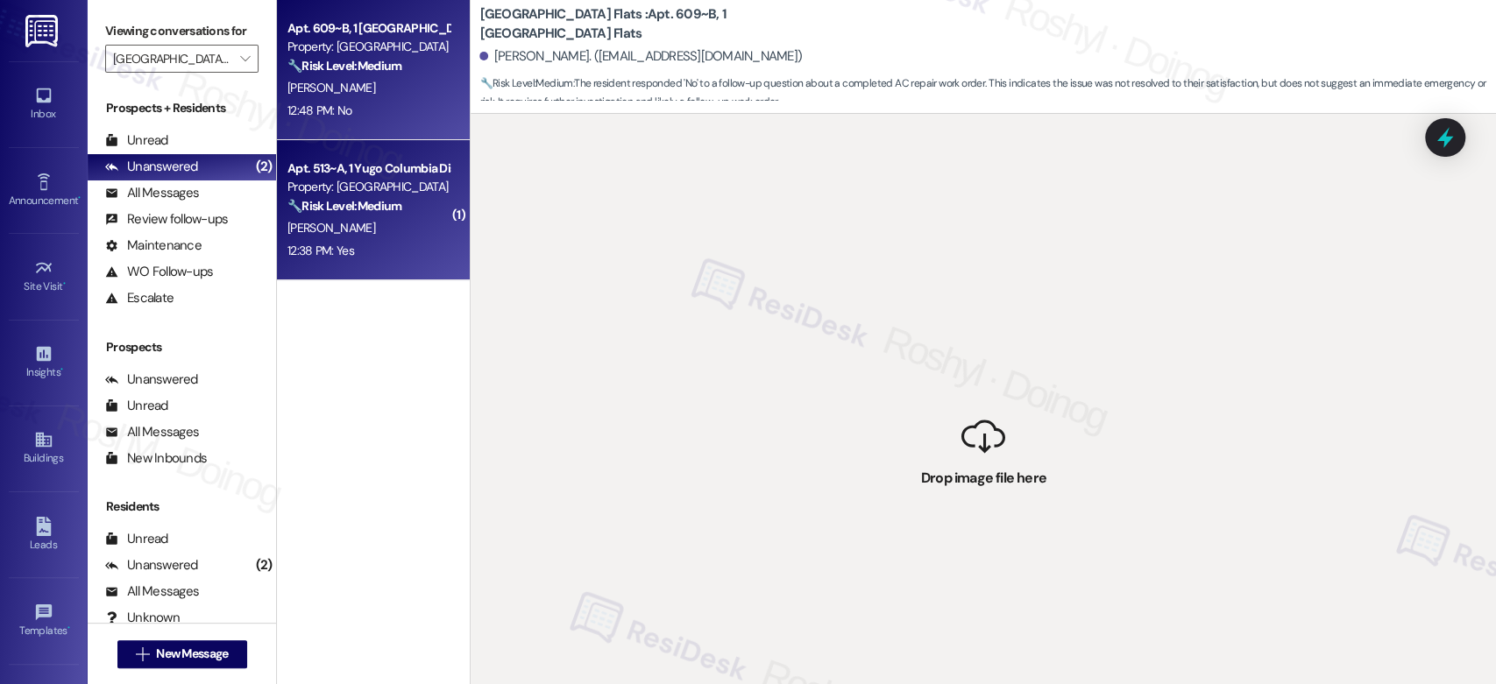
click at [377, 188] on div "Property: Yugo Columbia District Flats" at bounding box center [368, 187] width 162 height 18
click at [385, 78] on div "M. Olaughlin" at bounding box center [369, 88] width 166 height 22
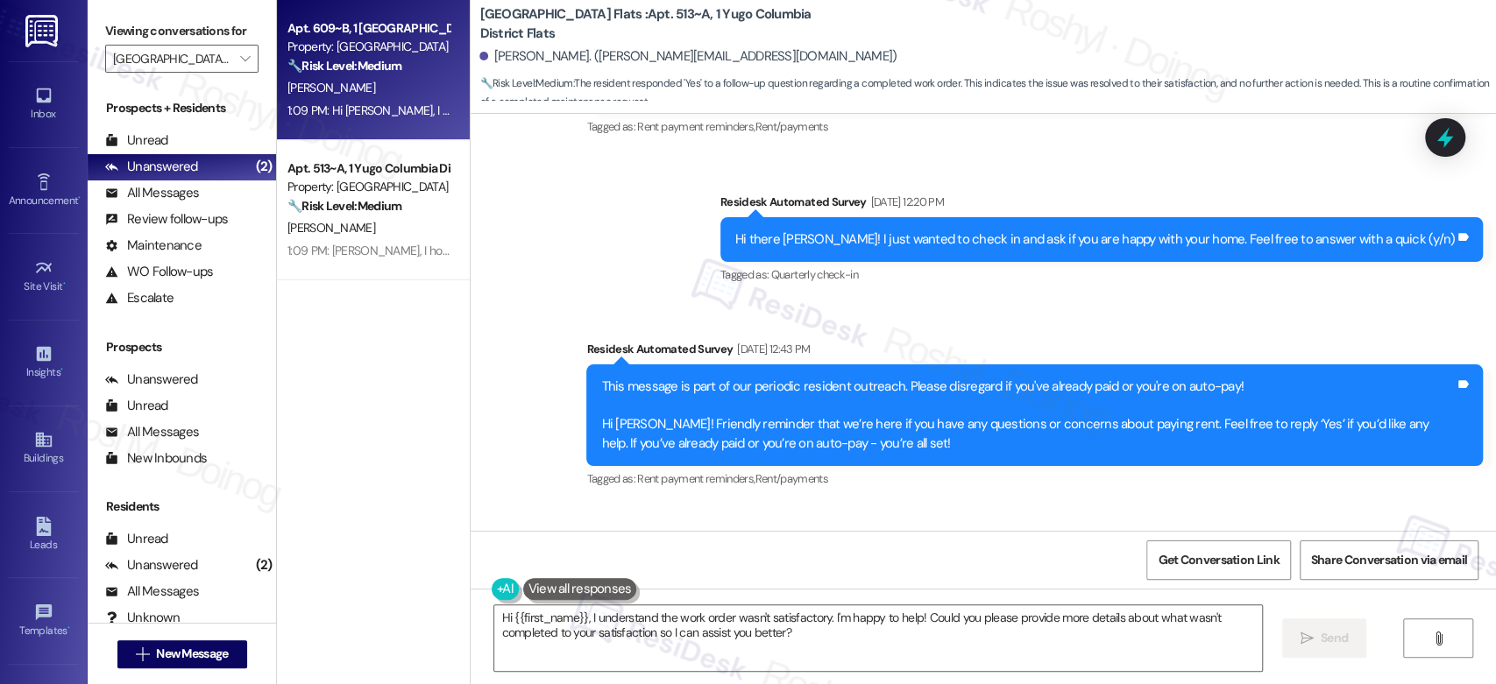
scroll to position [3980, 0]
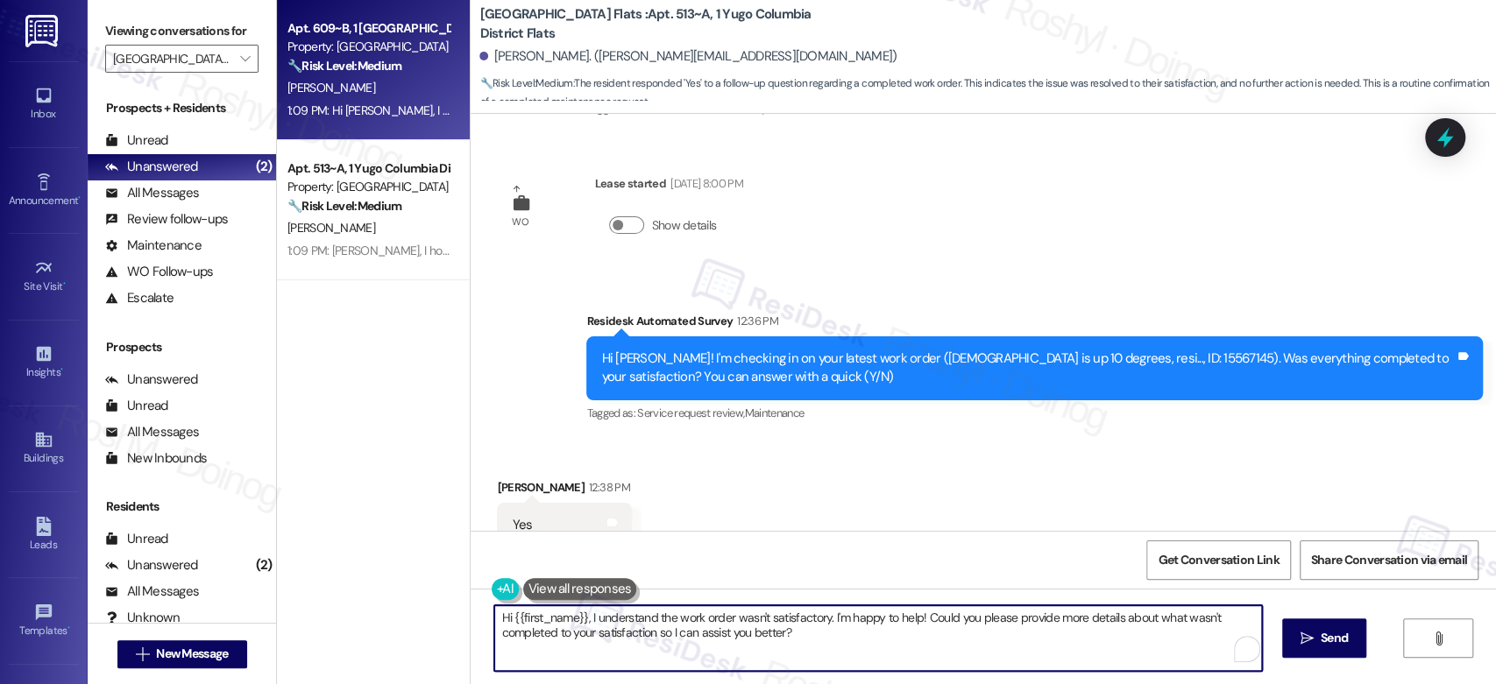
drag, startPoint x: 801, startPoint y: 633, endPoint x: 477, endPoint y: 613, distance: 324.9
click at [485, 613] on div "Hi {{first_name}}, I understand the work order wasn't satisfactory. I'm happy t…" at bounding box center [869, 638] width 769 height 67
paste textarea "your AC work order still hasn’t been resolved. I did see that there’s an open w…"
click at [491, 620] on textarea "Hi {{first_name}}, I understand your AC work order still hasn’t been resolved. …" at bounding box center [874, 639] width 767 height 66
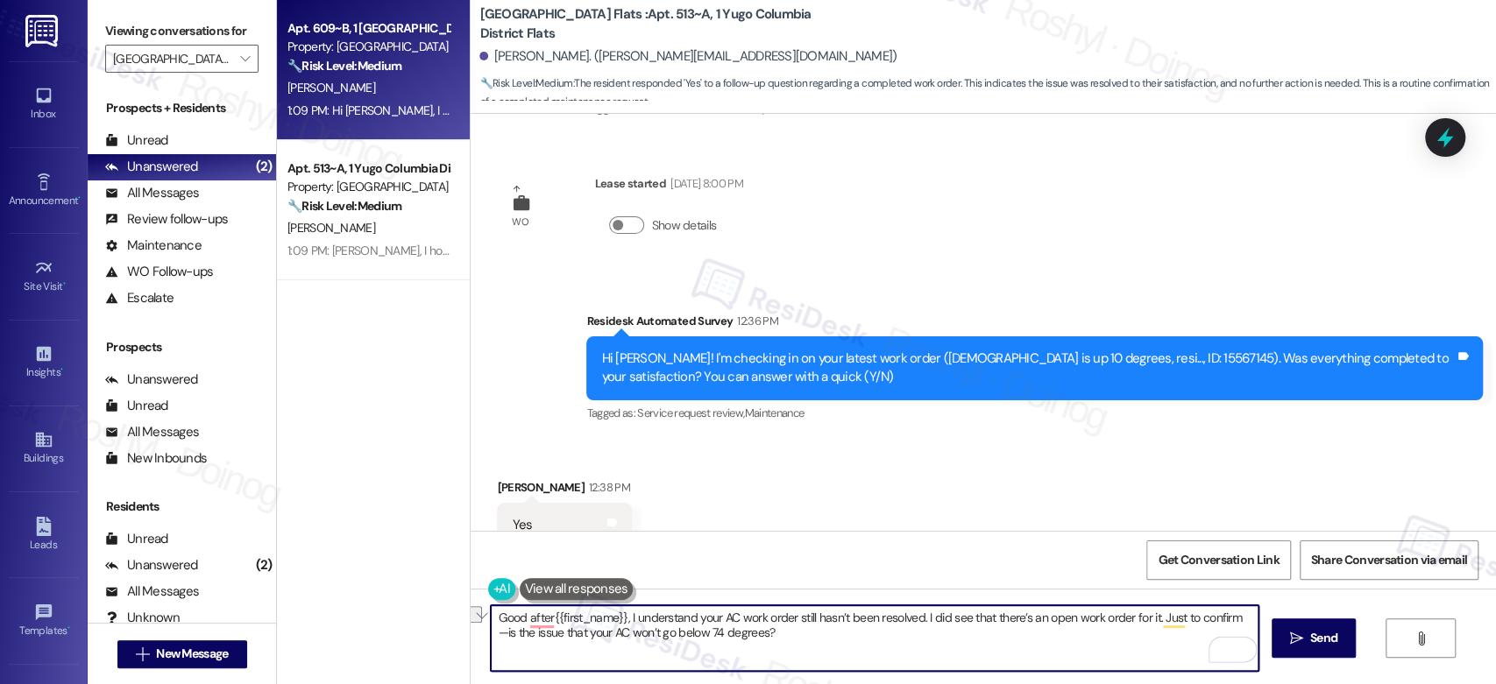
drag, startPoint x: 617, startPoint y: 623, endPoint x: 379, endPoint y: 618, distance: 238.4
click at [379, 618] on div "Apt. 609~B, 1 Yugo Columbia District Flats Property: Yugo Columbia District Fla…" at bounding box center [886, 342] width 1219 height 684
click at [1103, 622] on textarea "I understand your AC work order still hasn’t been resolved. I did see that ther…" at bounding box center [874, 639] width 767 height 66
type textarea "I understand your AC work order still hasn’t been resolved. I did see that ther…"
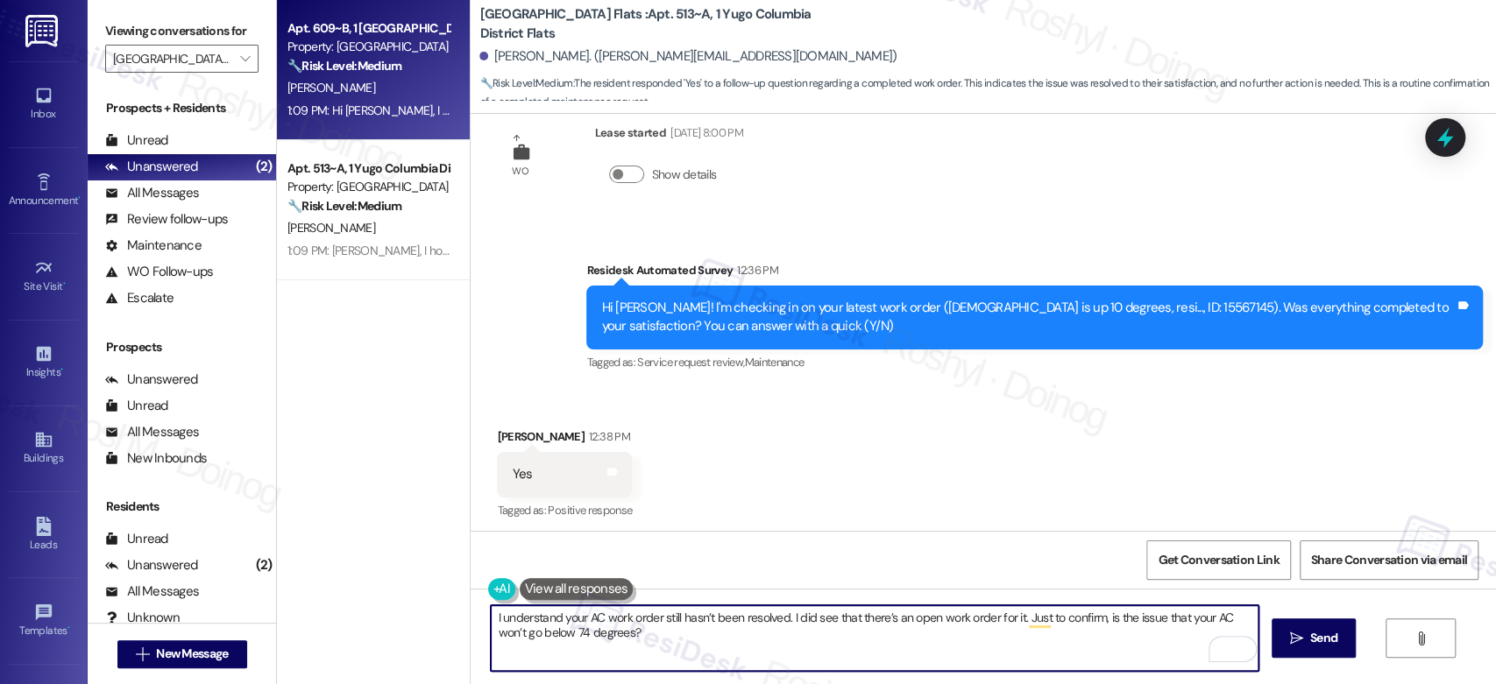
scroll to position [3933, 0]
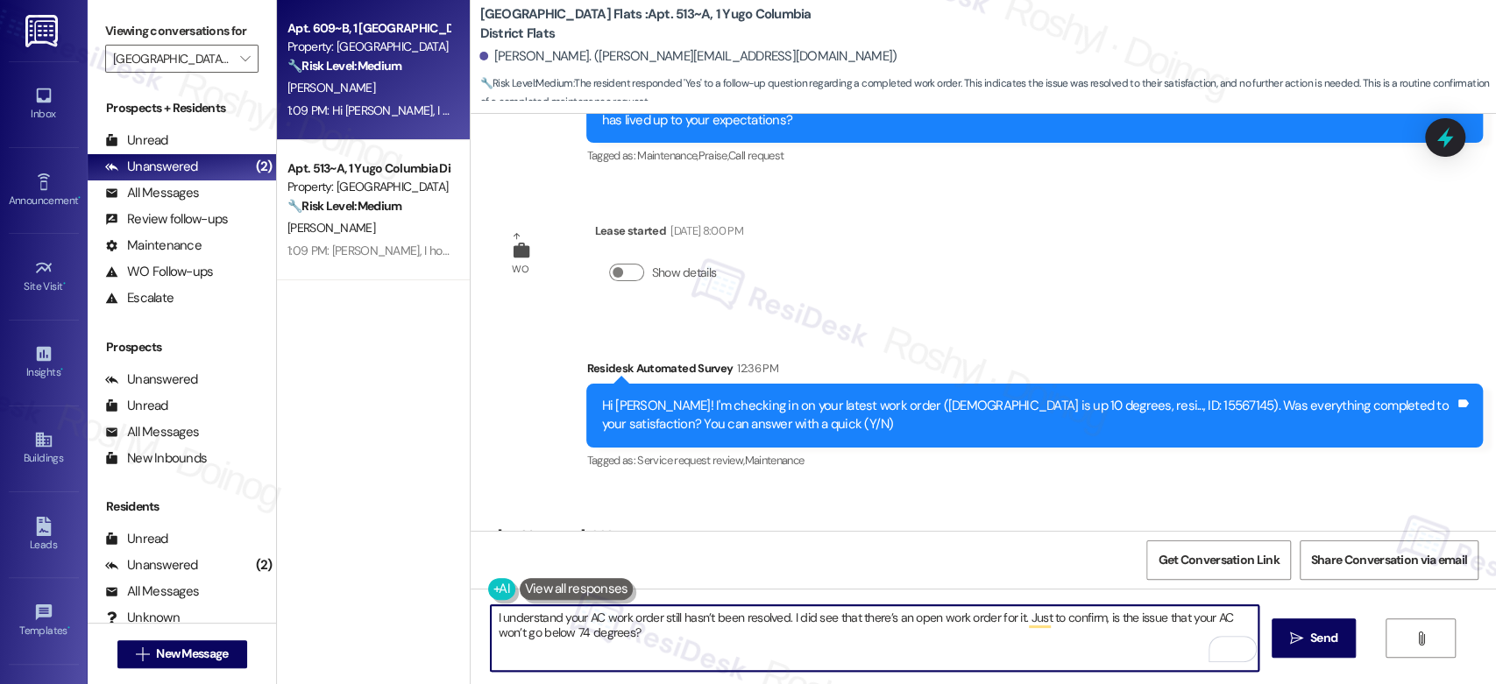
drag, startPoint x: 645, startPoint y: 650, endPoint x: 374, endPoint y: 570, distance: 282.5
click at [374, 570] on div "Apt. 609~B, 1 Yugo Columbia District Flats Property: Yugo Columbia District Fla…" at bounding box center [886, 342] width 1219 height 684
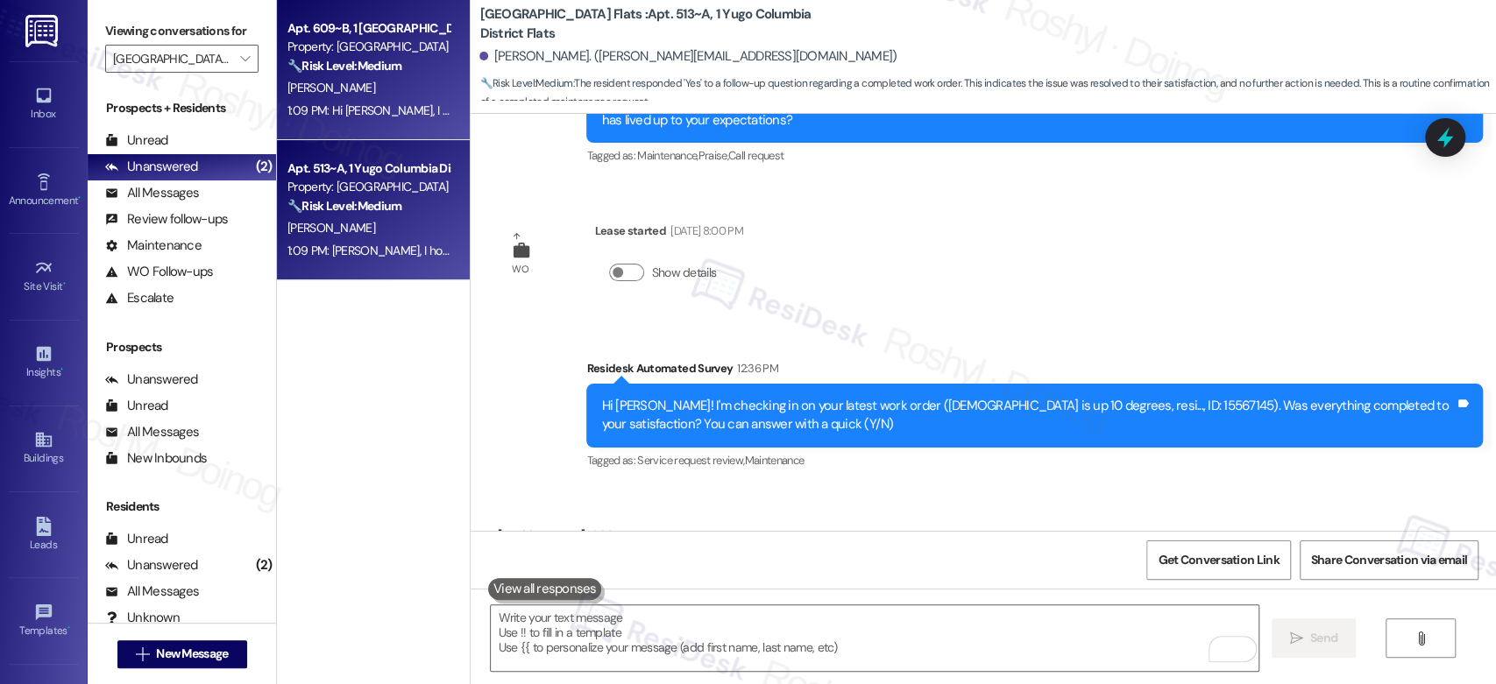
click at [385, 195] on div "Property: Yugo Columbia District Flats" at bounding box center [368, 187] width 162 height 18
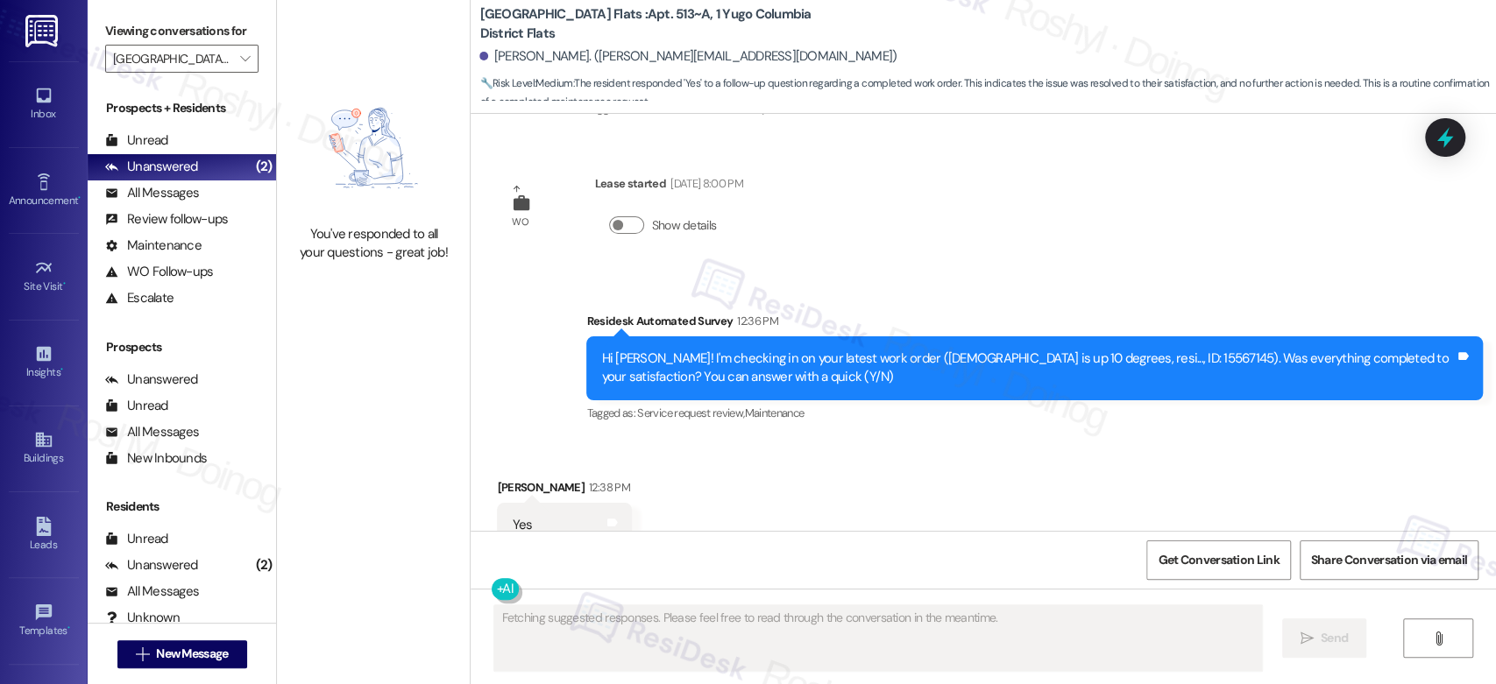
scroll to position [4253, 0]
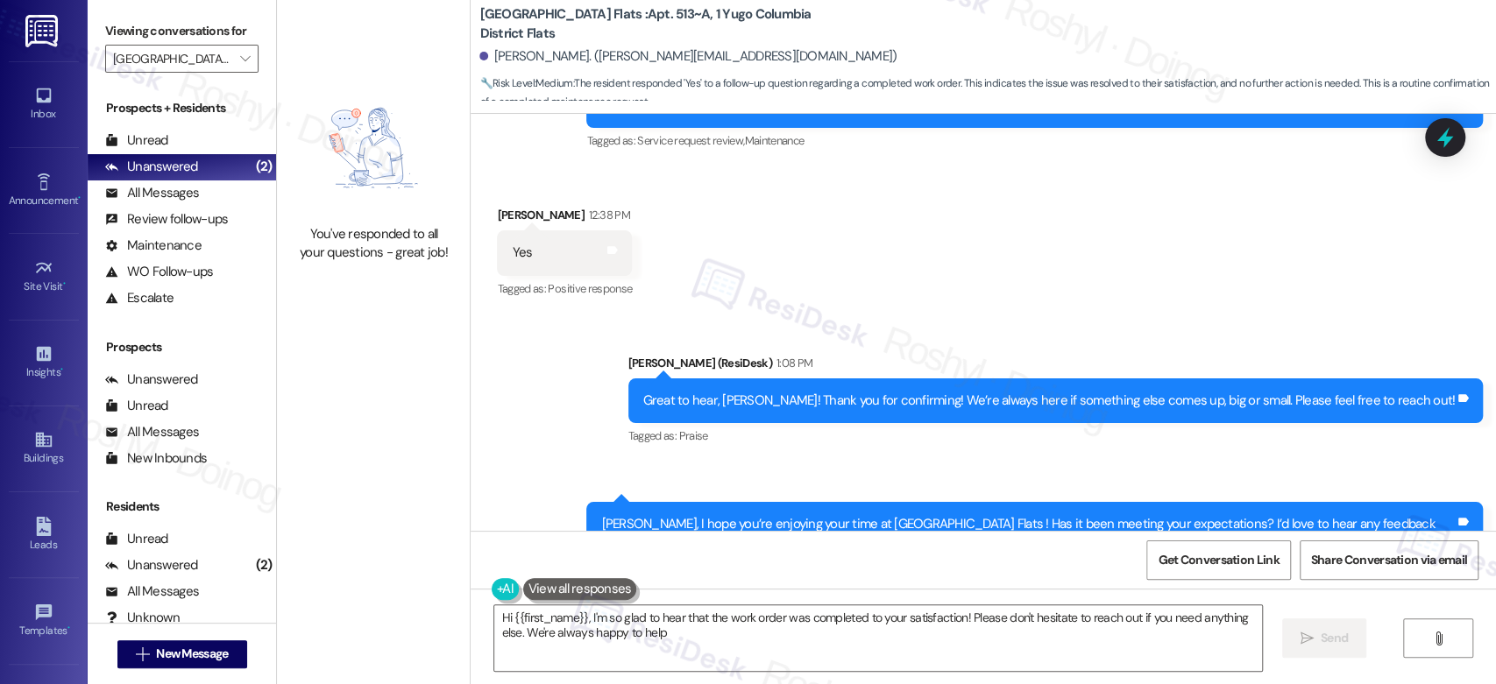
type textarea "Hi {{first_name}}, I'm so glad to hear that the work order was completed to you…"
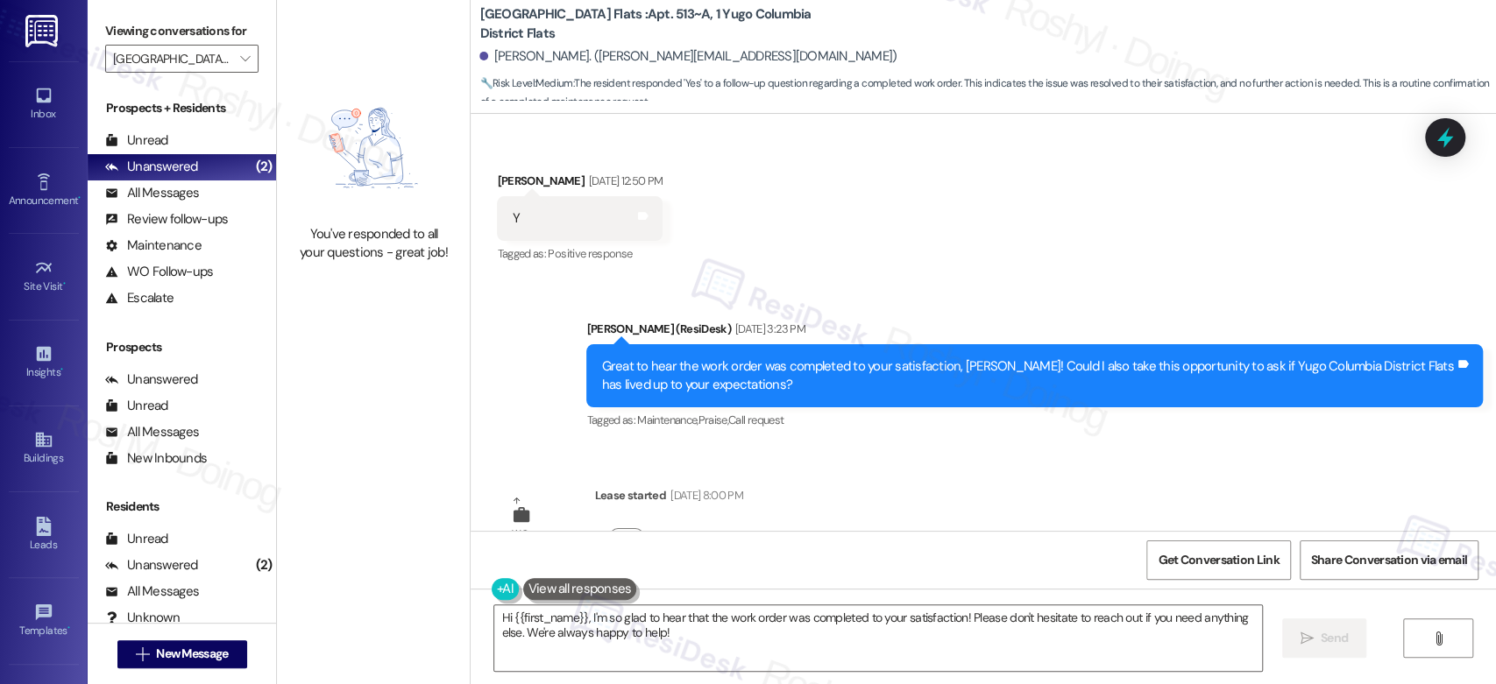
scroll to position [3377, 0]
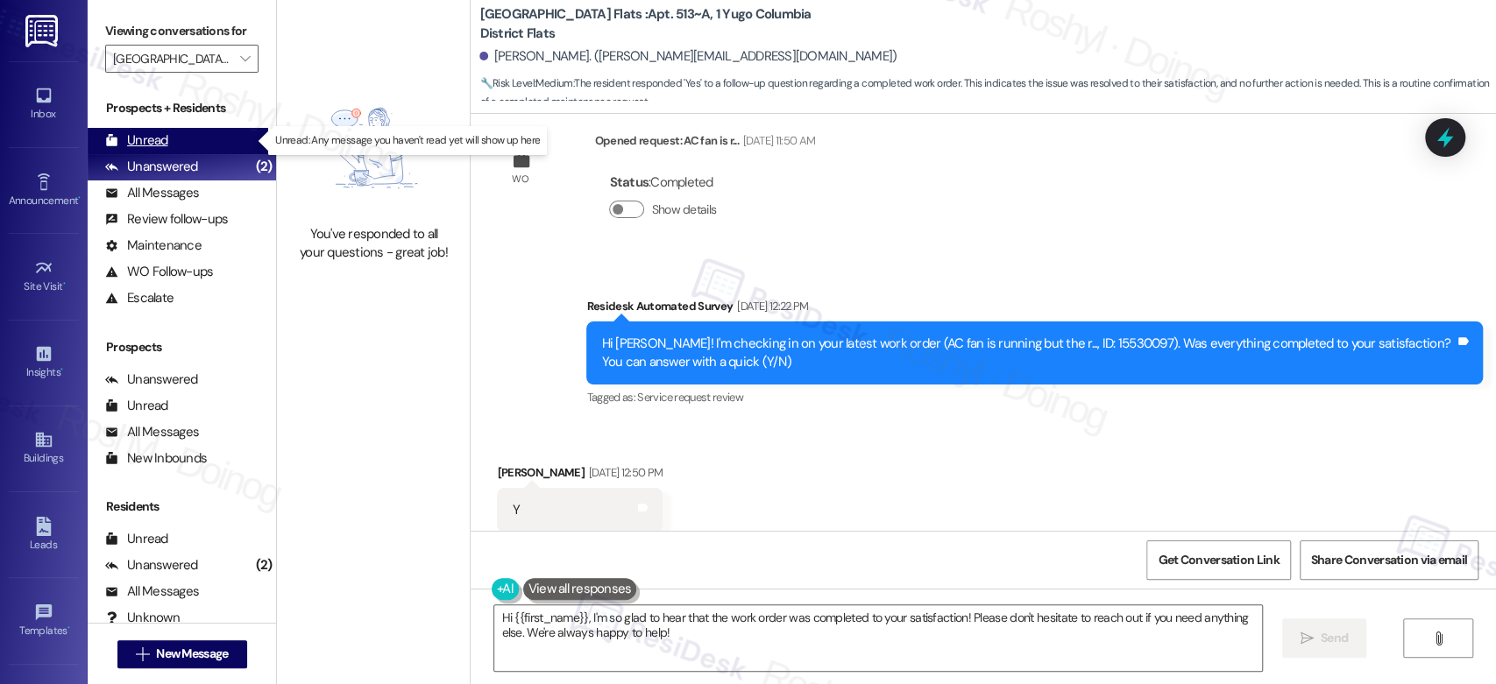
click at [139, 128] on div "Unread (0)" at bounding box center [182, 141] width 188 height 26
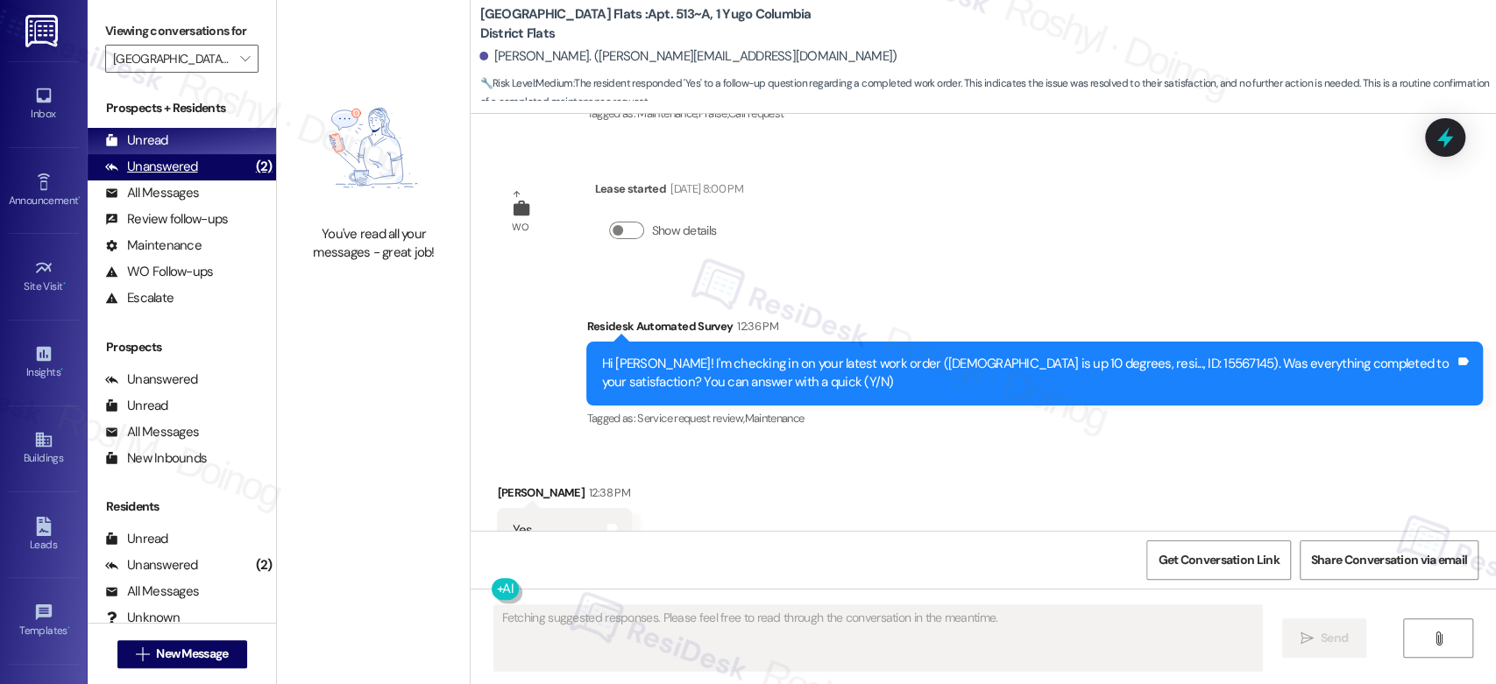
click at [196, 165] on div "Unanswered (2)" at bounding box center [182, 167] width 188 height 26
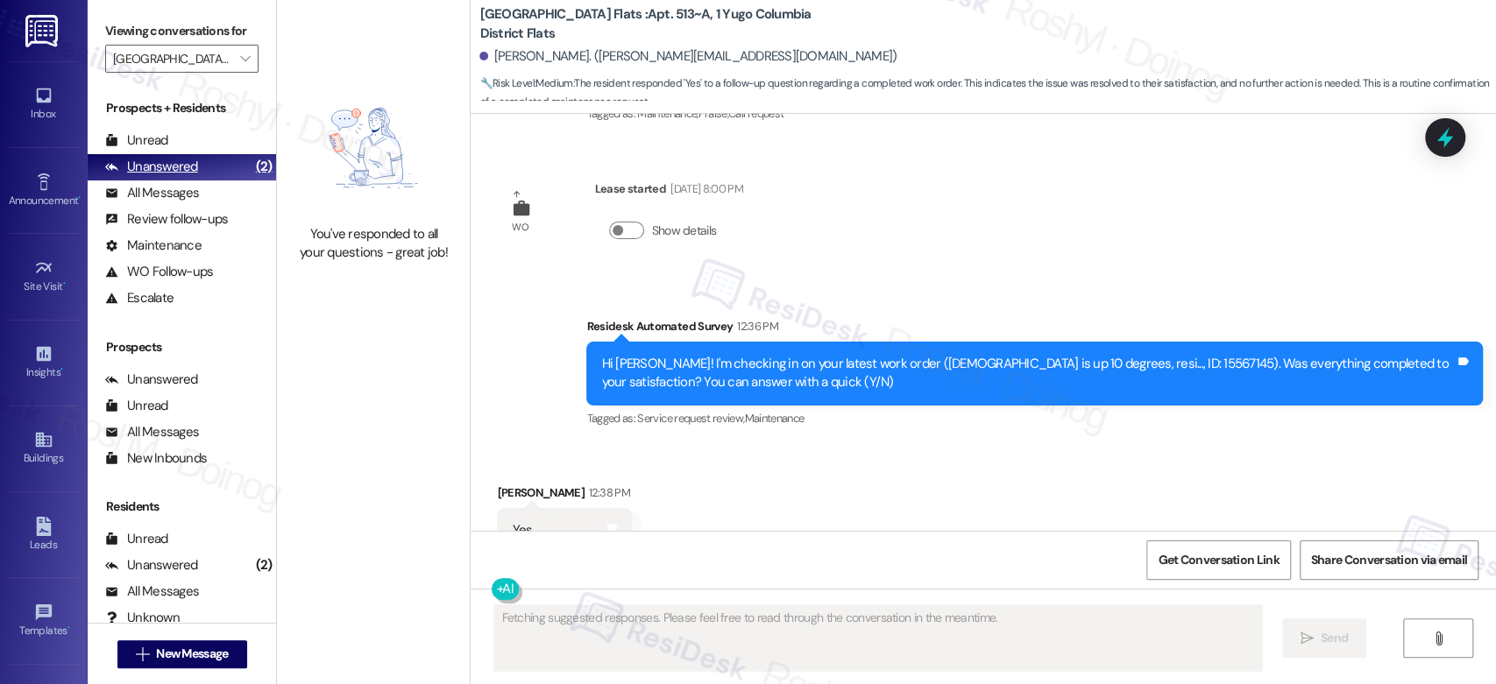
scroll to position [3980, 0]
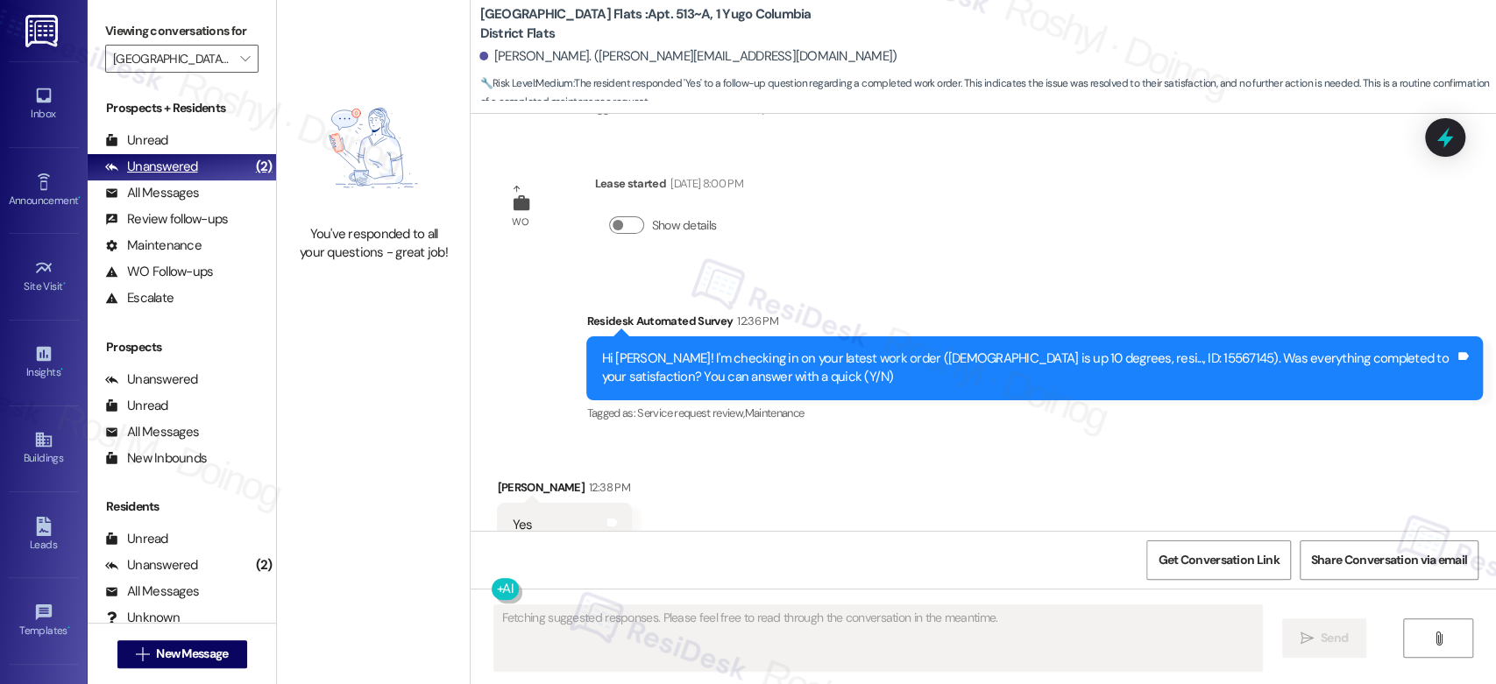
click at [196, 165] on div "Unanswered (2)" at bounding box center [182, 167] width 188 height 26
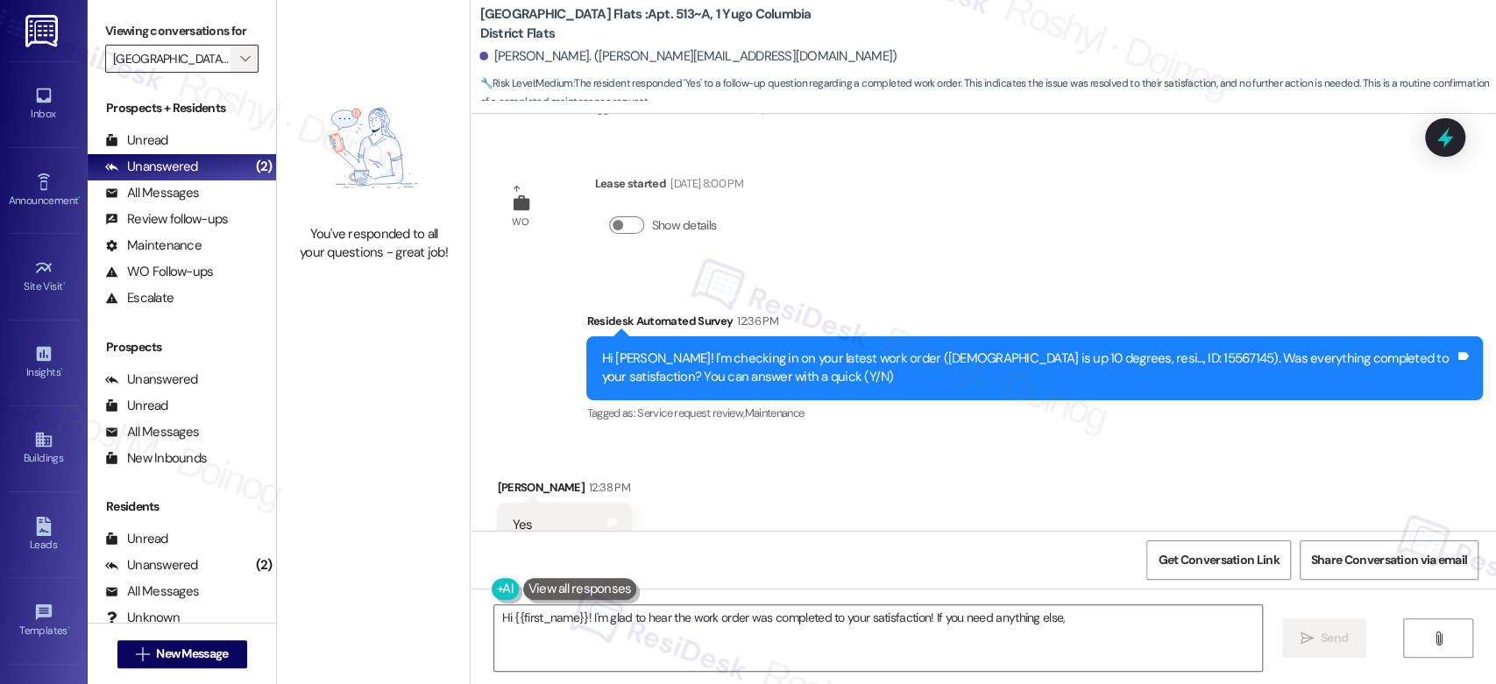
click at [237, 54] on span "" at bounding box center [245, 59] width 17 height 28
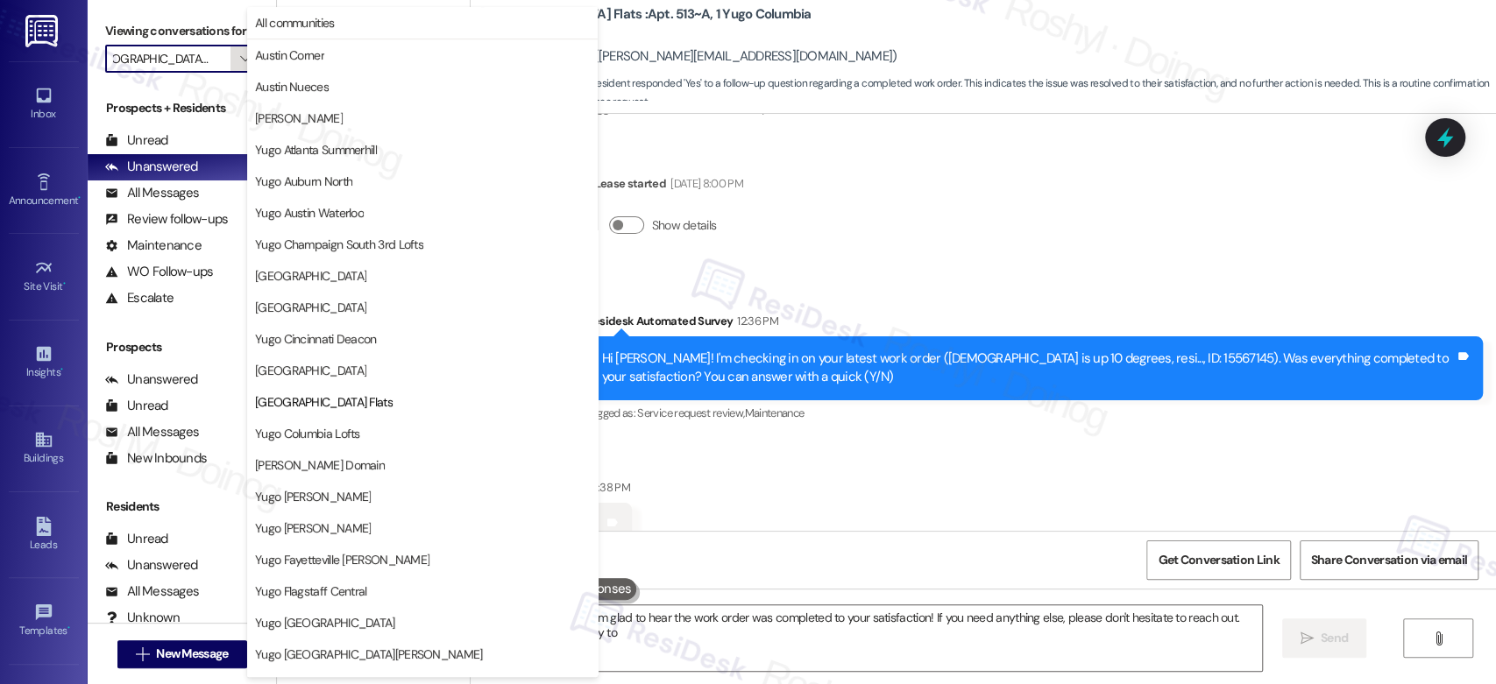
scroll to position [285, 0]
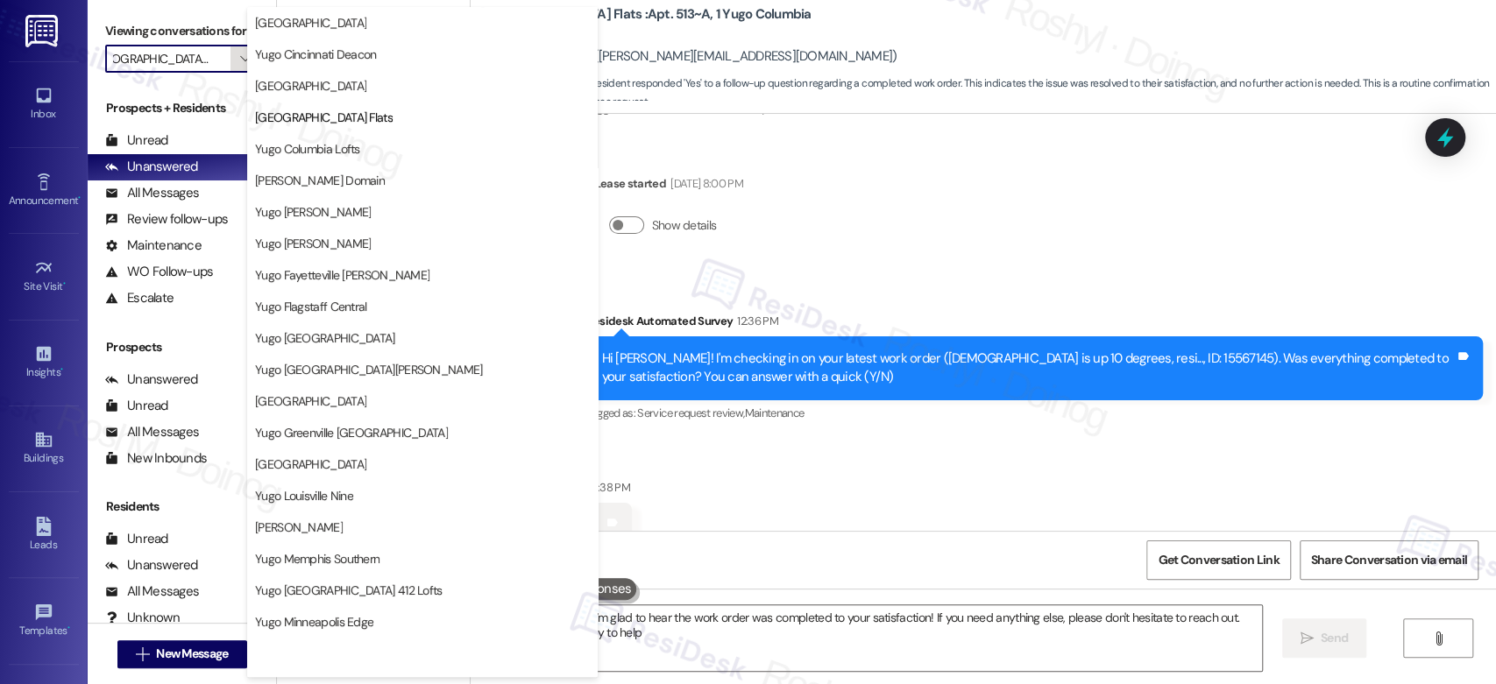
type textarea "Hi {{first_name}}! I'm glad to hear the work order was completed to your satisf…"
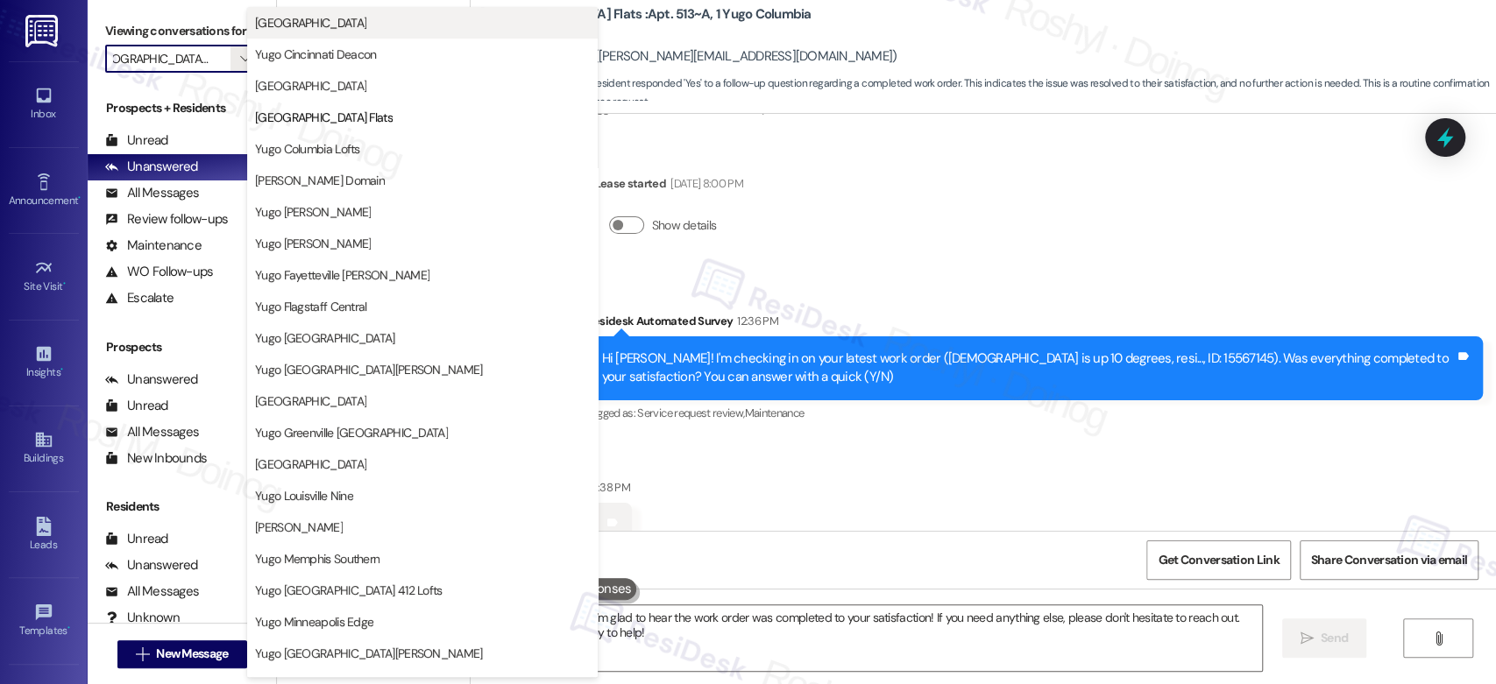
scroll to position [0, 0]
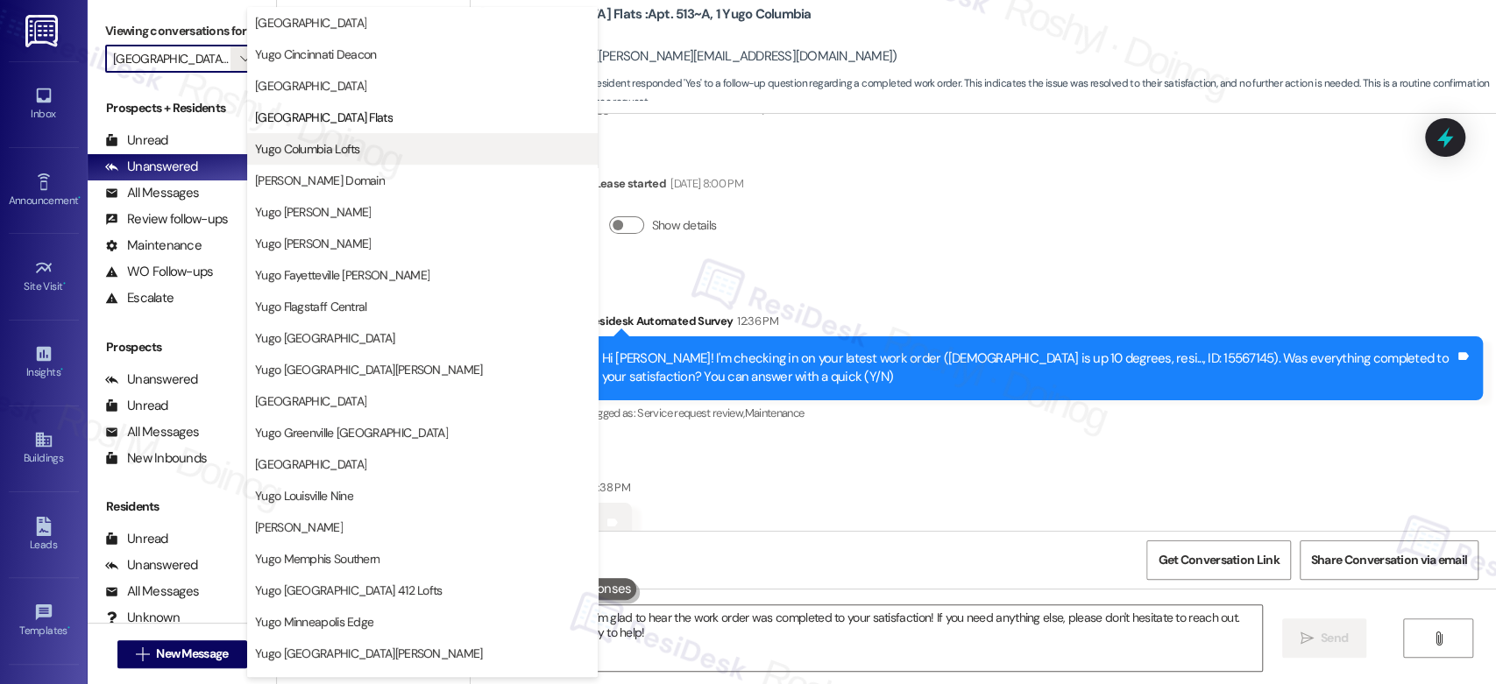
click at [324, 157] on span "Yugo Columbia Lofts" at bounding box center [307, 149] width 105 height 18
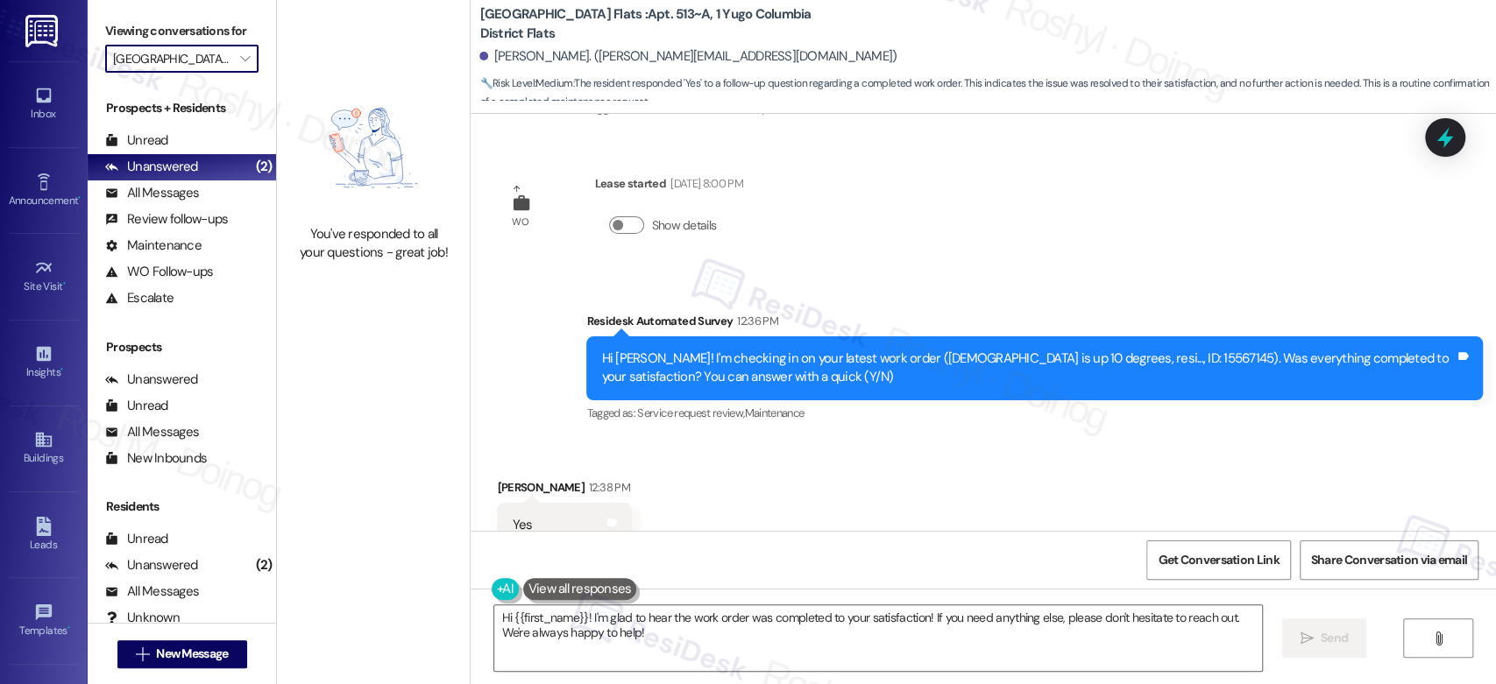
type input "Yugo Columbia Lofts"
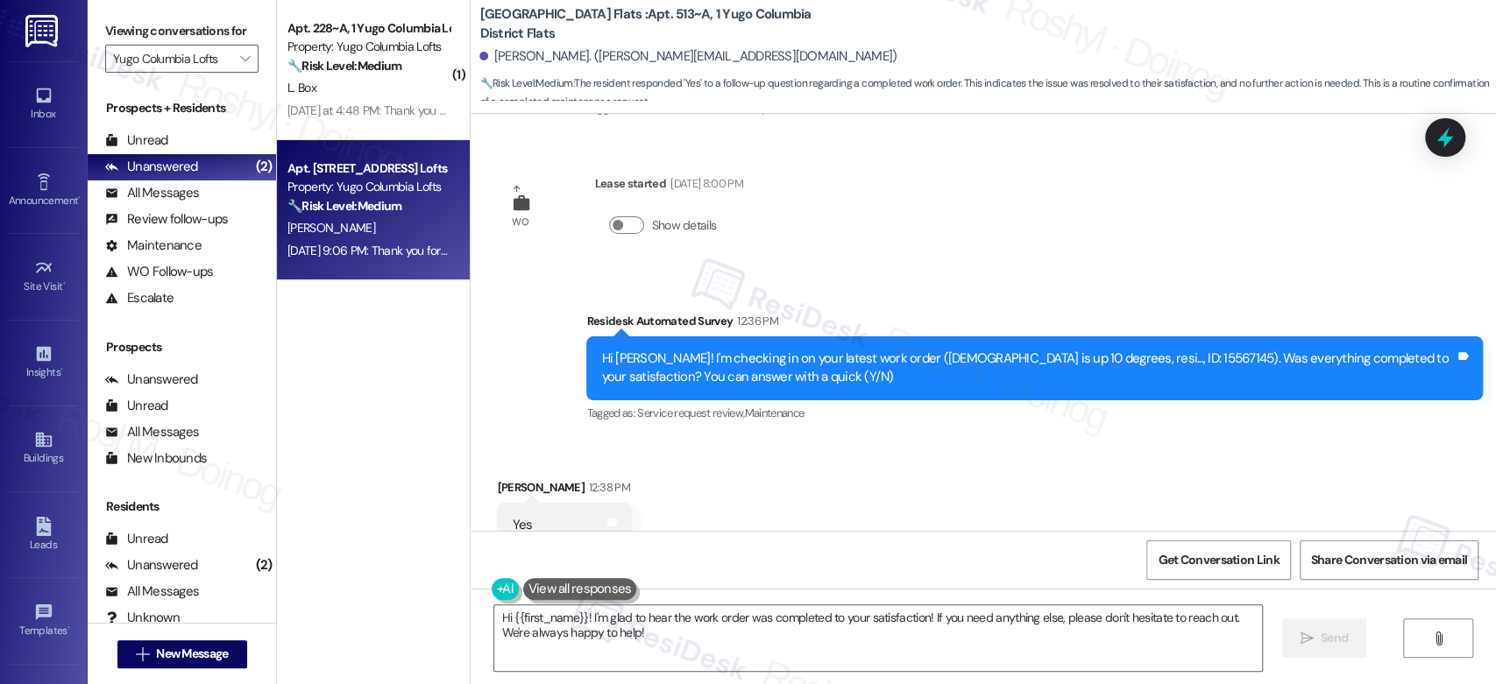
click at [386, 235] on div "T. Wilson" at bounding box center [369, 228] width 166 height 22
type textarea "Fetching suggested responses. Please feel free to read through the conversation…"
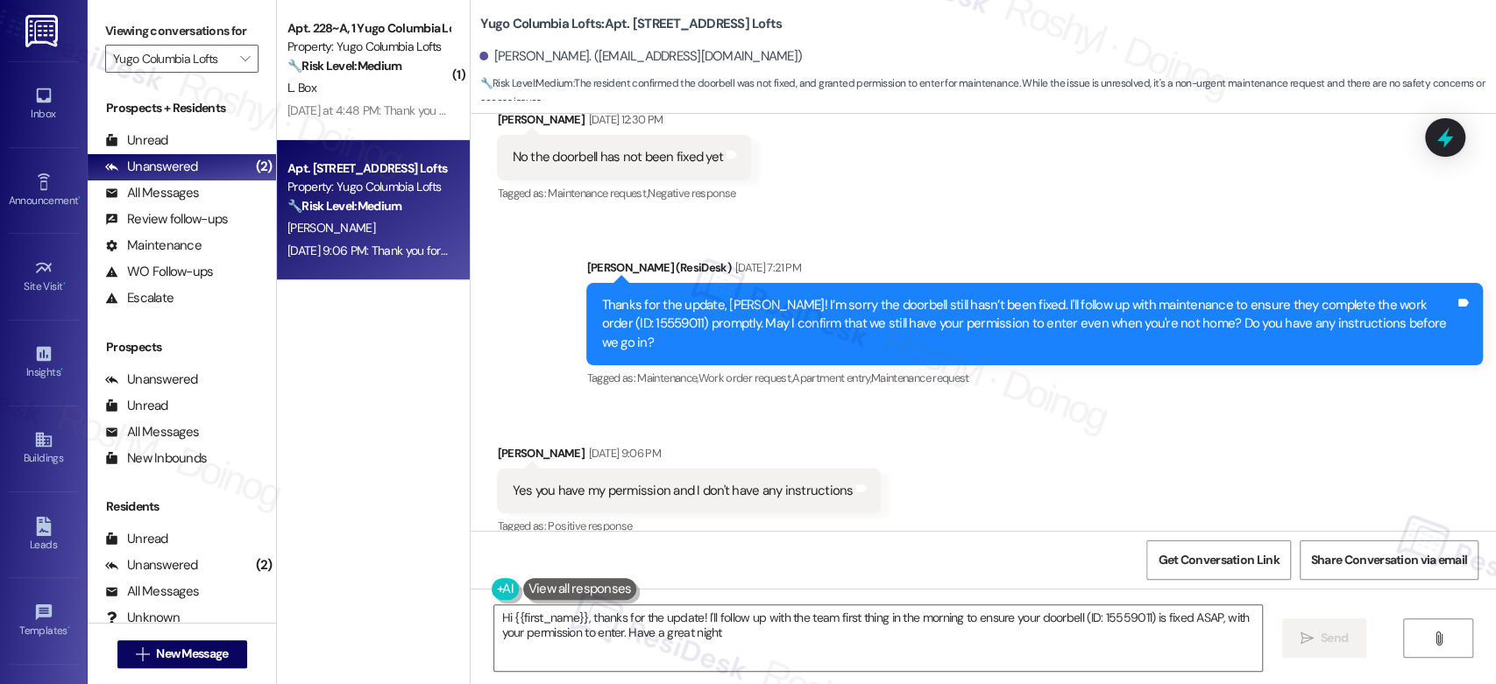
type textarea "Hi {{first_name}}, thanks for the update! I'll follow up with the team first th…"
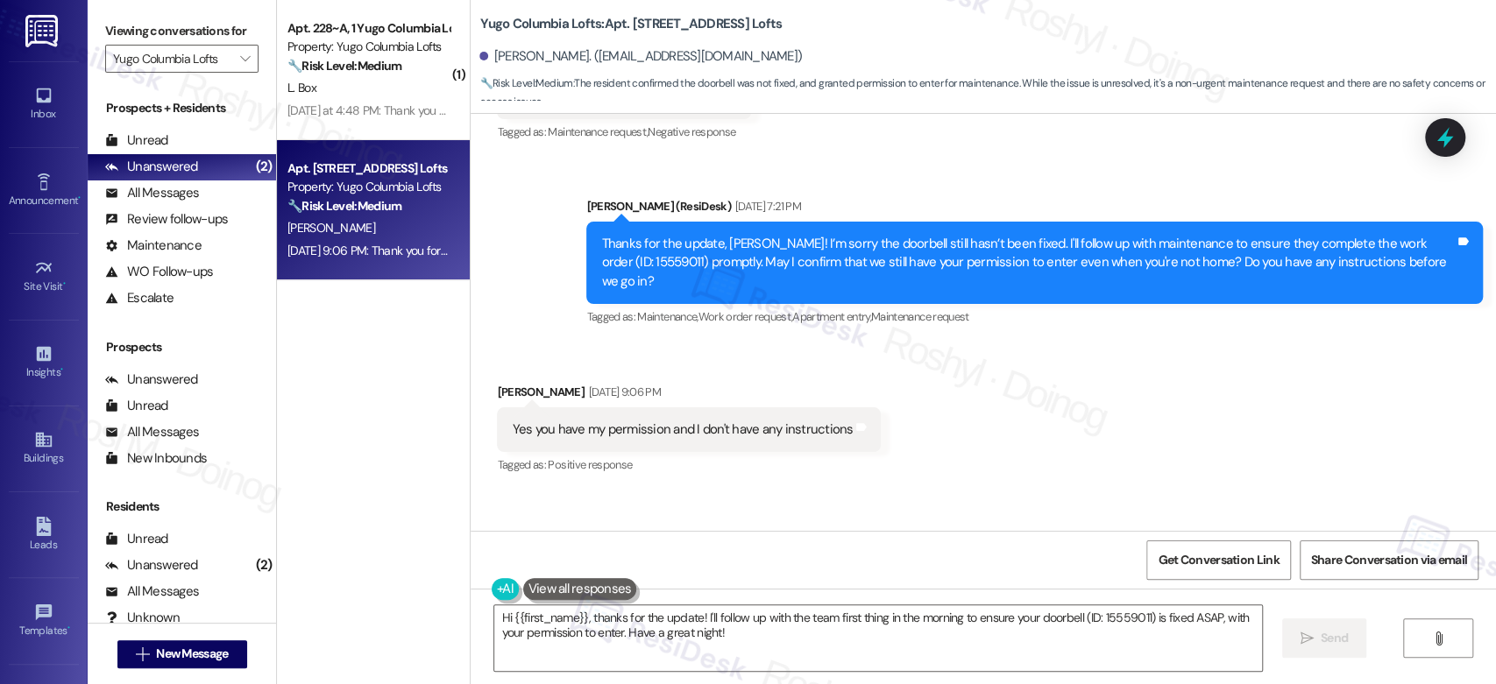
scroll to position [851, 0]
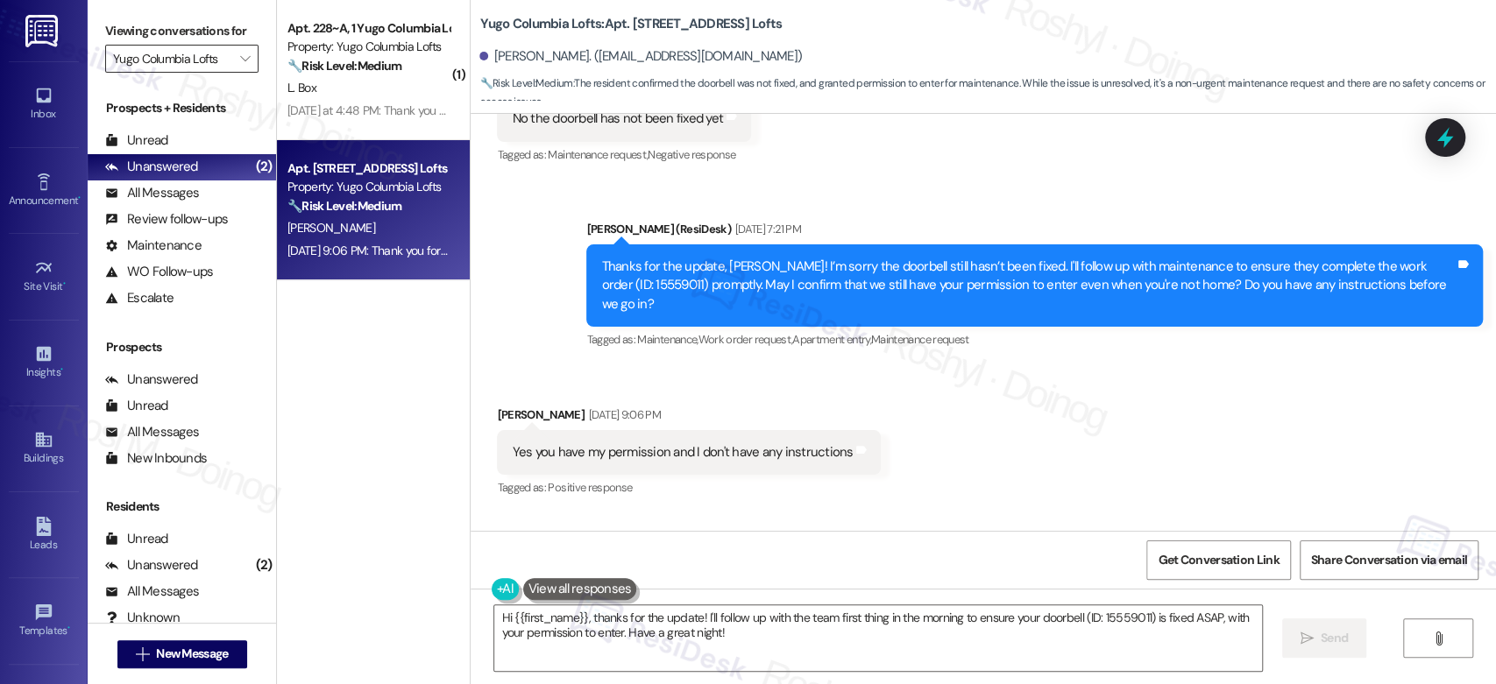
click at [214, 61] on input "Yugo Columbia Lofts" at bounding box center [171, 59] width 117 height 28
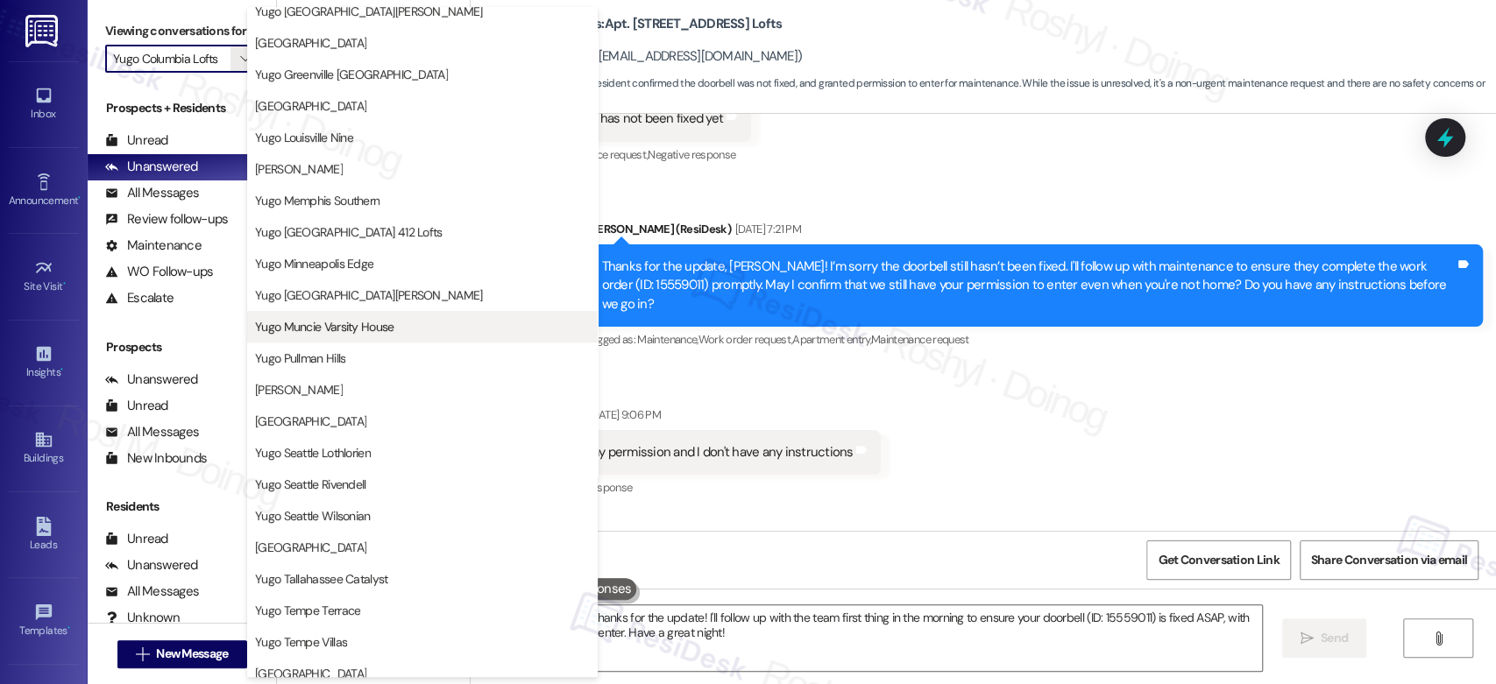
scroll to position [718, 0]
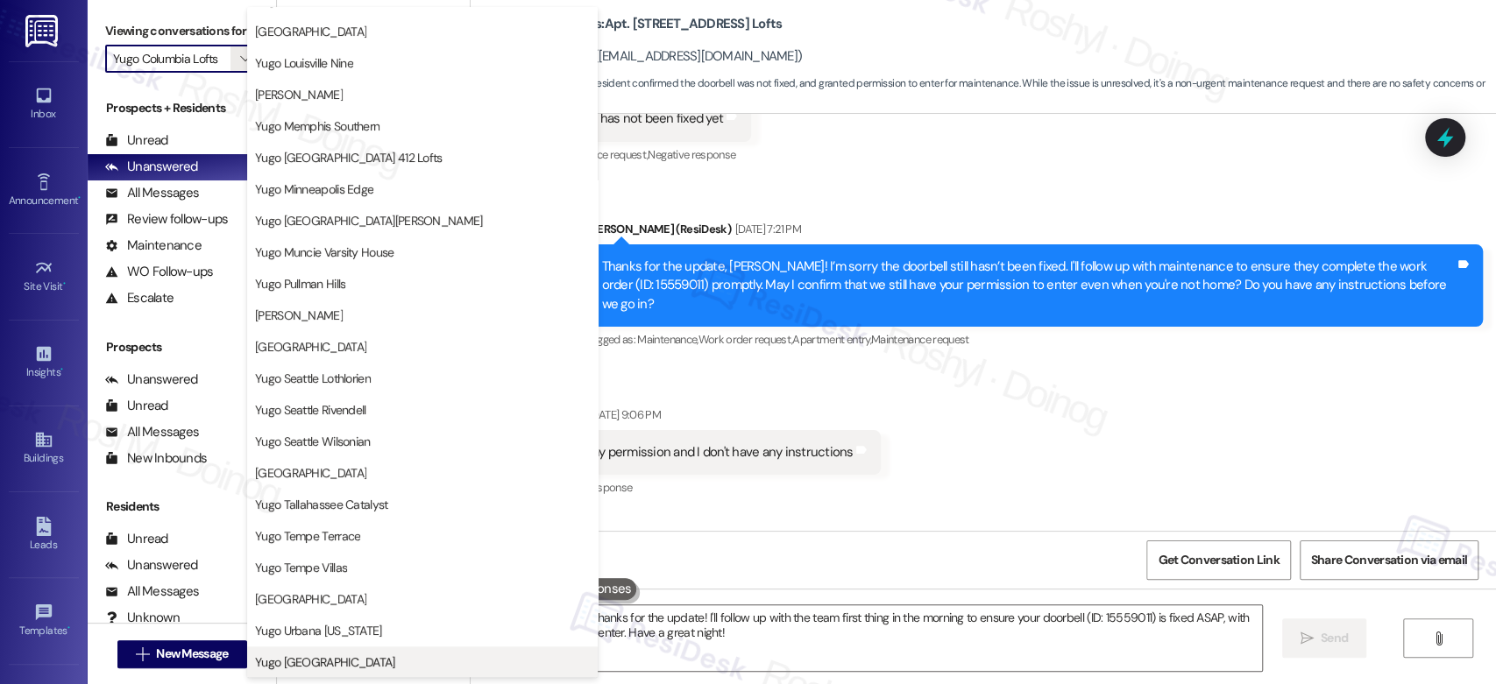
click at [338, 669] on span "Yugo [GEOGRAPHIC_DATA]" at bounding box center [325, 663] width 140 height 18
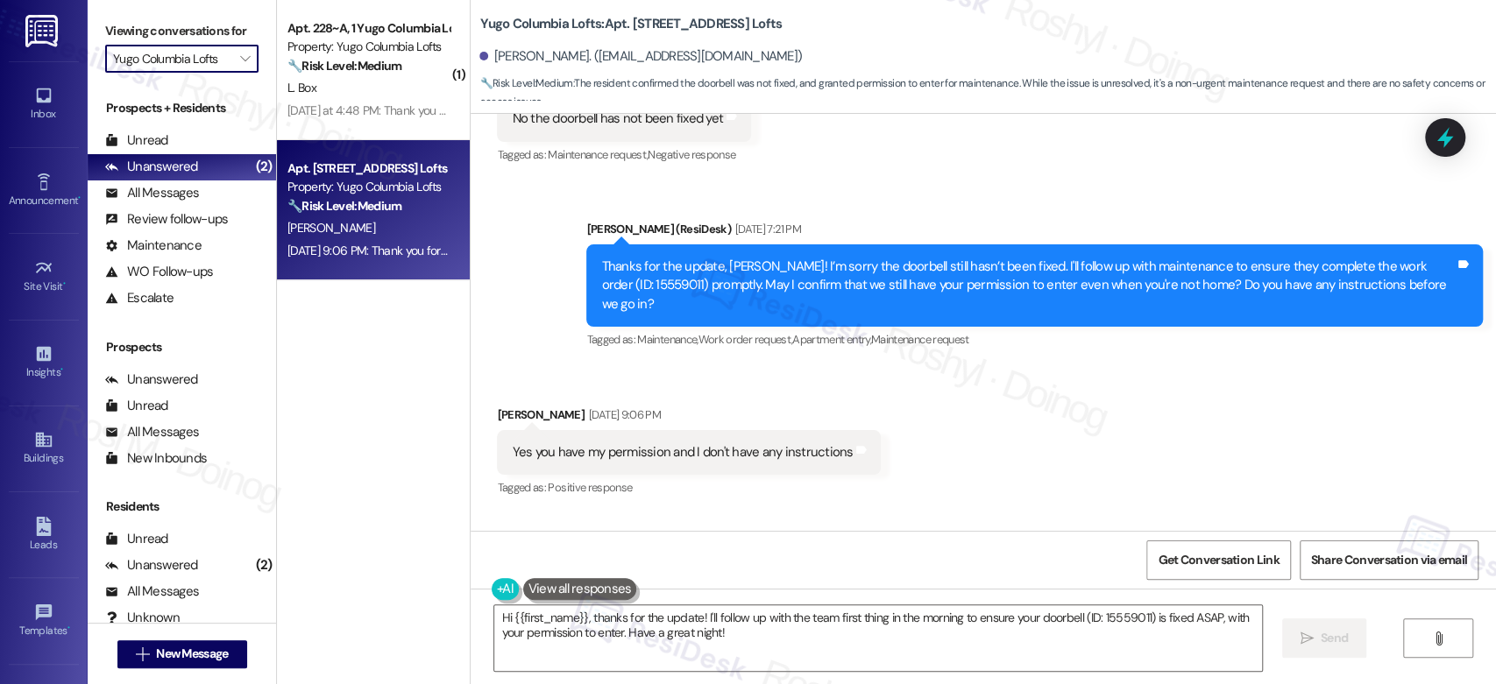
type input "Yugo [GEOGRAPHIC_DATA]"
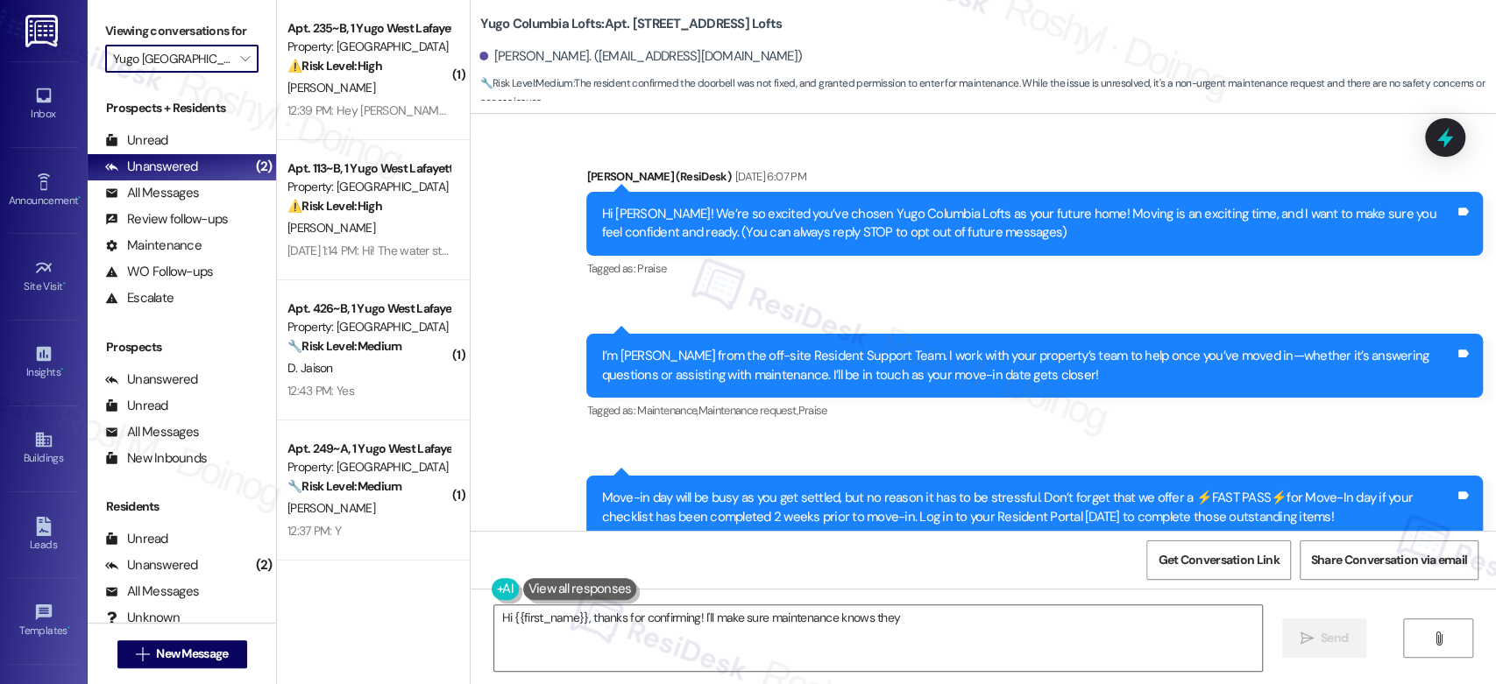
scroll to position [814, 0]
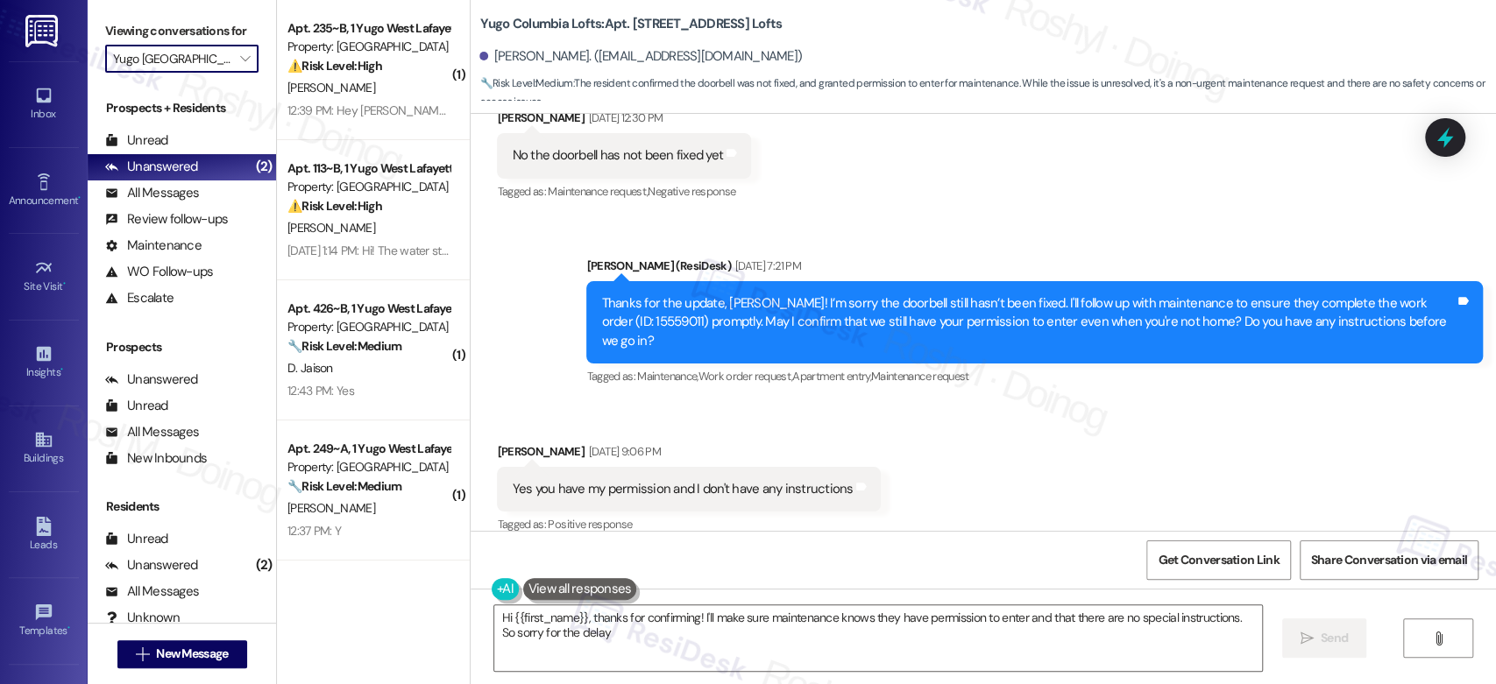
type textarea "Hi {{first_name}}, thanks for confirming! I'll make sure maintenance knows they…"
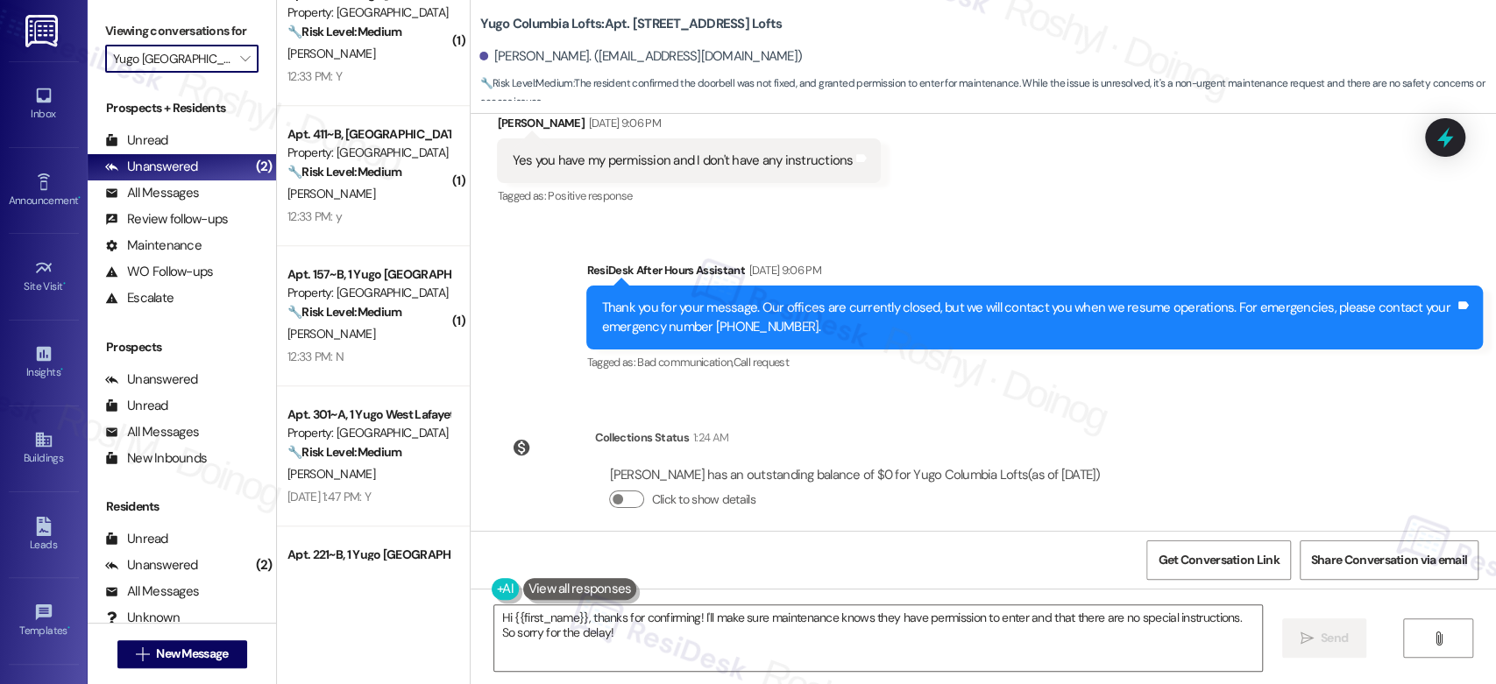
scroll to position [876, 0]
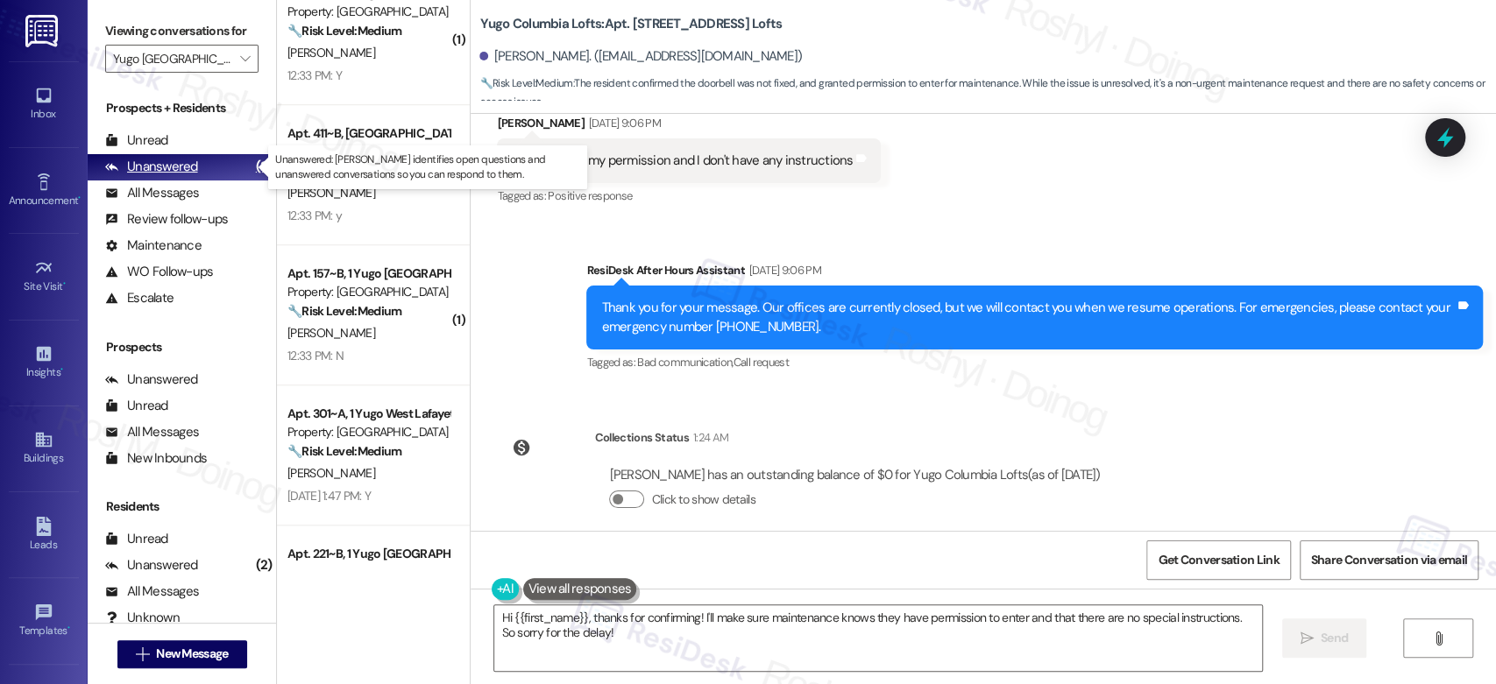
click at [204, 174] on div "Unanswered (2)" at bounding box center [182, 167] width 188 height 26
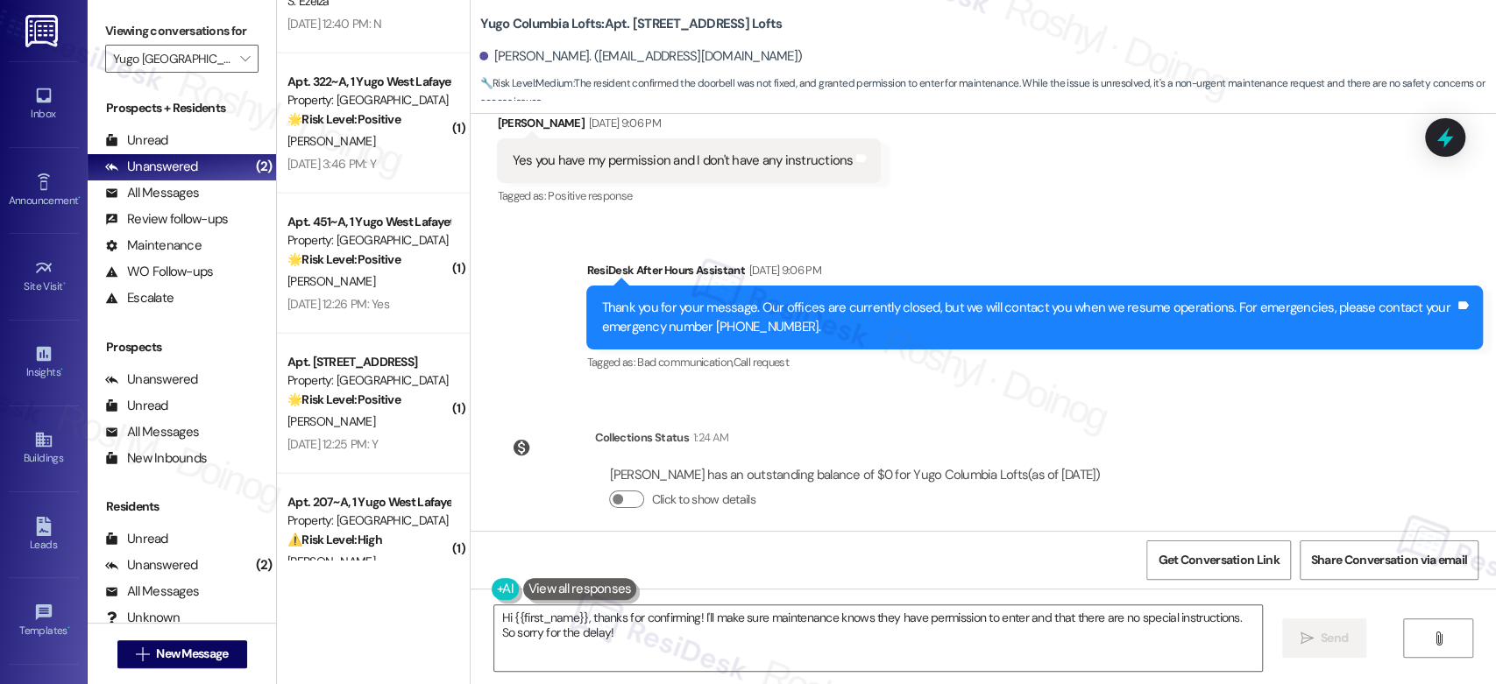
scroll to position [2945, 0]
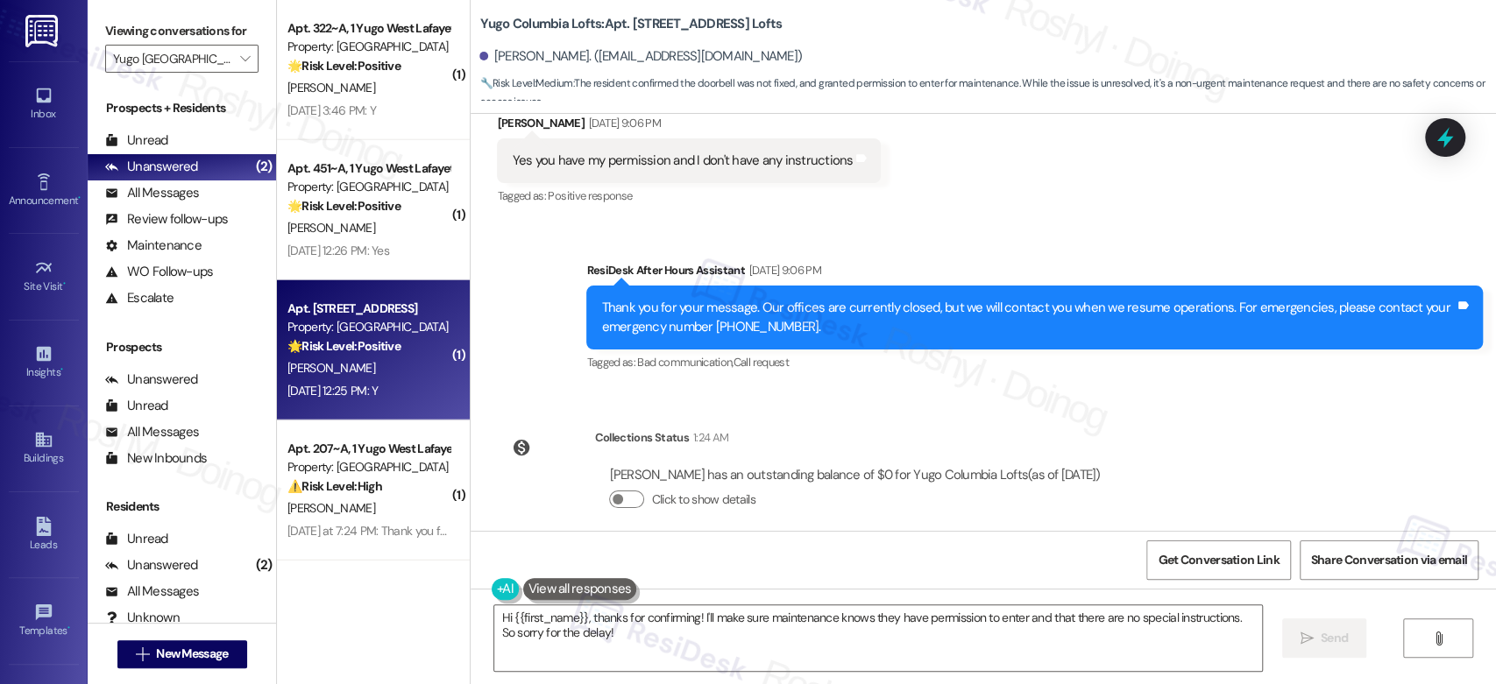
click at [368, 374] on div "E. Maloney" at bounding box center [369, 369] width 166 height 22
type textarea "Hi {{first_name}}, thanks for confirming! I'll make sure maintenance knows they…"
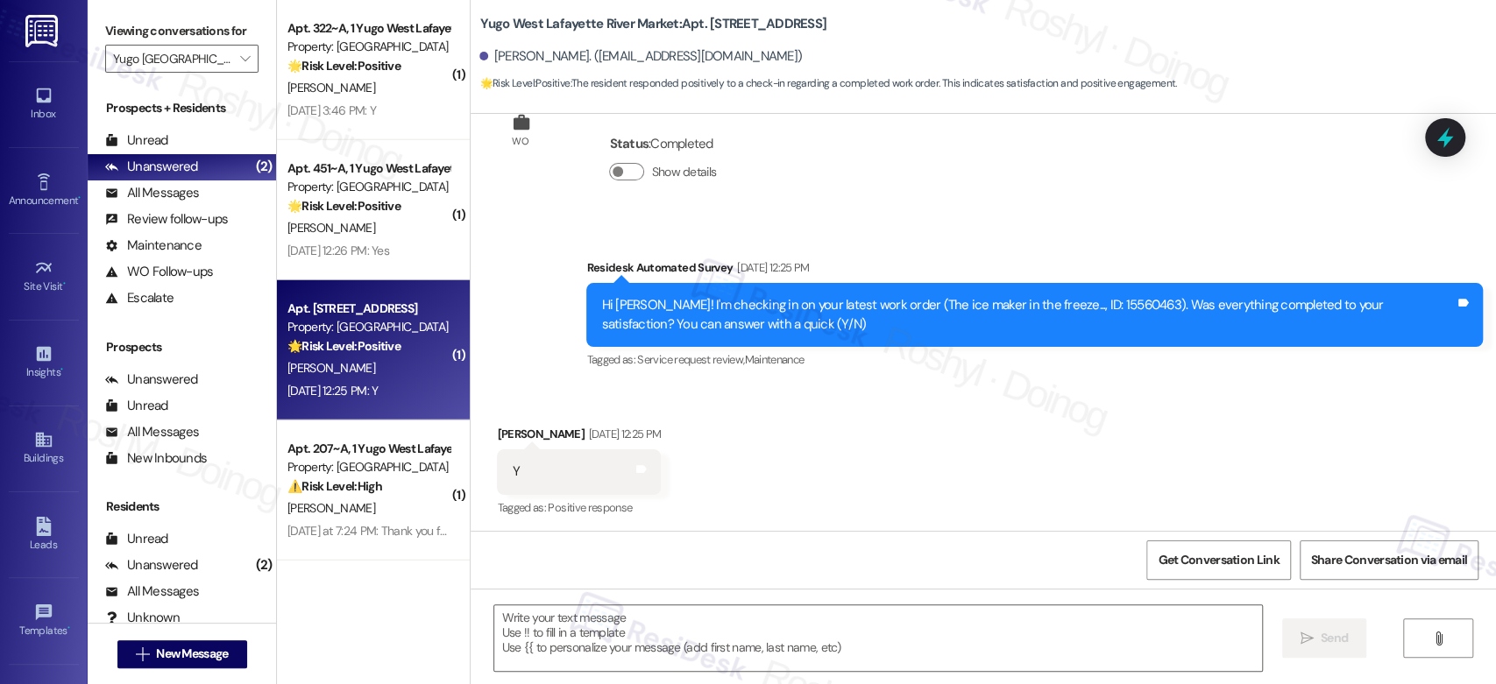
type textarea "Fetching suggested responses. Please feel free to read through the conversation…"
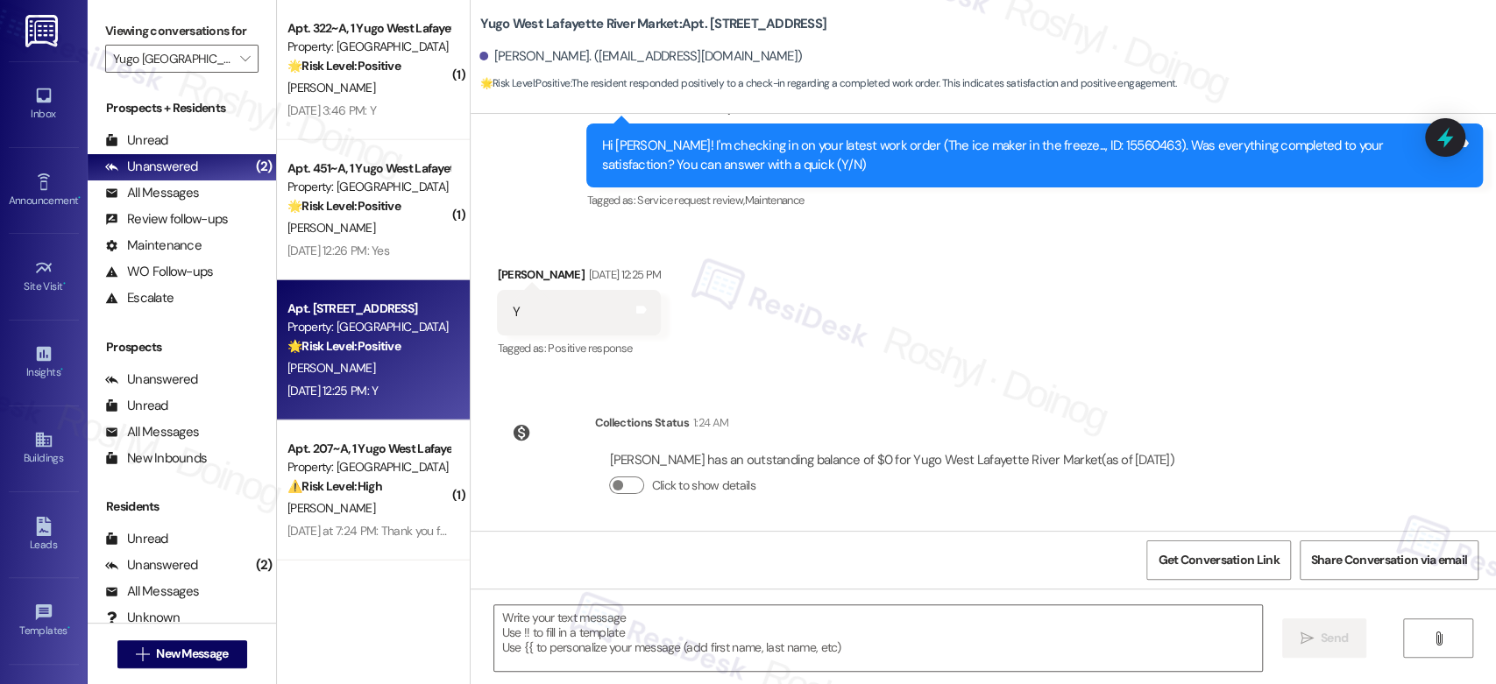
scroll to position [542, 0]
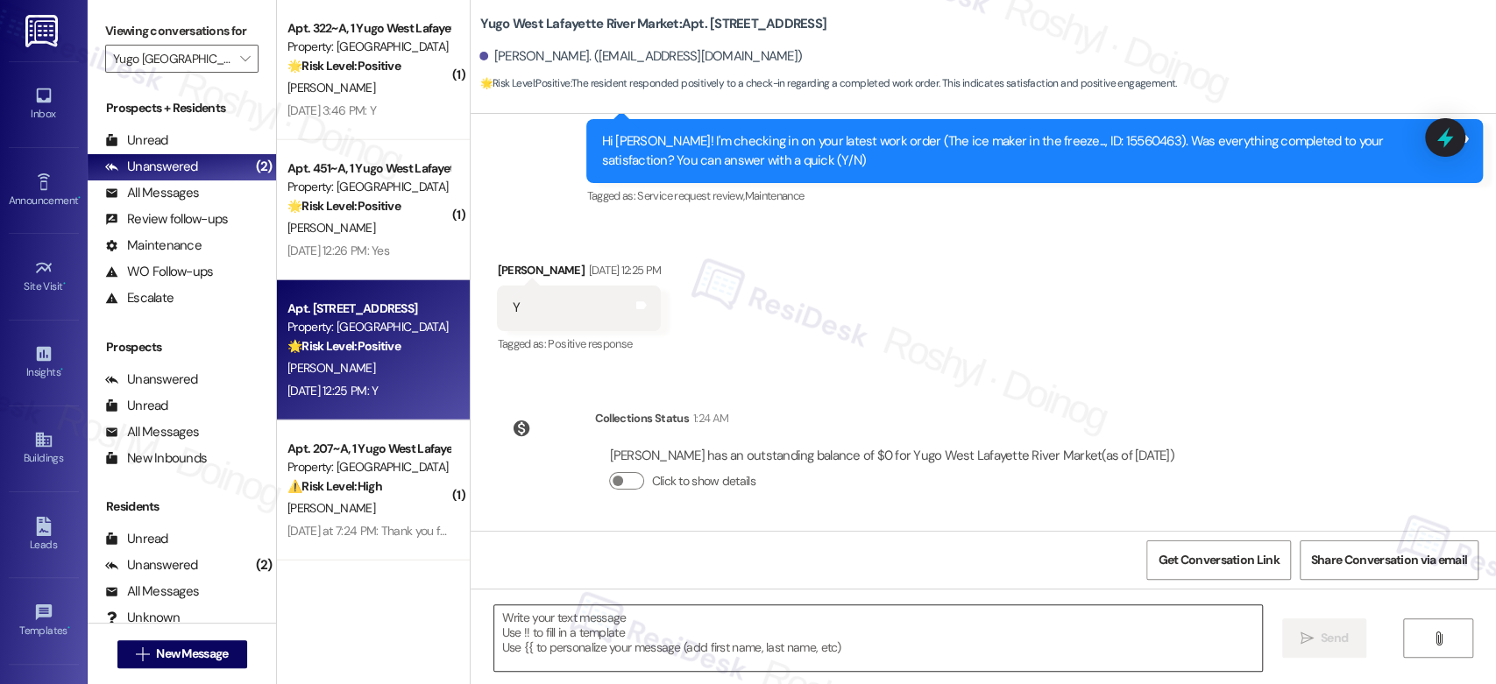
click at [662, 629] on textarea at bounding box center [877, 639] width 767 height 66
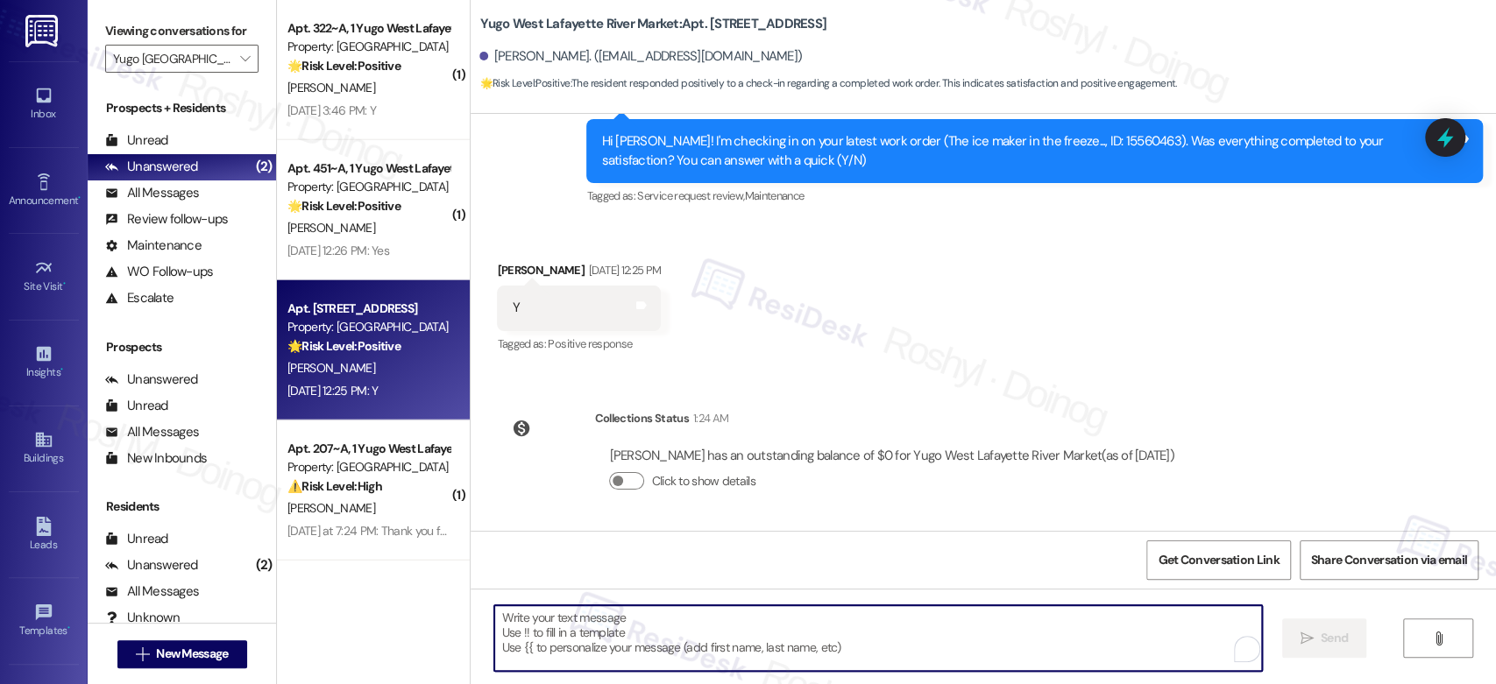
paste textarea "I'm happy the work order was completed to your satisfaction! We'd also love to …"
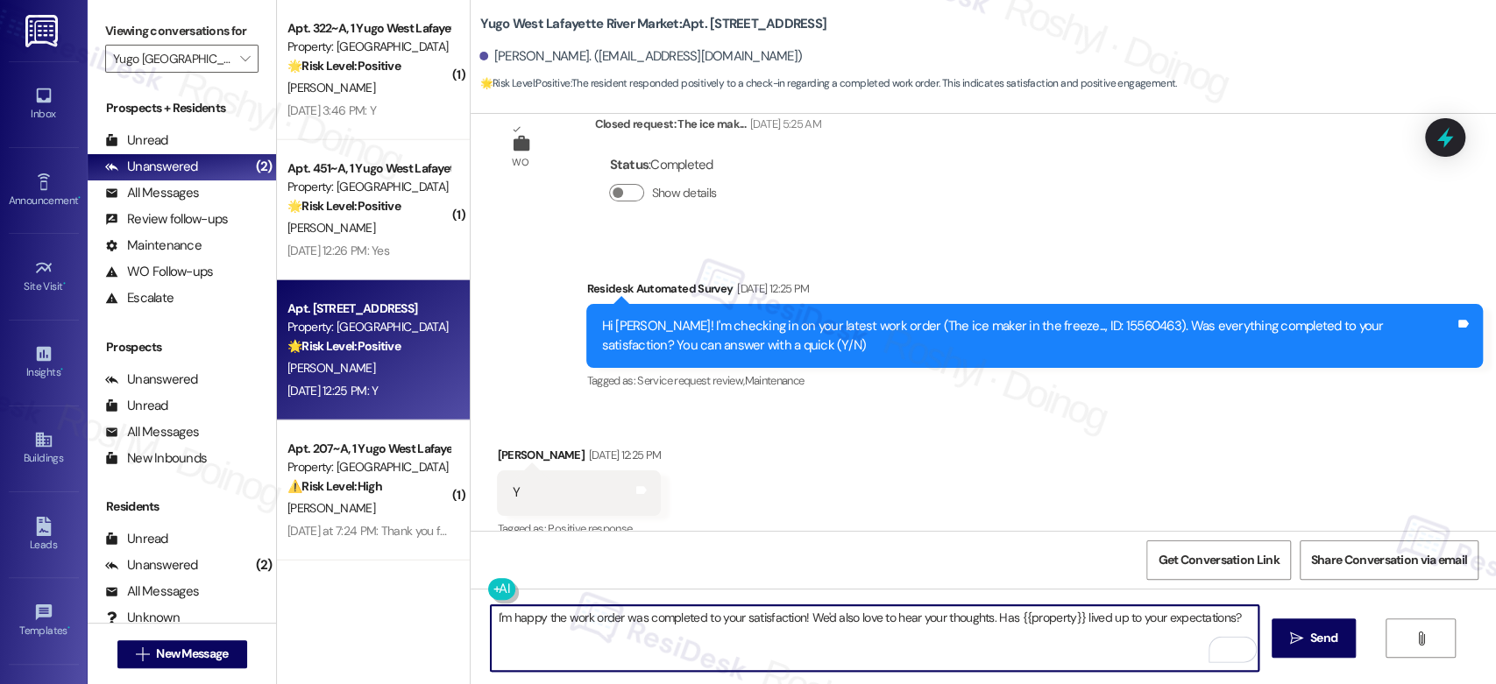
scroll to position [348, 0]
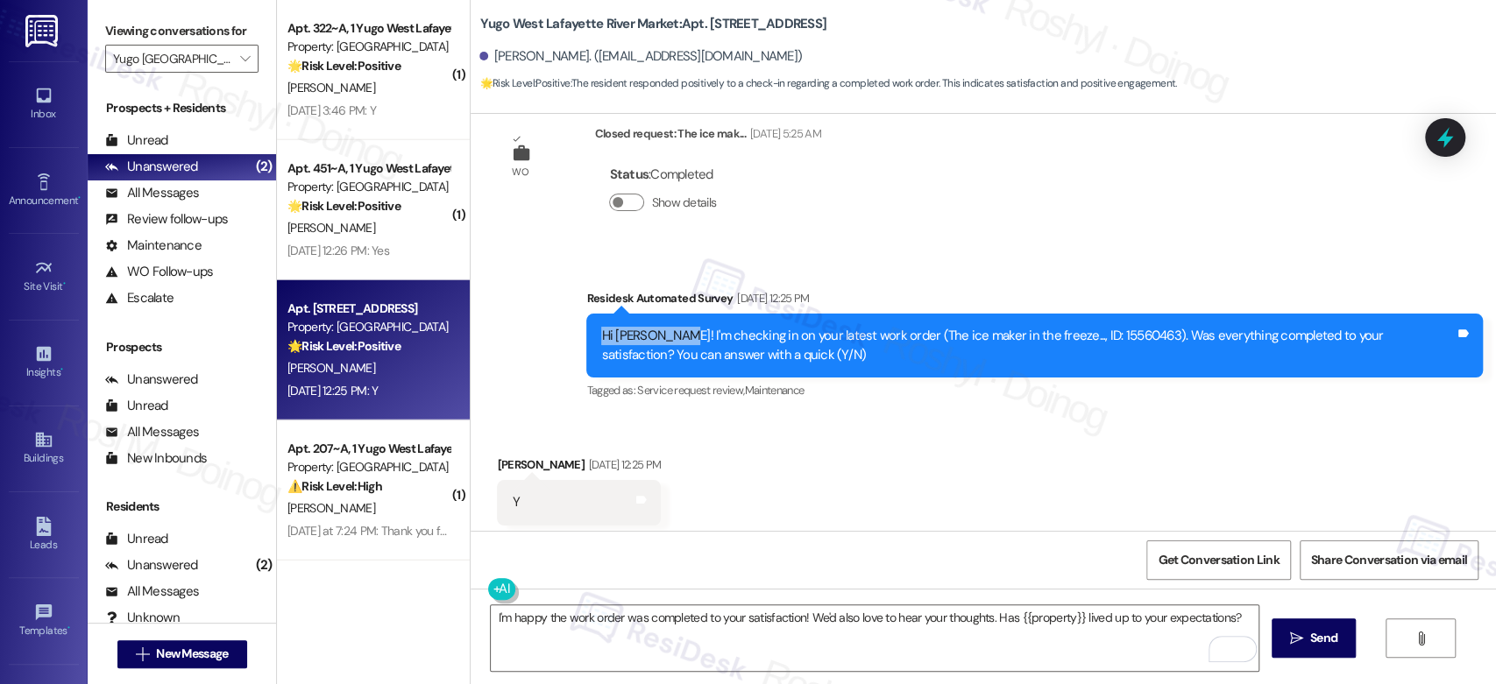
drag, startPoint x: 658, startPoint y: 336, endPoint x: 566, endPoint y: 336, distance: 92.0
click at [573, 336] on div "Survey, sent via SMS Residesk Automated Survey Sep 12, 2025 at 12:25 PM Hi Eliz…" at bounding box center [1034, 346] width 923 height 140
copy div "Hi Elizabeth!"
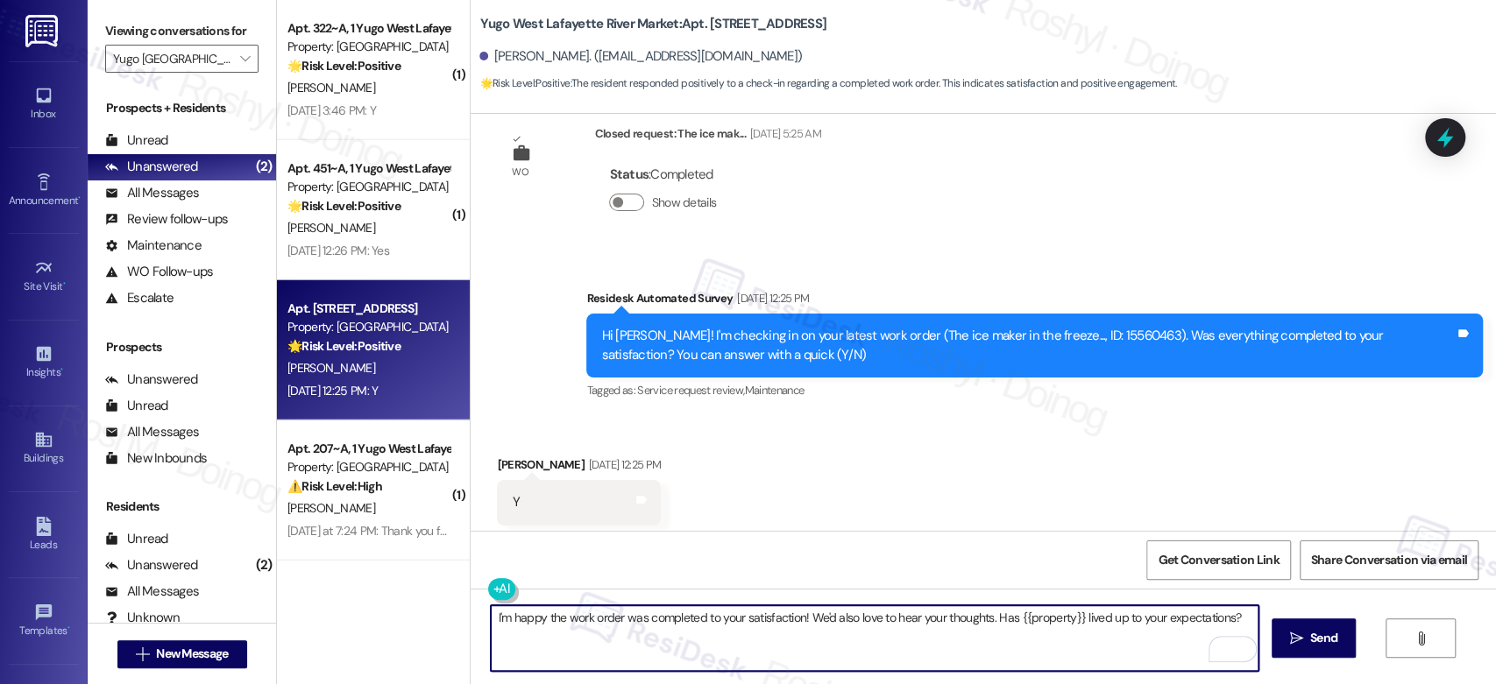
click at [491, 614] on textarea "I'm happy the work order was completed to your satisfaction! We'd also love to …" at bounding box center [874, 639] width 767 height 66
paste textarea "Hi Elizabeth!"
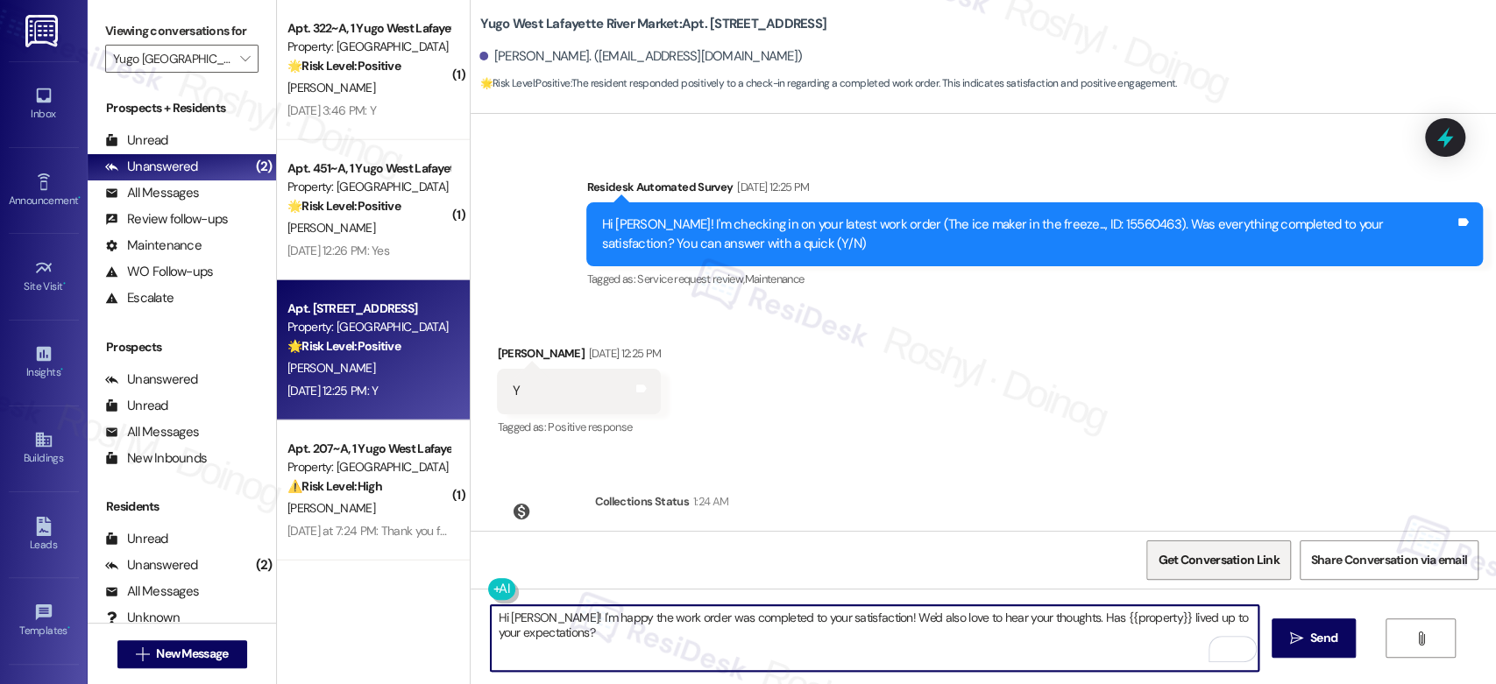
scroll to position [542, 0]
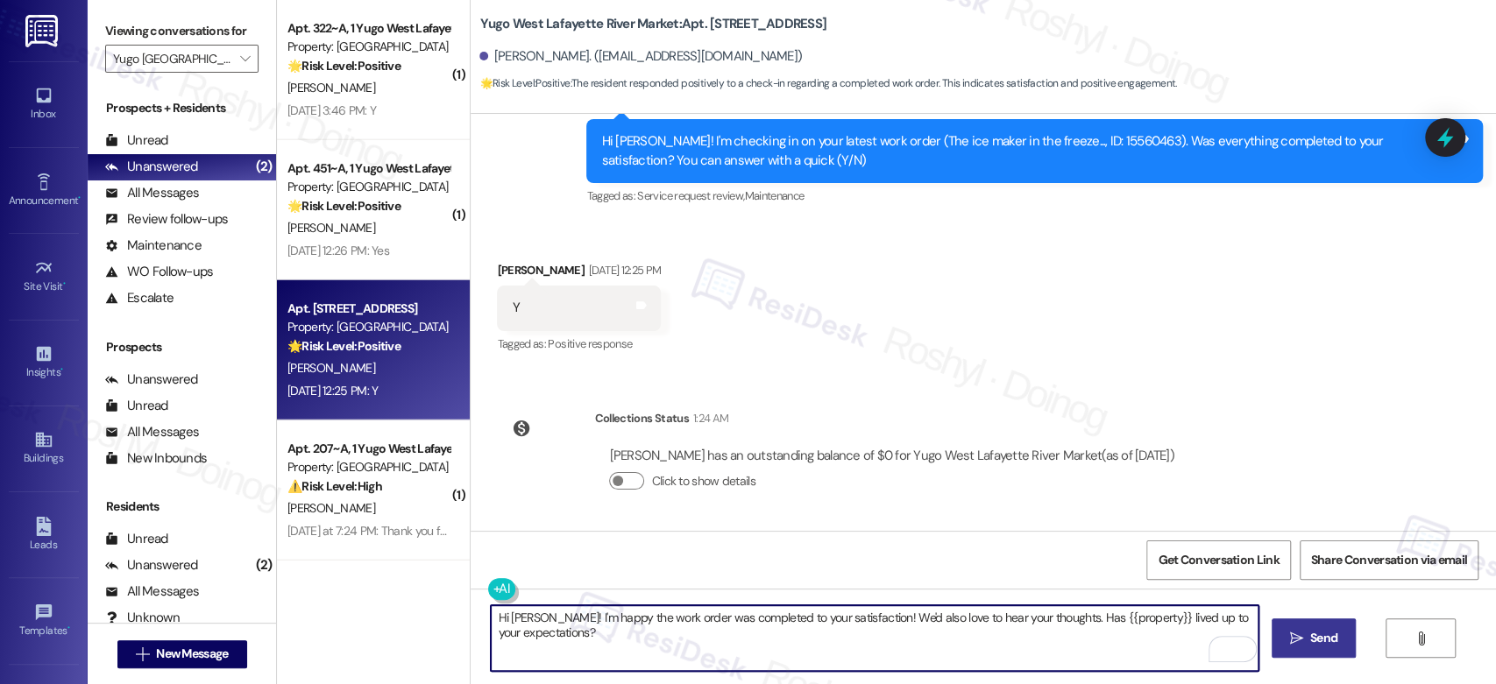
type textarea "Hi Elizabeth! I'm happy the work order was completed to your satisfaction! We'd…"
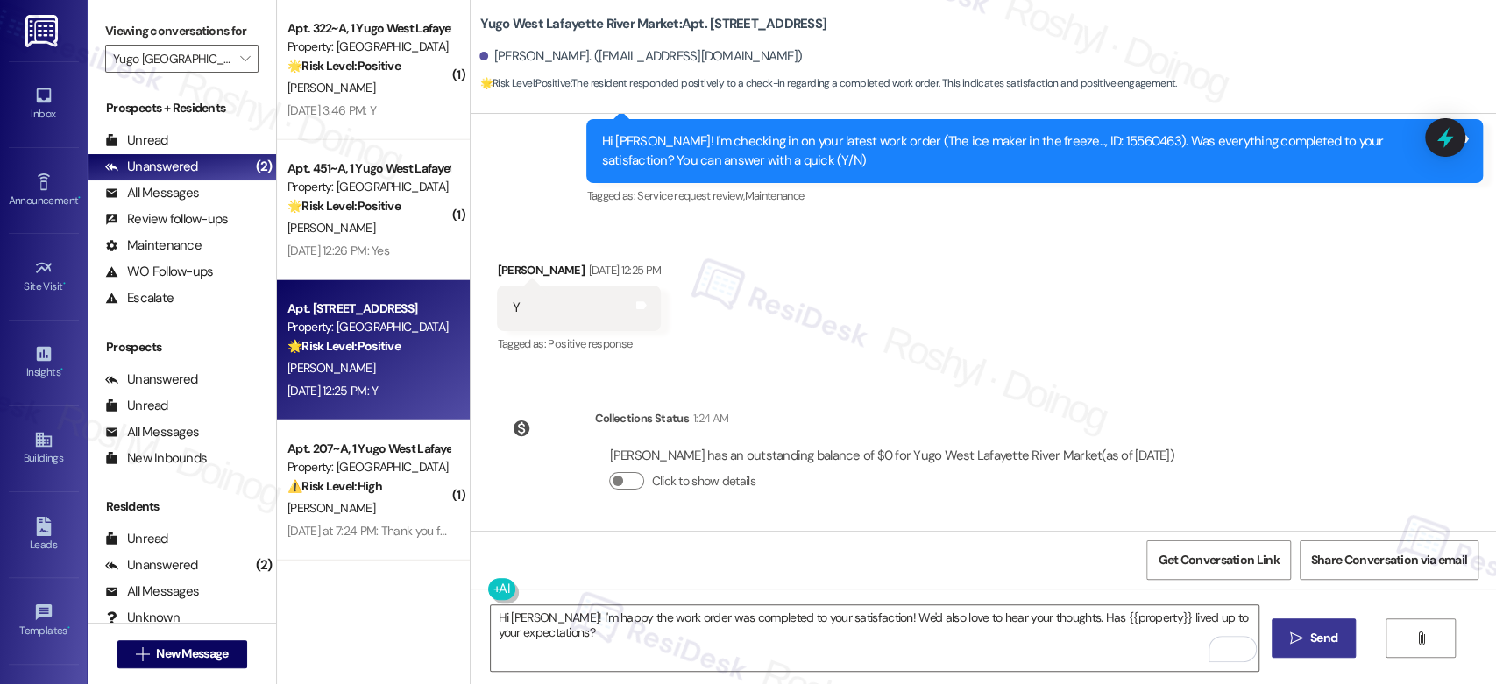
click at [1304, 628] on button " Send" at bounding box center [1314, 638] width 85 height 39
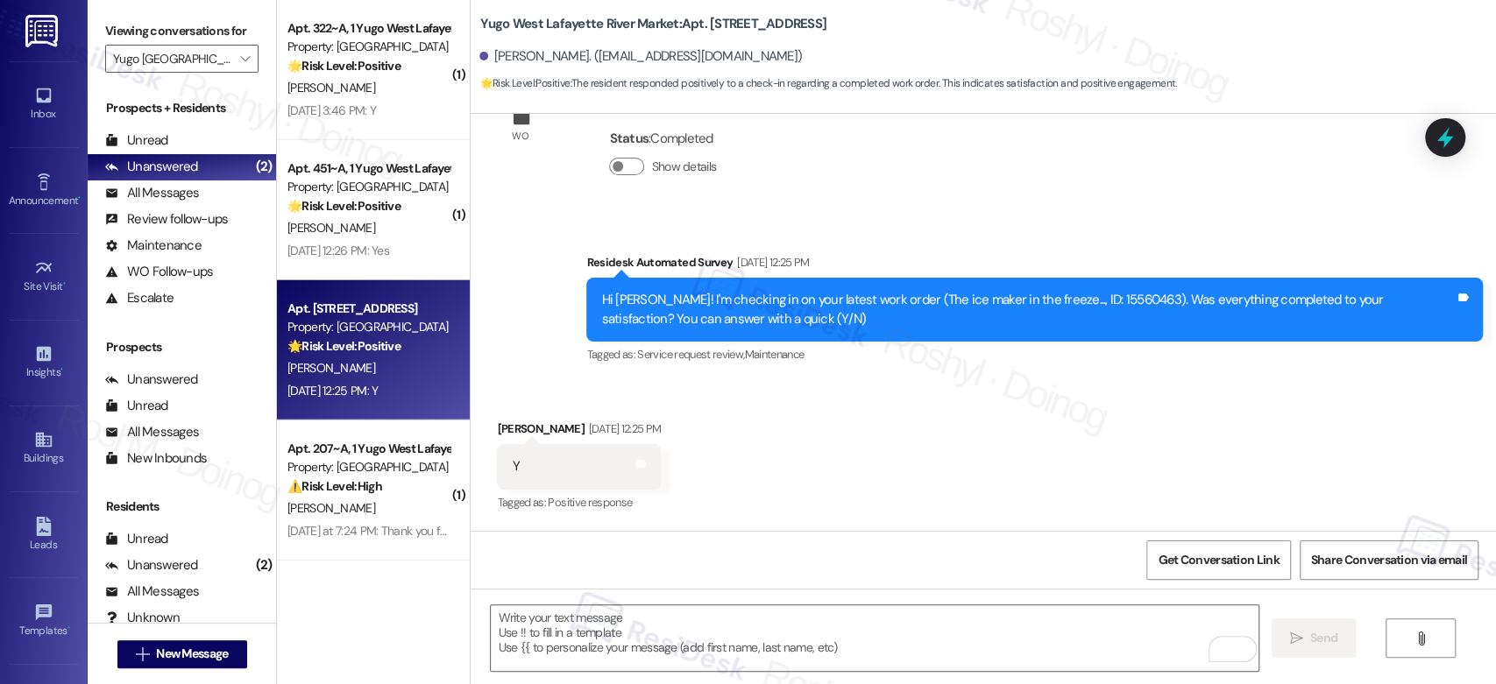
click at [363, 226] on div "K. Anderson" at bounding box center [369, 228] width 166 height 22
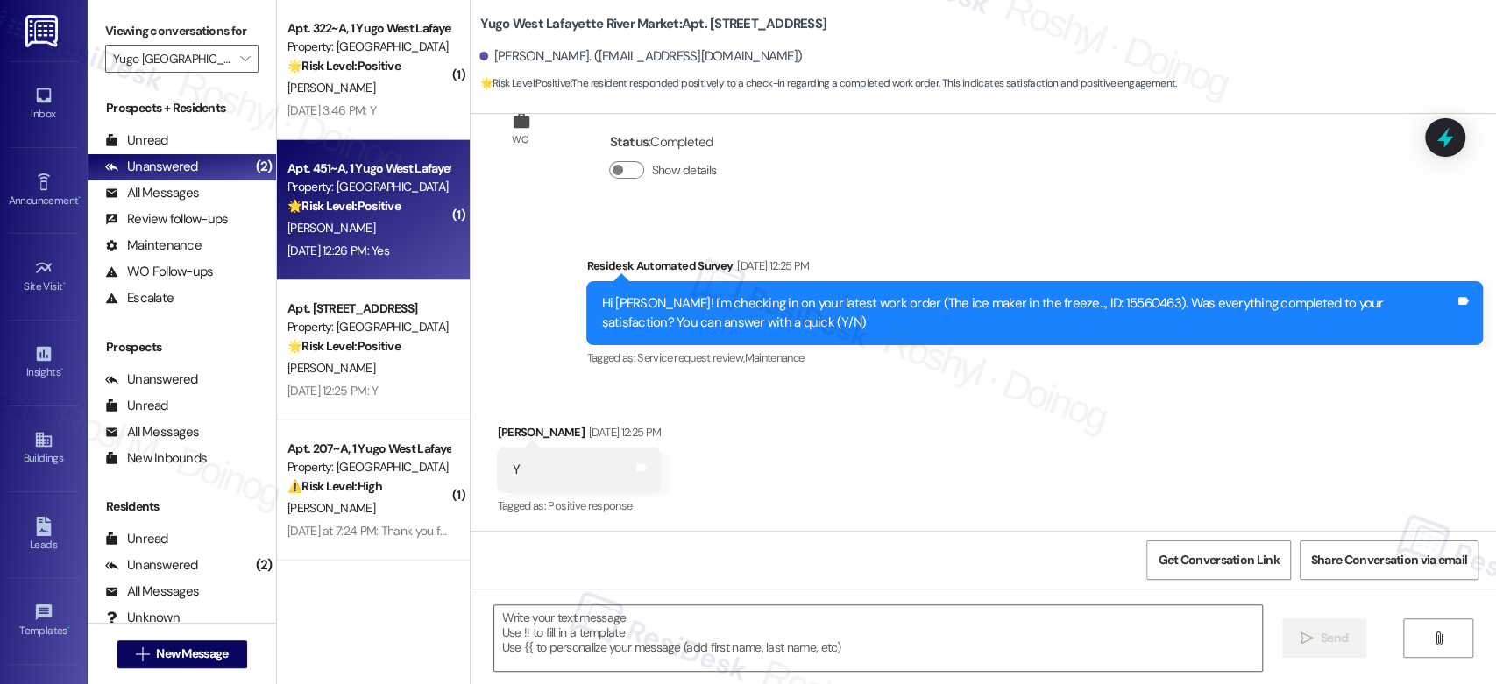
type textarea "Fetching suggested responses. Please feel free to read through the conversation…"
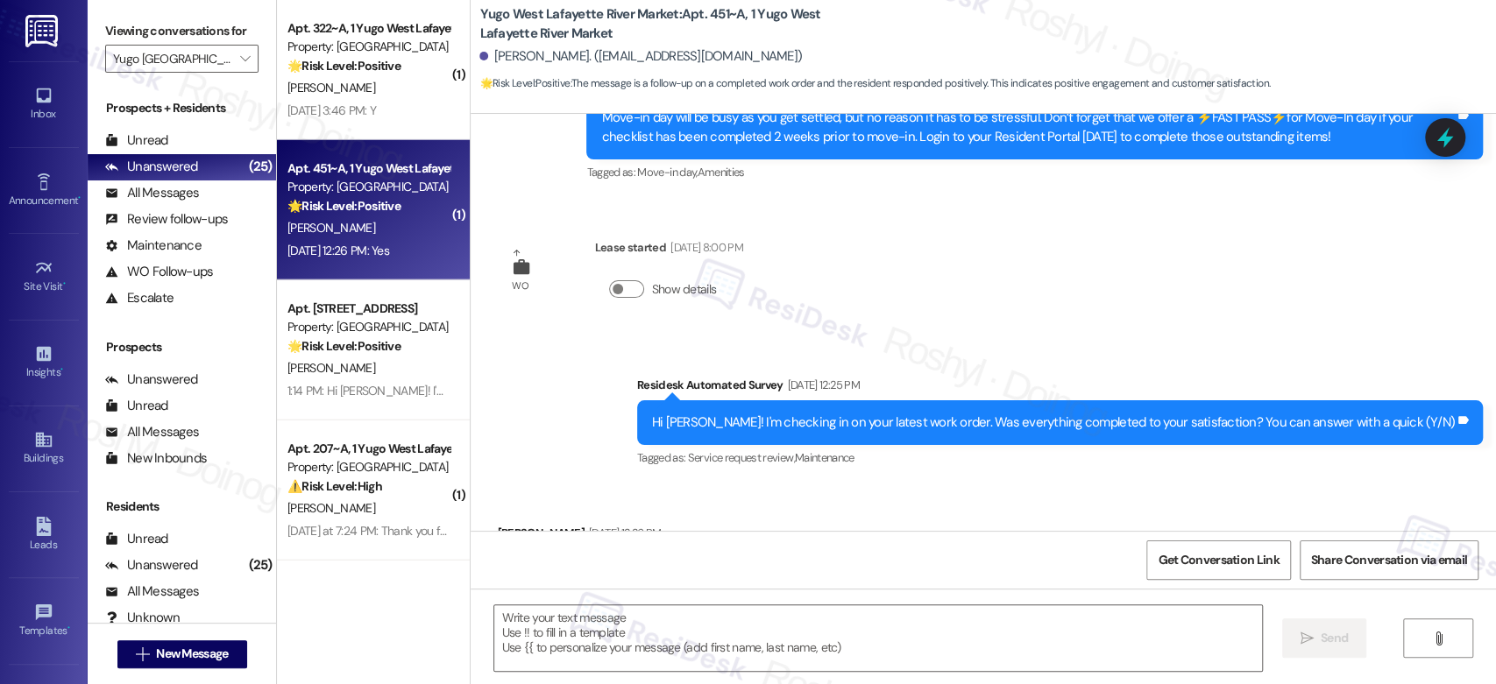
scroll to position [481, 0]
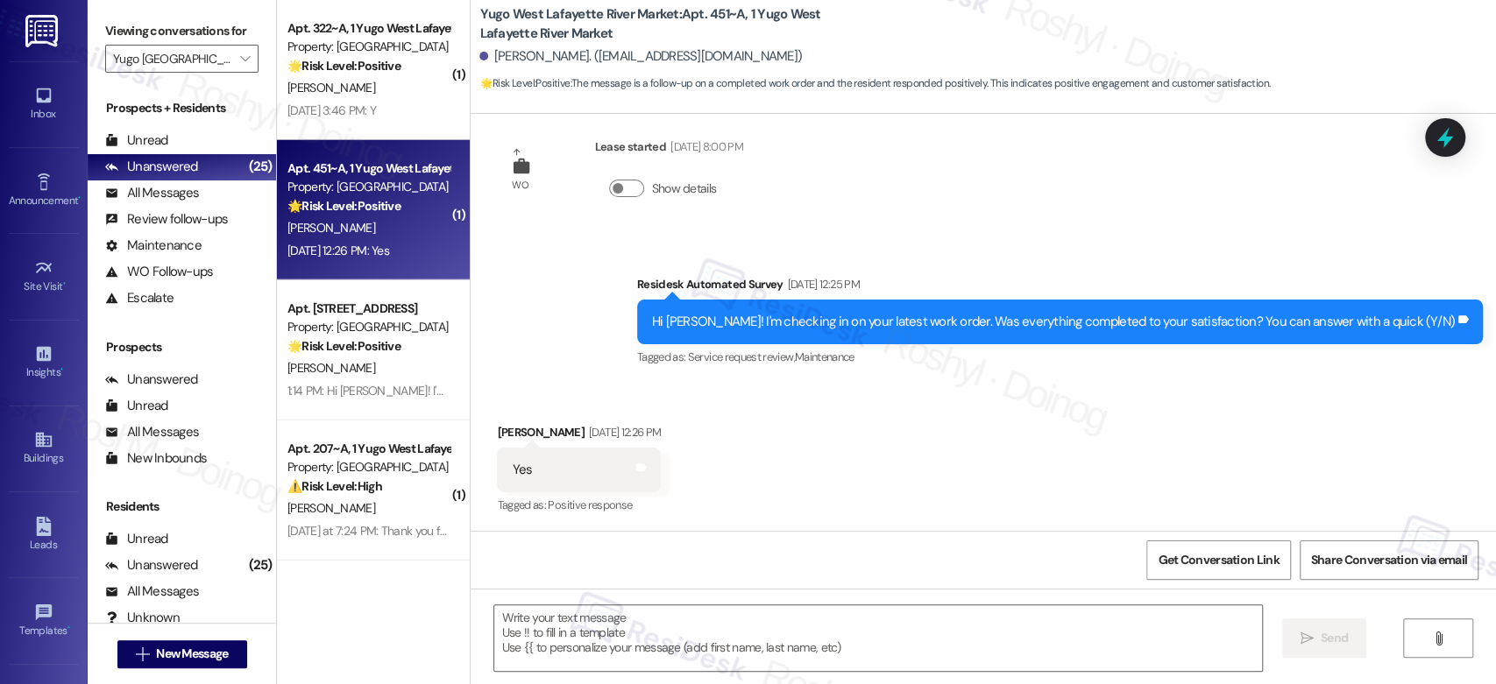
type textarea "Fetching suggested responses. Please feel free to read through the conversation…"
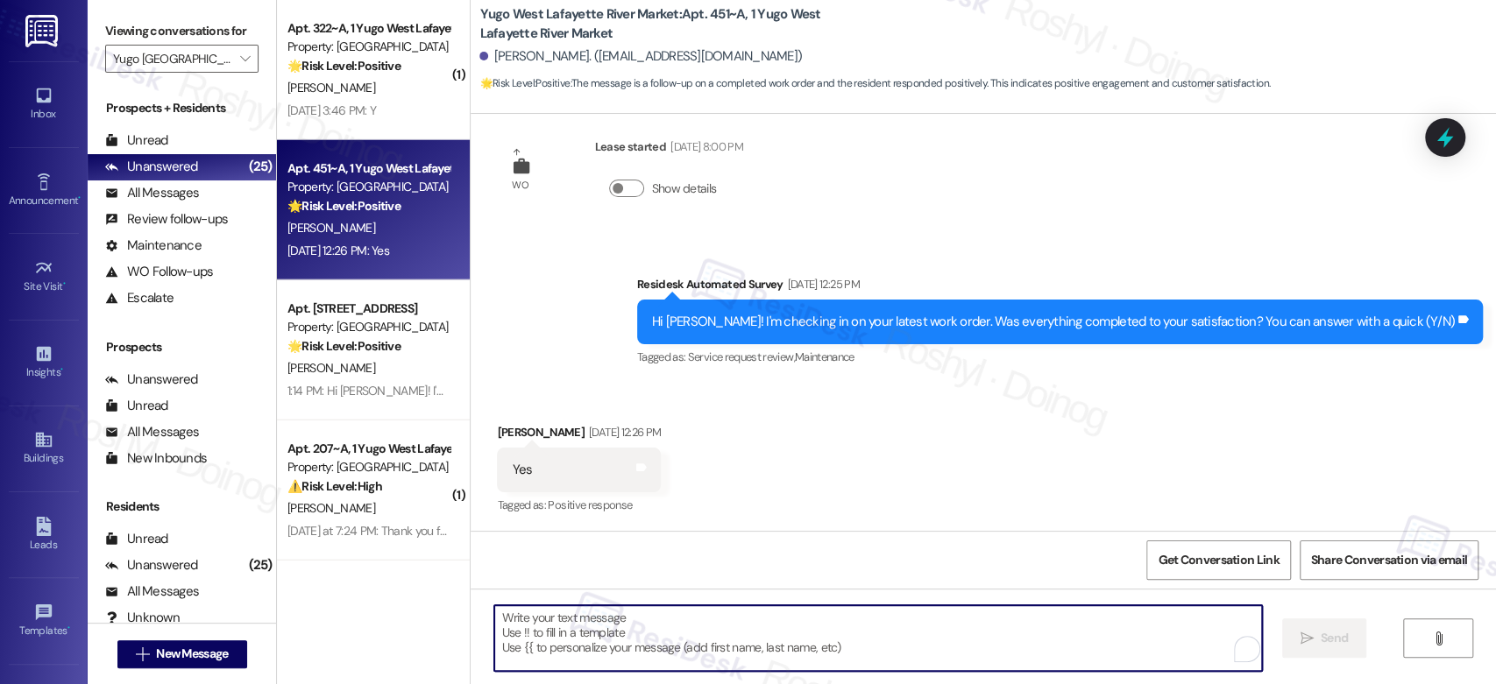
click at [618, 628] on textarea "To enrich screen reader interactions, please activate Accessibility in Grammarl…" at bounding box center [877, 639] width 767 height 66
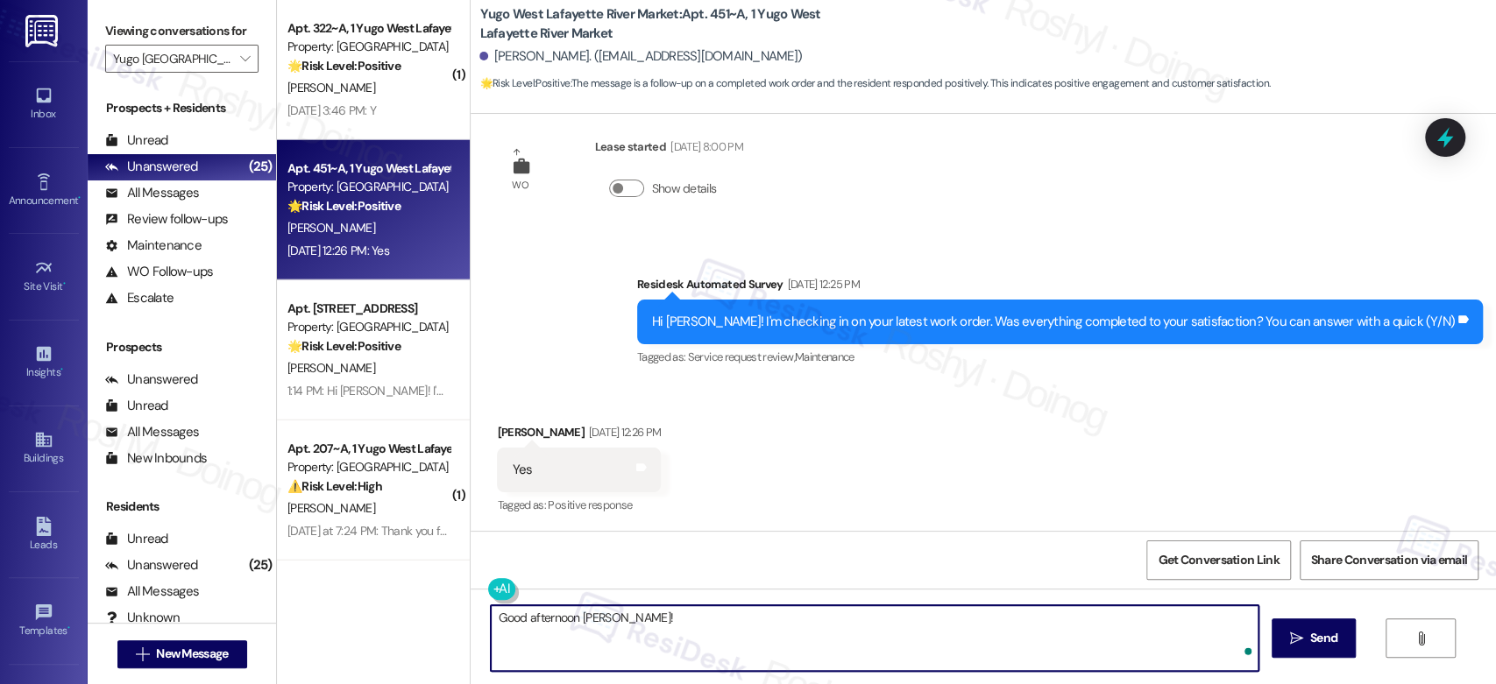
paste textarea "Hi Elizabeth!"
click at [647, 625] on textarea "Good afternoon Kate!" at bounding box center [874, 639] width 767 height 66
paste textarea "I'm happy the work order was completed to your satisfaction! We'd also love to …"
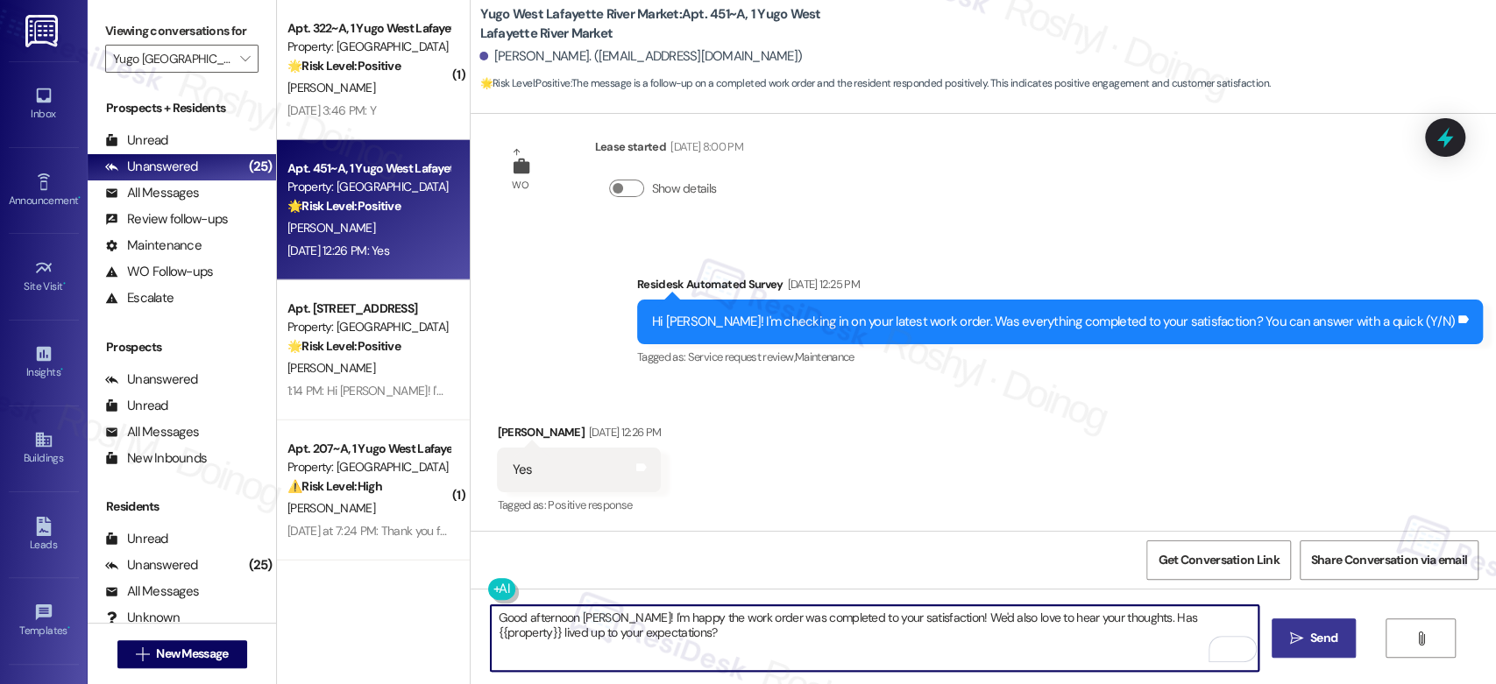
type textarea "Good afternoon Kate! I'm happy the work order was completed to your satisfactio…"
click at [1300, 628] on button " Send" at bounding box center [1314, 638] width 85 height 39
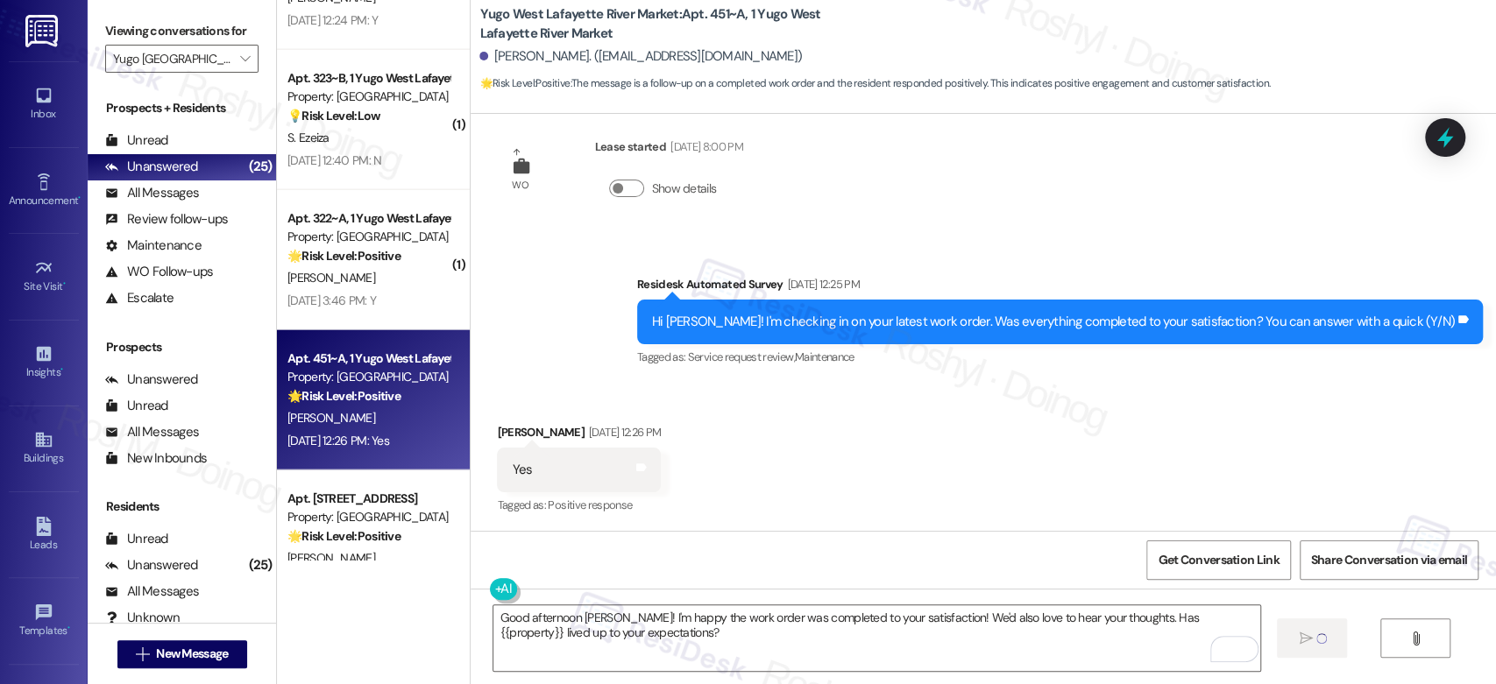
scroll to position [2750, 0]
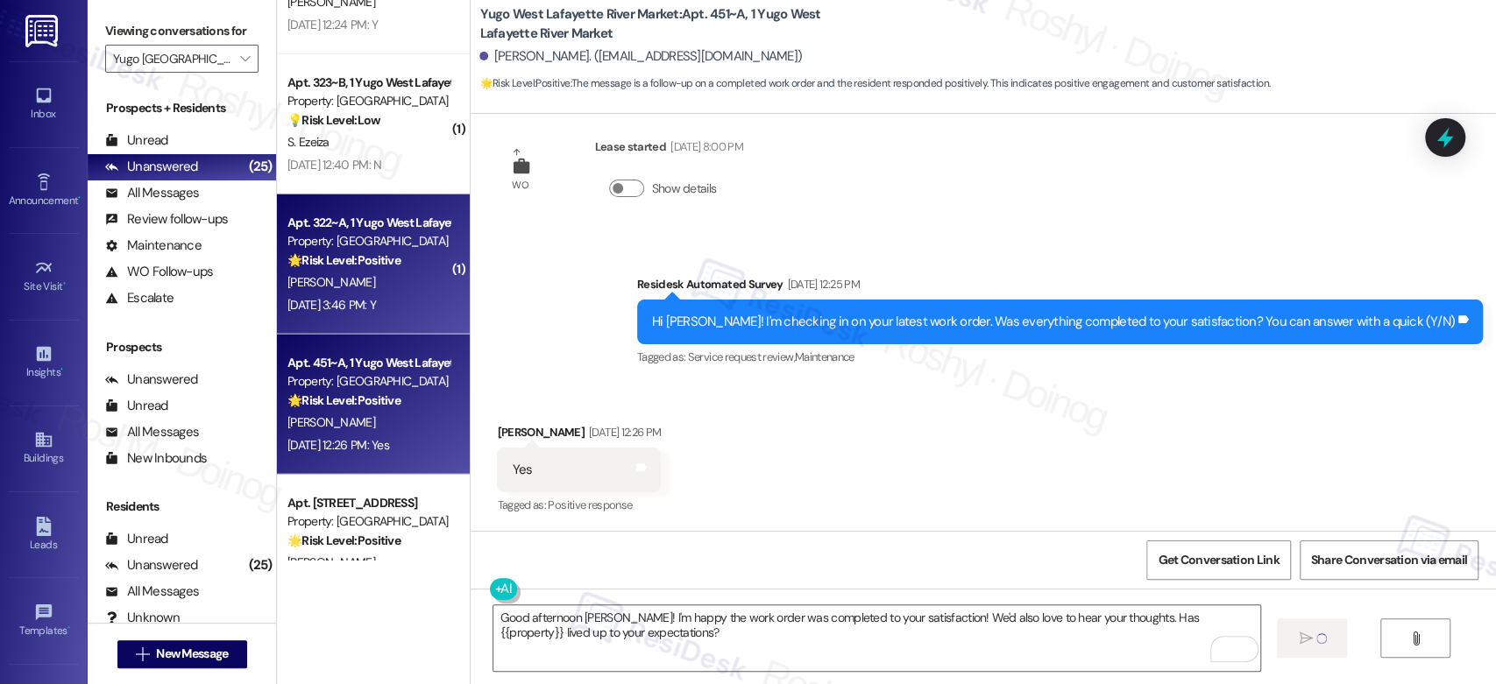
click at [298, 214] on div "Apt. 322~A, 1 Yugo West Lafayette River Market" at bounding box center [368, 223] width 162 height 18
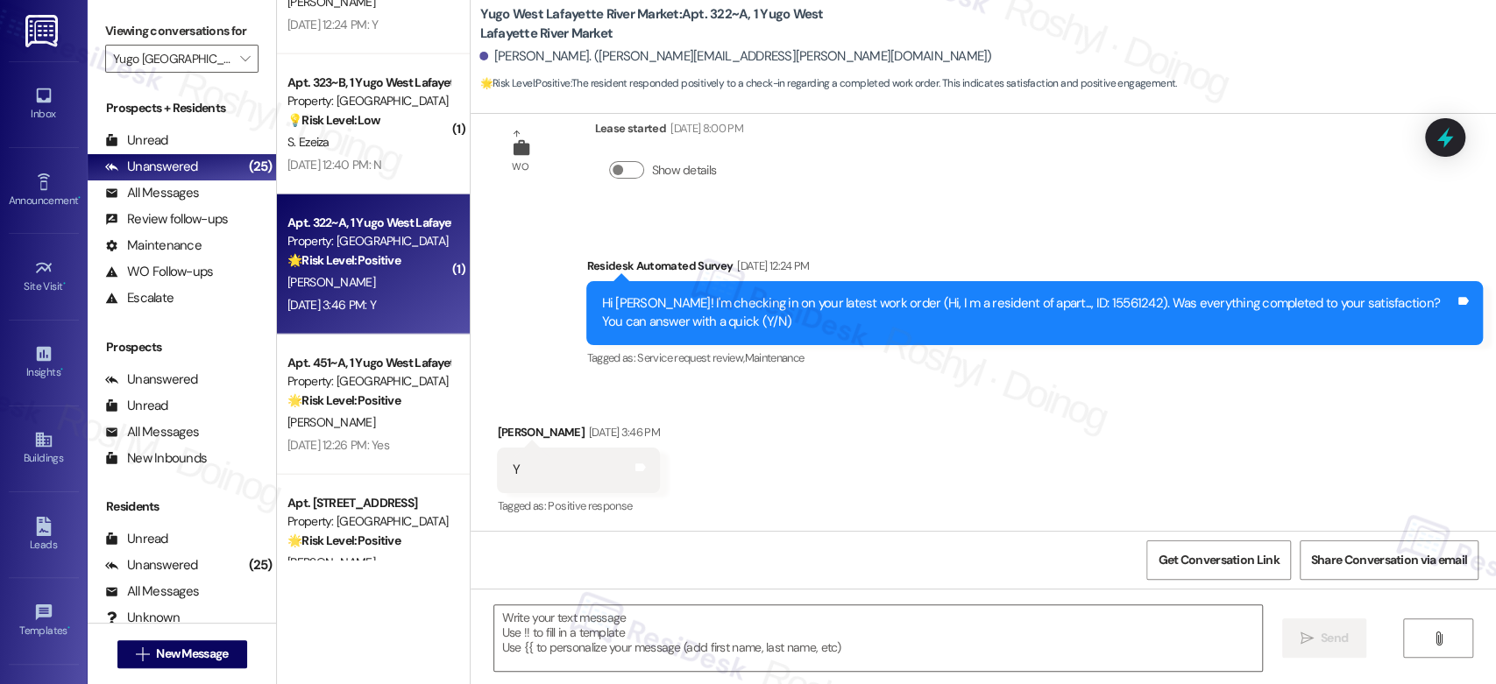
type textarea "Fetching suggested responses. Please feel free to read through the conversation…"
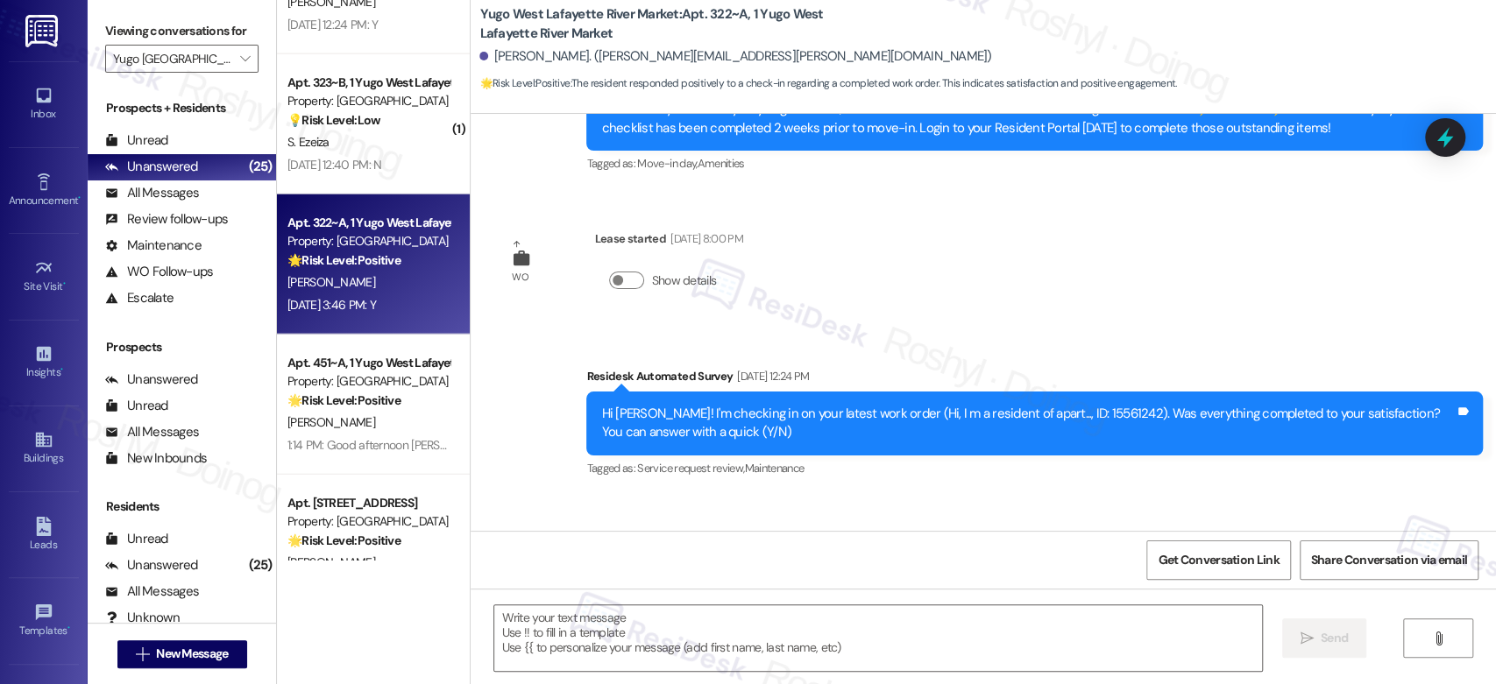
scroll to position [666, 0]
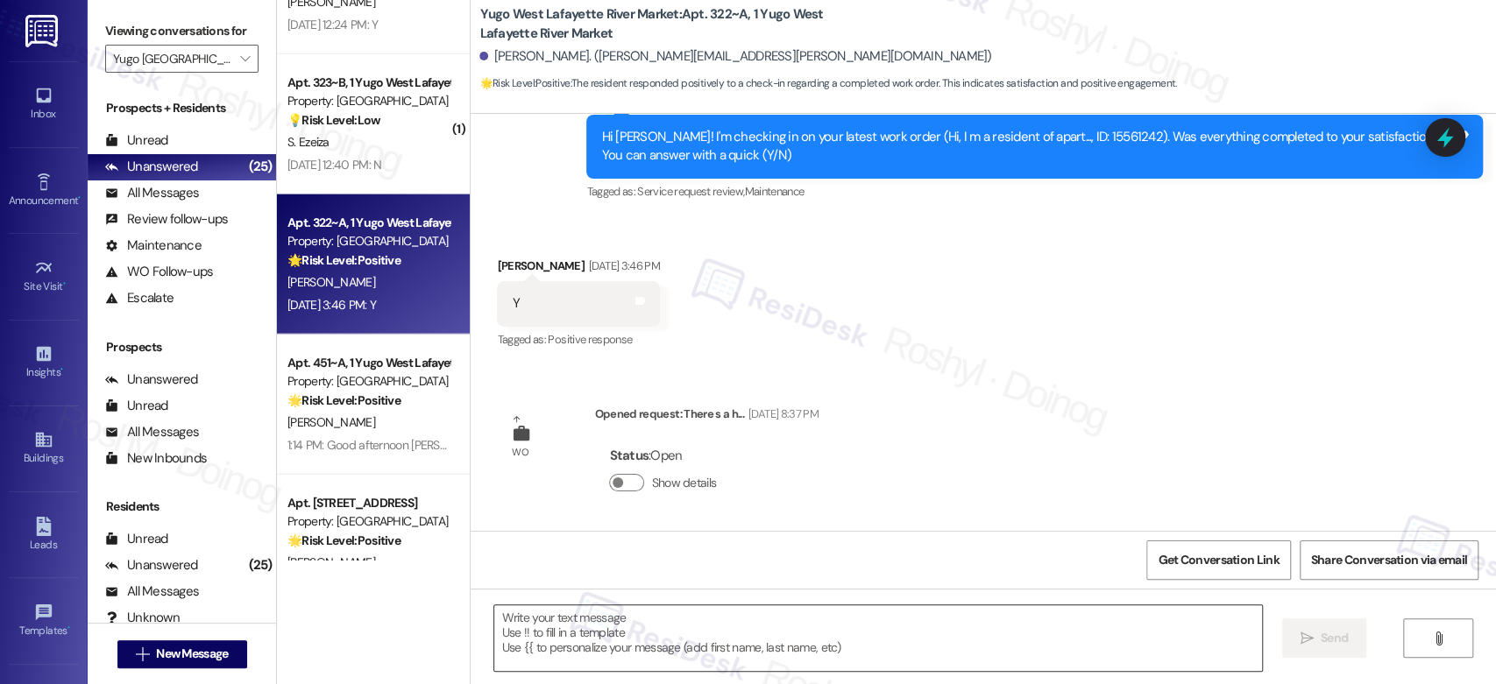
click at [601, 634] on textarea at bounding box center [877, 639] width 767 height 66
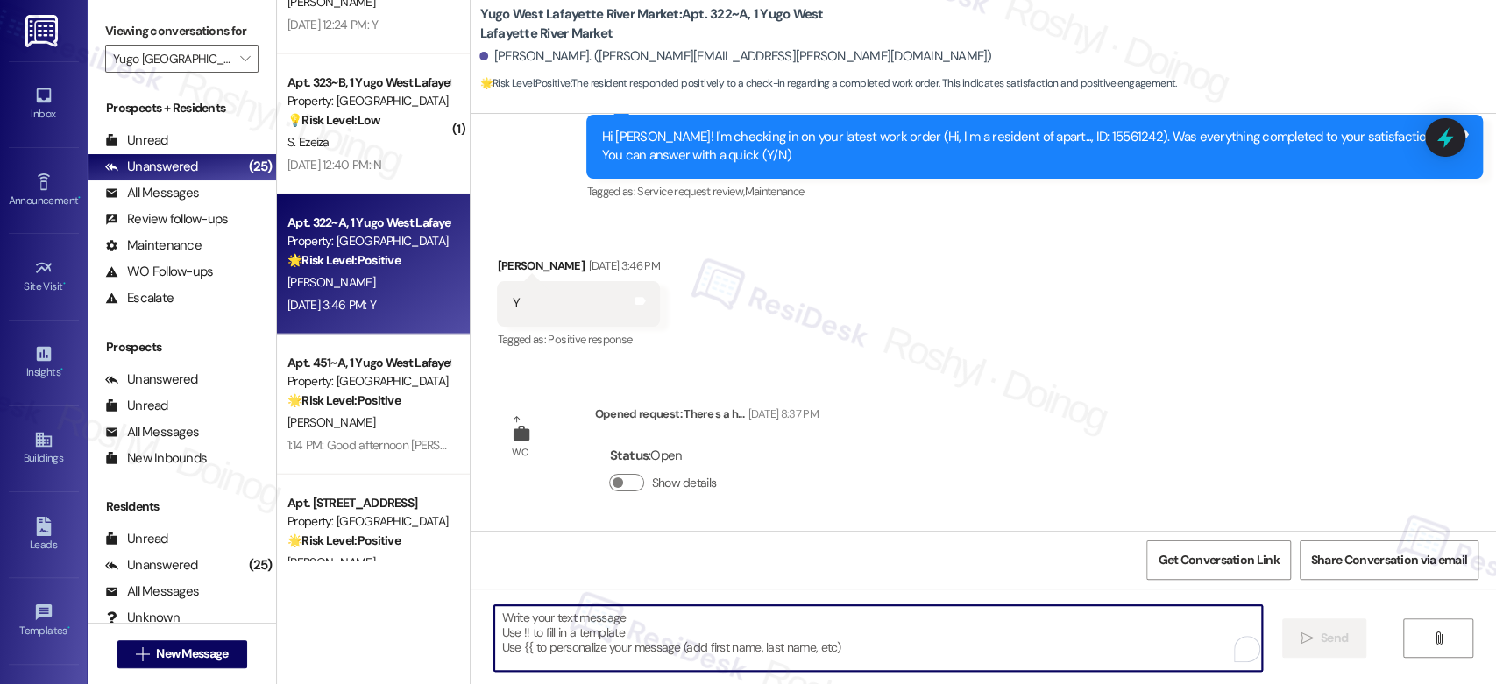
paste textarea "I'm happy the work order was completed to your satisfaction! We'd also love to …"
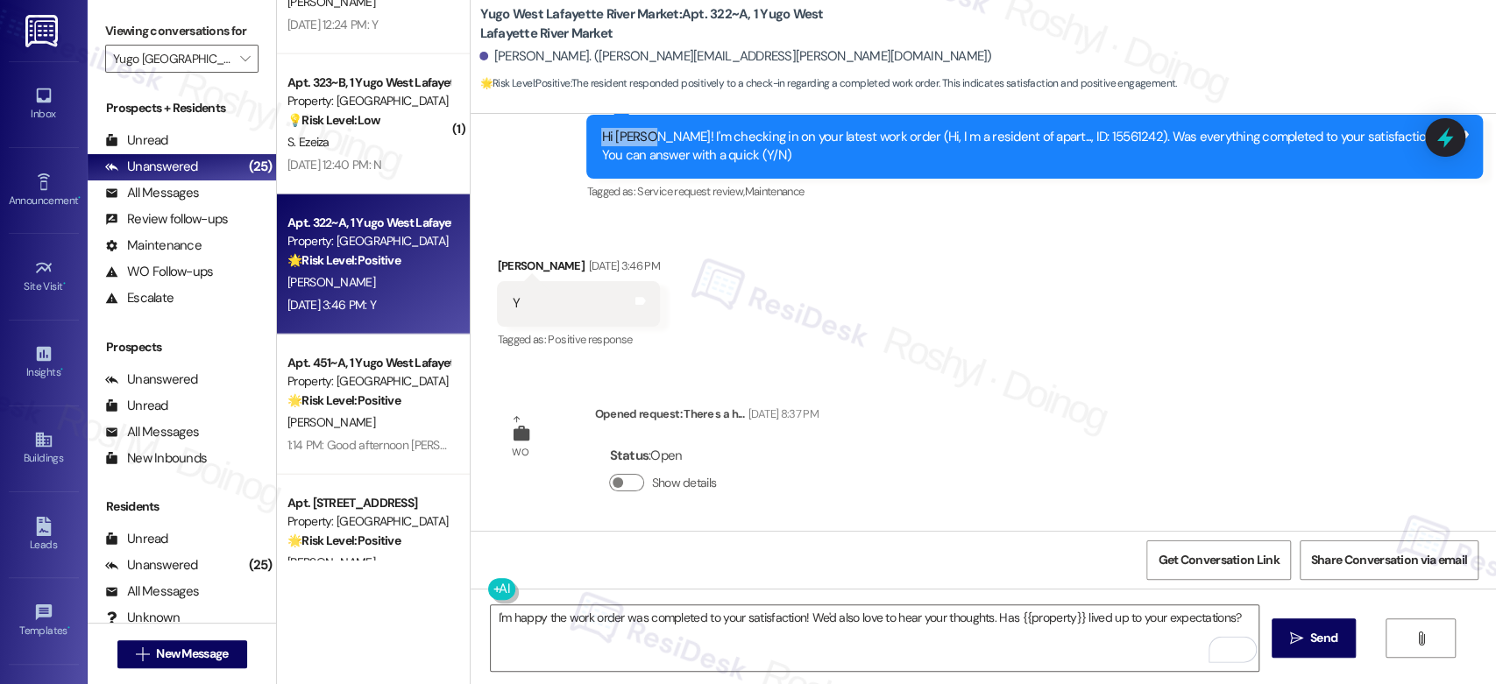
drag, startPoint x: 635, startPoint y: 131, endPoint x: 592, endPoint y: 137, distance: 44.2
click at [601, 137] on div "Hi Raahil! I'm checking in on your latest work order (Hi, I m a resident of apa…" at bounding box center [1028, 147] width 854 height 38
click at [636, 134] on div "Hi Raahil! I'm checking in on your latest work order (Hi, I m a resident of apa…" at bounding box center [1028, 147] width 854 height 38
drag, startPoint x: 638, startPoint y: 134, endPoint x: 510, endPoint y: 134, distance: 127.9
click at [510, 134] on div "Survey, sent via SMS Residesk Automated Survey Sep 12, 2025 at 12:24 PM Hi Raah…" at bounding box center [983, 134] width 1025 height 167
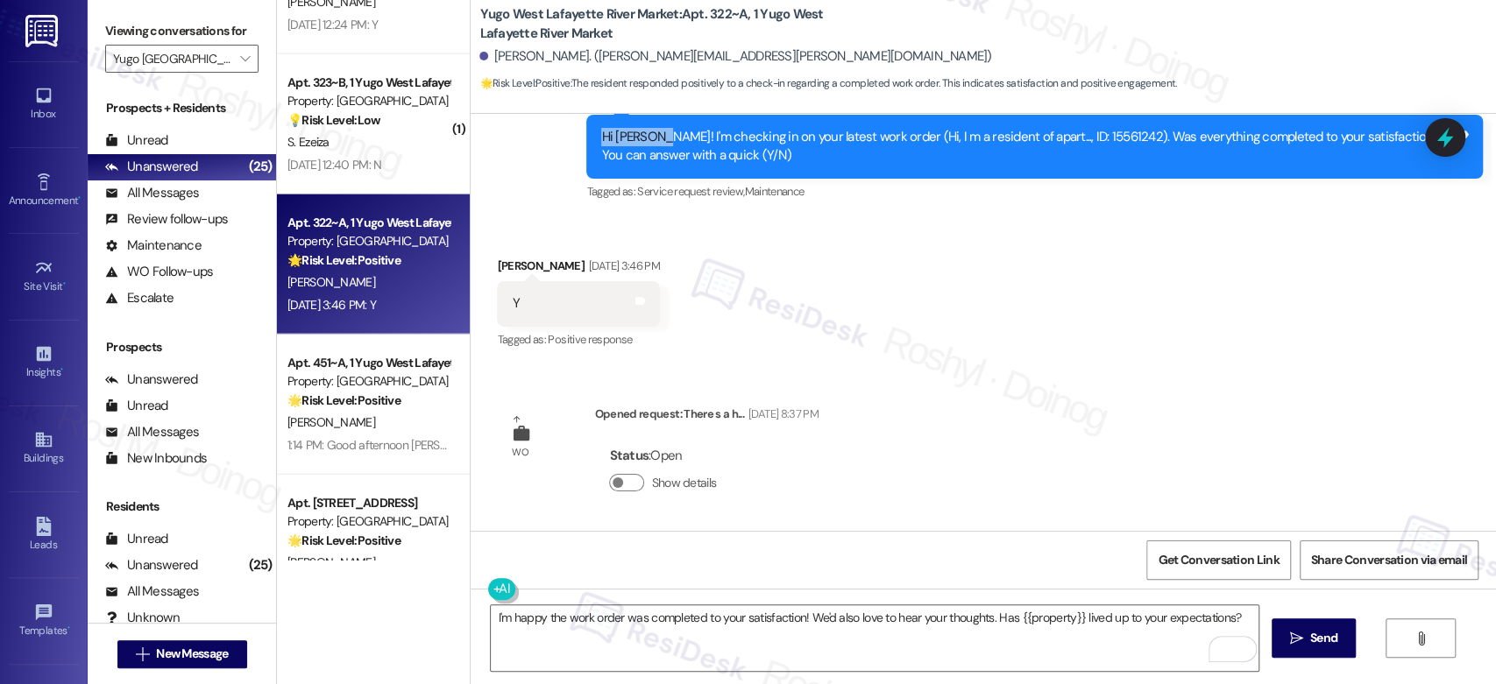
copy div "Hi Raahil!"
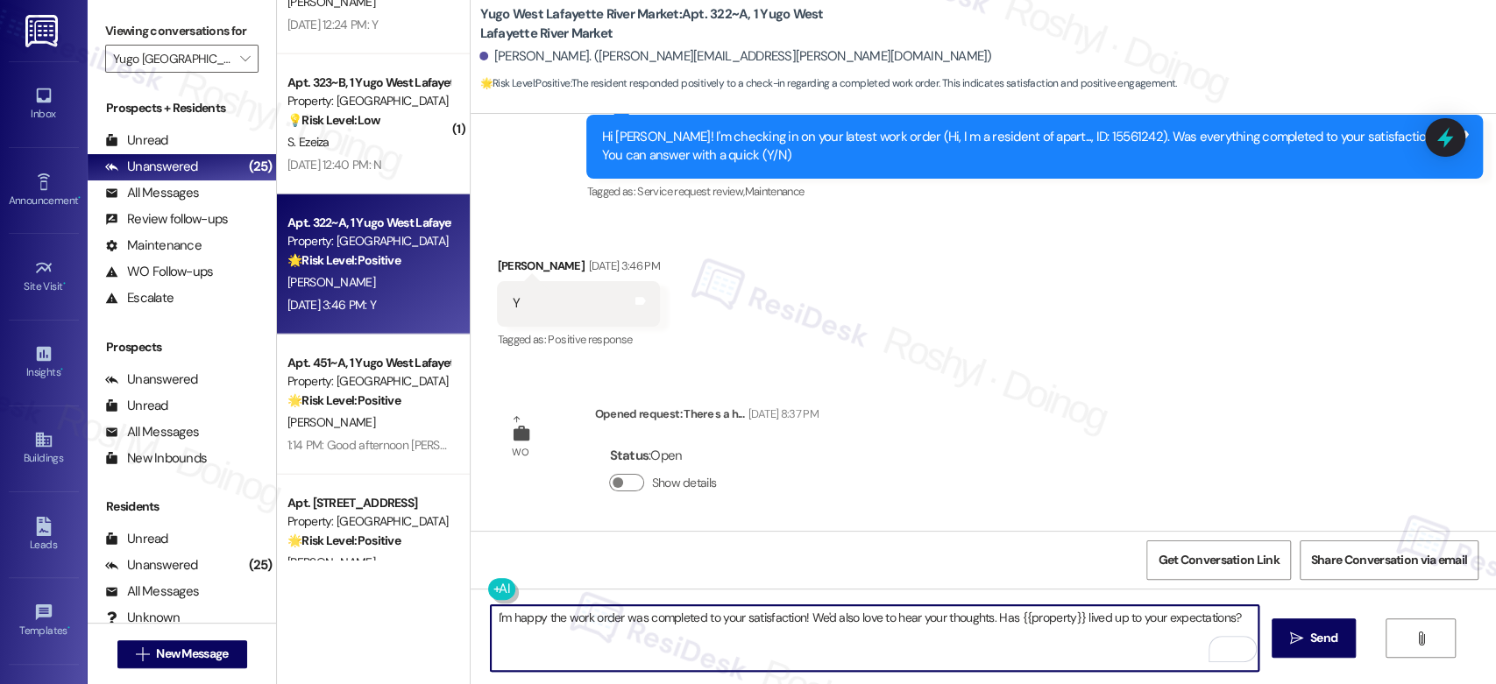
click at [491, 621] on textarea "I'm happy the work order was completed to your satisfaction! We'd also love to …" at bounding box center [874, 639] width 767 height 66
paste textarea "Hi Raahil!"
type textarea "Hi Raahil! I'm happy the work order was completed to your satisfaction! We'd al…"
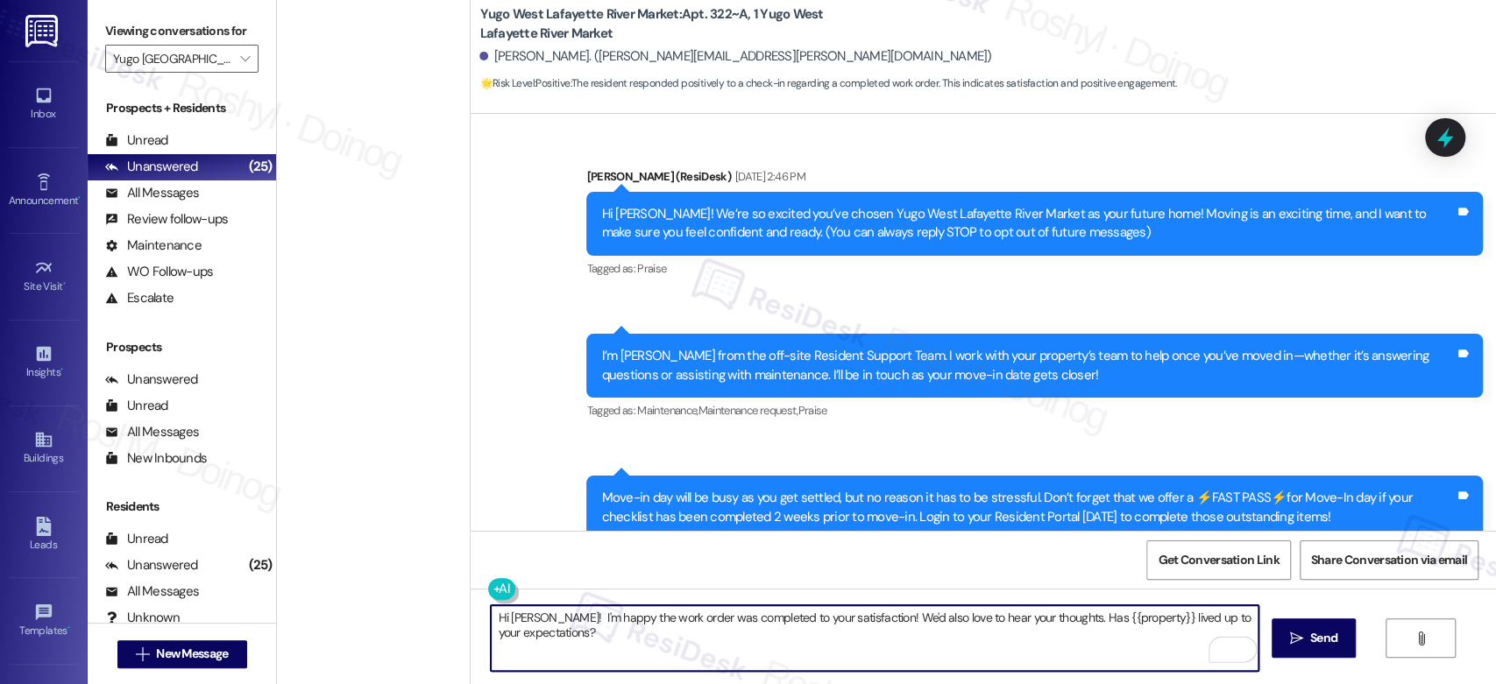
scroll to position [666, 0]
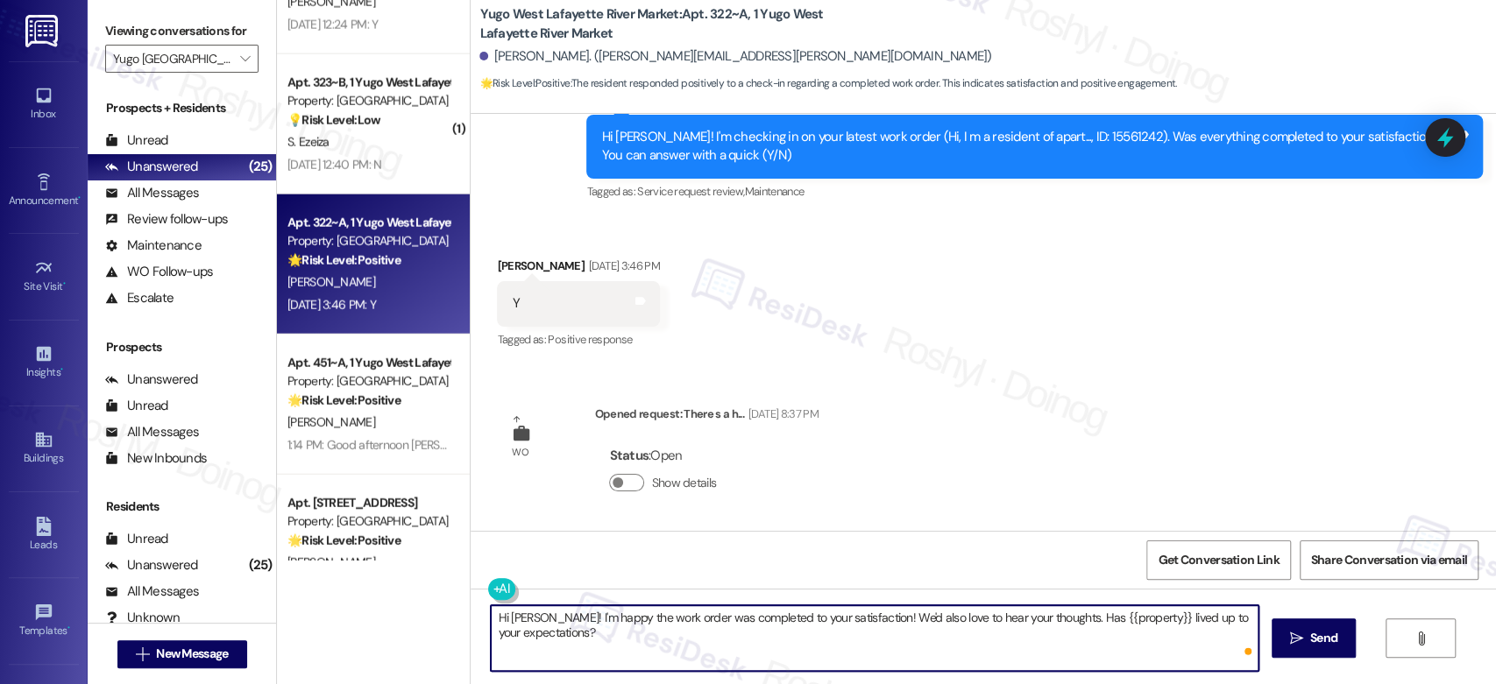
click at [492, 620] on textarea "Hi [PERSON_NAME]! I'm happy the work order was completed to your satisfaction! …" at bounding box center [874, 639] width 767 height 66
type textarea "Good afternoon Raahil! I'm happy the work order was completed to your satisfact…"
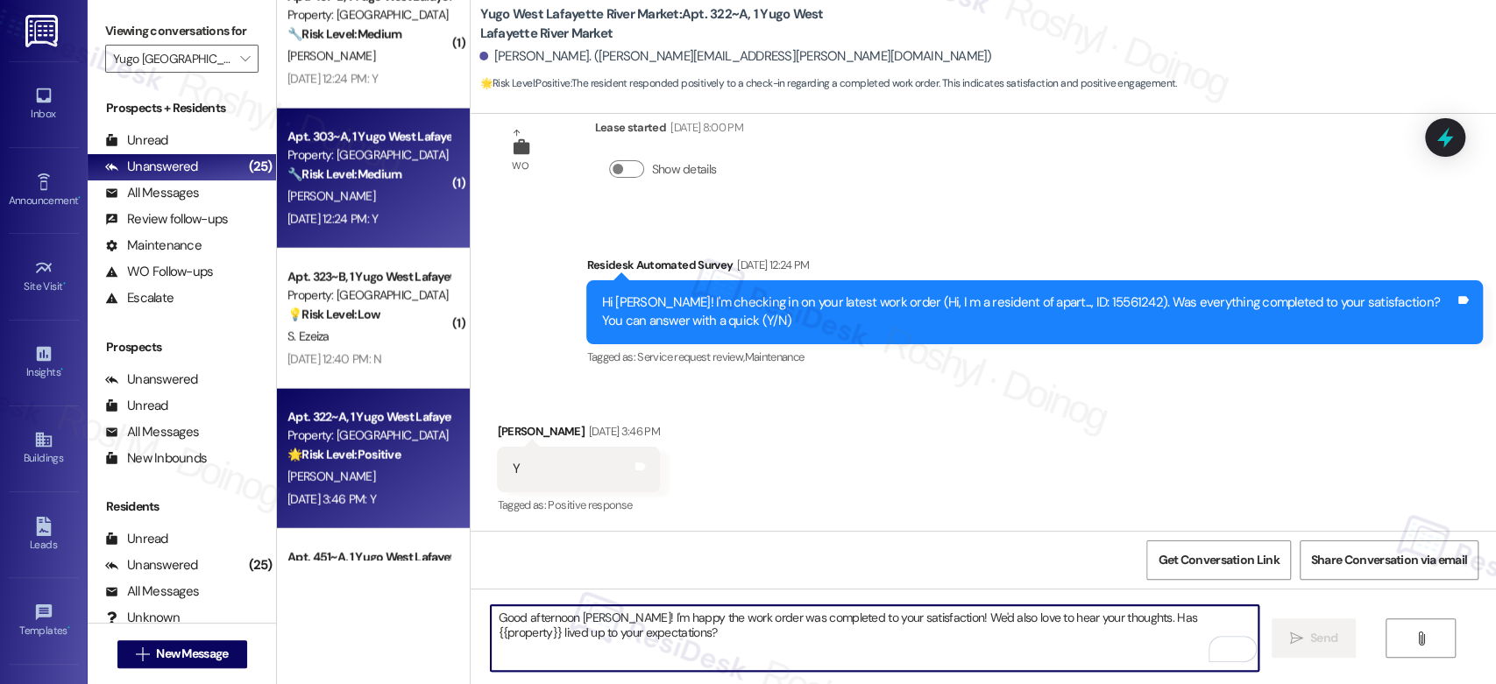
scroll to position [500, 0]
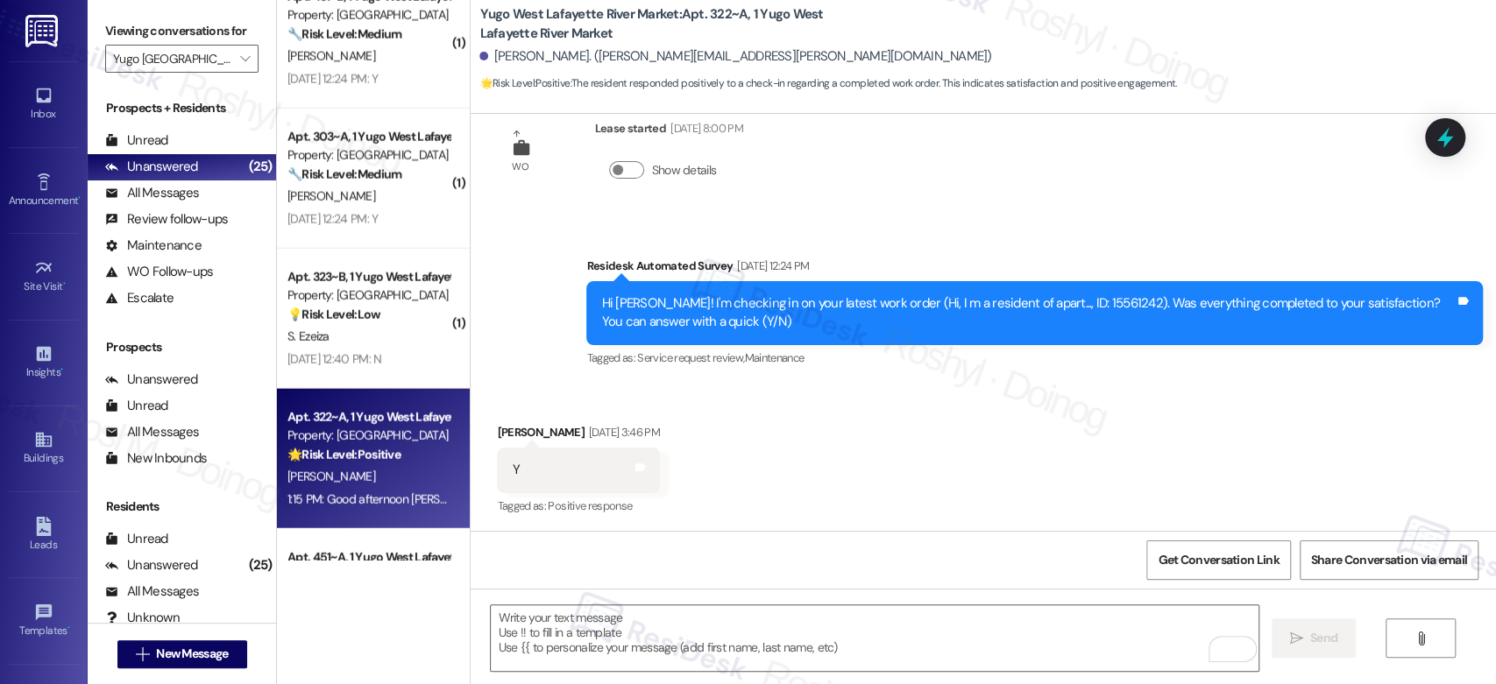
click at [391, 206] on div "[PERSON_NAME]" at bounding box center [369, 197] width 166 height 22
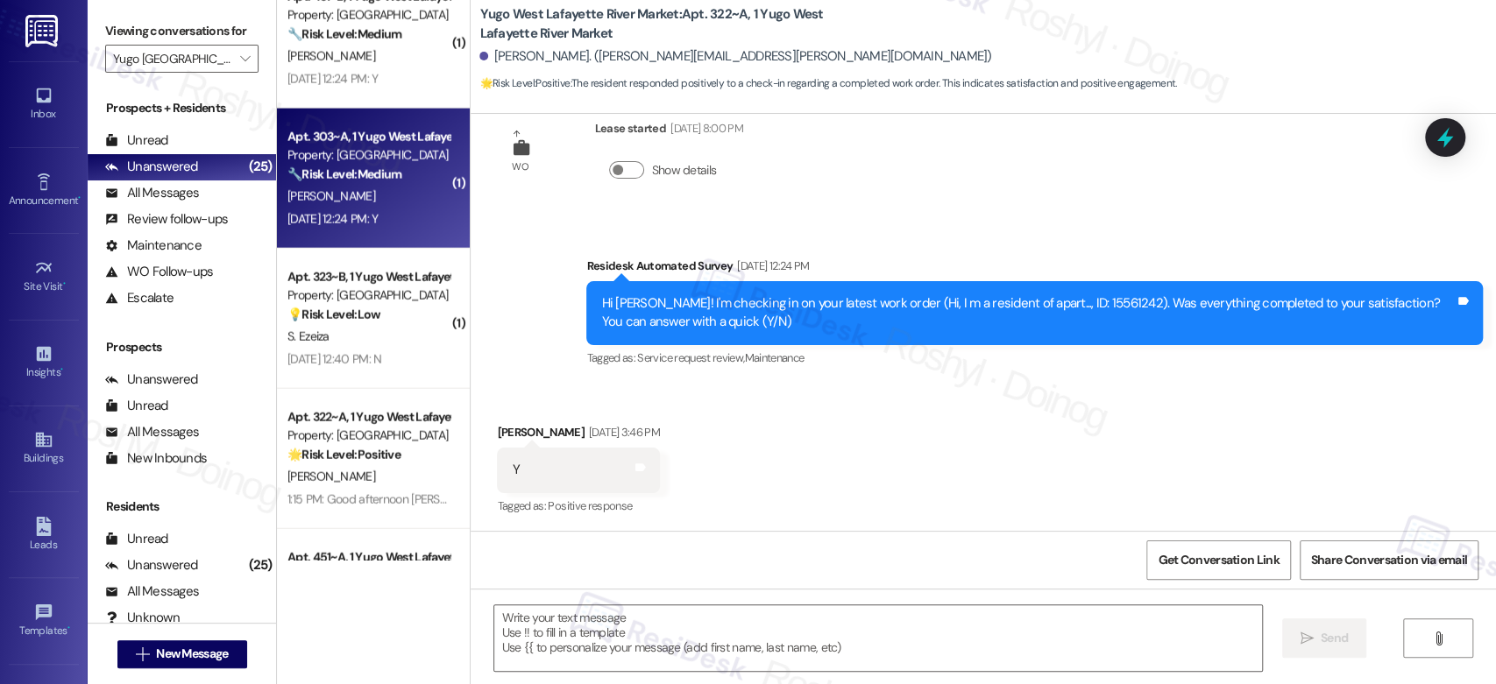
type textarea "Fetching suggested responses. Please feel free to read through the conversation…"
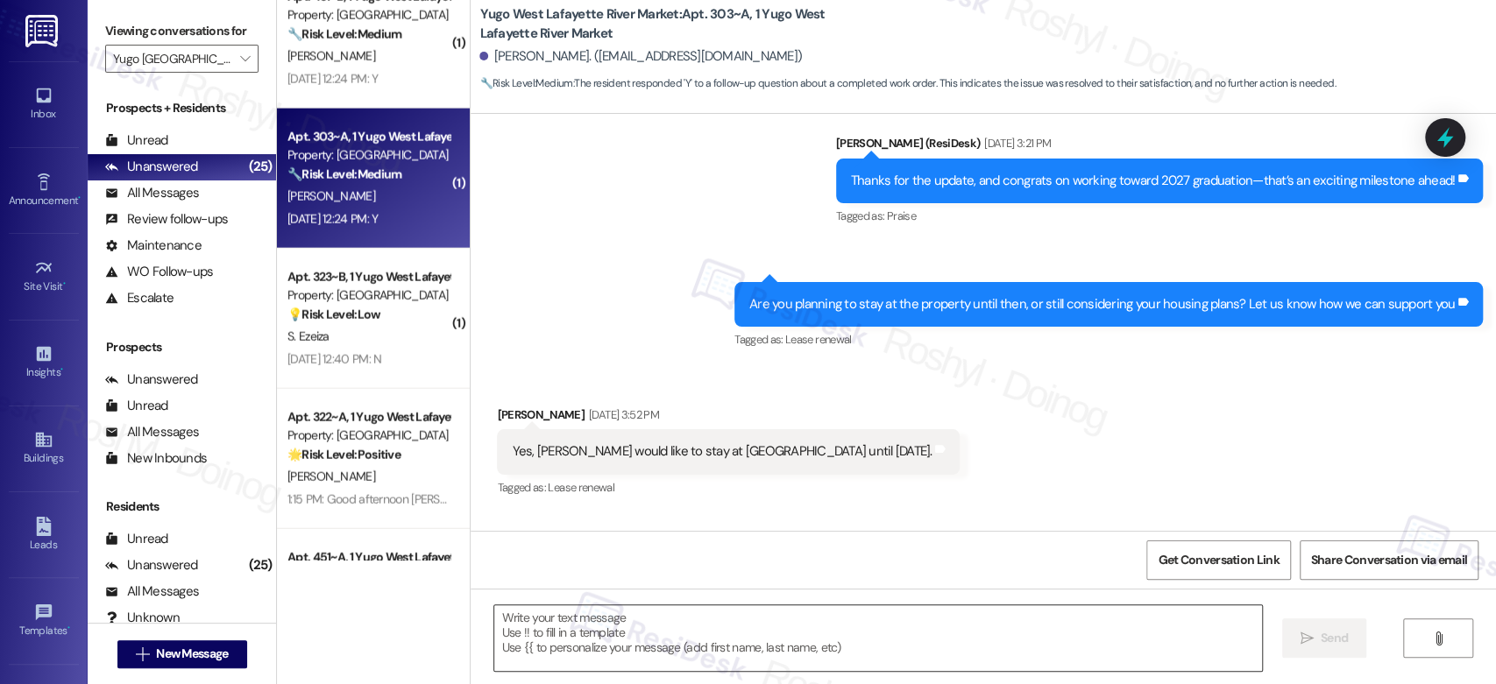
type textarea "Fetching suggested responses. Please feel free to read through the conversation…"
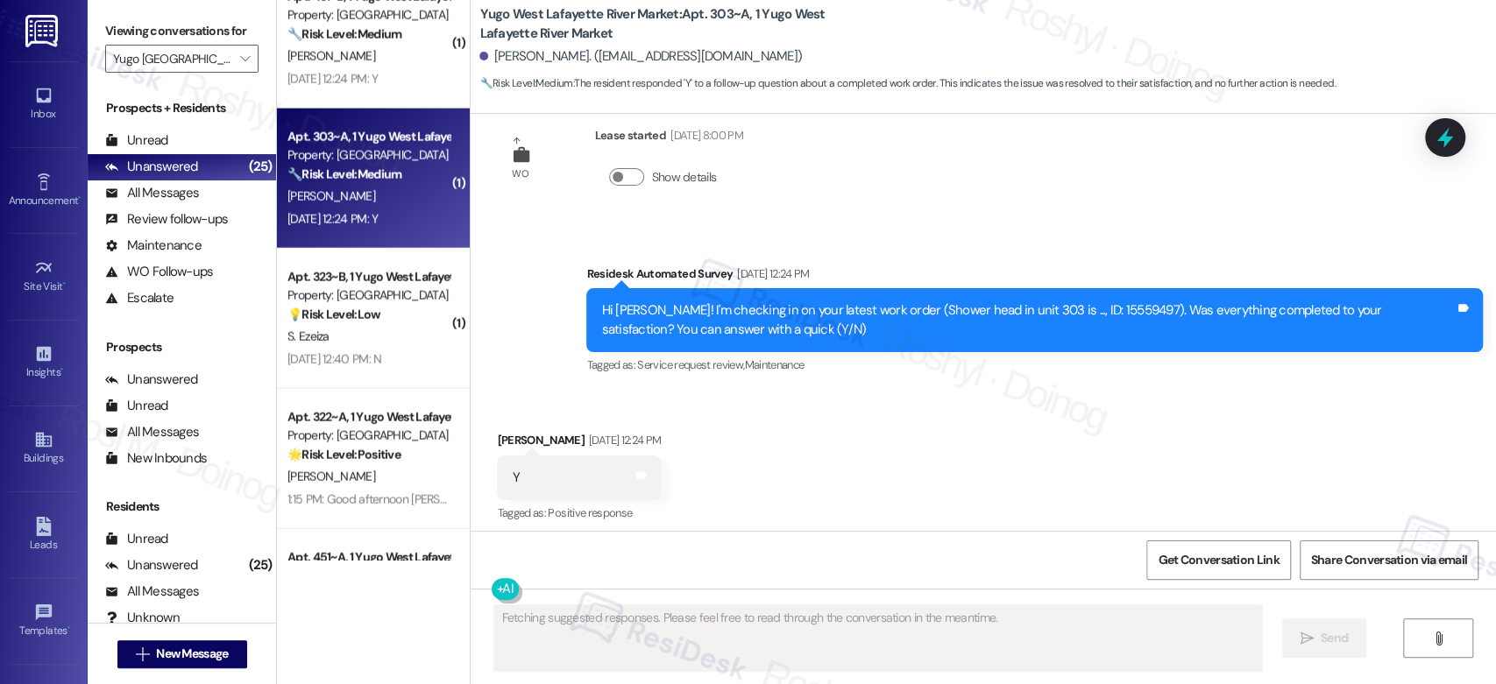
scroll to position [1705, 0]
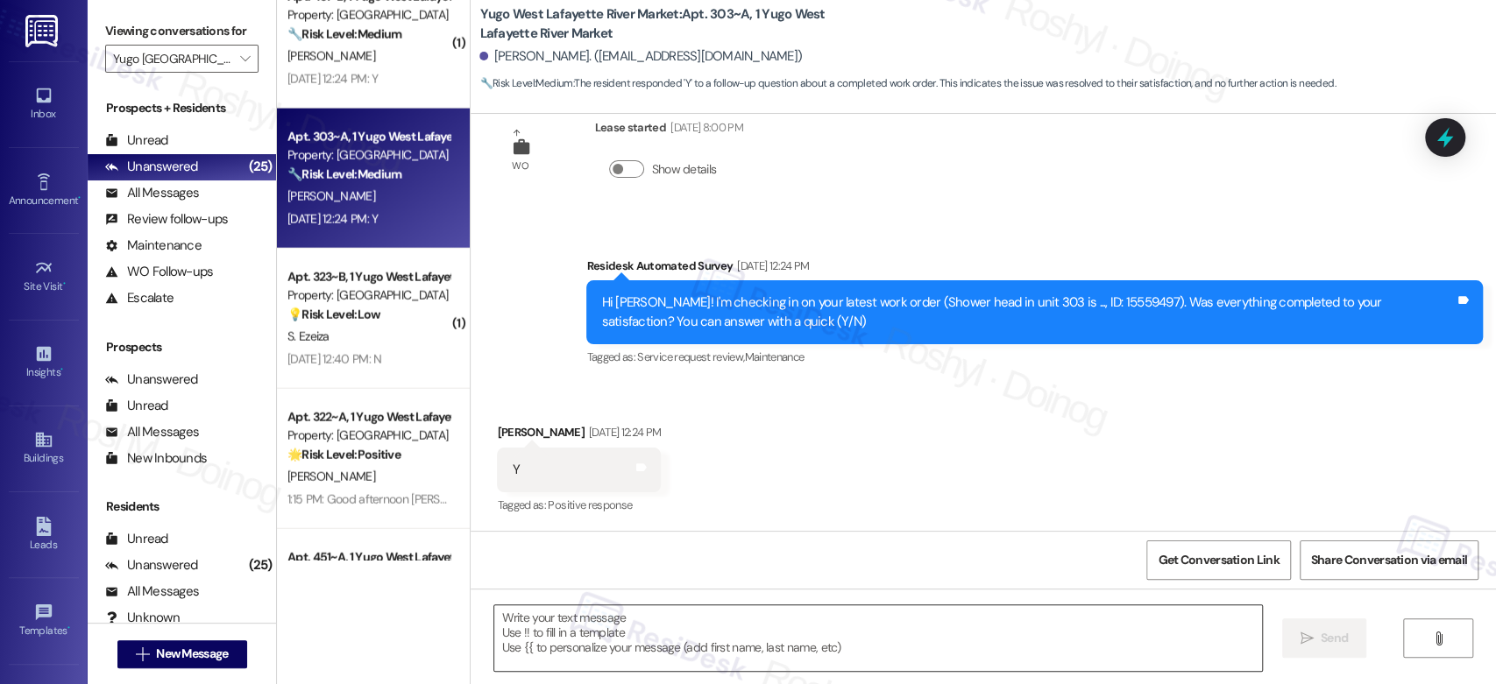
click at [619, 629] on textarea at bounding box center [877, 639] width 767 height 66
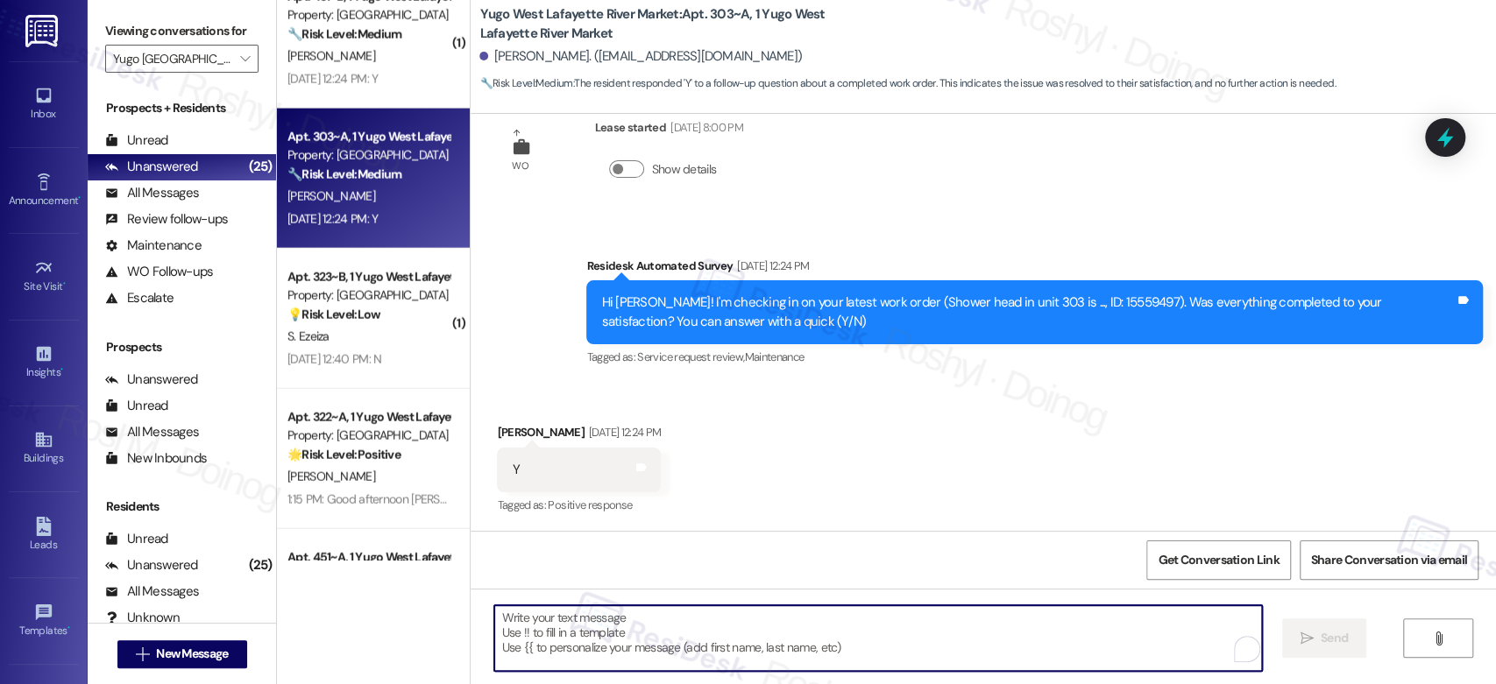
paste textarea "Hi [PERSON_NAME]!"
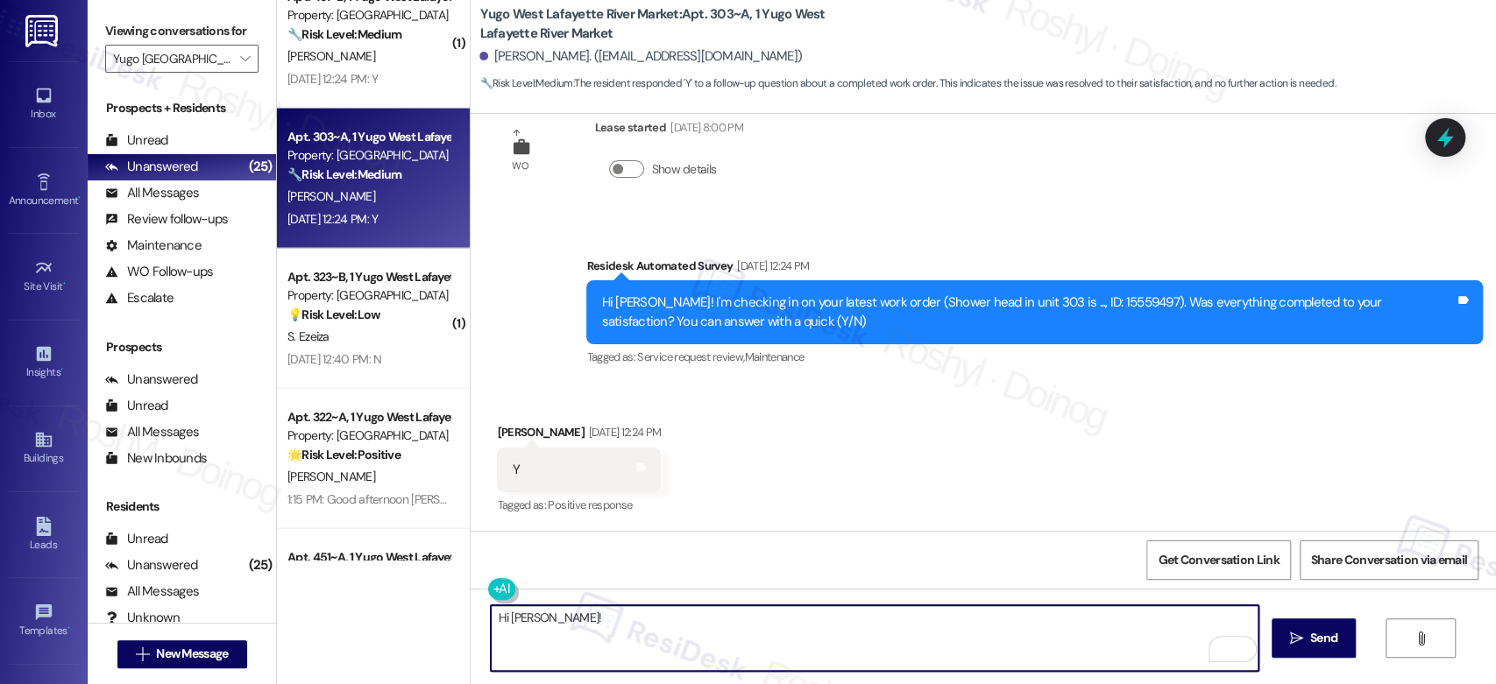
paste textarea "I'm happy the work order was completed to your satisfaction! We'd also love to …"
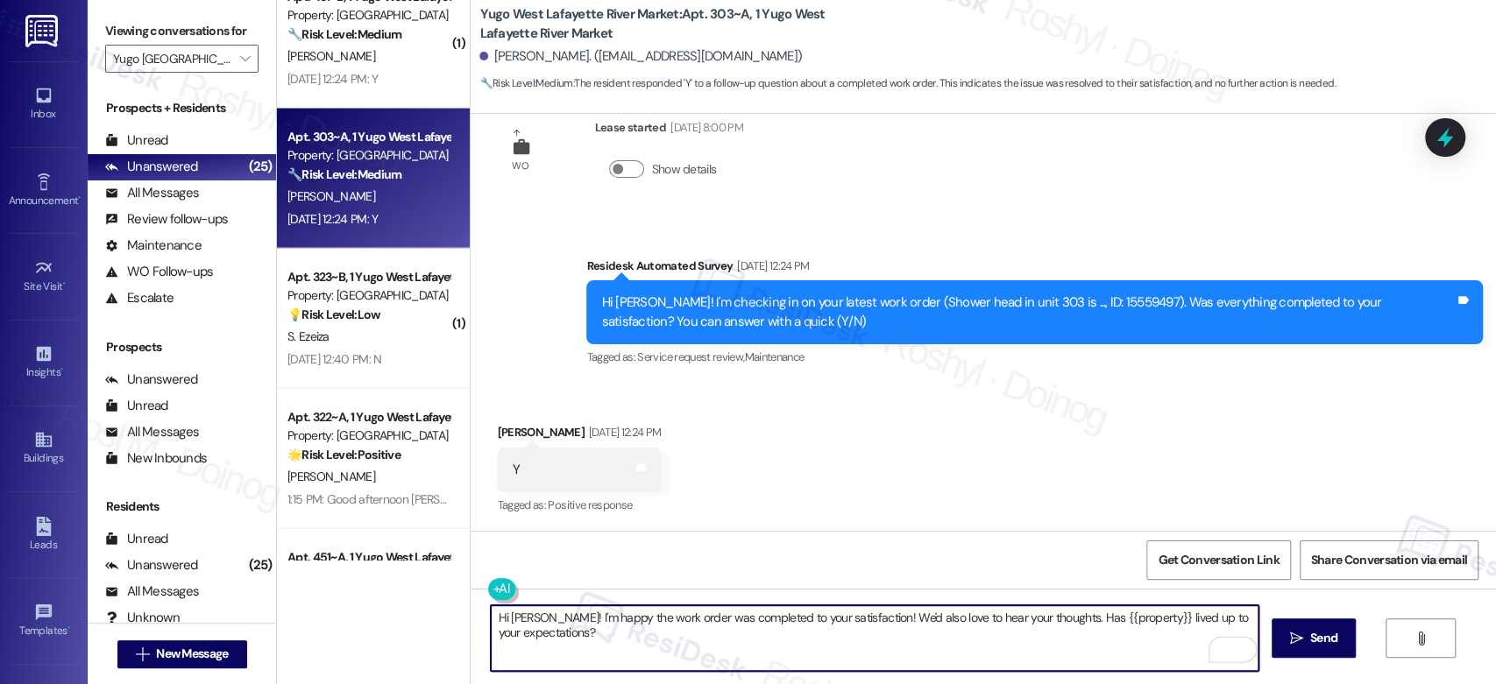
click at [505, 618] on textarea "Hi [PERSON_NAME]! I'm happy the work order was completed to your satisfaction! …" at bounding box center [874, 639] width 767 height 66
click at [694, 635] on textarea "Hi Ray! I'm happy the work order was completed to your satisfaction! We'd also …" at bounding box center [874, 639] width 767 height 66
drag, startPoint x: 694, startPoint y: 635, endPoint x: 465, endPoint y: 613, distance: 229.8
click at [471, 613] on div "Hi Ray! I'm happy the work order was completed to your satisfaction! We'd also …" at bounding box center [983, 654] width 1025 height 131
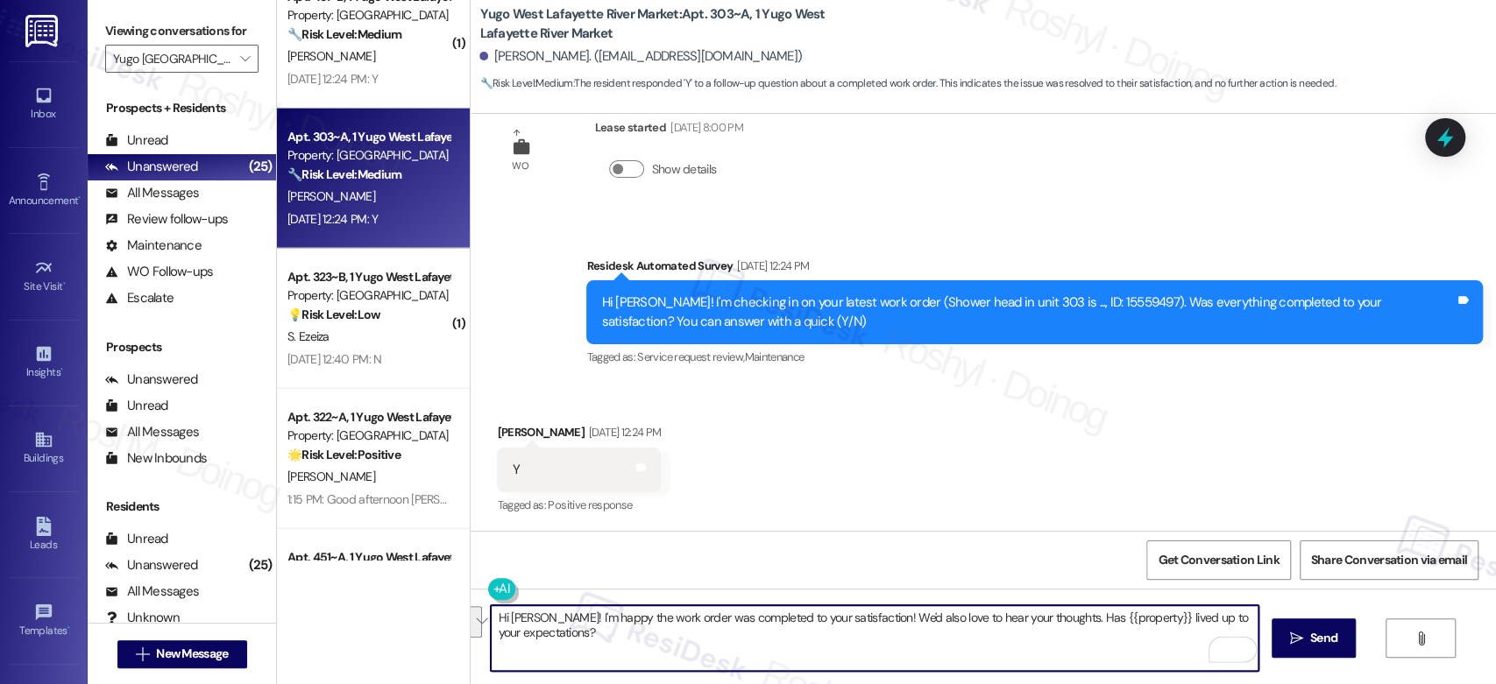
click at [528, 624] on textarea "Hi Ray! I'm happy the work order was completed to your satisfaction! We'd also …" at bounding box center [874, 639] width 767 height 66
click at [491, 619] on textarea "Hi Ray! I'm happy the work order was completed to your satisfaction! We'd also …" at bounding box center [874, 639] width 767 height 66
click at [595, 638] on textarea "Hi Ray! I'm happy the work order was completed to your satisfaction! We'd also …" at bounding box center [874, 639] width 767 height 66
click at [491, 617] on textarea "Hi Ray! I'm happy the work order was completed to your satisfaction! We'd also …" at bounding box center [874, 639] width 767 height 66
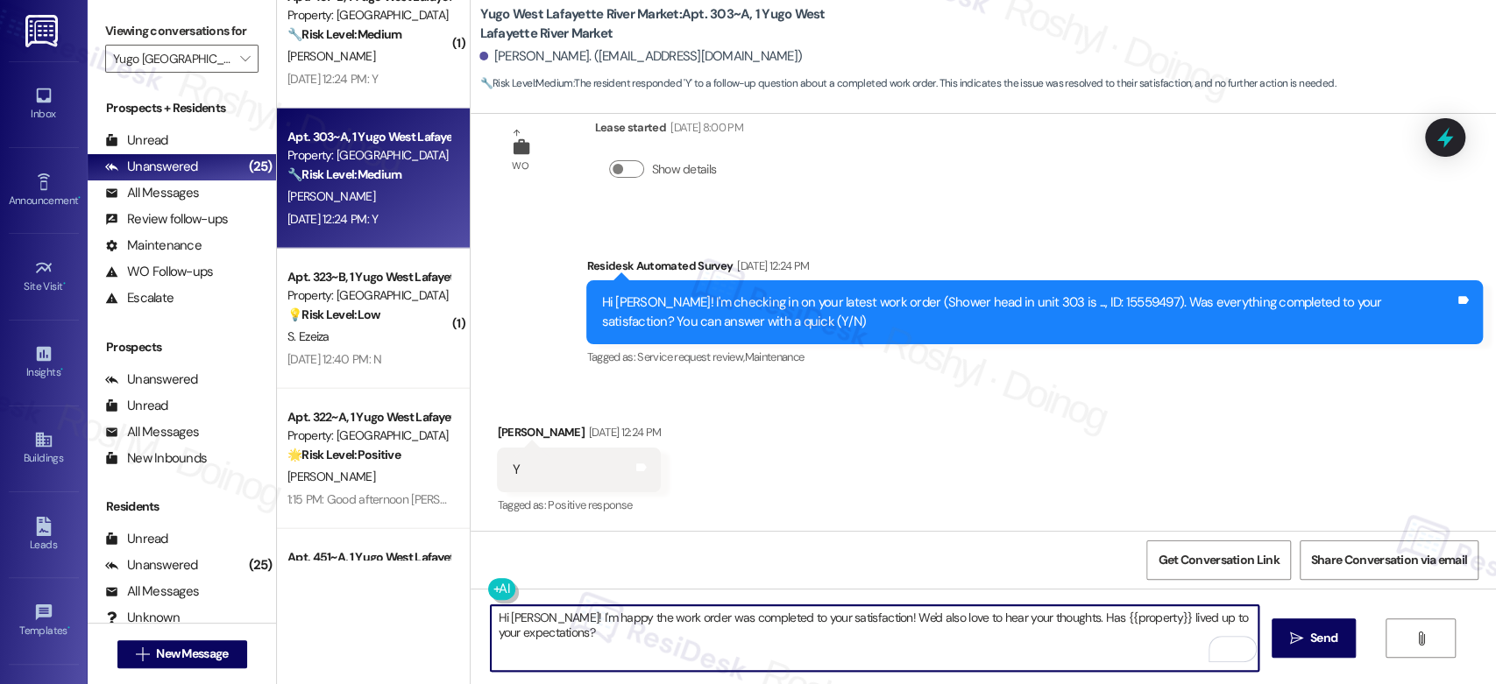
click at [491, 617] on textarea "Hi Ray! I'm happy the work order was completed to your satisfaction! We'd also …" at bounding box center [874, 639] width 767 height 66
type textarea "Good afternoon Ray! I'm happy the work order was completed to your satisfaction…"
drag, startPoint x: 597, startPoint y: 635, endPoint x: 439, endPoint y: 613, distance: 159.3
click at [439, 613] on div "( 1 ) Apt. 339~A, 1 Yugo West Lafayette River Market Property: Yugo West Lafaye…" at bounding box center [886, 342] width 1219 height 684
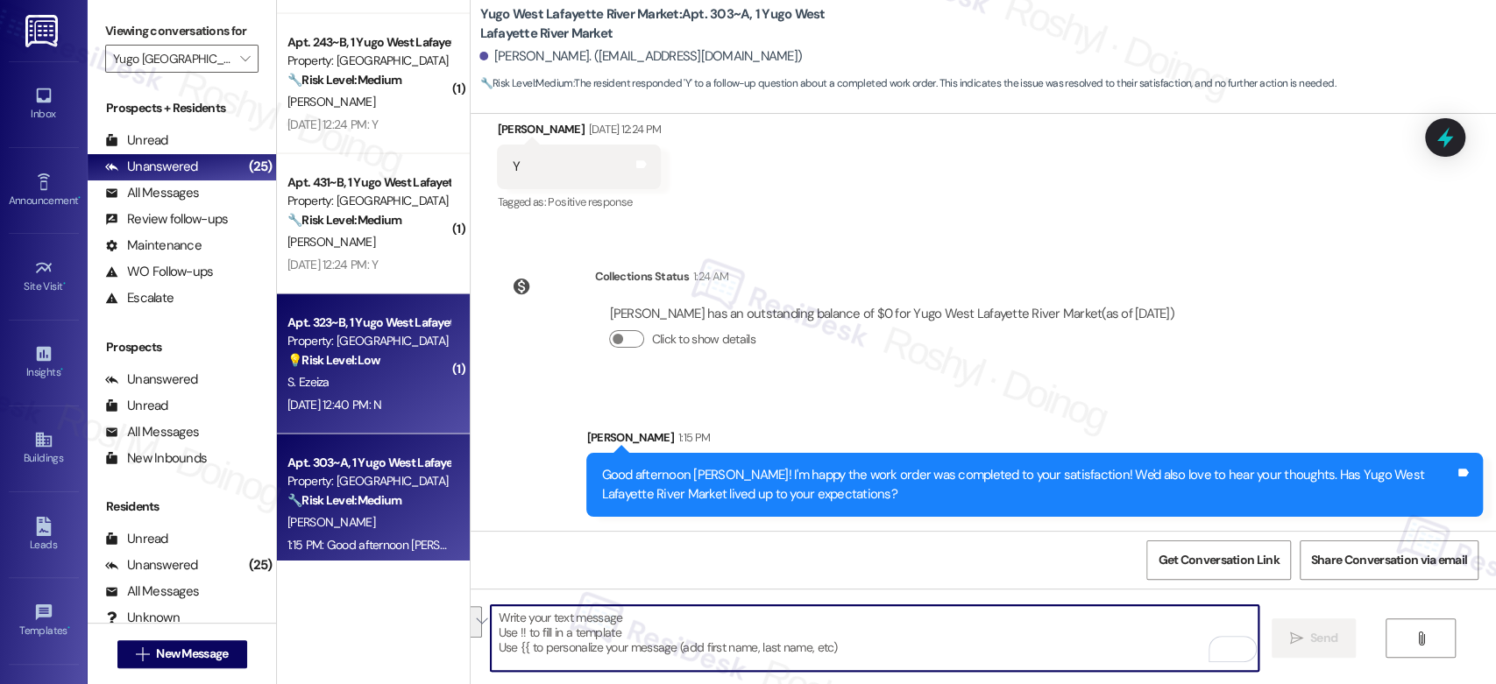
scroll to position [2361, 0]
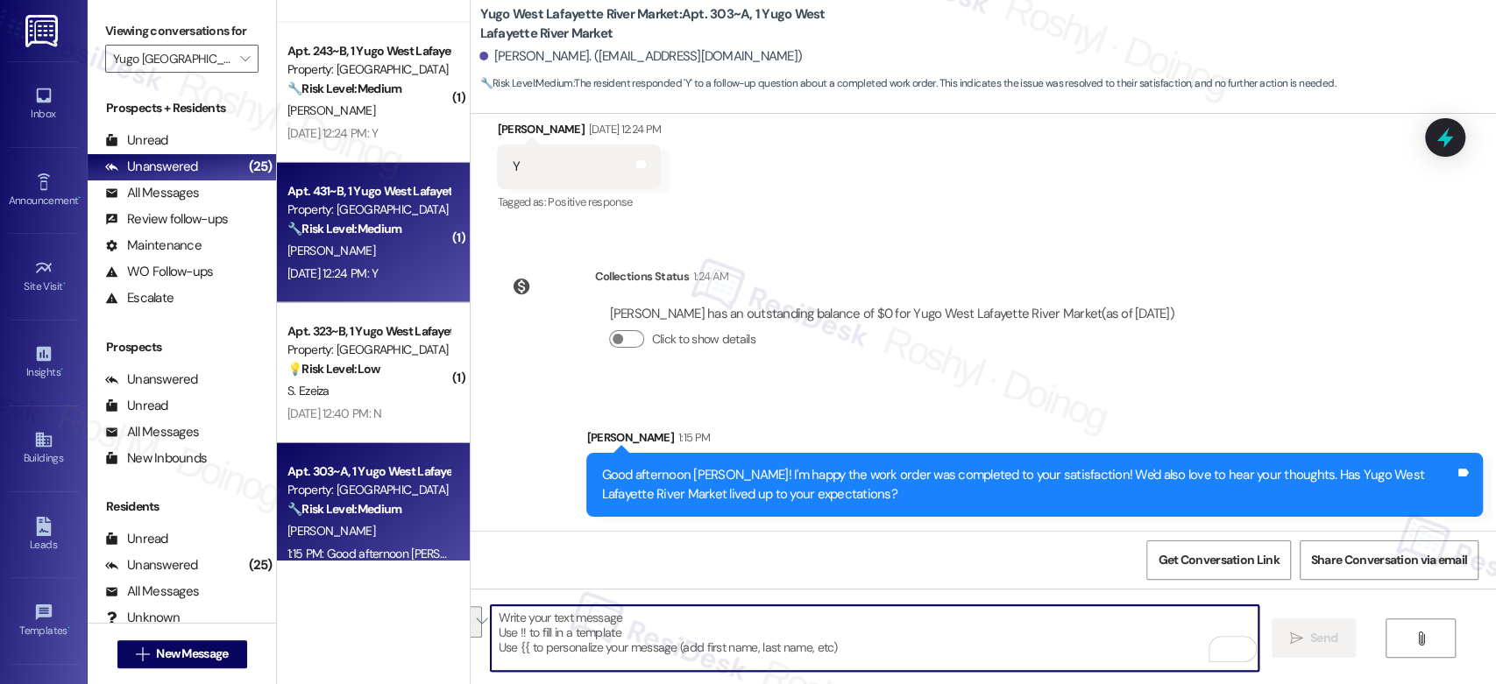
click at [371, 240] on div "[PERSON_NAME]" at bounding box center [369, 251] width 166 height 22
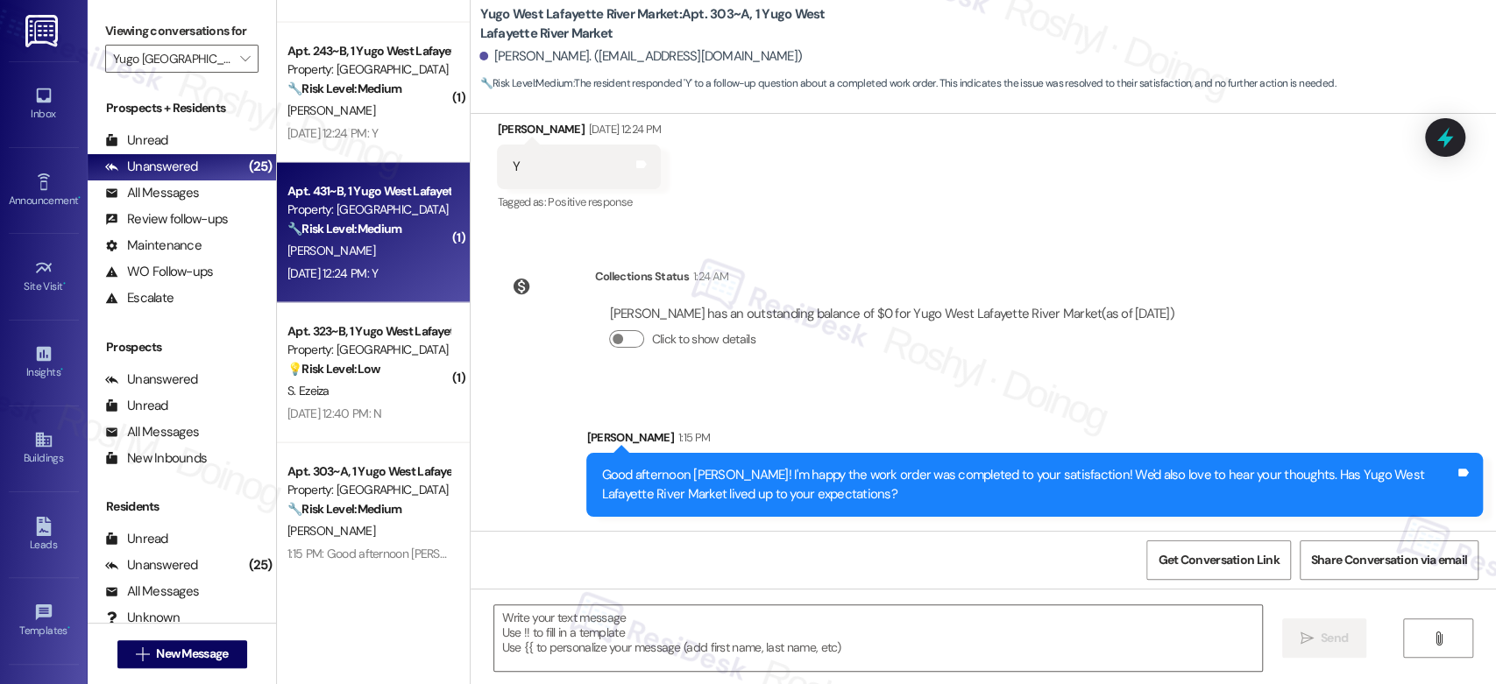
type textarea "Fetching suggested responses. Please feel free to read through the conversation…"
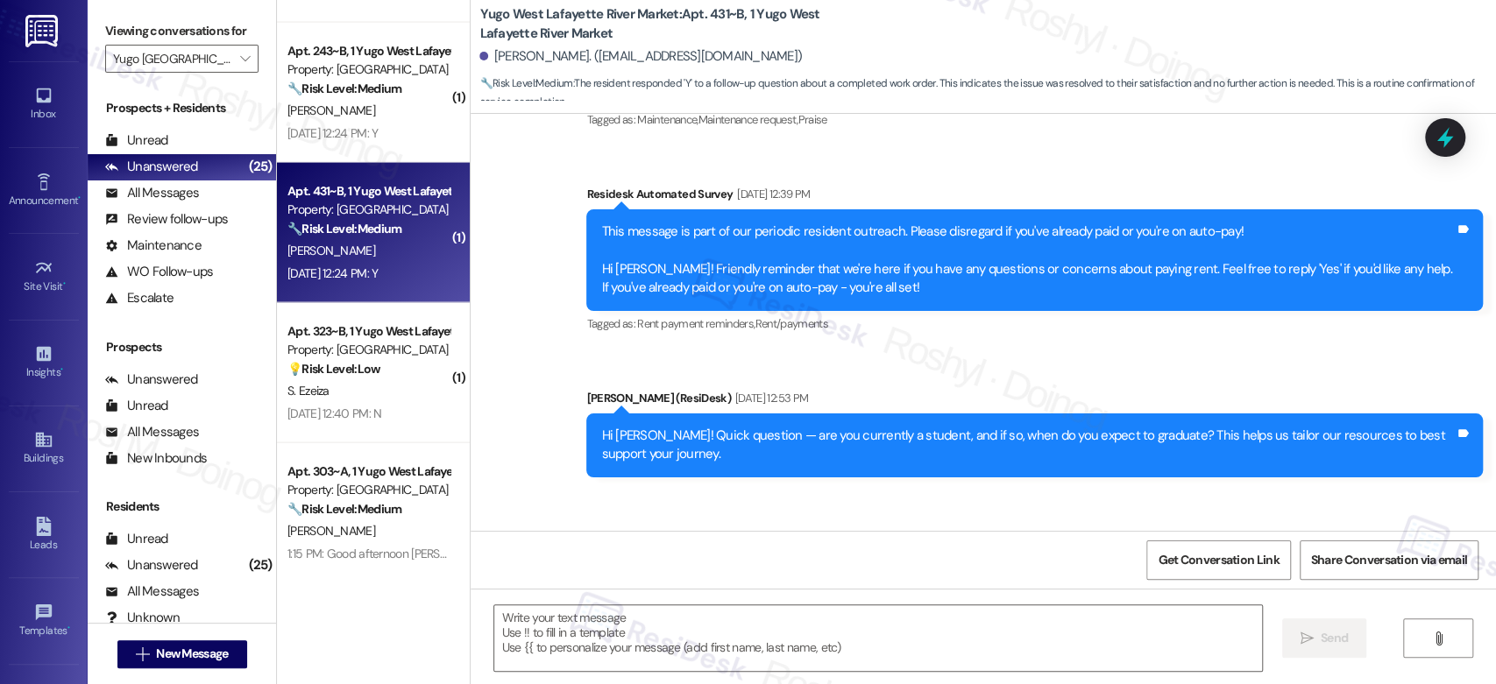
type textarea "Fetching suggested responses. Please feel free to read through the conversation…"
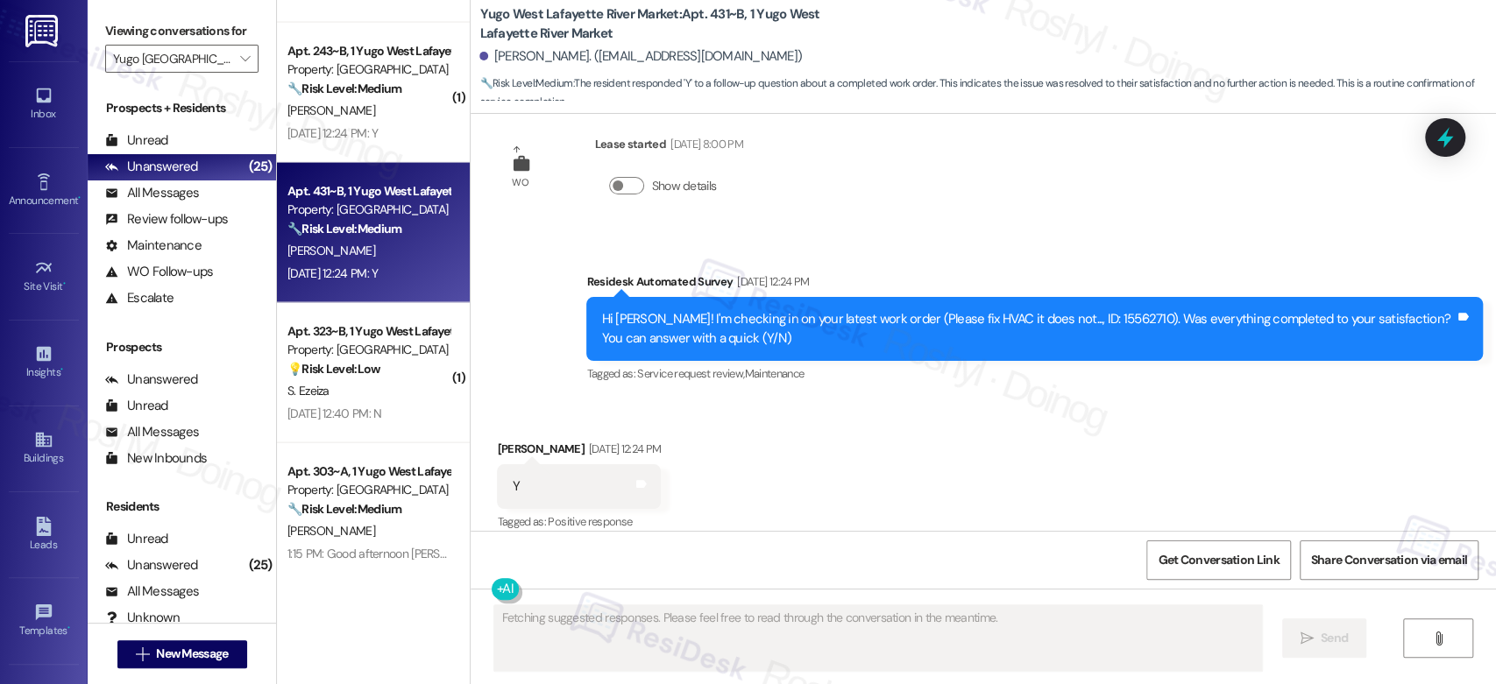
scroll to position [2621, 0]
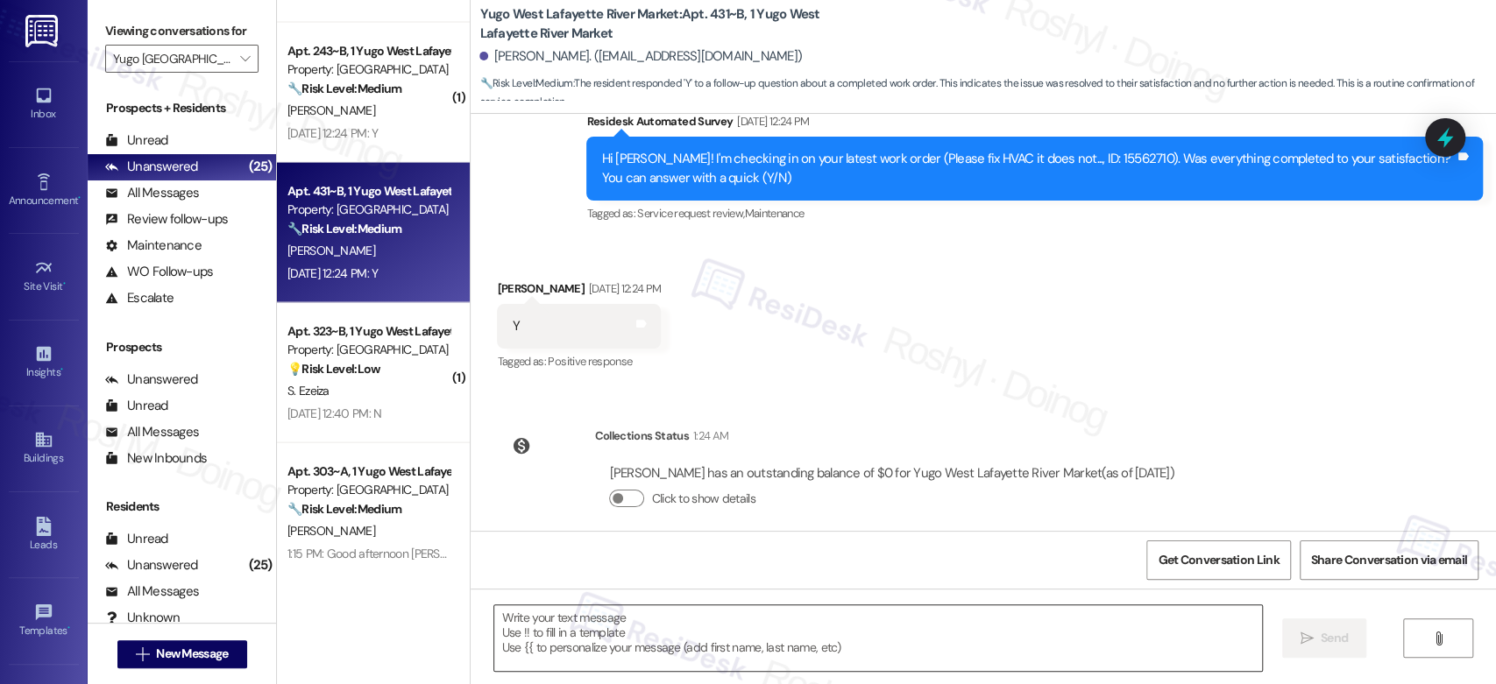
click at [582, 613] on textarea at bounding box center [877, 639] width 767 height 66
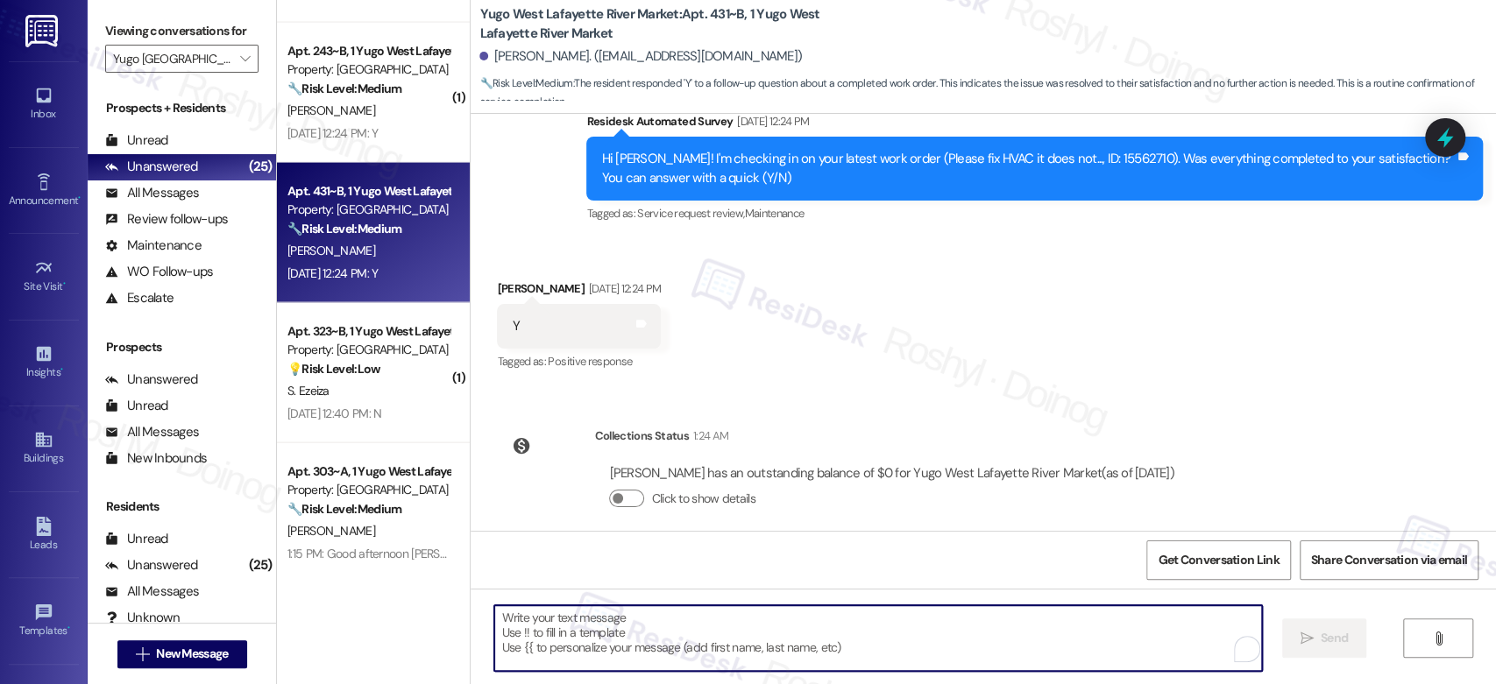
paste textarea "Good afternoon Ray! I'm happy the work order was completed to your satisfaction…"
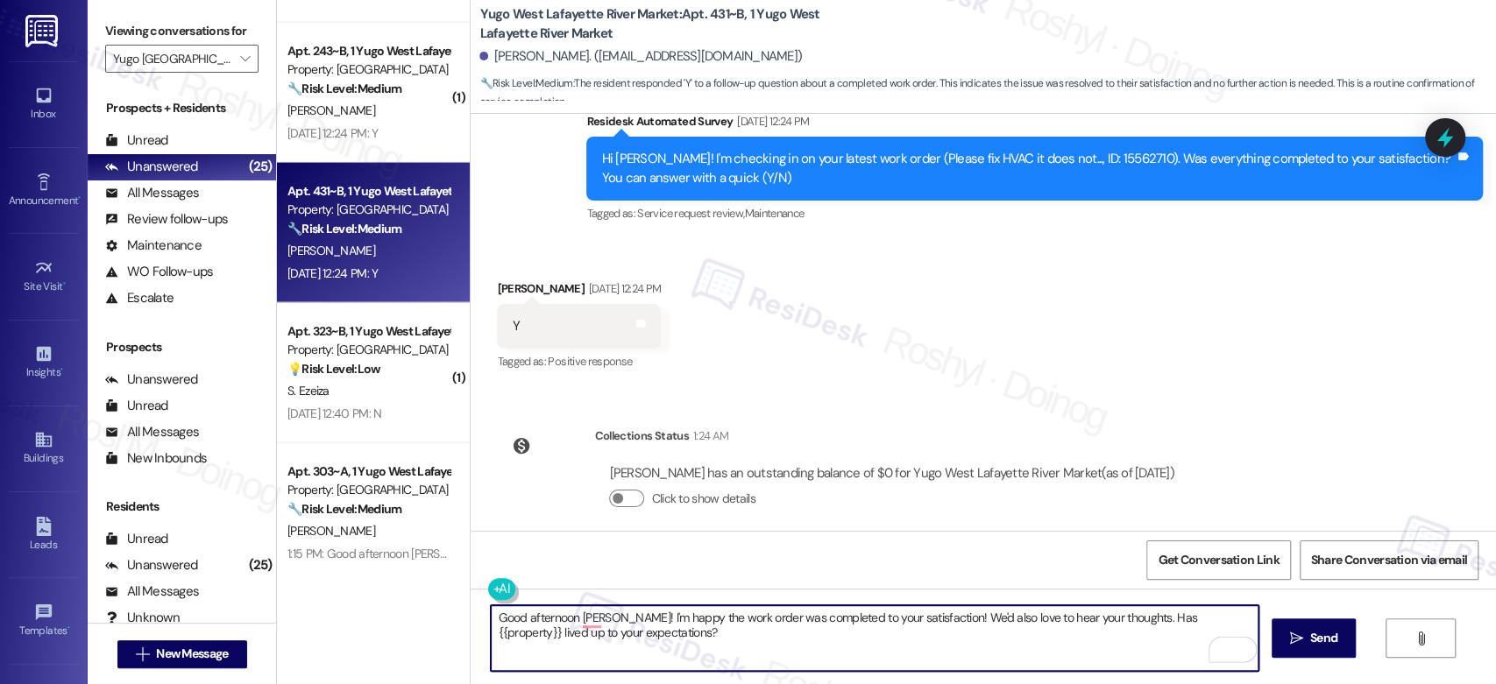
click at [582, 620] on textarea "Good afternoon Ray! I'm happy the work order was completed to your satisfaction…" at bounding box center [874, 639] width 767 height 66
type textarea "Good afternoon Ernesto! I'm happy the work order was completed to your satisfac…"
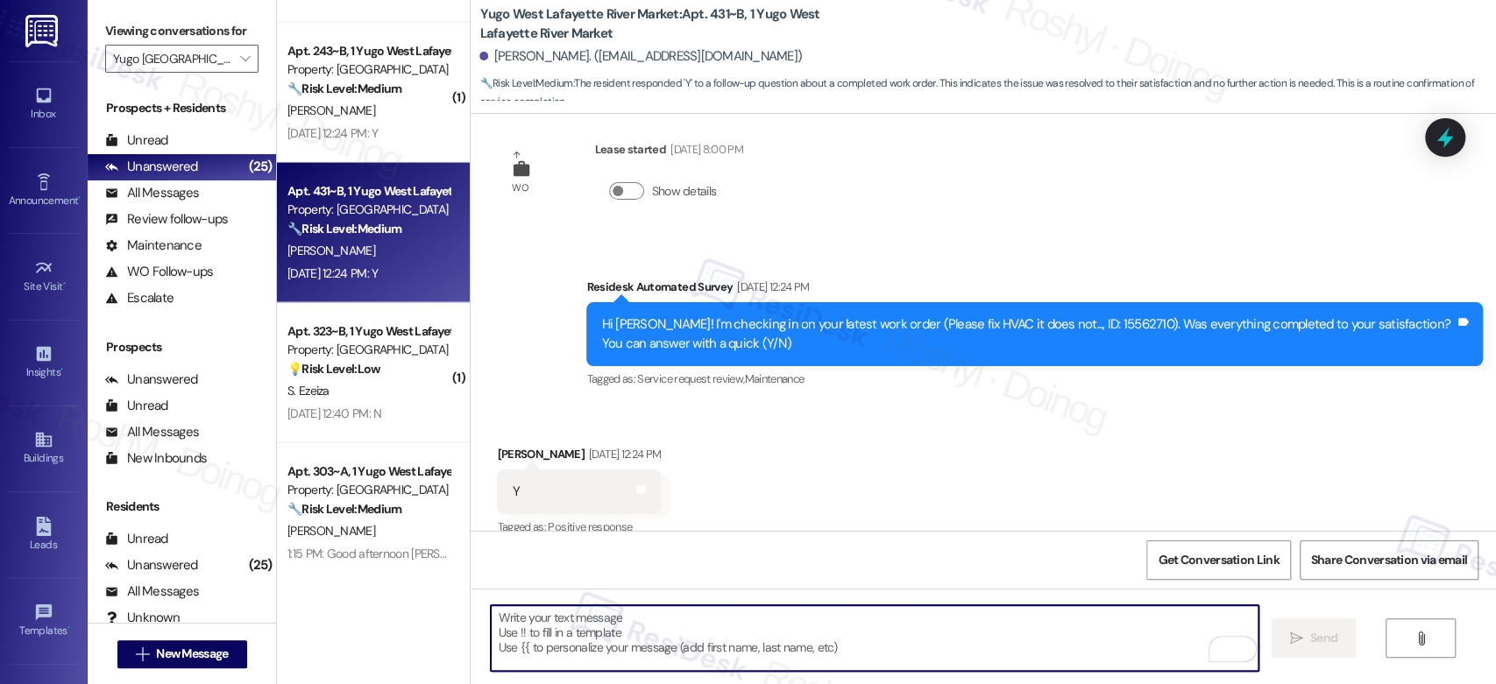
scroll to position [2556, 0]
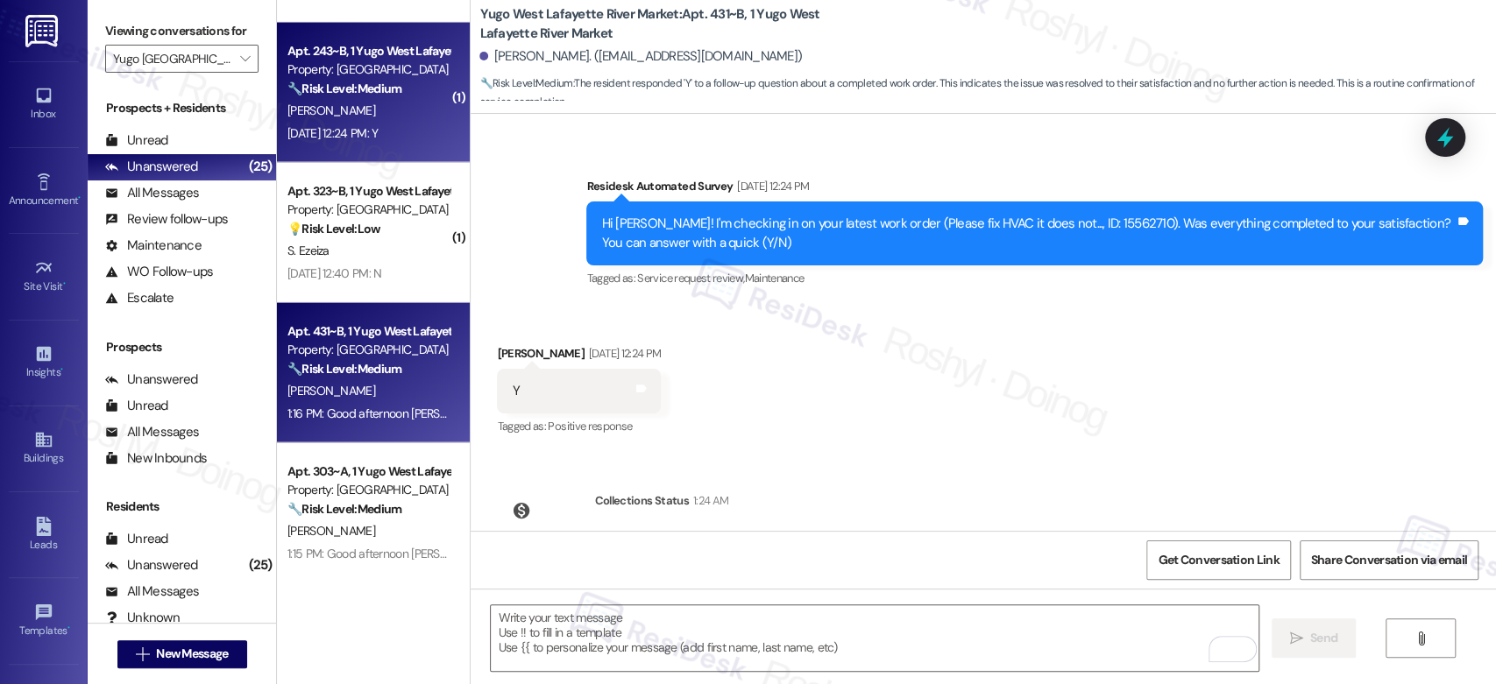
click at [383, 115] on div "[PERSON_NAME]" at bounding box center [369, 111] width 166 height 22
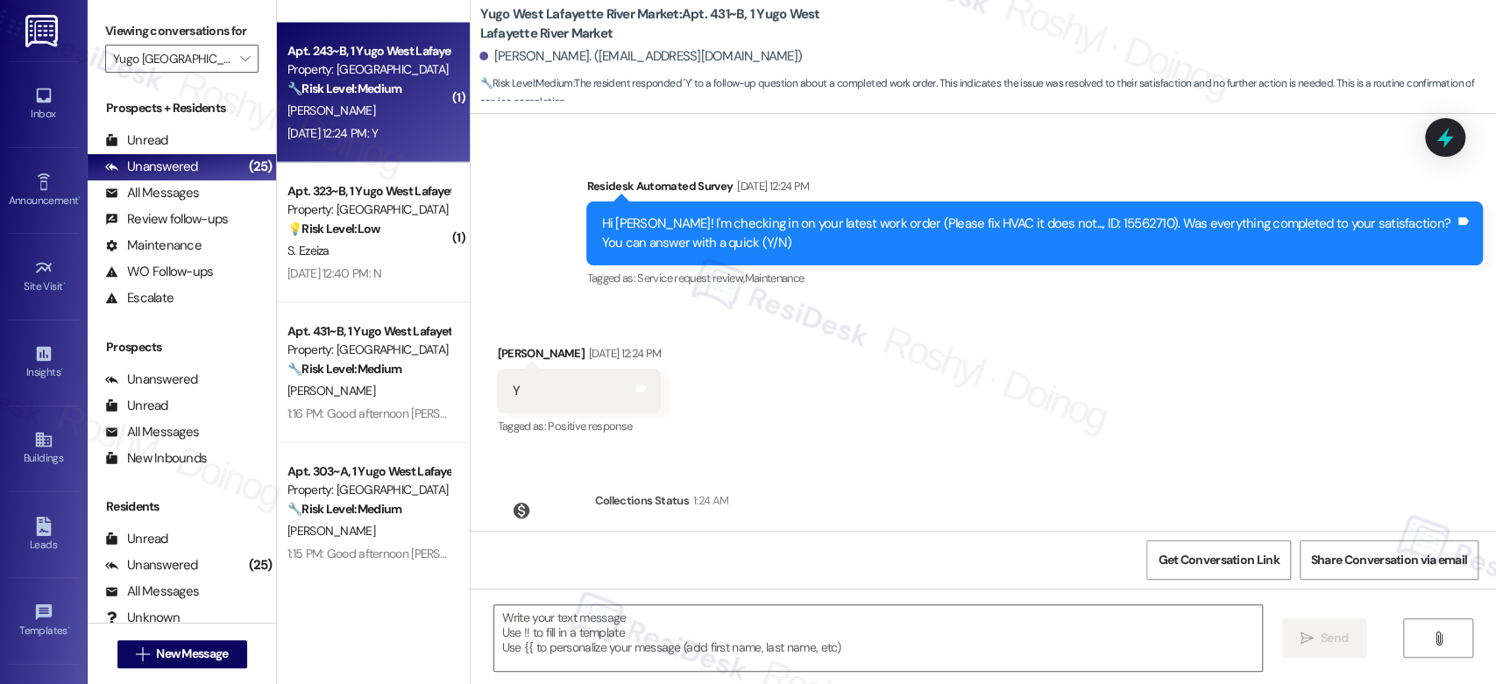
type textarea "Fetching suggested responses. Please feel free to read through the conversation…"
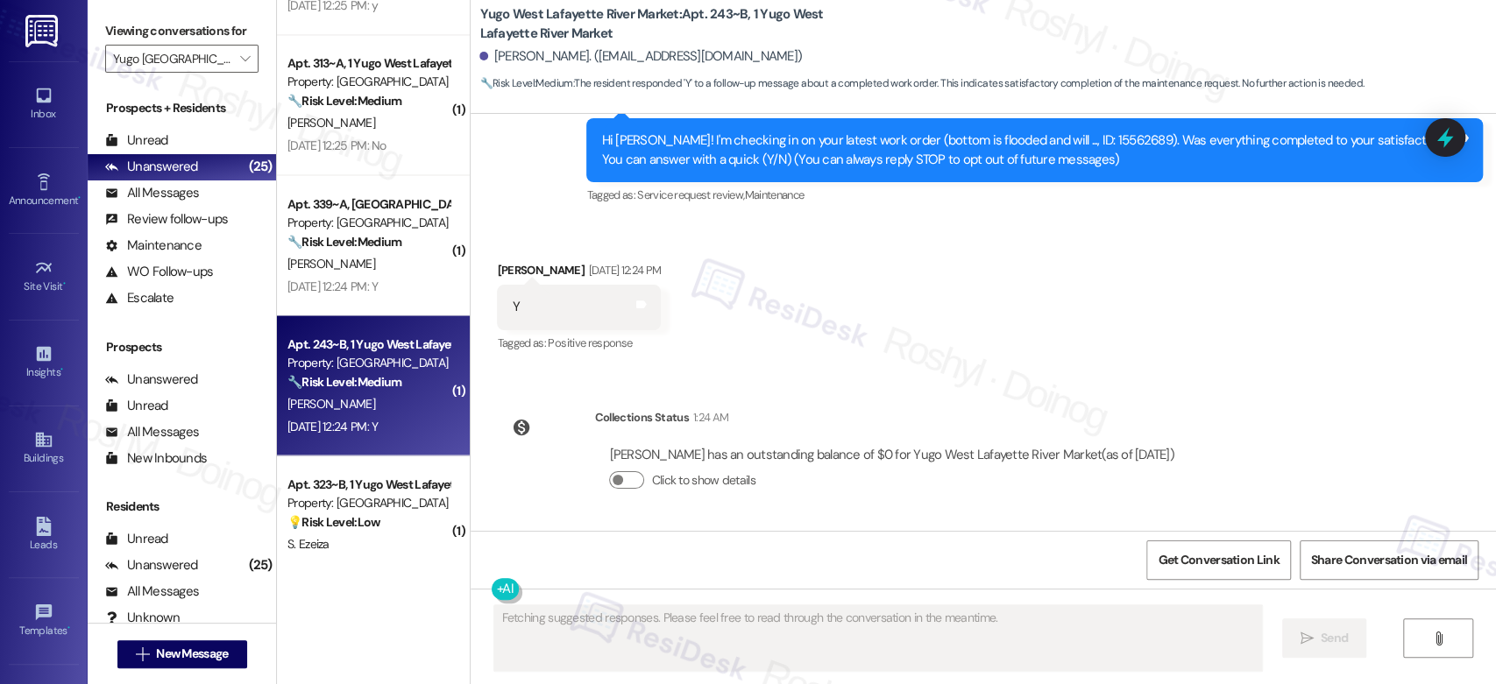
scroll to position [210, 0]
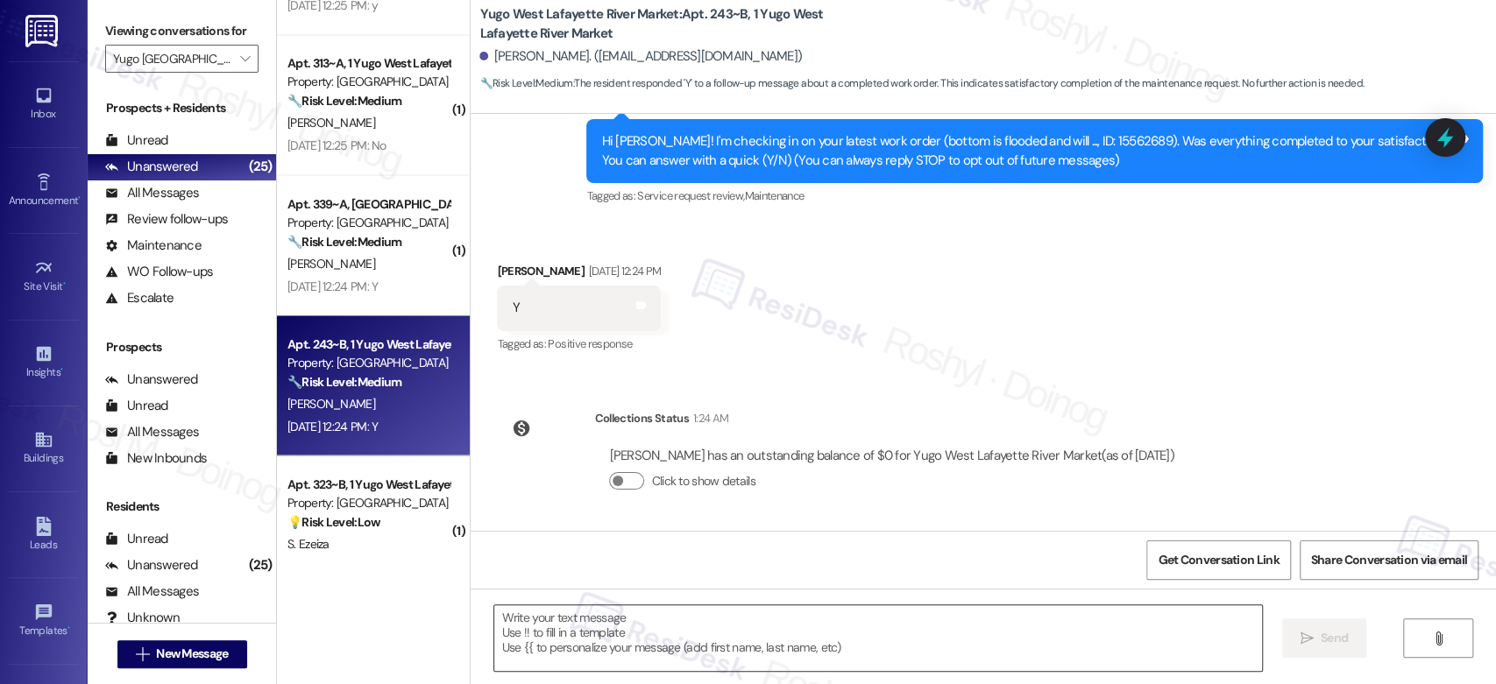
click at [591, 649] on textarea at bounding box center [877, 639] width 767 height 66
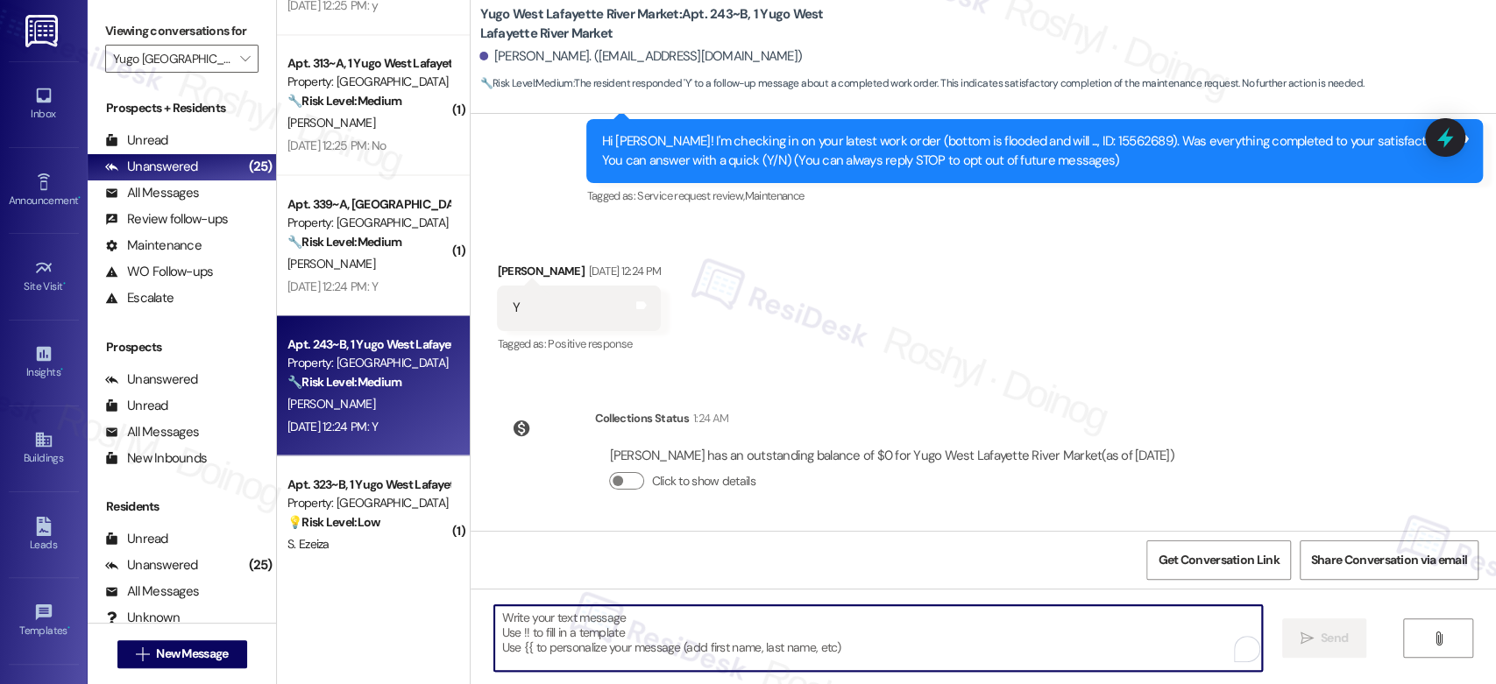
paste textarea "Good afternoon Ray! I'm happy the work order was completed to your satisfaction…"
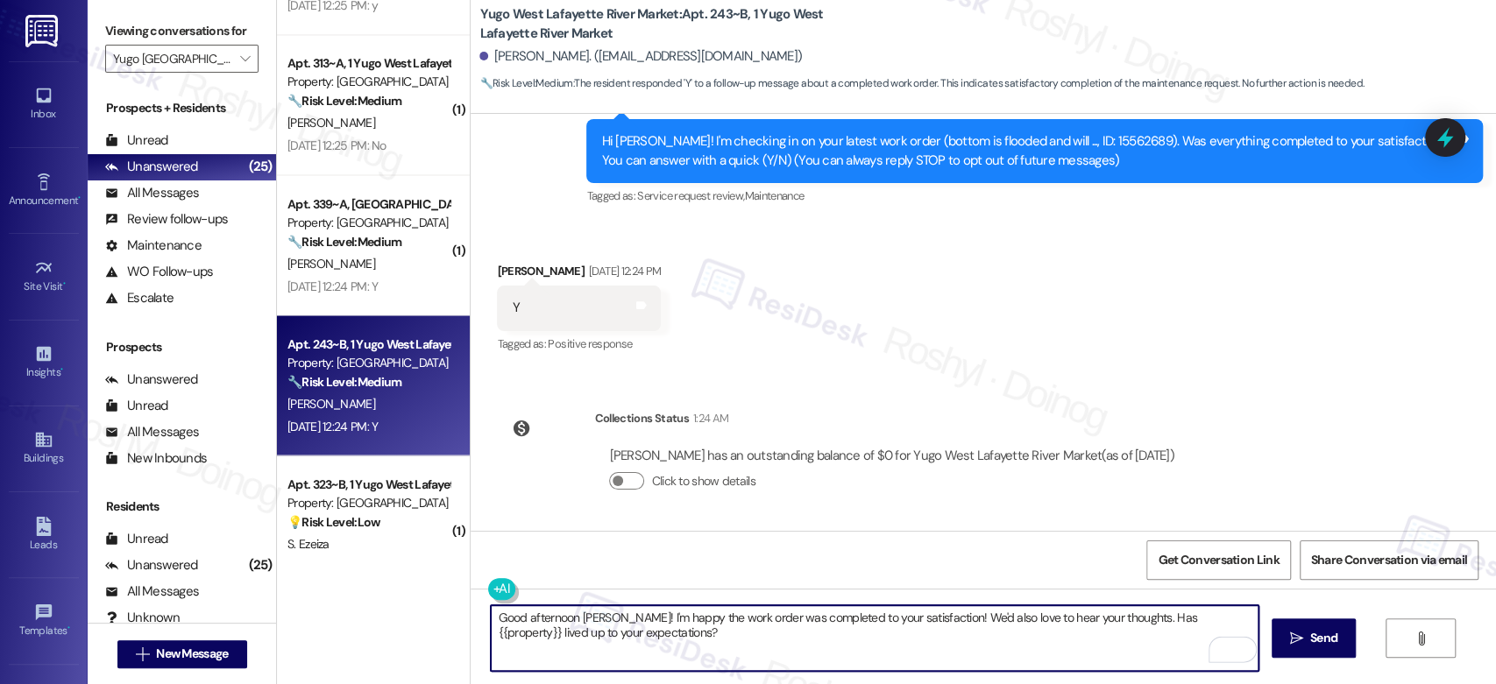
click at [582, 616] on textarea "Good afternoon Ray! I'm happy the work order was completed to your satisfaction…" at bounding box center [874, 639] width 767 height 66
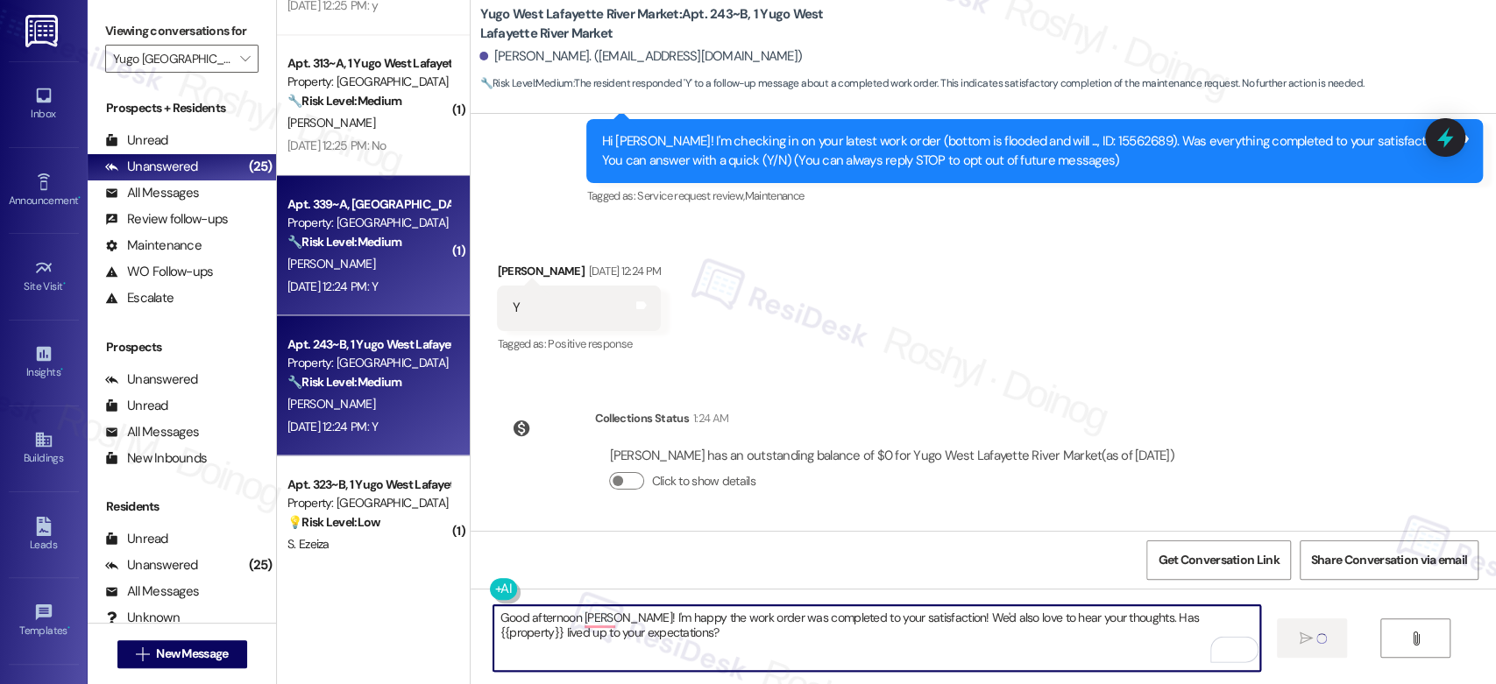
type textarea "Good afternoon Logan! I'm happy the work order was completed to your satisfacti…"
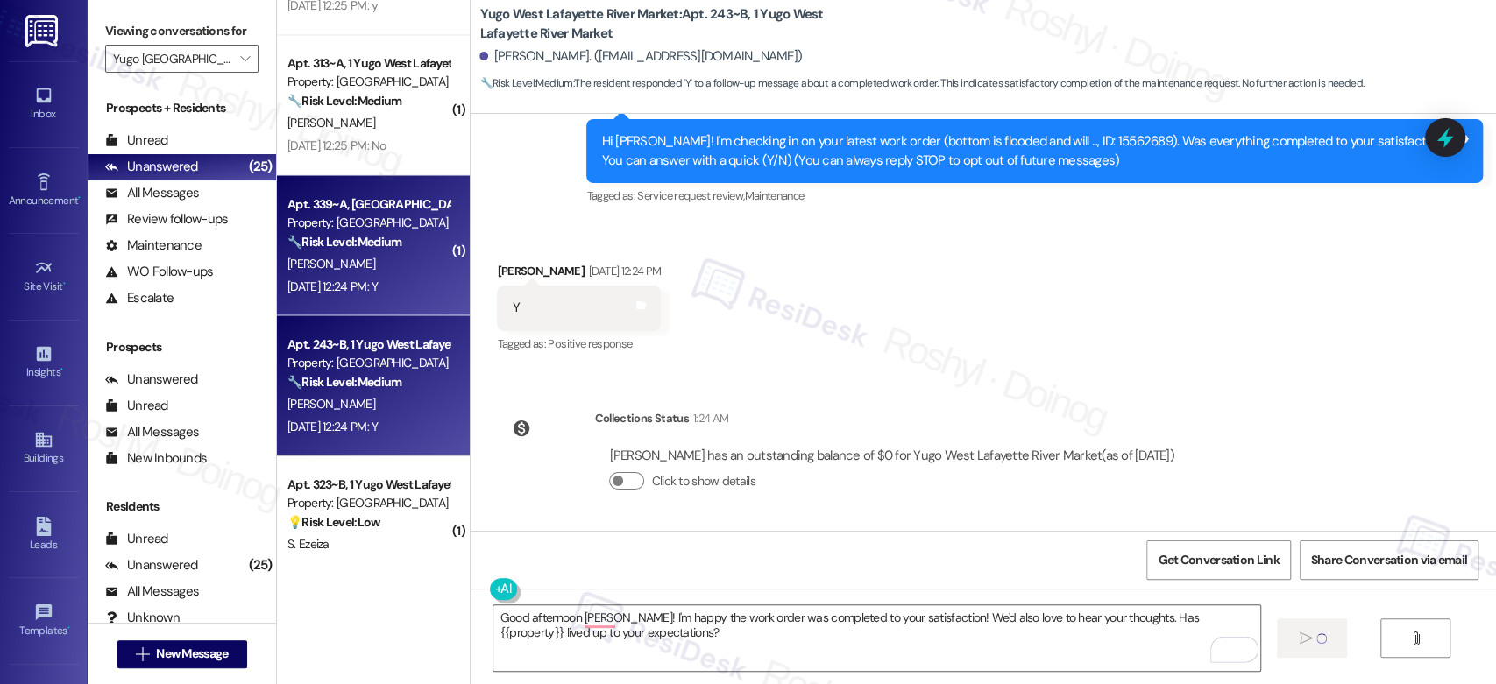
click at [424, 279] on div "Sep 12, 2025 at 12:24 PM: Y Sep 12, 2025 at 12:24 PM: Y" at bounding box center [369, 286] width 166 height 22
type textarea "Fetching suggested responses. Please feel free to read through the conversation…"
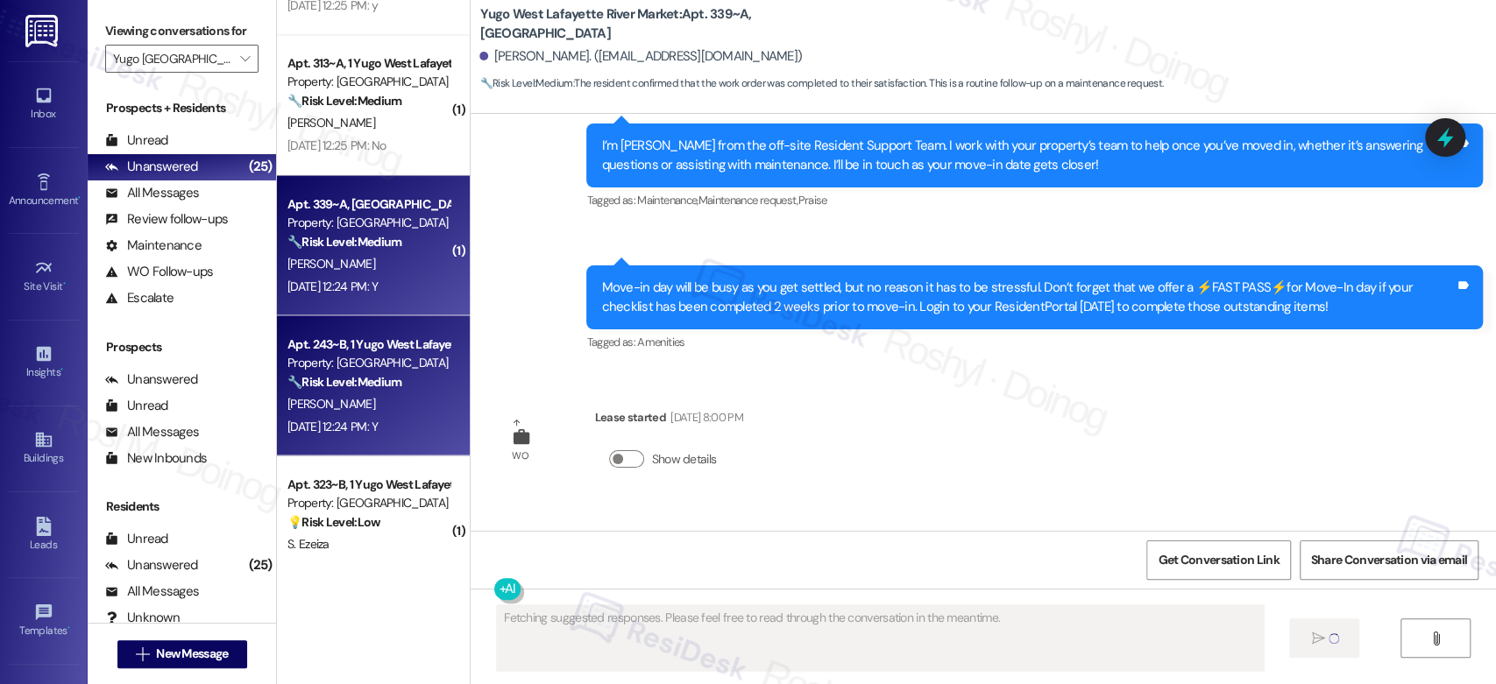
scroll to position [500, 0]
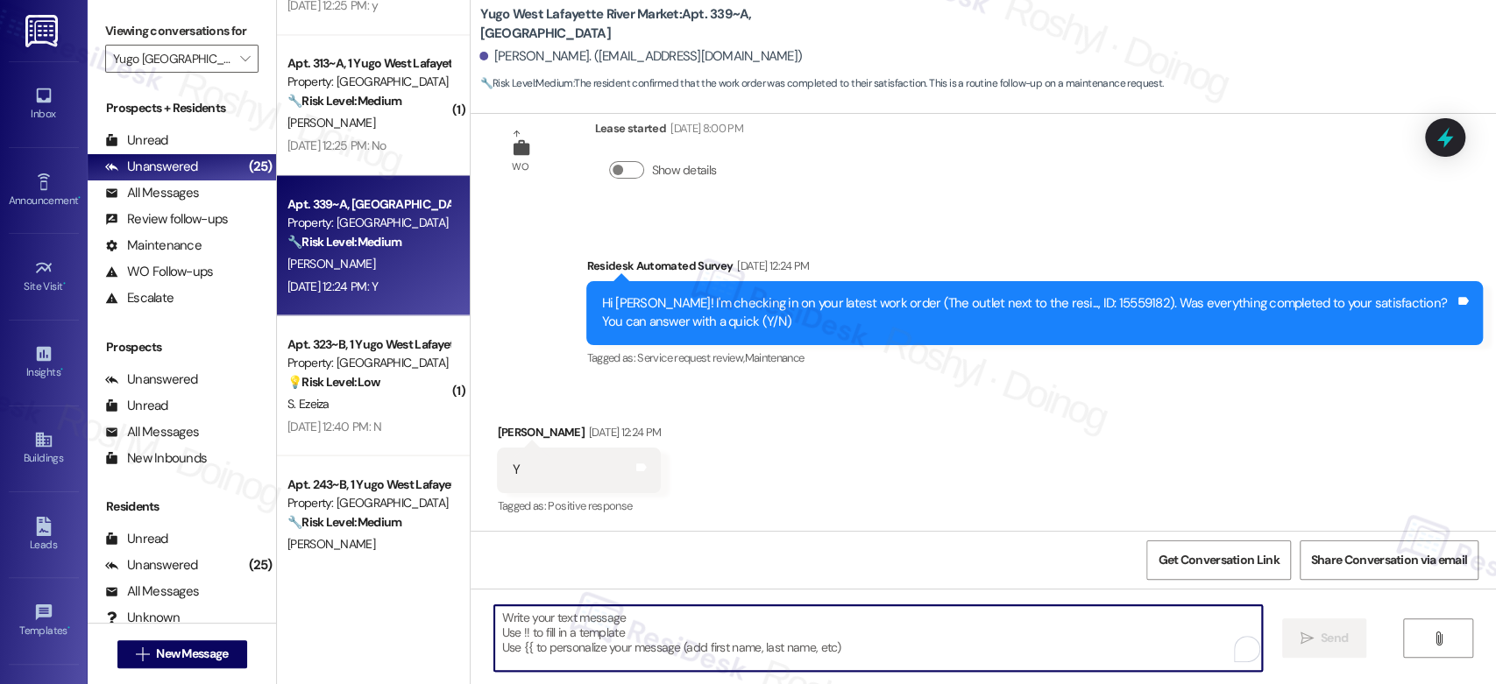
click at [618, 646] on textarea "To enrich screen reader interactions, please activate Accessibility in Grammarl…" at bounding box center [877, 639] width 767 height 66
paste textarea "Good afternoon Ray! I'm happy the work order was completed to your satisfaction…"
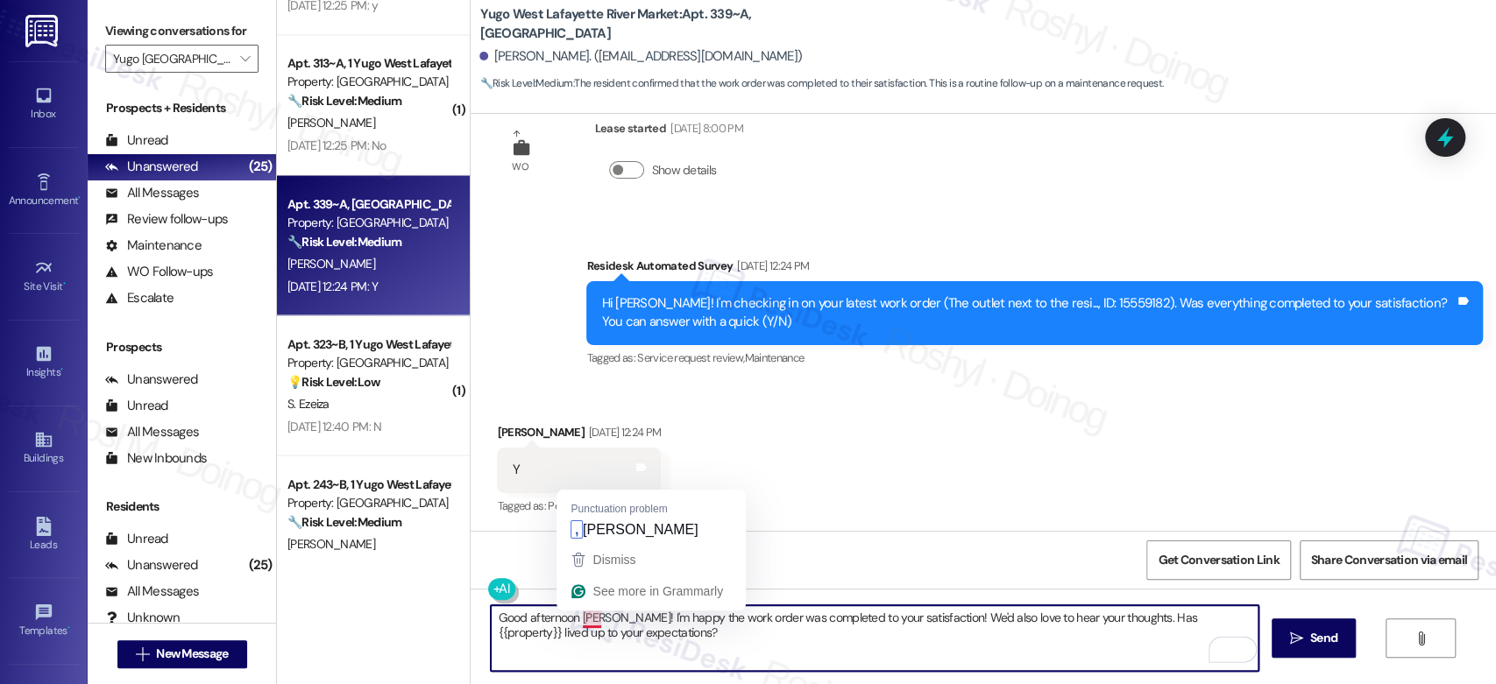
click at [581, 613] on textarea "Good afternoon Ray! I'm happy the work order was completed to your satisfaction…" at bounding box center [874, 639] width 767 height 66
type textarea "Good afternoon Ronit! I'm happy the work order was completed to your satisfacti…"
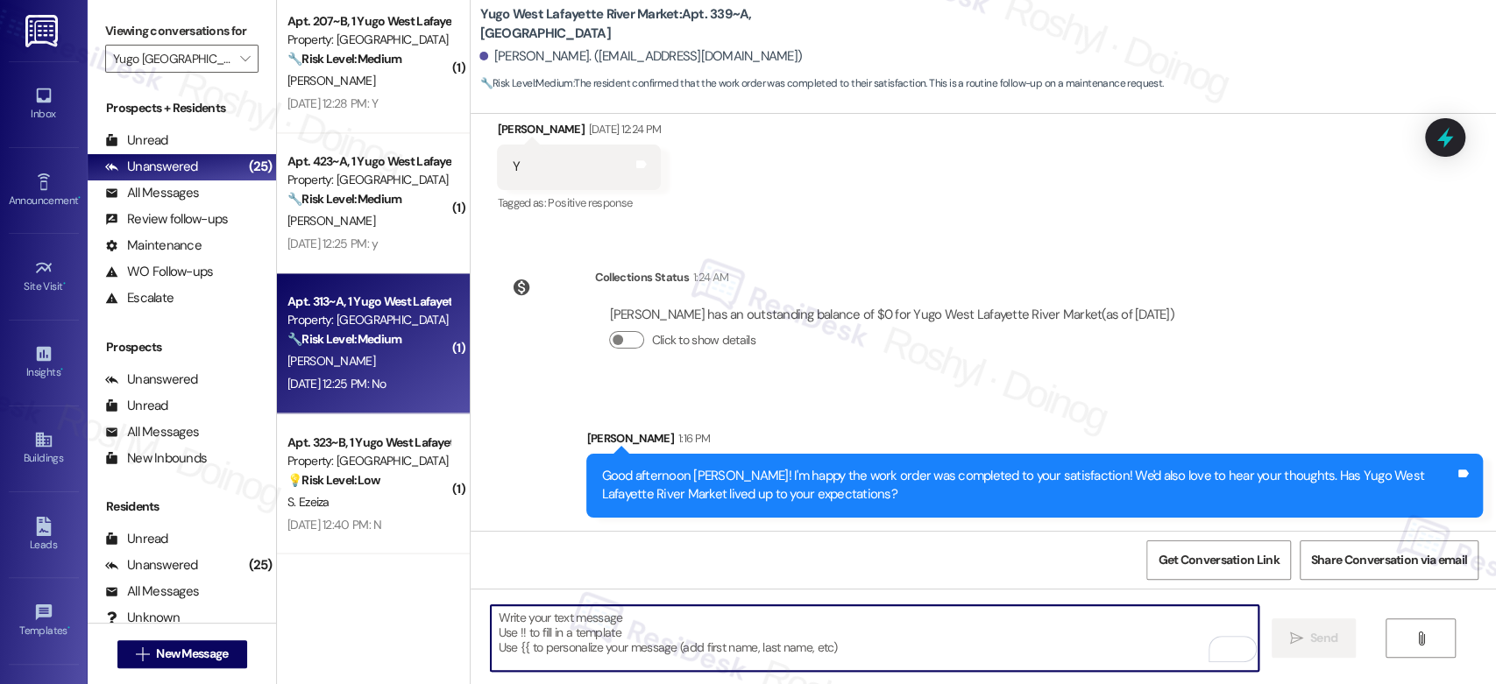
scroll to position [1679, 0]
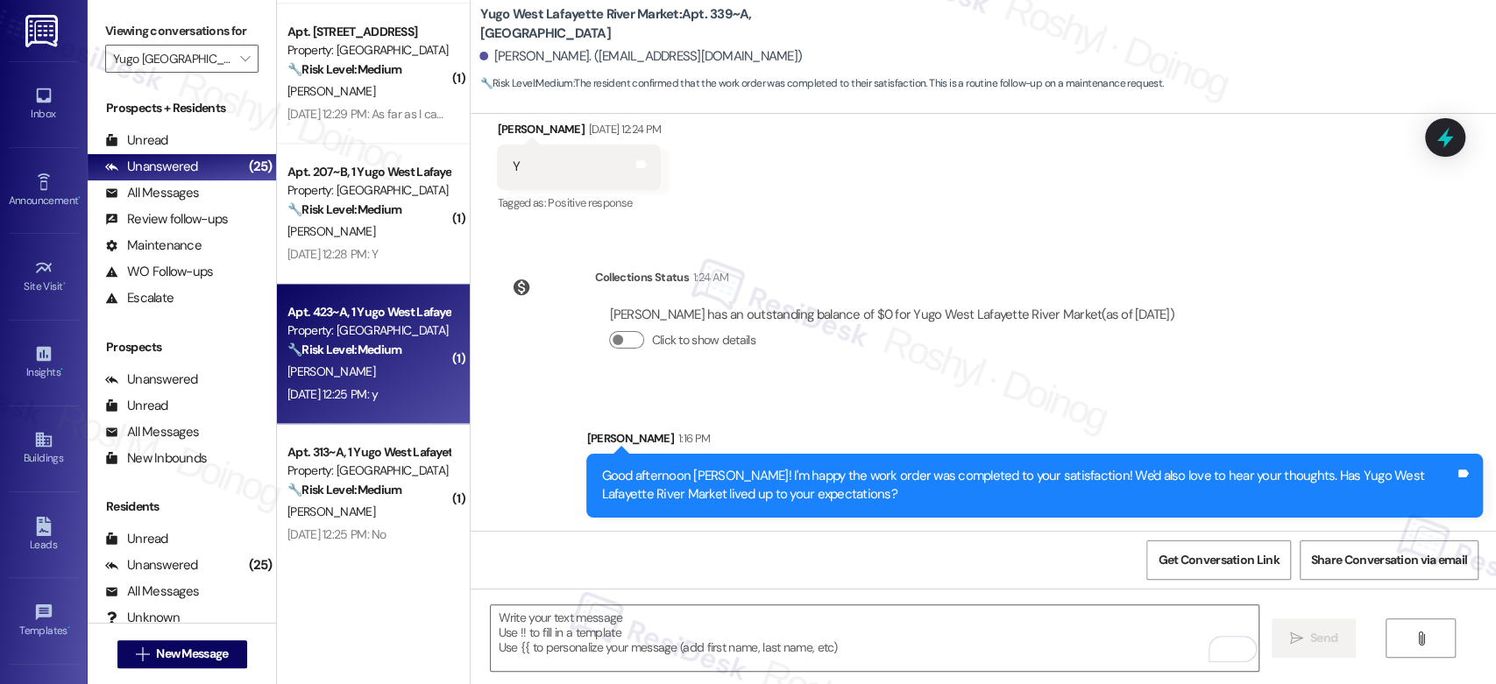
click at [375, 374] on div "[PERSON_NAME]" at bounding box center [369, 372] width 166 height 22
type textarea "Fetching suggested responses. Please feel free to read through the conversation…"
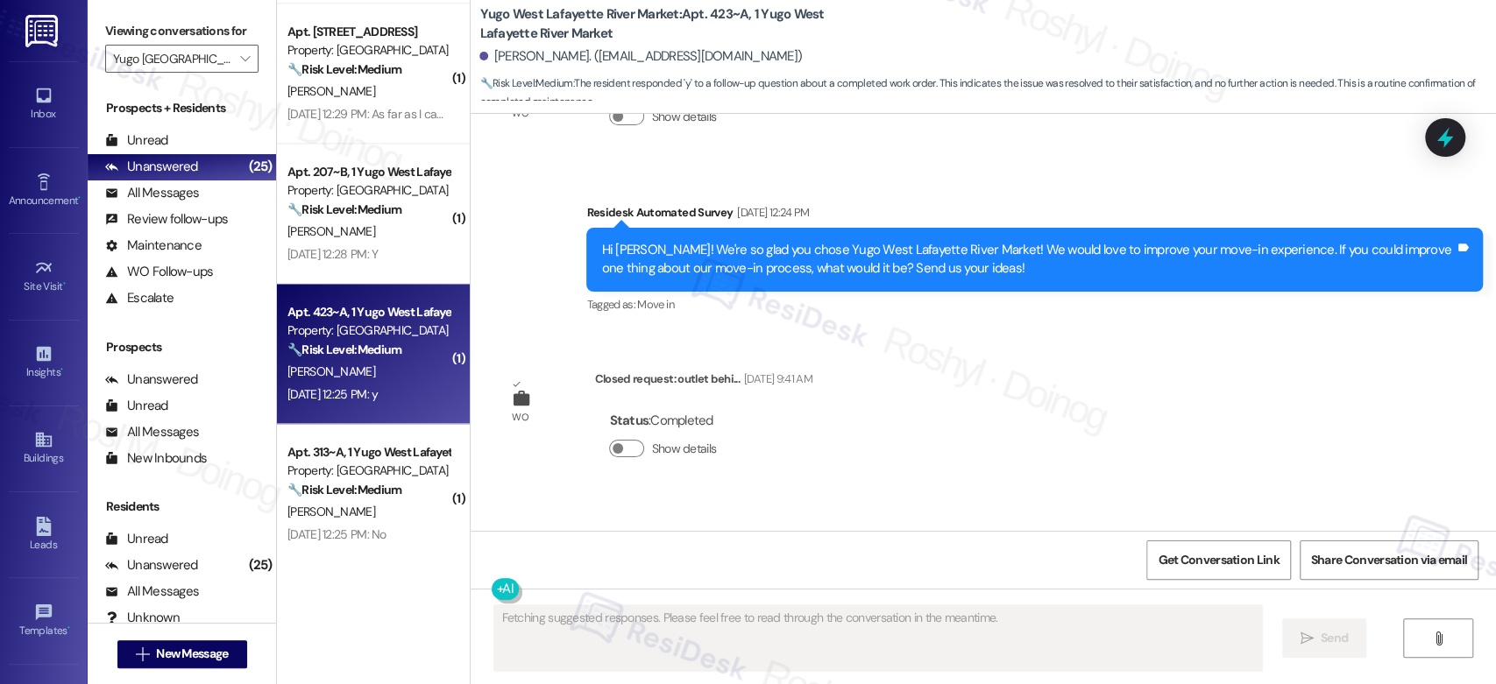
scroll to position [500, 0]
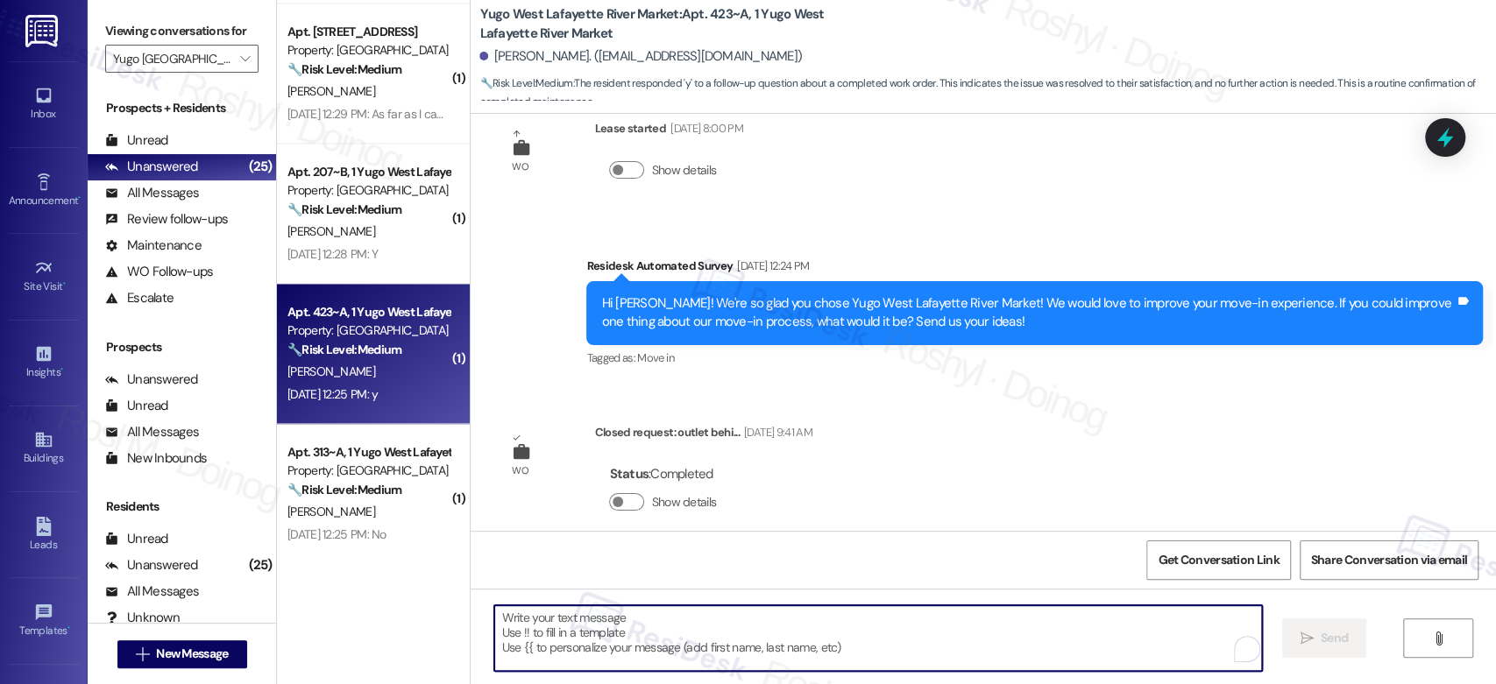
click at [606, 658] on textarea "To enrich screen reader interactions, please activate Accessibility in Grammarl…" at bounding box center [877, 639] width 767 height 66
paste textarea "Good afternoon Ray! I'm happy the work order was completed to your satisfaction…"
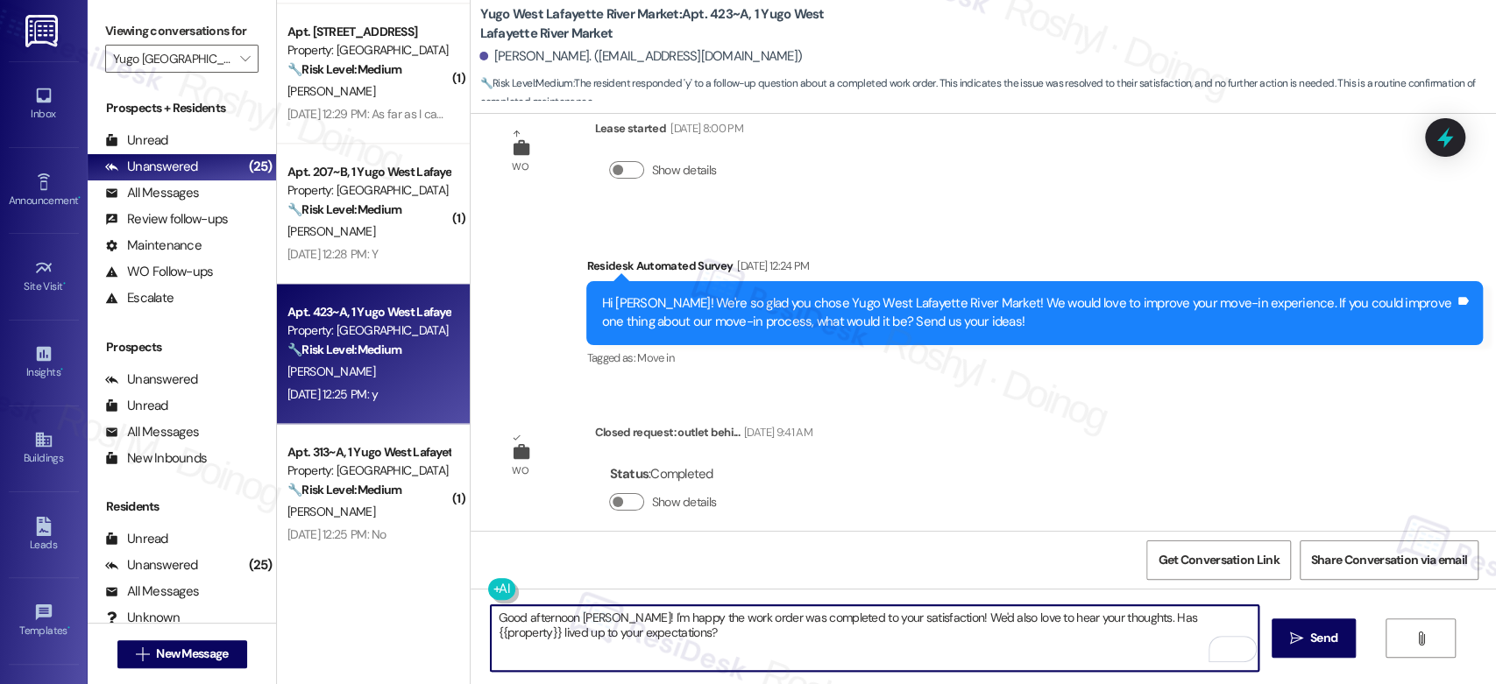
click at [580, 613] on textarea "Good afternoon Ray! I'm happy the work order was completed to your satisfaction…" at bounding box center [874, 639] width 767 height 66
type textarea "Good afternoon Anika! I'm happy the work order was completed to your satisfacti…"
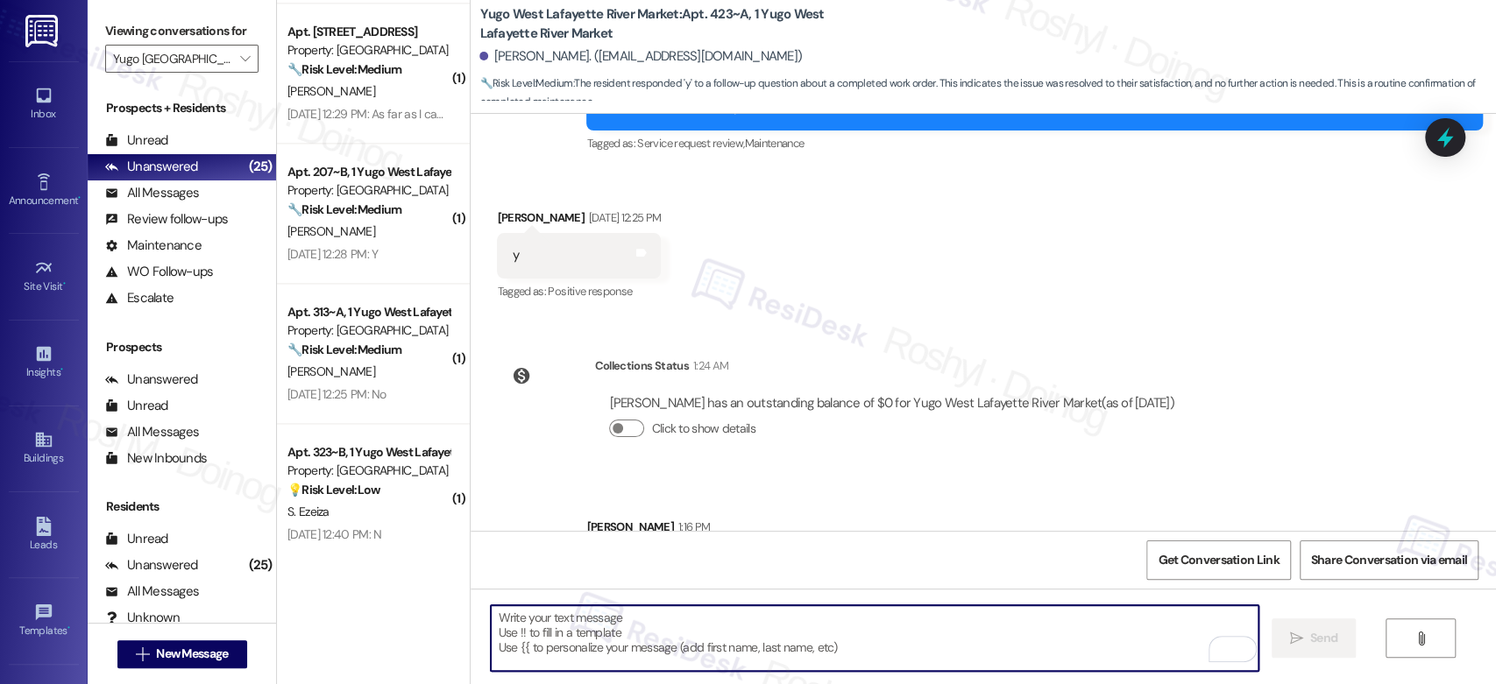
scroll to position [1135, 0]
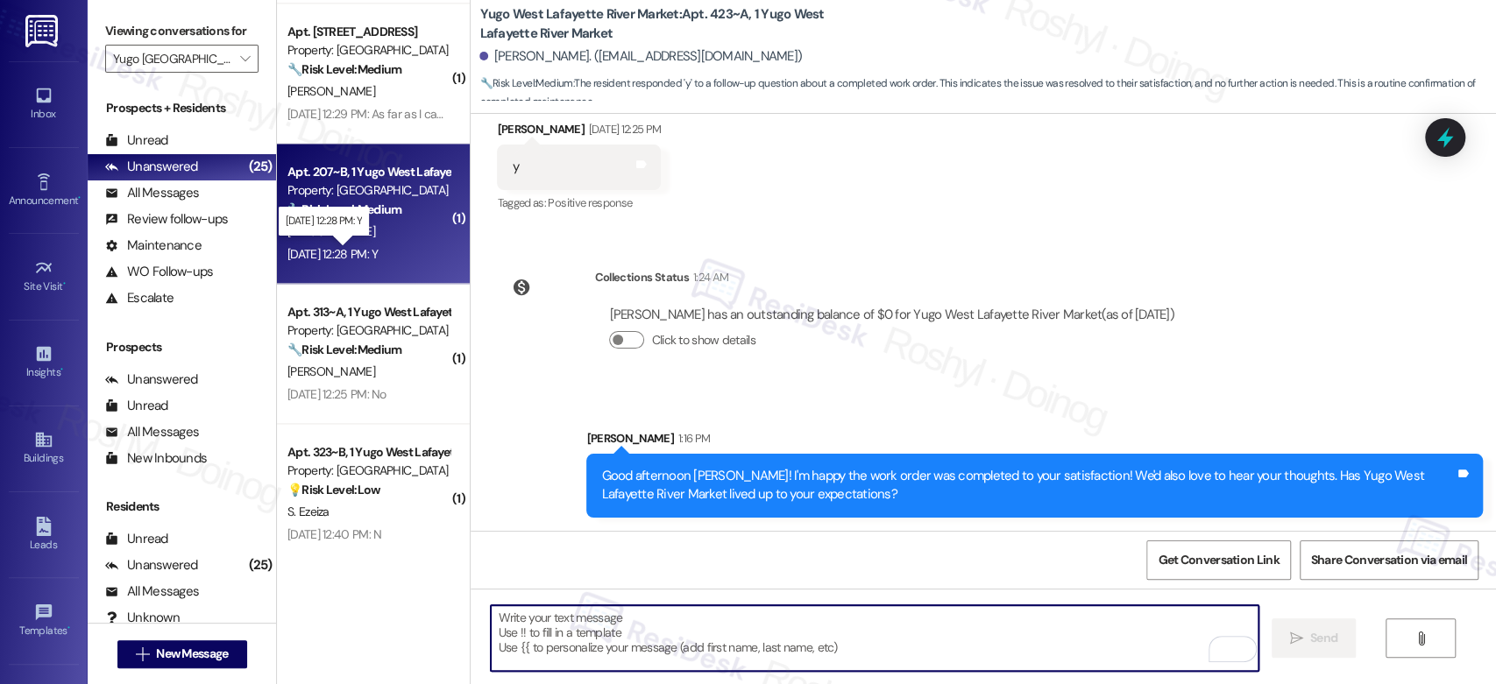
click at [356, 253] on div "Sep 12, 2025 at 12:28 PM: Y Sep 12, 2025 at 12:28 PM: Y" at bounding box center [332, 254] width 90 height 16
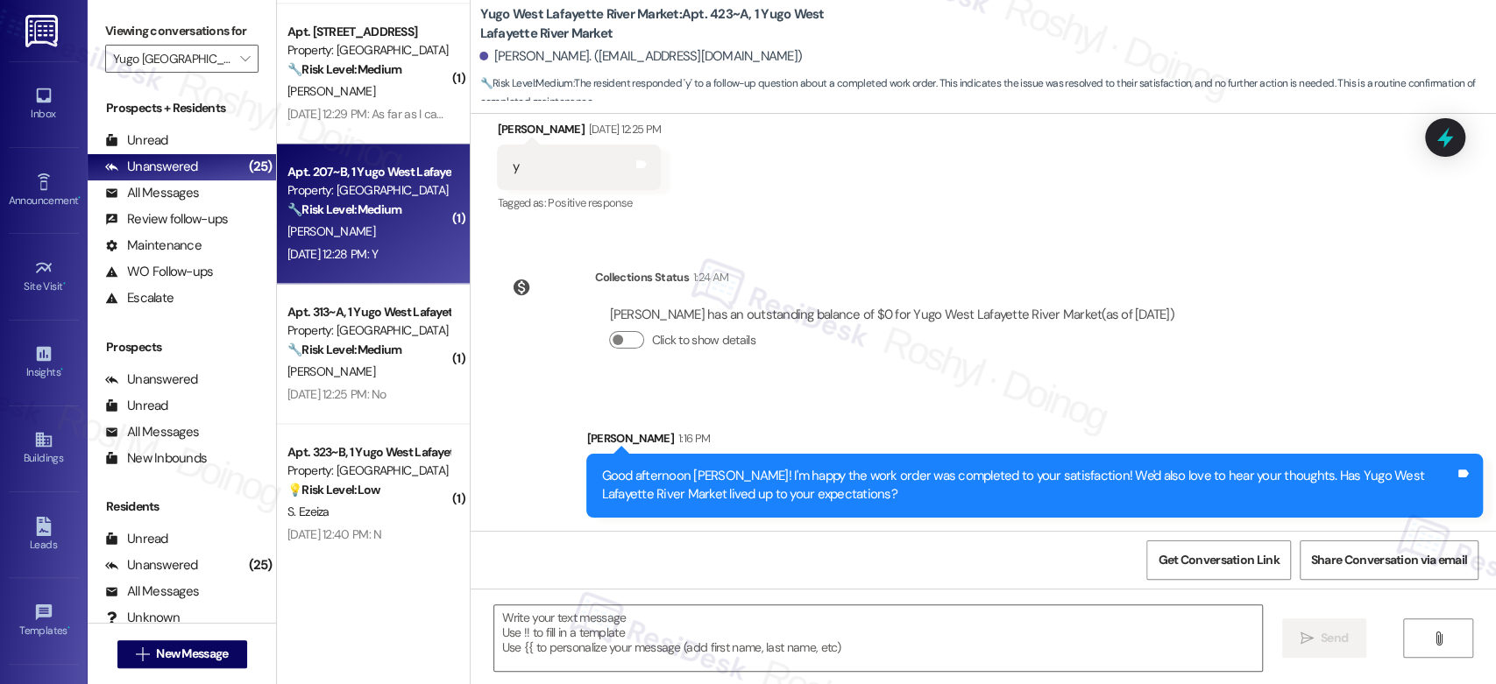
type textarea "Fetching suggested responses. Please feel free to read through the conversation…"
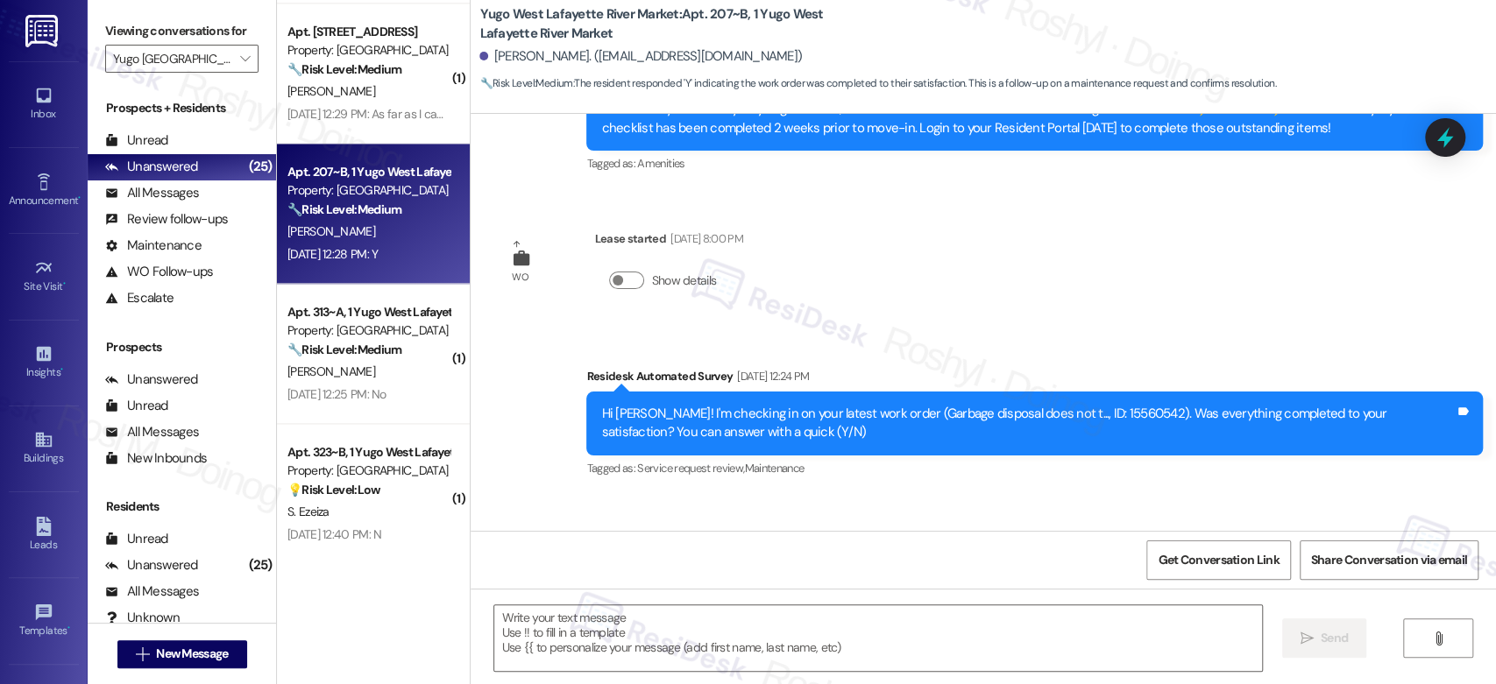
scroll to position [662, 0]
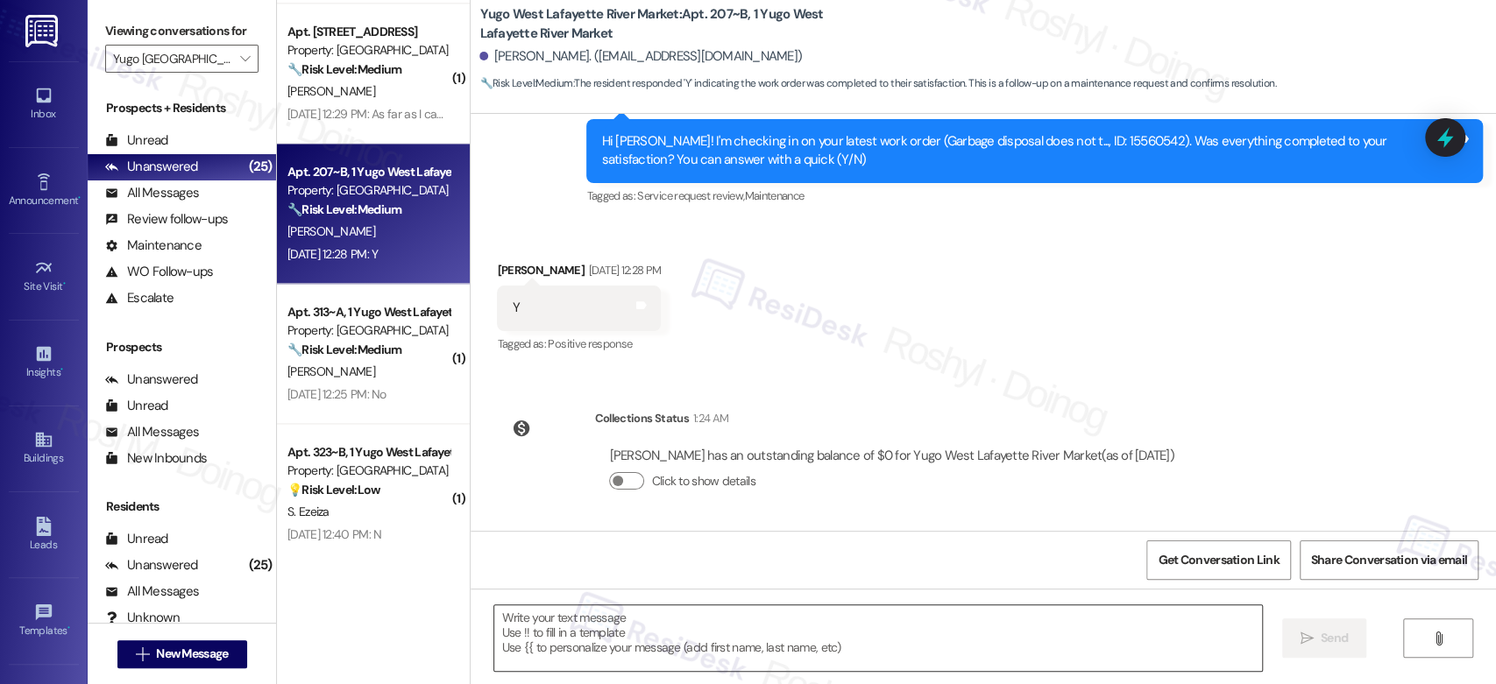
click at [599, 645] on textarea at bounding box center [877, 639] width 767 height 66
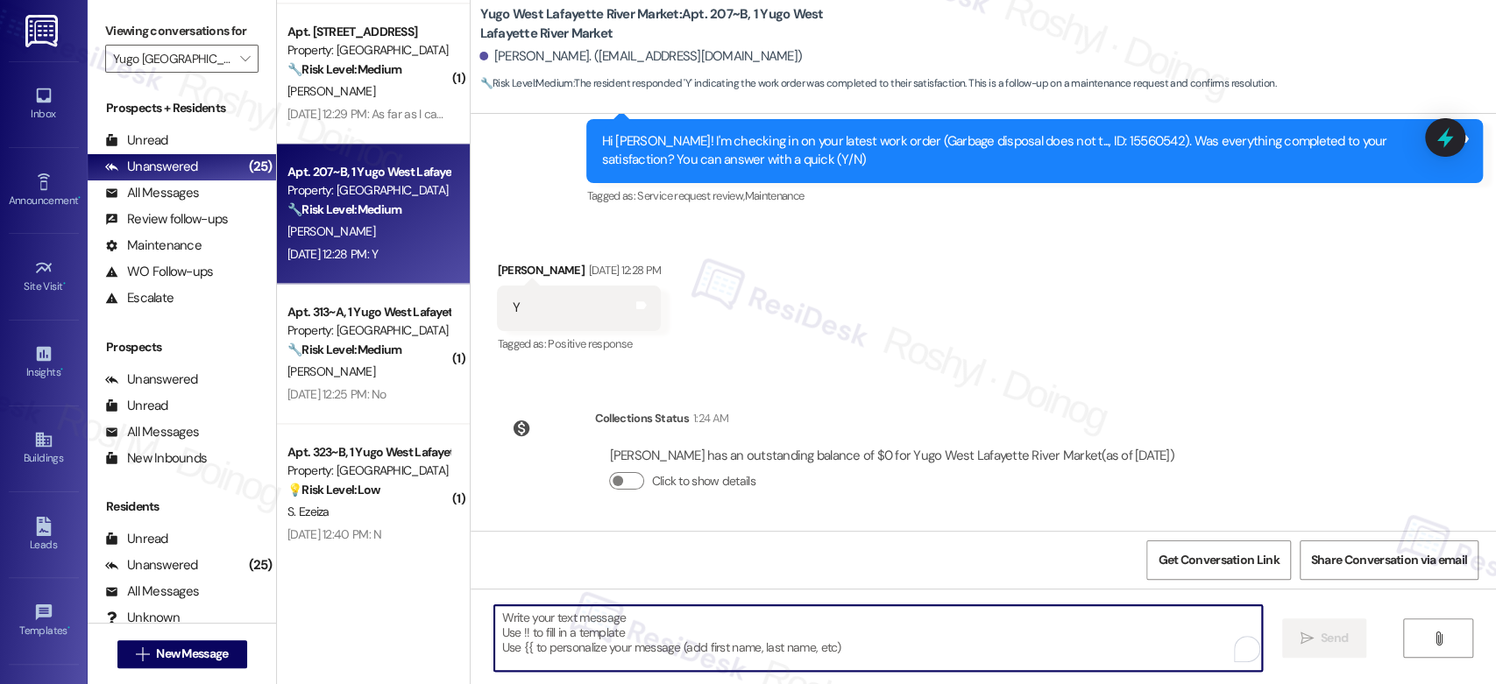
paste textarea "Good afternoon Ray! I'm happy the work order was completed to your satisfaction…"
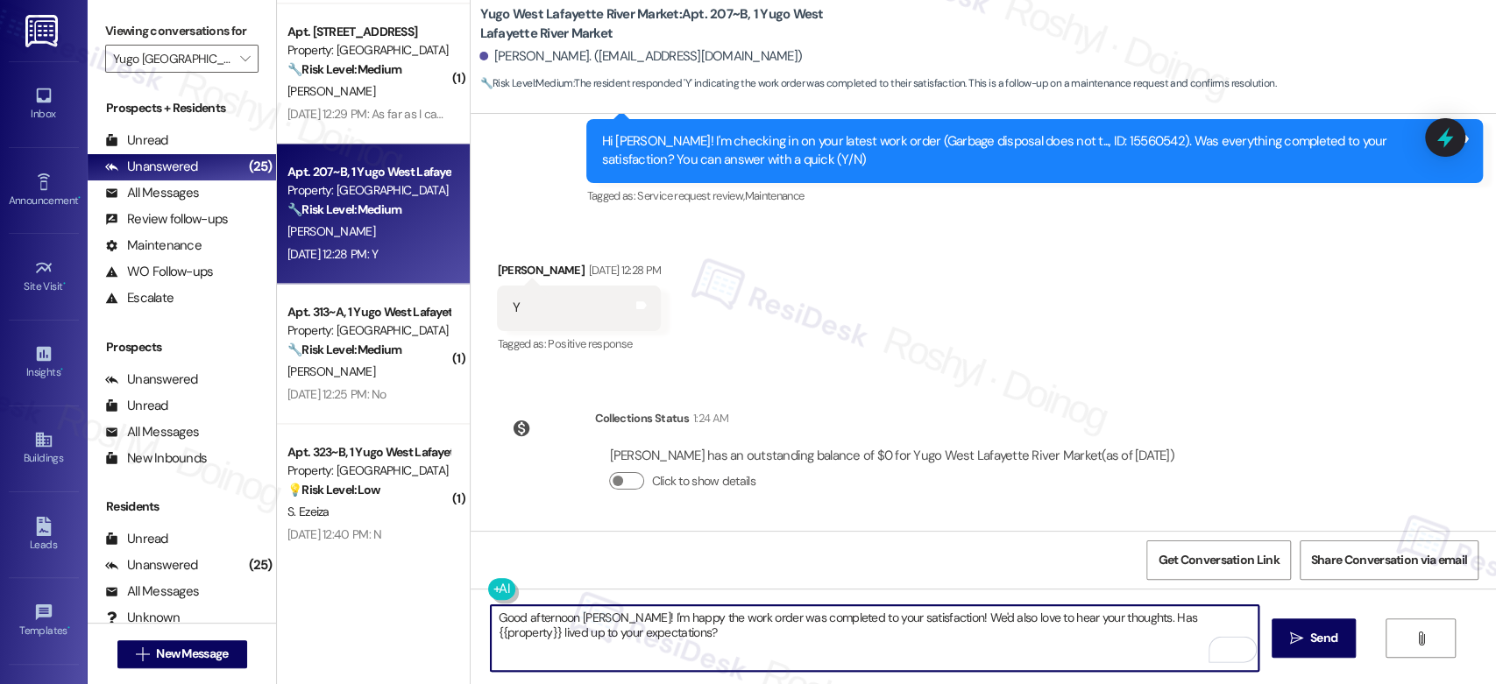
click at [571, 622] on textarea "Good afternoon Ray! I'm happy the work order was completed to your satisfaction…" at bounding box center [874, 639] width 767 height 66
click at [571, 621] on textarea "Good afternoon Ray! I'm happy the work order was completed to your satisfaction…" at bounding box center [874, 639] width 767 height 66
type textarea "Good afternoon Norah! I'm happy the work order was completed to your satisfacti…"
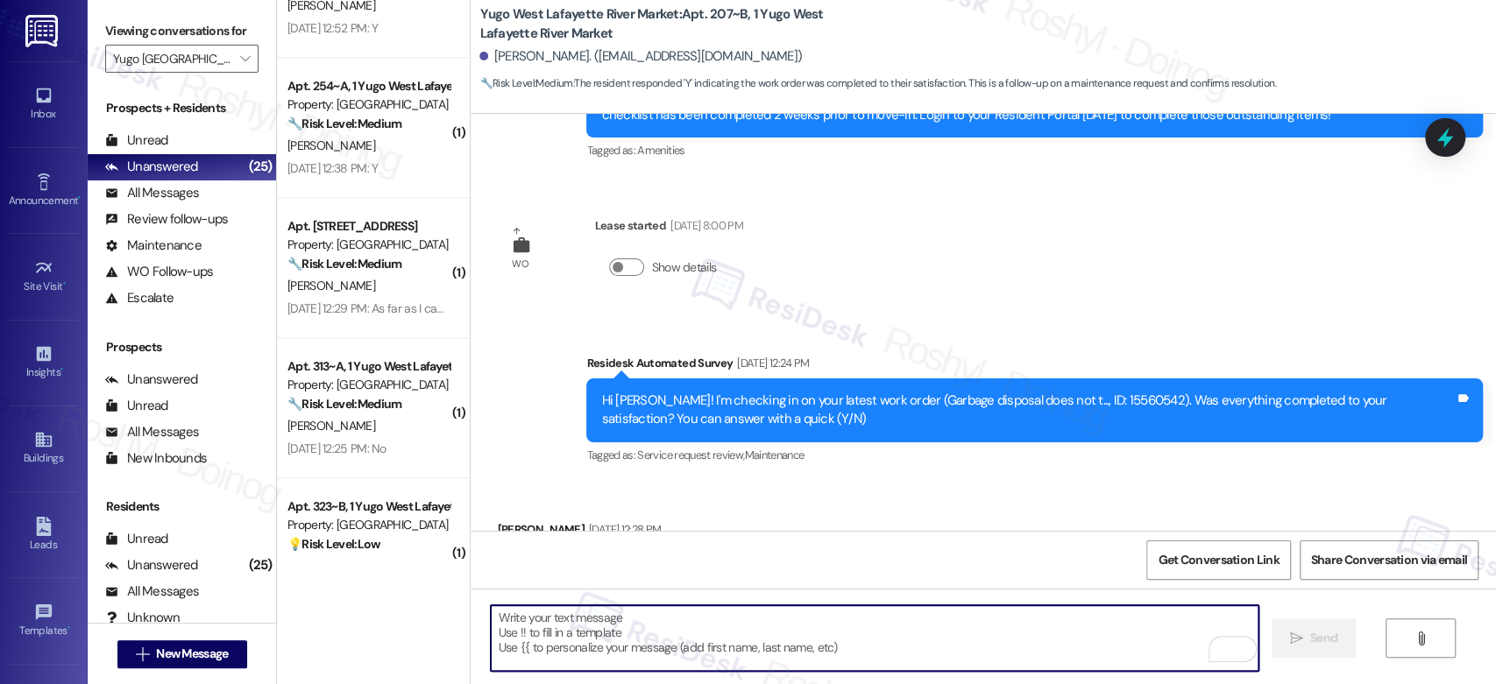
scroll to position [208, 0]
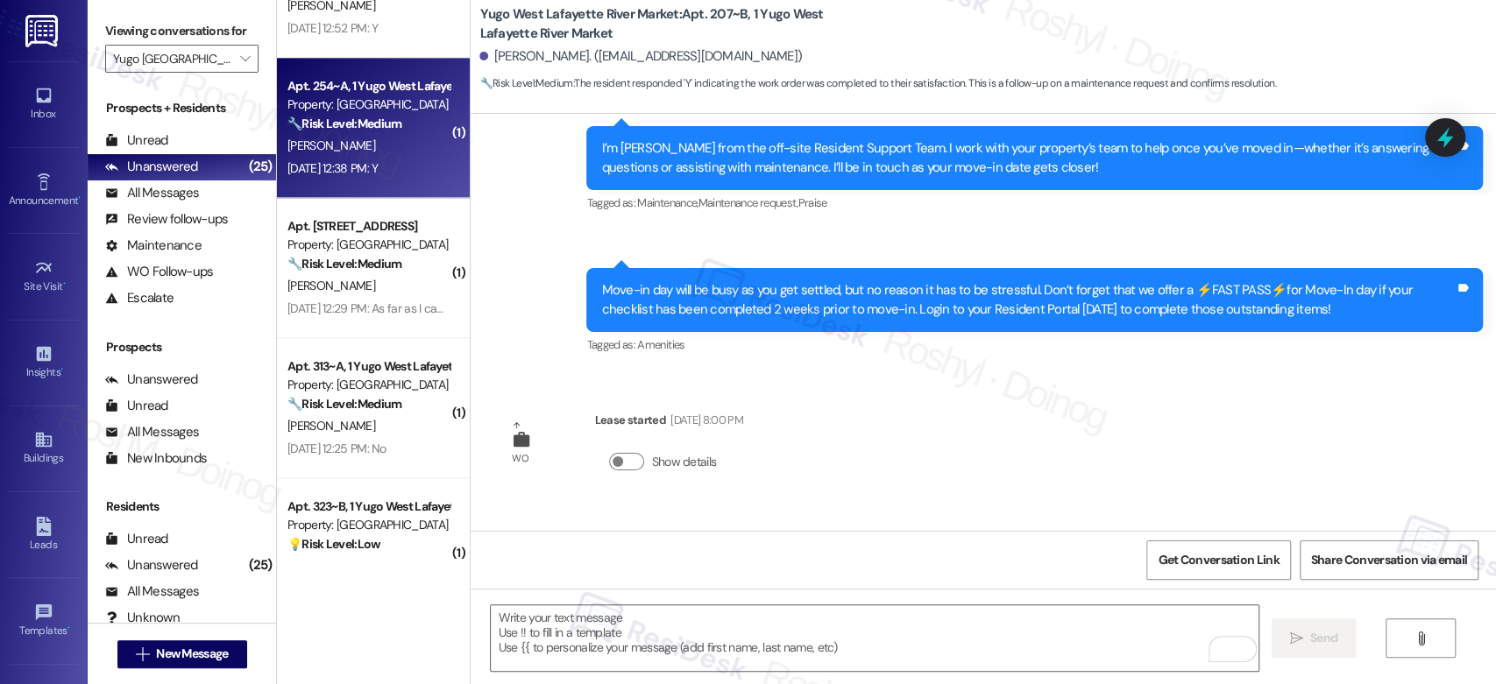
click at [427, 132] on div "🔧 Risk Level: Medium The resident responded 'Y' indicating the work order was c…" at bounding box center [368, 124] width 162 height 18
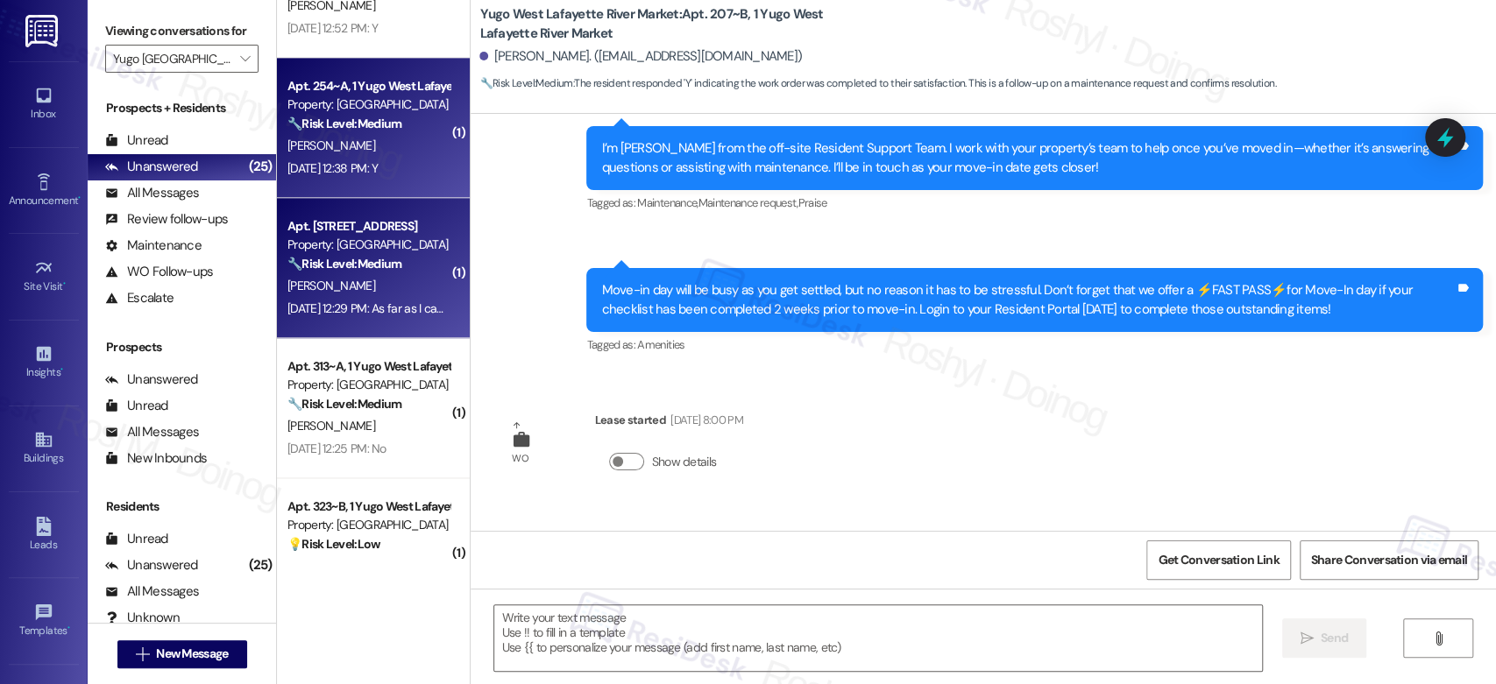
type textarea "Fetching suggested responses. Please feel free to read through the conversation…"
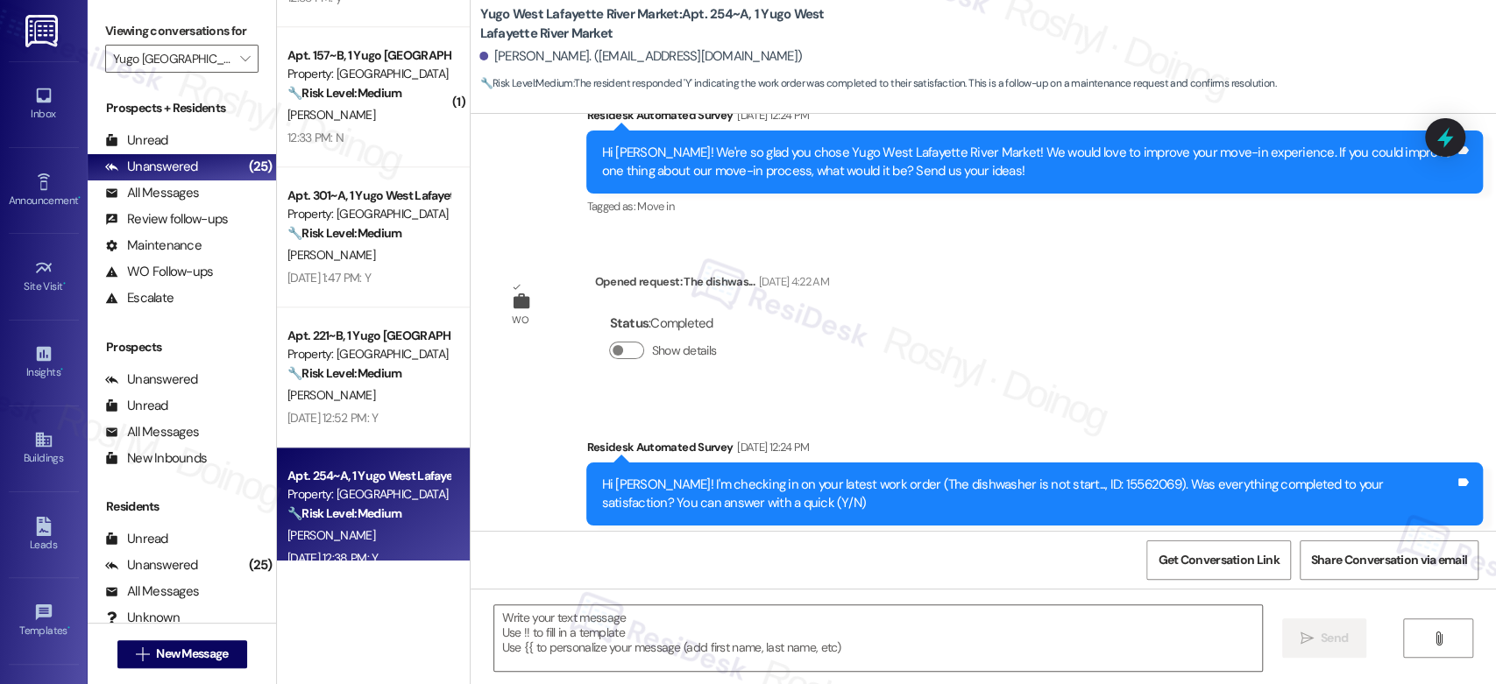
scroll to position [890, 0]
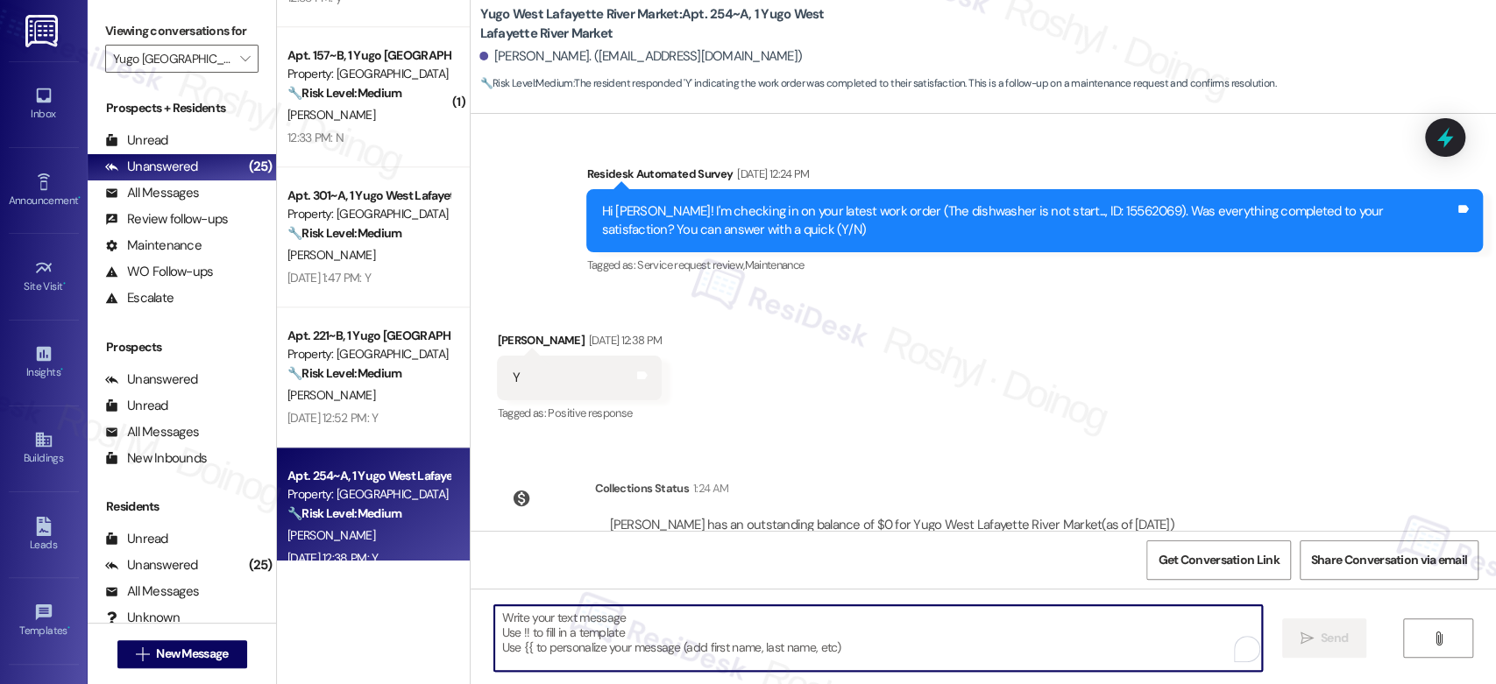
click at [584, 624] on textarea "To enrich screen reader interactions, please activate Accessibility in Grammarl…" at bounding box center [877, 639] width 767 height 66
paste textarea "Good afternoon Ray! I'm happy the work order was completed to your satisfaction…"
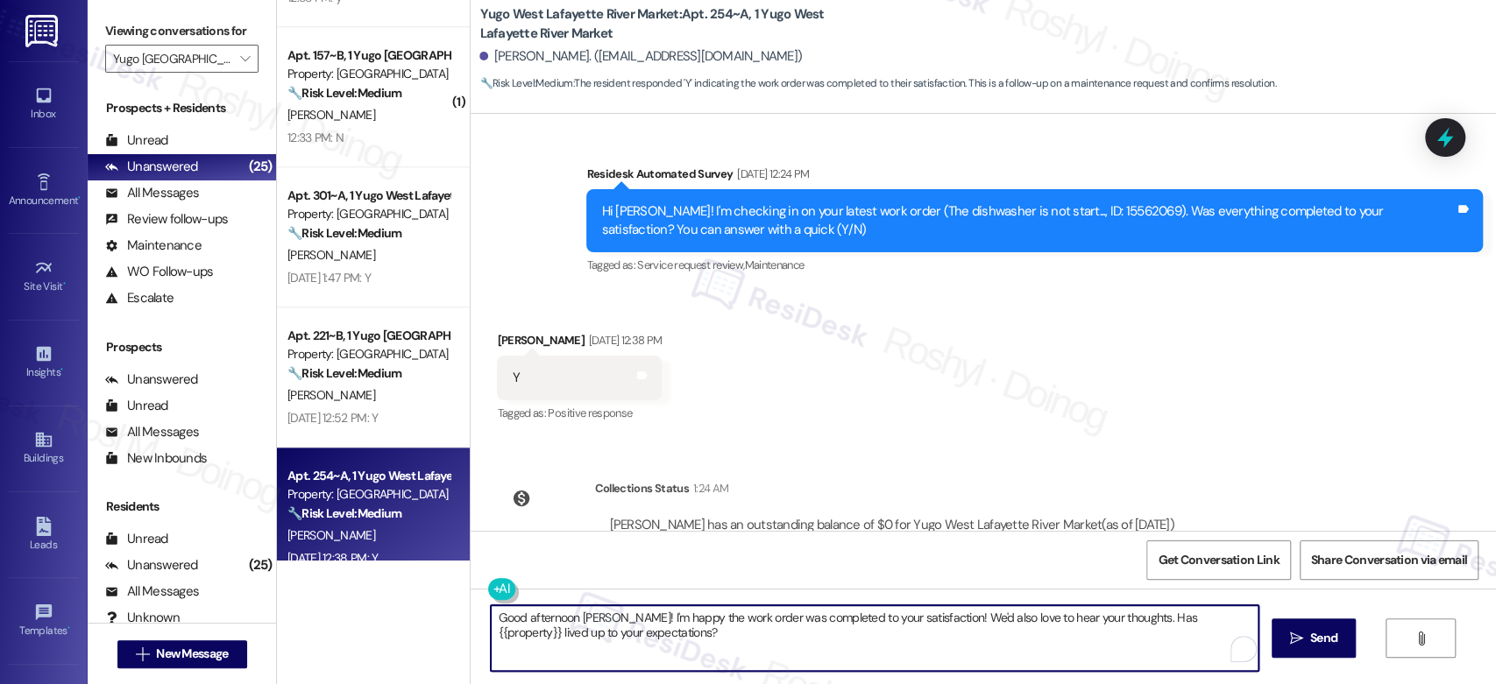
click at [584, 620] on textarea "Good afternoon Ray! I'm happy the work order was completed to your satisfaction…" at bounding box center [874, 639] width 767 height 66
type textarea "Good afternoon Pooja! I'm happy the work order was completed to your satisfacti…"
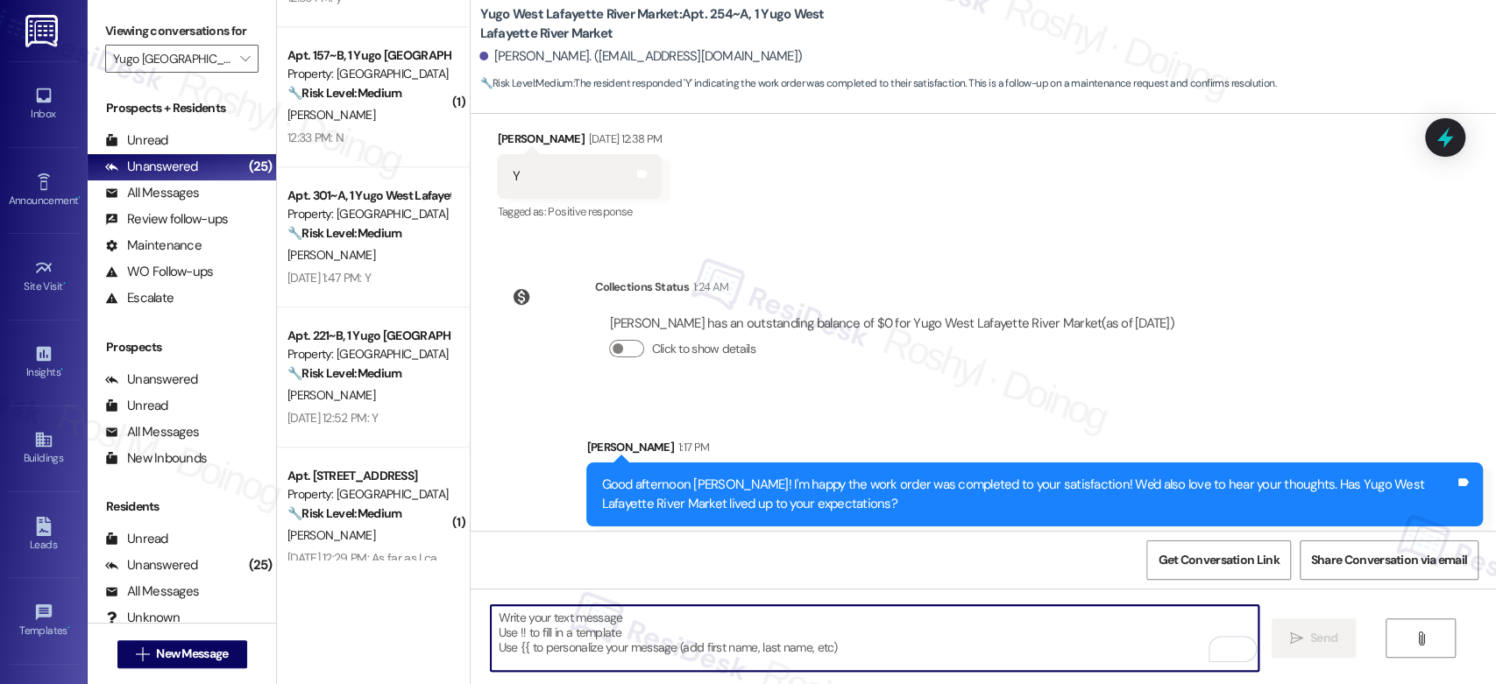
scroll to position [1101, 0]
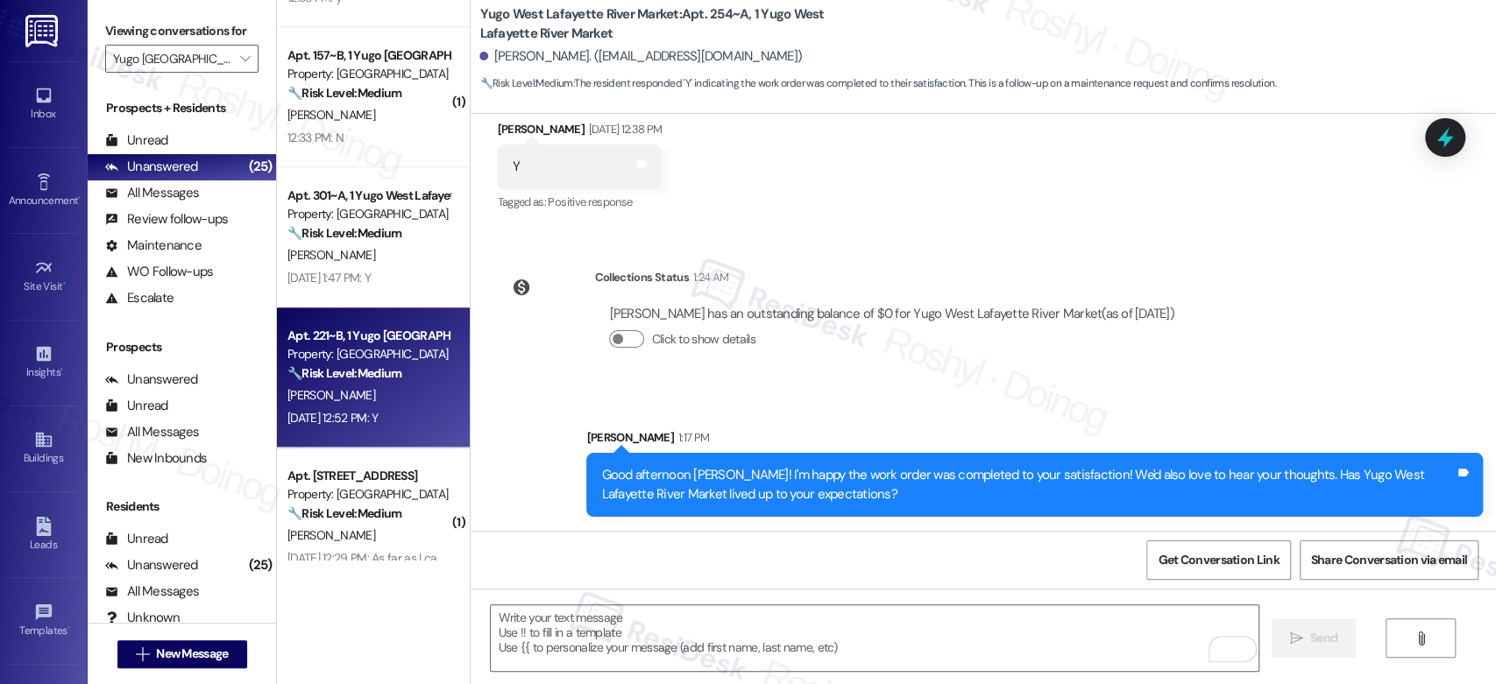
click at [353, 389] on div "[PERSON_NAME]" at bounding box center [369, 396] width 166 height 22
type textarea "Fetching suggested responses. Please feel free to read through the conversation…"
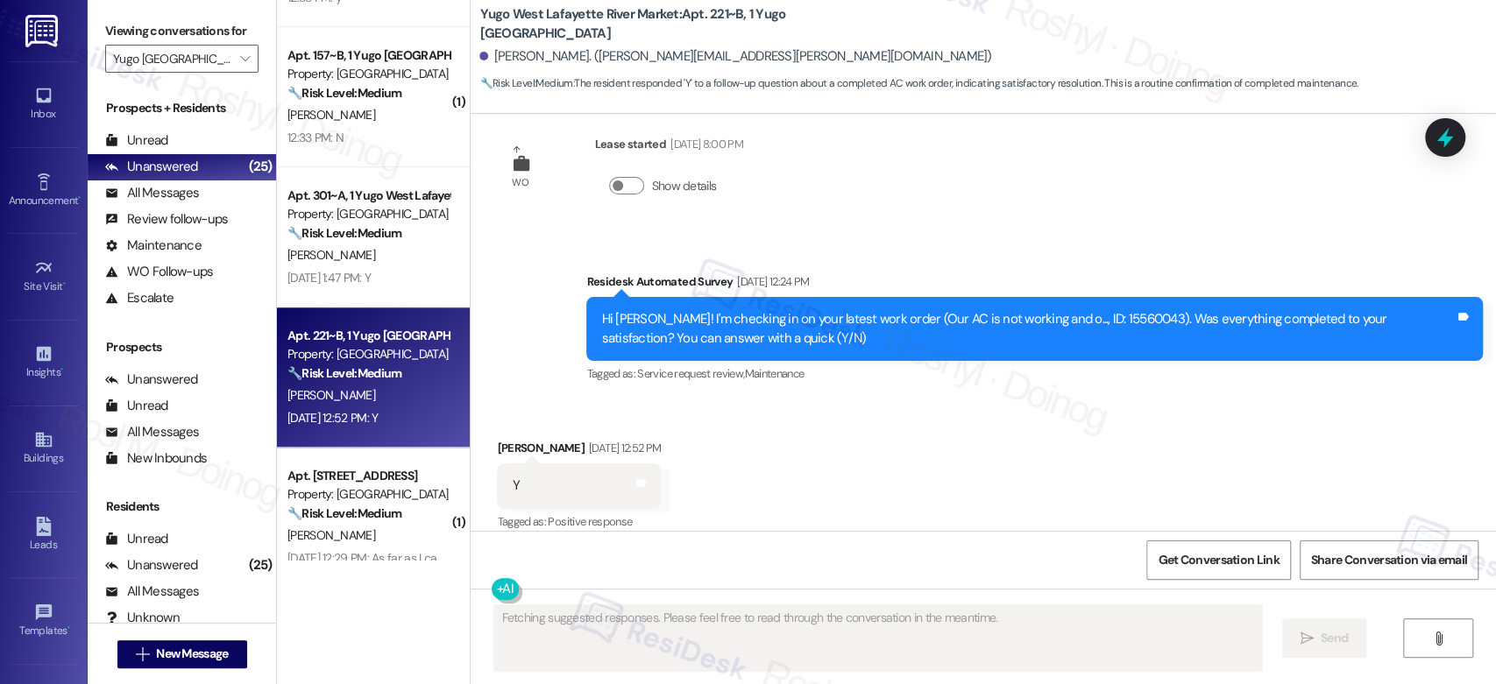
scroll to position [1116, 0]
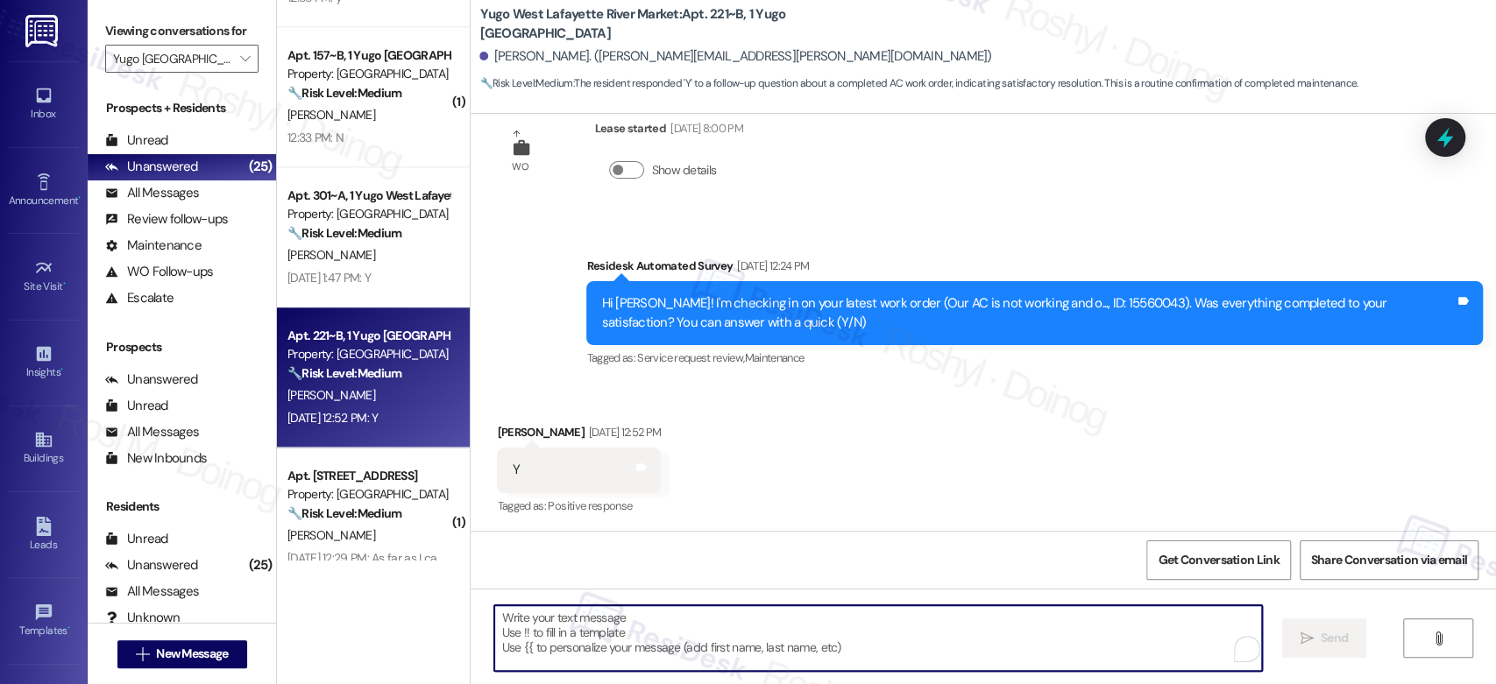
click at [620, 611] on textarea "To enrich screen reader interactions, please activate Accessibility in Grammarl…" at bounding box center [877, 639] width 767 height 66
paste textarea "Good afternoon Ray! I'm happy the work order was completed to your satisfaction…"
type textarea "Good afternoon Ray! I'm happy the work order was completed to your satisfaction…"
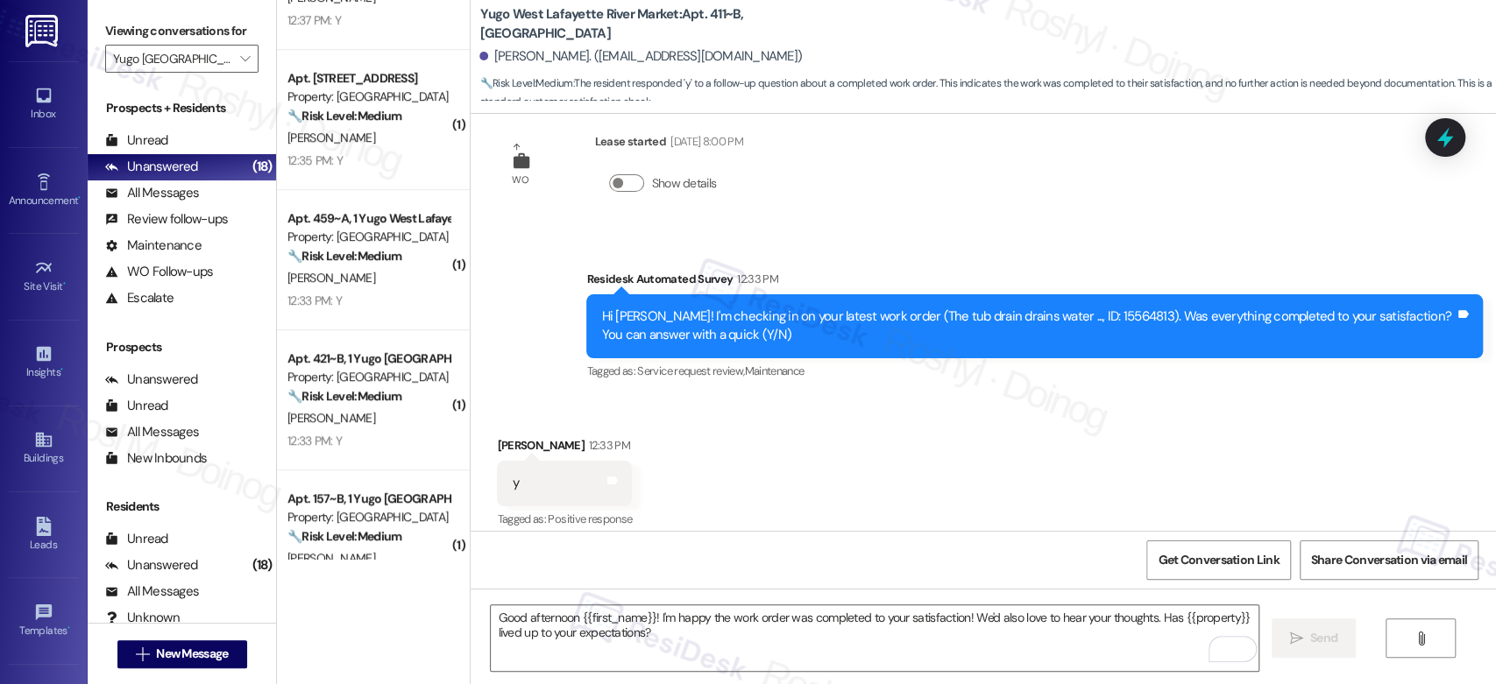
scroll to position [641, 0]
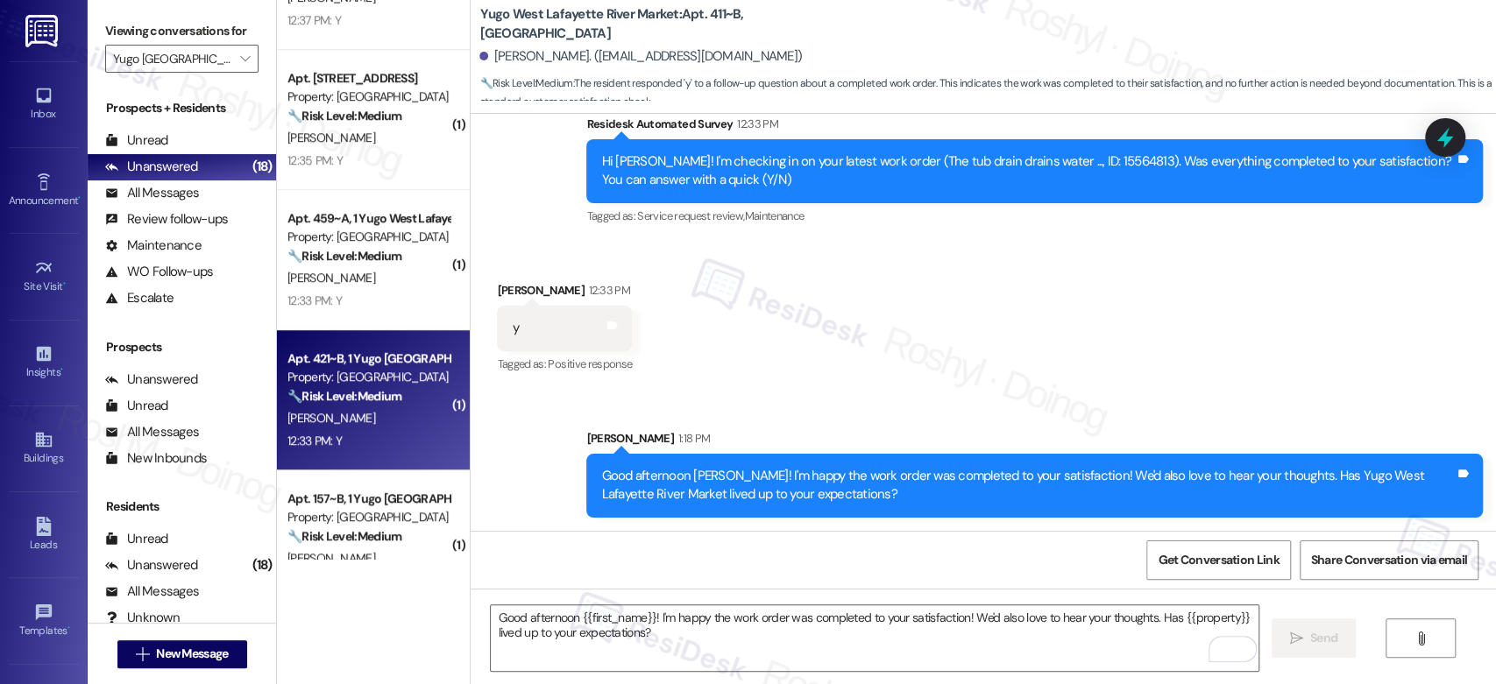
click at [356, 370] on div "Property: [GEOGRAPHIC_DATA]" at bounding box center [368, 377] width 162 height 18
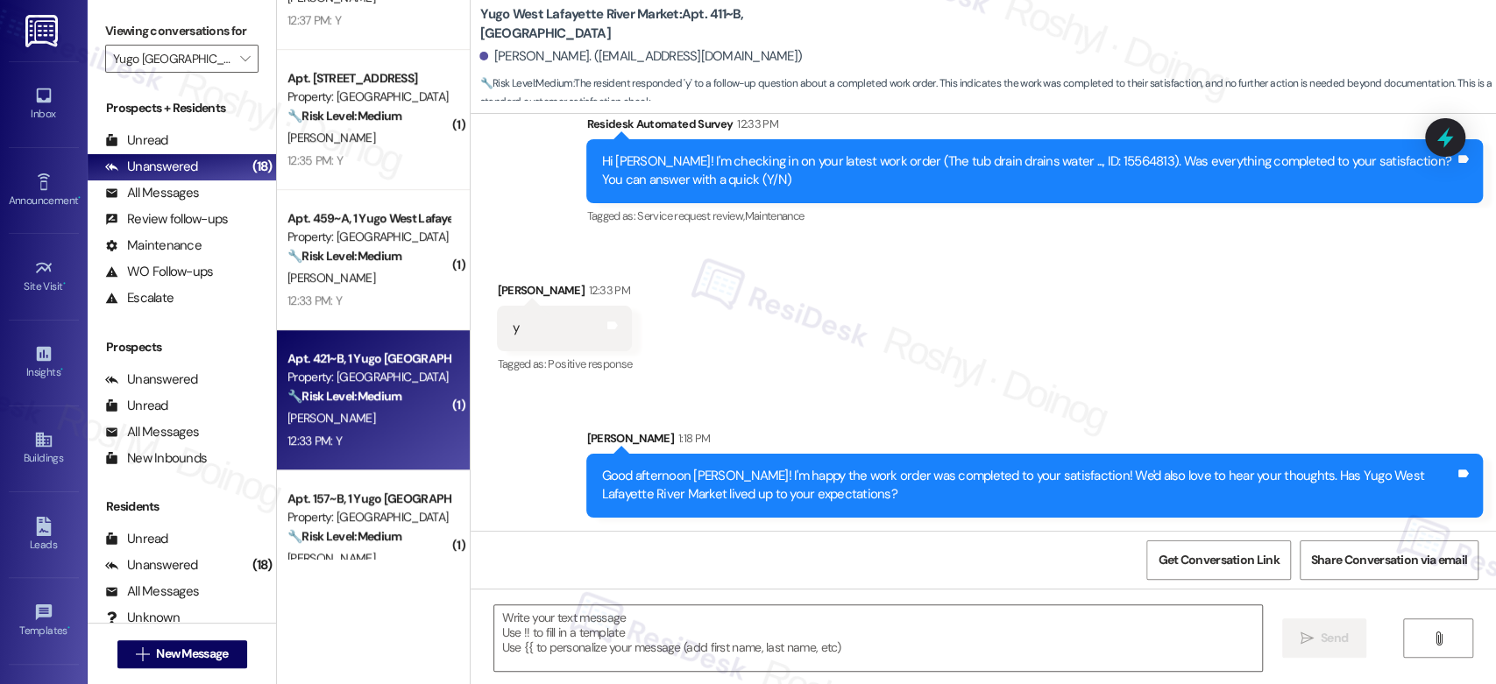
type textarea "Fetching suggested responses. Please feel free to read through the conversation…"
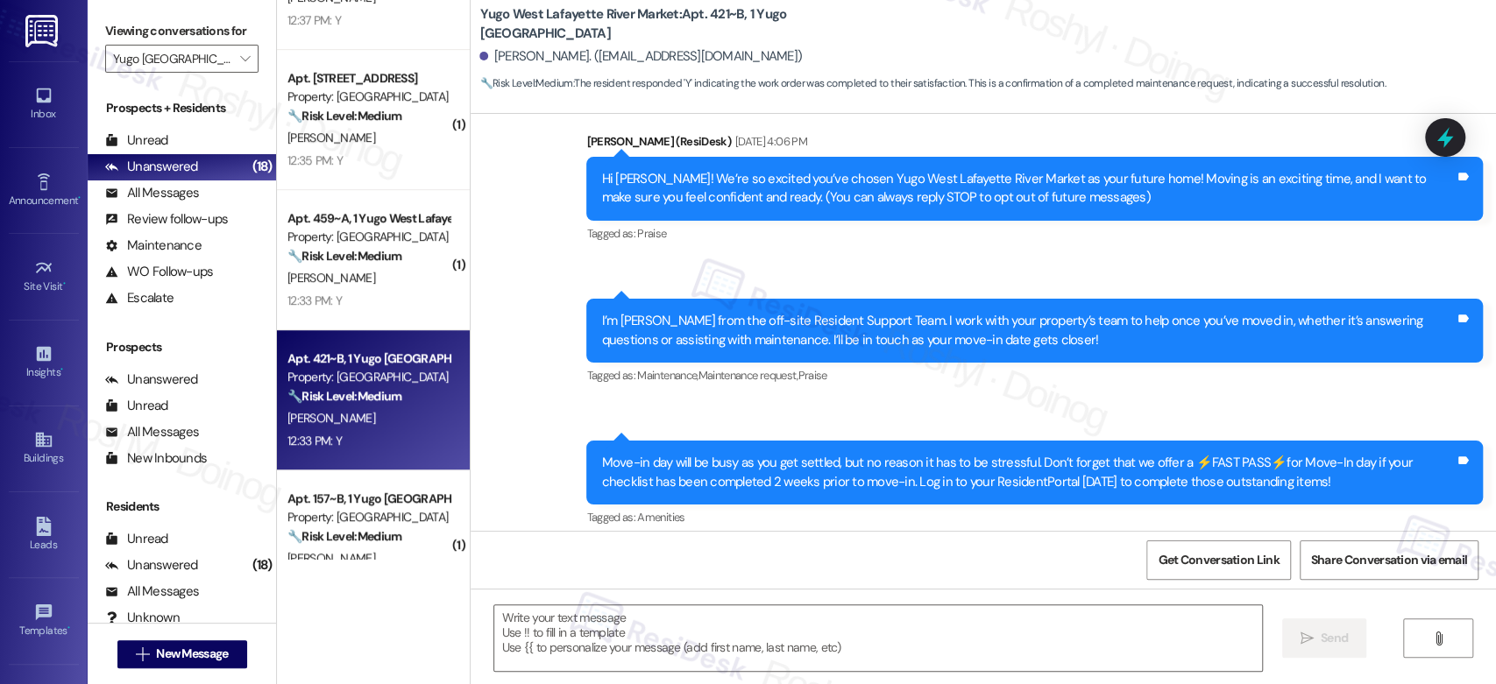
scroll to position [0, 0]
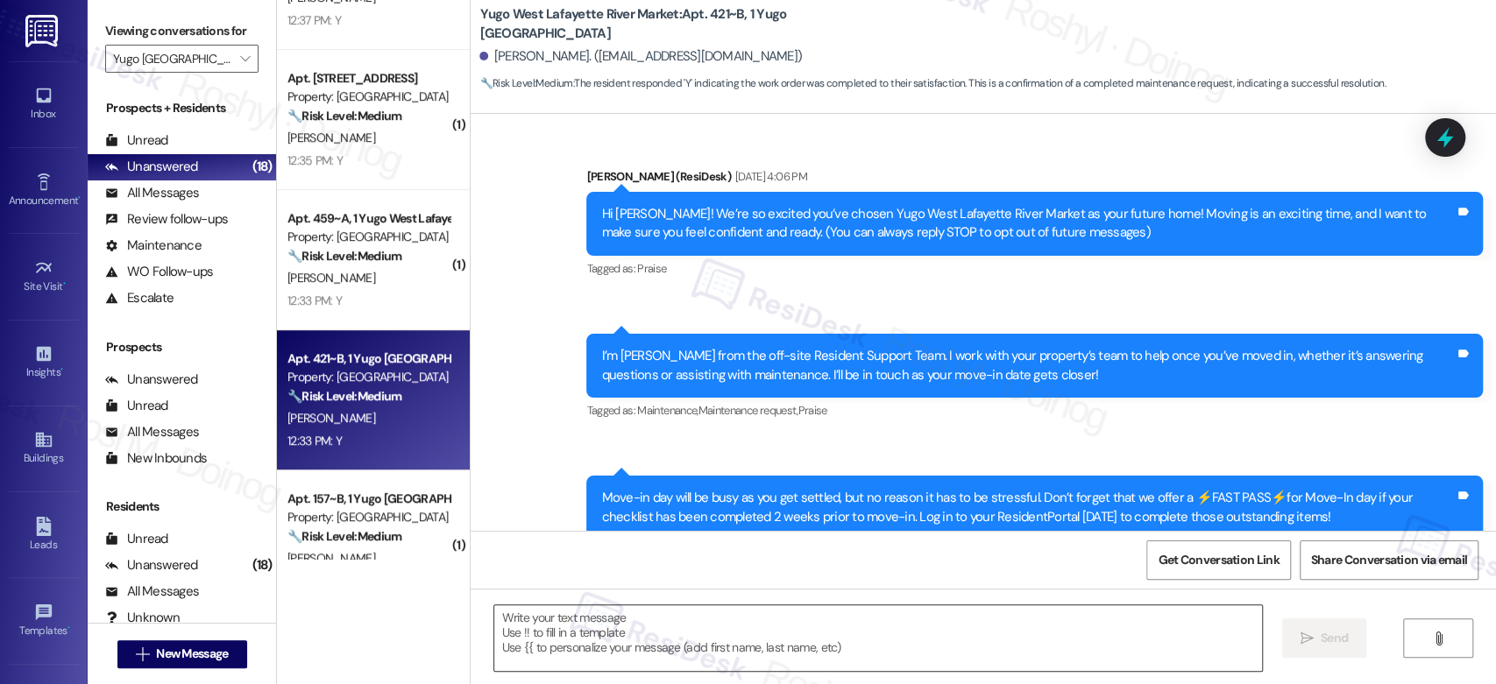
click at [572, 627] on textarea at bounding box center [877, 639] width 767 height 66
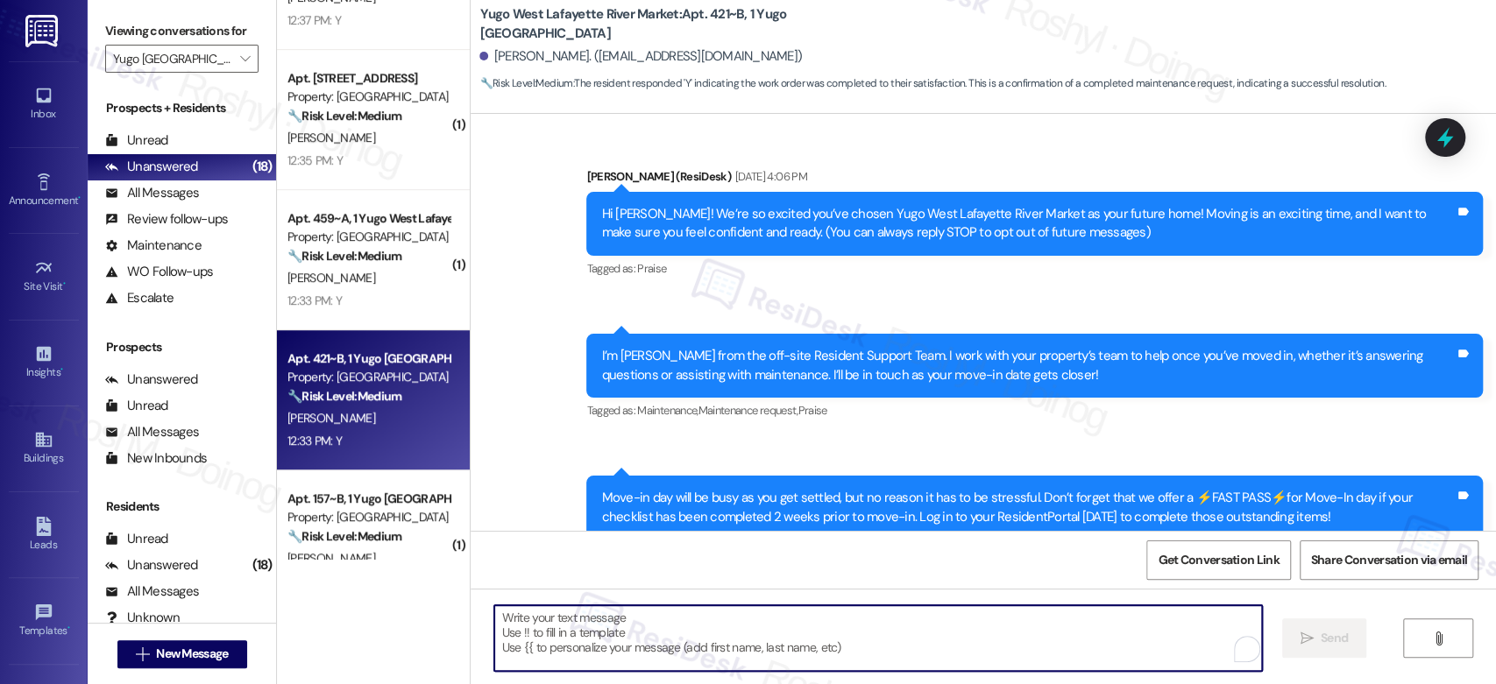
paste textarea "Good afternoon {{first_name}}! I'm happy the work order was completed to your s…"
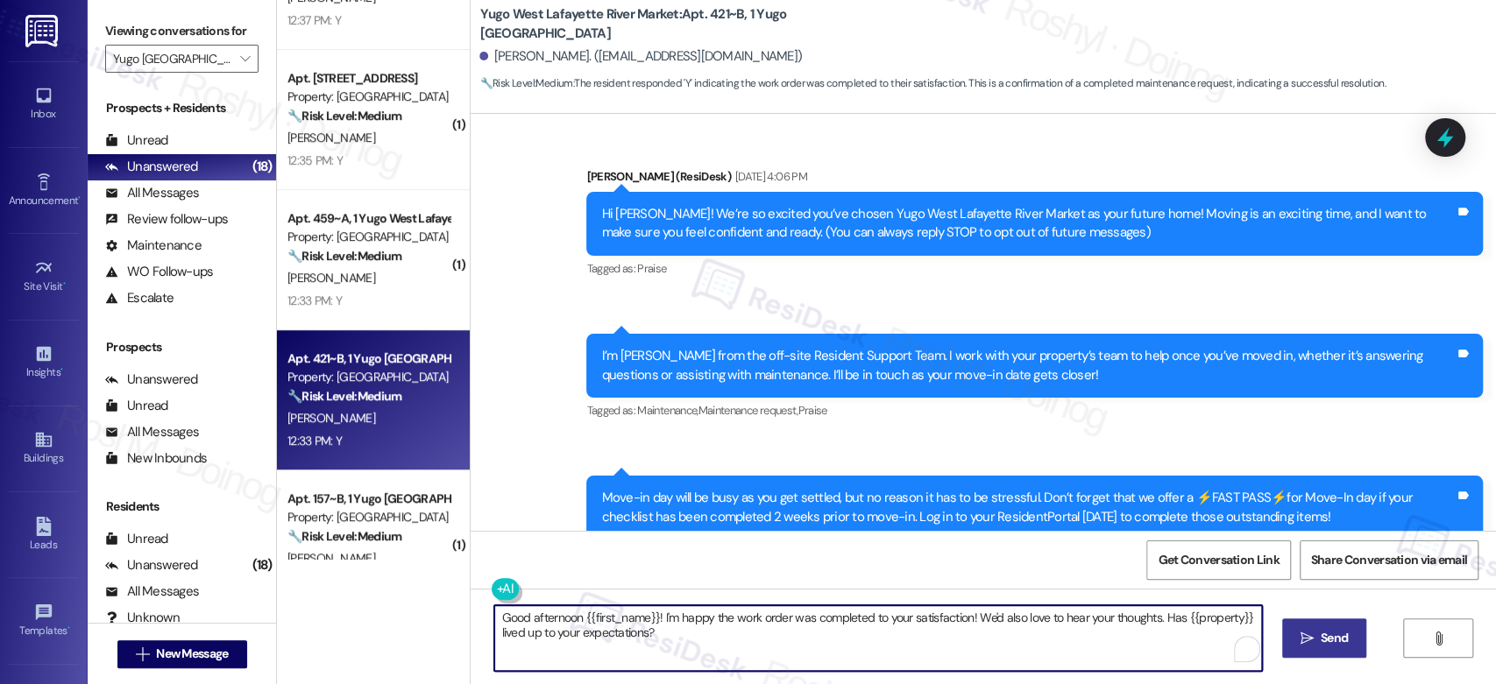
type textarea "Good afternoon {{first_name}}! I'm happy the work order was completed to your s…"
click at [1329, 640] on span "Send" at bounding box center [1334, 638] width 27 height 18
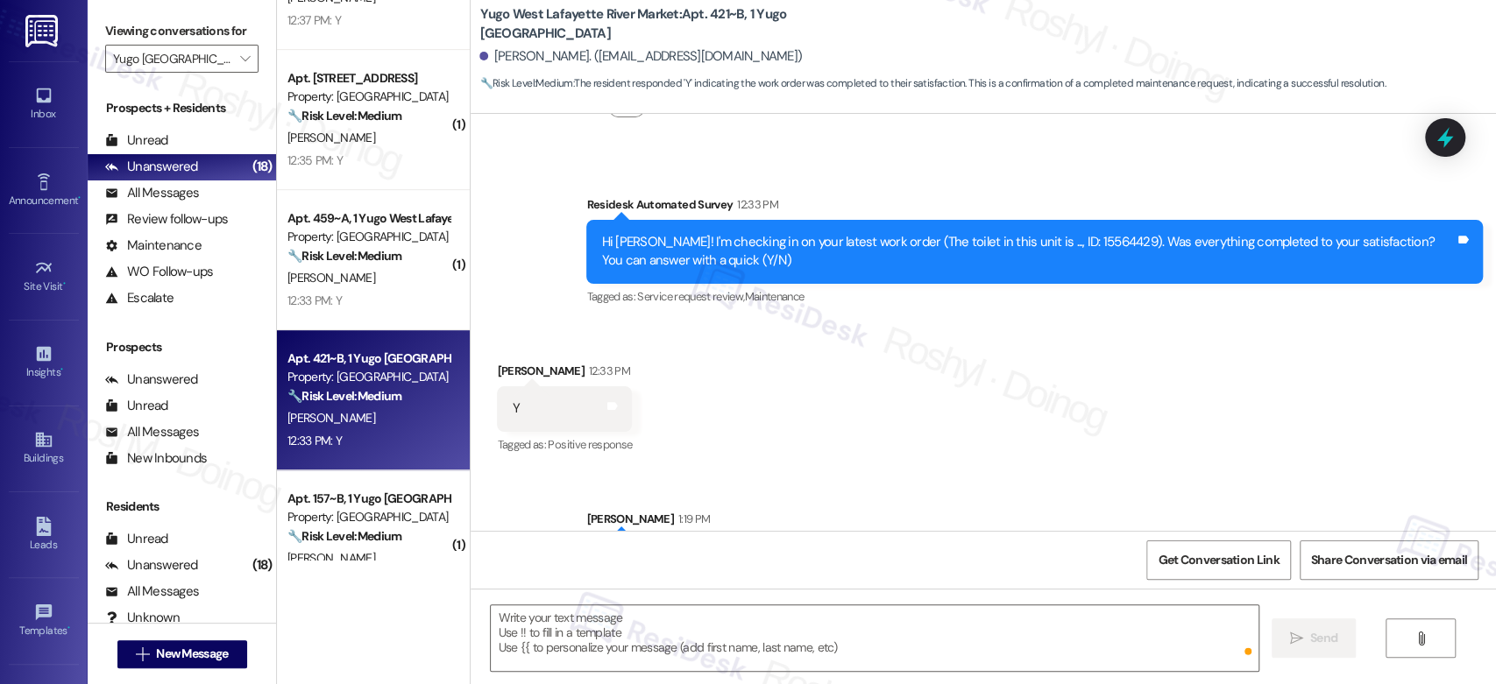
scroll to position [641, 0]
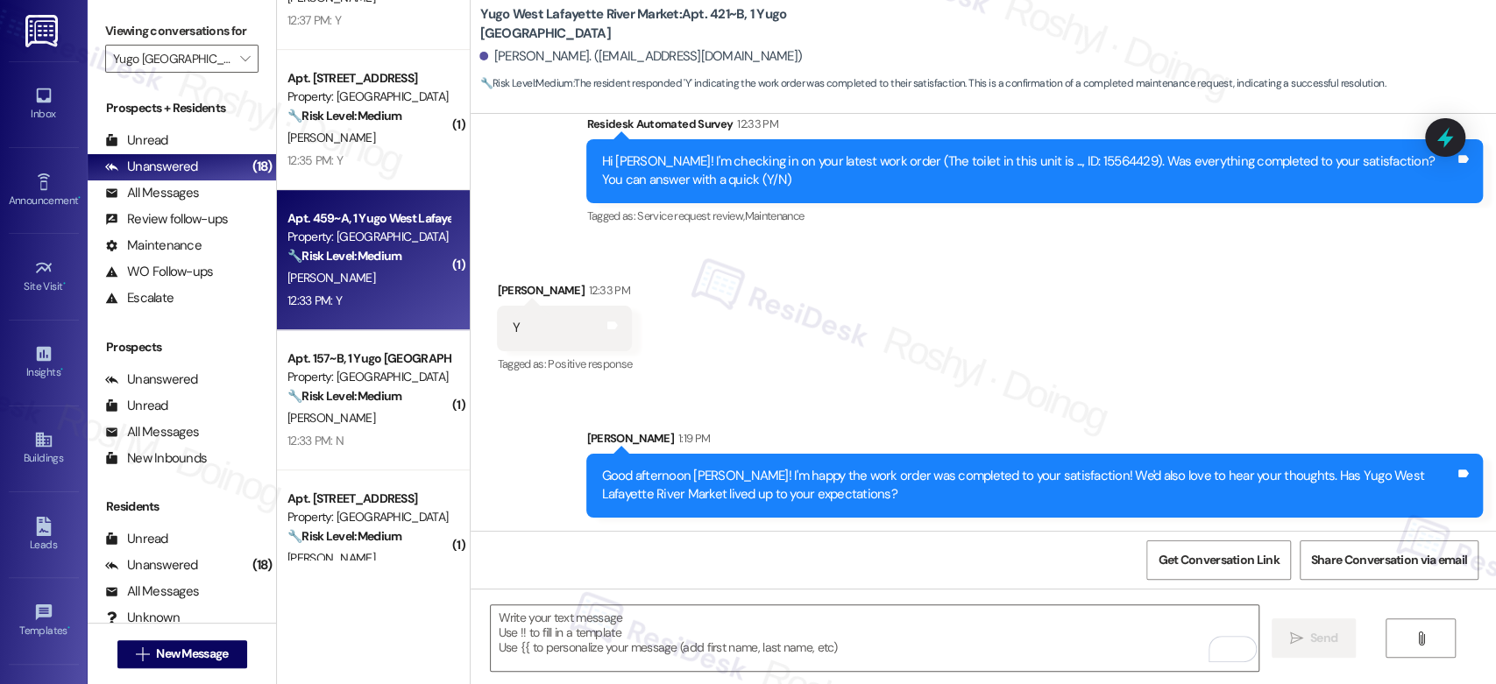
click at [328, 272] on div "[PERSON_NAME]" at bounding box center [369, 278] width 166 height 22
type textarea "Fetching suggested responses. Please feel free to read through the conversation…"
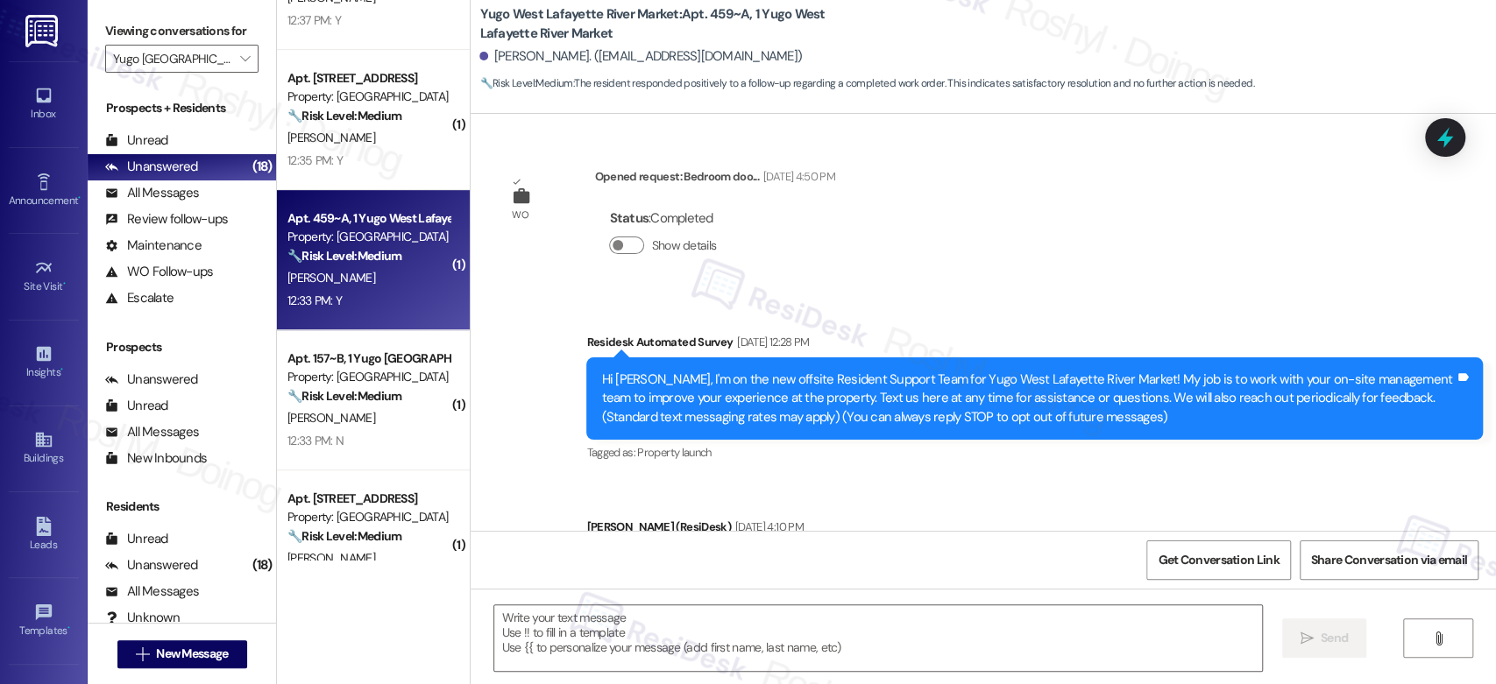
scroll to position [315, 0]
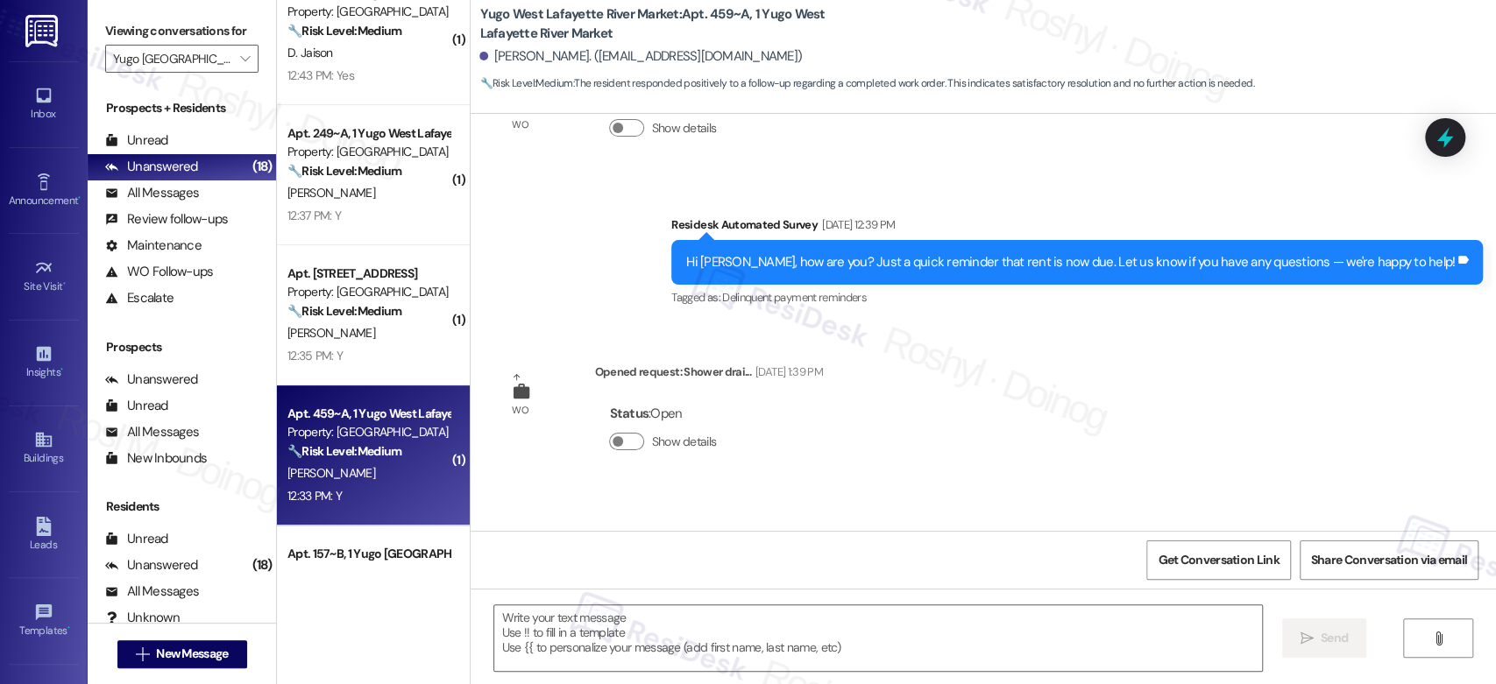
type textarea "Fetching suggested responses. Please feel free to read through the conversation…"
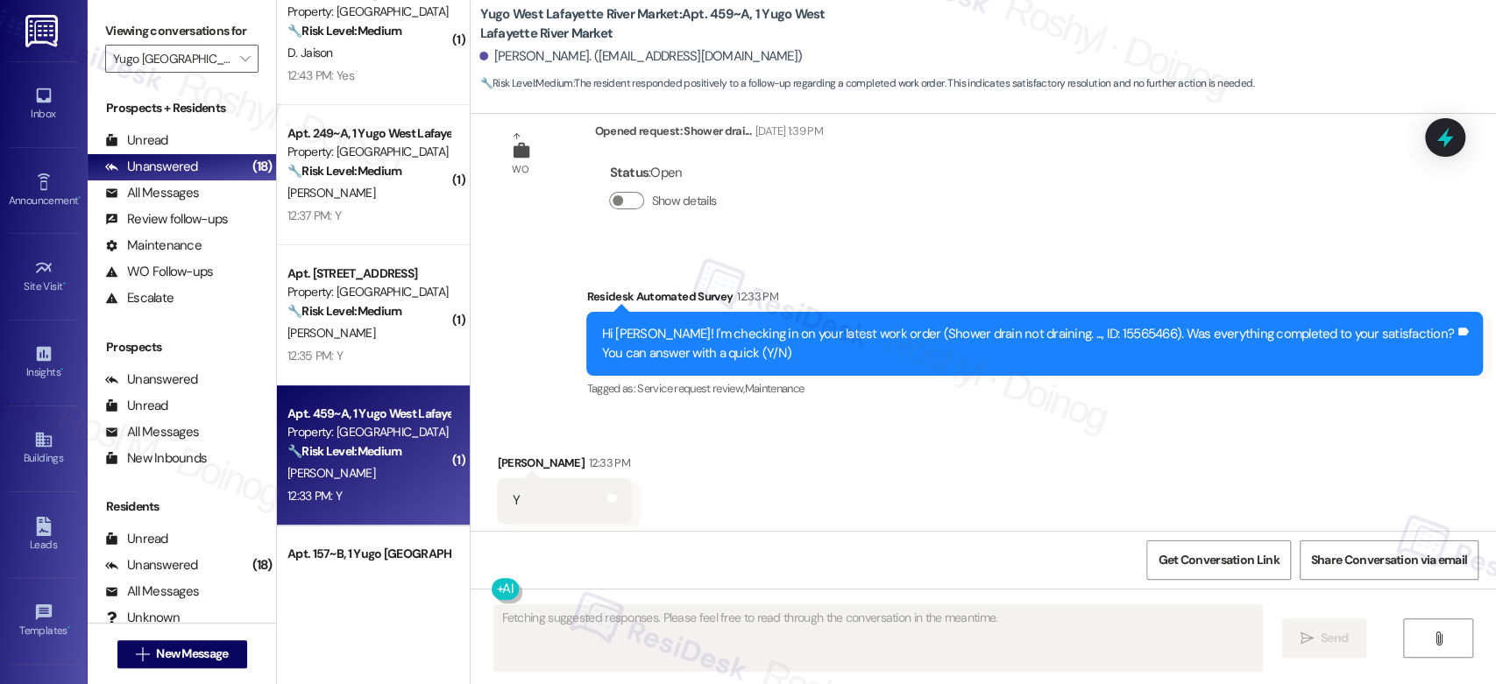
scroll to position [1761, 0]
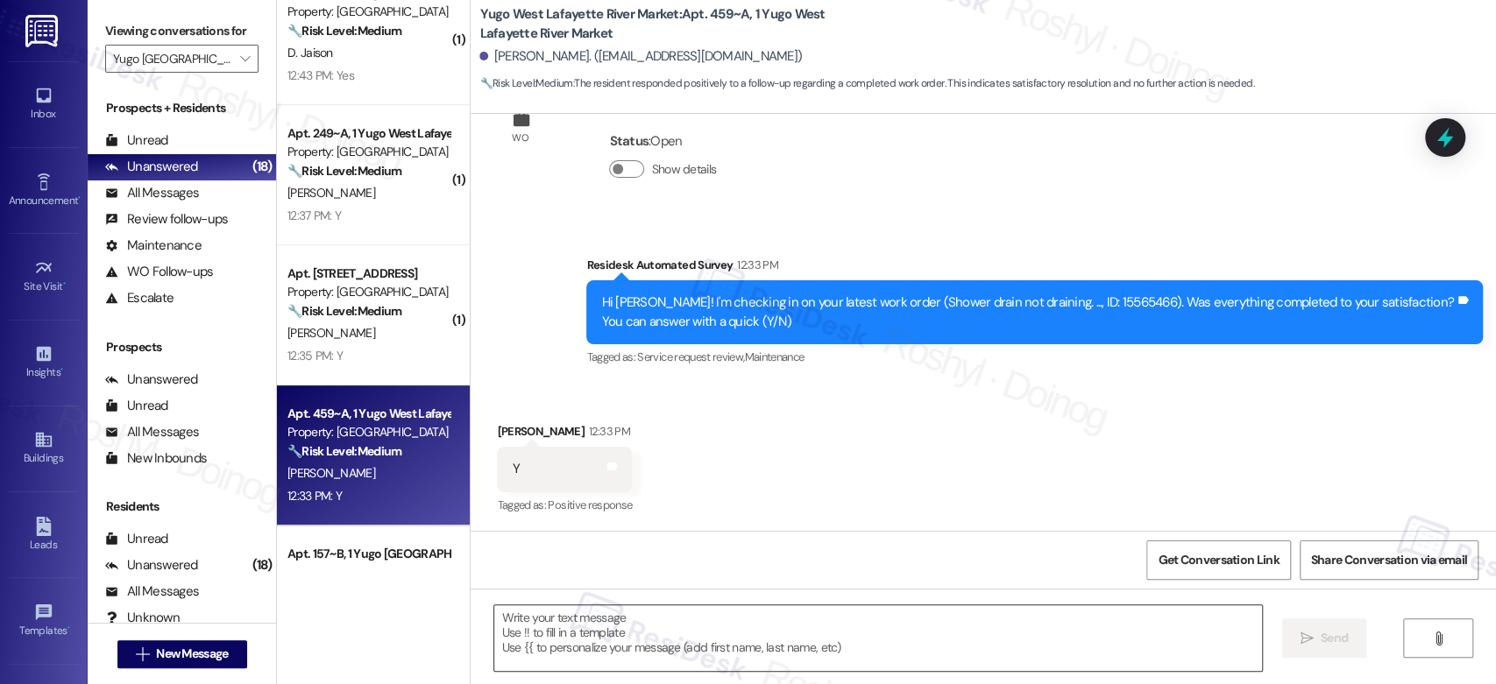
click at [628, 612] on textarea at bounding box center [877, 639] width 767 height 66
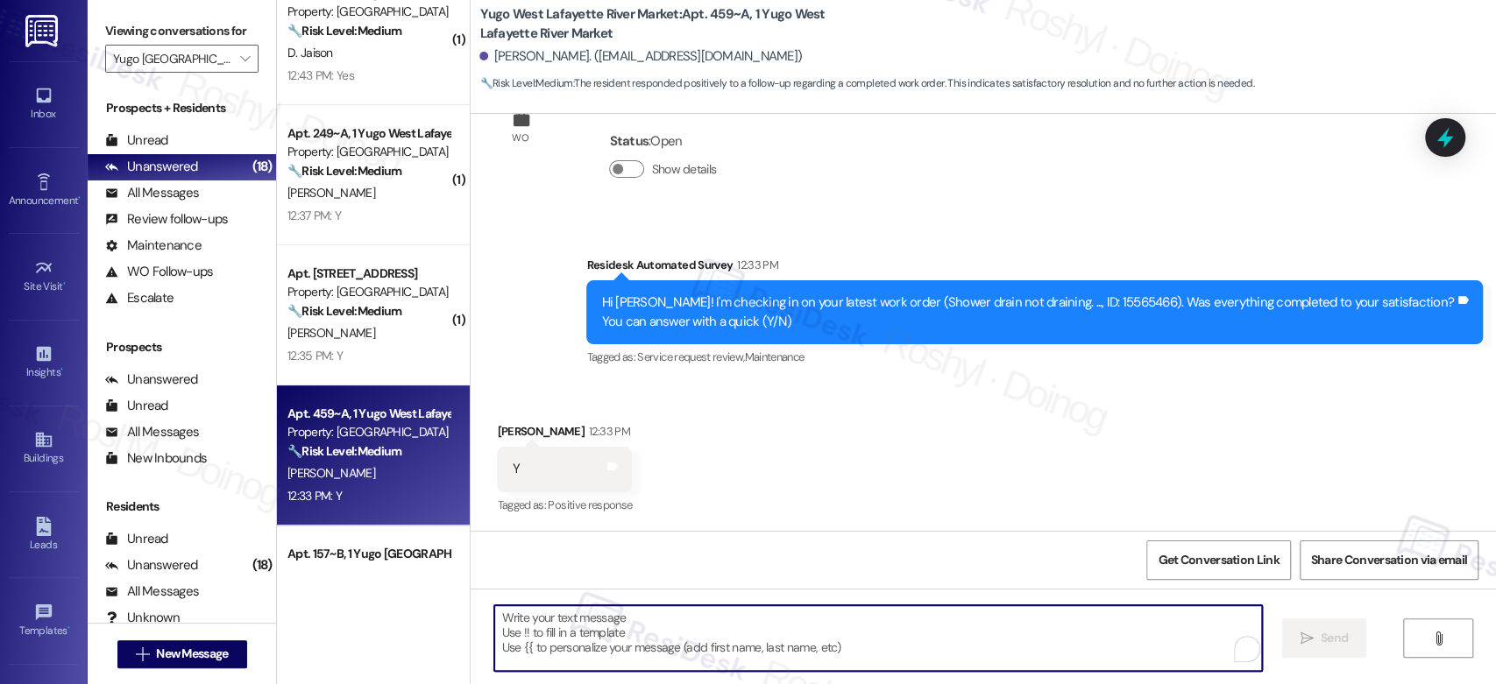
paste textarea "Good afternoon {{first_name}}! I'm happy the work order was completed to your s…"
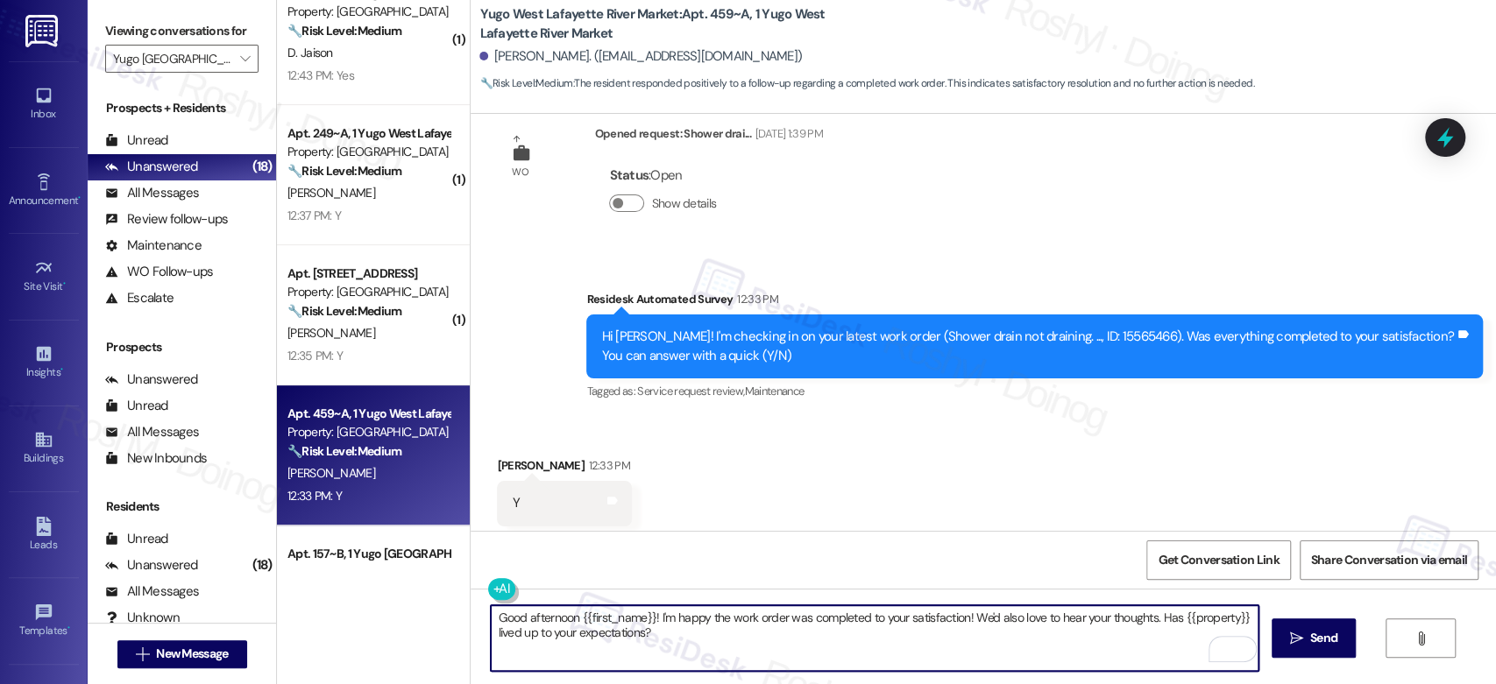
scroll to position [1762, 0]
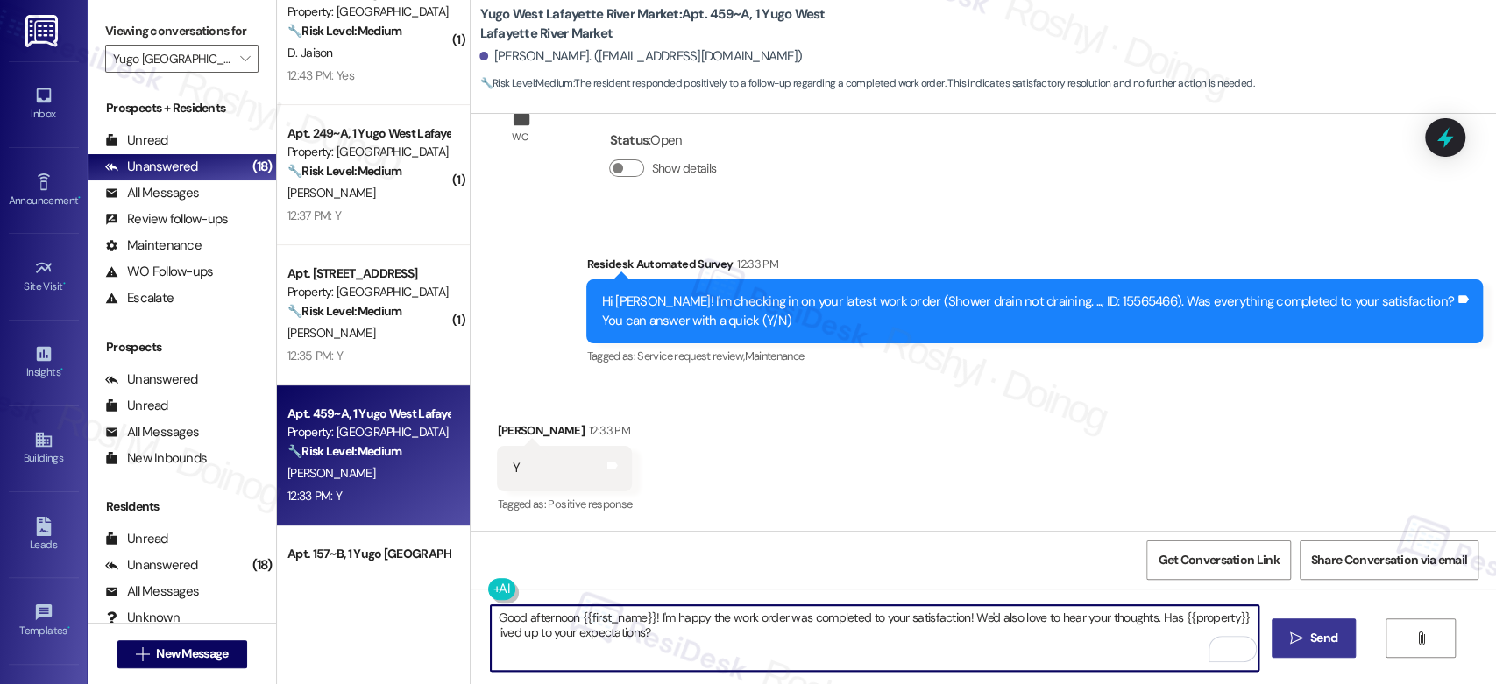
type textarea "Good afternoon {{first_name}}! I'm happy the work order was completed to your s…"
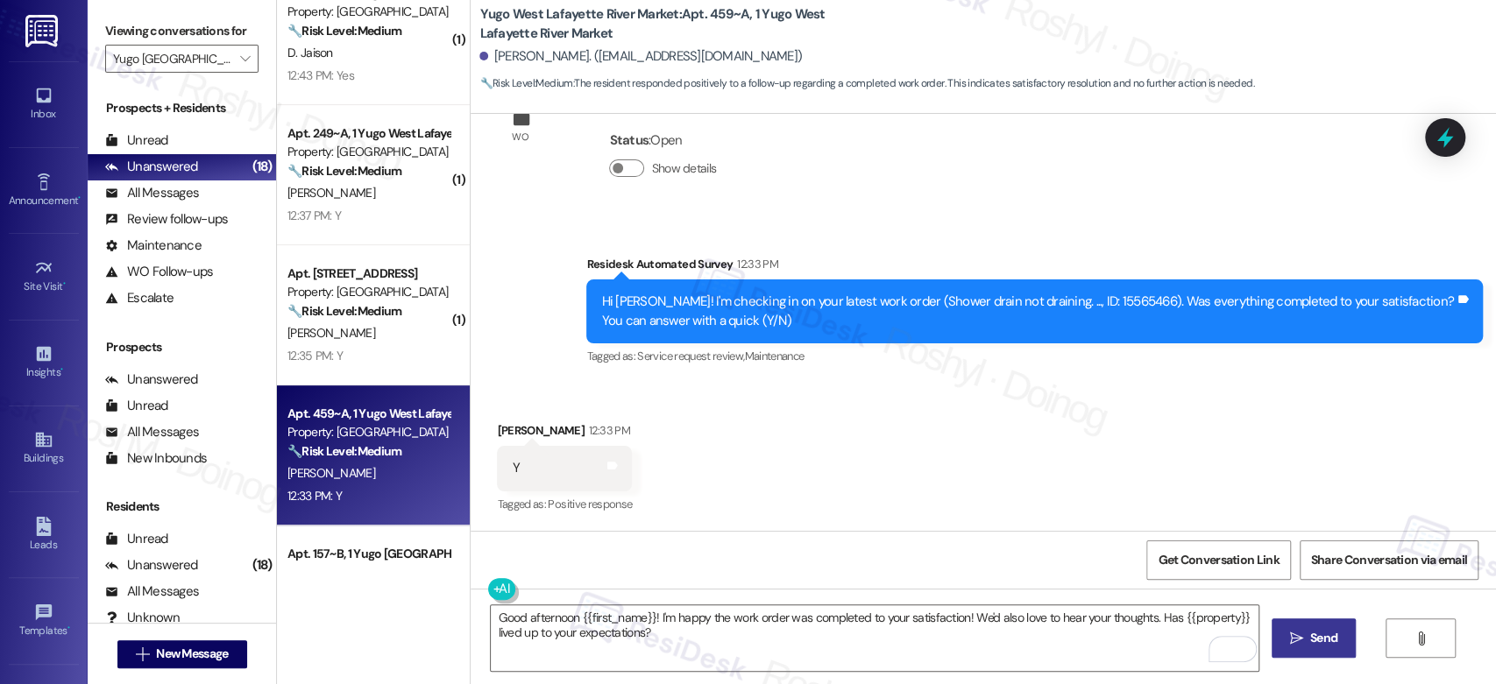
click at [1303, 631] on span " Send" at bounding box center [1313, 638] width 55 height 18
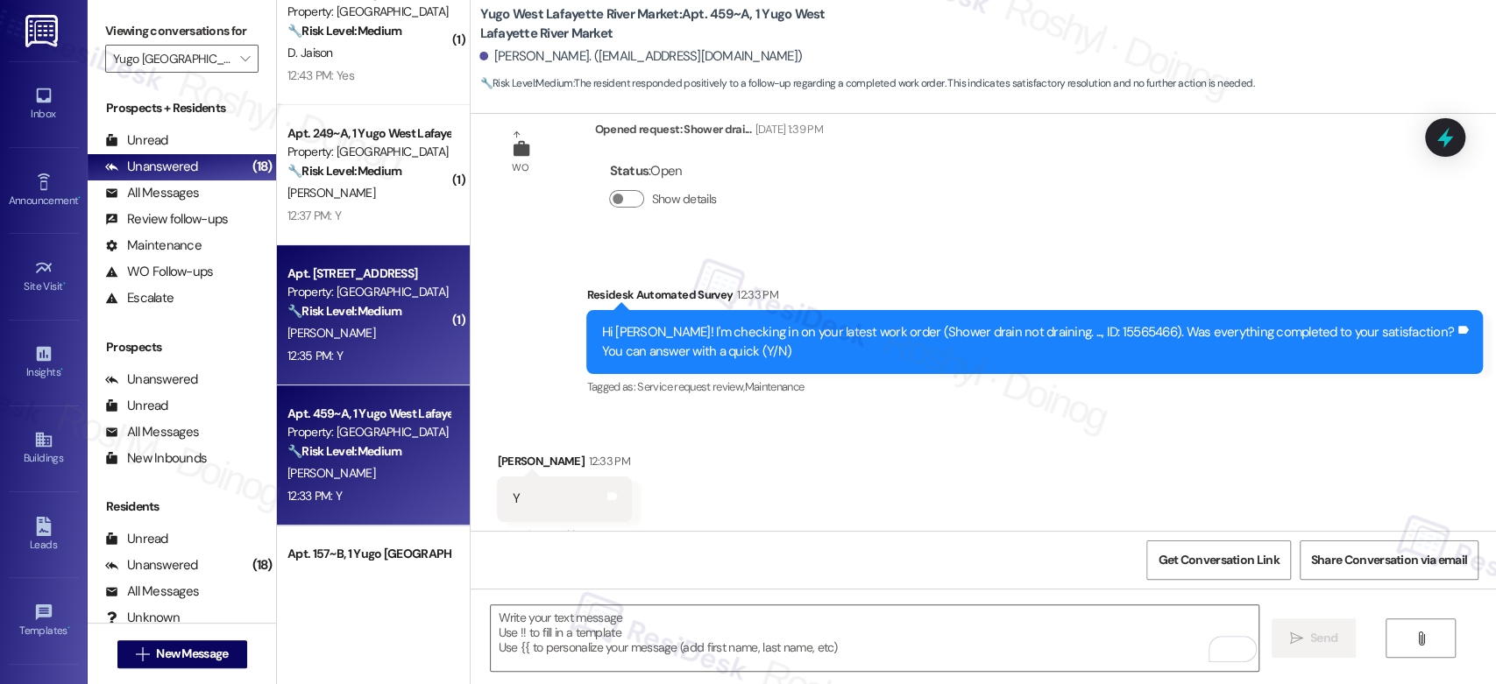
scroll to position [1761, 0]
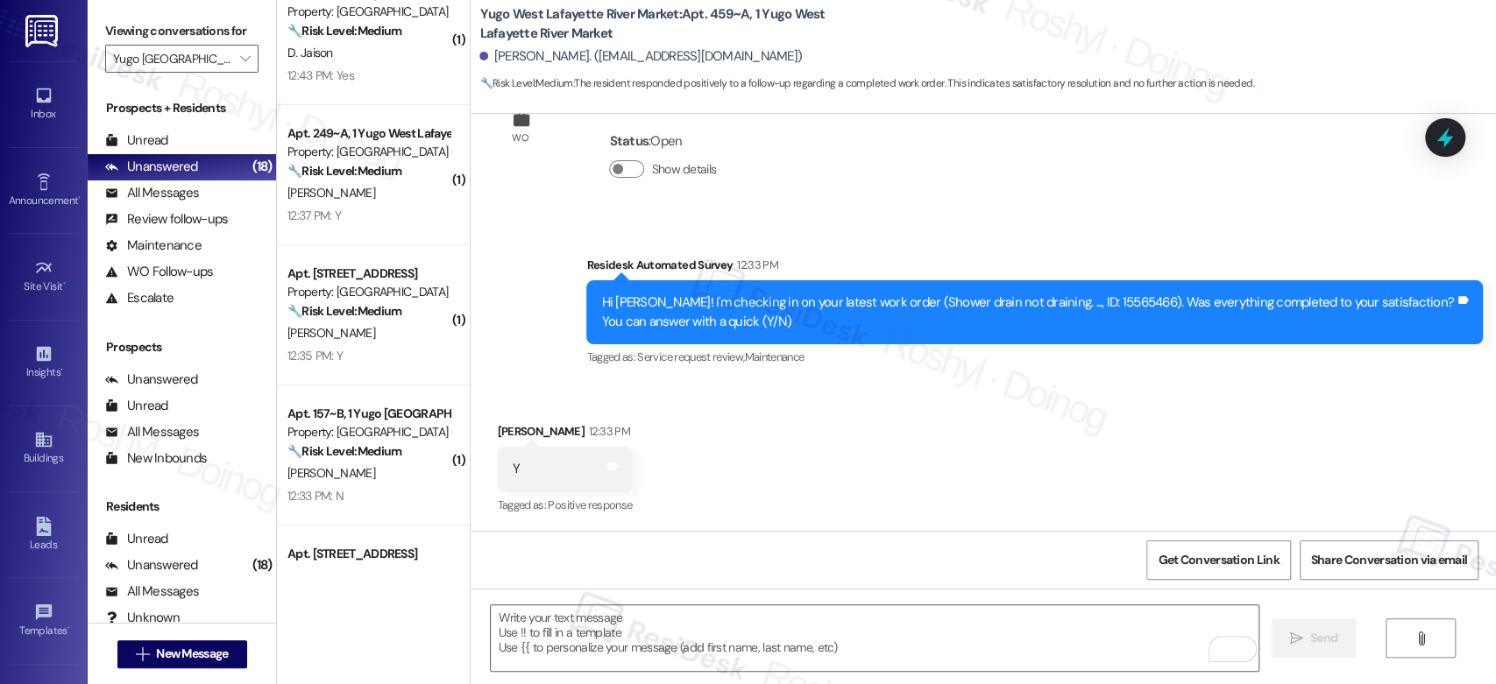
click at [345, 368] on div "Apt. 429, 1 Yugo West Lafayette River Market Property: [GEOGRAPHIC_DATA] Market…" at bounding box center [373, 315] width 193 height 140
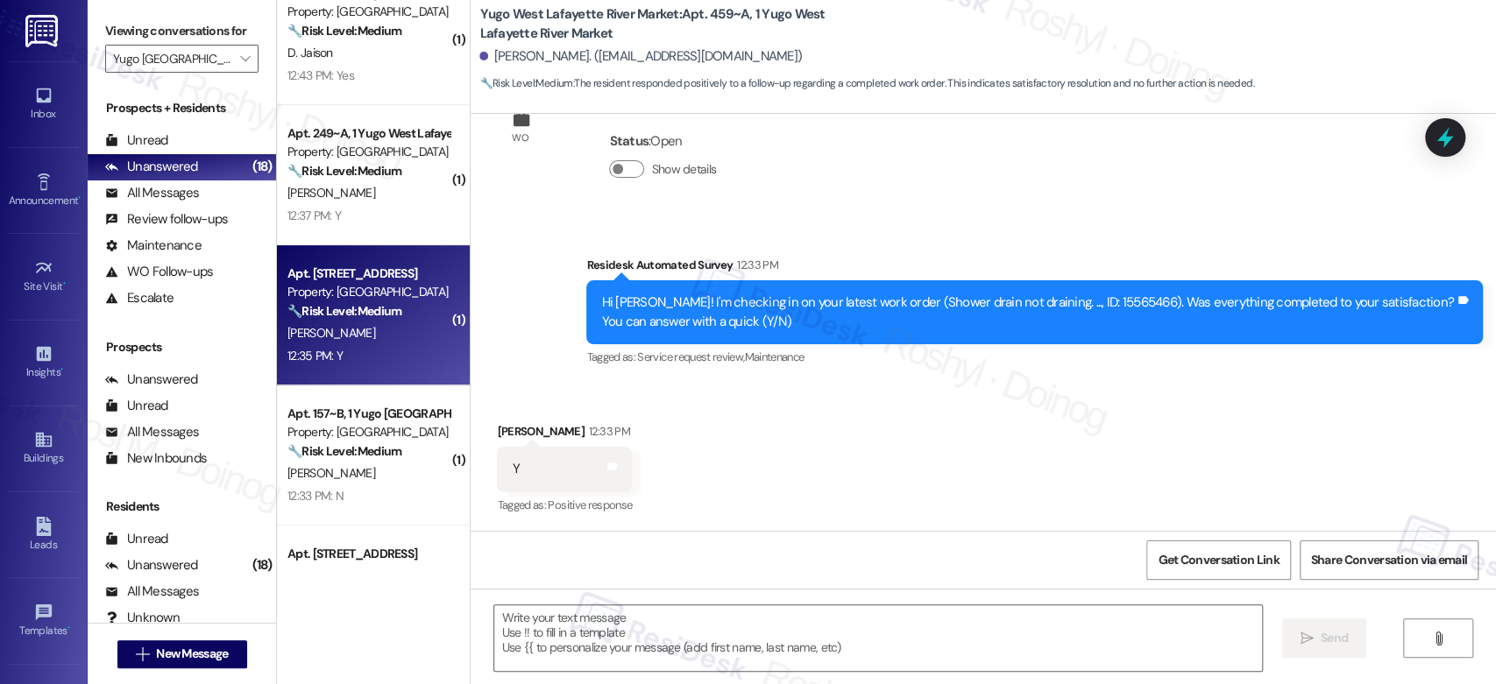
type textarea "Fetching suggested responses. Please feel free to read through the conversation…"
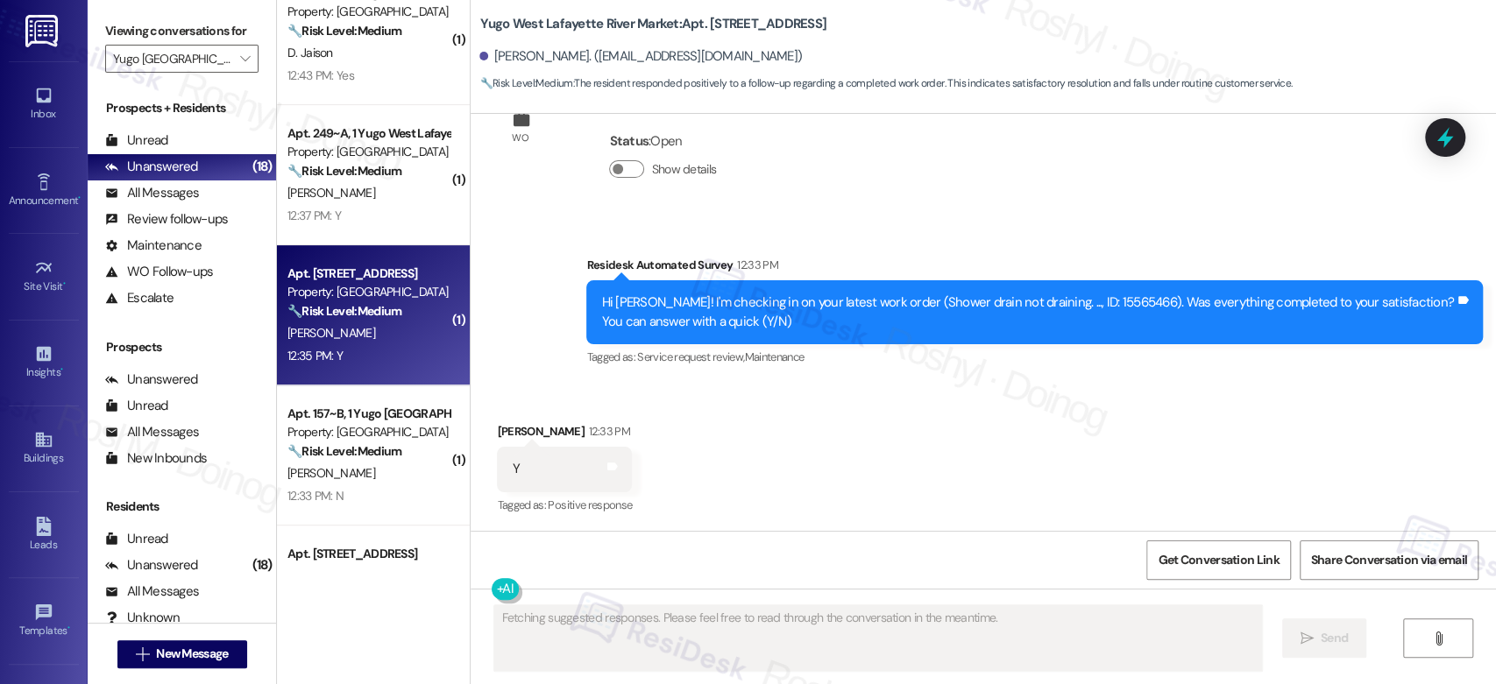
scroll to position [1449, 0]
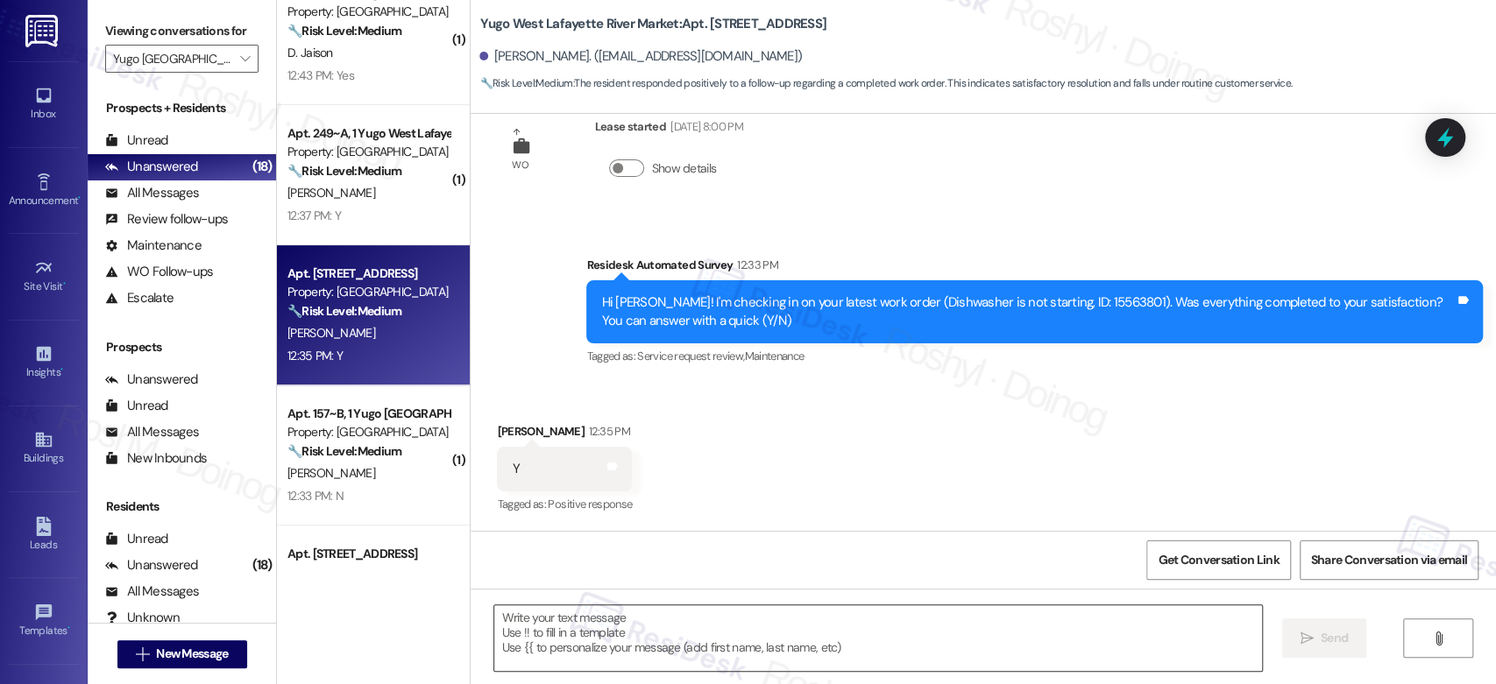
click at [604, 627] on textarea at bounding box center [877, 639] width 767 height 66
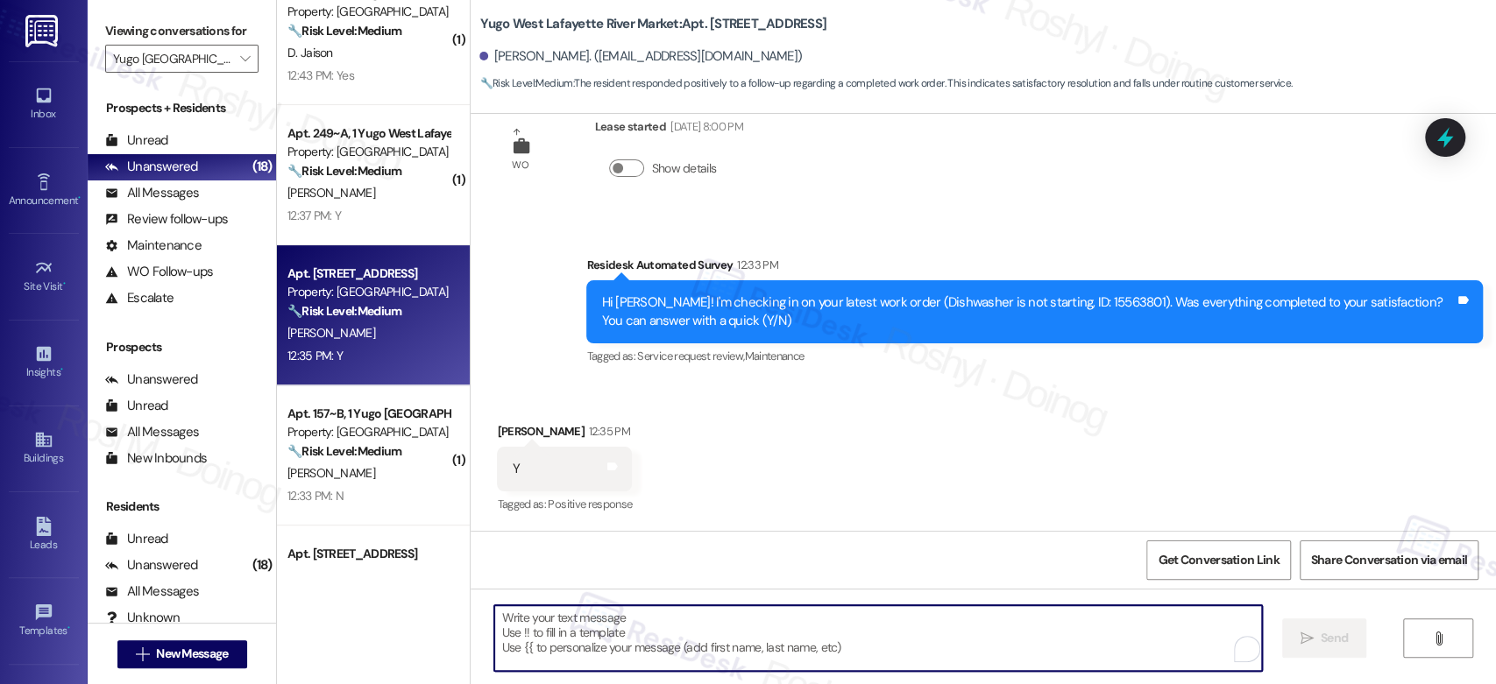
paste textarea "Good afternoon {{first_name}}! I'm happy the work order was completed to your s…"
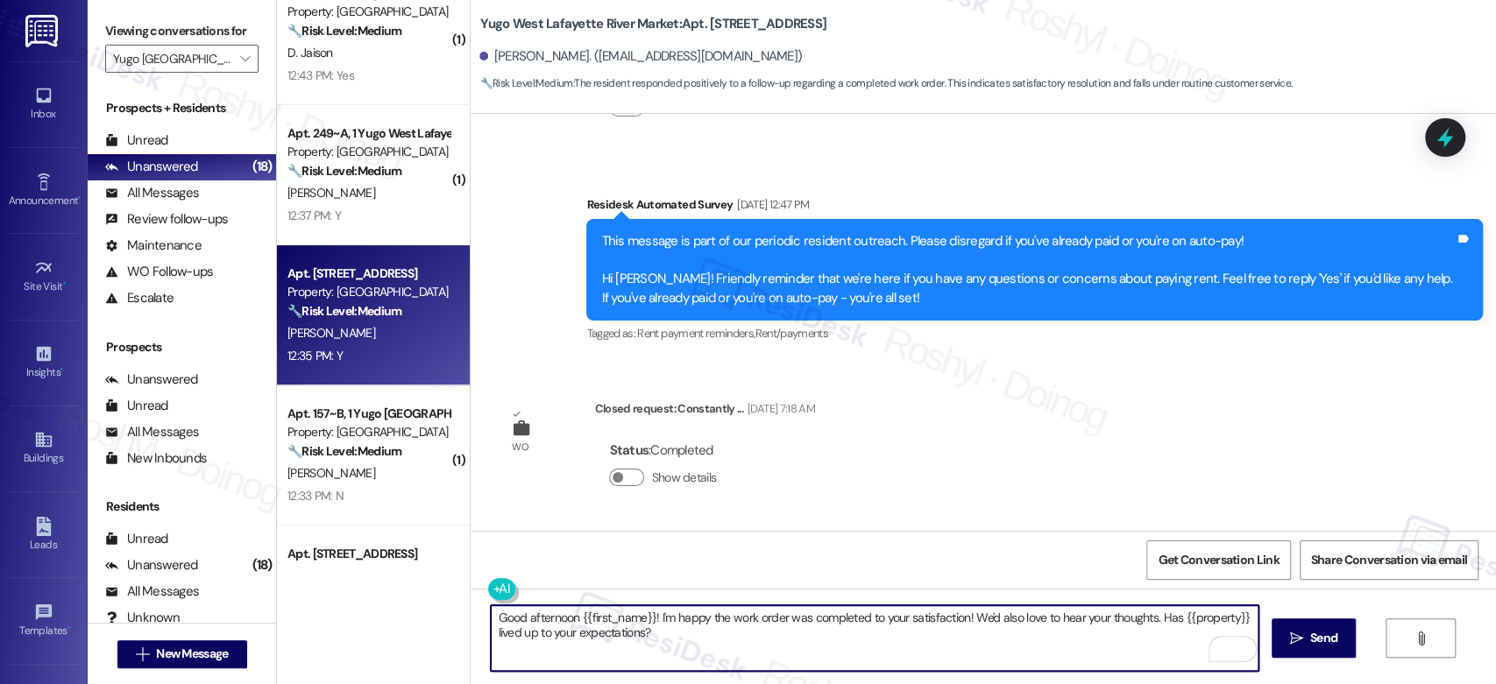
scroll to position [584, 0]
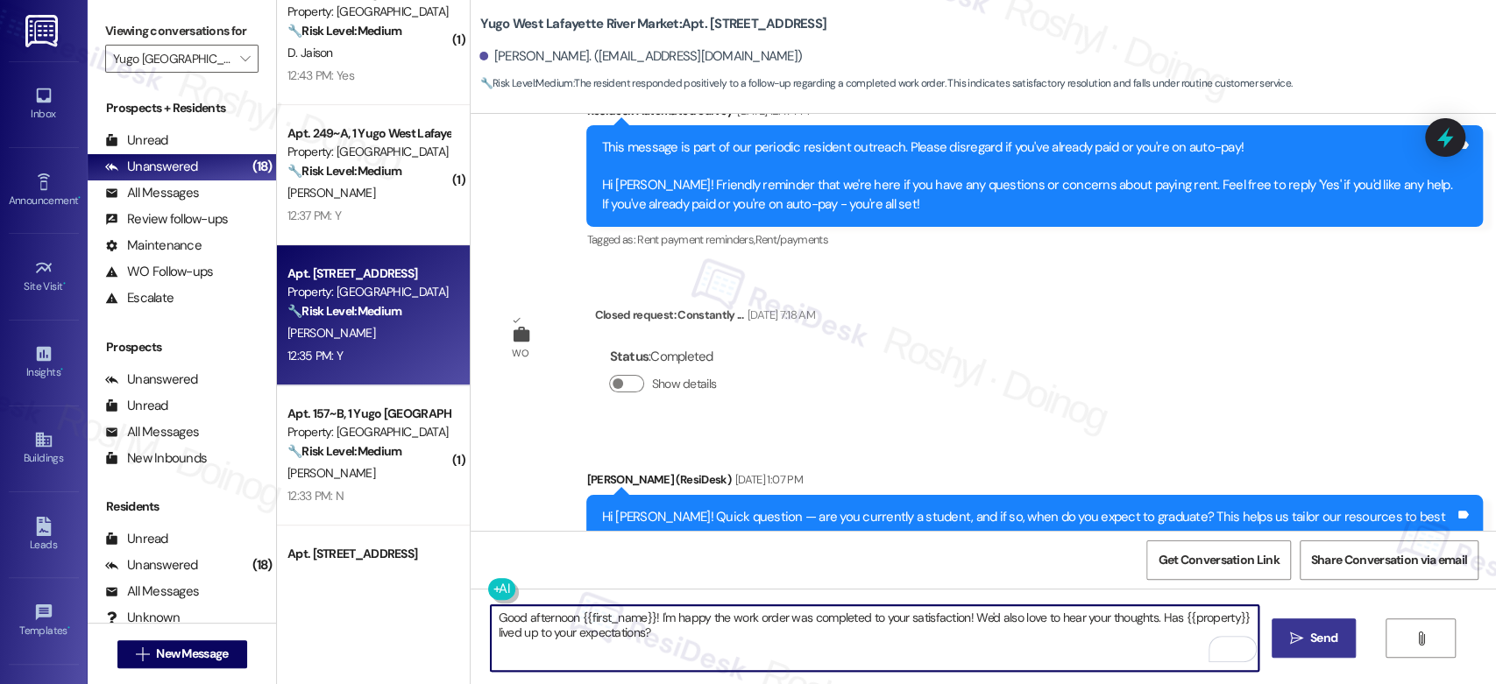
type textarea "Good afternoon {{first_name}}! I'm happy the work order was completed to your s…"
click at [1320, 650] on button " Send" at bounding box center [1314, 638] width 85 height 39
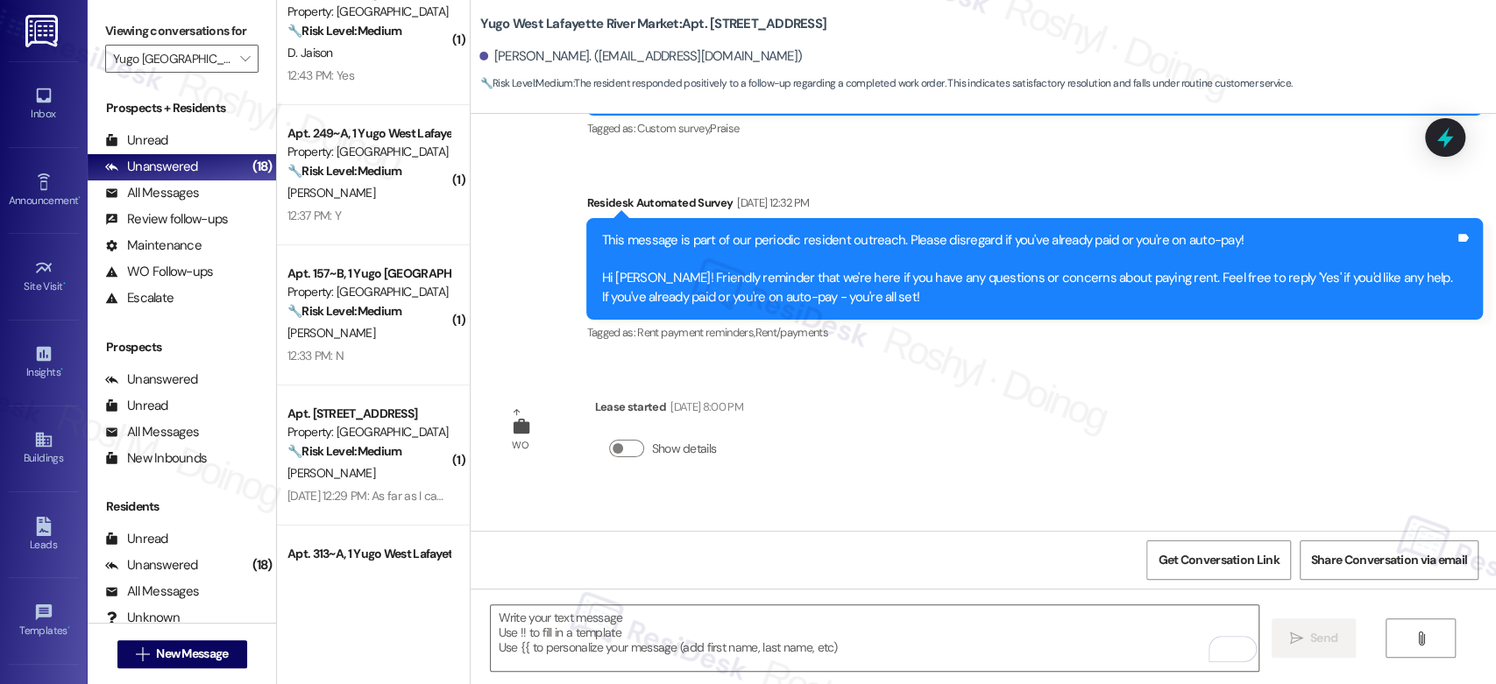
scroll to position [1590, 0]
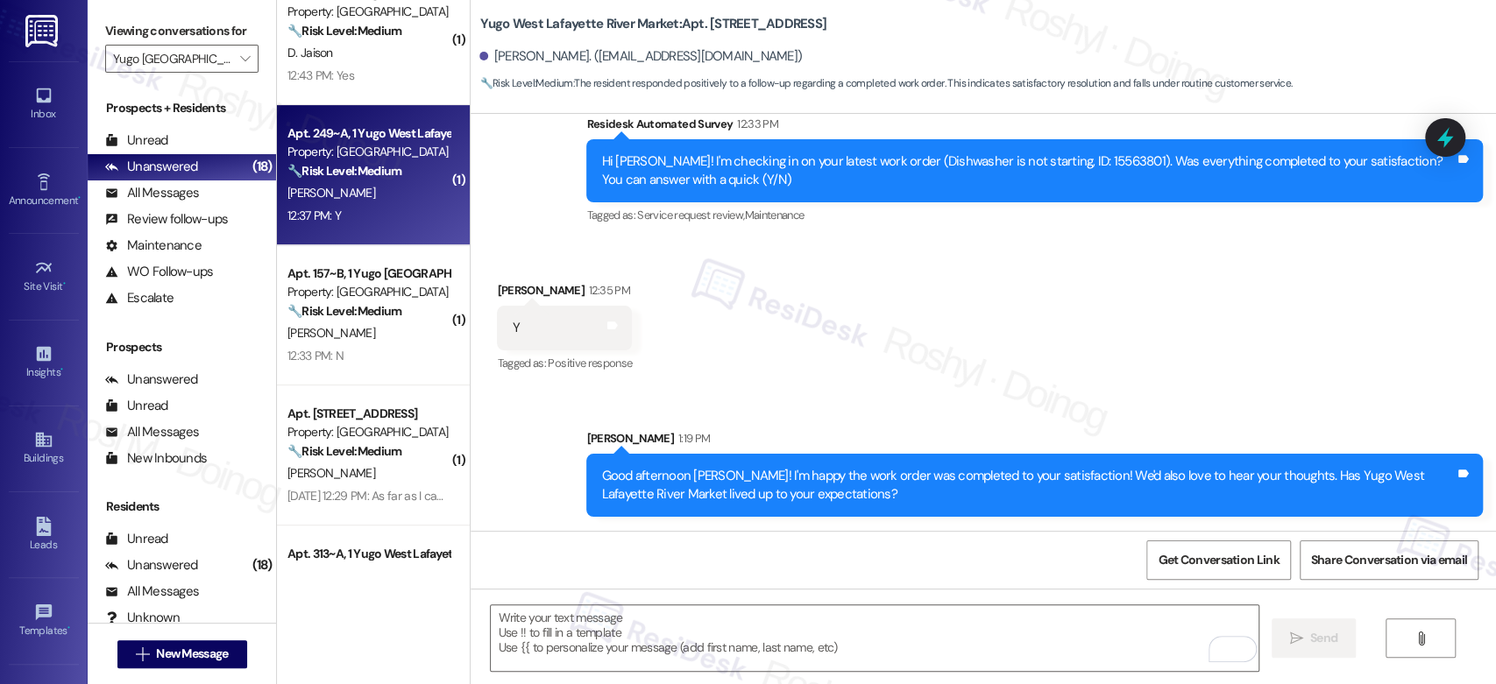
click at [370, 227] on div "Apt. 249~A, 1 Yugo West Lafayette River Market Property: [GEOGRAPHIC_DATA] Mark…" at bounding box center [373, 175] width 193 height 140
type textarea "Fetching suggested responses. Please feel free to read through the conversation…"
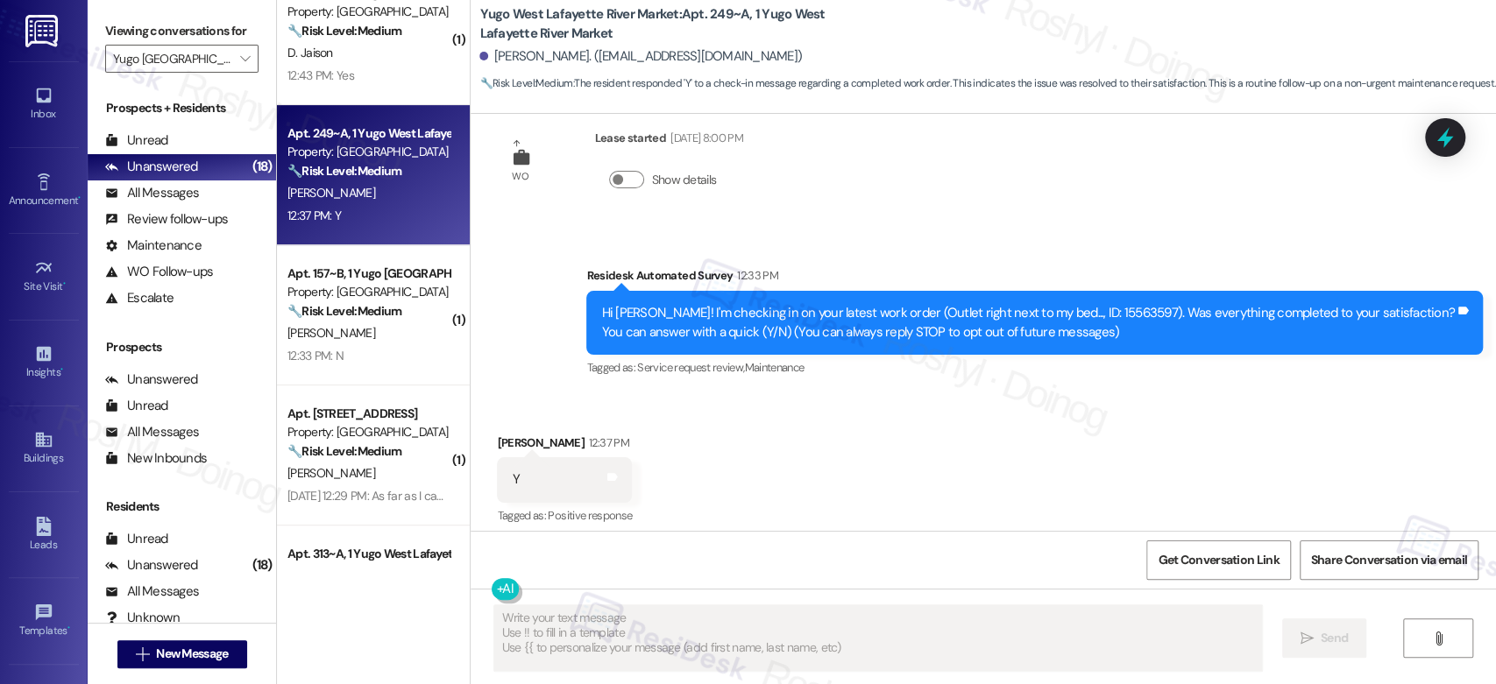
scroll to position [49, 0]
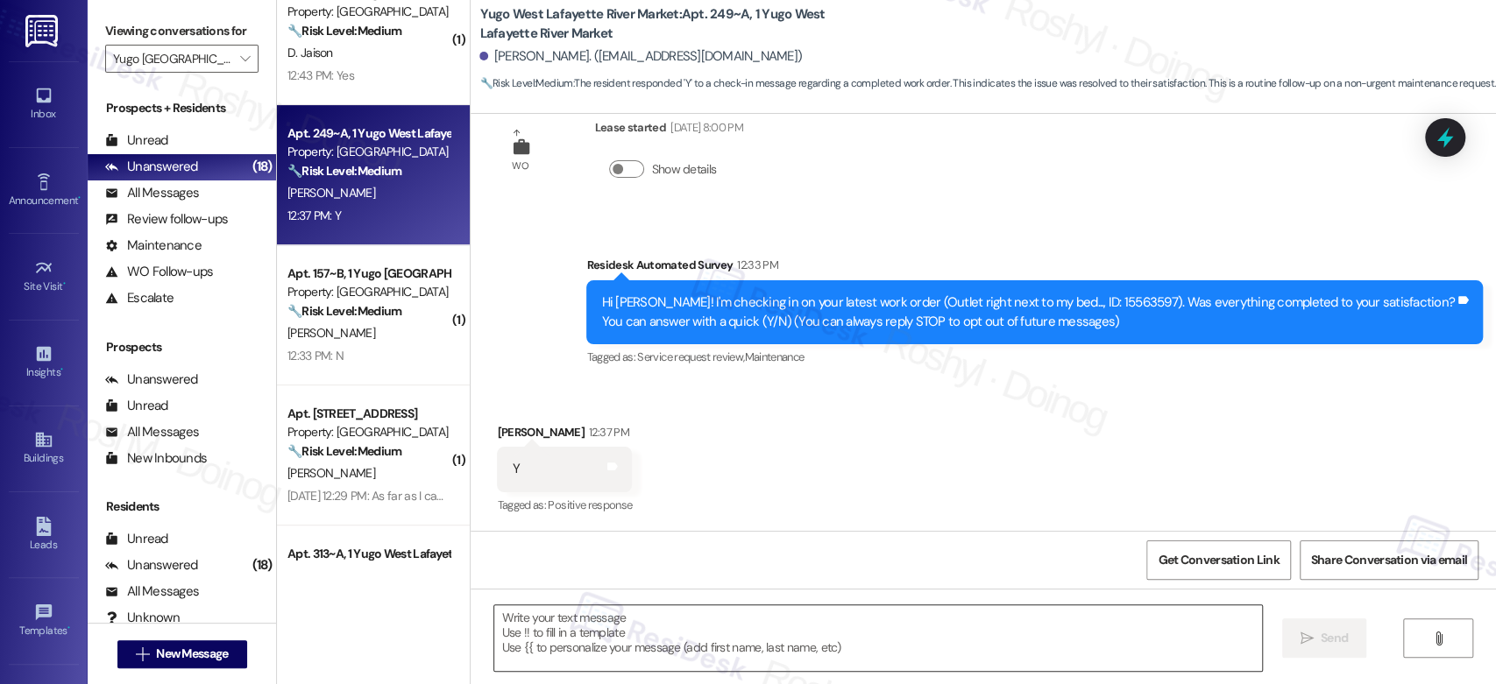
click at [577, 627] on textarea at bounding box center [877, 639] width 767 height 66
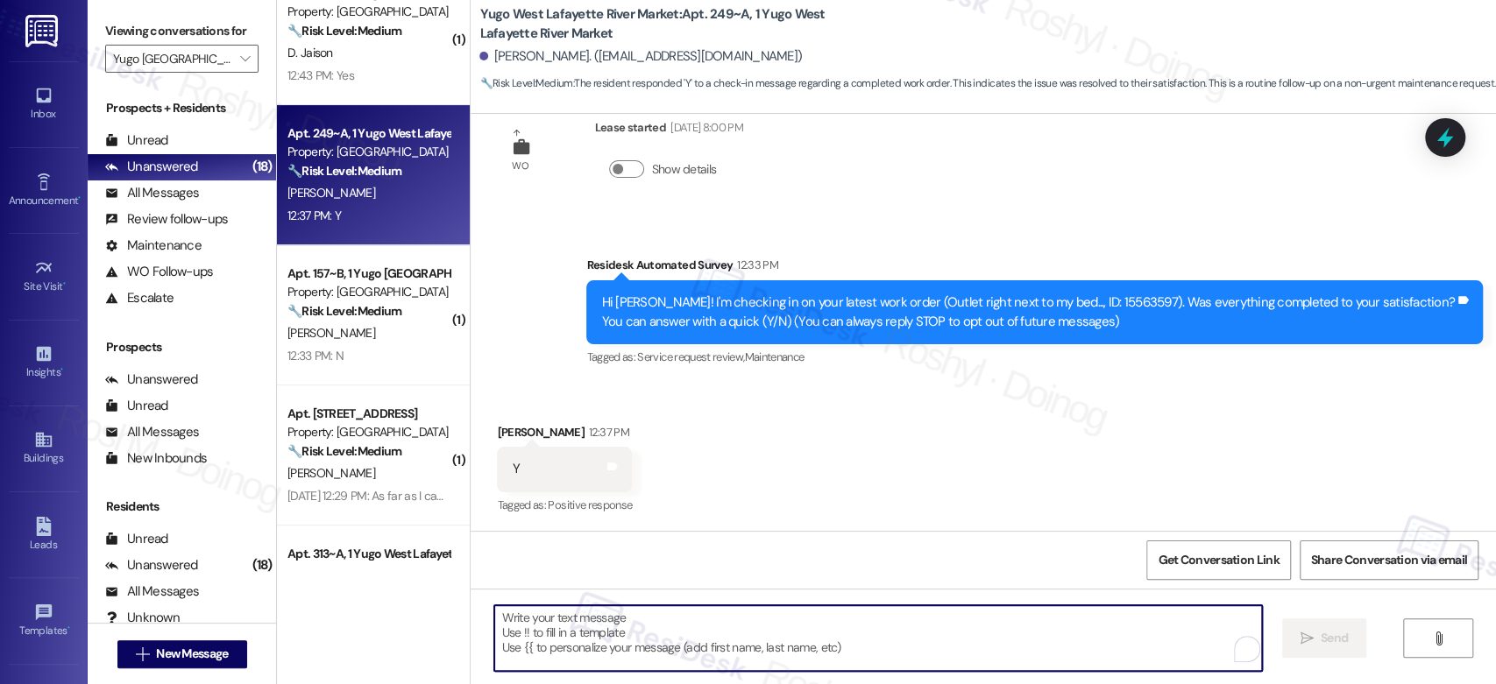
paste textarea "Good afternoon {{first_name}}! I'm happy the work order was completed to your s…"
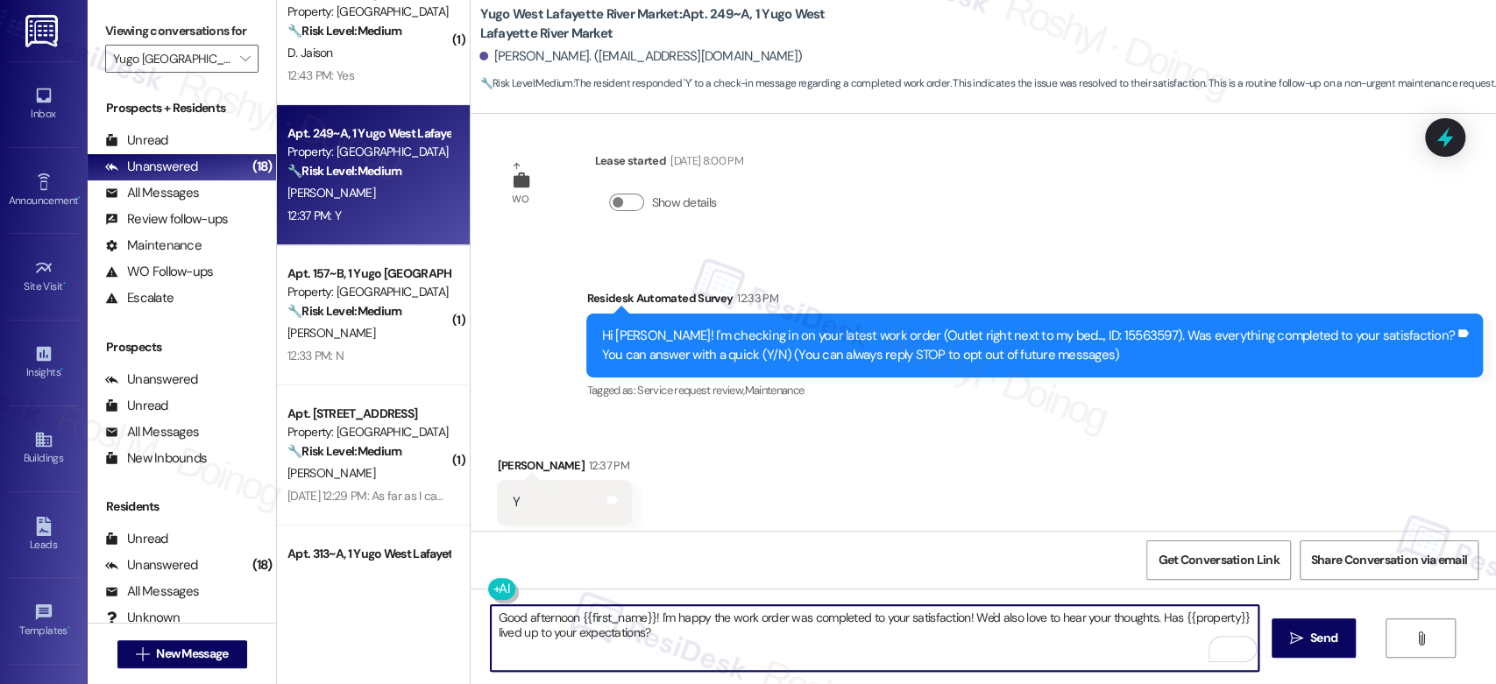
scroll to position [0, 0]
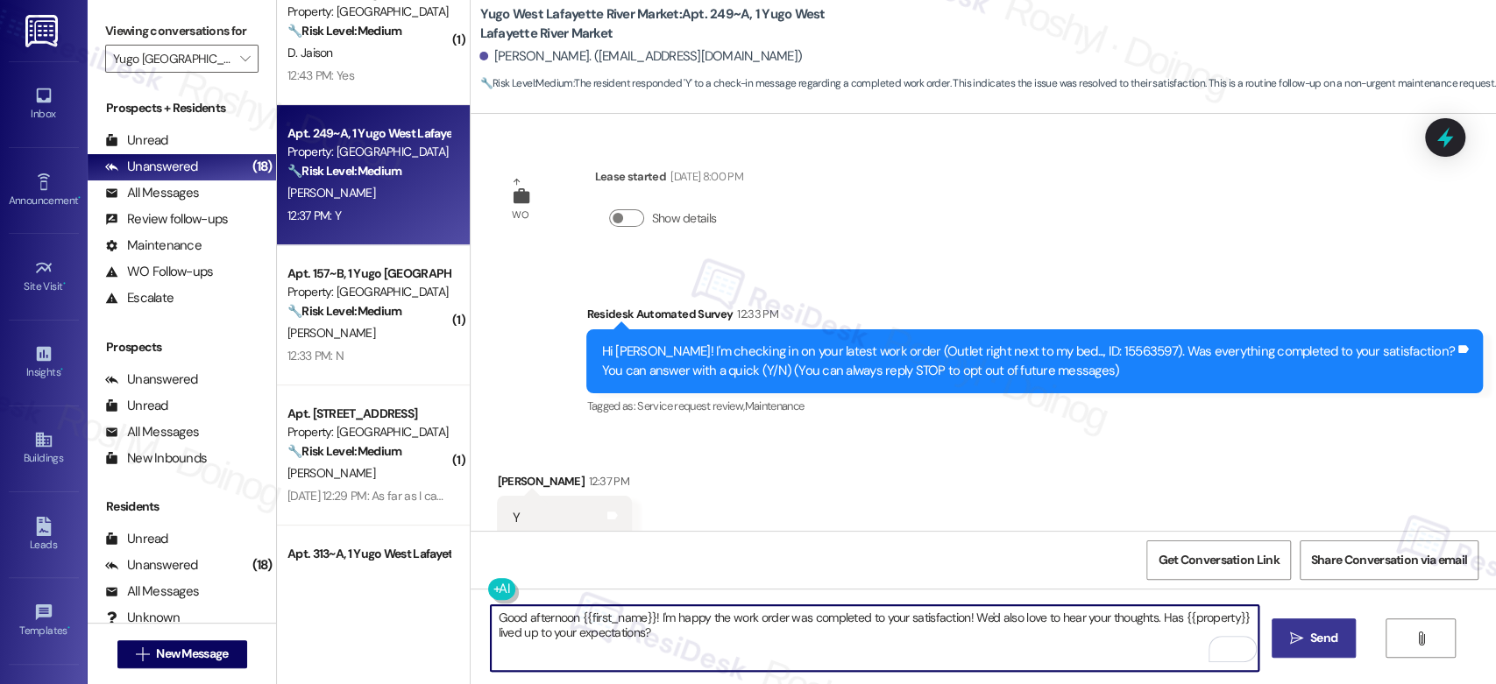
type textarea "Good afternoon {{first_name}}! I'm happy the work order was completed to your s…"
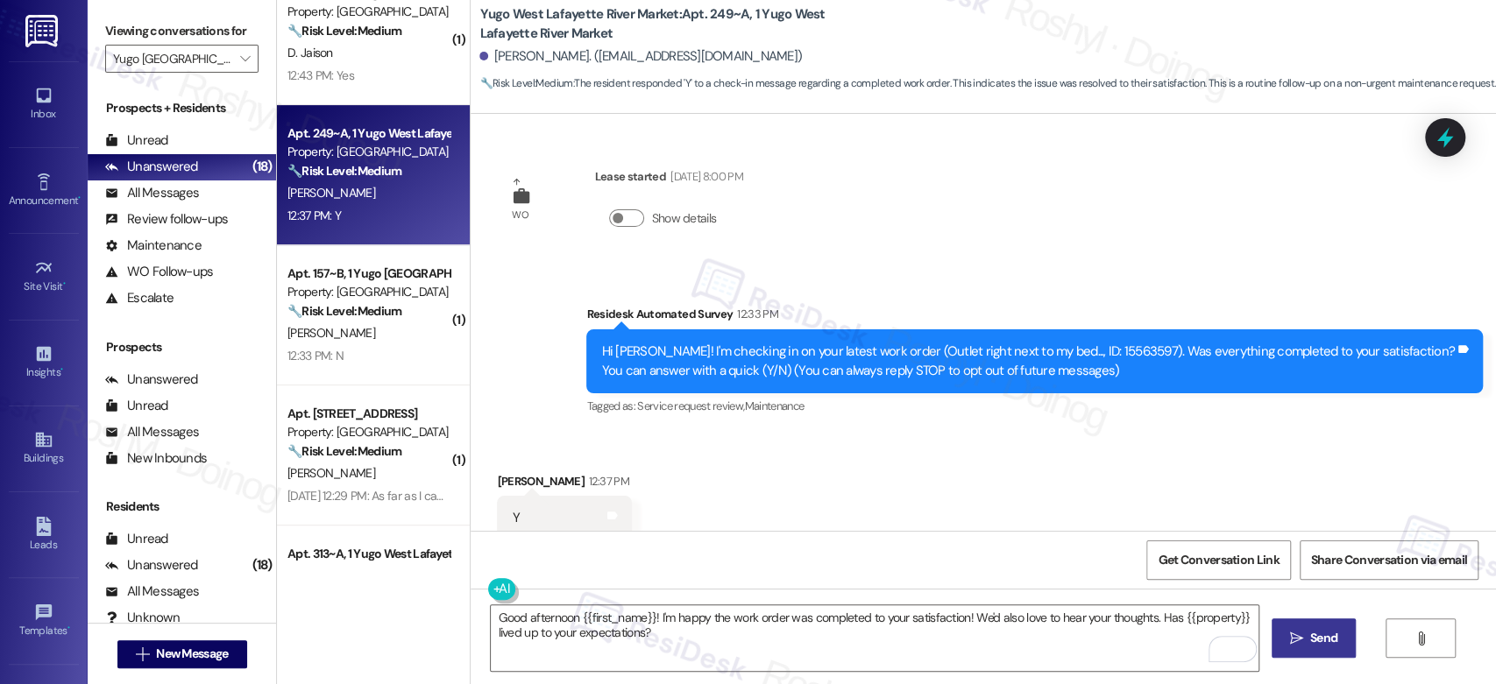
click at [1338, 646] on span "Send" at bounding box center [1324, 638] width 34 height 18
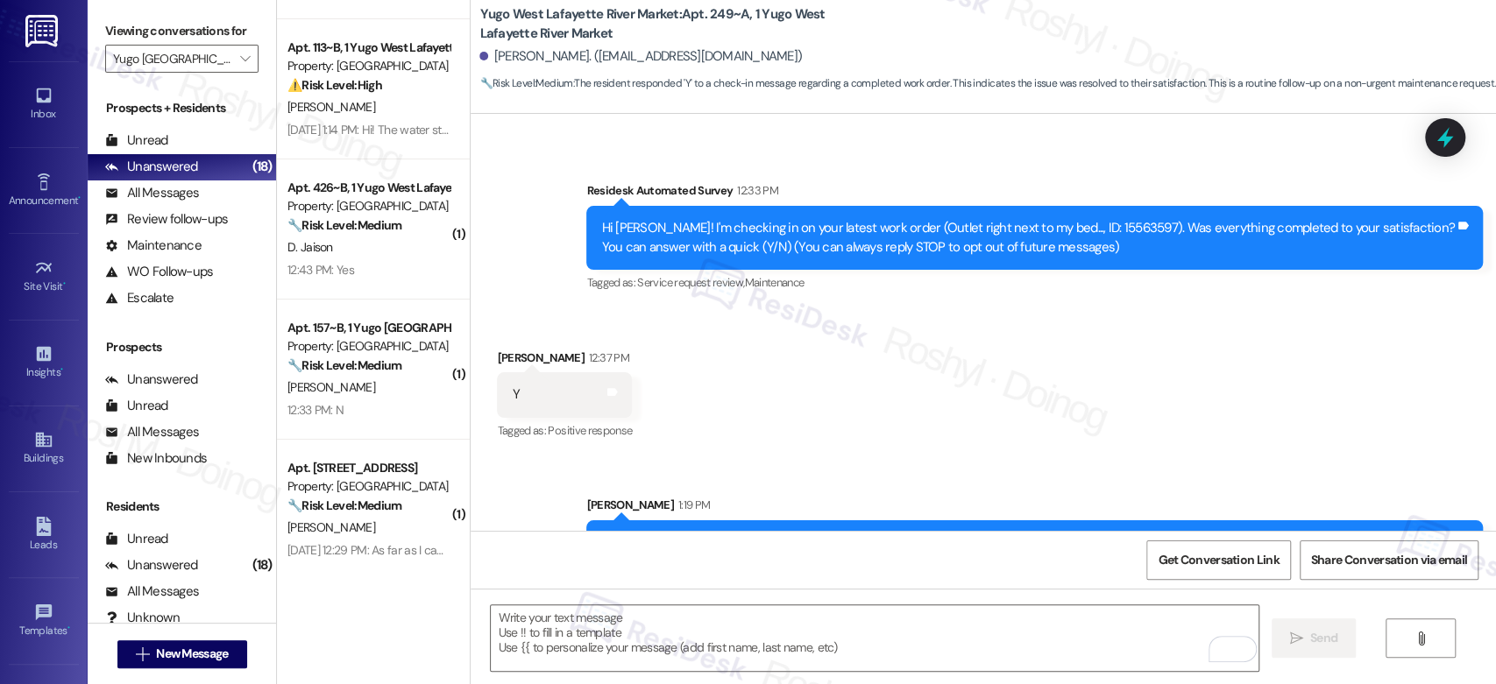
scroll to position [190, 0]
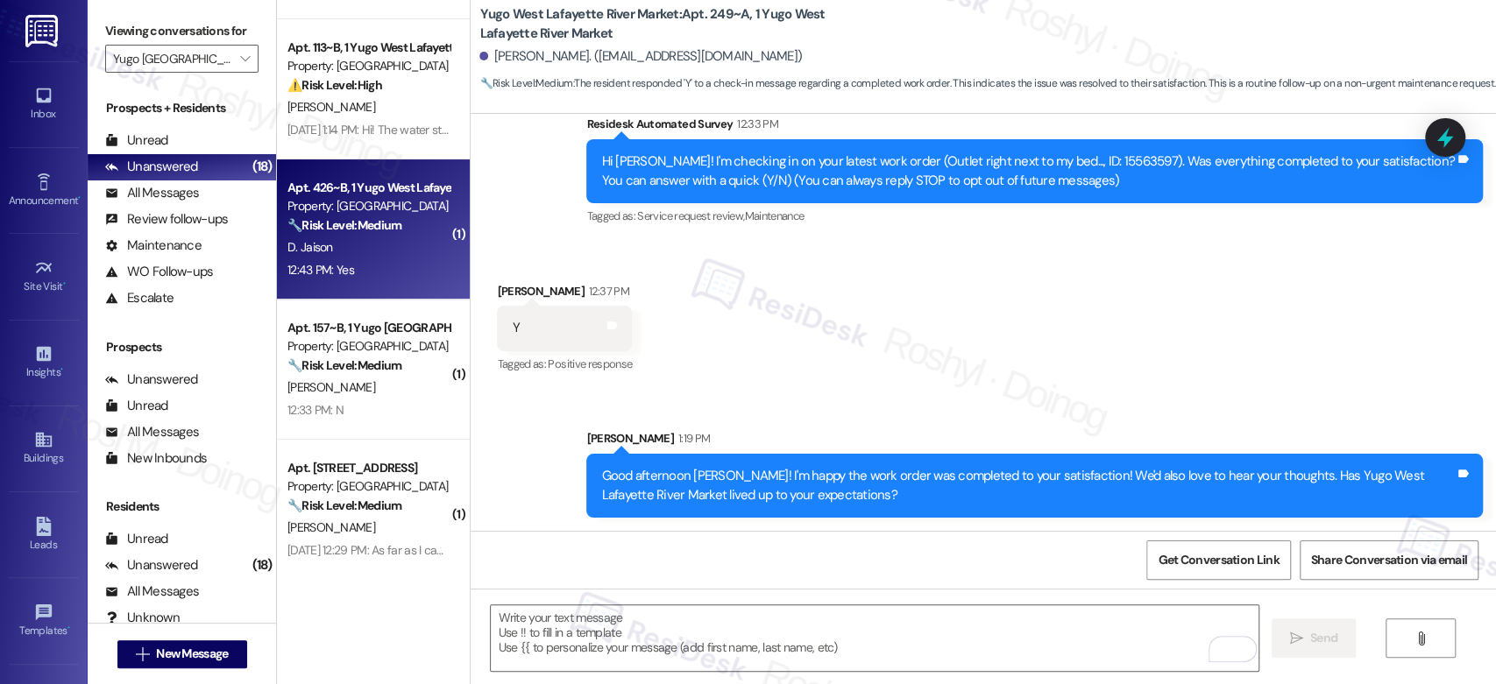
click at [433, 233] on div "Apt. 426~B, 1 Yugo West Lafayette River Market Property: Yugo West Lafayette Ri…" at bounding box center [369, 207] width 166 height 60
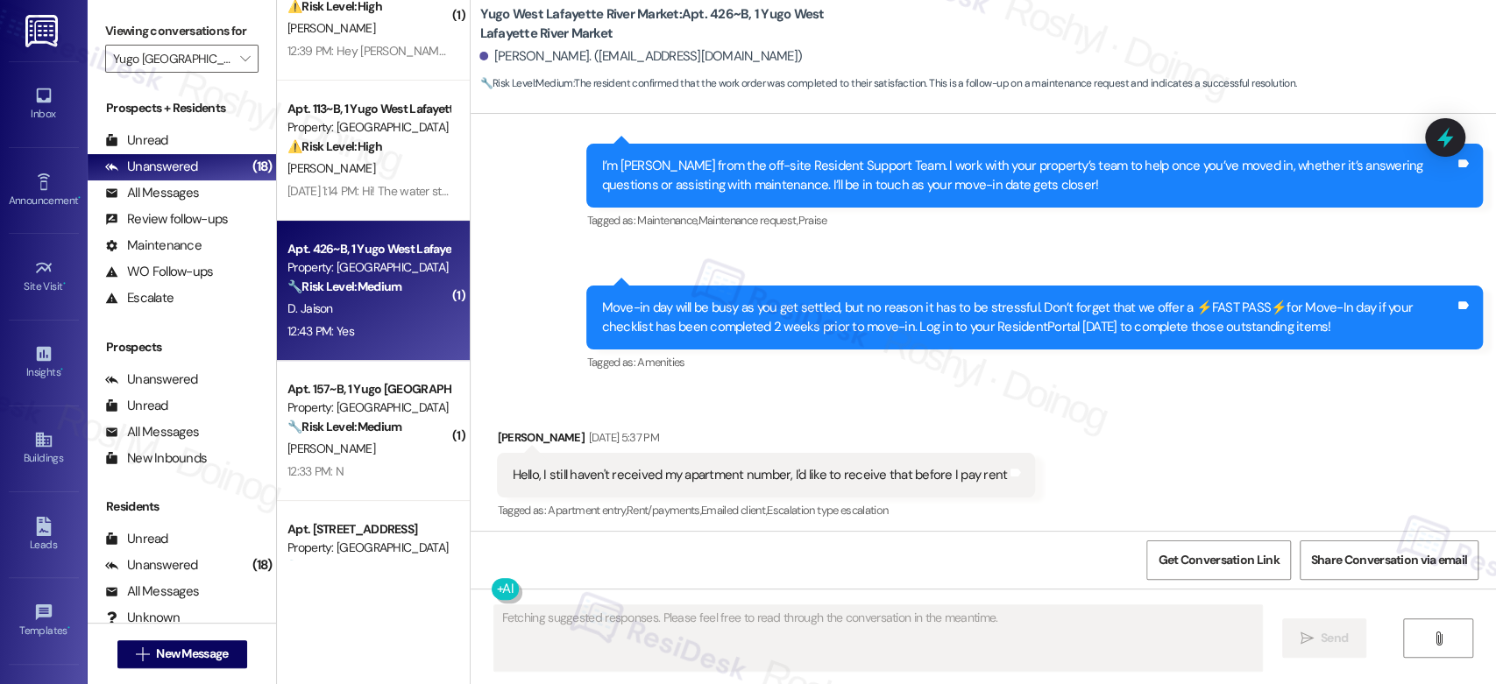
scroll to position [0, 0]
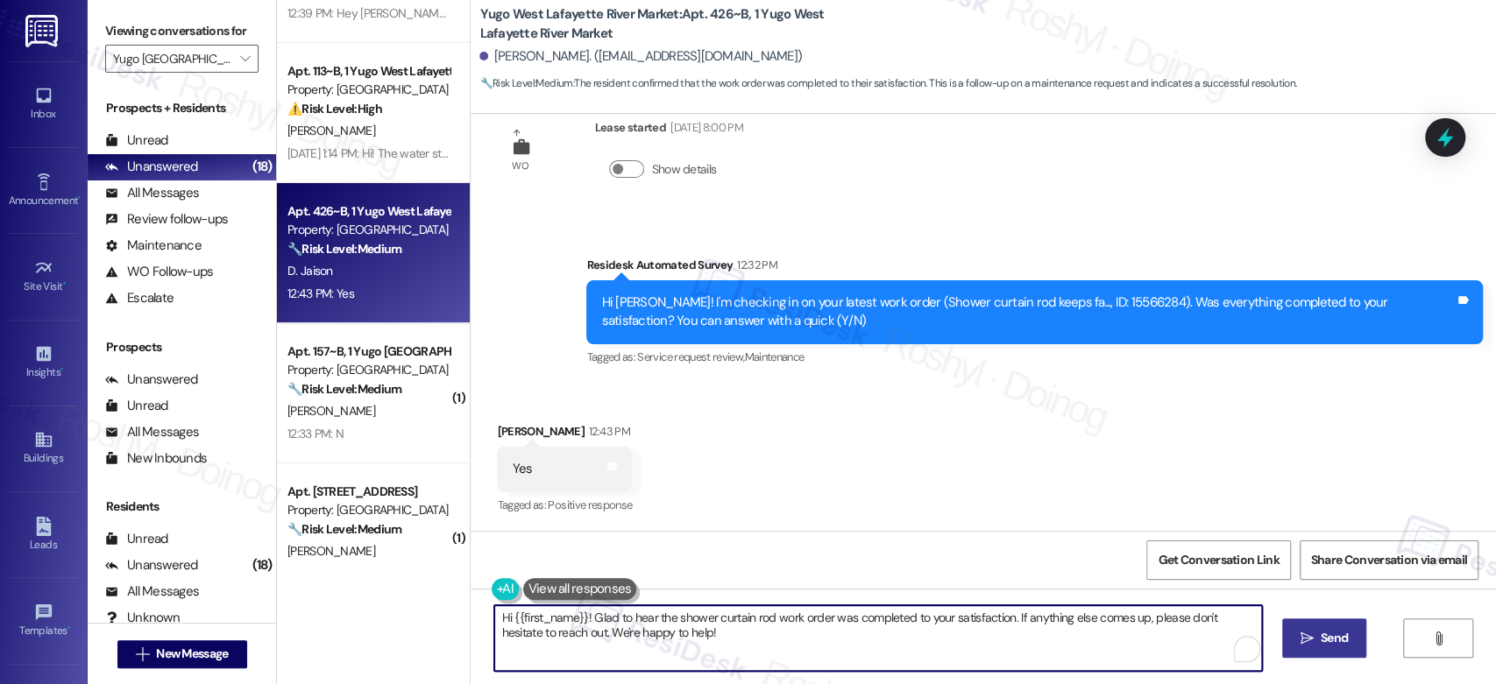
drag, startPoint x: 691, startPoint y: 648, endPoint x: 457, endPoint y: 615, distance: 237.1
click at [457, 615] on div "( 1 ) Apt. 235~B, 1 Yugo West Lafayette River Market Property: Yugo West Lafaye…" at bounding box center [886, 342] width 1219 height 684
paste textarea "Good afternoon {{first_name}}! I'm happy the work order was completed to your s…"
type textarea "Good afternoon {{first_name}}! I'm happy the work order was completed to your s…"
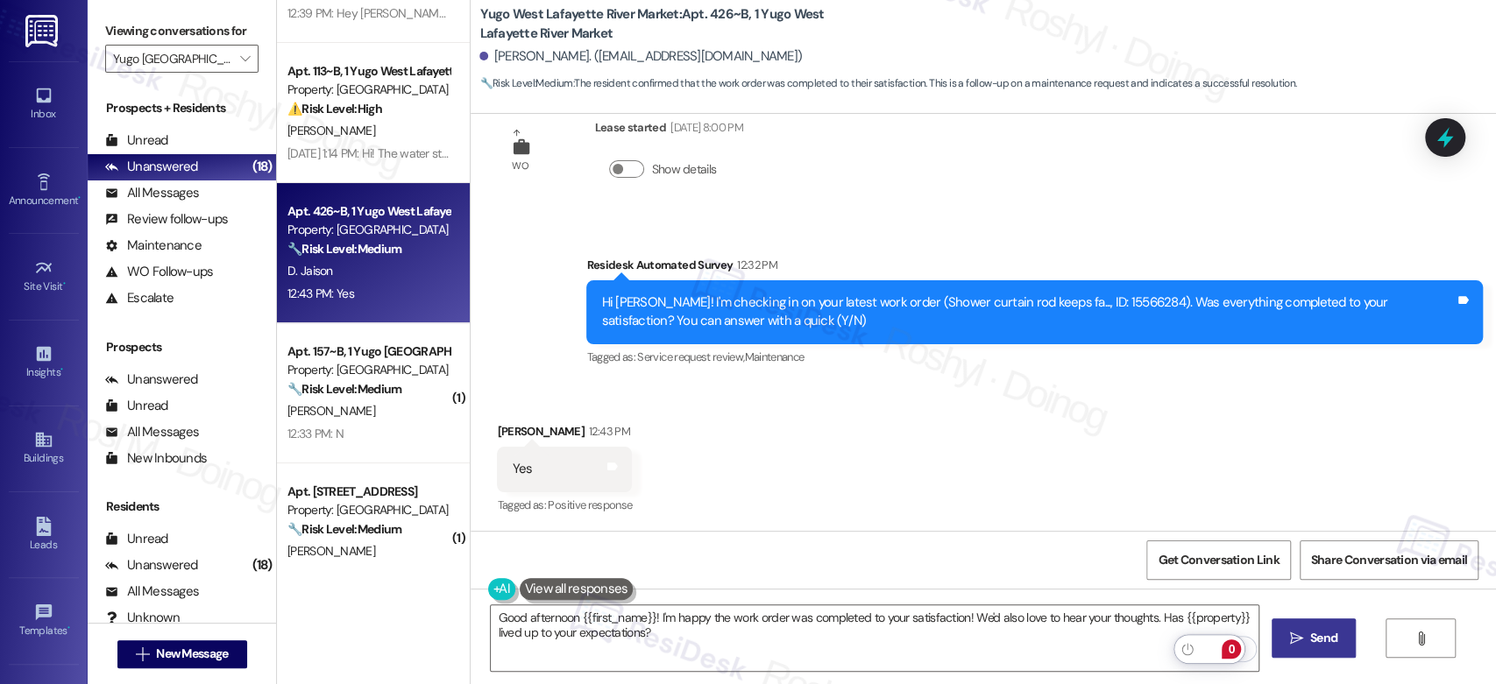
click at [1295, 628] on button " Send" at bounding box center [1314, 638] width 85 height 39
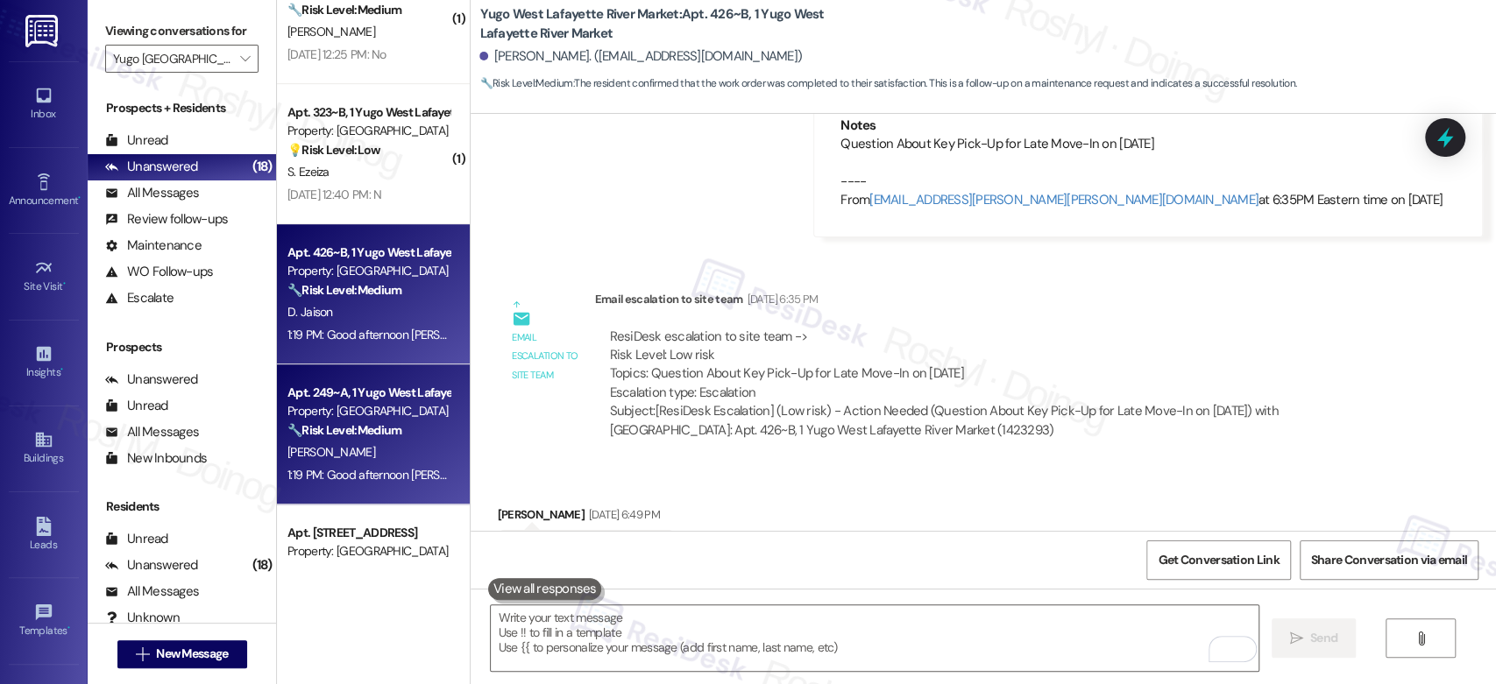
scroll to position [503, 0]
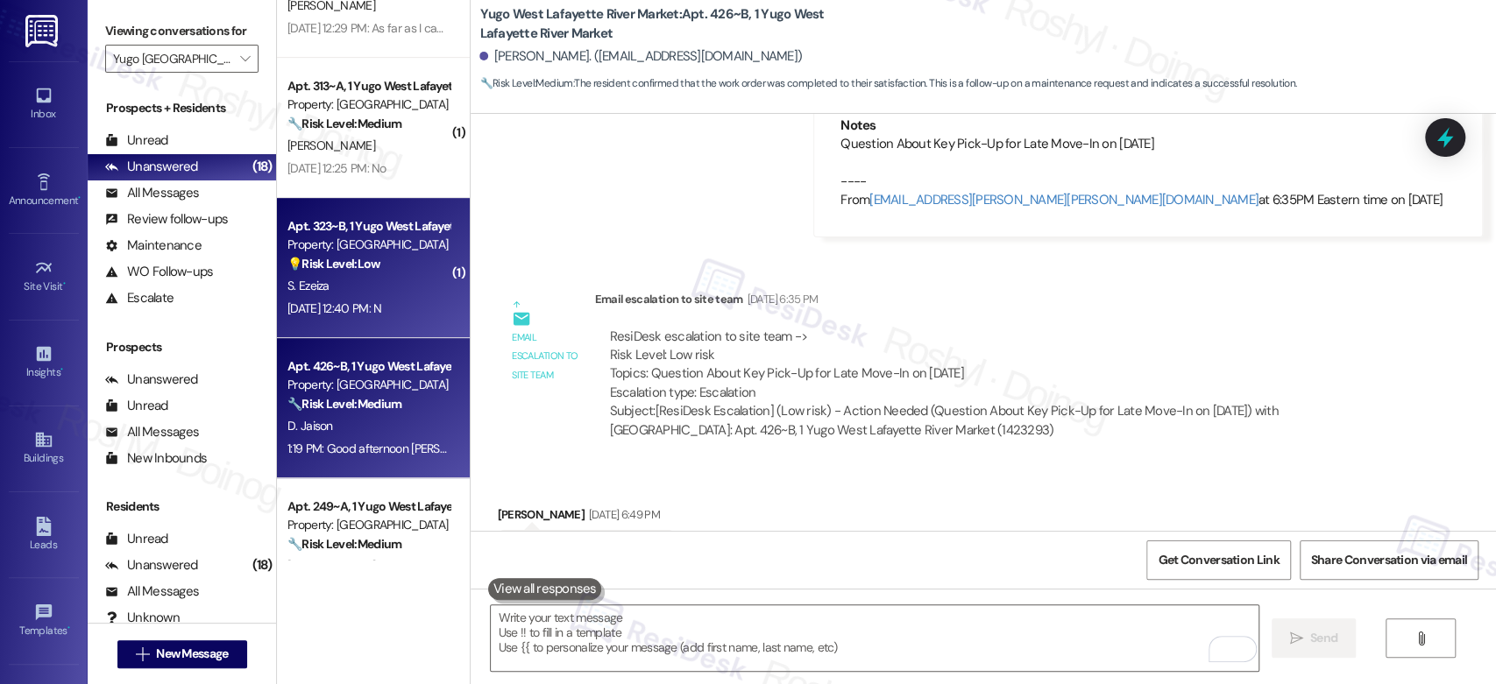
click at [391, 277] on div "S. Ezeiza" at bounding box center [369, 286] width 166 height 22
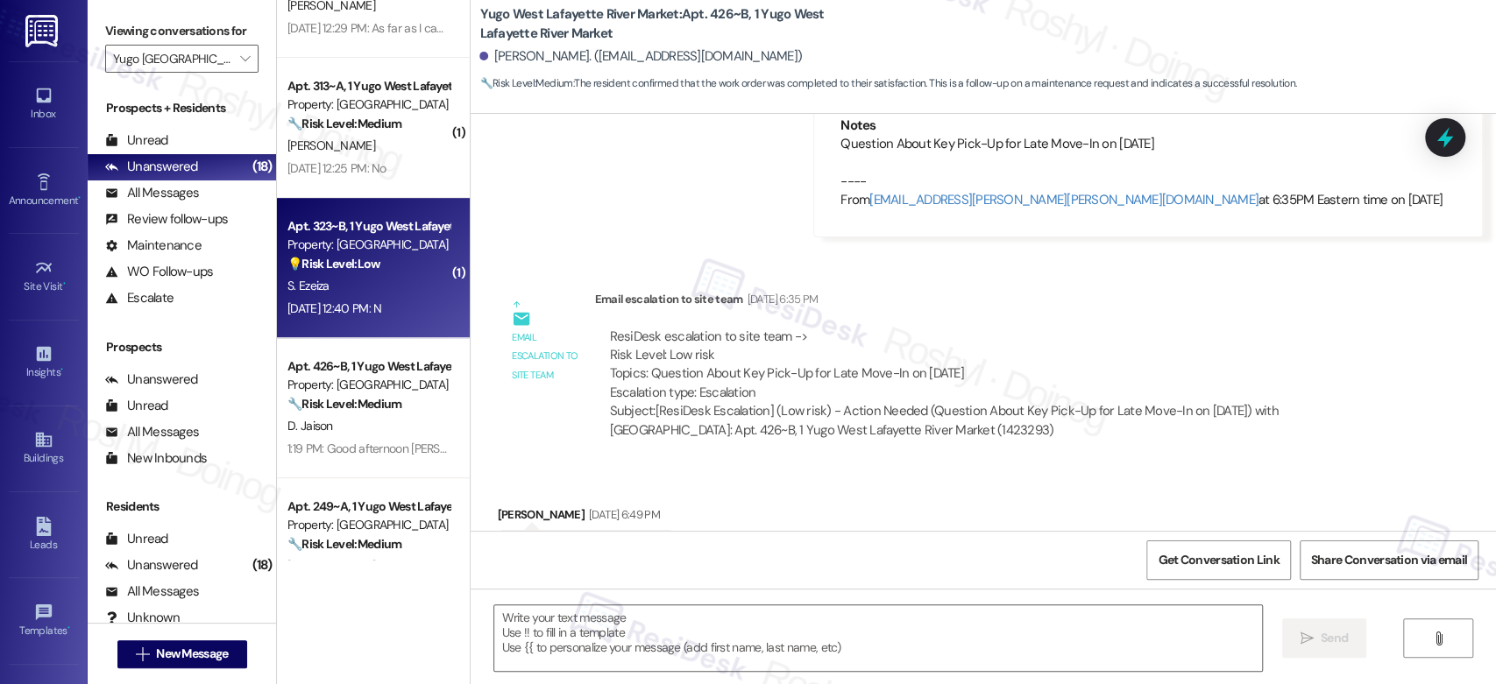
type textarea "Fetching suggested responses. Please feel free to read through the conversation…"
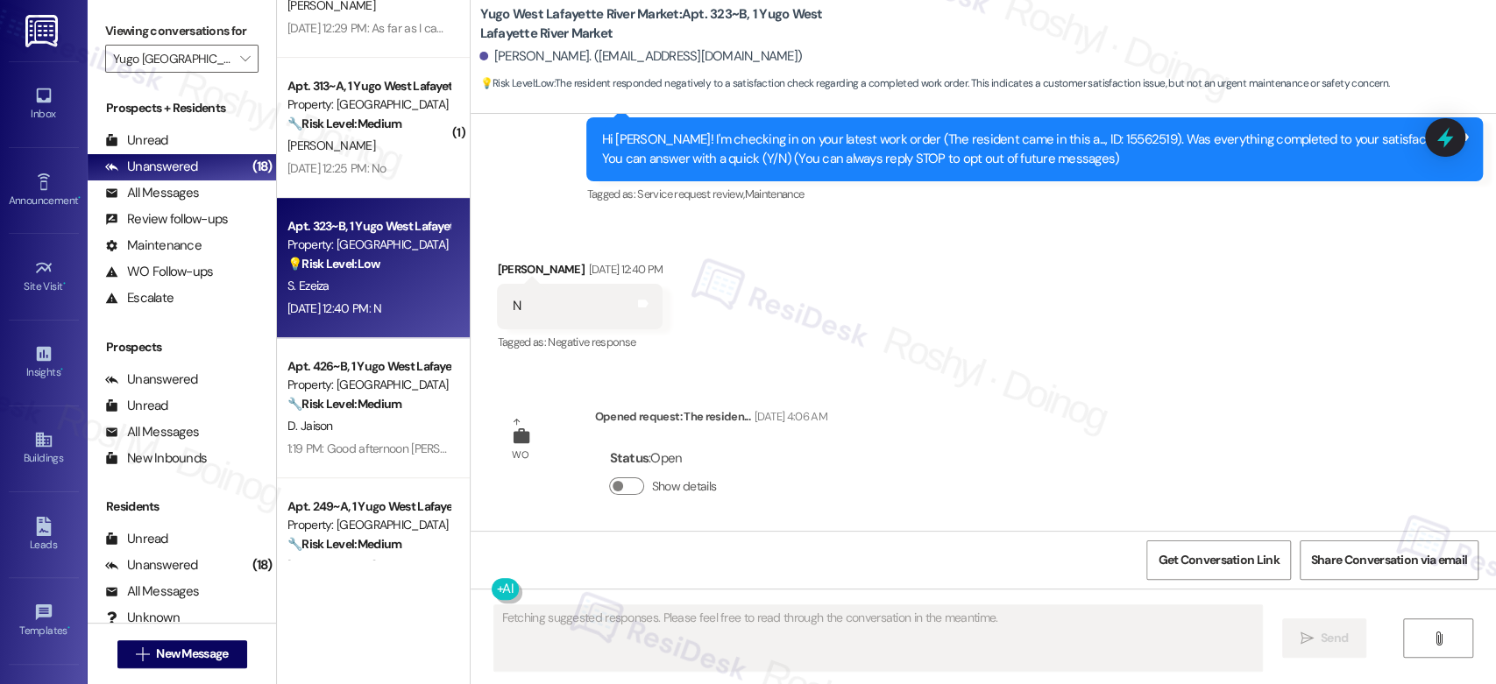
scroll to position [215, 0]
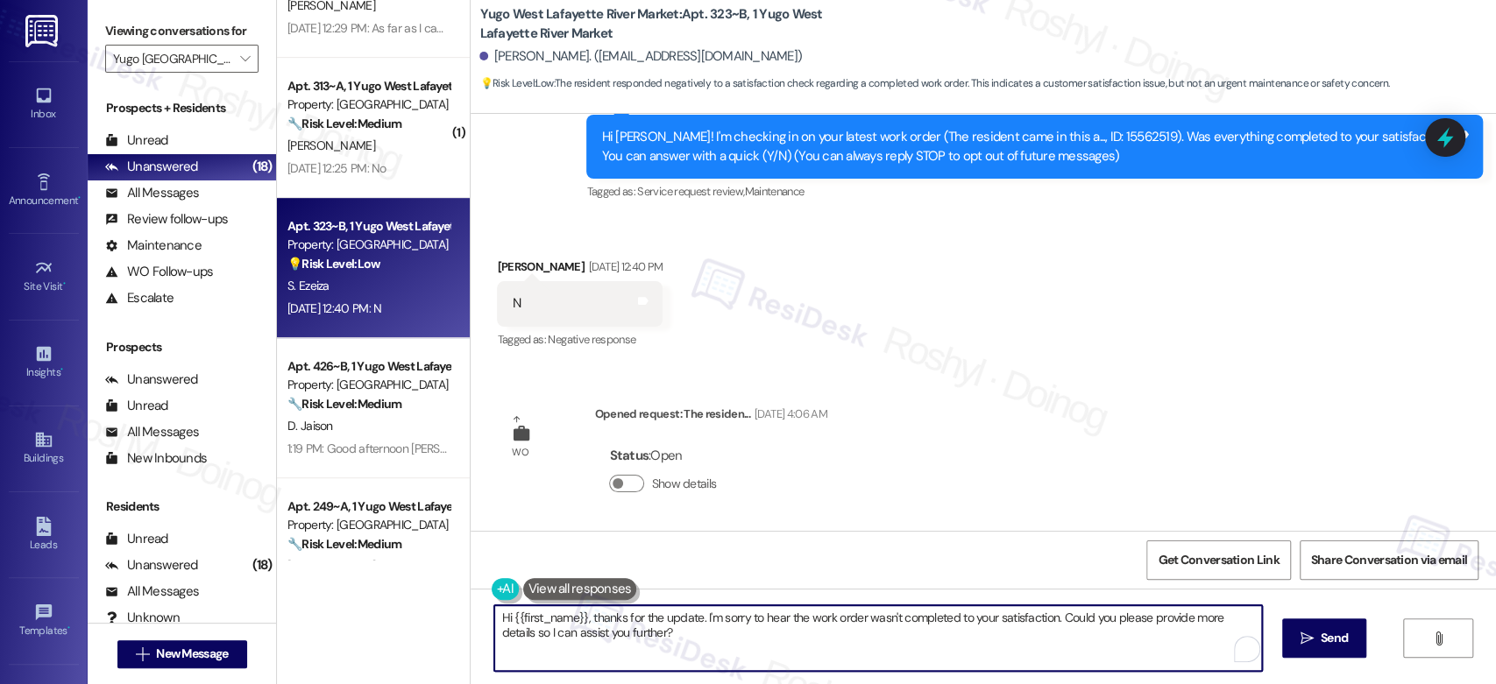
drag, startPoint x: 668, startPoint y: 644, endPoint x: 294, endPoint y: 601, distance: 375.8
click at [294, 601] on div "Apt. 113~B, 1 Yugo West Lafayette River Market Property: Yugo West Lafayette Ri…" at bounding box center [886, 342] width 1219 height 684
paste textarea "I’m sorry to hear your work order hasn’t been fully completed. Could you share …"
click at [491, 615] on textarea "Hi {{first_name}}, I’m sorry to hear your work order hasn’t been fully complete…" at bounding box center [874, 639] width 767 height 66
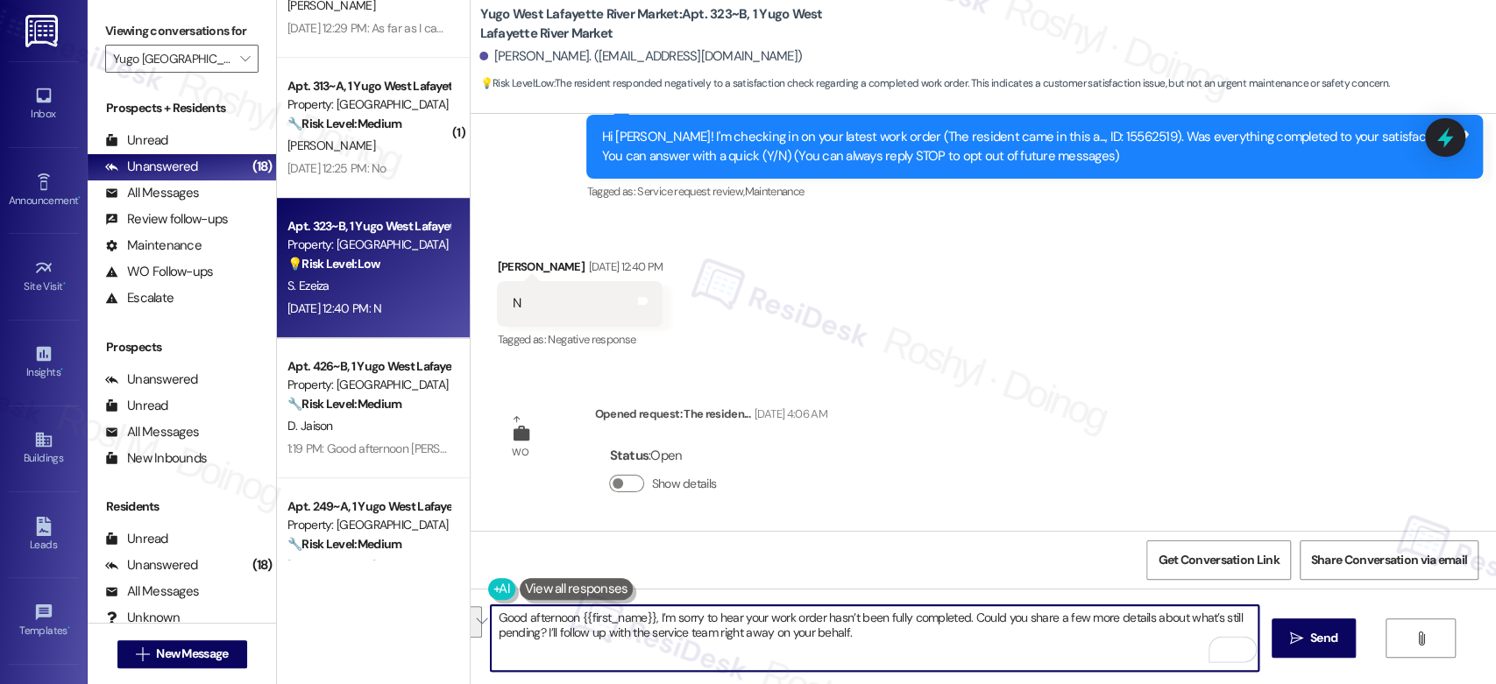
drag, startPoint x: 862, startPoint y: 634, endPoint x: 379, endPoint y: 620, distance: 483.1
click at [379, 620] on div "Apt. 113~B, 1 Yugo West Lafayette River Market Property: Yugo West Lafayette Ri…" at bounding box center [886, 342] width 1219 height 684
click at [868, 635] on textarea "Good afternoon {{first_name}}, I’m sorry to hear your work order hasn’t been fu…" at bounding box center [874, 639] width 767 height 66
type textarea "Good afternoon {{first_name}}, I’m sorry to hear your work order hasn’t been fu…"
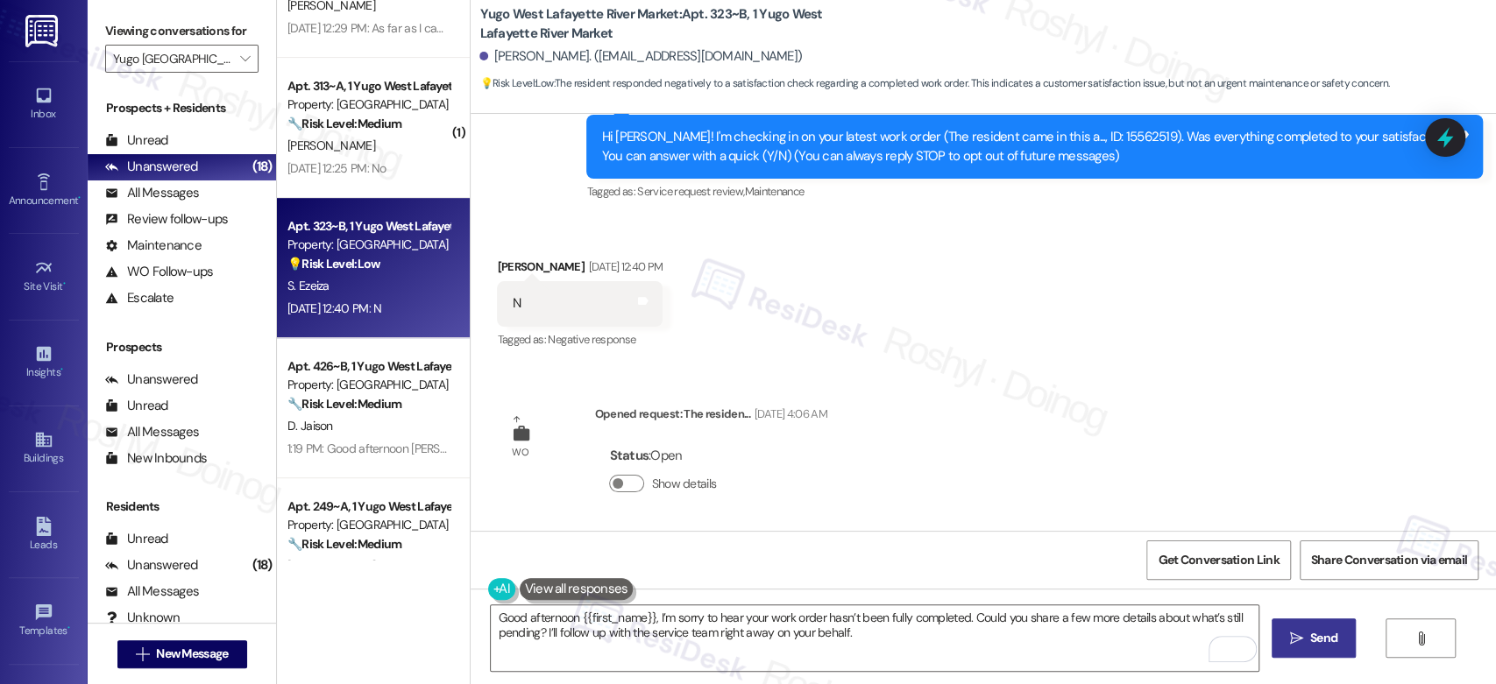
drag, startPoint x: 1297, startPoint y: 642, endPoint x: 904, endPoint y: 473, distance: 427.5
click at [1297, 643] on icon "" at bounding box center [1296, 639] width 13 height 14
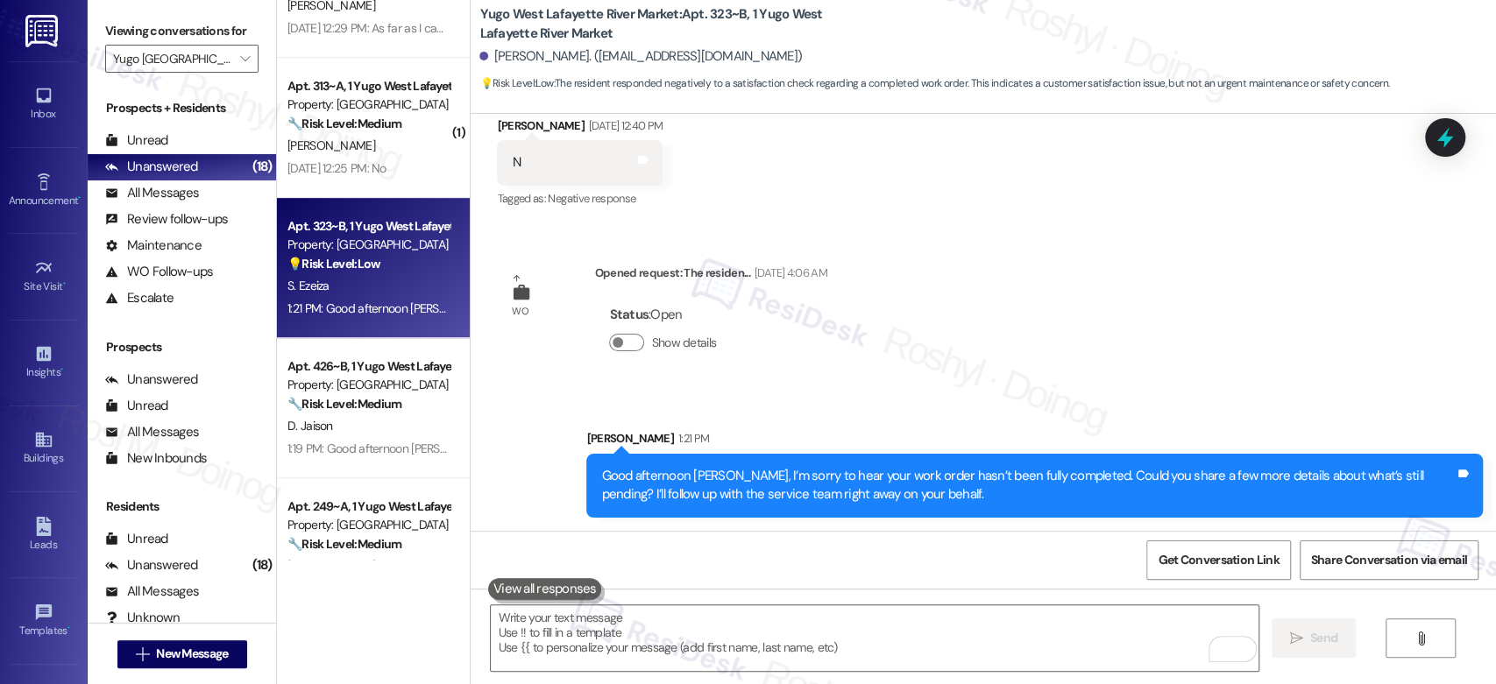
scroll to position [259, 0]
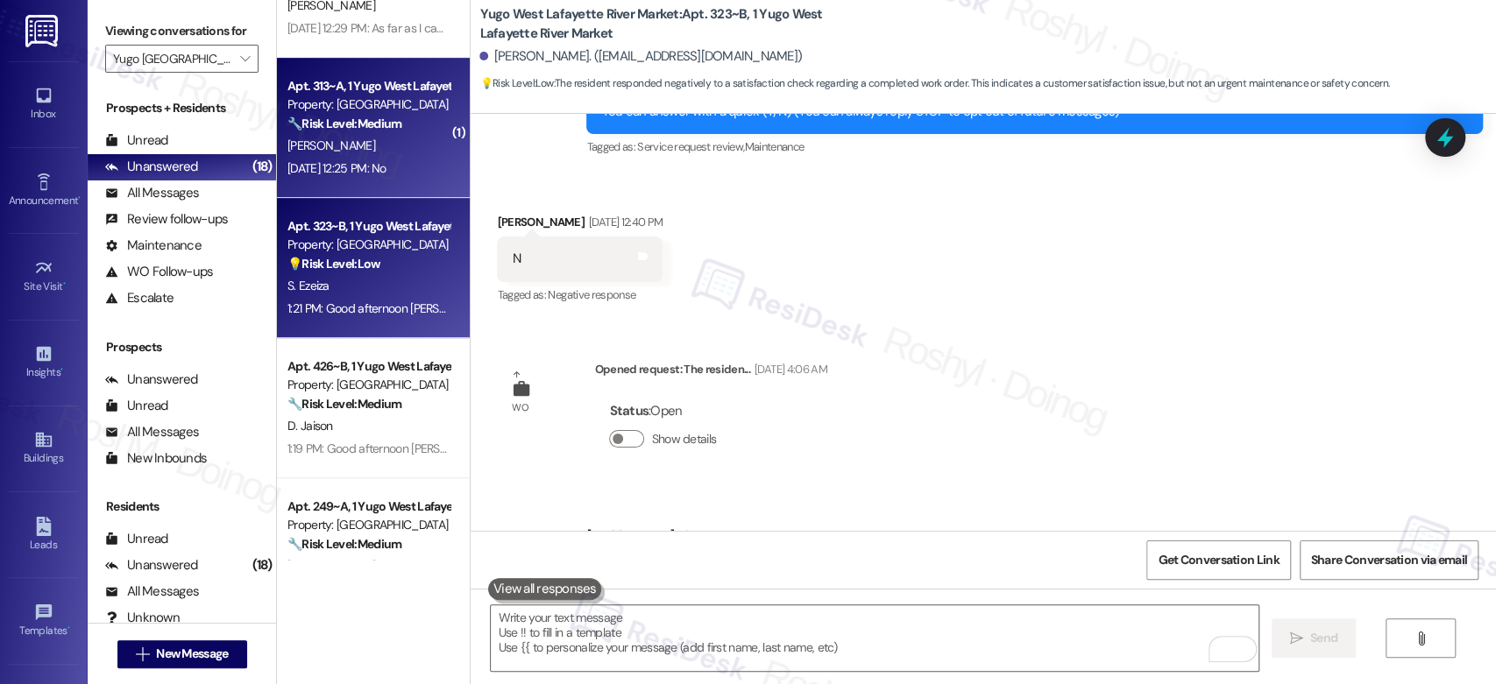
click at [386, 175] on div "Sep 12, 2025 at 12:25 PM: No Sep 12, 2025 at 12:25 PM: No" at bounding box center [336, 168] width 99 height 16
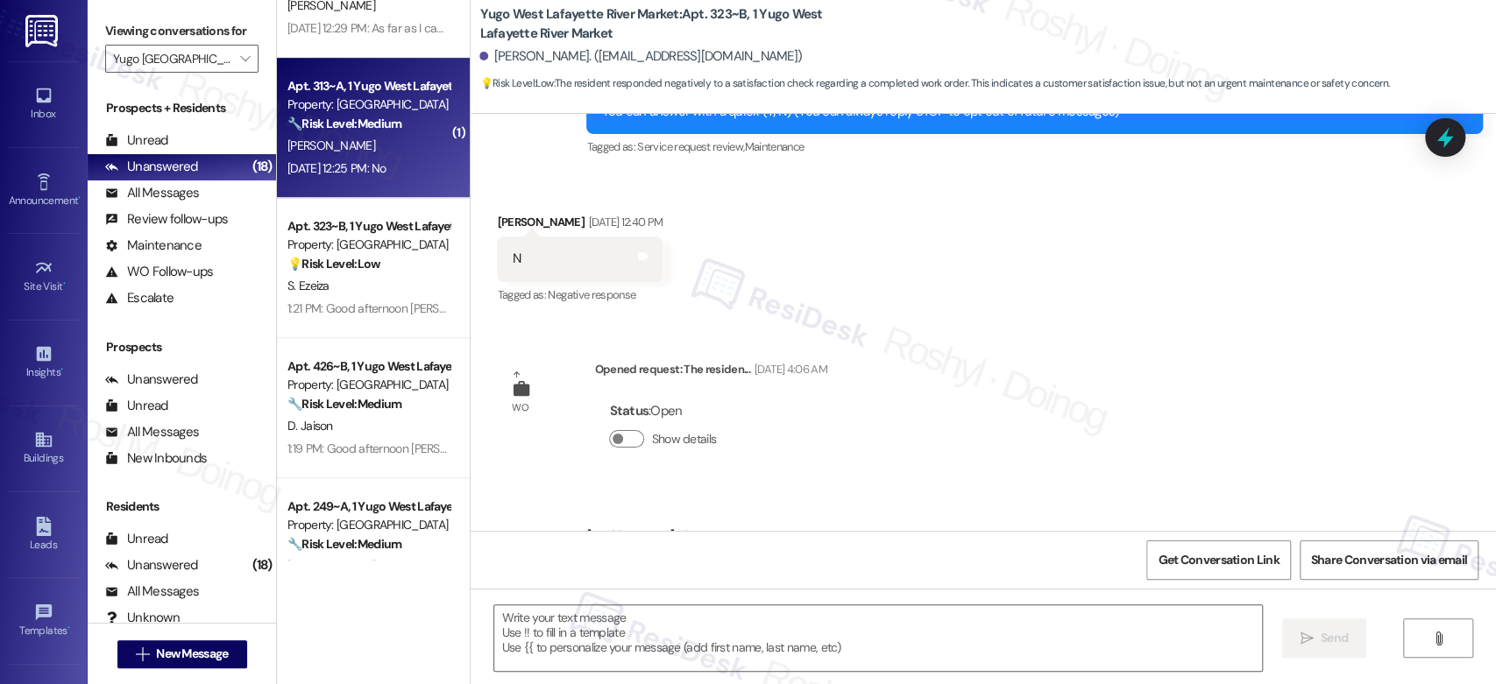
type textarea "Fetching suggested responses. Please feel free to read through the conversation…"
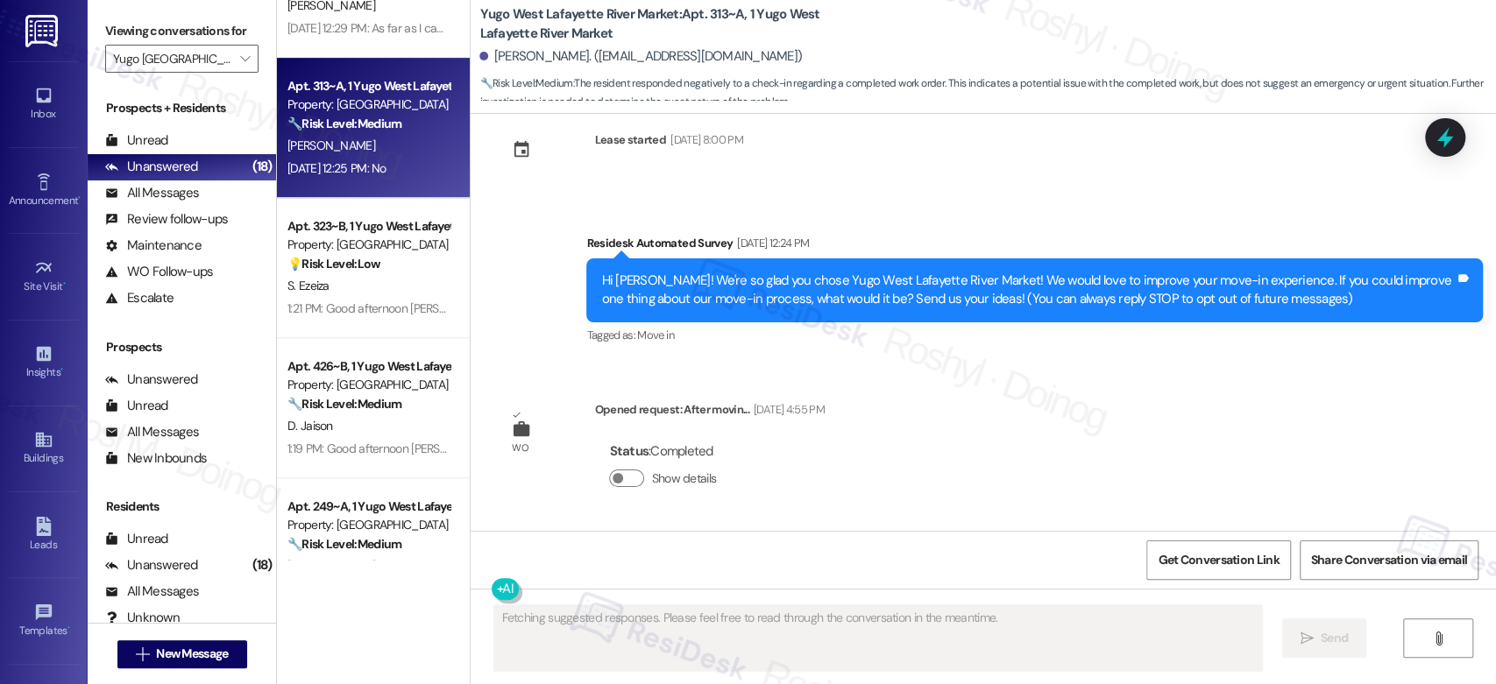
scroll to position [0, 0]
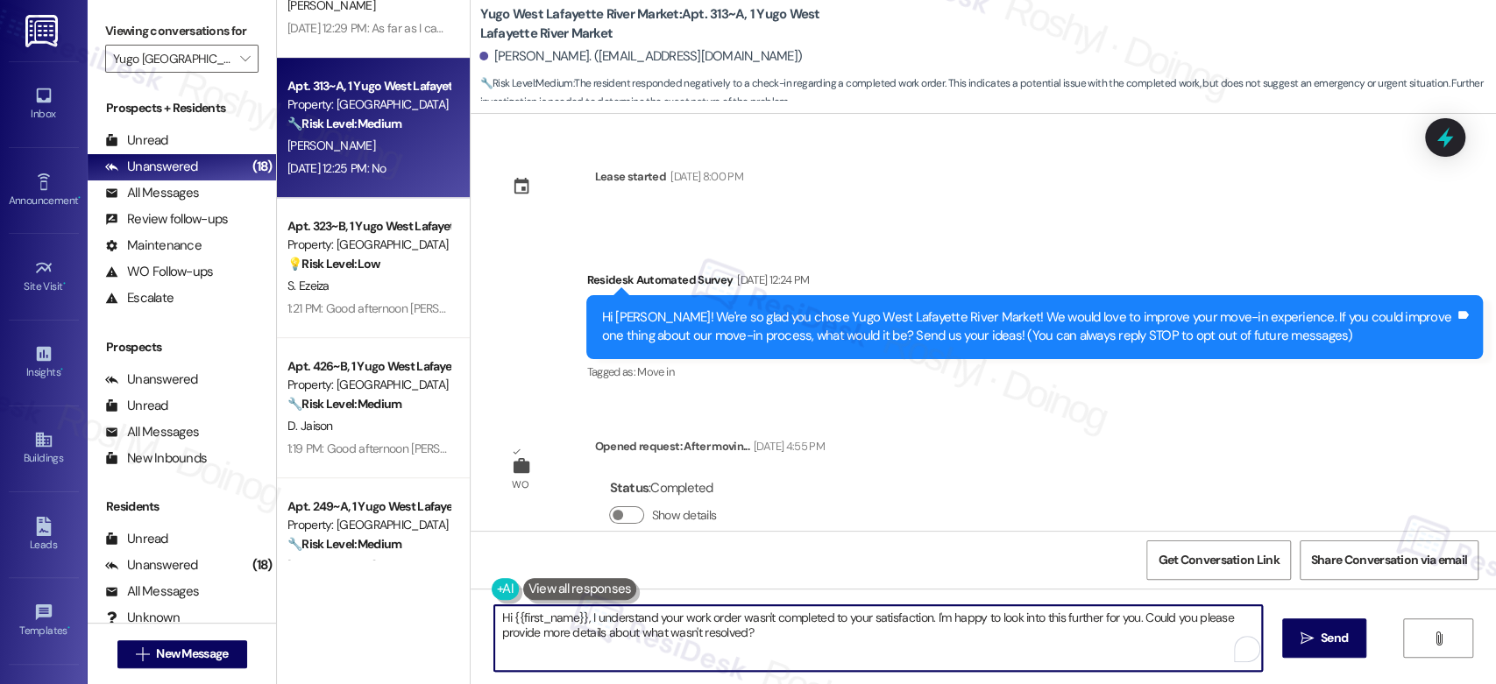
drag, startPoint x: 764, startPoint y: 643, endPoint x: 426, endPoint y: 594, distance: 341.8
click at [426, 594] on div "Apt. 113~B, 1 Yugo West Lafayette River Market Property: Yugo West Lafayette Ri…" at bounding box center [886, 342] width 1219 height 684
paste textarea "Good afternoon {{first_name}}, I’m sorry to hear your work order hasn’t been fu…"
type textarea "Good afternoon {{first_name}}, I’m sorry to hear your work order hasn’t been fu…"
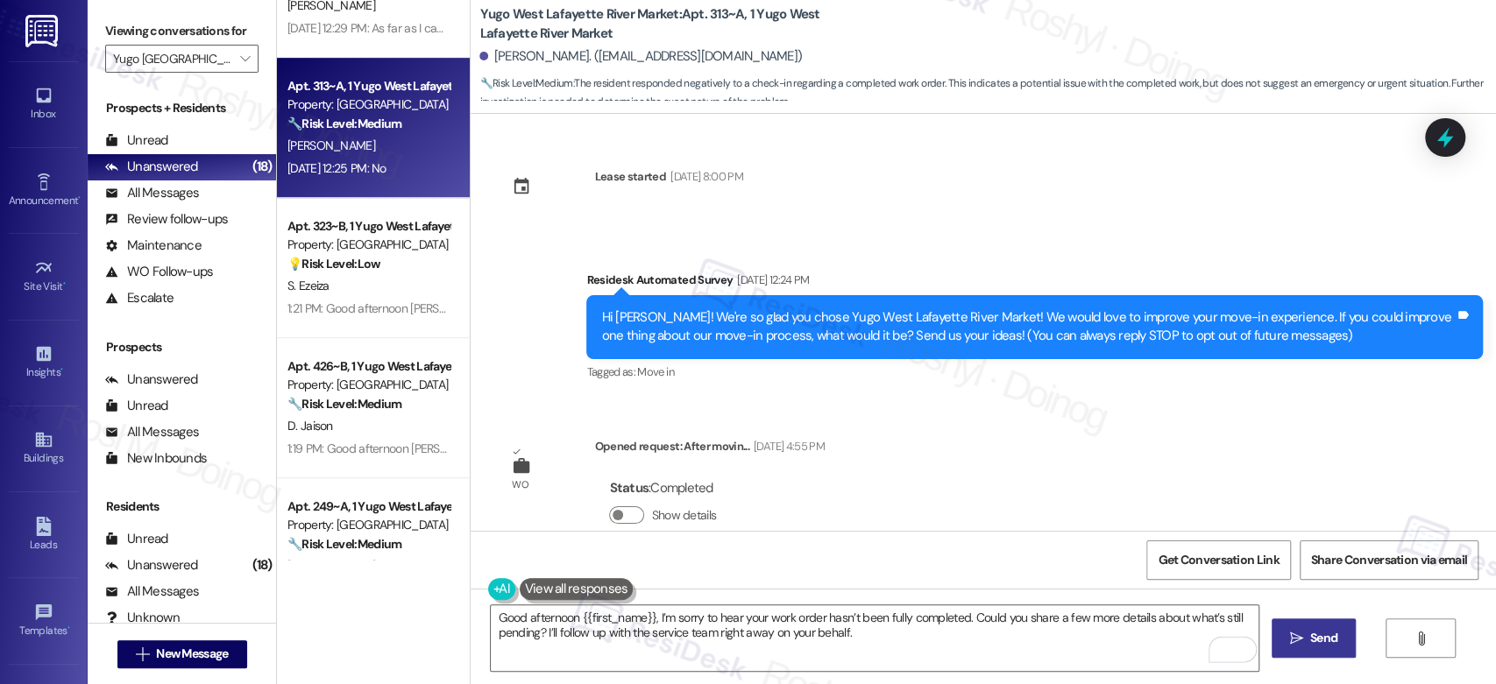
click at [1286, 635] on span " Send" at bounding box center [1313, 638] width 55 height 18
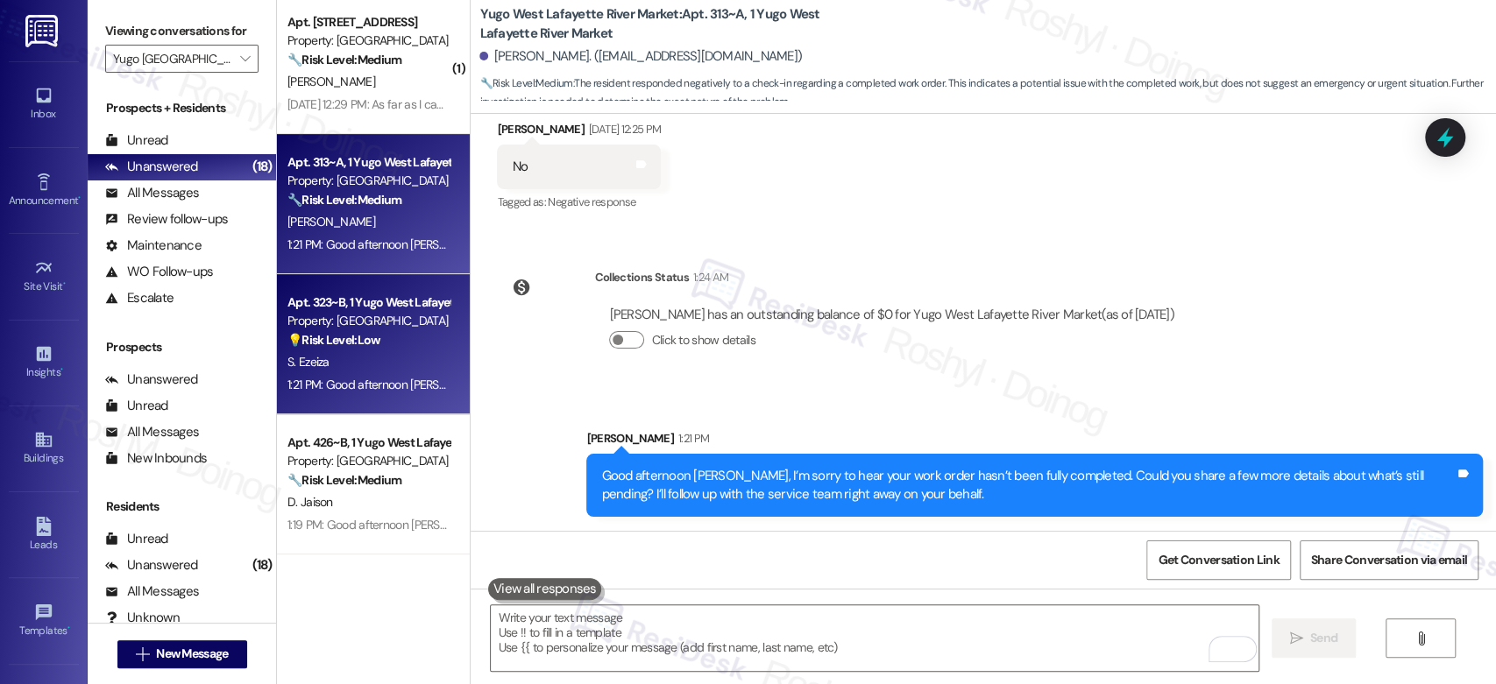
scroll to position [308, 0]
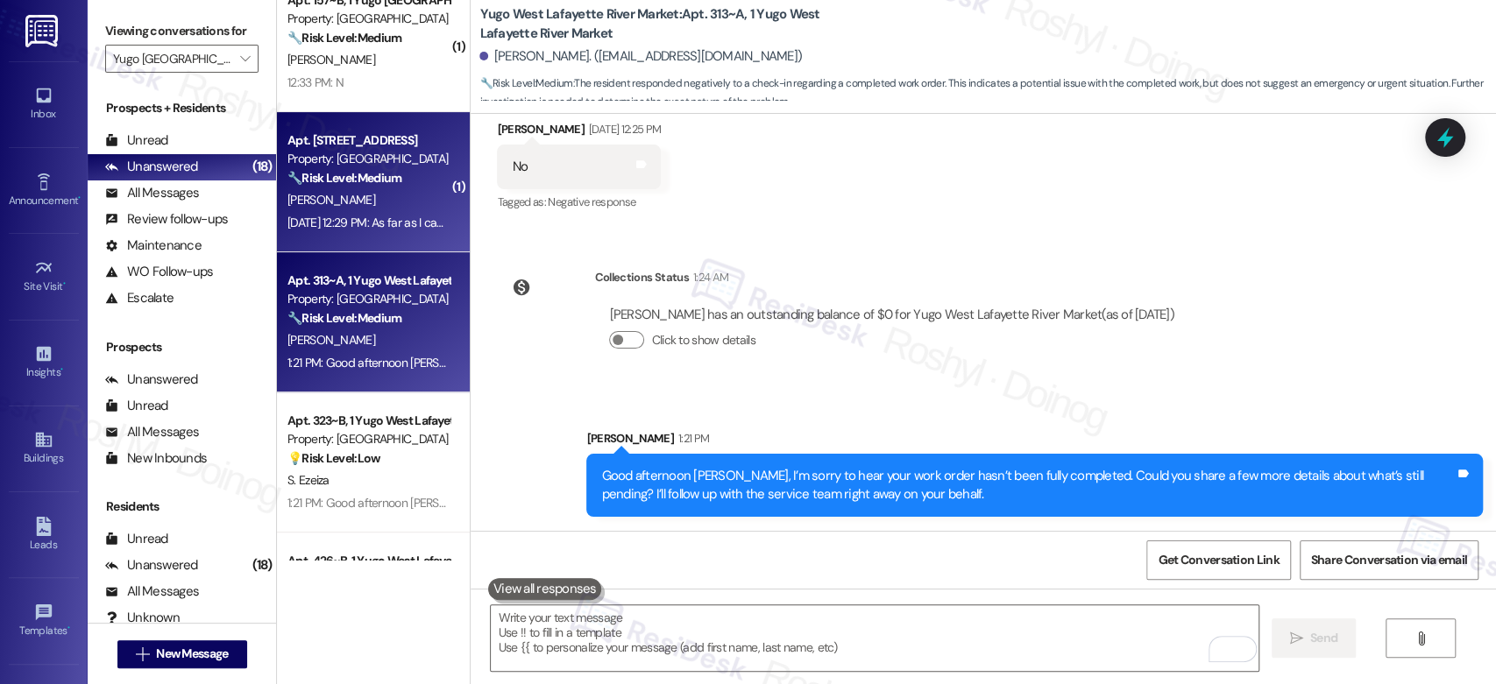
click at [374, 212] on div "Sep 12, 2025 at 12:29 PM: As far as I can tell it works better, but it's not as…" at bounding box center [369, 223] width 166 height 22
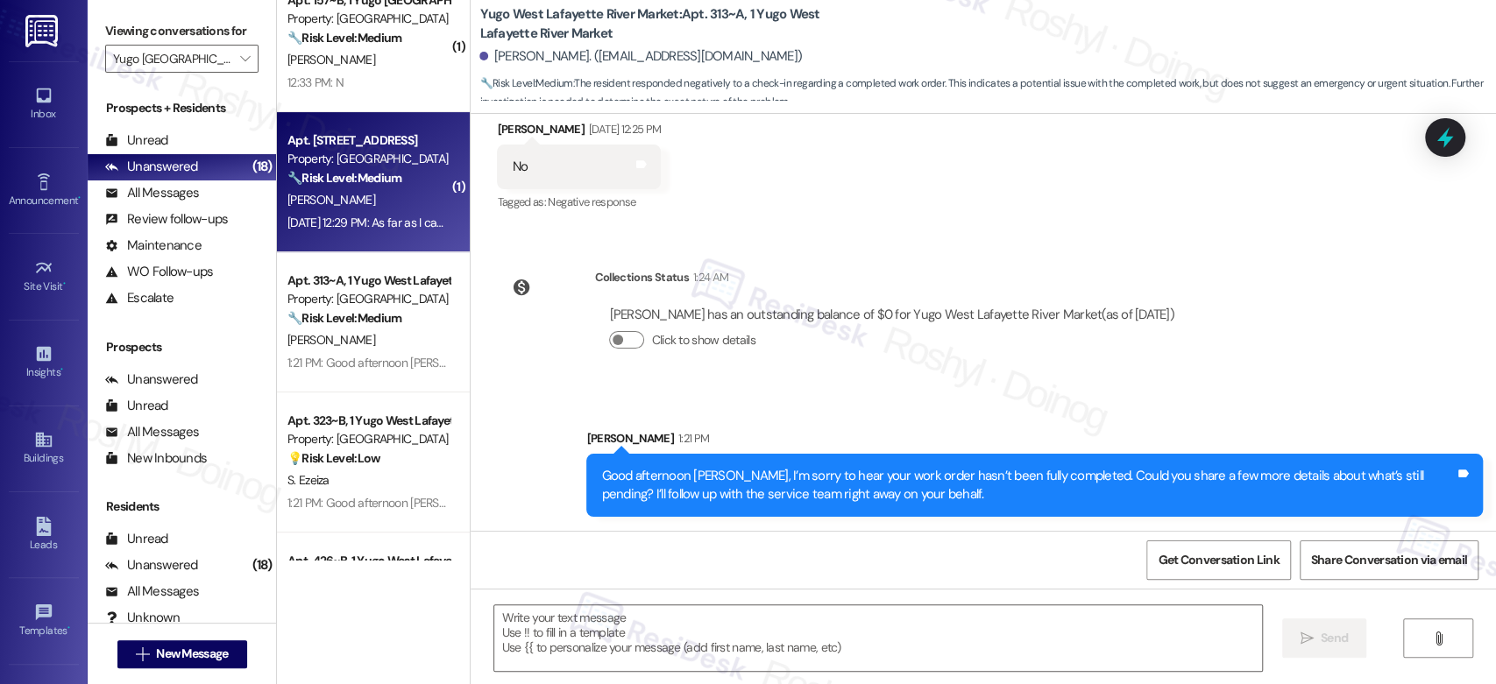
type textarea "Fetching suggested responses. Please feel free to read through the conversation…"
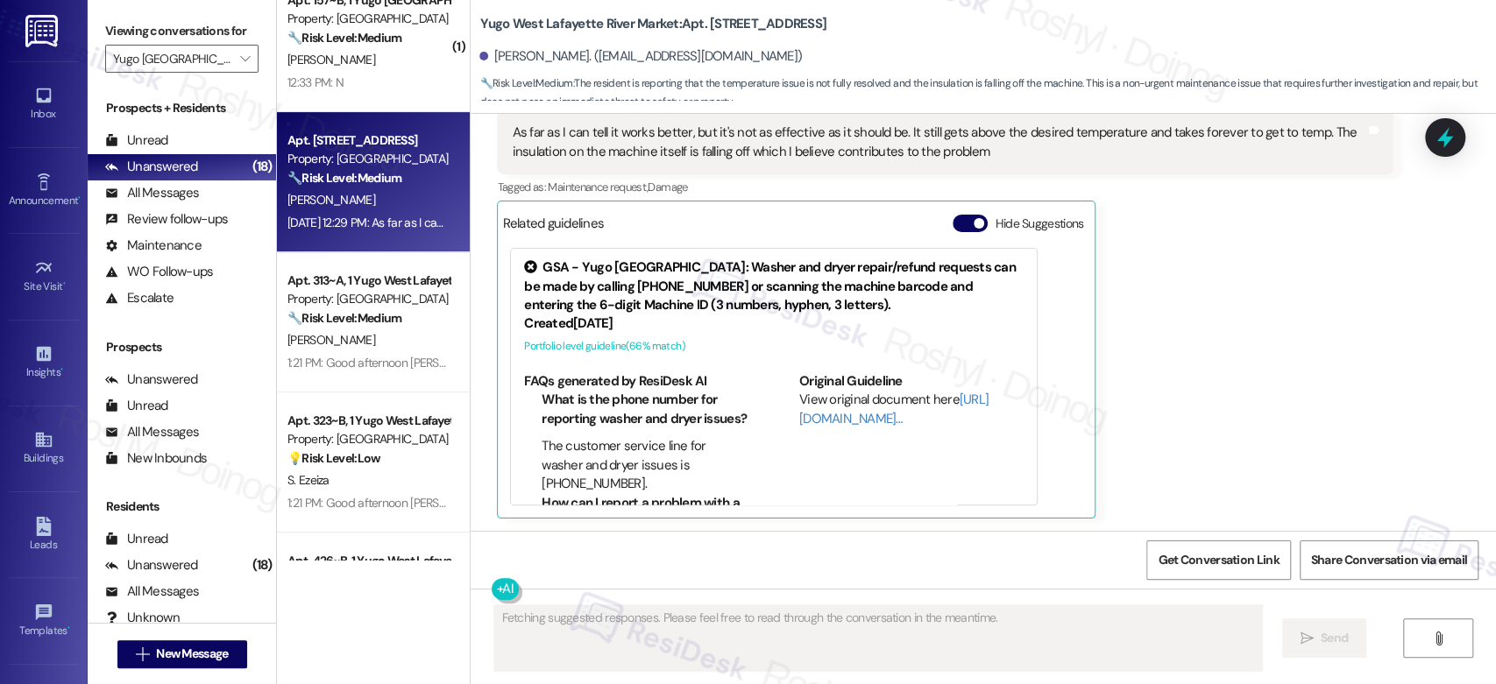
scroll to position [1209, 0]
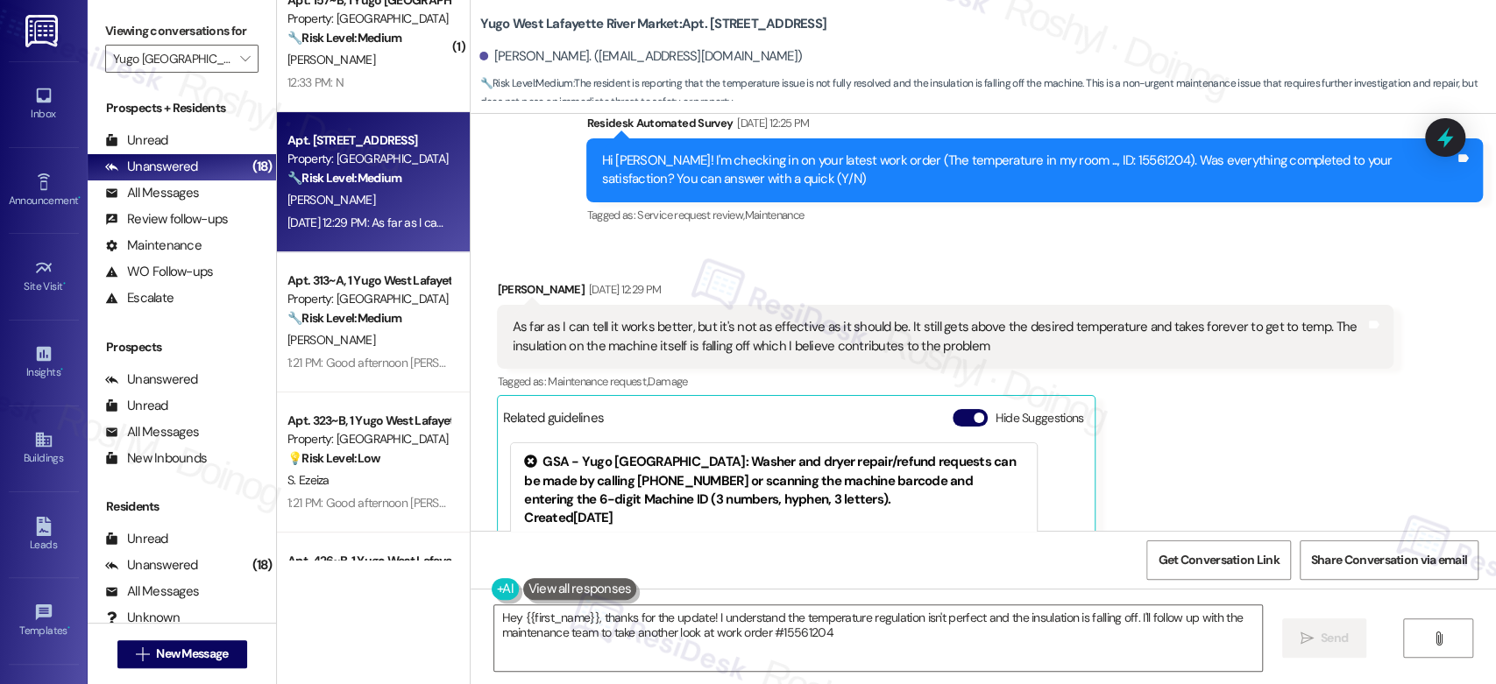
type textarea "Hey {{first_name}}, thanks for the update! I understand the temperature regulat…"
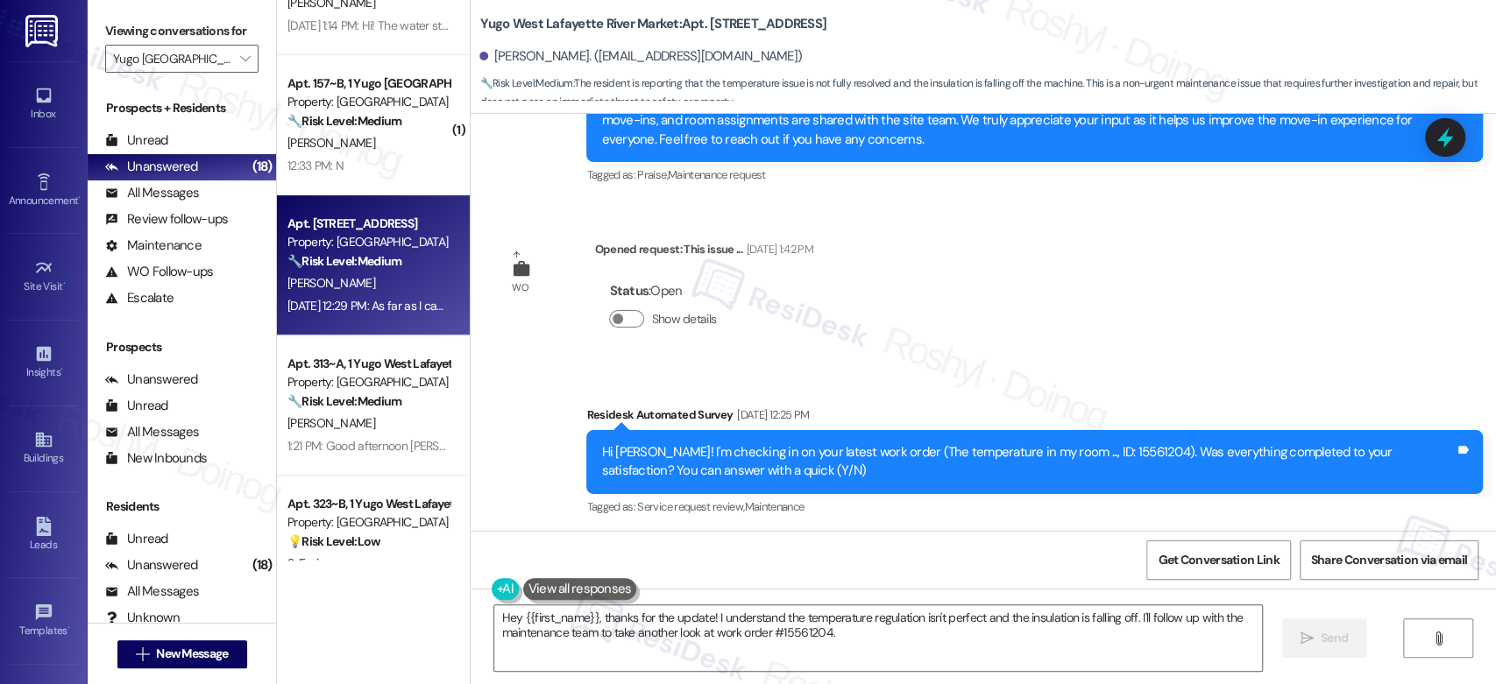
scroll to position [113, 0]
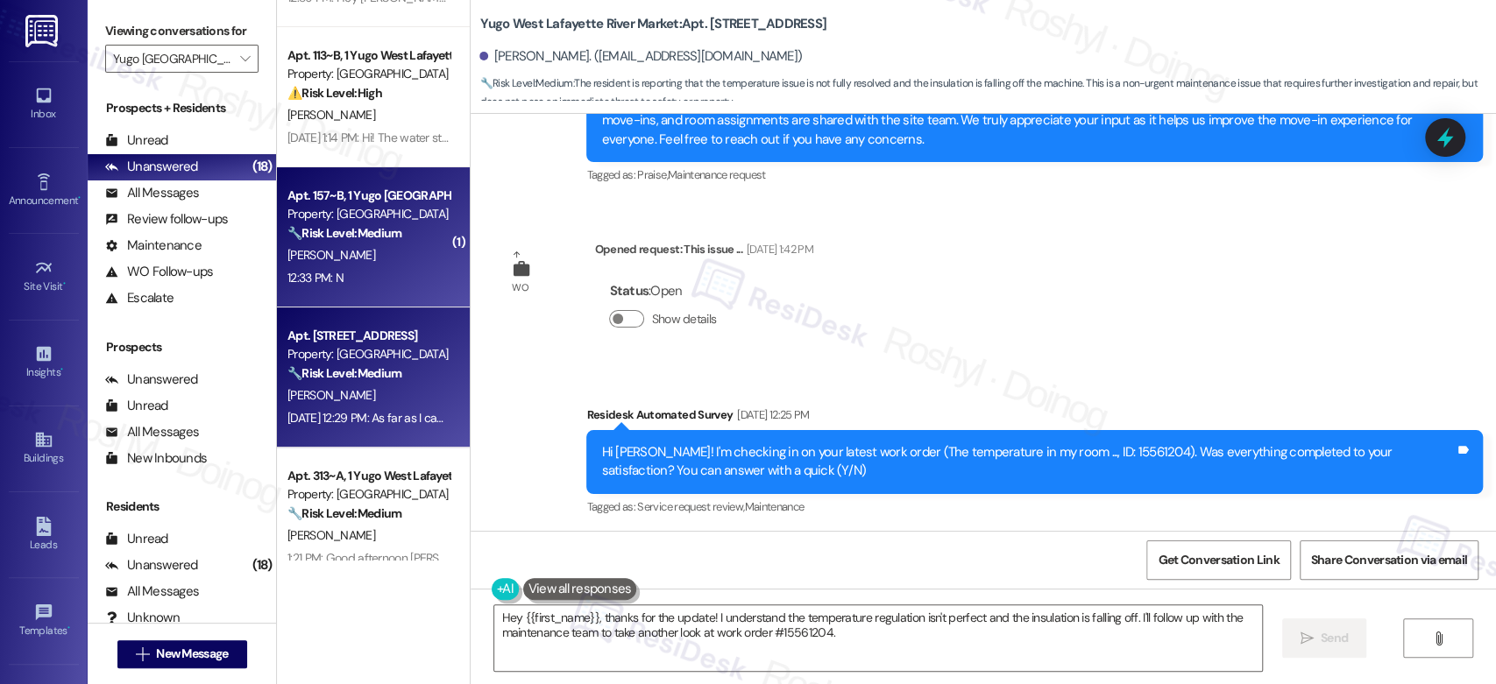
click at [356, 237] on strong "🔧 Risk Level: Medium" at bounding box center [344, 233] width 114 height 16
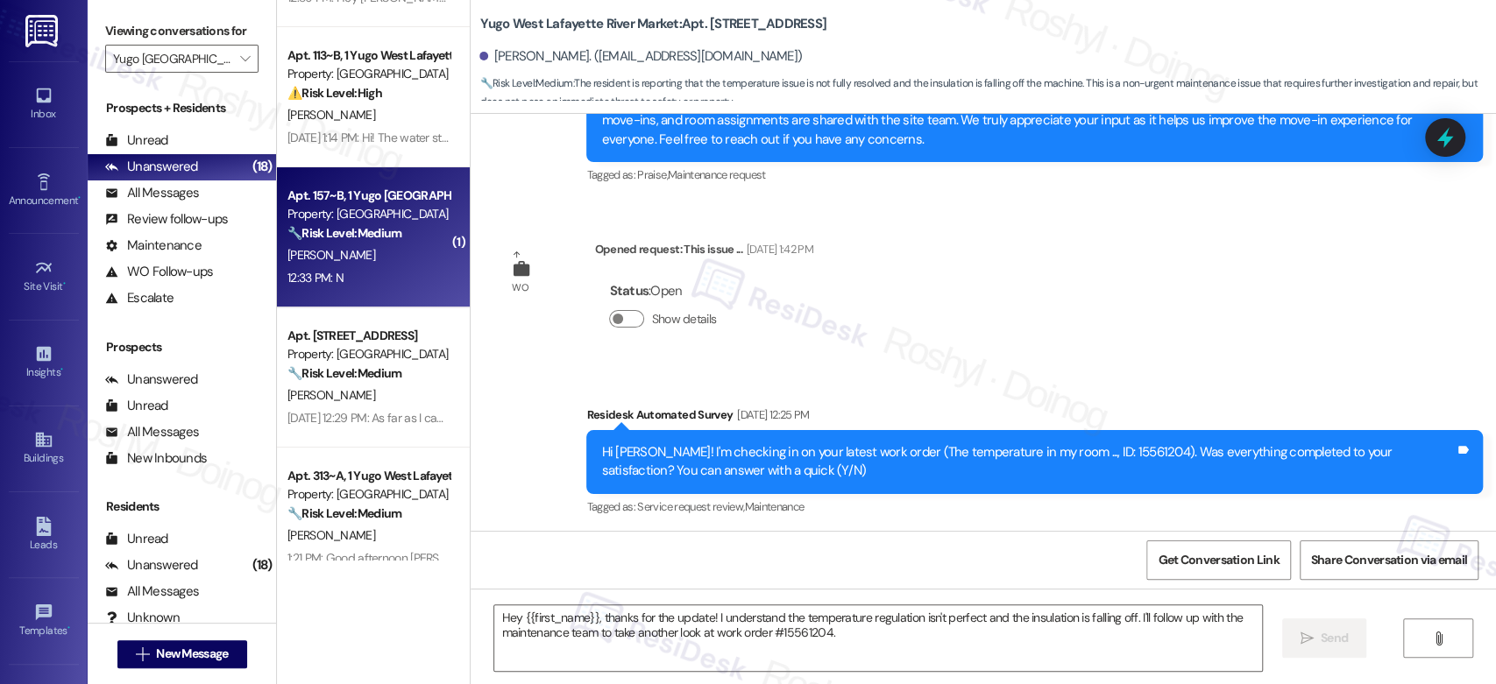
type textarea "Fetching suggested responses. Please feel free to read through the conversation…"
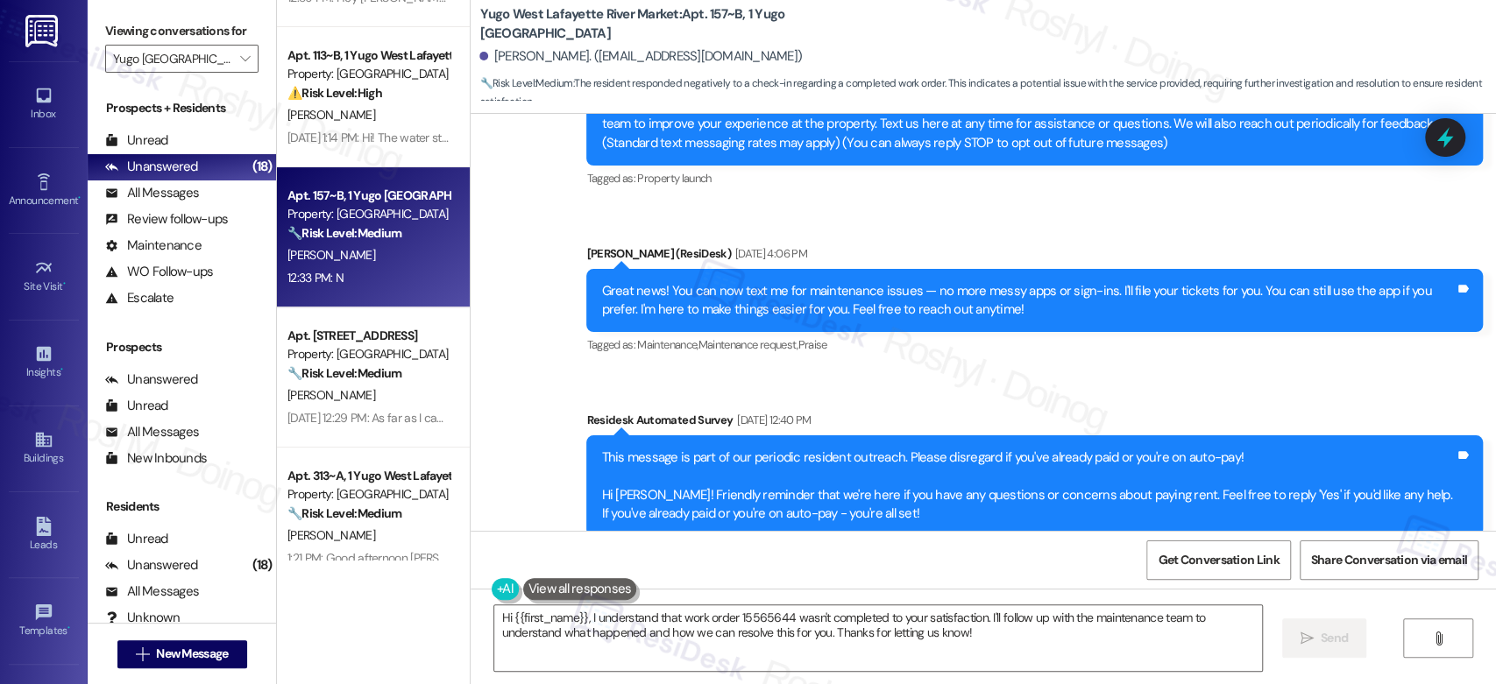
scroll to position [0, 0]
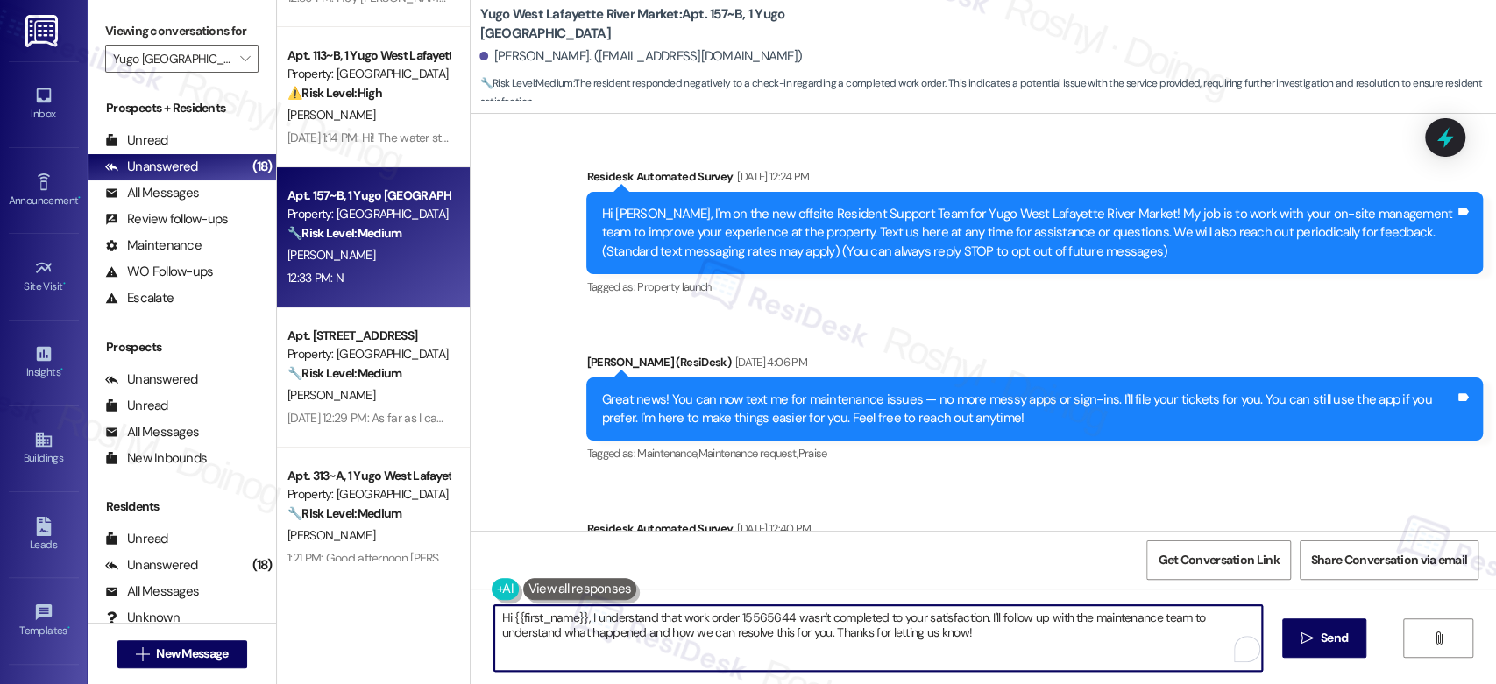
drag, startPoint x: 1006, startPoint y: 644, endPoint x: 322, endPoint y: 569, distance: 687.7
click at [322, 569] on div "( 1 ) Apt. 235~B, 1 Yugo West Lafayette River Market Property: Yugo West Lafaye…" at bounding box center [886, 342] width 1219 height 684
paste textarea "Good afternoon {{first_name}}, I’m sorry to hear your work order hasn’t been fu…"
type textarea "Good afternoon {{first_name}}, I’m sorry to hear your work order hasn’t been fu…"
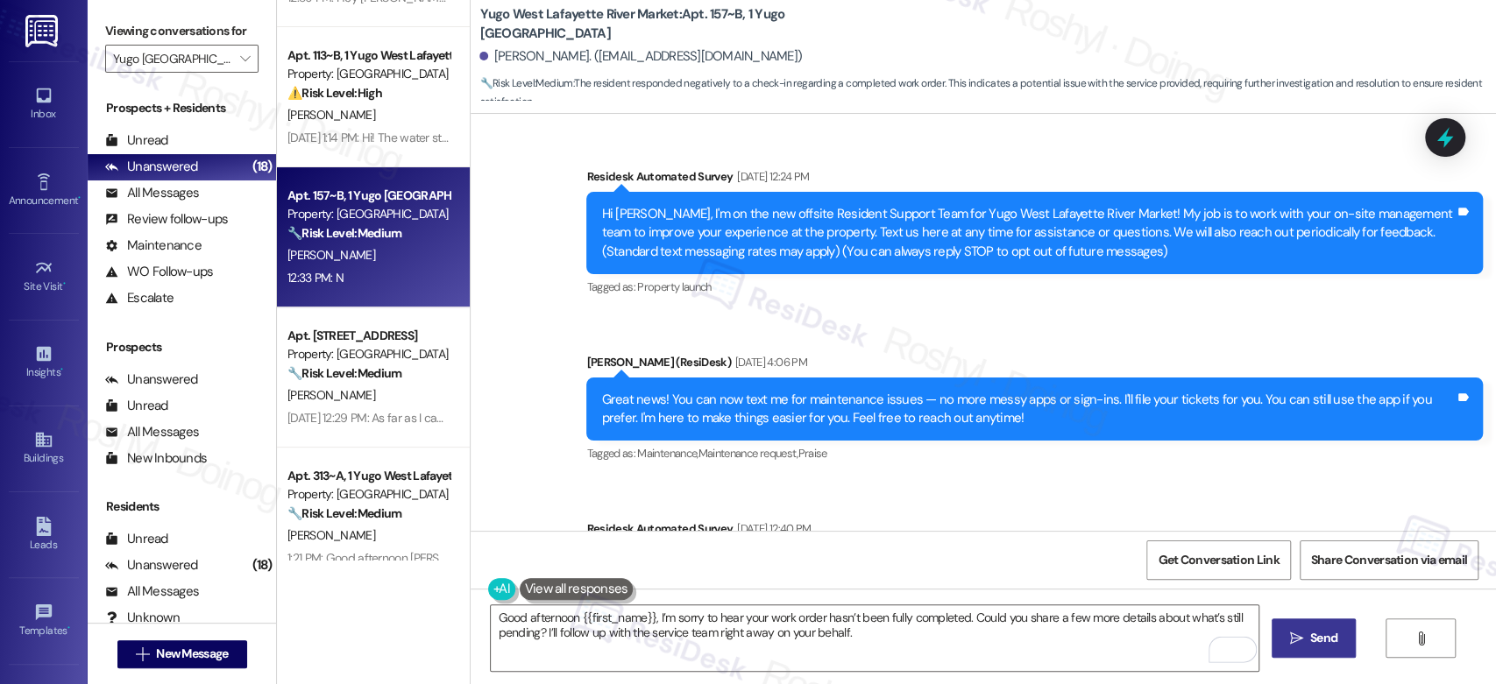
click at [1333, 629] on span "Send" at bounding box center [1323, 638] width 27 height 18
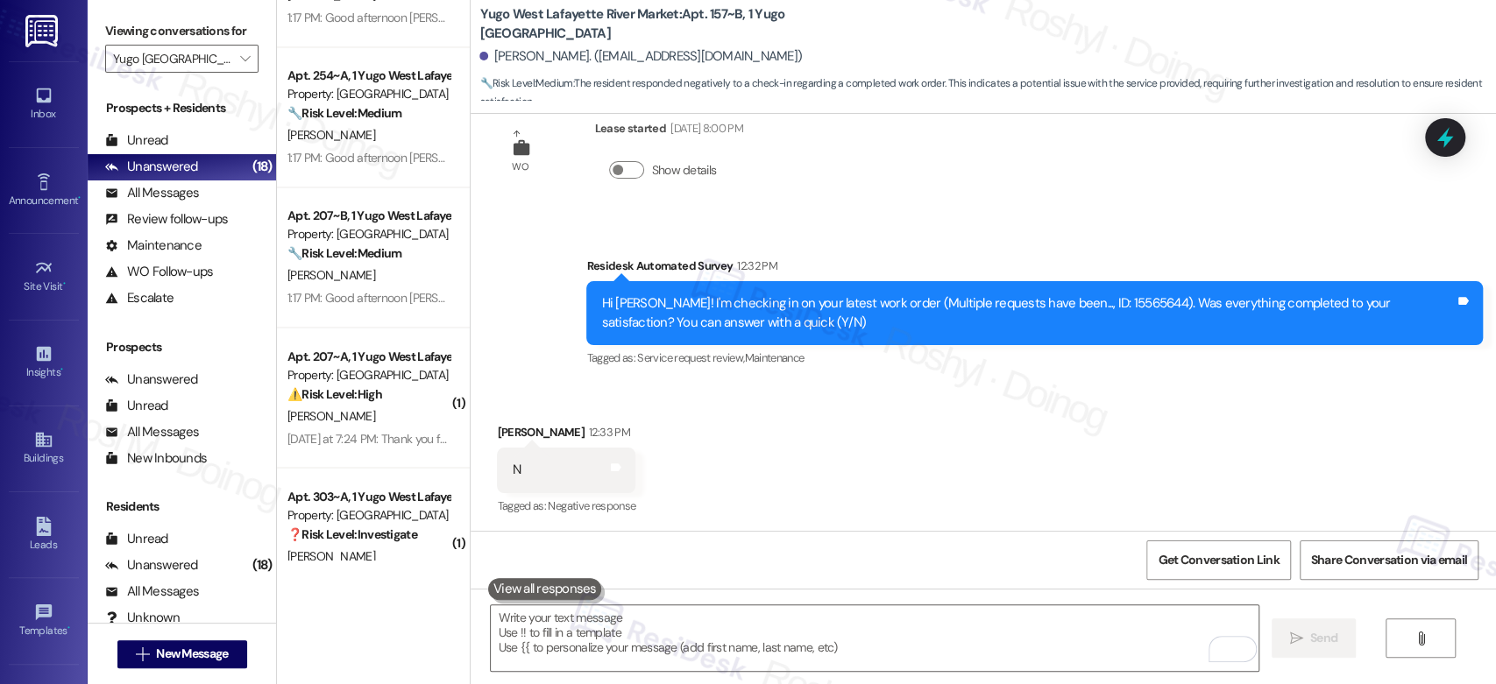
scroll to position [1963, 0]
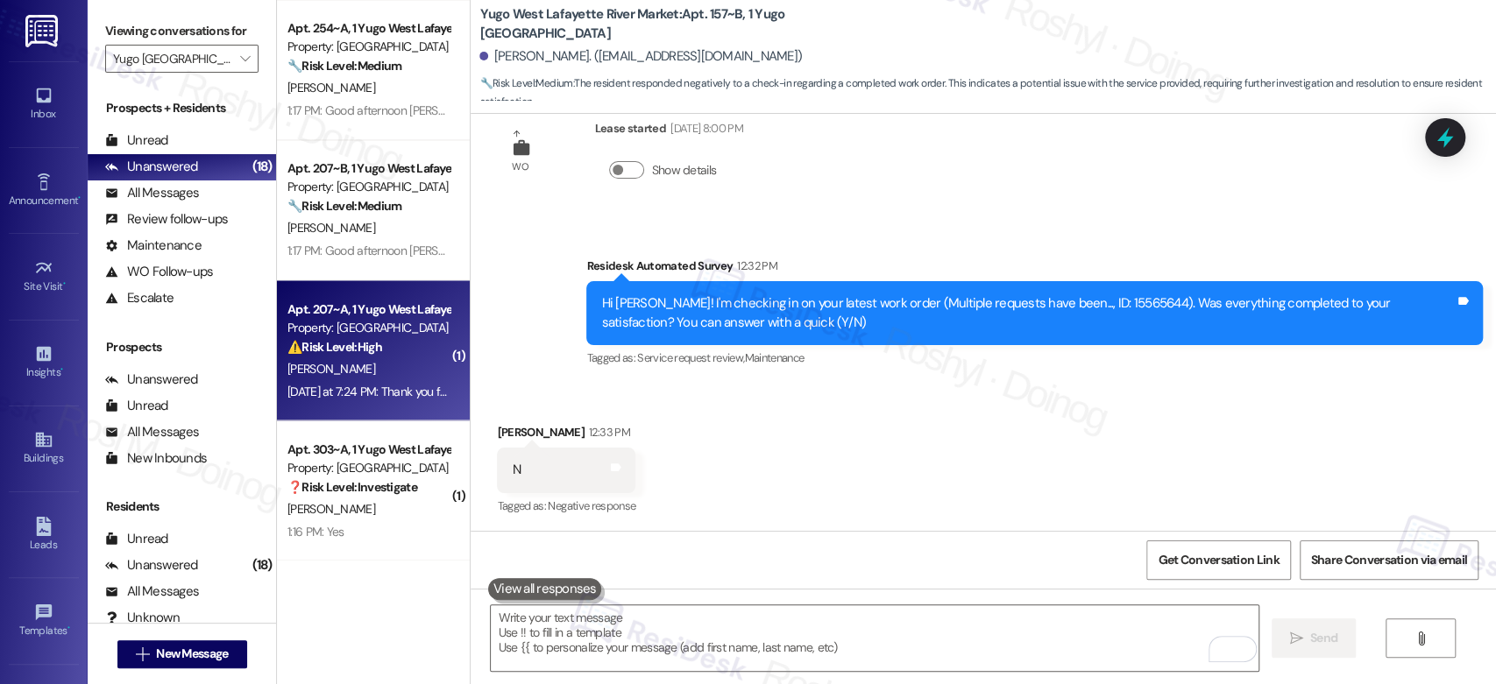
click at [369, 338] on strong "⚠️ Risk Level: High" at bounding box center [334, 346] width 95 height 16
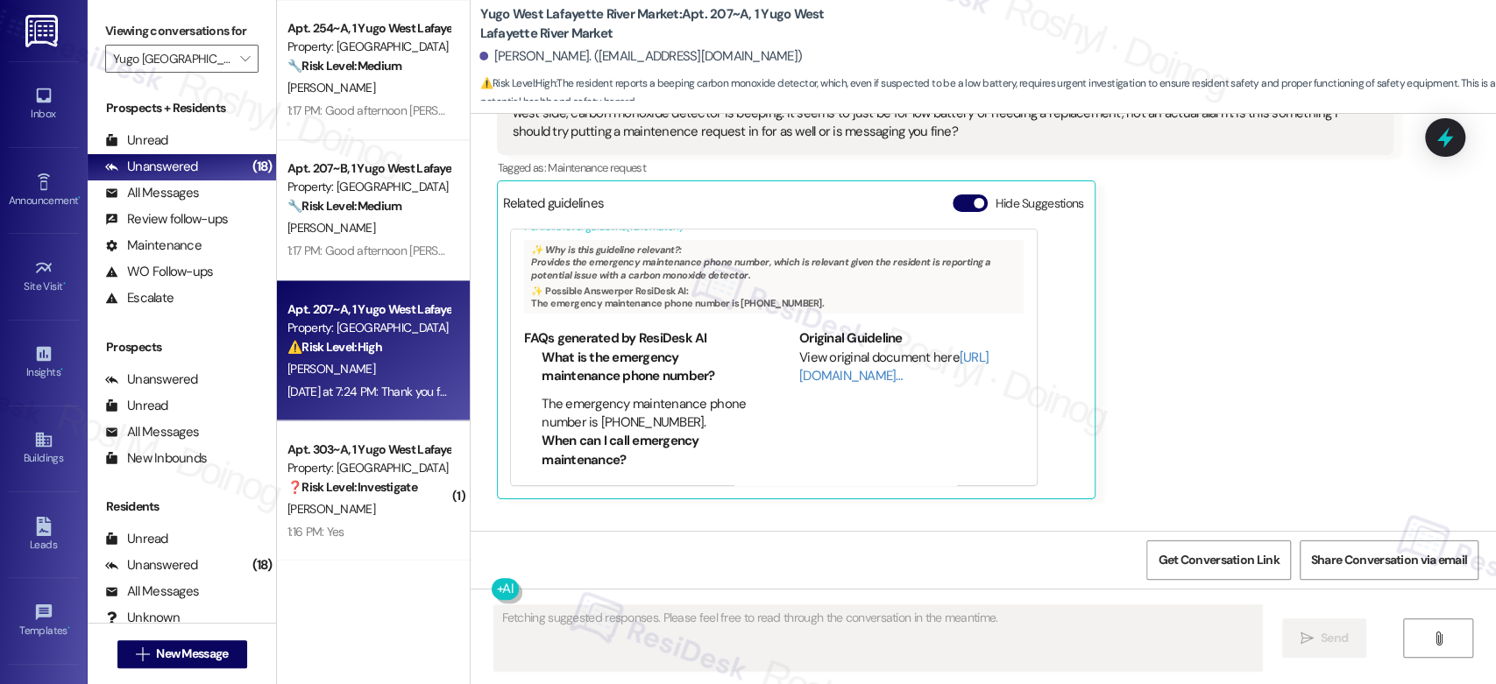
scroll to position [598, 0]
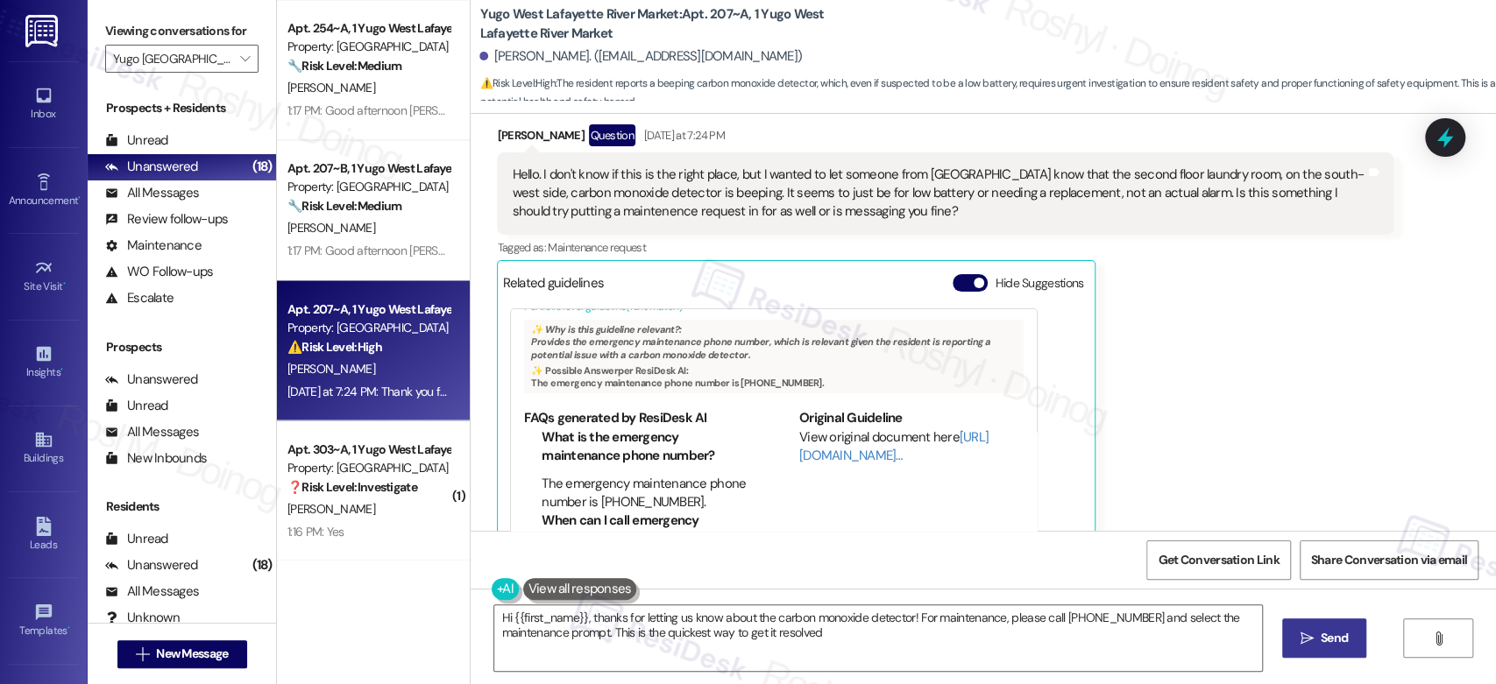
type textarea "Hi {{first_name}}, thanks for letting us know about the carbon monoxide detecto…"
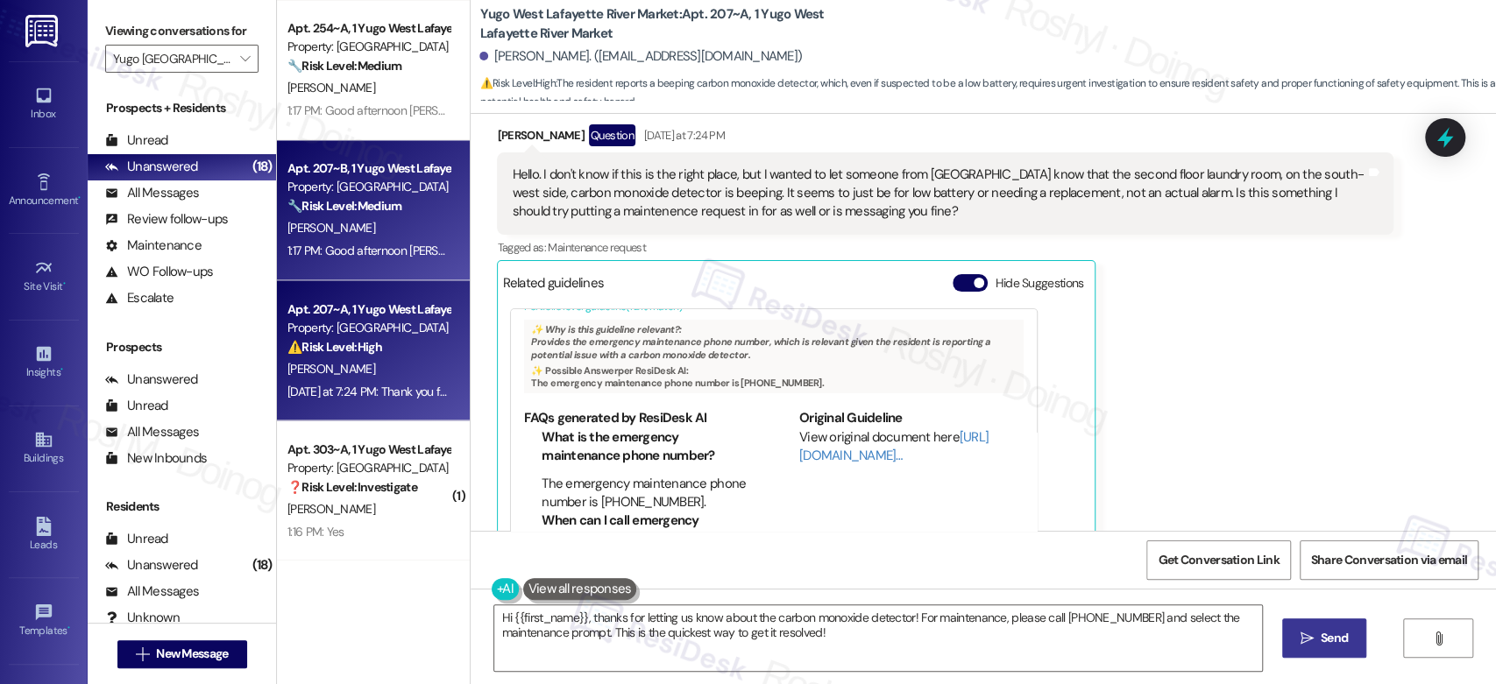
click at [415, 258] on div "1:17 PM: Good afternoon Norah! I'm happy the work order was completed to your s…" at bounding box center [369, 251] width 166 height 22
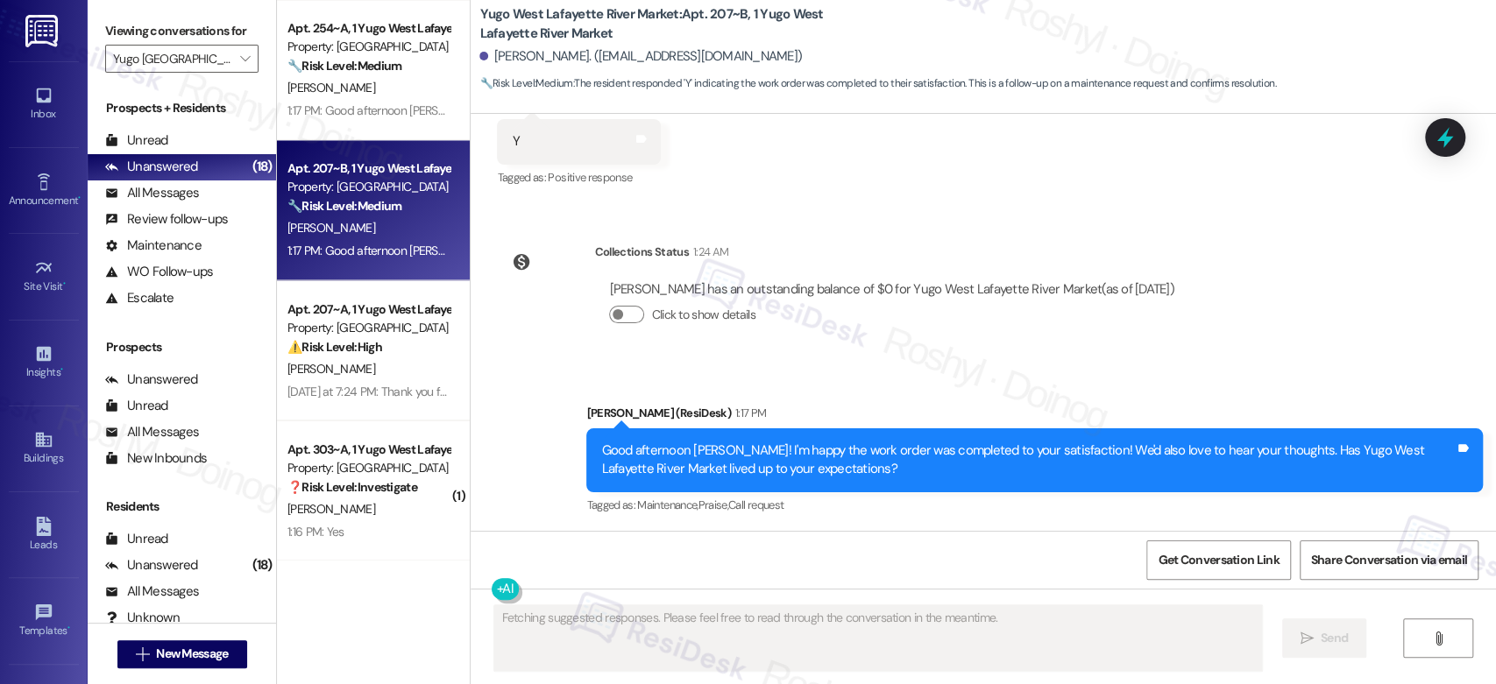
scroll to position [1768, 0]
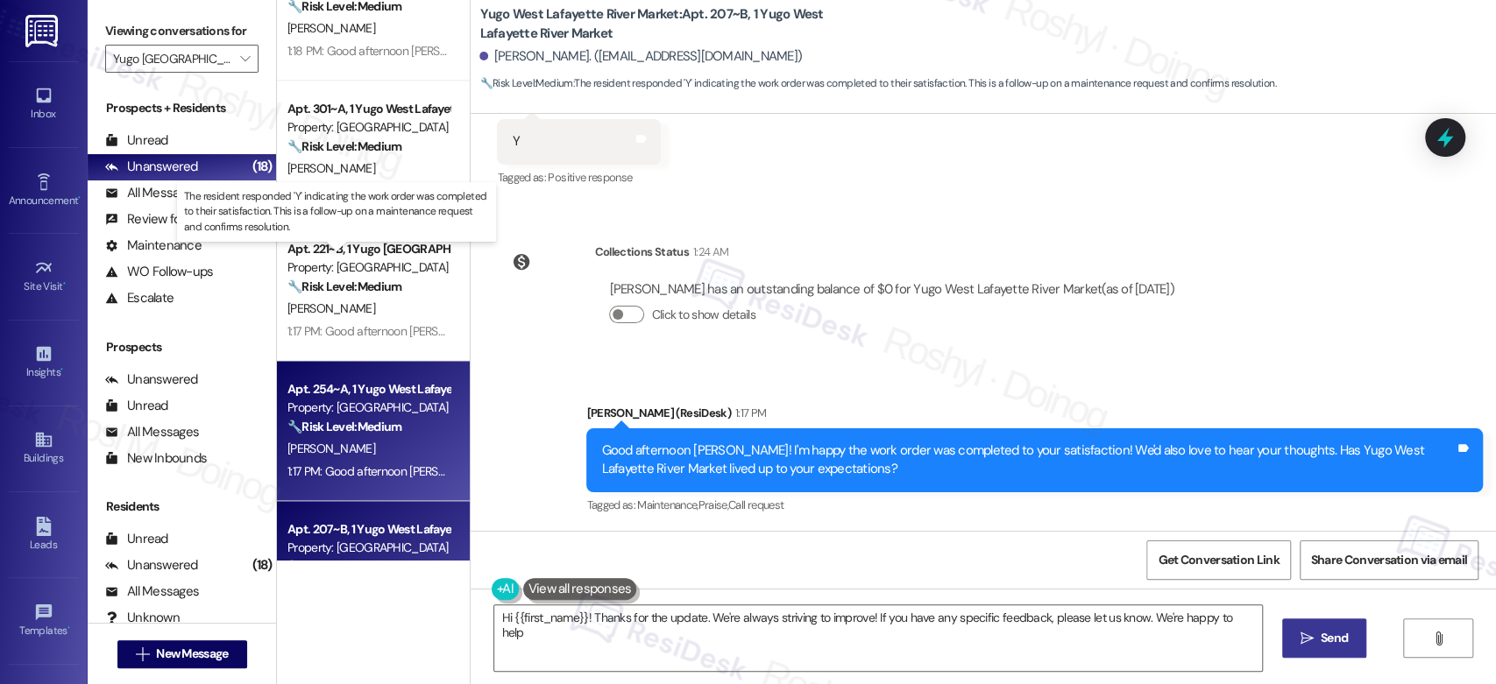
type textarea "Hi {{first_name}}! Thanks for the update. We're always striving to improve! If …"
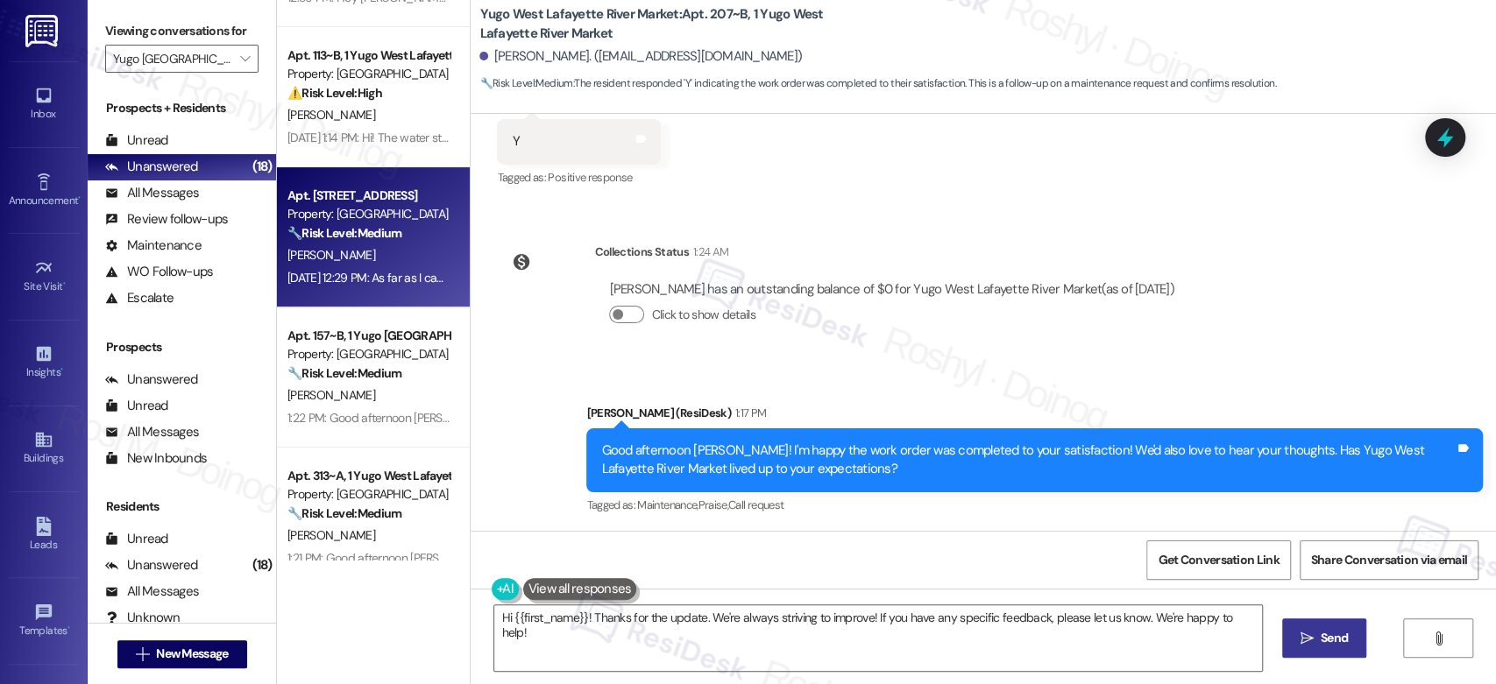
scroll to position [0, 0]
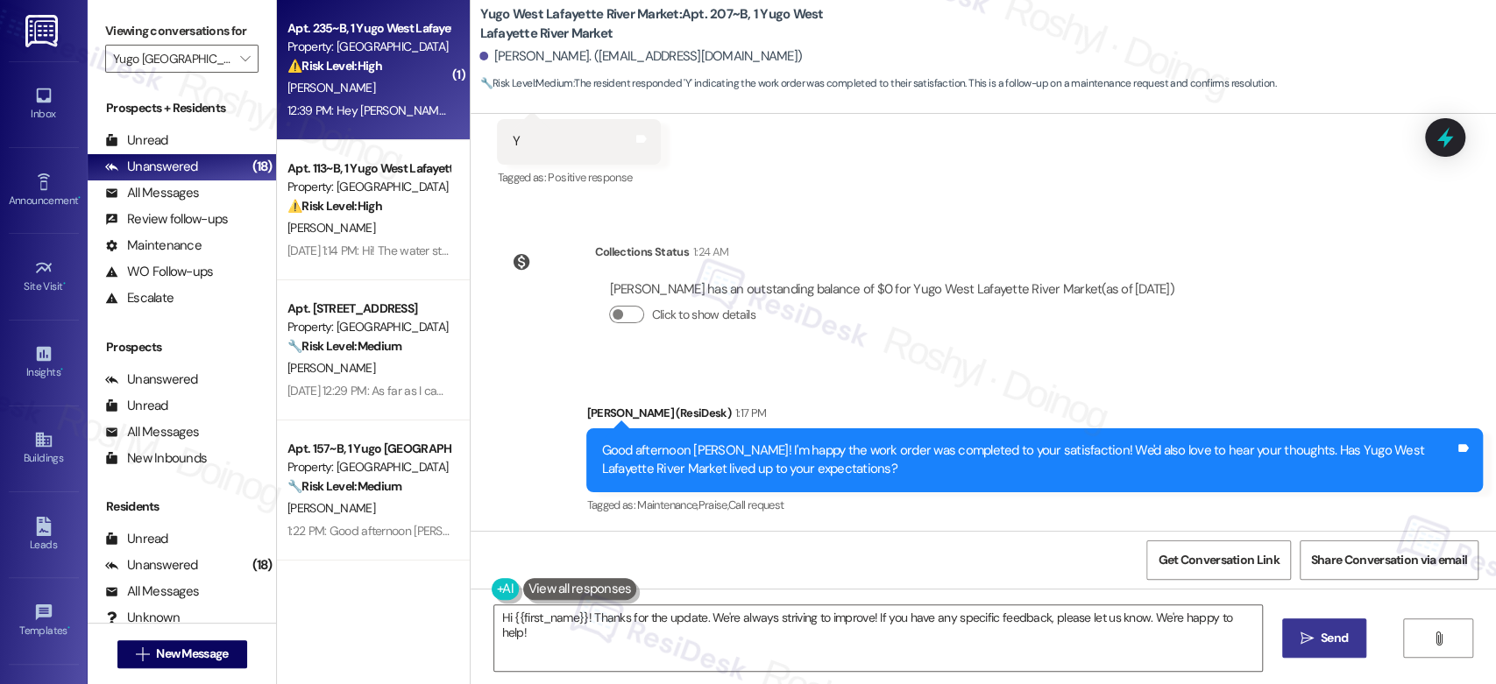
click at [379, 110] on div "12:39 PM: Hey Sarah! Pretty disappointing ngl I had to fix it myself 12:39 PM: …" at bounding box center [480, 111] width 387 height 16
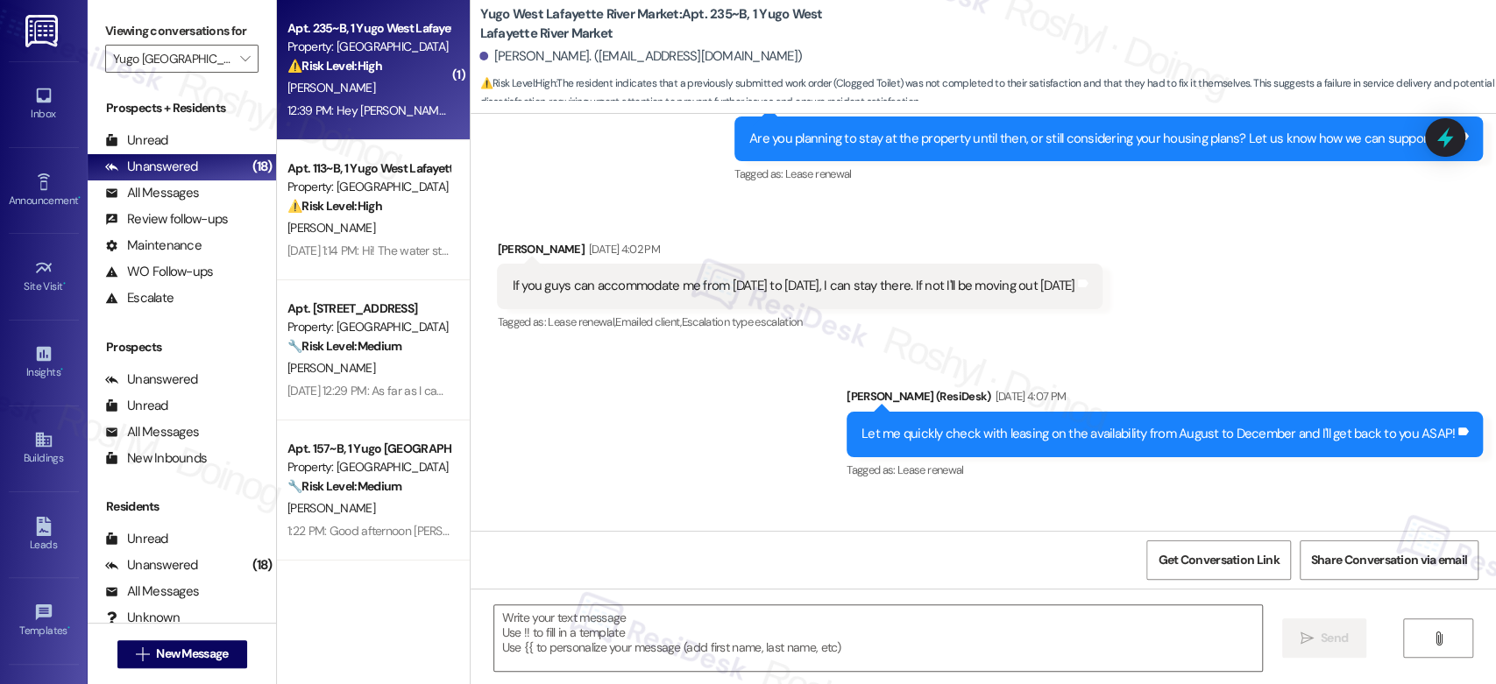
type textarea "Fetching suggested responses. Please feel free to read through the conversation…"
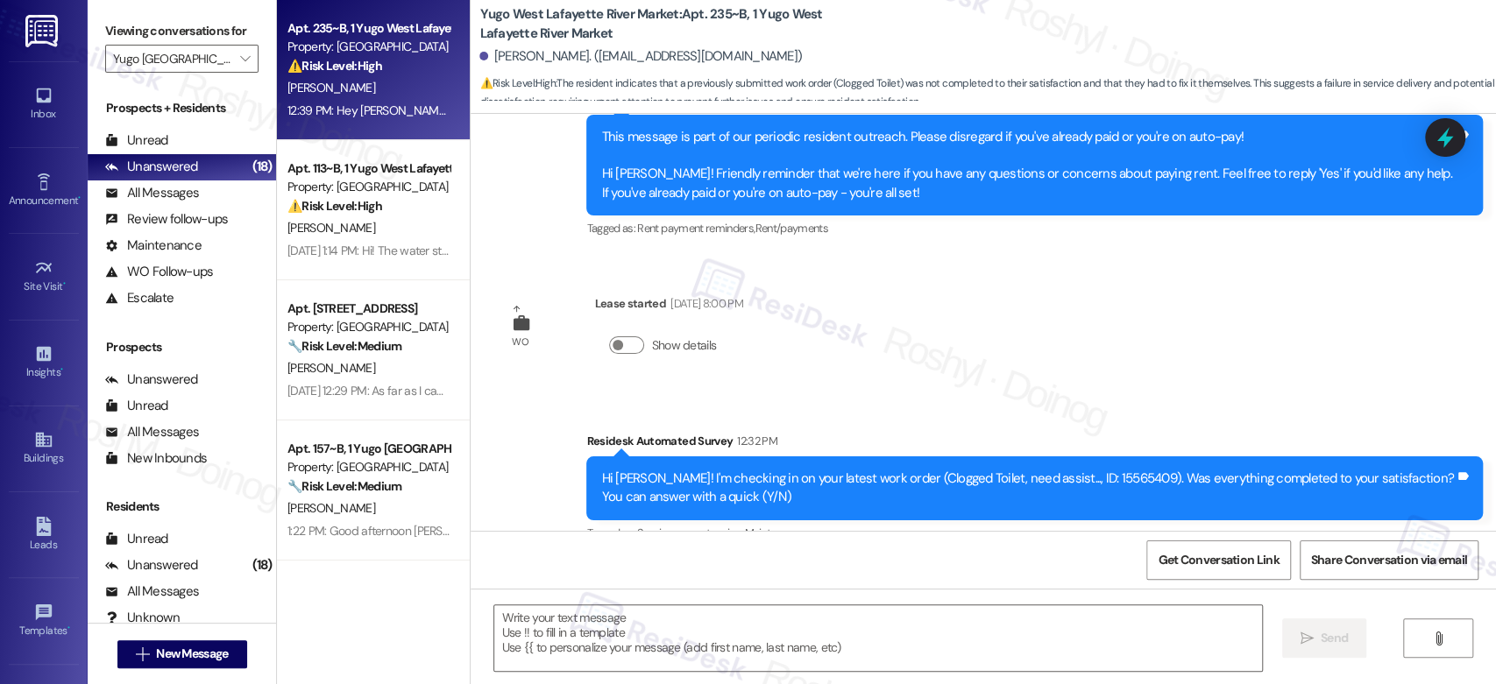
scroll to position [2041, 0]
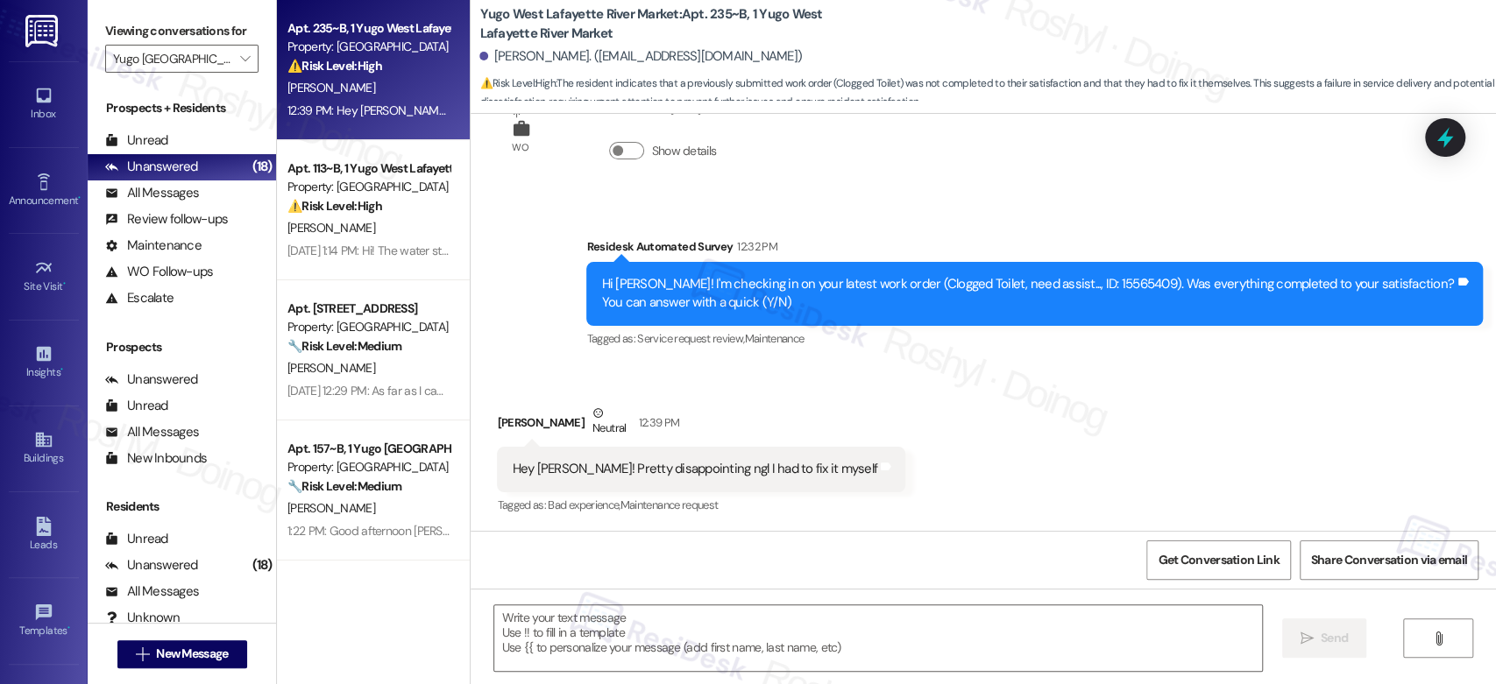
click at [684, 603] on div " Send " at bounding box center [983, 654] width 1025 height 131
click at [650, 626] on textarea at bounding box center [877, 639] width 767 height 66
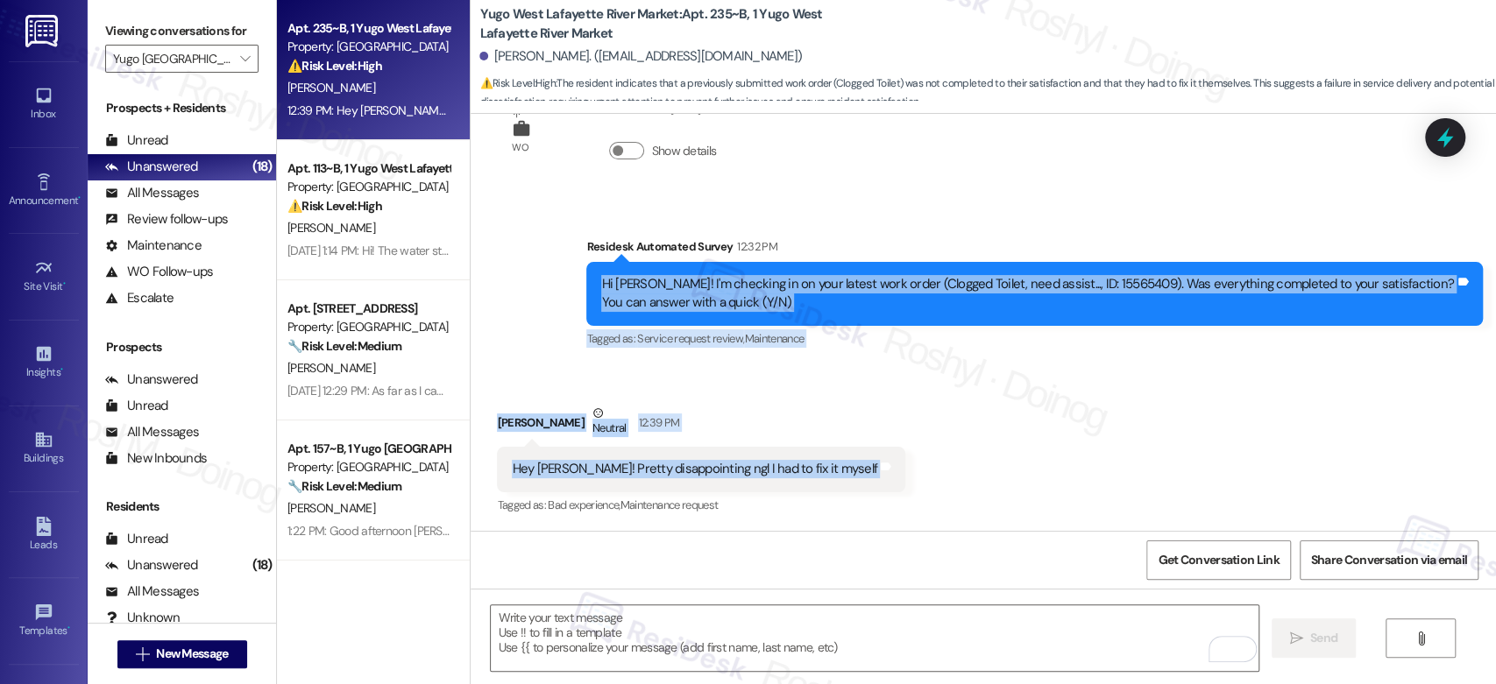
drag, startPoint x: 803, startPoint y: 472, endPoint x: 585, endPoint y: 269, distance: 298.3
click at [585, 269] on div "Survey, sent via SMS Residesk Automated Survey Mar 20, 2025 at 12:21 PM Hi Adri…" at bounding box center [983, 322] width 1025 height 417
copy div "Hi Adrian! I'm checking in on your latest work order (Clogged Toilet, need assi…"
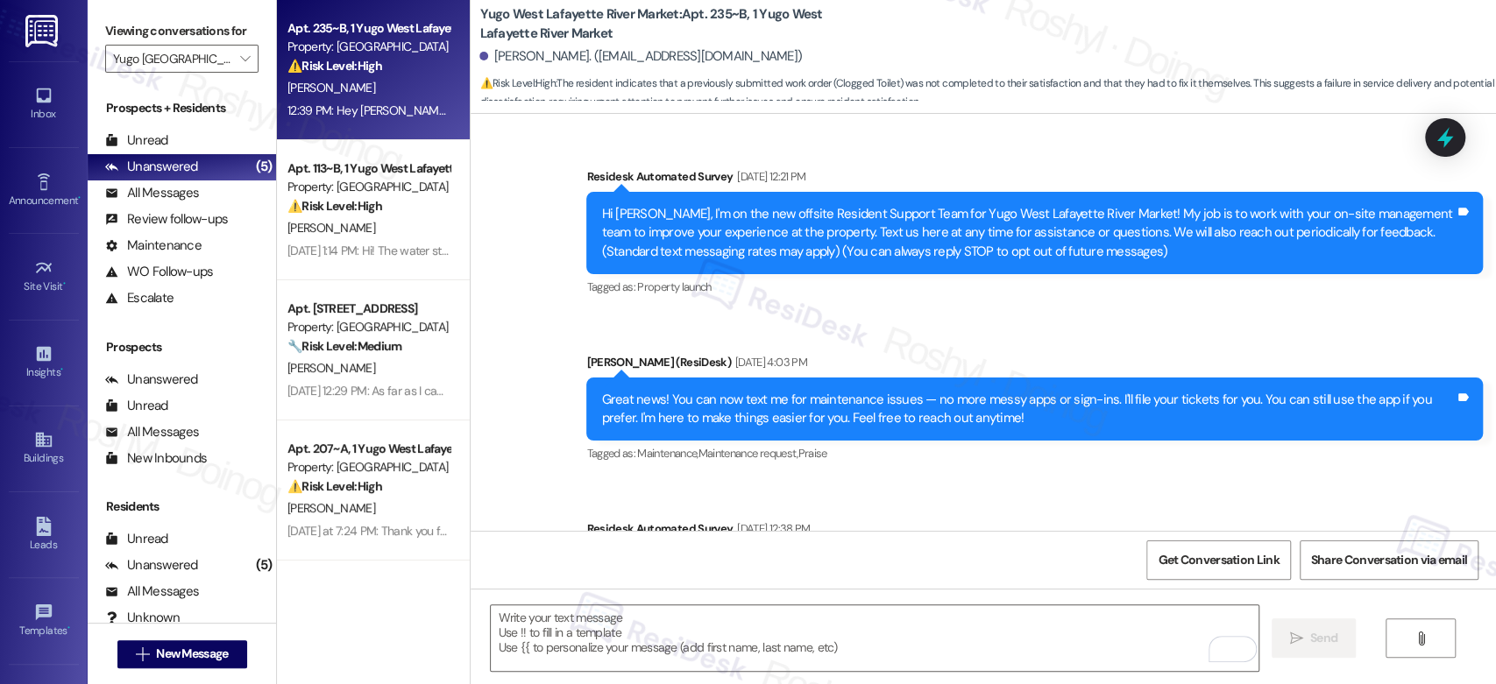
scroll to position [2041, 0]
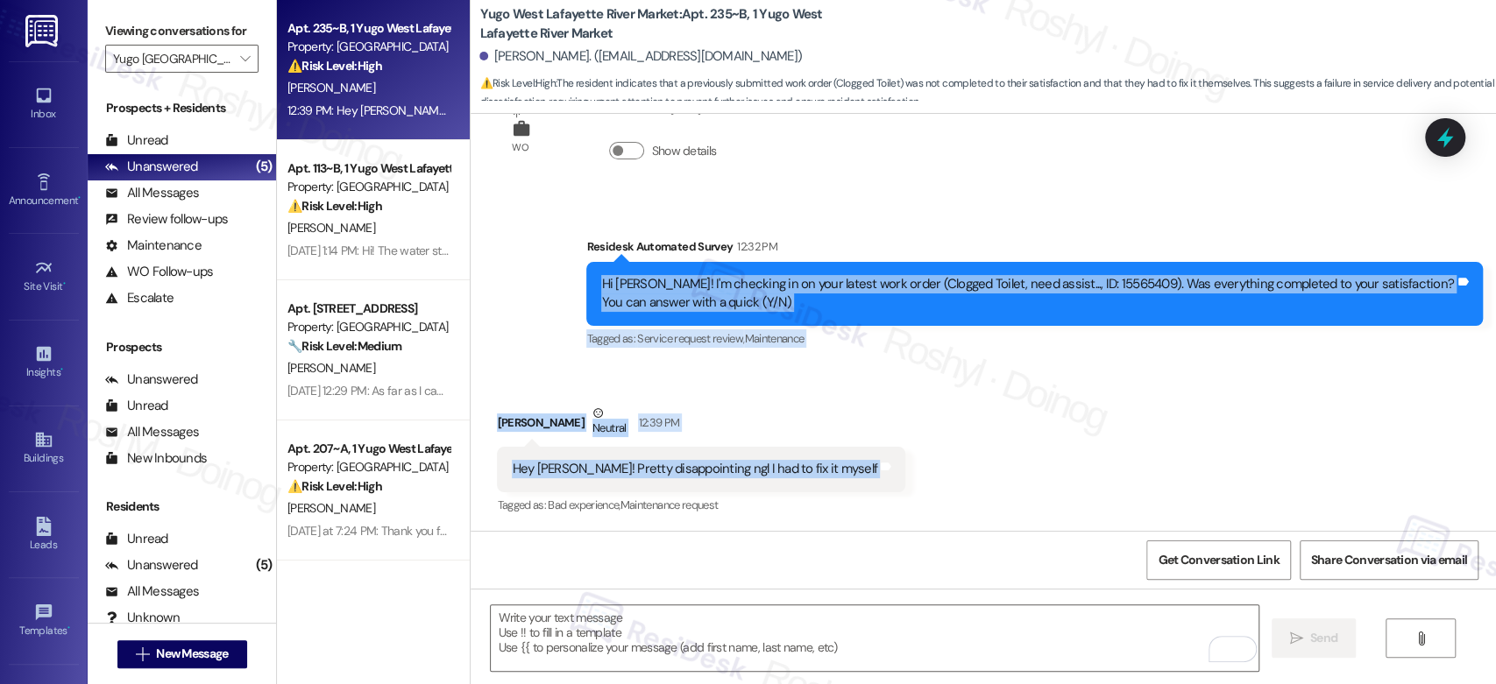
click at [904, 358] on div "Survey, sent via SMS Residesk Automated Survey 12:32 PM Hi [PERSON_NAME]! I'm c…" at bounding box center [1034, 294] width 923 height 140
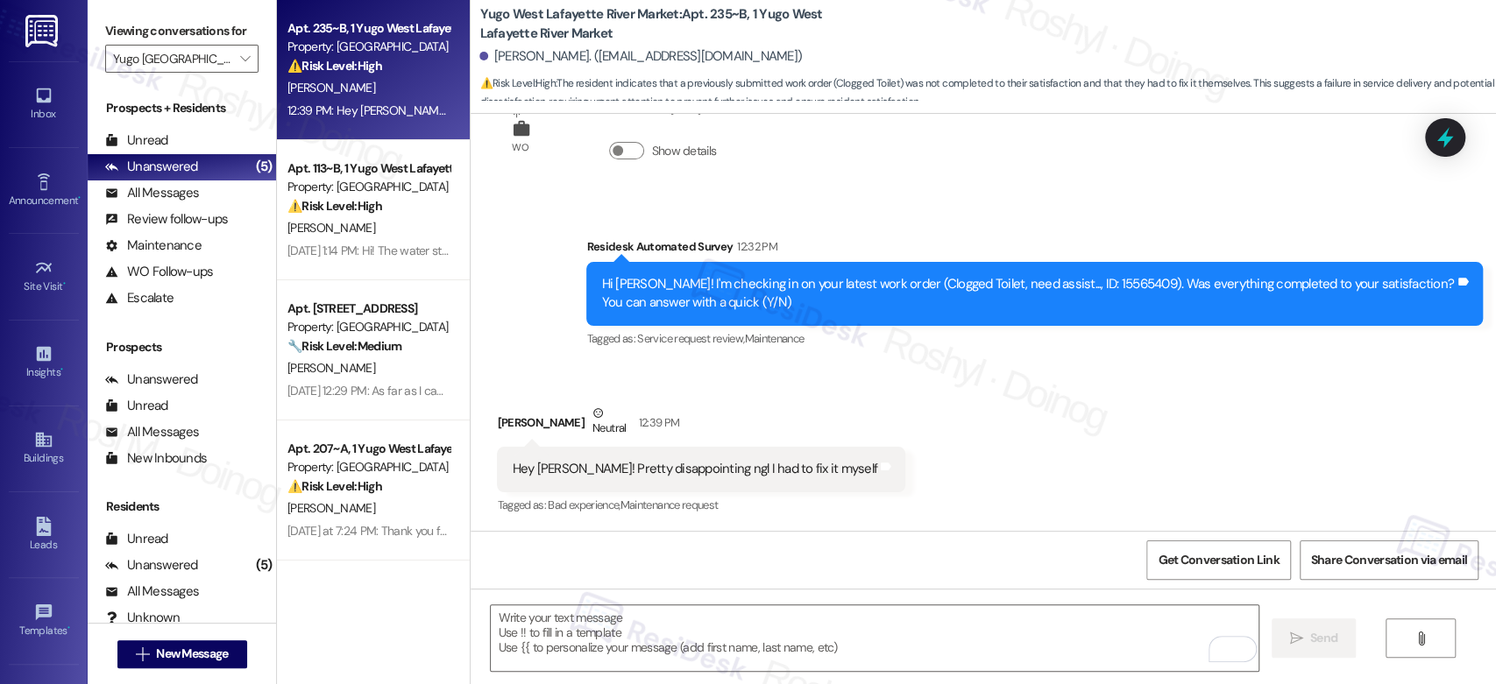
click at [904, 358] on div "Survey, sent via SMS Residesk Automated Survey 12:32 PM Hi [PERSON_NAME]! I'm c…" at bounding box center [1034, 294] width 923 height 140
click at [1269, 549] on span "Get Conversation Link" at bounding box center [1218, 561] width 128 height 38
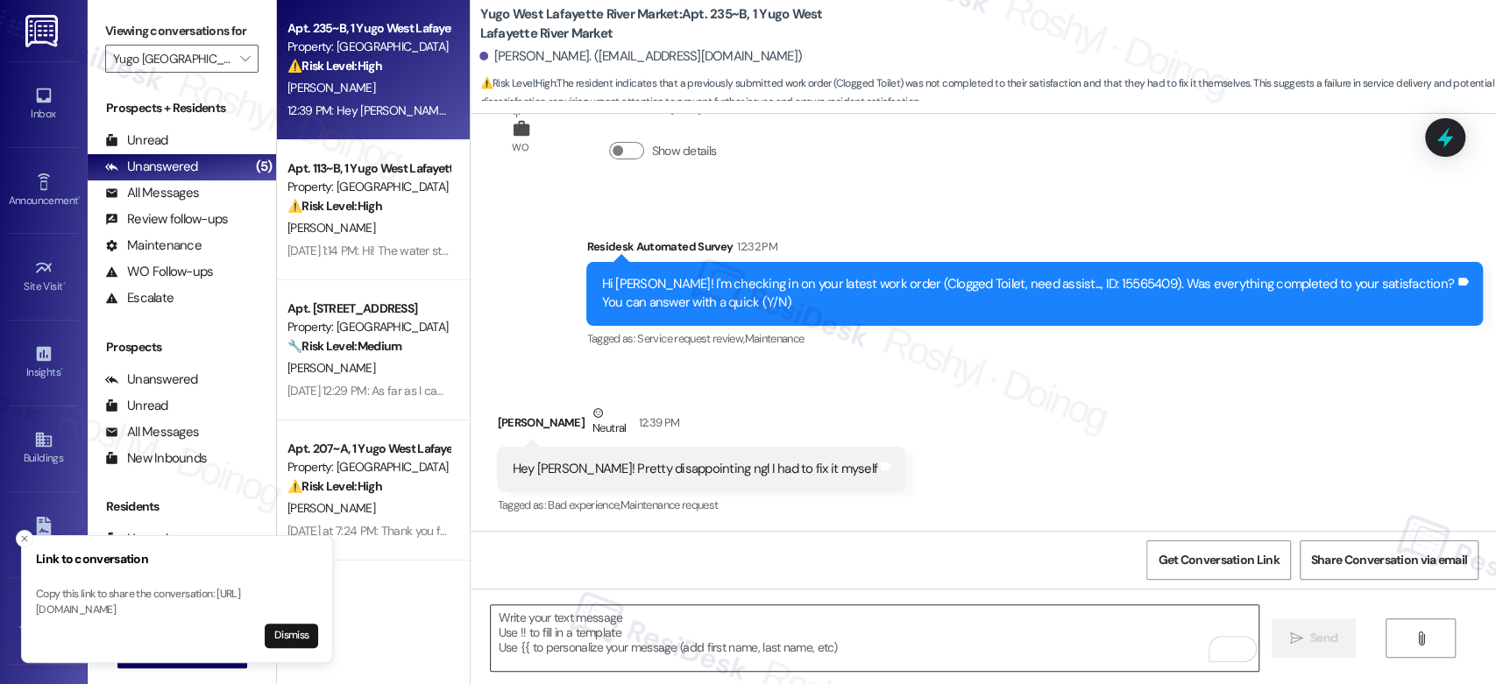
click at [863, 640] on textarea "To enrich screen reader interactions, please activate Accessibility in Grammarl…" at bounding box center [874, 639] width 767 height 66
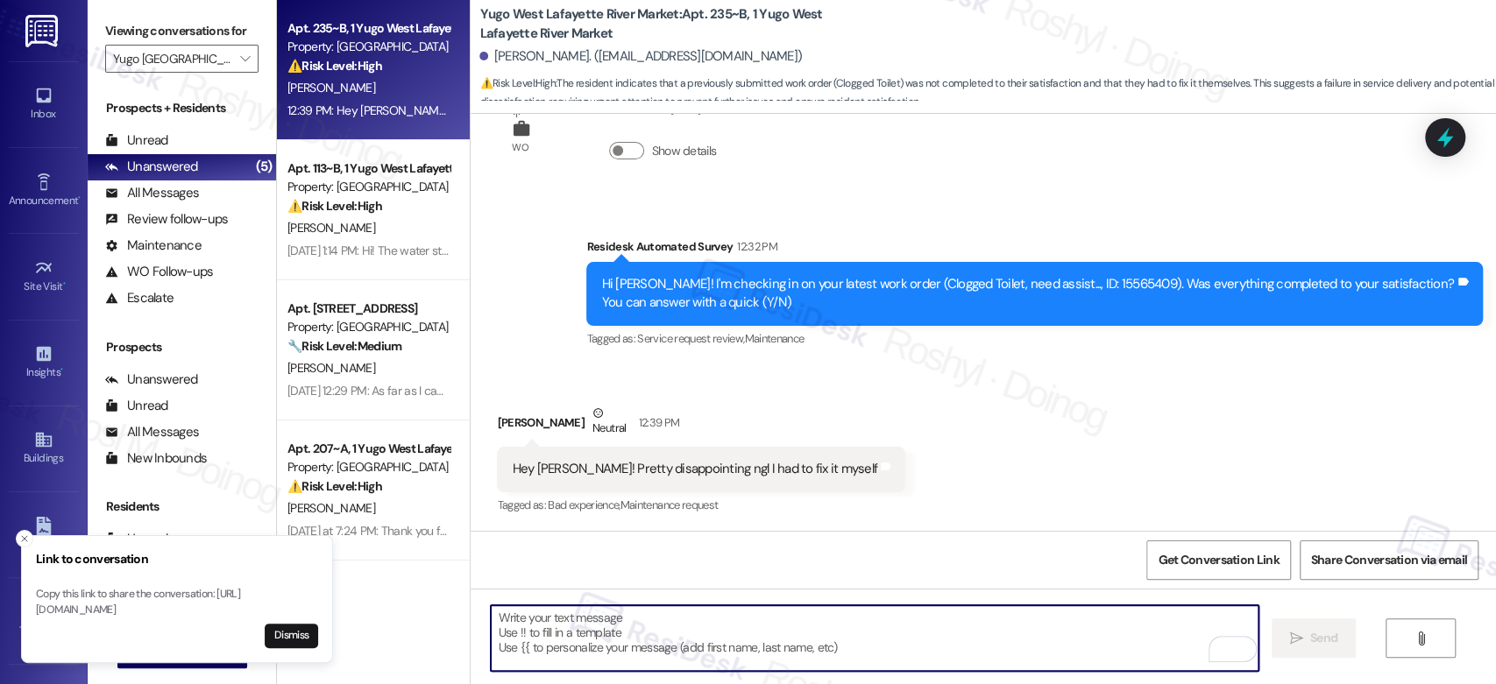
paste textarea "Hi Adrian, thank you for letting me know. I understand it’s not ideal that you …"
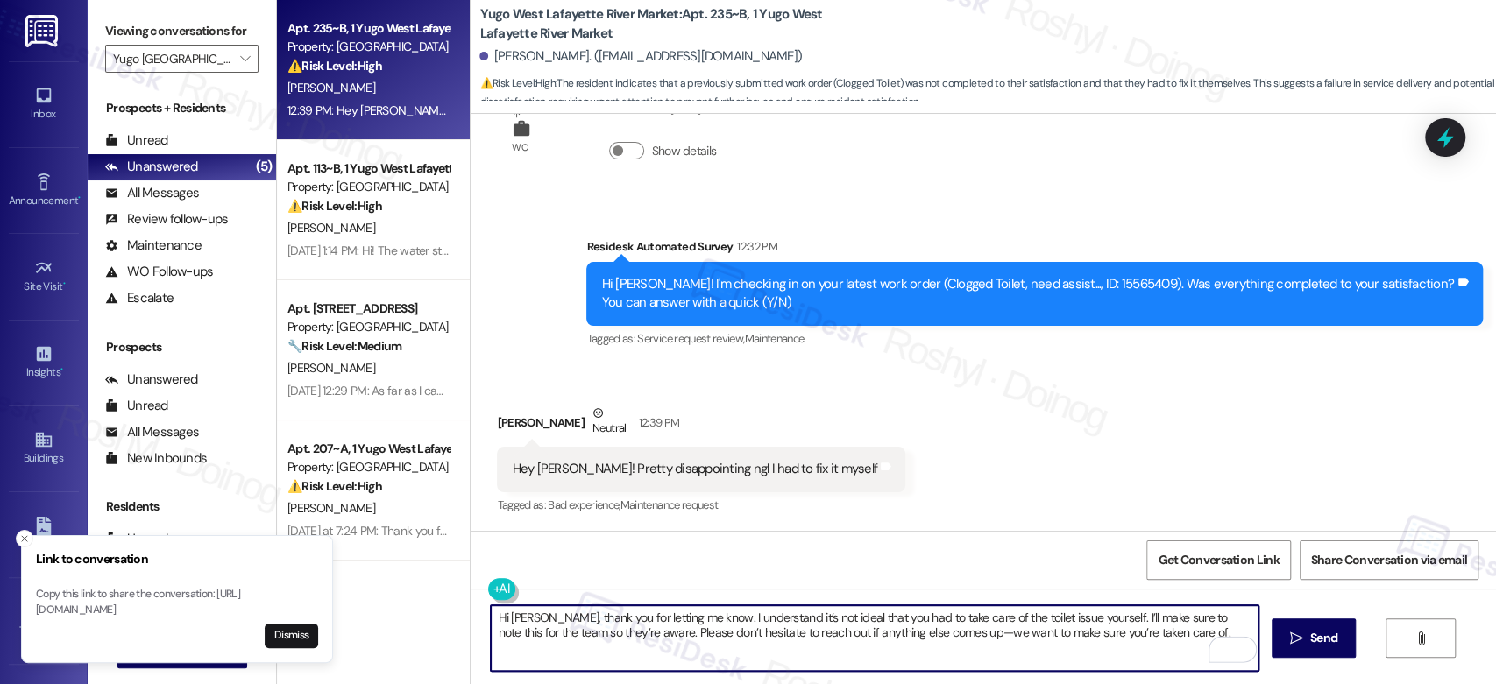
click at [491, 625] on textarea "Hi Adrian, thank you for letting me know. I understand it’s not ideal that you …" at bounding box center [874, 639] width 767 height 66
click at [491, 623] on textarea "Hi Adrian, thank you for letting me know. I understand it’s not ideal that you …" at bounding box center [874, 639] width 767 height 66
drag, startPoint x: 1154, startPoint y: 619, endPoint x: 683, endPoint y: 641, distance: 472.0
click at [683, 641] on textarea "Good afternoon Adrian, thank you for letting me know. I understand it’s not ide…" at bounding box center [874, 639] width 767 height 66
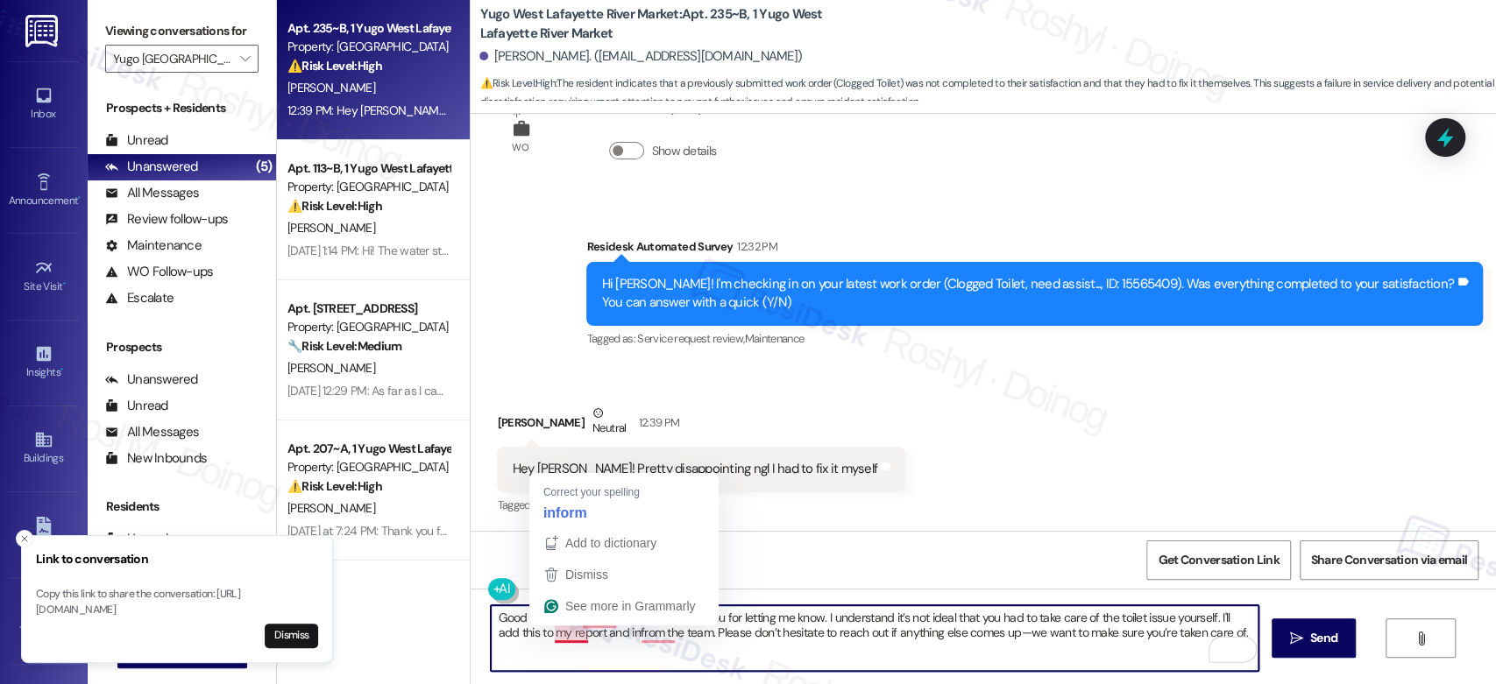
click at [549, 641] on textarea "Good afternoon Adrian, thank you for letting me know. I understand it’s not ide…" at bounding box center [874, 639] width 767 height 66
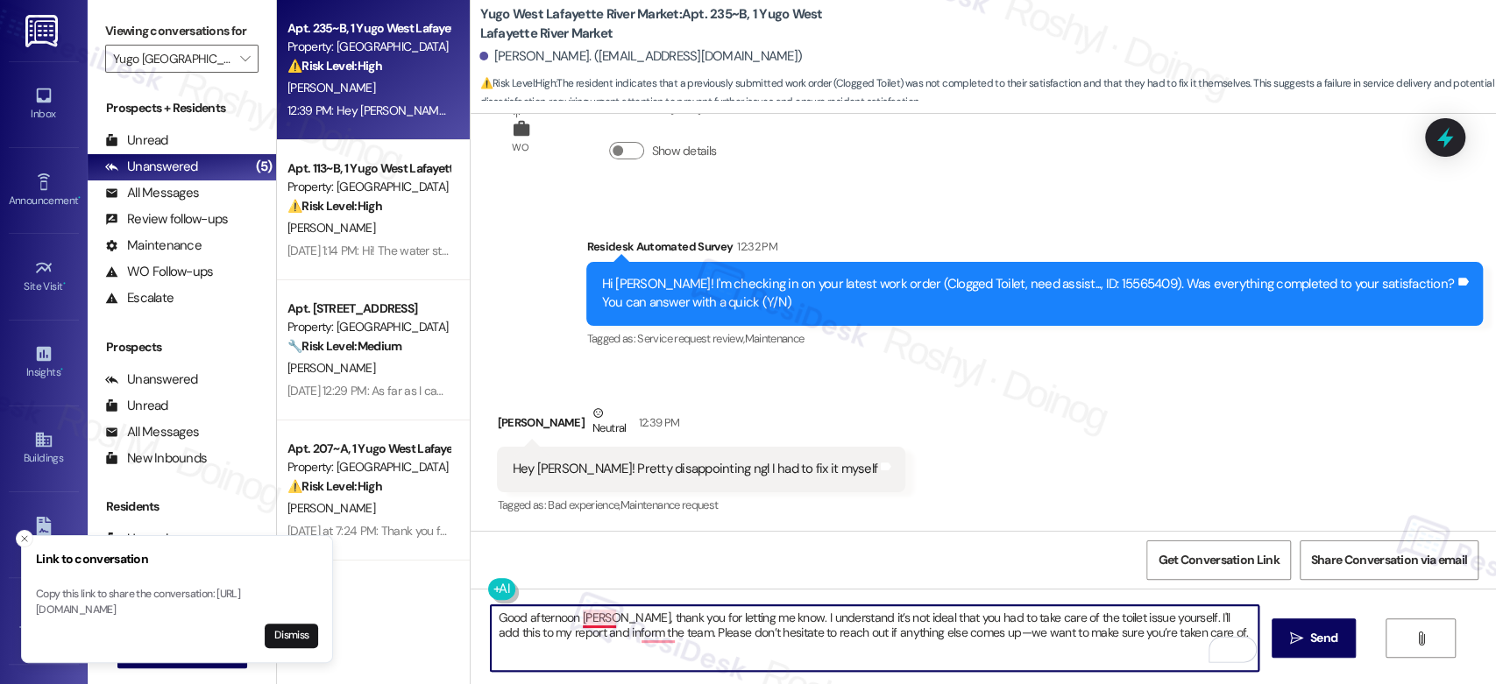
click at [589, 621] on textarea "Good afternoon Adrian, thank you for letting me know. I understand it’s not ide…" at bounding box center [874, 639] width 767 height 66
click at [652, 633] on textarea "Good afternoon, Adrian, thank you for letting me know. I understand it’s not id…" at bounding box center [874, 639] width 767 height 66
click at [944, 631] on textarea "Good afternoon, Adrian, thank you for letting me know. I understand it’s not id…" at bounding box center [874, 639] width 767 height 66
click at [939, 632] on textarea "Good afternoon, Adrian, thank you for letting me know. I understand it’s not id…" at bounding box center [874, 639] width 767 height 66
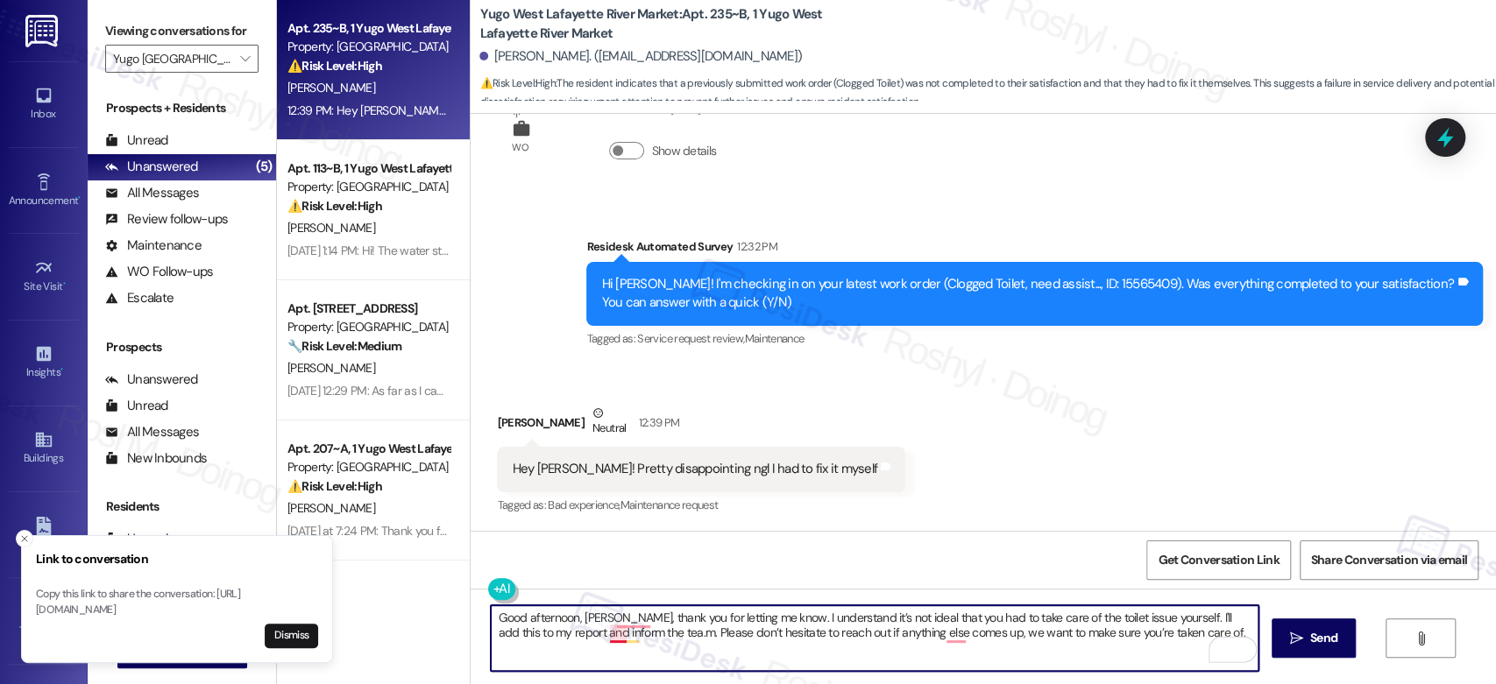
click at [607, 641] on textarea "Good afternoon, Adrian, thank you for letting me know. I understand it’s not id…" at bounding box center [874, 639] width 767 height 66
click at [638, 631] on textarea "Good afternoon, Adrian, thank you for letting me know. I understand it’s not id…" at bounding box center [874, 639] width 767 height 66
click at [946, 636] on textarea "Good afternoon, Adrian, thank you for letting me know. I understand it’s not id…" at bounding box center [874, 639] width 767 height 66
drag, startPoint x: 1166, startPoint y: 631, endPoint x: 542, endPoint y: 615, distance: 624.2
click at [542, 615] on textarea "Good afternoon, Adrian, thank you for letting me know. I understand it’s not id…" at bounding box center [874, 639] width 767 height 66
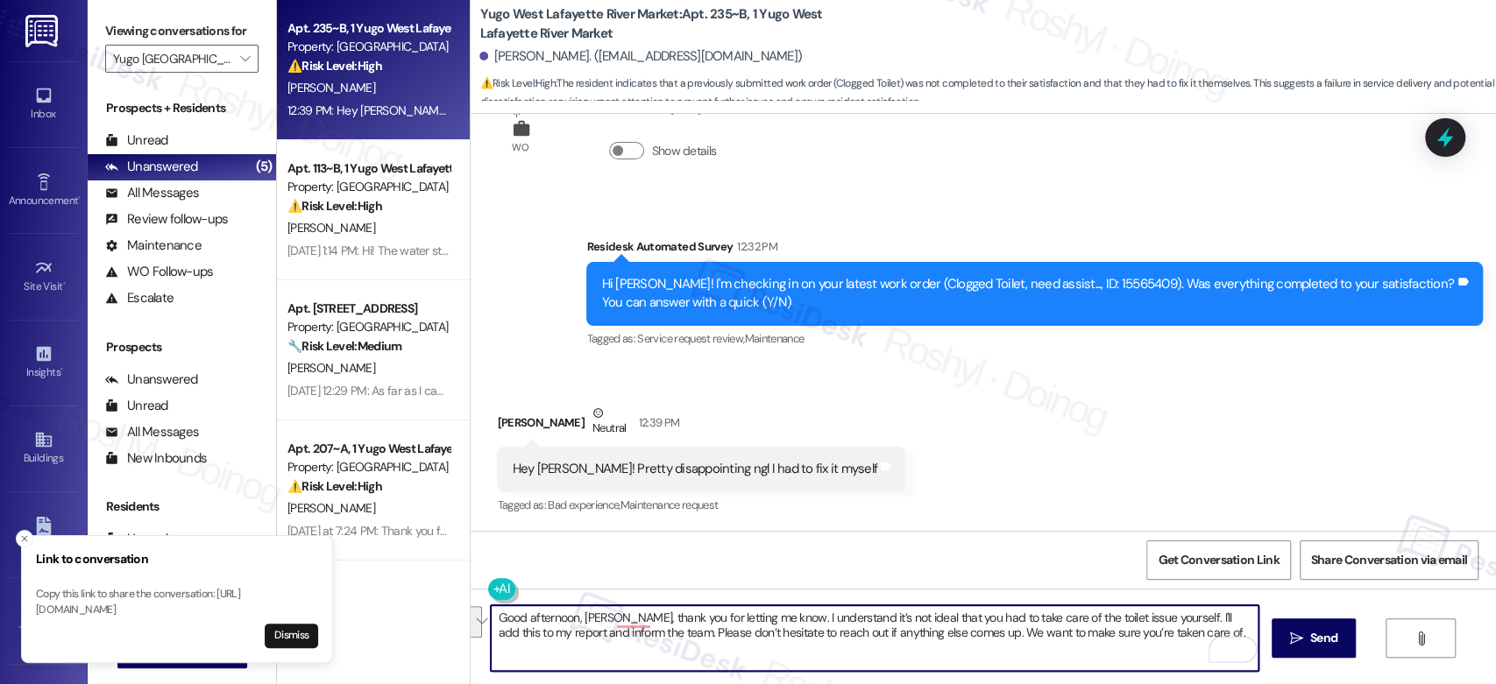
click at [600, 618] on textarea "Good afternoon, Adrian, thank you for letting me know. I understand it’s not id…" at bounding box center [874, 639] width 767 height 66
click at [627, 617] on textarea "Good afternoon, Adrian, thank you for letting me know. I understand it’s not id…" at bounding box center [874, 639] width 767 height 66
drag, startPoint x: 1169, startPoint y: 634, endPoint x: 487, endPoint y: 618, distance: 682.0
click at [491, 618] on textarea "Good afternoon, Adrian. Thank you for letting me know. I understand it’s not id…" at bounding box center [874, 639] width 767 height 66
type textarea "Good afternoon, Adrian. Thank you for letting me know. I understand it’s not id…"
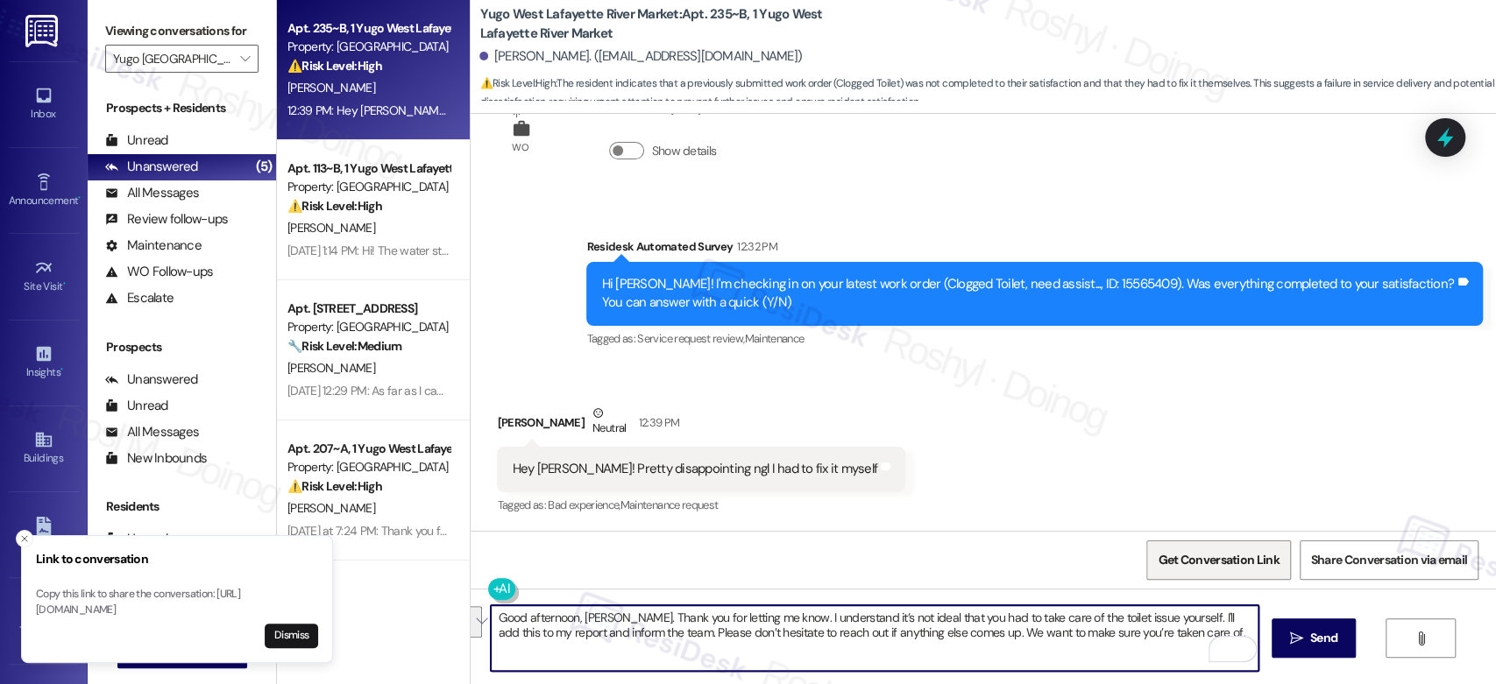
click at [1208, 551] on span "Get Conversation Link" at bounding box center [1218, 560] width 121 height 18
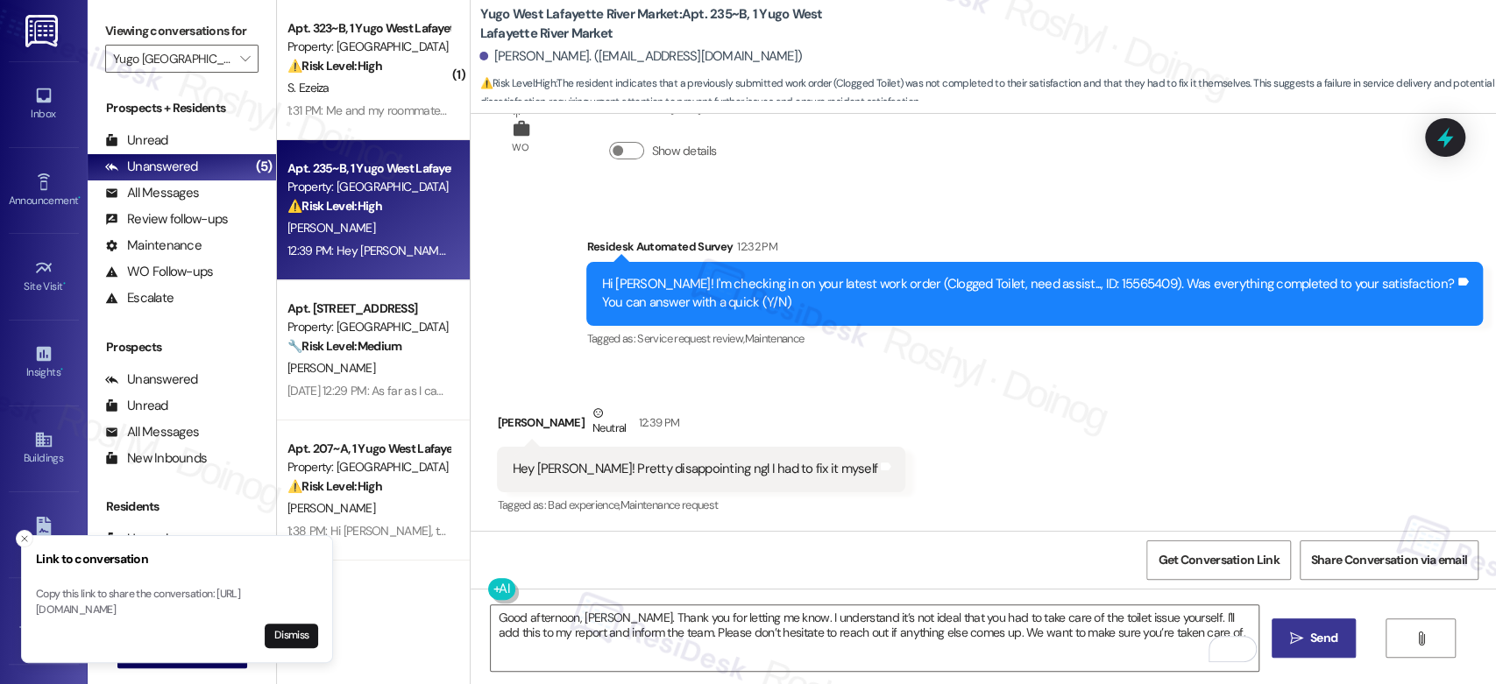
click at [1342, 634] on button " Send" at bounding box center [1314, 638] width 85 height 39
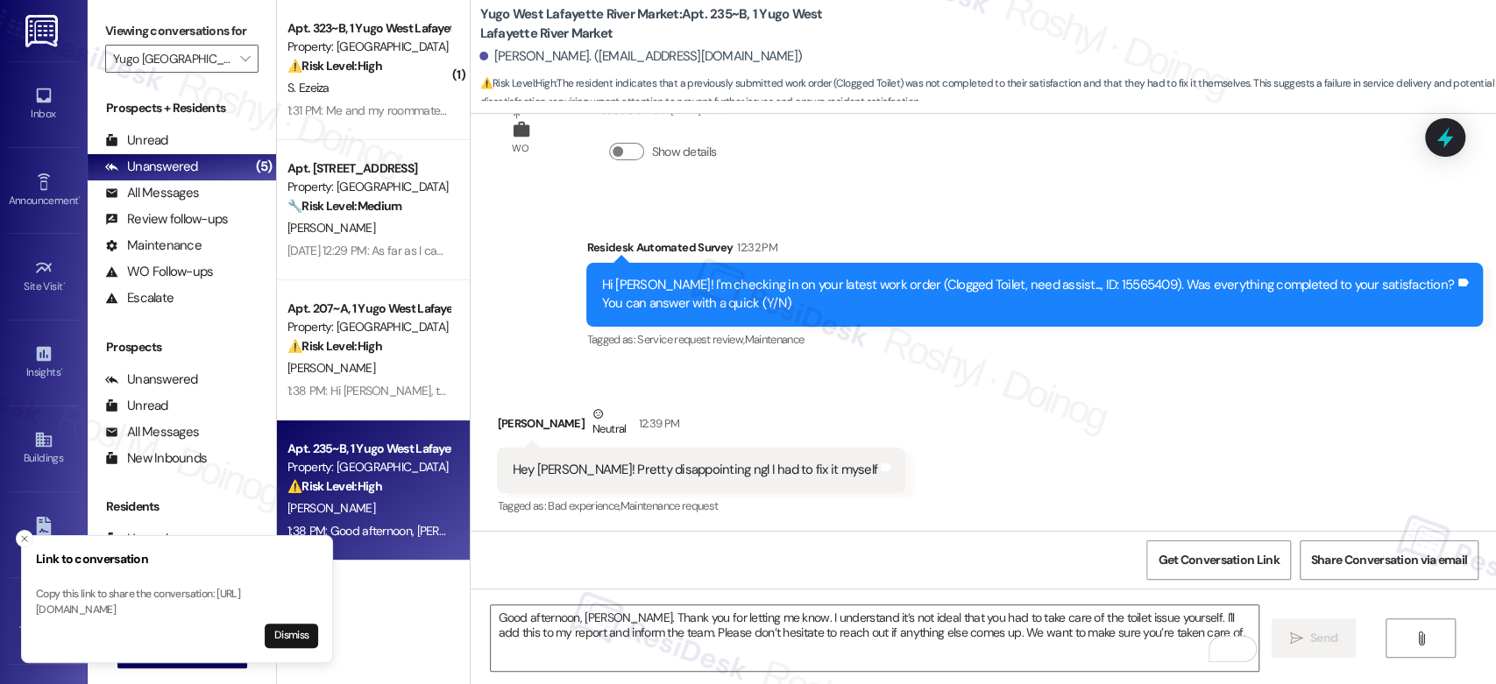
scroll to position [2182, 0]
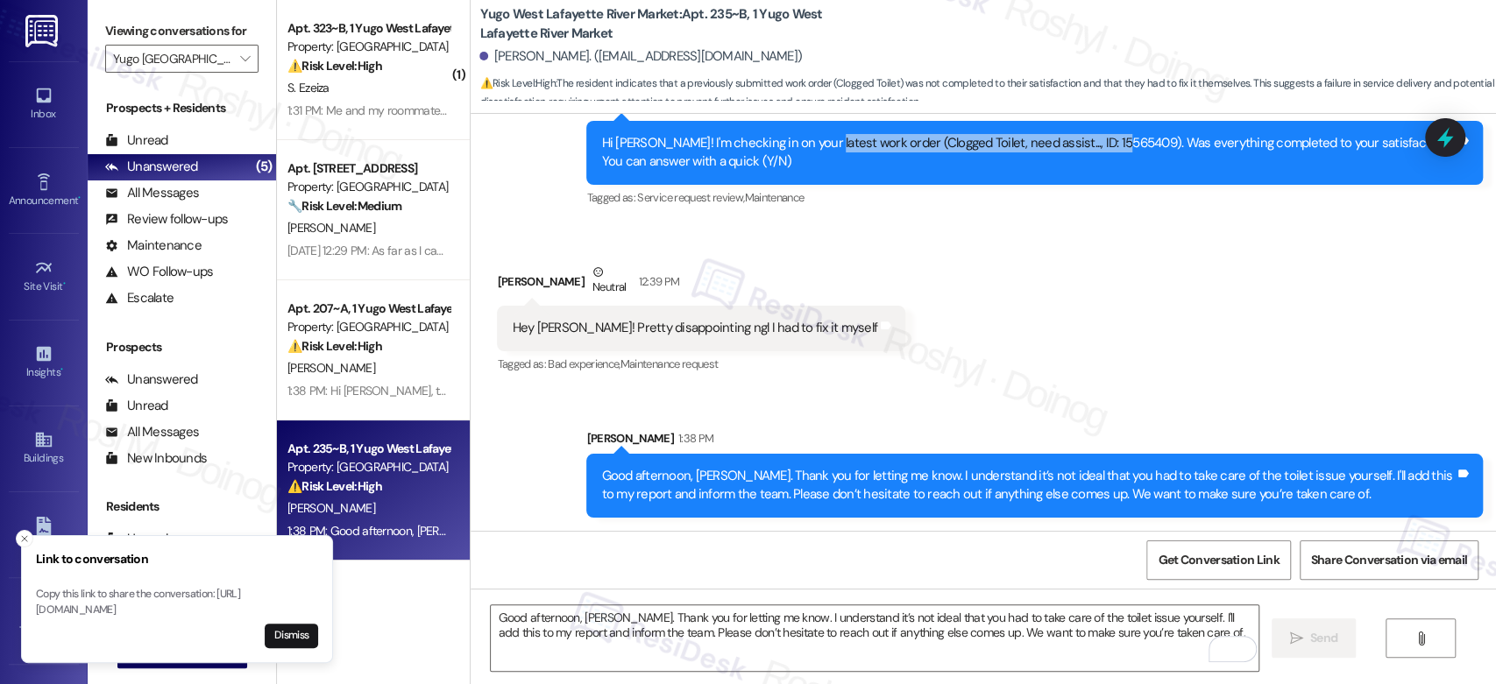
drag, startPoint x: 804, startPoint y: 145, endPoint x: 1099, endPoint y: 140, distance: 294.5
click at [1099, 140] on div "Hi Adrian! I'm checking in on your latest work order (Clogged Toilet, need assi…" at bounding box center [1028, 153] width 854 height 38
copy div "work order (Clogged Toilet, need assist..., ID: 15565409)"
click at [974, 294] on div "Received via SMS Adrian Chaix-Rozas Neutral 12:39 PM Hey Sarah! Pretty disappoi…" at bounding box center [983, 306] width 1025 height 167
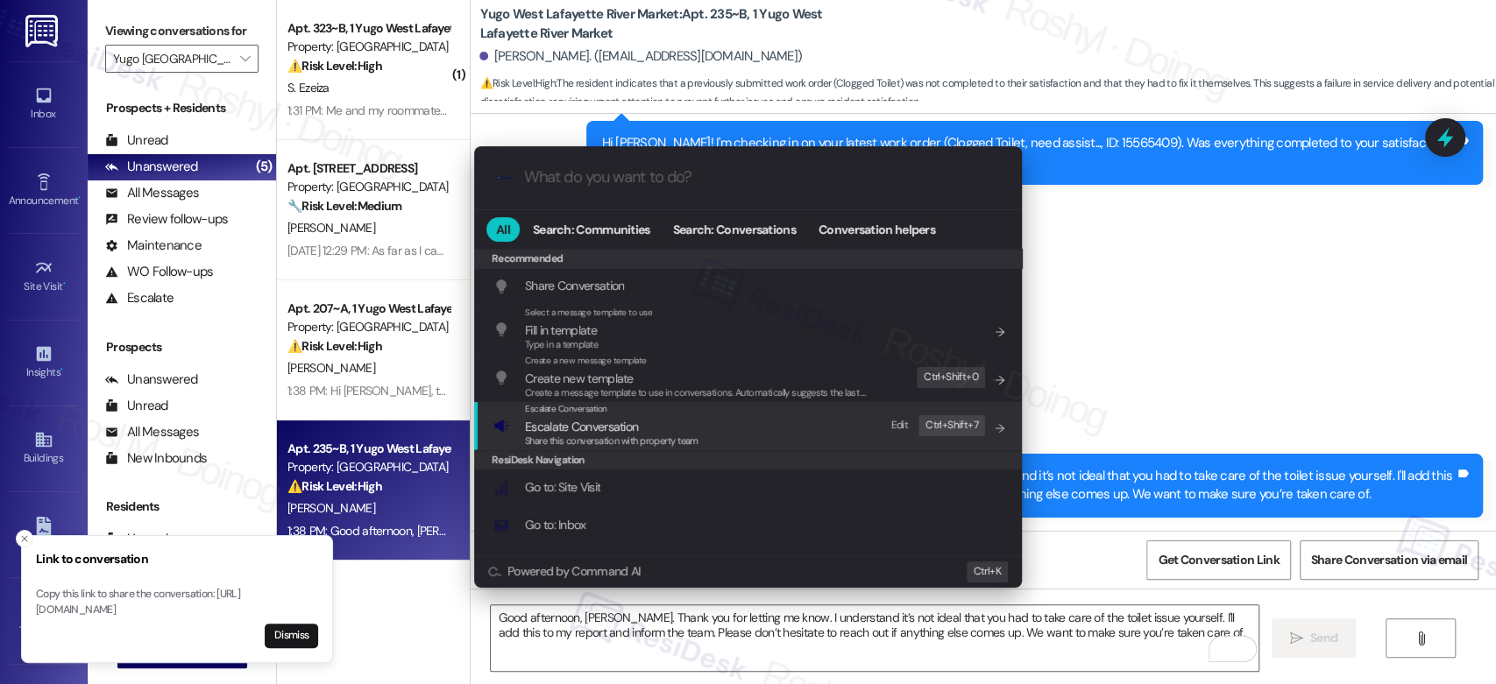
click at [659, 429] on span "Escalate Conversation" at bounding box center [612, 426] width 174 height 19
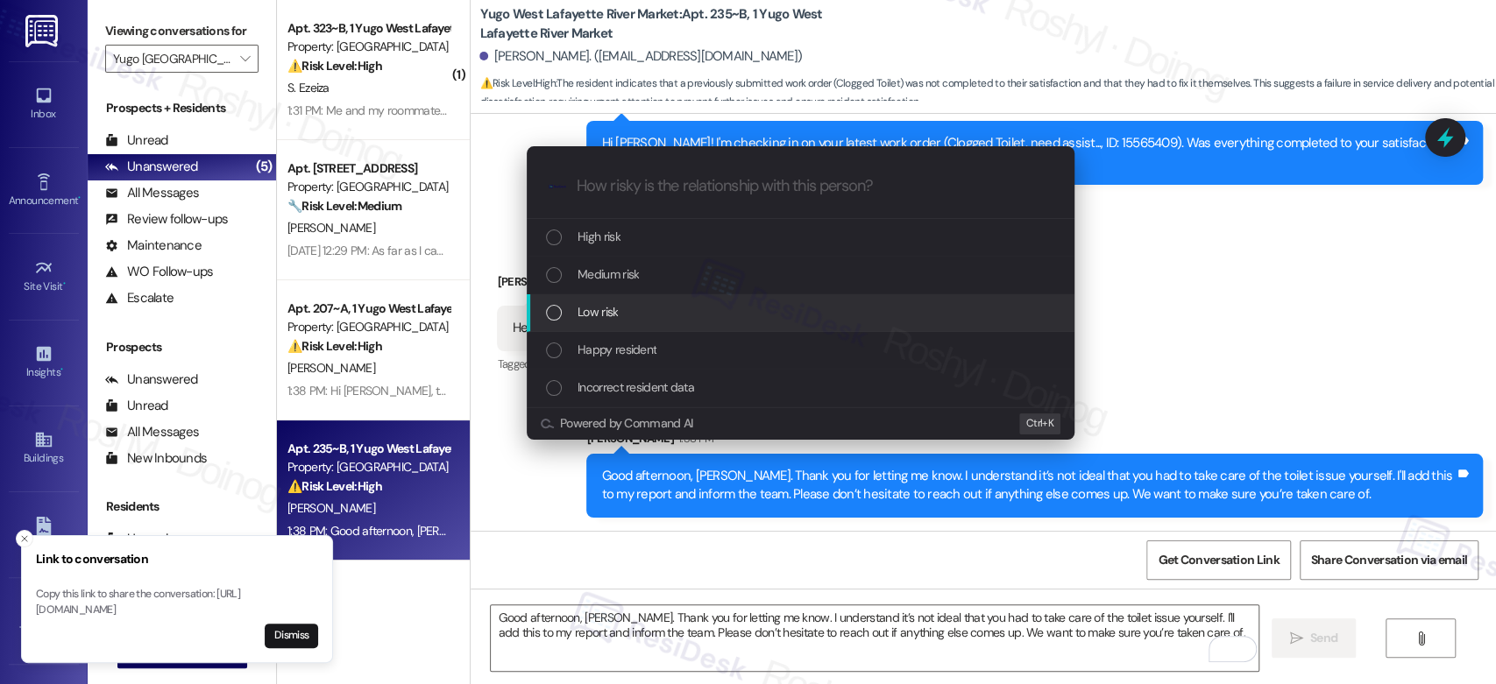
click at [634, 299] on div "Low risk" at bounding box center [801, 313] width 548 height 38
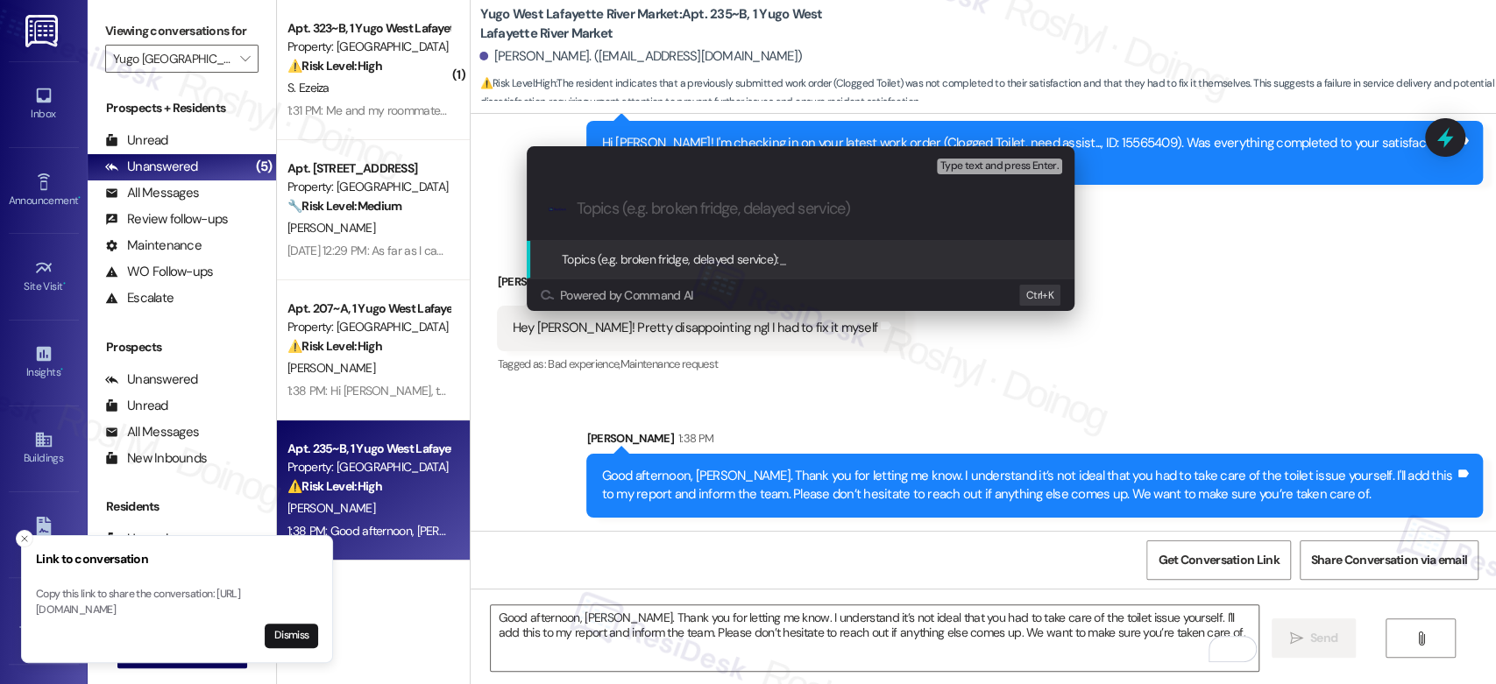
paste input "work order (Clogged Toilet, need assist..., ID: 15565409)"
click at [589, 209] on input "work order (Clogged Toilet, need assist..., ID: 15565409)" at bounding box center [808, 209] width 462 height 18
type input "Work order (Clogged Toilet, need assist..., ID: 15565409)"
click at [1029, 160] on span "Type text and press Enter." at bounding box center [999, 166] width 118 height 12
click at [586, 209] on input "Work order (Clogged Toilet, need assist..., ID: 15565409)" at bounding box center [808, 209] width 462 height 18
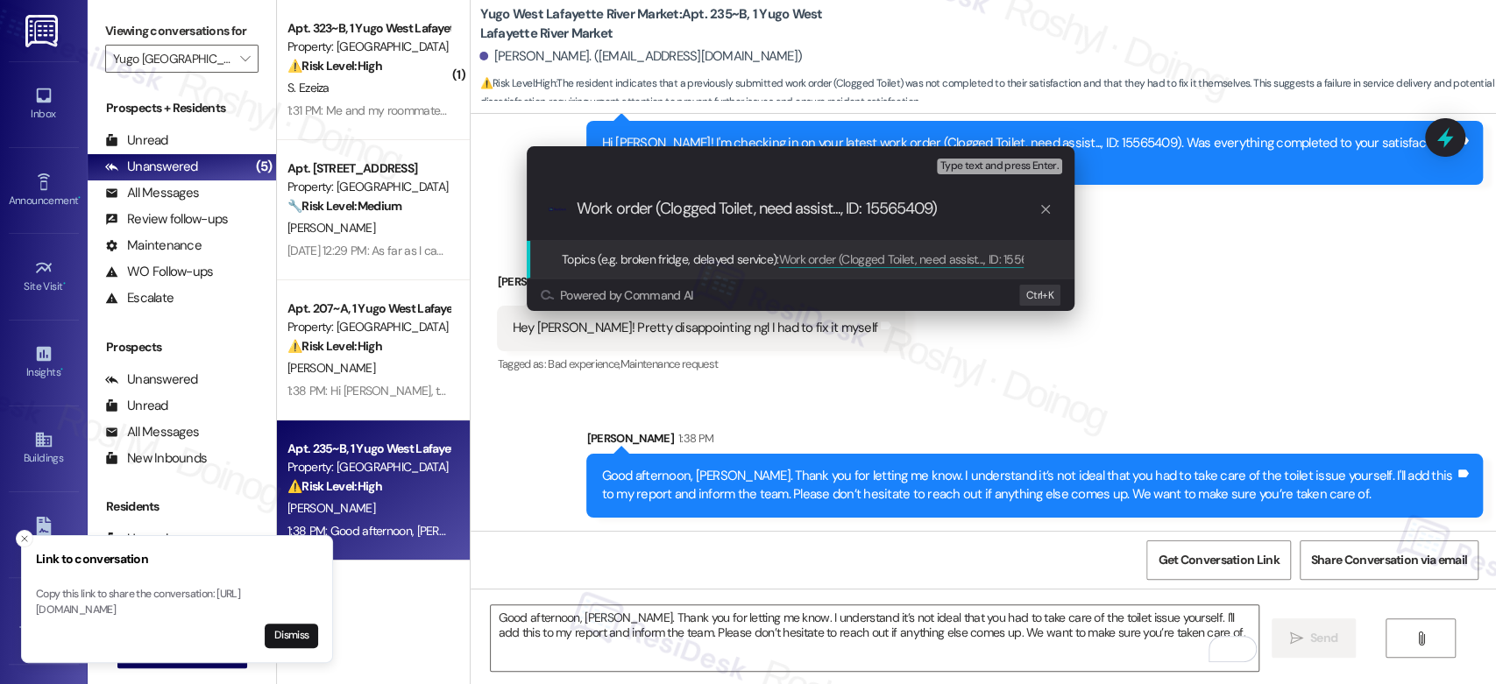
click at [577, 209] on input "Work order (Clogged Toilet, need assist..., ID: 15565409)" at bounding box center [808, 209] width 462 height 18
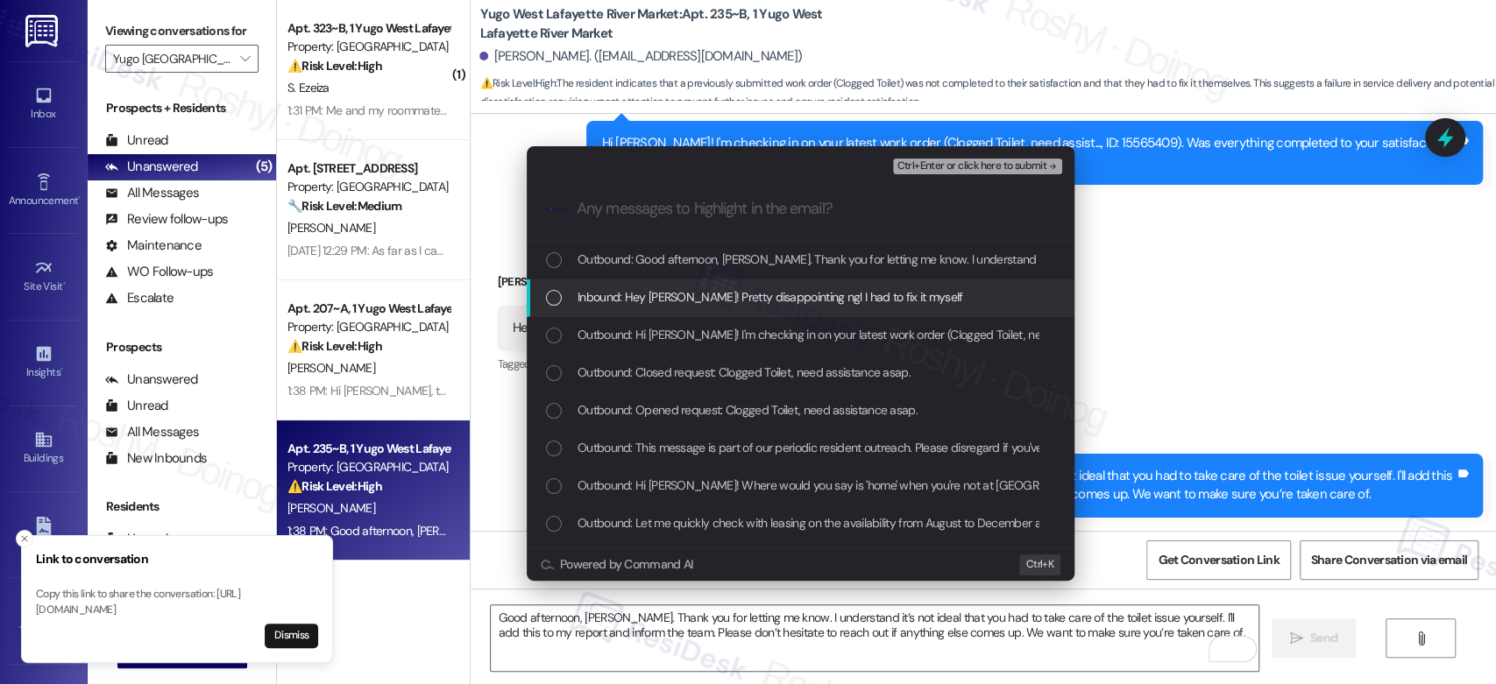
click at [715, 294] on span "Inbound: Hey Sarah! Pretty disappointing ngl I had to fix it myself" at bounding box center [771, 296] width 386 height 19
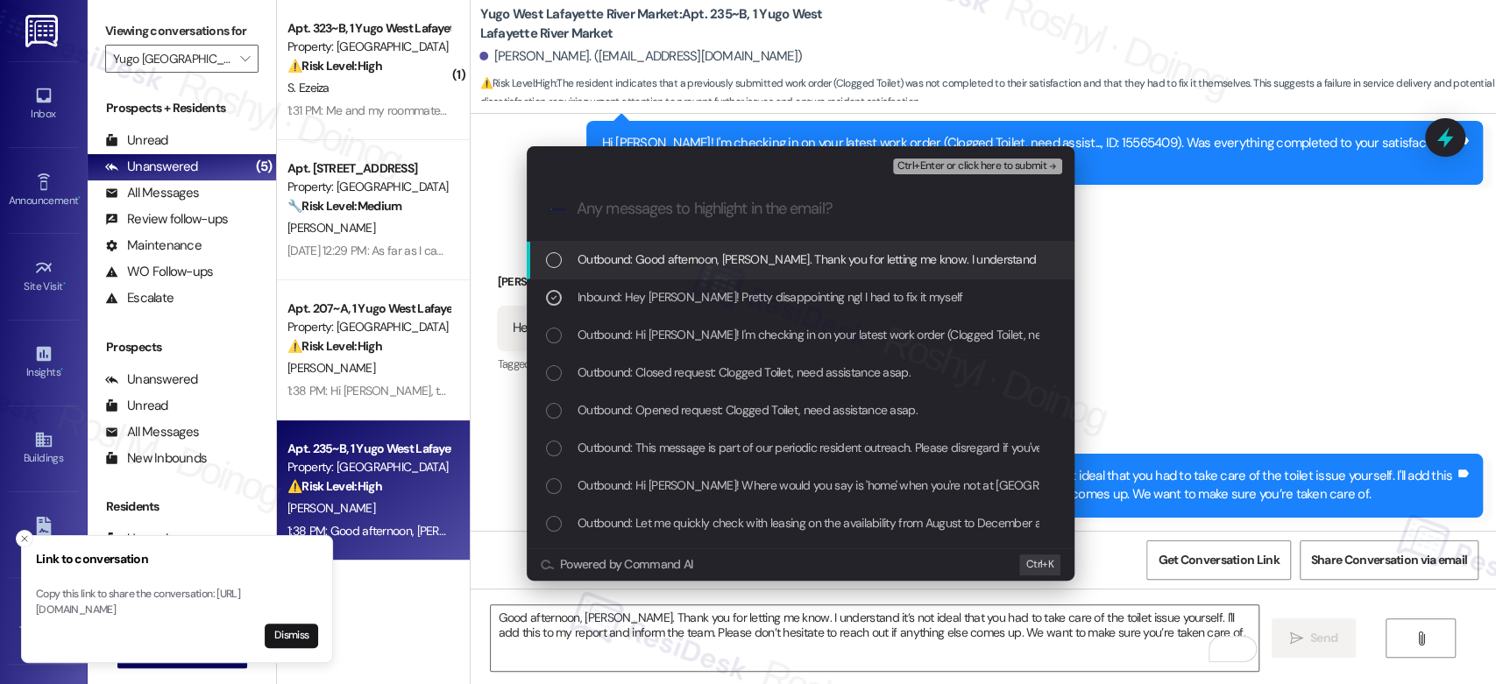
click at [1038, 163] on span "Ctrl+Enter or click here to submit" at bounding box center [972, 166] width 150 height 12
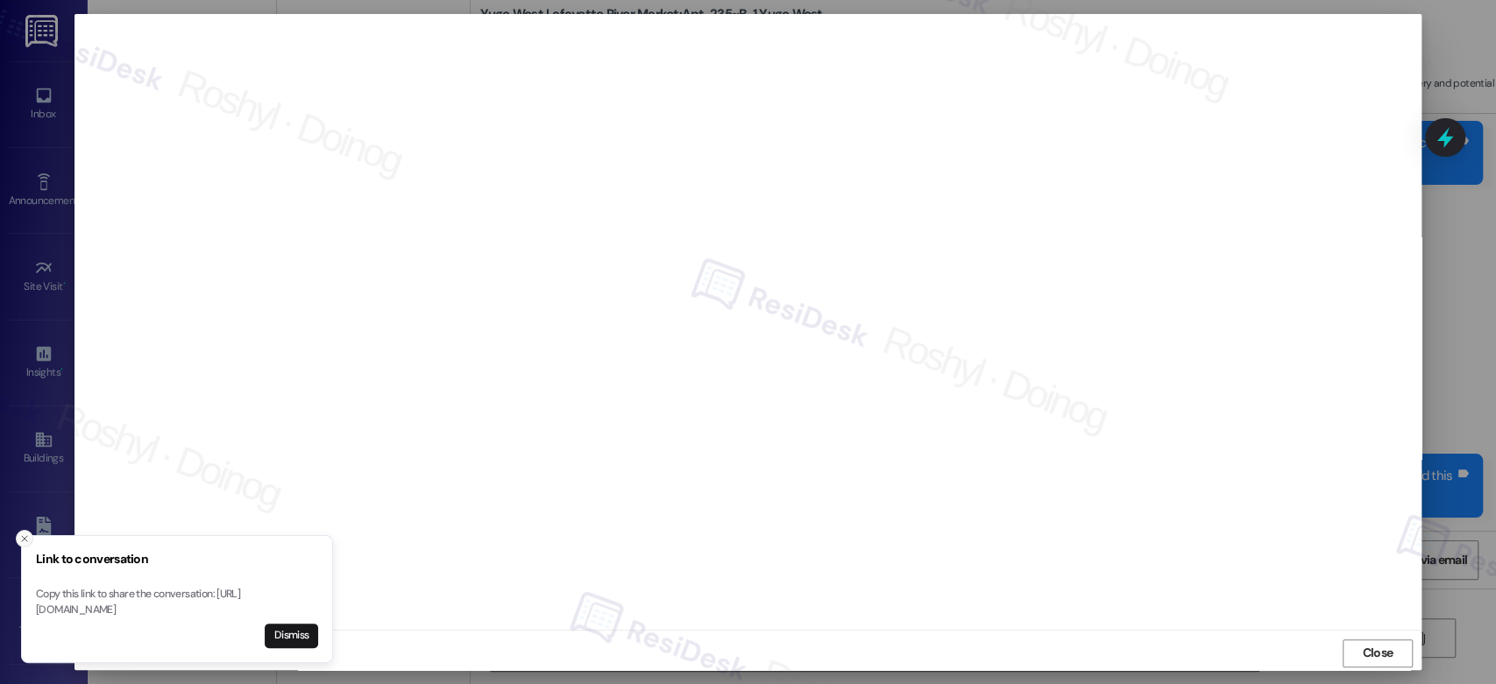
click at [27, 534] on icon "Close toast" at bounding box center [24, 539] width 11 height 11
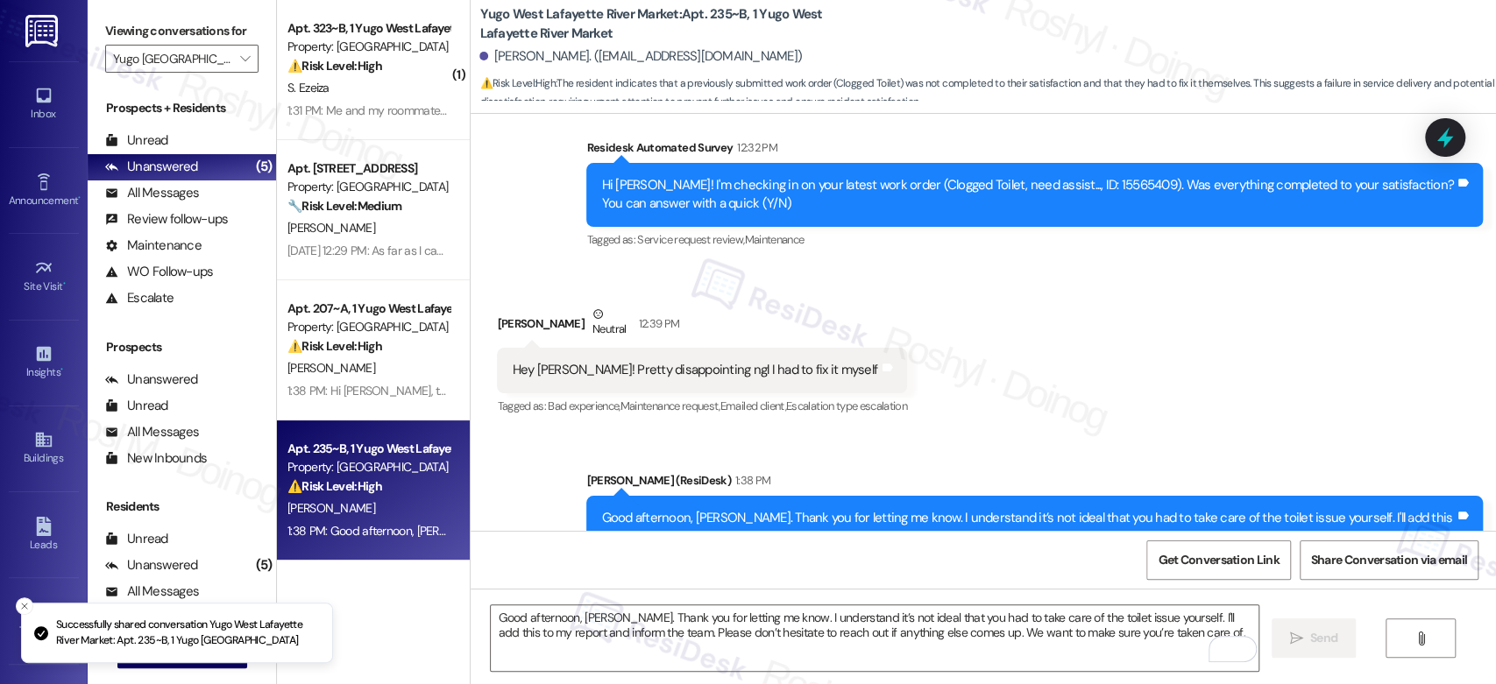
scroll to position [2208, 0]
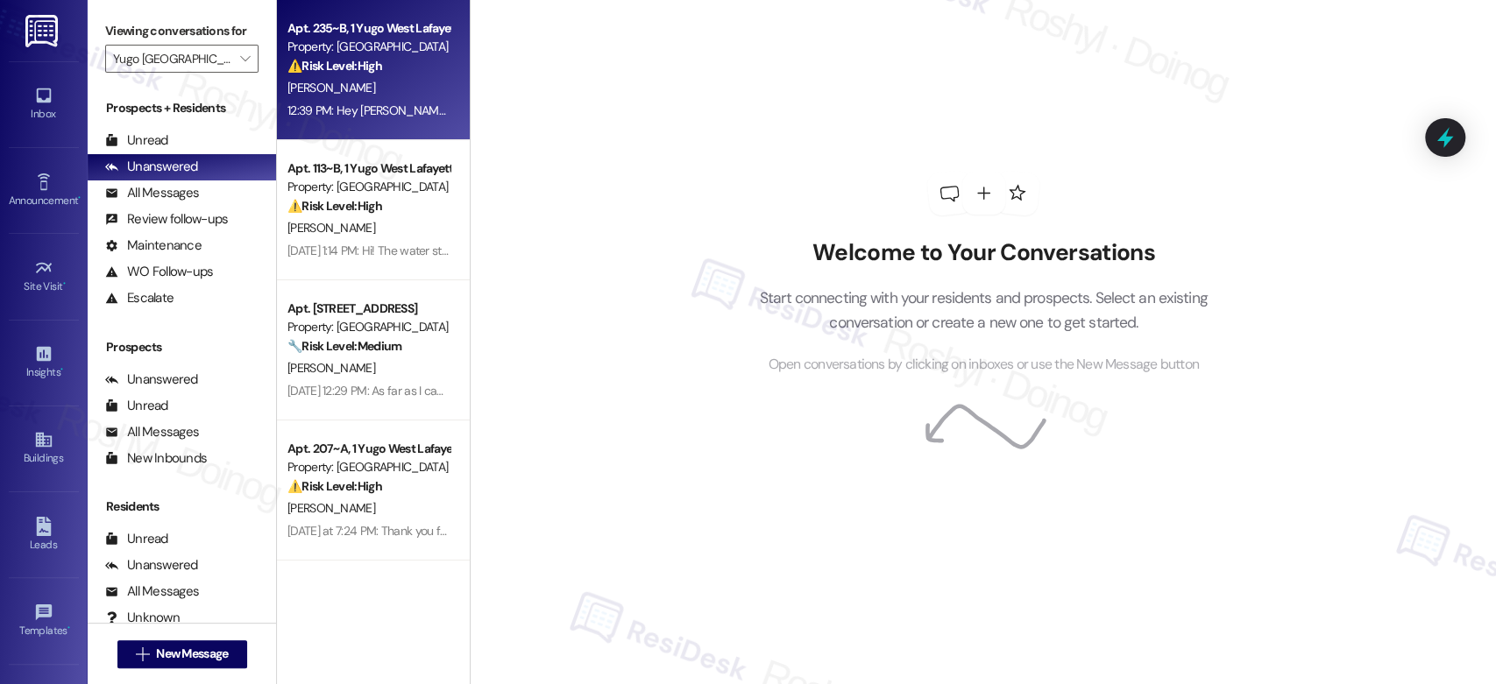
click at [396, 64] on div "⚠️ Risk Level: High The resident indicates that a previously submitted work ord…" at bounding box center [368, 66] width 162 height 18
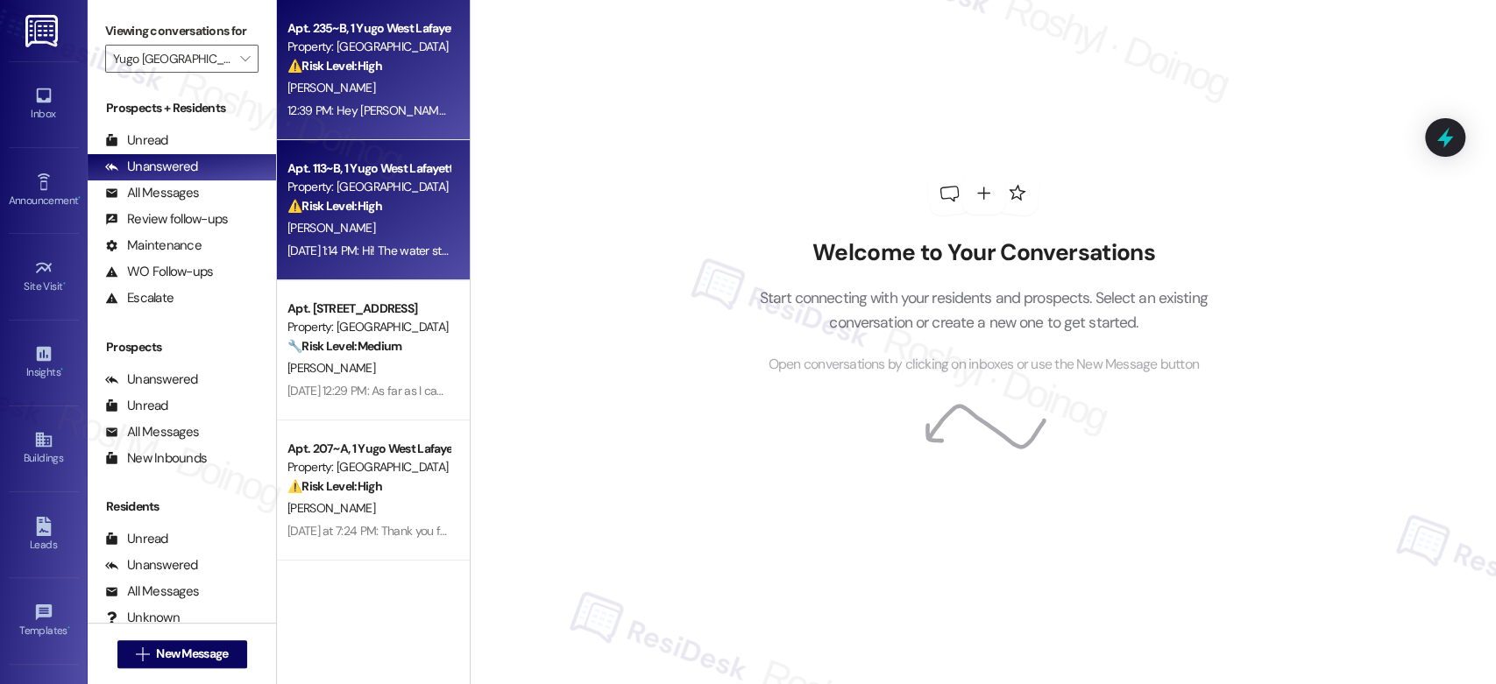
click at [384, 199] on div "⚠️ Risk Level: High The resident reports that while the water leak has stopped,…" at bounding box center [368, 206] width 162 height 18
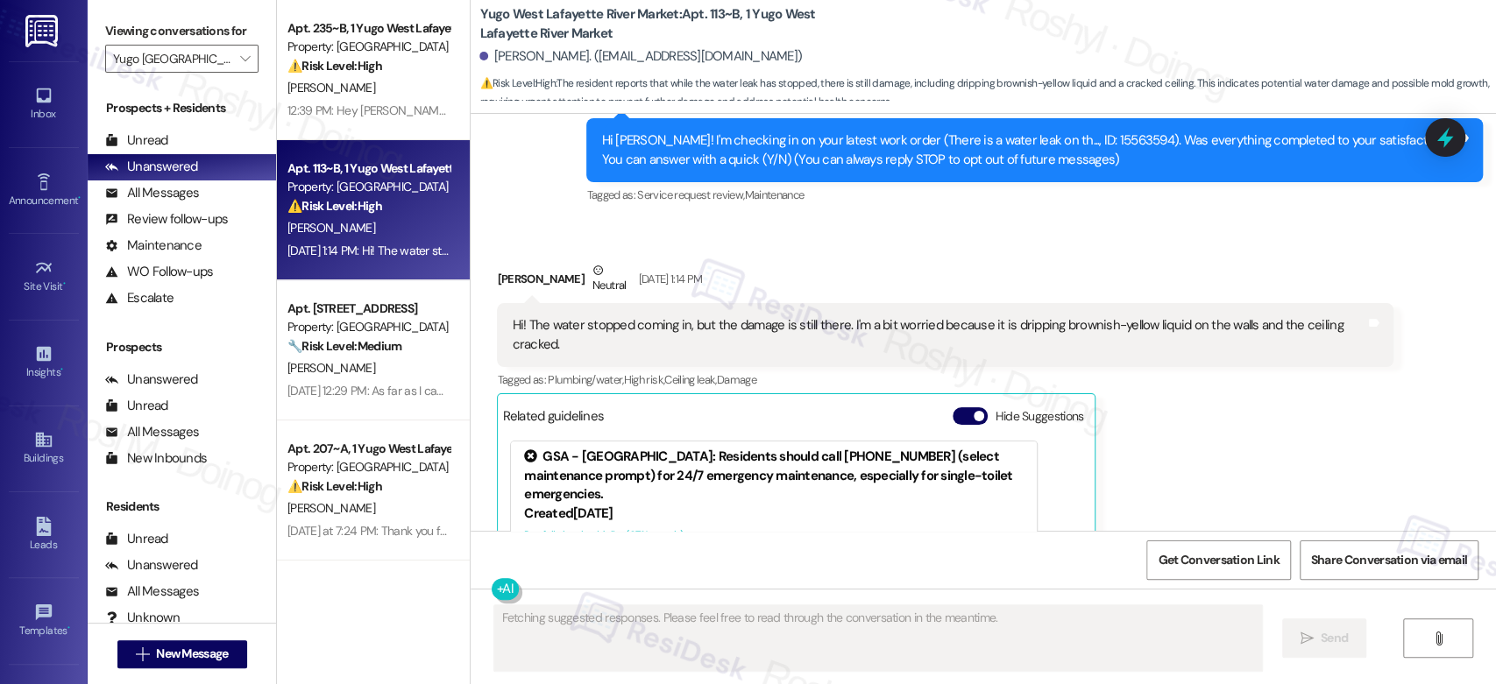
scroll to position [210, 0]
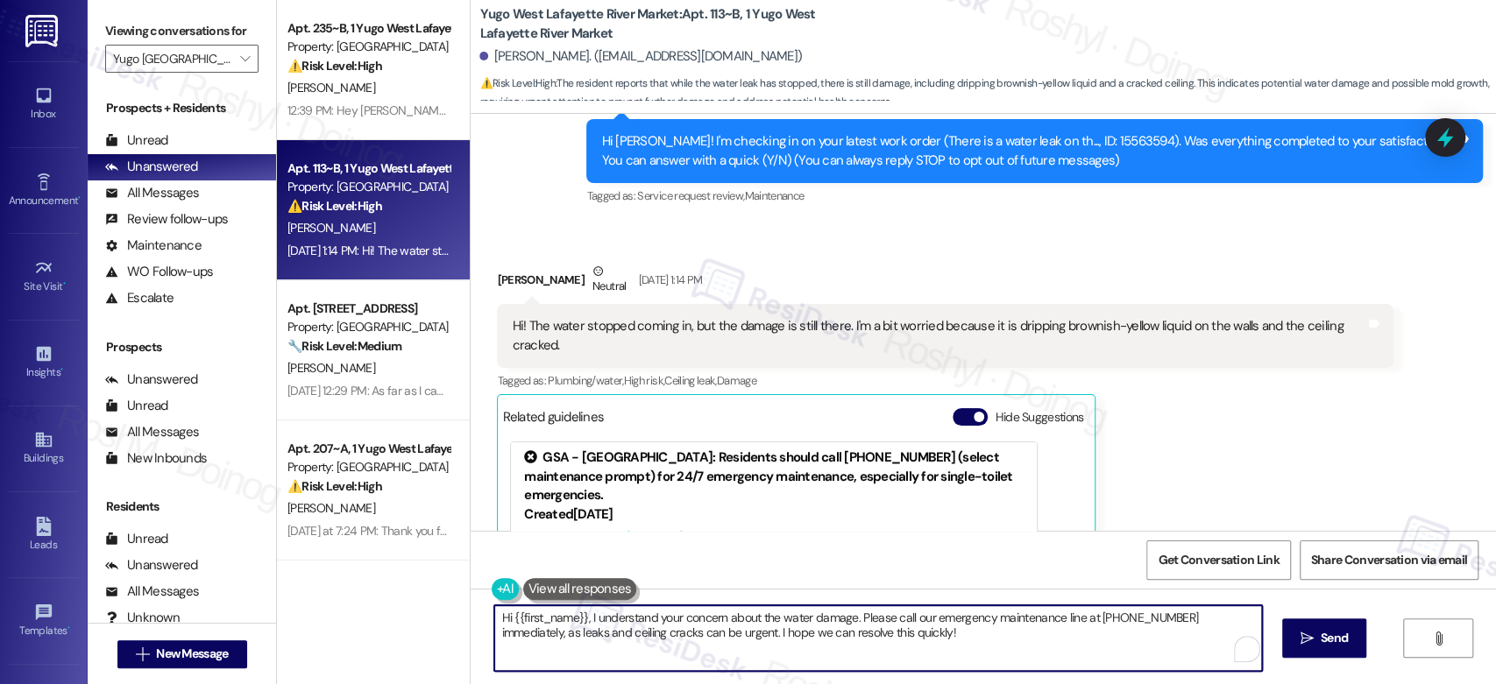
drag, startPoint x: 878, startPoint y: 634, endPoint x: 850, endPoint y: 616, distance: 33.5
click at [850, 616] on textarea "Hi {{first_name}}, I understand your concern about the water damage. Please cal…" at bounding box center [877, 639] width 767 height 66
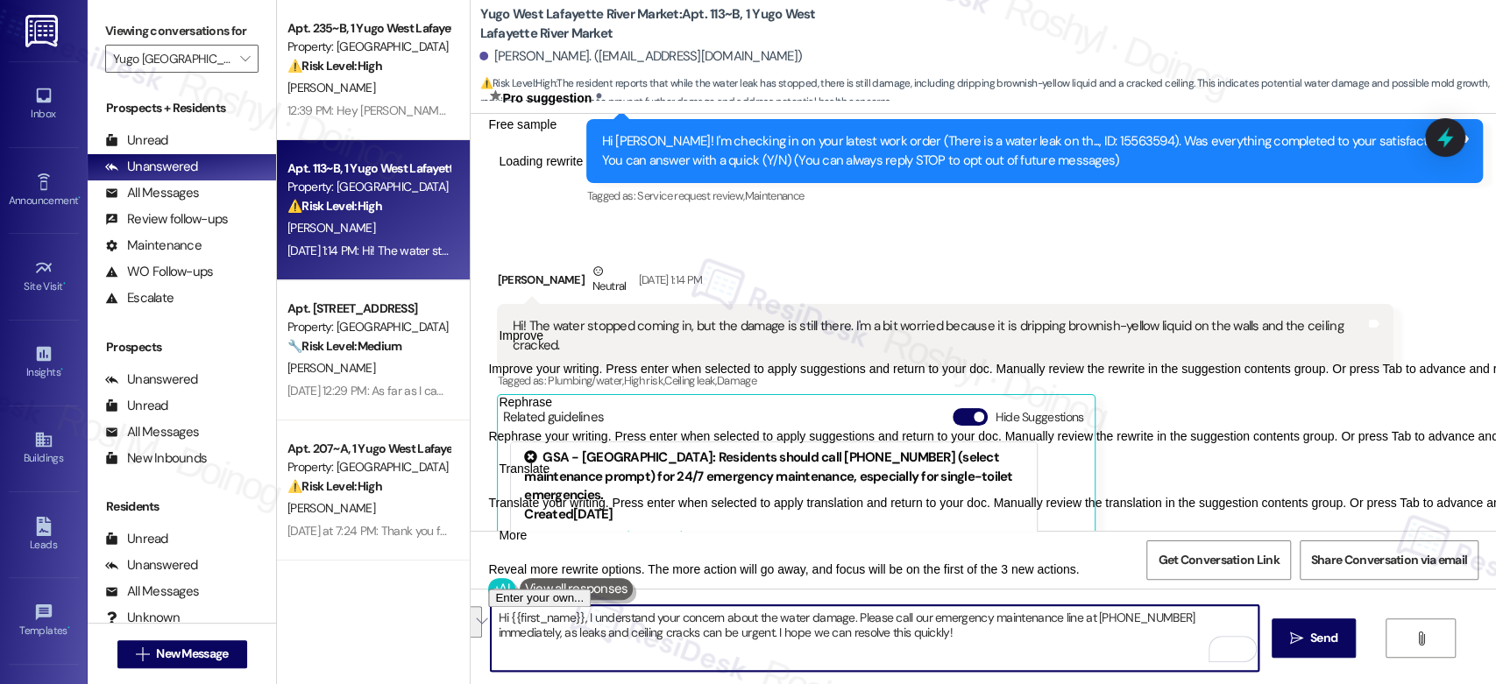
click at [491, 620] on textarea "Hi {{first_name}}, I understand your concern about the water damage. Please cal…" at bounding box center [874, 639] width 767 height 66
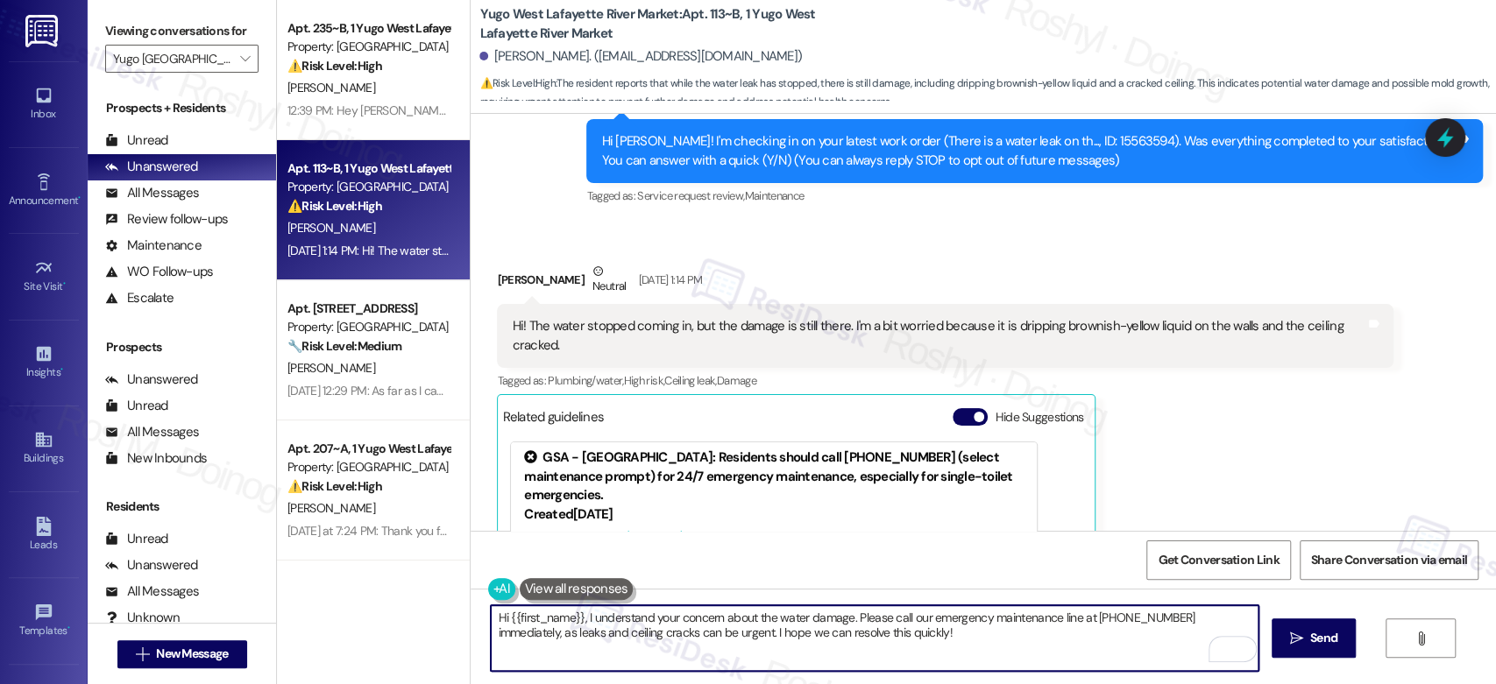
click at [491, 620] on textarea "Hi {{first_name}}, I understand your concern about the water damage. Please cal…" at bounding box center [874, 639] width 767 height 66
click at [882, 616] on textarea "Good afternoon {{first_name}}, I understand your concern about the water damage…" at bounding box center [874, 639] width 767 height 66
click at [918, 624] on textarea "Good afternoon {{first_name}}, I understand your concern about the water damage…" at bounding box center [874, 639] width 767 height 66
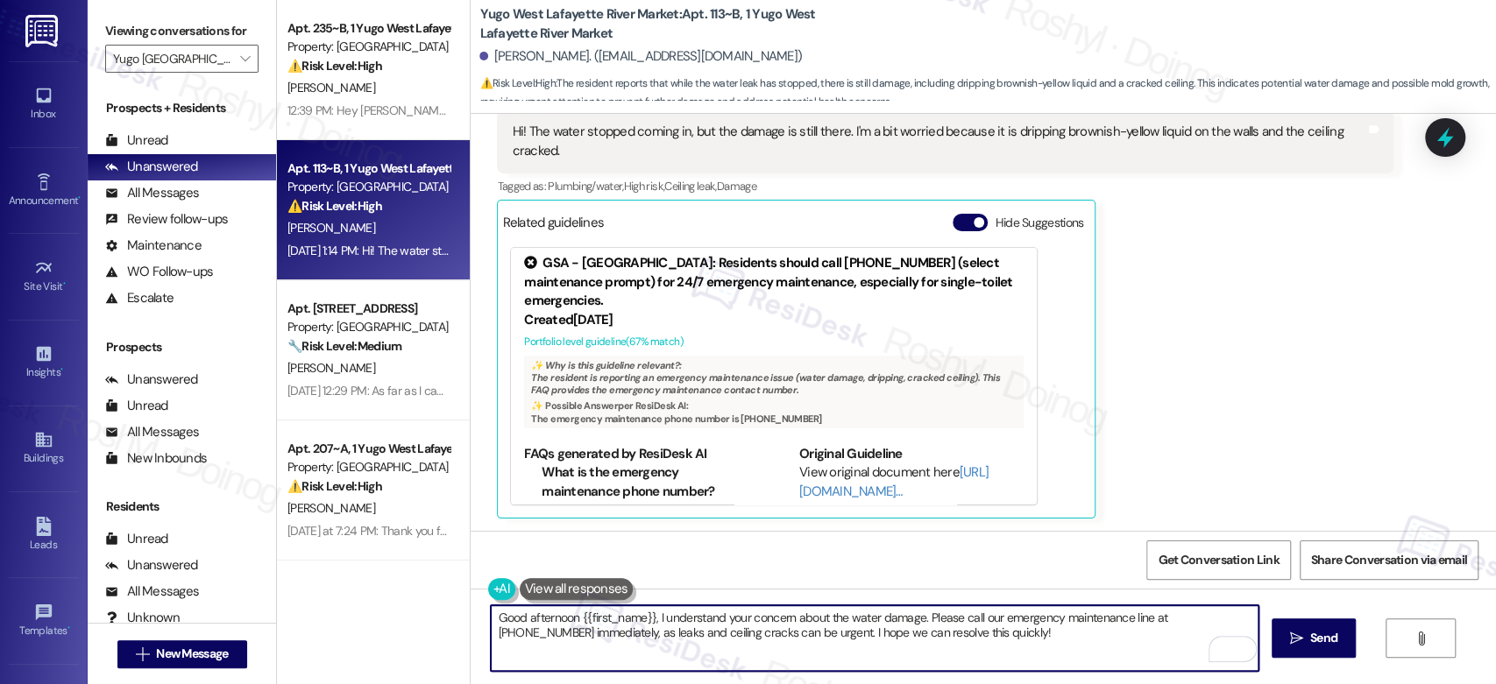
scroll to position [100, 0]
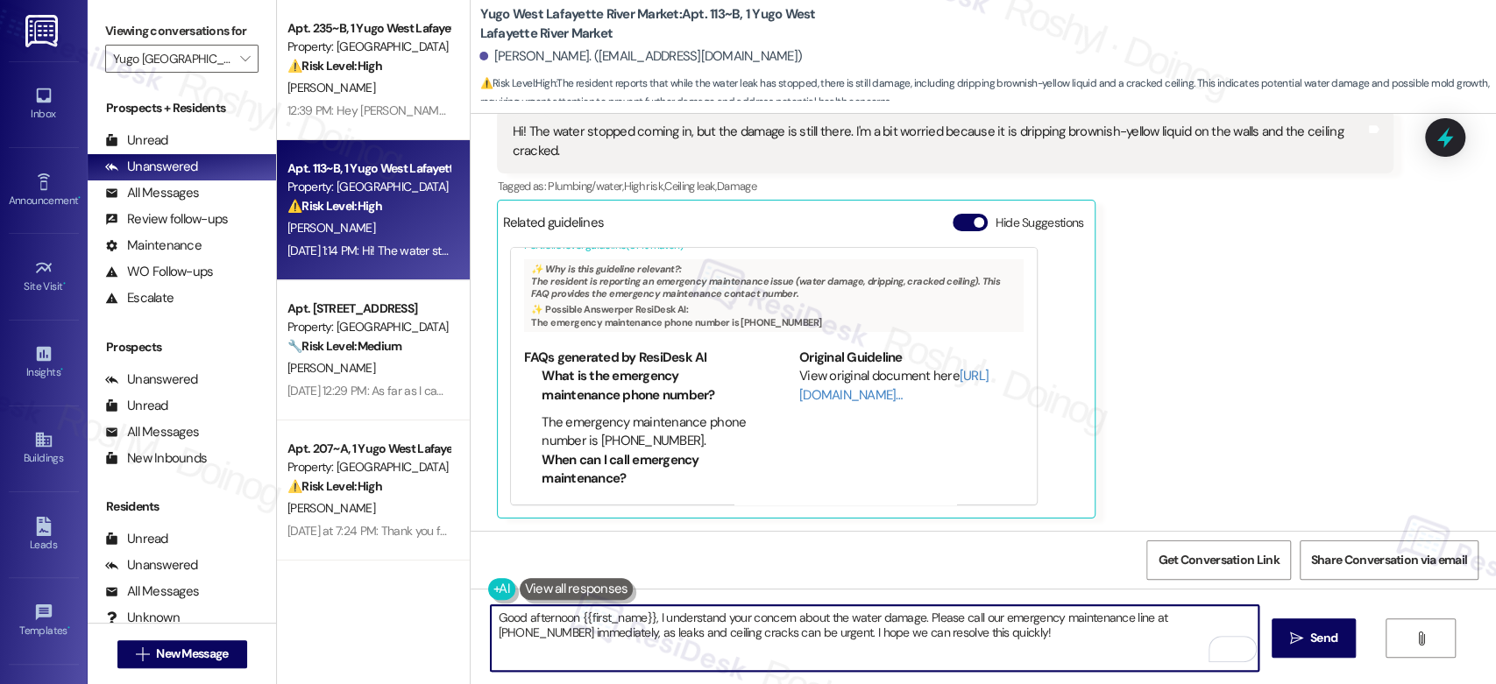
click at [1198, 304] on div "[PERSON_NAME] Neutral [DATE] 1:14 PM Hi! The water stopped coming in, but the d…" at bounding box center [945, 292] width 897 height 451
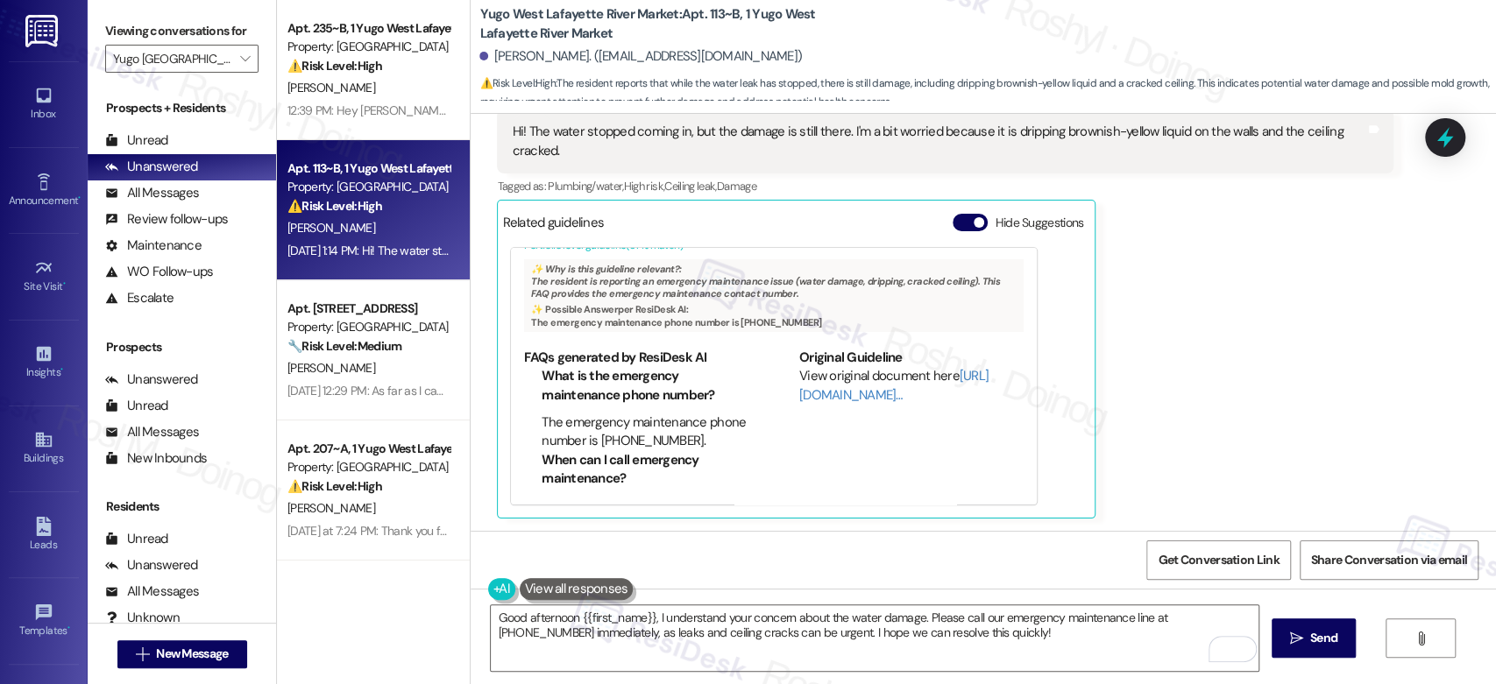
scroll to position [210, 0]
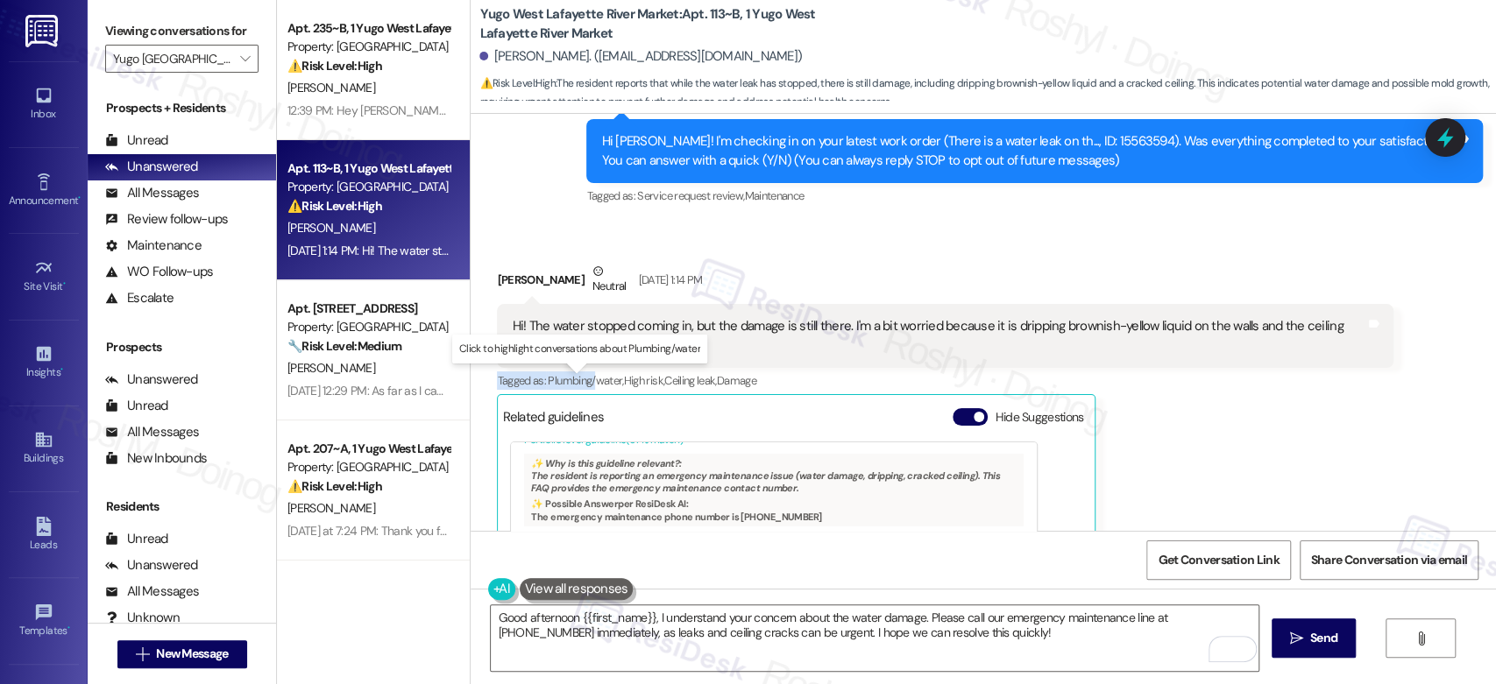
drag, startPoint x: 589, startPoint y: 373, endPoint x: 514, endPoint y: 339, distance: 82.8
click at [514, 339] on div "[PERSON_NAME] Neutral [DATE] 1:14 PM Hi! The water stopped coming in, but the d…" at bounding box center [945, 487] width 897 height 451
click at [573, 350] on div "Hi! The water stopped coming in, but the damage is still there. I'm a bit worri…" at bounding box center [939, 336] width 854 height 38
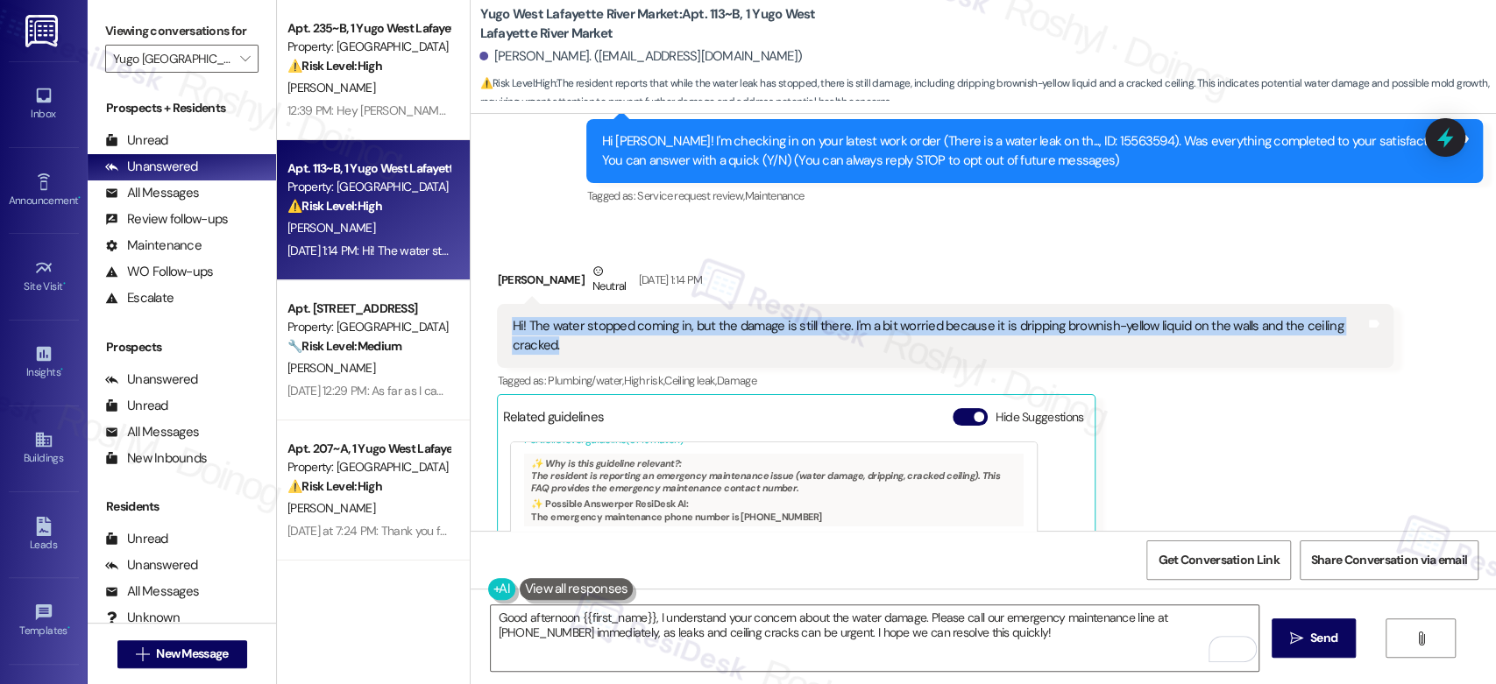
drag, startPoint x: 559, startPoint y: 349, endPoint x: 460, endPoint y: 317, distance: 103.9
click at [471, 317] on div "Received via SMS [PERSON_NAME] [DATE] 1:14 PM Hi! The water stopped coming in, …" at bounding box center [983, 475] width 1025 height 504
copy div "Hi! The water stopped coming in, but the damage is still there. I'm a bit worri…"
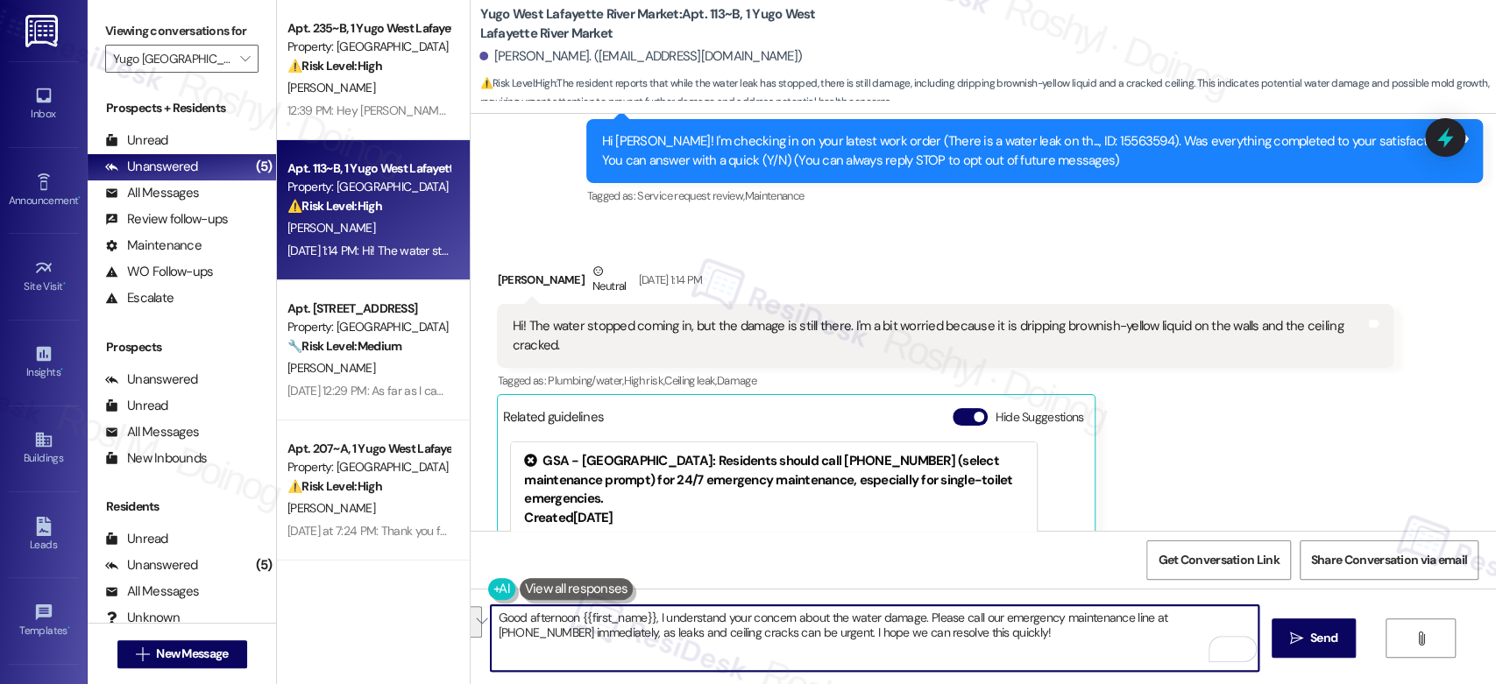
drag, startPoint x: 973, startPoint y: 638, endPoint x: 690, endPoint y: 613, distance: 284.1
click at [648, 618] on textarea "Good afternoon {{first_name}}, I understand your concern about the water damage…" at bounding box center [874, 639] width 767 height 66
paste textarea "Hi, thank you for the update. I understand your concern about the damage, espec…"
drag, startPoint x: 662, startPoint y: 621, endPoint x: 649, endPoint y: 621, distance: 12.3
click at [649, 621] on textarea "Good afternoon {{first_name}}, Hi, thank you for the update. I understand your …" at bounding box center [874, 639] width 767 height 66
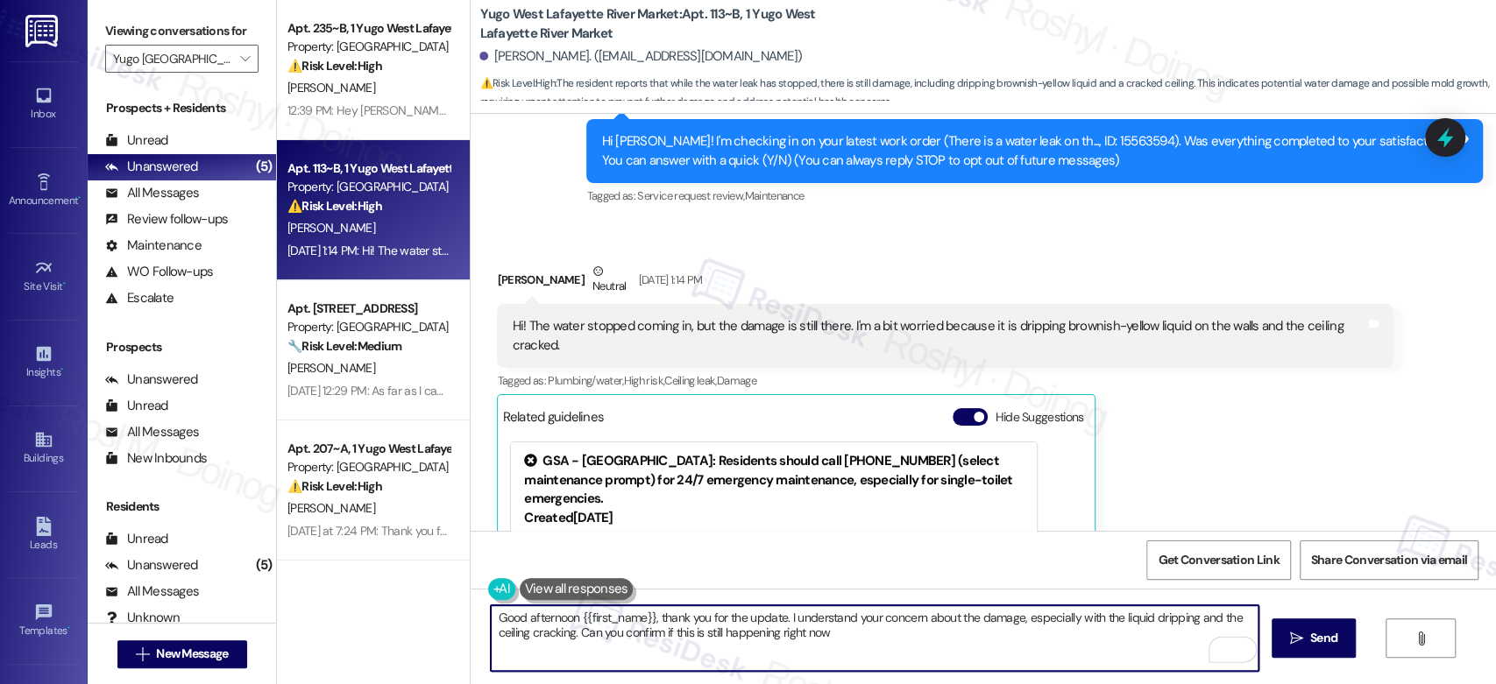
click at [974, 636] on textarea "Good afternoon {{first_name}}, thank you for the update. I understand your conc…" at bounding box center [874, 639] width 767 height 66
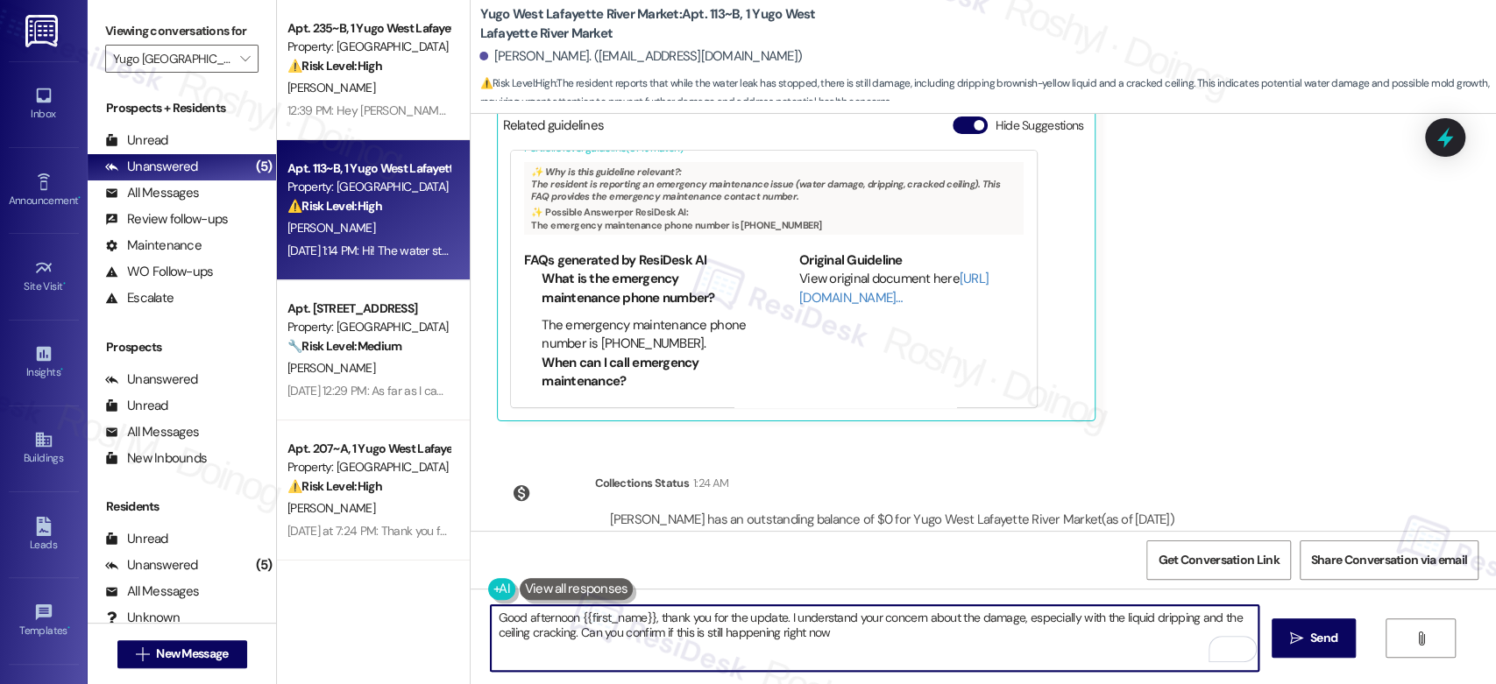
scroll to position [567, 0]
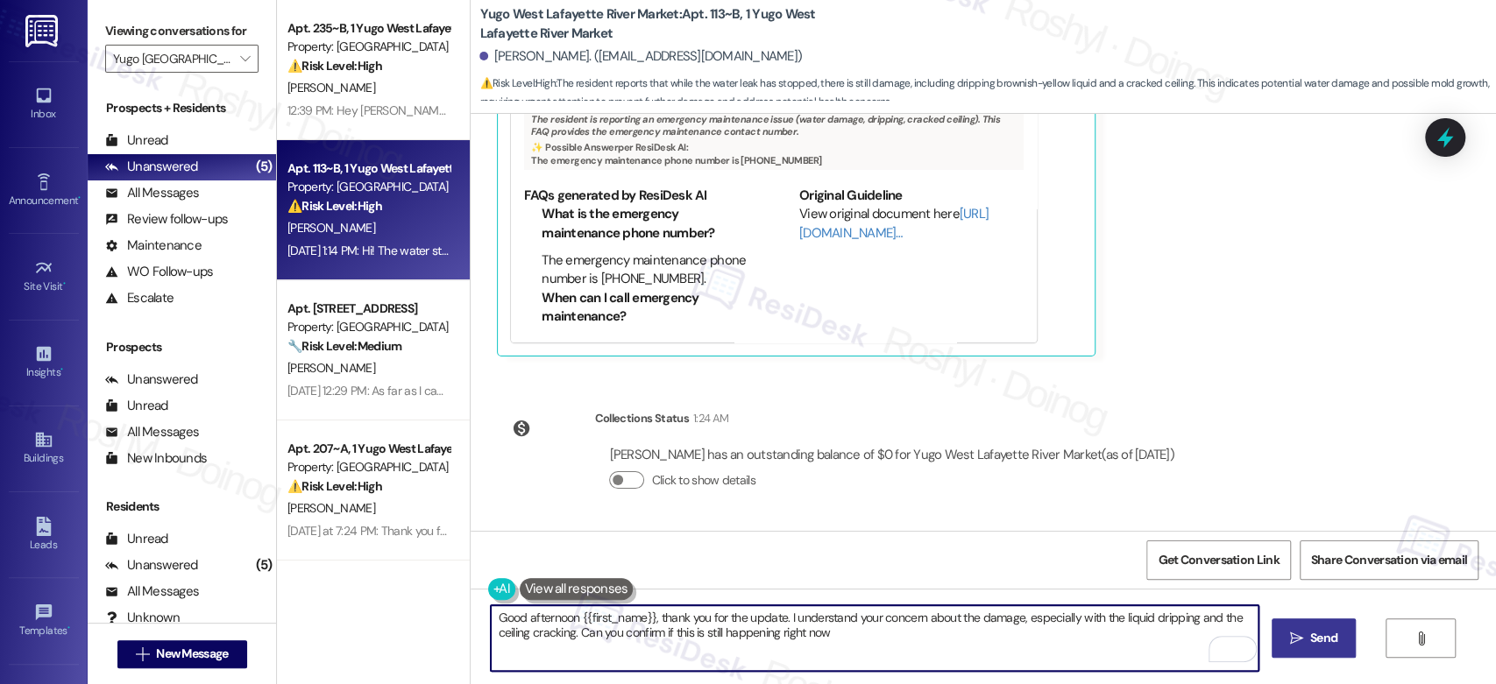
type textarea "Good afternoon {{first_name}}, thank you for the update. I understand your conc…"
click at [1310, 621] on button " Send" at bounding box center [1314, 638] width 85 height 39
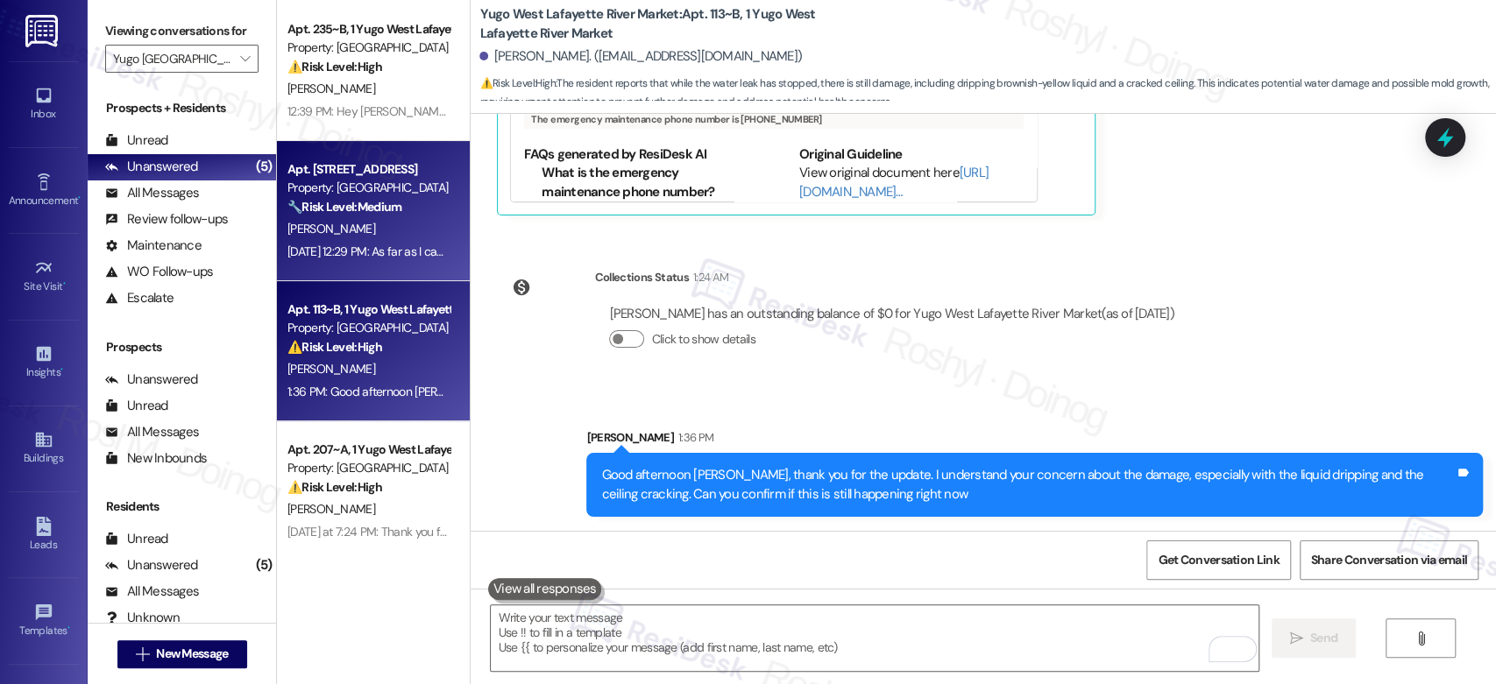
scroll to position [280, 0]
click at [379, 396] on div "[DATE] at 7:24 PM: Thank you for your message. Our offices are currently closed…" at bounding box center [824, 391] width 1074 height 16
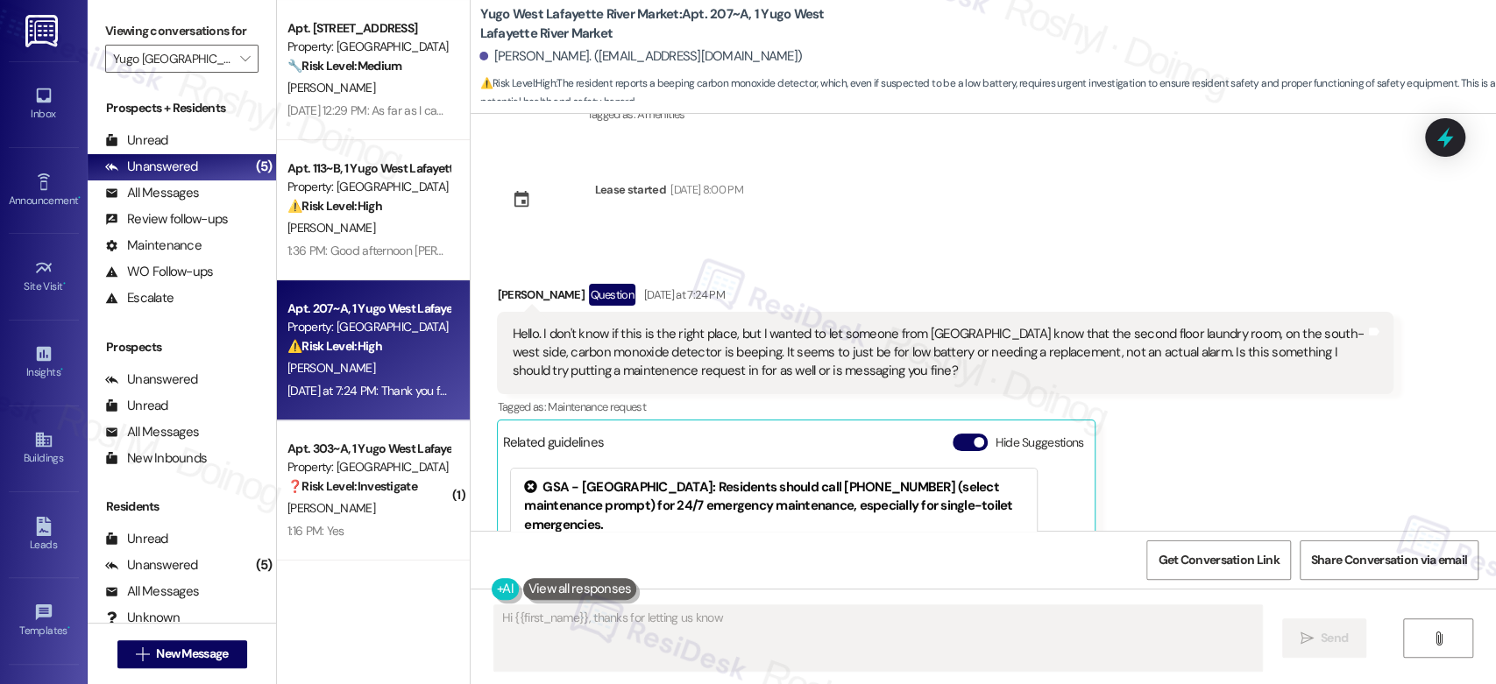
scroll to position [403, 0]
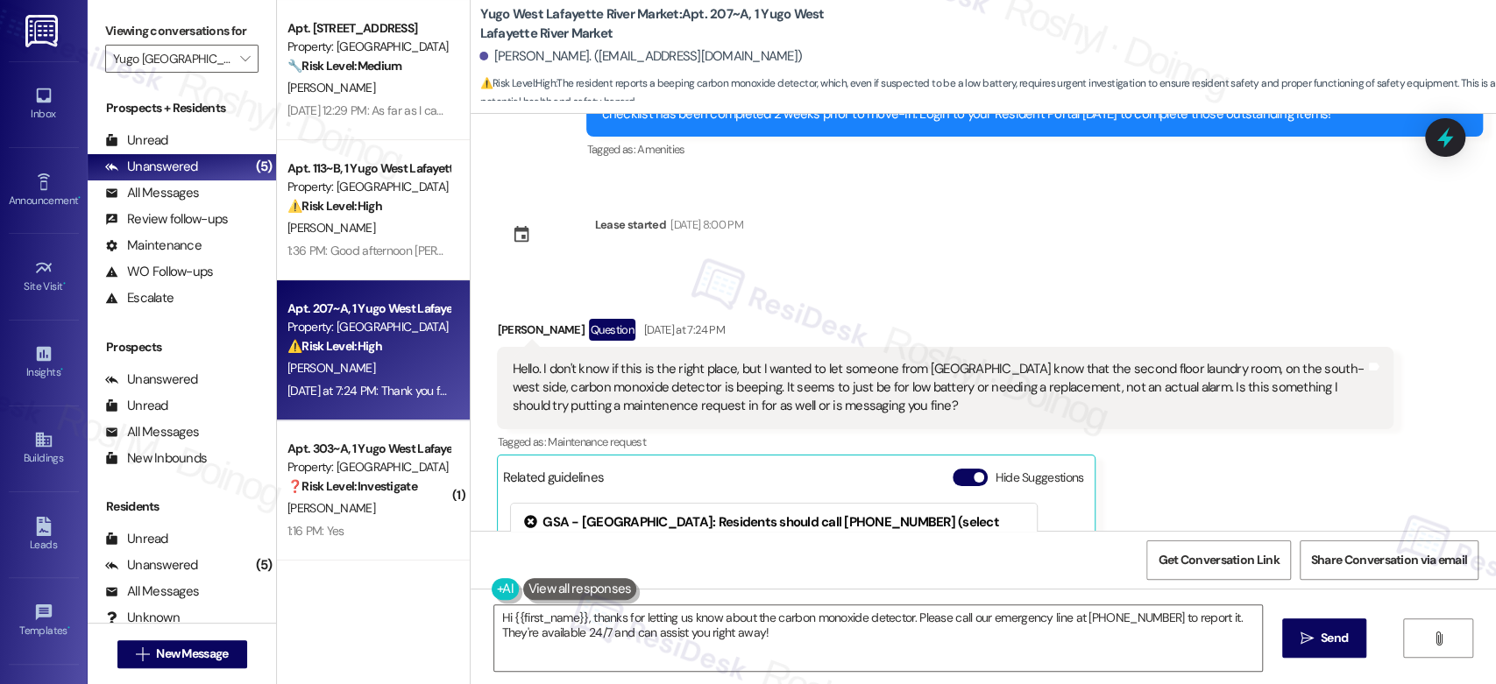
click at [1145, 454] on div "Tagged as: Maintenance request Click to highlight conversations about Maintenan…" at bounding box center [945, 441] width 897 height 25
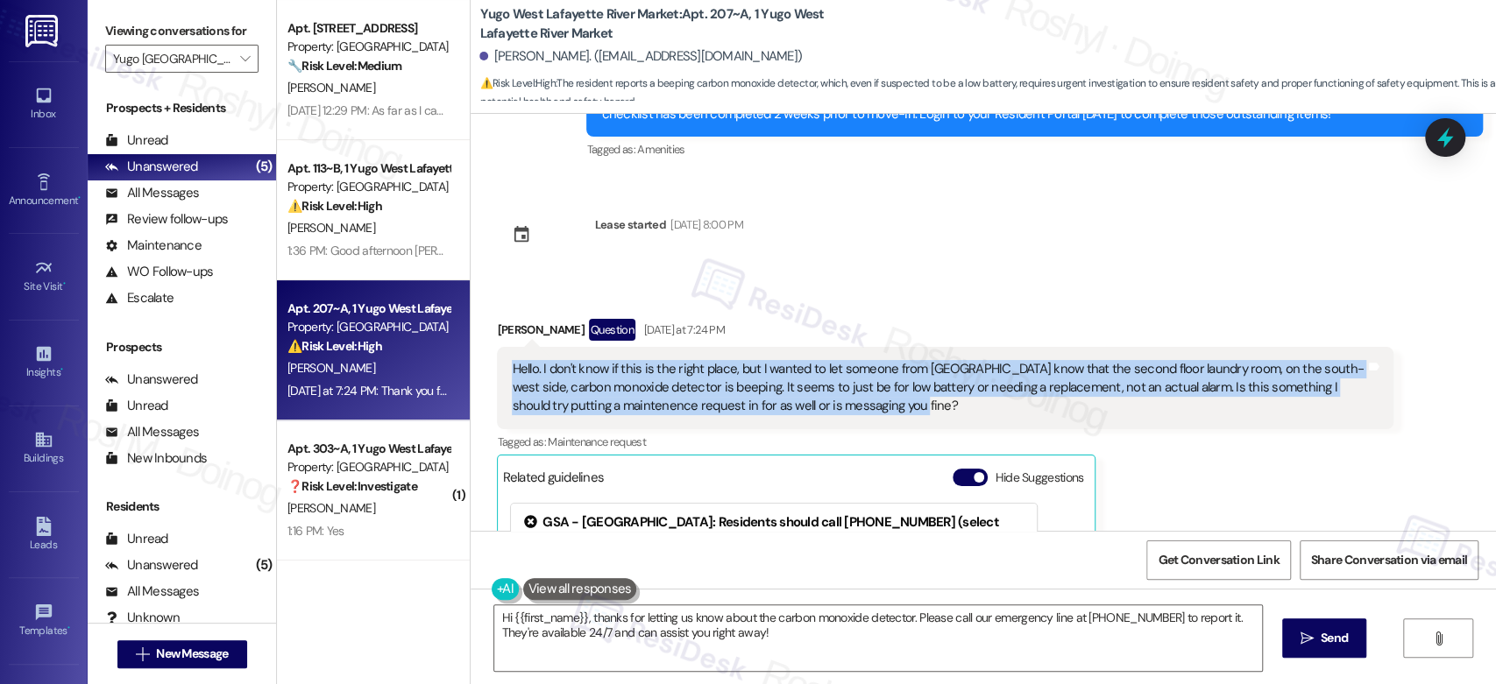
drag, startPoint x: 869, startPoint y: 413, endPoint x: 499, endPoint y: 366, distance: 373.6
click at [510, 366] on div "Hello. I don't know if this is the right place, but I wanted to let someone fro…" at bounding box center [938, 388] width 857 height 56
copy div "Hello. I don't know if this is the right place, but I wanted to let someone fro…"
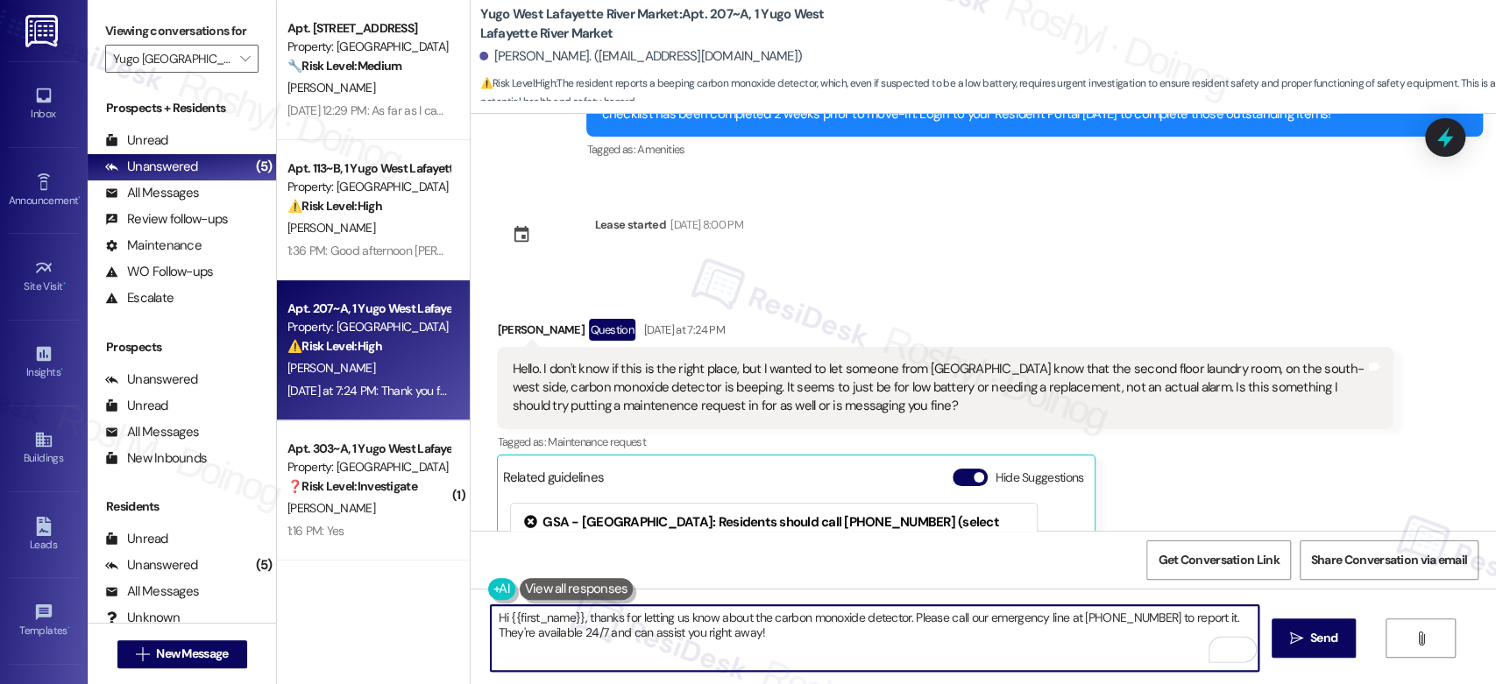
drag, startPoint x: 720, startPoint y: 643, endPoint x: 575, endPoint y: 613, distance: 148.5
click at [575, 613] on textarea "Hi {{first_name}}, thanks for letting us know about the carbon monoxide detecto…" at bounding box center [874, 639] width 767 height 66
paste textarea "Hi, thank you for letting me know. I understand your concern about the detector…"
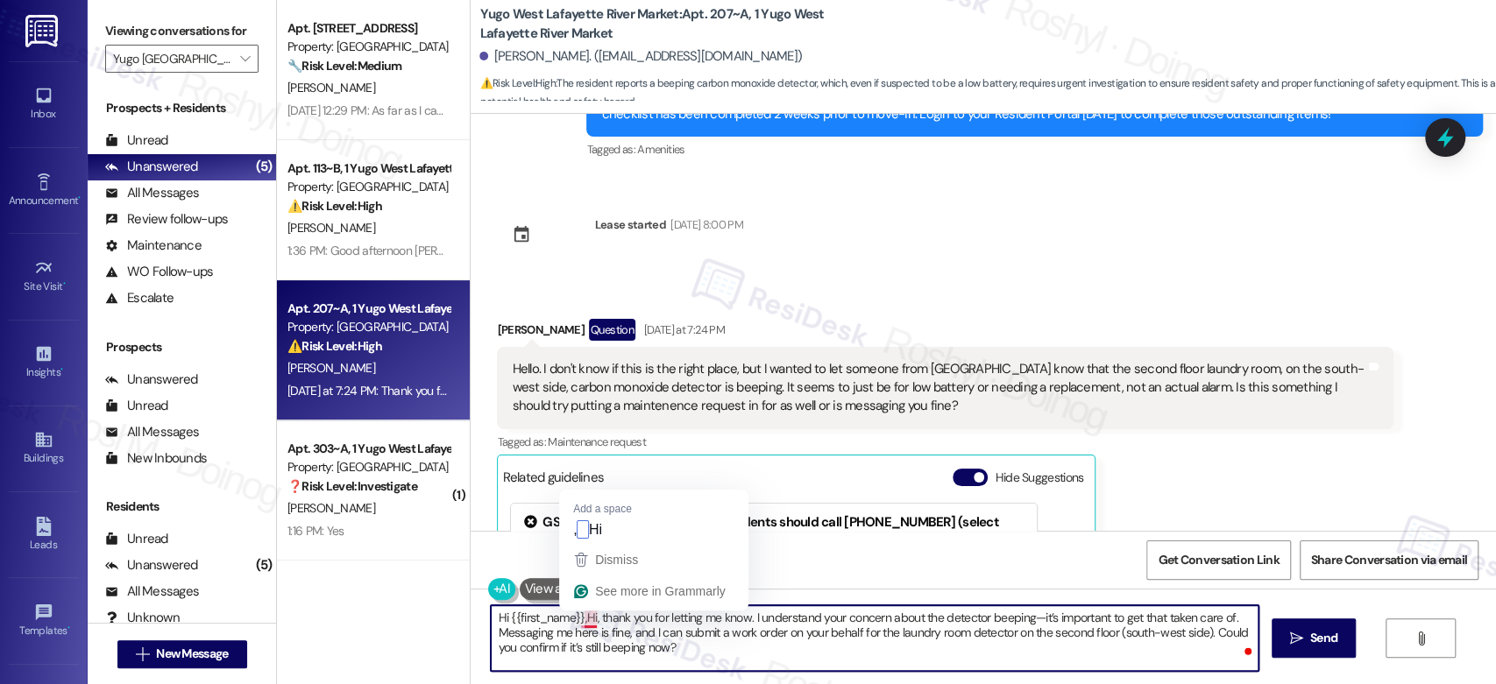
click at [592, 617] on textarea "Hi {{first_name}},Hi, thank you for letting me know. I understand your concern …" at bounding box center [874, 639] width 767 height 66
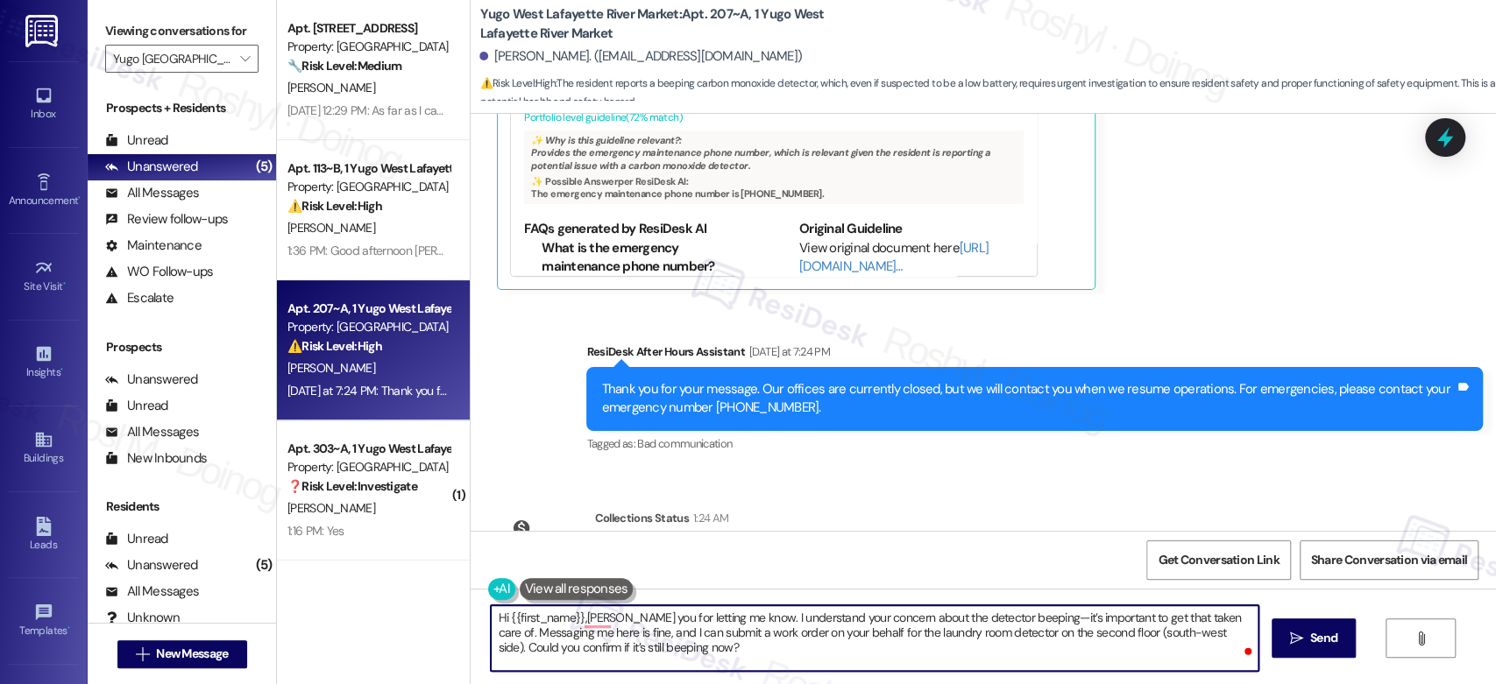
scroll to position [890, 0]
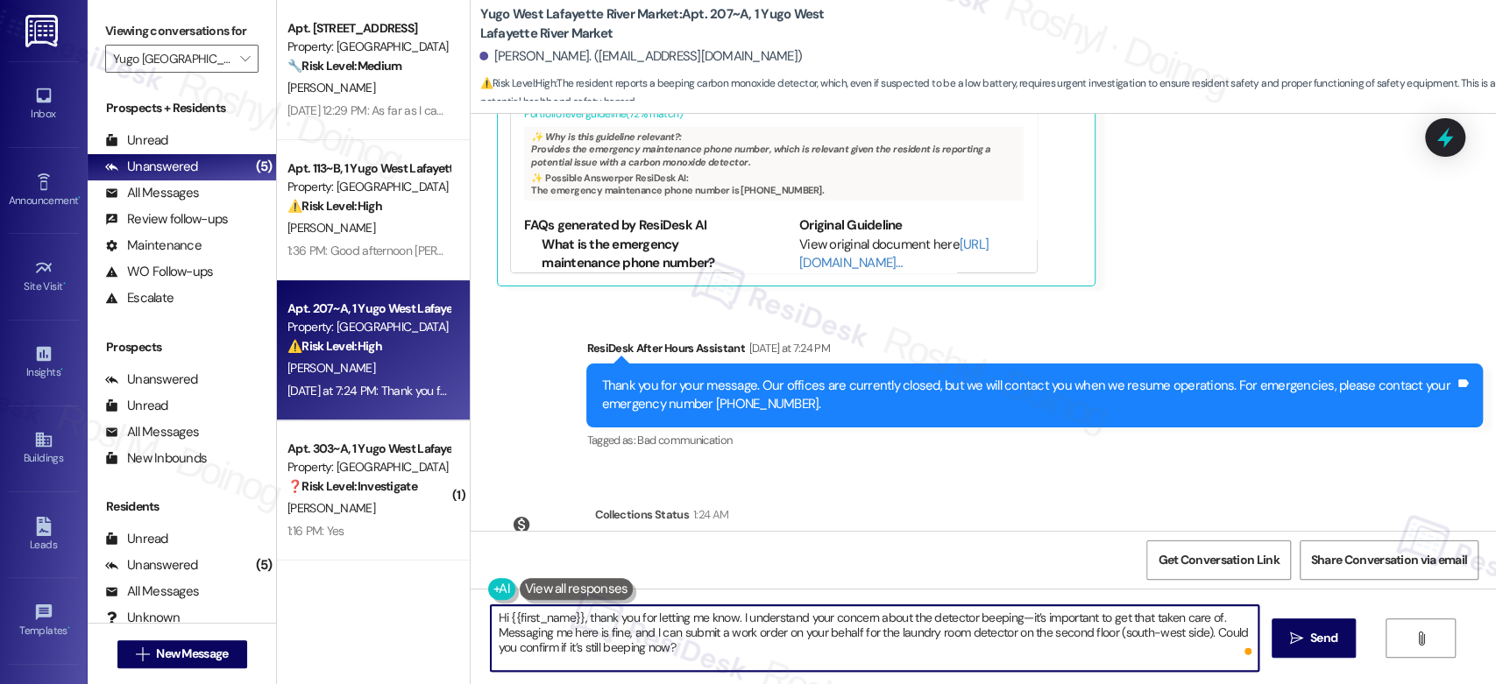
click at [1017, 618] on textarea "Hi {{first_name}}, thank you for letting me know. I understand your concern abo…" at bounding box center [874, 639] width 767 height 66
drag, startPoint x: 1106, startPoint y: 640, endPoint x: 1196, endPoint y: 640, distance: 90.3
click at [1196, 640] on textarea "Hi {{first_name}}, thank you for letting me know. I understand your concern abo…" at bounding box center [874, 639] width 767 height 66
click at [562, 669] on textarea "Hi {{first_name}}, thank you for letting me know. I understand your concern abo…" at bounding box center [874, 639] width 767 height 66
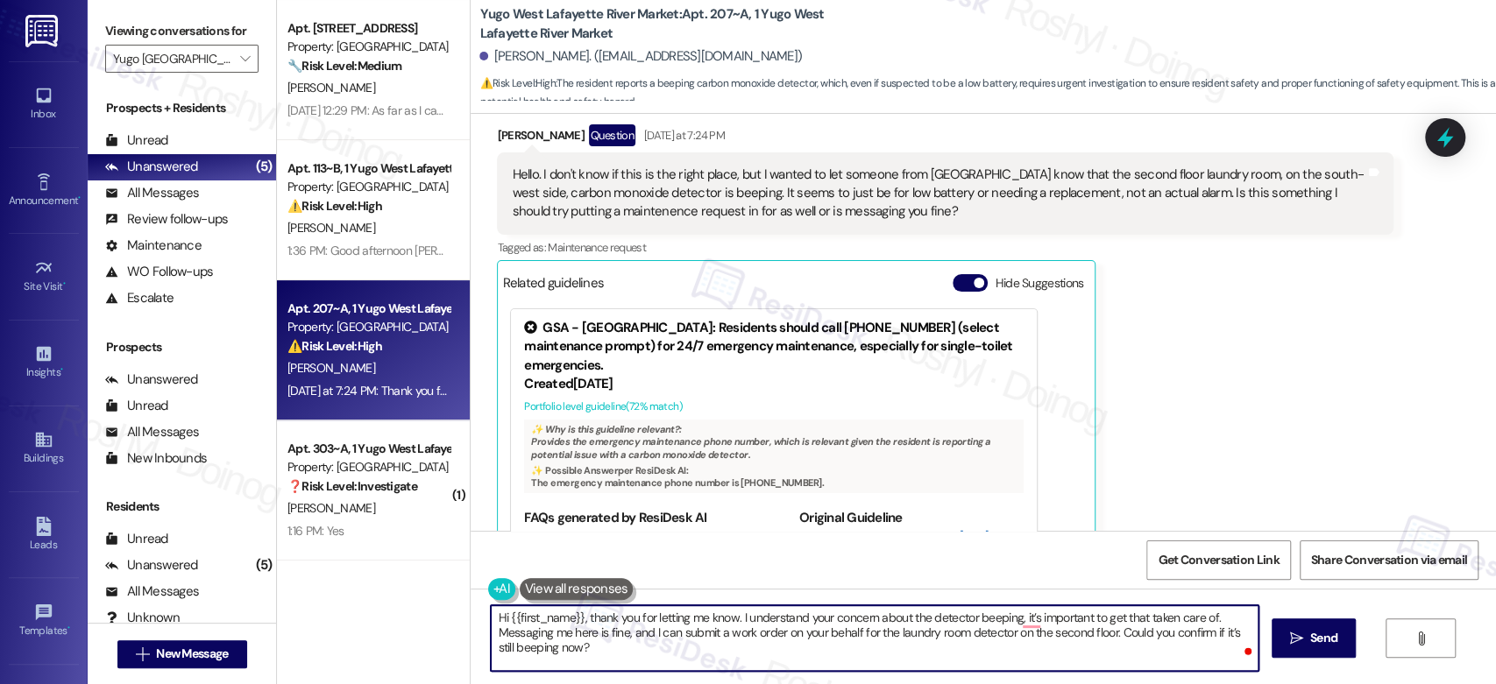
scroll to position [988, 0]
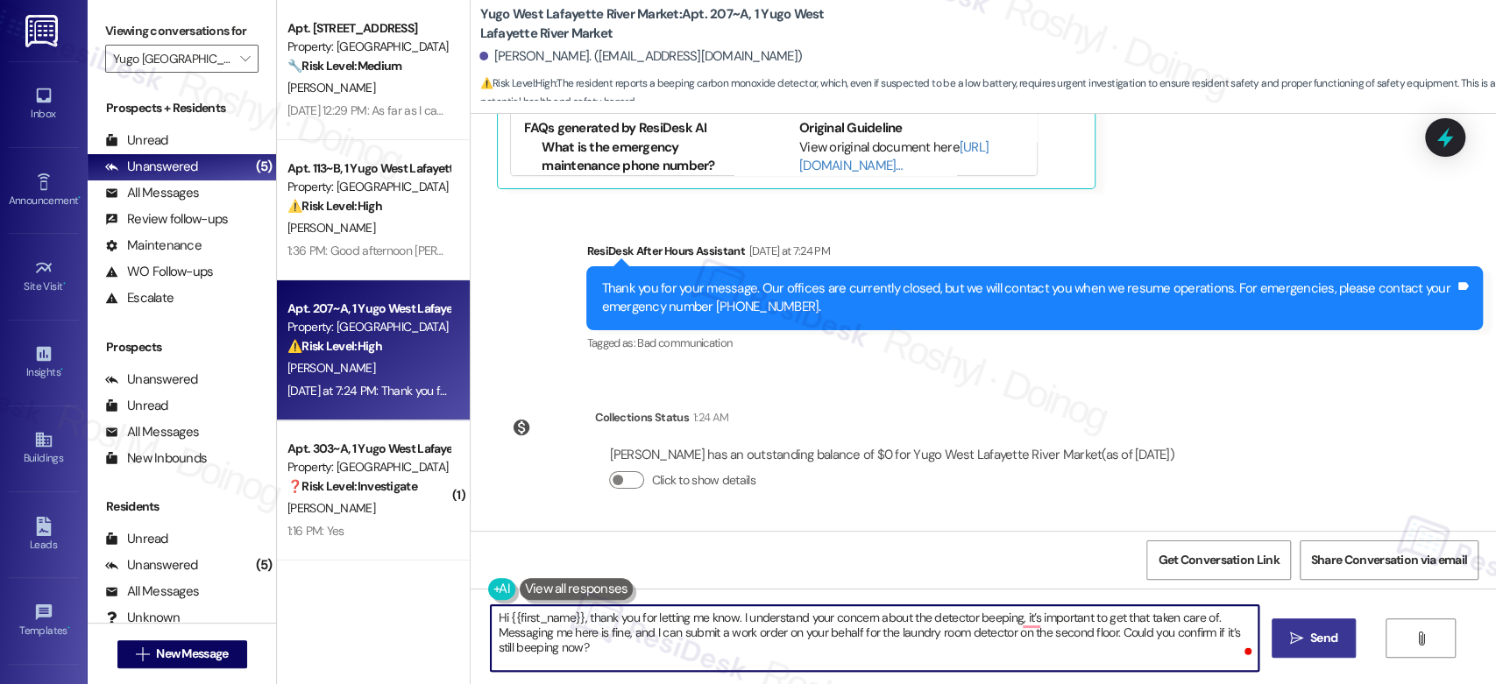
type textarea "Hi {{first_name}}, thank you for letting me know. I understand your concern abo…"
click at [1322, 629] on span "Send" at bounding box center [1323, 638] width 27 height 18
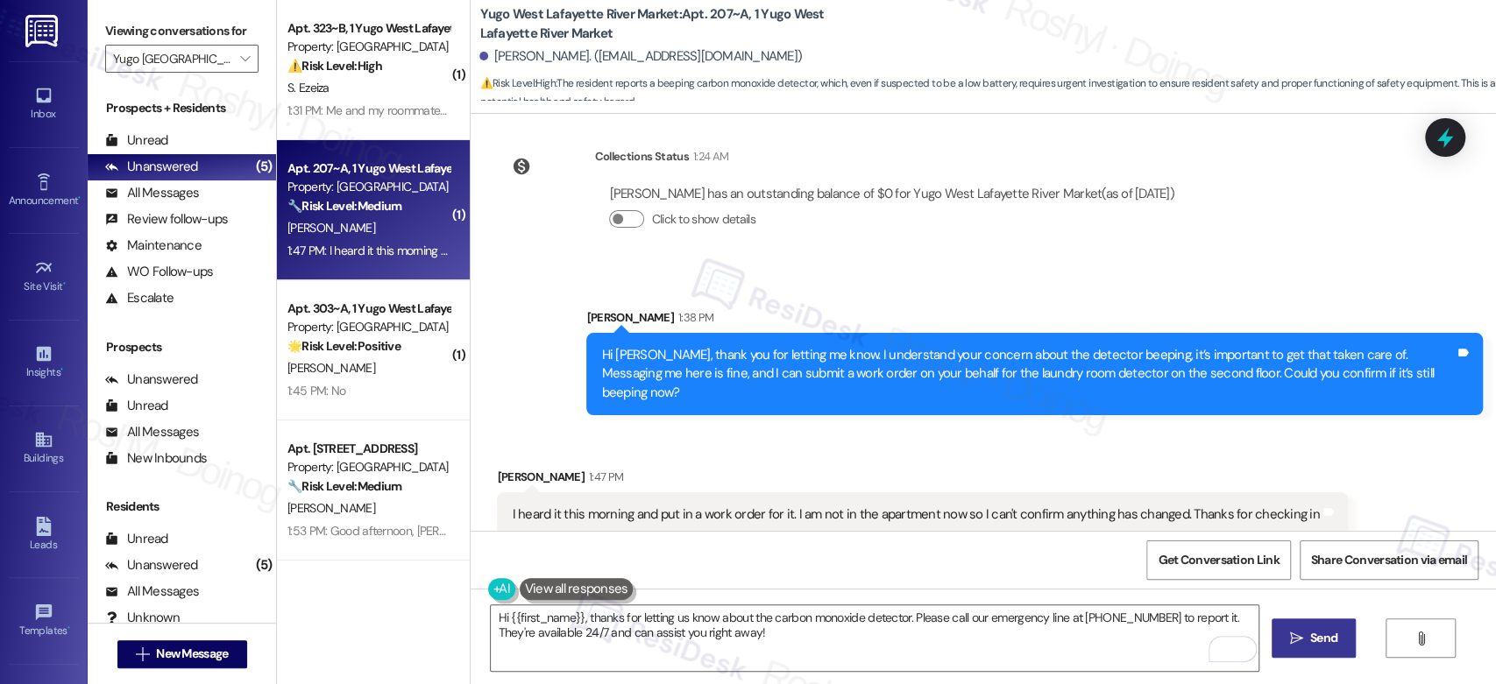
scroll to position [1250, 0]
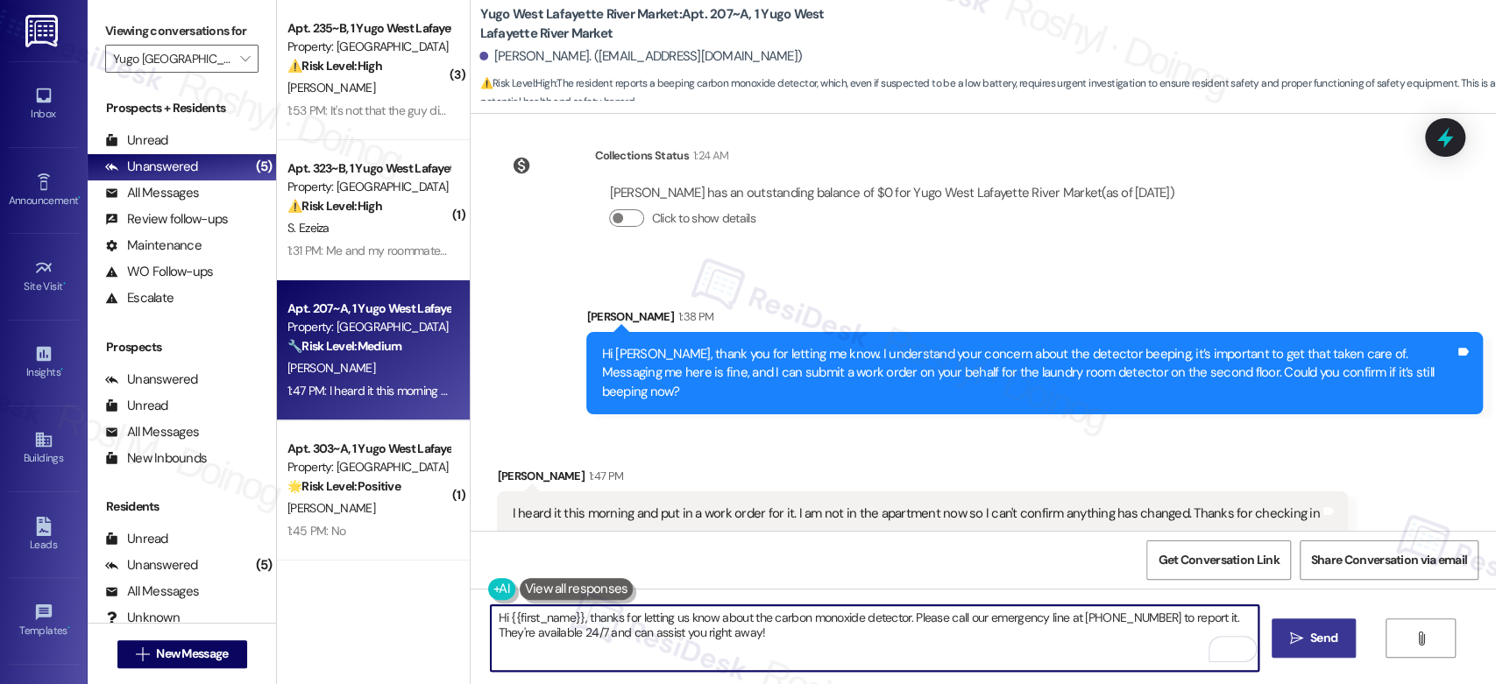
drag, startPoint x: 725, startPoint y: 635, endPoint x: 307, endPoint y: 607, distance: 419.0
click at [307, 607] on div "( 3 ) Apt. 235~B, 1 Yugo West Lafayette River Market Property: Yugo West Lafaye…" at bounding box center [886, 342] width 1219 height 684
paste textarea "Thanks for the update—I really appreciate you submitting a work order! Would yo…"
click at [598, 622] on textarea "Thanks for the update—I really appreciate you submitting a work order! Would yo…" at bounding box center [874, 639] width 767 height 66
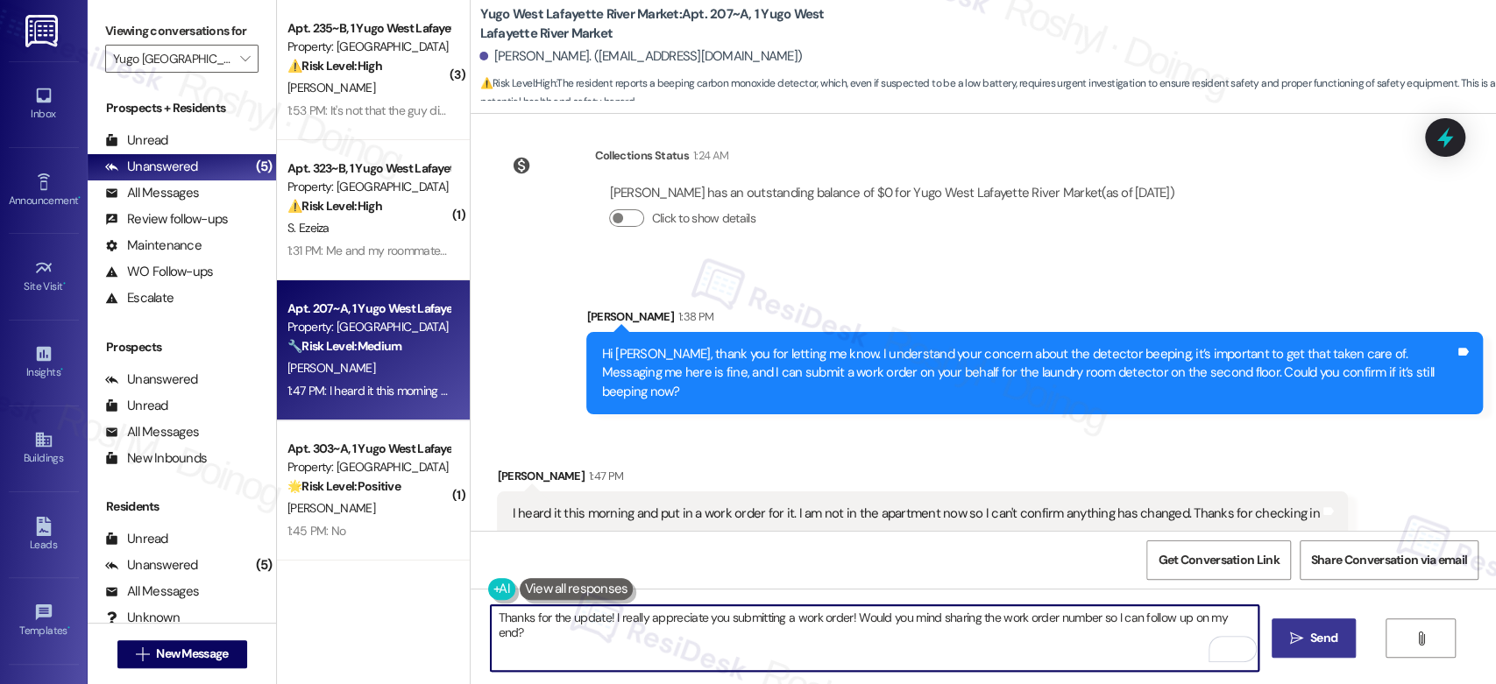
click at [841, 617] on textarea "Thanks for the update! I really appreciate you submitting a work order! Would y…" at bounding box center [874, 639] width 767 height 66
type textarea "Thanks for the update! I really appreciate you submitting a work order. Would y…"
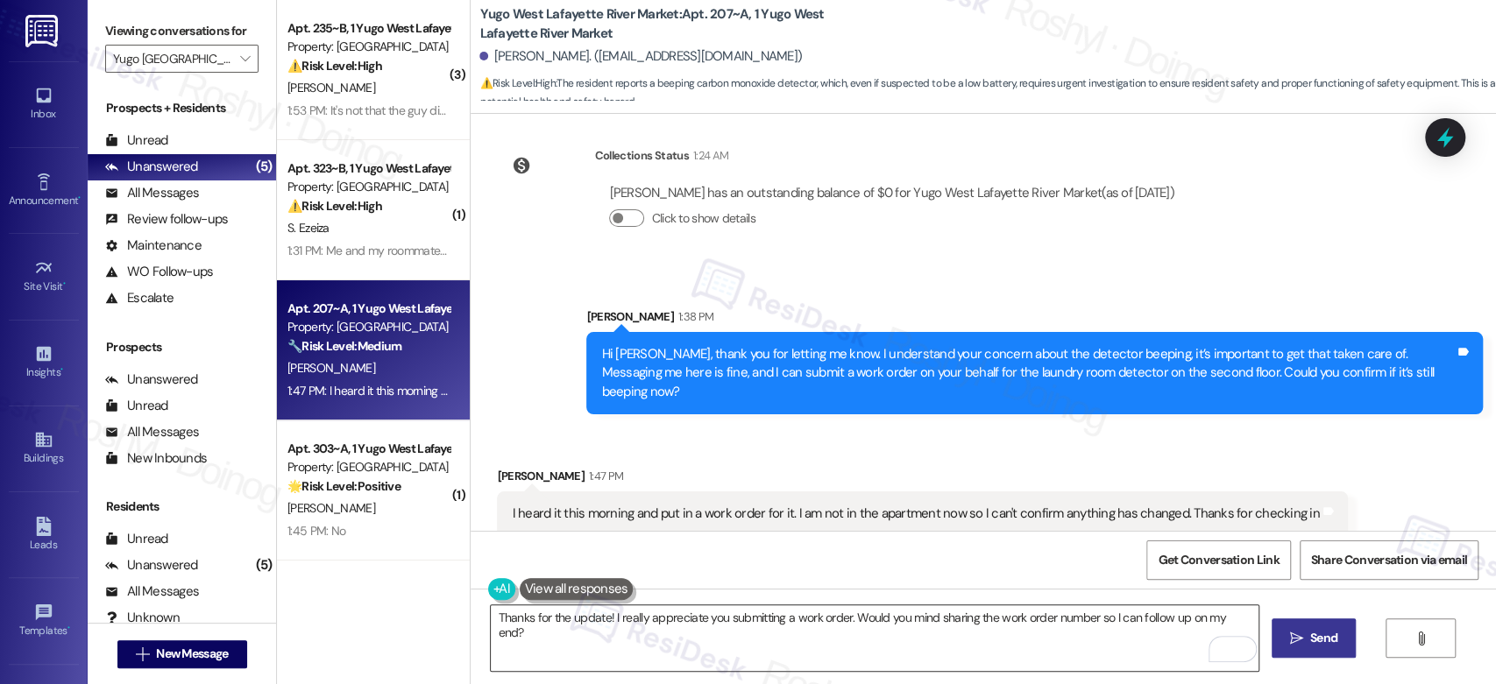
click at [894, 626] on textarea "Thanks for the update! I really appreciate you submitting a work order. Would y…" at bounding box center [874, 639] width 767 height 66
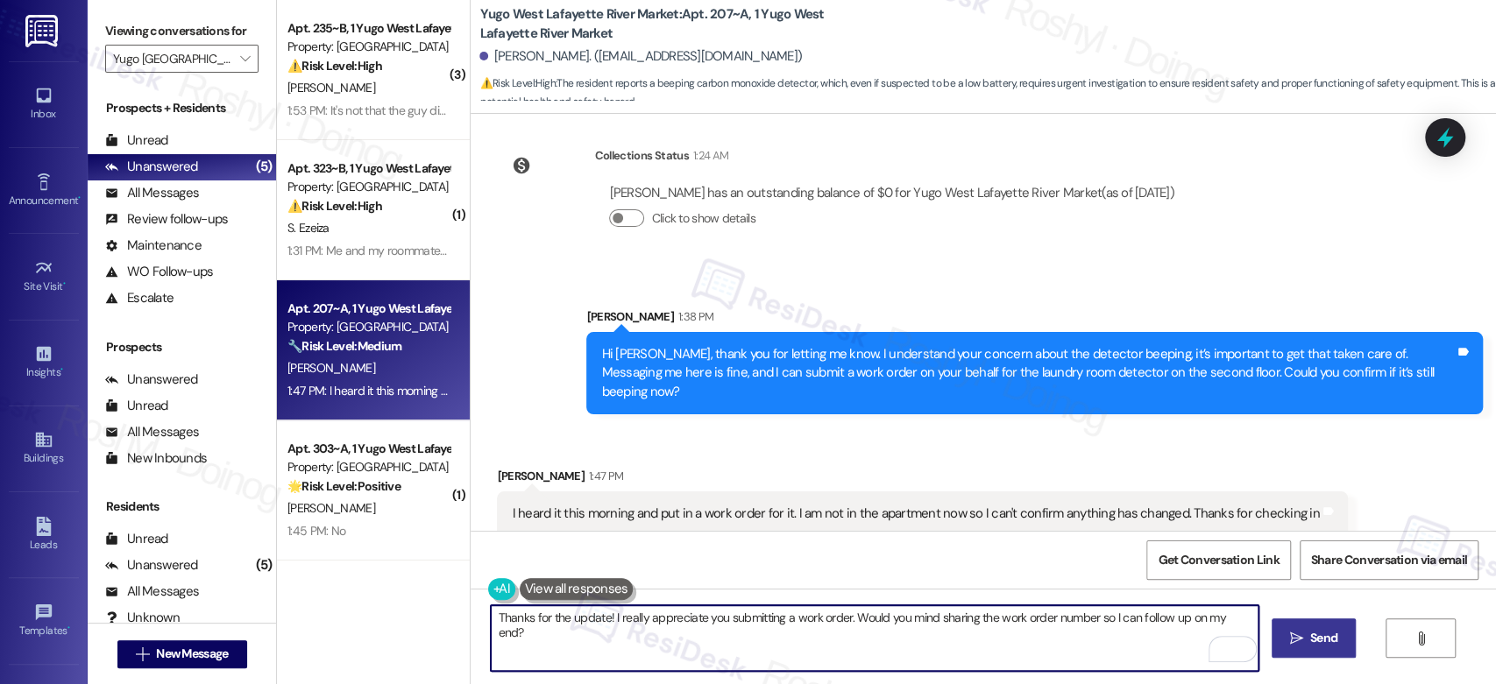
click at [842, 623] on textarea "Thanks for the update! I really appreciate you submitting a work order. Would y…" at bounding box center [874, 639] width 767 height 66
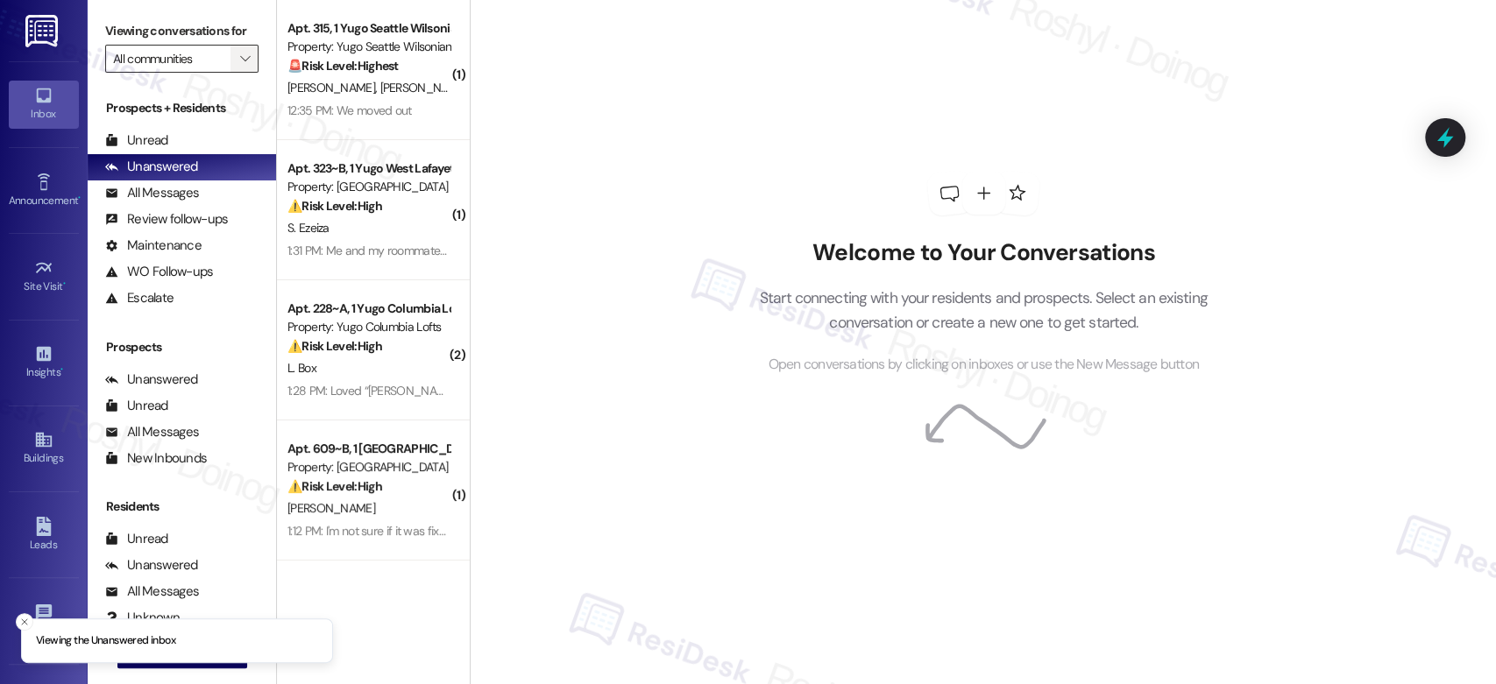
click at [237, 69] on span "" at bounding box center [245, 59] width 17 height 28
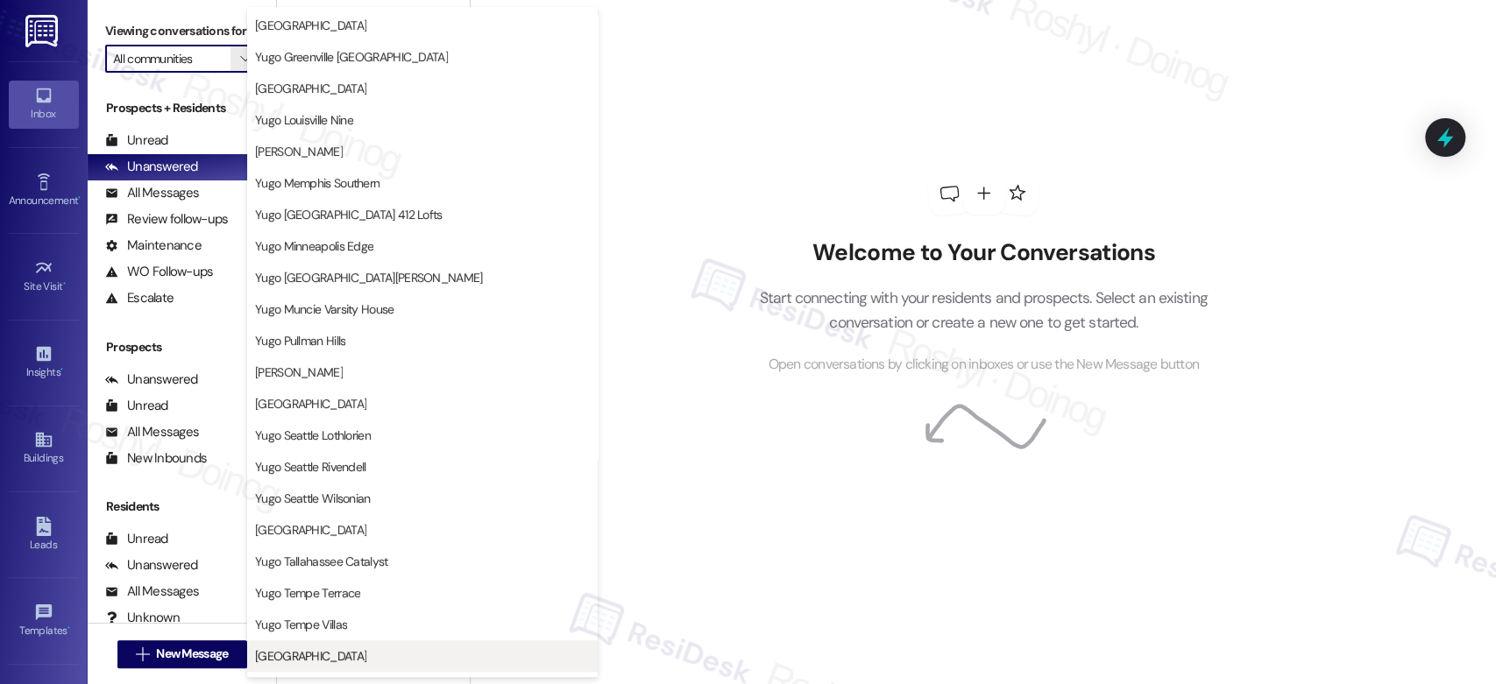
scroll to position [718, 0]
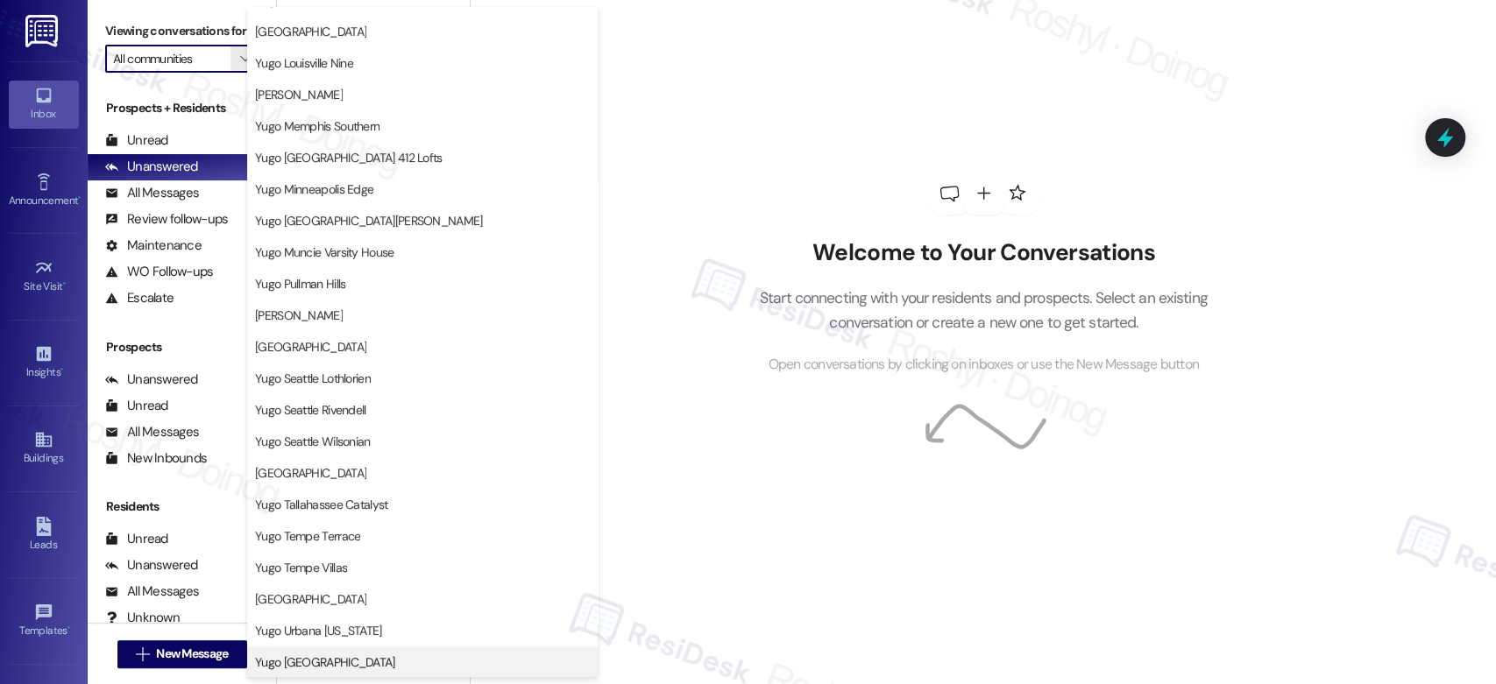
click at [322, 667] on span "Yugo [GEOGRAPHIC_DATA]" at bounding box center [325, 663] width 140 height 18
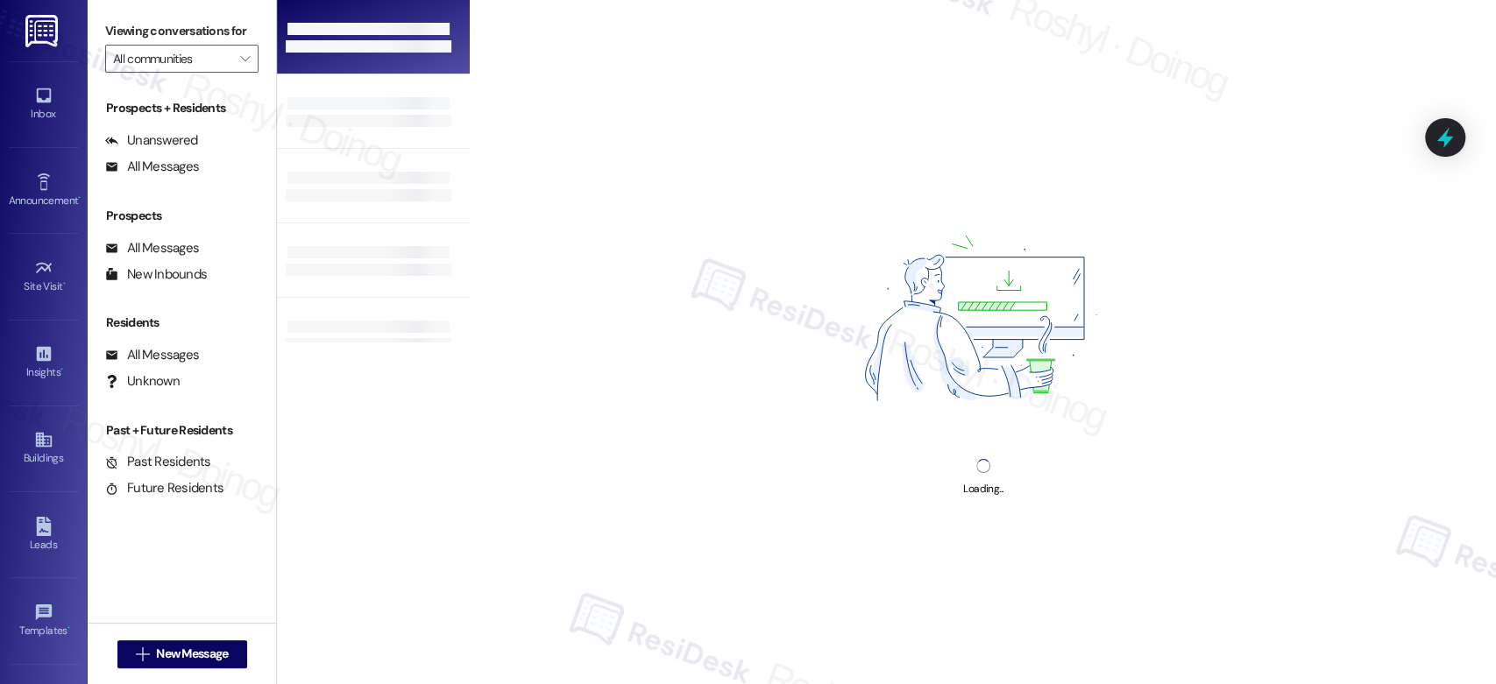
type input "Yugo [GEOGRAPHIC_DATA]"
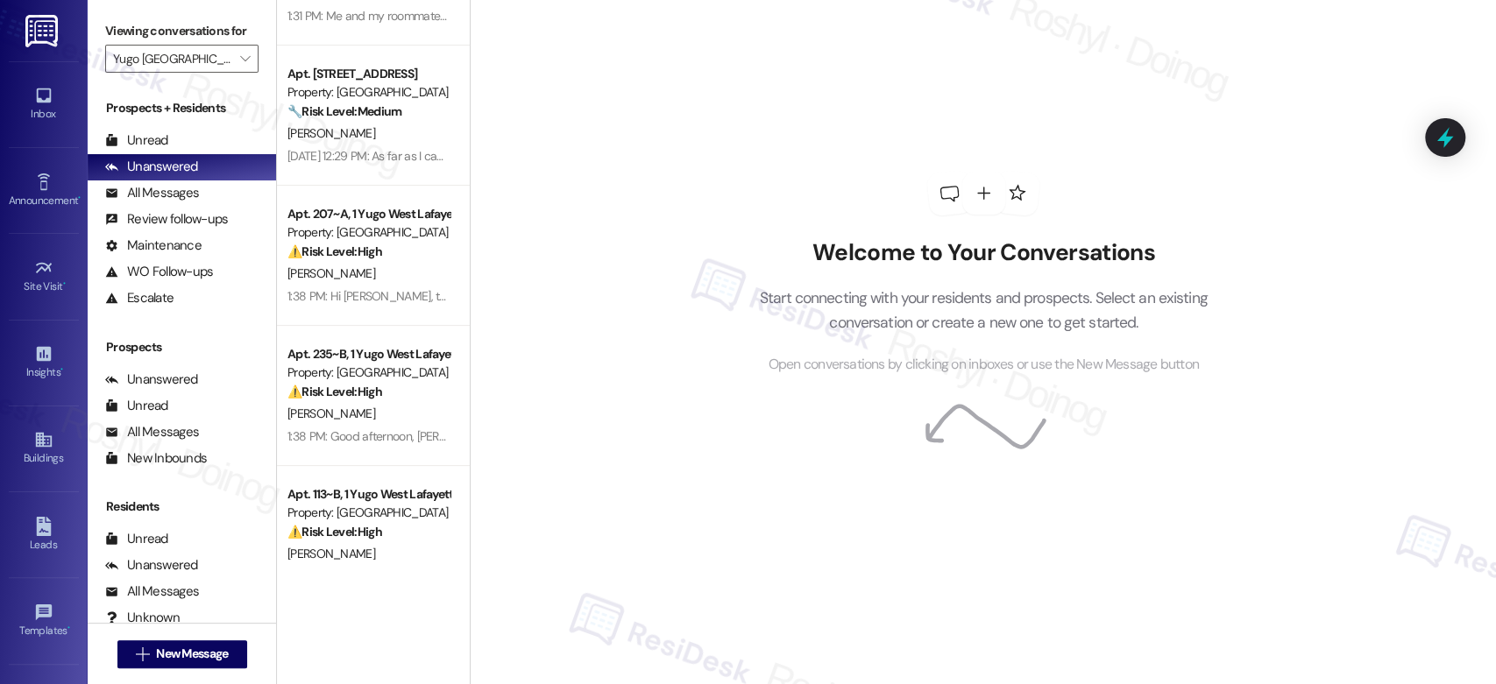
scroll to position [280, 0]
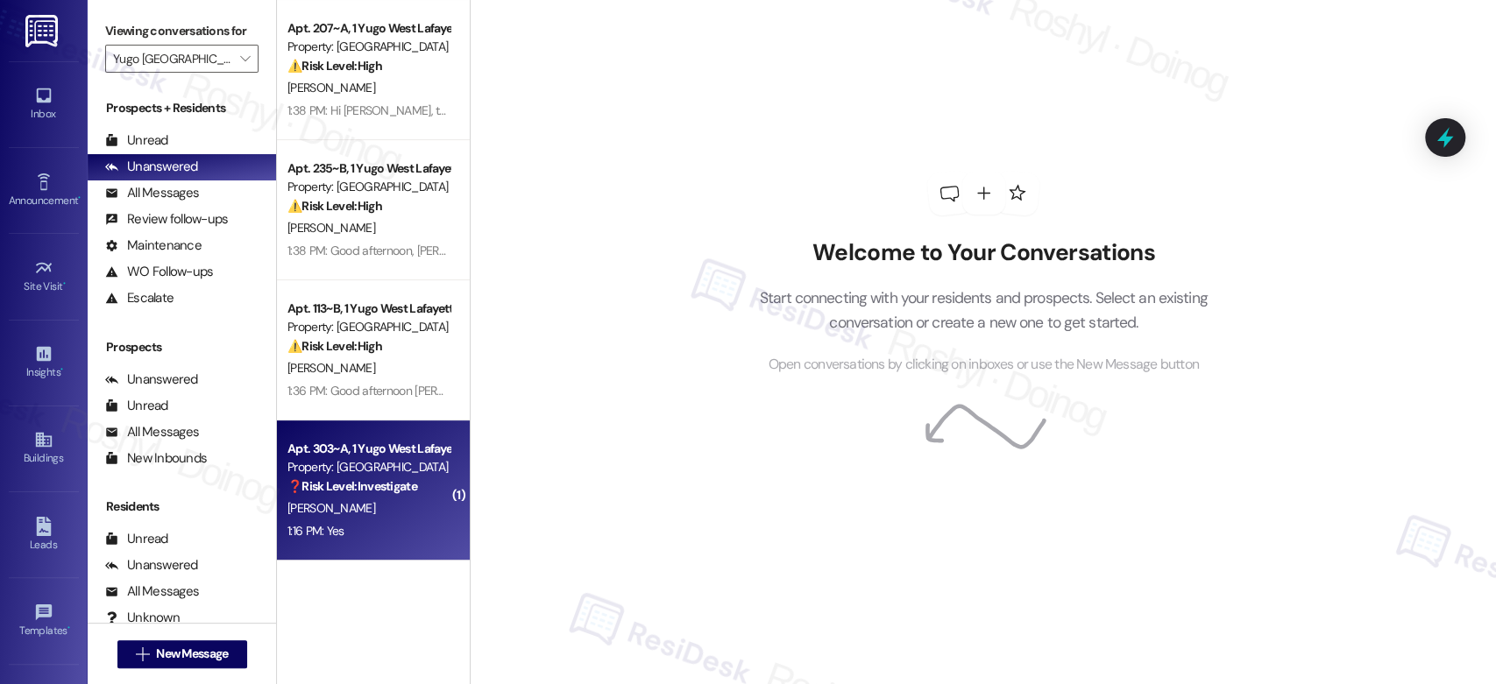
click at [331, 460] on div "Property: [GEOGRAPHIC_DATA]" at bounding box center [368, 467] width 162 height 18
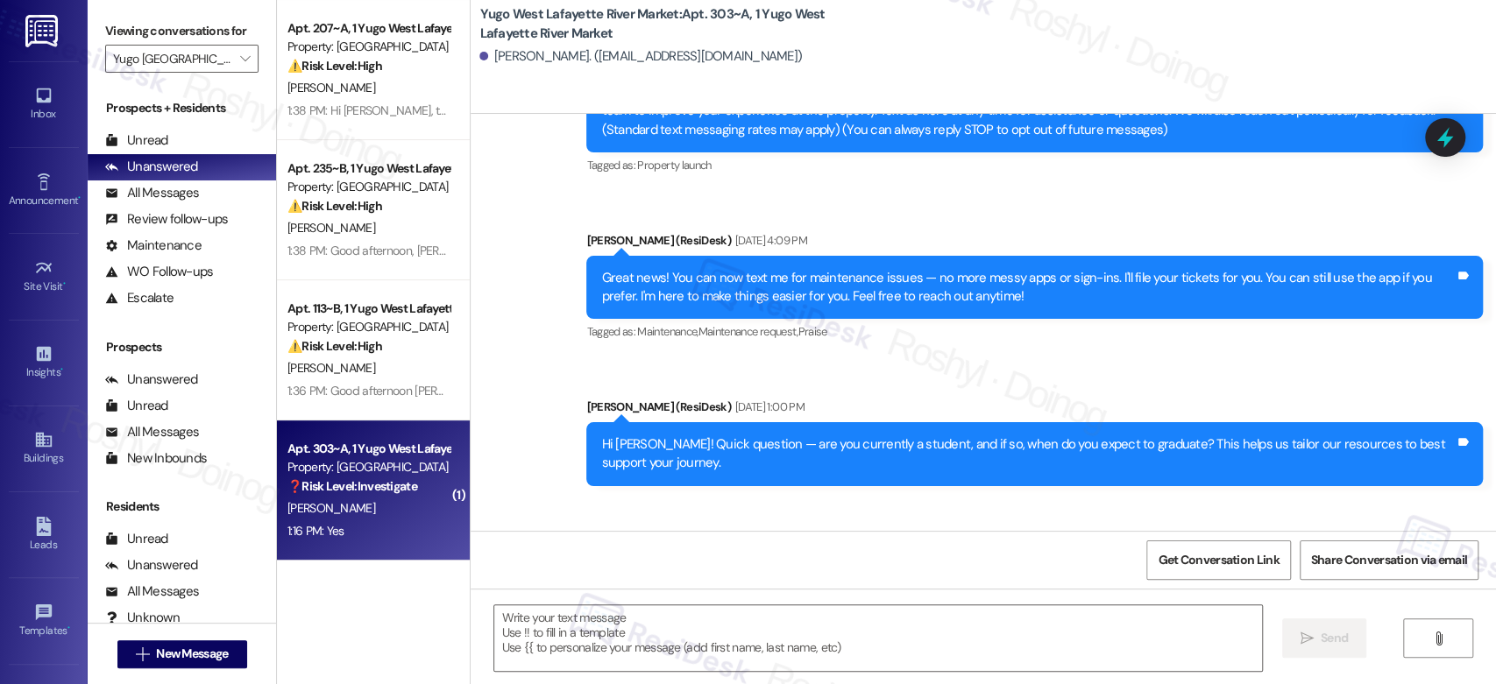
type textarea "Fetching suggested responses. Please feel free to read through the conversation…"
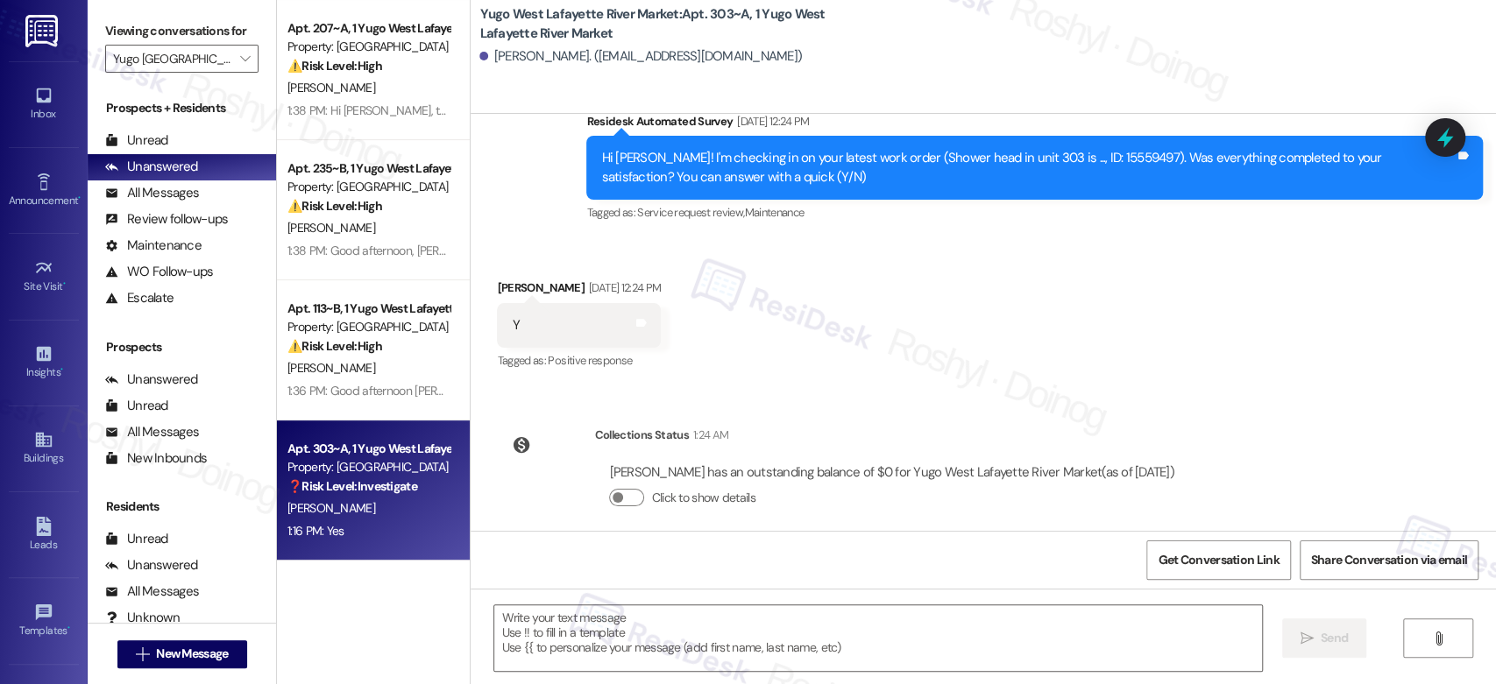
scroll to position [2182, 0]
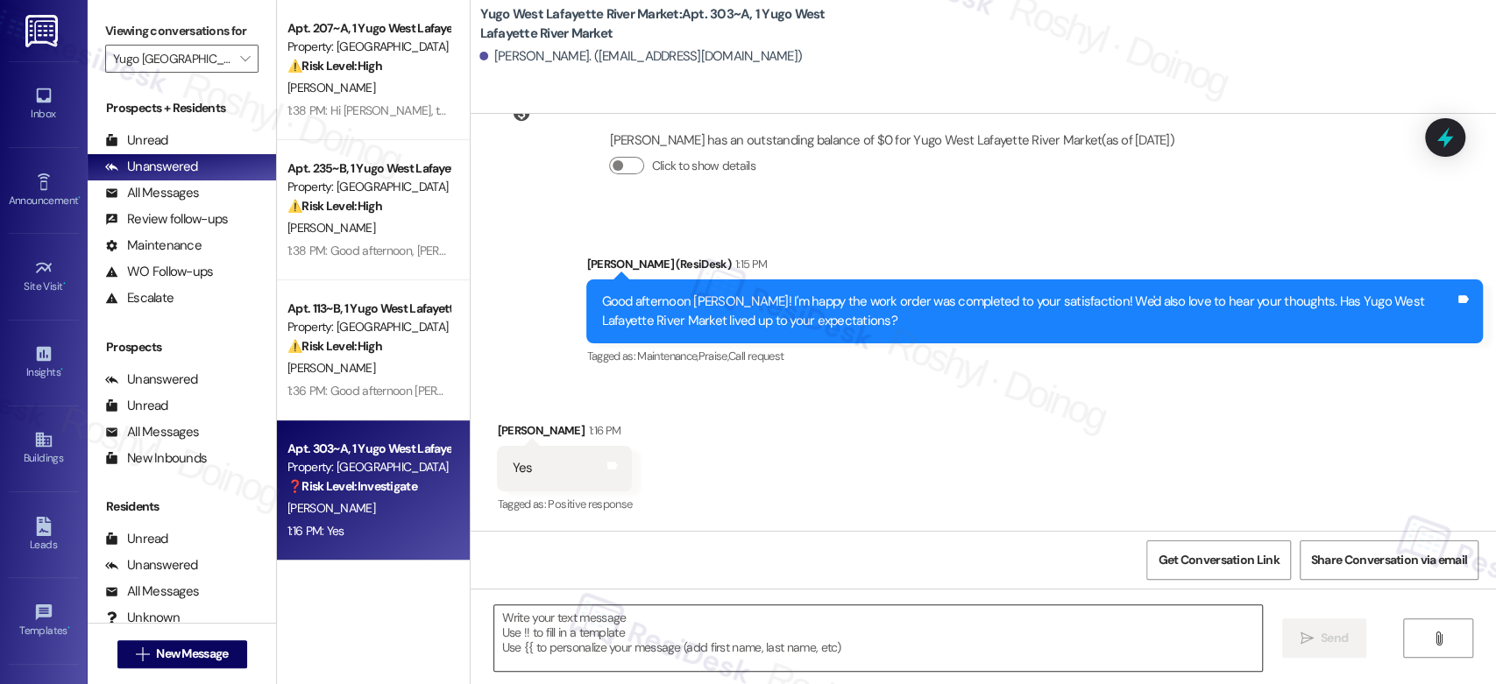
click at [675, 636] on textarea at bounding box center [877, 639] width 767 height 66
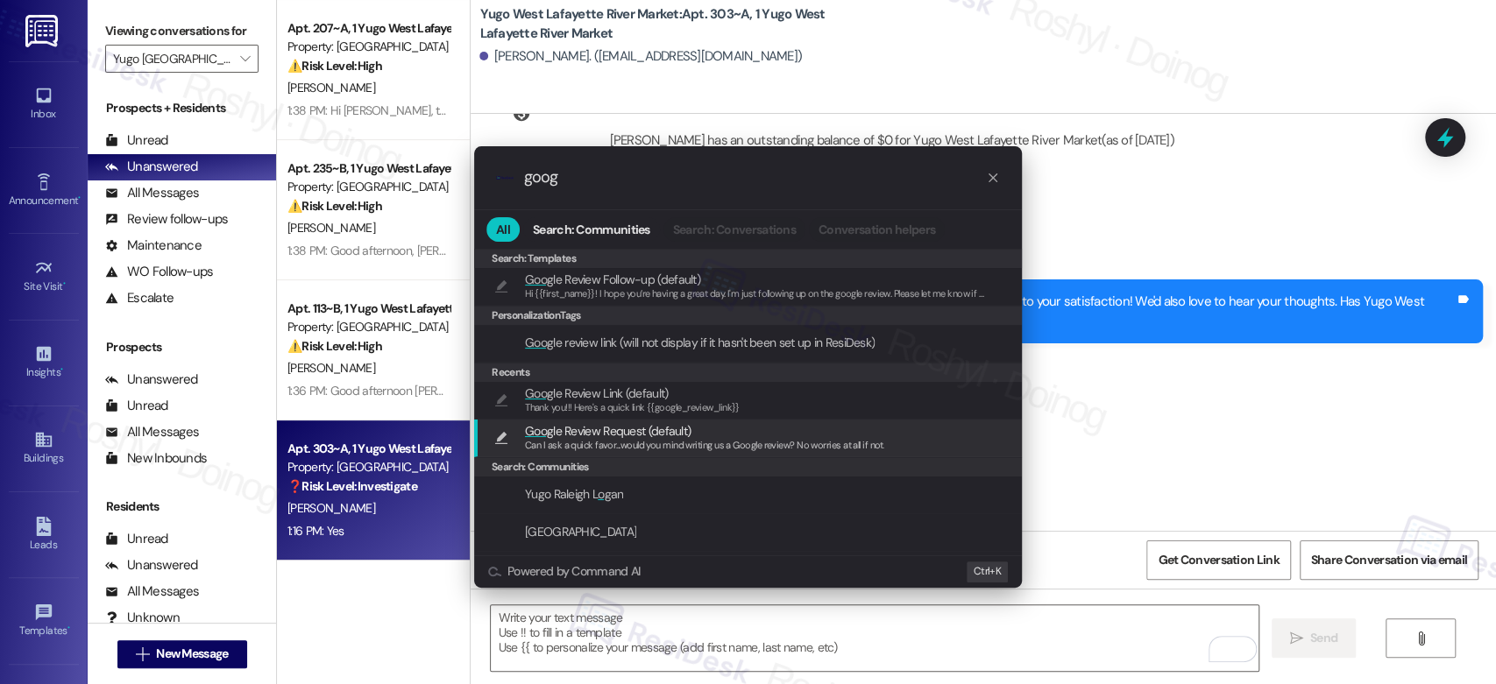
type input "goog"
click at [670, 439] on span "Can I ask a quick favor...would you mind writing us a Google review? No worries…" at bounding box center [704, 445] width 359 height 12
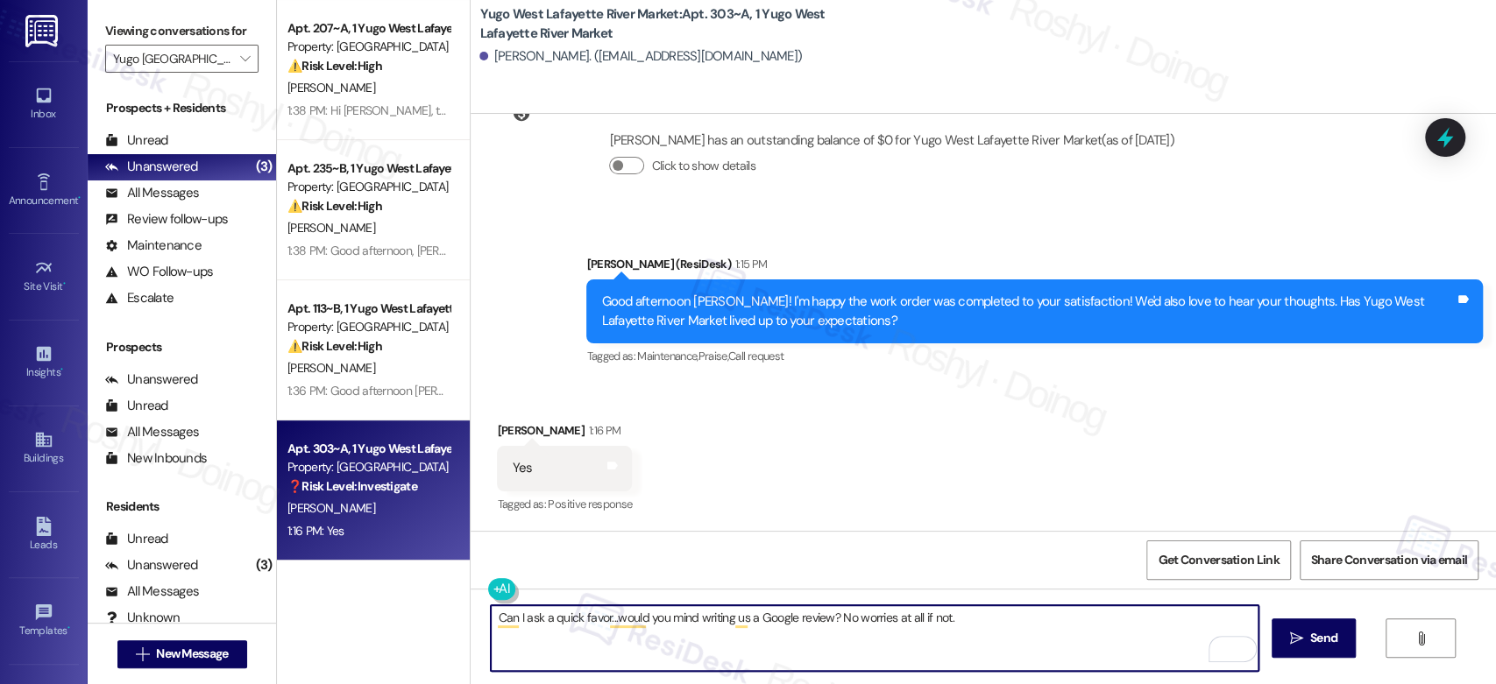
drag, startPoint x: 952, startPoint y: 627, endPoint x: 450, endPoint y: 622, distance: 501.3
click at [450, 622] on div "( 1 ) Apt. 323~B, 1 Yugo West Lafayette River Market Property: Yugo West Lafaye…" at bounding box center [886, 342] width 1219 height 684
paste textarea "That’s great to hear, {{first name}}! Thanks for sharing, we’re so glad {{prope…"
type textarea "That’s great to hear, {{first name}}! Thanks for sharing, we’re so glad {{prope…"
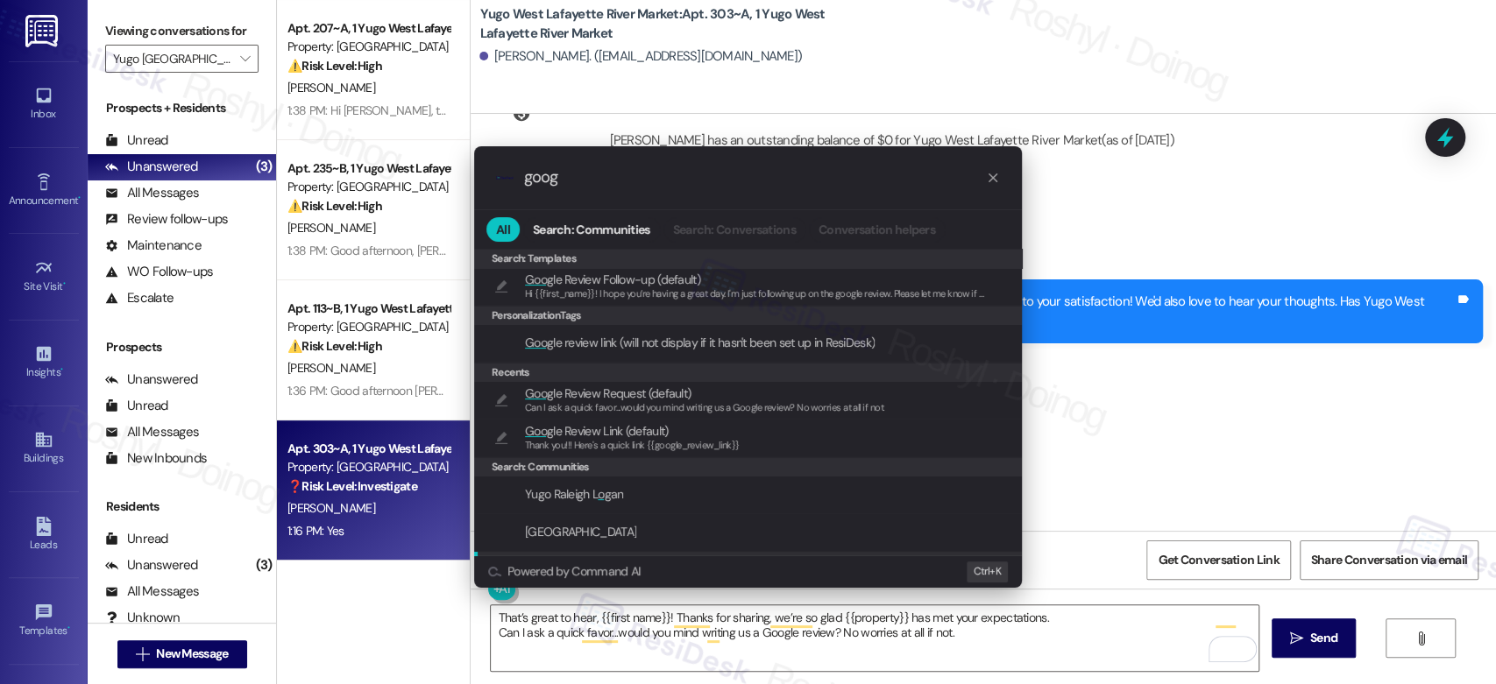
type input "goog"
click at [506, 642] on div ".cls-1{fill:#0a055f;}.cls-2{fill:#0cc4c4;} resideskLogoBlueOrange goog All Sear…" at bounding box center [748, 342] width 1496 height 684
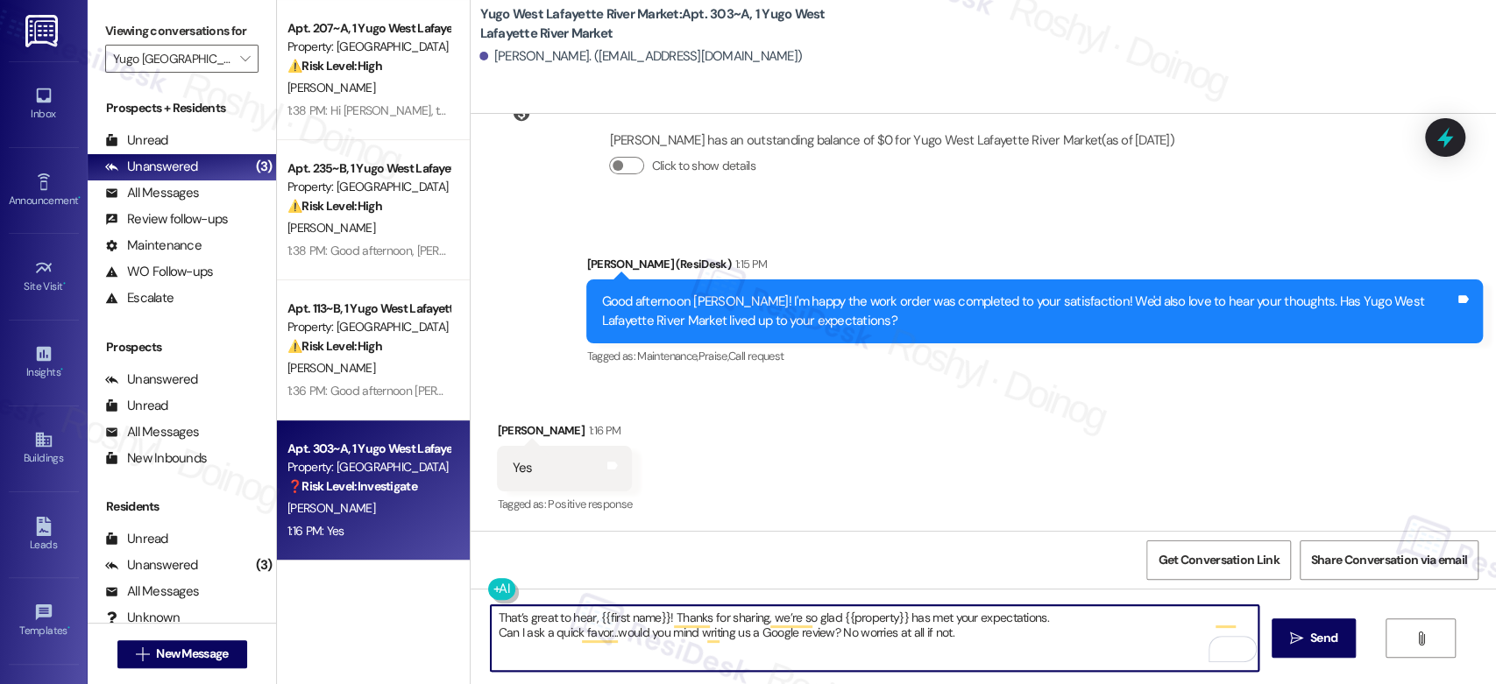
click at [491, 636] on textarea "That’s great to hear, {{first name}}! Thanks for sharing, we’re so glad {{prope…" at bounding box center [874, 639] width 767 height 66
click at [498, 635] on textarea "That’s great to hear, {{first name}}! Thanks for sharing, we’re so glad {{prope…" at bounding box center [874, 639] width 767 height 66
click at [1190, 613] on textarea "That’s great to hear, {{first name}}! Thanks for sharing, we’re so glad {{prope…" at bounding box center [874, 639] width 767 height 66
click at [1203, 617] on textarea "That’s great to hear, {{first name}}! Thanks for sharing, we’re so glad {{prope…" at bounding box center [874, 639] width 767 height 66
click at [1159, 649] on textarea "That’s great to hear, {{first name}}! Thanks for sharing, we’re so glad {{prope…" at bounding box center [874, 639] width 767 height 66
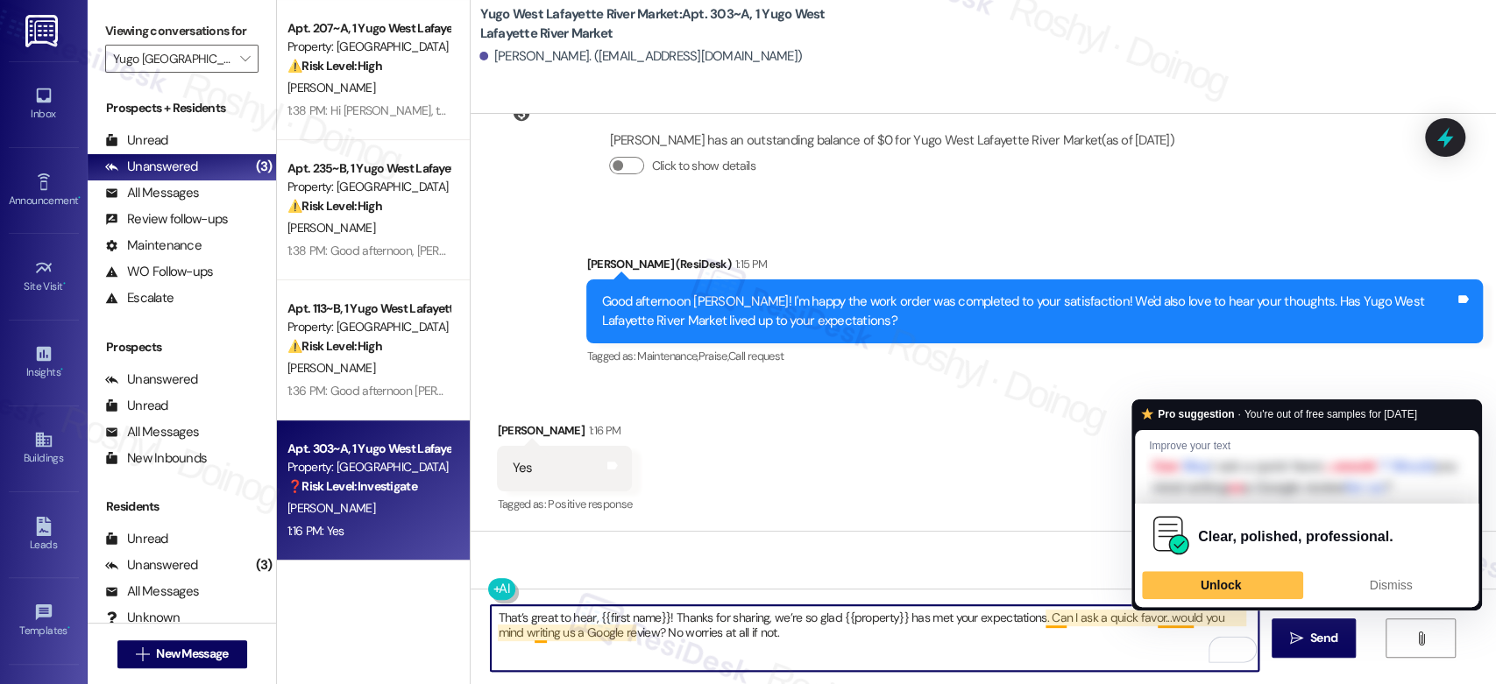
click at [1151, 623] on textarea "That’s great to hear, {{first name}}! Thanks for sharing, we’re so glad {{prope…" at bounding box center [874, 639] width 767 height 66
click at [989, 606] on textarea "That’s great to hear, {{first name}}! Thanks for sharing, we’re so glad {{prope…" at bounding box center [874, 639] width 767 height 66
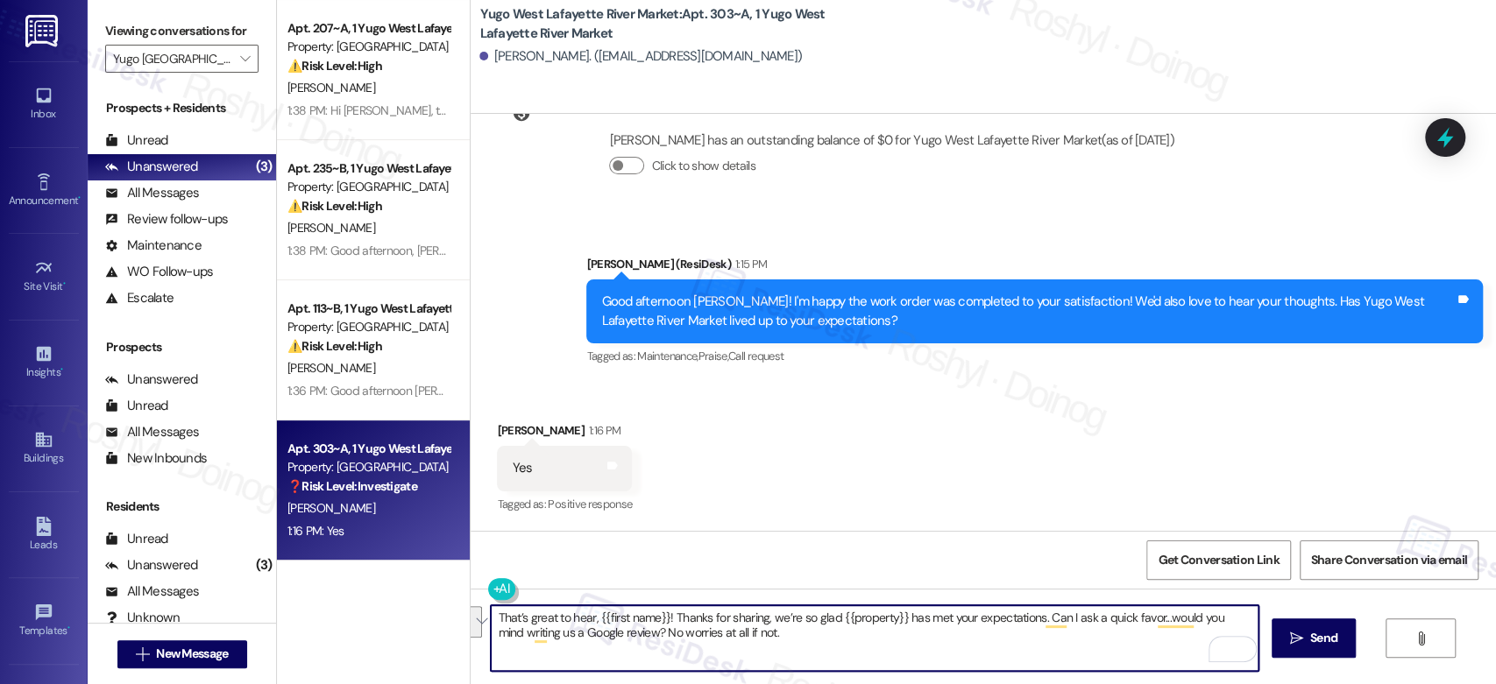
drag, startPoint x: 762, startPoint y: 638, endPoint x: 442, endPoint y: 610, distance: 322.0
click at [442, 610] on div "( 1 ) Apt. 323~B, 1 Yugo West Lafayette River Market Property: Yugo West Lafaye…" at bounding box center [886, 342] width 1219 height 684
type textarea "That’s great to hear, {{first name}}! Thanks for sharing, we’re so glad {{prope…"
click at [1329, 639] on span "Send" at bounding box center [1323, 638] width 27 height 18
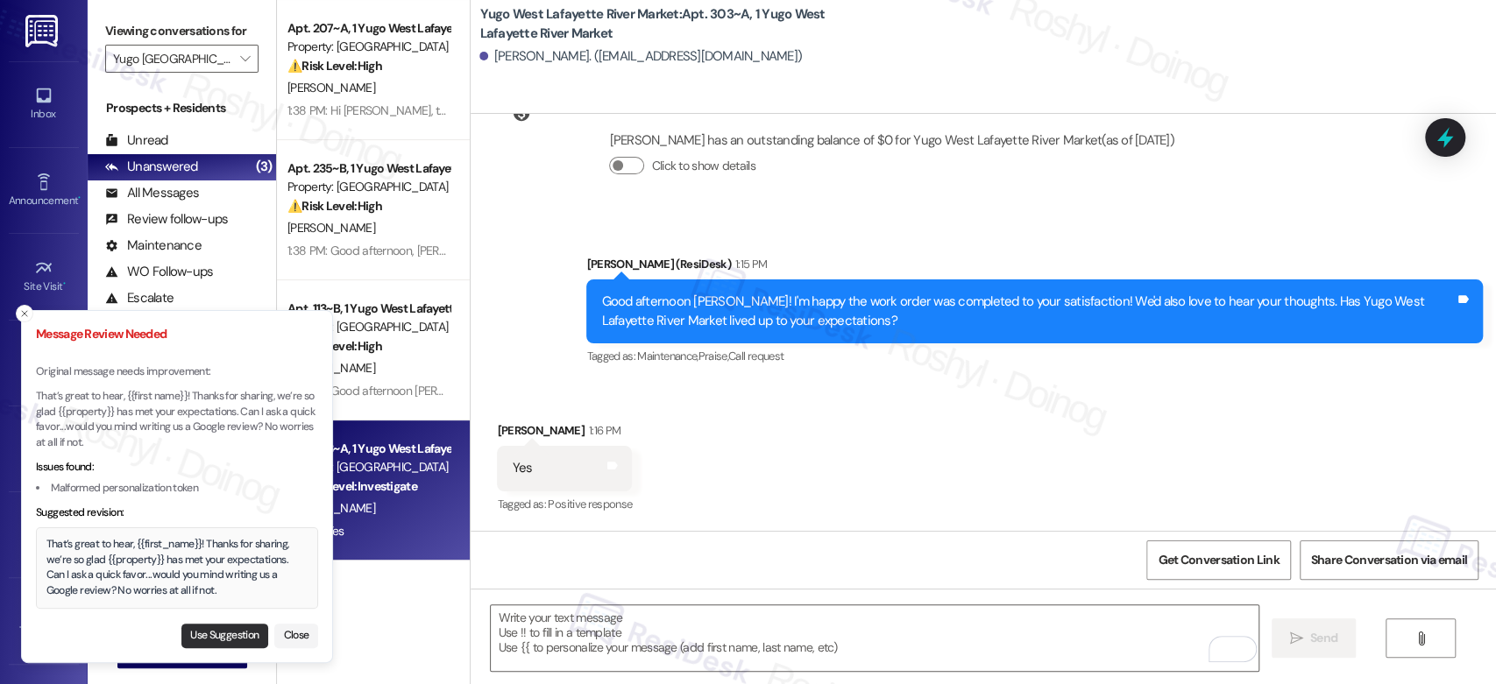
click at [218, 636] on button "Use Suggestion" at bounding box center [224, 636] width 87 height 25
type textarea "That’s great to hear, {{first_name}}! Thanks for sharing, we’re so glad {{prope…"
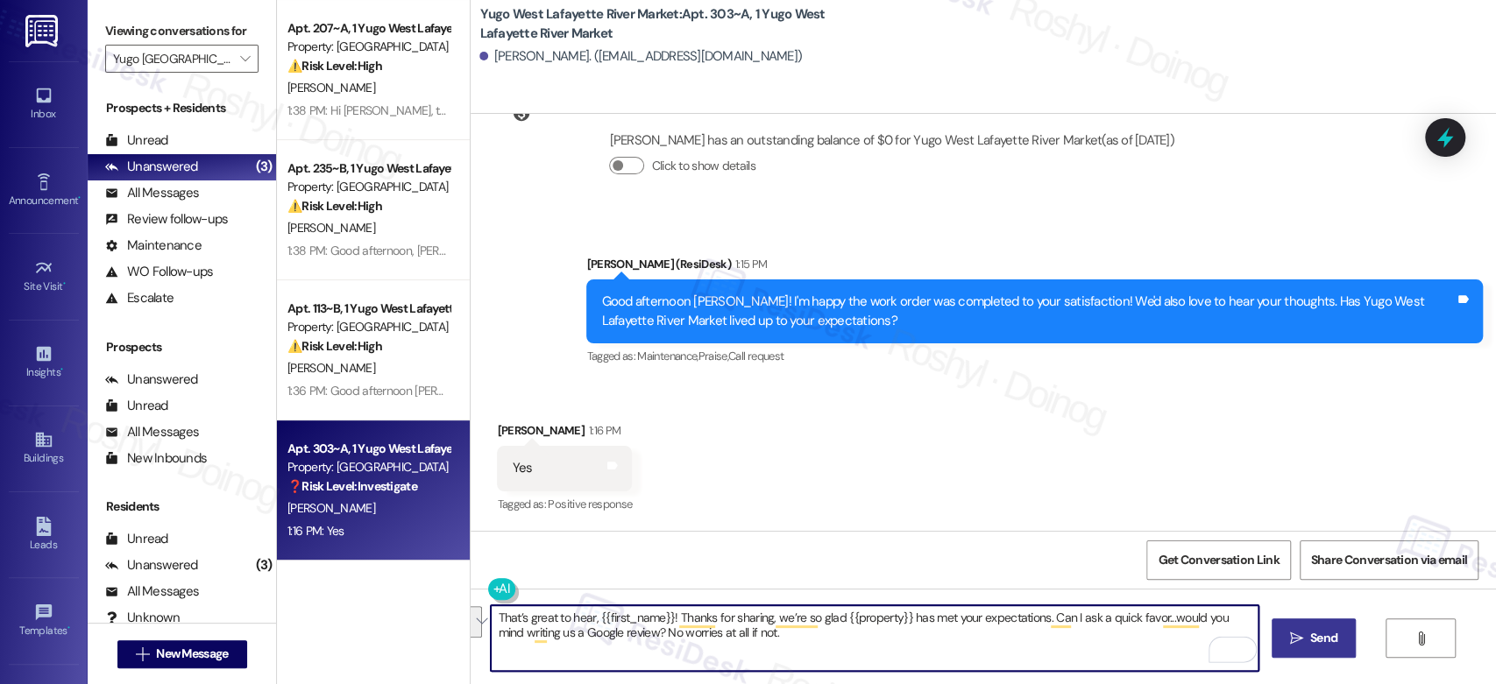
drag, startPoint x: 885, startPoint y: 657, endPoint x: 357, endPoint y: 587, distance: 533.1
click at [357, 587] on div "( 1 ) Apt. 323~B, 1 Yugo West Lafayette River Market Property: Yugo West Lafaye…" at bounding box center [886, 342] width 1219 height 684
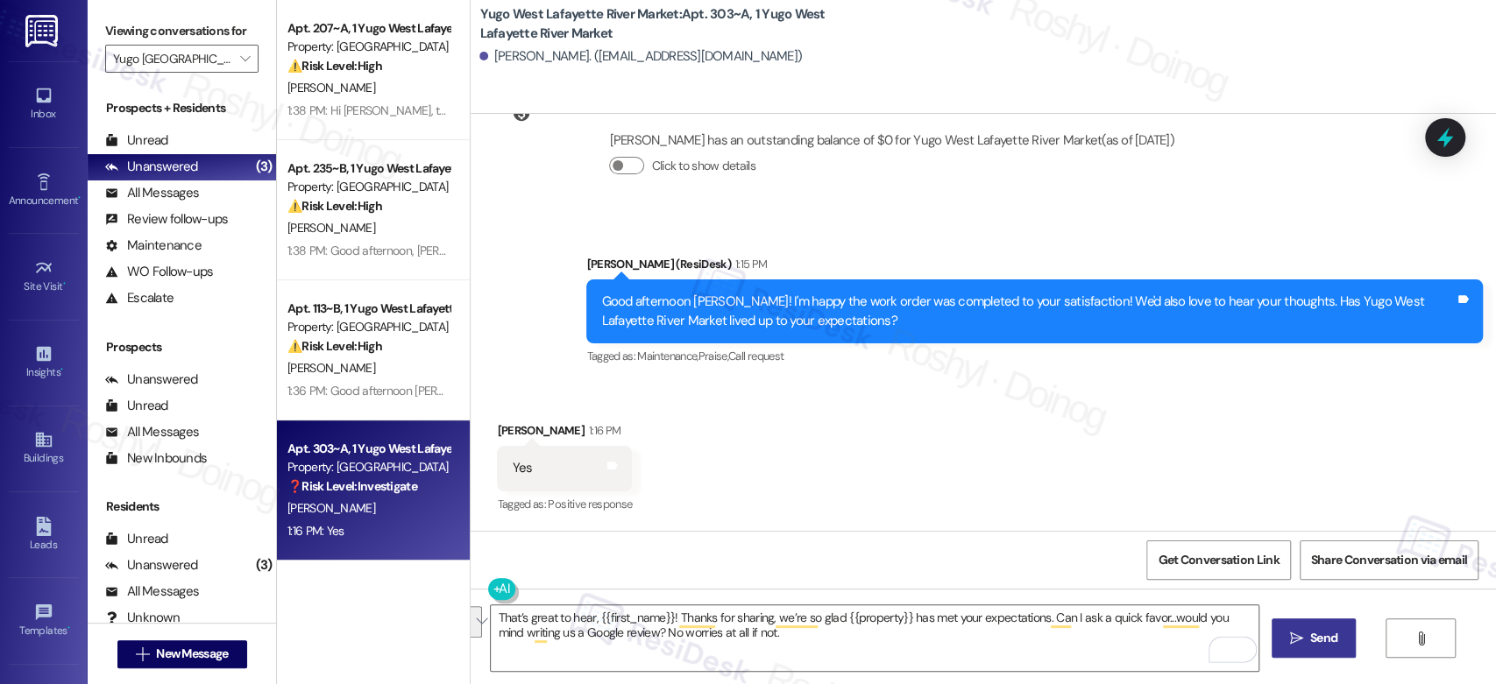
click at [1300, 632] on icon "" at bounding box center [1296, 639] width 13 height 14
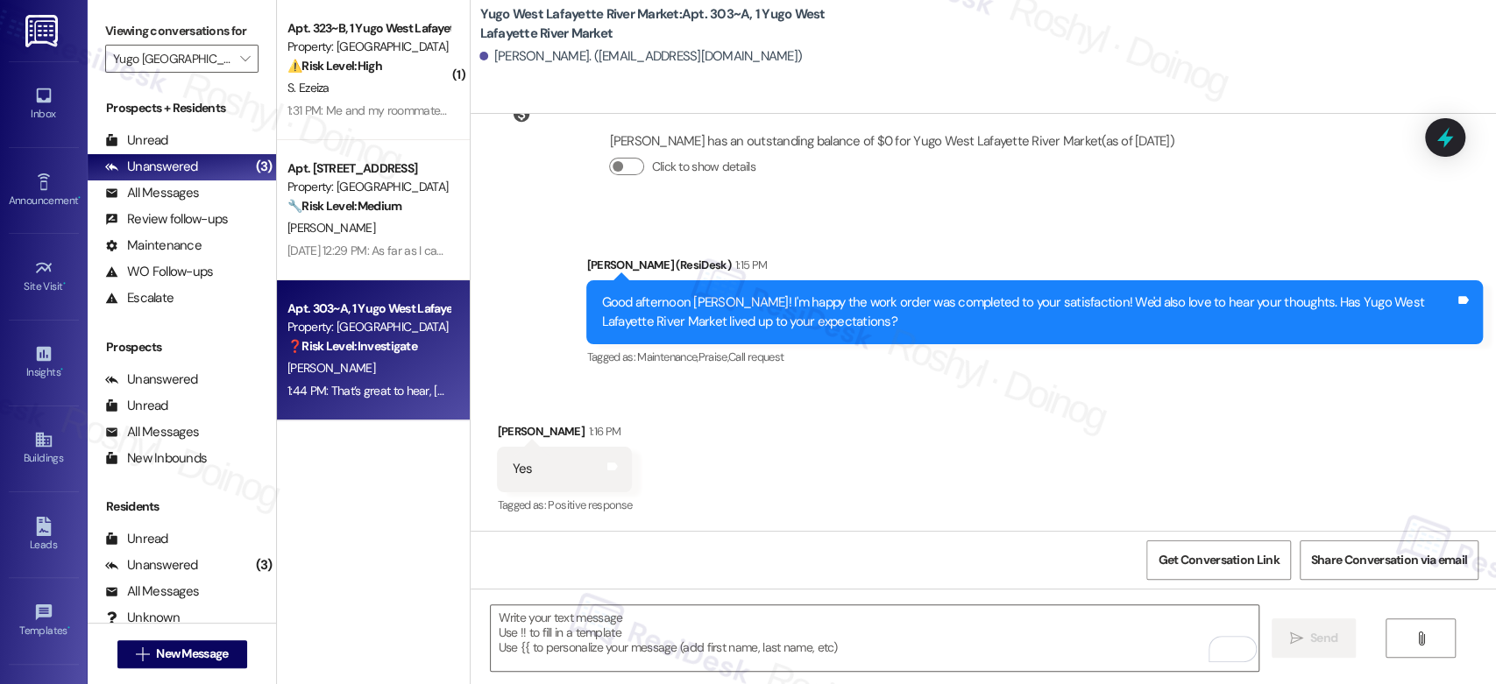
scroll to position [2322, 0]
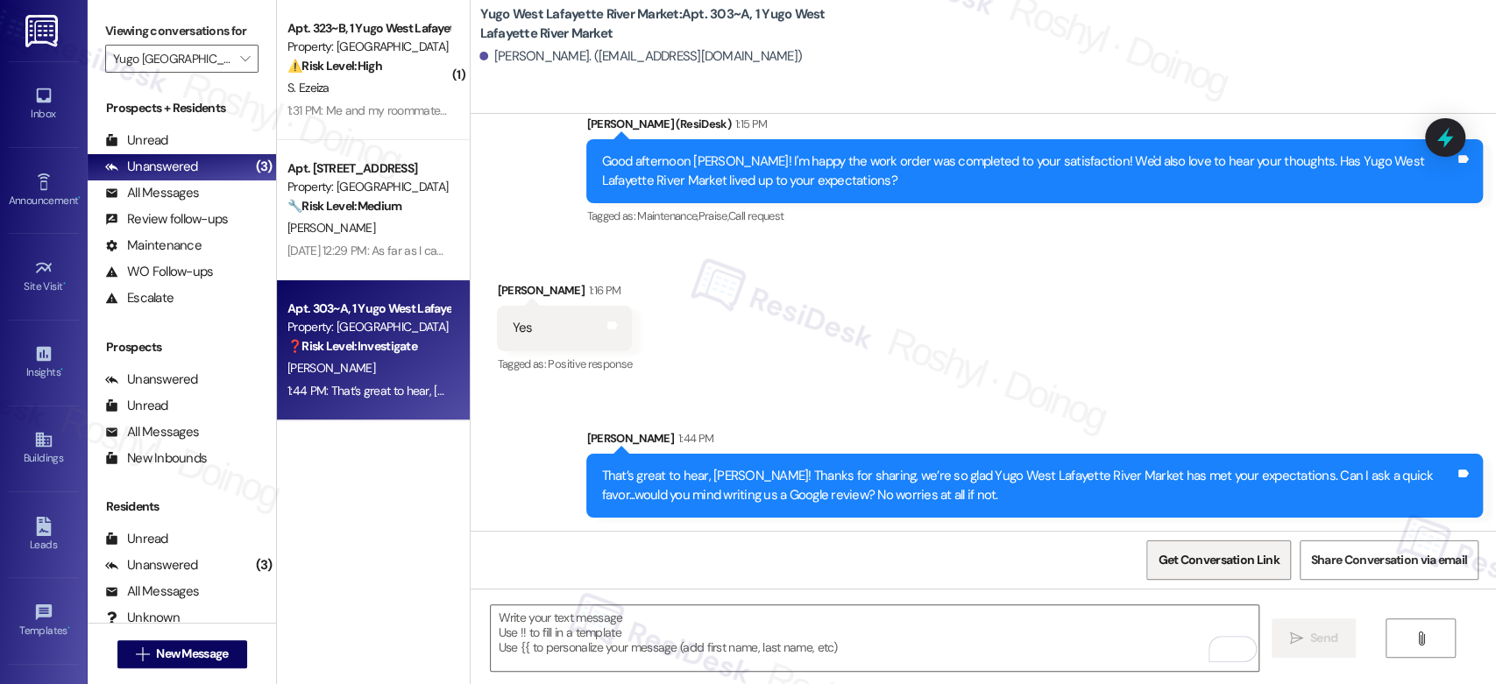
click at [1192, 555] on span "Get Conversation Link" at bounding box center [1218, 560] width 121 height 18
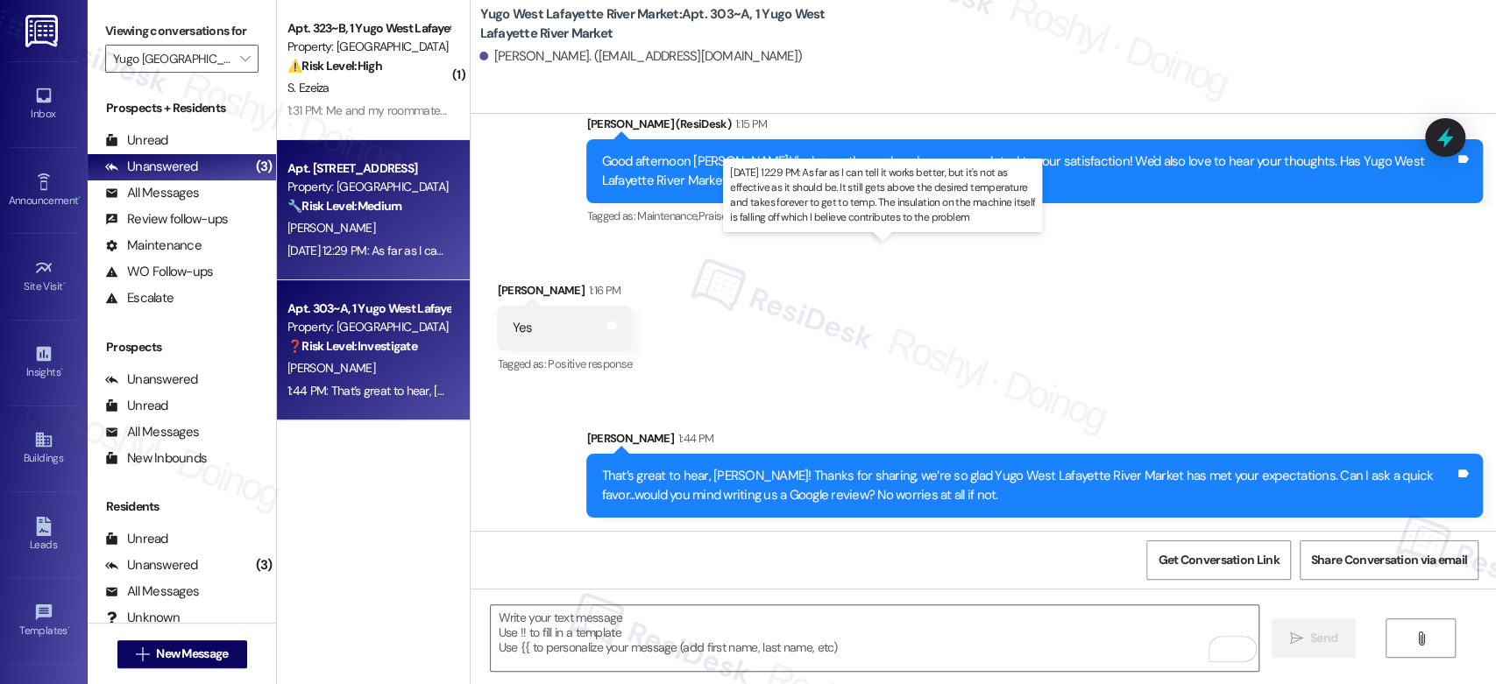
click at [351, 258] on div "Sep 12, 2025 at 12:29 PM: As far as I can tell it works better, but it's not as…" at bounding box center [930, 251] width 1287 height 16
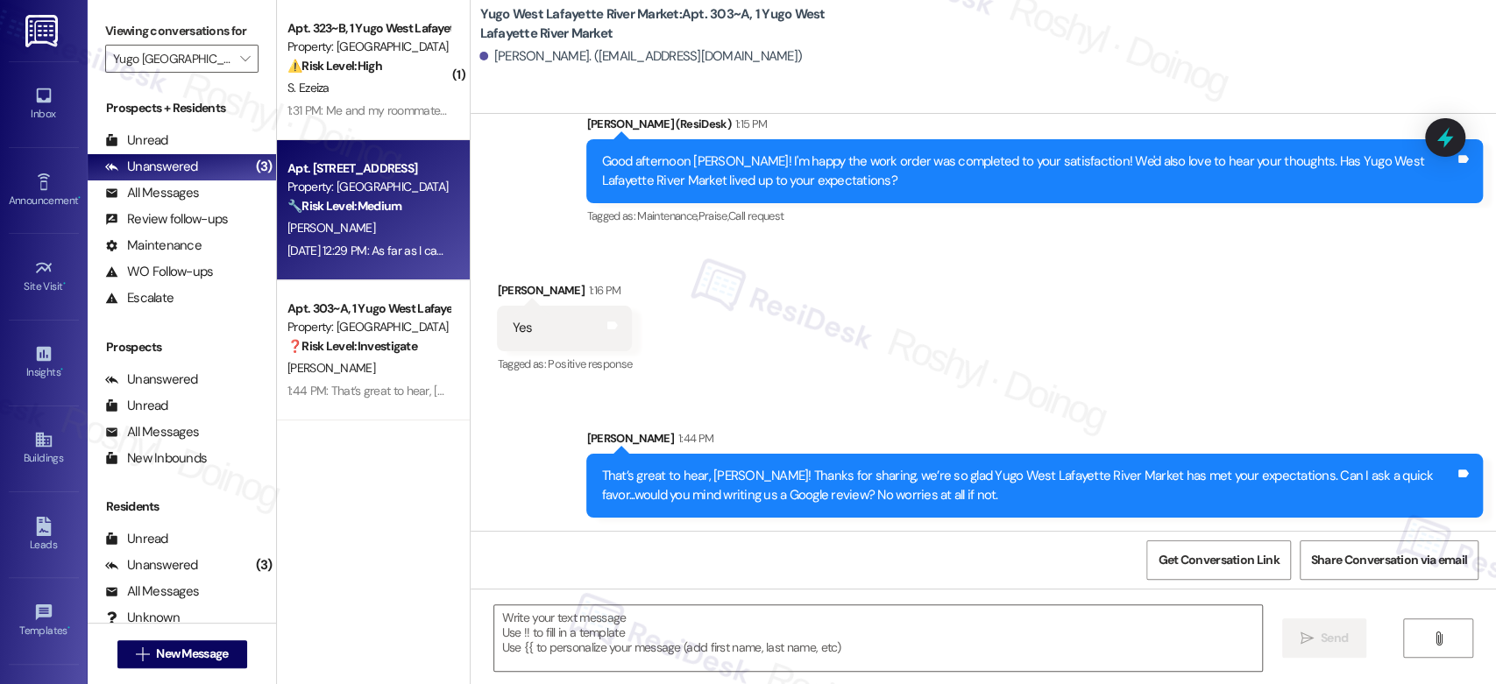
type textarea "Fetching suggested responses. Please feel free to read through the conversation…"
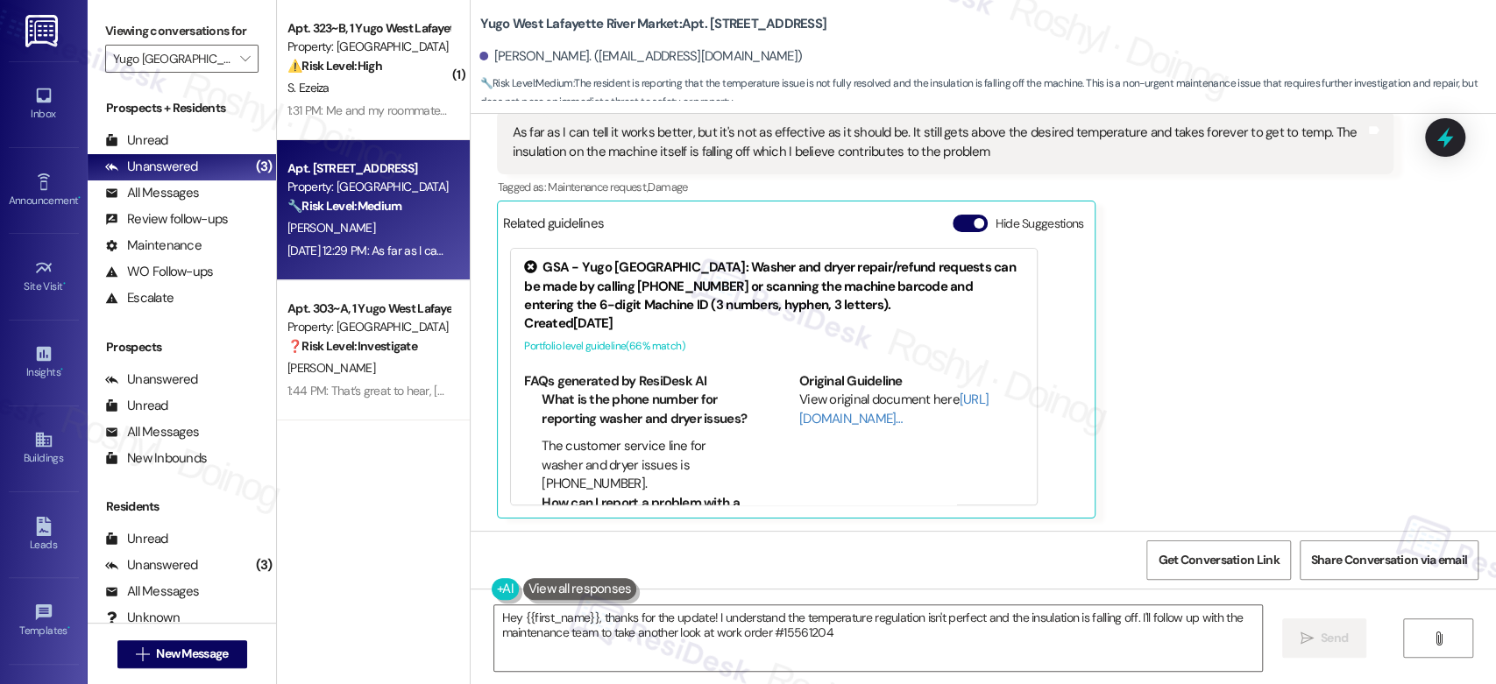
type textarea "Hey {{first_name}}, thanks for the update! I understand the temperature regulat…"
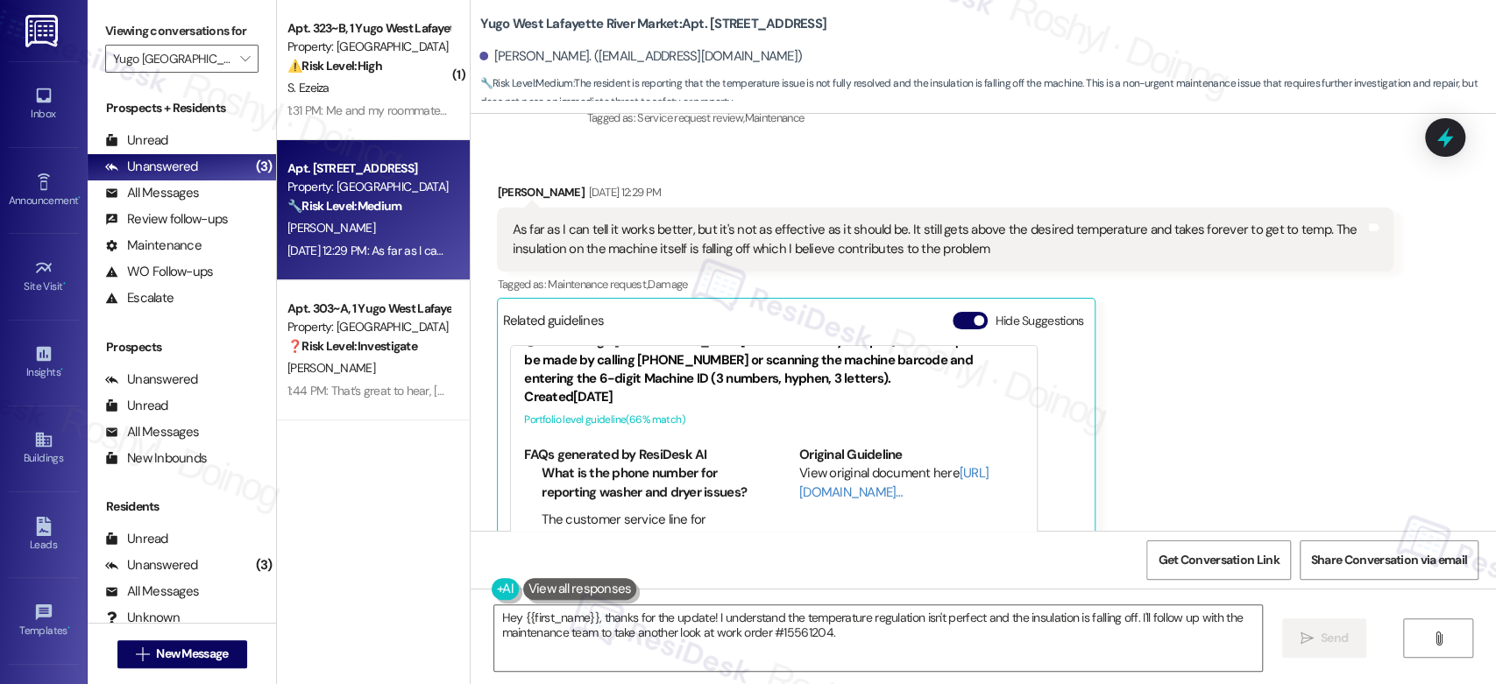
scroll to position [1015, 0]
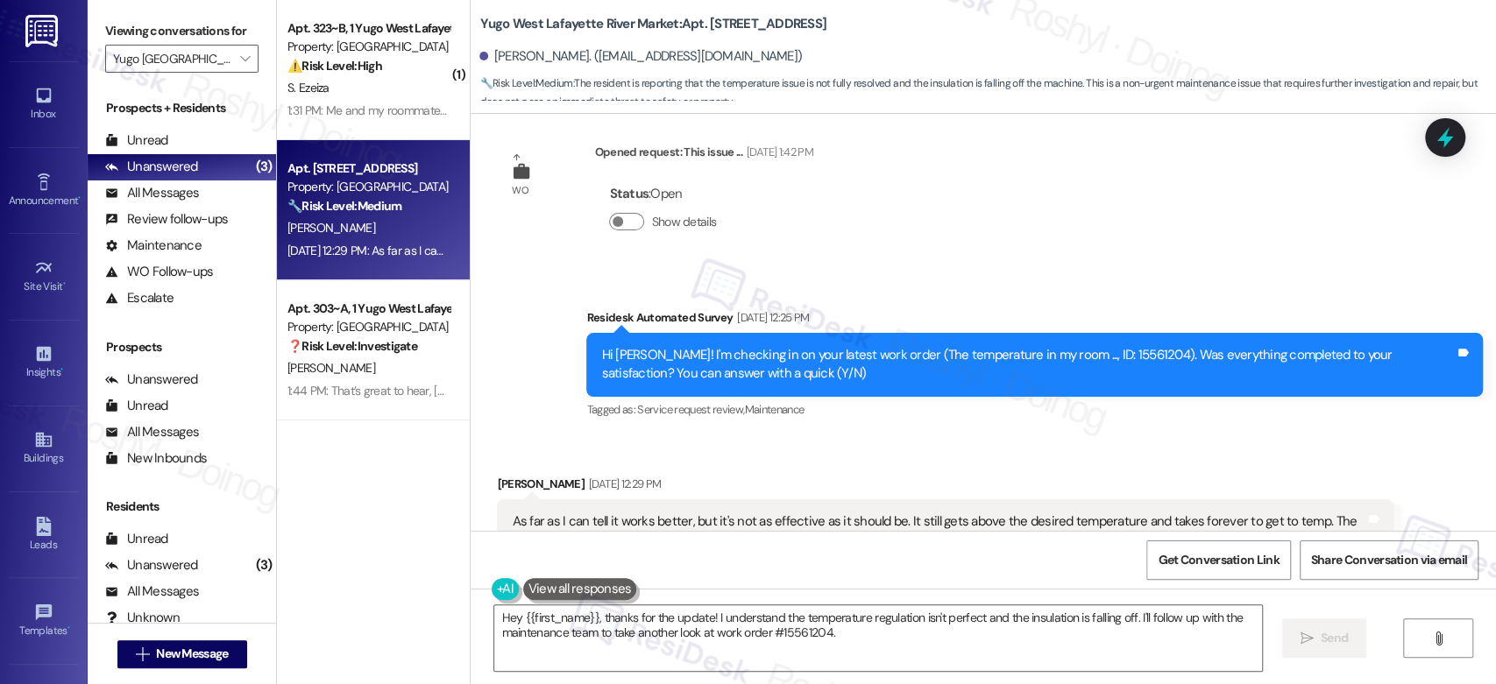
click at [993, 486] on div "Gabriel Killion Sep 12, 2025 at 12:29 PM" at bounding box center [945, 487] width 897 height 25
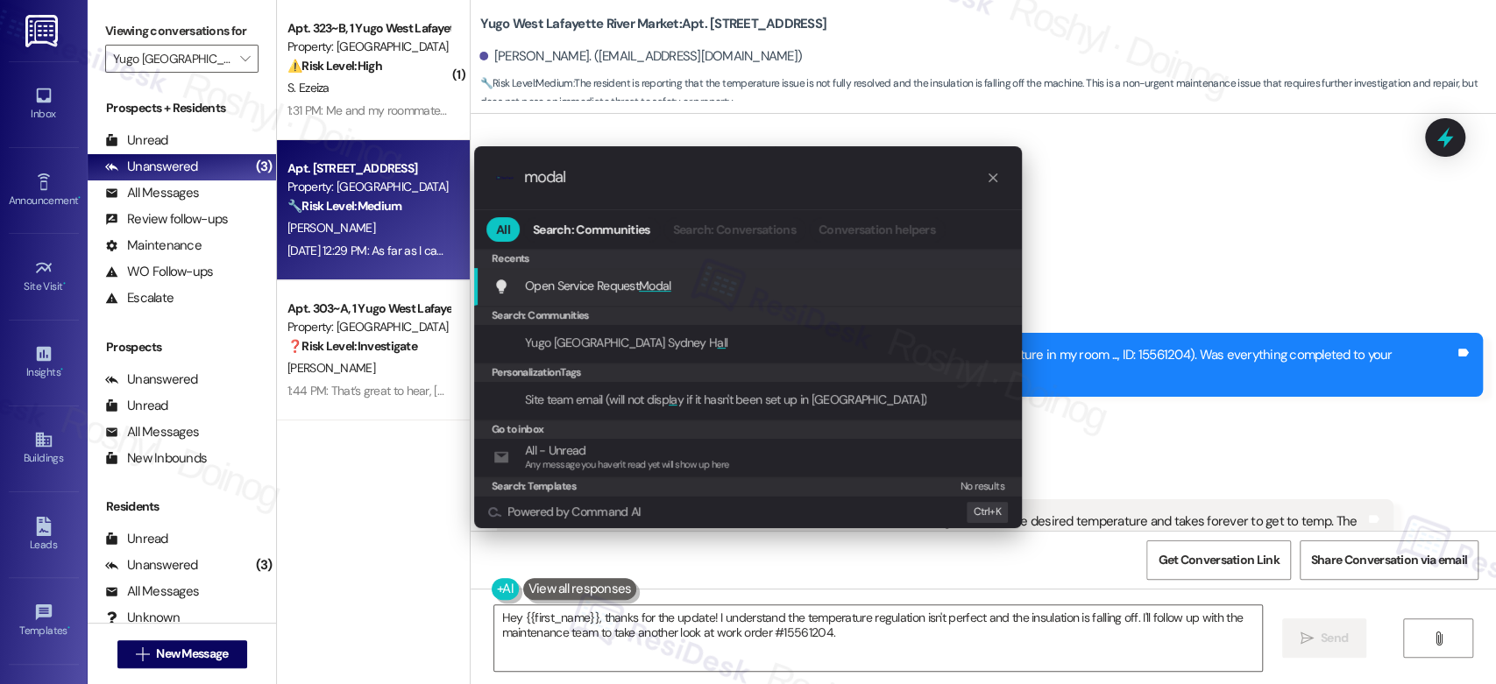
type input "modal"
click at [831, 280] on div "Open Service Request Modal Add shortcut" at bounding box center [749, 285] width 513 height 19
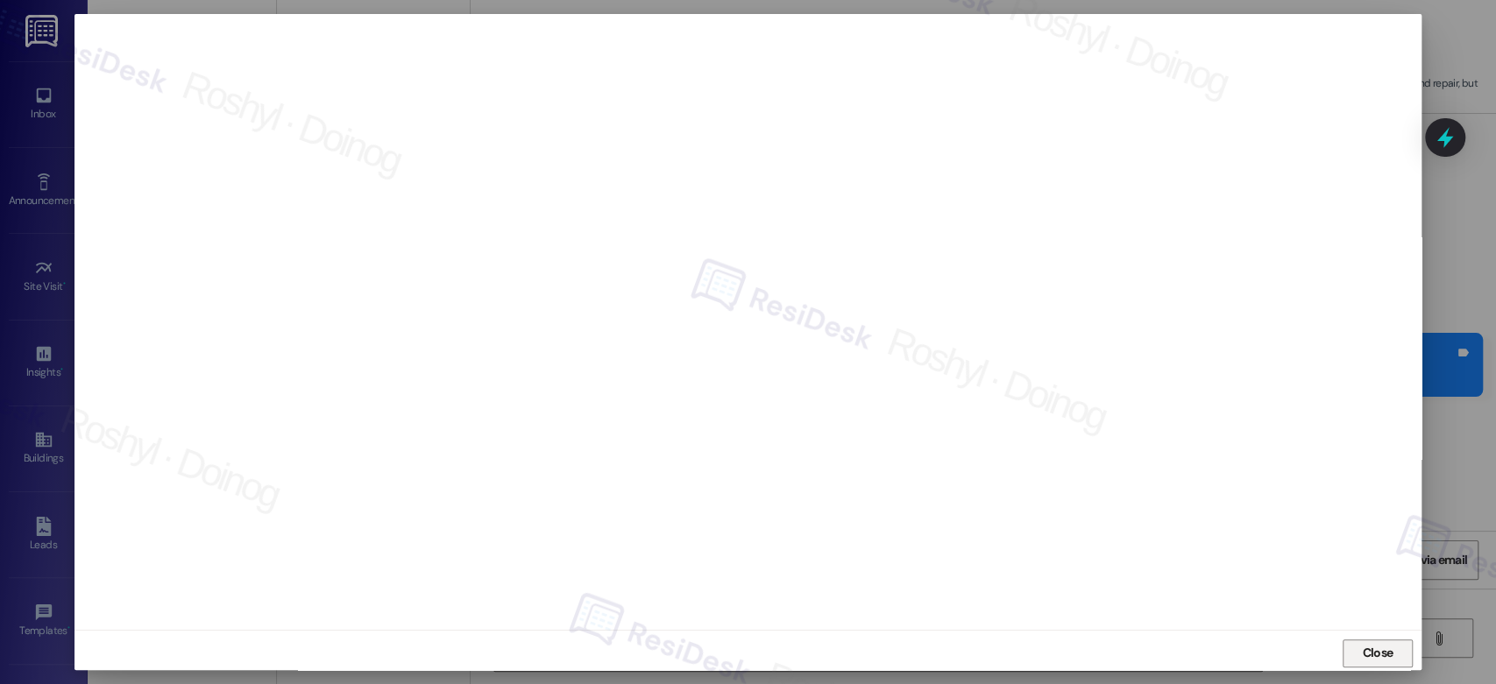
click at [1381, 649] on span "Close" at bounding box center [1377, 653] width 31 height 18
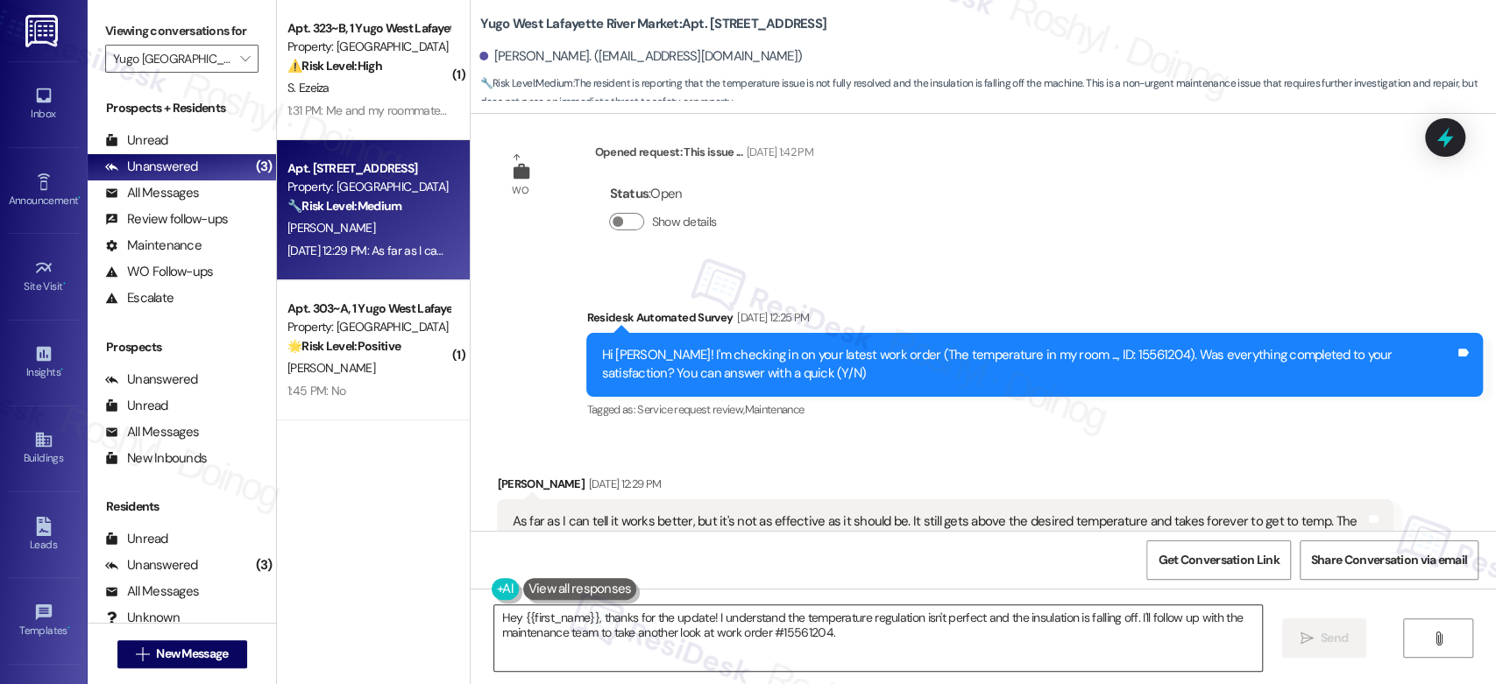
click at [901, 627] on textarea "Hey {{first_name}}, thanks for the update! I understand the temperature regulat…" at bounding box center [877, 639] width 767 height 66
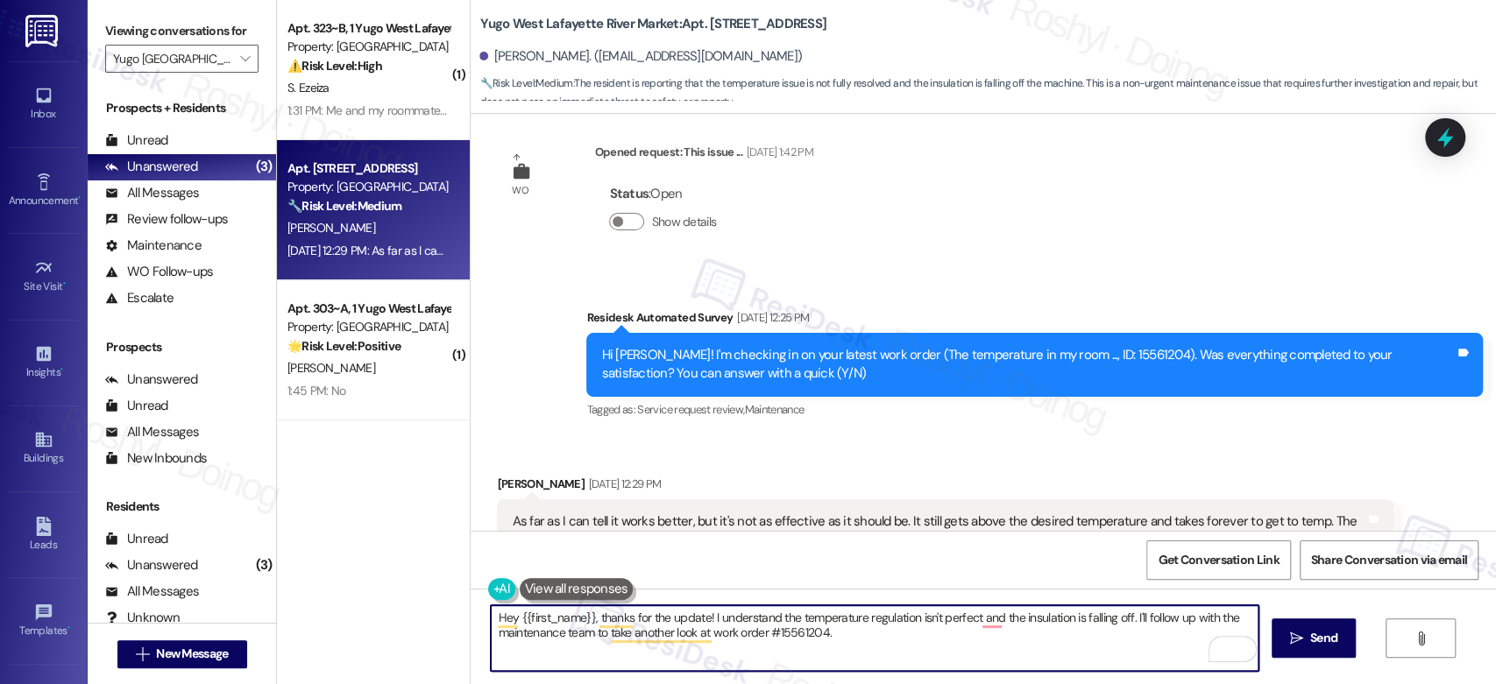
click at [0, 230] on div "Inbox Go to Inbox Announcement • Send A Text Announcement Site Visit • Go to Si…" at bounding box center [44, 342] width 88 height 684
click at [835, 634] on textarea "Hey {{first_name}}, thanks for the update! I understand the temperature regulat…" at bounding box center [874, 639] width 767 height 66
click at [982, 607] on textarea "Hey {{first_name}}, thanks for the update! I understand the temperature regulat…" at bounding box center [874, 639] width 767 height 66
click at [975, 620] on textarea "Hey {{first_name}}, thanks for the update! I understand the temperature regulat…" at bounding box center [874, 639] width 767 height 66
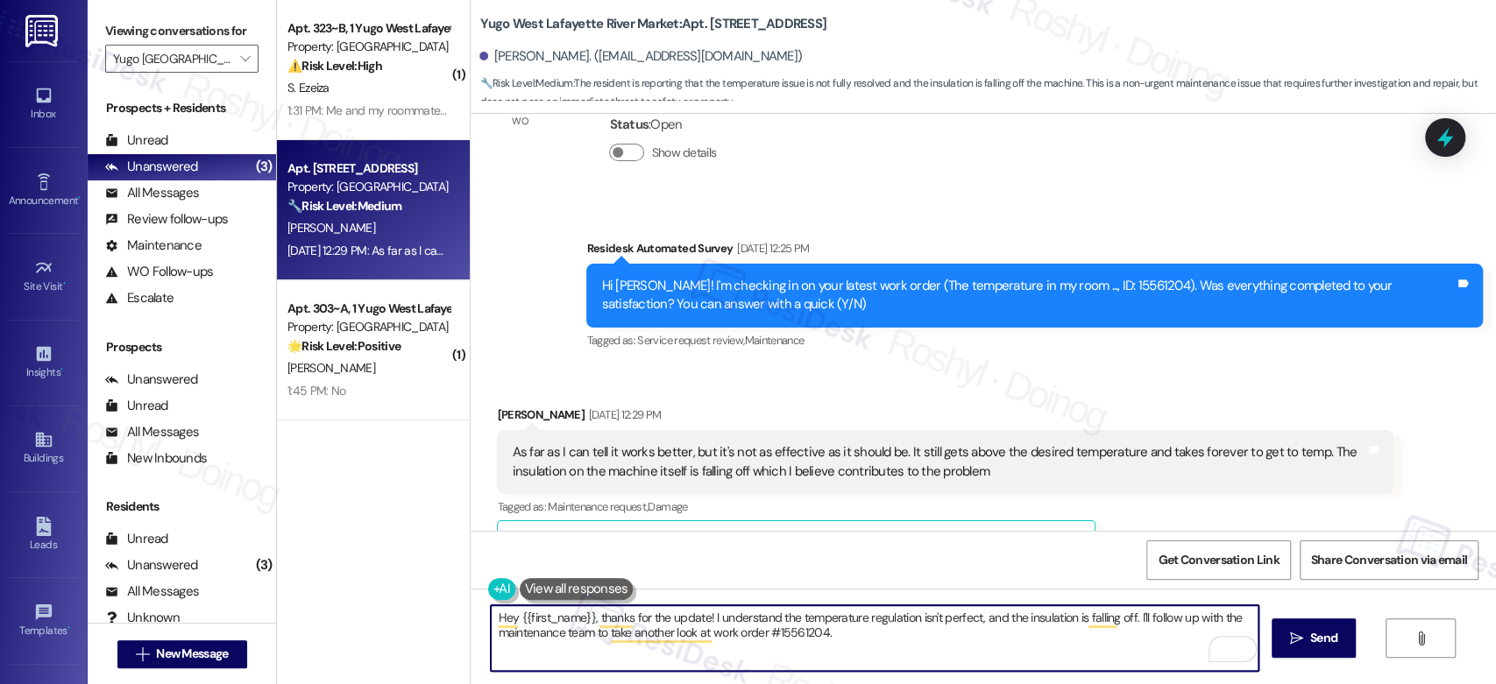
scroll to position [1080, 0]
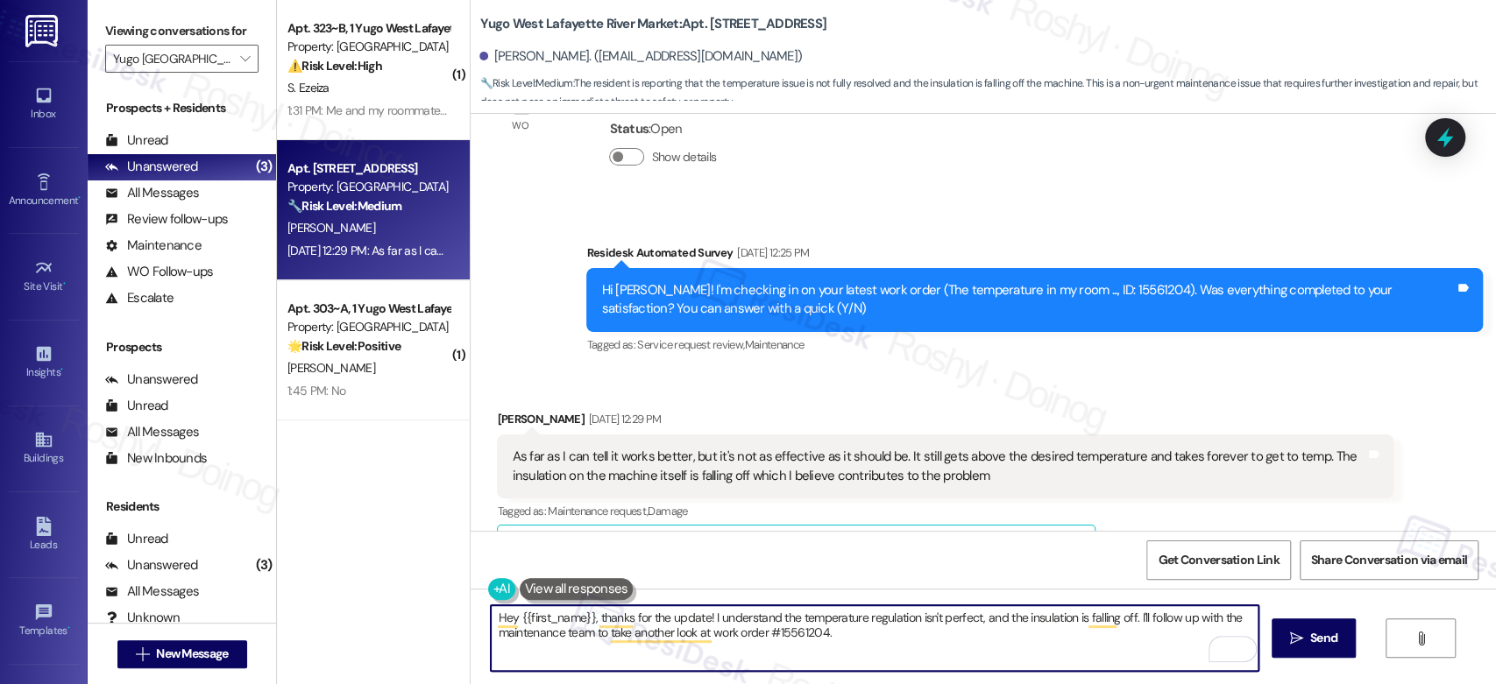
type textarea "Hey {{first_name}}, thanks for the update! I understand the temperature regulat…"
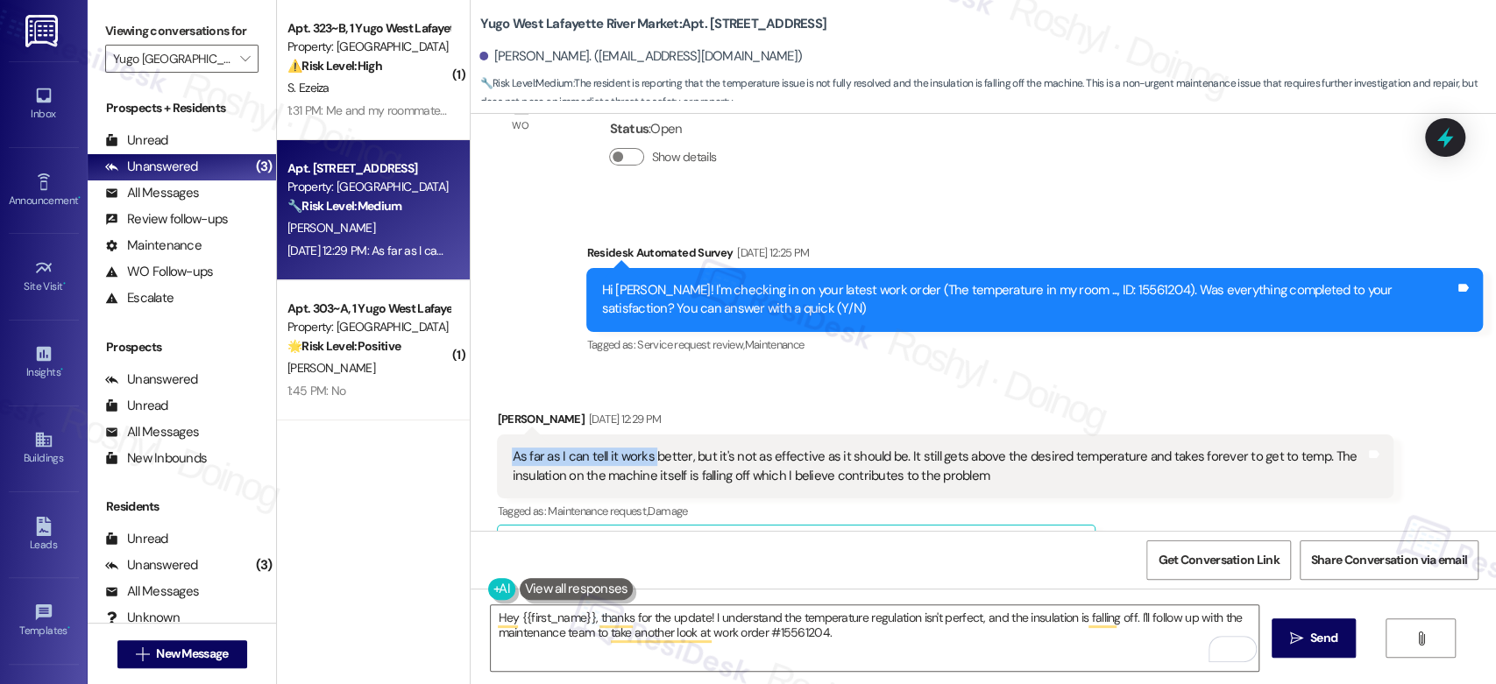
drag, startPoint x: 495, startPoint y: 464, endPoint x: 643, endPoint y: 461, distance: 148.1
click at [643, 461] on div "As far as I can tell it works better, but it's not as effective as it should be…" at bounding box center [945, 467] width 897 height 64
click at [719, 463] on div "As far as I can tell it works better, but it's not as effective as it should be…" at bounding box center [939, 467] width 854 height 38
drag, startPoint x: 717, startPoint y: 463, endPoint x: 819, endPoint y: 462, distance: 101.7
click at [819, 462] on div "As far as I can tell it works better, but it's not as effective as it should be…" at bounding box center [939, 467] width 854 height 38
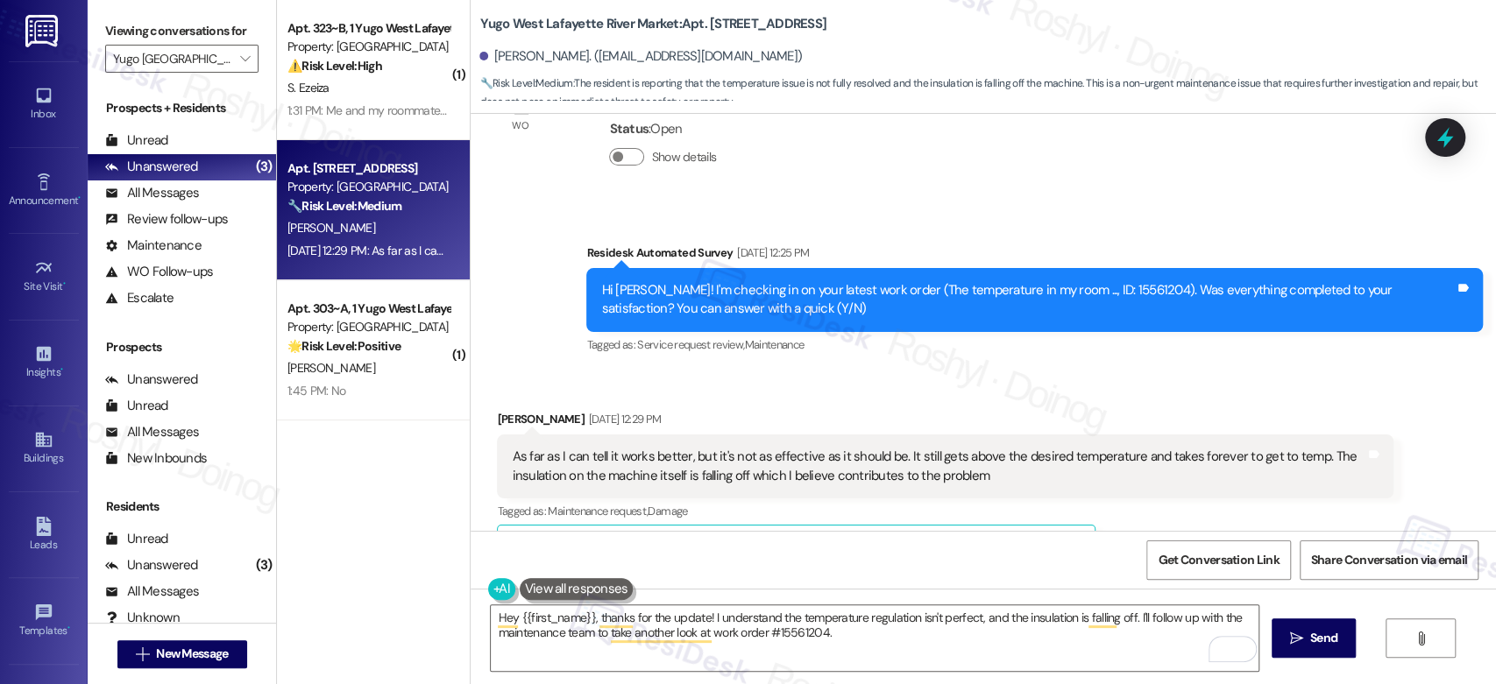
click at [960, 417] on div "Gabriel Killion Sep 12, 2025 at 12:29 PM" at bounding box center [945, 422] width 897 height 25
drag, startPoint x: 1088, startPoint y: 287, endPoint x: 1110, endPoint y: 287, distance: 22.8
click at [1110, 287] on div "Hi Gabriel! I'm checking in on your latest work order (The temperature in my ro…" at bounding box center [1028, 300] width 854 height 38
click at [1023, 379] on div "Received via SMS Gabriel Killion Sep 12, 2025 at 12:29 PM As far as I can tell …" at bounding box center [983, 614] width 1025 height 486
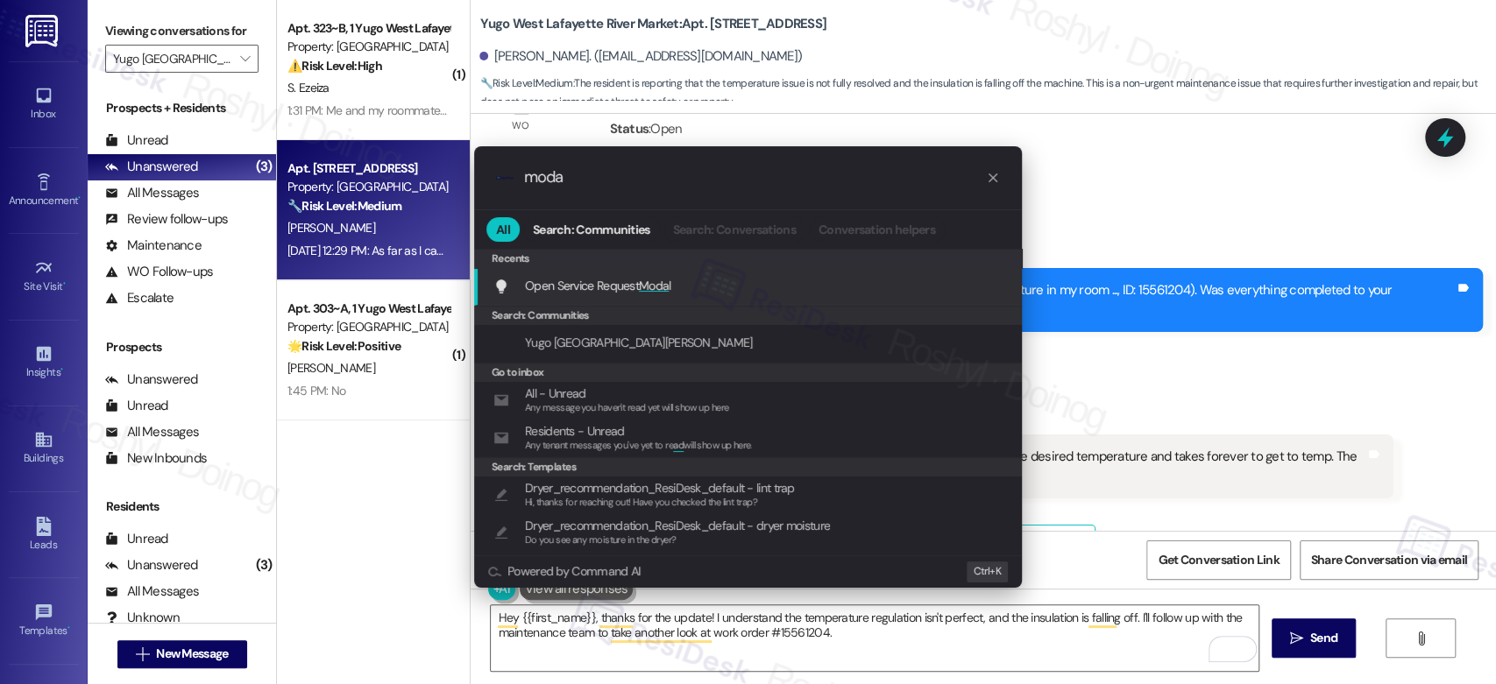
type input "moda"
click at [733, 299] on div "Open Service Request Moda l Add shortcut" at bounding box center [748, 287] width 548 height 38
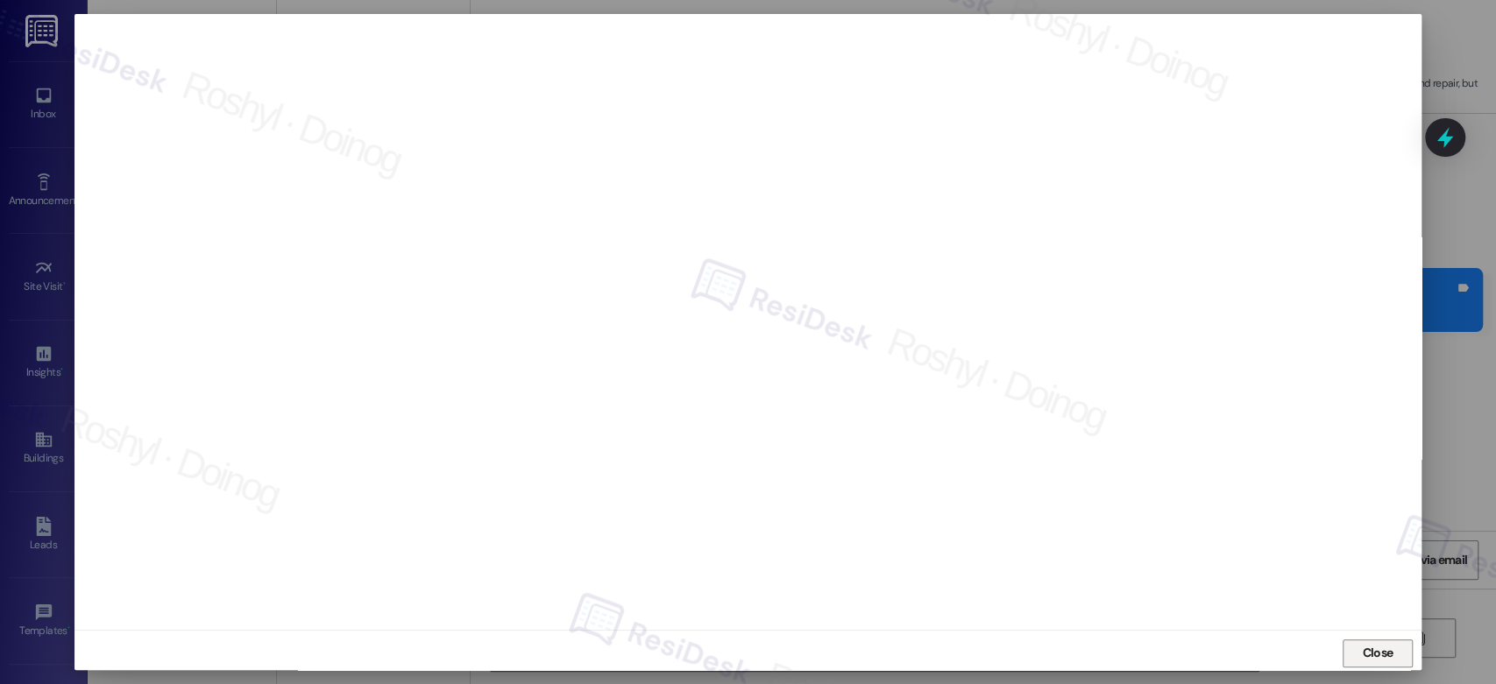
click at [1354, 643] on button "Close" at bounding box center [1378, 654] width 70 height 28
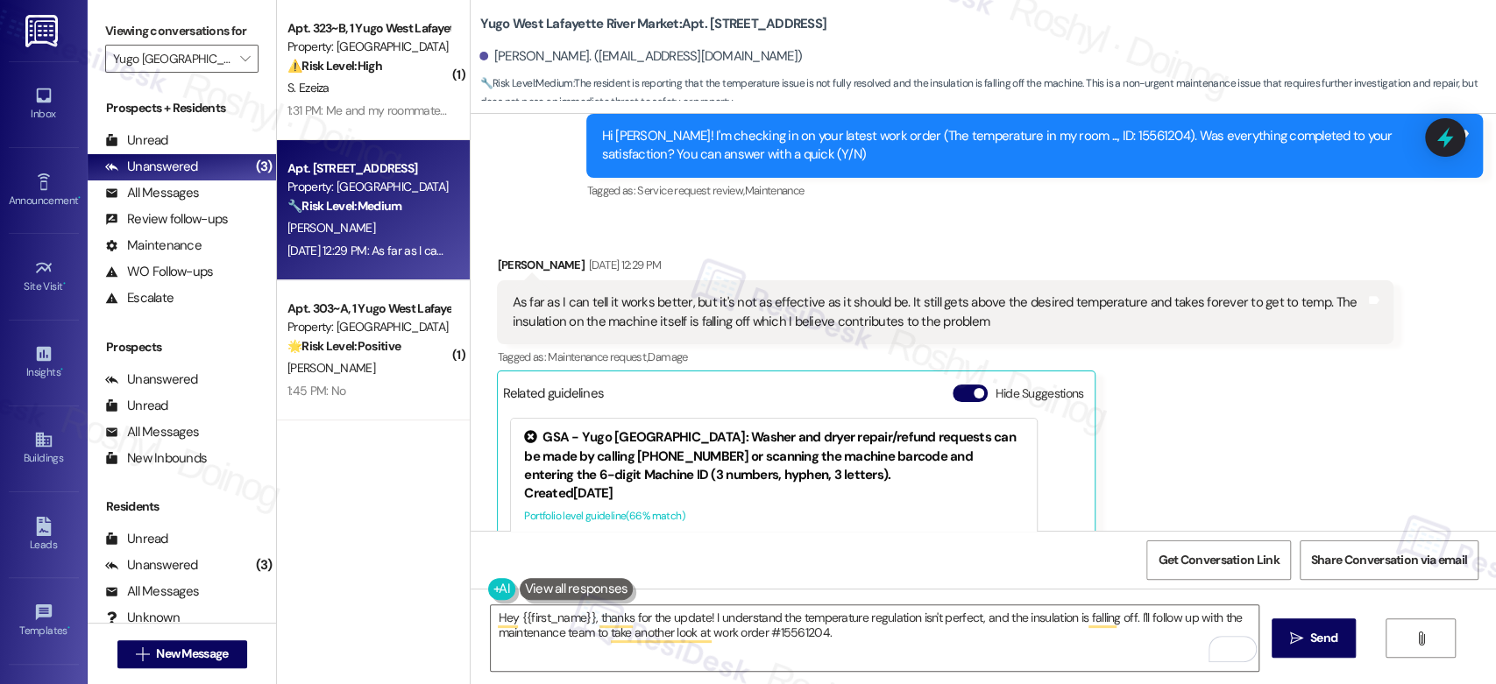
scroll to position [1274, 0]
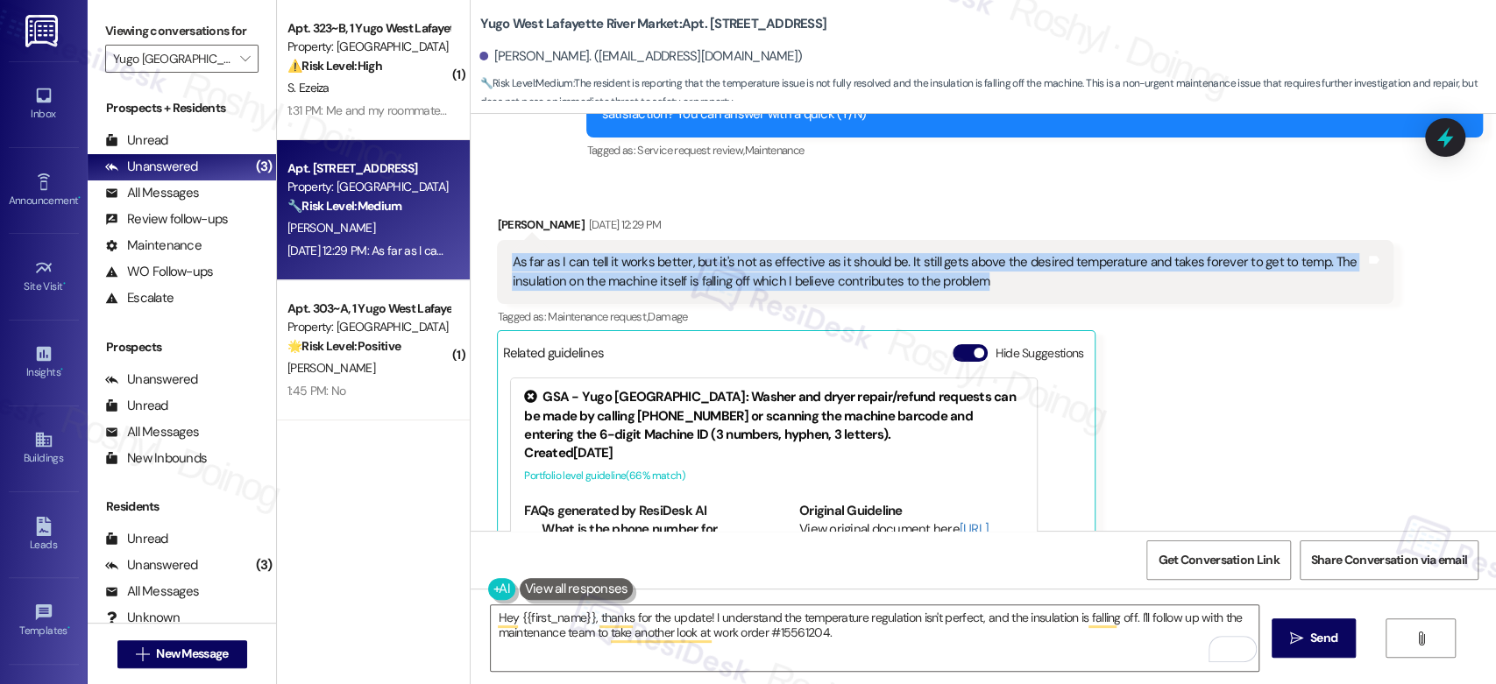
drag, startPoint x: 977, startPoint y: 282, endPoint x: 497, endPoint y: 265, distance: 480.6
click at [497, 265] on div "As far as I can tell it works better, but it's not as effective as it should be…" at bounding box center [945, 272] width 897 height 64
copy div "As far as I can tell it works better, but it's not as effective as it should be…"
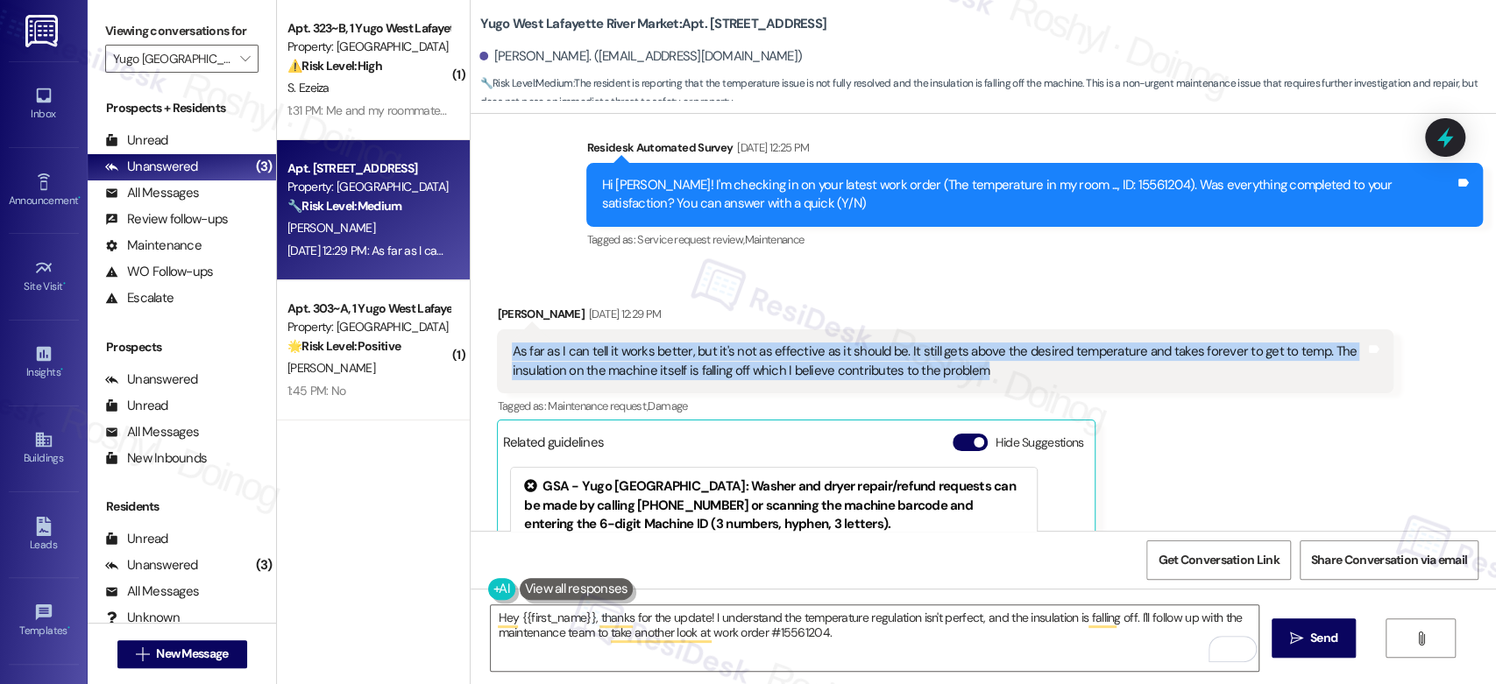
scroll to position [1080, 0]
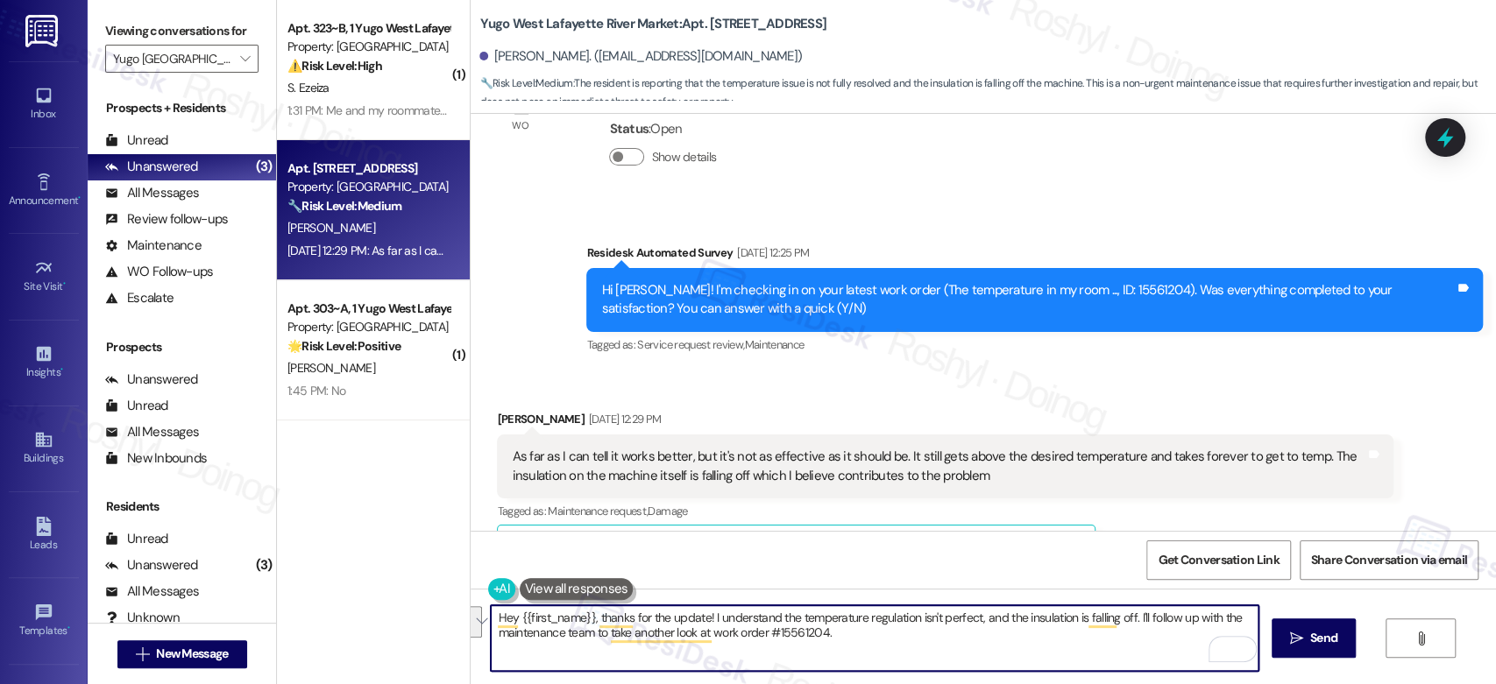
drag, startPoint x: 873, startPoint y: 645, endPoint x: 478, endPoint y: 615, distance: 395.5
click at [478, 615] on div "Hey {{first_name}}, thanks for the update! I understand the temperature regulat…" at bounding box center [983, 654] width 1025 height 131
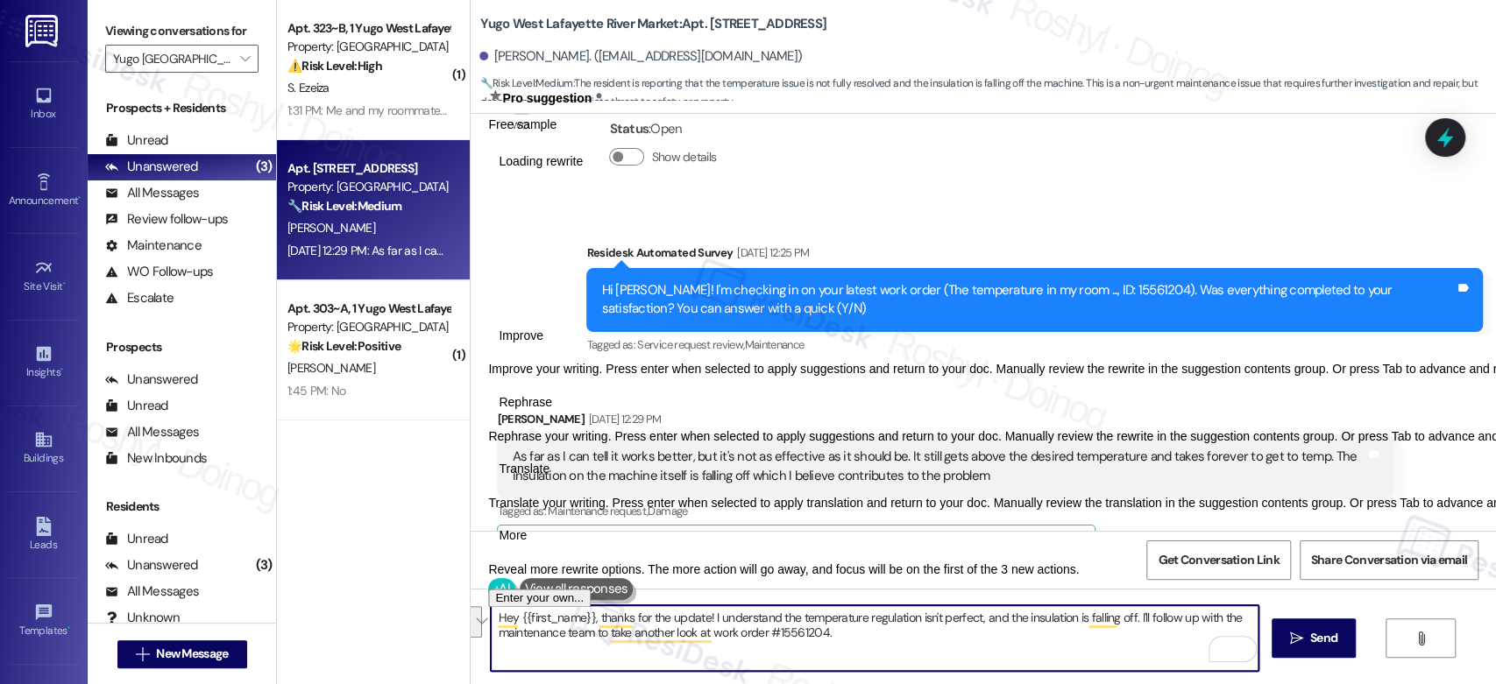
paste textarea "i, thank you for sharing these details. I understand it’s concerning that the m…"
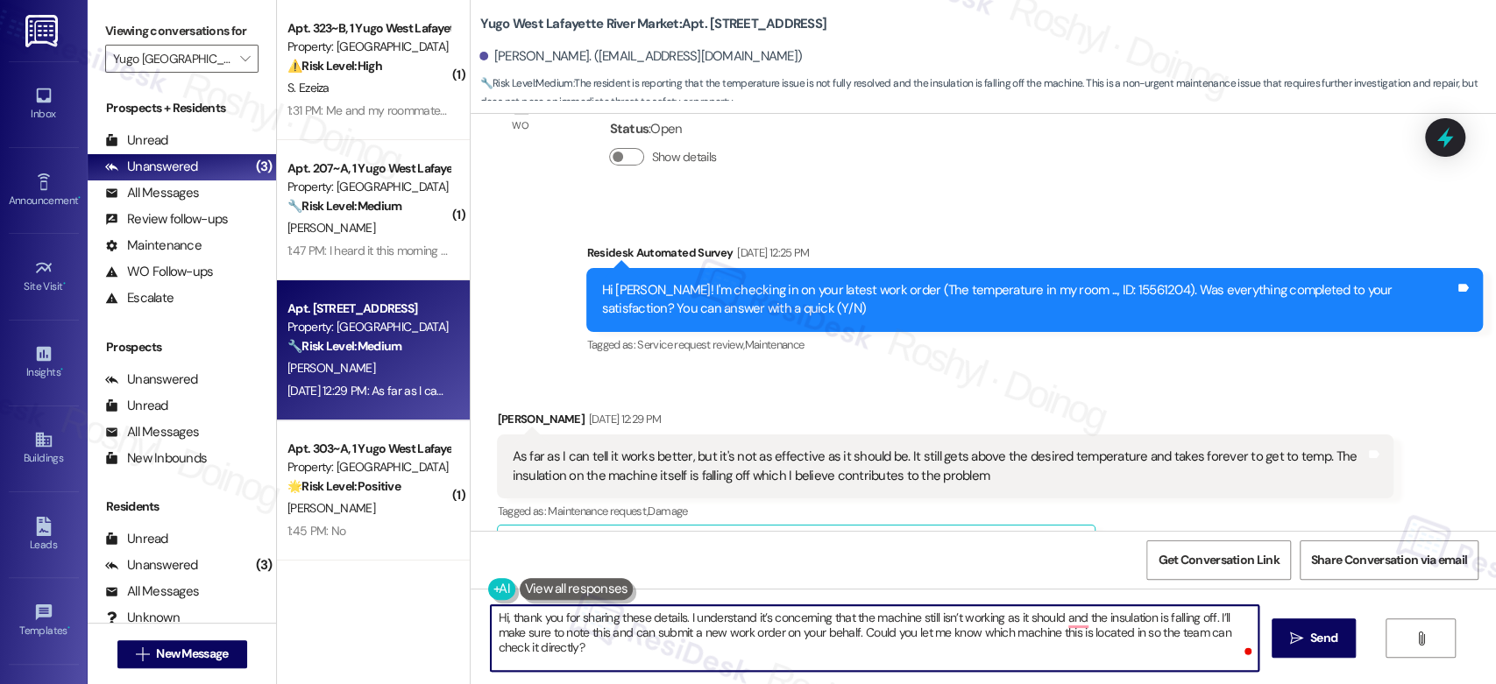
click at [493, 620] on textarea "Hi, thank you for sharing these details. I understand it’s concerning that the …" at bounding box center [874, 639] width 767 height 66
click at [491, 619] on textarea "Hi, thank you for sharing these details. I understand it’s concerning that the …" at bounding box center [874, 639] width 767 height 66
click at [594, 627] on textarea "Good afternoon Gabriel! sorry for the delayed response, thank you for sharing t…" at bounding box center [874, 639] width 767 height 66
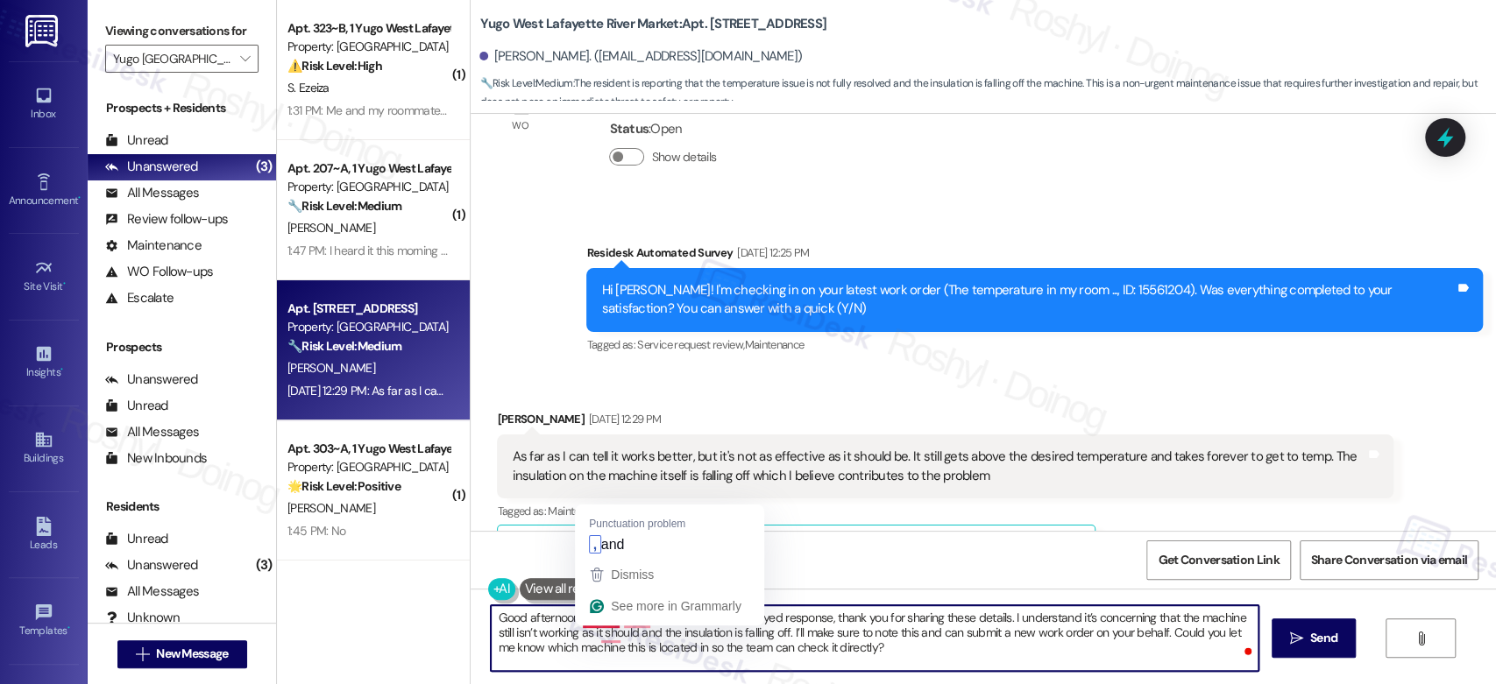
click at [568, 619] on textarea "Good afternoon Gabriel! sorry for the delayed response, thank you for sharing t…" at bounding box center [874, 639] width 767 height 66
click at [572, 619] on textarea "Good afternoon Gabriel! sorry for the delayed response, thank you for sharing t…" at bounding box center [874, 639] width 767 height 66
click at [627, 613] on textarea "Good afternoon, Gabriel! sorry for the delayed response, thank you for sharing …" at bounding box center [874, 639] width 767 height 66
click at [622, 621] on textarea "Good afternoon, Gabriel! sorry for the delayed response, thank you for sharing …" at bounding box center [874, 639] width 767 height 66
click at [627, 611] on textarea "Good afternoon, Gabriel! sorry for the delayed response, thank you for sharing …" at bounding box center [874, 639] width 767 height 66
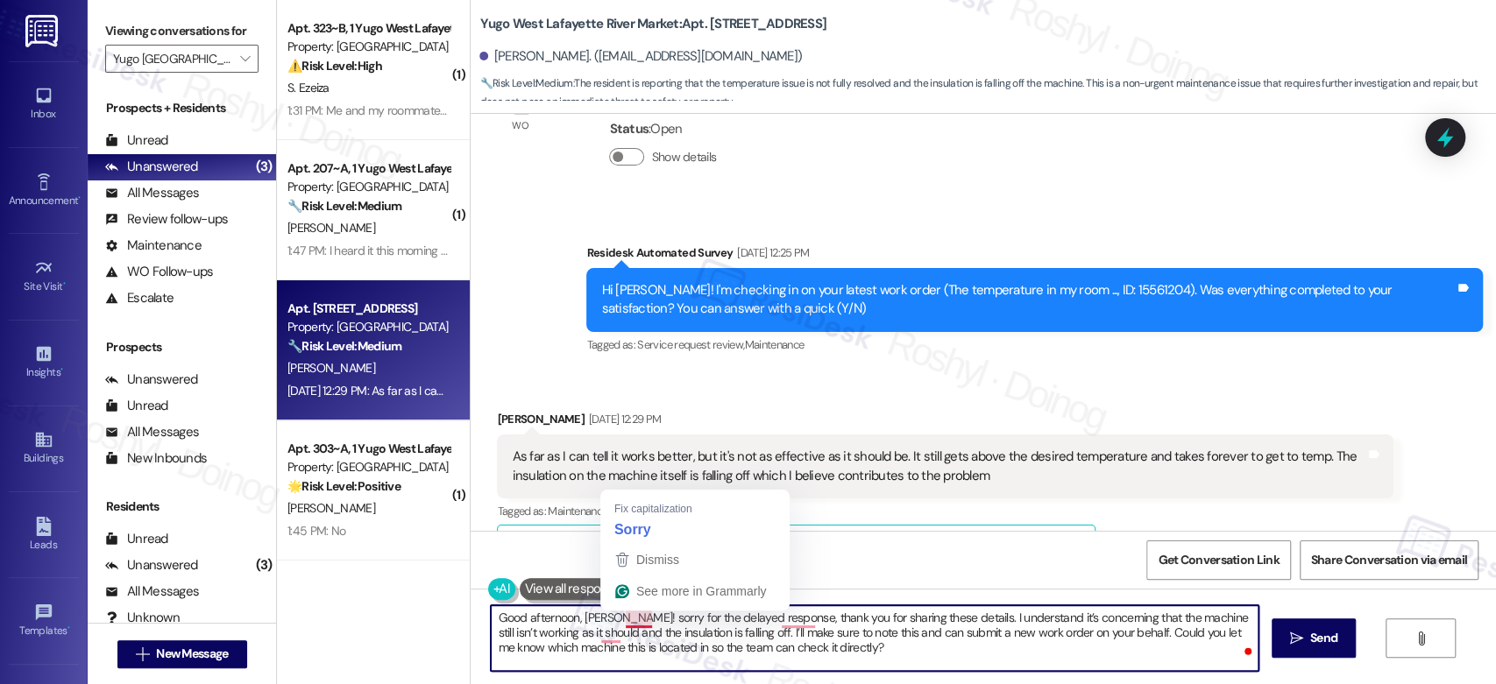
click at [620, 628] on textarea "Good afternoon, Gabriel! sorry for the delayed response, thank you for sharing …" at bounding box center [874, 639] width 767 height 66
click at [624, 619] on textarea "Good afternoon, Gabriel! sorry for the delayed response, thank you for sharing …" at bounding box center [874, 639] width 767 height 66
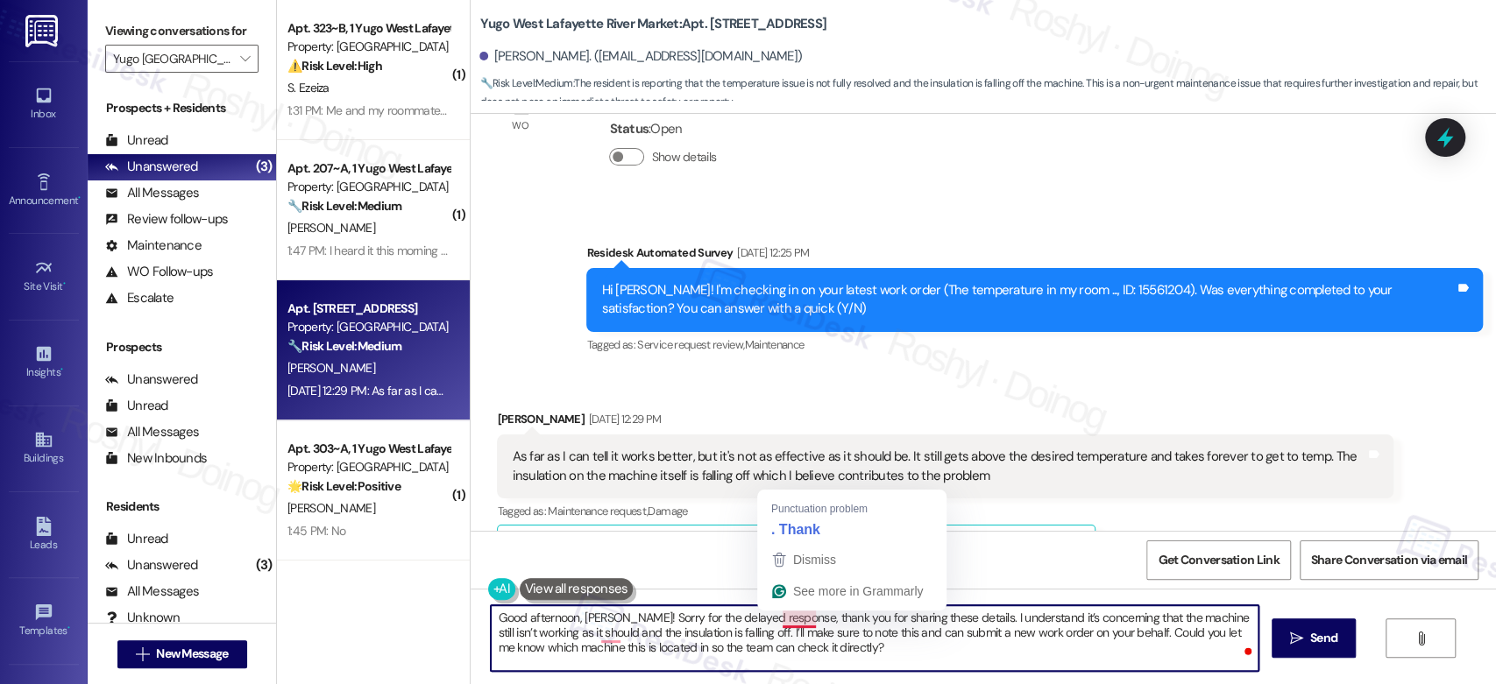
click at [784, 616] on textarea "Good afternoon, Gabriel! Sorry for the delayed response, thank you for sharing …" at bounding box center [874, 639] width 767 height 66
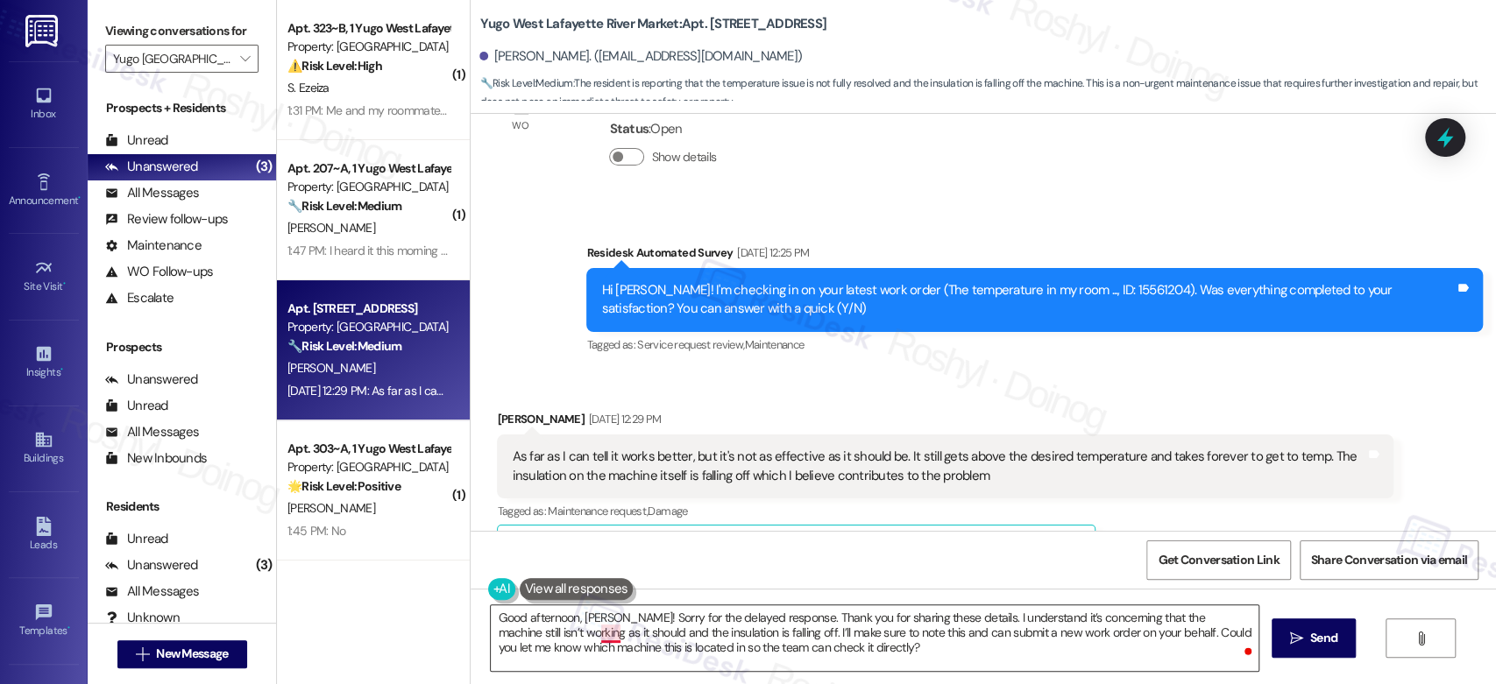
click at [606, 636] on textarea "Good afternoon, Gabriel! Sorry for the delayed response. Thank you for sharing …" at bounding box center [874, 639] width 767 height 66
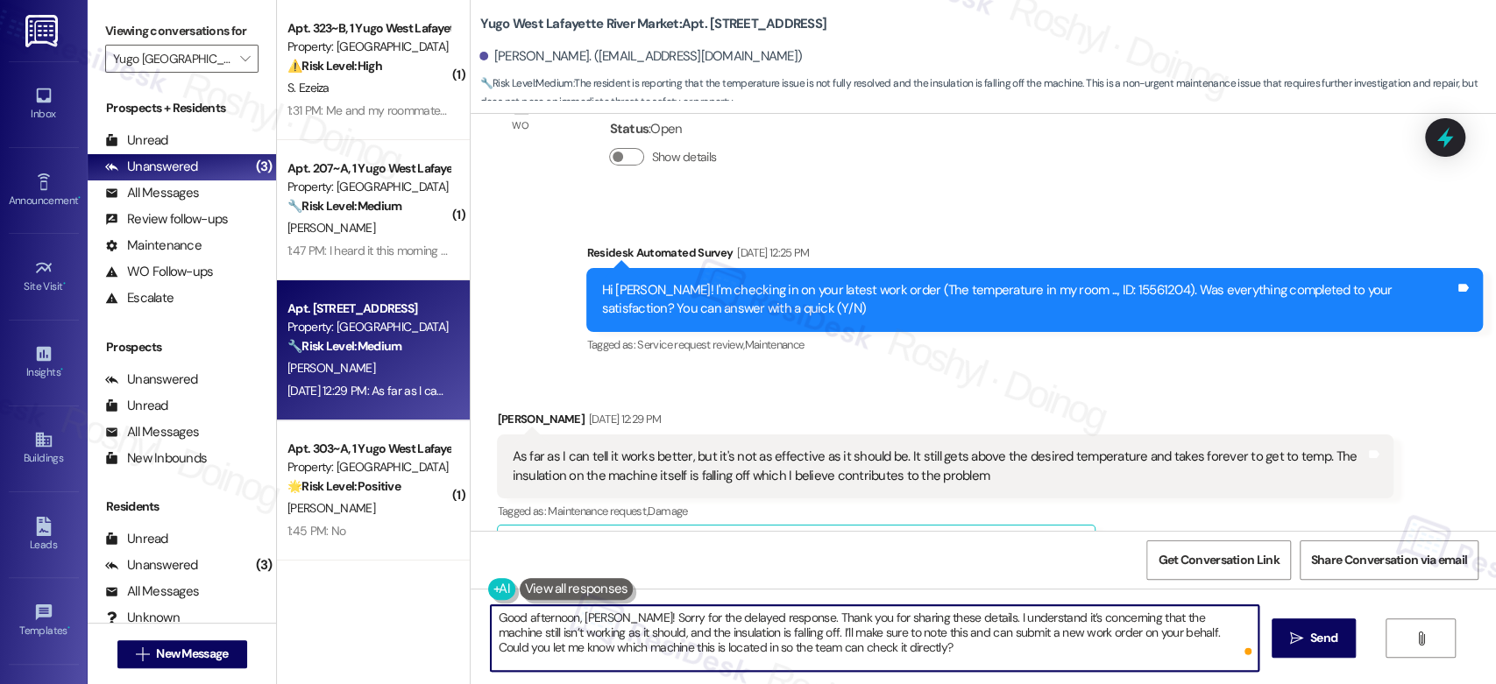
type textarea "Good afternoon, Gabriel! Sorry for the delayed response. Thank you for sharing …"
click at [820, 656] on textarea "Good afternoon, Gabriel! Sorry for the delayed response. Thank you for sharing …" at bounding box center [874, 639] width 767 height 66
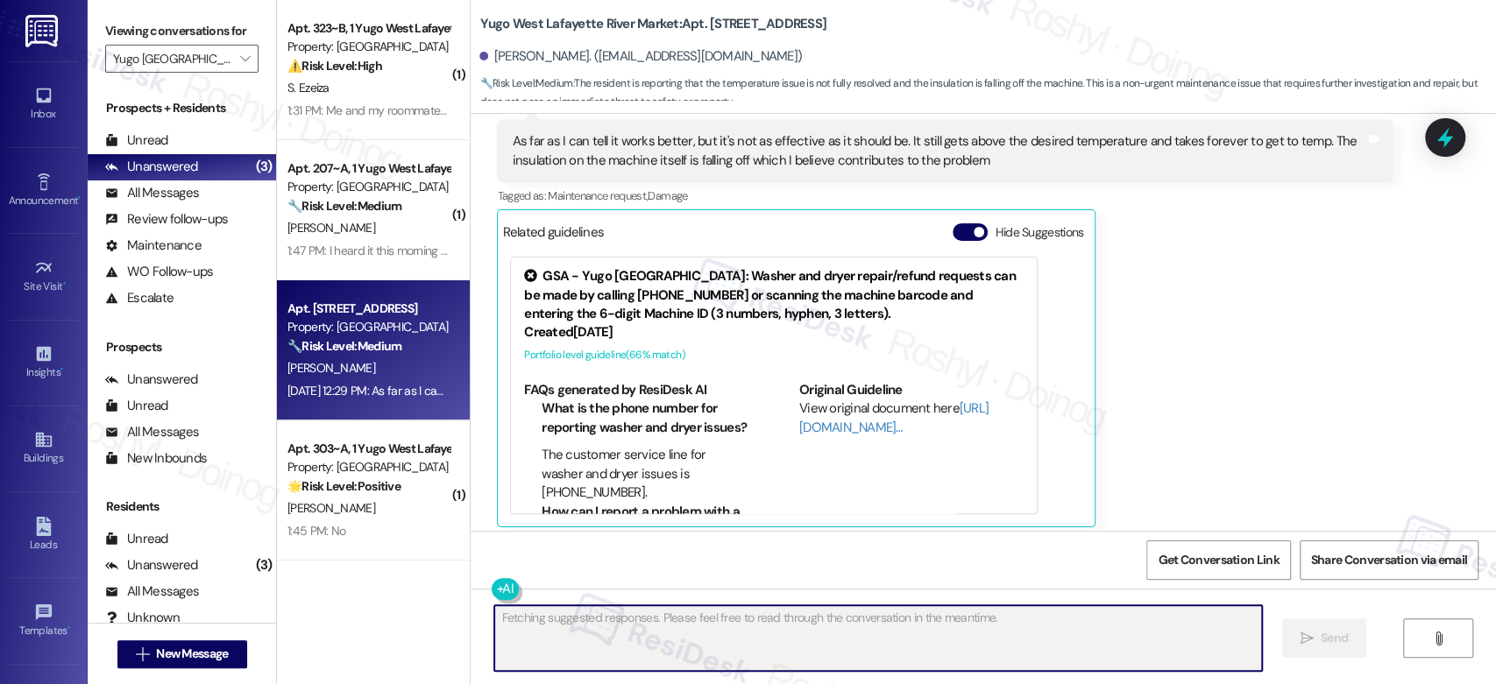
scroll to position [1404, 0]
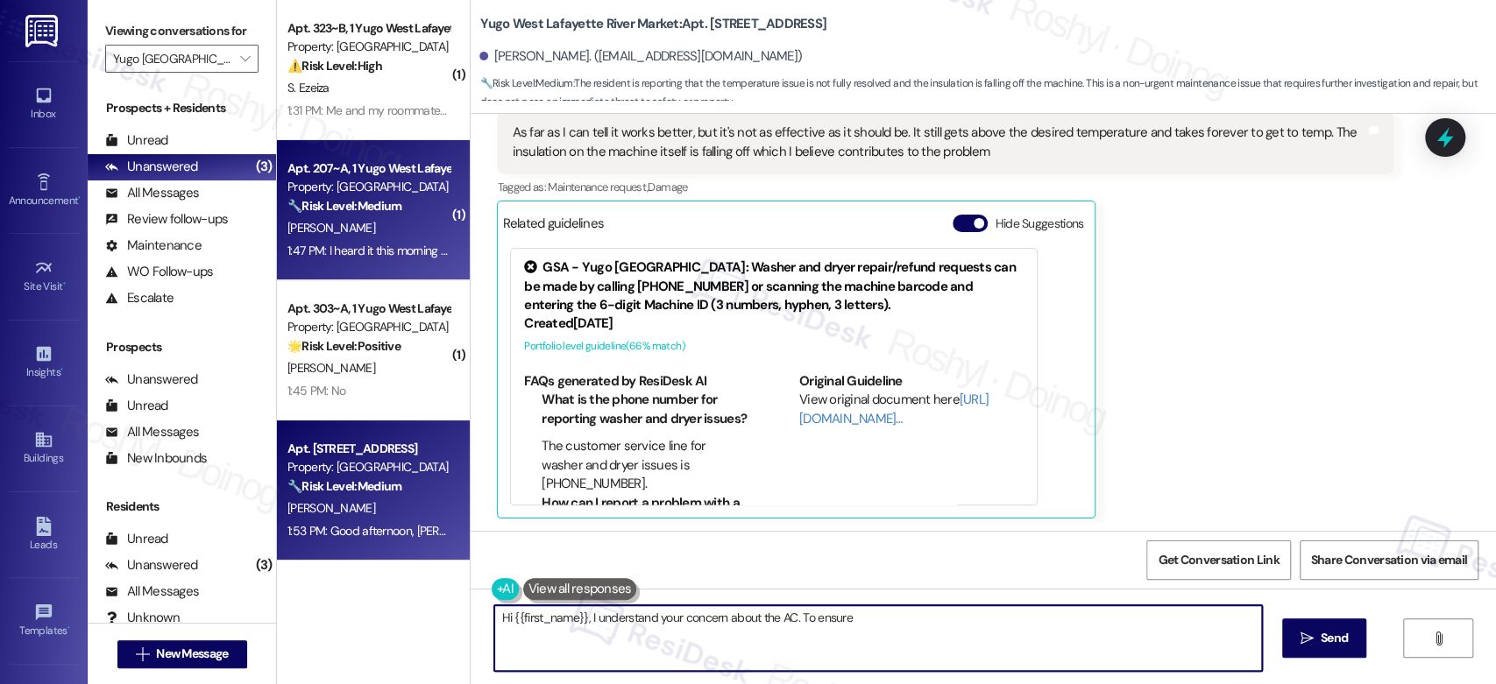
type textarea "Hi {{first_name}}, I understand your concern about the AC. To ensure it's"
click at [370, 235] on div "[PERSON_NAME]" at bounding box center [369, 228] width 166 height 22
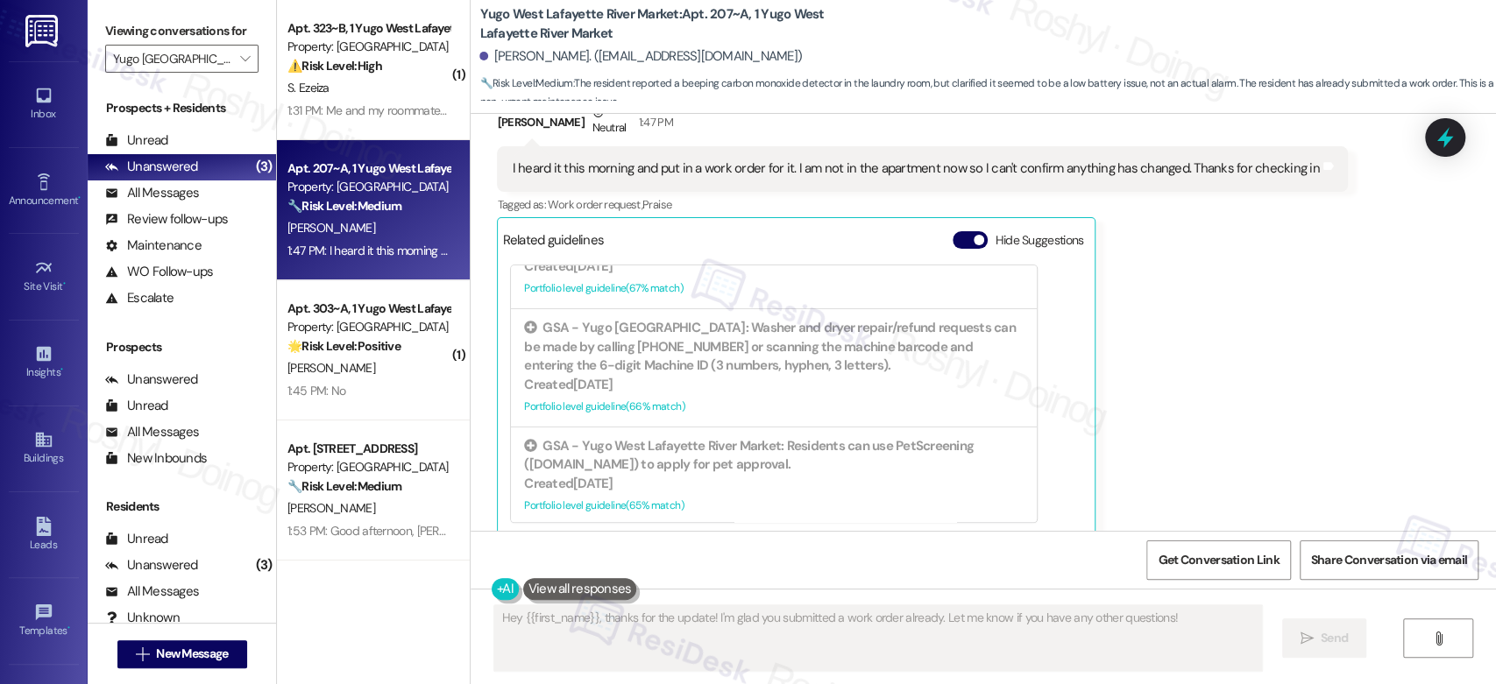
scroll to position [340, 0]
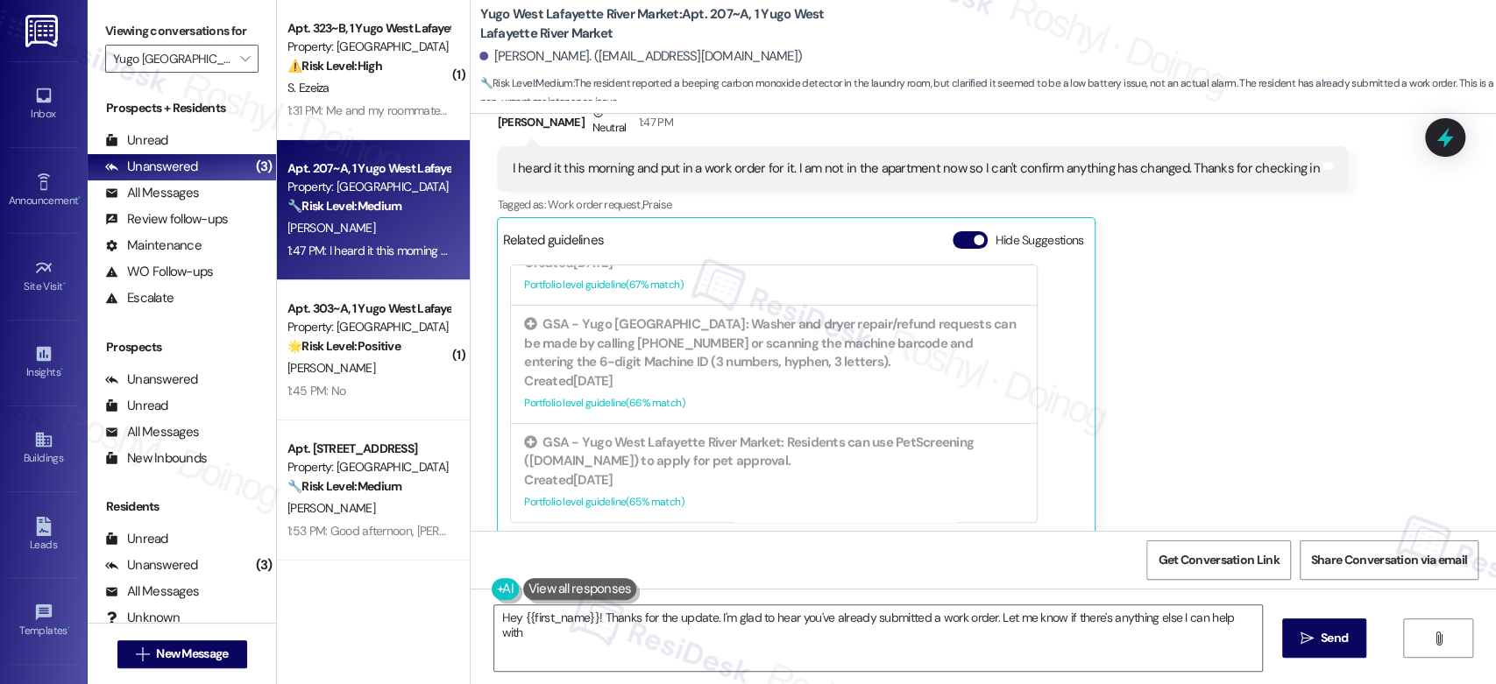
type textarea "Hey {{first_name}}! Thanks for the update. I'm glad to hear you've already subm…"
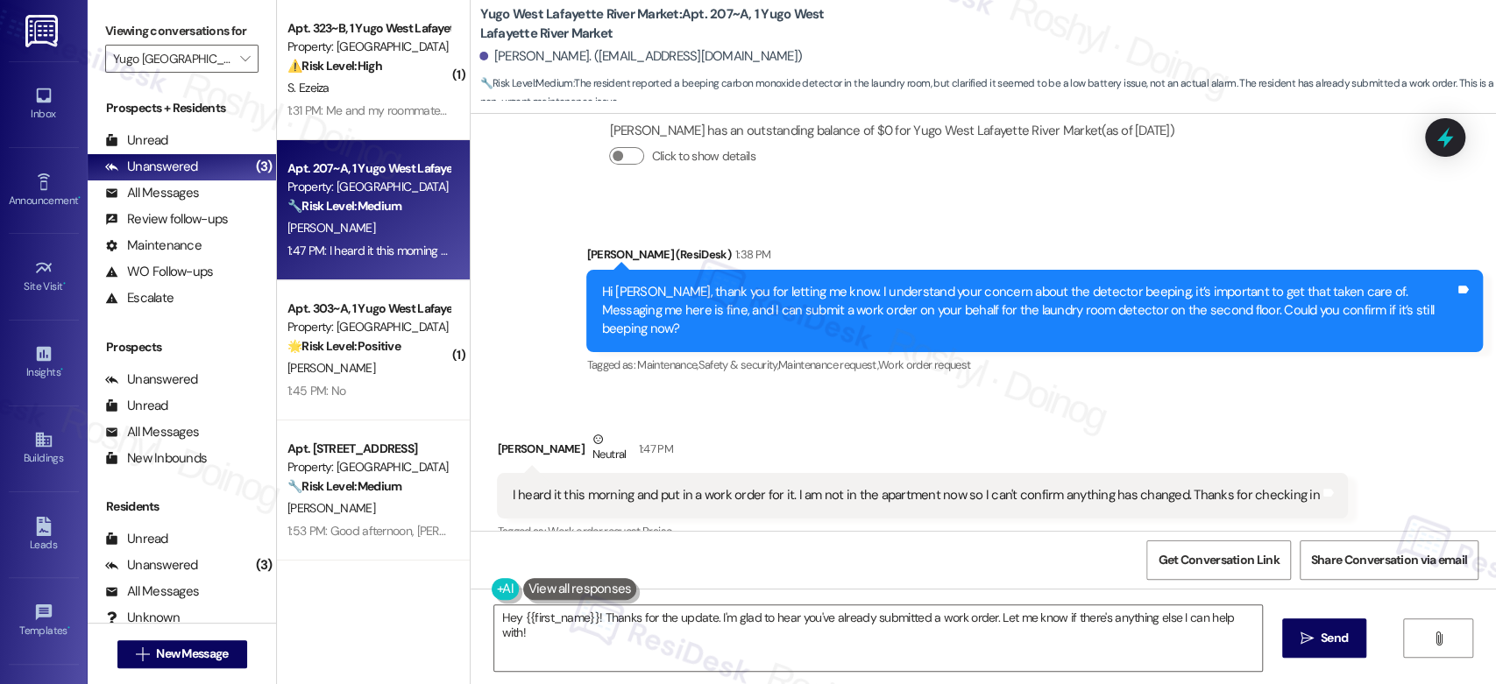
scroll to position [1073, 0]
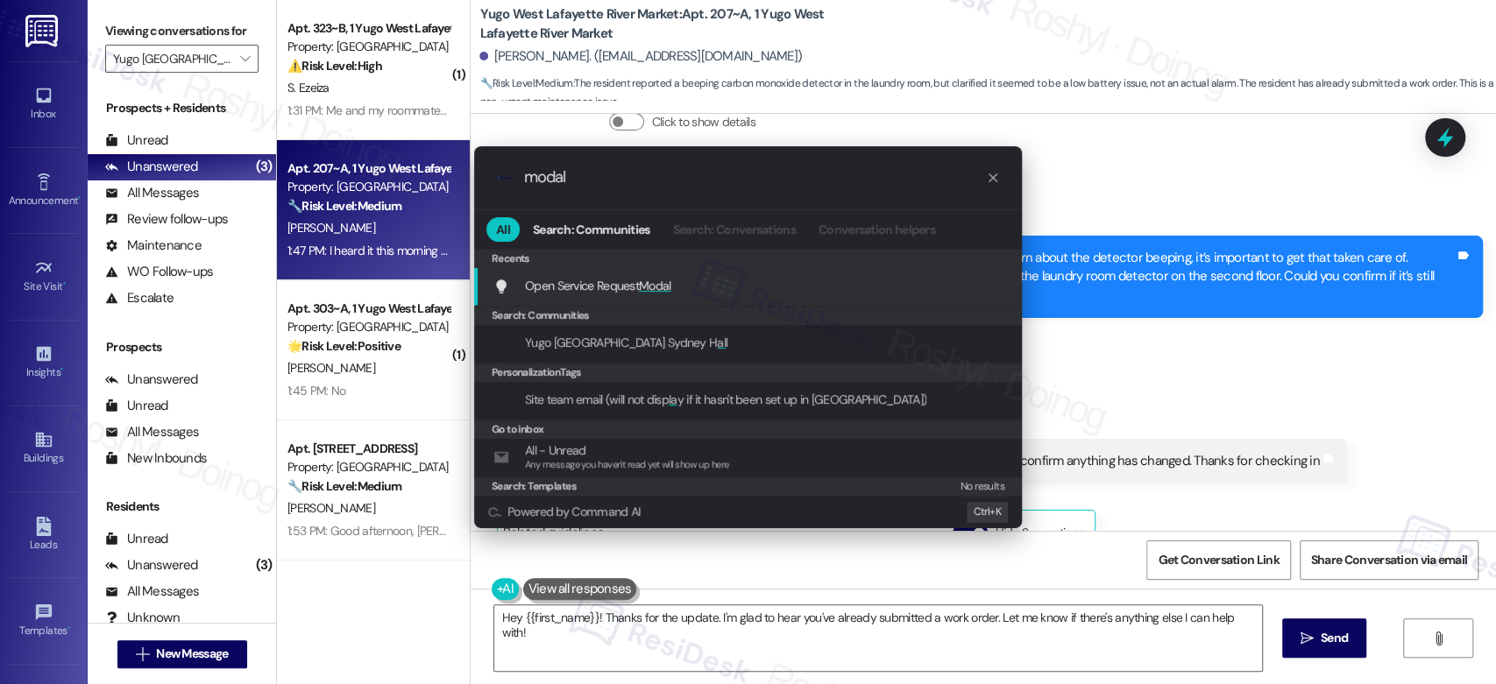
type input "modal"
click at [786, 276] on div "Open Service Request Modal Add shortcut" at bounding box center [749, 285] width 513 height 19
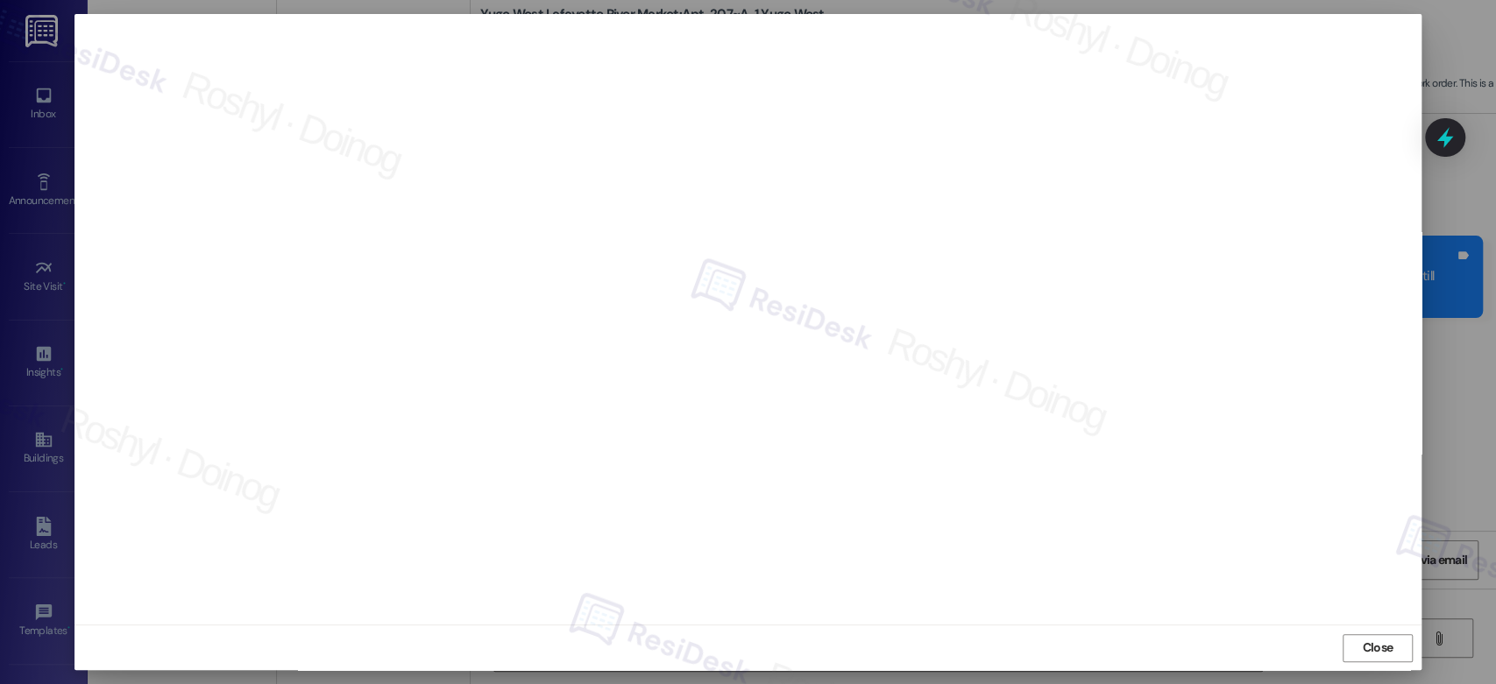
scroll to position [6, 0]
click at [1373, 652] on span "Close" at bounding box center [1377, 647] width 31 height 18
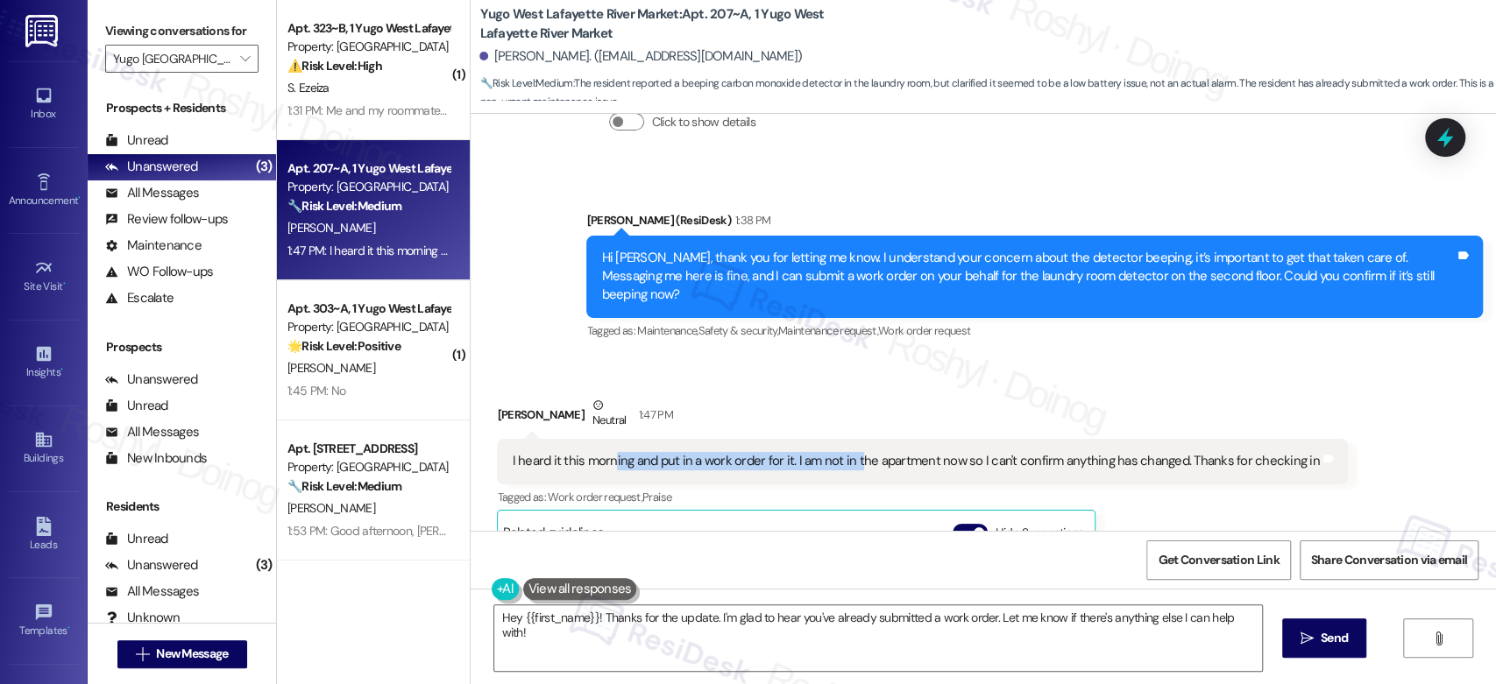
drag, startPoint x: 599, startPoint y: 440, endPoint x: 843, endPoint y: 461, distance: 244.5
click at [843, 461] on div "I heard it this morning and put in a work order for it. I am not in the apartme…" at bounding box center [922, 461] width 850 height 45
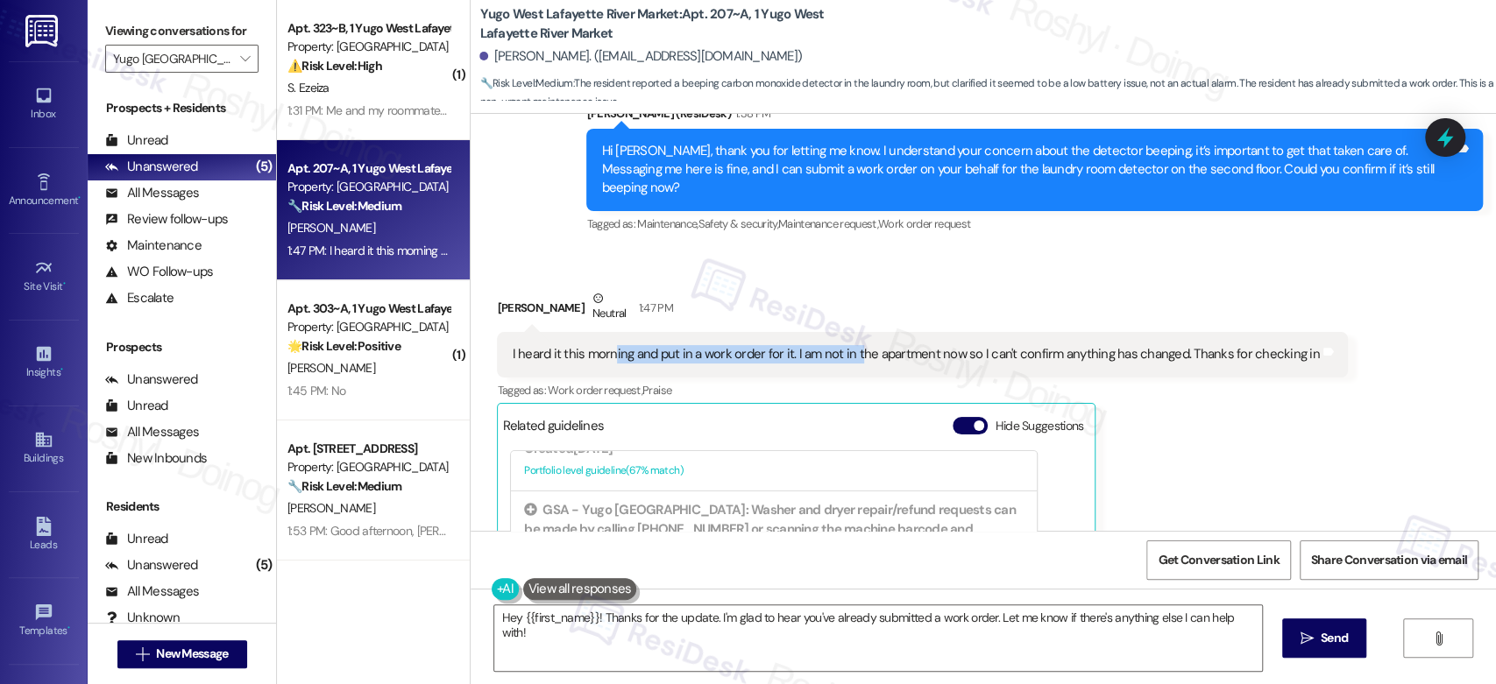
scroll to position [1171, 0]
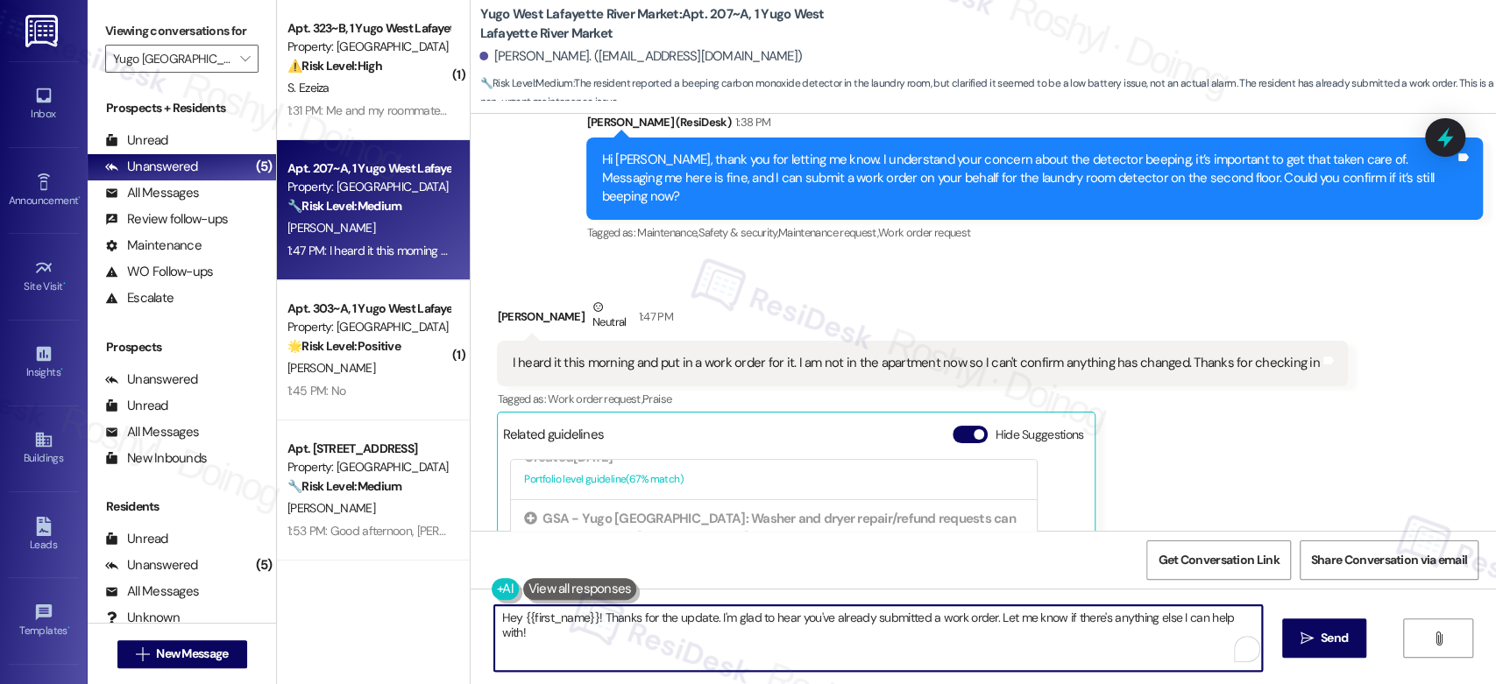
drag, startPoint x: 1243, startPoint y: 618, endPoint x: 982, endPoint y: 617, distance: 260.3
click at [982, 617] on textarea "Hey {{first_name}}! Thanks for the update. I'm glad to hear you've already subm…" at bounding box center [877, 639] width 767 height 66
drag, startPoint x: 588, startPoint y: 617, endPoint x: 337, endPoint y: 617, distance: 250.6
click at [337, 617] on div "( 1 ) Apt. 323~B, 1 Yugo West Lafayette River Market Property: Yugo West Lafaye…" at bounding box center [886, 342] width 1219 height 684
drag, startPoint x: 810, startPoint y: 618, endPoint x: 606, endPoint y: 621, distance: 204.2
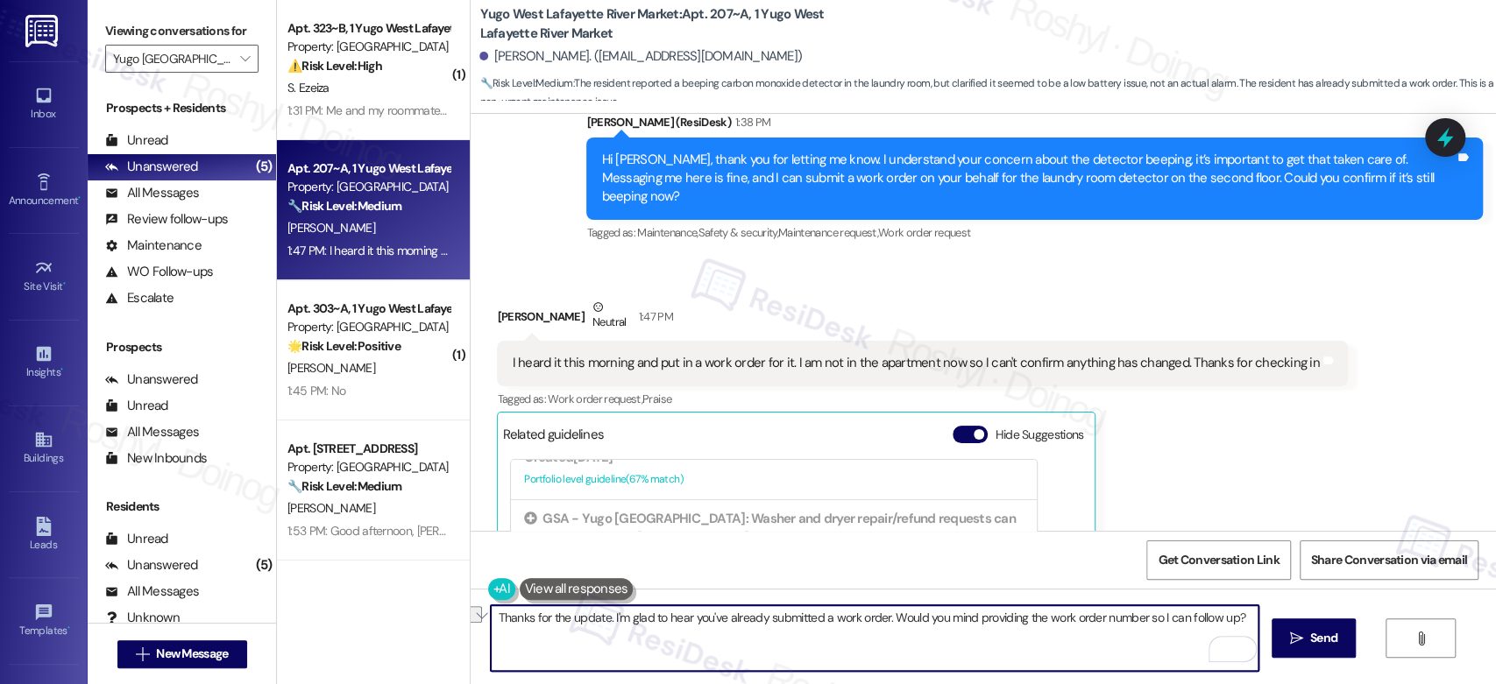
click at [606, 621] on textarea "Thanks for the update. I'm glad to hear you've already submitted a work order. …" at bounding box center [874, 639] width 767 height 66
click at [832, 622] on textarea "Thanks for the update. I appreciate you submitting a work order. Would you mind…" at bounding box center [874, 639] width 767 height 66
type textarea "Thanks for the update. I appreciate you submitting a work order. Would you mind…"
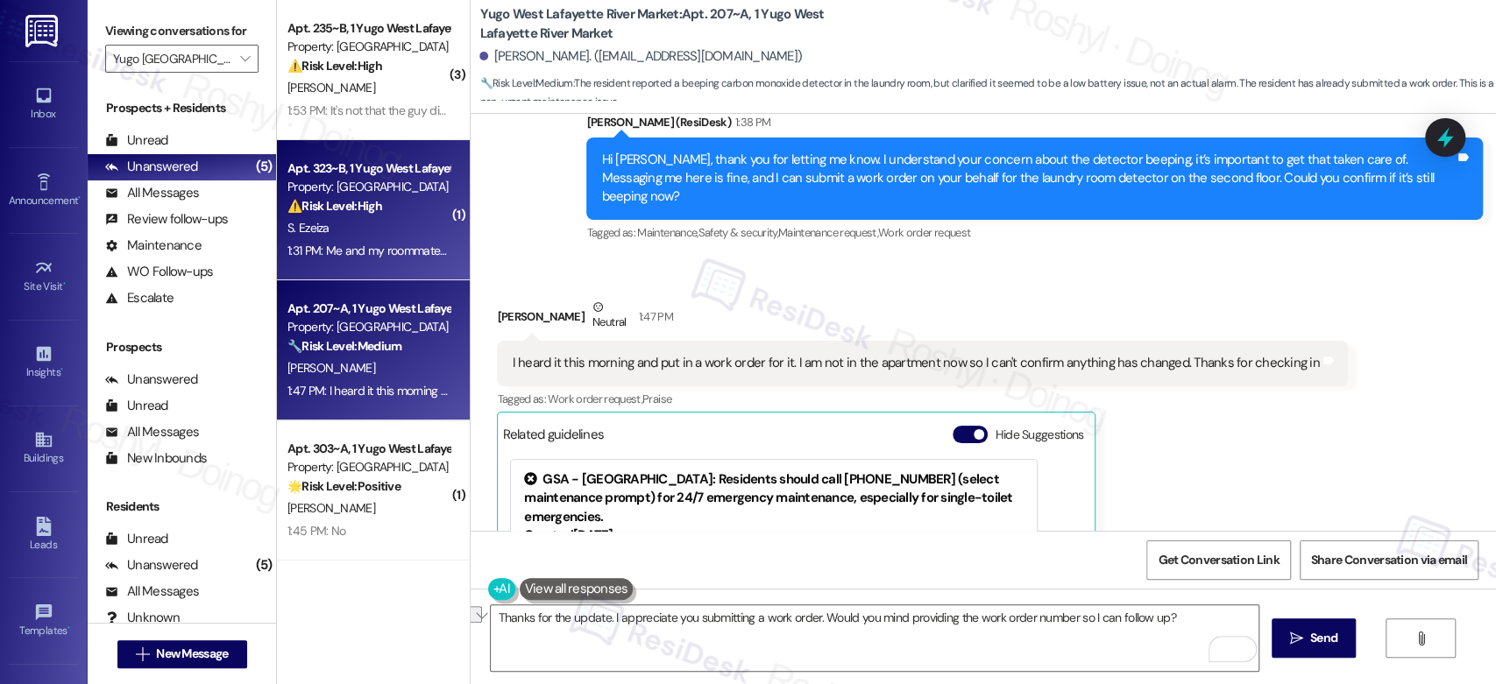
click at [374, 228] on div "S. Ezeiza" at bounding box center [369, 228] width 166 height 22
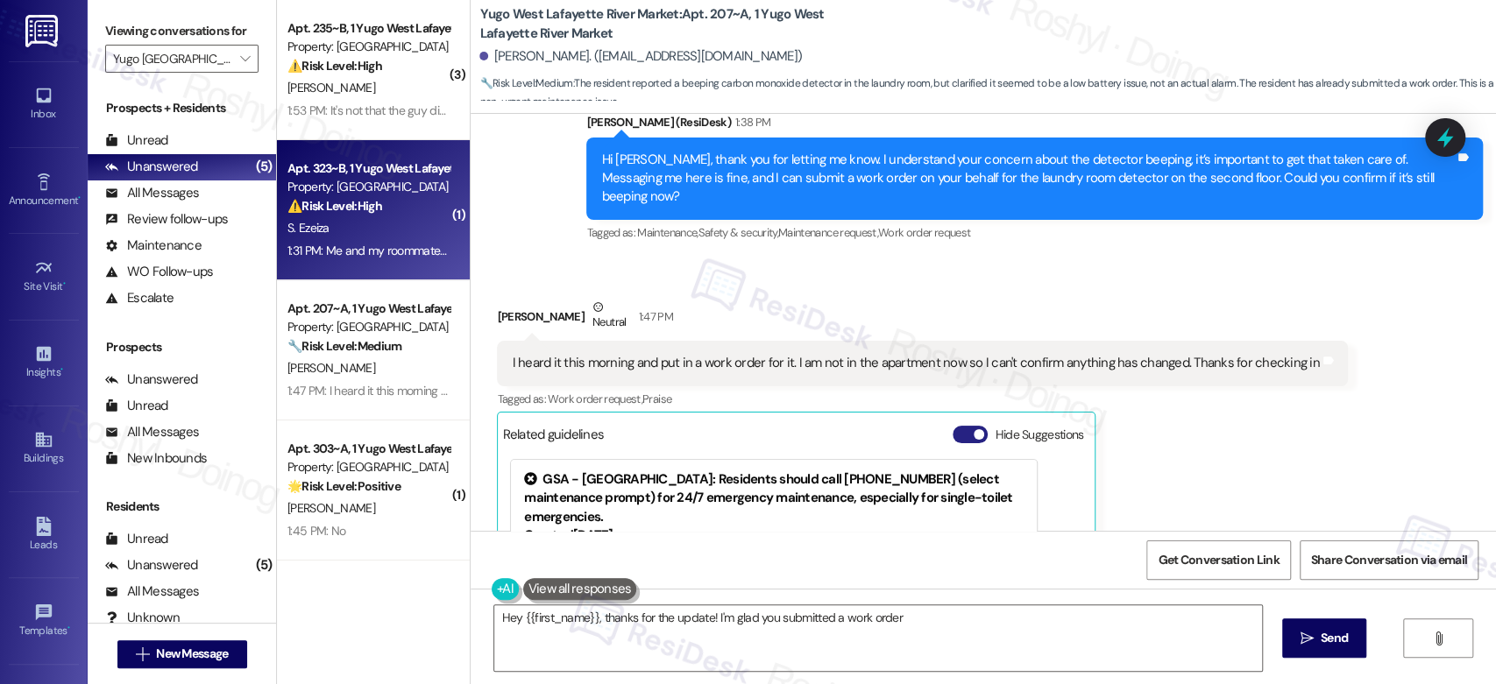
type textarea "Hey {{first_name}}, thanks for the update! I'm glad you submitted a work order …"
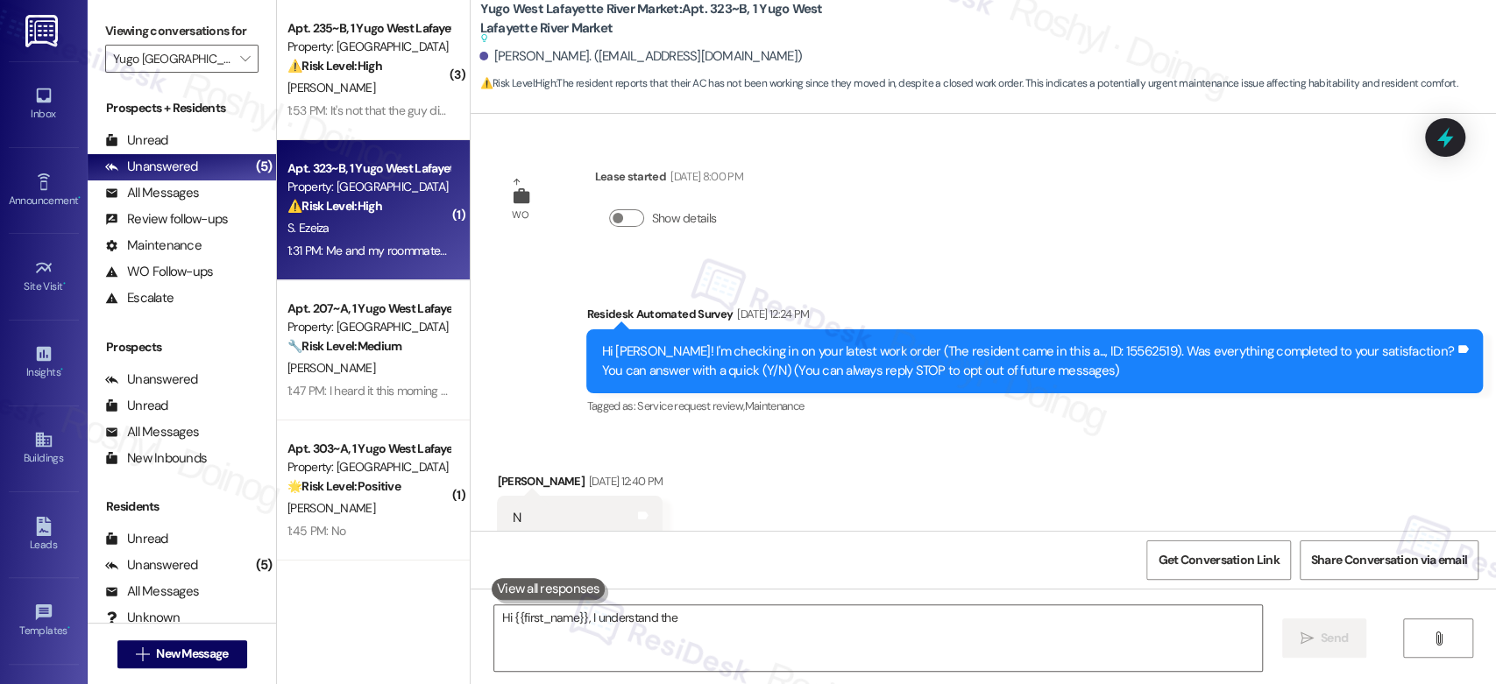
scroll to position [56, 0]
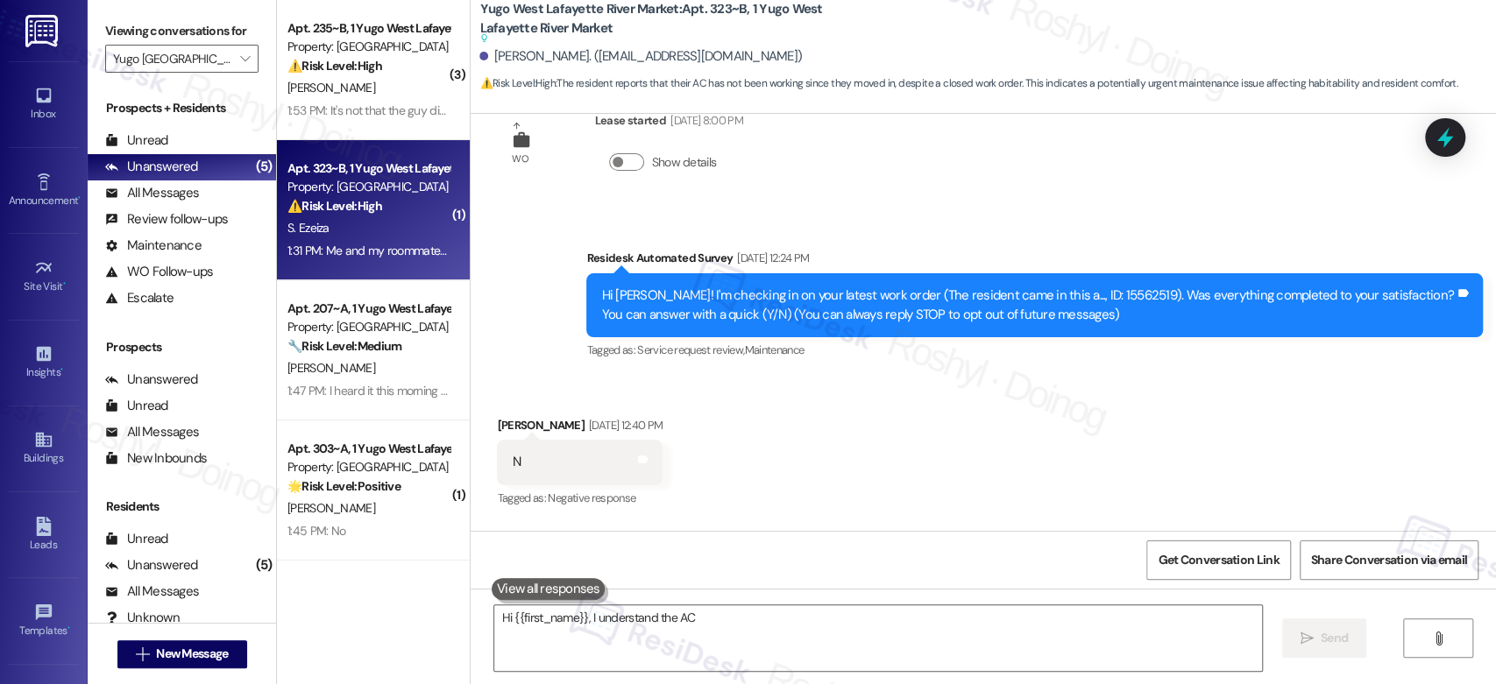
type textarea "Hi {{first_name}}, I understand the AC issue"
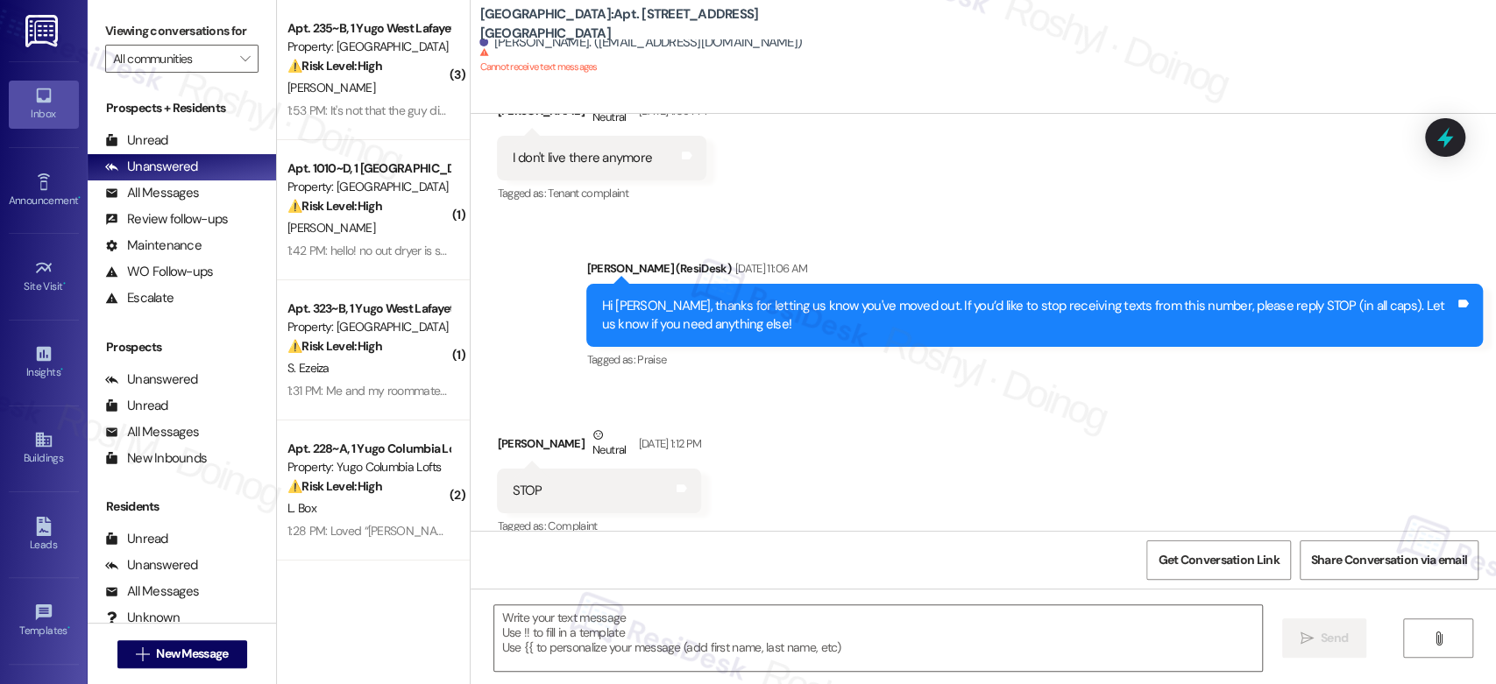
type textarea "Fetching suggested responses. Please feel free to read through the conversation…"
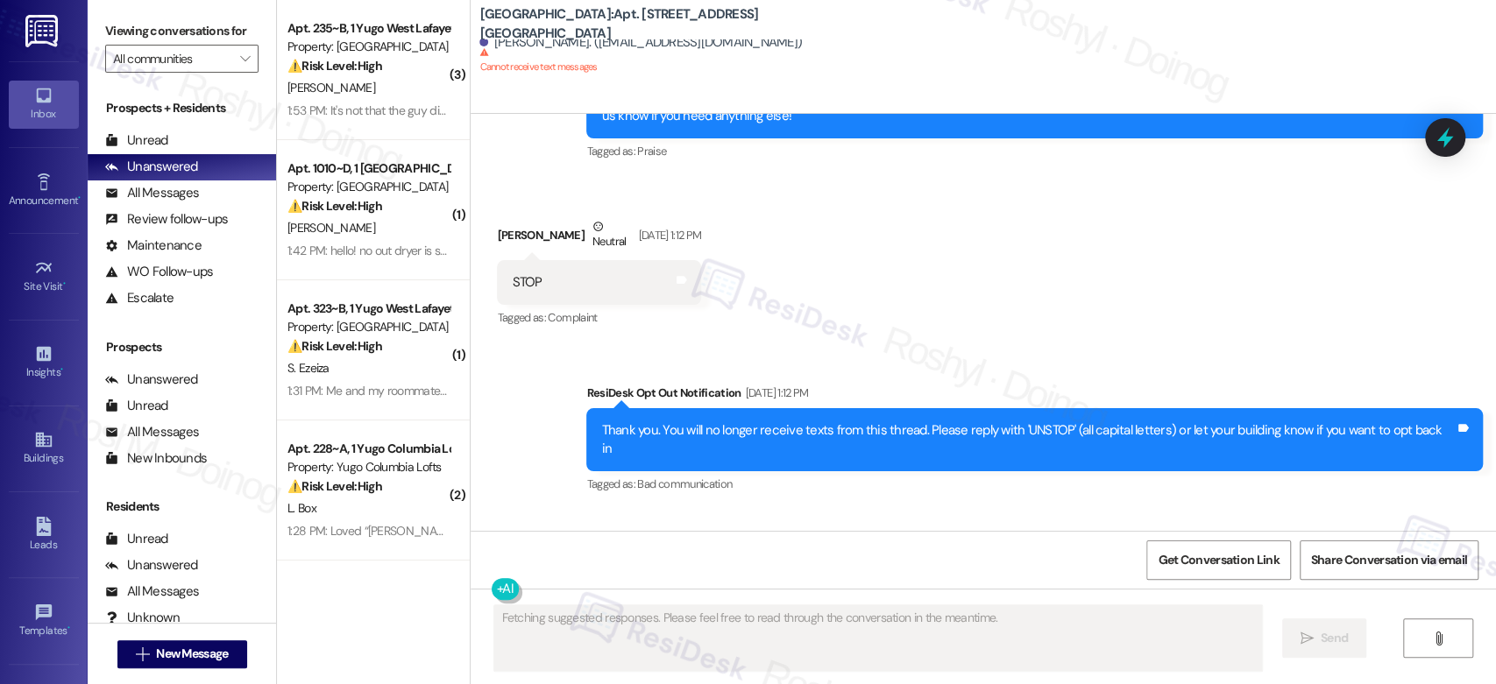
scroll to position [2591, 0]
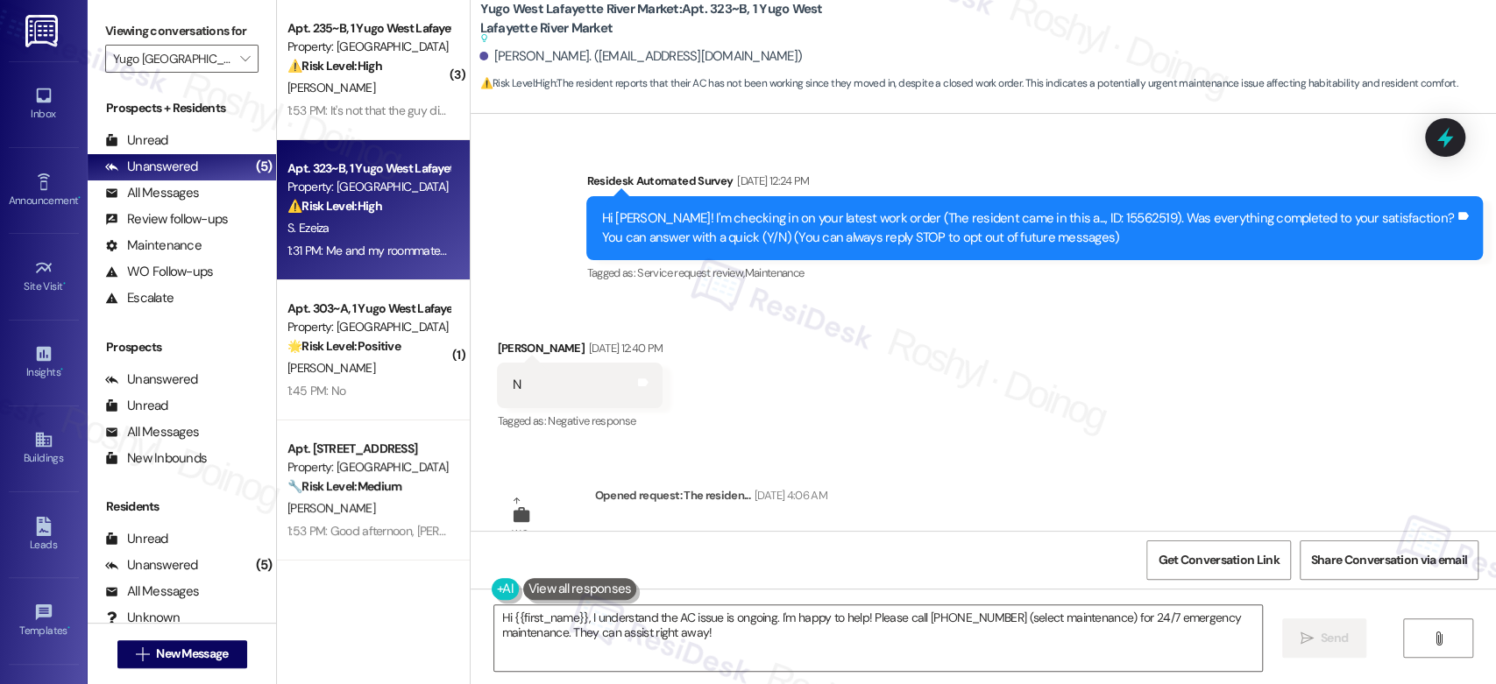
scroll to position [118, 0]
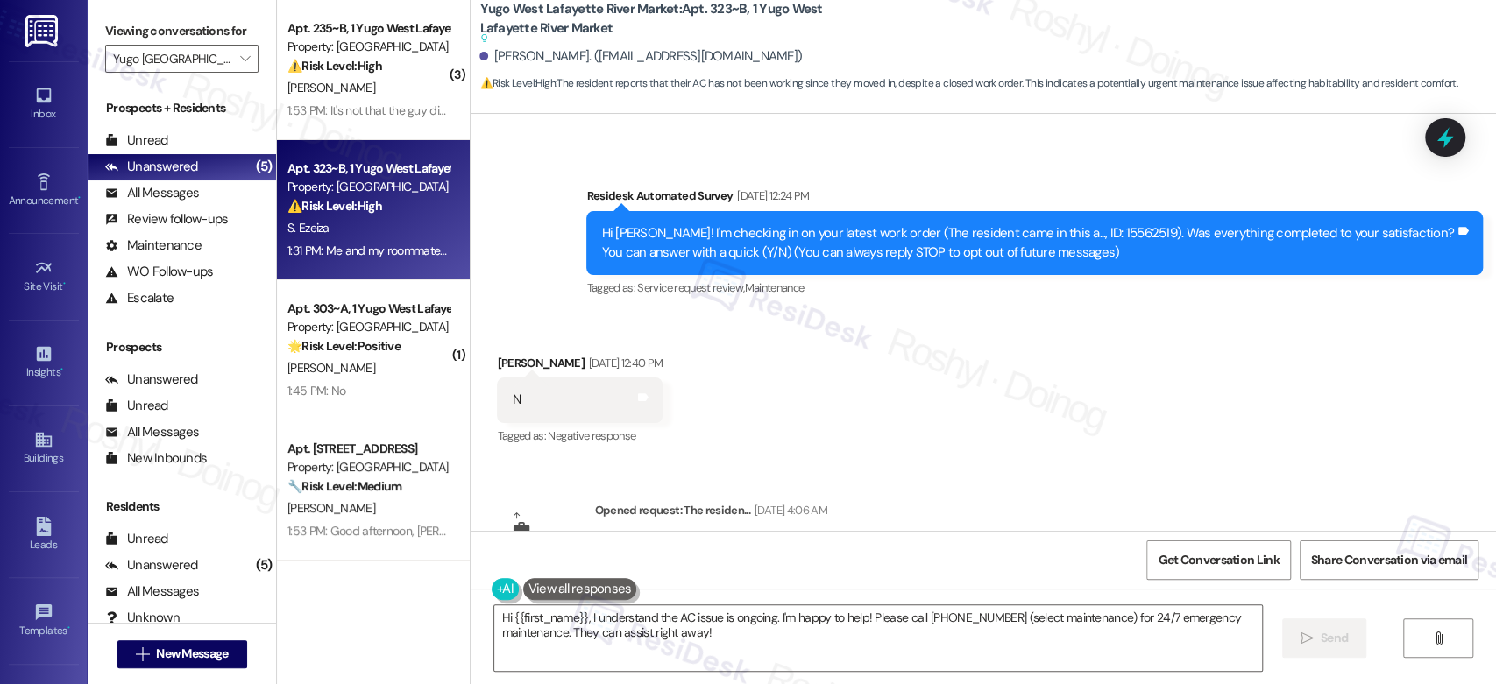
click at [826, 300] on div "Tagged as: Service request review , Click to highlight conversations about Serv…" at bounding box center [1034, 287] width 897 height 25
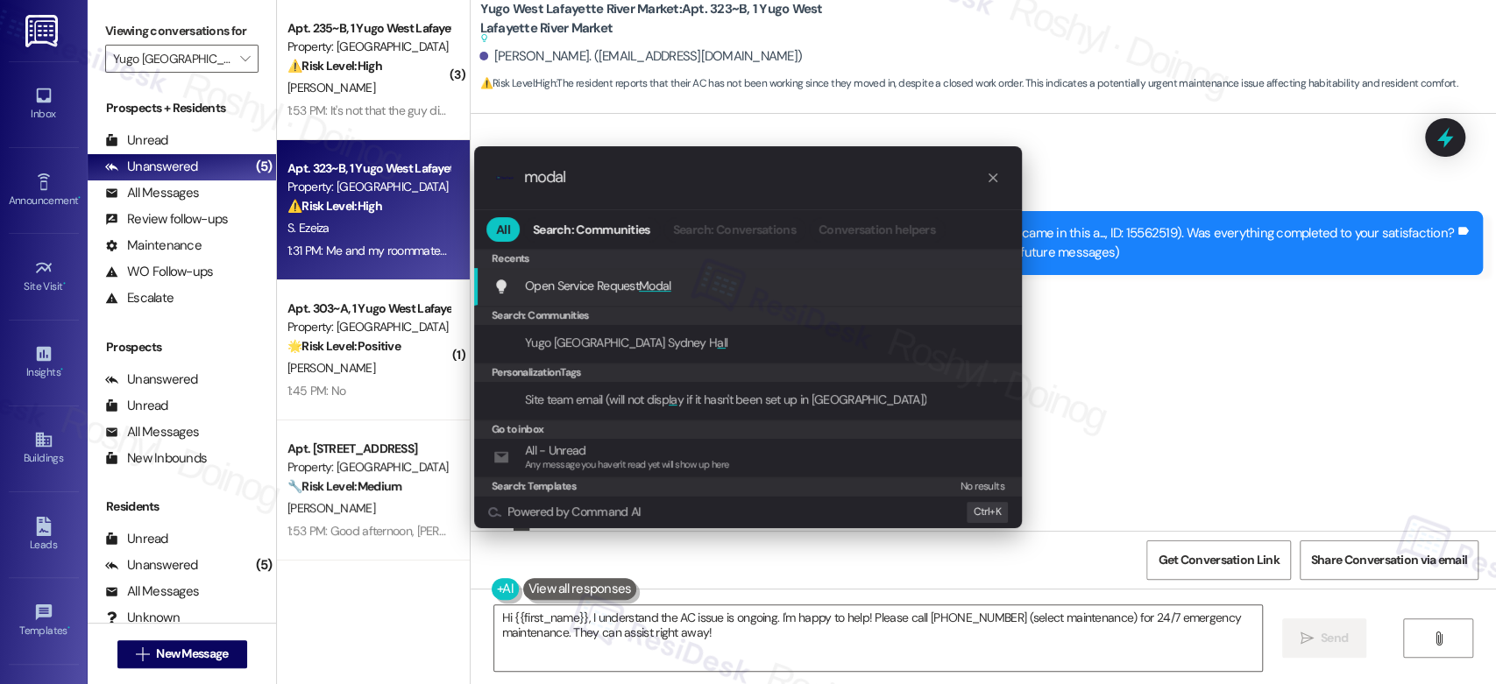
type input "modal"
click at [718, 286] on div "Open Service Request Modal Add shortcut" at bounding box center [749, 285] width 513 height 19
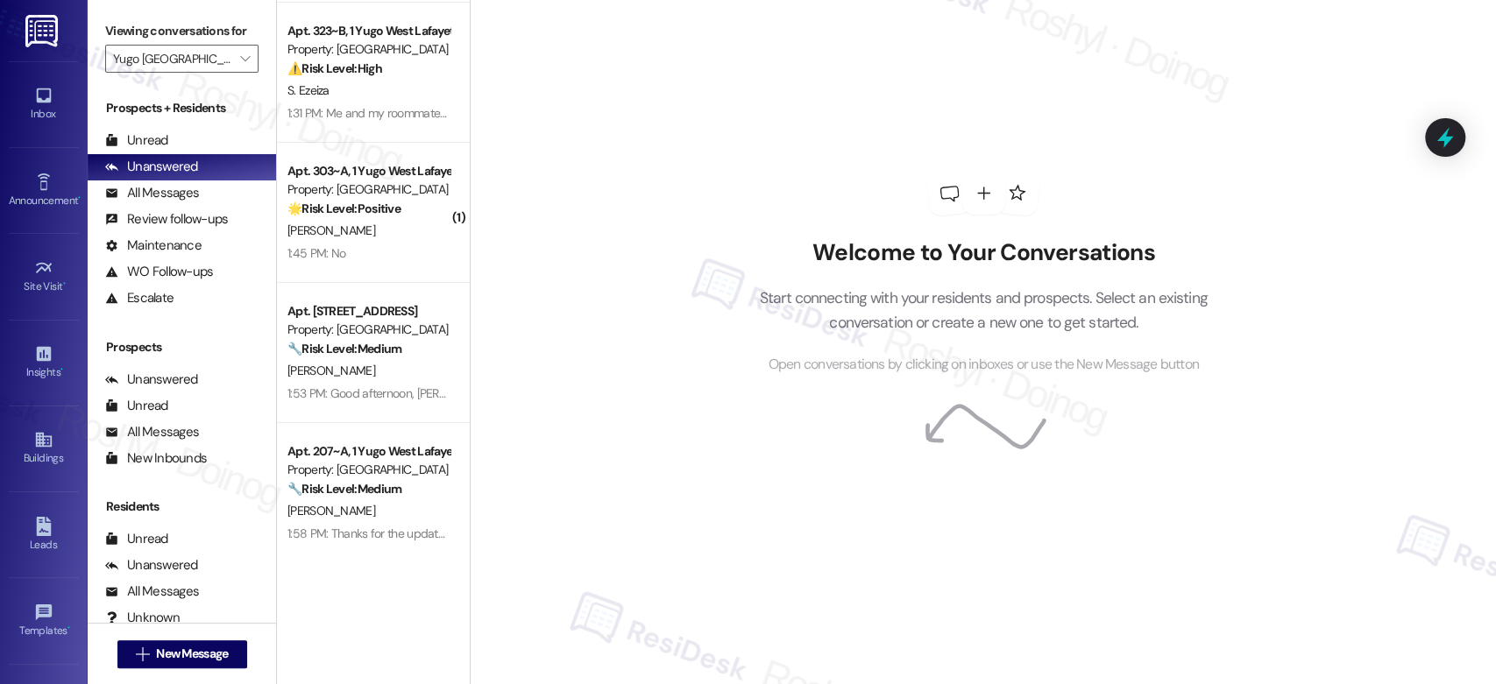
scroll to position [140, 0]
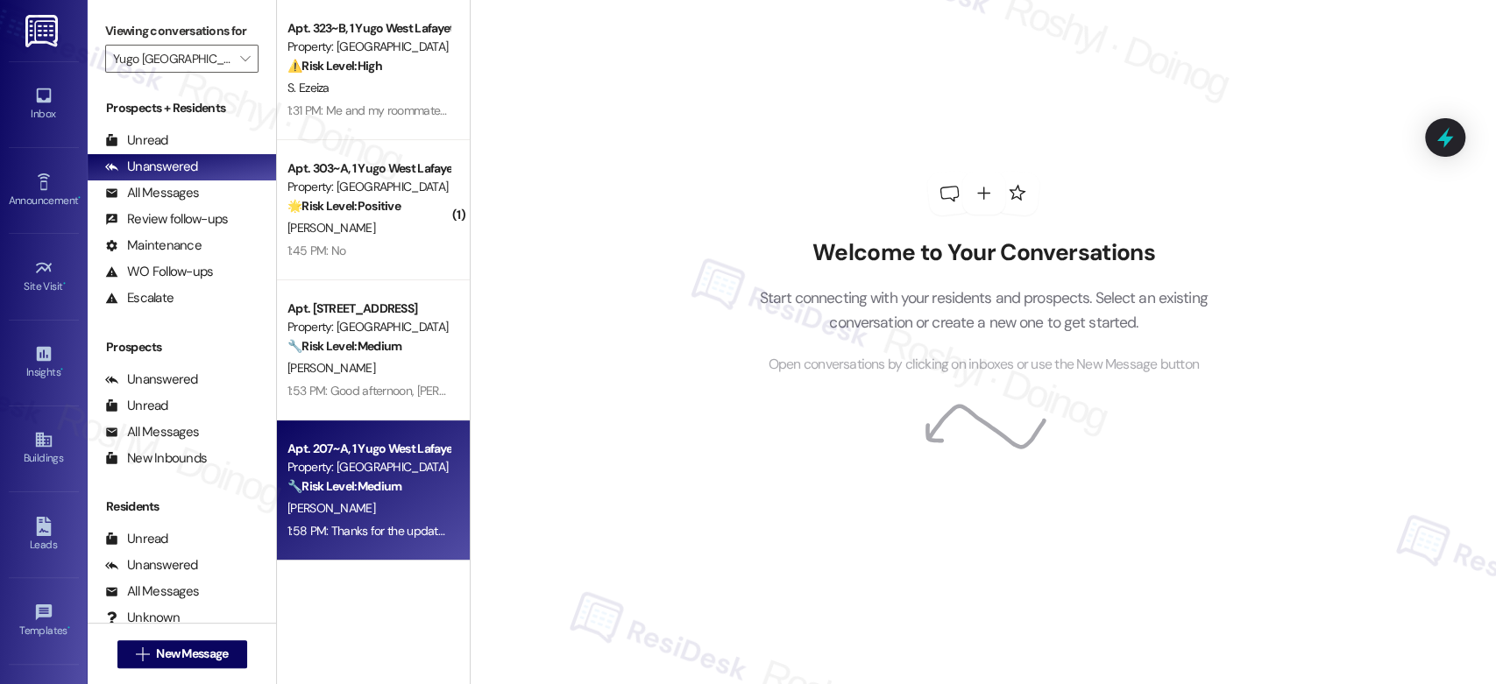
click at [377, 487] on strong "🔧 Risk Level: Medium" at bounding box center [344, 486] width 114 height 16
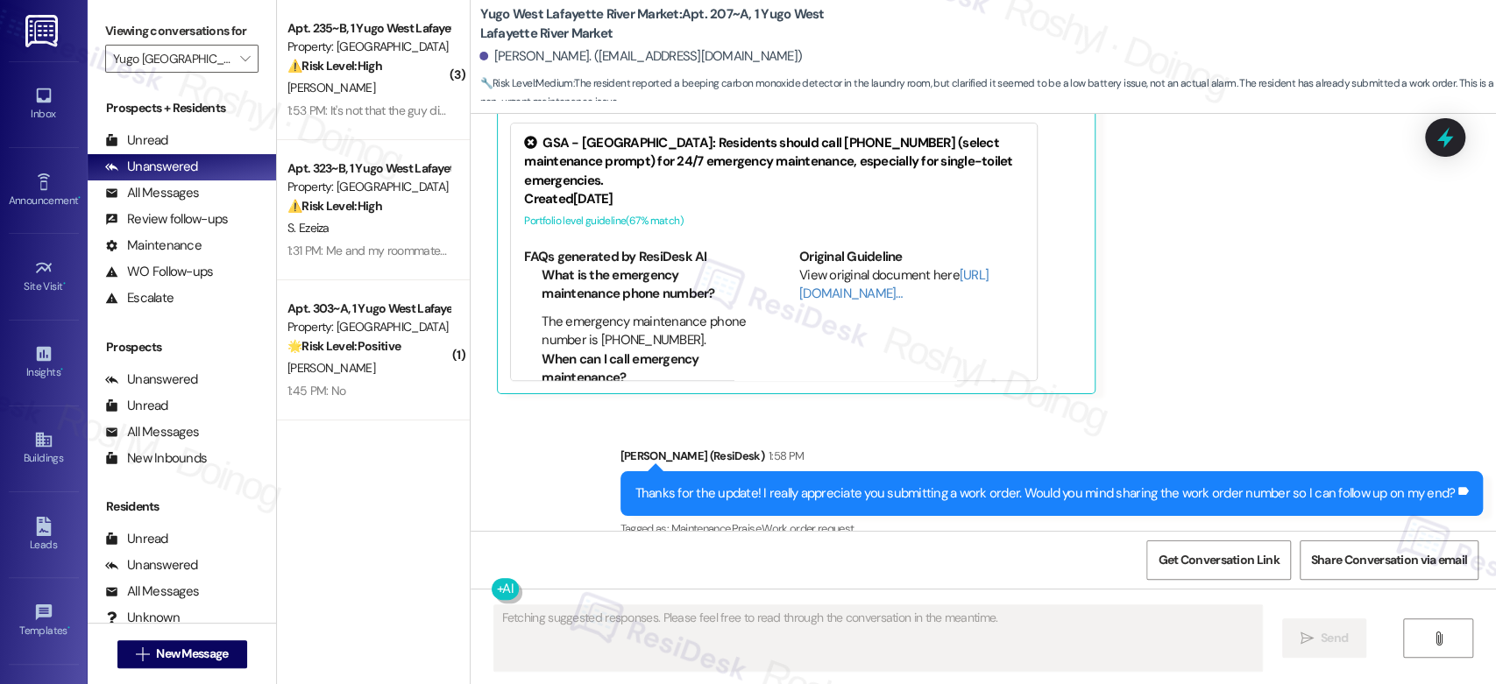
scroll to position [1513, 0]
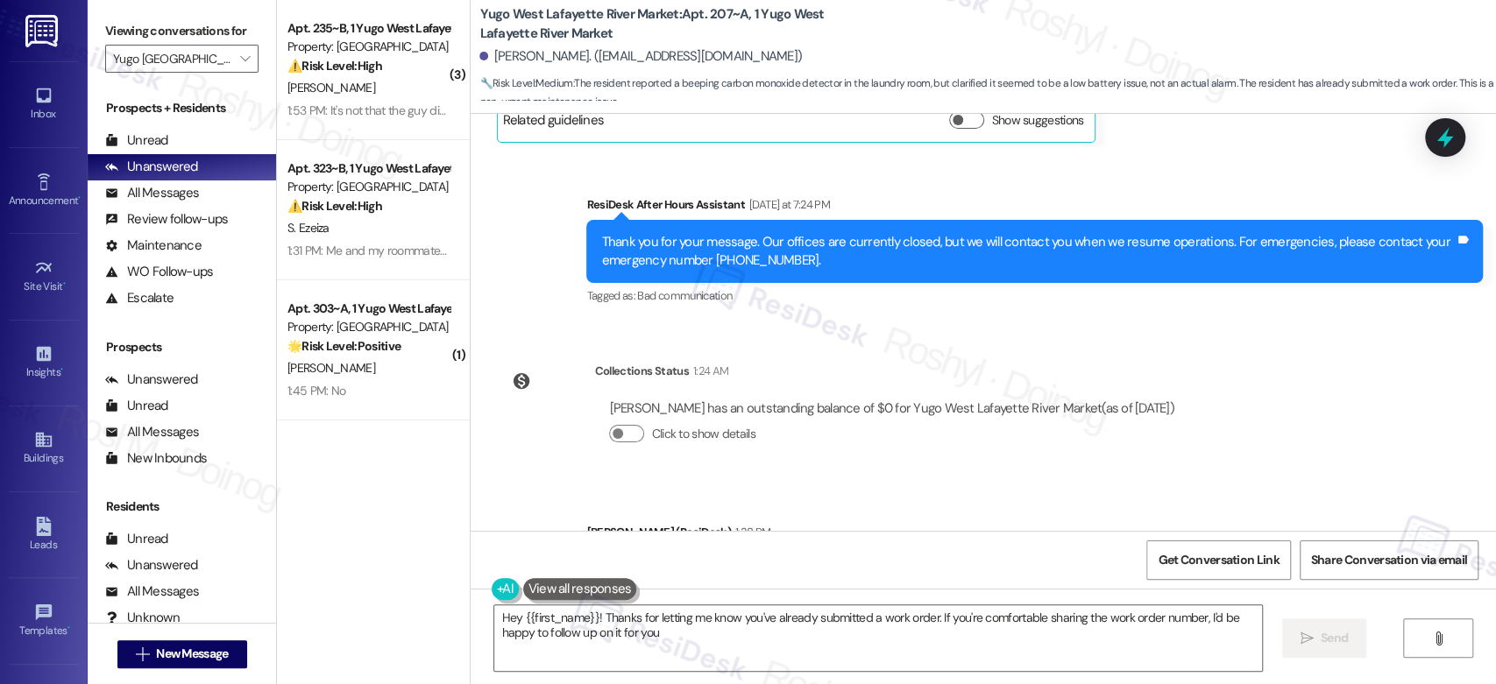
type textarea "Hey {{first_name}}! Thanks for letting me know you've already submitted a work …"
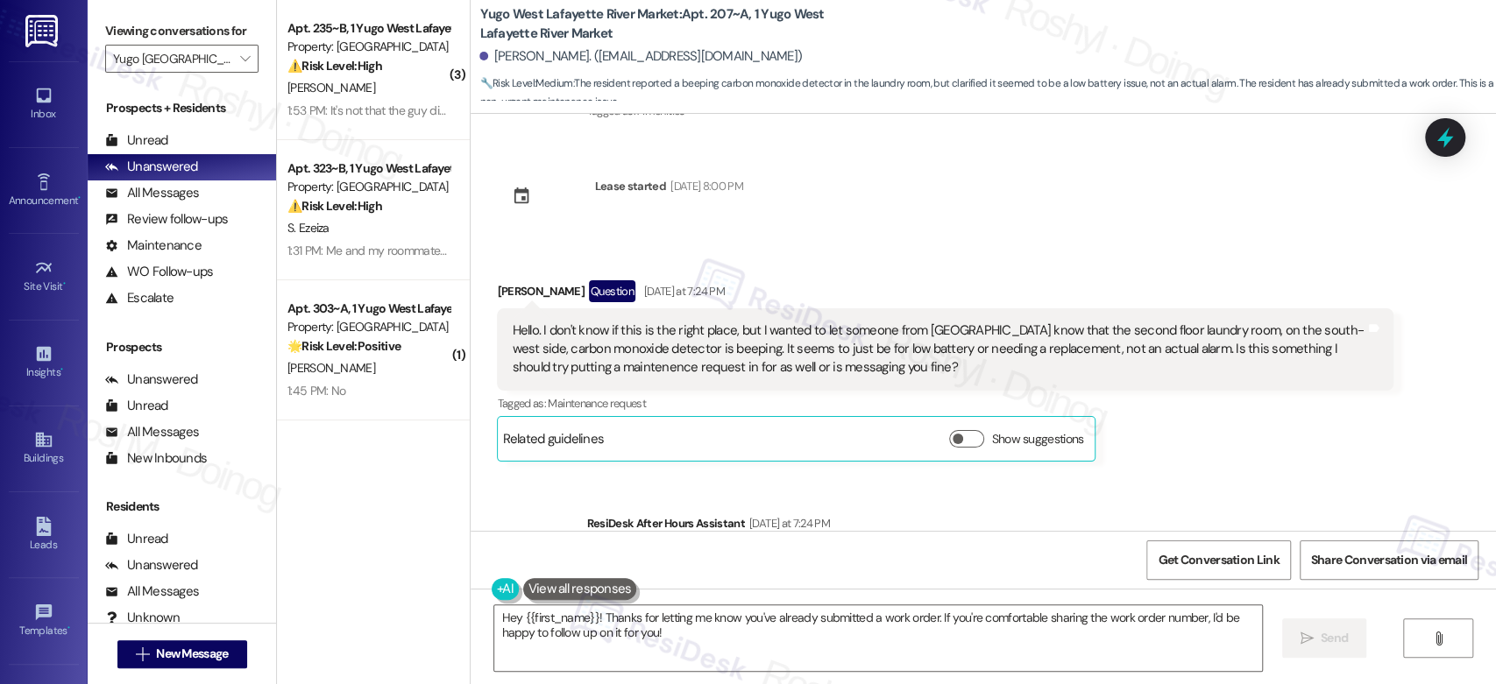
scroll to position [0, 0]
